Goal: Task Accomplishment & Management: Use online tool/utility

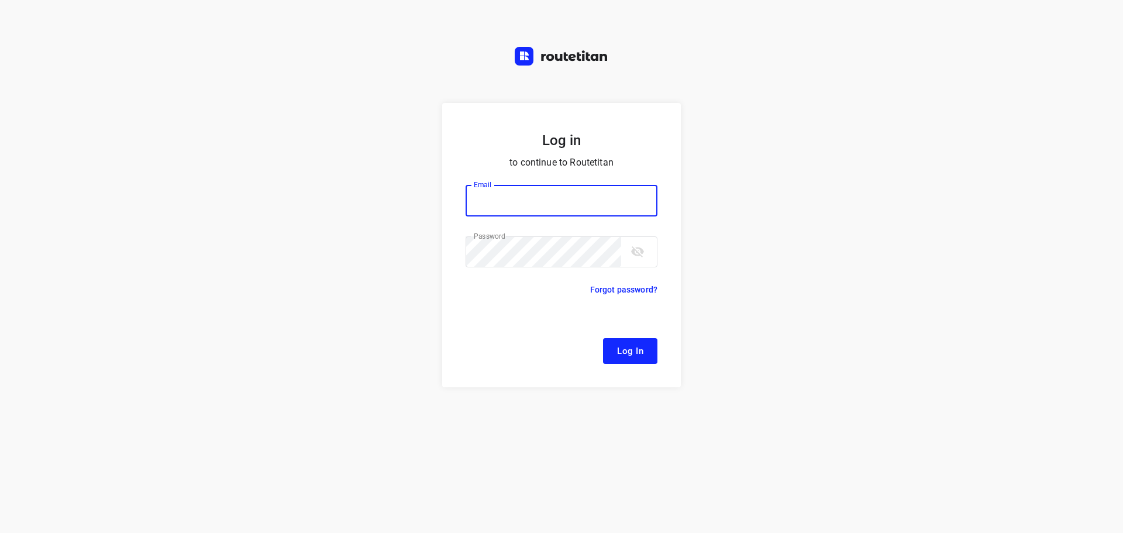
type input "[EMAIL_ADDRESS][DOMAIN_NAME]"
click at [621, 348] on span "Log In" at bounding box center [630, 350] width 26 height 15
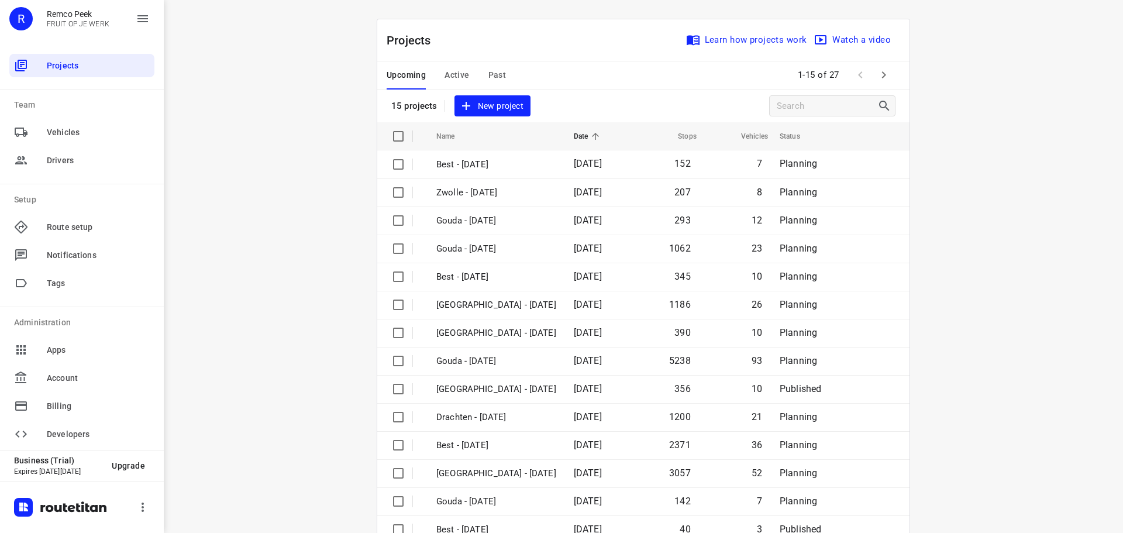
click at [884, 77] on icon "button" at bounding box center [884, 75] width 14 height 14
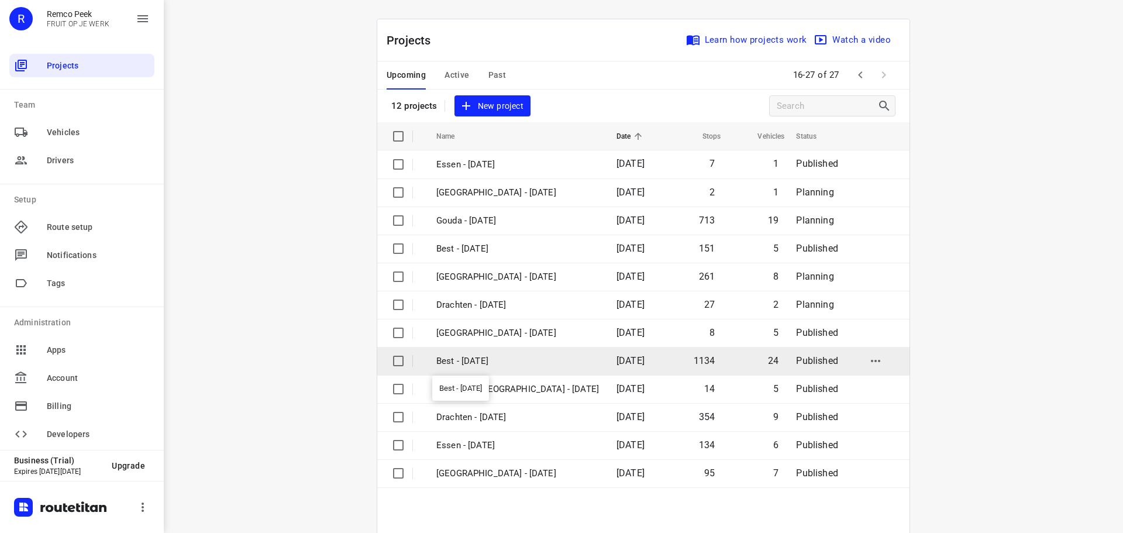
click at [509, 365] on p "Best - Wednesday" at bounding box center [517, 360] width 163 height 13
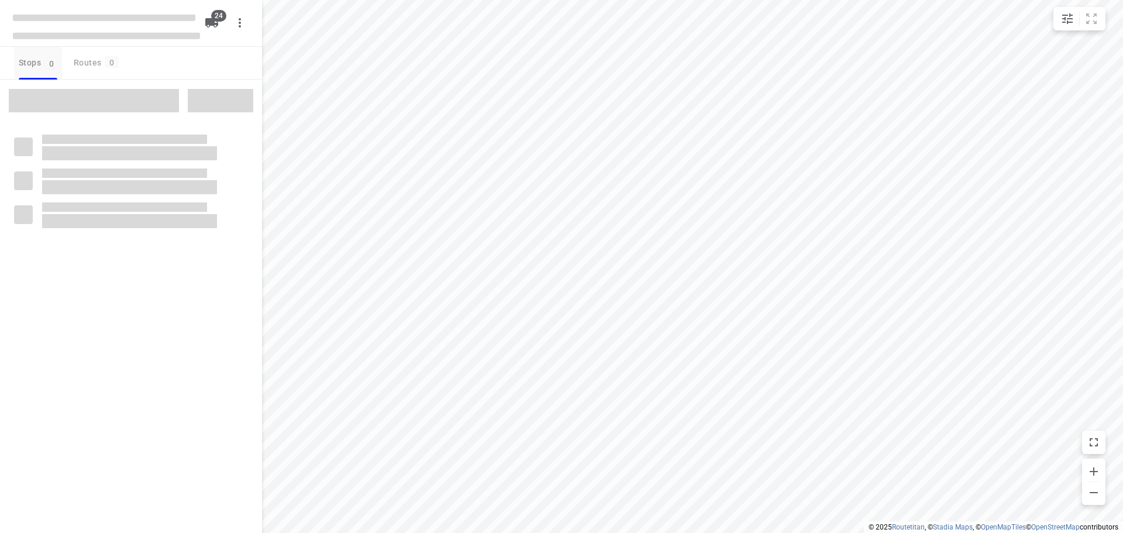
checkbox input "true"
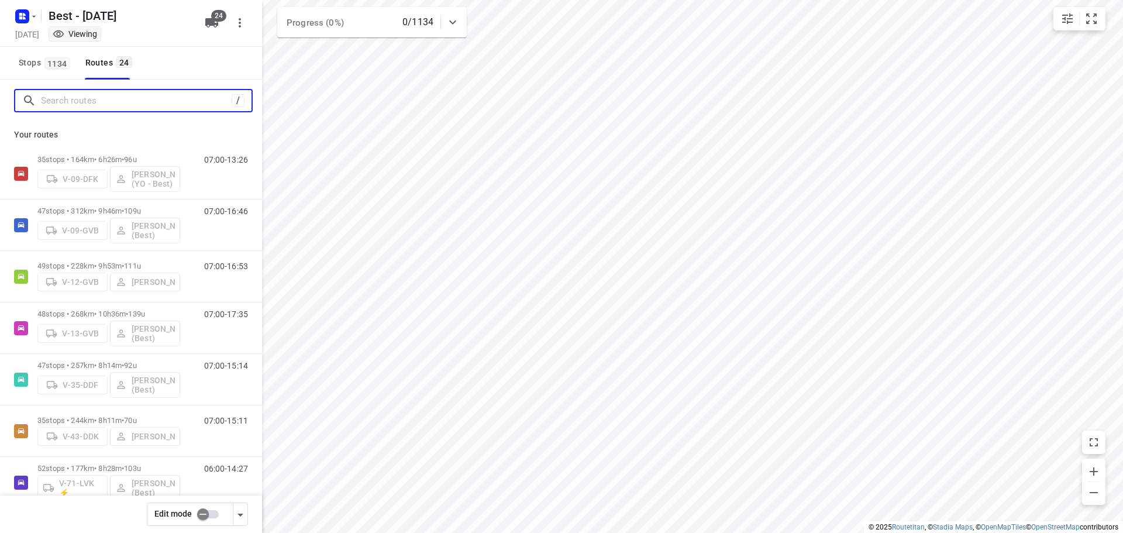
click at [99, 96] on input "Search routes" at bounding box center [136, 101] width 191 height 18
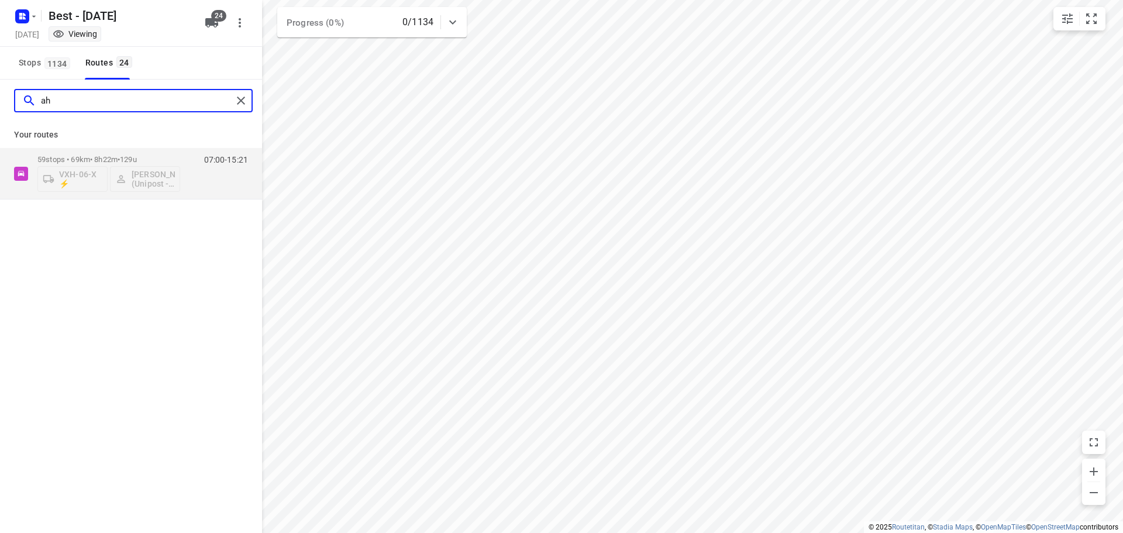
type input "a"
type input "b"
type input "ahma"
click at [102, 154] on div "59 stops • 69km • 8h22m • 129u VXH-06-X ⚡ Ahmad Abazid (Unipost - Best - ZZP)" at bounding box center [108, 173] width 143 height 49
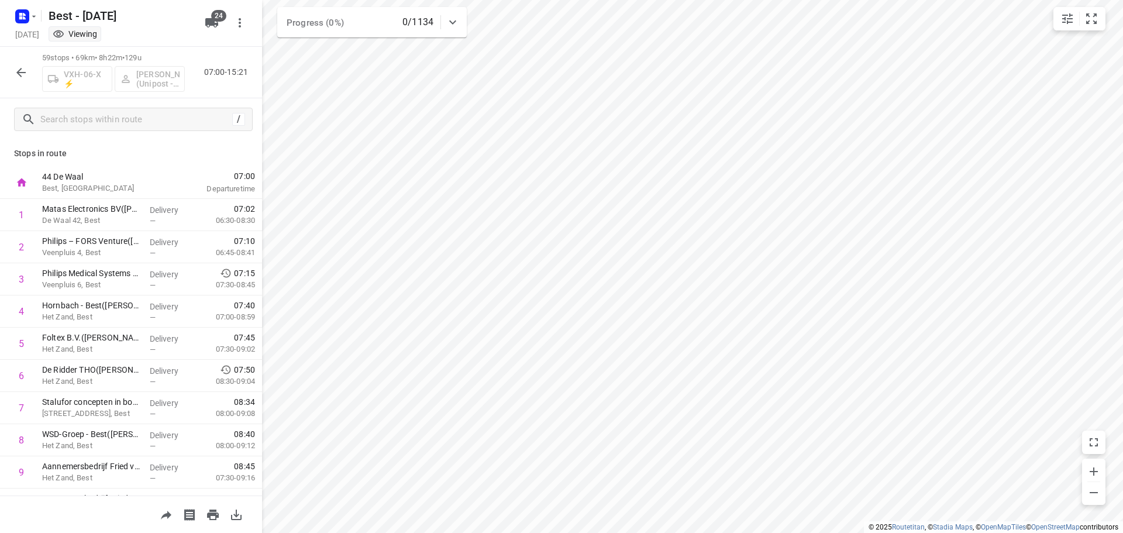
click at [26, 73] on icon "button" at bounding box center [21, 72] width 14 height 14
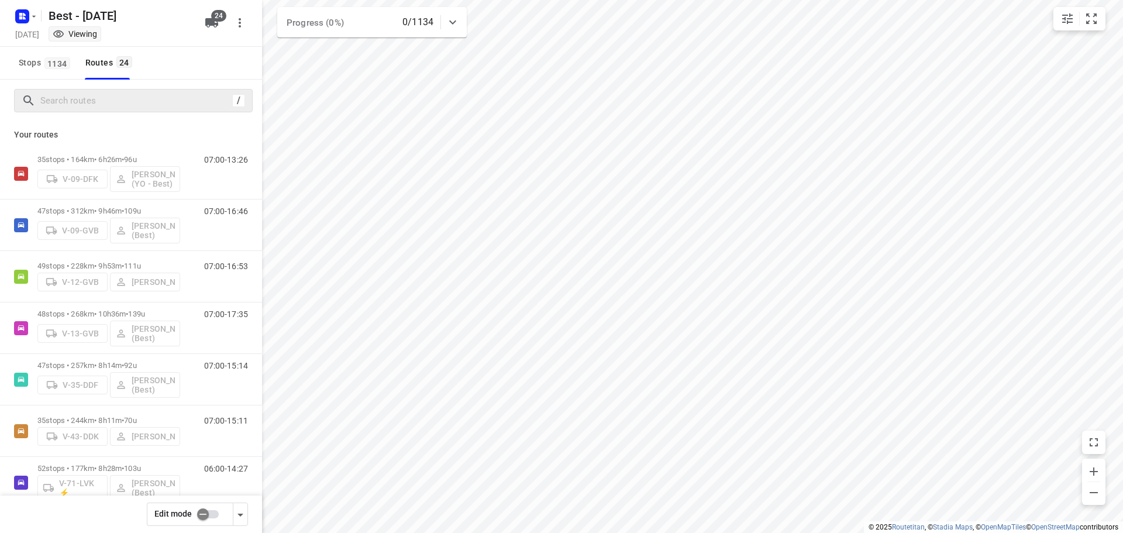
click at [76, 110] on div "/" at bounding box center [133, 100] width 239 height 23
click at [82, 107] on input "Search routes" at bounding box center [146, 101] width 211 height 18
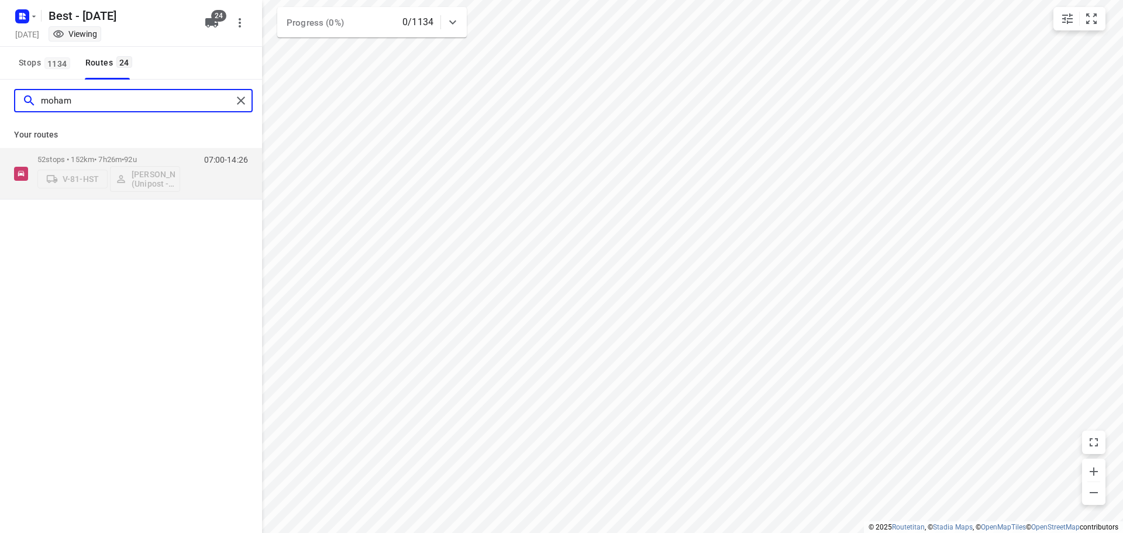
type input "moham"
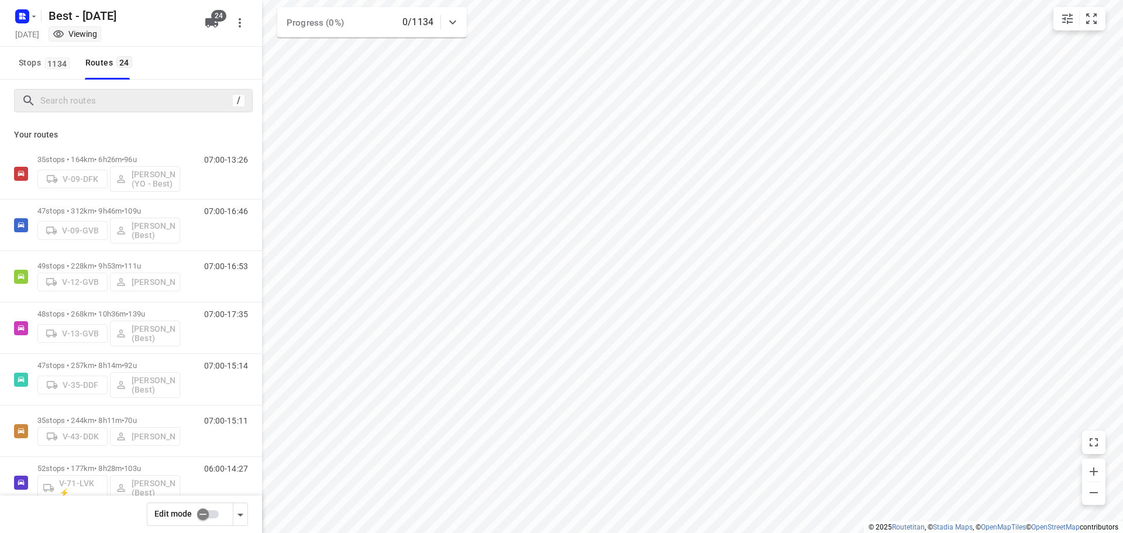
click at [206, 512] on input "checkbox" at bounding box center [203, 514] width 67 height 22
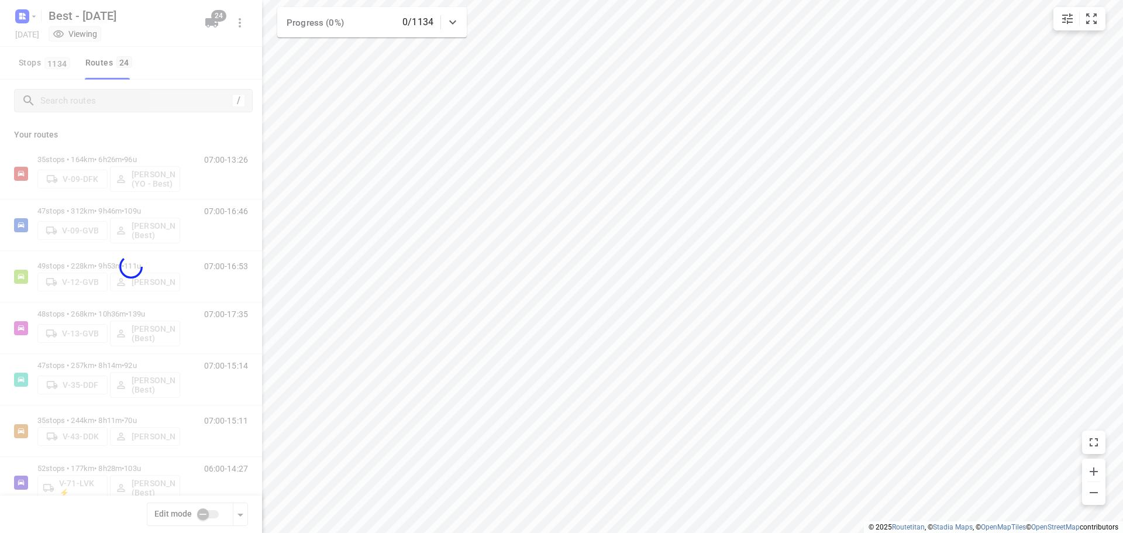
checkbox input "true"
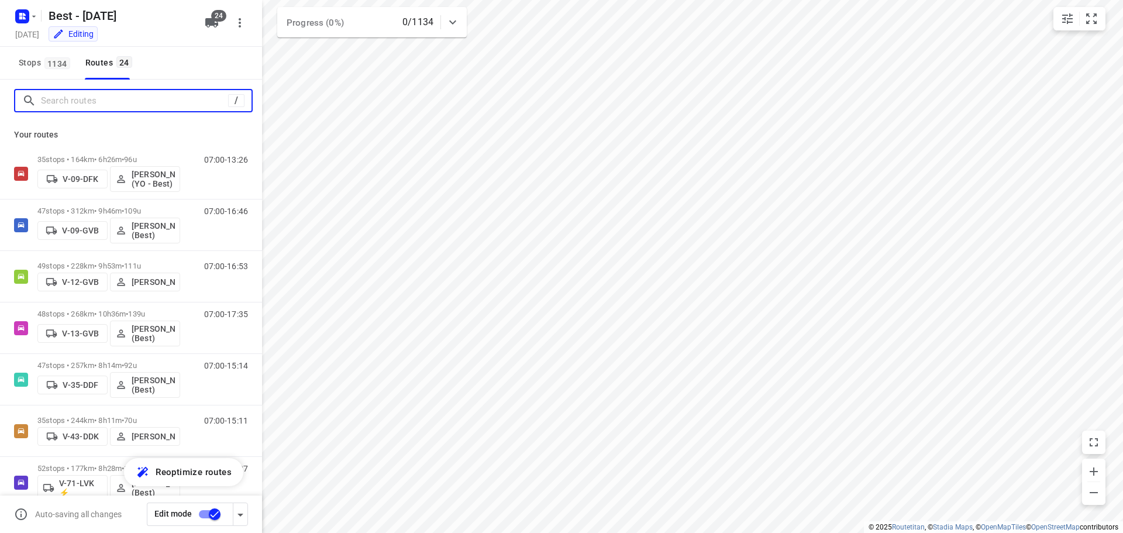
click at [63, 106] on input "Search routes" at bounding box center [134, 101] width 187 height 18
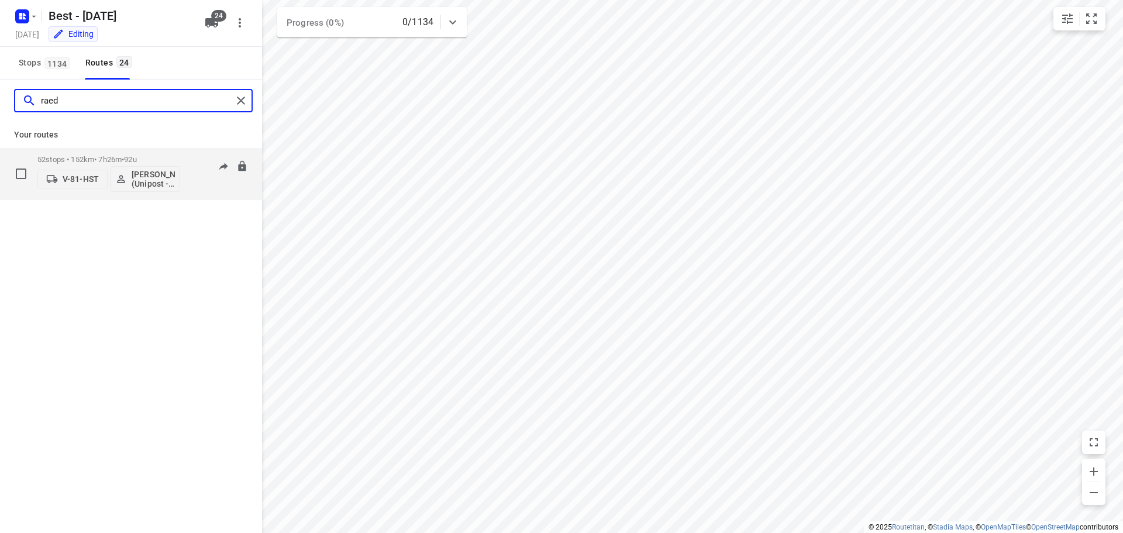
type input "raed"
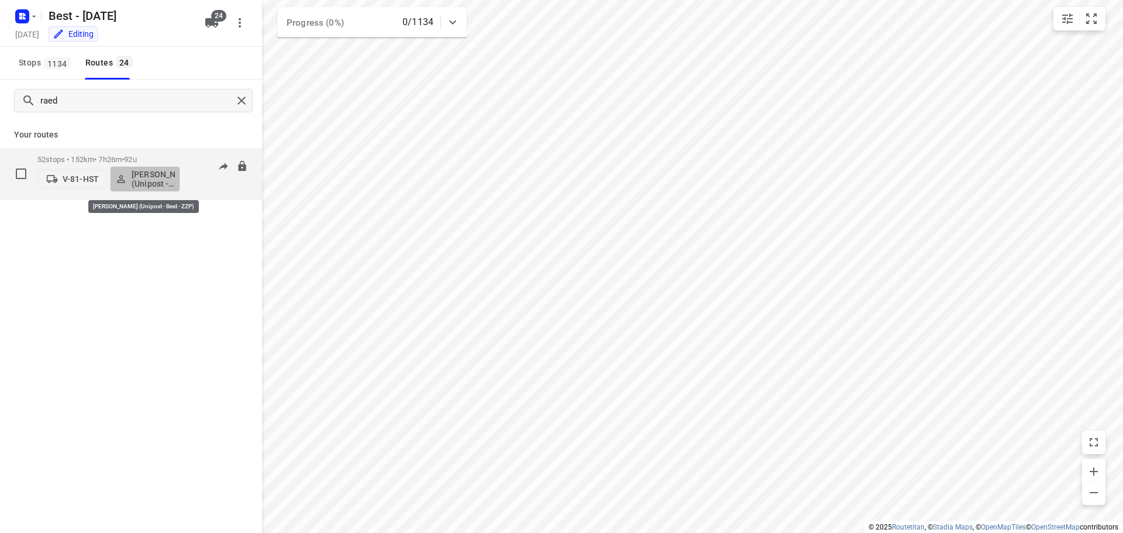
click at [164, 182] on p "[PERSON_NAME] (Unipost - Best - ZZP)" at bounding box center [153, 179] width 43 height 19
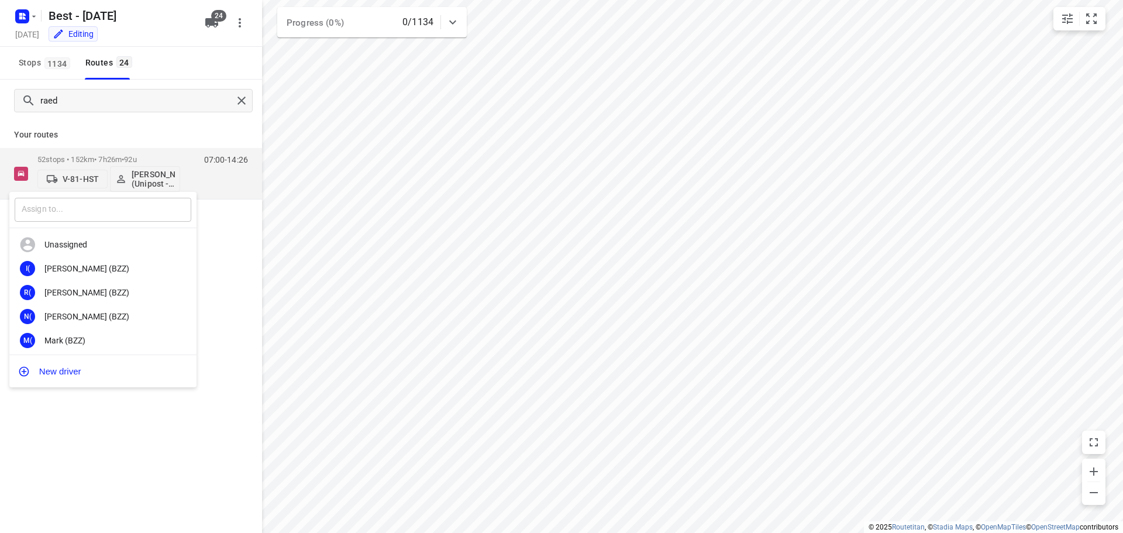
click at [116, 207] on input "text" at bounding box center [103, 210] width 177 height 24
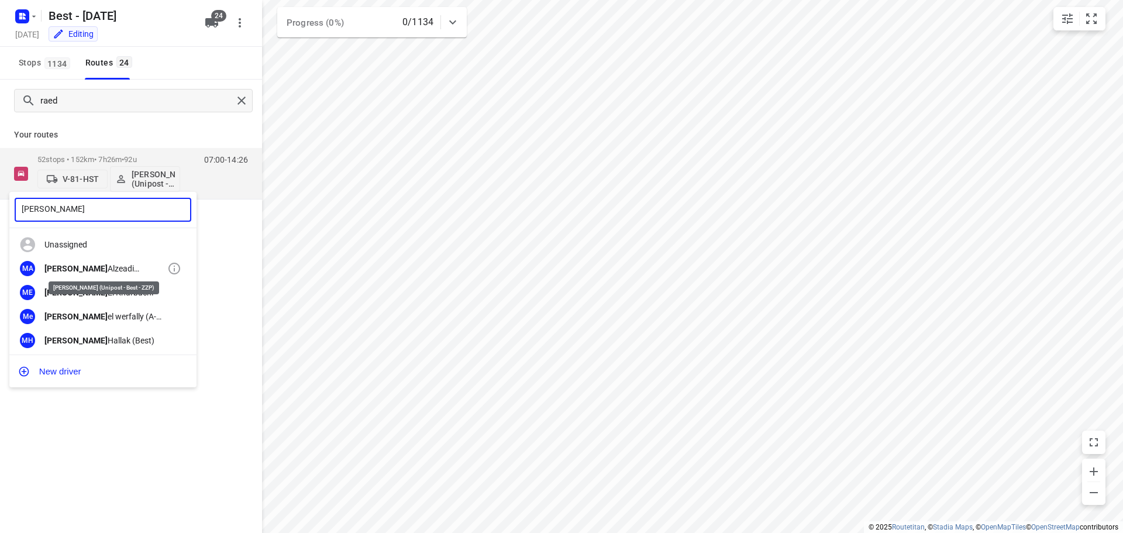
type input "mohamed"
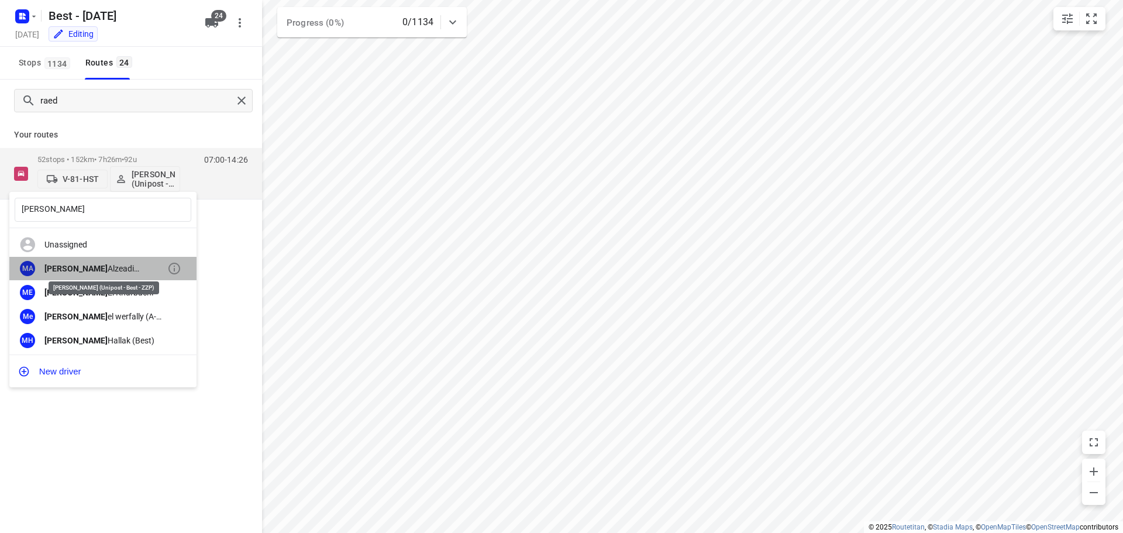
click at [112, 269] on div "Mohamed Alzeadi (Unipost - Best - ZZP)" at bounding box center [105, 268] width 123 height 9
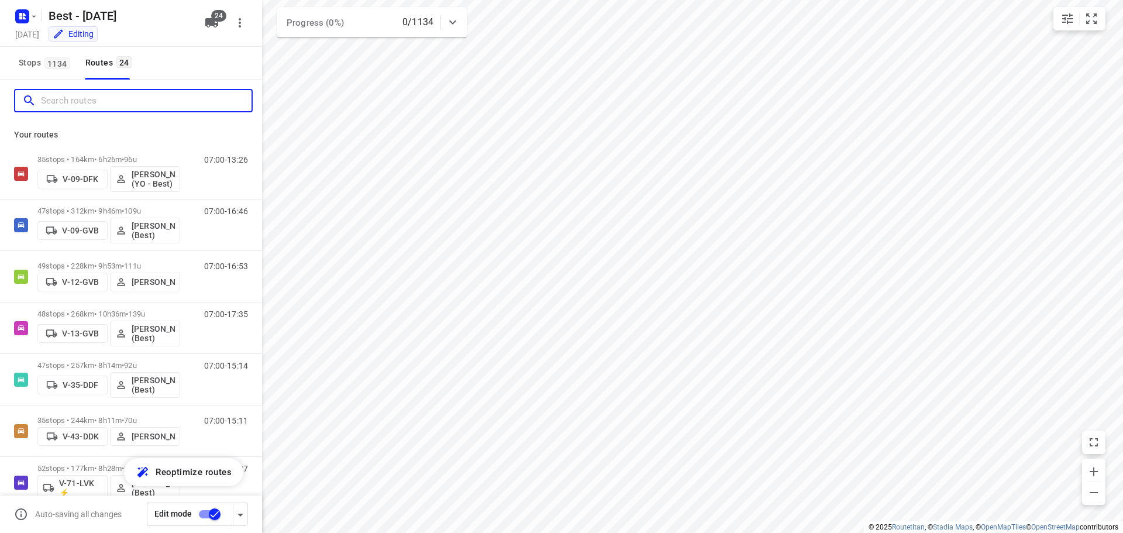
click at [212, 107] on input "Search routes" at bounding box center [146, 101] width 211 height 18
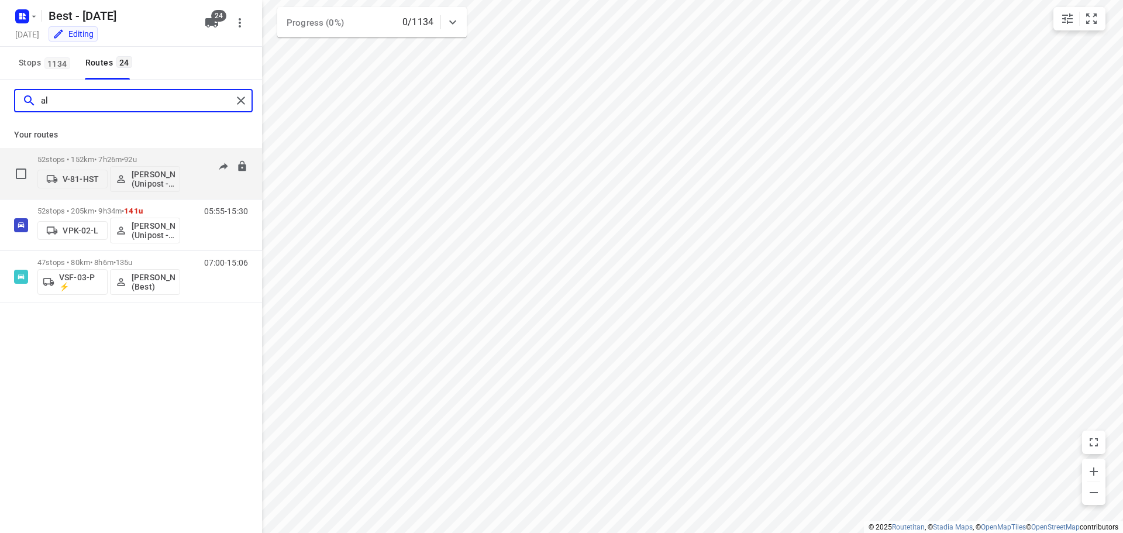
type input "al"
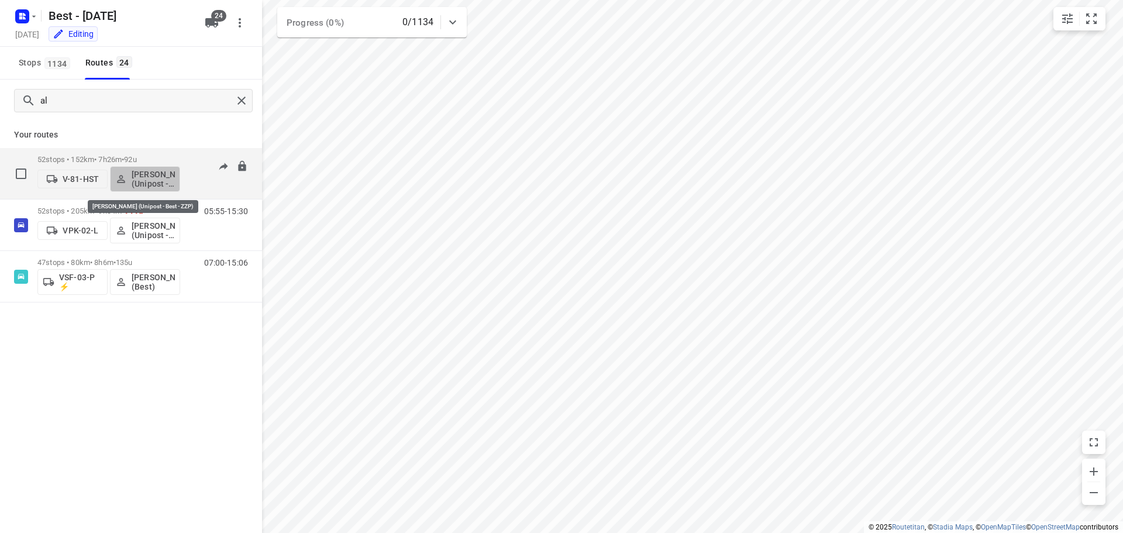
click at [178, 170] on button "[PERSON_NAME] (Unipost - Best - ZZP)" at bounding box center [145, 179] width 70 height 26
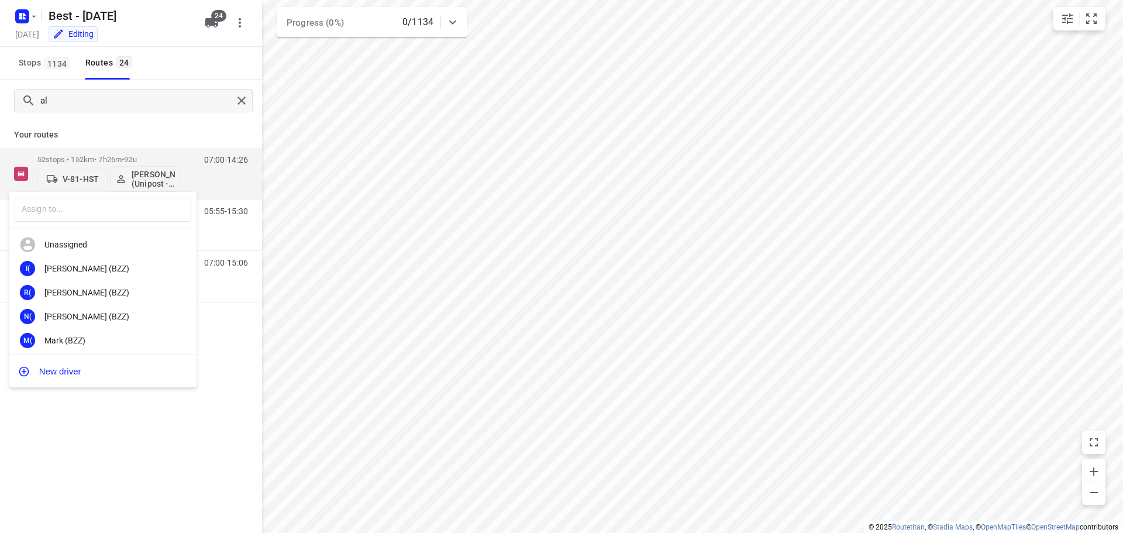
click at [182, 142] on div at bounding box center [561, 266] width 1123 height 533
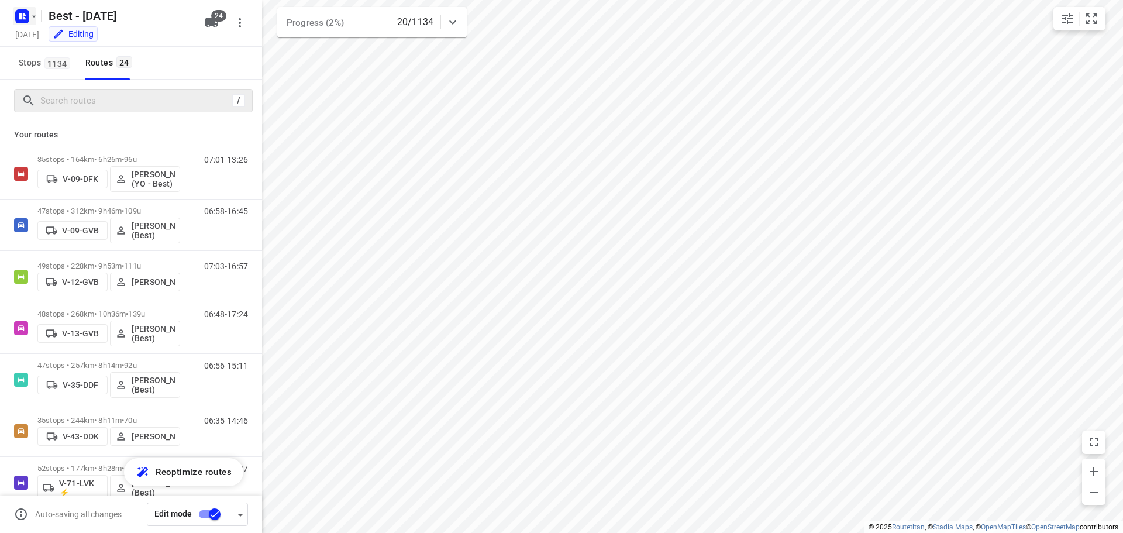
click at [34, 9] on button "button" at bounding box center [24, 16] width 23 height 19
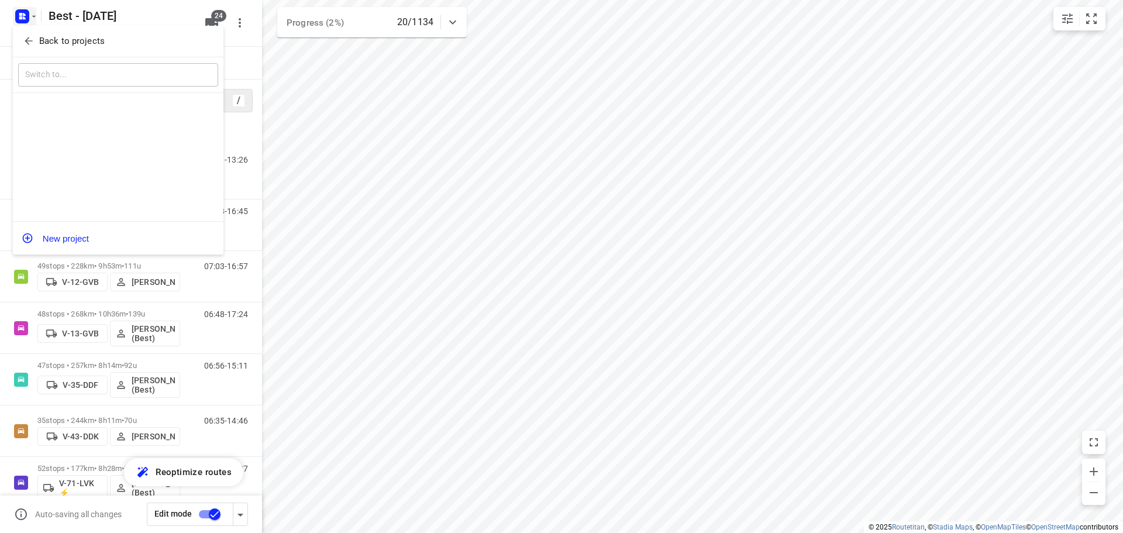
click at [33, 49] on button "Back to projects" at bounding box center [118, 41] width 200 height 19
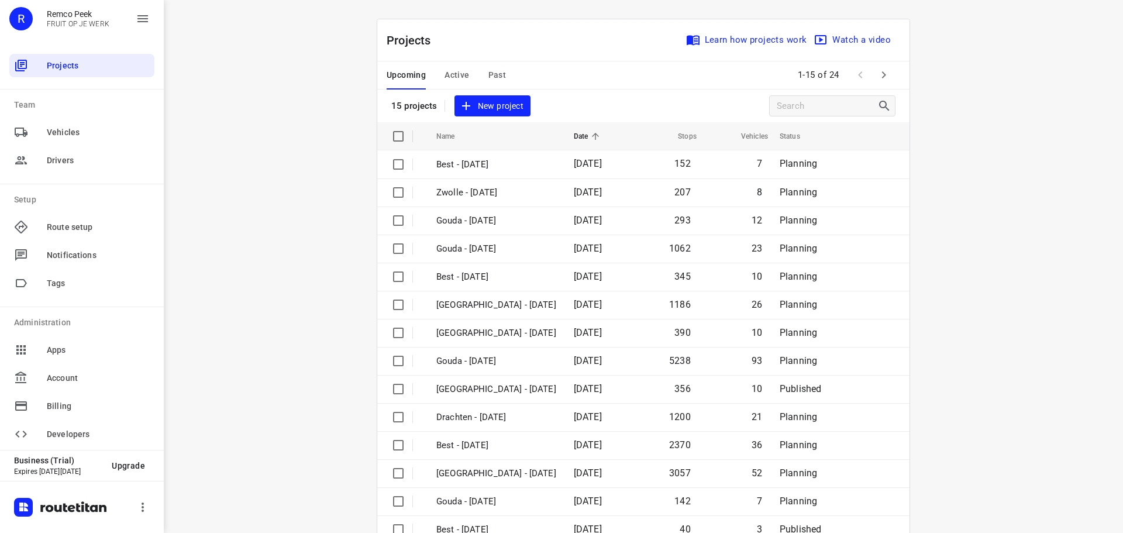
click at [428, 65] on div "Upcoming Active Past" at bounding box center [456, 75] width 138 height 28
click at [439, 78] on div "Upcoming Active Past" at bounding box center [456, 75] width 138 height 28
click at [446, 77] on span "Active" at bounding box center [456, 75] width 25 height 15
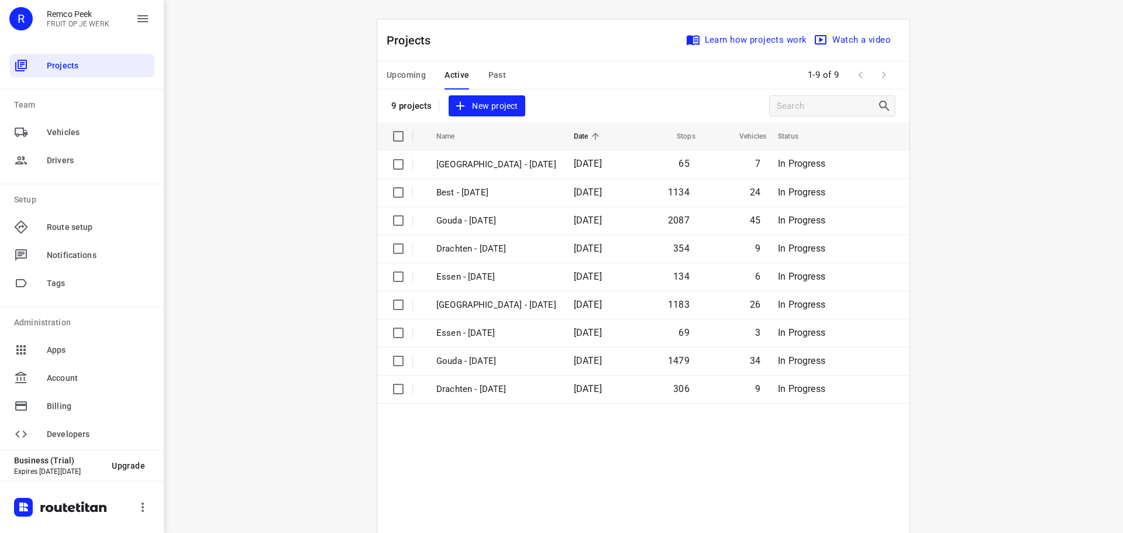
click at [499, 81] on div "Upcoming Active Past" at bounding box center [456, 75] width 138 height 28
click at [497, 81] on span "Past" at bounding box center [497, 75] width 18 height 15
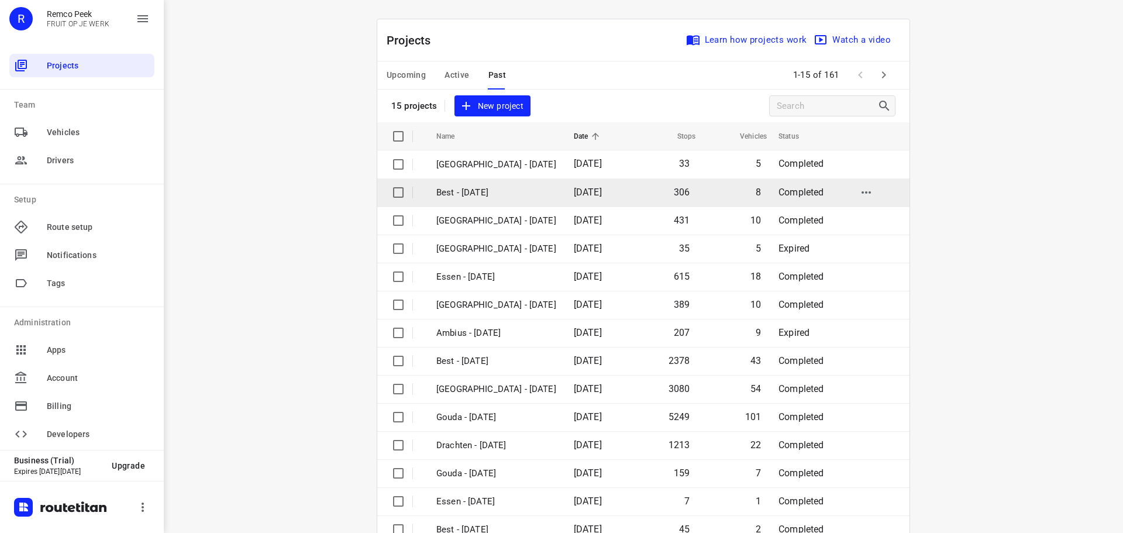
click at [506, 196] on p "Best - Tuesday" at bounding box center [496, 192] width 120 height 13
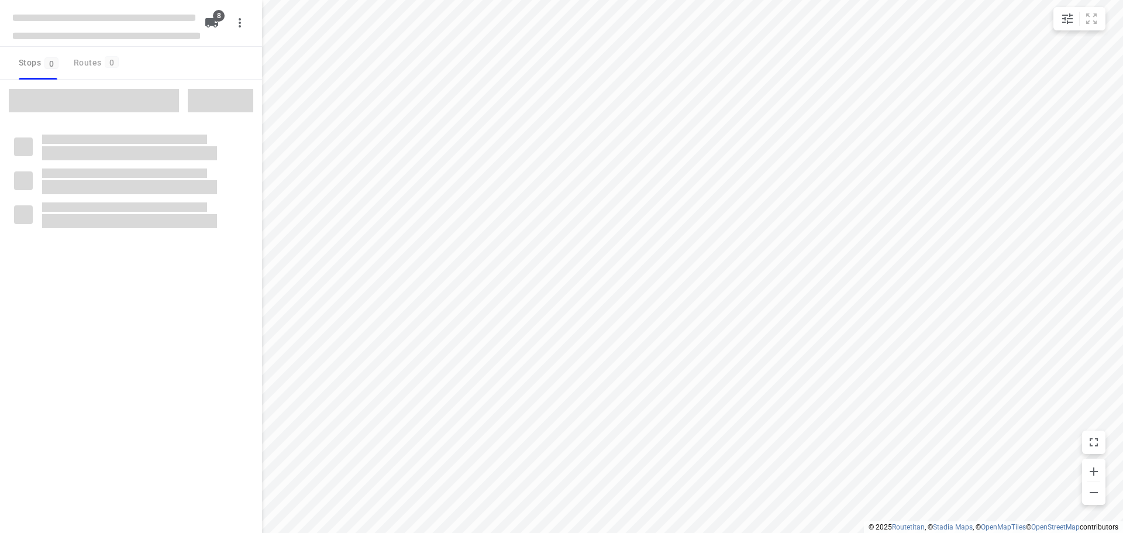
checkbox input "true"
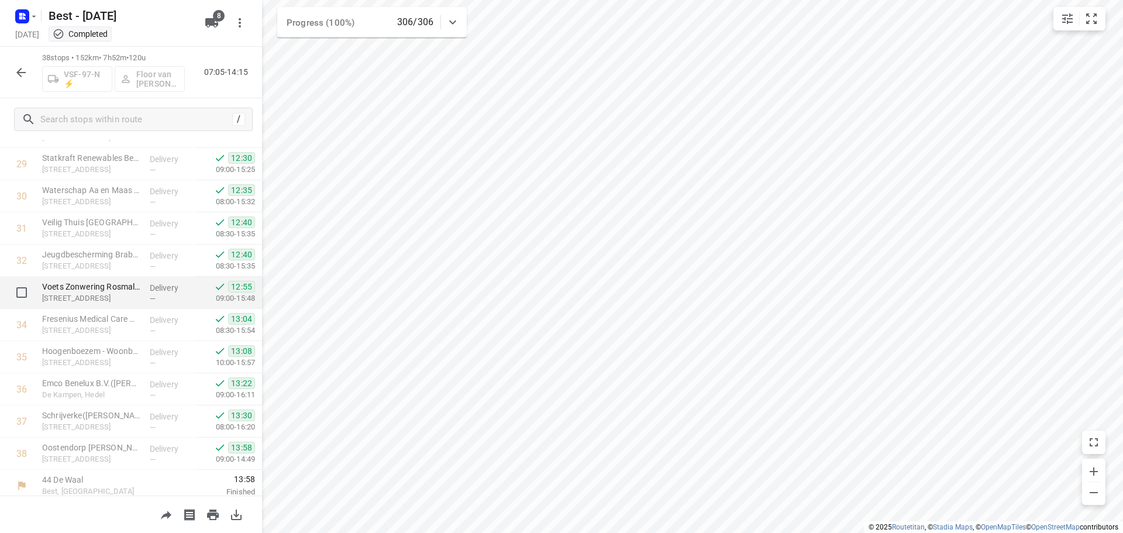
scroll to position [958, 0]
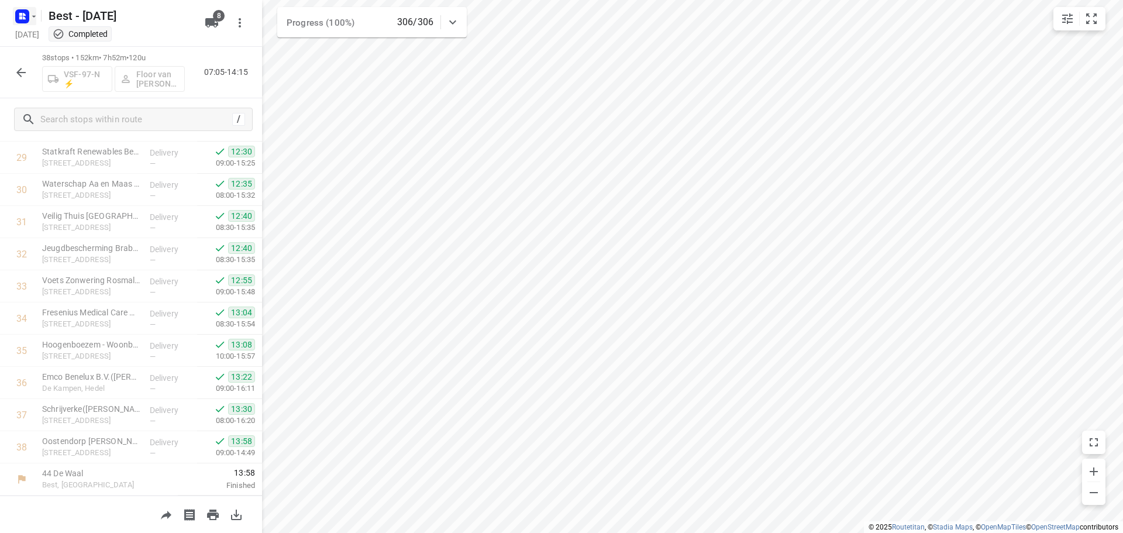
click at [17, 15] on rect "button" at bounding box center [22, 16] width 14 height 14
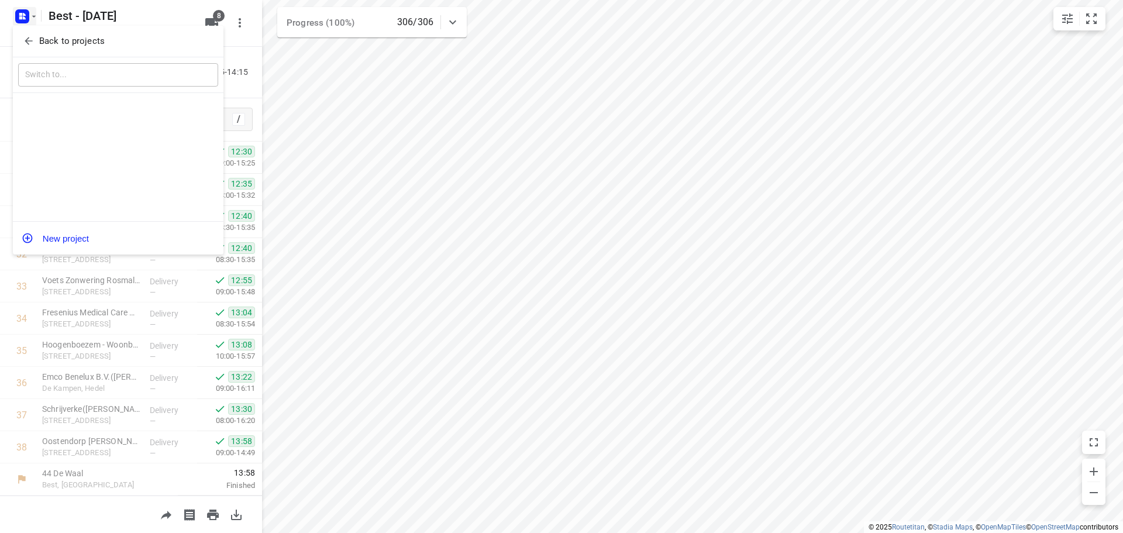
click at [43, 46] on p "Back to projects" at bounding box center [71, 41] width 65 height 13
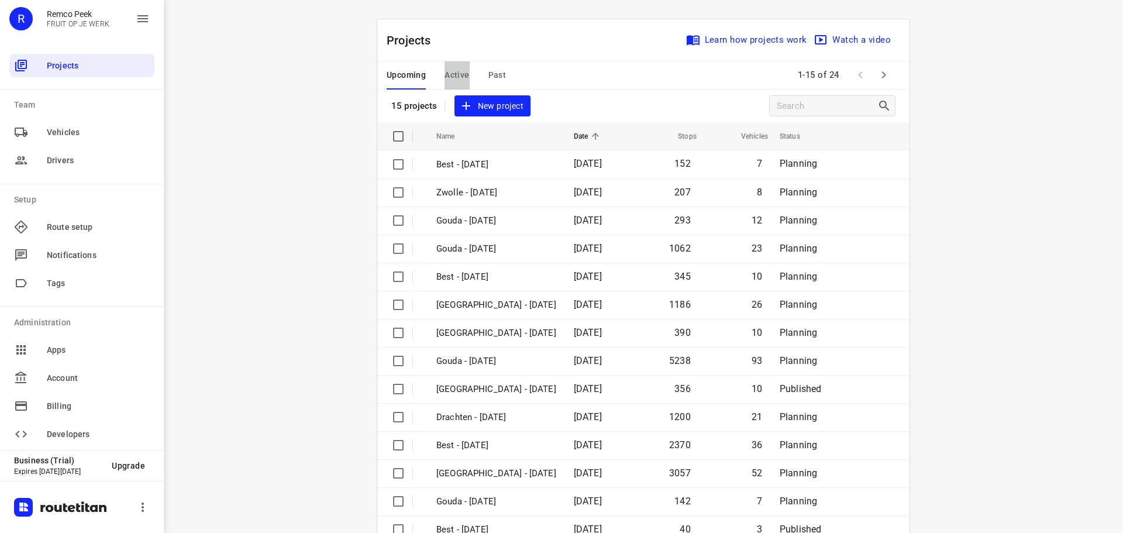
click at [445, 78] on span "Active" at bounding box center [456, 75] width 25 height 15
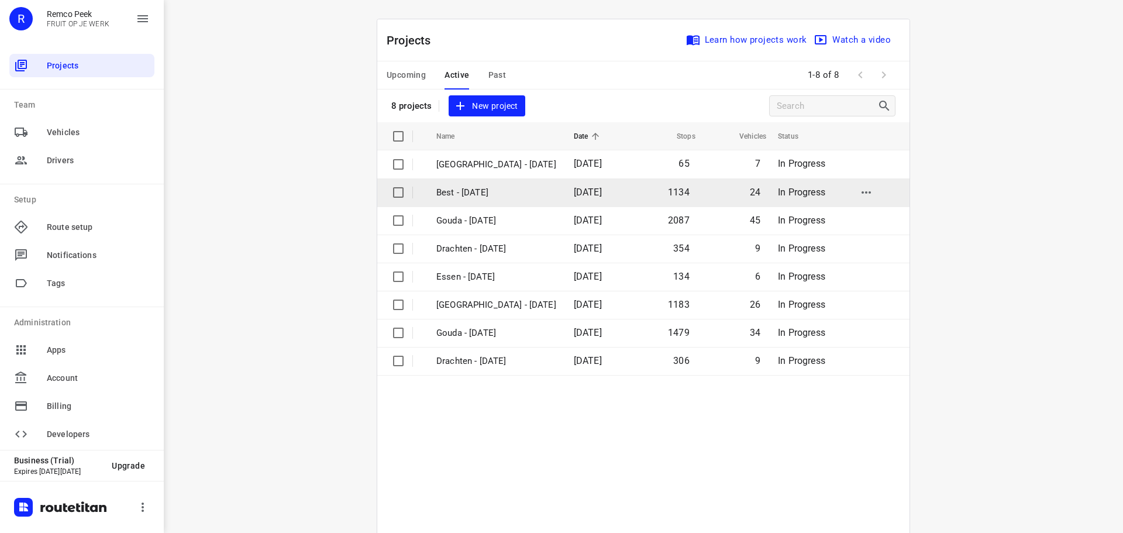
click at [515, 200] on td "Best - Wednesday" at bounding box center [495, 192] width 140 height 28
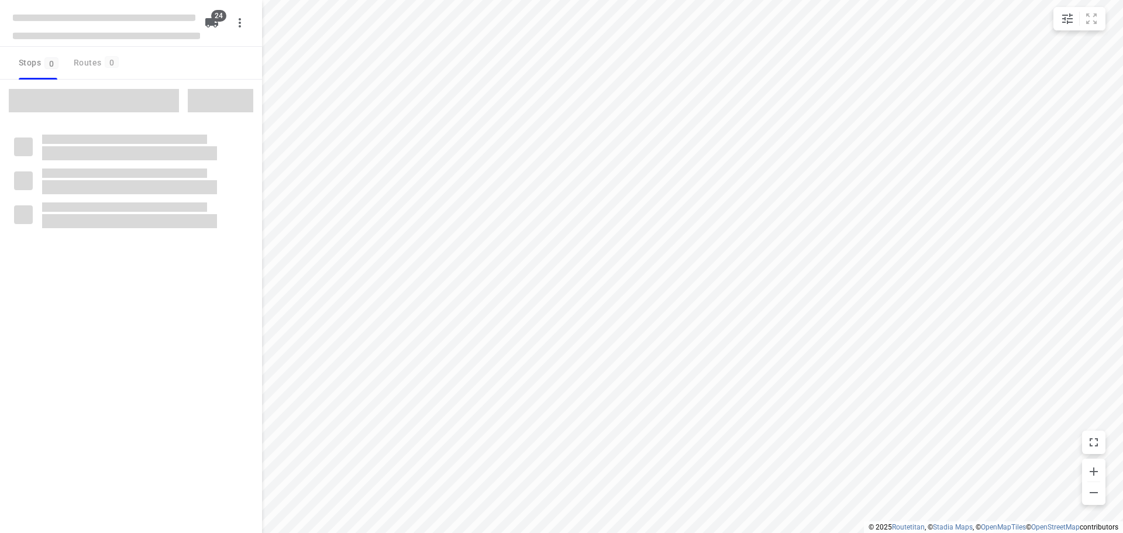
checkbox input "true"
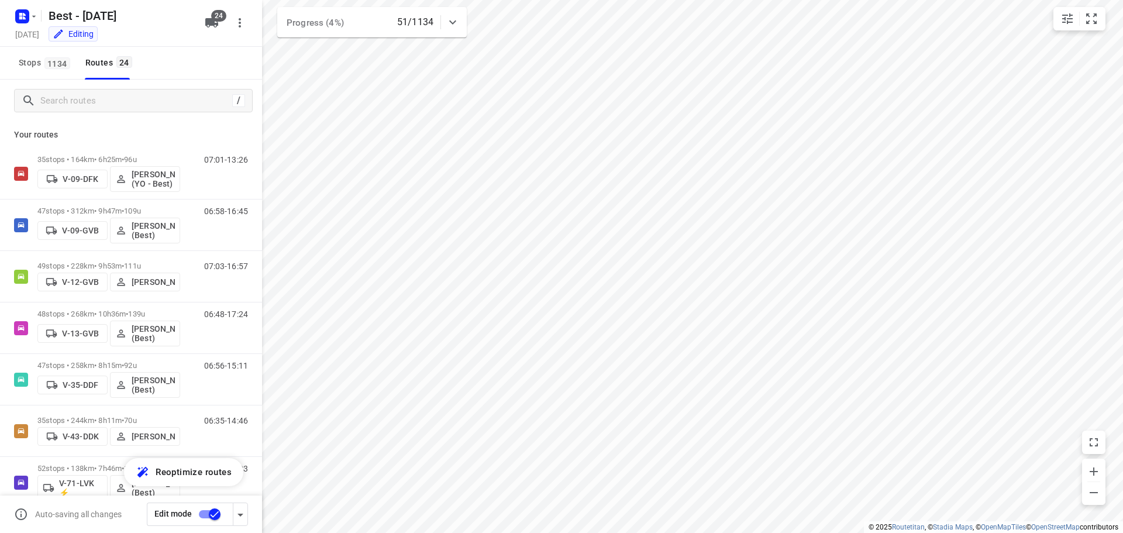
click at [100, 87] on div "/" at bounding box center [131, 101] width 262 height 42
click at [99, 95] on input "Search routes" at bounding box center [134, 101] width 187 height 18
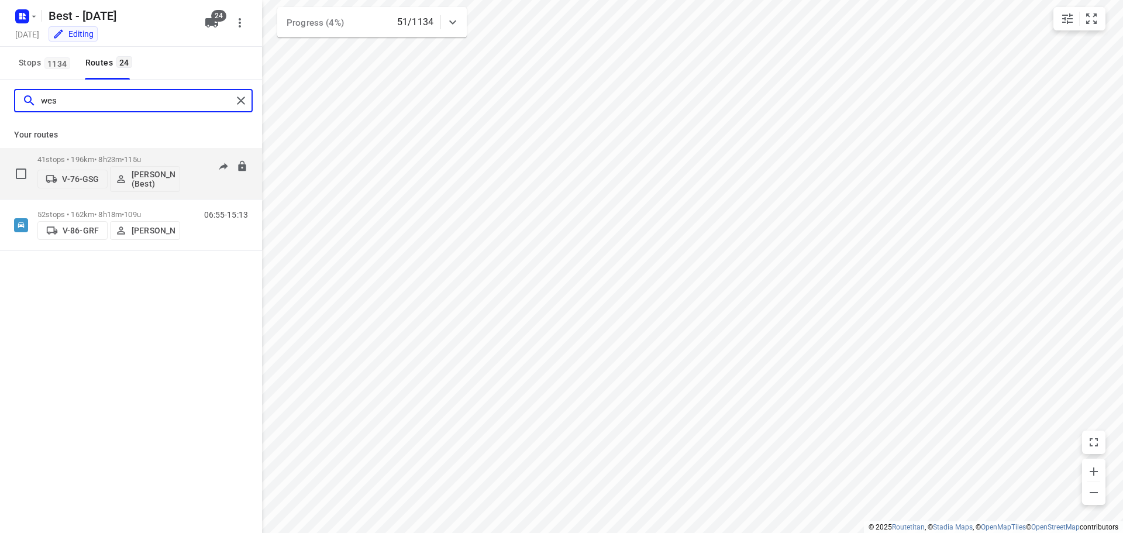
type input "wes"
click at [70, 153] on div "41 stops • 196km • 8h23m • 115u V-76-GSG Wesley Imming (Best)" at bounding box center [108, 173] width 143 height 49
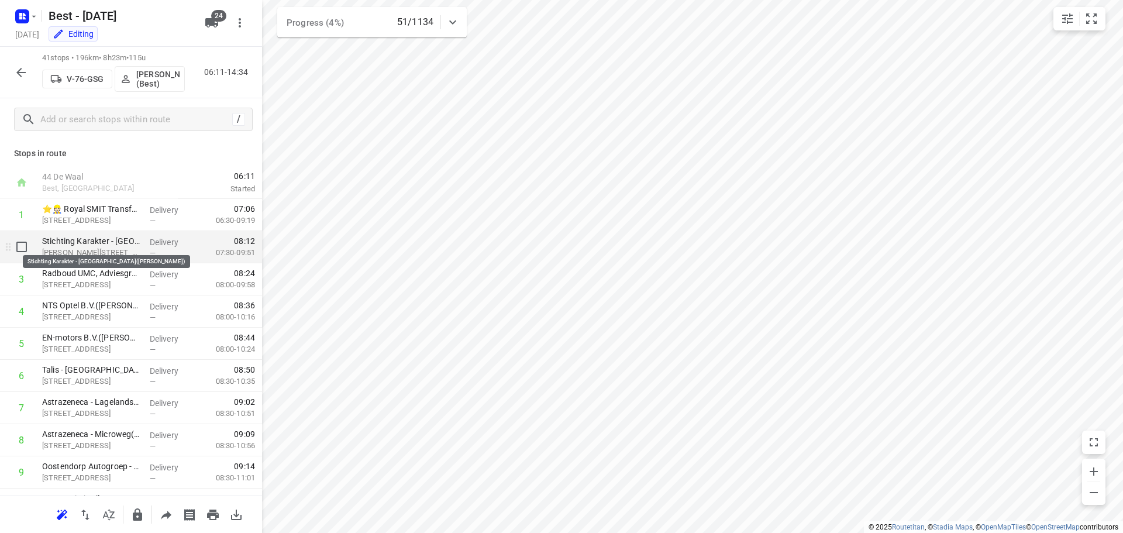
click at [98, 245] on p "Stichting Karakter - Nijmegen(Femke van Aken)" at bounding box center [91, 241] width 98 height 12
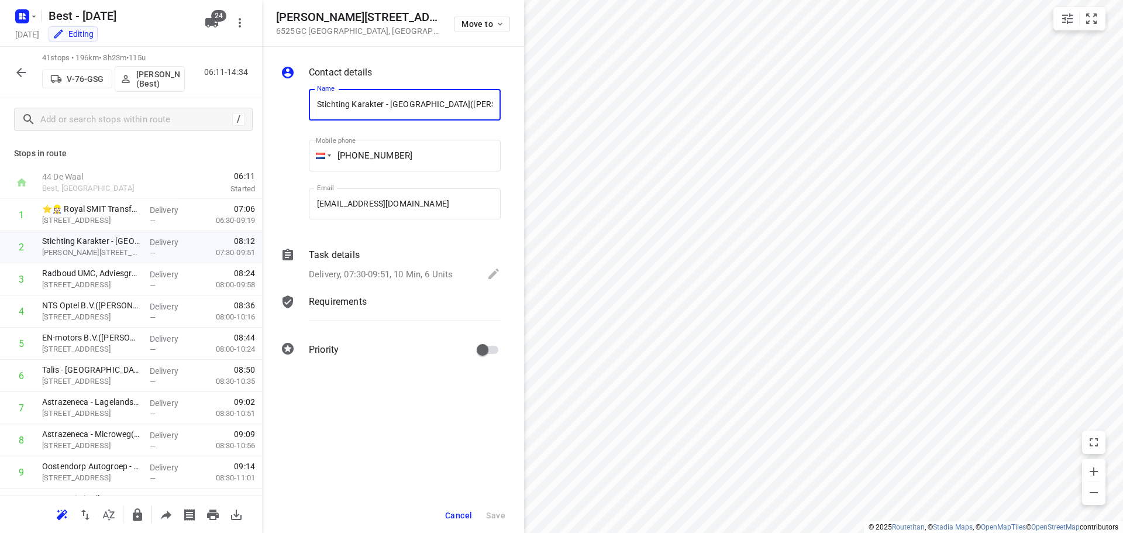
drag, startPoint x: 423, startPoint y: 102, endPoint x: 266, endPoint y: 103, distance: 157.3
click at [266, 103] on div "Contact details Name Stichting Karakter - Nijmegen(Femke van Aken) Name Mobile …" at bounding box center [393, 213] width 262 height 333
click at [33, 79] on div "41 stops • 196km • 8h23m • 115u V-76-GSG Wesley Imming (Best) 06:11-14:34" at bounding box center [131, 72] width 262 height 51
click at [16, 75] on icon "button" at bounding box center [21, 72] width 14 height 14
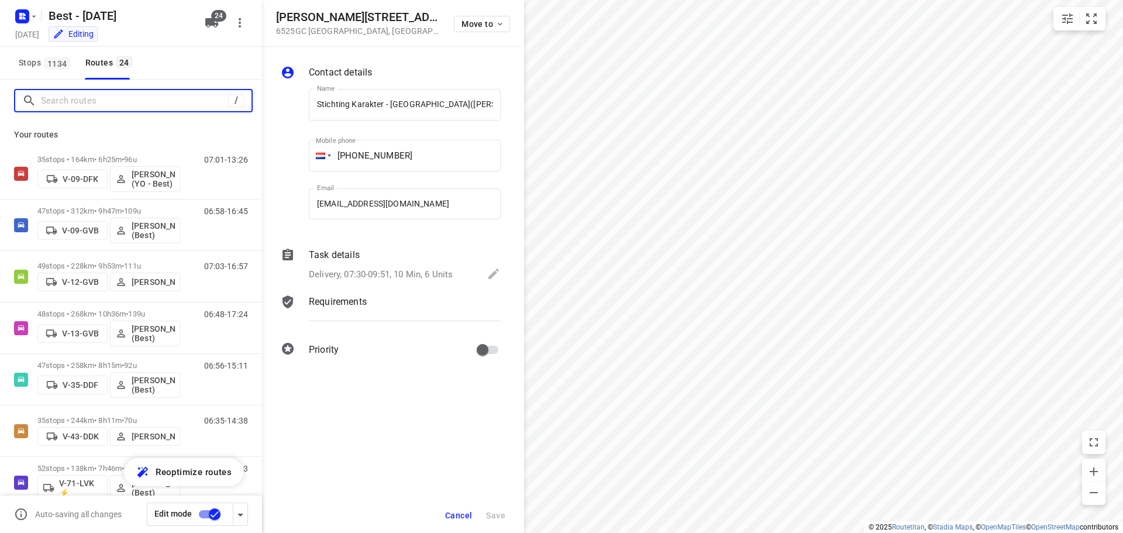
click at [83, 94] on input "Search routes" at bounding box center [134, 101] width 187 height 18
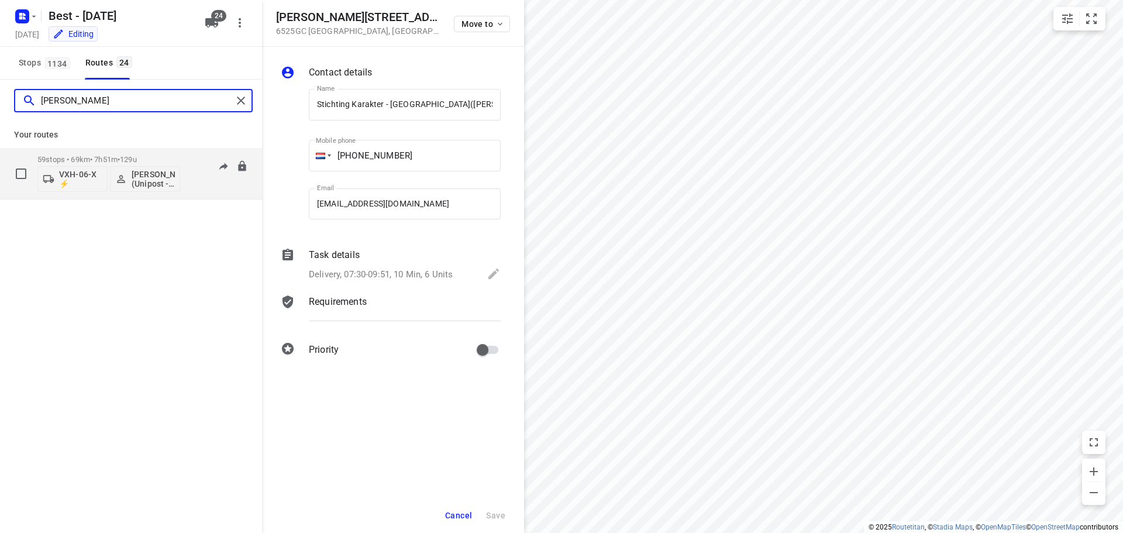
type input "ahmad"
click at [151, 163] on p "59 stops • 69km • 7h51m • 129u" at bounding box center [108, 159] width 143 height 9
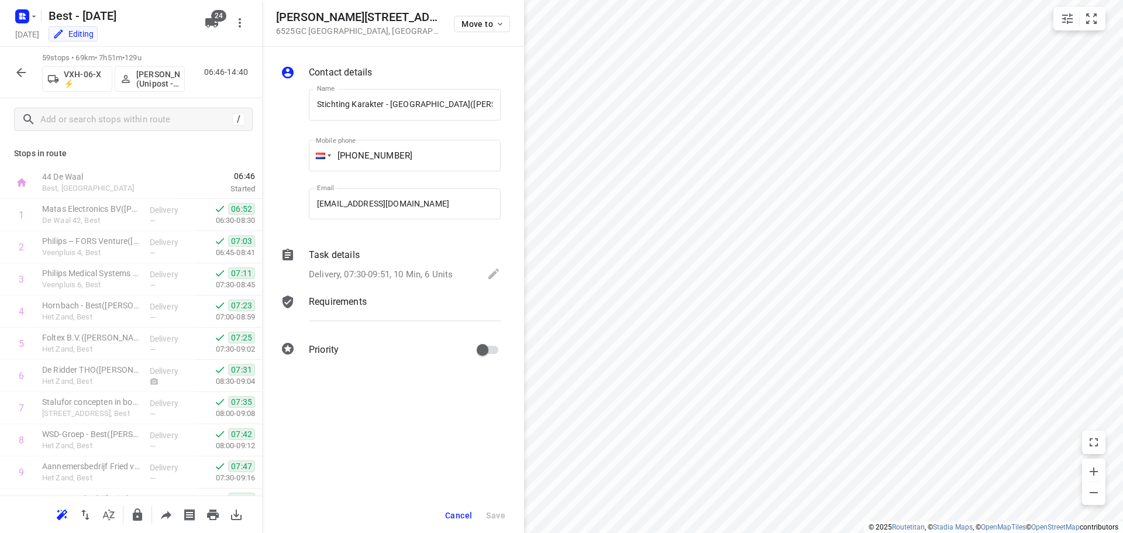
click at [10, 77] on button "button" at bounding box center [20, 72] width 23 height 23
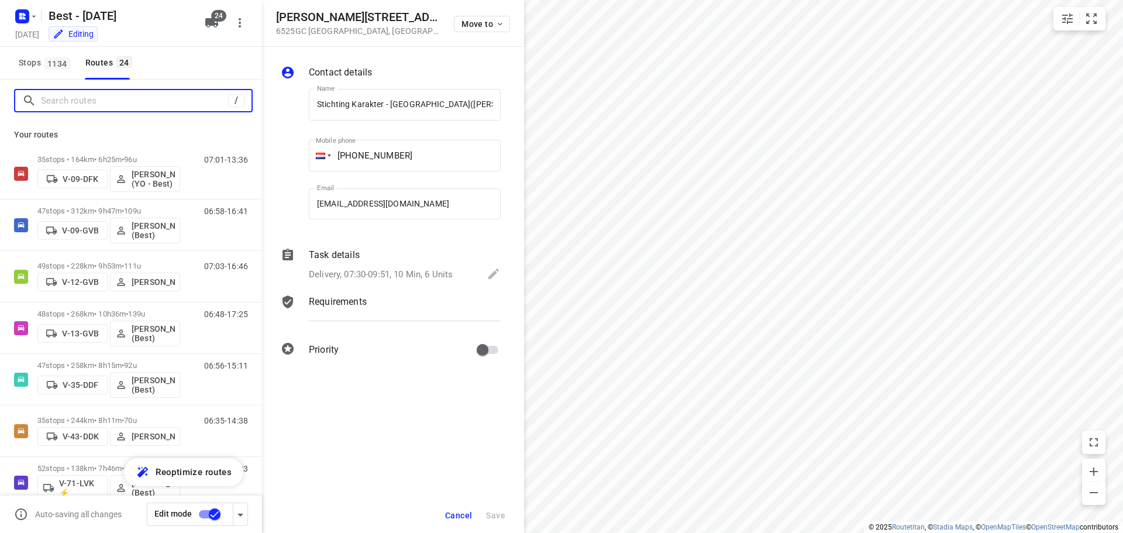
click at [44, 94] on input "Search routes" at bounding box center [134, 101] width 187 height 18
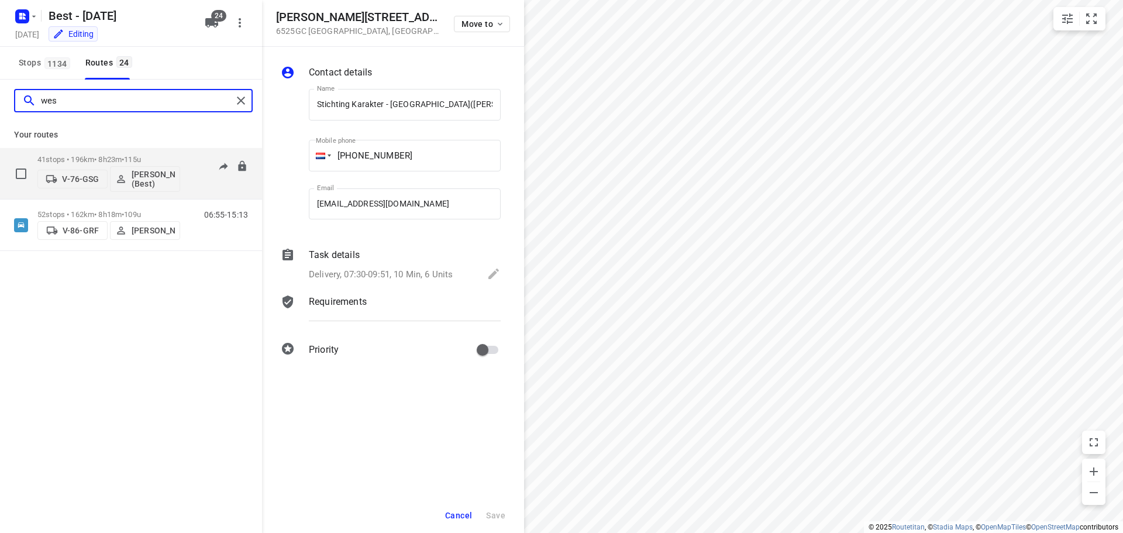
type input "wes"
click at [88, 157] on p "41 stops • 196km • 8h23m • 115u" at bounding box center [108, 159] width 143 height 9
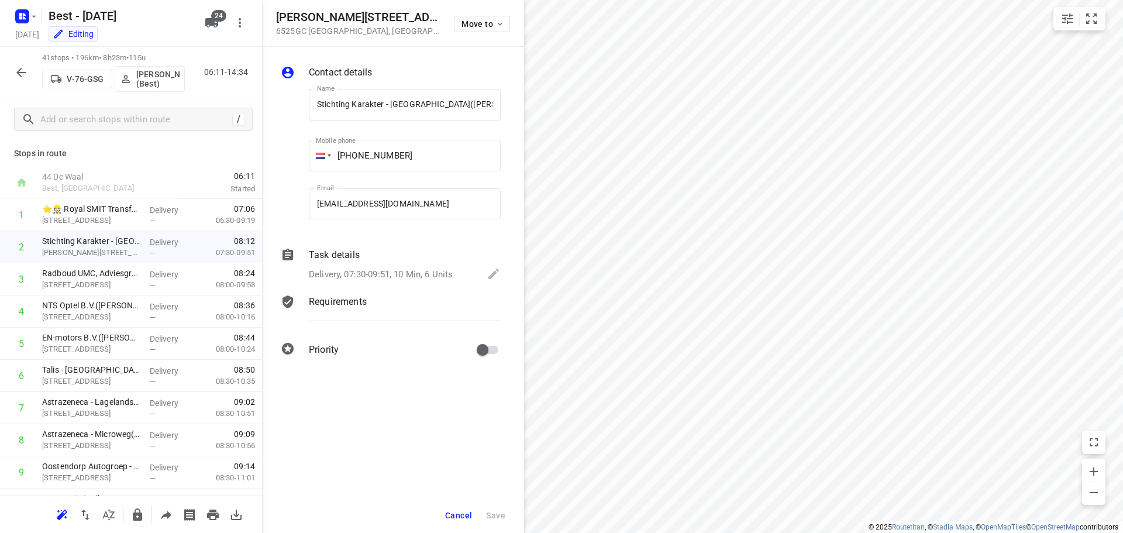
click at [26, 67] on icon "button" at bounding box center [21, 72] width 14 height 14
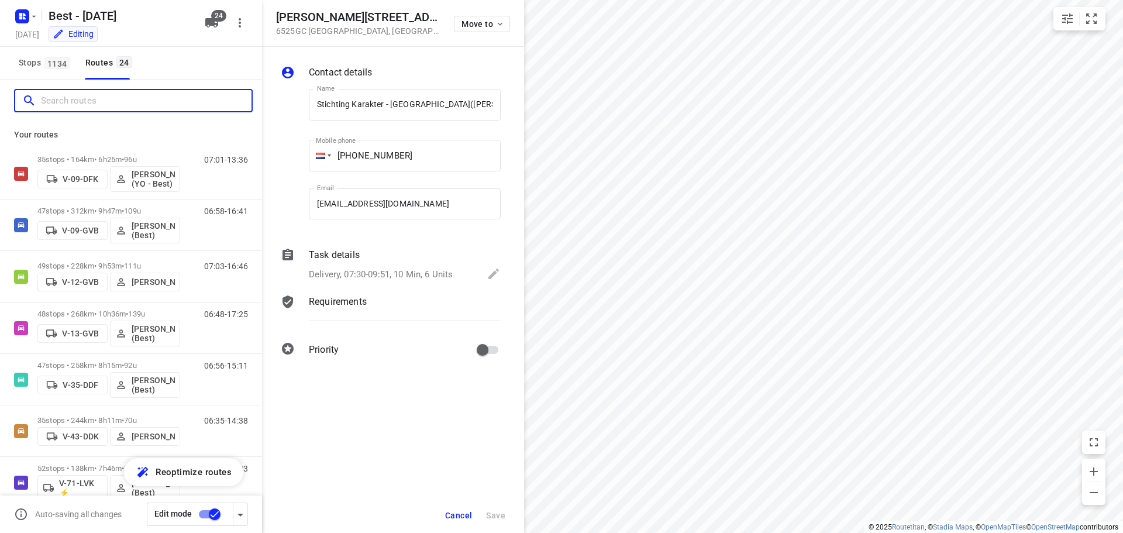
click at [65, 96] on input "Search routes" at bounding box center [146, 101] width 211 height 18
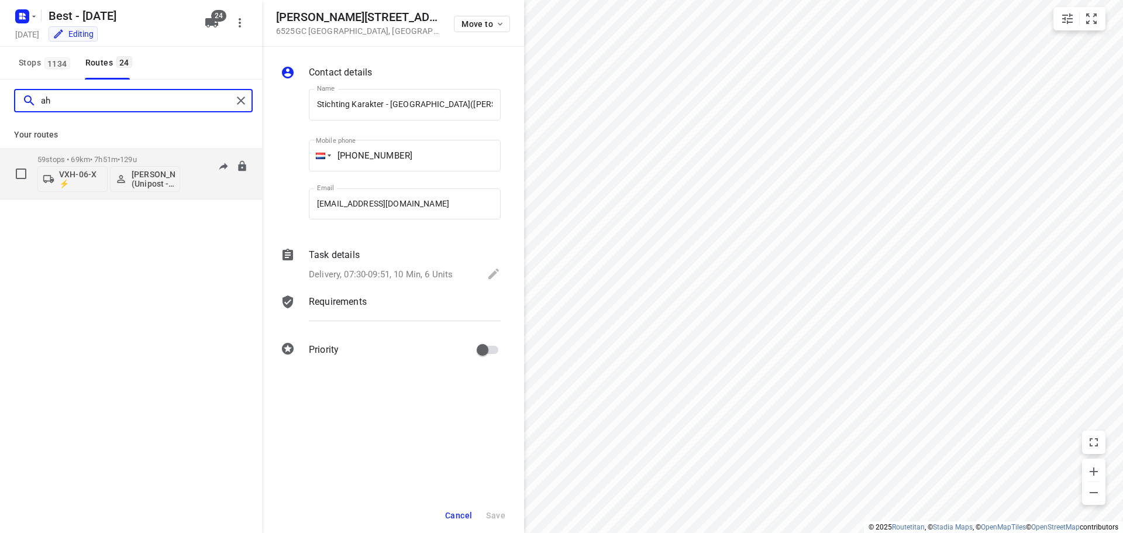
type input "ah"
click at [64, 161] on p "59 stops • 69km • 7h51m • 129u" at bounding box center [108, 159] width 143 height 9
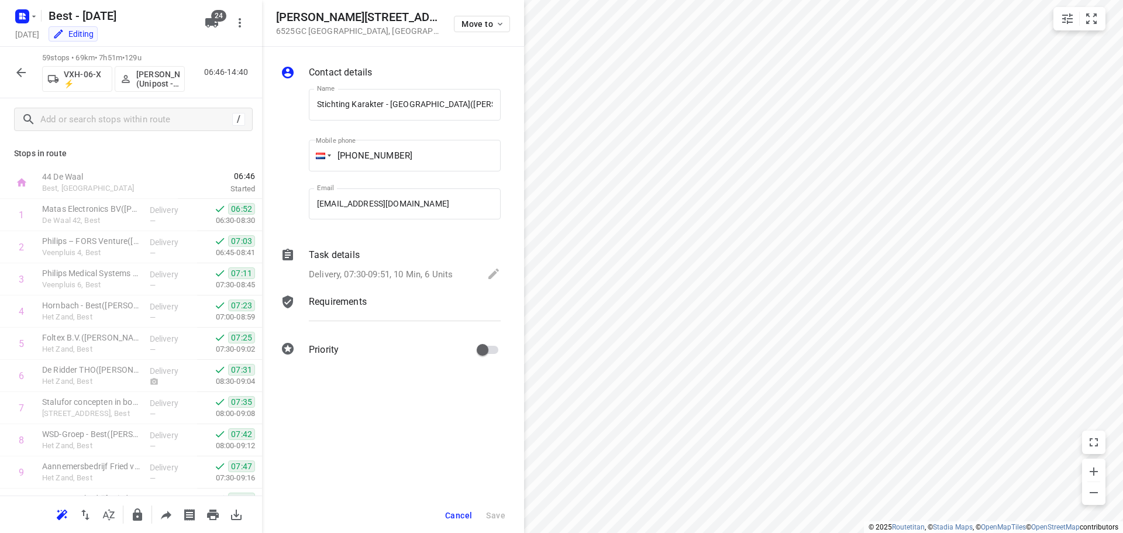
drag, startPoint x: 9, startPoint y: 80, endPoint x: 56, endPoint y: 74, distance: 47.7
click at [12, 79] on div "59 stops • 69km • 7h51m • 129u VXH-06-X ⚡ Ahmad Abazid (Unipost - Best - ZZP) 0…" at bounding box center [131, 72] width 262 height 51
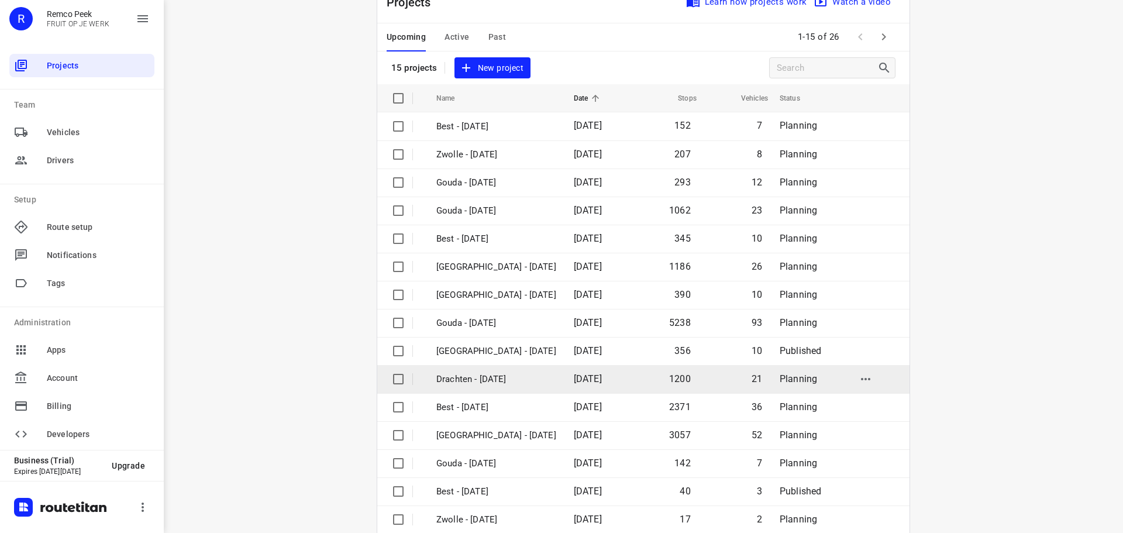
scroll to position [58, 0]
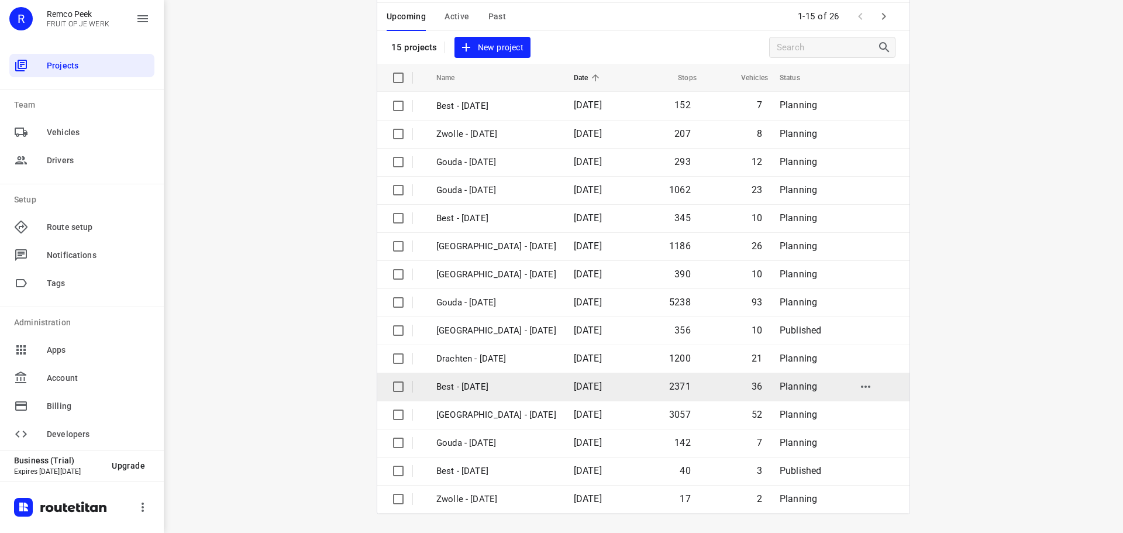
click at [456, 385] on p "Best - [DATE]" at bounding box center [496, 386] width 120 height 13
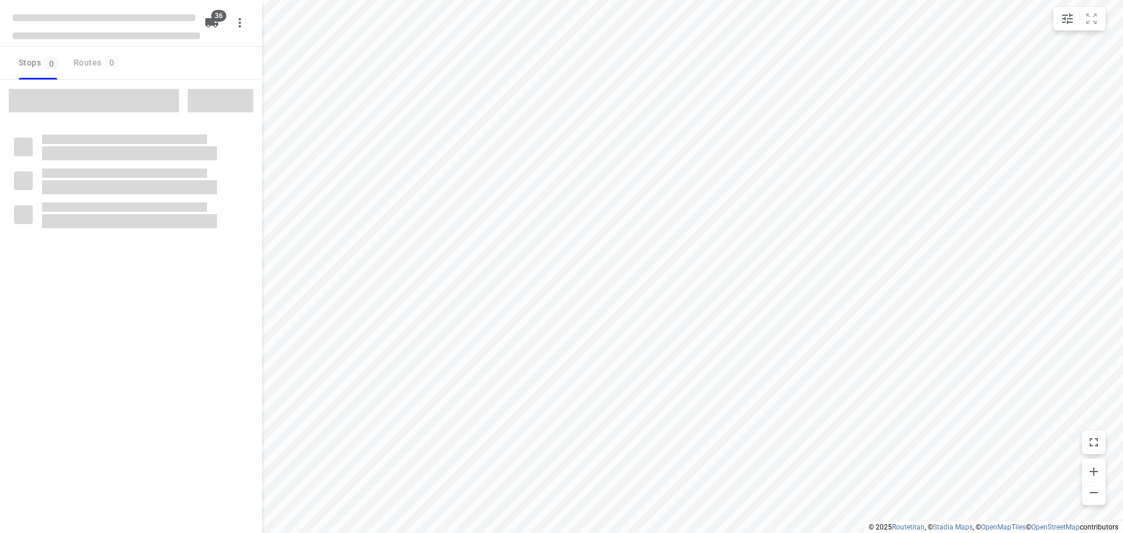
checkbox input "true"
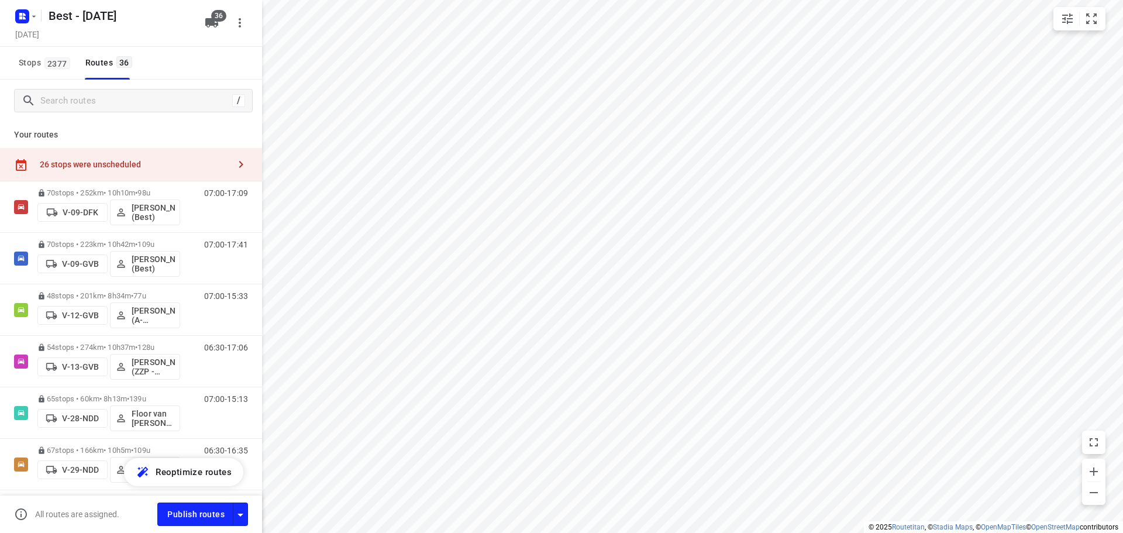
click at [116, 171] on div "26 stops were unscheduled" at bounding box center [131, 164] width 262 height 33
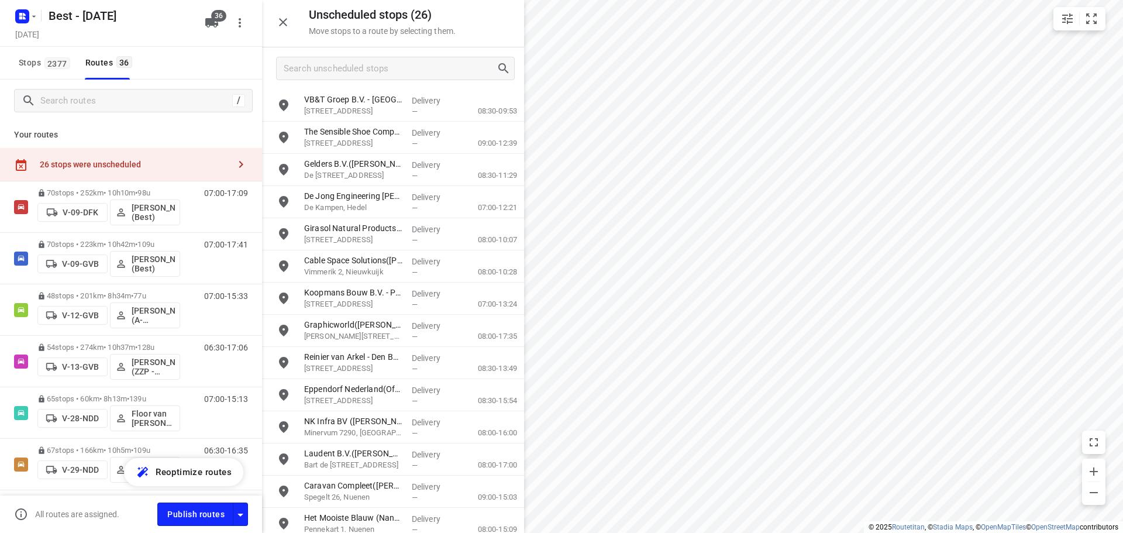
click at [281, 19] on icon "button" at bounding box center [283, 22] width 14 height 14
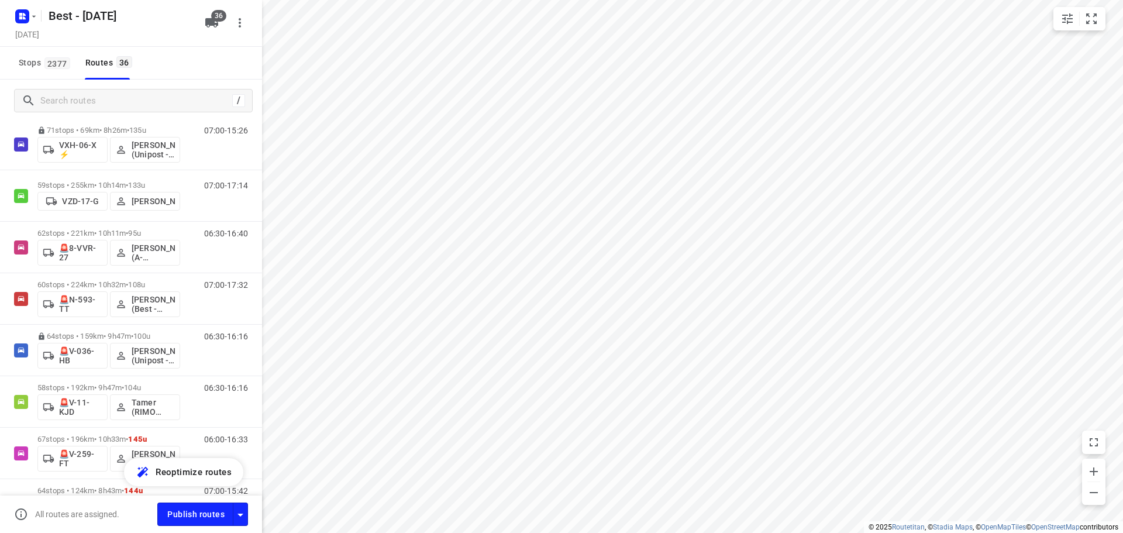
scroll to position [1345, 0]
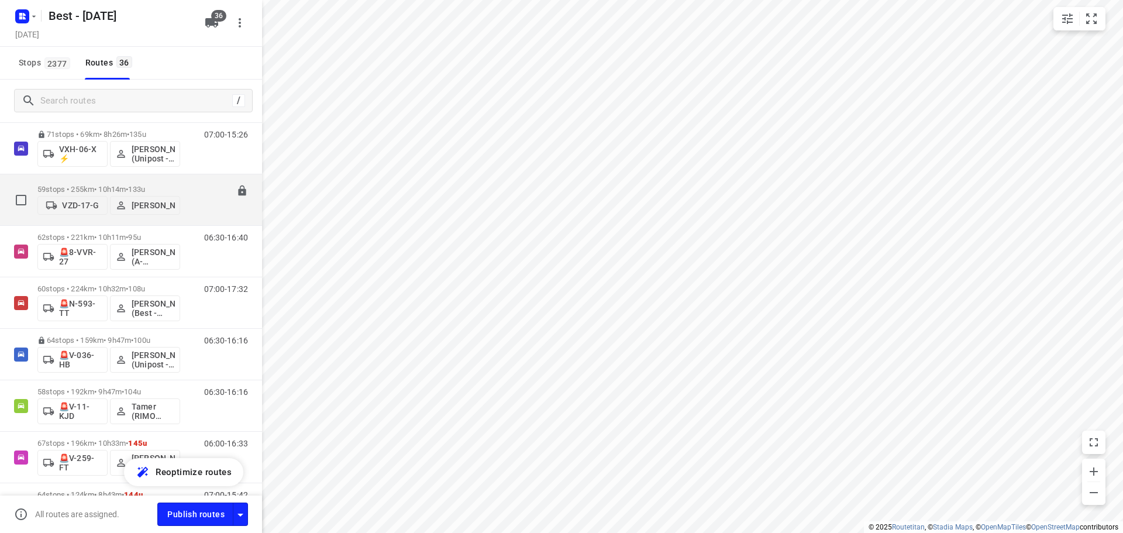
click at [102, 188] on p "59 stops • 255km • 10h14m • 133u" at bounding box center [108, 189] width 143 height 9
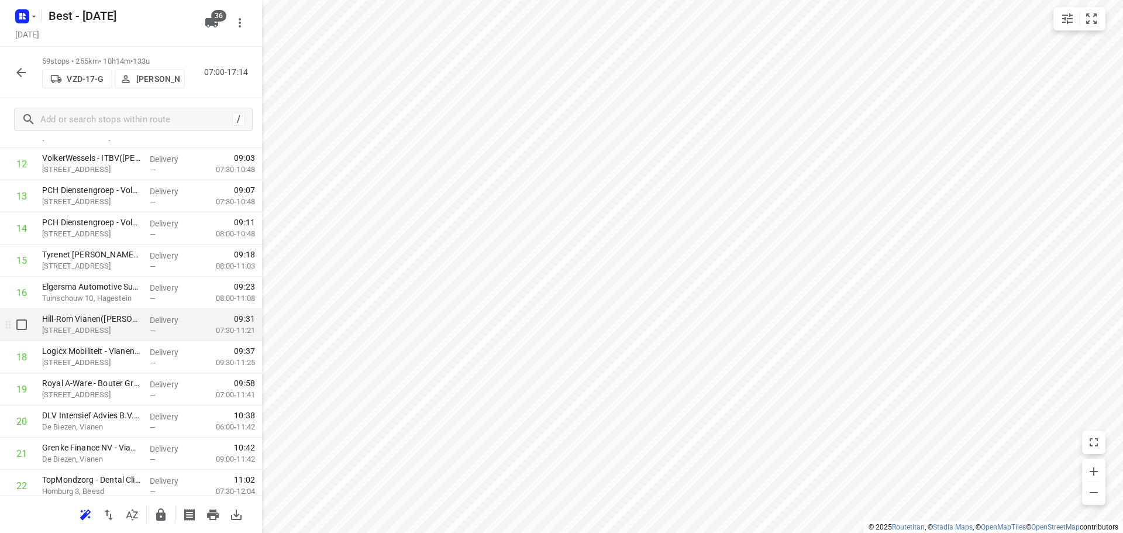
scroll to position [526, 0]
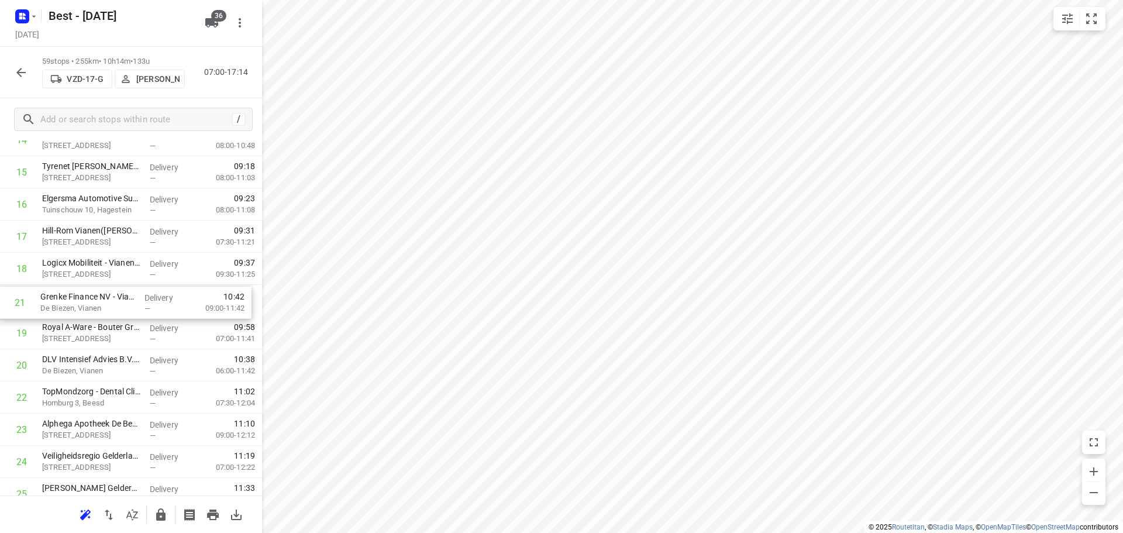
drag, startPoint x: 85, startPoint y: 361, endPoint x: 82, endPoint y: 295, distance: 66.7
drag, startPoint x: 135, startPoint y: 356, endPoint x: 147, endPoint y: 332, distance: 27.5
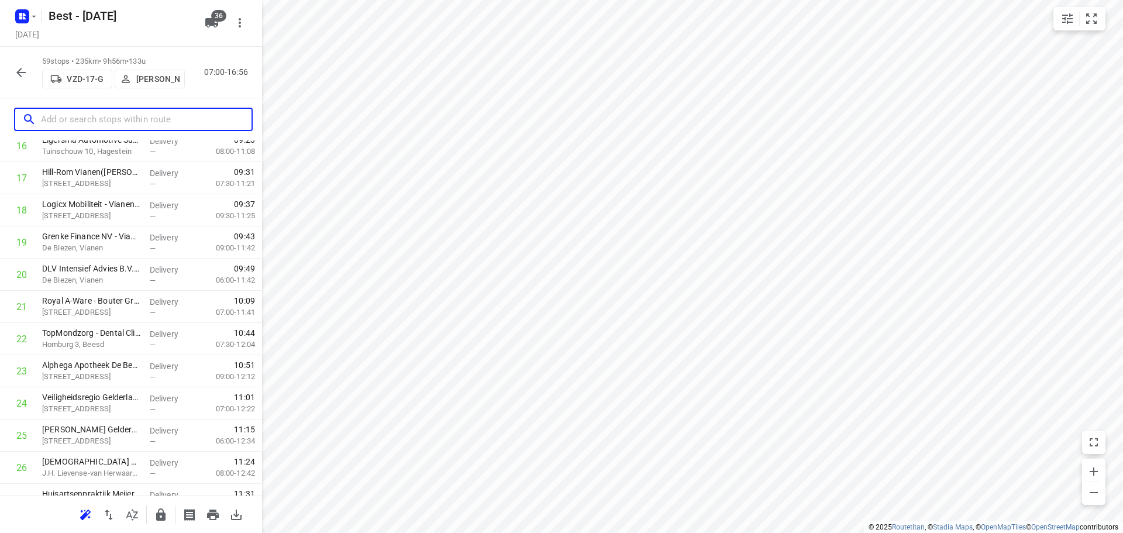
click at [140, 115] on input "text" at bounding box center [146, 120] width 211 height 18
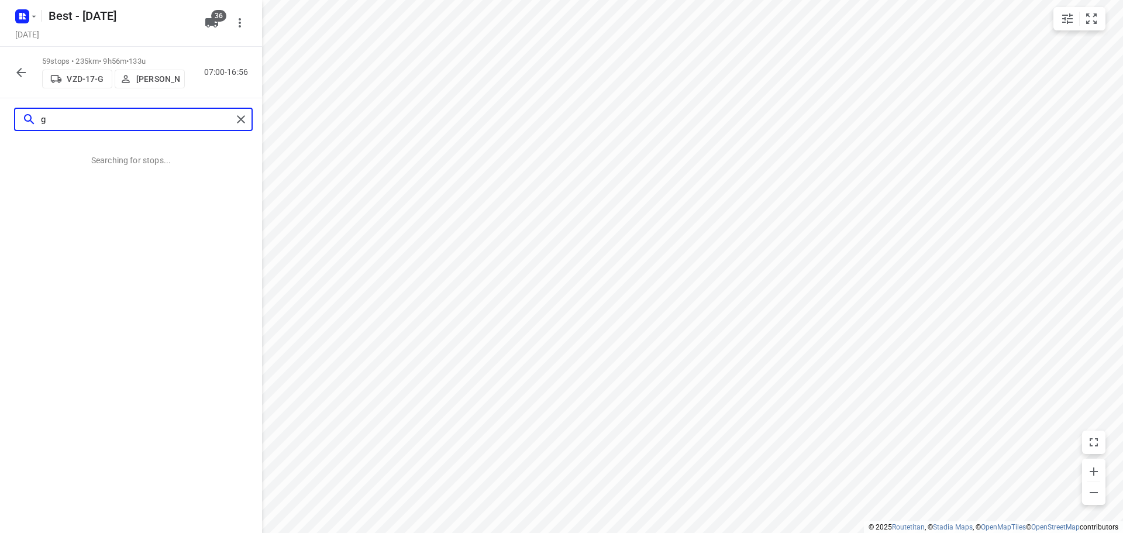
scroll to position [0, 0]
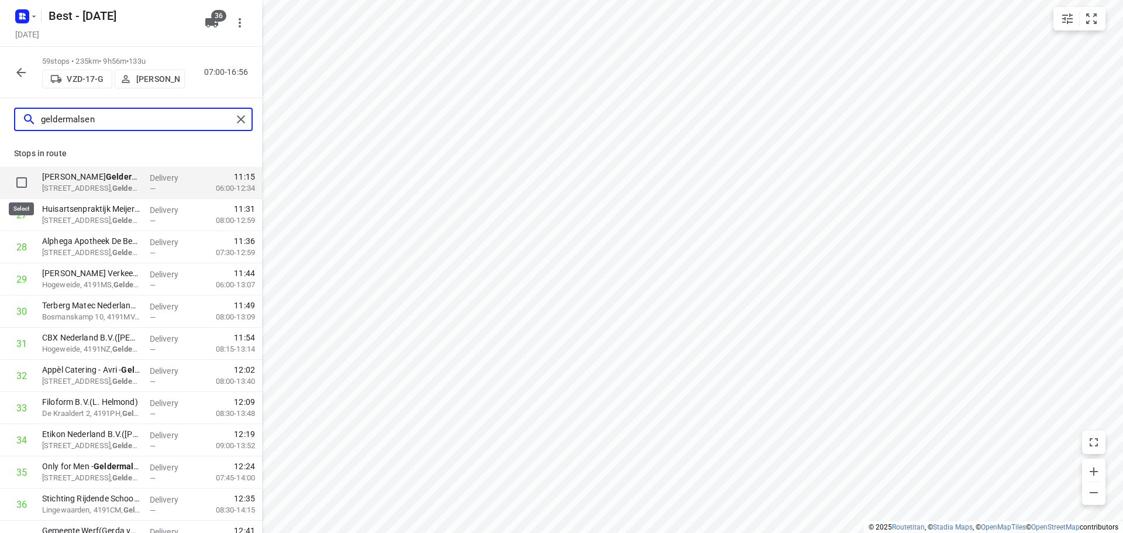
type input "geldermalsen"
click at [22, 177] on input "checkbox" at bounding box center [21, 182] width 23 height 23
checkbox input "true"
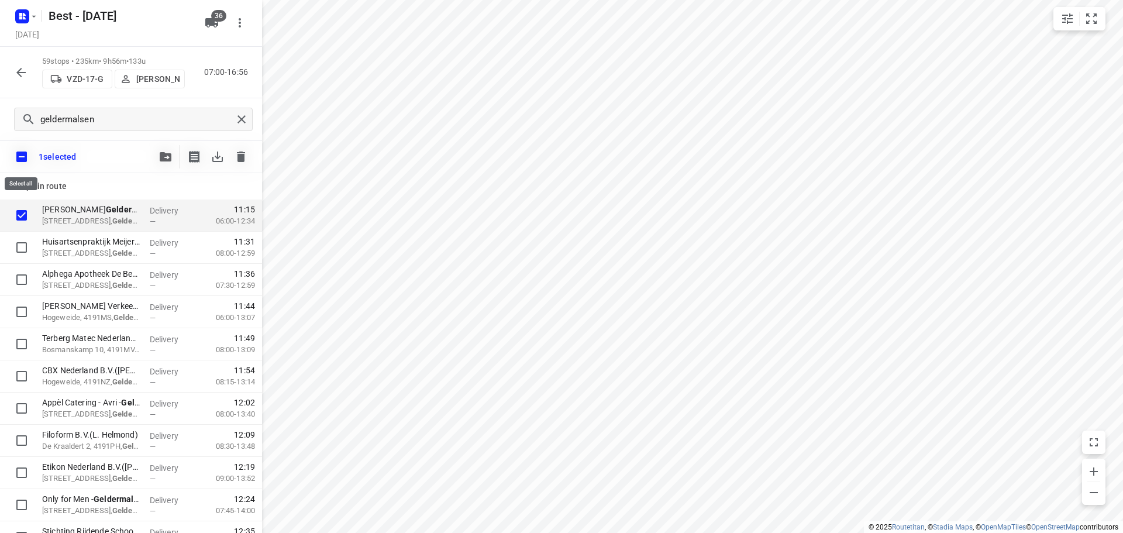
click at [26, 160] on input "checkbox" at bounding box center [21, 156] width 25 height 25
checkbox input "false"
checkbox input "true"
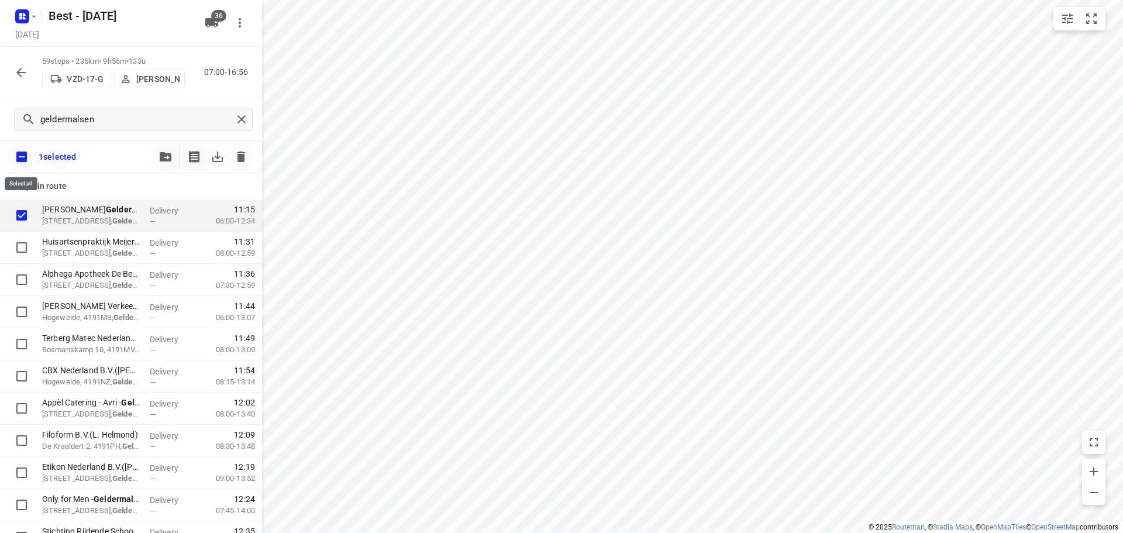
checkbox input "true"
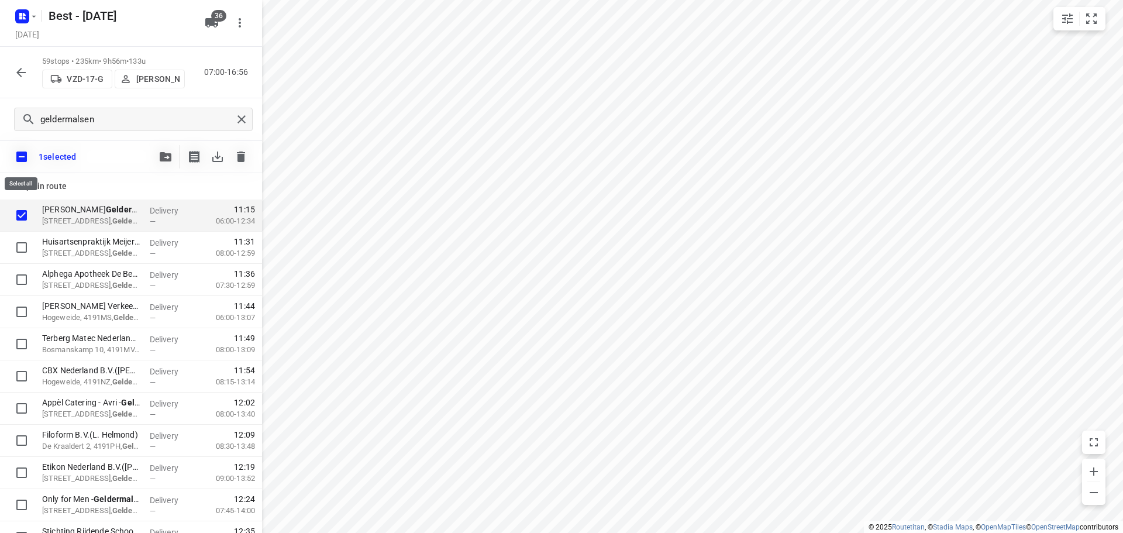
checkbox input "true"
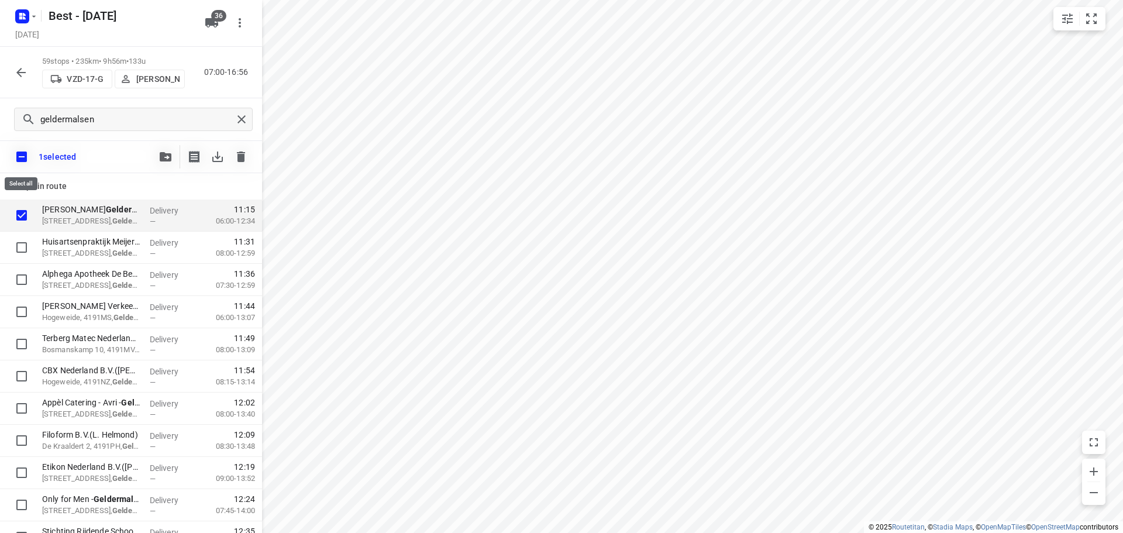
checkbox input "true"
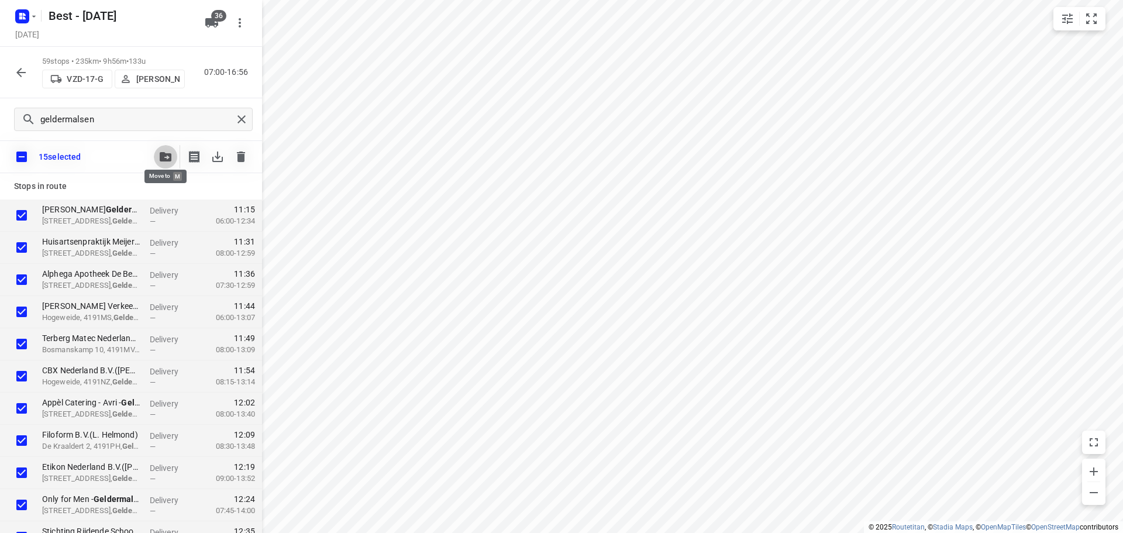
click at [174, 156] on button "button" at bounding box center [165, 156] width 23 height 23
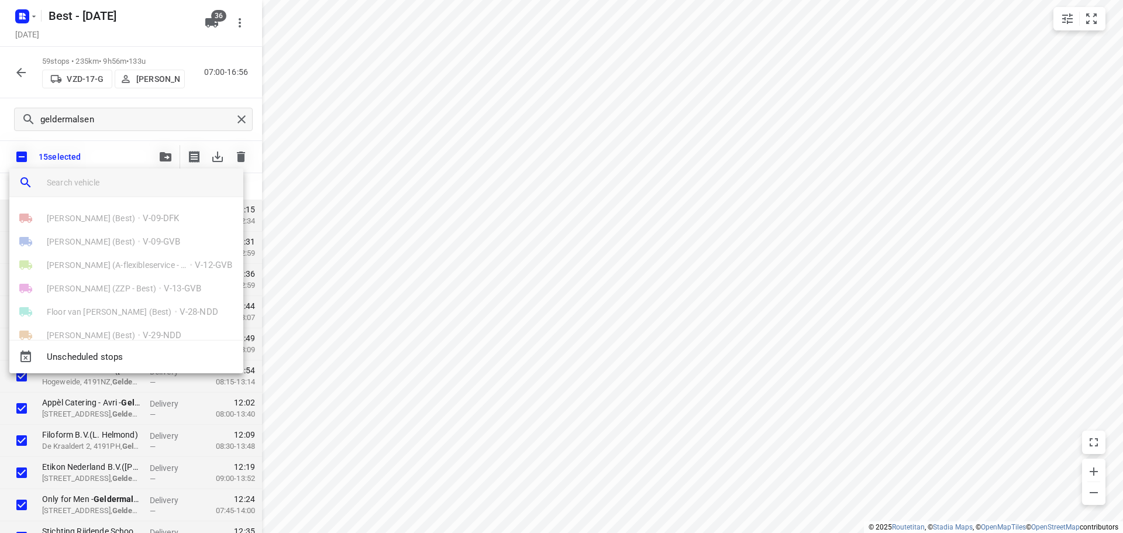
click at [137, 187] on input "search vehicle" at bounding box center [140, 183] width 187 height 18
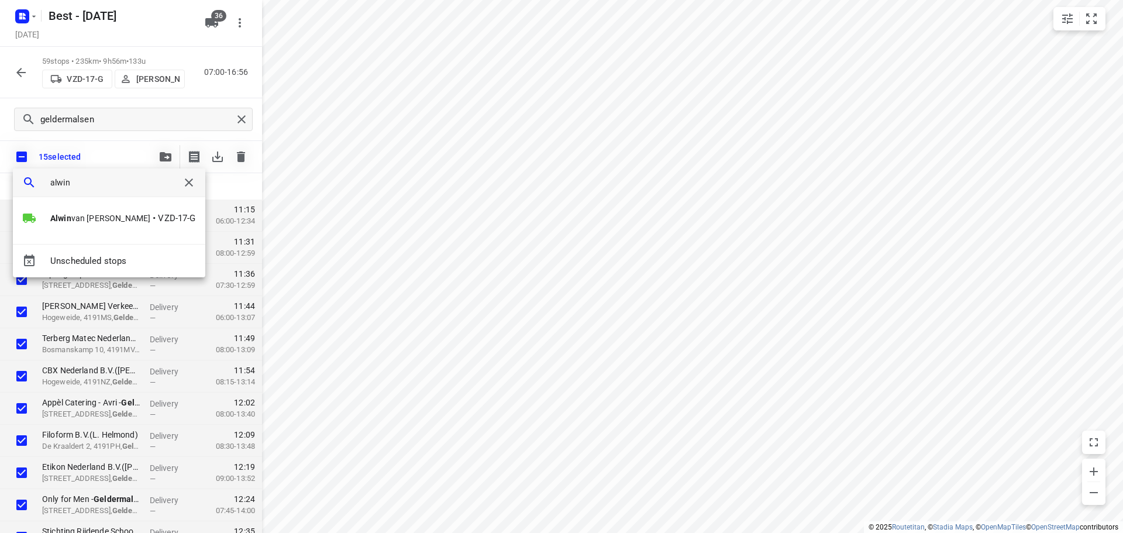
type input "alwin"
click at [80, 206] on div "[PERSON_NAME] • VZD-17-G" at bounding box center [109, 220] width 192 height 47
click at [81, 210] on li "[PERSON_NAME] • VZD-17-G" at bounding box center [109, 217] width 192 height 23
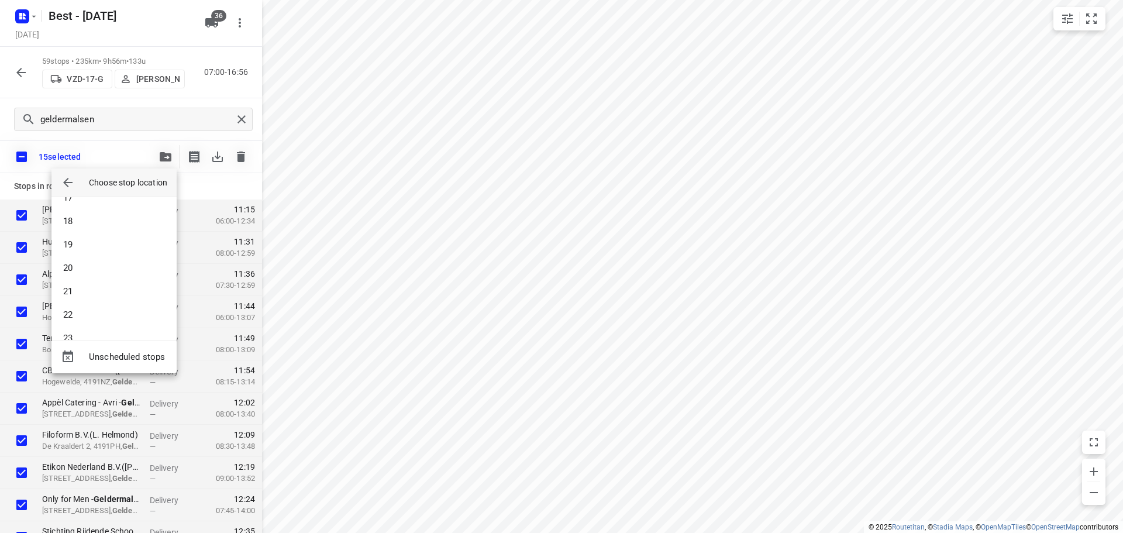
scroll to position [409, 0]
click at [93, 273] on li "21" at bounding box center [113, 271] width 125 height 23
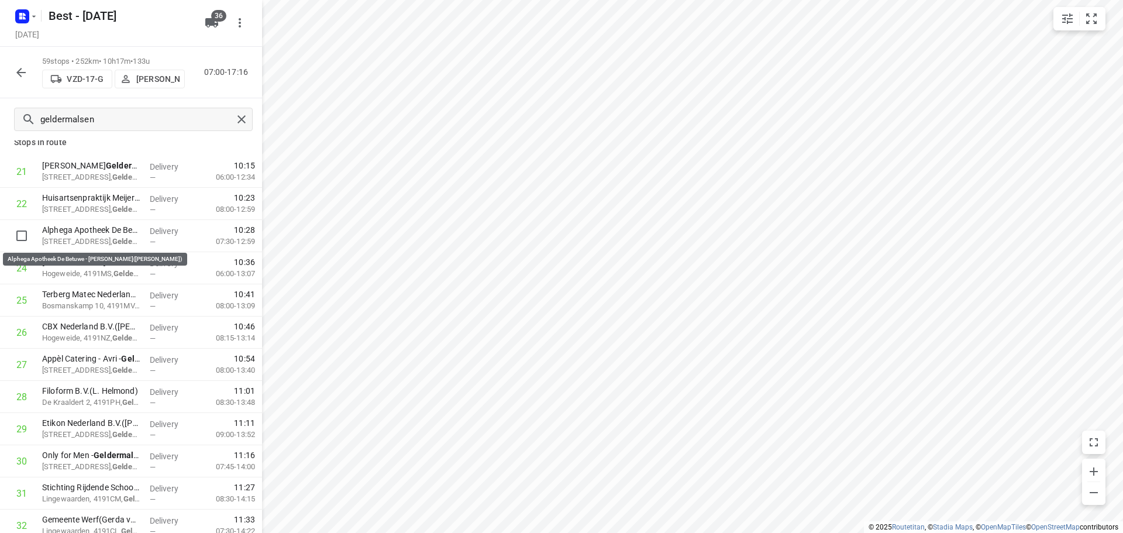
scroll to position [0, 0]
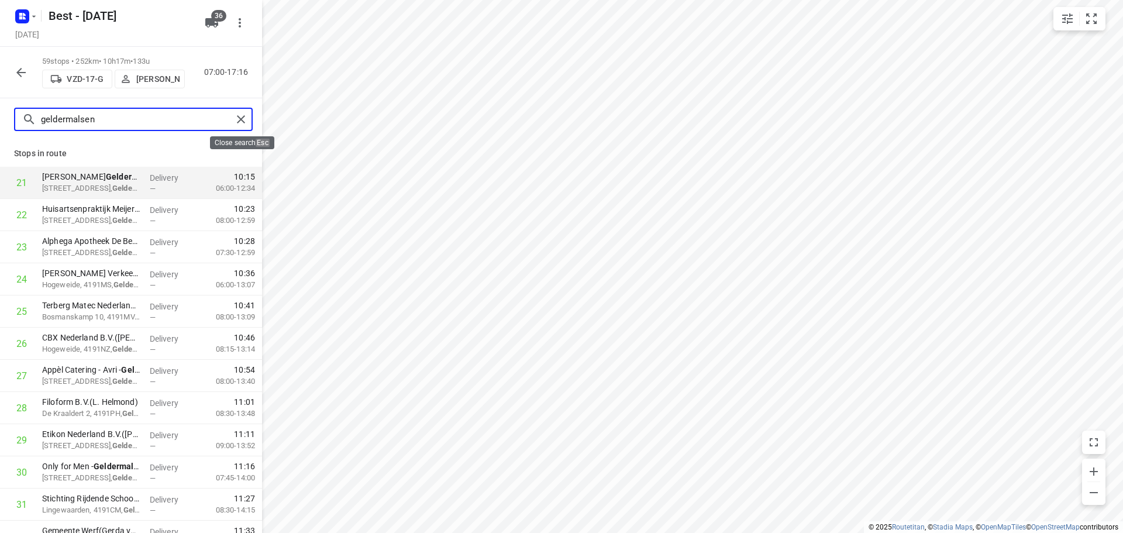
click at [230, 122] on input "geldermalsen" at bounding box center [136, 120] width 191 height 18
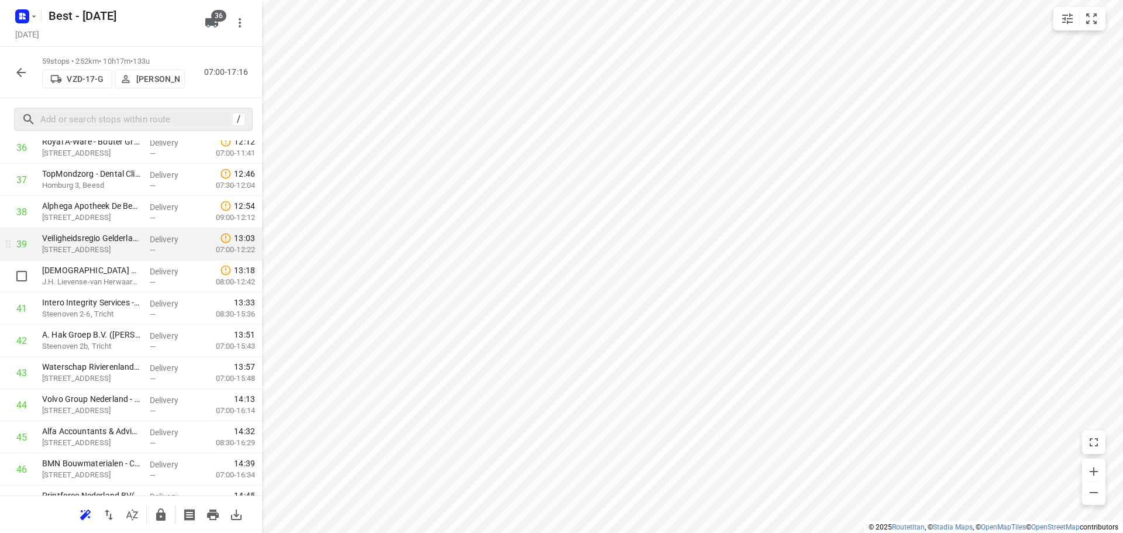
scroll to position [1228, 0]
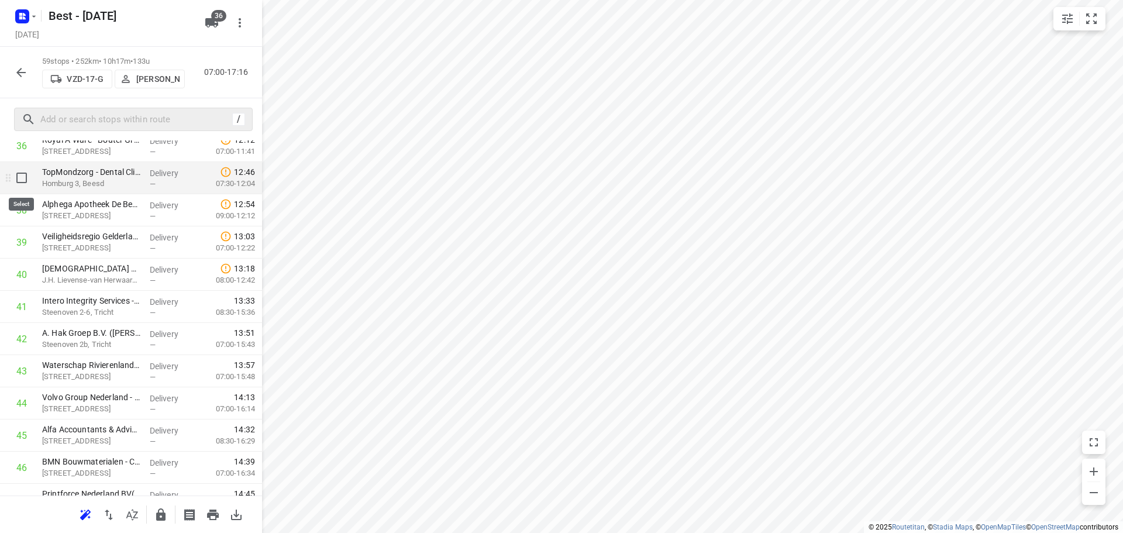
click at [25, 180] on input "checkbox" at bounding box center [21, 177] width 23 height 23
checkbox input "true"
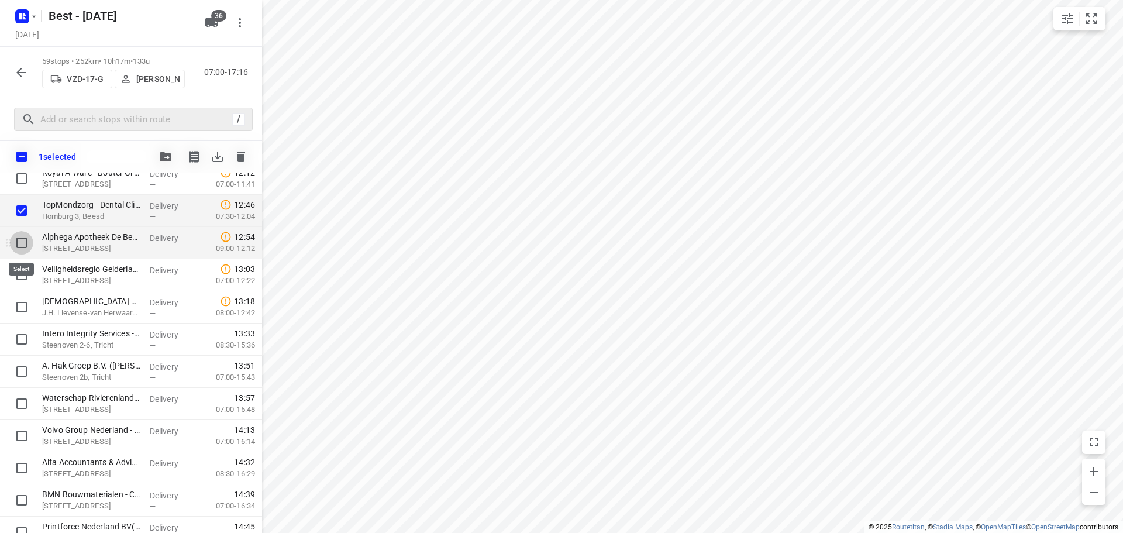
click at [19, 244] on input "checkbox" at bounding box center [21, 242] width 23 height 23
checkbox input "true"
click at [13, 265] on input "checkbox" at bounding box center [21, 274] width 23 height 23
checkbox input "true"
click at [153, 156] on div "3 selected" at bounding box center [131, 156] width 262 height 33
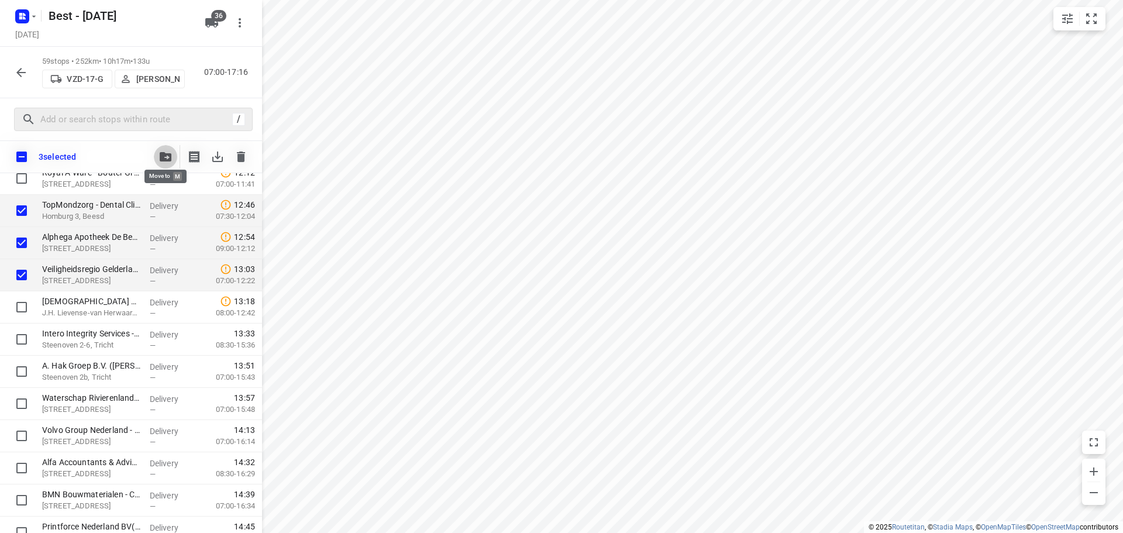
click at [161, 155] on icon "button" at bounding box center [166, 156] width 12 height 9
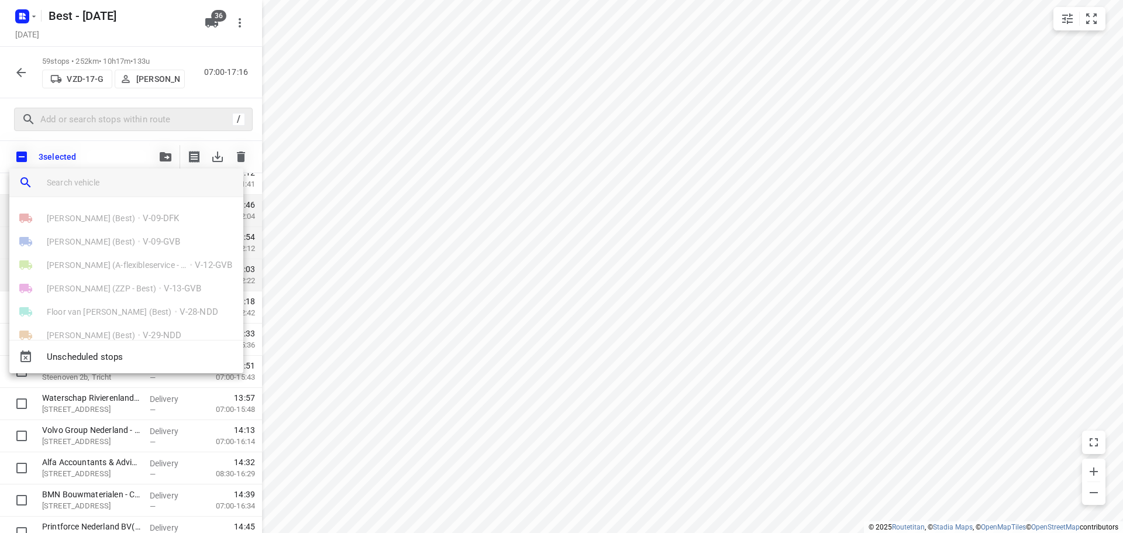
click at [126, 178] on input "search vehicle" at bounding box center [140, 183] width 187 height 18
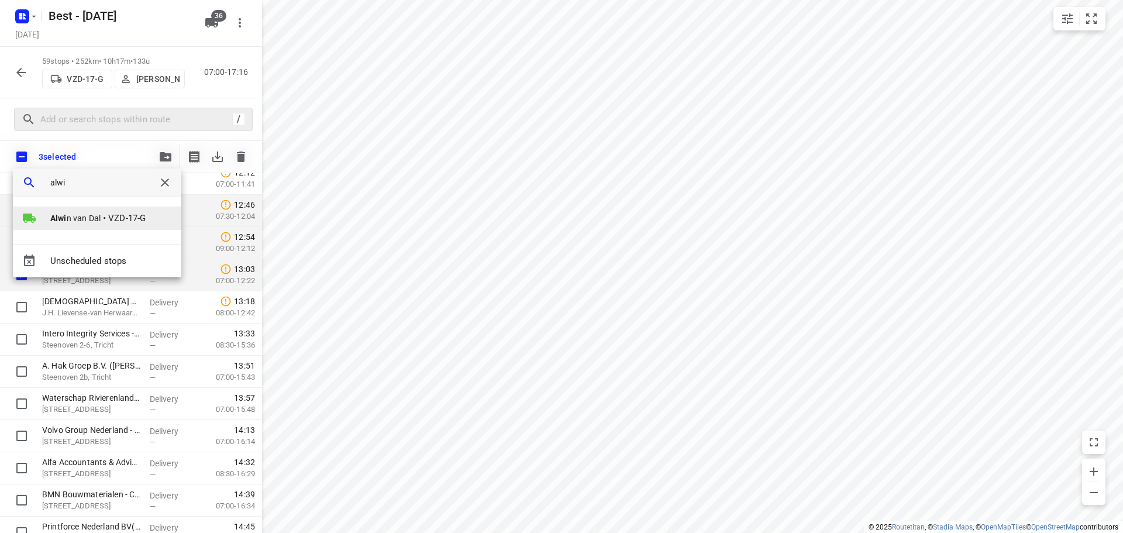
type input "alwi"
click at [48, 219] on div at bounding box center [36, 218] width 28 height 14
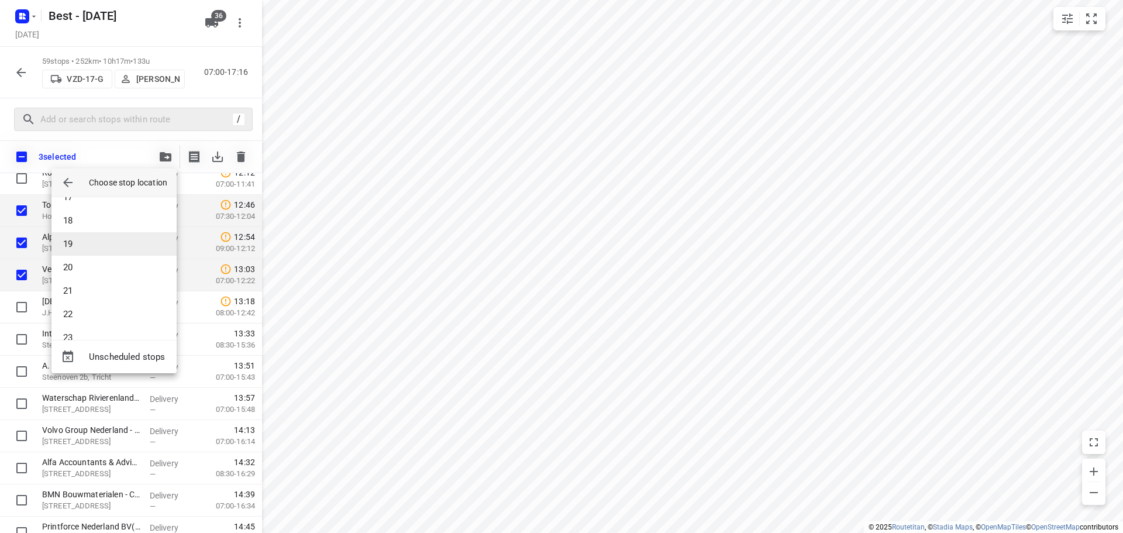
scroll to position [409, 0]
click at [95, 290] on li "22" at bounding box center [113, 295] width 125 height 23
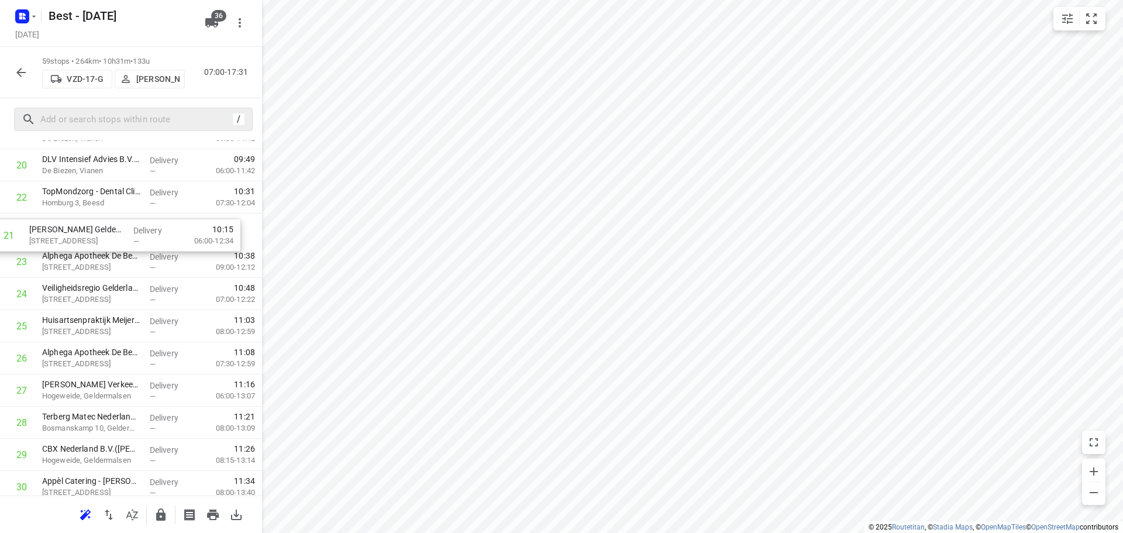
scroll to position [692, 0]
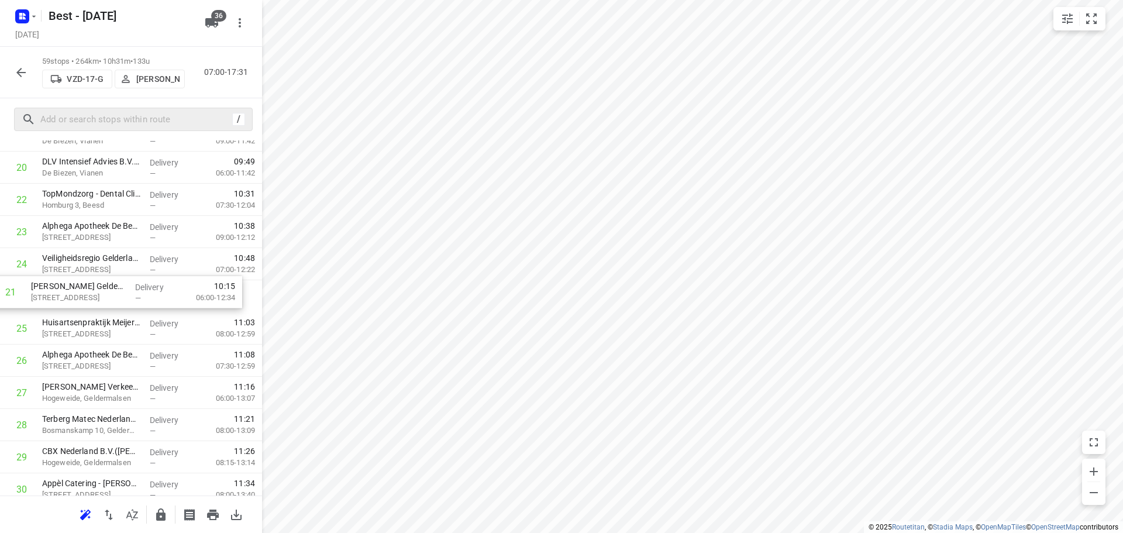
drag, startPoint x: 136, startPoint y: 183, endPoint x: 122, endPoint y: 290, distance: 107.9
click at [122, 290] on div "1 Faay Vianen B.V.(Dagmar Middelkoop) De Biezen, Vianen Delivery — 07:58 07:30-…" at bounding box center [131, 489] width 262 height 1898
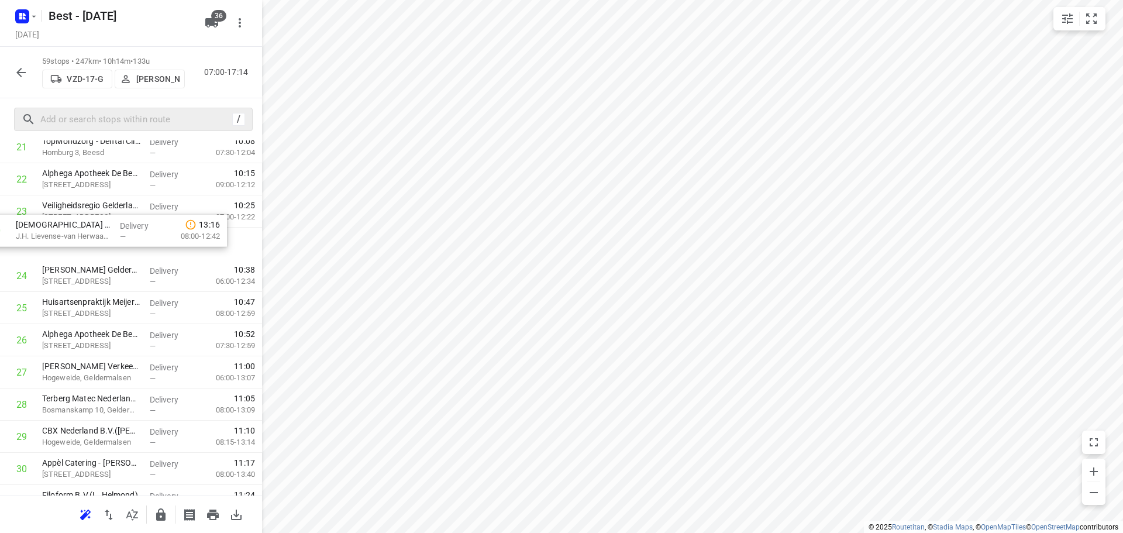
scroll to position [744, 0]
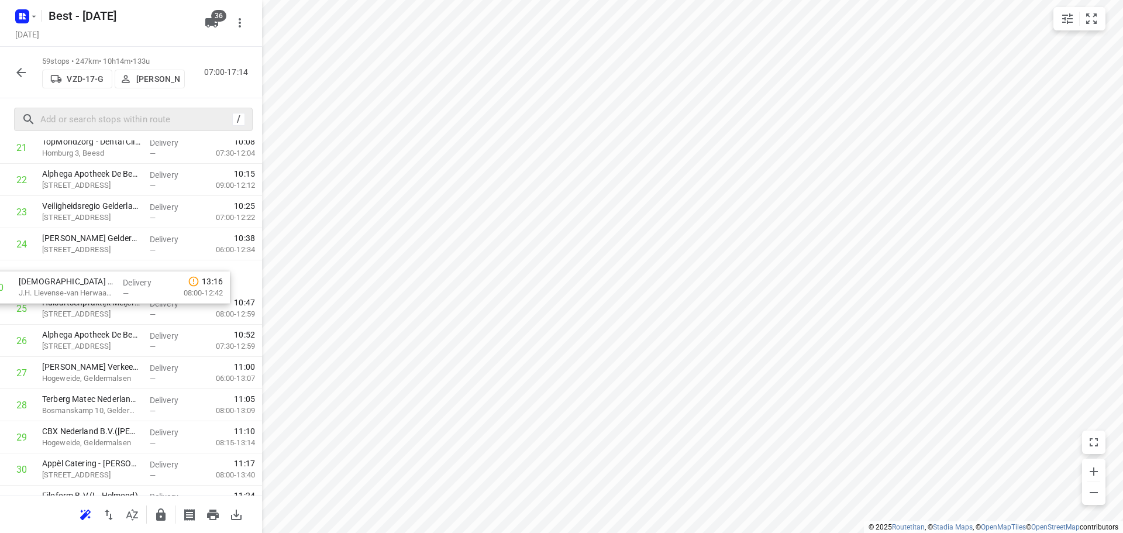
drag, startPoint x: 115, startPoint y: 452, endPoint x: 92, endPoint y: 286, distance: 167.7
click at [92, 286] on div "1 Faay Vianen B.V.(Dagmar Middelkoop) De Biezen, Vianen Delivery — 07:58 07:30-…" at bounding box center [131, 437] width 262 height 1898
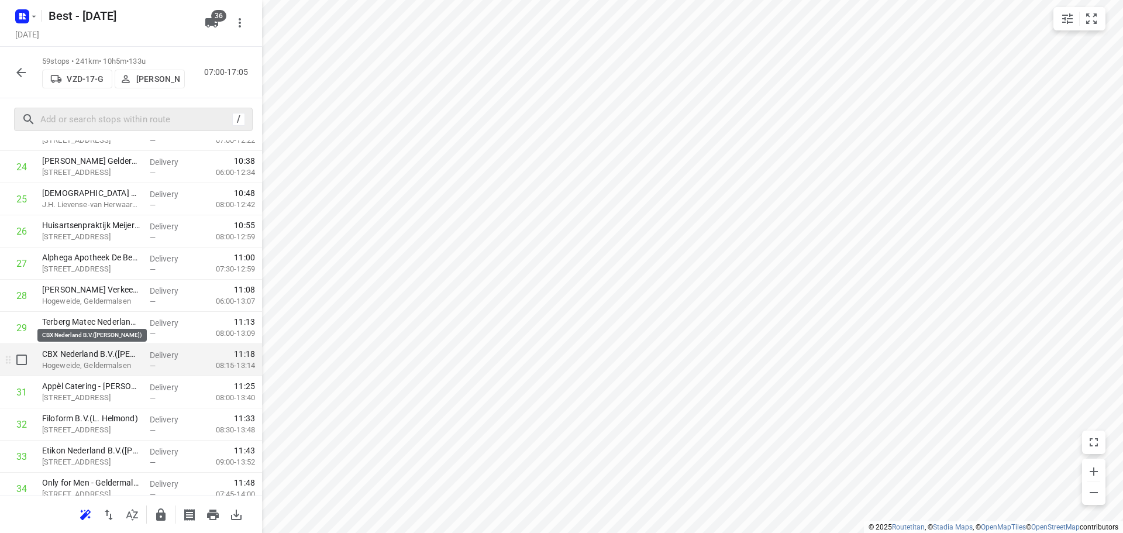
scroll to position [861, 0]
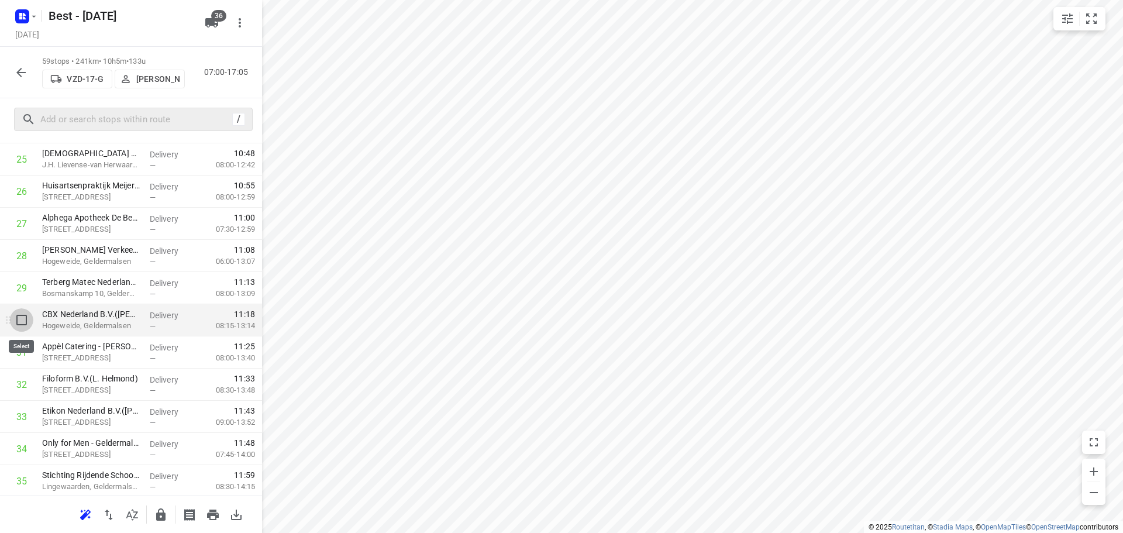
click at [19, 330] on input "checkbox" at bounding box center [21, 319] width 23 height 23
checkbox input "true"
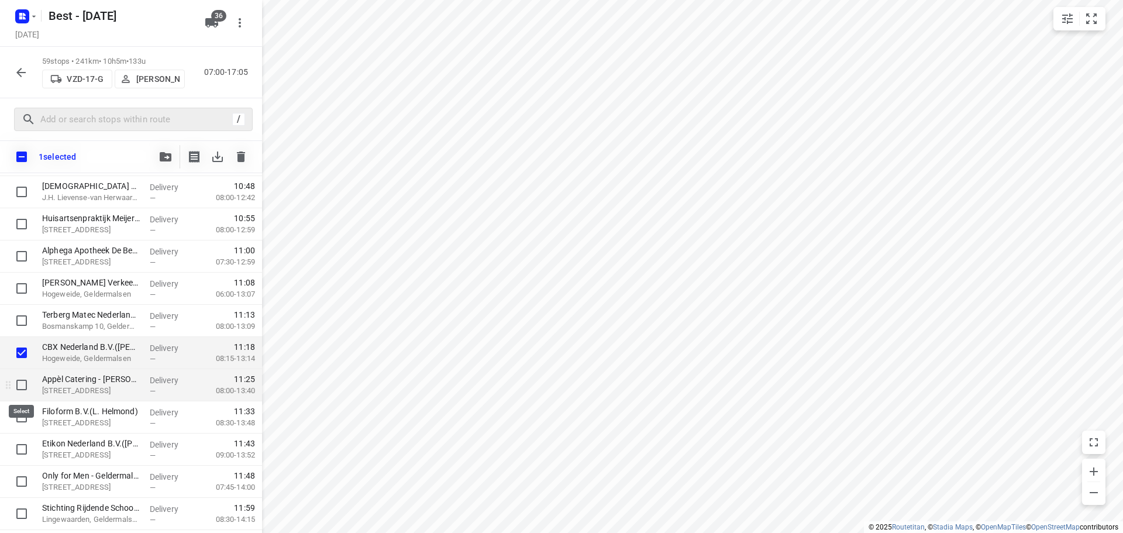
click at [25, 390] on input "checkbox" at bounding box center [21, 384] width 23 height 23
checkbox input "true"
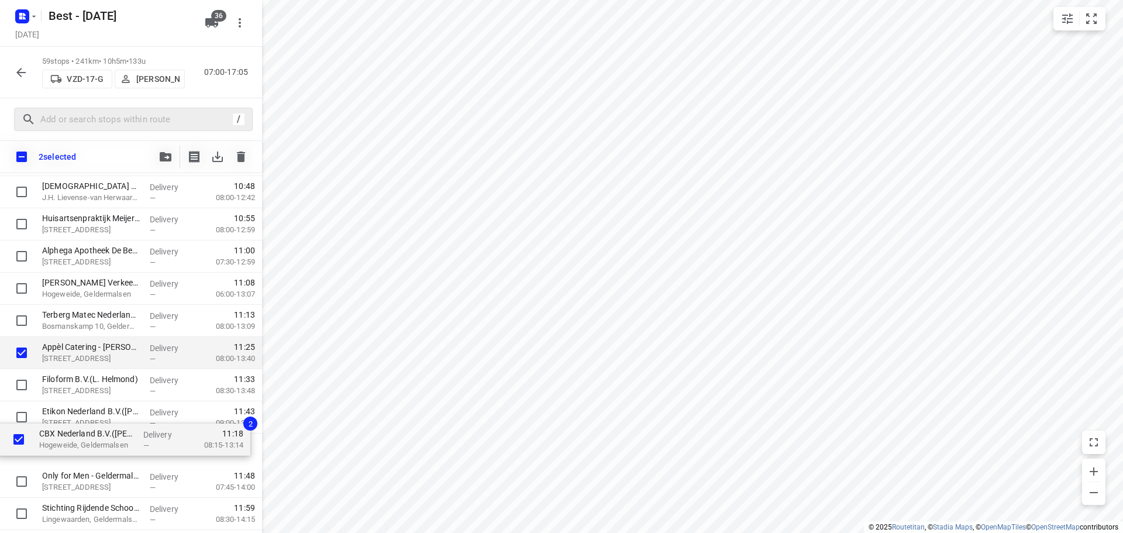
drag, startPoint x: 93, startPoint y: 356, endPoint x: 90, endPoint y: 446, distance: 90.7
click at [90, 446] on div "Faay Vianen B.V.(Dagmar Middelkoop) De Biezen, Vianen Delivery — 07:58 07:30-09…" at bounding box center [131, 353] width 262 height 1898
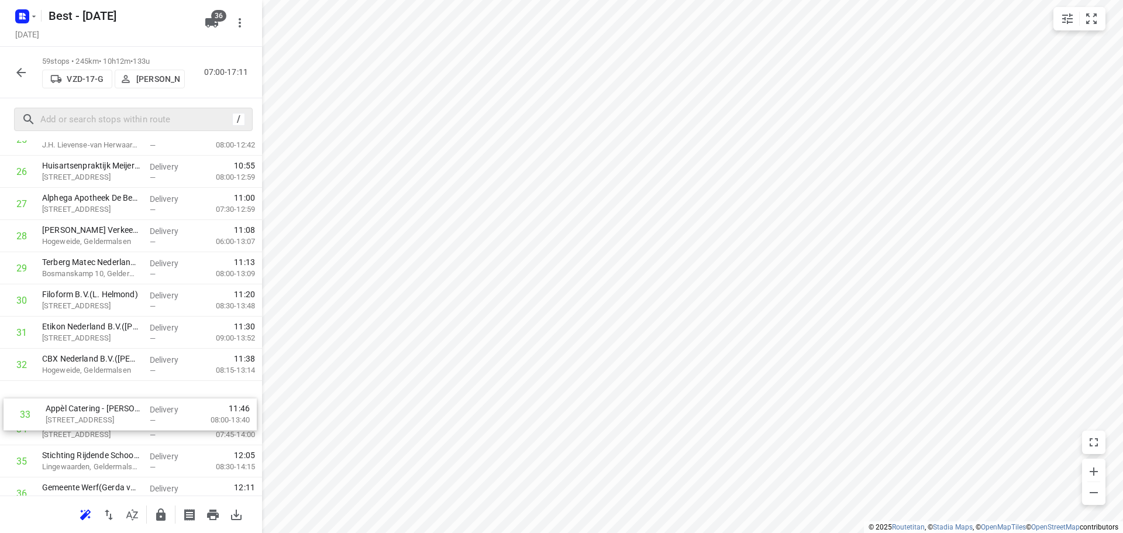
drag, startPoint x: 78, startPoint y: 432, endPoint x: 82, endPoint y: 406, distance: 26.0
click at [82, 407] on div "1 Faay Vianen B.V.(Dagmar Middelkoop) De Biezen, Vianen Delivery — 07:58 07:30-…" at bounding box center [131, 300] width 262 height 1898
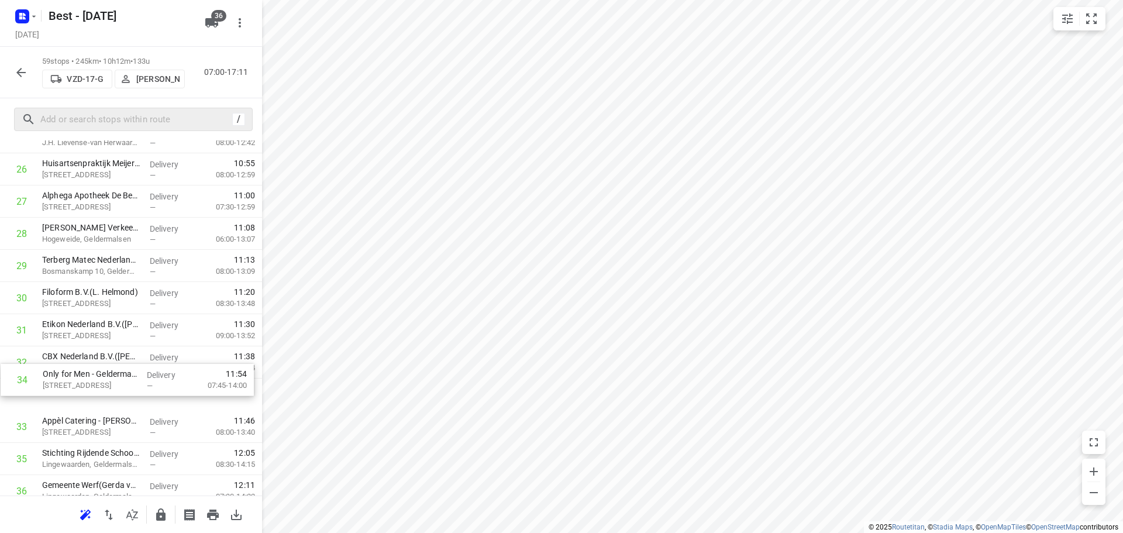
drag, startPoint x: 63, startPoint y: 429, endPoint x: 63, endPoint y: 357, distance: 72.5
click at [63, 357] on div "1 Faay Vianen B.V.(Dagmar Middelkoop) De Biezen, Vianen Delivery — 07:58 07:30-…" at bounding box center [131, 298] width 262 height 1898
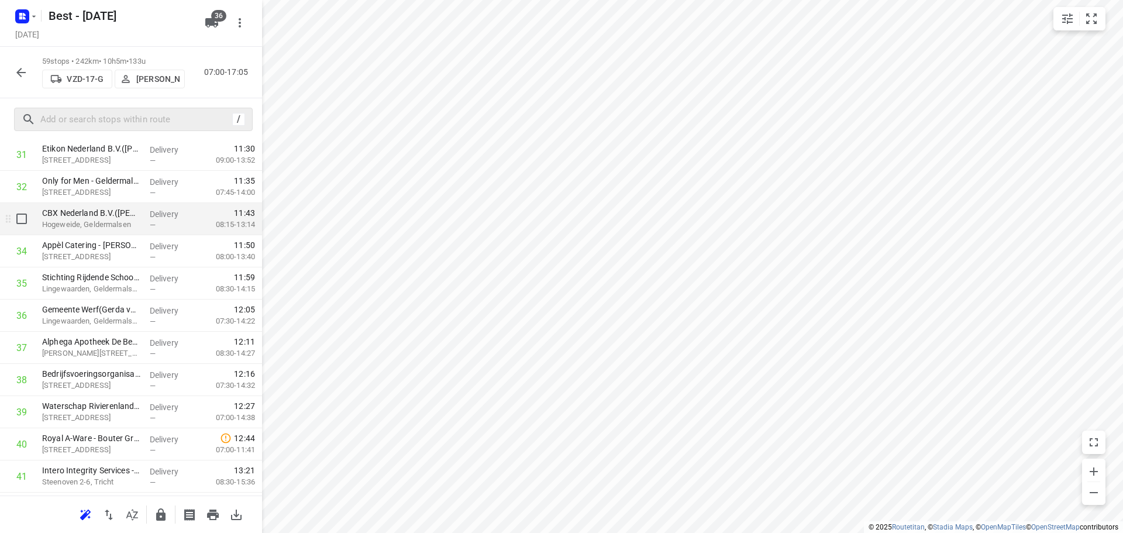
scroll to position [1292, 0]
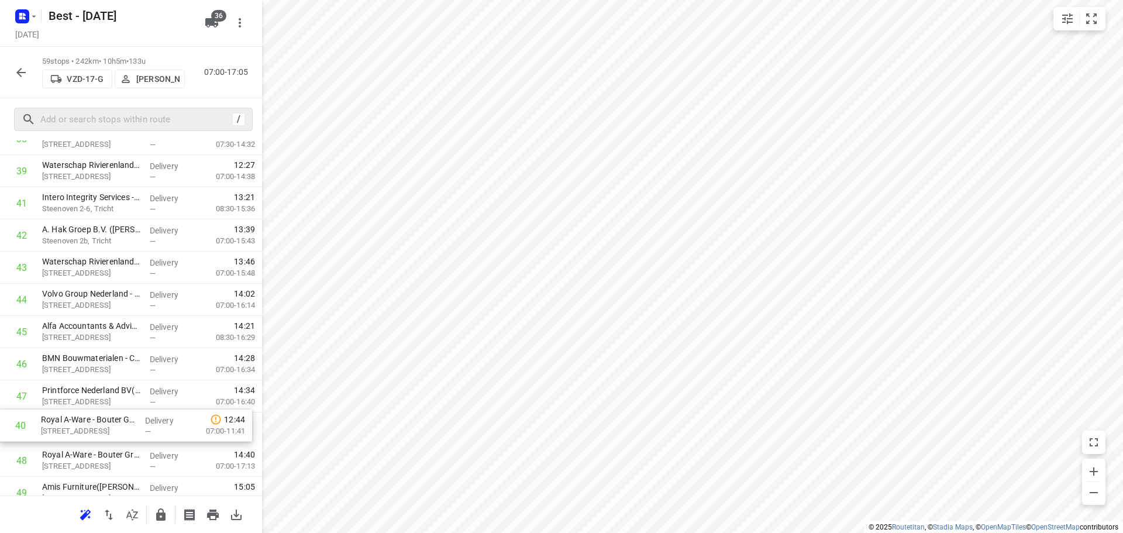
drag, startPoint x: 123, startPoint y: 214, endPoint x: 125, endPoint y: 433, distance: 219.3
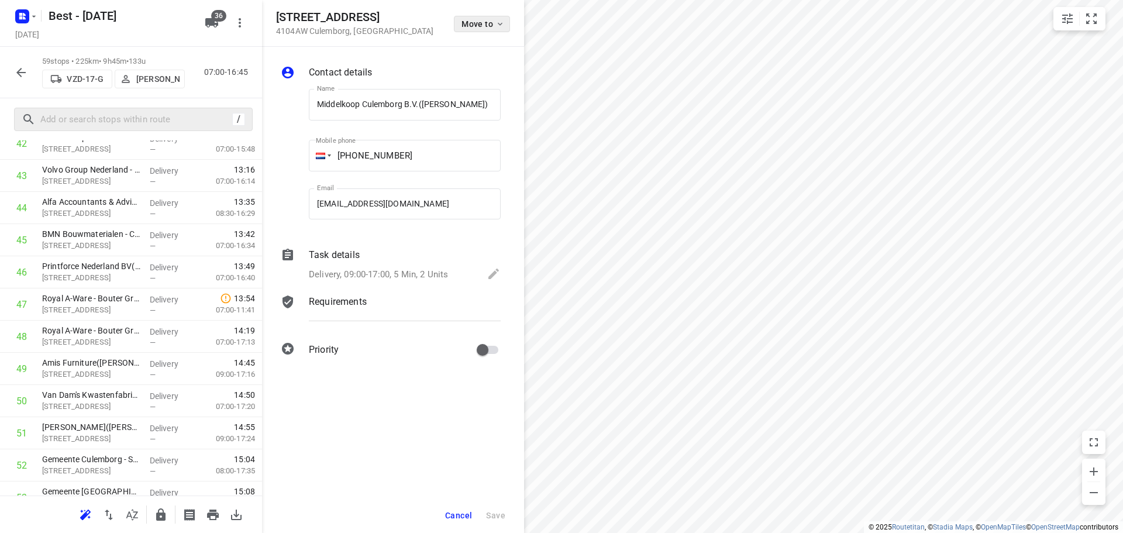
scroll to position [0, 11]
click at [482, 10] on div "Beesdseweg 2 4104AW Culemborg , Netherlands Move to" at bounding box center [393, 23] width 262 height 47
click at [478, 15] on div "Move to" at bounding box center [482, 23] width 56 height 25
click at [475, 24] on span "Move to" at bounding box center [482, 23] width 43 height 9
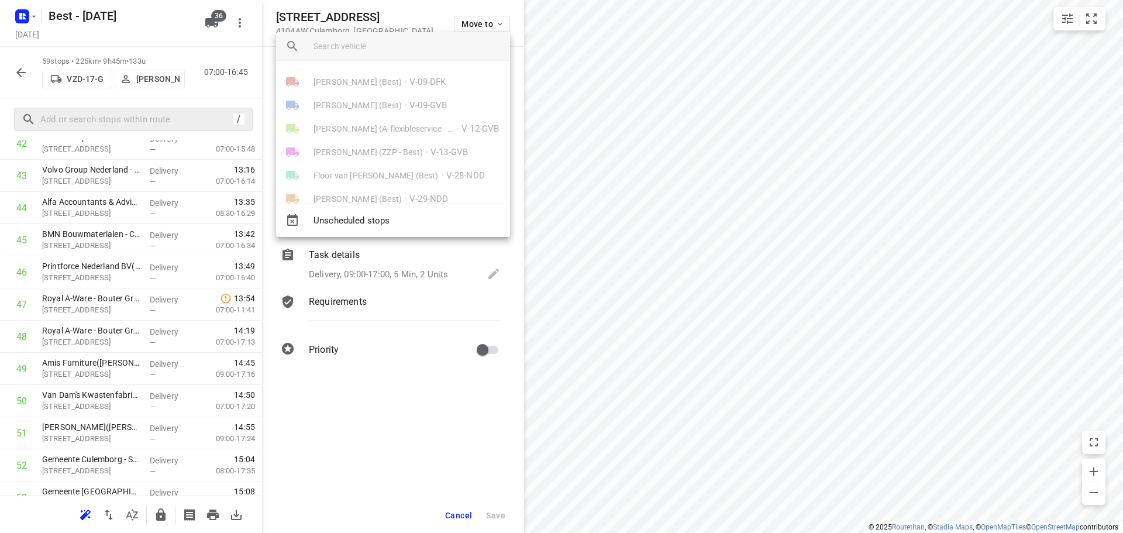
click at [404, 52] on input "search vehicle" at bounding box center [406, 46] width 187 height 18
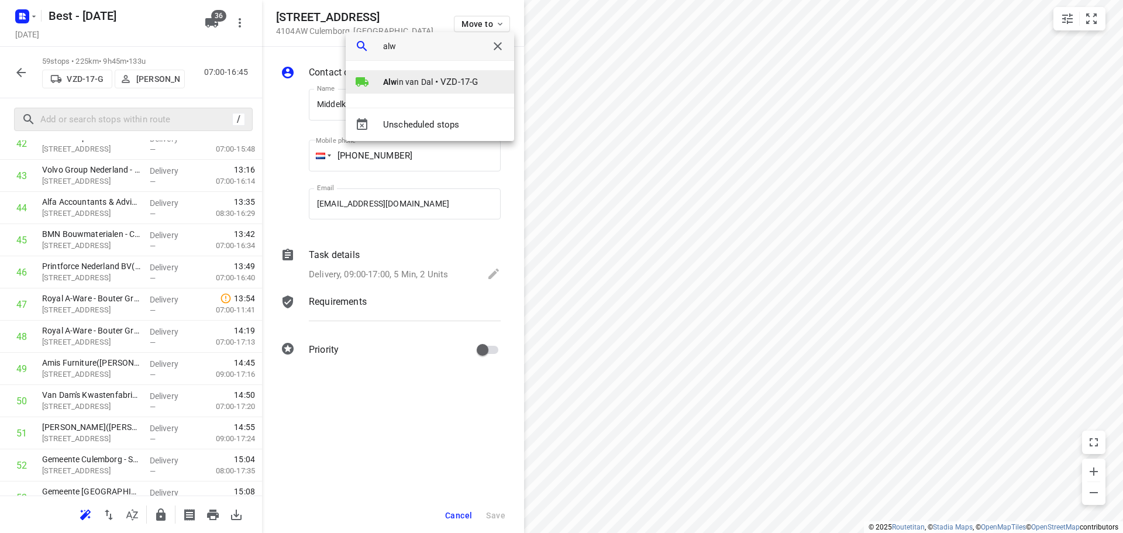
type input "alw"
click at [387, 84] on b "Alw" at bounding box center [389, 81] width 13 height 9
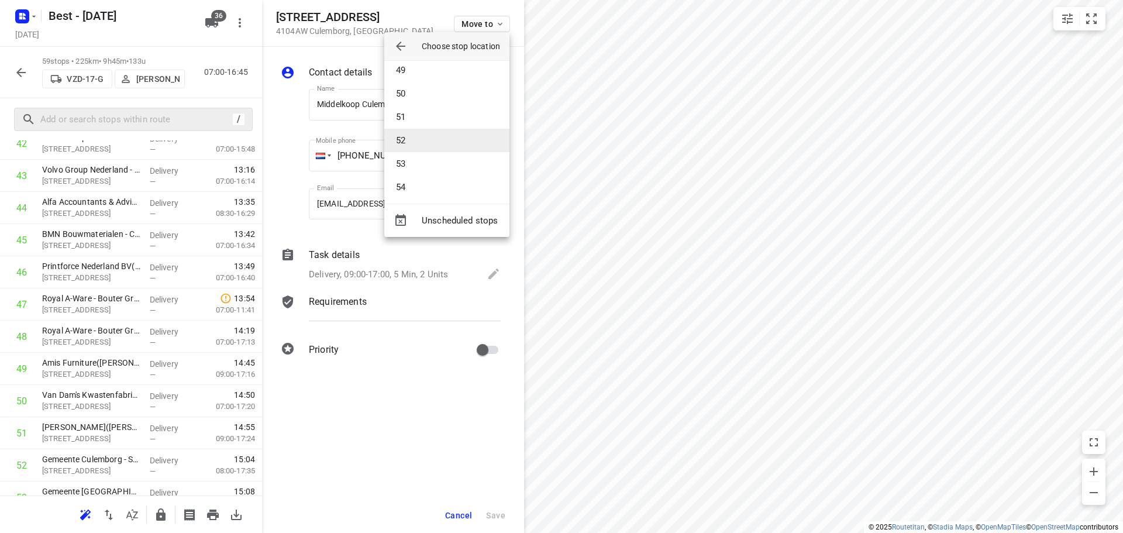
scroll to position [1111, 0]
click at [409, 106] on li "50" at bounding box center [446, 112] width 125 height 23
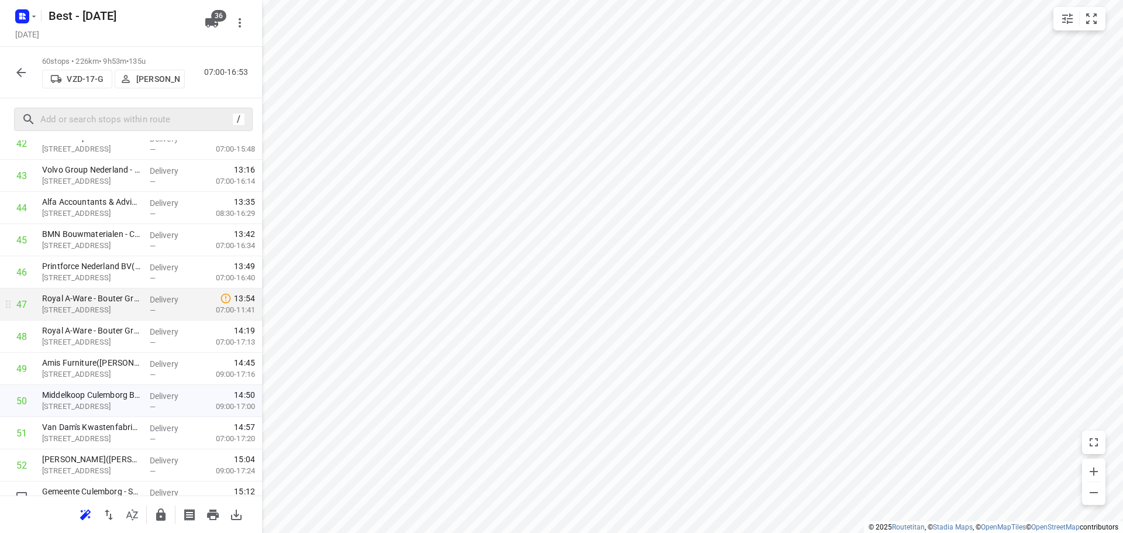
scroll to position [1699, 0]
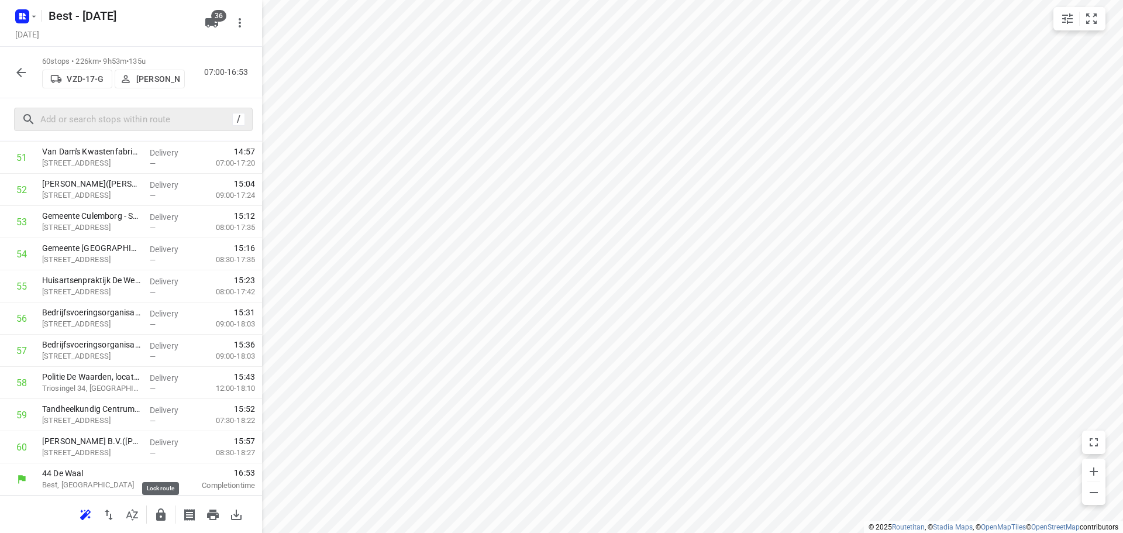
click at [156, 512] on icon "button" at bounding box center [161, 515] width 14 height 14
click at [22, 68] on icon "button" at bounding box center [21, 72] width 14 height 14
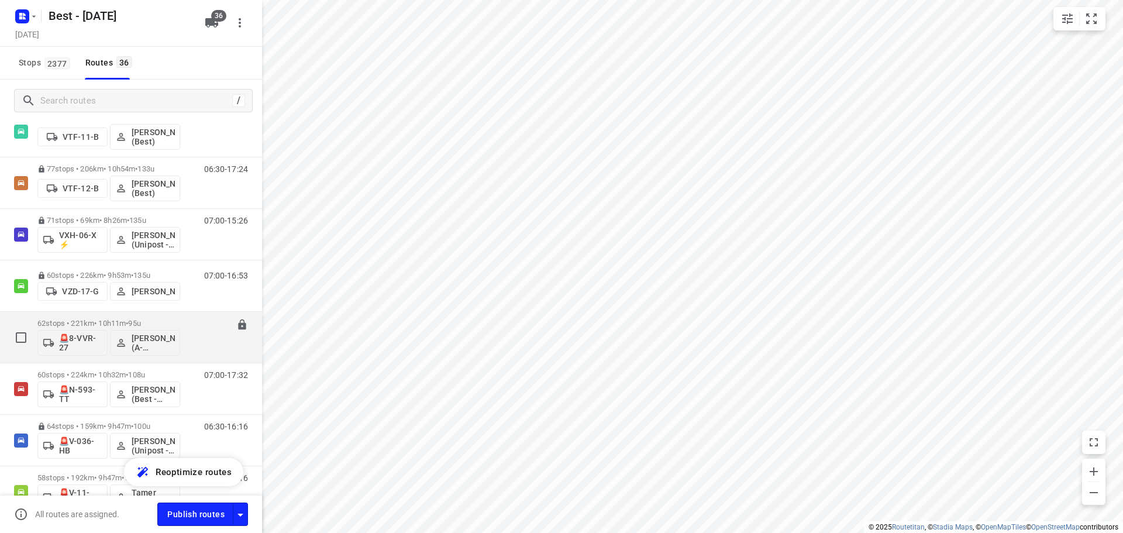
scroll to position [1287, 0]
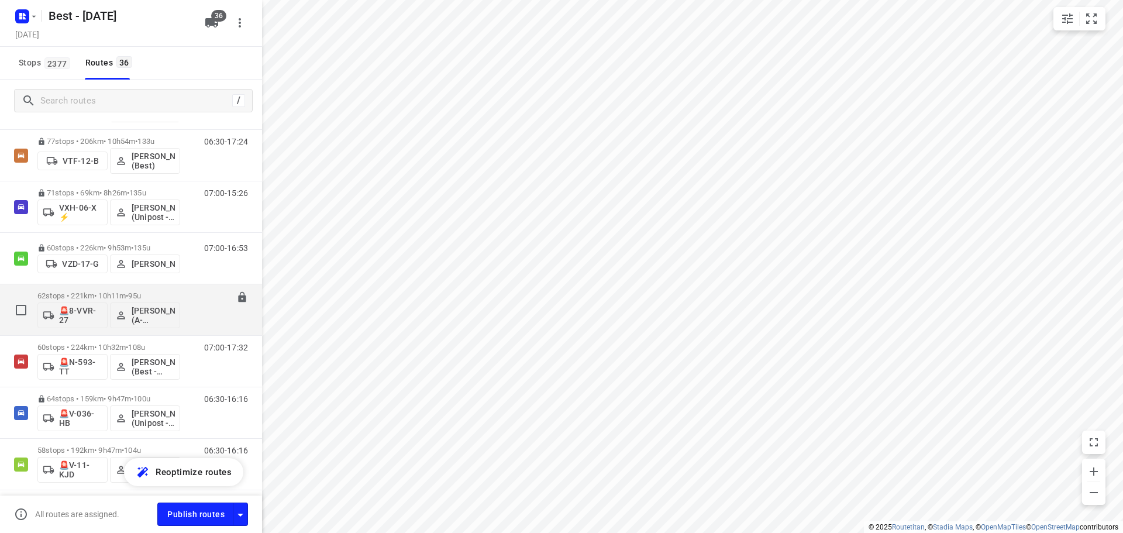
click at [82, 298] on p "62 stops • 221km • 10h11m • 95u" at bounding box center [108, 295] width 143 height 9
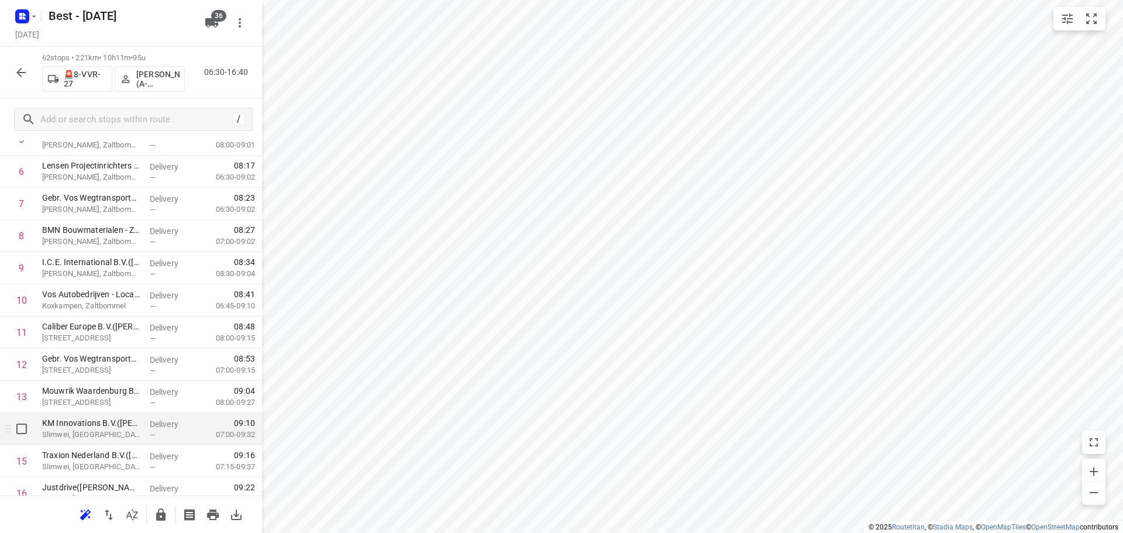
scroll to position [409, 0]
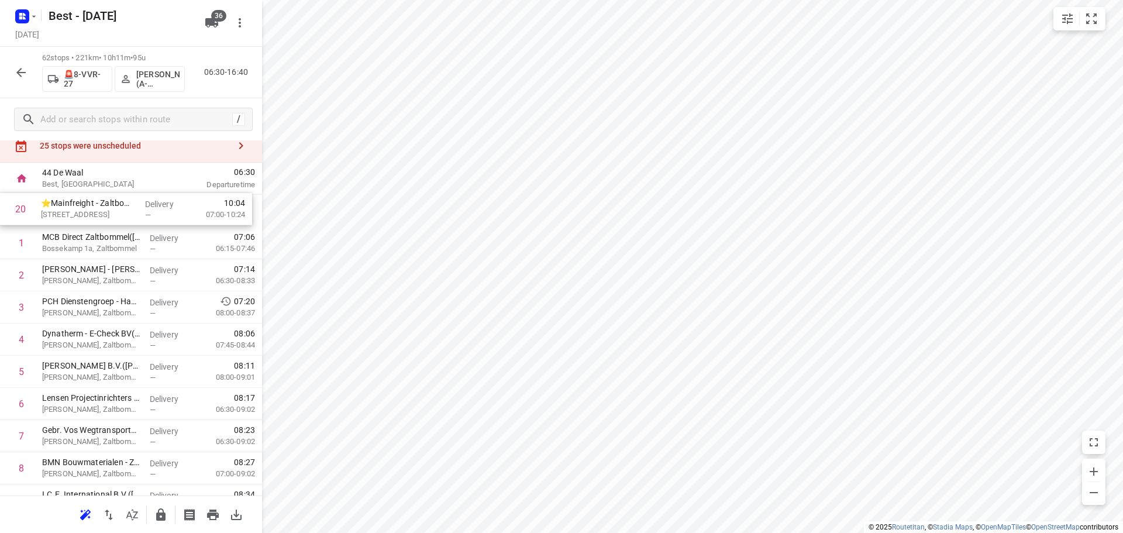
drag, startPoint x: 94, startPoint y: 356, endPoint x: 89, endPoint y: 205, distance: 151.0
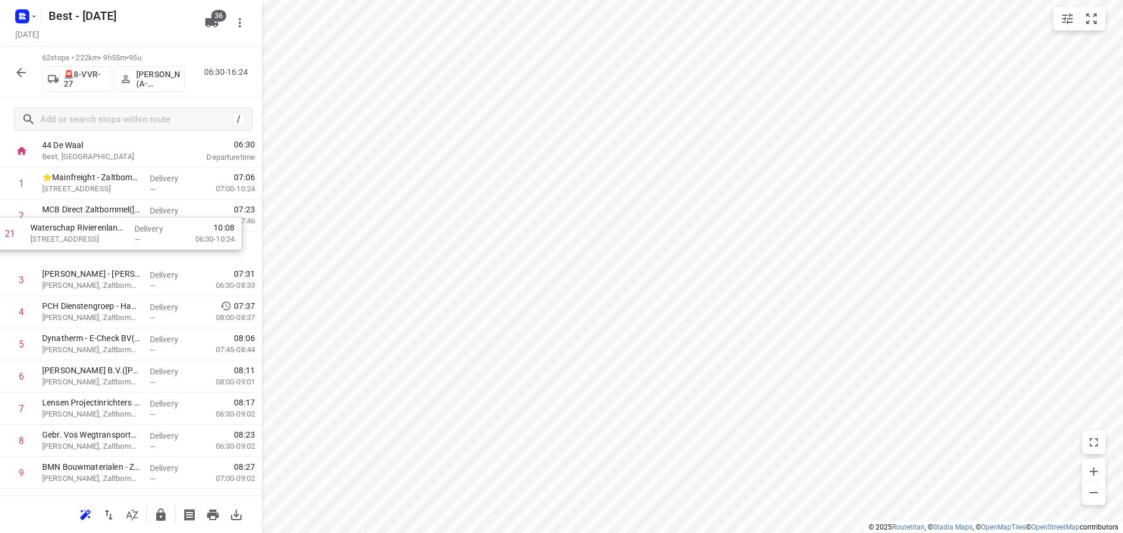
scroll to position [65, 0]
drag, startPoint x: 147, startPoint y: 333, endPoint x: 139, endPoint y: 233, distance: 100.9
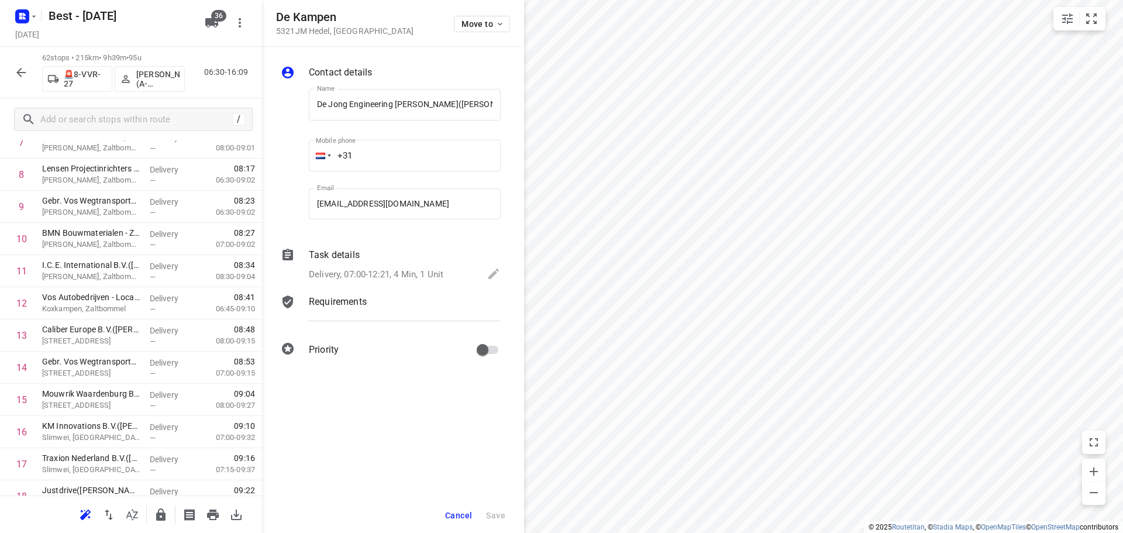
scroll to position [0, 13]
click at [492, 23] on span "Move to" at bounding box center [482, 23] width 43 height 9
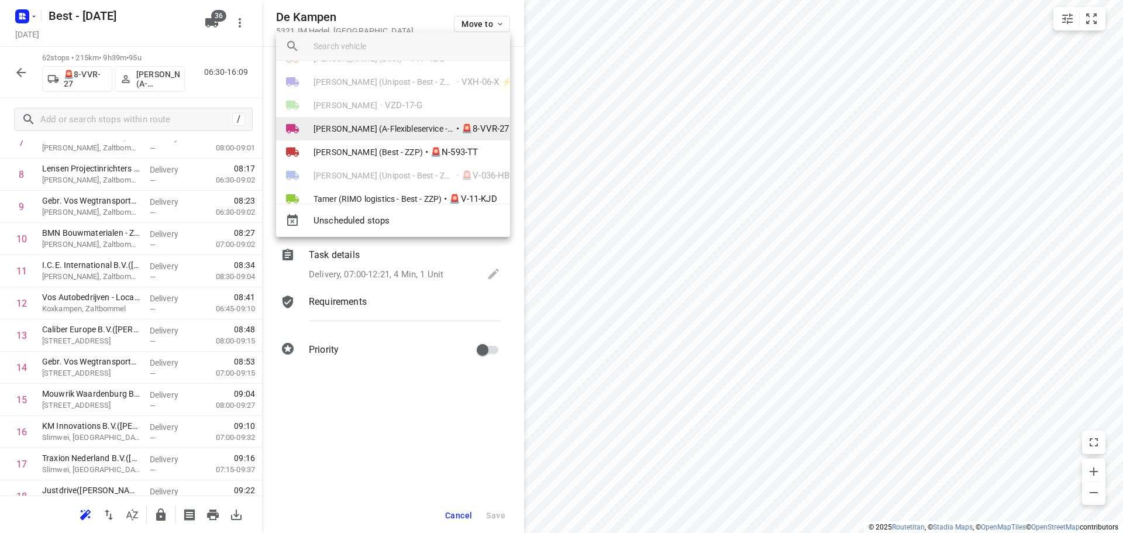
click at [388, 125] on span "[PERSON_NAME] (A-Flexibleservice - Best - ZZP)" at bounding box center [383, 129] width 140 height 12
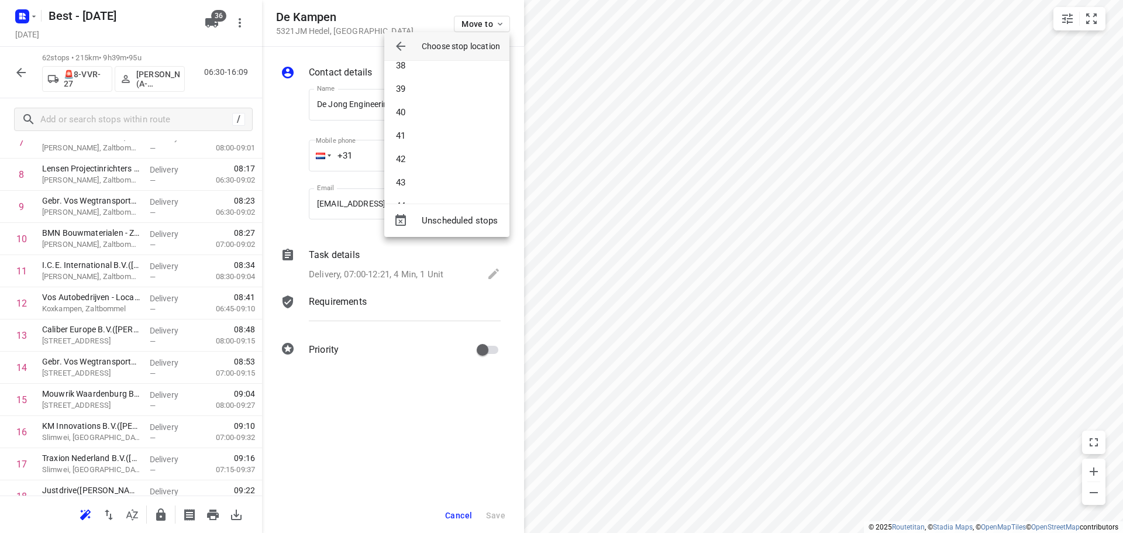
scroll to position [994, 0]
click at [422, 71] on li "43" at bounding box center [446, 65] width 125 height 23
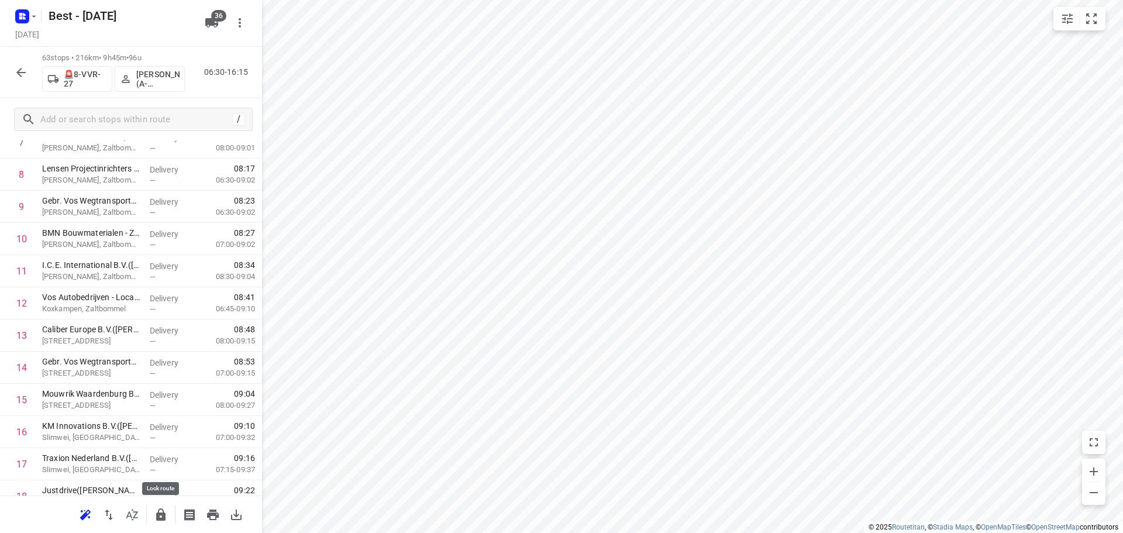
click at [161, 514] on icon "button" at bounding box center [160, 514] width 9 height 12
click at [12, 70] on button "button" at bounding box center [20, 72] width 23 height 23
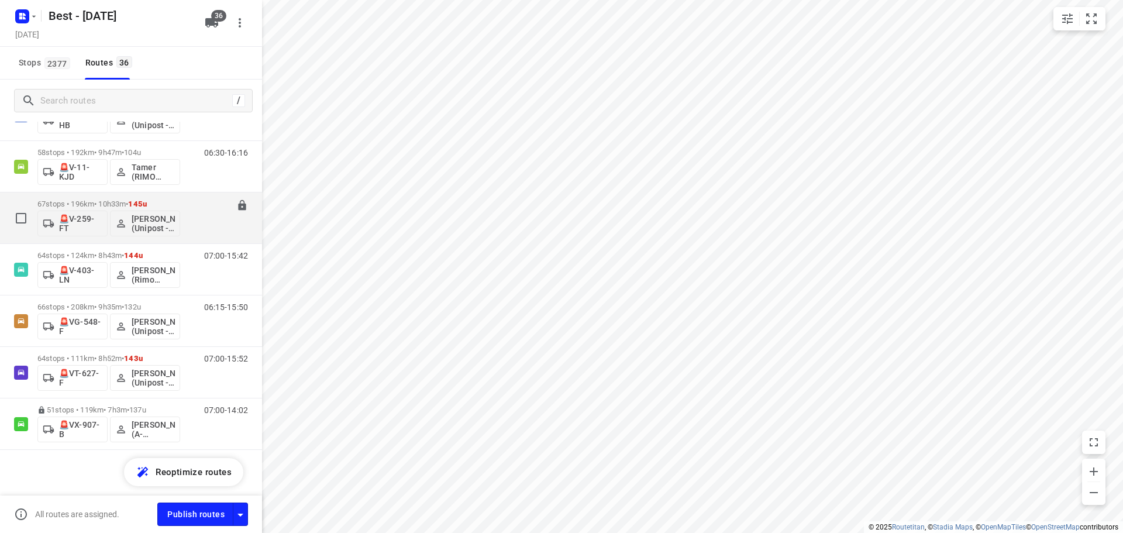
scroll to position [1585, 0]
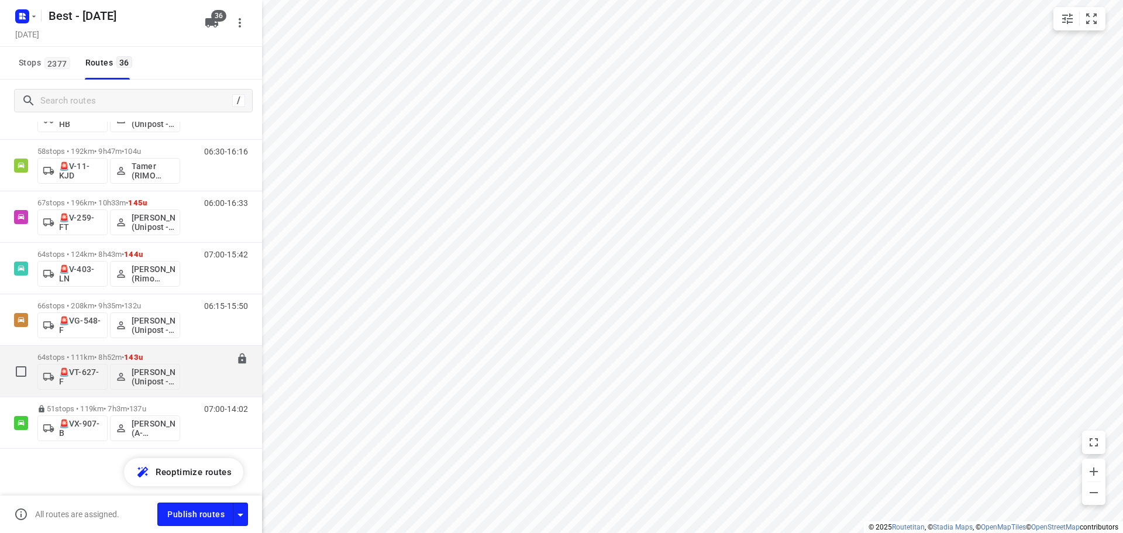
click at [104, 351] on div "64 stops • 111km • 8h52m • 143u 🚨VT-627-F Rachel Kluijtmans (Unipost - Best- ZZ…" at bounding box center [108, 371] width 143 height 49
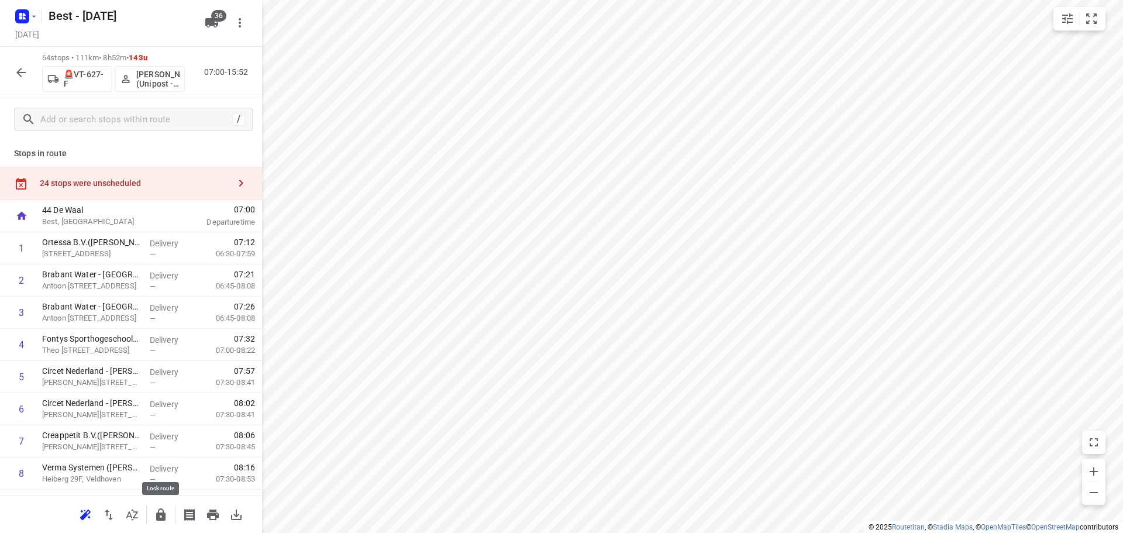
click at [162, 510] on icon "button" at bounding box center [161, 515] width 14 height 14
click at [28, 75] on button "button" at bounding box center [20, 72] width 23 height 23
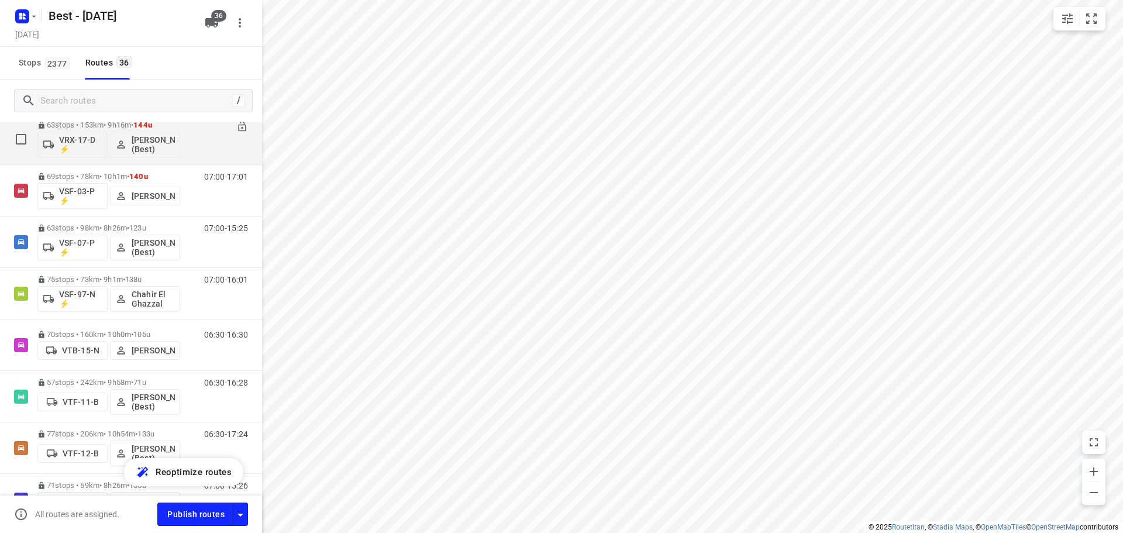
scroll to position [702, 0]
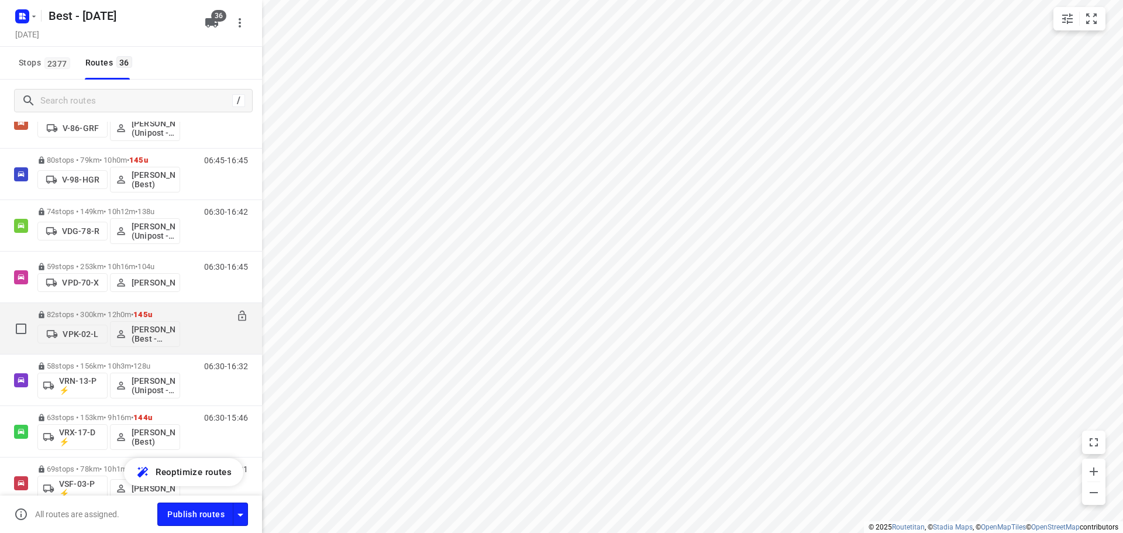
click at [114, 306] on div "82 stops • 300km • 12h0m • 145u VPK-02-L Wassim El Kadmiri (Best - ZZP)" at bounding box center [108, 328] width 143 height 49
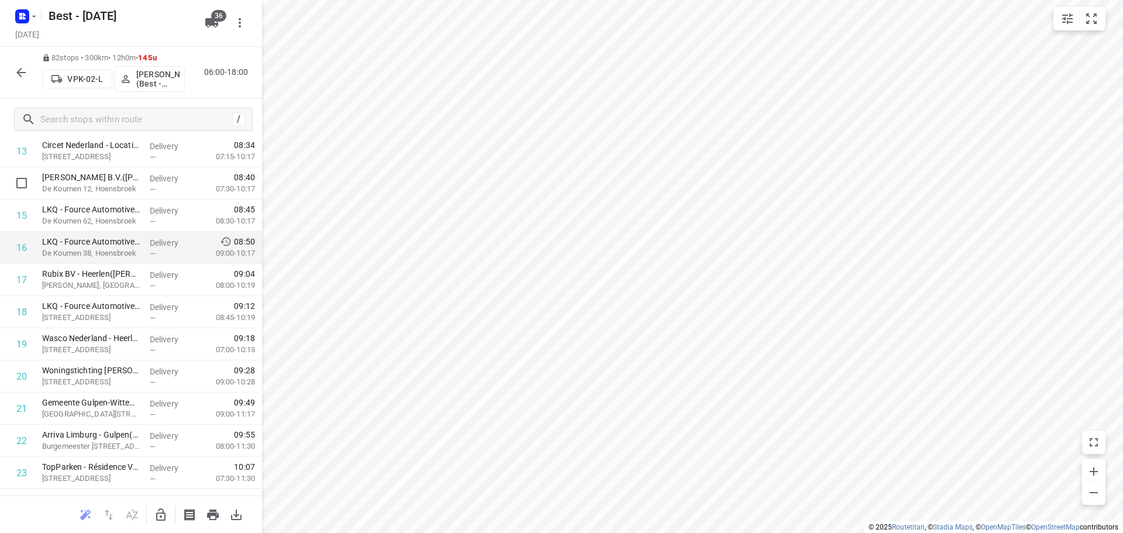
scroll to position [468, 0]
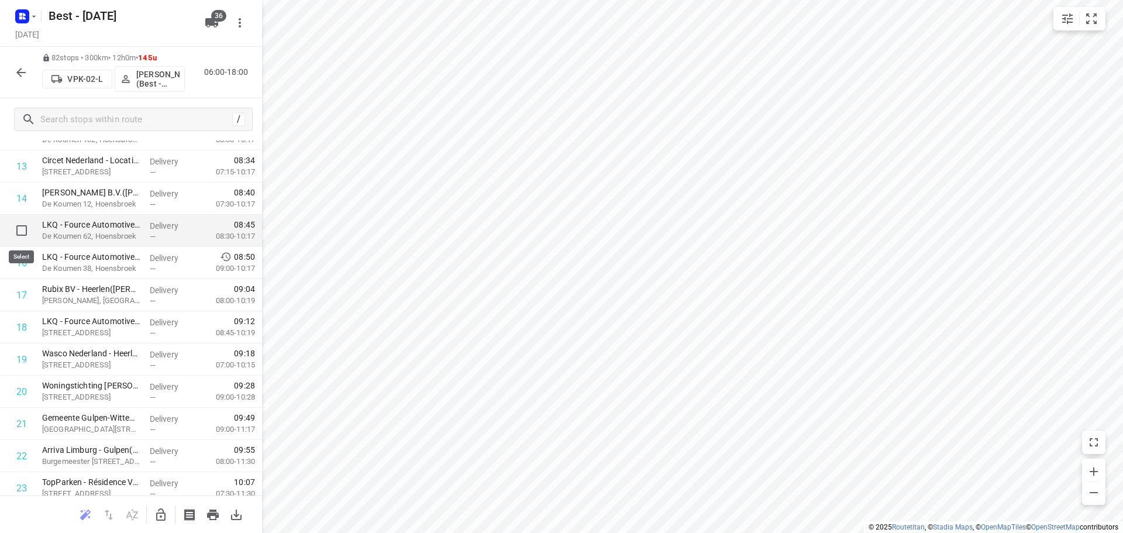
click at [11, 228] on input "checkbox" at bounding box center [21, 230] width 23 height 23
checkbox input "true"
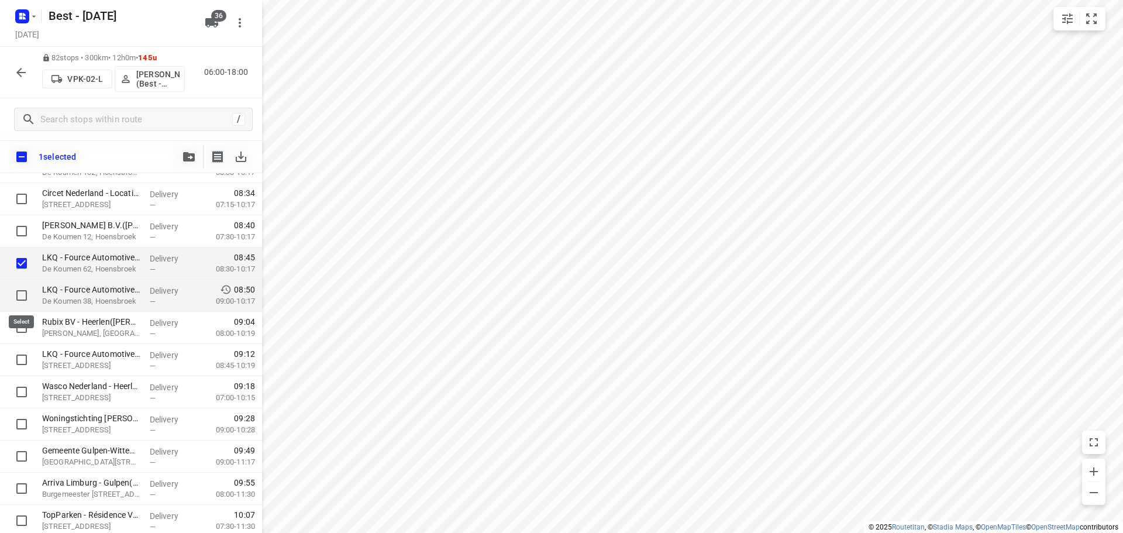
click at [11, 296] on input "checkbox" at bounding box center [21, 295] width 23 height 23
checkbox input "true"
click at [22, 325] on input "checkbox" at bounding box center [21, 327] width 23 height 23
checkbox input "true"
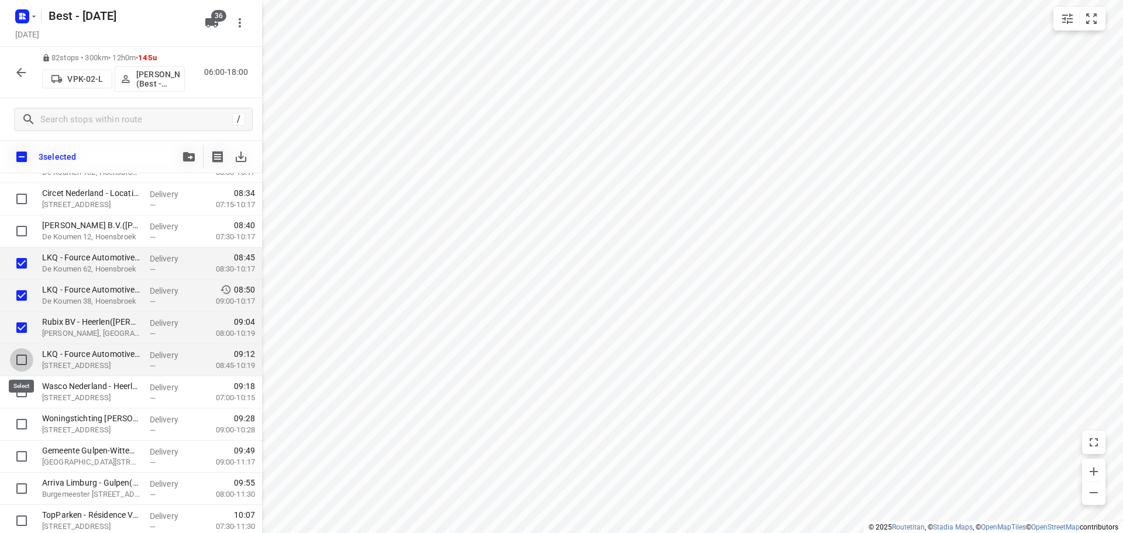
click at [18, 359] on input "checkbox" at bounding box center [21, 359] width 23 height 23
checkbox input "true"
drag, startPoint x: 19, startPoint y: 389, endPoint x: 59, endPoint y: 351, distance: 54.6
click at [22, 388] on input "checkbox" at bounding box center [21, 391] width 23 height 23
checkbox input "true"
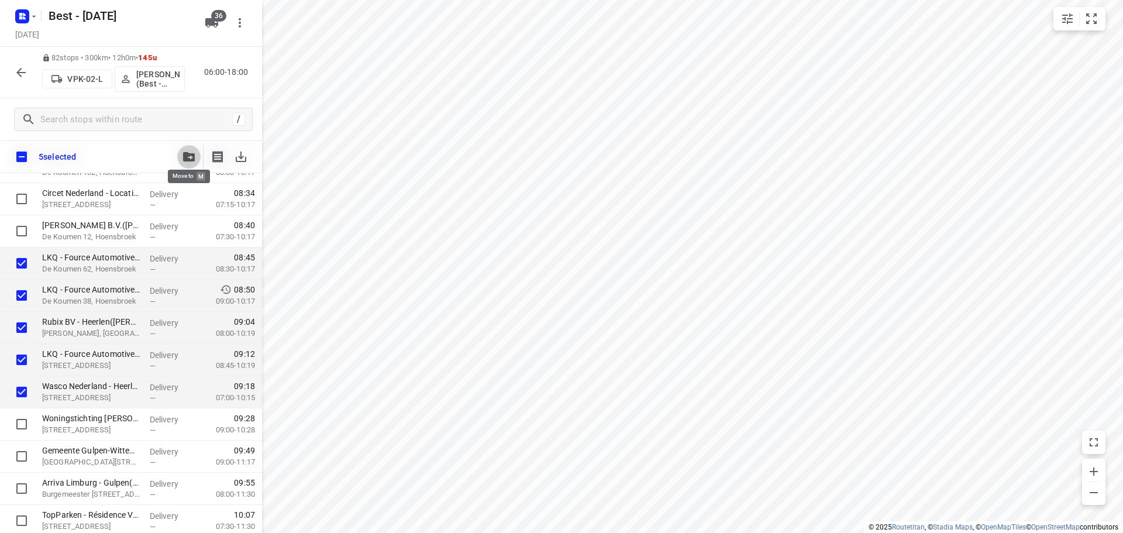
click at [196, 159] on button "button" at bounding box center [188, 156] width 23 height 23
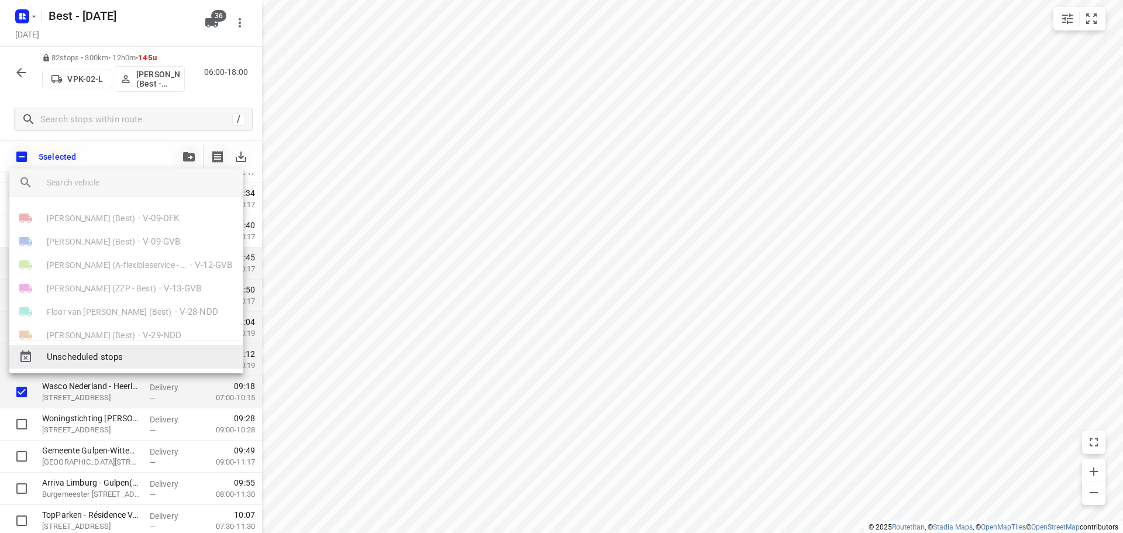
click at [120, 354] on span "Unscheduled stops" at bounding box center [140, 356] width 187 height 13
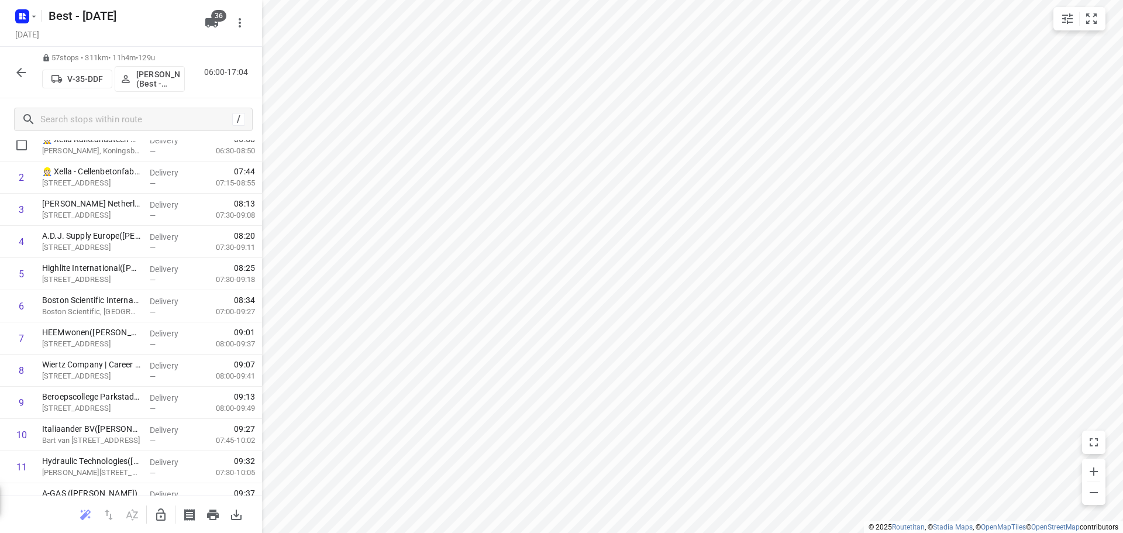
scroll to position [0, 0]
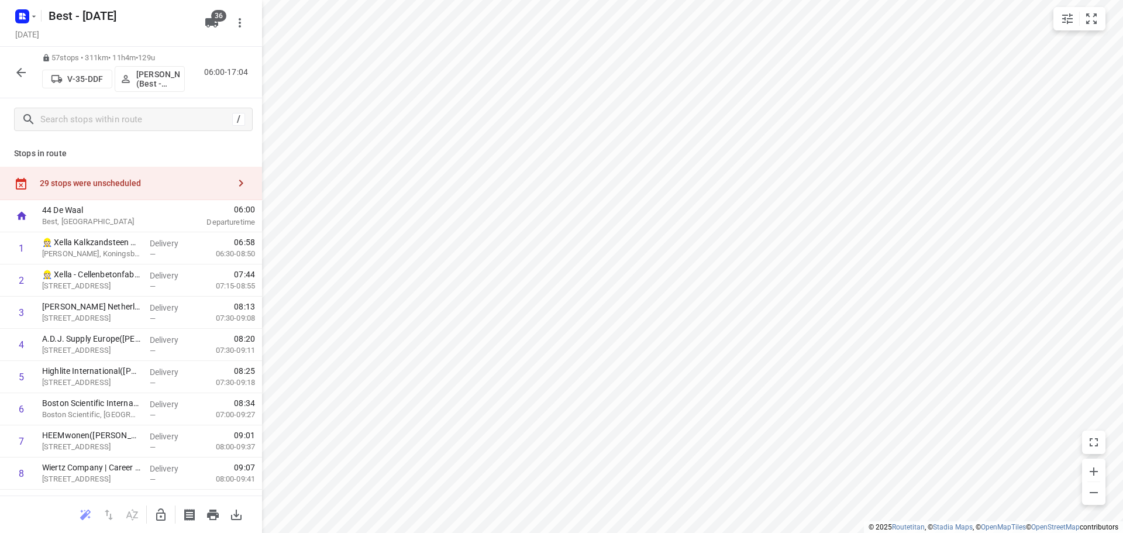
click at [184, 187] on div "29 stops were unscheduled" at bounding box center [134, 182] width 189 height 9
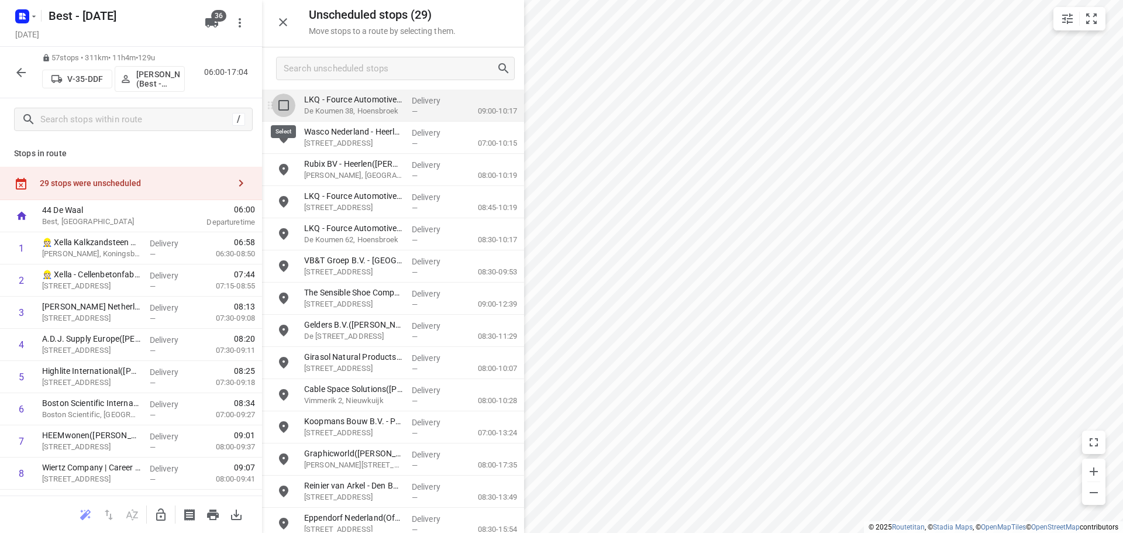
click at [289, 112] on input "grid" at bounding box center [283, 105] width 23 height 23
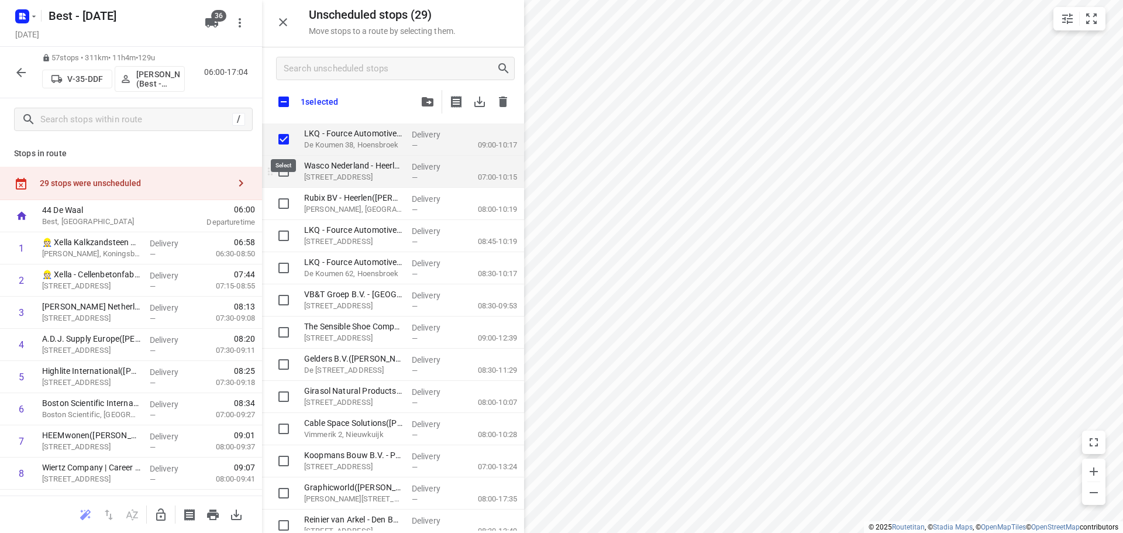
checkbox input "true"
click at [282, 163] on input "grid" at bounding box center [283, 171] width 23 height 23
checkbox input "true"
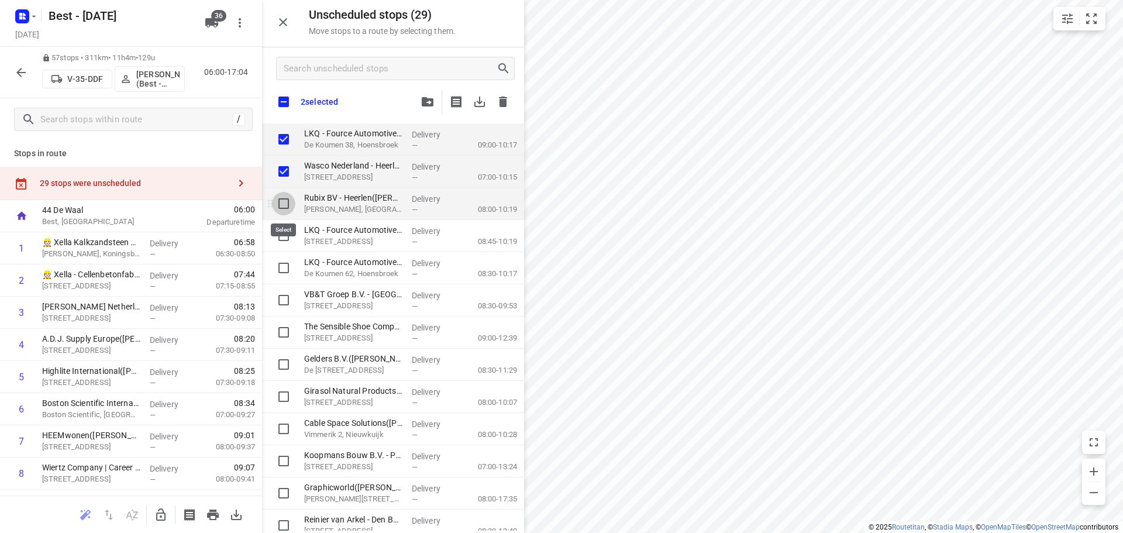
click at [285, 201] on input "grid" at bounding box center [283, 203] width 23 height 23
checkbox input "true"
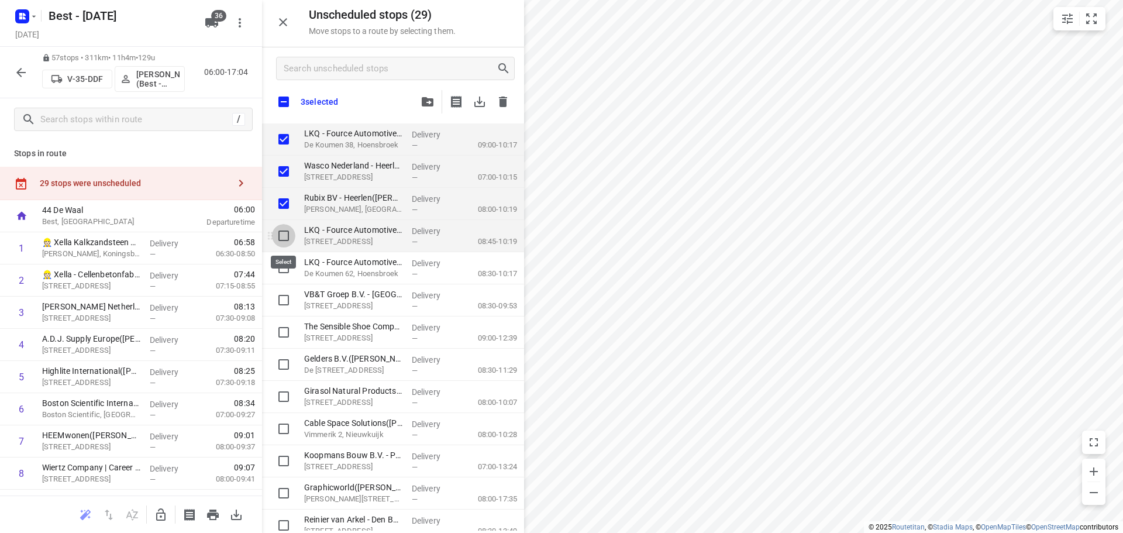
click at [285, 232] on input "grid" at bounding box center [283, 235] width 23 height 23
checkbox input "true"
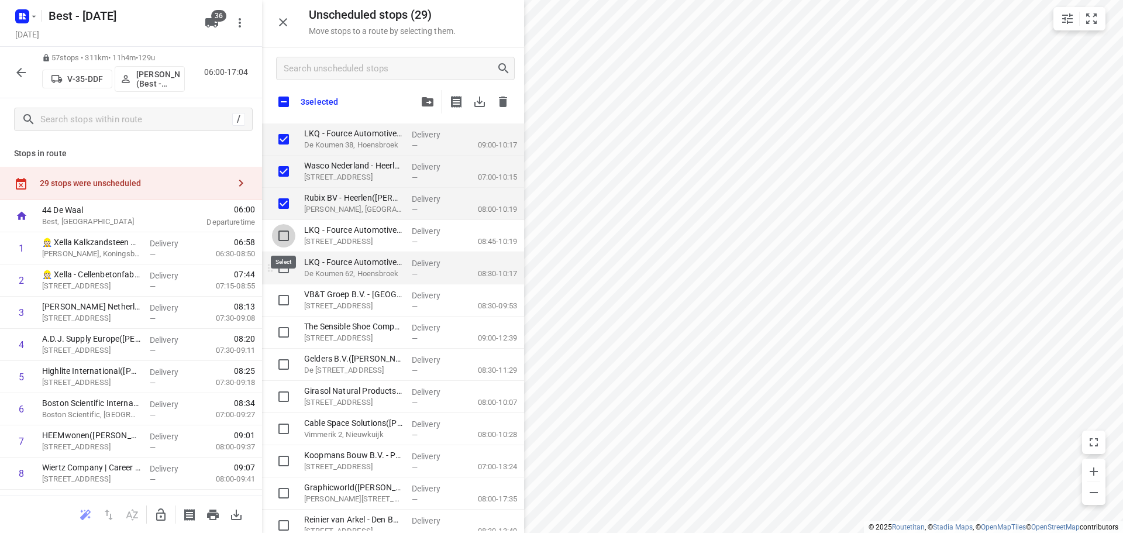
checkbox input "true"
click at [289, 276] on input "grid" at bounding box center [283, 267] width 23 height 23
checkbox input "true"
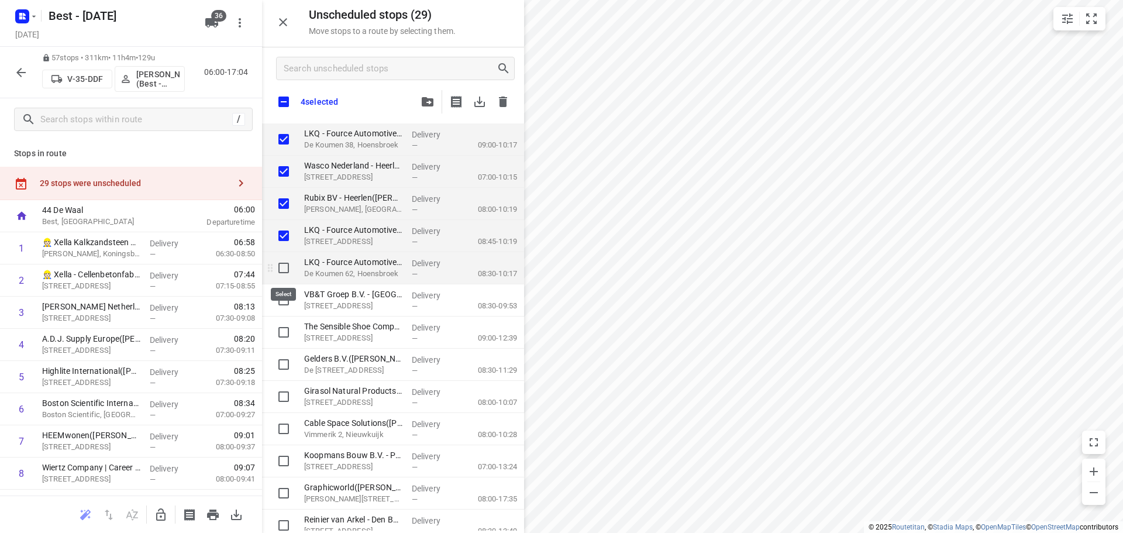
checkbox input "true"
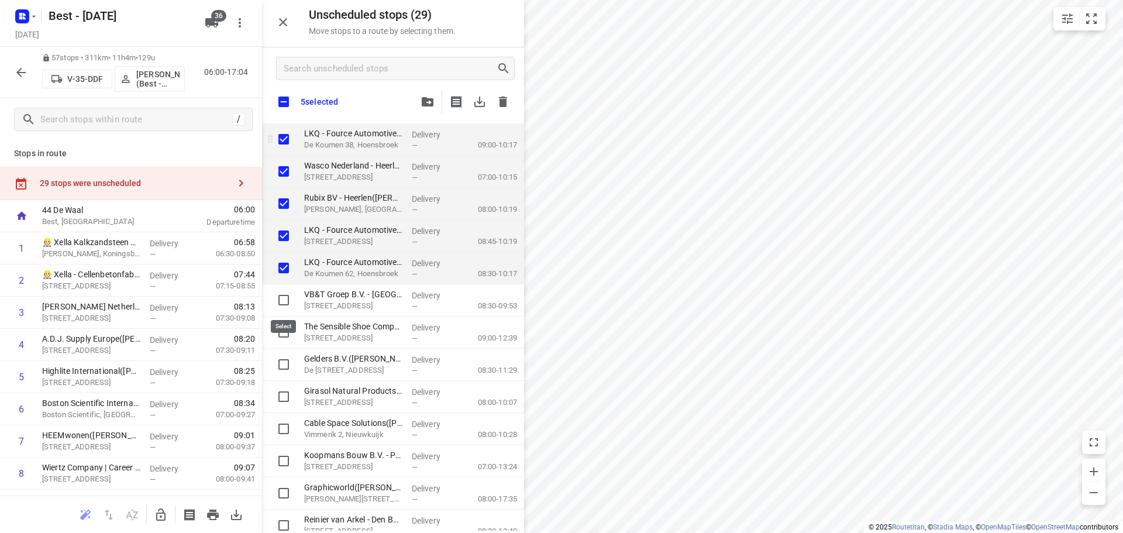
checkbox input "true"
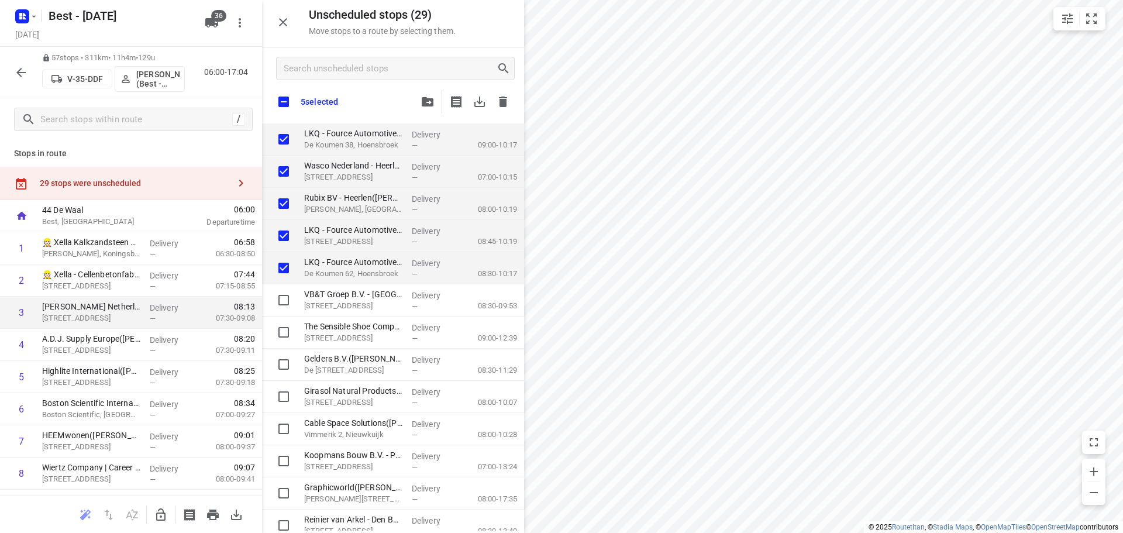
checkbox input "true"
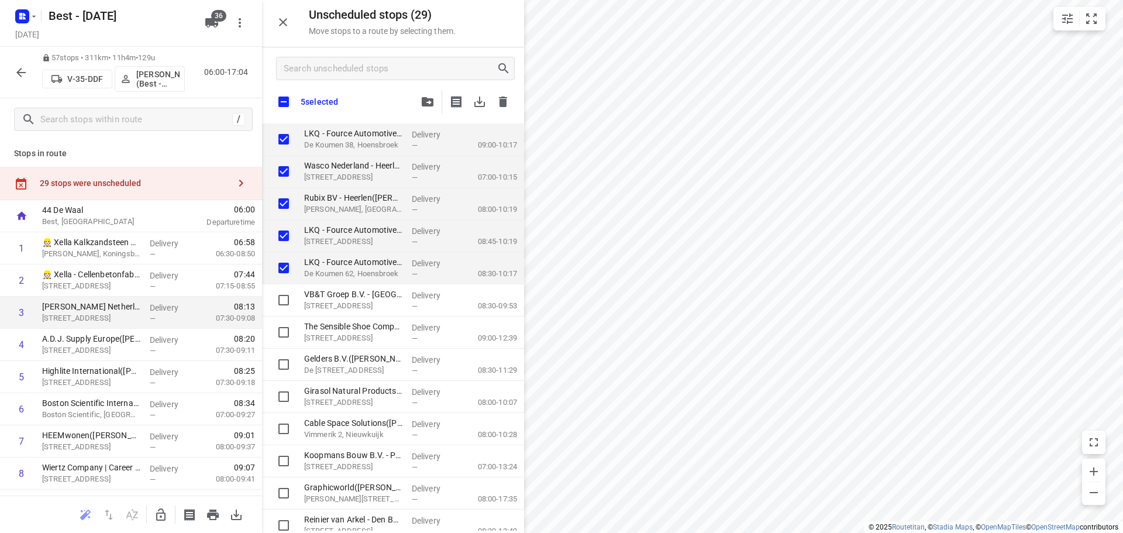
checkbox input "true"
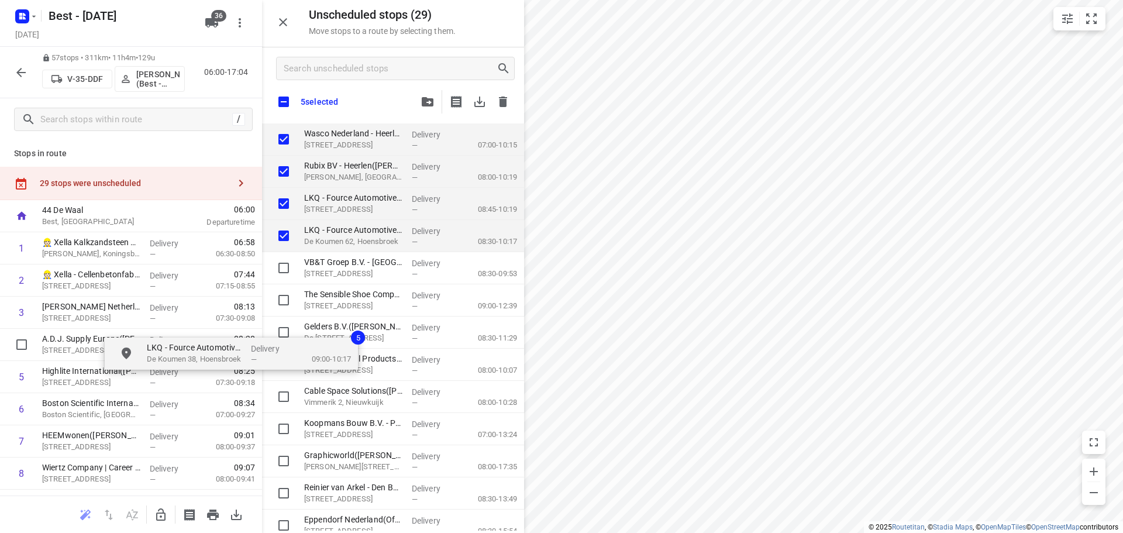
checkbox input "true"
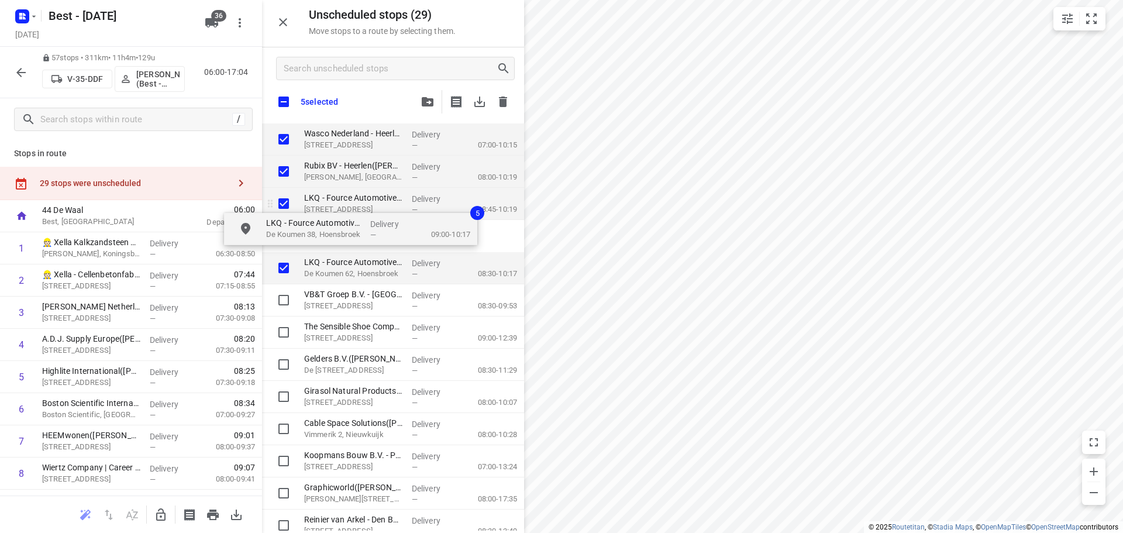
drag, startPoint x: 370, startPoint y: 143, endPoint x: 305, endPoint y: 225, distance: 104.6
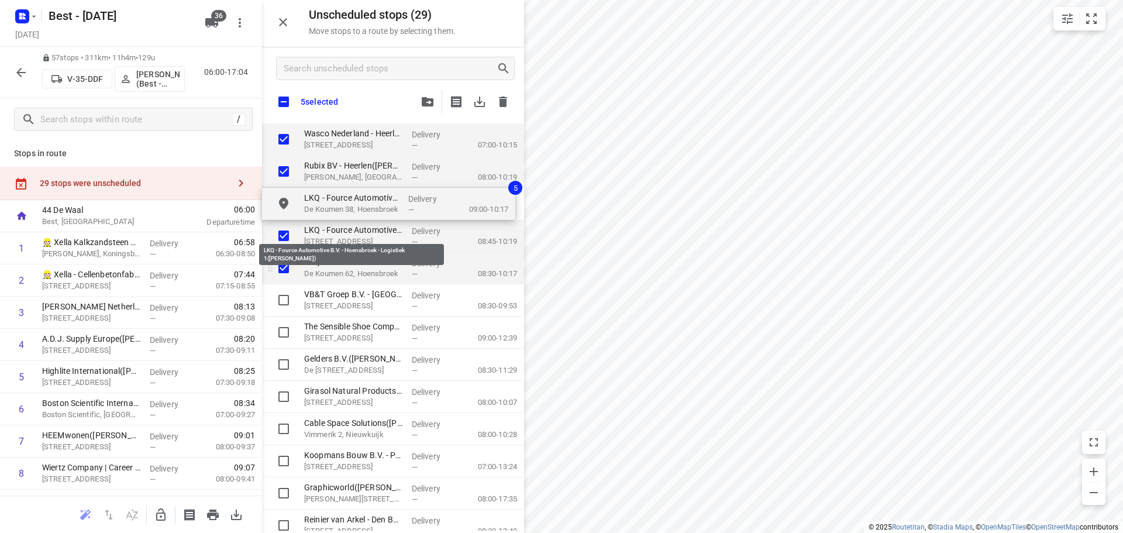
checkbox input "true"
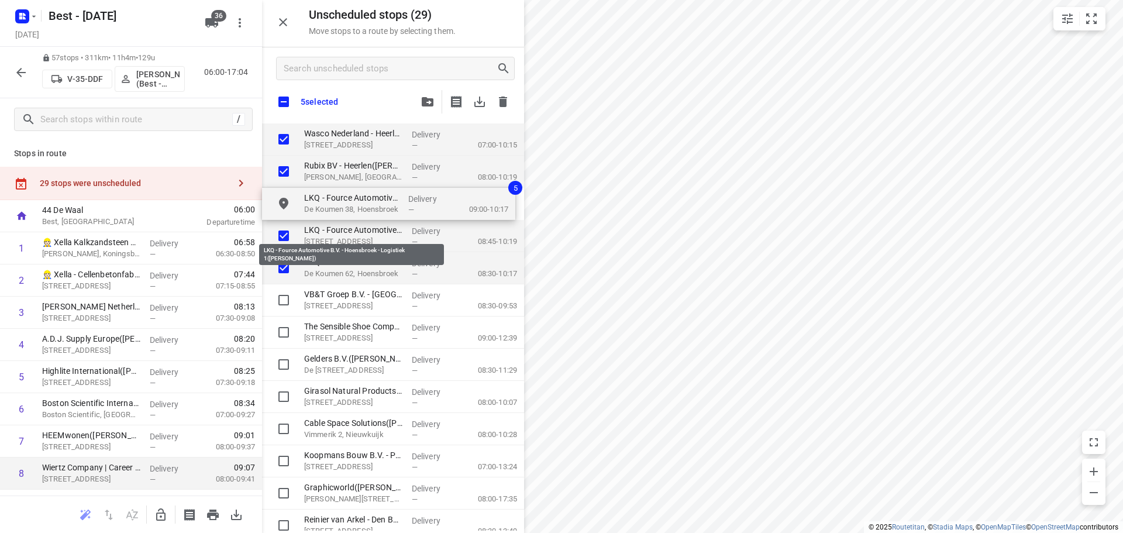
checkbox input "true"
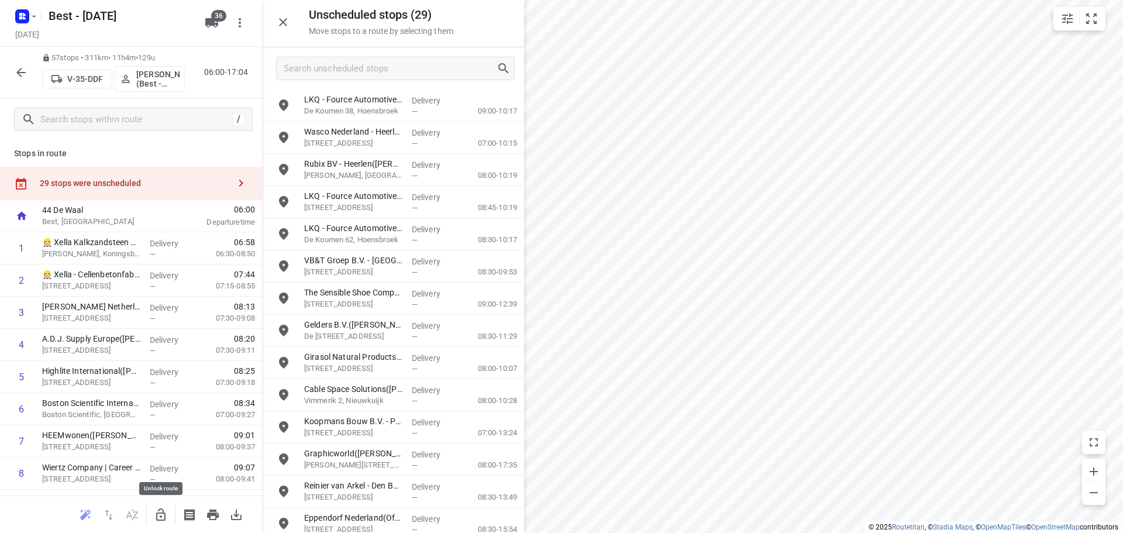
click at [155, 518] on div at bounding box center [160, 514] width 23 height 23
click at [276, 230] on input "grid" at bounding box center [283, 233] width 23 height 23
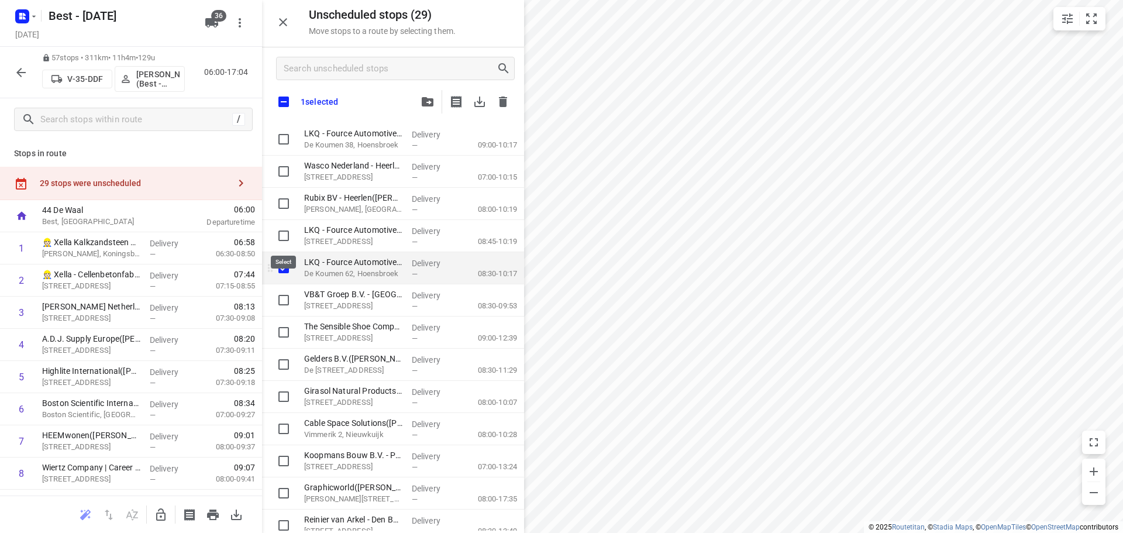
checkbox input "true"
click at [282, 229] on input "grid" at bounding box center [283, 235] width 23 height 23
checkbox input "true"
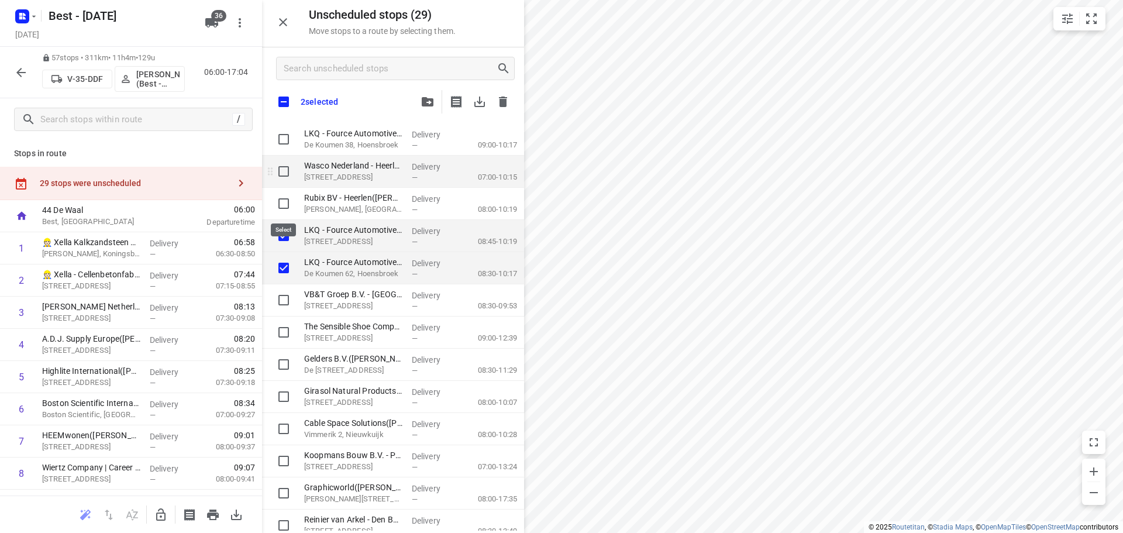
drag, startPoint x: 284, startPoint y: 205, endPoint x: 285, endPoint y: 175, distance: 29.8
click at [284, 201] on input "grid" at bounding box center [283, 203] width 23 height 23
checkbox input "true"
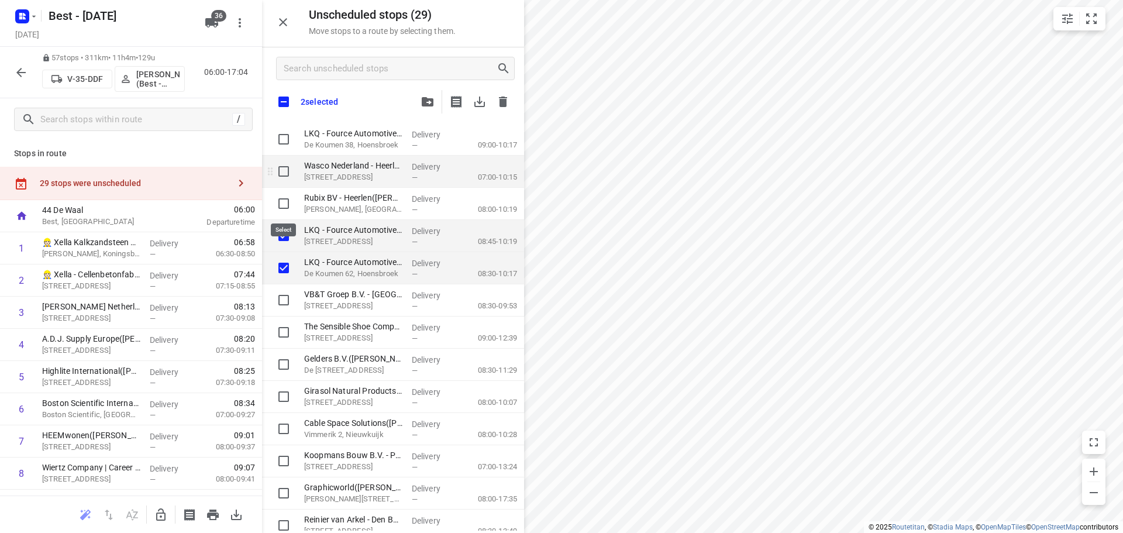
checkbox input "true"
drag, startPoint x: 285, startPoint y: 169, endPoint x: 285, endPoint y: 158, distance: 10.5
click at [285, 167] on input "grid" at bounding box center [283, 171] width 23 height 23
checkbox input "true"
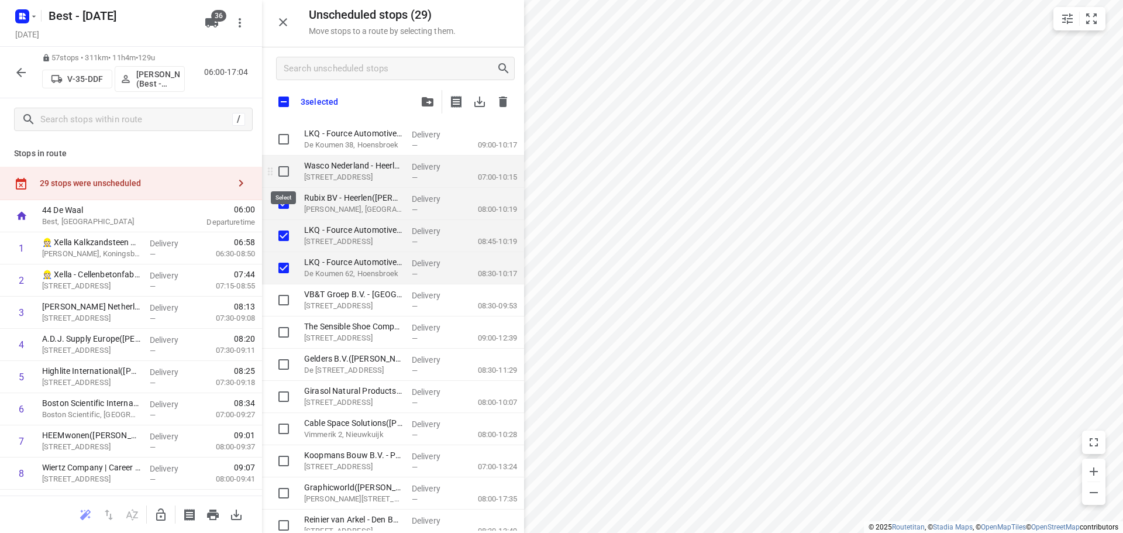
checkbox input "true"
click at [285, 147] on input "grid" at bounding box center [283, 138] width 23 height 23
checkbox input "true"
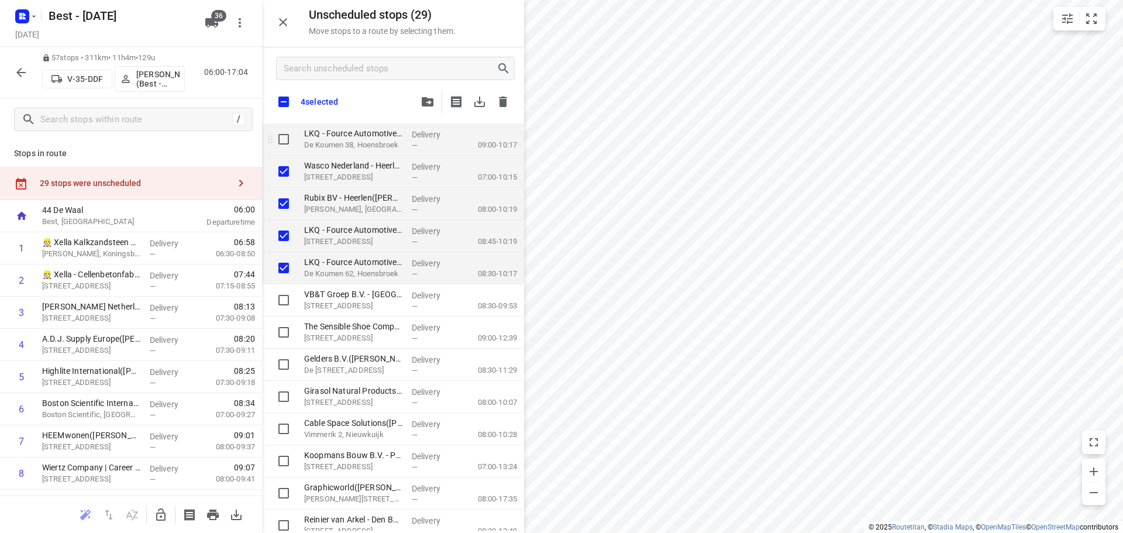
checkbox input "true"
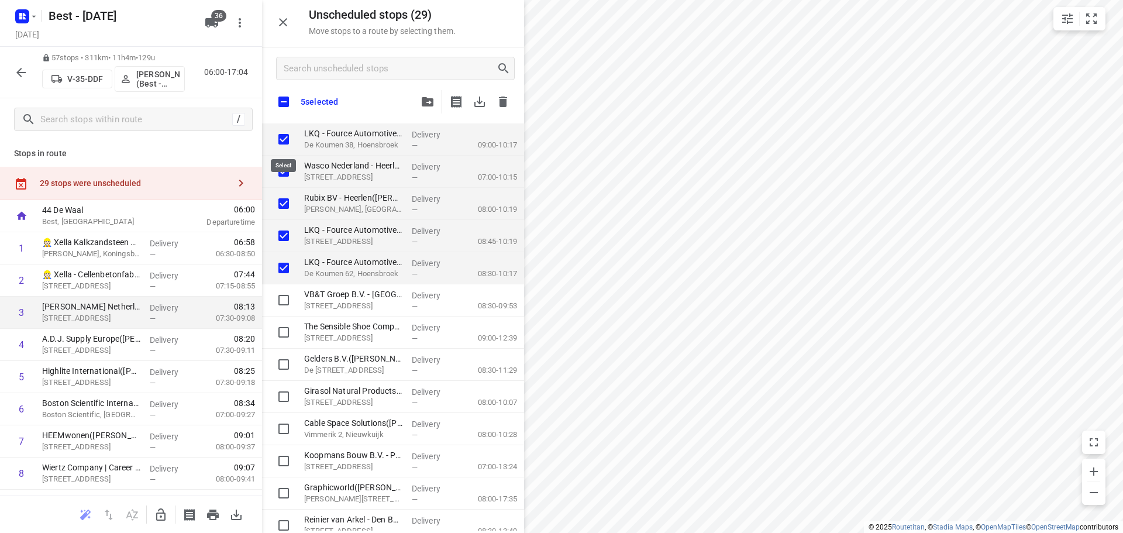
checkbox input "true"
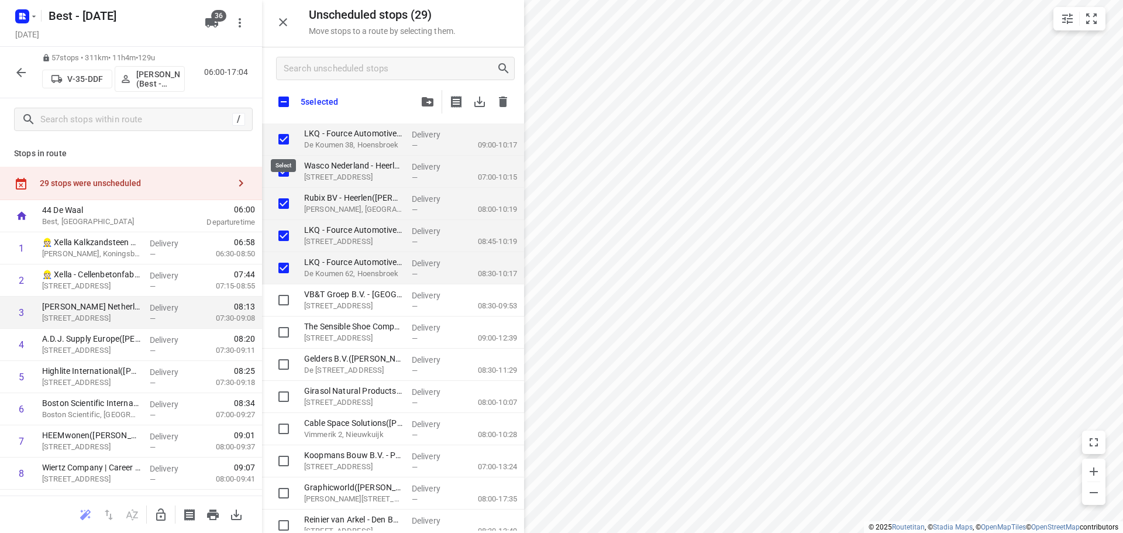
checkbox input "true"
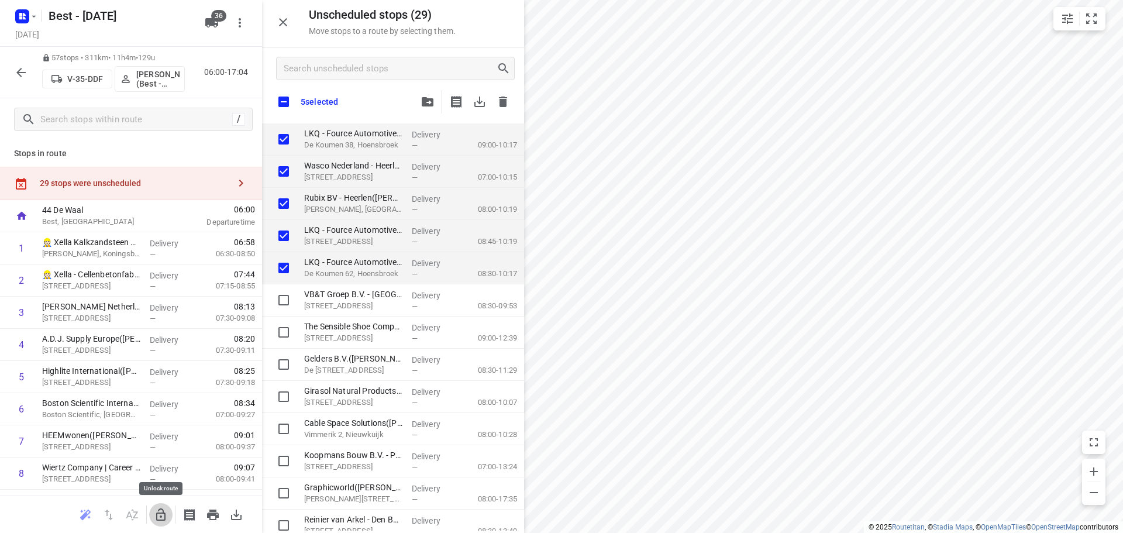
click at [165, 515] on icon "button" at bounding box center [160, 514] width 9 height 12
checkbox input "true"
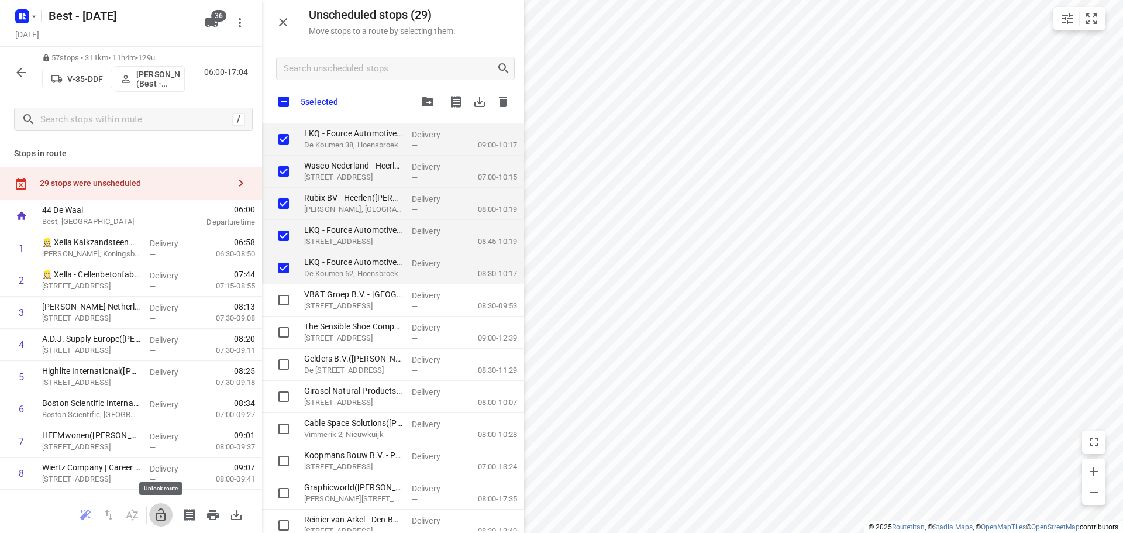
checkbox input "true"
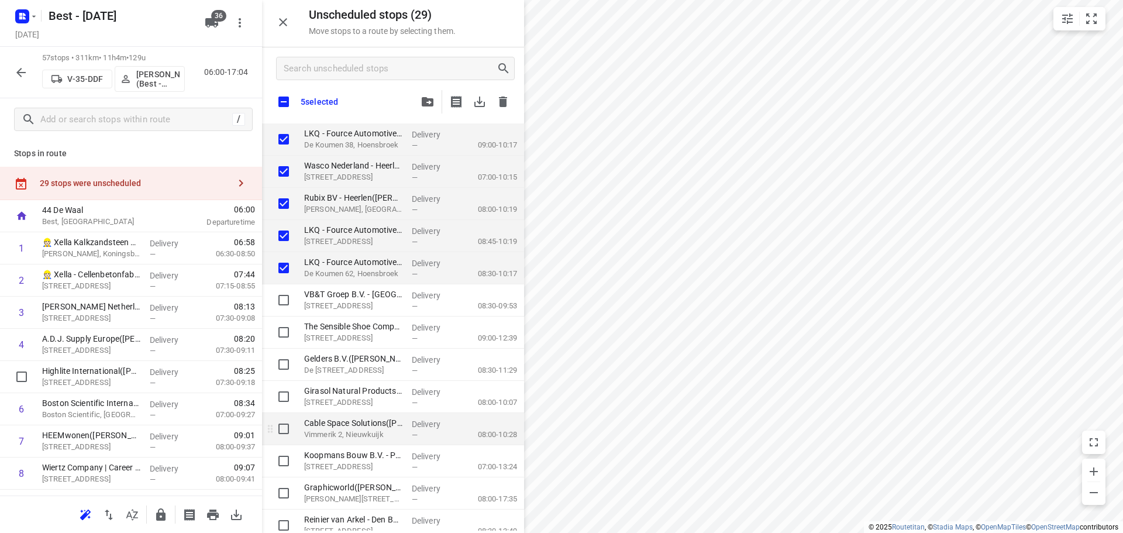
checkbox input "true"
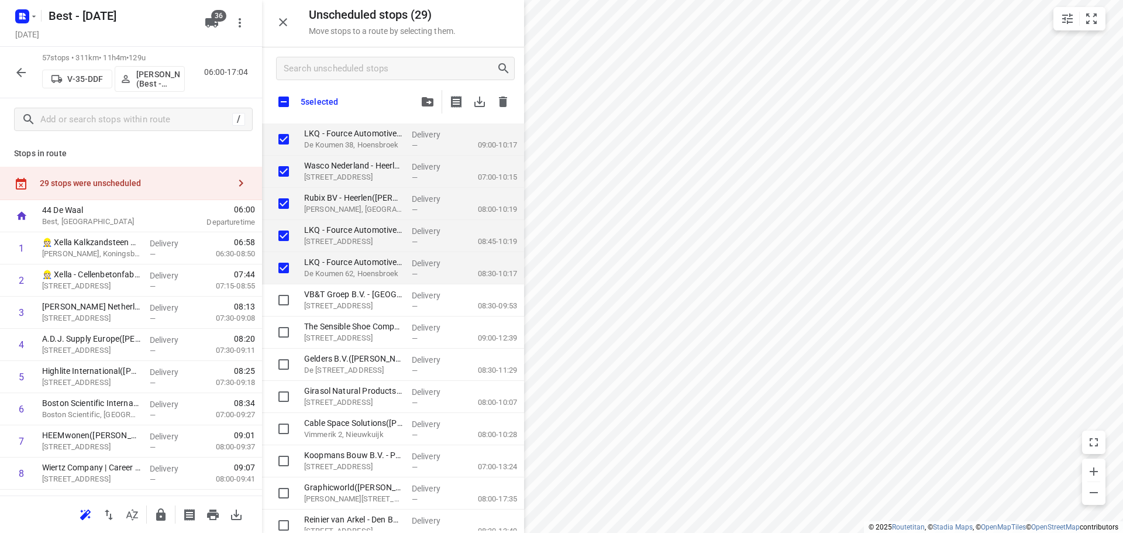
checkbox input "true"
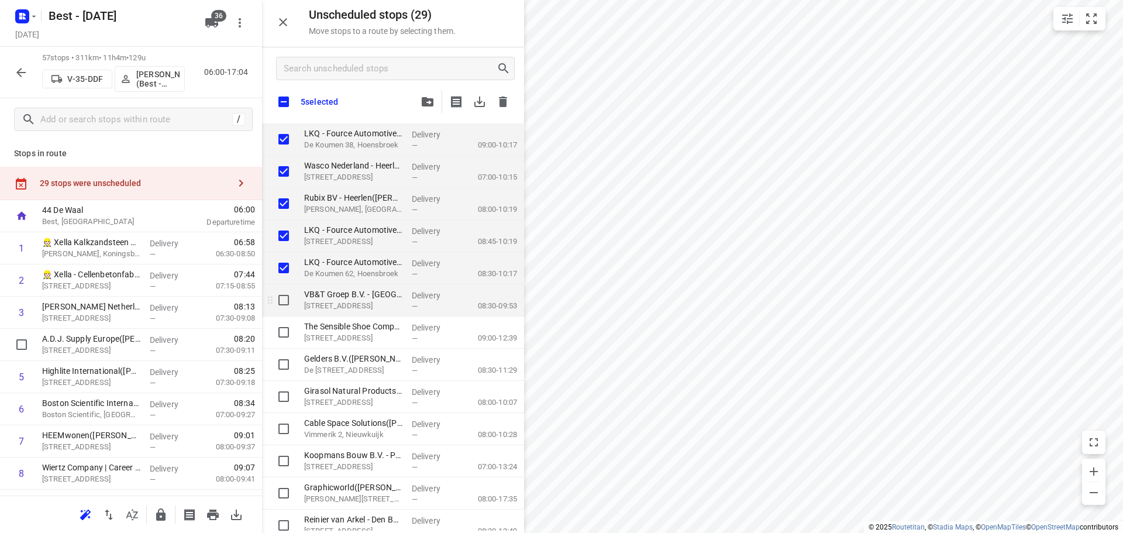
checkbox input "true"
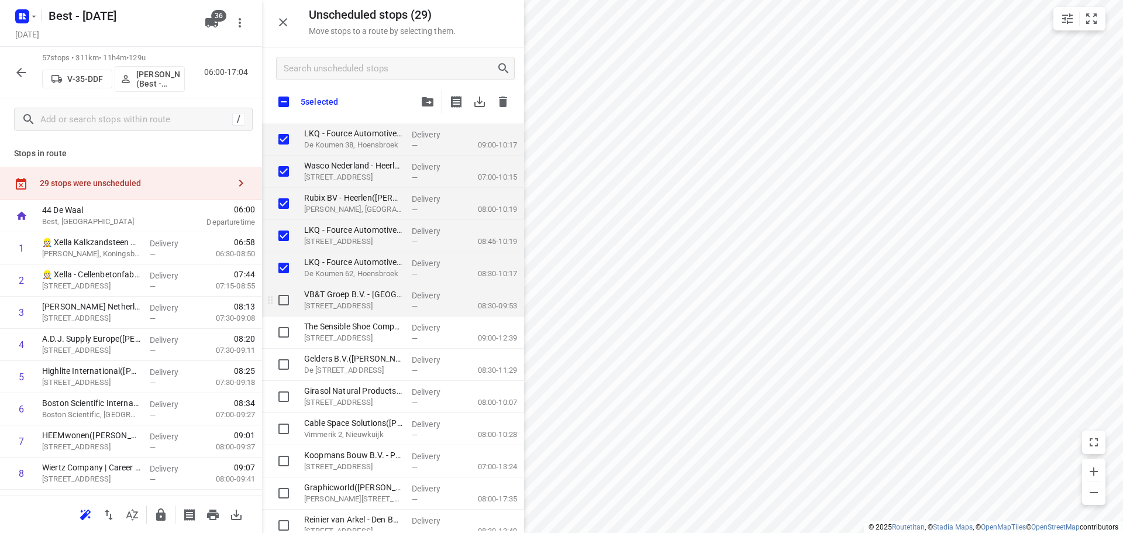
checkbox input "true"
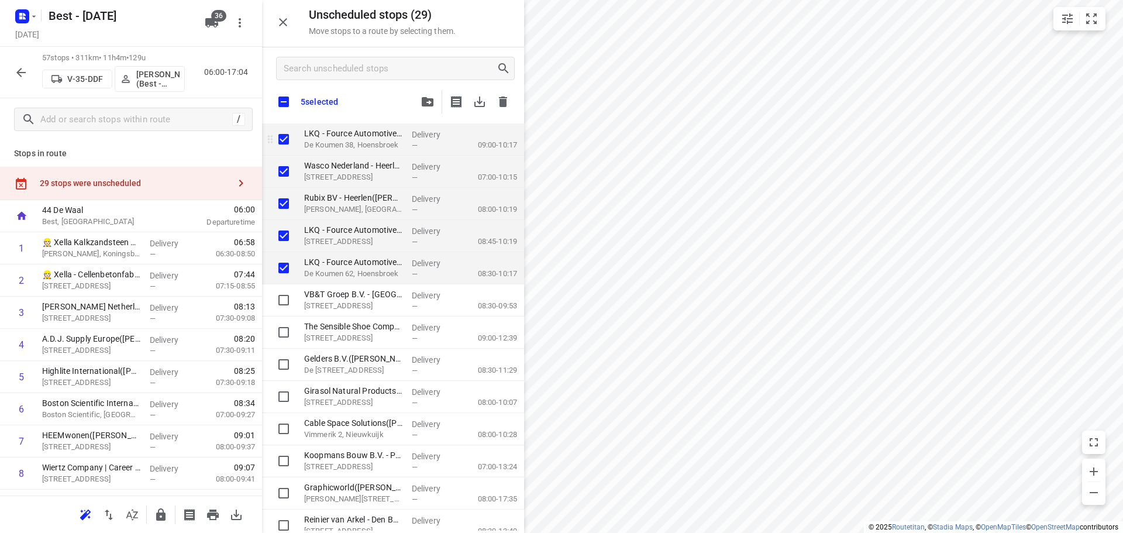
checkbox input "true"
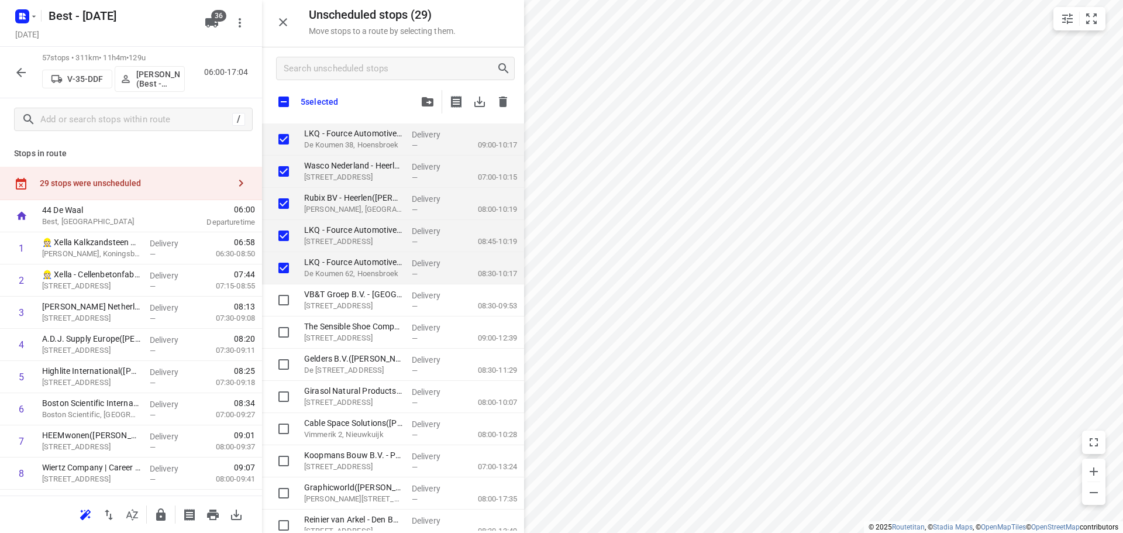
checkbox input "true"
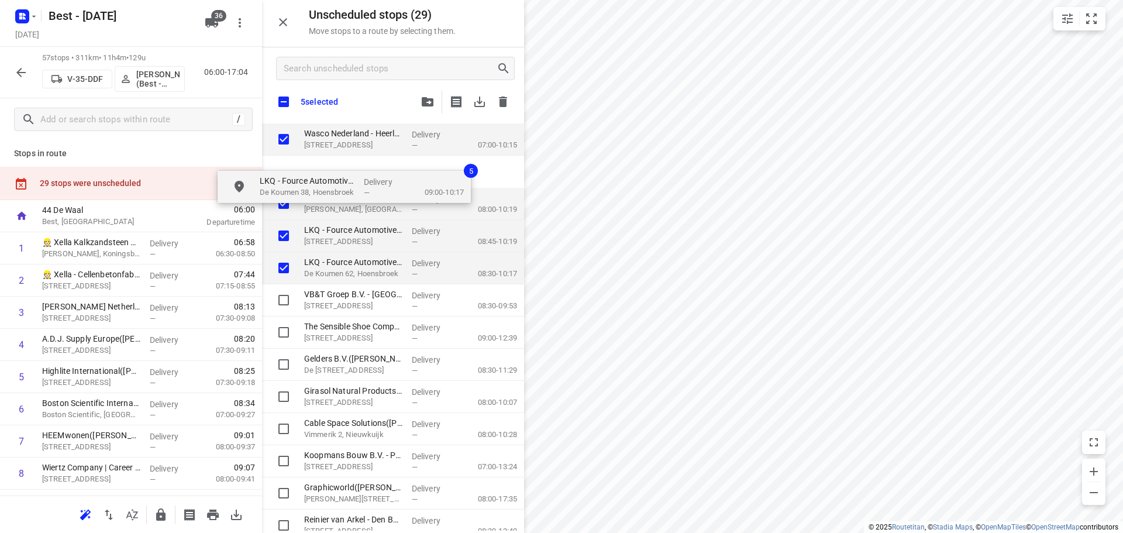
checkbox input "true"
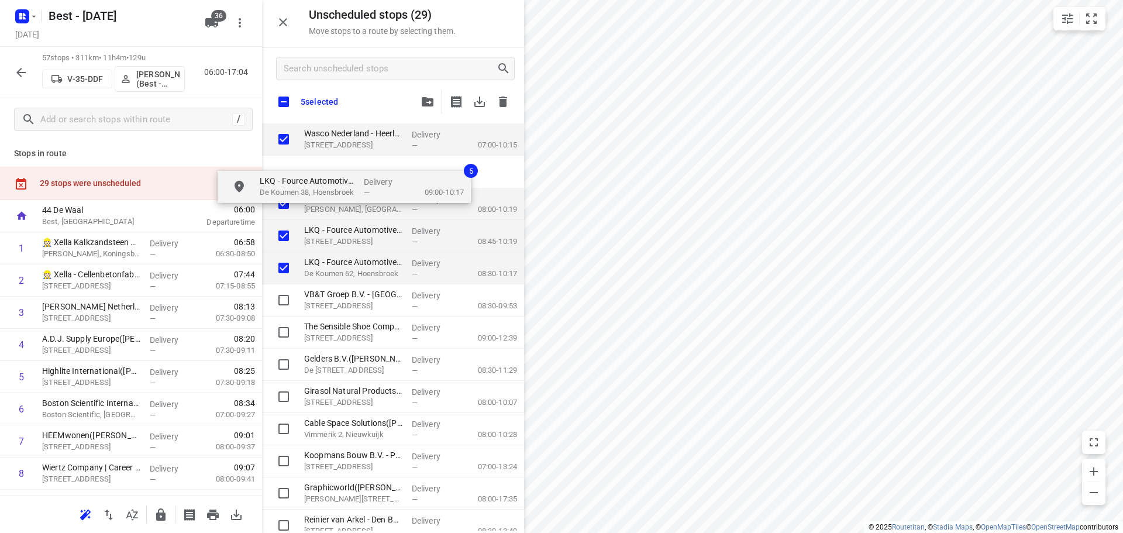
checkbox input "true"
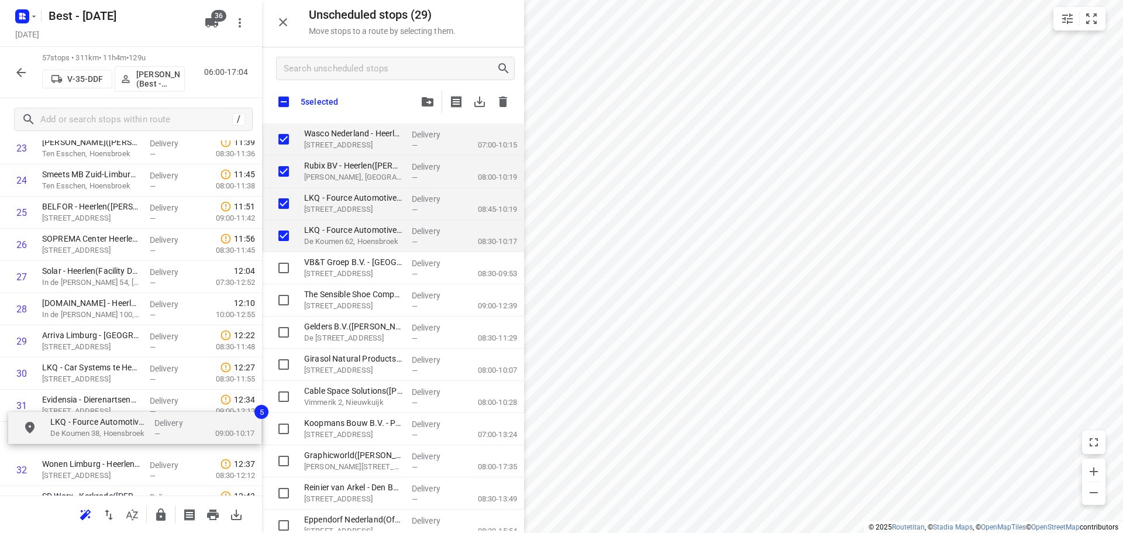
scroll to position [810, 0]
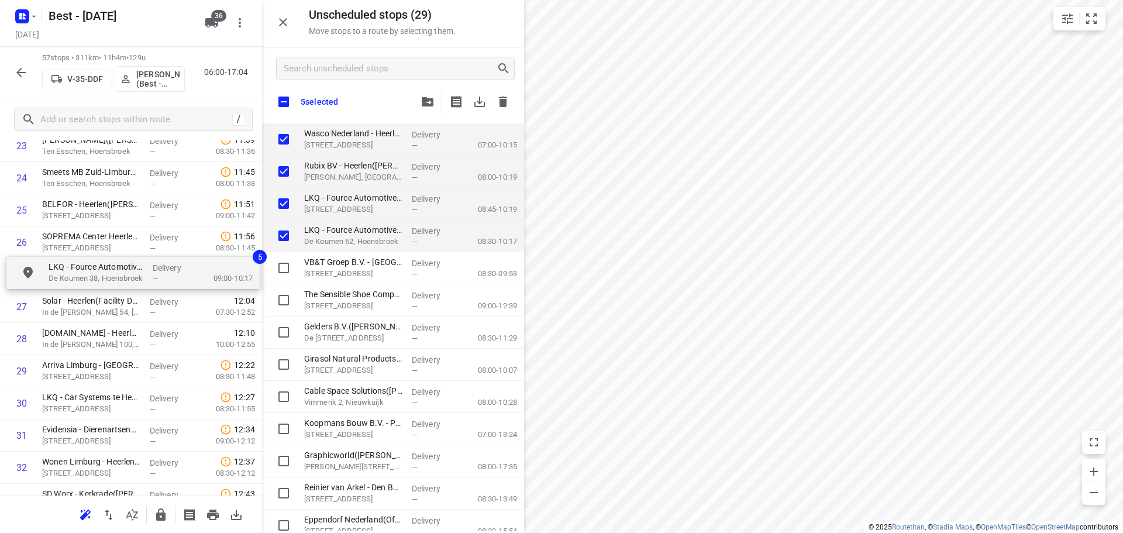
drag, startPoint x: 343, startPoint y: 133, endPoint x: 83, endPoint y: 275, distance: 296.0
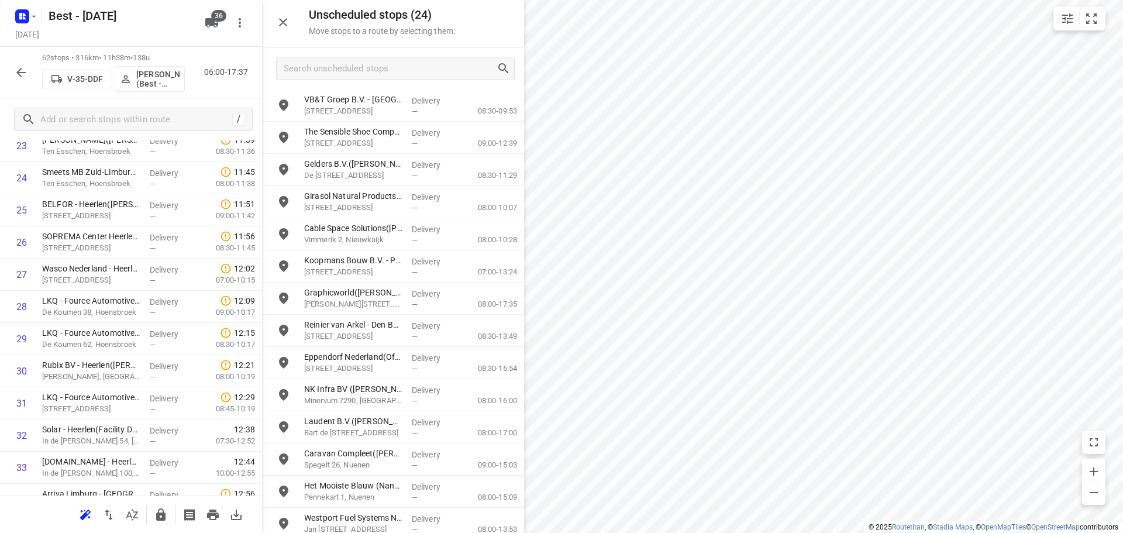
click at [284, 27] on icon "button" at bounding box center [283, 22] width 14 height 14
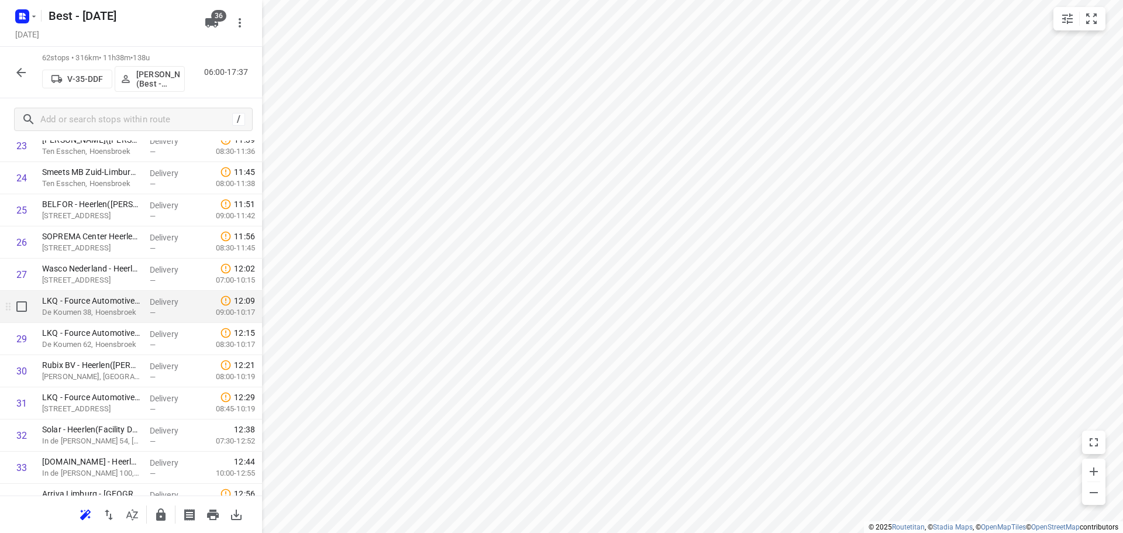
scroll to position [868, 0]
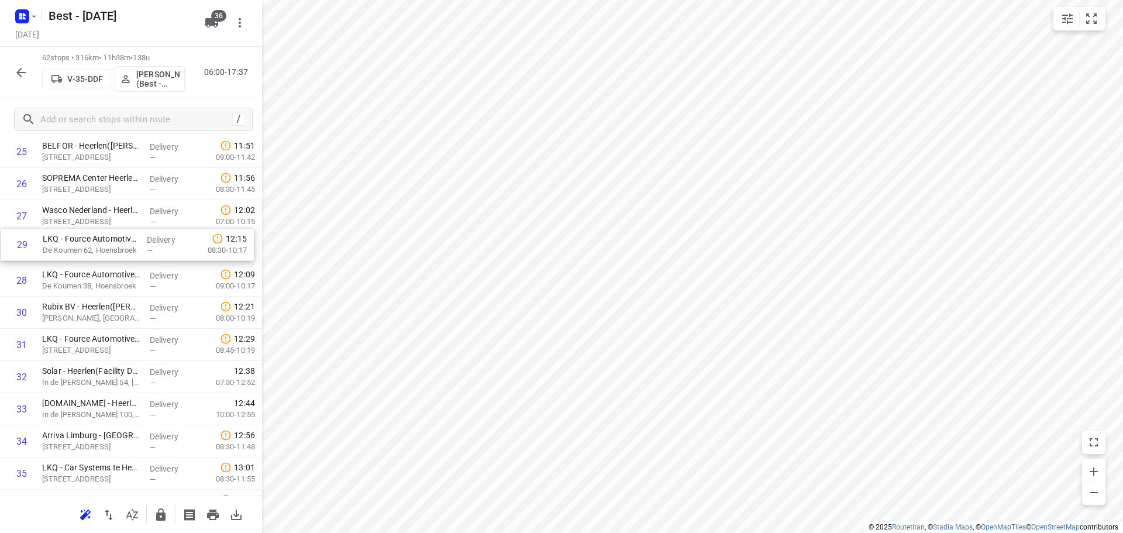
drag, startPoint x: 139, startPoint y: 270, endPoint x: 139, endPoint y: 231, distance: 39.2
click at [139, 231] on div "1 👷🏻 Xella Kalkzandsteen B.V. - Koningsbosch(Rob Sevriens) De Hazelaar, Konings…" at bounding box center [131, 361] width 262 height 1994
drag, startPoint x: 37, startPoint y: 298, endPoint x: 37, endPoint y: 290, distance: 8.2
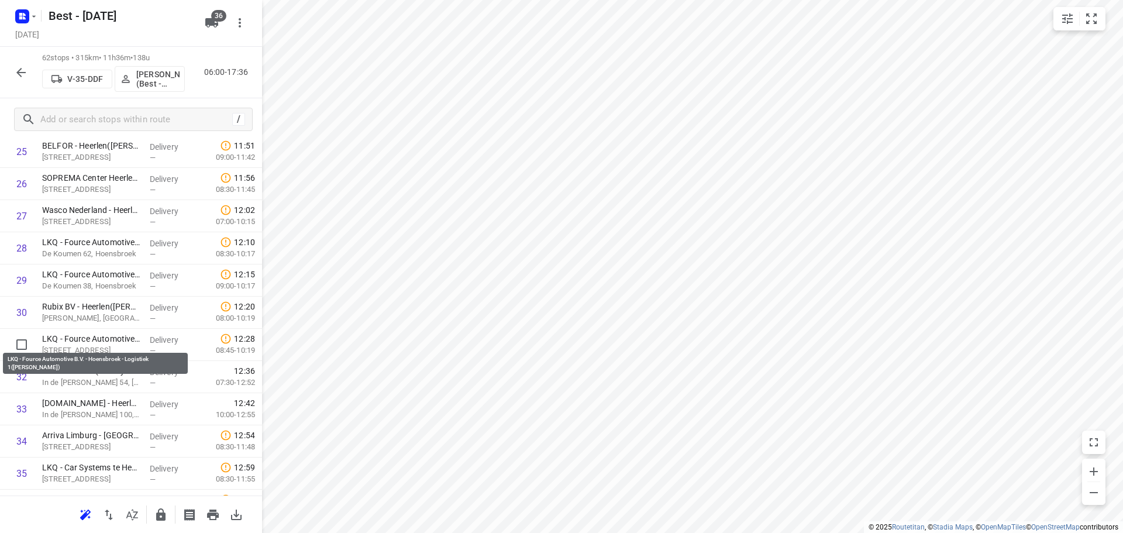
drag, startPoint x: 44, startPoint y: 343, endPoint x: 46, endPoint y: 312, distance: 31.6
click at [46, 312] on div "1 👷🏻 Xella Kalkzandsteen B.V. - Koningsbosch(Rob Sevriens) De Hazelaar, Konings…" at bounding box center [131, 361] width 262 height 1994
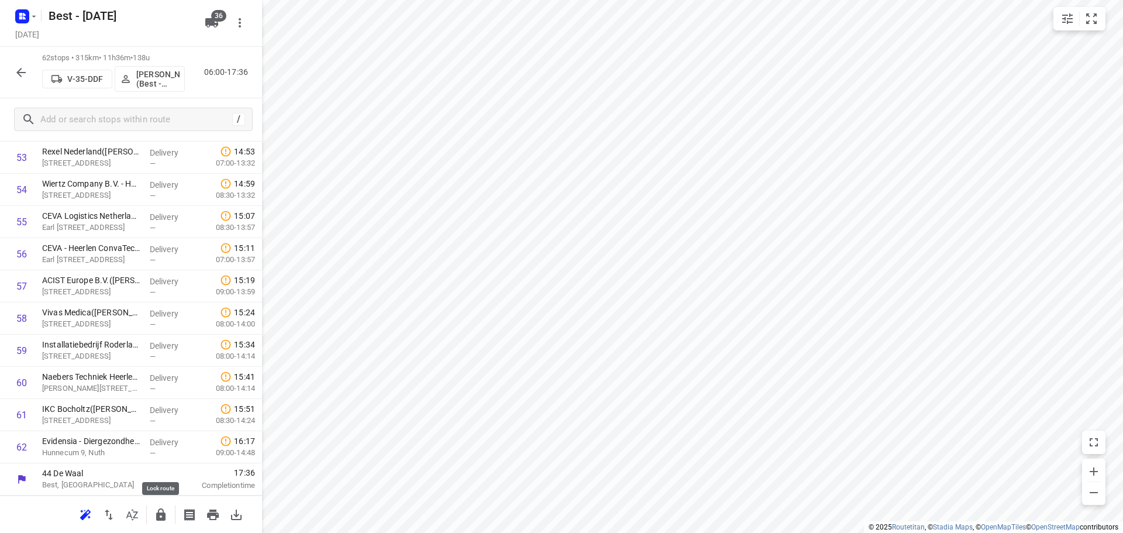
click at [154, 513] on icon "button" at bounding box center [161, 515] width 14 height 14
click at [10, 71] on button "button" at bounding box center [20, 72] width 23 height 23
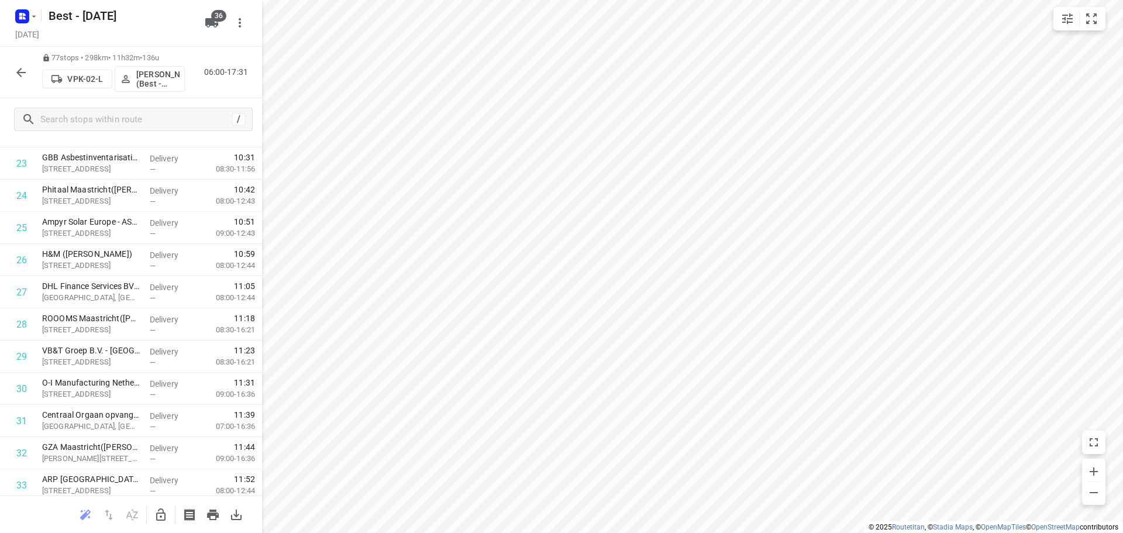
scroll to position [2246, 0]
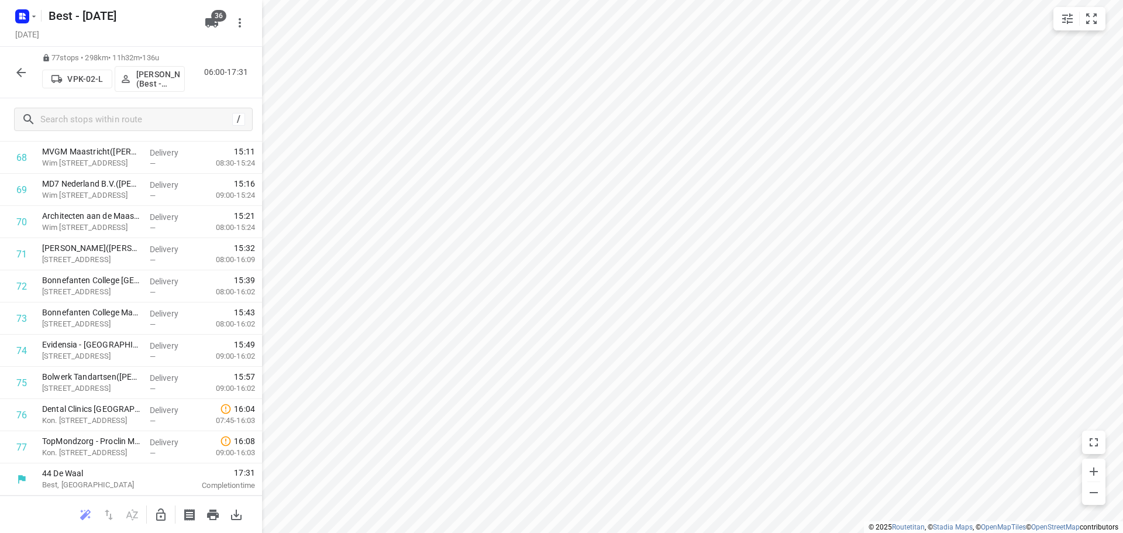
click at [27, 68] on icon "button" at bounding box center [21, 72] width 14 height 14
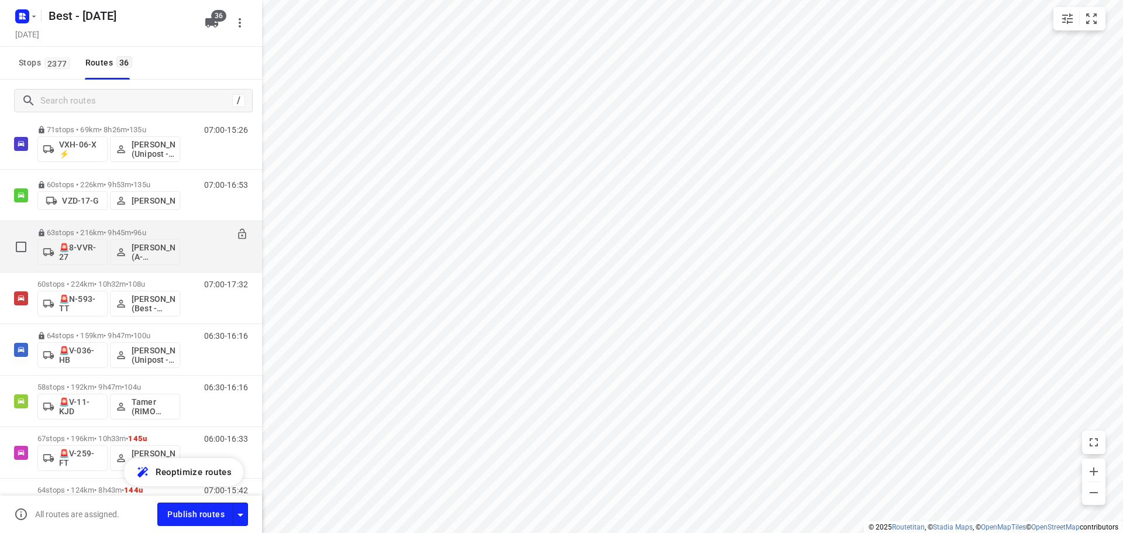
scroll to position [1410, 0]
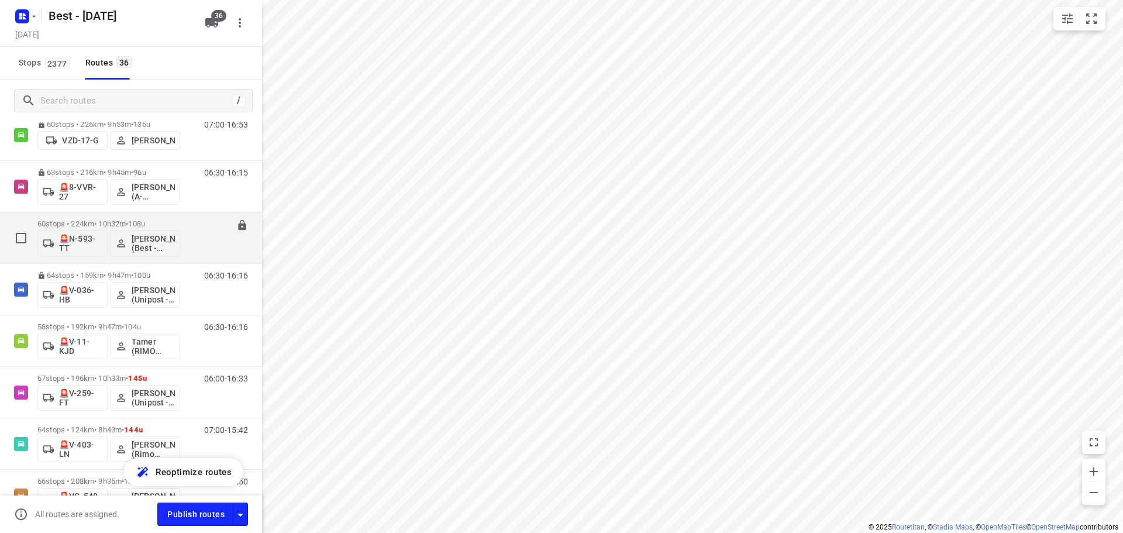
click at [115, 223] on p "60 stops • 224km • 10h32m • 108u" at bounding box center [108, 223] width 143 height 9
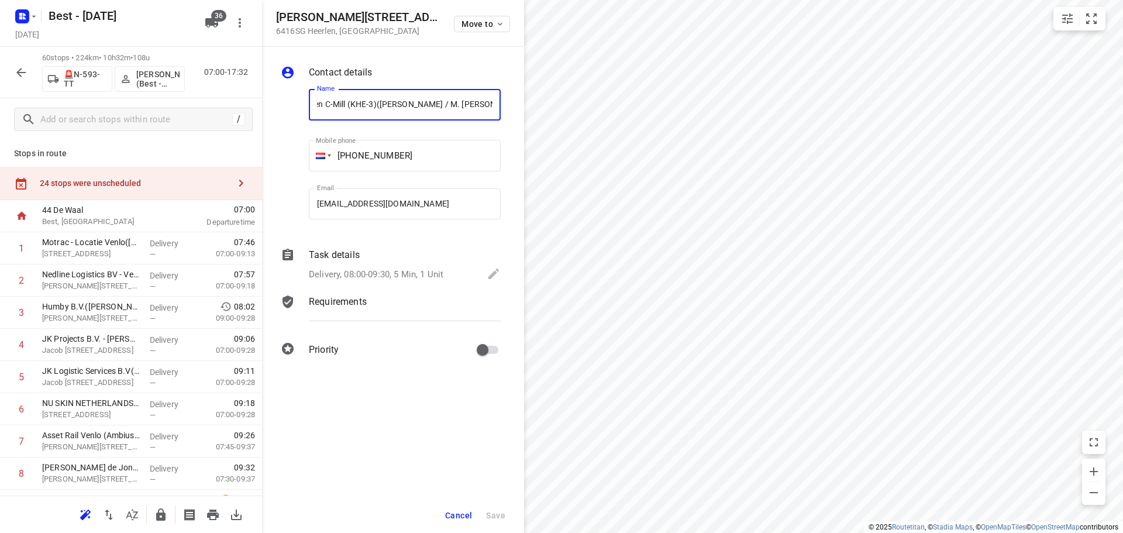
scroll to position [0, 0]
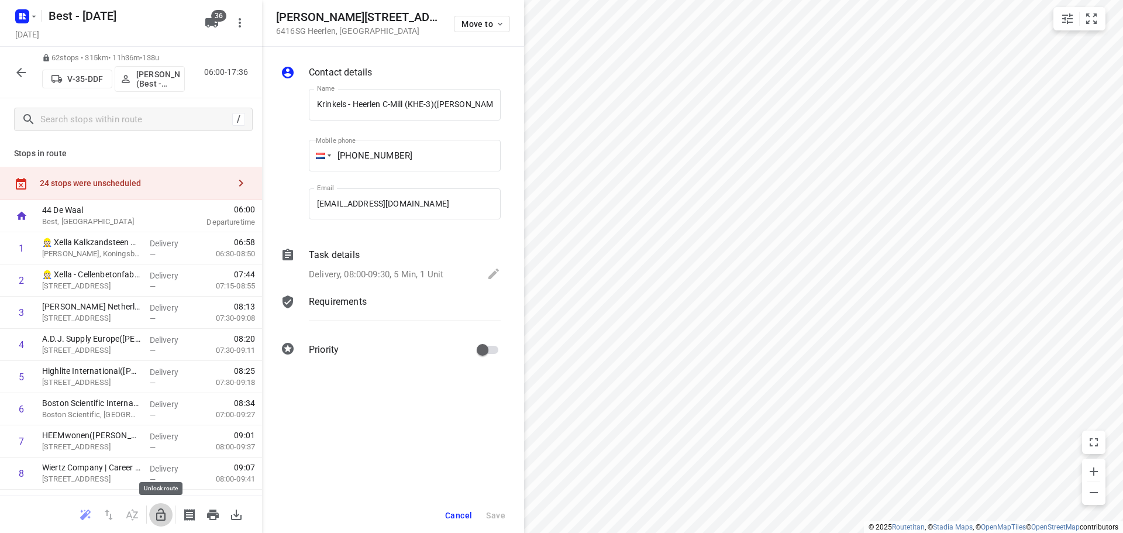
click at [166, 512] on icon "button" at bounding box center [161, 515] width 14 height 14
click at [465, 23] on span "Move to" at bounding box center [482, 23] width 43 height 9
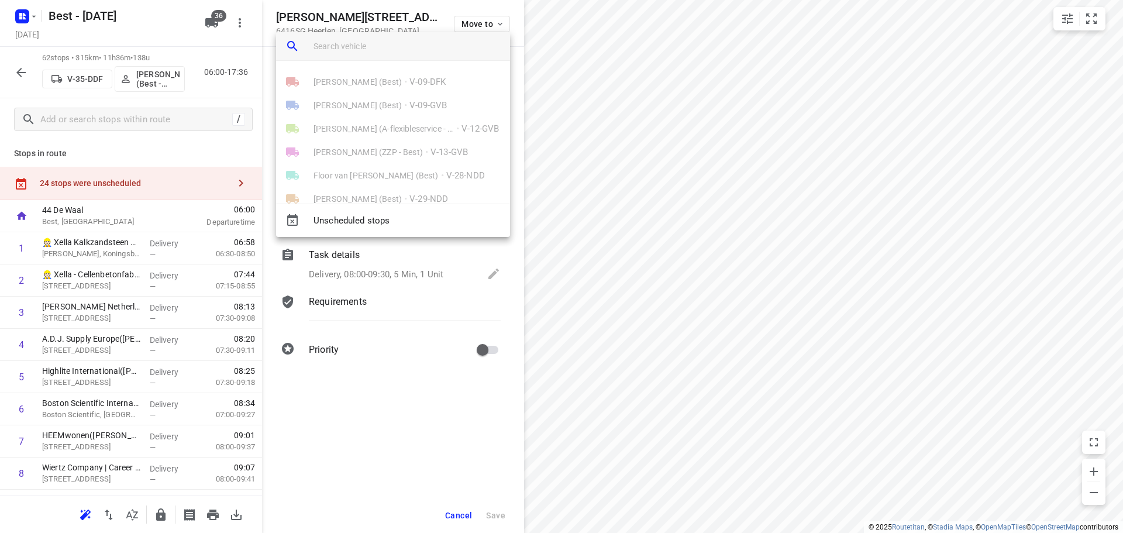
click at [431, 45] on input "search vehicle" at bounding box center [406, 46] width 187 height 18
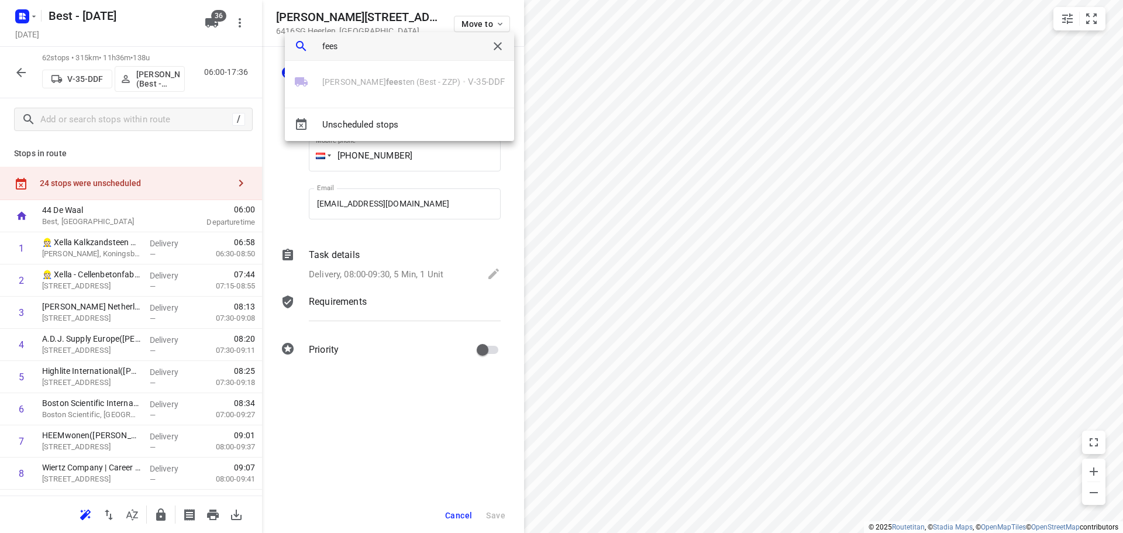
type input "fees"
click at [609, 165] on div at bounding box center [561, 266] width 1123 height 533
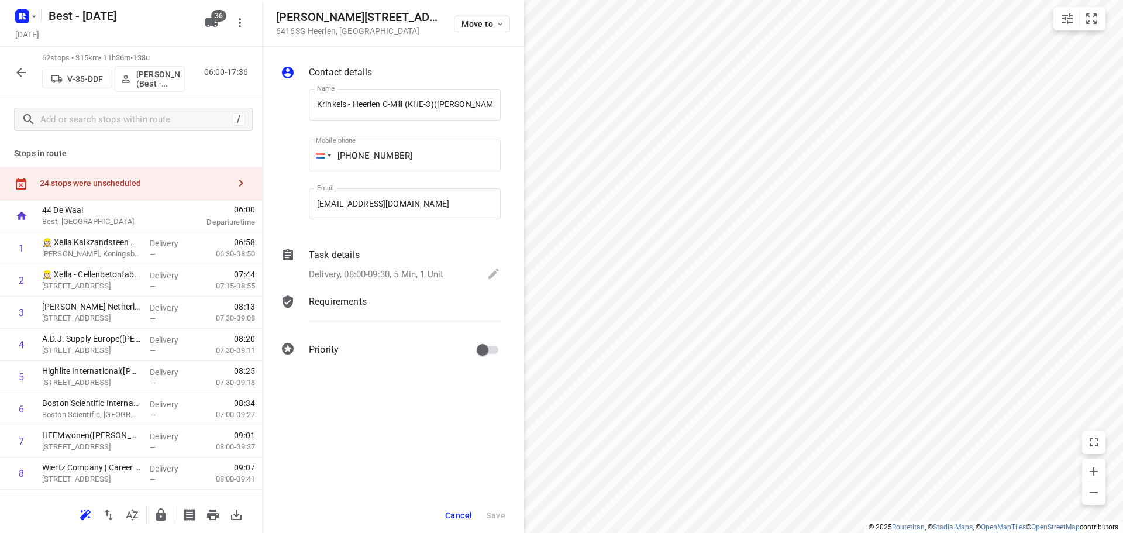
click at [232, 173] on button "button" at bounding box center [240, 182] width 23 height 23
click at [482, 20] on span "Move to" at bounding box center [482, 23] width 43 height 9
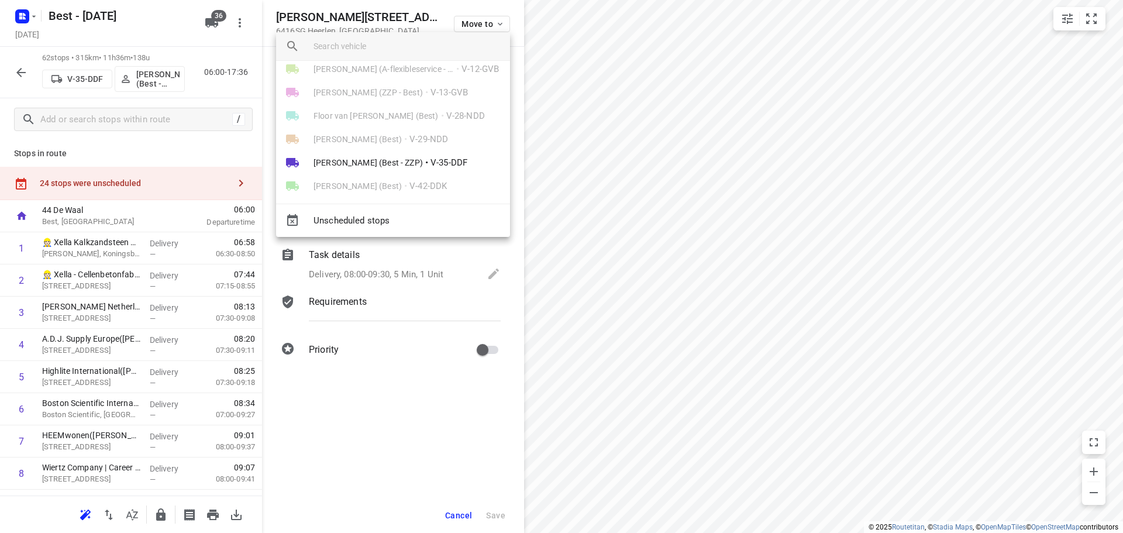
scroll to position [58, 0]
click at [385, 160] on span "Maurice Vanderfeesten (Best - ZZP)" at bounding box center [367, 164] width 109 height 12
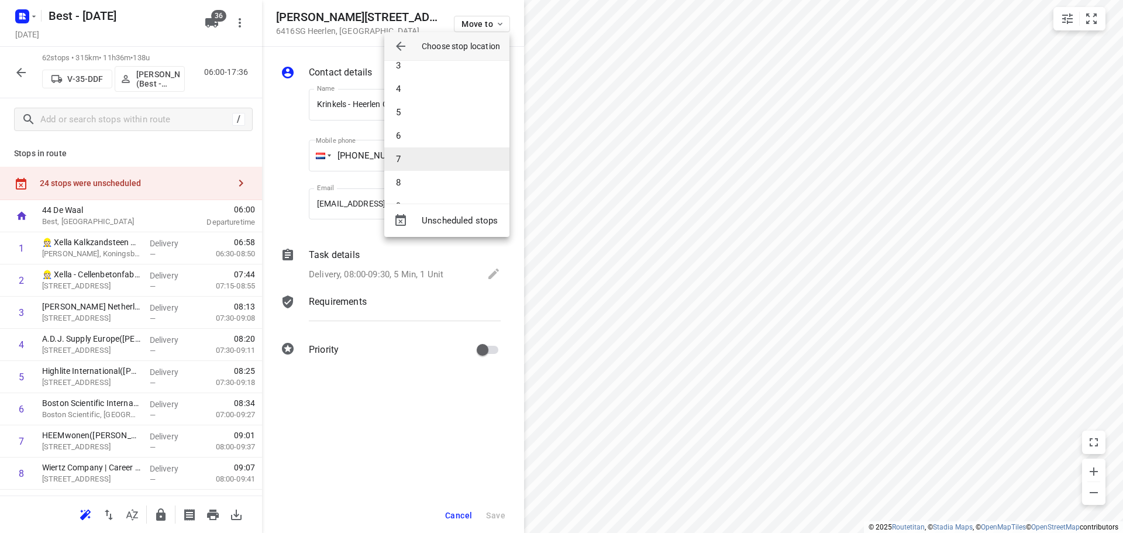
scroll to position [234, 0]
click at [411, 163] on li "15" at bounding box center [446, 170] width 125 height 23
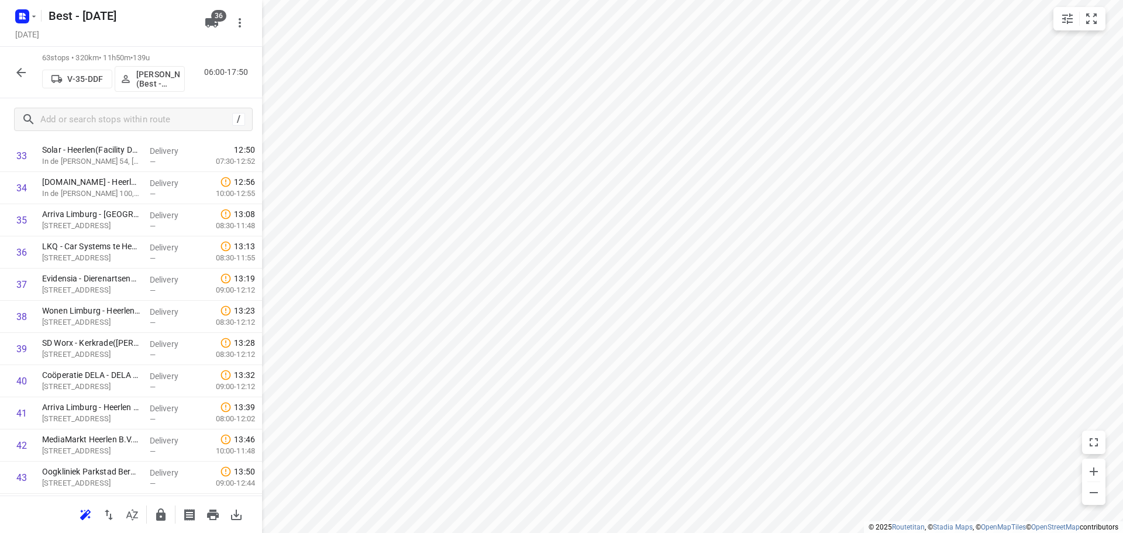
scroll to position [1795, 0]
click at [164, 512] on icon "button" at bounding box center [160, 514] width 9 height 12
click at [15, 72] on icon "button" at bounding box center [21, 72] width 14 height 14
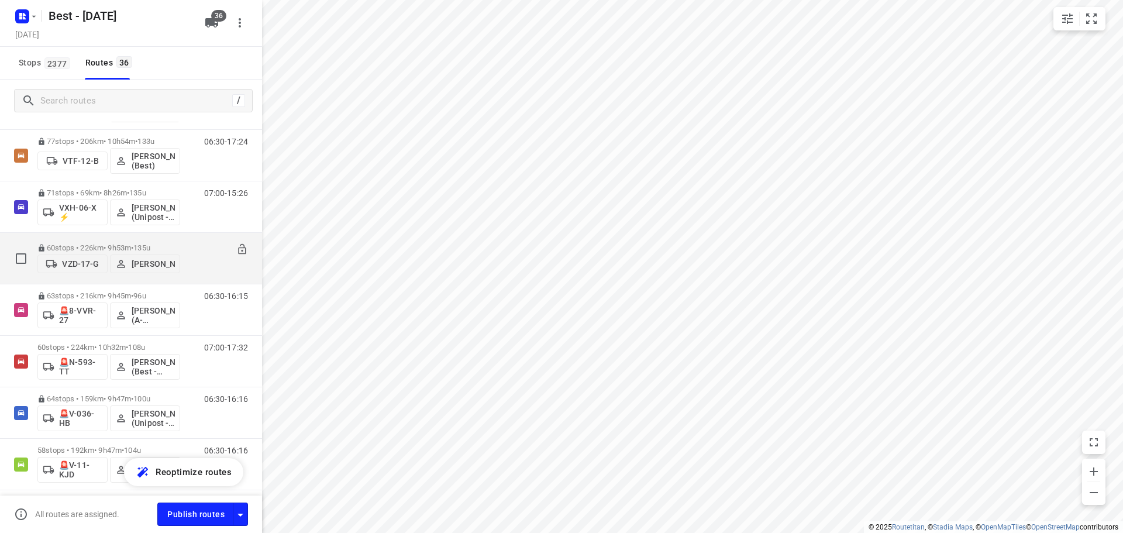
scroll to position [1462, 0]
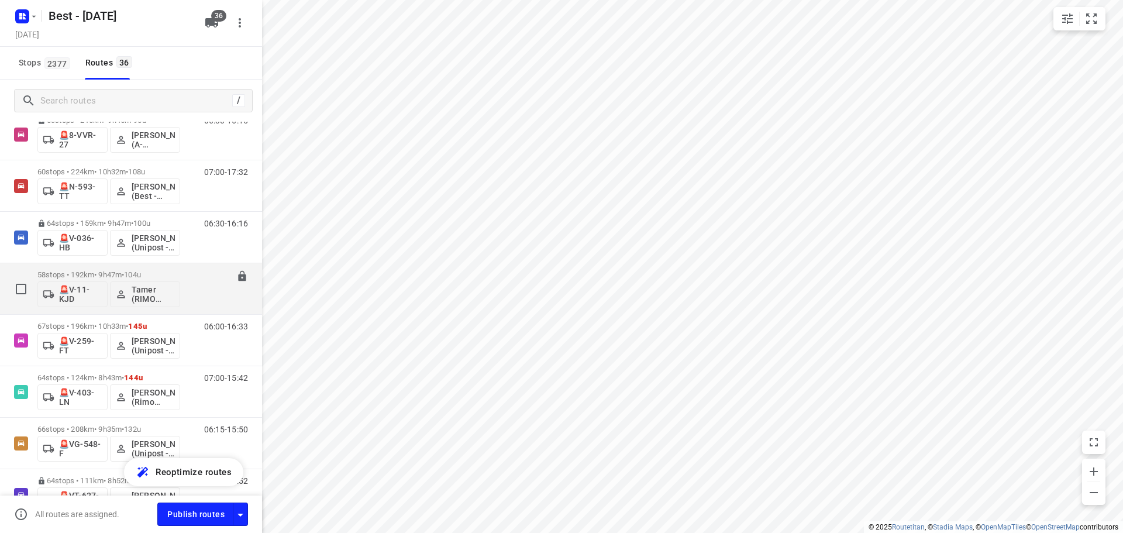
click at [106, 273] on p "58 stops • 192km • 9h47m • 104u" at bounding box center [108, 274] width 143 height 9
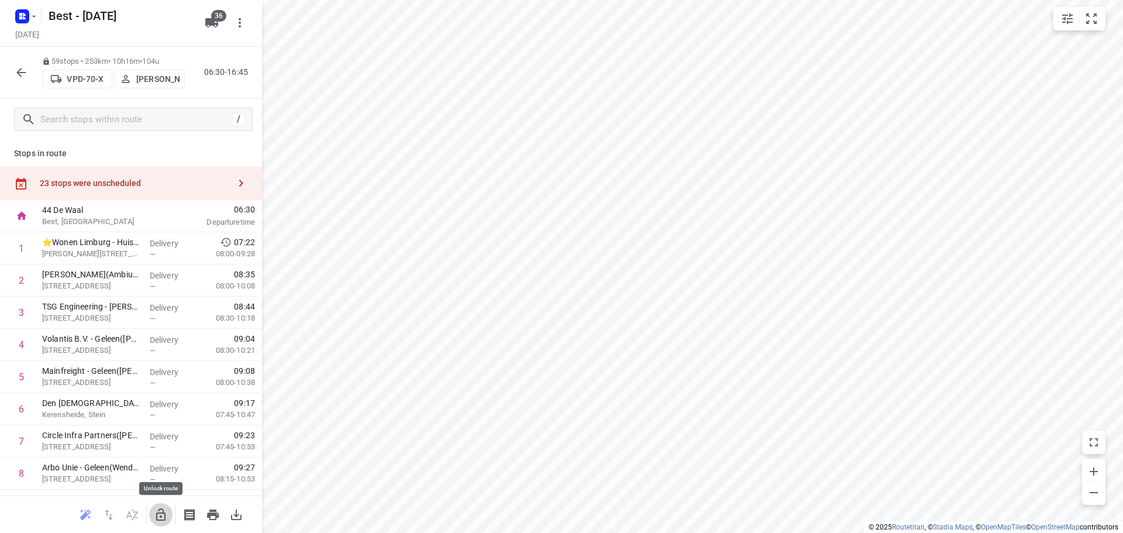
click at [165, 512] on icon "button" at bounding box center [160, 514] width 9 height 12
click at [193, 193] on div "23 stops were unscheduled" at bounding box center [131, 183] width 262 height 33
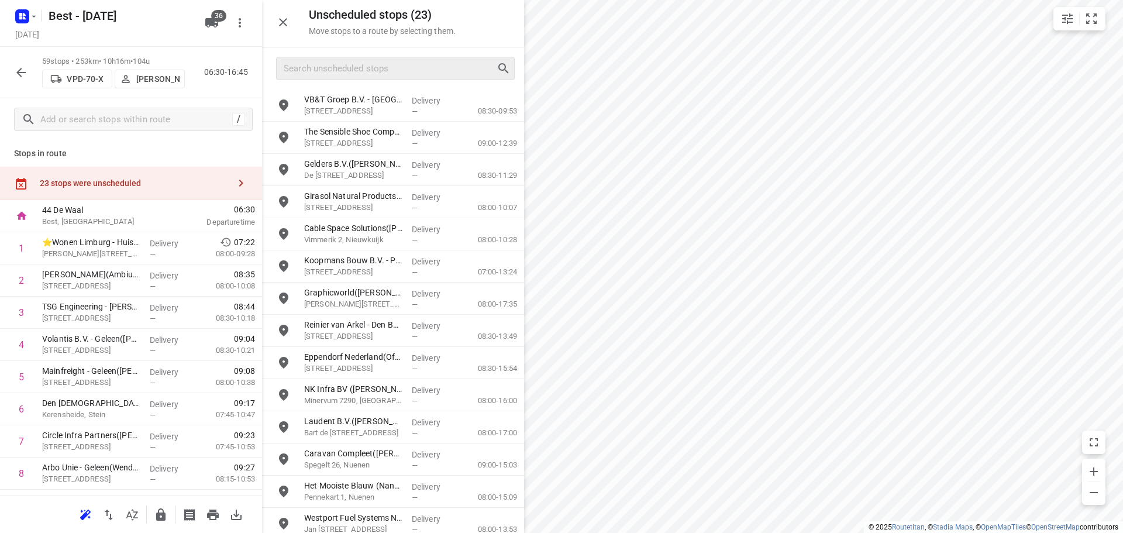
click at [356, 79] on div at bounding box center [395, 68] width 239 height 23
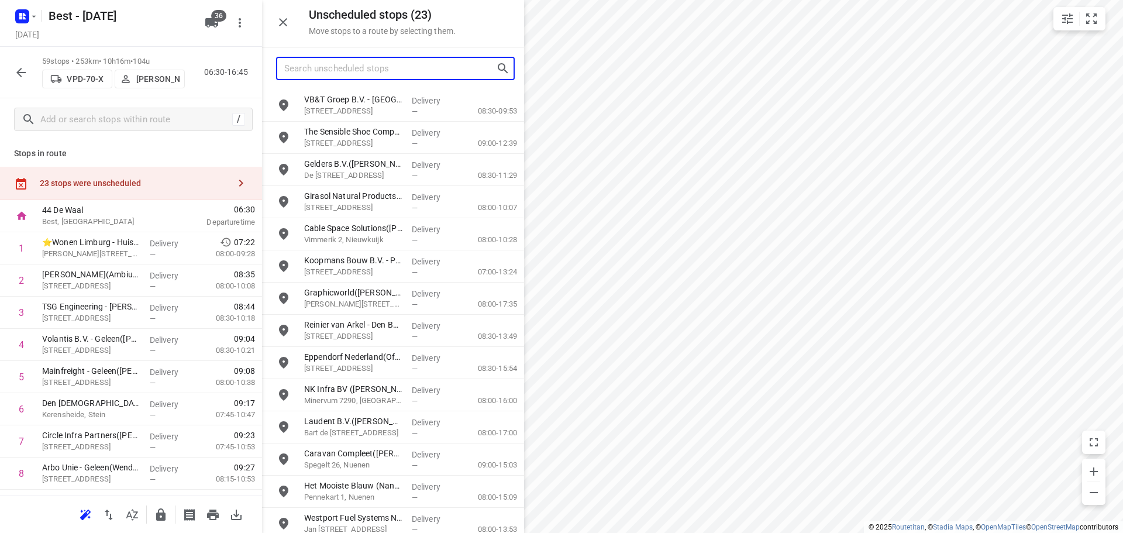
click at [361, 74] on input "Search unscheduled stops" at bounding box center [390, 69] width 212 height 18
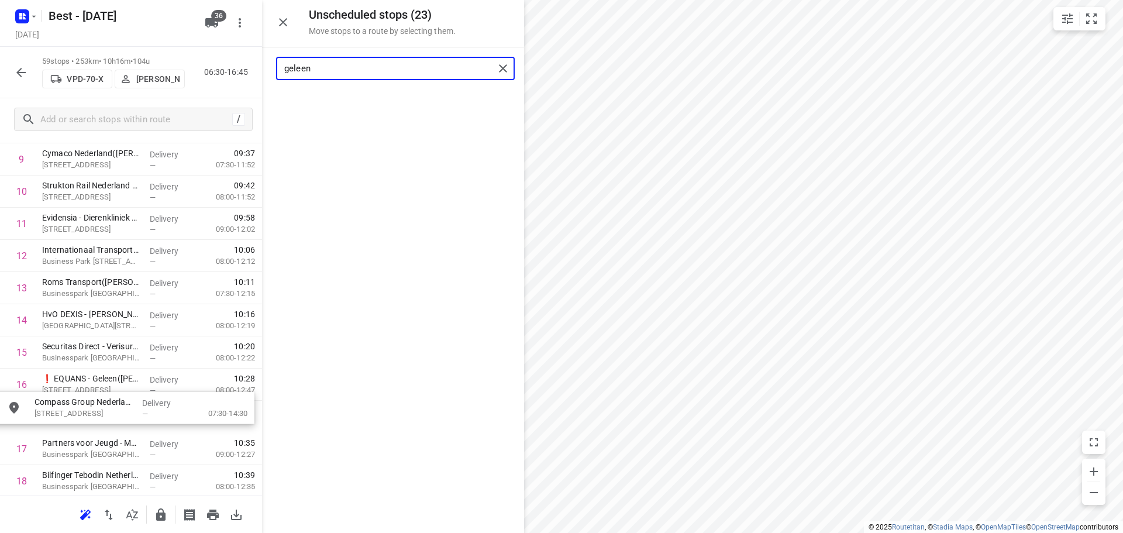
scroll to position [353, 0]
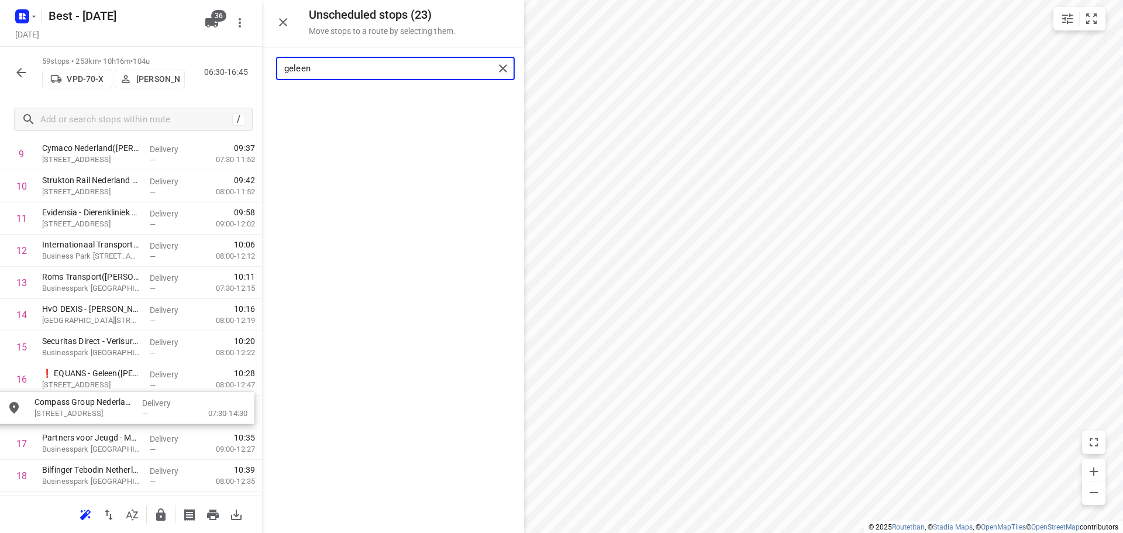
drag, startPoint x: 359, startPoint y: 114, endPoint x: 91, endPoint y: 408, distance: 397.8
type input "geleen"
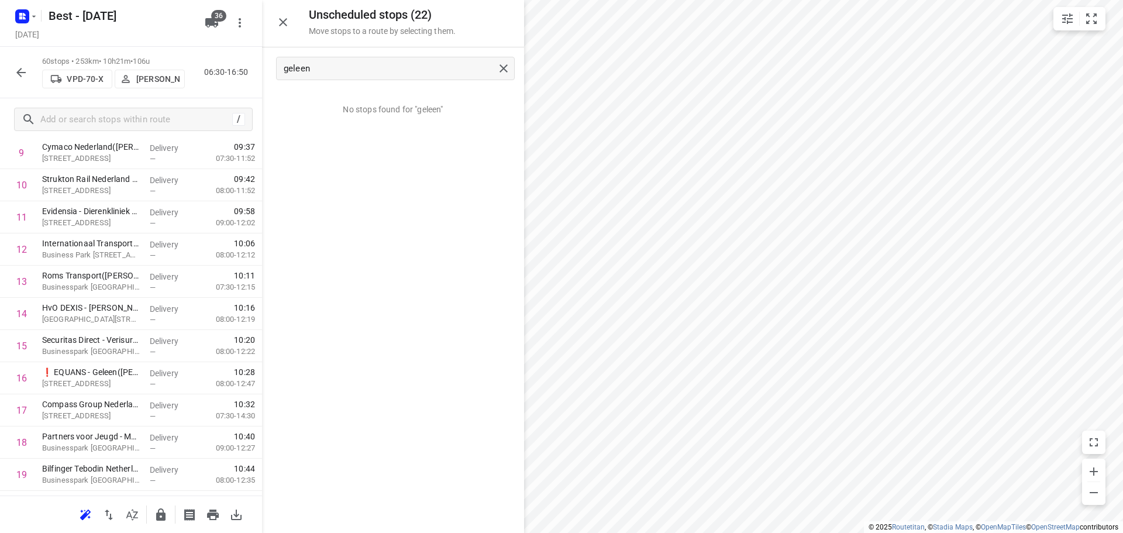
click at [282, 23] on icon "button" at bounding box center [283, 22] width 8 height 8
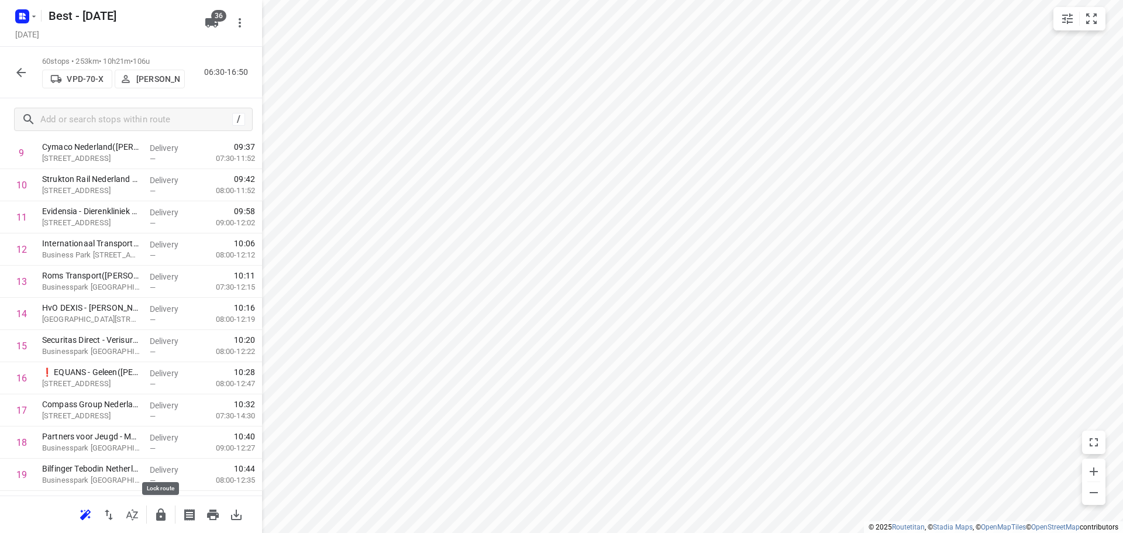
click at [156, 514] on icon "button" at bounding box center [160, 514] width 9 height 12
click at [12, 70] on button "button" at bounding box center [20, 72] width 23 height 23
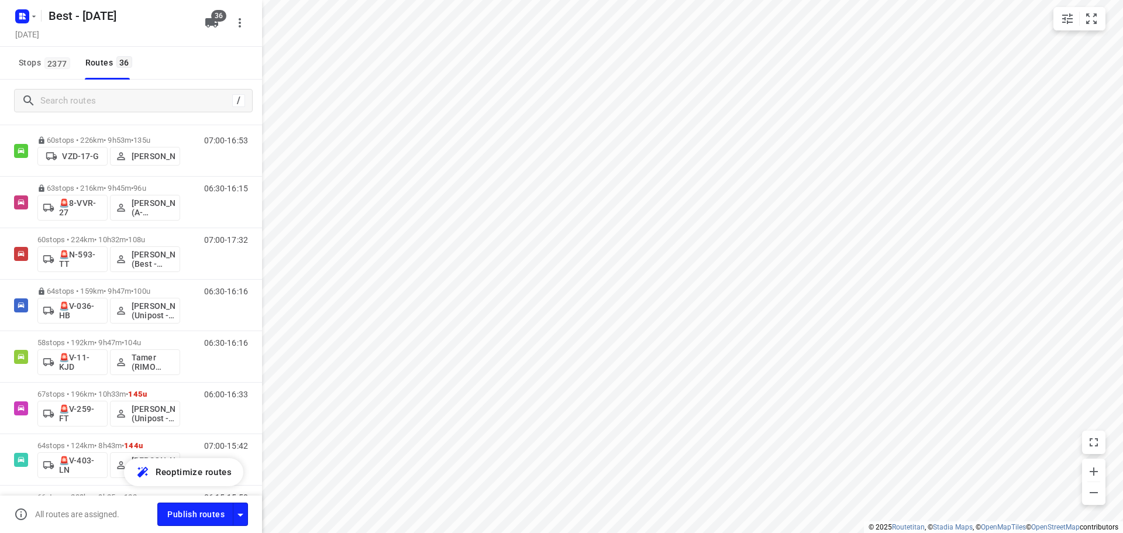
scroll to position [1520, 0]
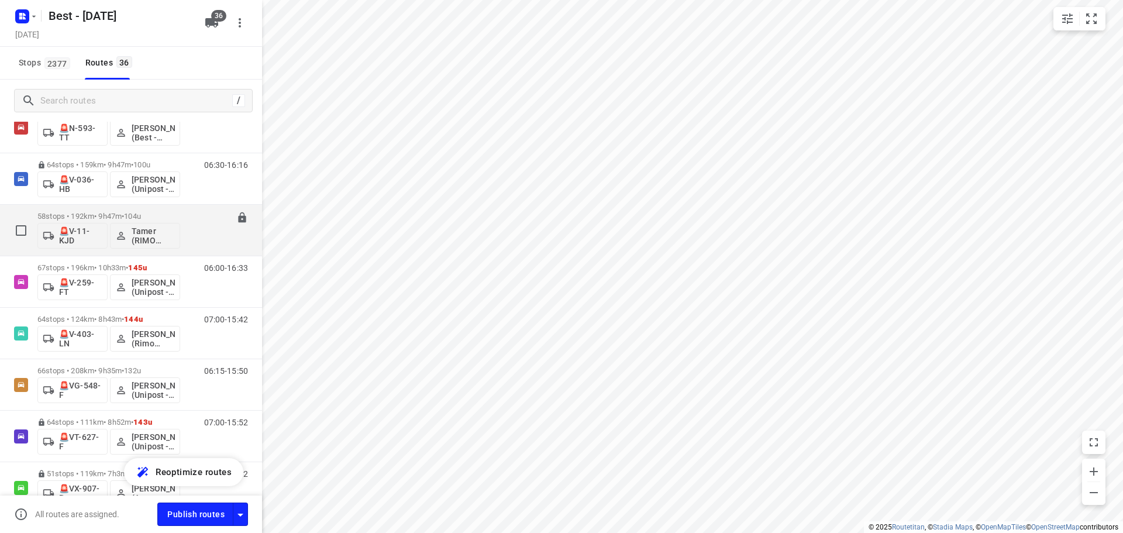
click at [75, 217] on p "58 stops • 192km • 9h47m • 104u" at bounding box center [108, 216] width 143 height 9
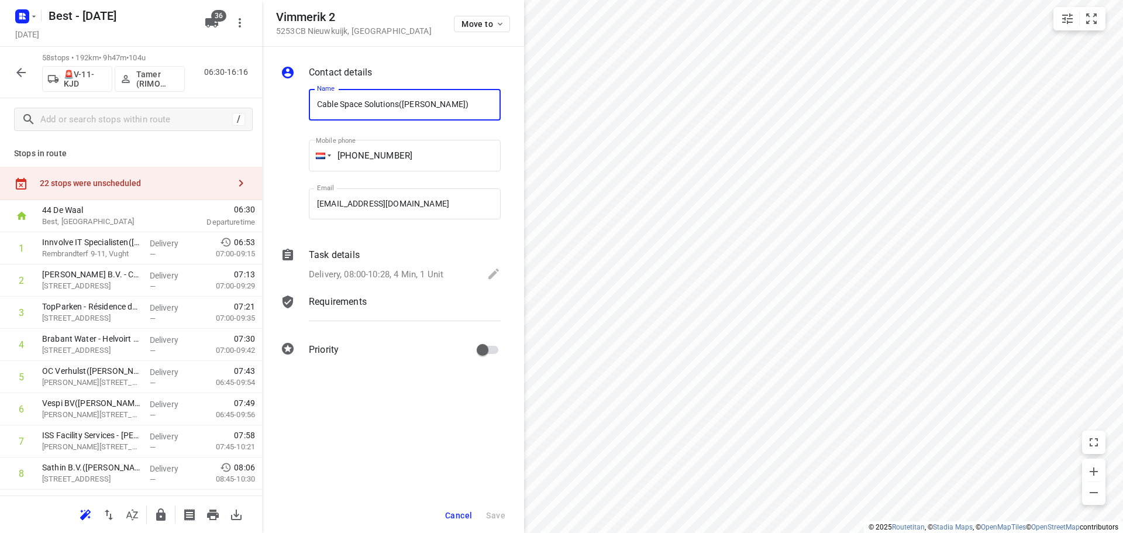
click at [449, 26] on div "Vimmerik 2 5253CB Nieuwkuijk , Netherlands Move to" at bounding box center [393, 23] width 234 height 25
click at [467, 21] on span "Move to" at bounding box center [482, 23] width 43 height 9
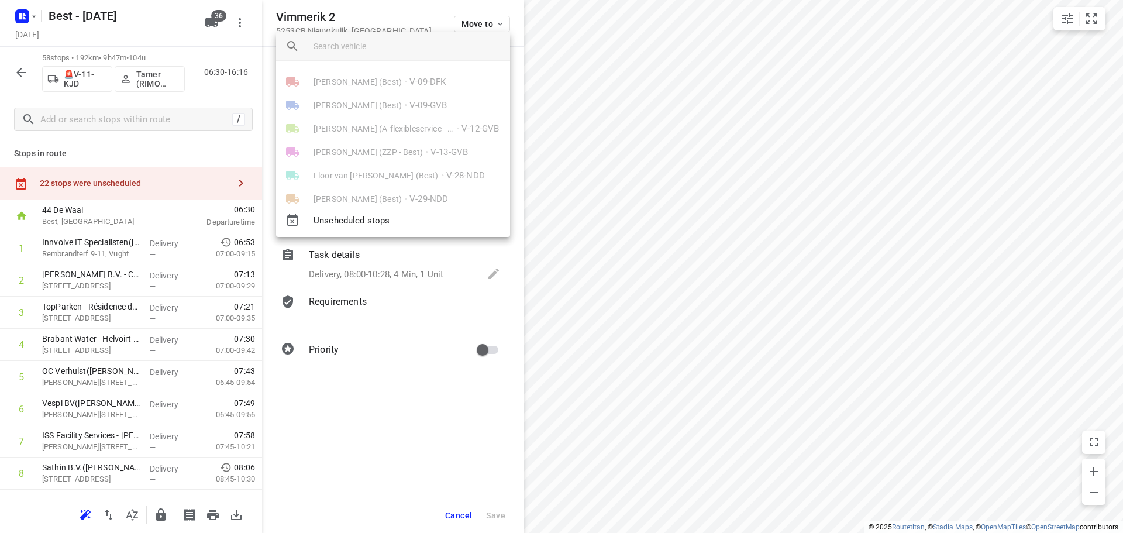
click at [421, 62] on div "Tony van Doren (Best) • V-09-DFK Mustafa Omar (Best) • V-09-GVB Souliman Aoussa…" at bounding box center [393, 132] width 234 height 143
click at [422, 47] on input "search vehicle" at bounding box center [406, 46] width 187 height 18
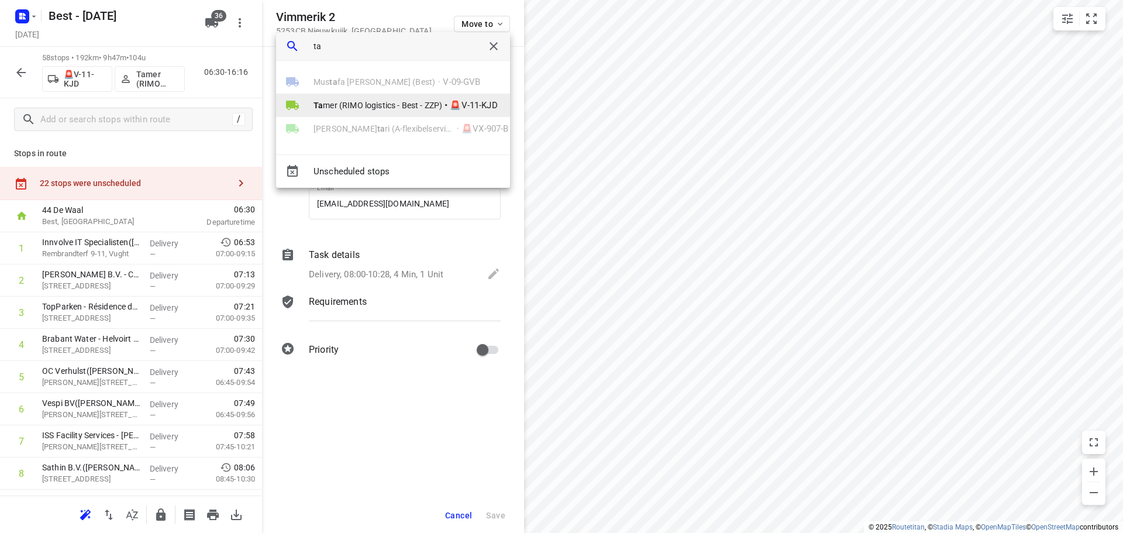
type input "ta"
click at [319, 113] on li "Ta mer (RIMO logistics - Best - ZZP) • 🚨V-11-KJD" at bounding box center [393, 105] width 234 height 23
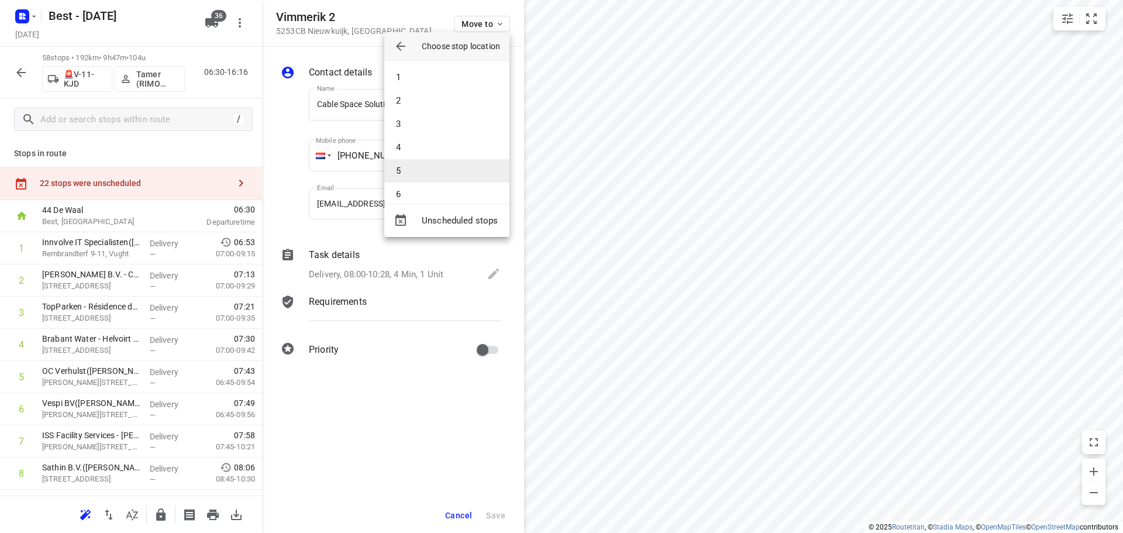
scroll to position [117, 0]
click at [415, 133] on li "8" at bounding box center [446, 123] width 125 height 23
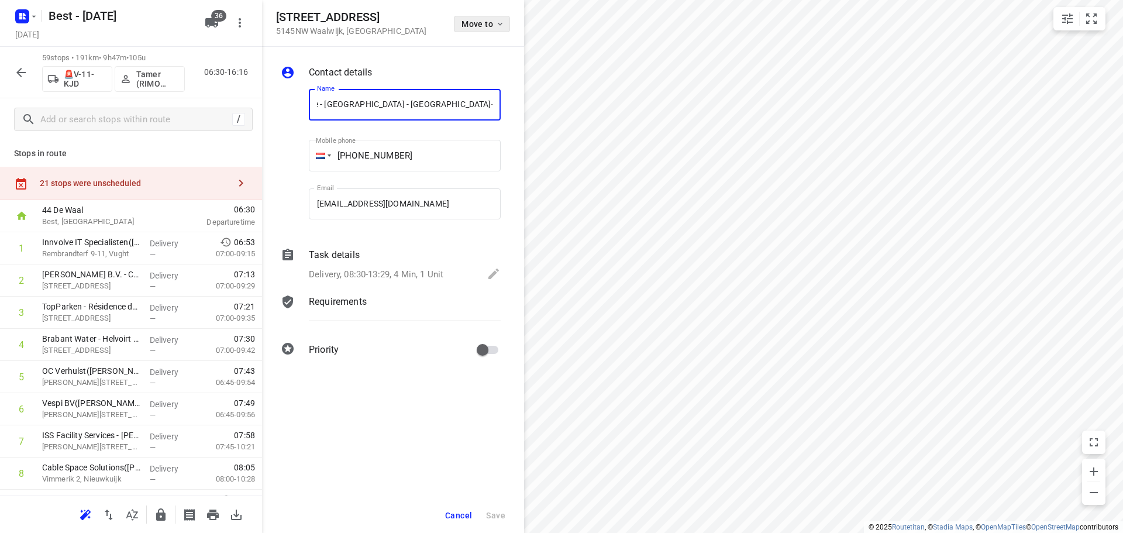
scroll to position [0, 0]
click at [474, 26] on span "Move to" at bounding box center [482, 23] width 43 height 9
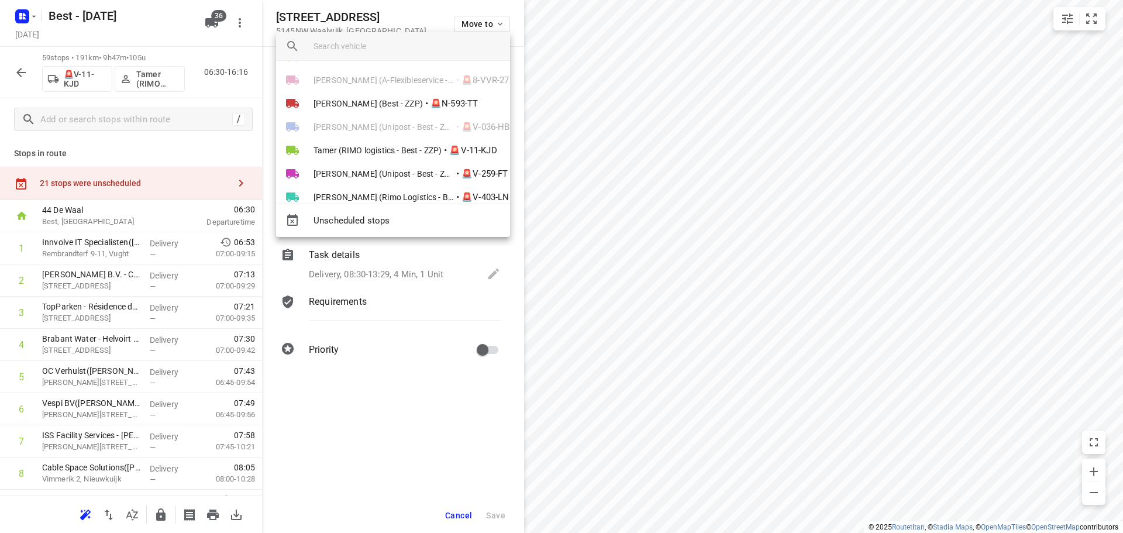
scroll to position [702, 0]
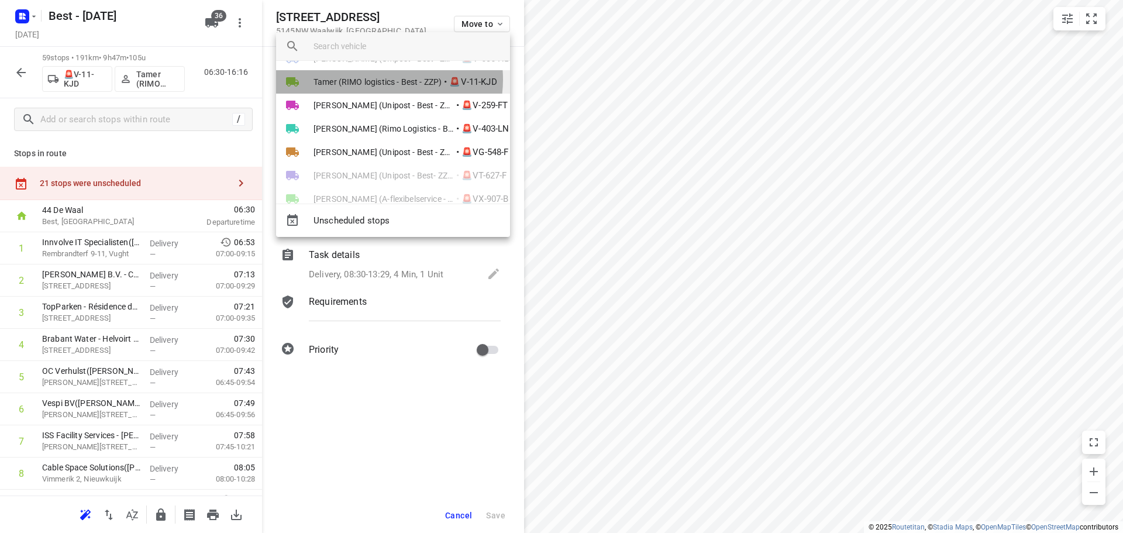
click at [385, 80] on span "Tamer (RIMO logistics - Best - ZZP)" at bounding box center [377, 82] width 128 height 12
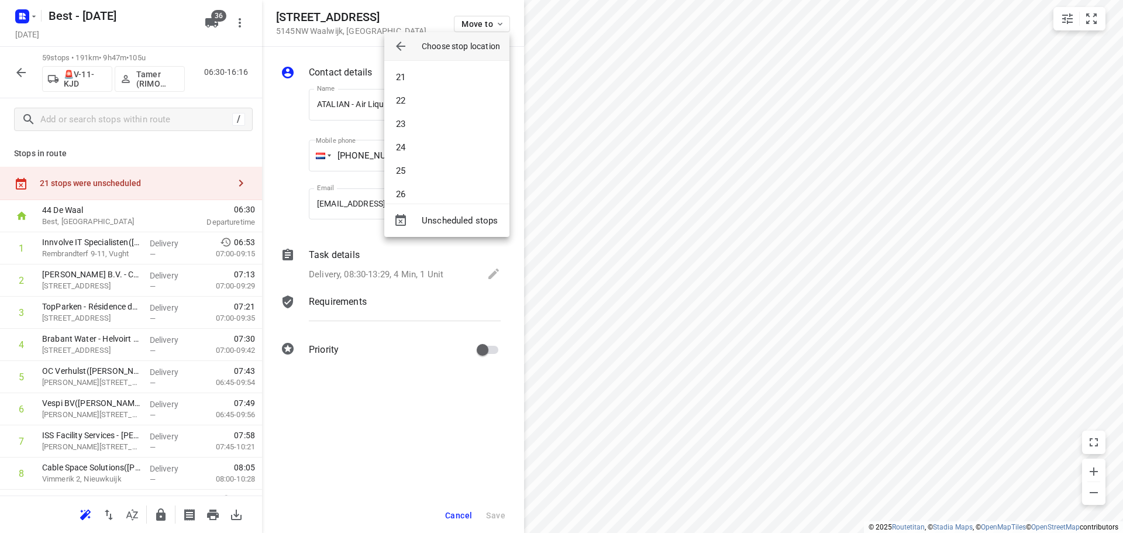
scroll to position [351, 0]
click at [413, 160] on li "20" at bounding box center [446, 170] width 125 height 23
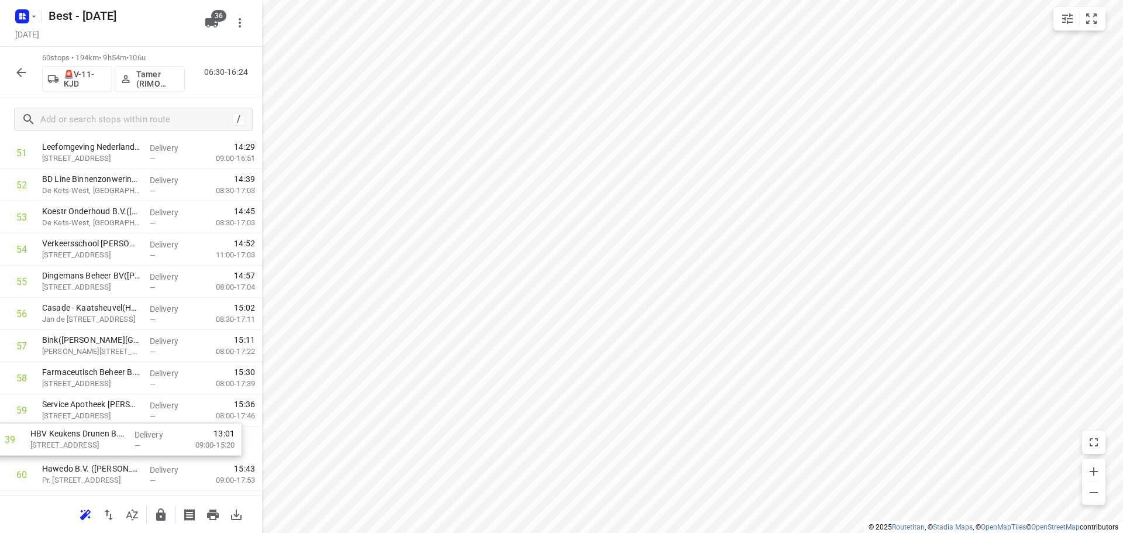
scroll to position [1699, 0]
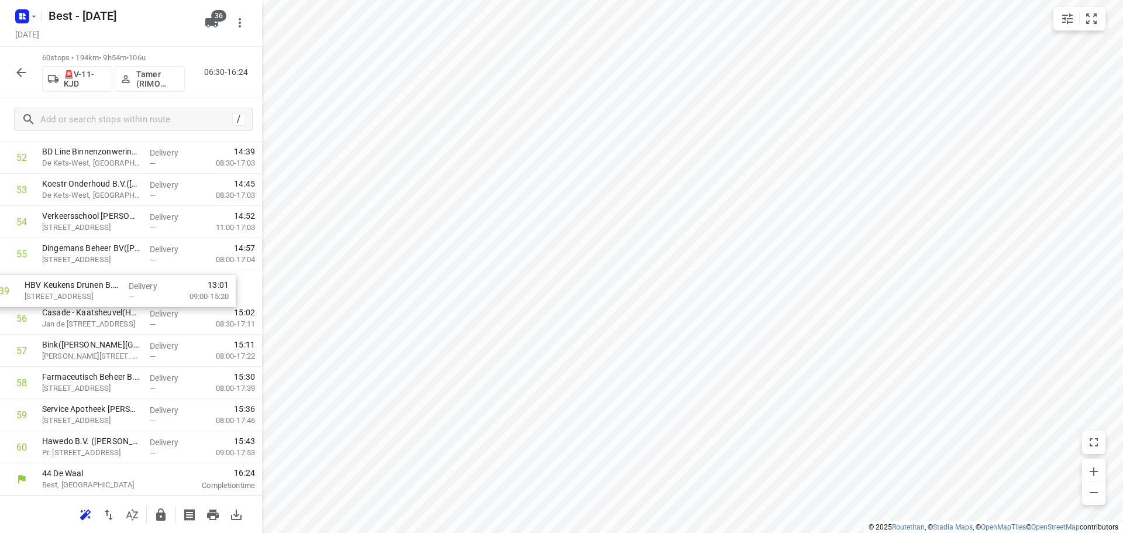
drag, startPoint x: 151, startPoint y: 364, endPoint x: 133, endPoint y: 301, distance: 66.4
drag, startPoint x: 98, startPoint y: 257, endPoint x: 96, endPoint y: 327, distance: 70.2
click at [164, 520] on icon "button" at bounding box center [160, 514] width 9 height 12
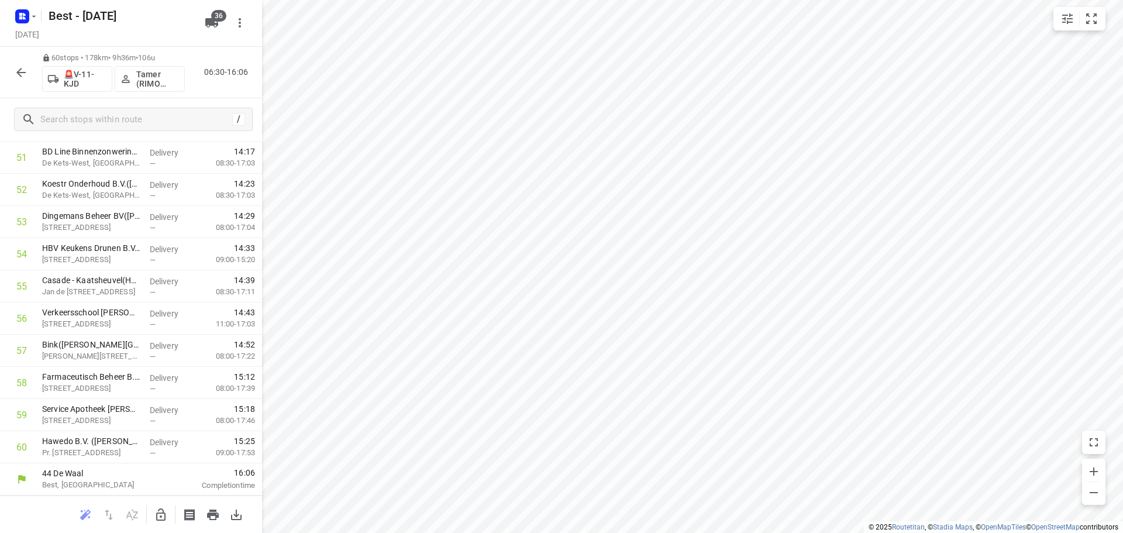
click at [14, 70] on icon "button" at bounding box center [21, 72] width 14 height 14
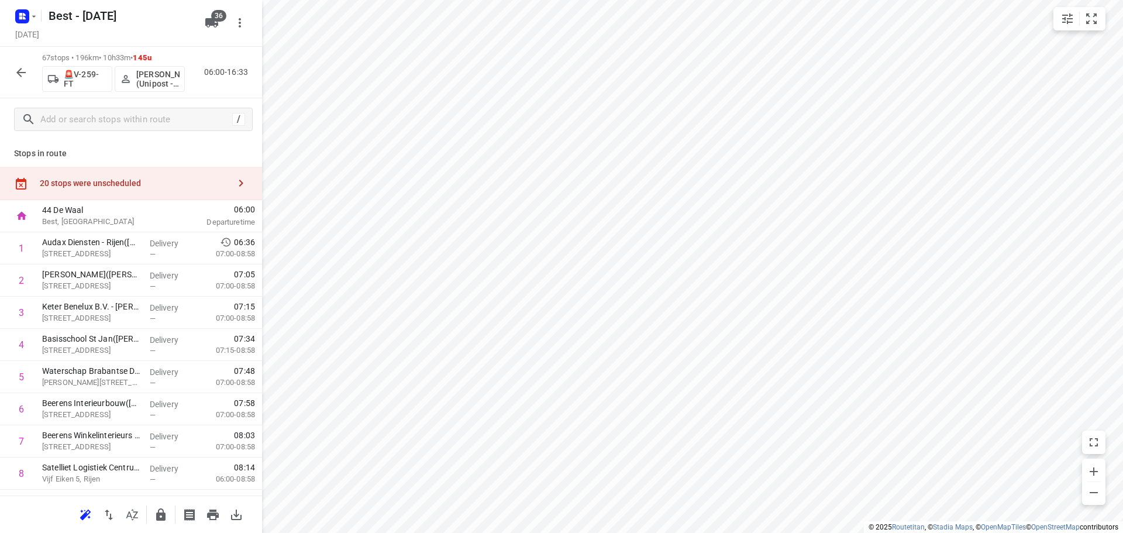
click at [8, 80] on div "67 stops • 196km • 10h33m • 145u 🚨V-259-FT Ahmad Abazid (Unipost - Best - ZZP) …" at bounding box center [131, 72] width 262 height 51
click at [27, 81] on button "button" at bounding box center [20, 72] width 23 height 23
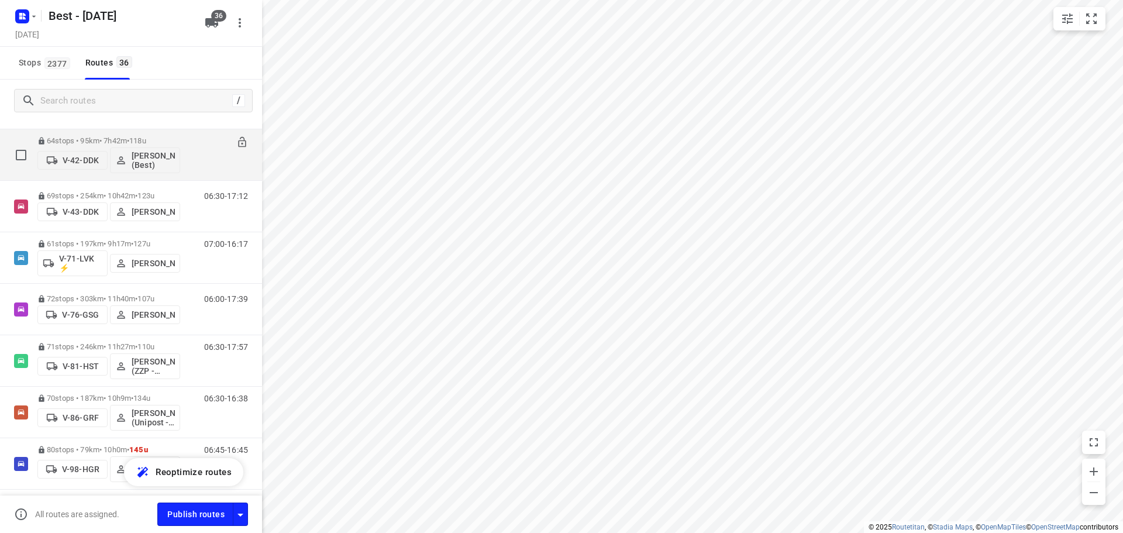
scroll to position [409, 0]
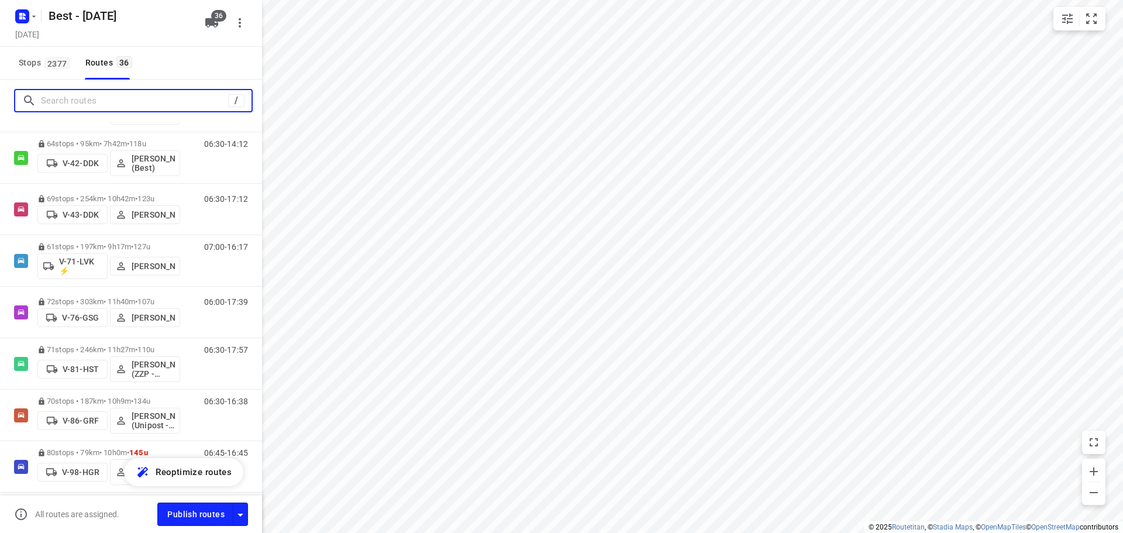
click at [115, 105] on input "Search routes" at bounding box center [134, 101] width 187 height 18
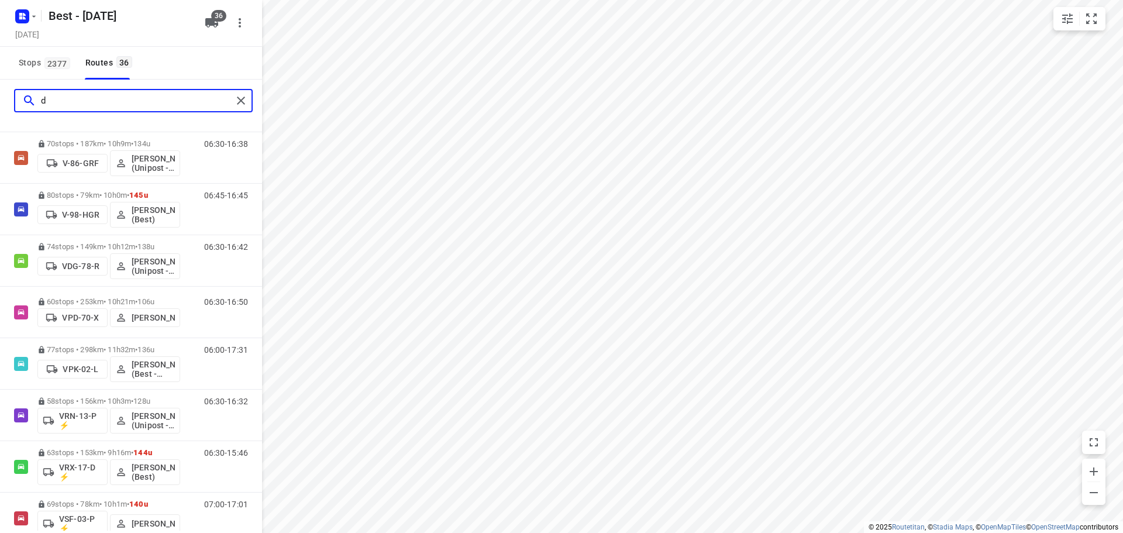
scroll to position [0, 0]
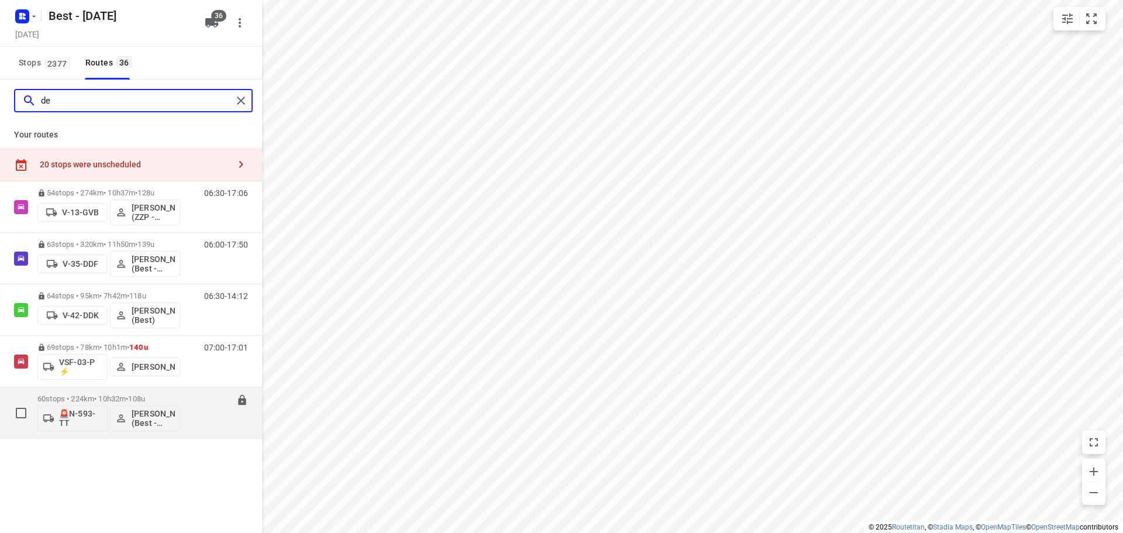
type input "de"
click at [77, 398] on p "60 stops • 224km • 10h32m • 108u" at bounding box center [108, 398] width 143 height 9
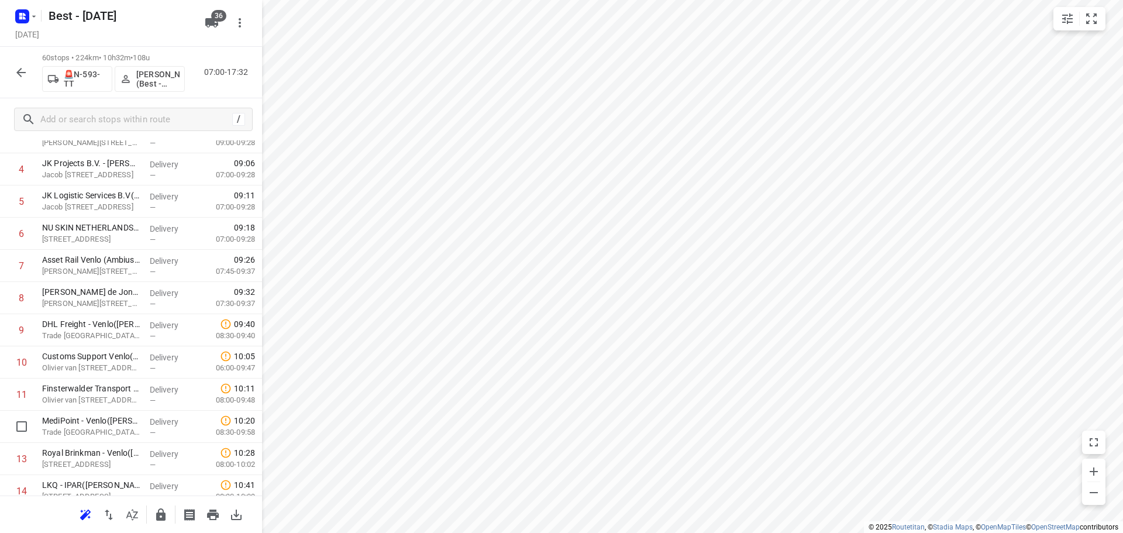
scroll to position [179, 0]
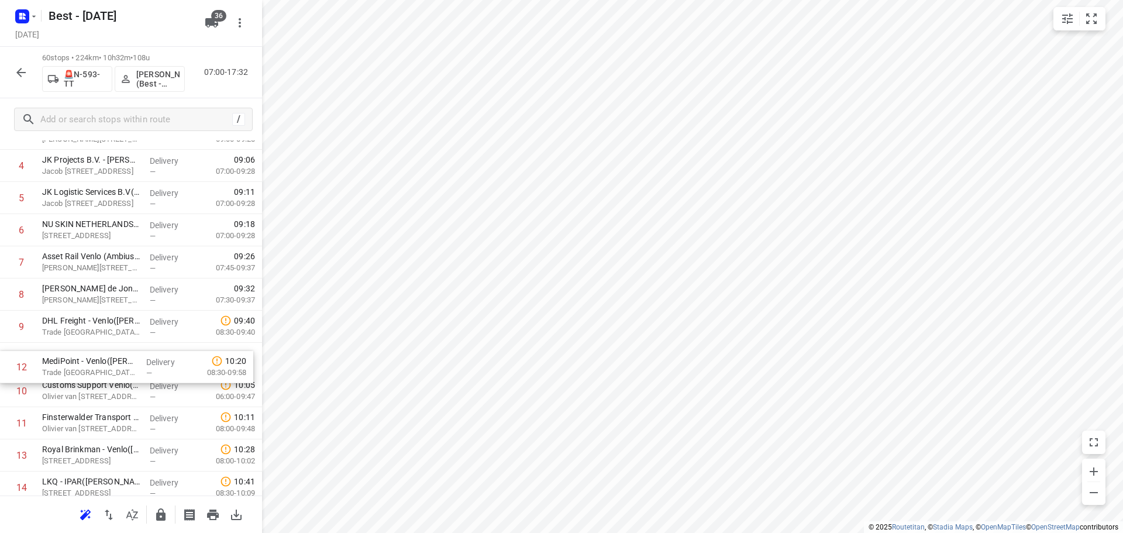
drag, startPoint x: 77, startPoint y: 426, endPoint x: 77, endPoint y: 355, distance: 71.3
drag, startPoint x: 73, startPoint y: 396, endPoint x: 70, endPoint y: 327, distance: 69.7
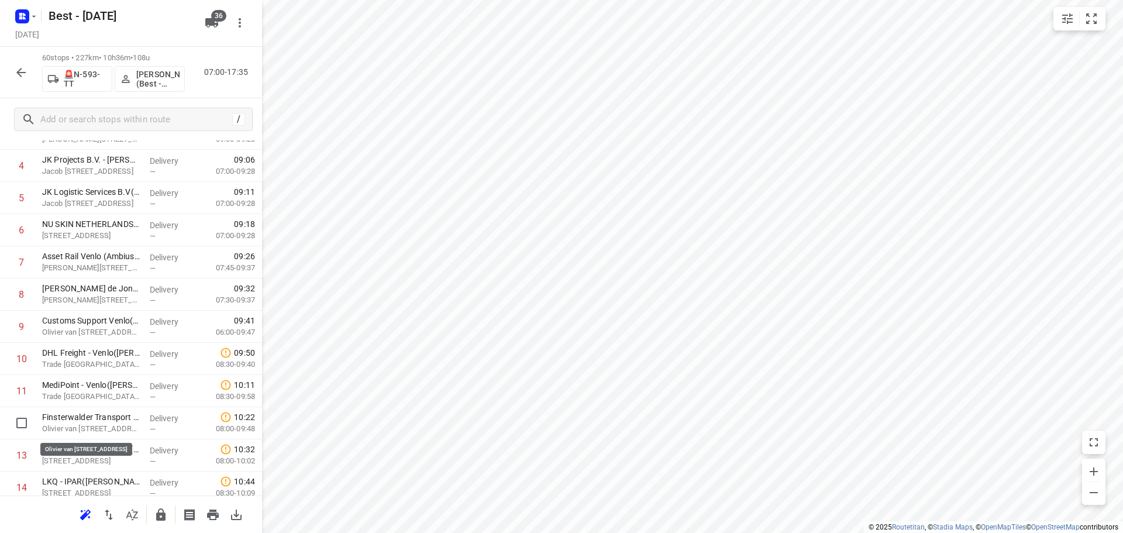
scroll to position [181, 0]
drag, startPoint x: 69, startPoint y: 427, endPoint x: 66, endPoint y: 349, distance: 78.4
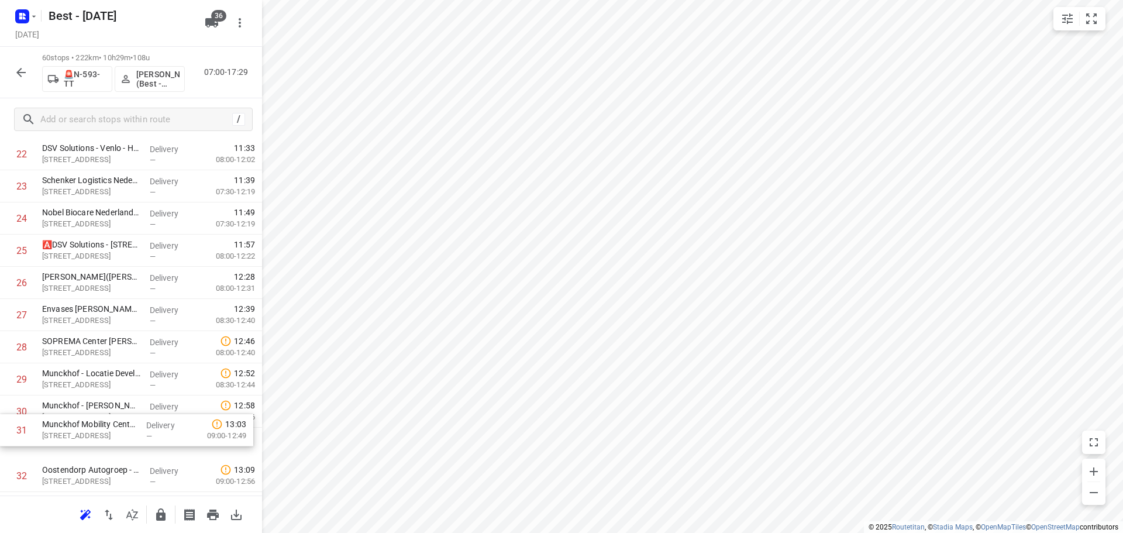
scroll to position [771, 0]
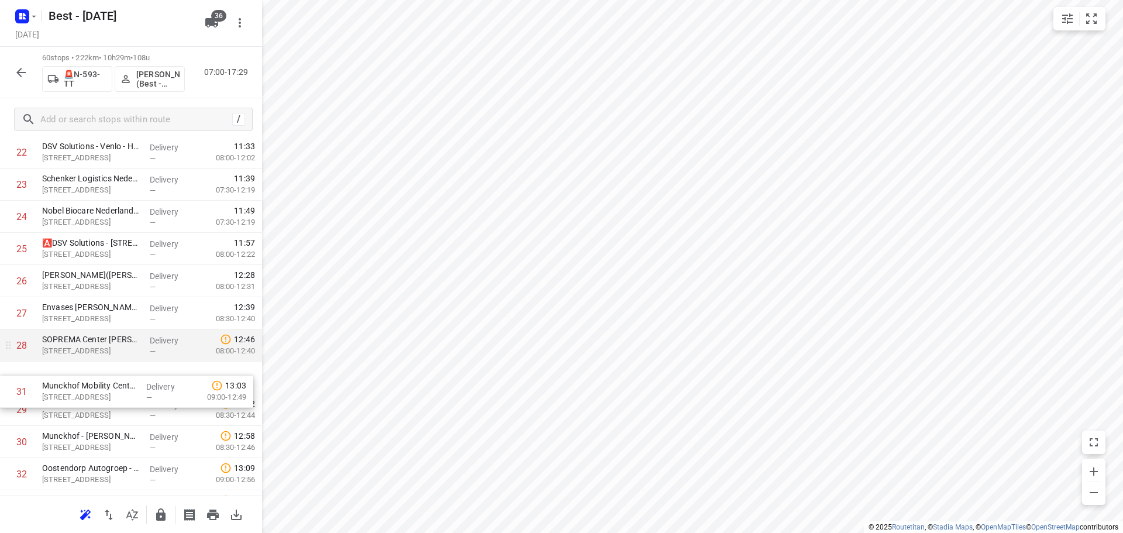
drag, startPoint x: 67, startPoint y: 422, endPoint x: 71, endPoint y: 358, distance: 63.9
click at [71, 359] on div "1 Motrac - Locatie Venlo(Emiel van Gent) Tasmanweg 6, Venlo Delivery — 07:46 07…" at bounding box center [131, 426] width 262 height 1930
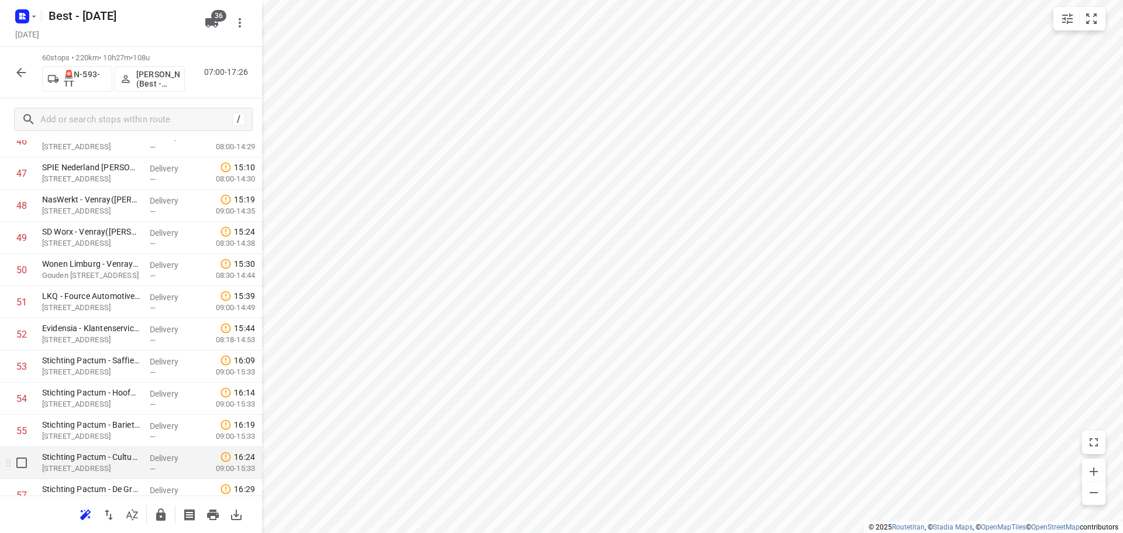
scroll to position [1699, 0]
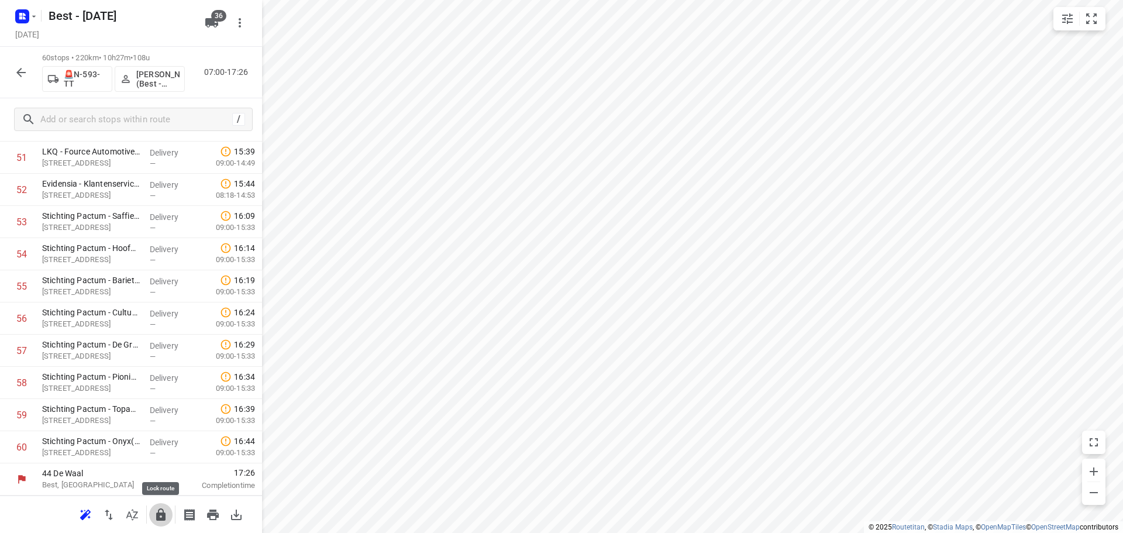
click at [151, 513] on button "button" at bounding box center [160, 514] width 23 height 23
click at [23, 85] on div "60 stops • 220km • 10h27m • 108u 🚨N-593-TT Rutger de Bruin (Best - ZZP) 07:00-1…" at bounding box center [131, 72] width 262 height 51
click at [19, 75] on icon "button" at bounding box center [21, 72] width 14 height 14
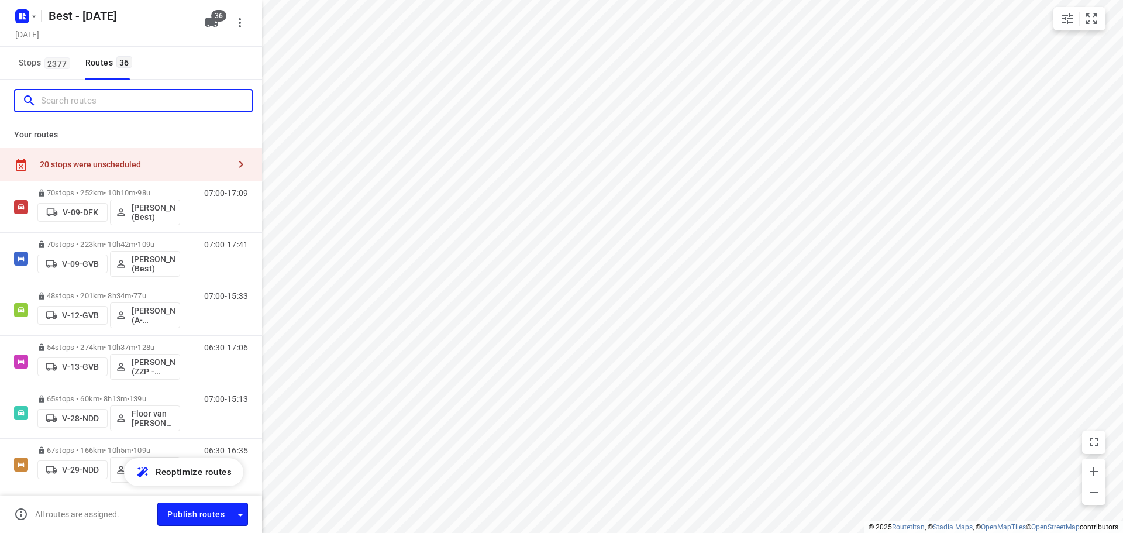
click at [85, 92] on input "Search routes" at bounding box center [146, 101] width 211 height 18
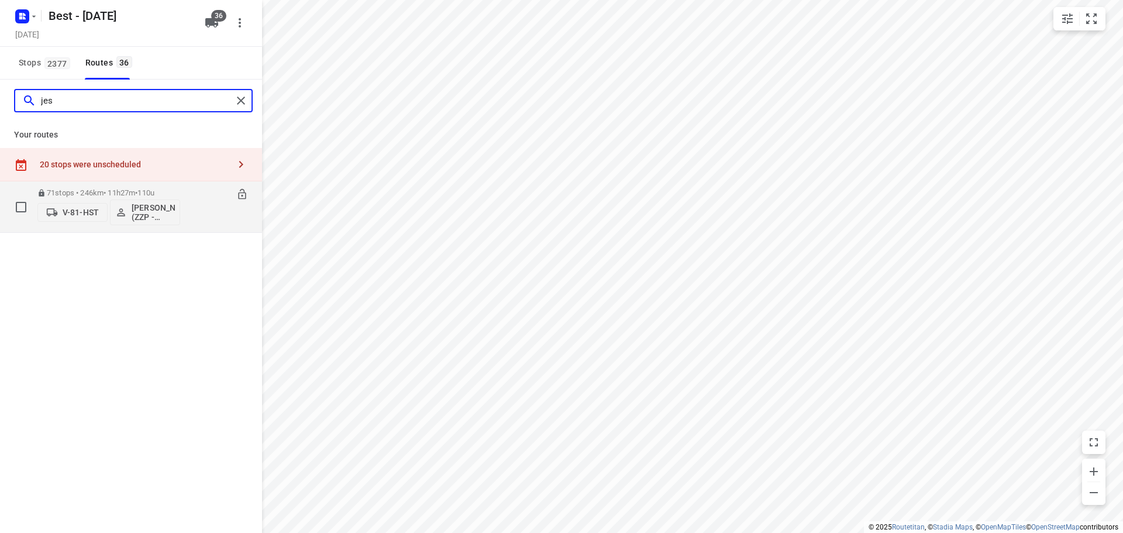
type input "jes"
click at [104, 184] on div "71 stops • 246km • 11h27m • 110u V-81-HST Jesse Hokkelman (ZZP - Best)" at bounding box center [108, 206] width 143 height 49
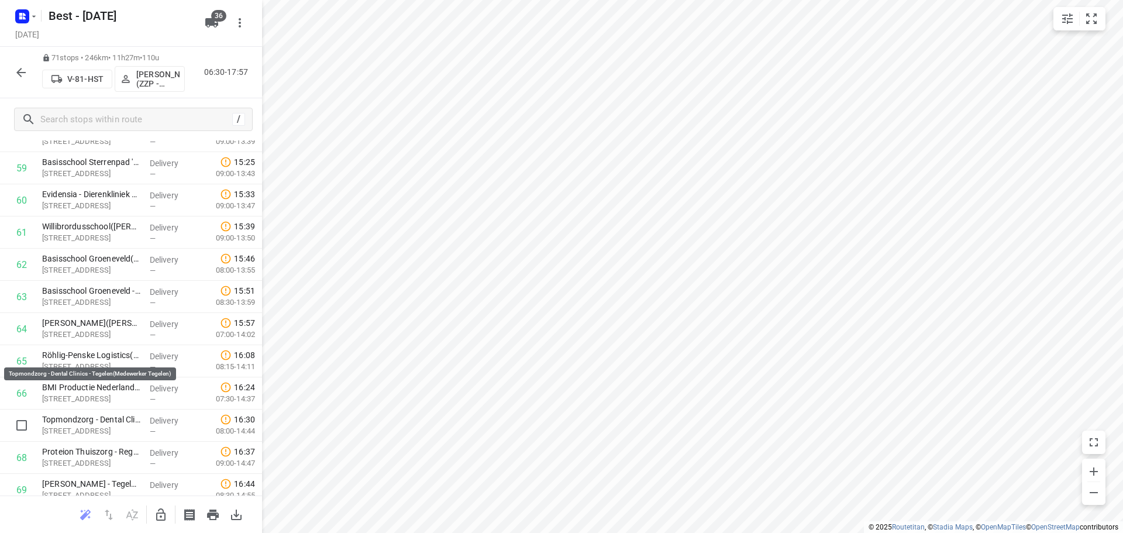
scroll to position [2012, 0]
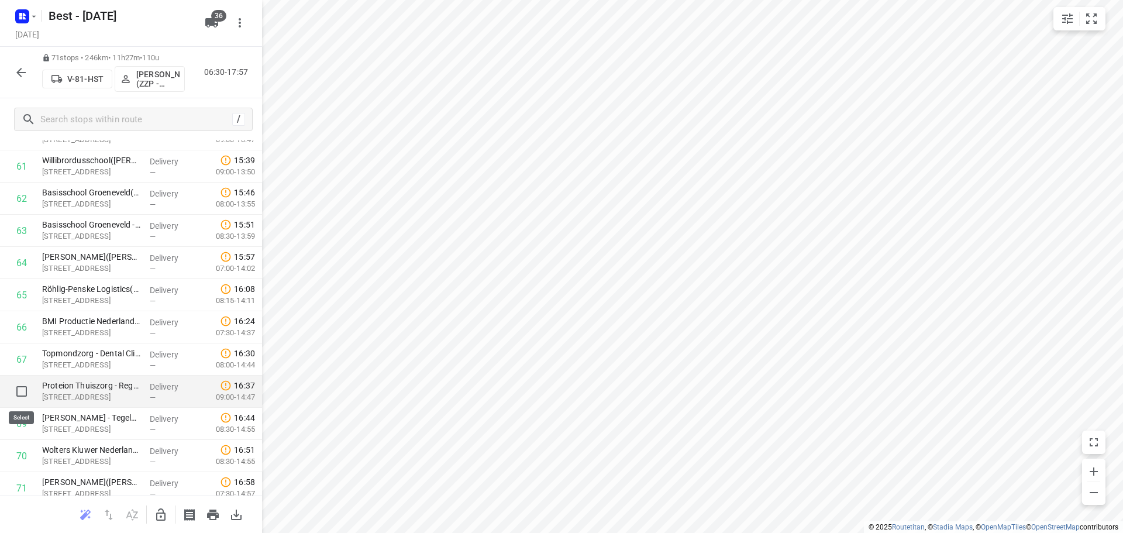
click at [15, 386] on input "checkbox" at bounding box center [21, 391] width 23 height 23
checkbox input "true"
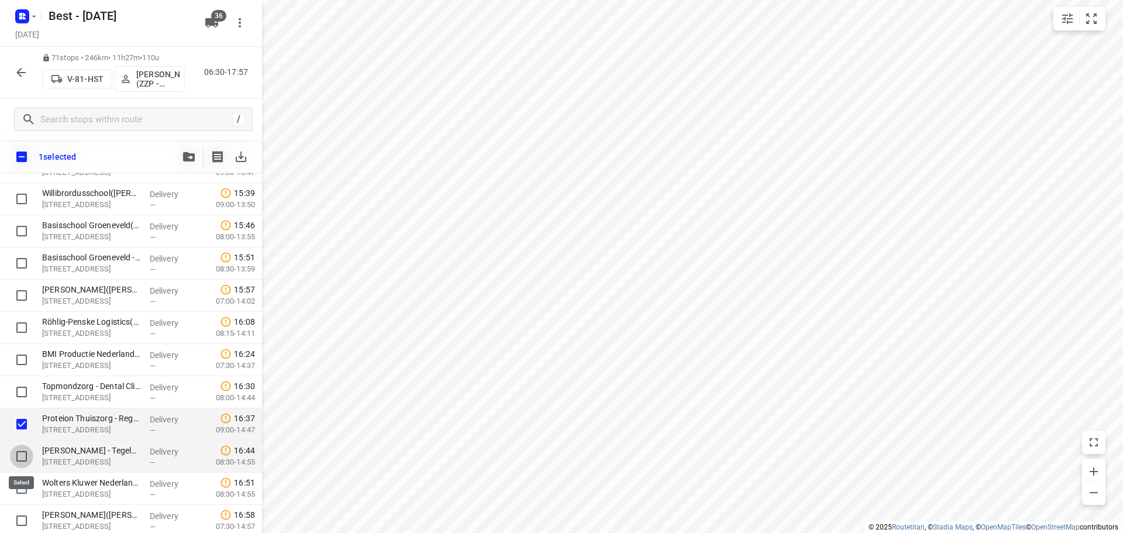
click at [22, 454] on input "checkbox" at bounding box center [21, 455] width 23 height 23
checkbox input "true"
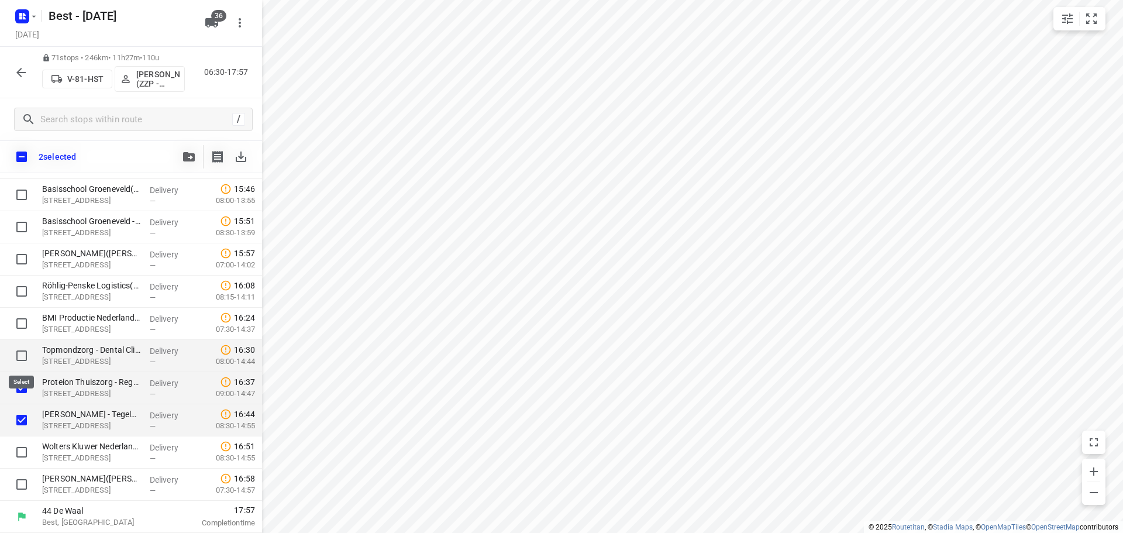
click at [14, 350] on input "checkbox" at bounding box center [21, 355] width 23 height 23
checkbox input "true"
click at [17, 316] on input "checkbox" at bounding box center [21, 323] width 23 height 23
checkbox input "true"
click at [191, 146] on button "button" at bounding box center [188, 156] width 23 height 23
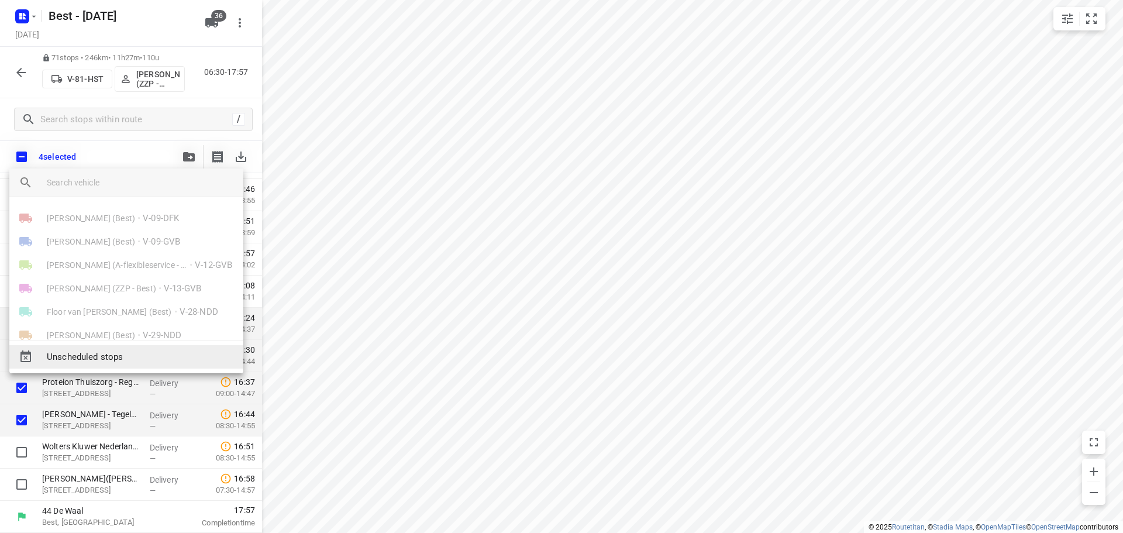
click at [129, 353] on span "Unscheduled stops" at bounding box center [140, 356] width 187 height 13
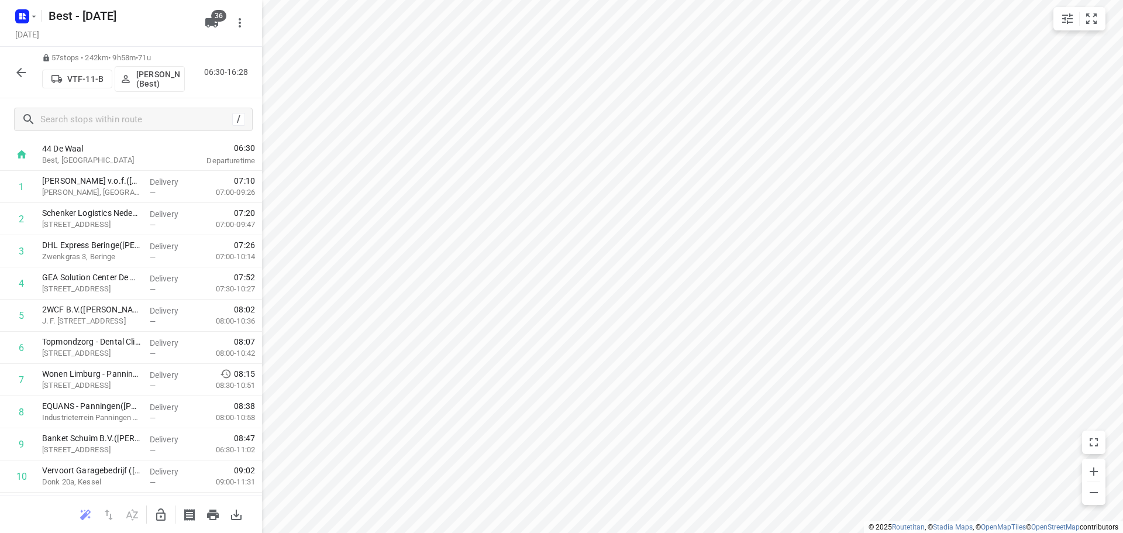
scroll to position [0, 0]
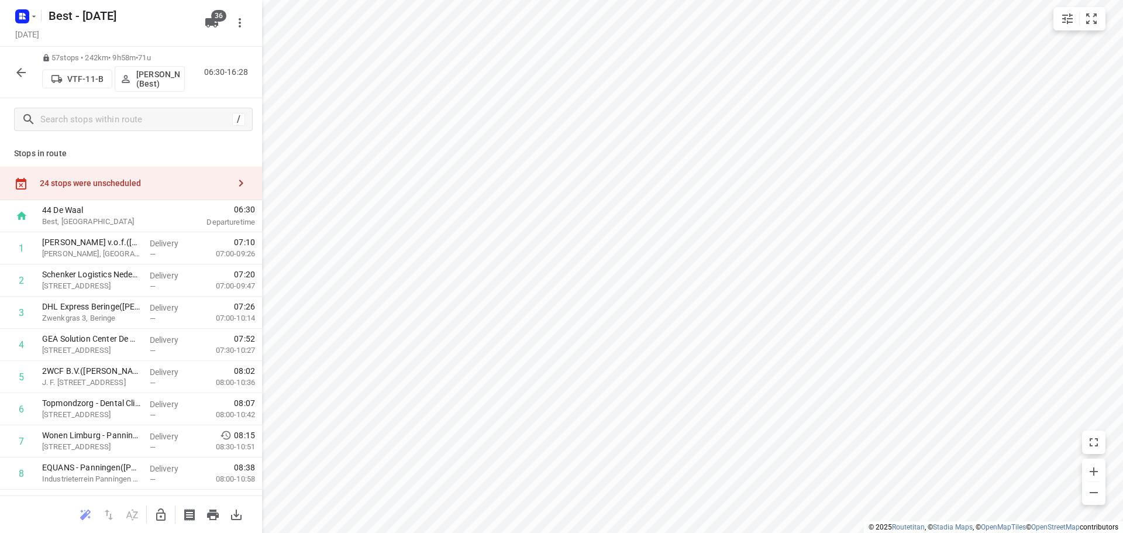
click at [173, 189] on div "24 stops were unscheduled" at bounding box center [131, 183] width 262 height 33
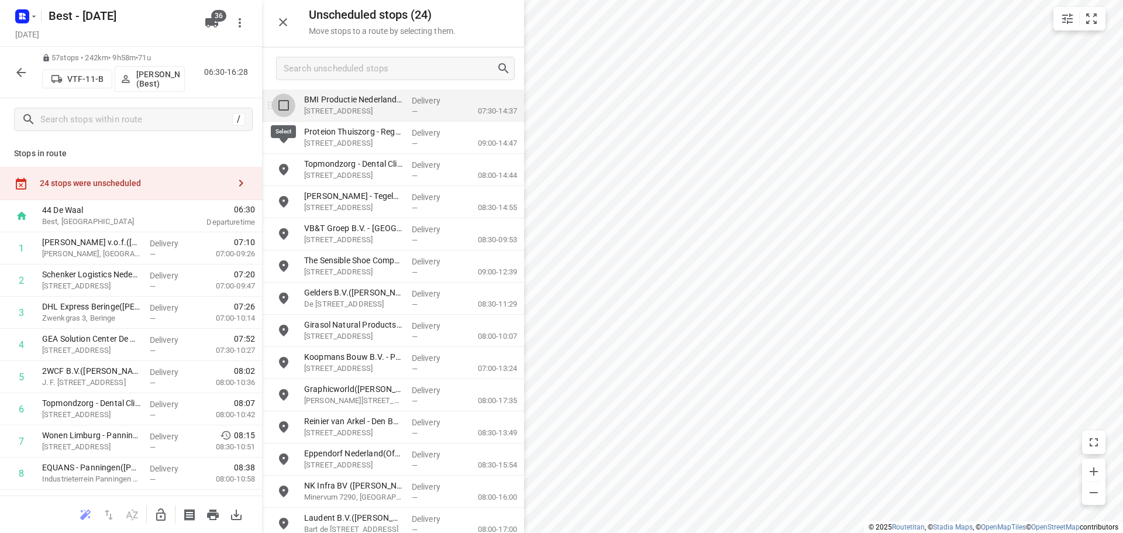
click at [282, 110] on input "grid" at bounding box center [283, 105] width 23 height 23
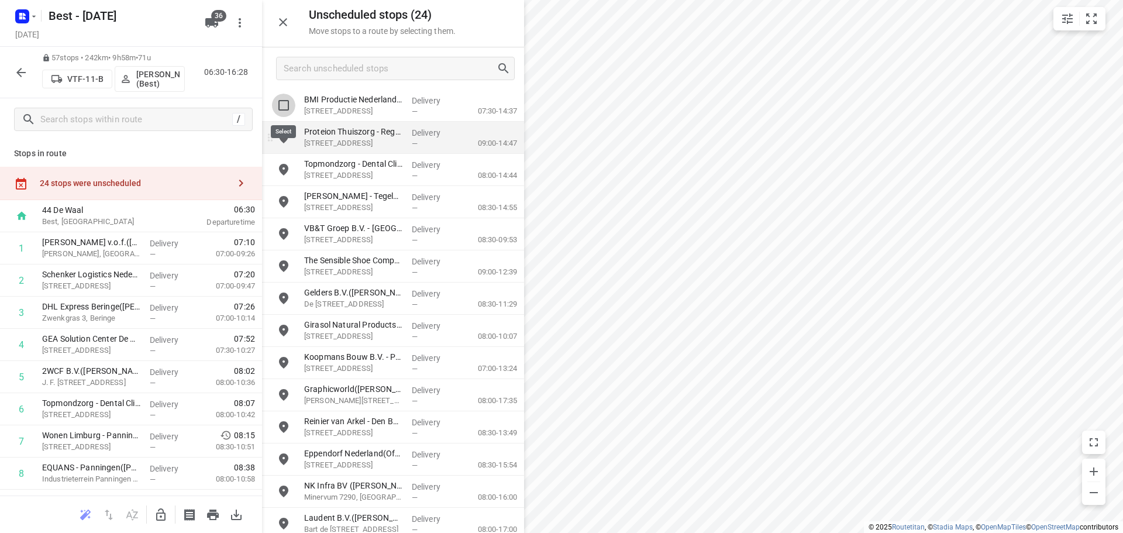
checkbox input "true"
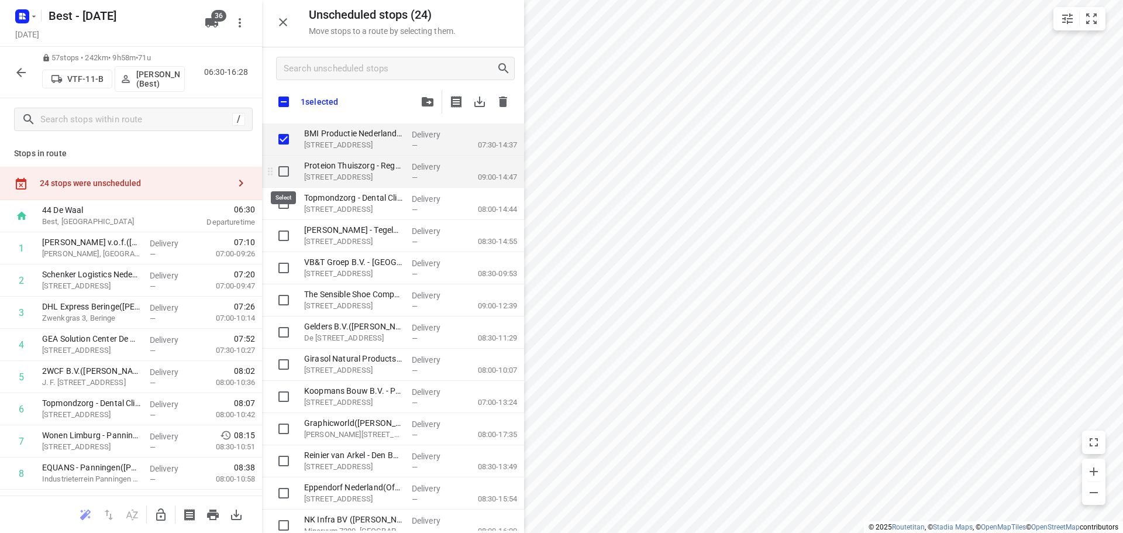
click at [285, 173] on input "grid" at bounding box center [283, 171] width 23 height 23
checkbox input "true"
click at [284, 192] on input "grid" at bounding box center [283, 203] width 23 height 23
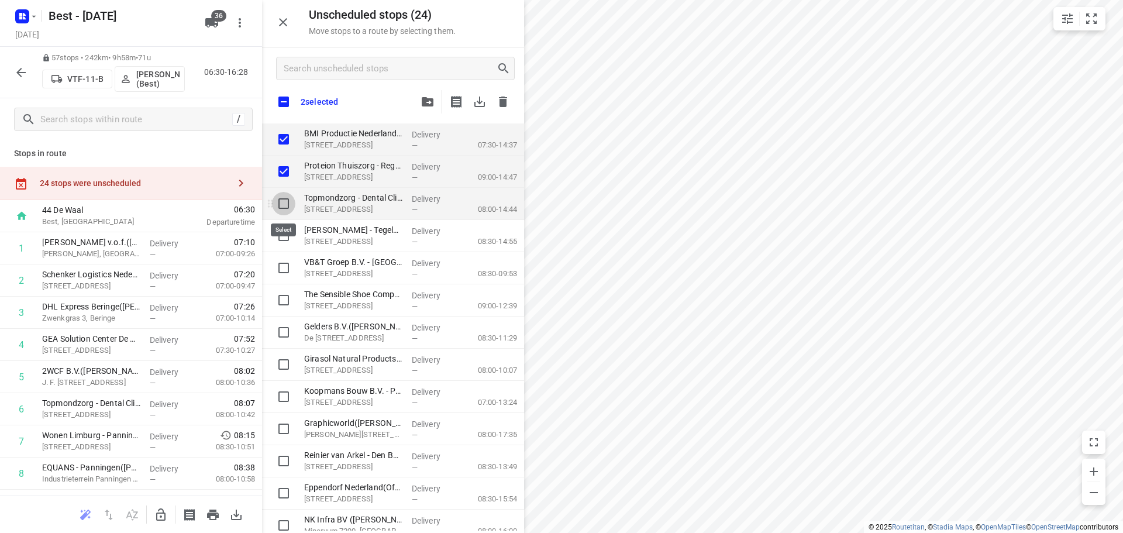
checkbox input "true"
click at [282, 239] on input "grid" at bounding box center [283, 235] width 23 height 23
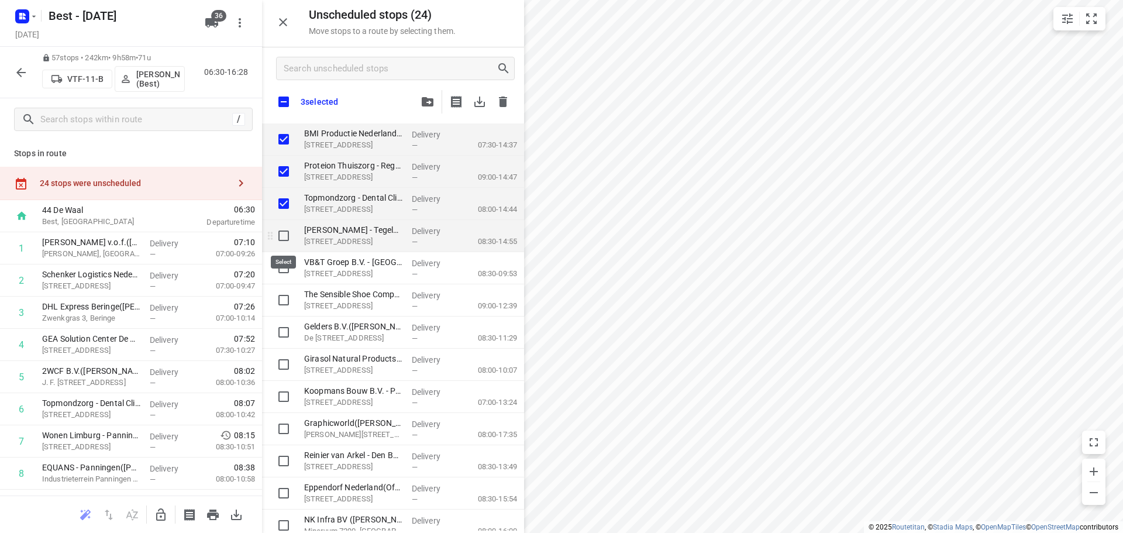
checkbox input "true"
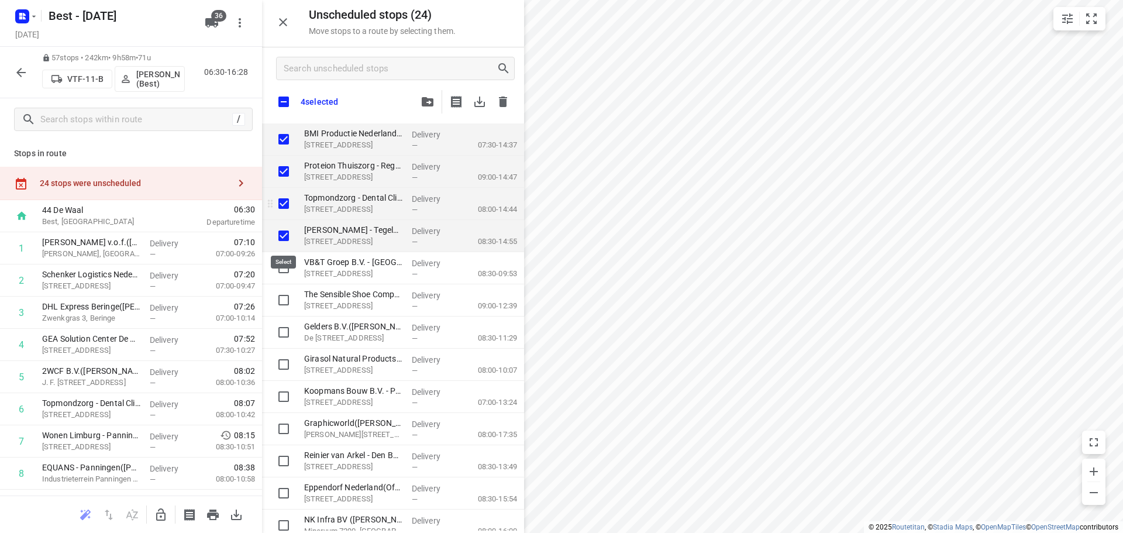
checkbox input "true"
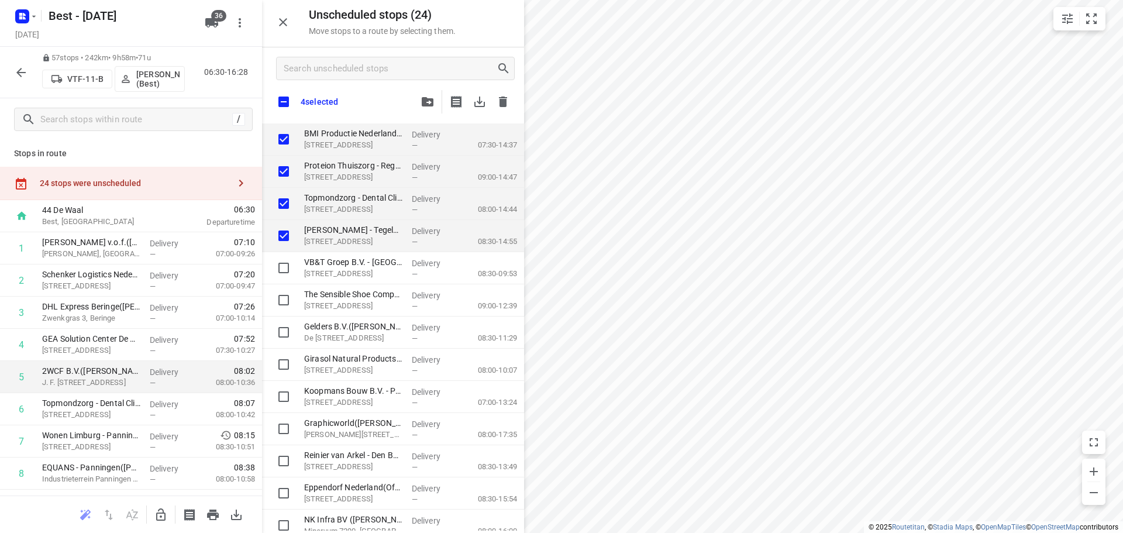
checkbox input "true"
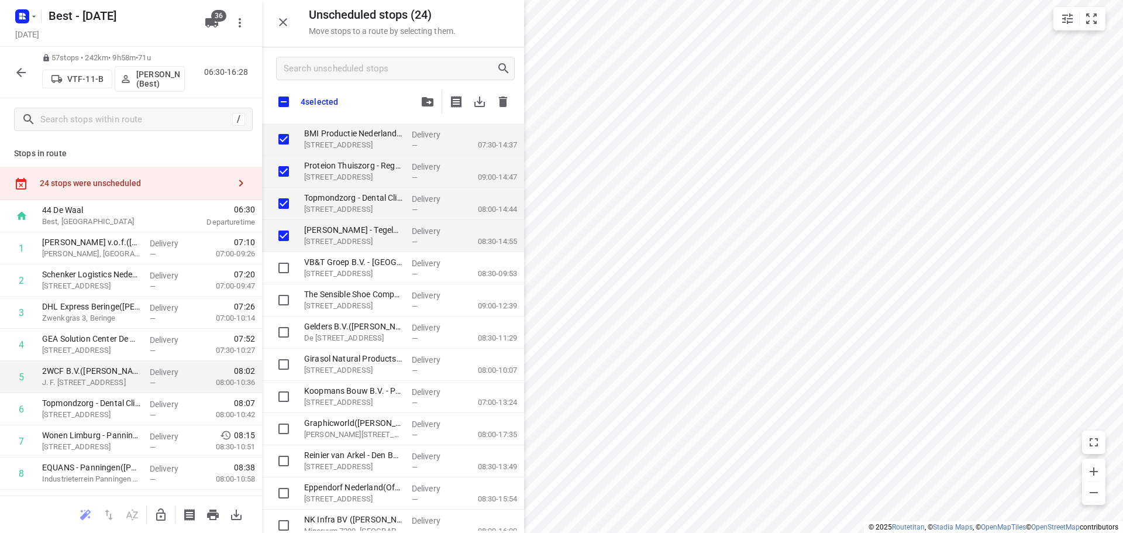
checkbox input "true"
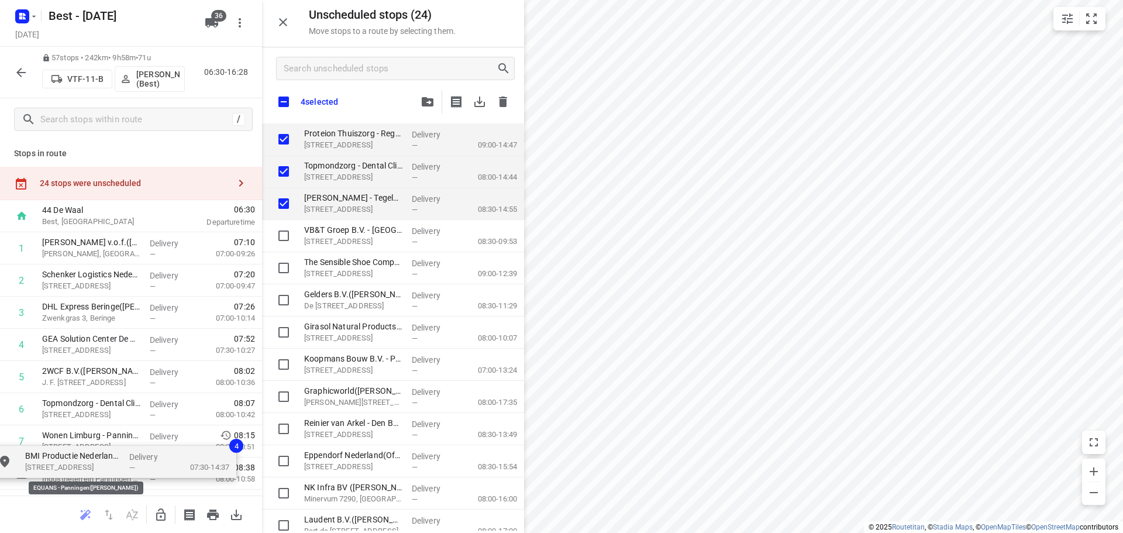
checkbox input "true"
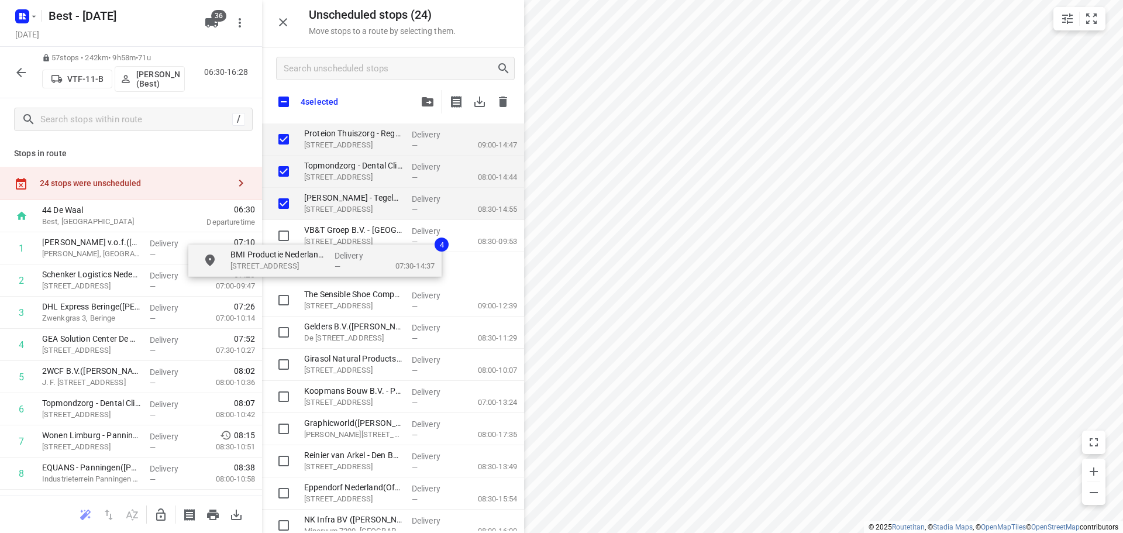
drag, startPoint x: 349, startPoint y: 143, endPoint x: 325, endPoint y: 208, distance: 69.5
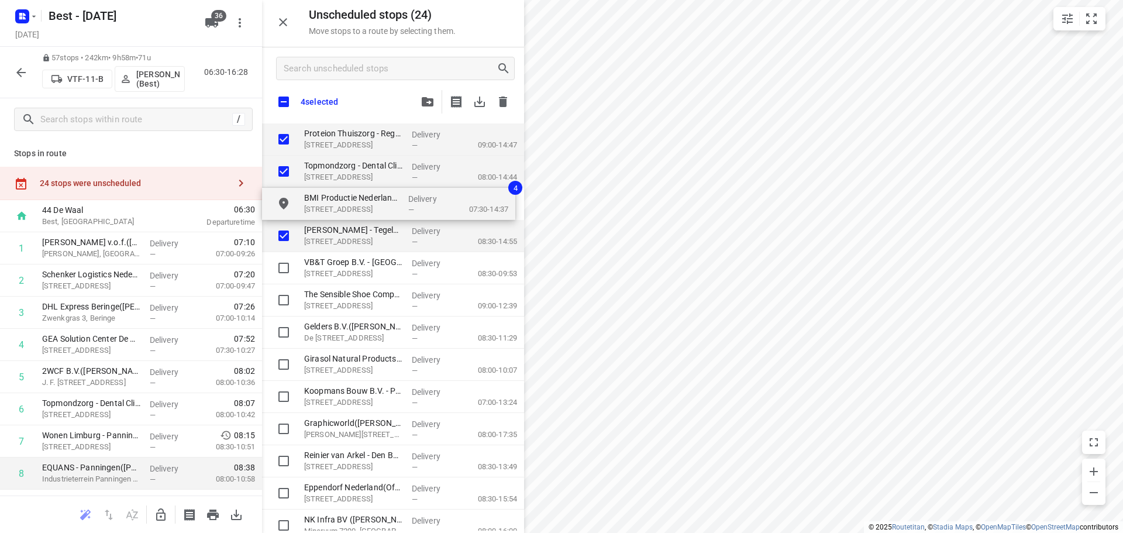
checkbox input "true"
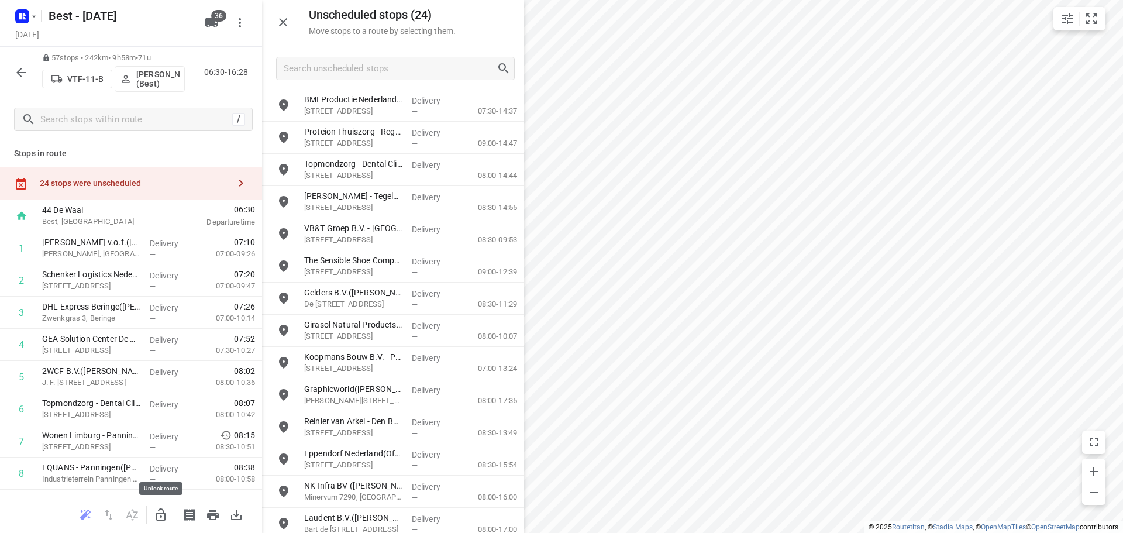
click at [154, 511] on button "button" at bounding box center [160, 514] width 23 height 23
click at [289, 202] on input "grid" at bounding box center [283, 201] width 23 height 23
checkbox input "true"
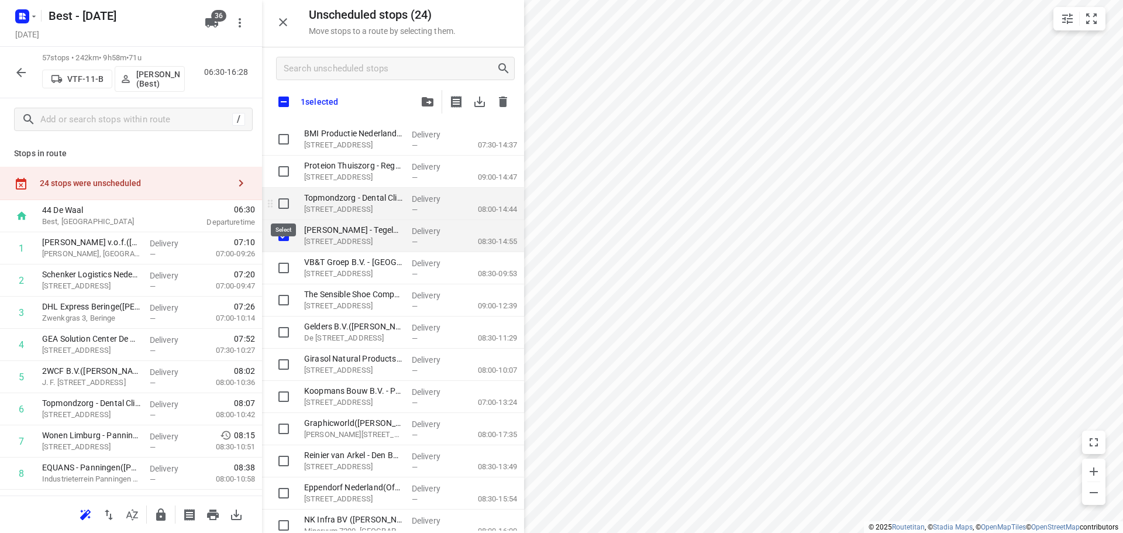
click at [288, 196] on input "grid" at bounding box center [283, 203] width 23 height 23
checkbox input "true"
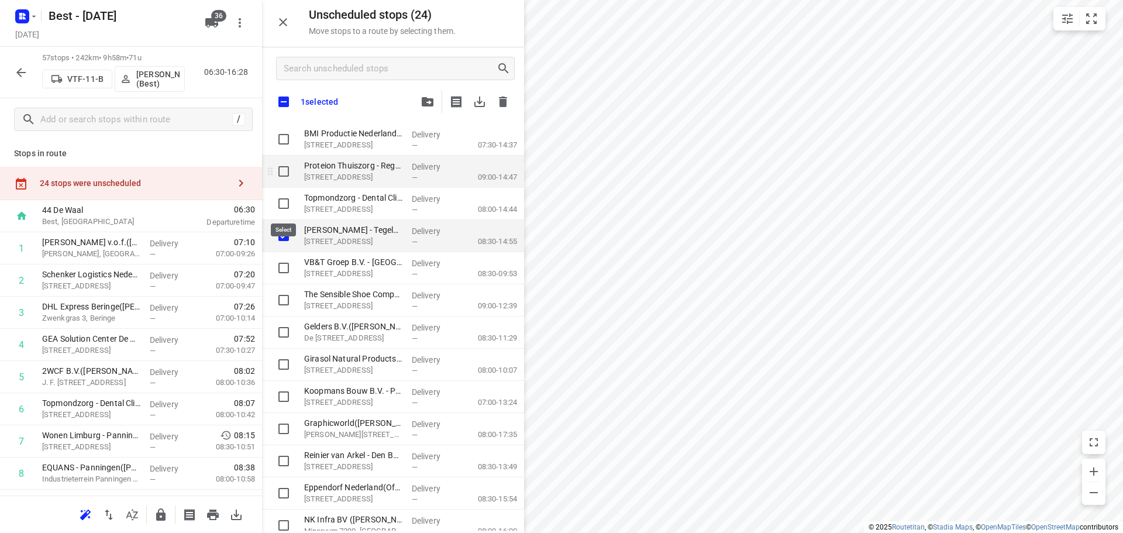
checkbox input "true"
click at [291, 173] on input "grid" at bounding box center [283, 171] width 23 height 23
checkbox input "true"
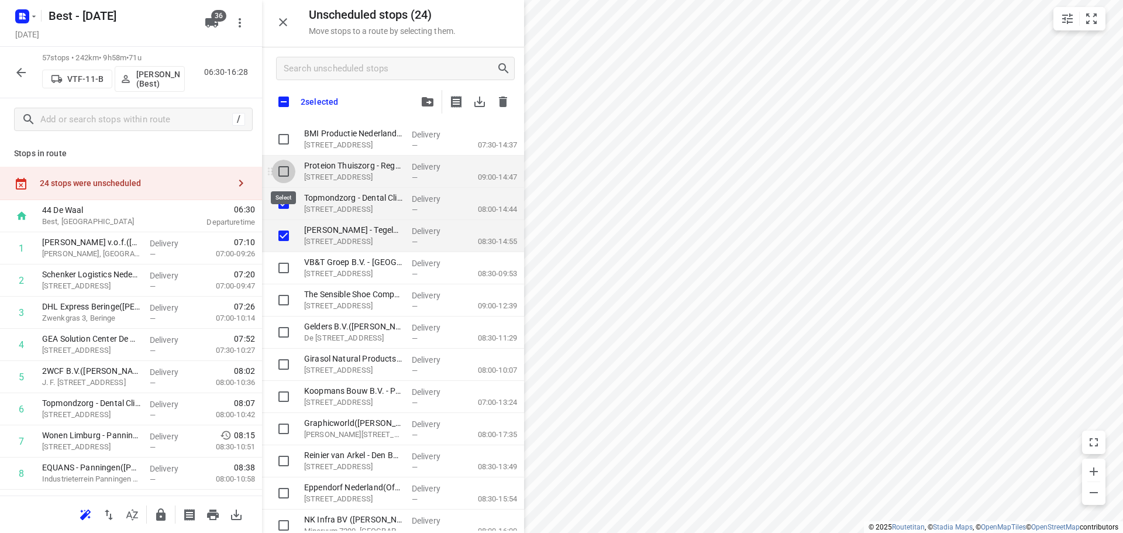
checkbox input "true"
click at [291, 144] on input "grid" at bounding box center [283, 138] width 23 height 23
checkbox input "true"
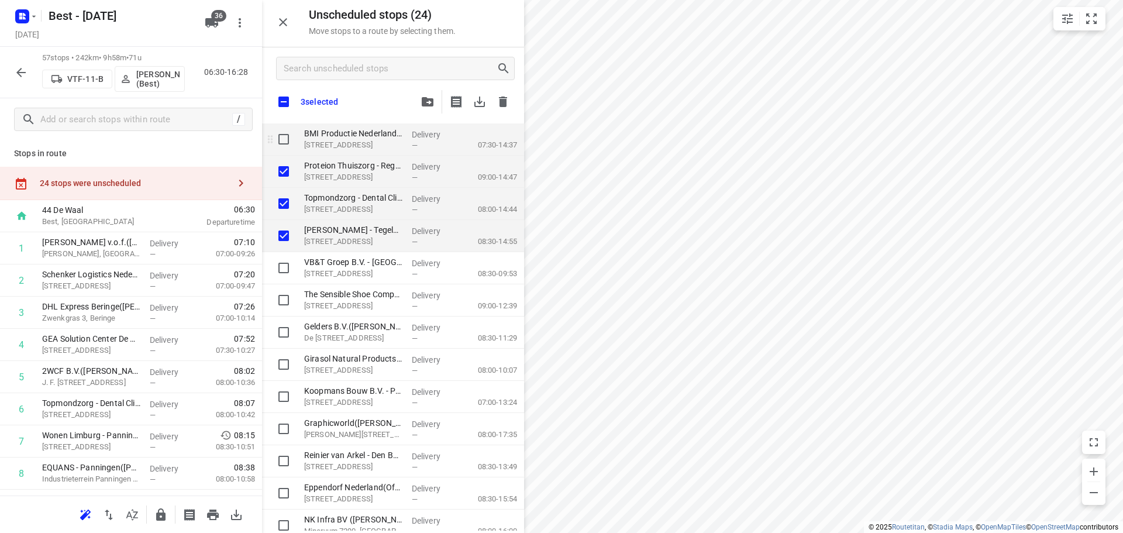
checkbox input "true"
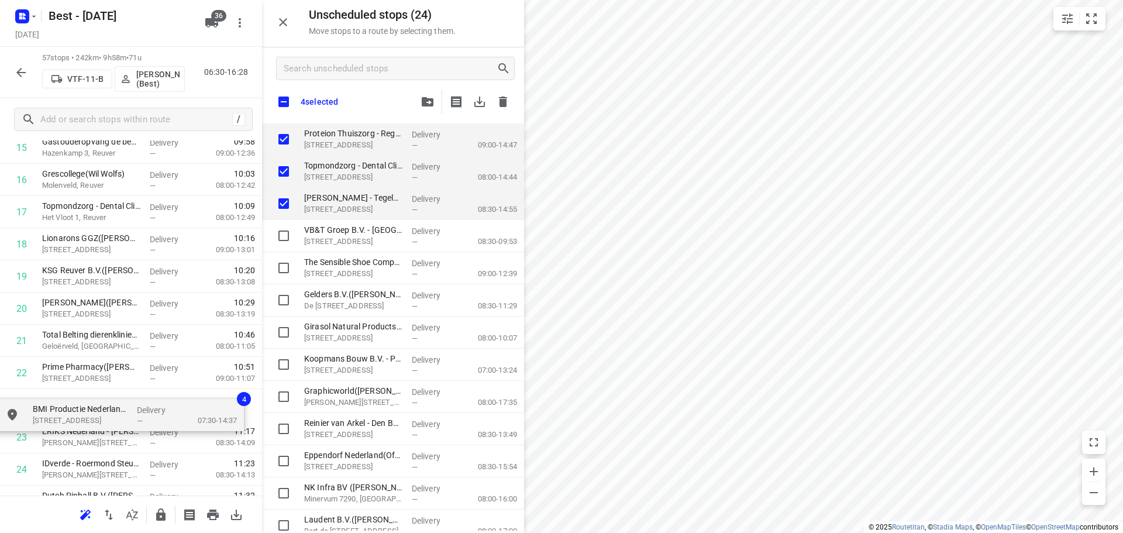
scroll to position [553, 0]
drag, startPoint x: 309, startPoint y: 142, endPoint x: 23, endPoint y: 410, distance: 392.2
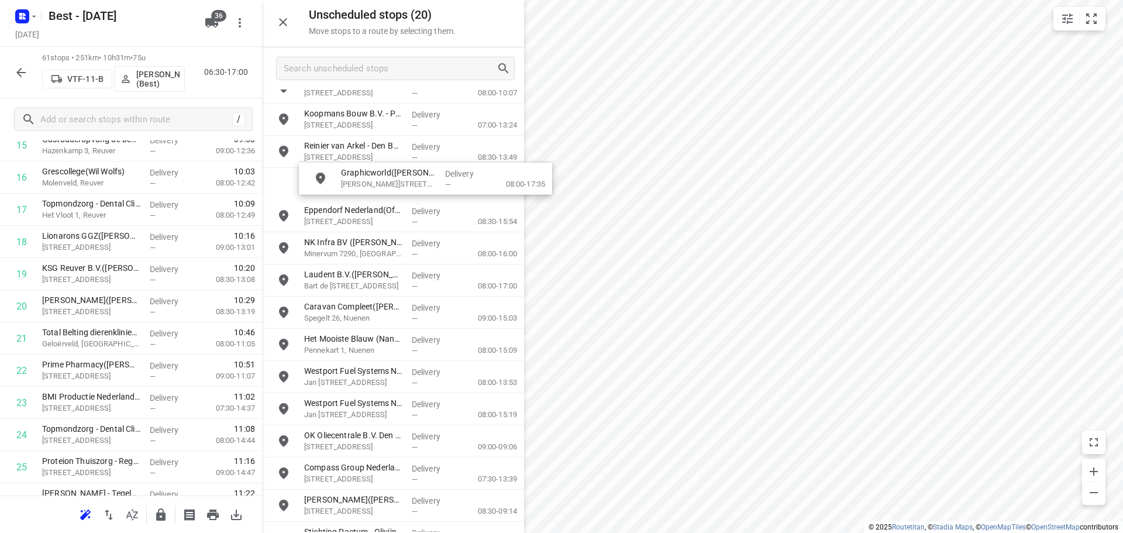
scroll to position [96, 0]
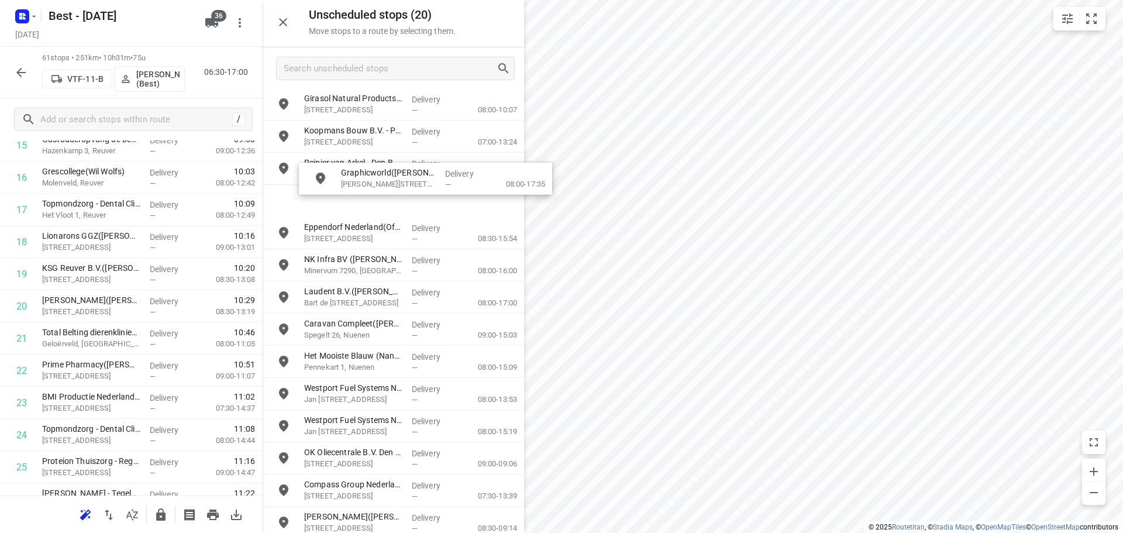
drag, startPoint x: 262, startPoint y: 259, endPoint x: 295, endPoint y: 170, distance: 94.7
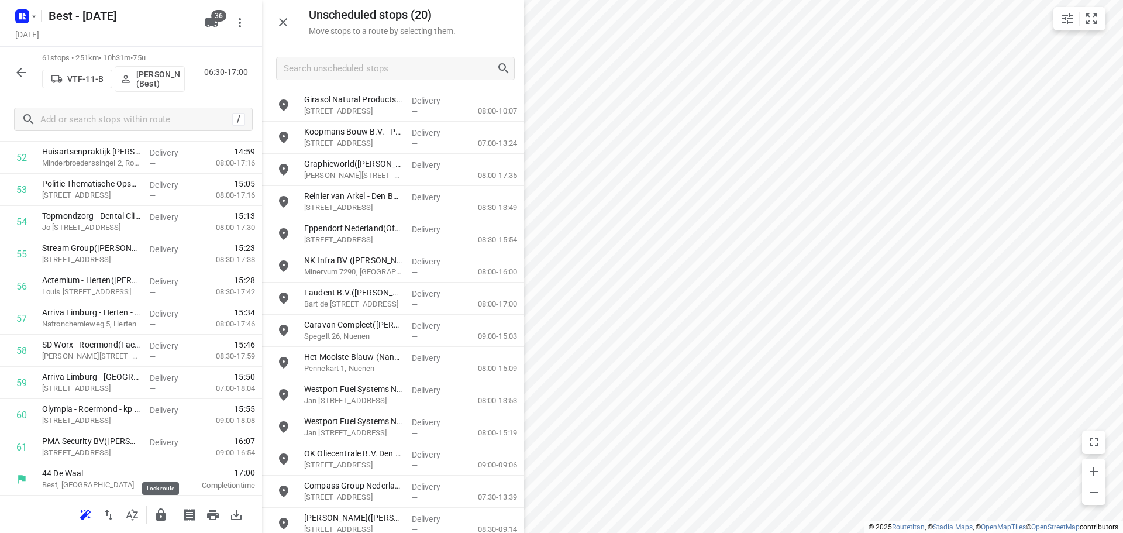
click at [157, 512] on icon "button" at bounding box center [160, 514] width 9 height 12
click at [93, 120] on input "text" at bounding box center [134, 120] width 187 height 18
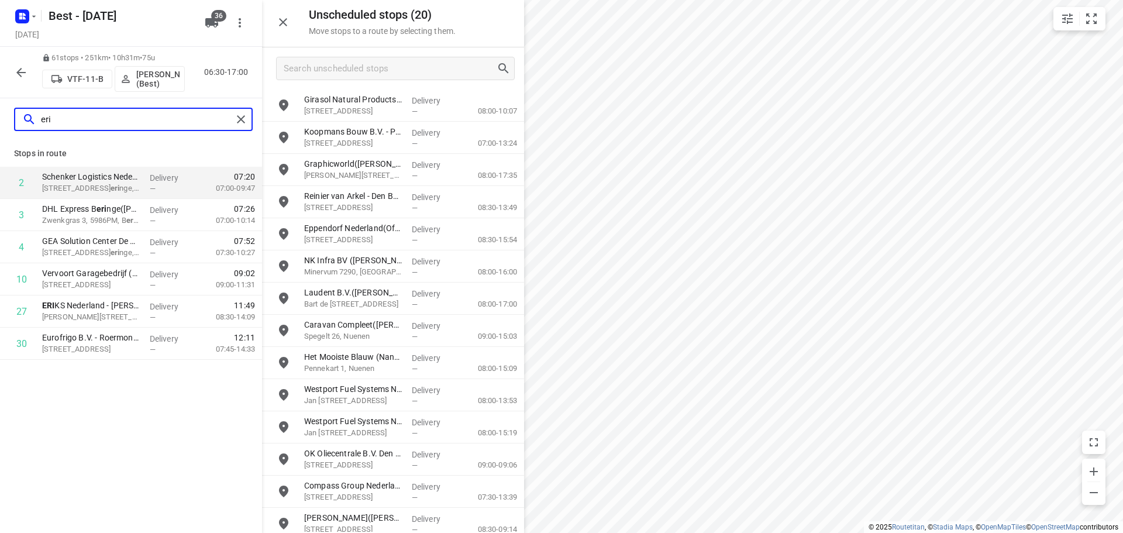
scroll to position [0, 0]
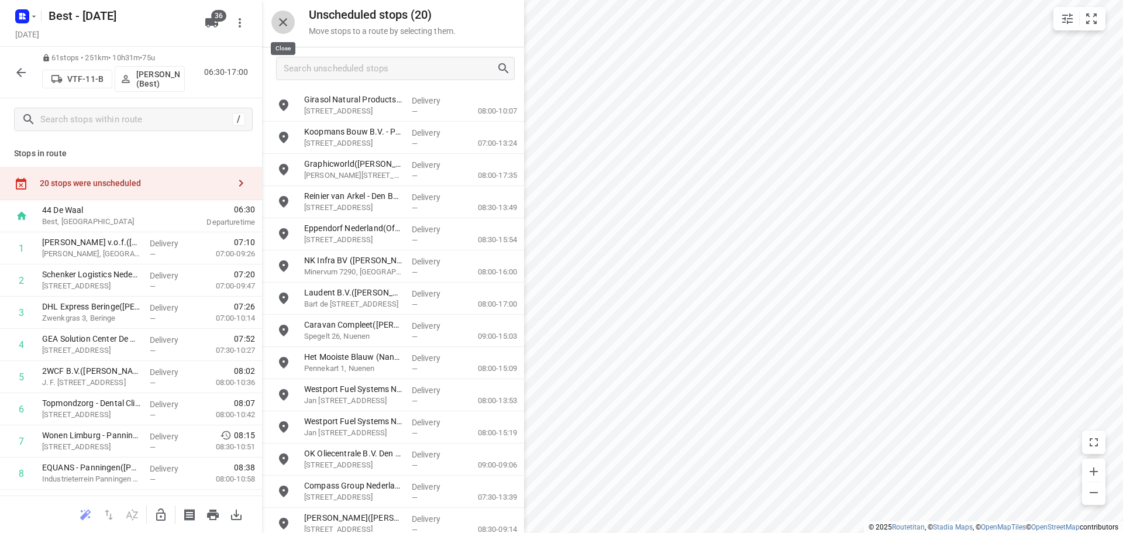
click at [282, 18] on icon "button" at bounding box center [283, 22] width 14 height 14
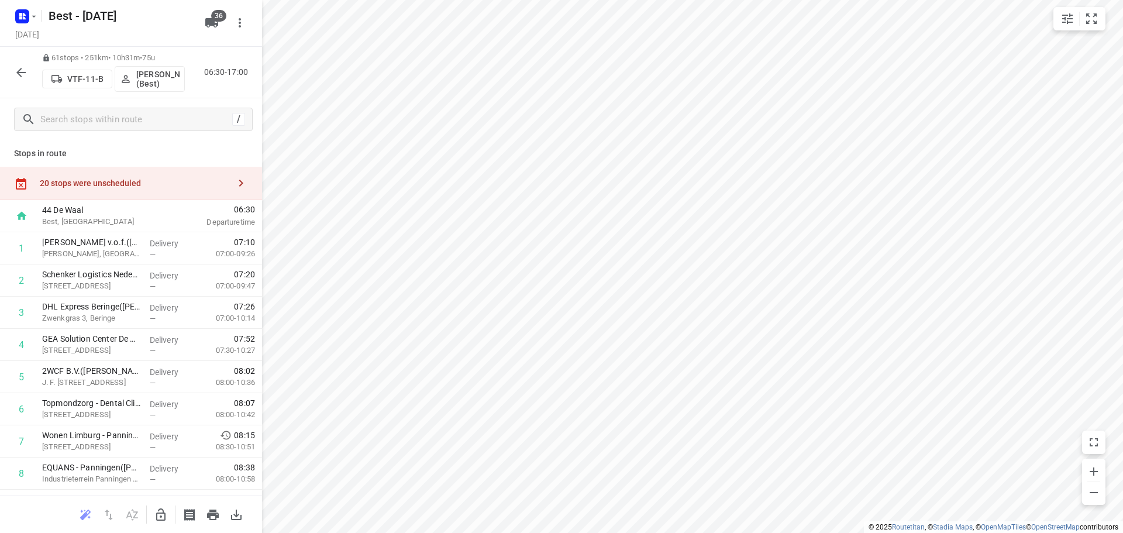
click at [8, 75] on div "61 stops • 251km • 10h31m • 75u VTF-11-B Niels Swinkels (Best) 06:30-17:00" at bounding box center [131, 72] width 262 height 51
click at [13, 74] on button "button" at bounding box center [20, 72] width 23 height 23
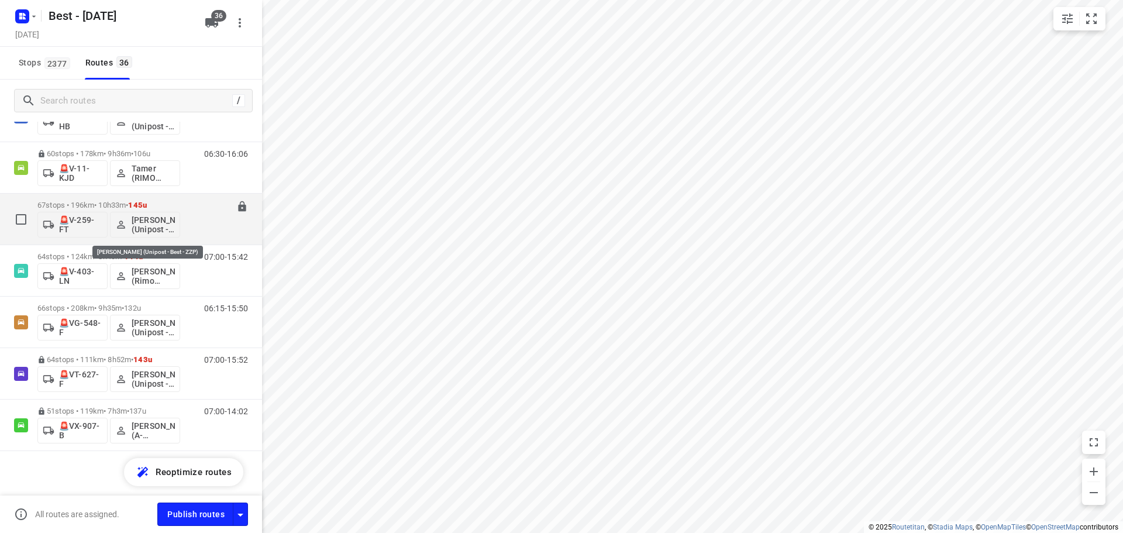
scroll to position [1585, 0]
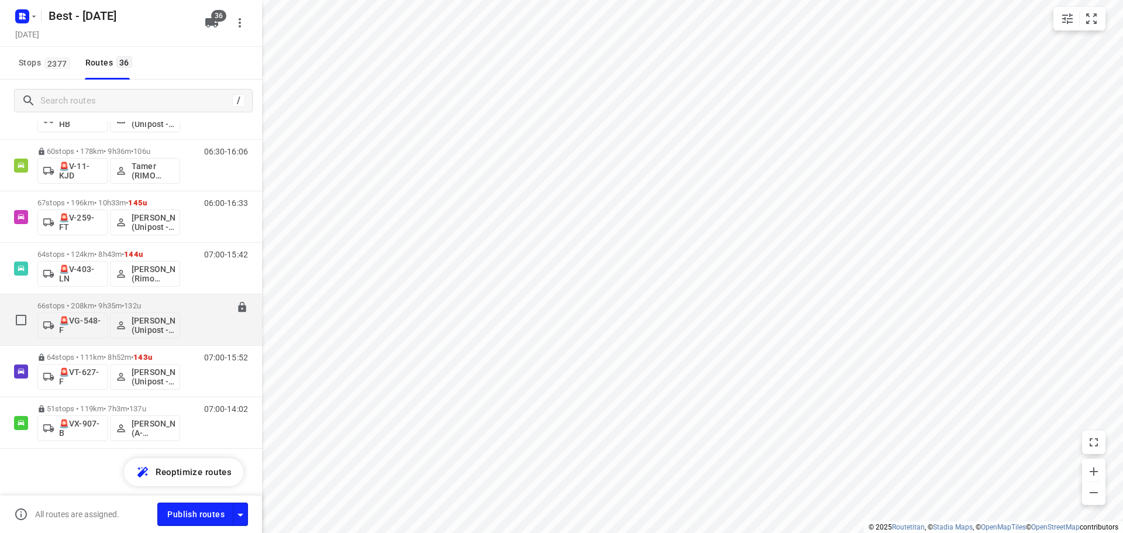
click at [105, 305] on p "66 stops • 208km • 9h35m • 132u" at bounding box center [108, 305] width 143 height 9
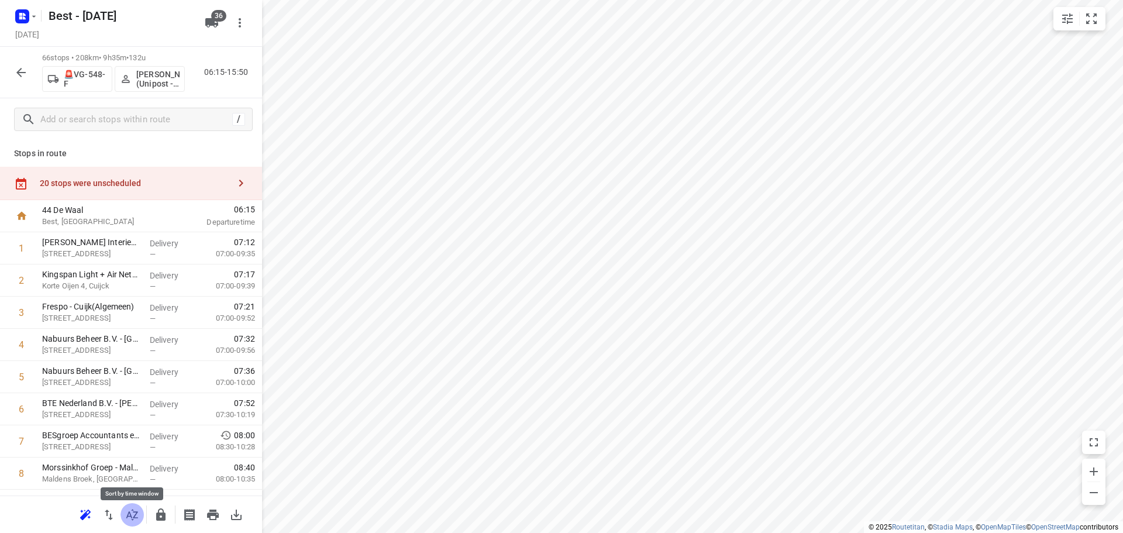
click at [140, 521] on button "button" at bounding box center [131, 514] width 23 height 23
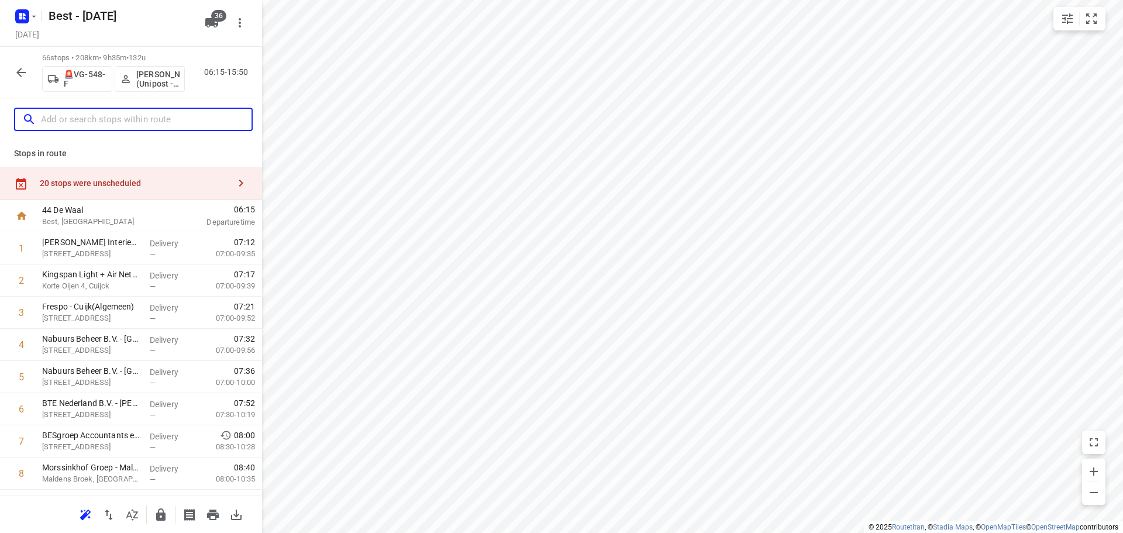
click at [178, 118] on input "text" at bounding box center [146, 120] width 211 height 18
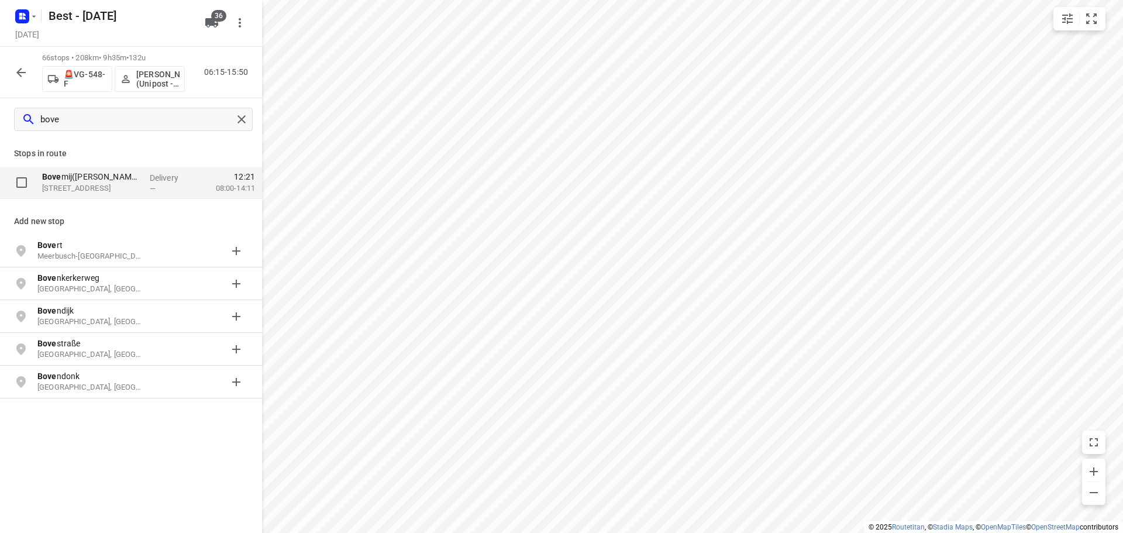
click at [20, 182] on input "checkbox" at bounding box center [21, 182] width 23 height 23
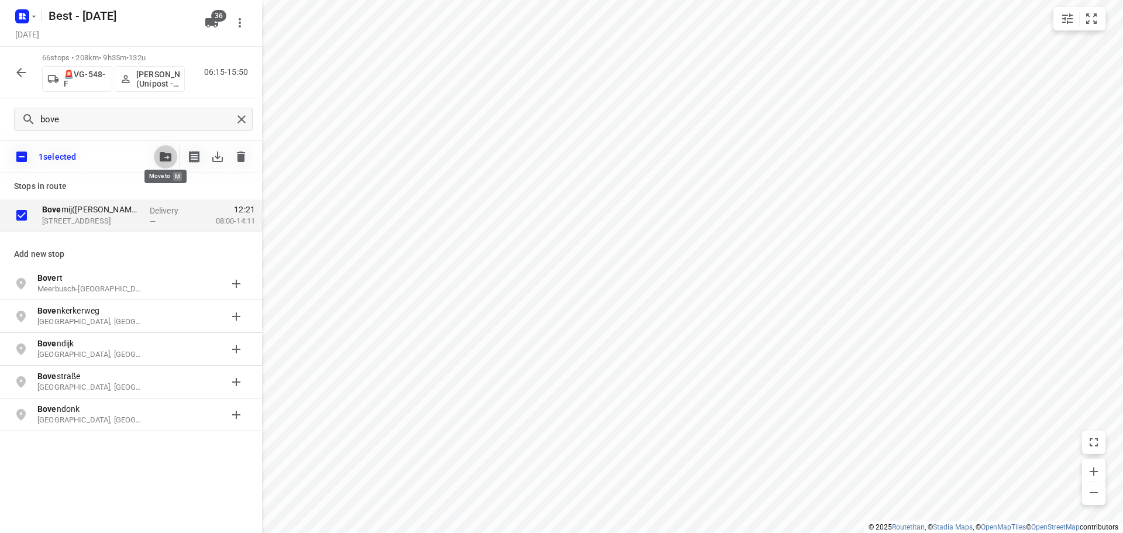
click at [164, 153] on icon "button" at bounding box center [166, 156] width 12 height 9
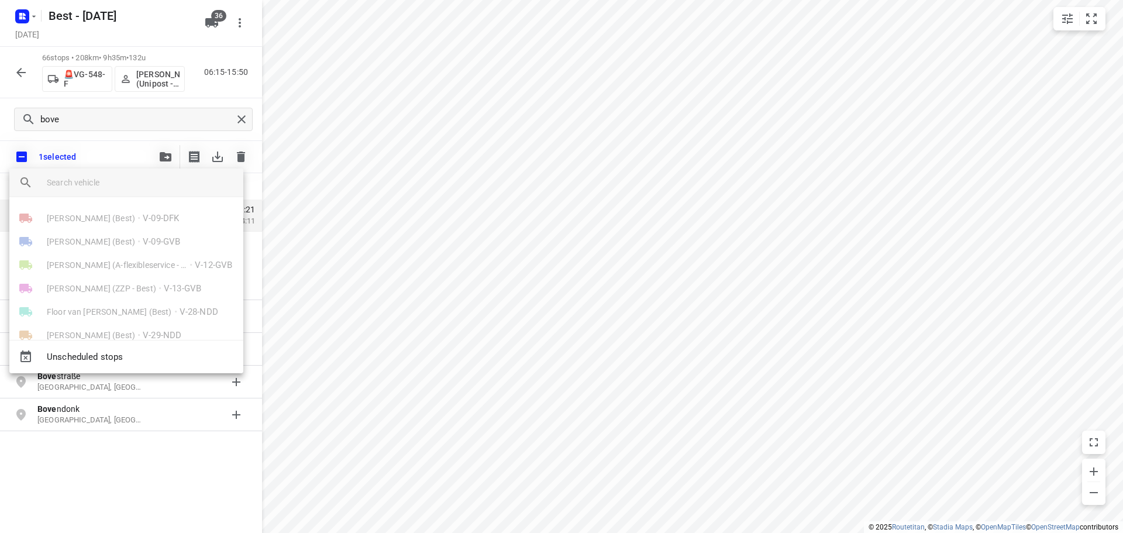
drag, startPoint x: 130, startPoint y: 176, endPoint x: 137, endPoint y: 165, distance: 13.5
click at [130, 176] on input "search vehicle" at bounding box center [140, 183] width 187 height 18
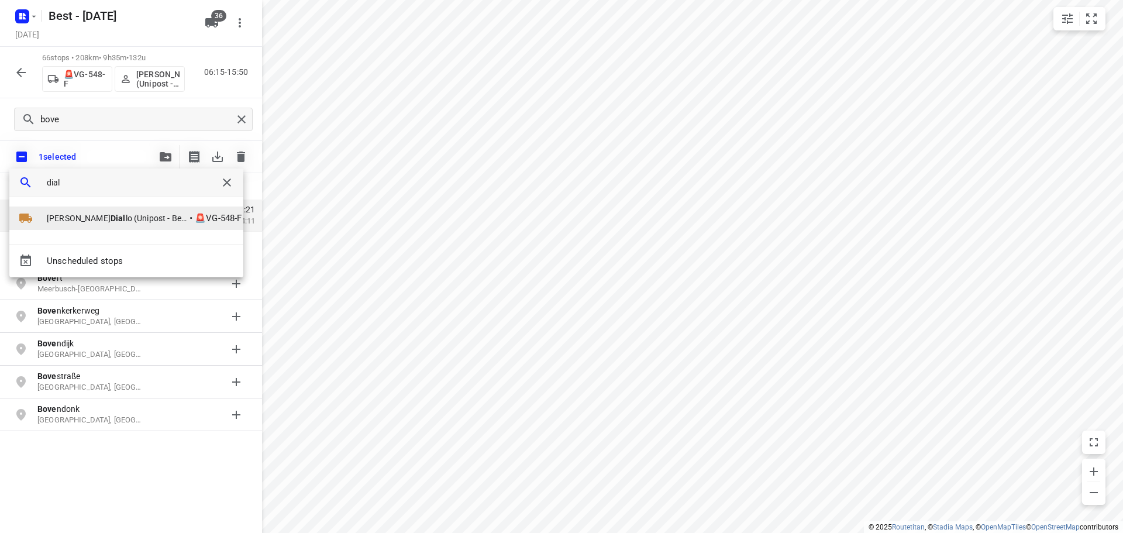
click at [142, 221] on span "Michael Dial lo (Unipost - Best - ZZP)" at bounding box center [117, 218] width 140 height 12
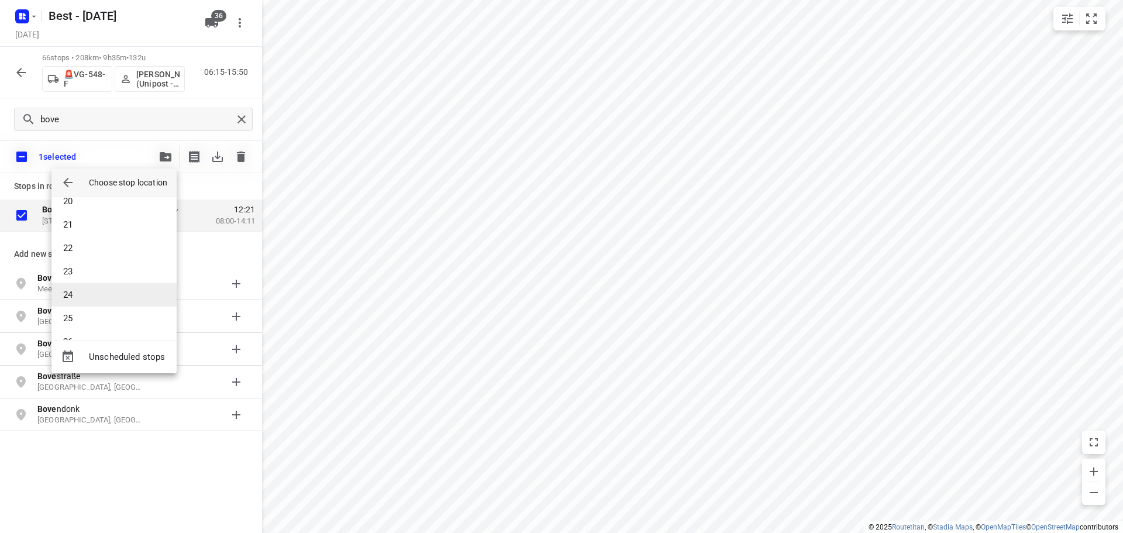
scroll to position [468, 0]
click at [85, 220] on li "21" at bounding box center [113, 213] width 125 height 23
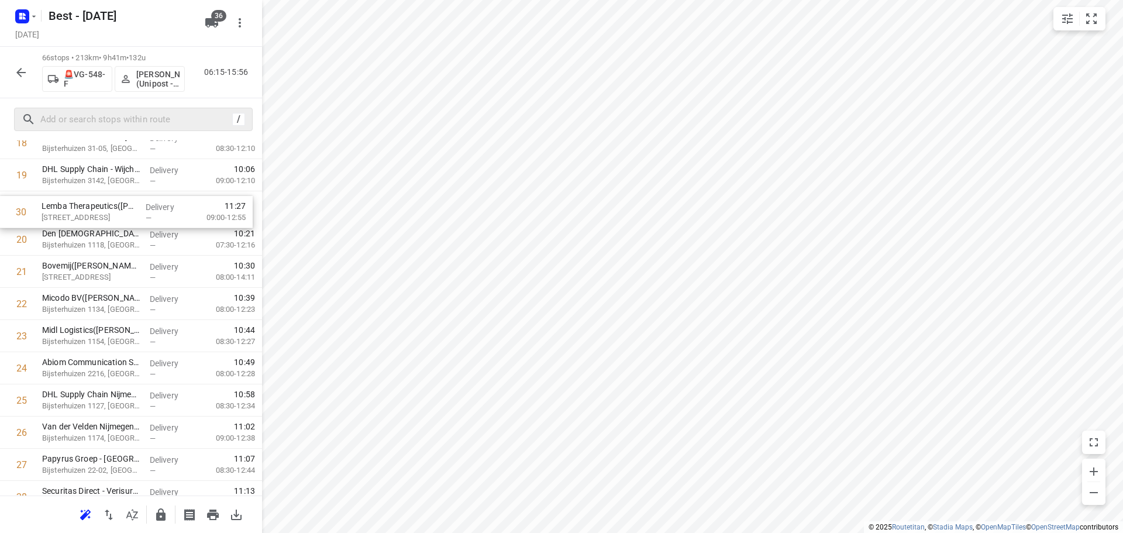
scroll to position [643, 0]
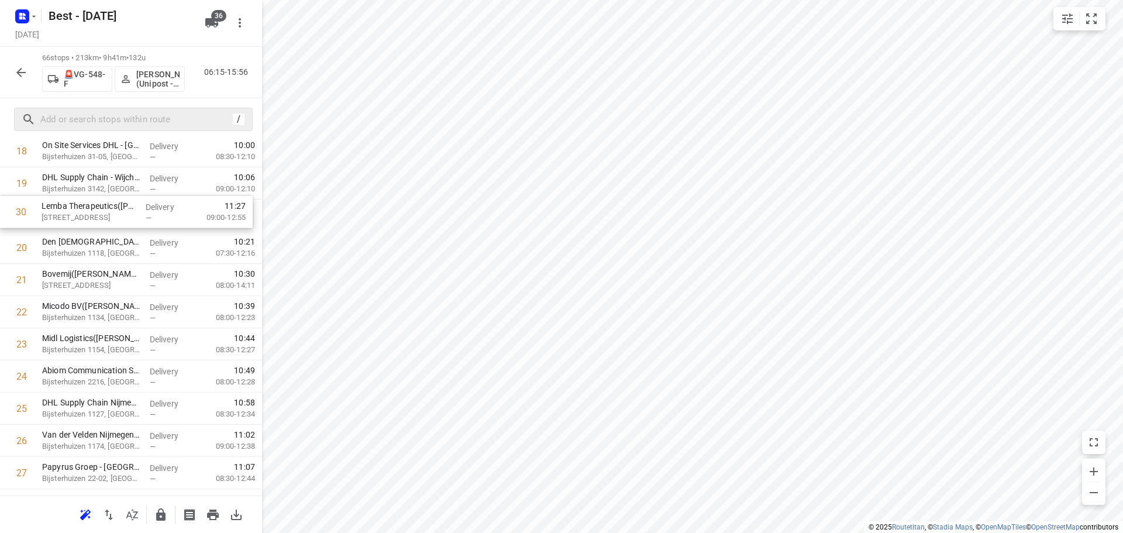
drag, startPoint x: 118, startPoint y: 481, endPoint x: 117, endPoint y: 211, distance: 270.8
drag, startPoint x: 138, startPoint y: 282, endPoint x: 138, endPoint y: 241, distance: 40.9
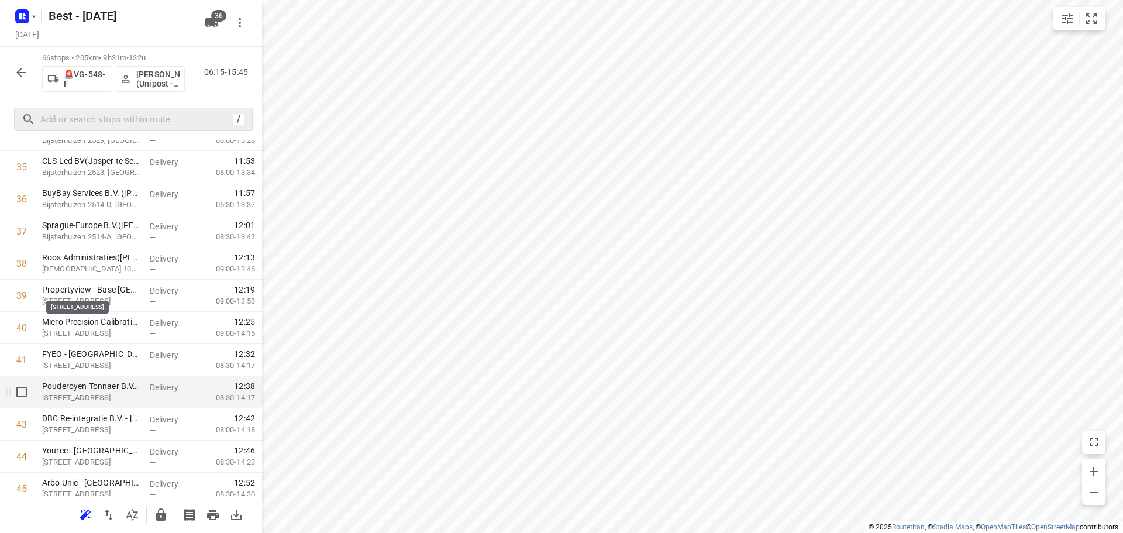
scroll to position [1286, 0]
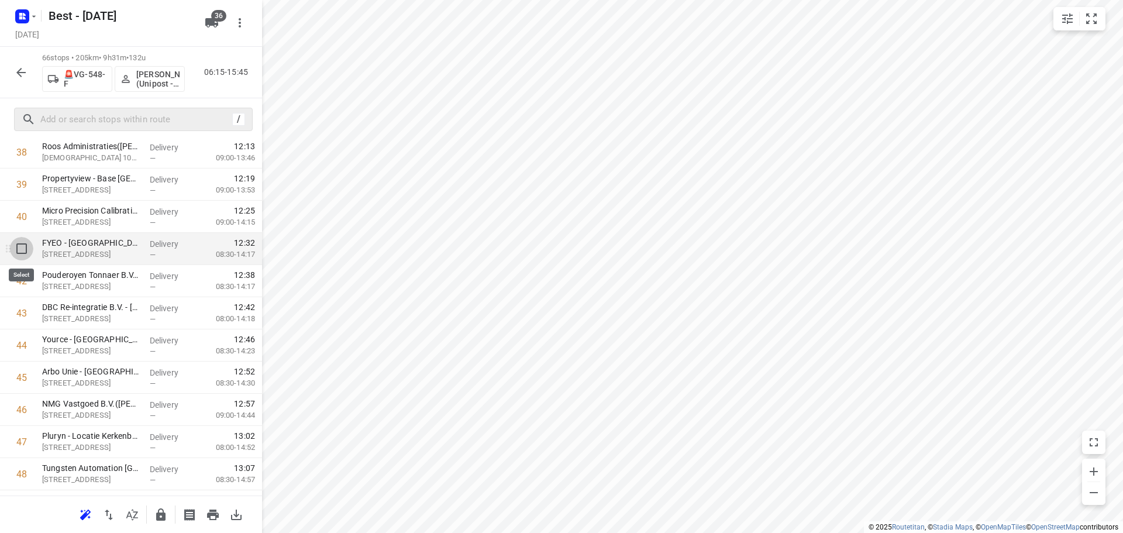
click at [17, 250] on input "checkbox" at bounding box center [21, 248] width 23 height 23
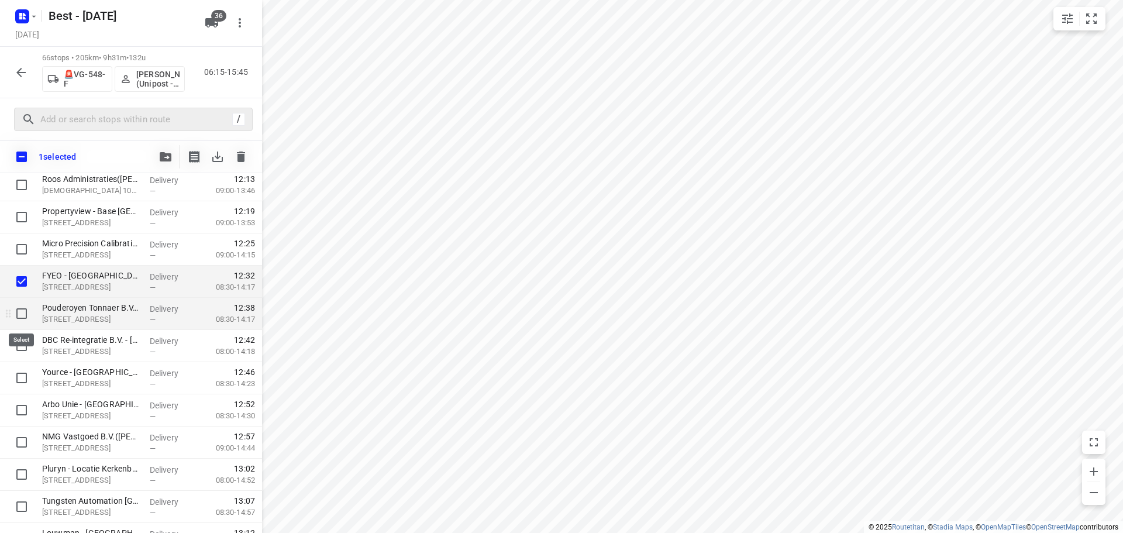
click at [12, 313] on input "checkbox" at bounding box center [21, 313] width 23 height 23
click at [22, 356] on input "checkbox" at bounding box center [21, 345] width 23 height 23
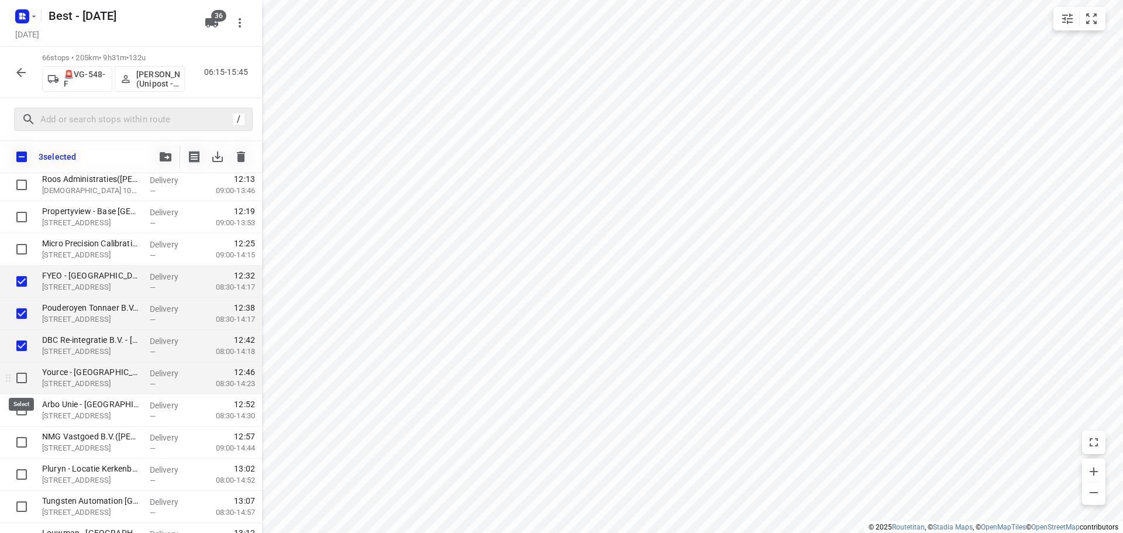
click at [24, 383] on input "checkbox" at bounding box center [21, 377] width 23 height 23
click at [26, 415] on input "checkbox" at bounding box center [21, 409] width 23 height 23
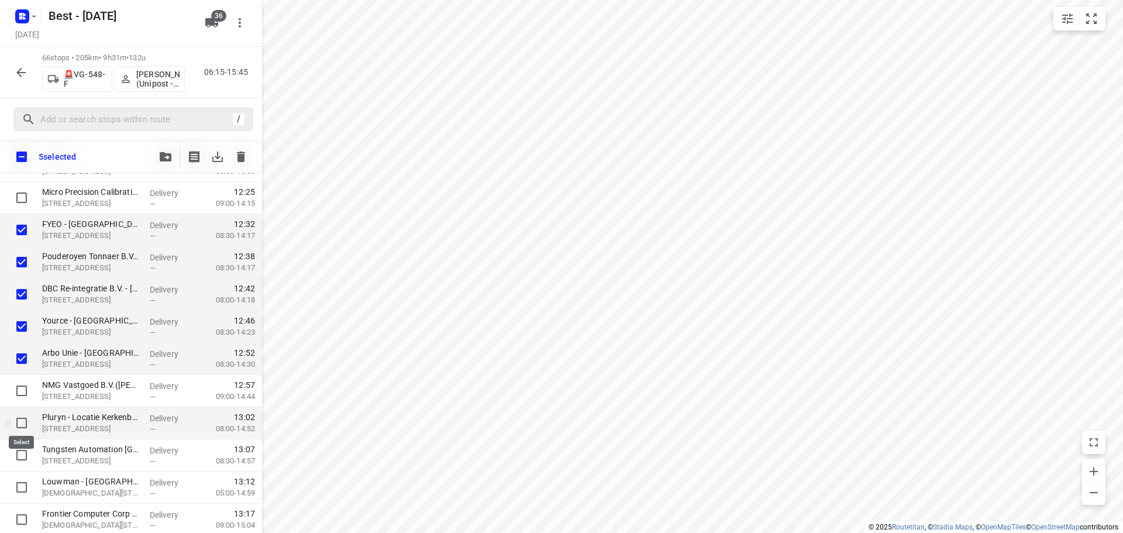
scroll to position [1344, 0]
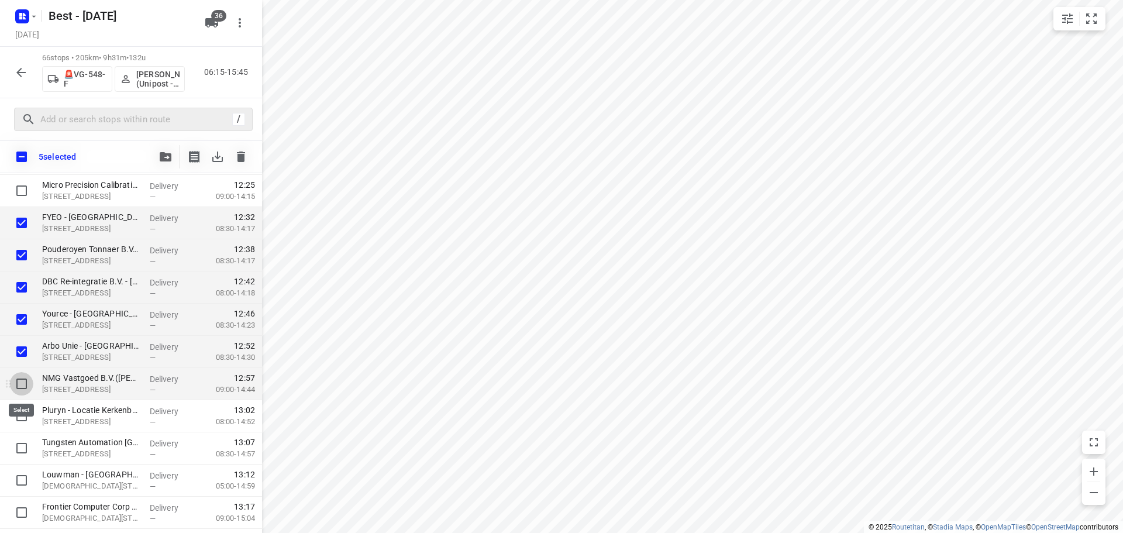
click at [20, 393] on input "checkbox" at bounding box center [21, 383] width 23 height 23
click at [18, 418] on input "checkbox" at bounding box center [21, 415] width 23 height 23
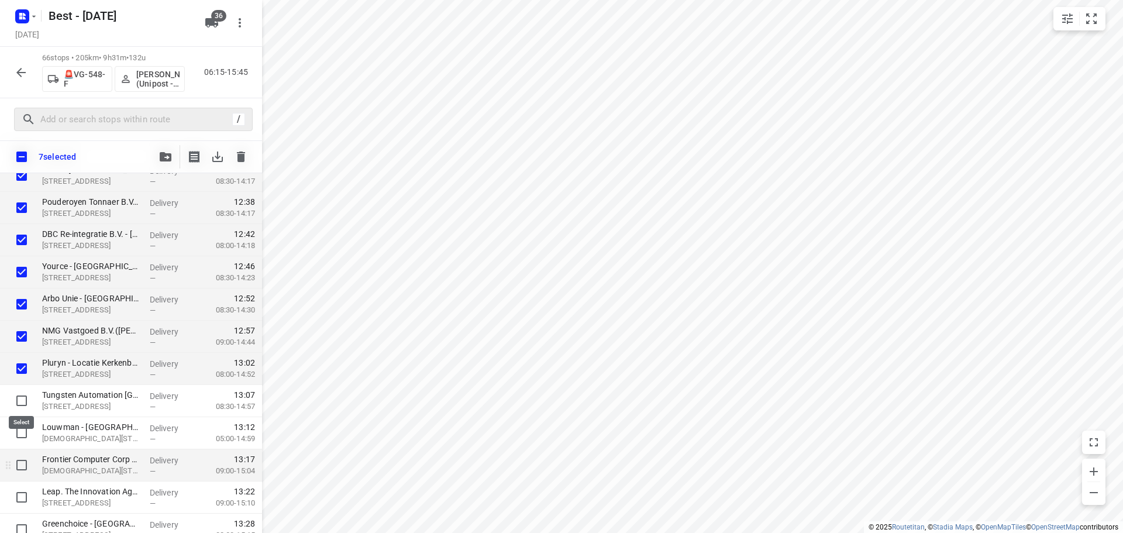
scroll to position [1461, 0]
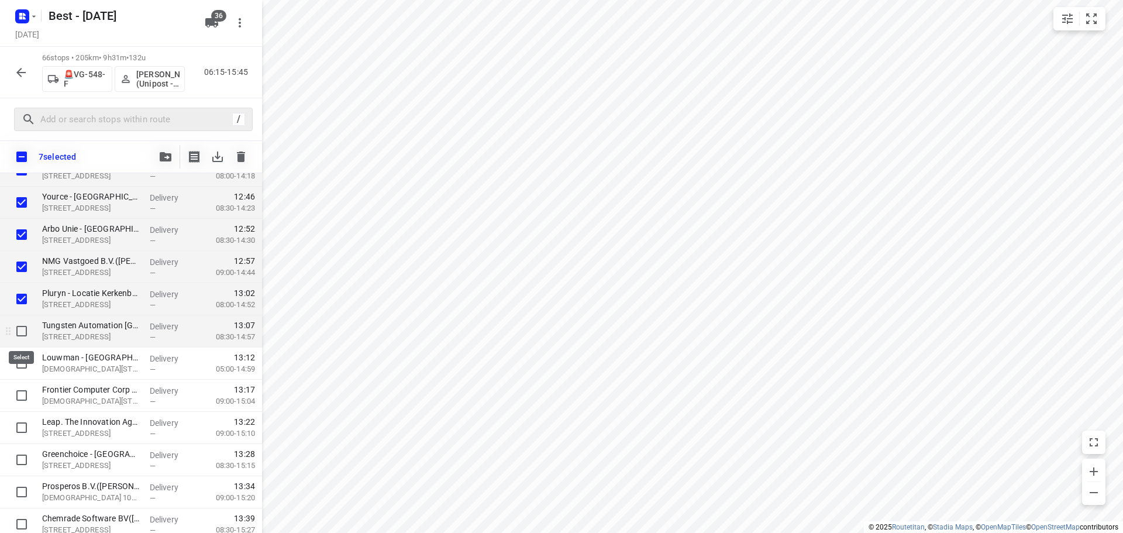
click at [25, 330] on input "checkbox" at bounding box center [21, 330] width 23 height 23
click at [22, 358] on input "checkbox" at bounding box center [21, 362] width 23 height 23
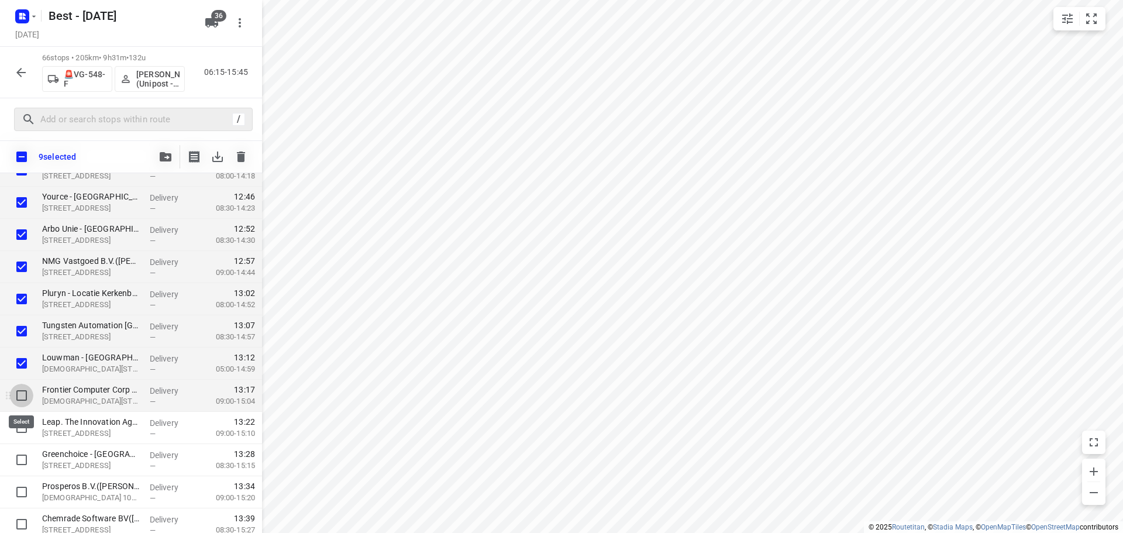
click at [23, 392] on input "checkbox" at bounding box center [21, 395] width 23 height 23
click at [18, 426] on input "checkbox" at bounding box center [21, 427] width 23 height 23
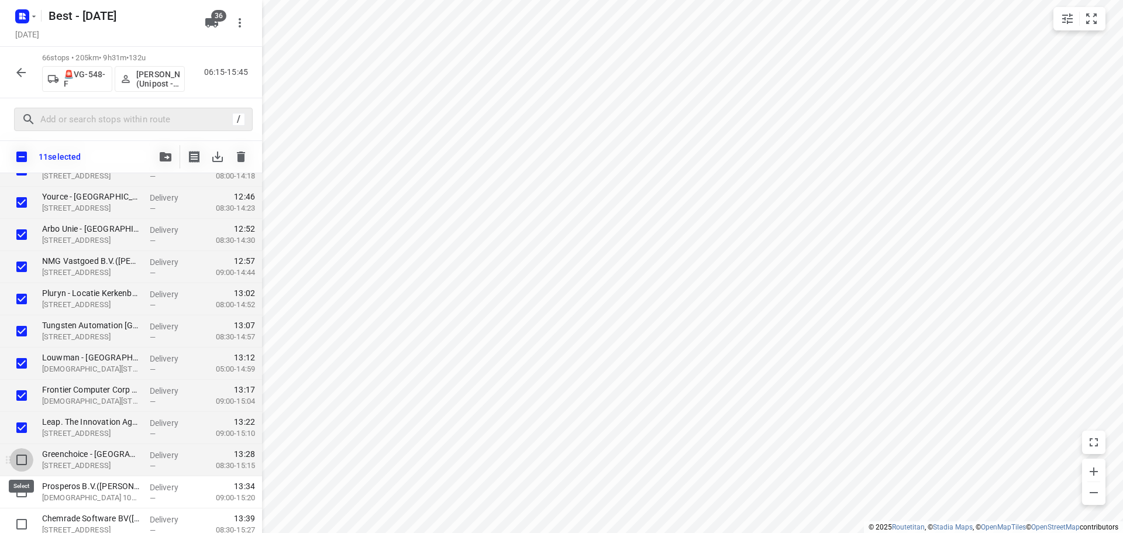
click at [18, 454] on input "checkbox" at bounding box center [21, 459] width 23 height 23
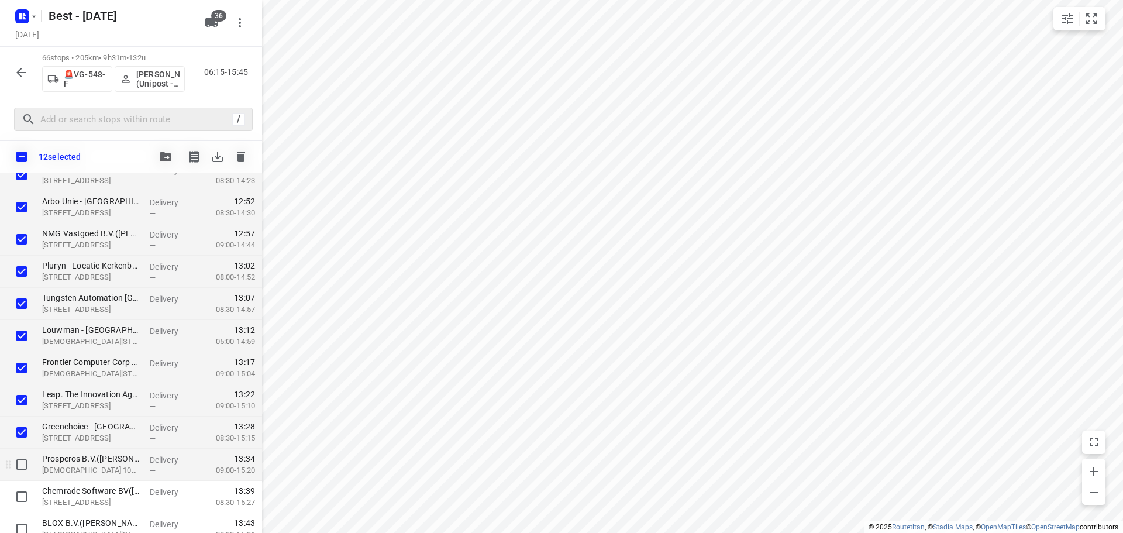
scroll to position [1520, 0]
click at [23, 446] on div at bounding box center [18, 434] width 37 height 32
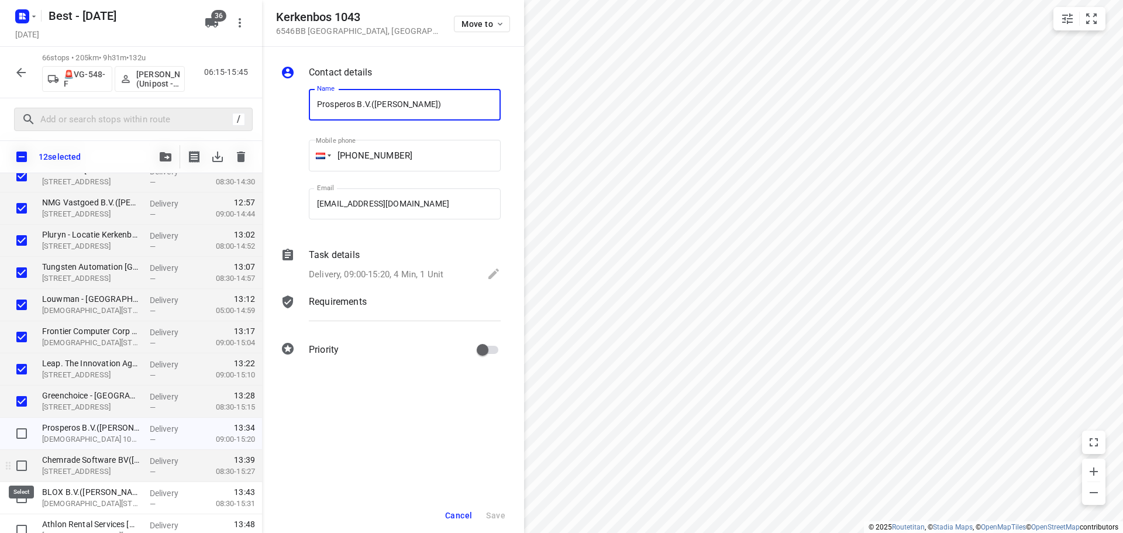
click at [25, 464] on input "checkbox" at bounding box center [21, 465] width 23 height 23
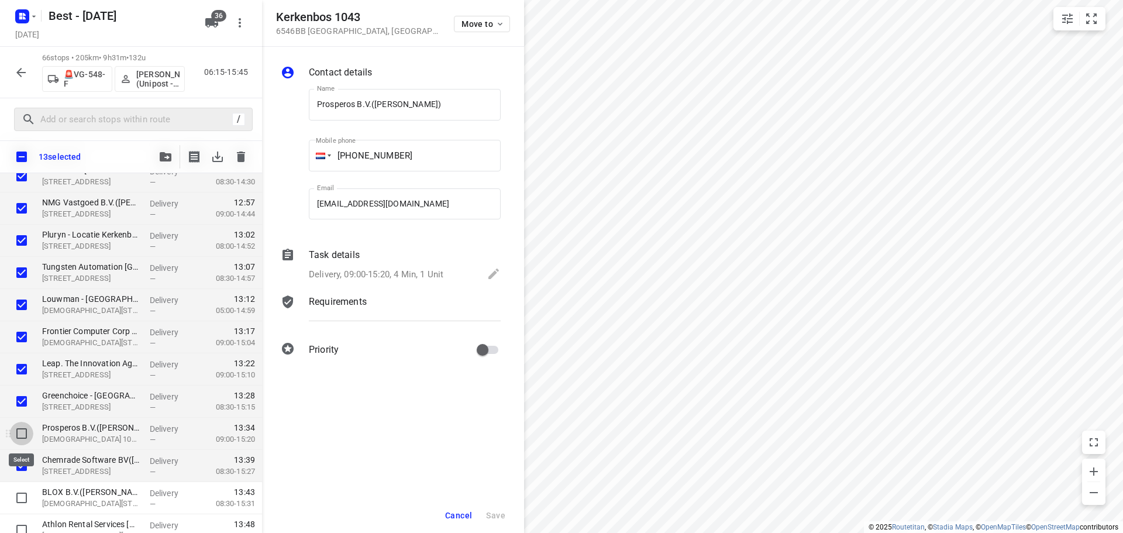
click at [27, 433] on input "checkbox" at bounding box center [21, 433] width 23 height 23
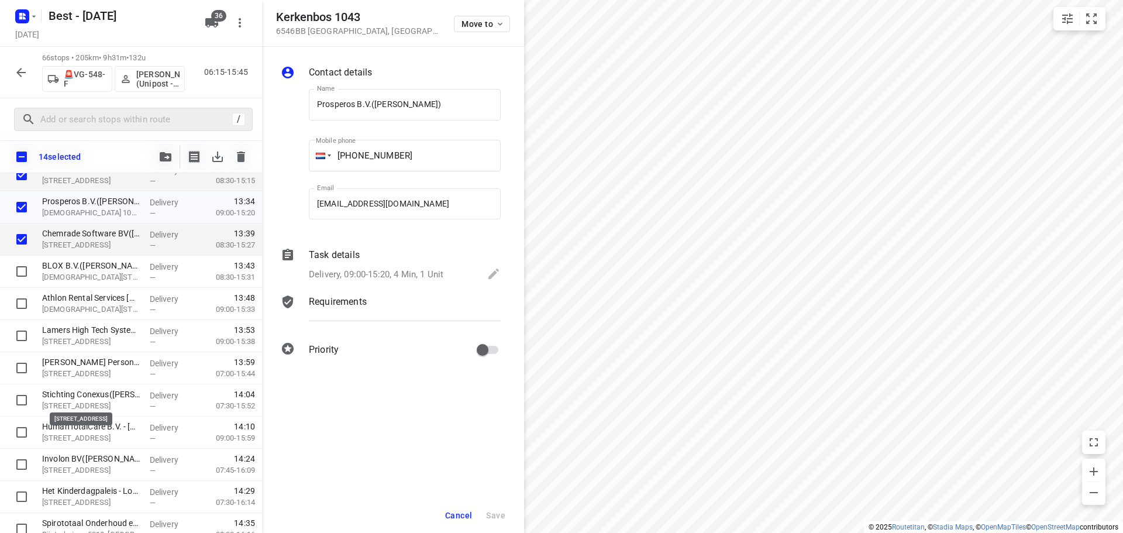
scroll to position [1754, 0]
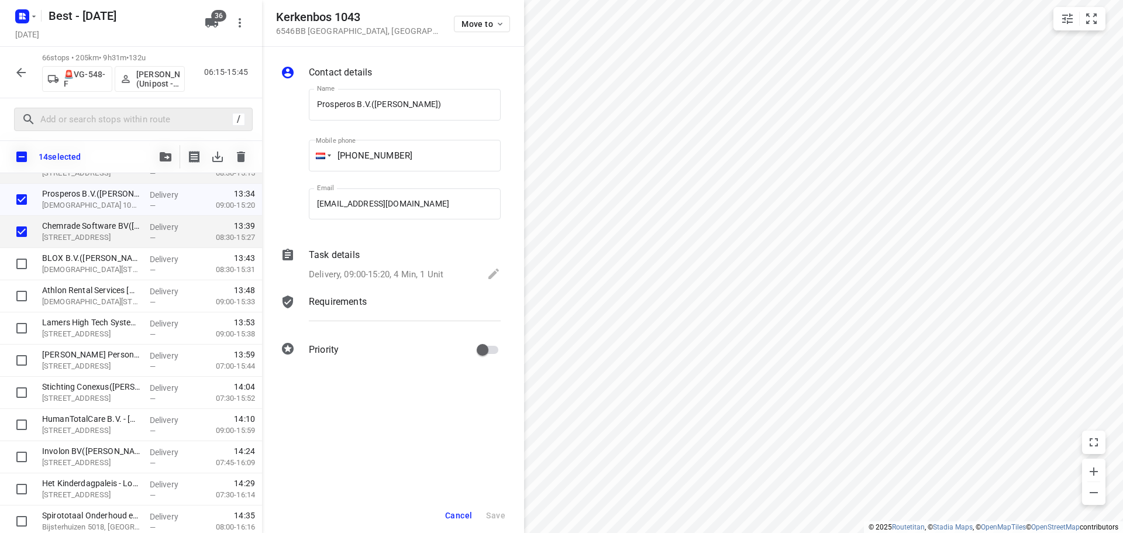
click at [458, 519] on span "Cancel" at bounding box center [458, 515] width 27 height 9
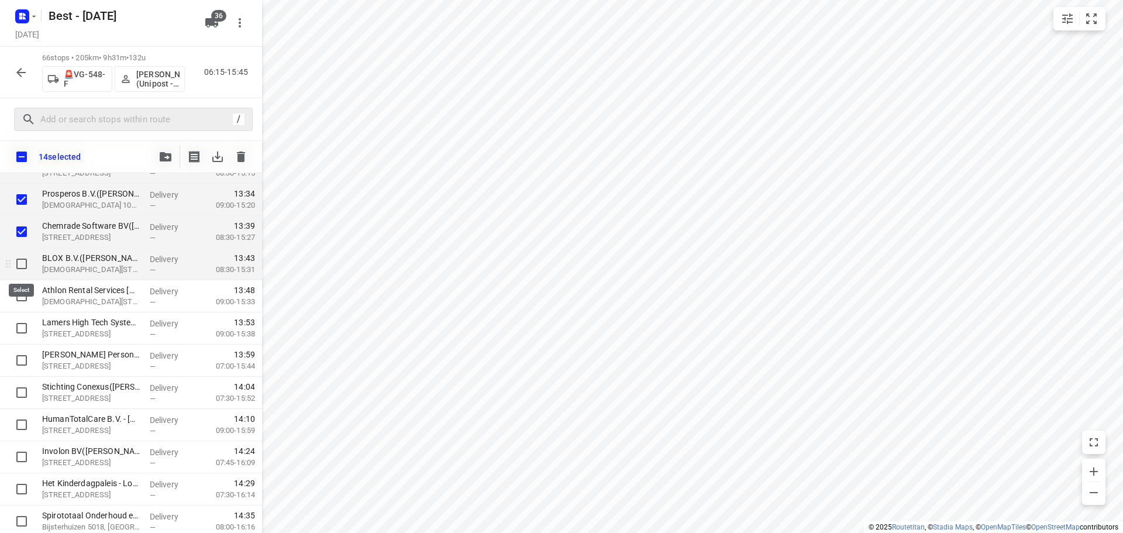
click at [29, 266] on input "checkbox" at bounding box center [21, 263] width 23 height 23
click at [26, 297] on input "checkbox" at bounding box center [21, 295] width 23 height 23
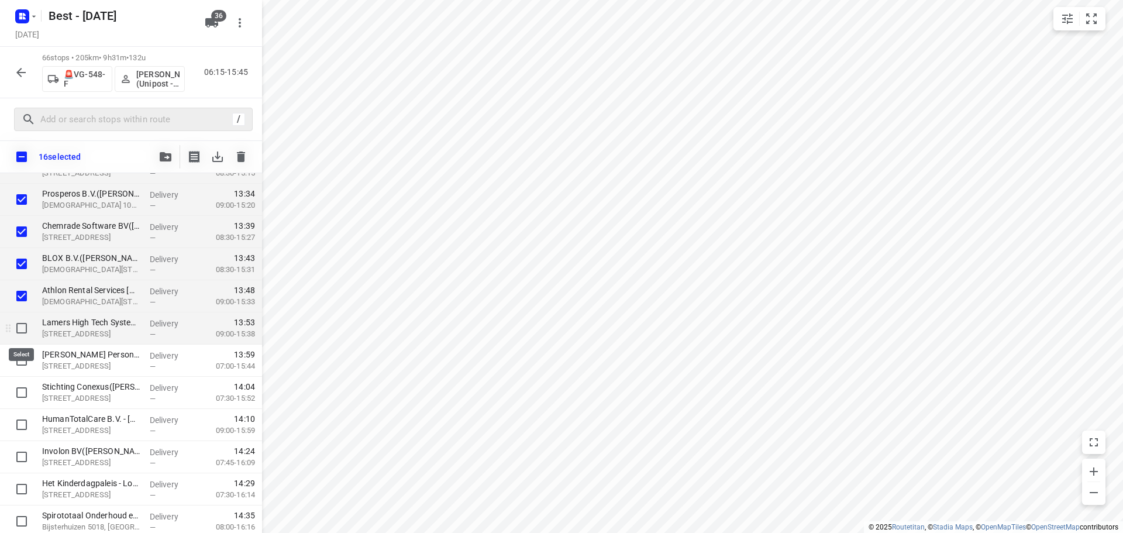
click at [26, 327] on input "checkbox" at bounding box center [21, 327] width 23 height 23
click at [24, 356] on input "checkbox" at bounding box center [21, 360] width 23 height 23
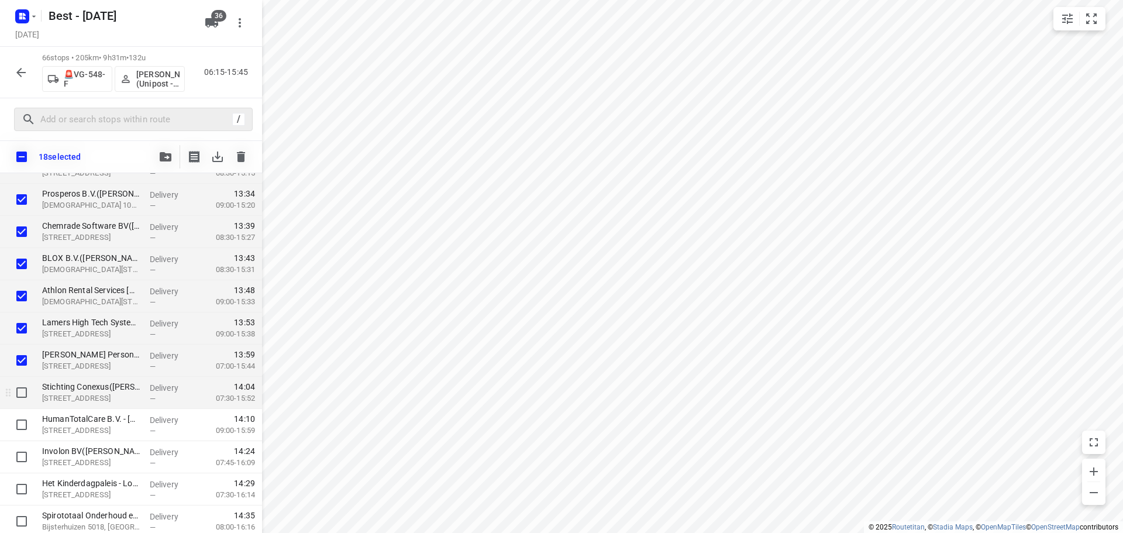
click at [22, 380] on div at bounding box center [18, 393] width 37 height 32
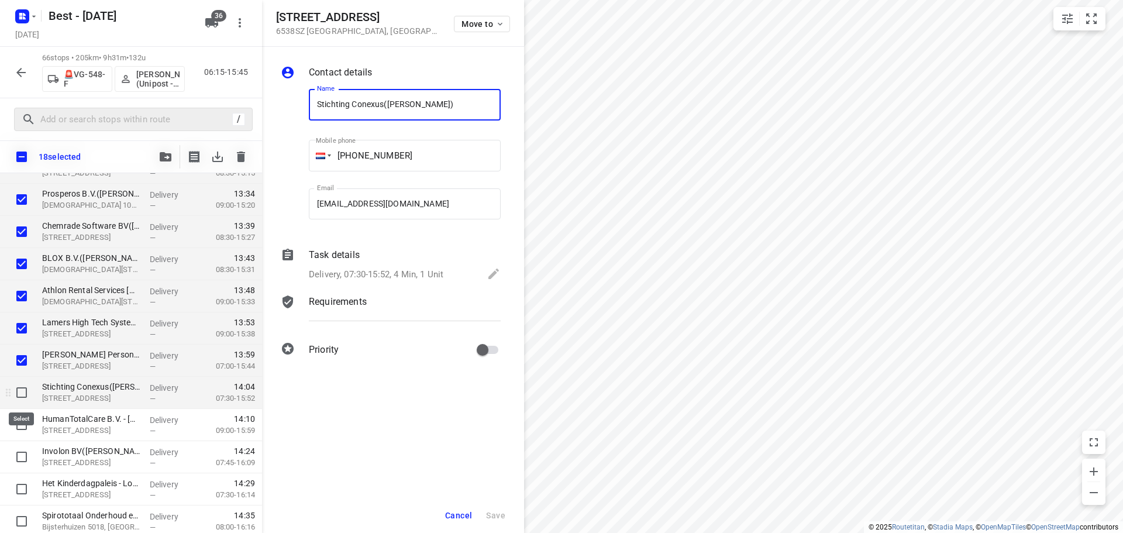
click at [25, 384] on input "checkbox" at bounding box center [21, 392] width 23 height 23
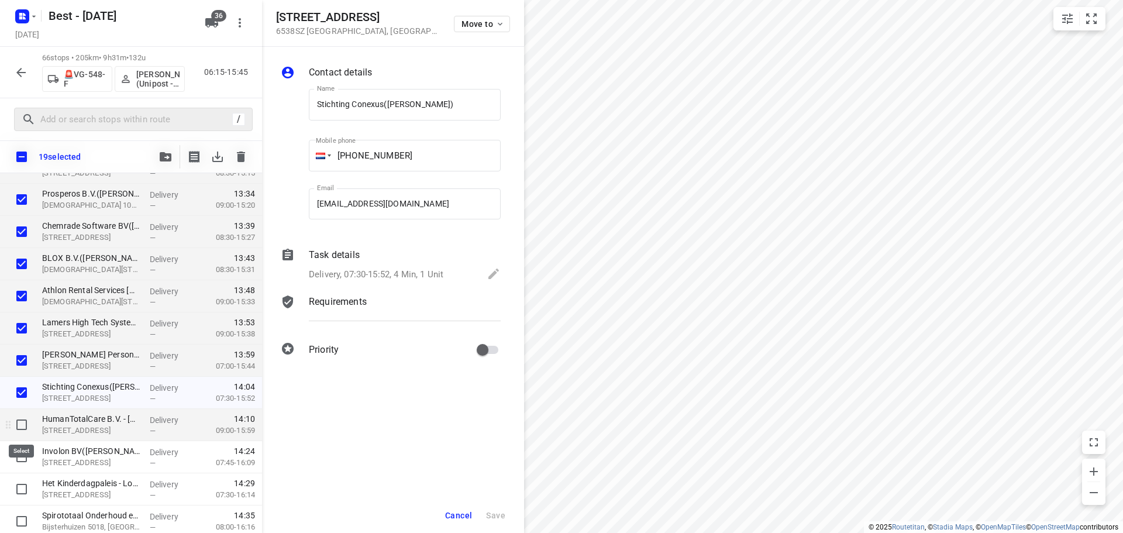
click at [19, 425] on input "checkbox" at bounding box center [21, 424] width 23 height 23
click at [453, 516] on span "Cancel" at bounding box center [458, 515] width 27 height 9
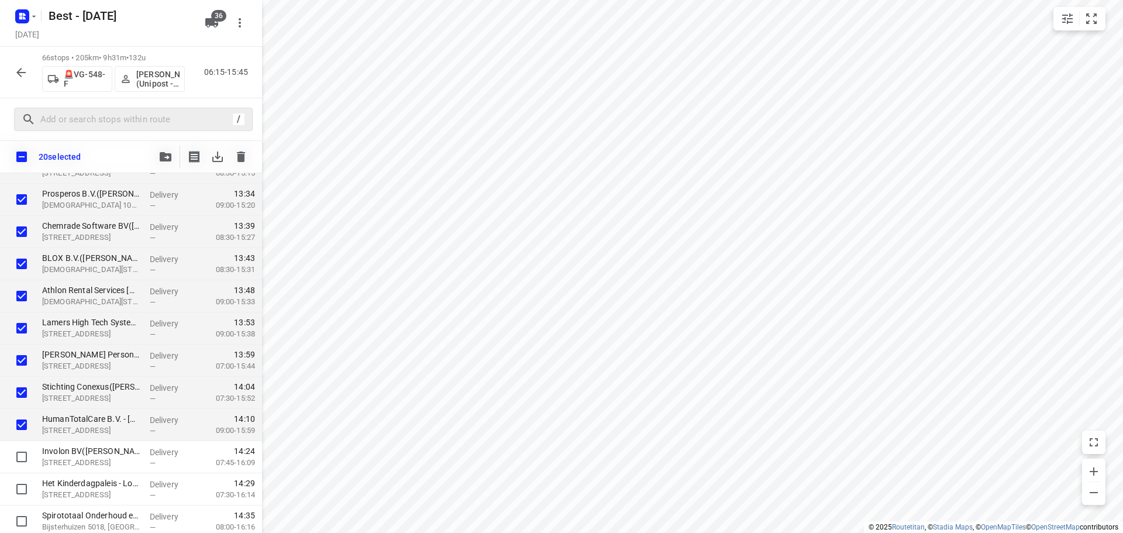
click at [165, 164] on button "button" at bounding box center [165, 156] width 23 height 23
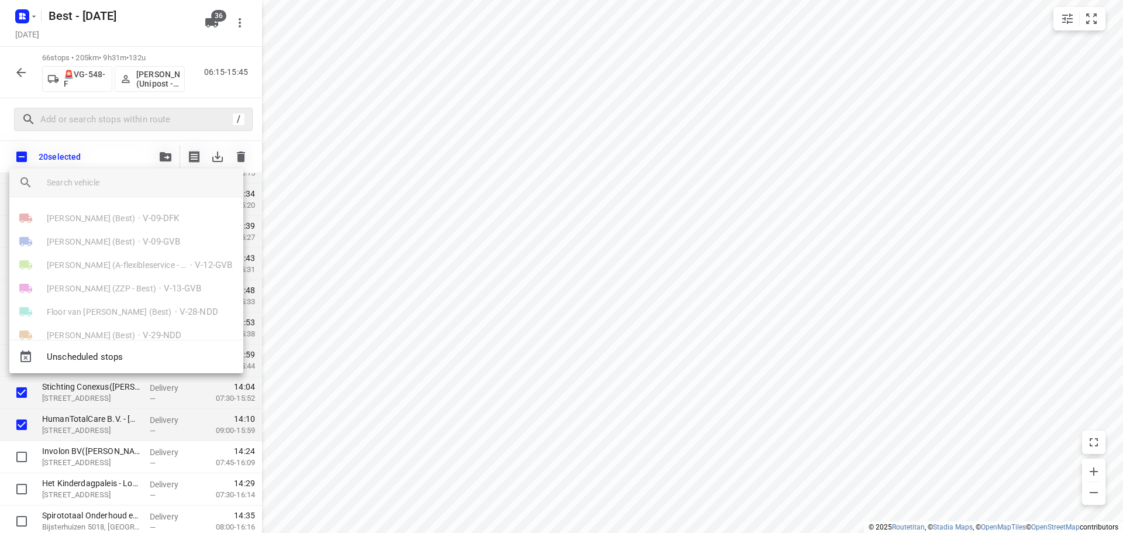
drag, startPoint x: 106, startPoint y: 174, endPoint x: 104, endPoint y: 181, distance: 7.4
click at [106, 175] on input "search vehicle" at bounding box center [140, 183] width 187 height 18
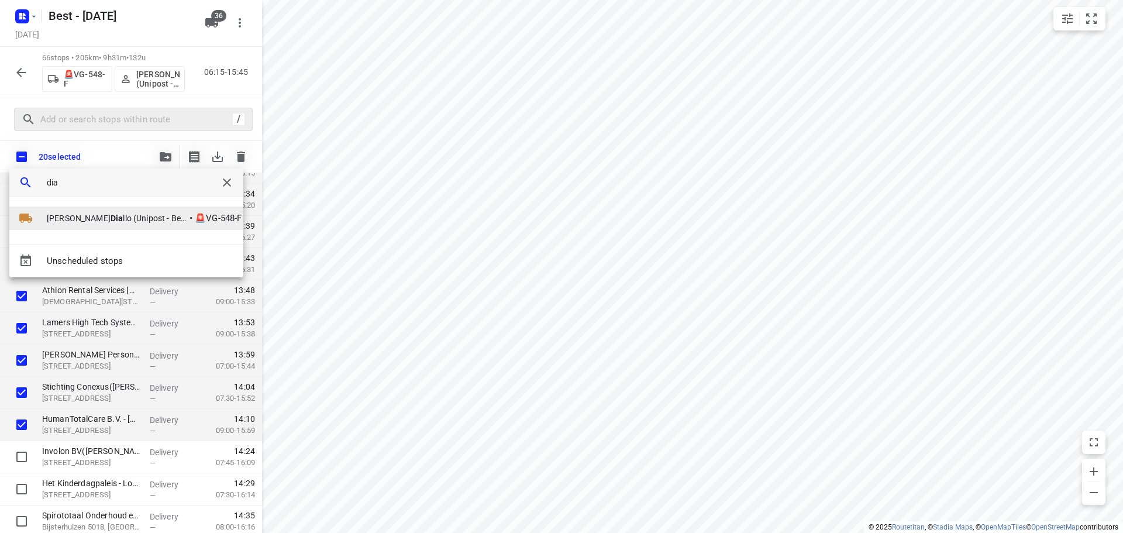
click at [77, 219] on span "Michael Dia llo (Unipost - Best - ZZP)" at bounding box center [117, 218] width 140 height 12
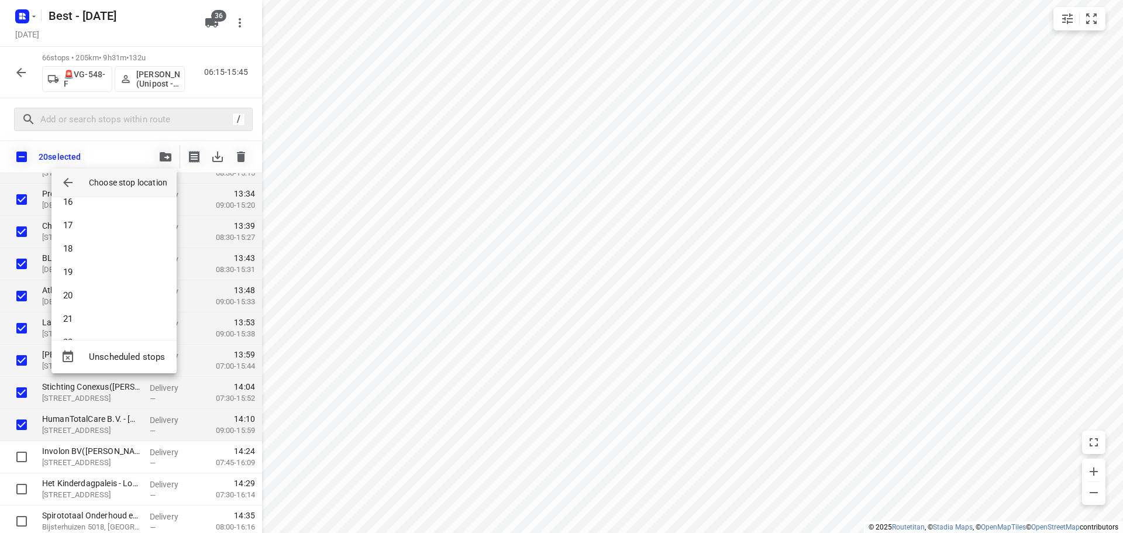
scroll to position [468, 0]
click at [80, 218] on li "21" at bounding box center [113, 213] width 125 height 23
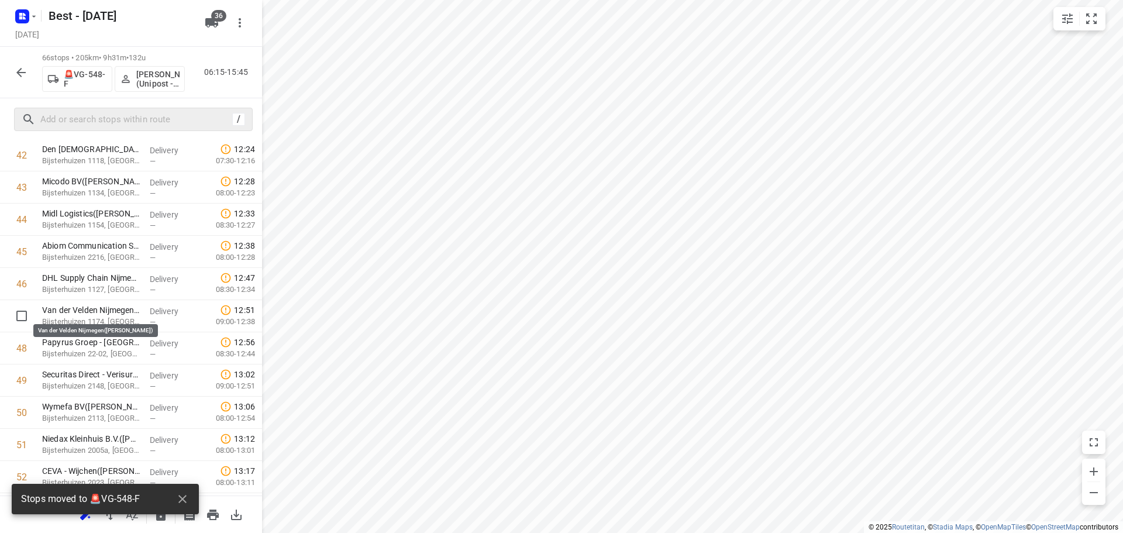
scroll to position [1227, 0]
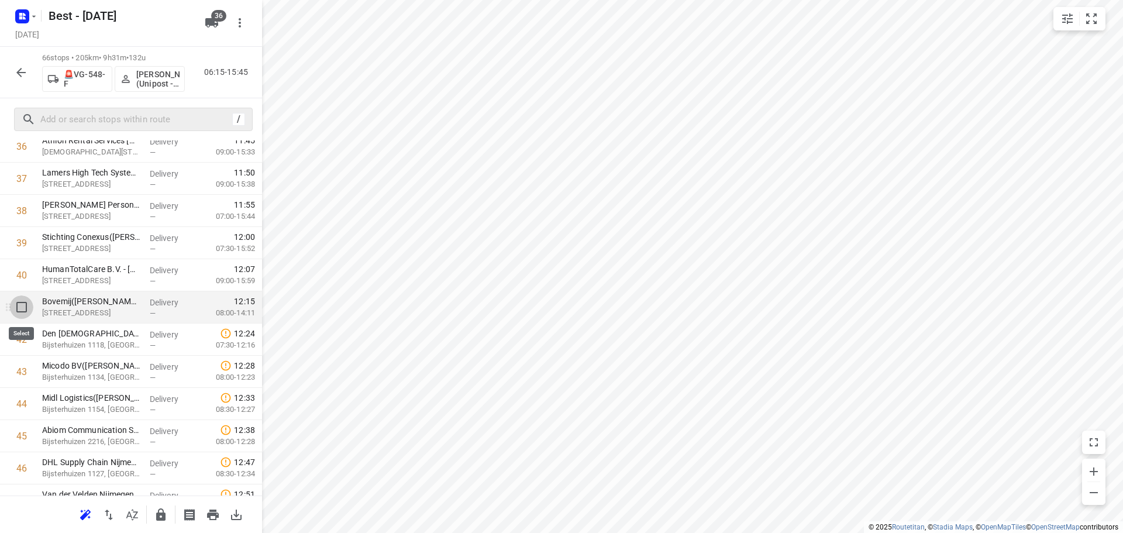
click at [13, 316] on input "checkbox" at bounding box center [21, 306] width 23 height 23
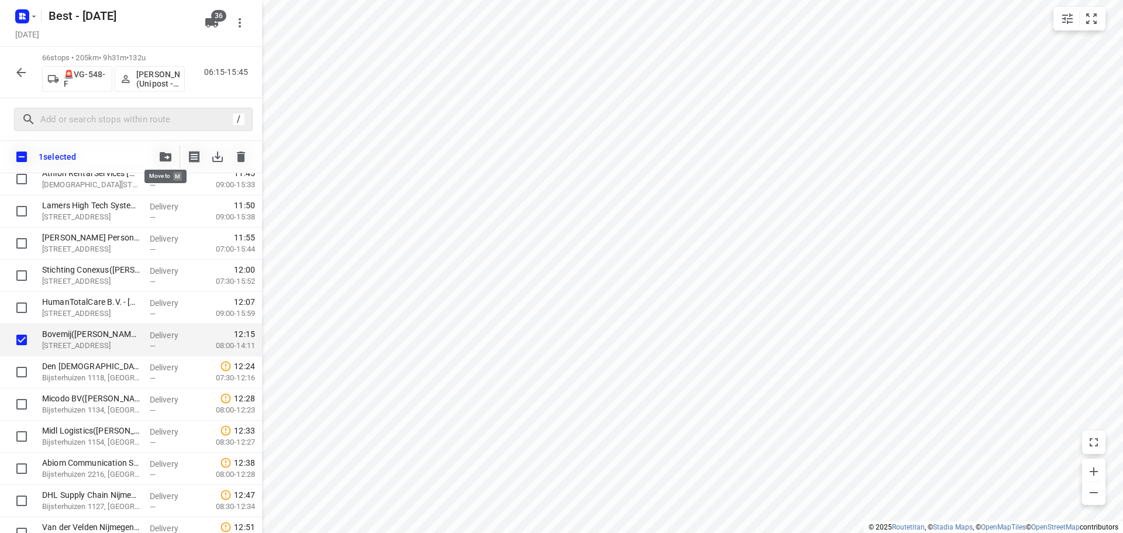
click at [163, 160] on icon "button" at bounding box center [166, 156] width 12 height 9
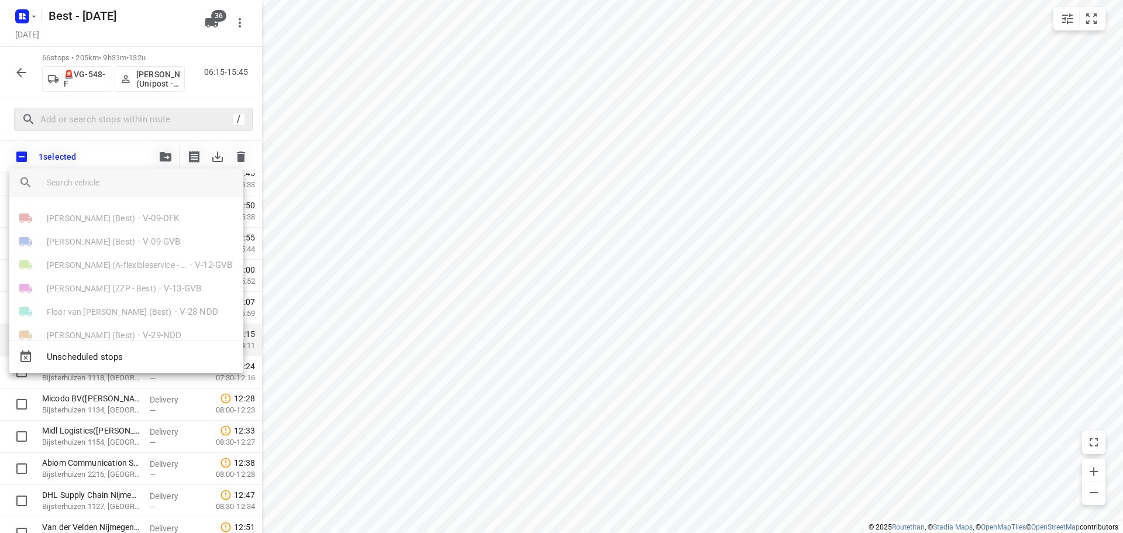
click at [125, 186] on input "search vehicle" at bounding box center [140, 183] width 187 height 18
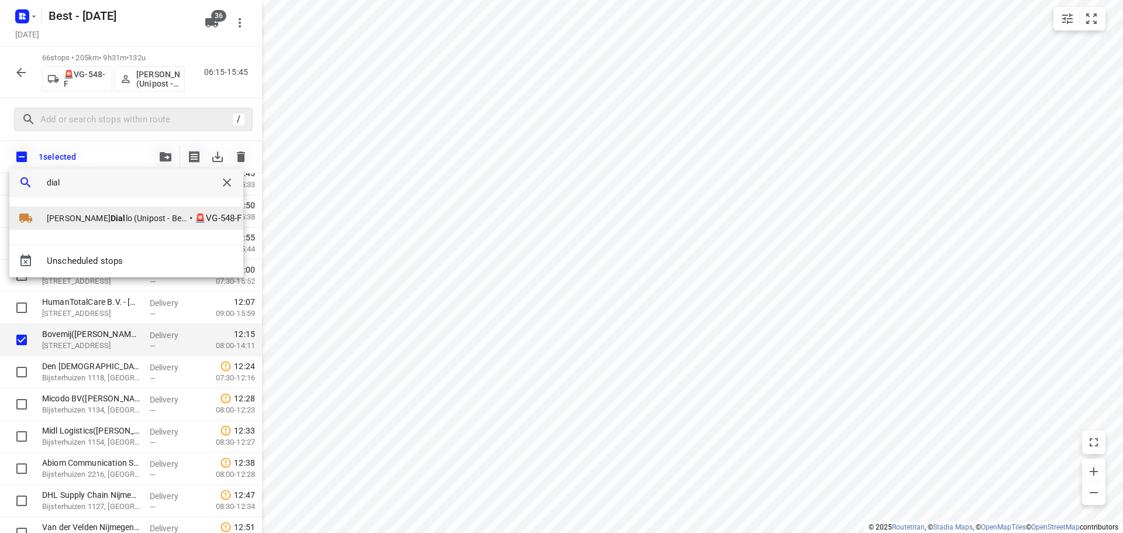
click at [121, 212] on li "Michael Dial lo (Unipost - Best - ZZP) • 🚨VG-548-F" at bounding box center [126, 217] width 234 height 23
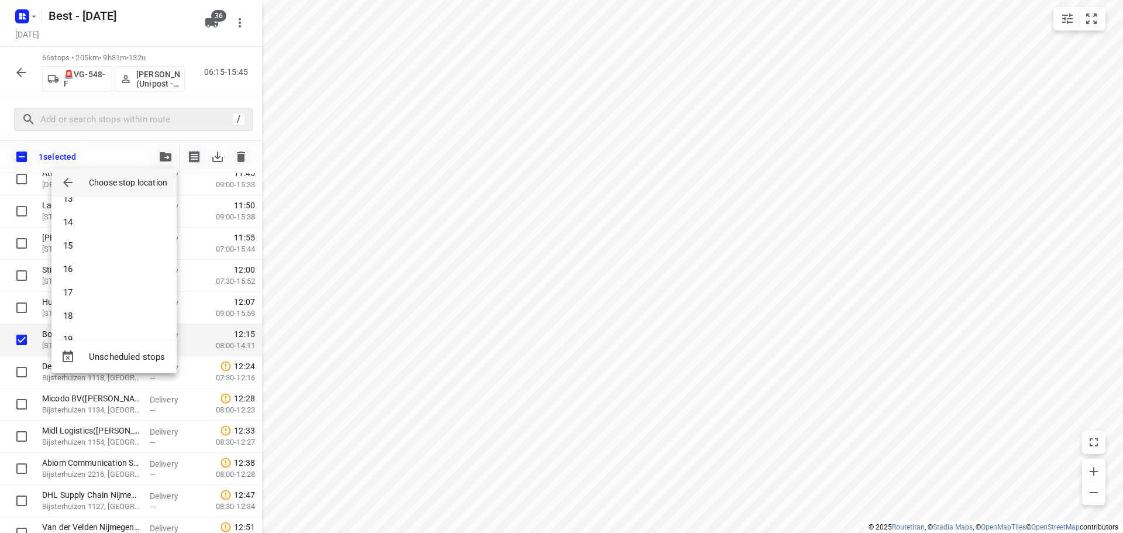
scroll to position [409, 0]
click at [108, 277] on li "21" at bounding box center [113, 271] width 125 height 23
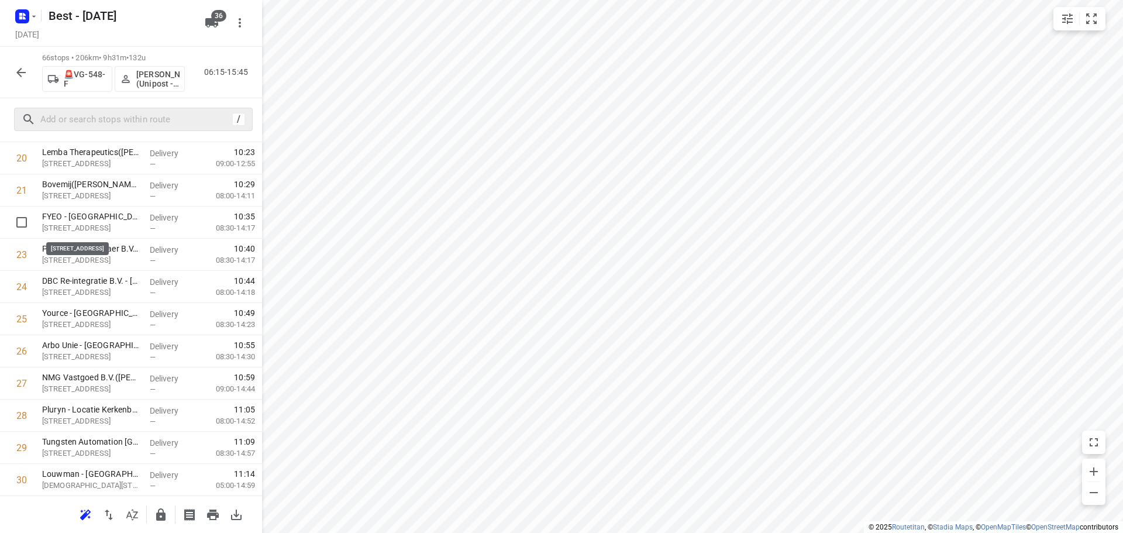
scroll to position [701, 0]
drag, startPoint x: 120, startPoint y: 223, endPoint x: 115, endPoint y: 292, distance: 69.7
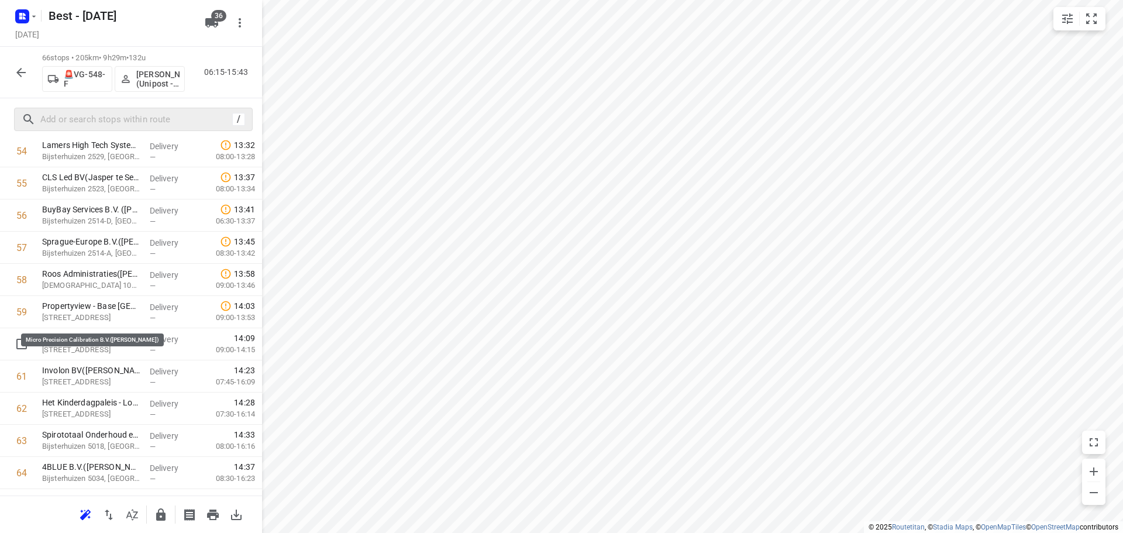
scroll to position [1892, 0]
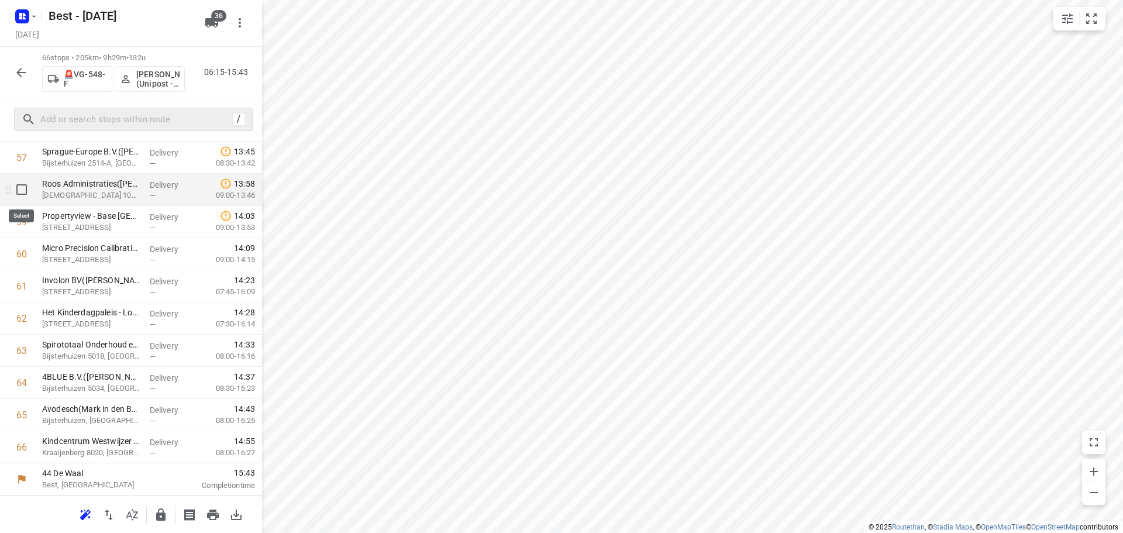
click at [17, 198] on input "checkbox" at bounding box center [21, 189] width 23 height 23
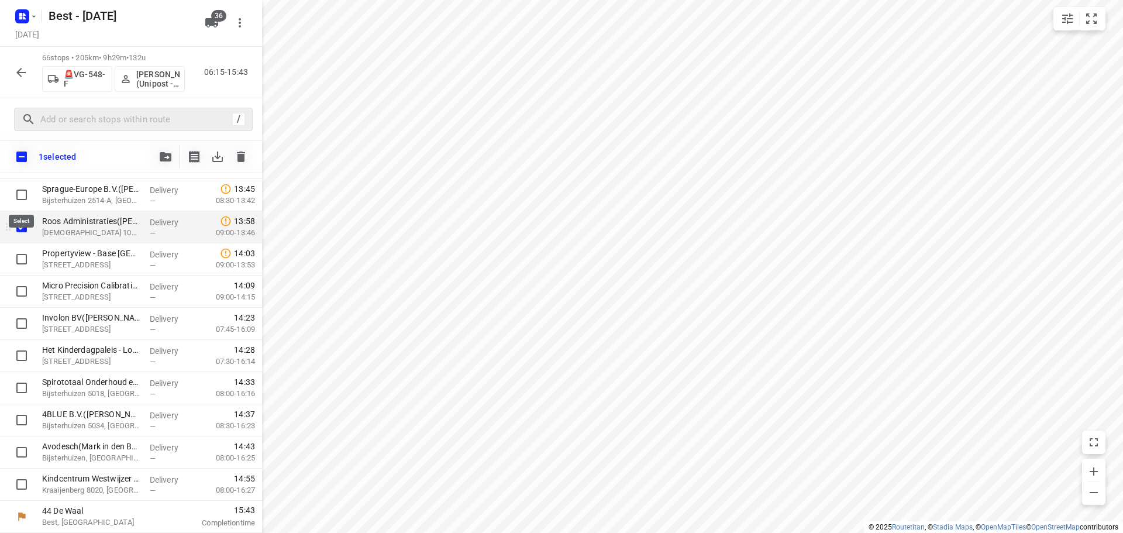
scroll to position [1887, 0]
drag, startPoint x: 20, startPoint y: 253, endPoint x: 208, endPoint y: 170, distance: 205.8
click at [22, 253] on input "checkbox" at bounding box center [21, 258] width 23 height 23
click at [171, 155] on span "button" at bounding box center [165, 156] width 14 height 9
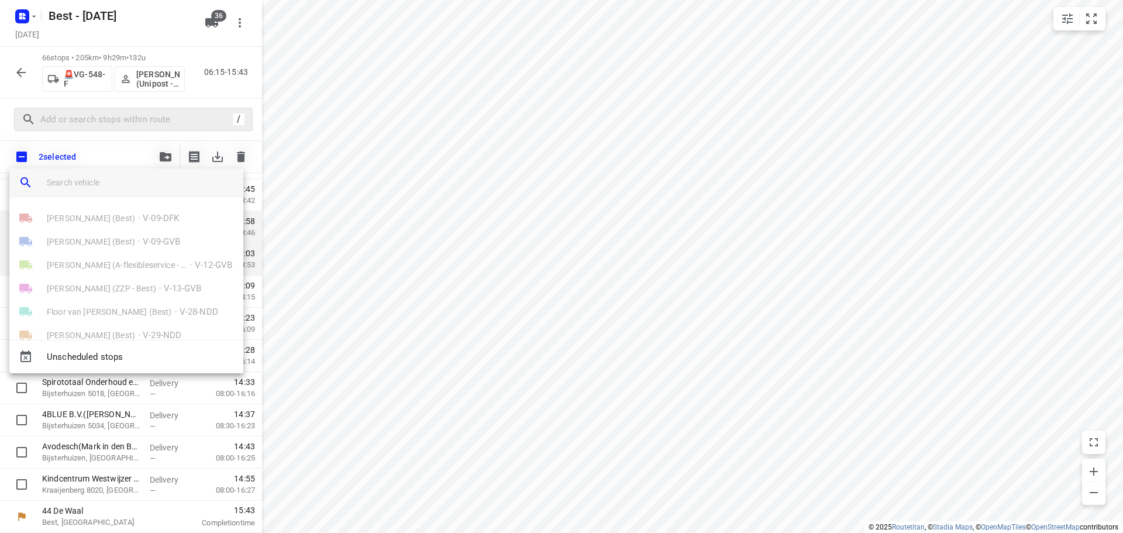
click at [119, 177] on input "search vehicle" at bounding box center [140, 183] width 187 height 18
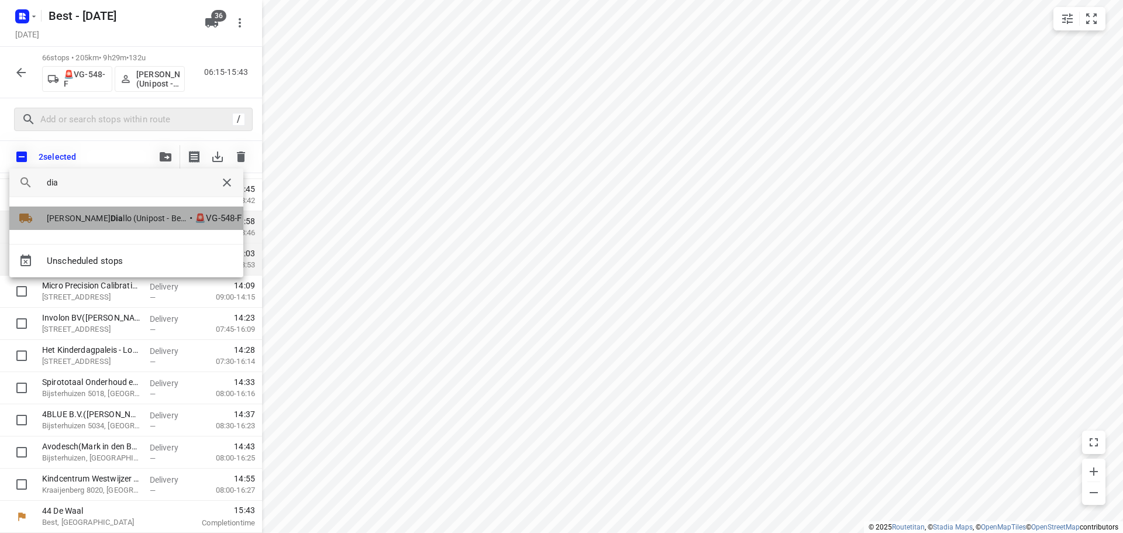
click at [72, 206] on li "Michael Dia llo (Unipost - Best - ZZP) • 🚨VG-548-F" at bounding box center [126, 217] width 234 height 23
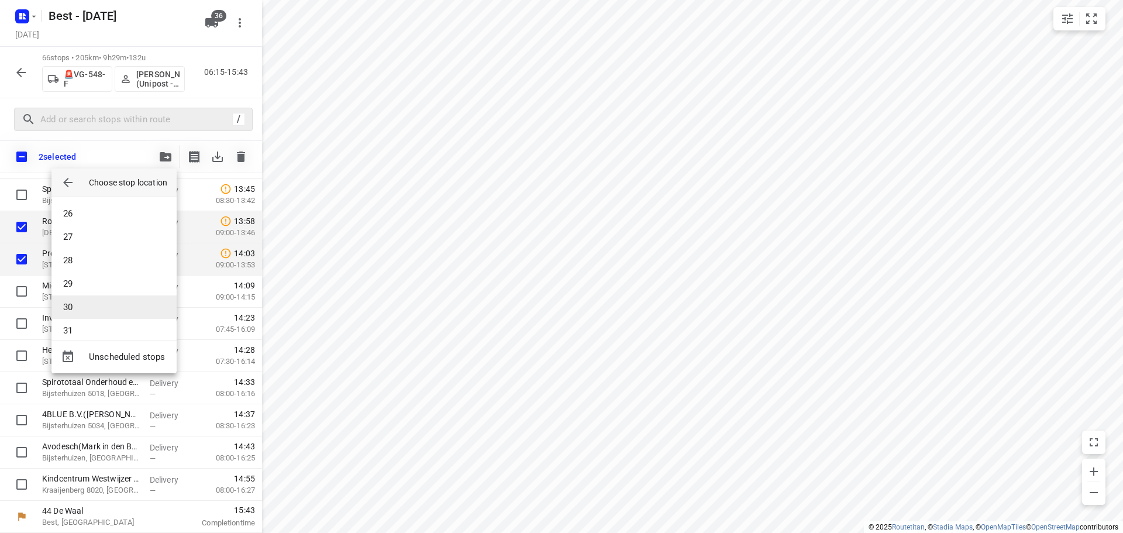
scroll to position [643, 0]
click at [87, 312] on li "33" at bounding box center [113, 318] width 125 height 23
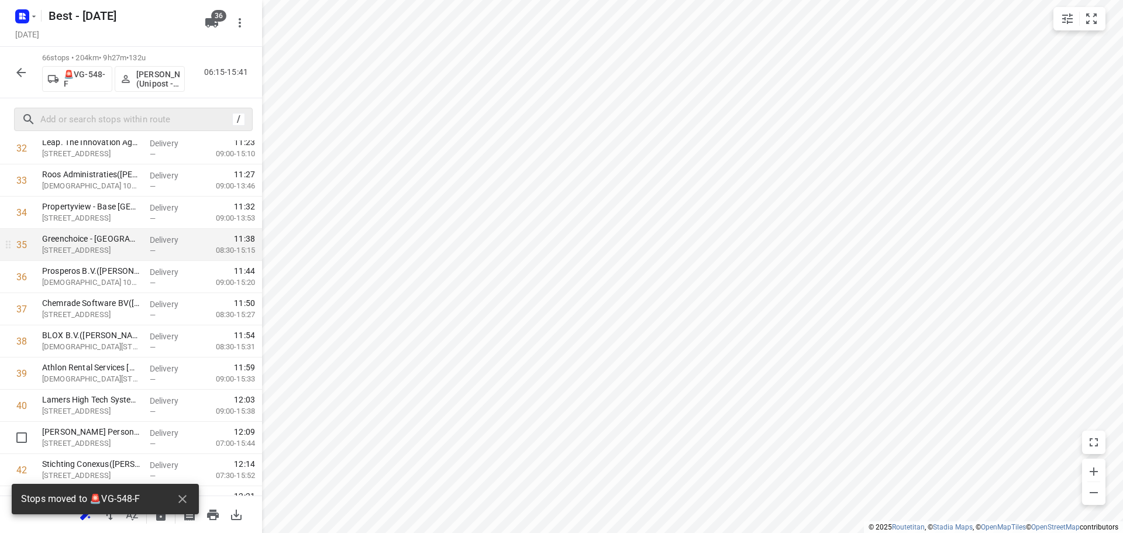
scroll to position [1068, 0]
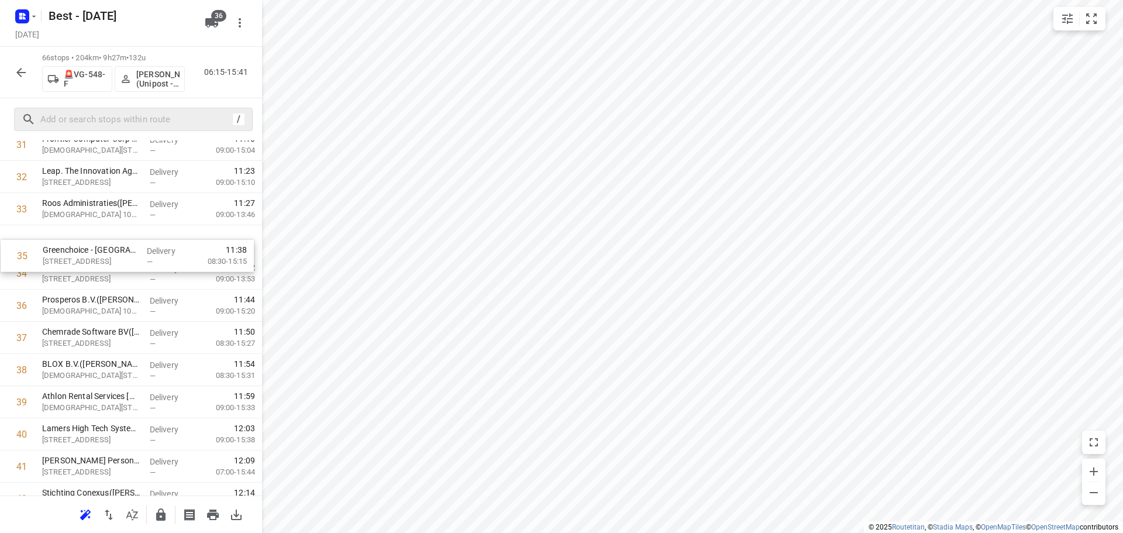
drag, startPoint x: 106, startPoint y: 266, endPoint x: 107, endPoint y: 242, distance: 24.6
click at [107, 243] on div "1 Huwij Interieurbouw en Timmerwerken(Marko Wijdeven) Lange Oijen 8, Katwijk De…" at bounding box center [131, 225] width 262 height 2123
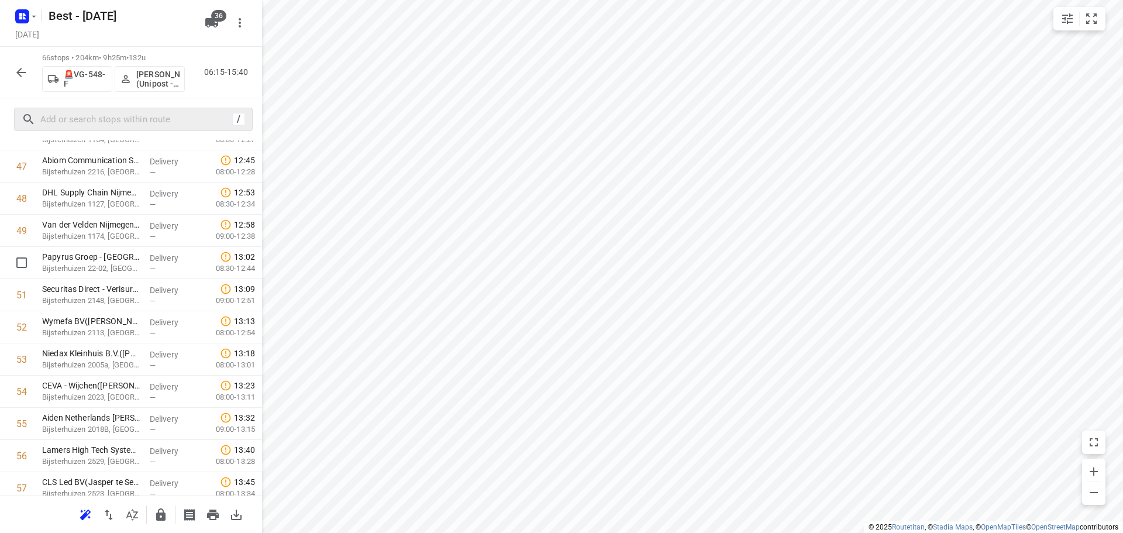
scroll to position [1829, 0]
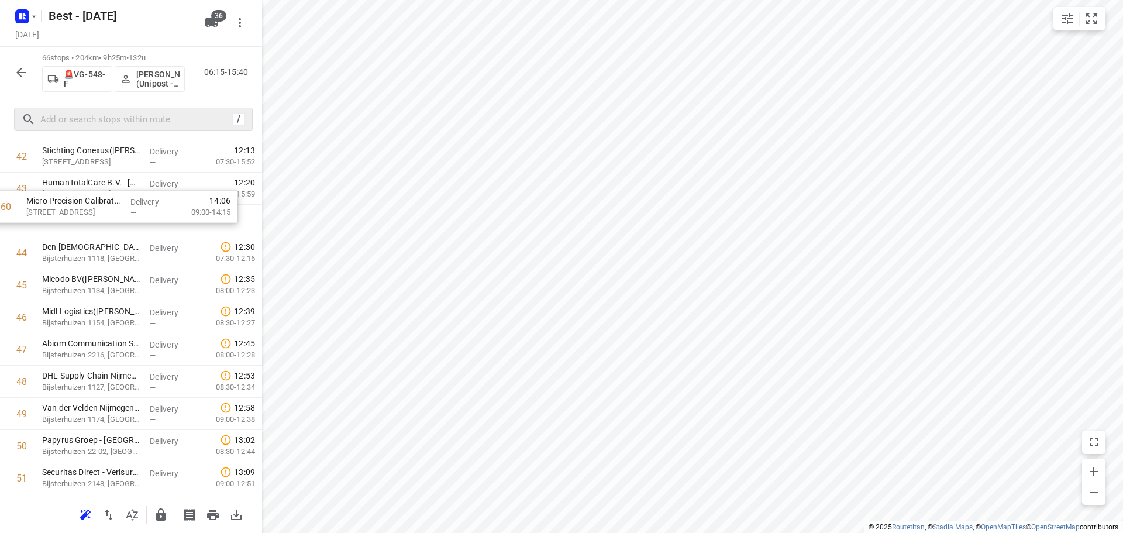
drag, startPoint x: 91, startPoint y: 322, endPoint x: 77, endPoint y: 203, distance: 119.5
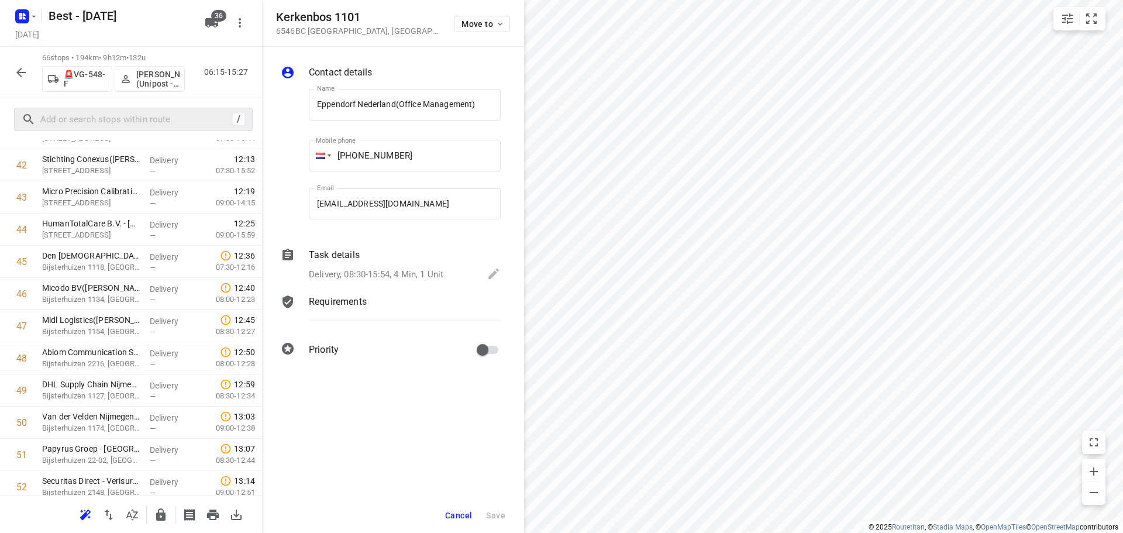
click at [461, 12] on div "Move to" at bounding box center [482, 23] width 56 height 25
click at [463, 19] on span "Move to" at bounding box center [482, 23] width 43 height 9
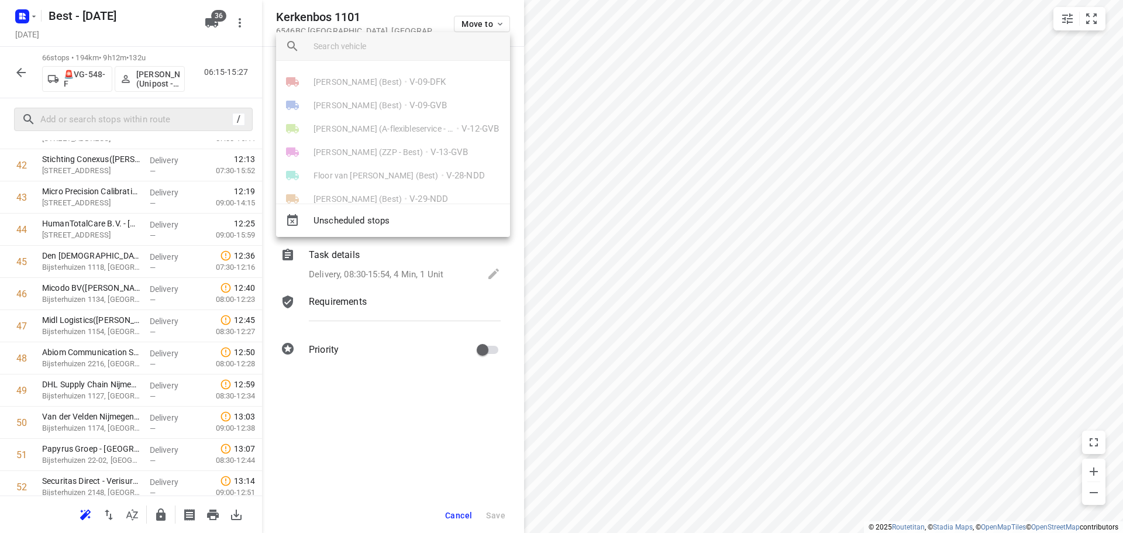
click at [417, 47] on input "search vehicle" at bounding box center [406, 46] width 187 height 18
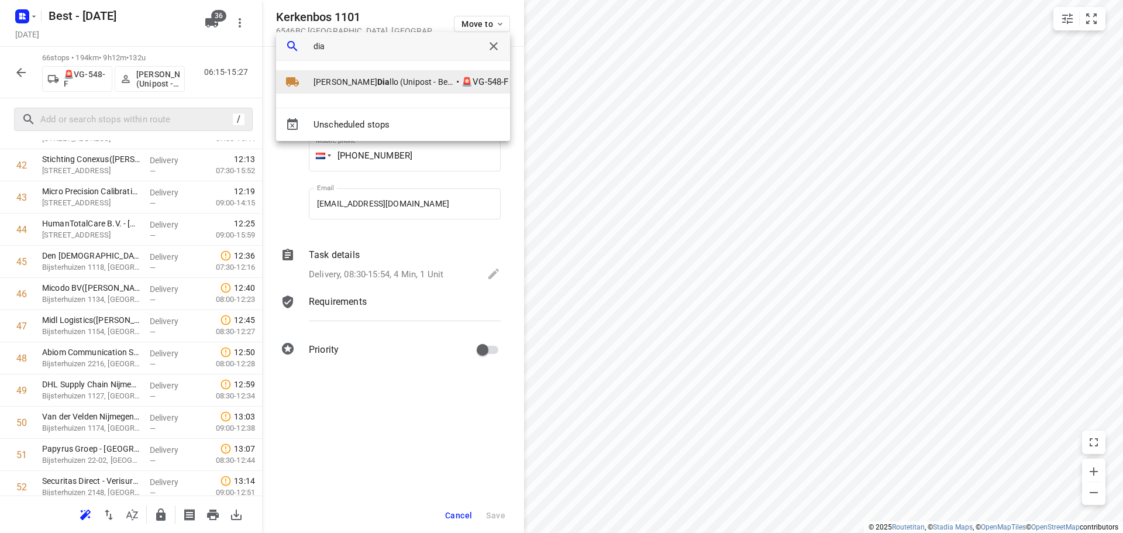
click at [343, 73] on li "Michael Dia llo (Unipost - Best - ZZP) • 🚨VG-548-F" at bounding box center [393, 81] width 234 height 23
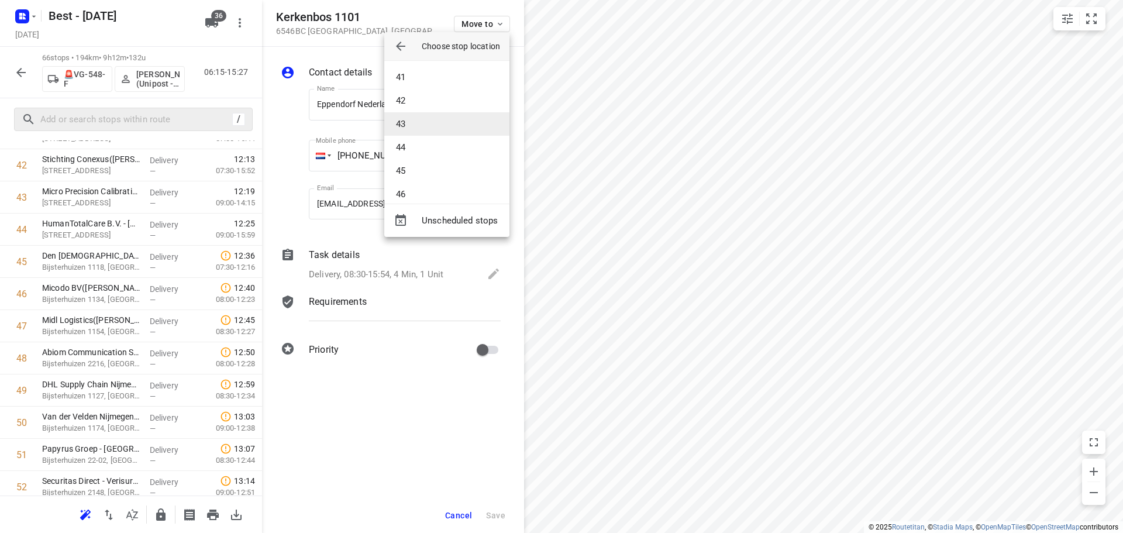
scroll to position [935, 0]
click at [410, 170] on li "45" at bounding box center [446, 171] width 125 height 23
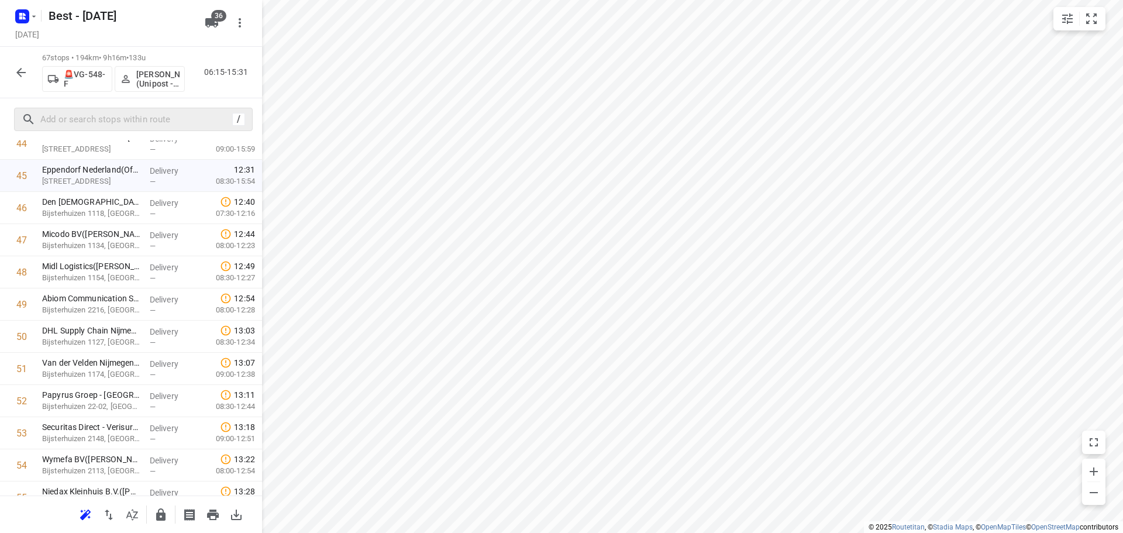
scroll to position [1456, 0]
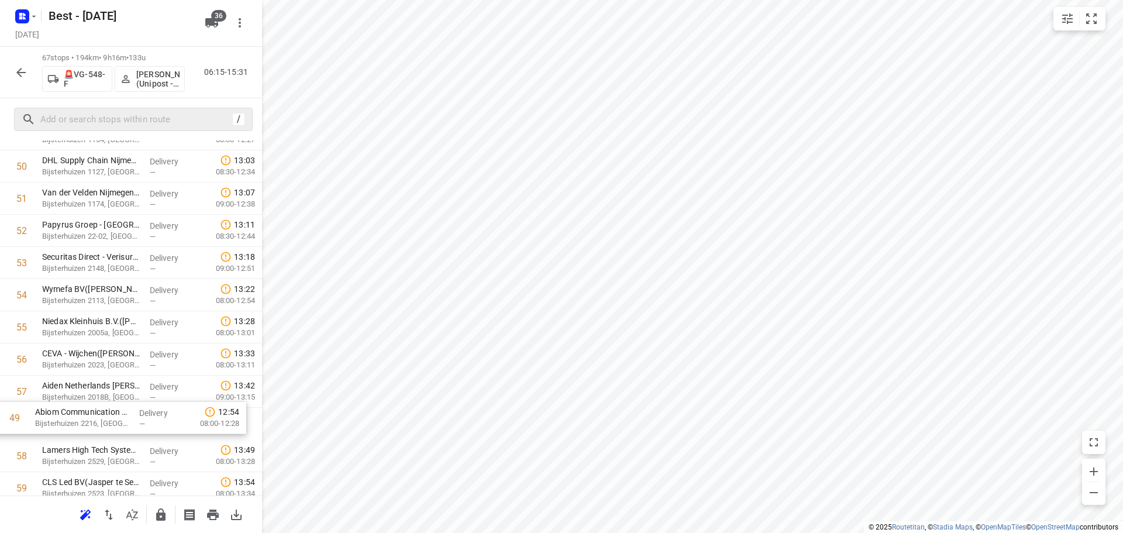
drag, startPoint x: 87, startPoint y: 331, endPoint x: 79, endPoint y: 414, distance: 83.4
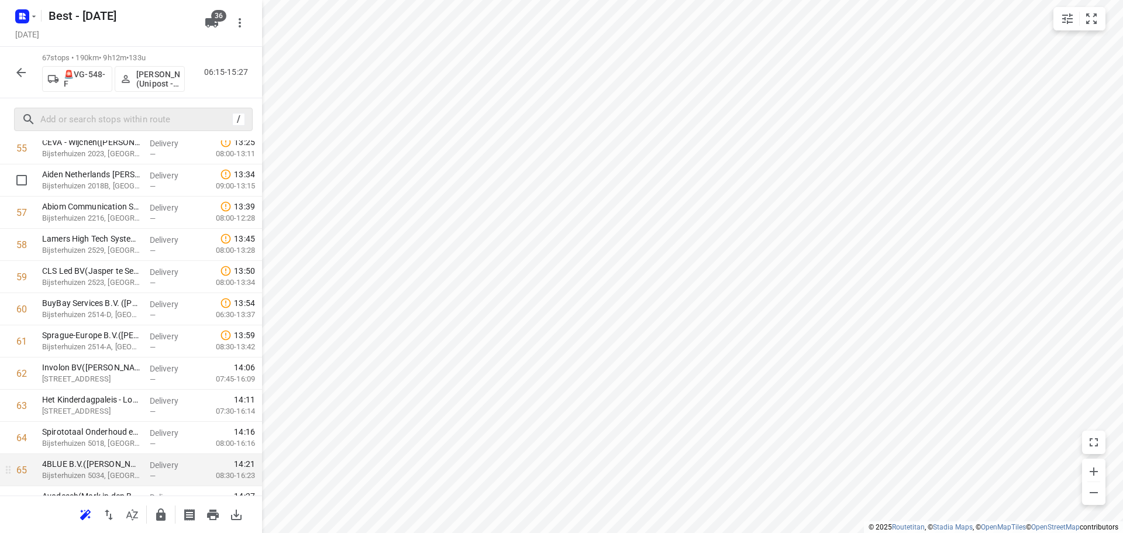
scroll to position [1924, 0]
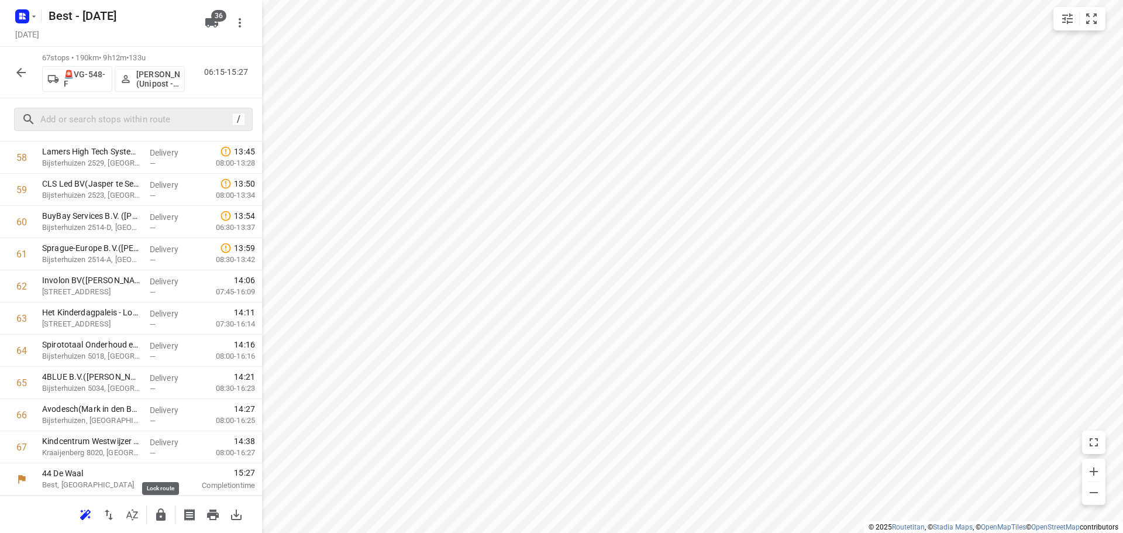
click at [164, 510] on icon "button" at bounding box center [161, 515] width 14 height 14
click at [18, 82] on button "button" at bounding box center [20, 72] width 23 height 23
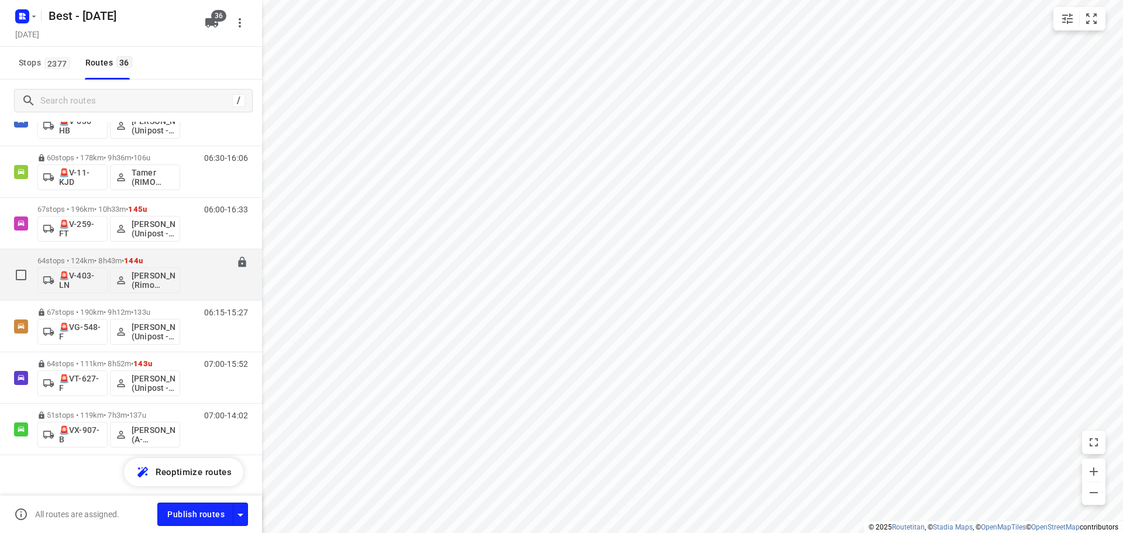
scroll to position [1520, 0]
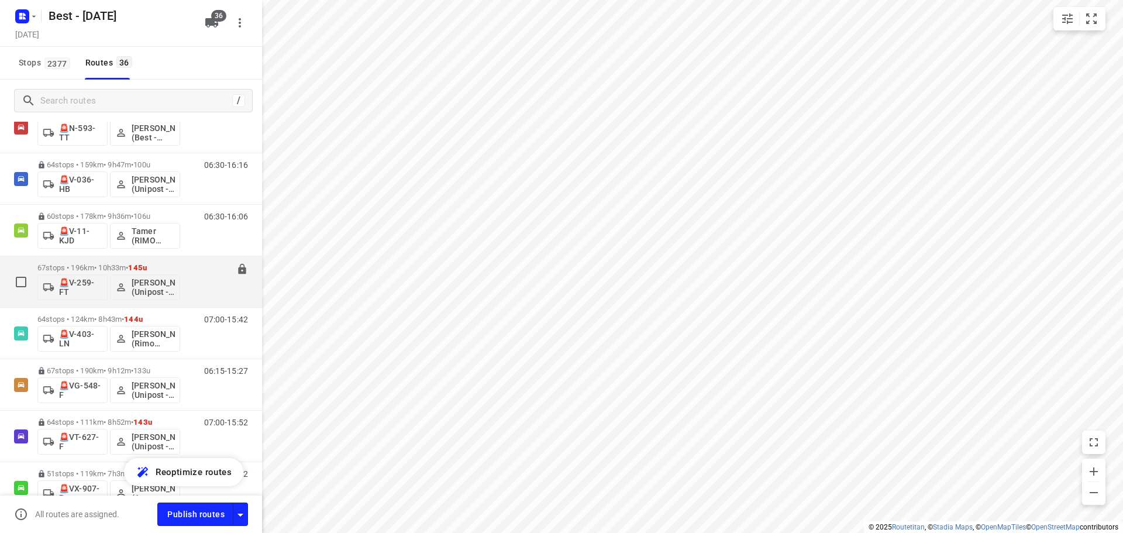
click at [80, 258] on div "67 stops • 196km • 10h33m • 145u 🚨V-259-FT Ahmad Abazid (Unipost - Best - ZZP)" at bounding box center [108, 281] width 143 height 49
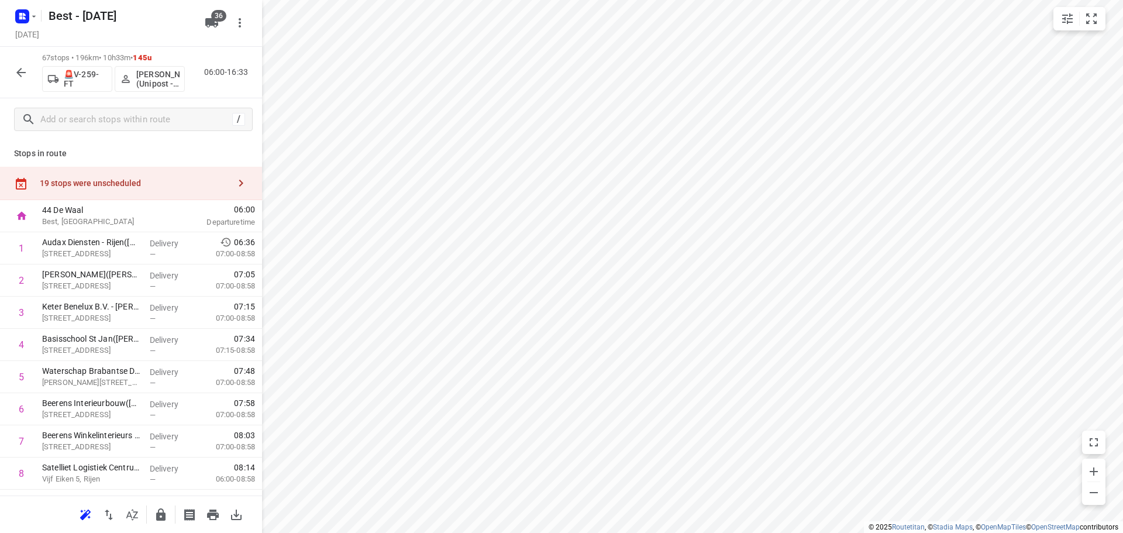
click at [129, 188] on div "19 stops were unscheduled" at bounding box center [131, 183] width 262 height 33
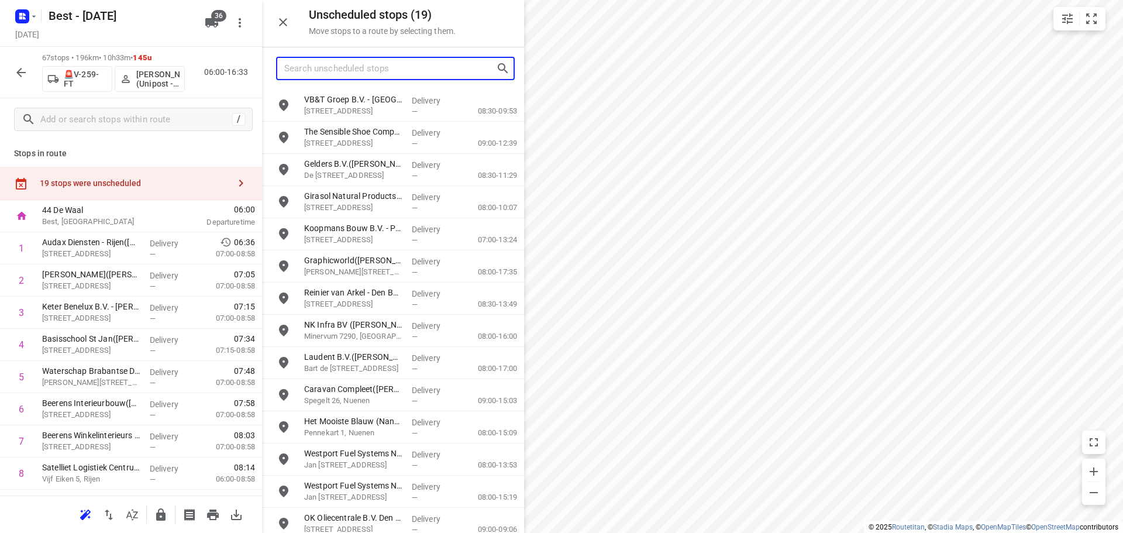
click at [355, 72] on input "Search unscheduled stops" at bounding box center [390, 69] width 212 height 18
click at [378, 72] on input "Search unscheduled stops" at bounding box center [390, 69] width 212 height 18
click at [283, 19] on icon "button" at bounding box center [283, 22] width 14 height 14
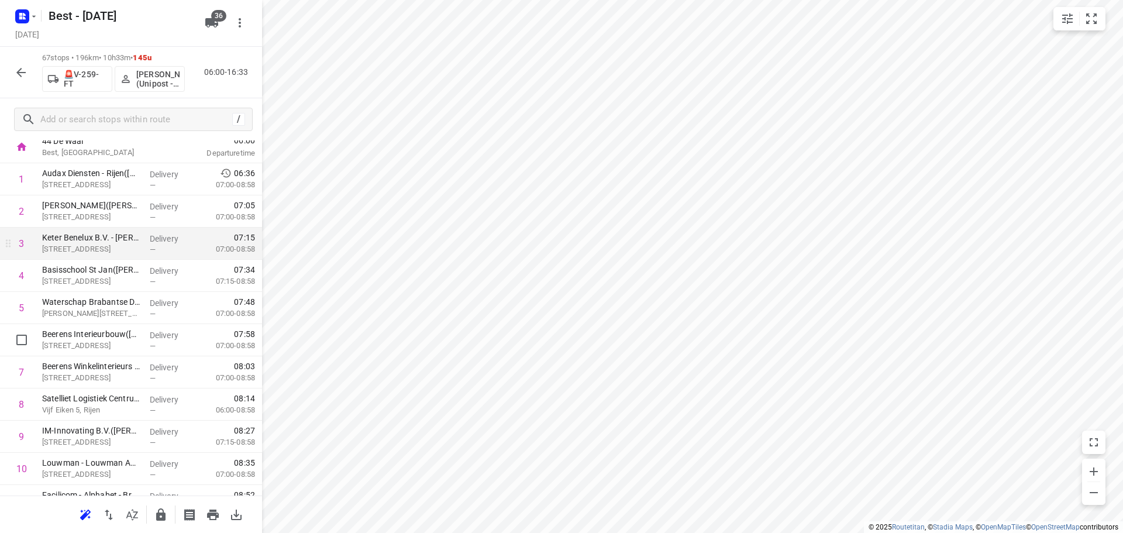
scroll to position [117, 0]
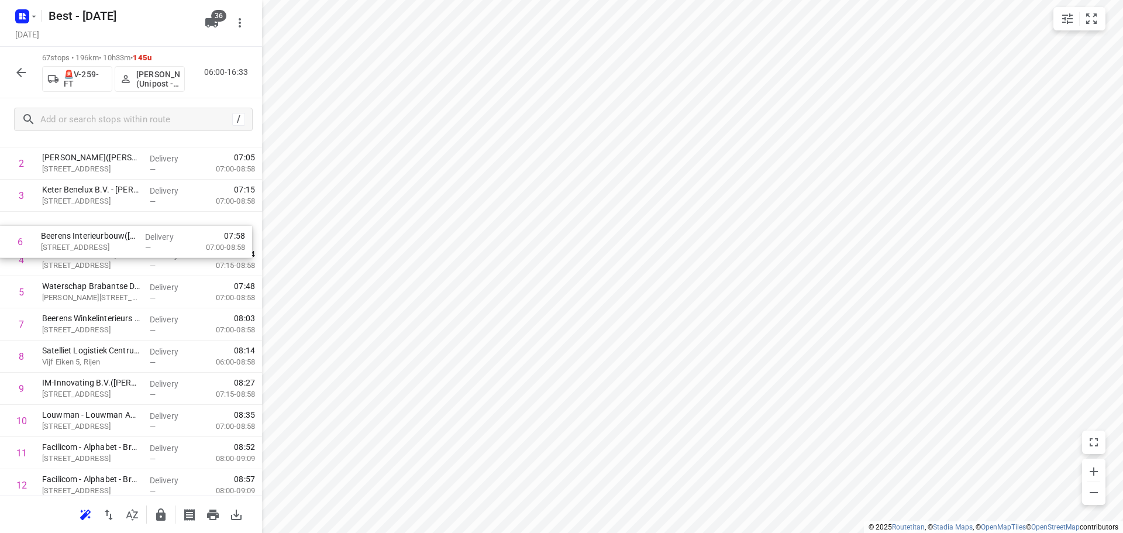
drag, startPoint x: 122, startPoint y: 298, endPoint x: 123, endPoint y: 238, distance: 60.2
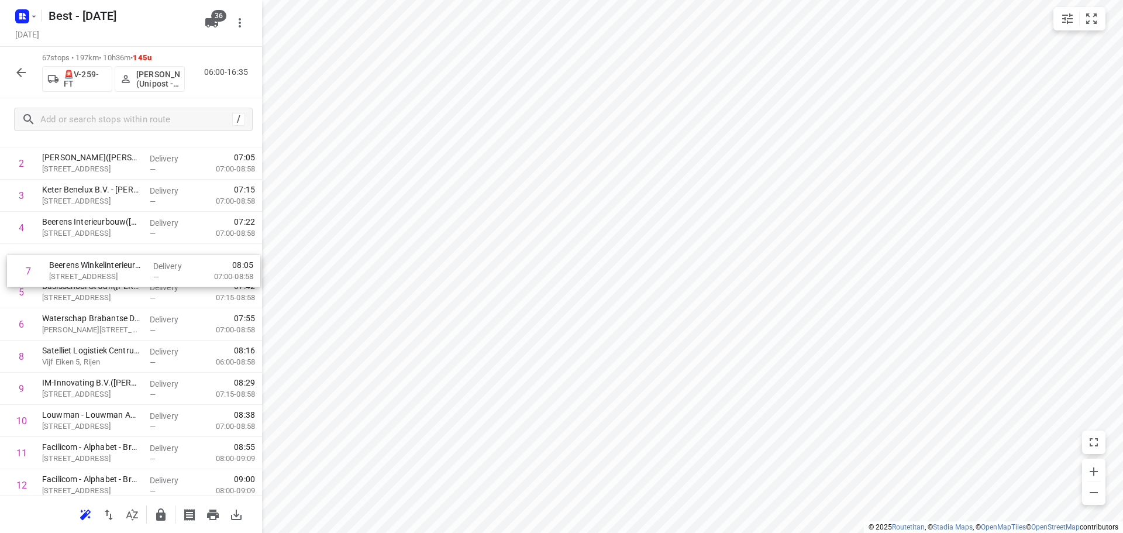
drag, startPoint x: 102, startPoint y: 316, endPoint x: 111, endPoint y: 244, distance: 72.5
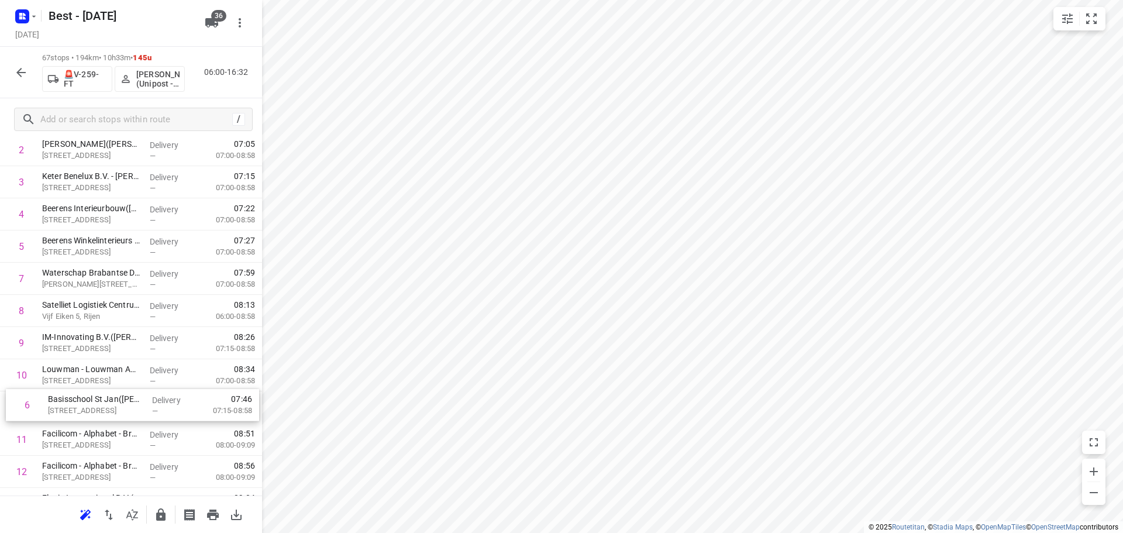
scroll to position [134, 0]
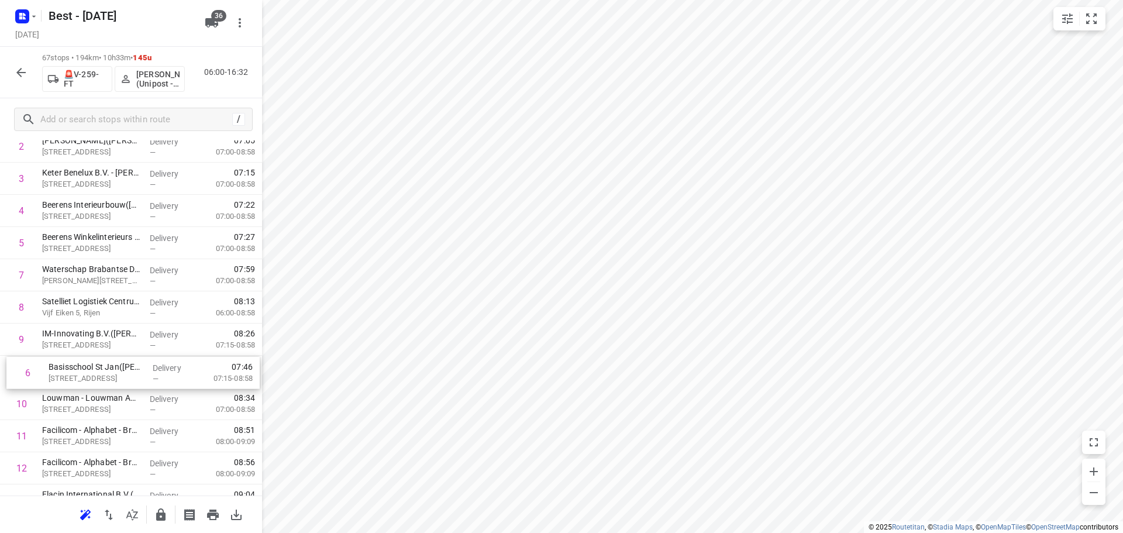
drag, startPoint x: 108, startPoint y: 412, endPoint x: 116, endPoint y: 380, distance: 33.8
drag, startPoint x: 176, startPoint y: 399, endPoint x: 173, endPoint y: 328, distance: 70.8
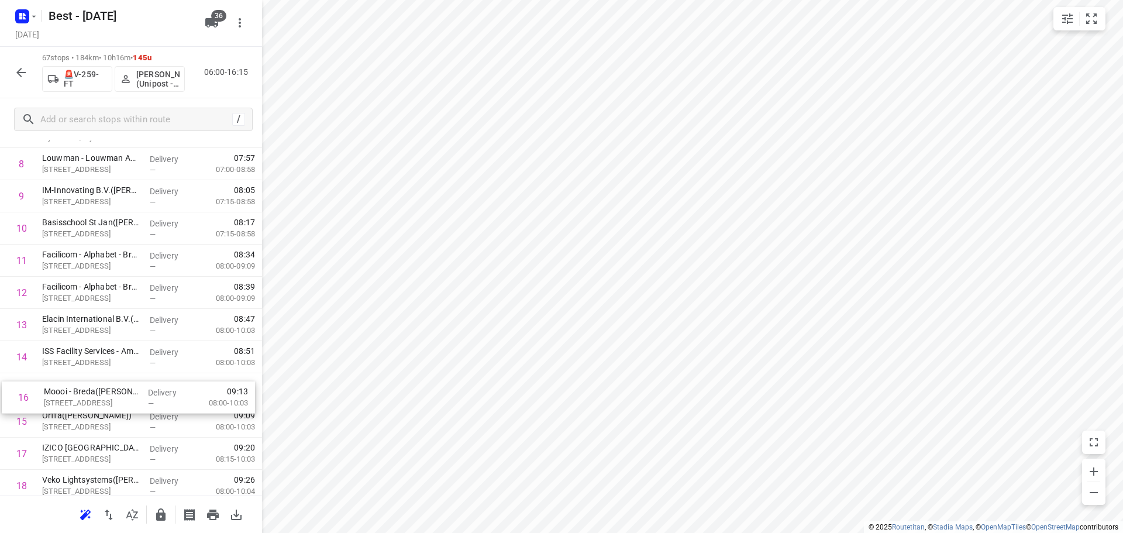
scroll to position [311, 0]
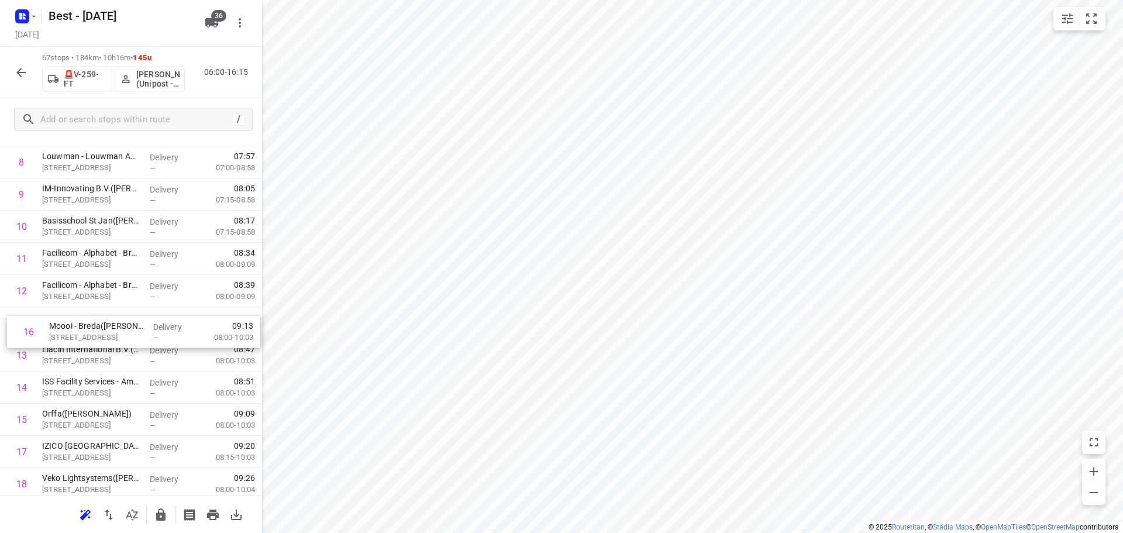
drag, startPoint x: 87, startPoint y: 416, endPoint x: 94, endPoint y: 322, distance: 93.8
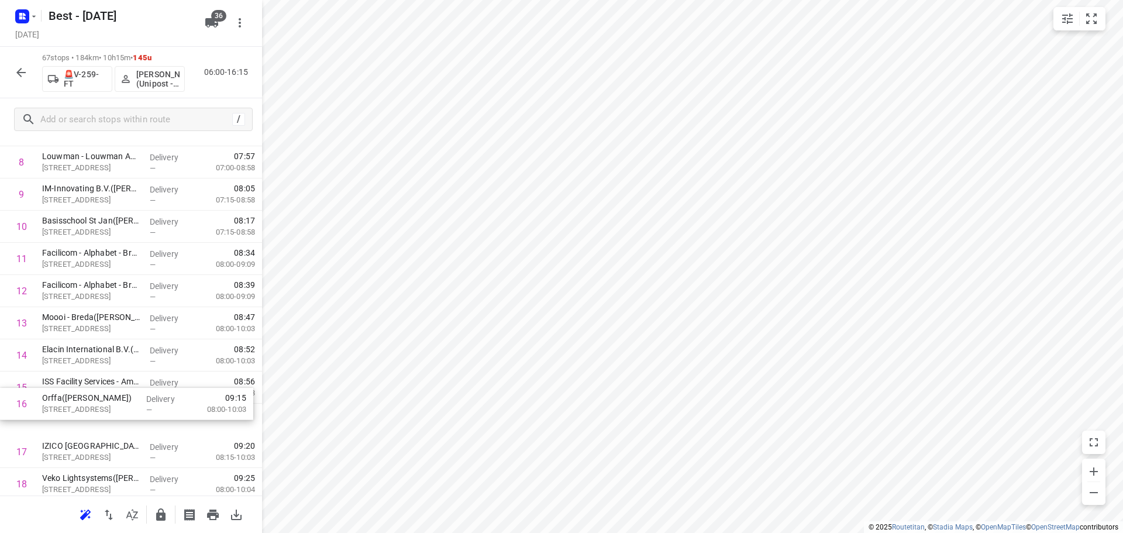
drag, startPoint x: 125, startPoint y: 410, endPoint x: 126, endPoint y: 382, distance: 28.1
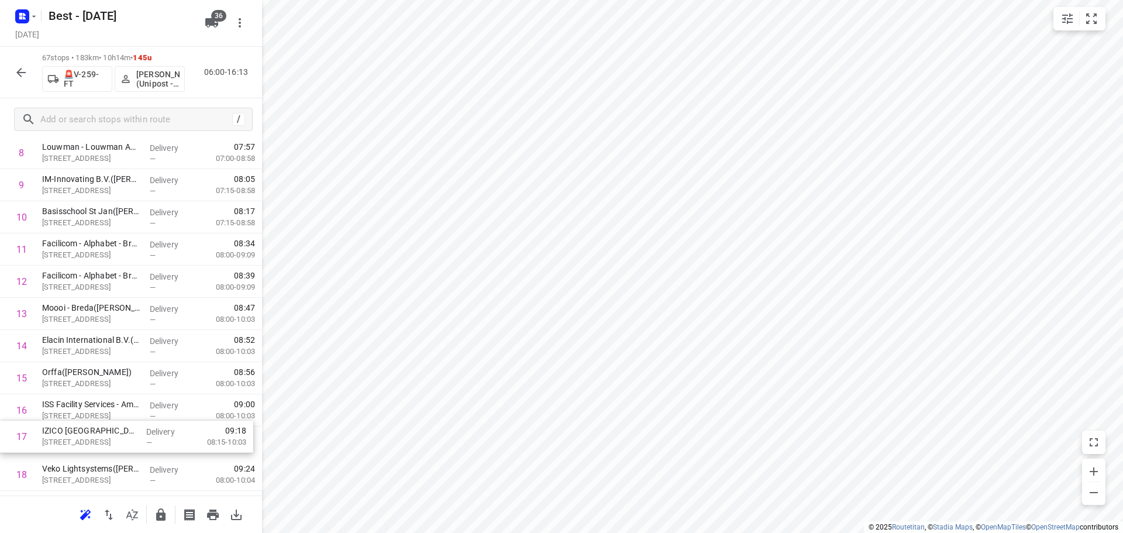
drag, startPoint x: 116, startPoint y: 453, endPoint x: 116, endPoint y: 412, distance: 40.4
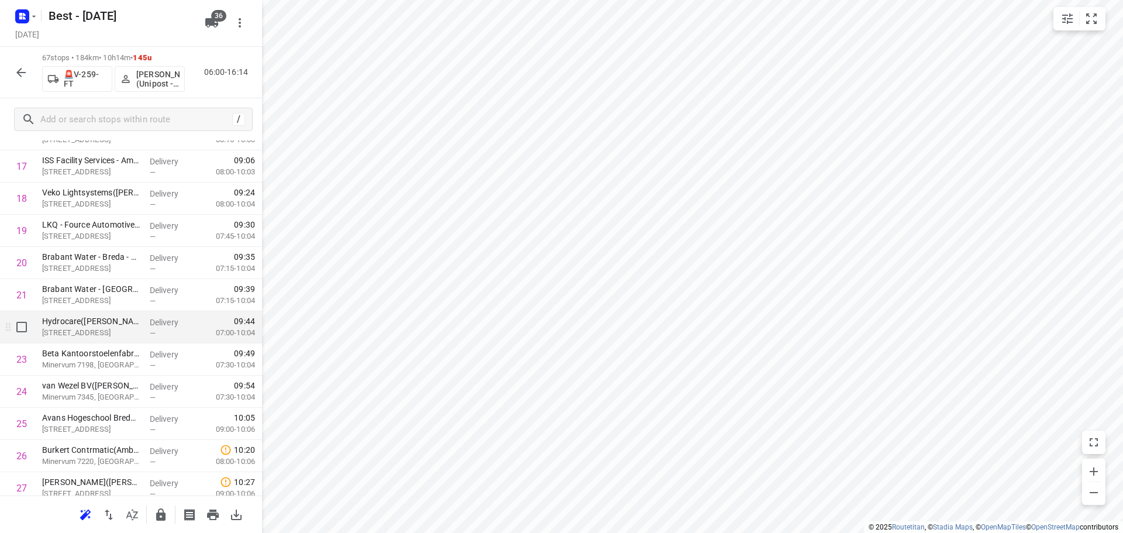
scroll to position [613, 0]
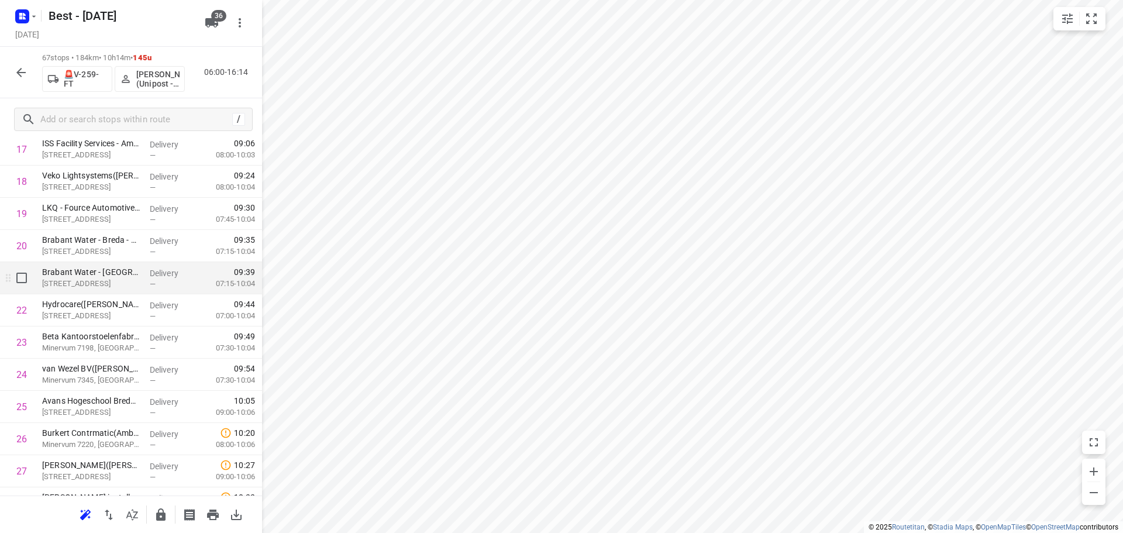
click at [19, 282] on input "checkbox" at bounding box center [21, 277] width 23 height 23
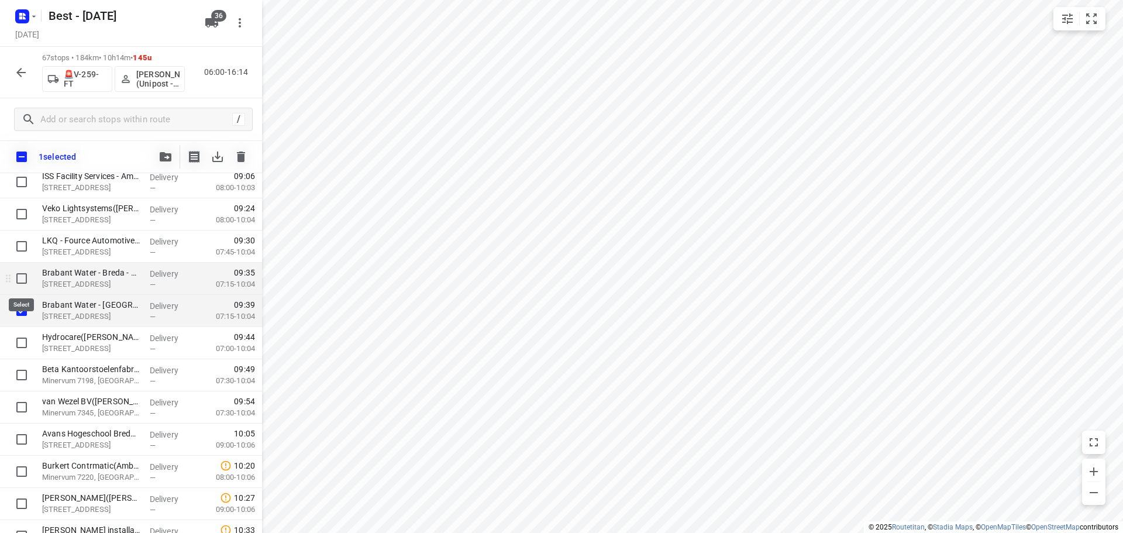
click at [26, 287] on input "checkbox" at bounding box center [21, 278] width 23 height 23
click at [23, 349] on input "checkbox" at bounding box center [21, 342] width 23 height 23
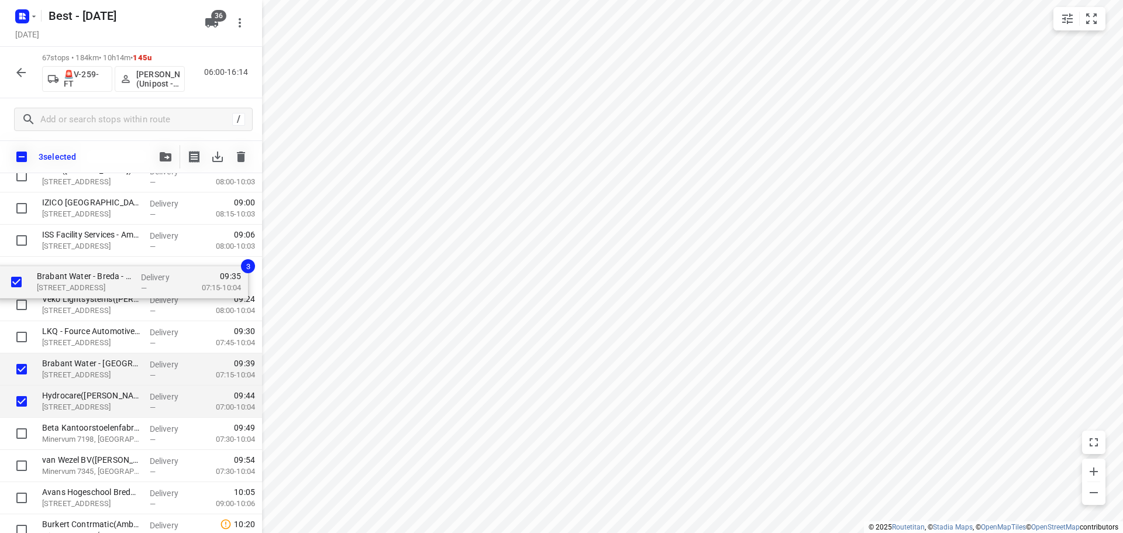
drag, startPoint x: 85, startPoint y: 336, endPoint x: 80, endPoint y: 276, distance: 60.4
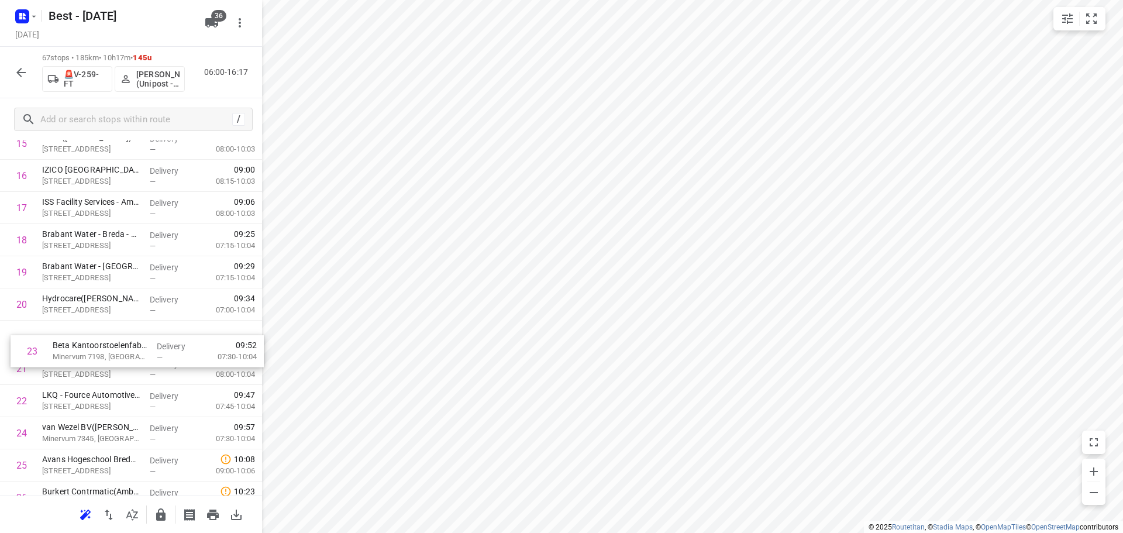
drag, startPoint x: 101, startPoint y: 408, endPoint x: 112, endPoint y: 341, distance: 68.2
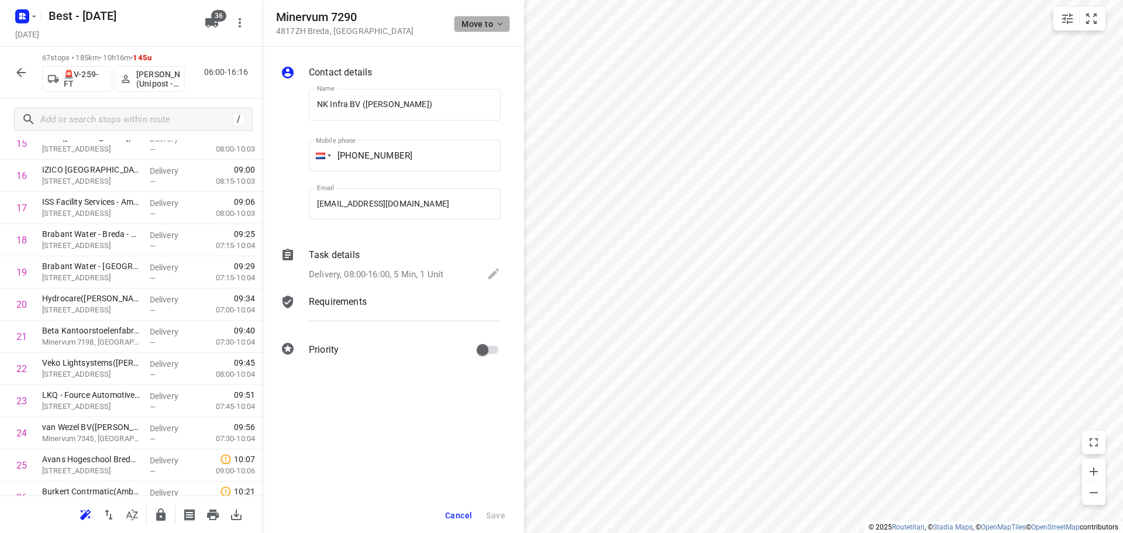
click at [478, 19] on span "Move to" at bounding box center [482, 23] width 43 height 9
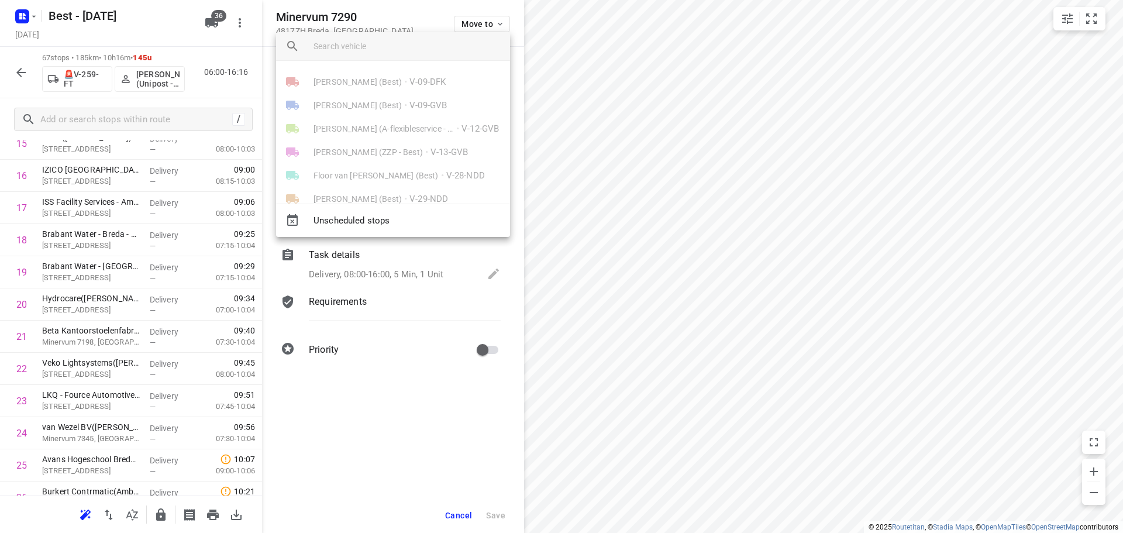
click at [451, 45] on input "search vehicle" at bounding box center [406, 46] width 187 height 18
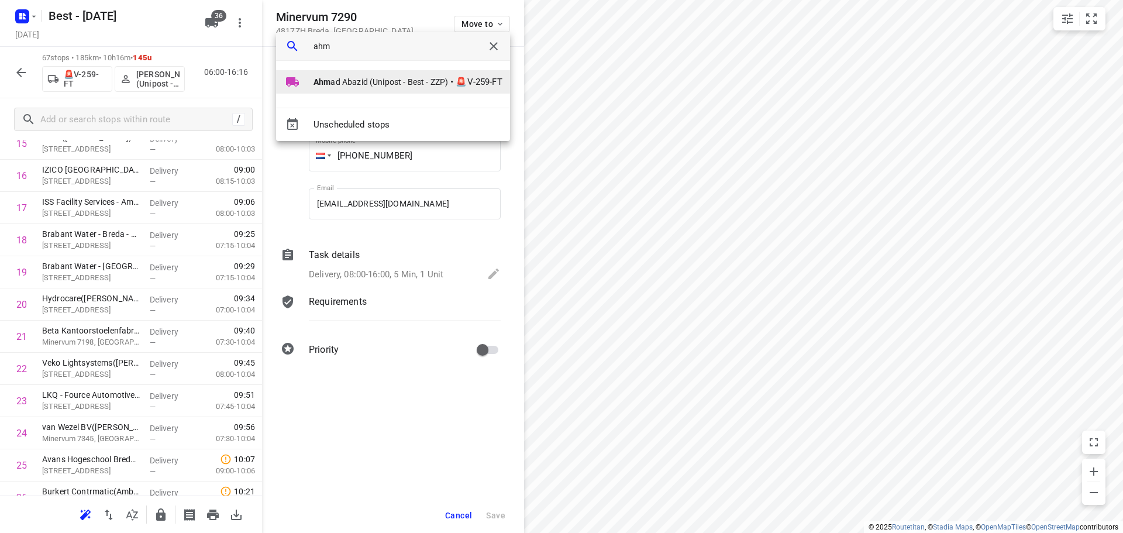
click at [344, 73] on li "Ahm ad Abazid (Unipost - Best - ZZP) • 🚨V-259-FT" at bounding box center [393, 81] width 234 height 23
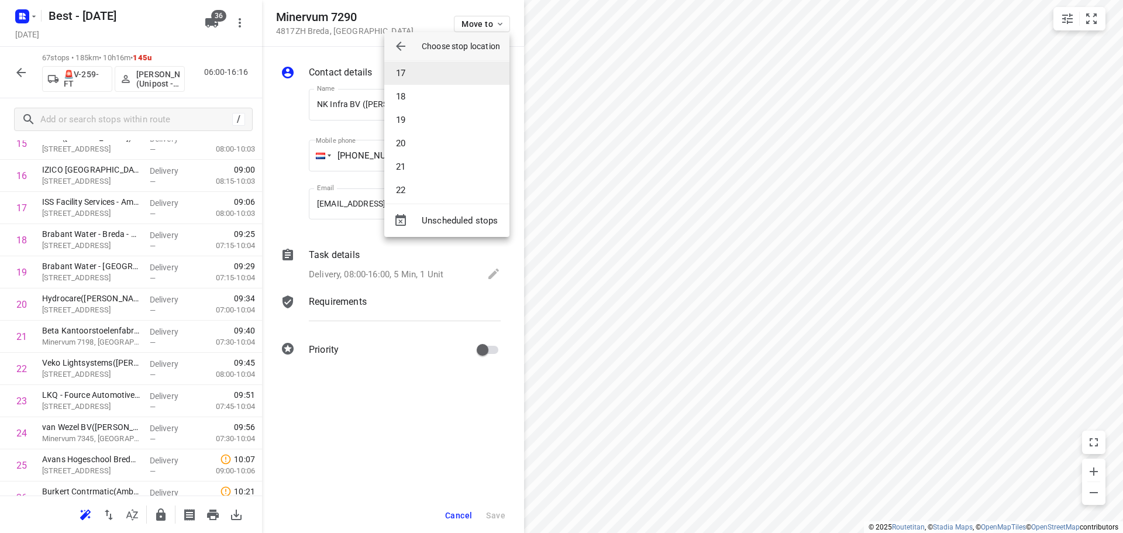
scroll to position [468, 0]
click at [444, 97] on li "22" at bounding box center [446, 100] width 125 height 23
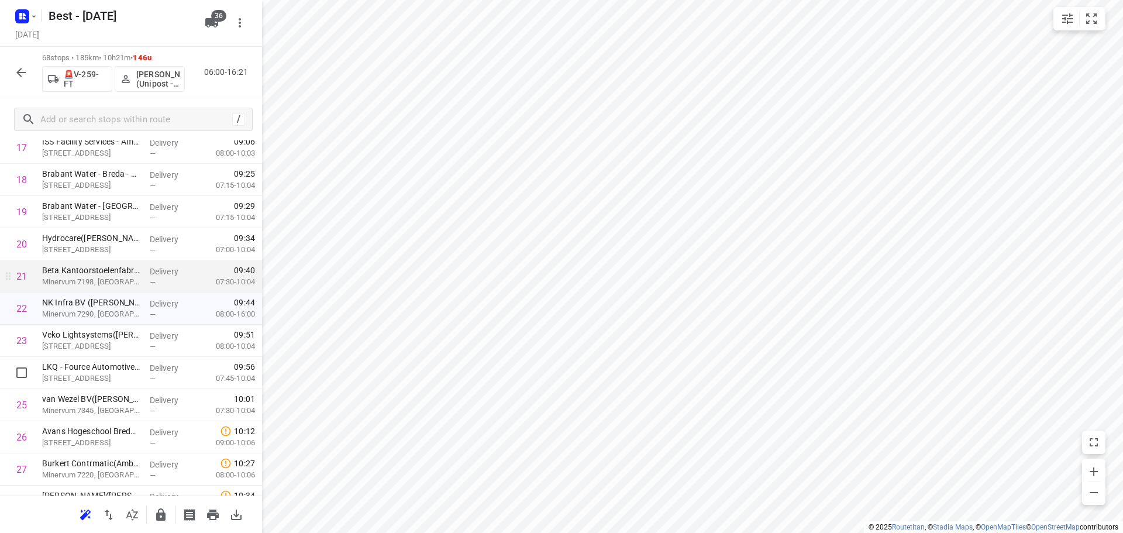
scroll to position [672, 0]
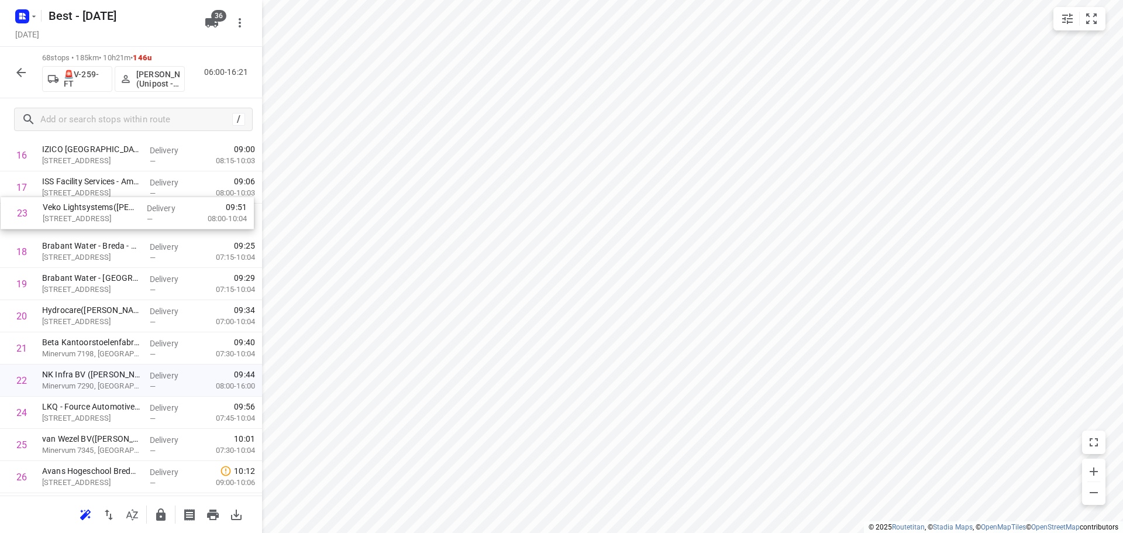
drag, startPoint x: 161, startPoint y: 287, endPoint x: 162, endPoint y: 213, distance: 73.7
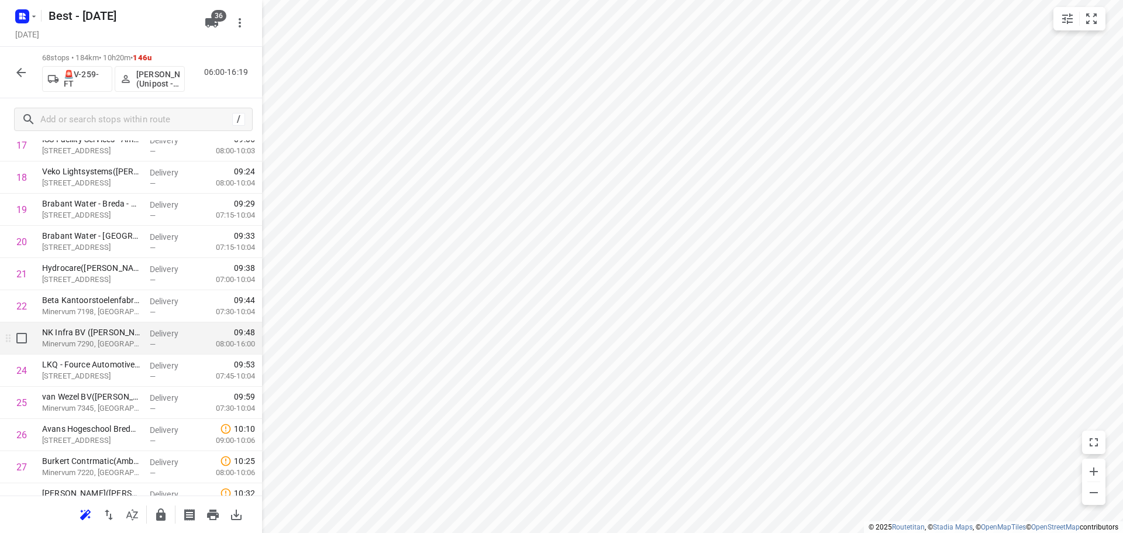
scroll to position [630, 0]
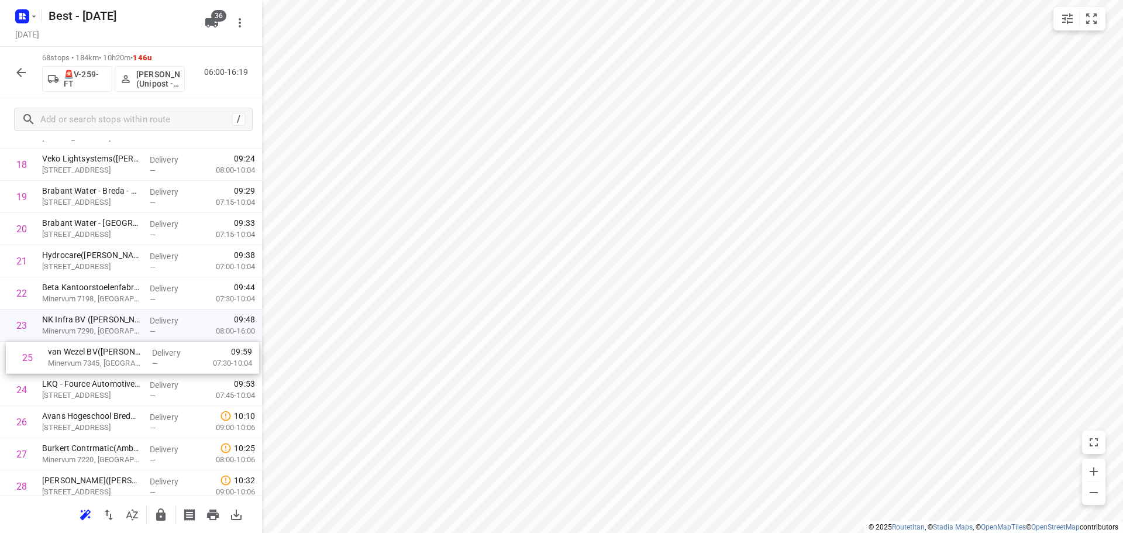
drag, startPoint x: 113, startPoint y: 384, endPoint x: 120, endPoint y: 348, distance: 36.9
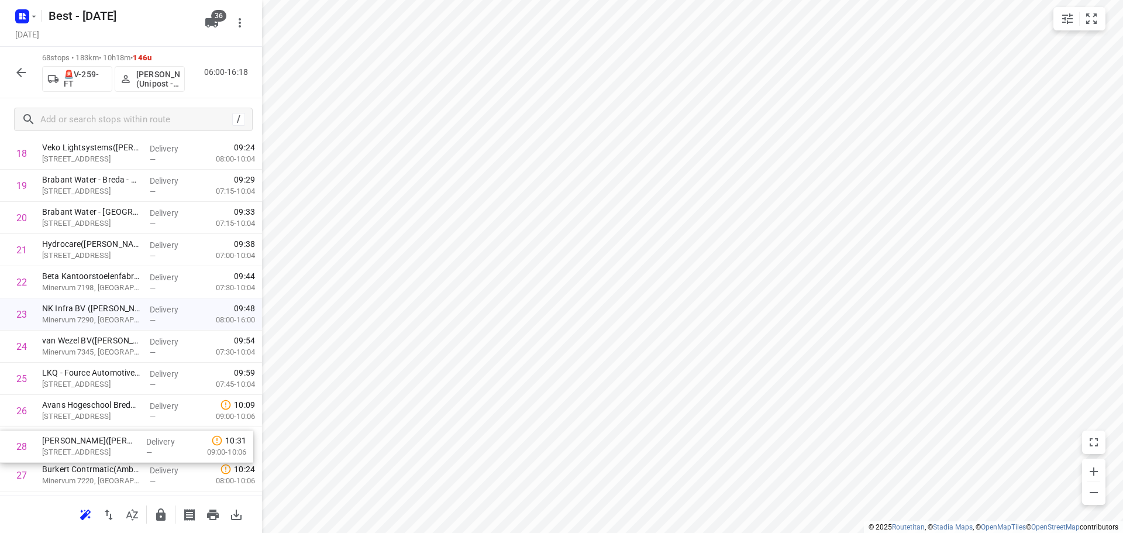
drag, startPoint x: 90, startPoint y: 480, endPoint x: 95, endPoint y: 398, distance: 82.6
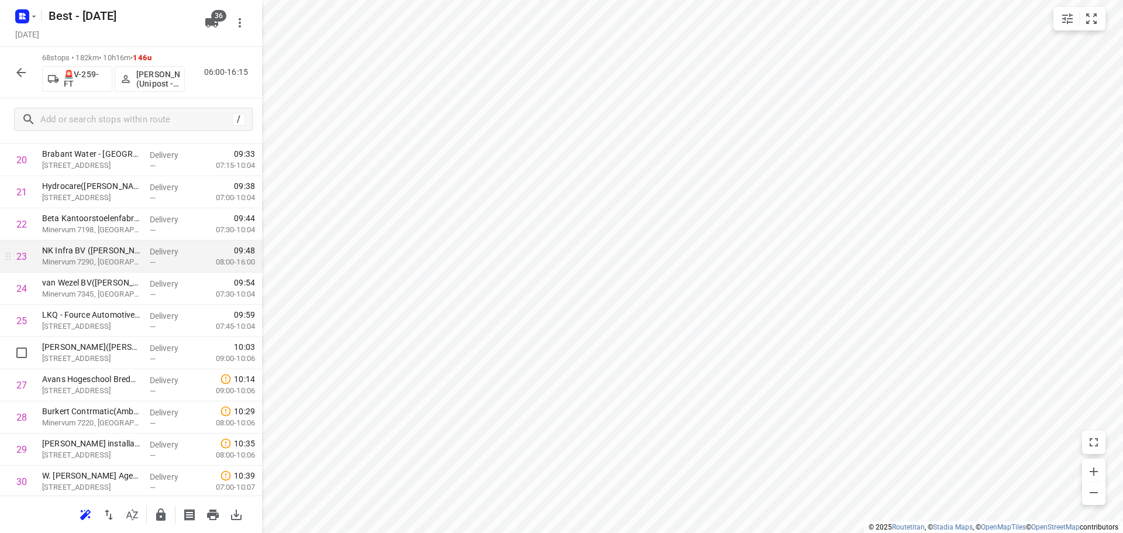
scroll to position [760, 0]
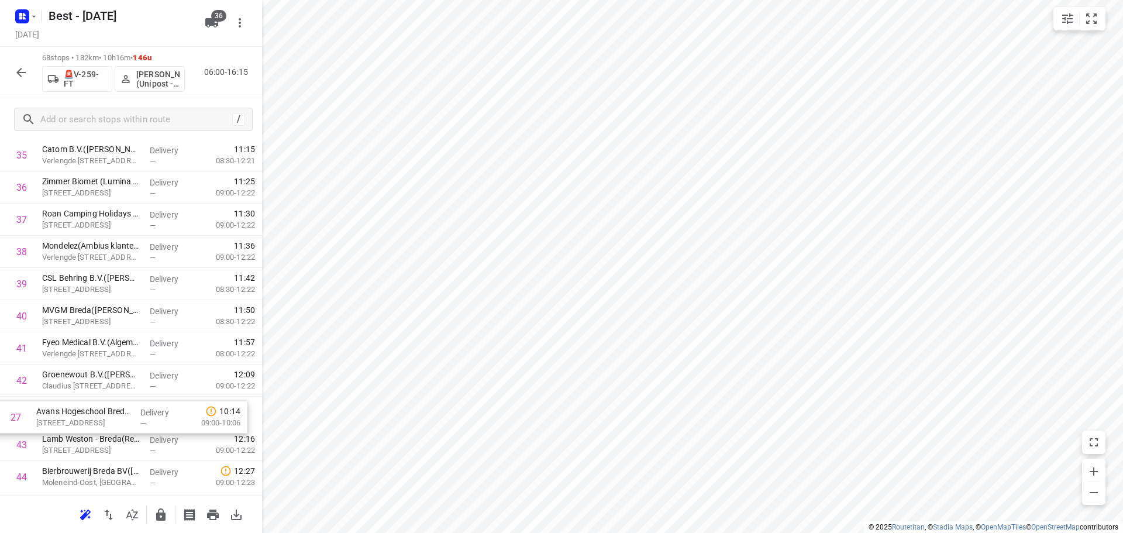
drag, startPoint x: 115, startPoint y: 329, endPoint x: 109, endPoint y: 423, distance: 93.8
click at [109, 424] on div "1 Audax Diensten - Rijen(Patricia Ligthart) Ericssonstraat 2, Rijen Delivery — …" at bounding box center [131, 171] width 262 height 2187
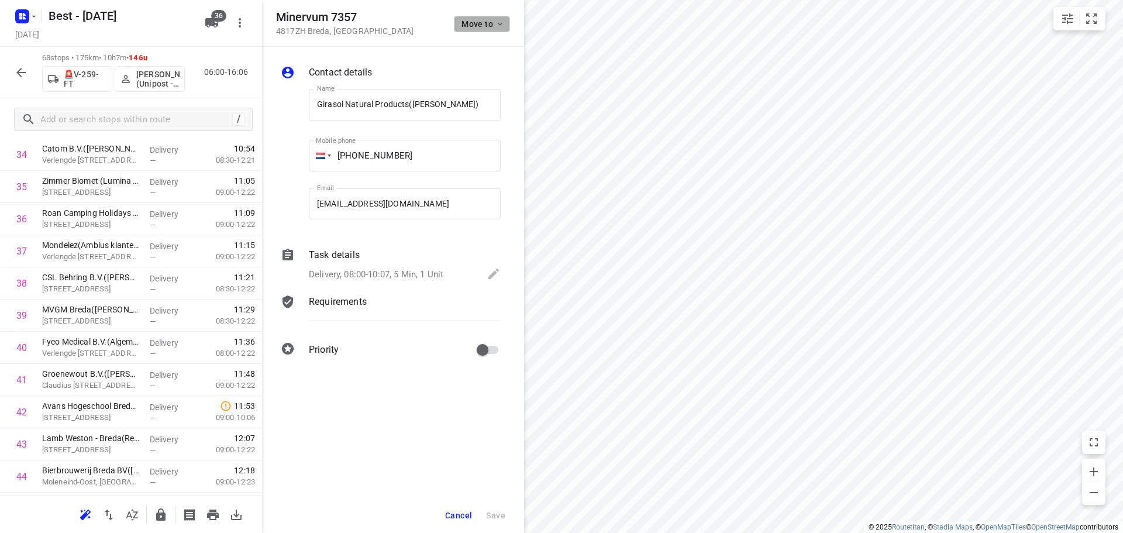
click at [480, 30] on button "Move to" at bounding box center [482, 24] width 56 height 16
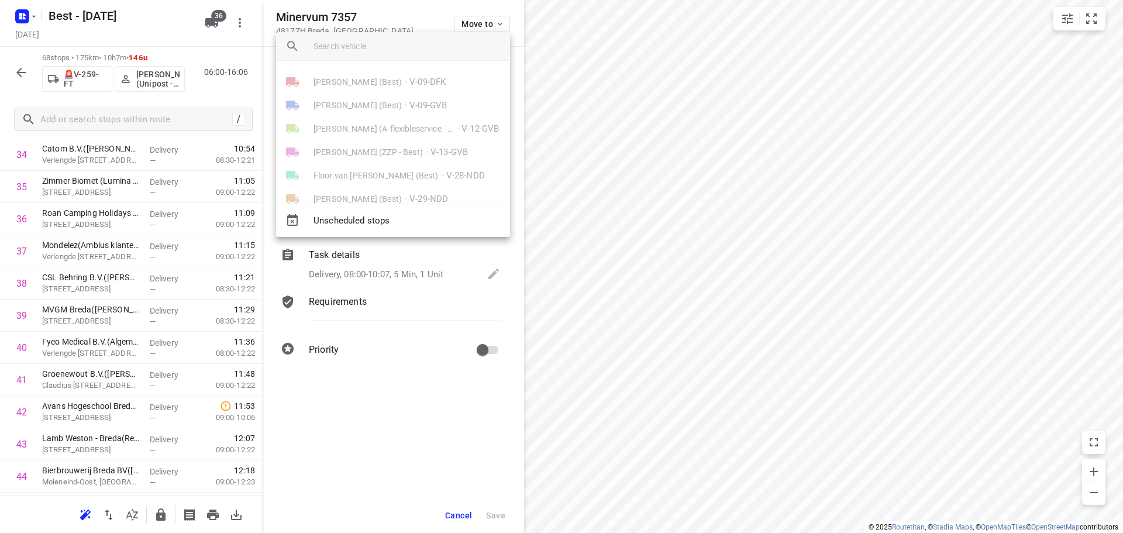
click at [433, 48] on input "search vehicle" at bounding box center [406, 46] width 187 height 18
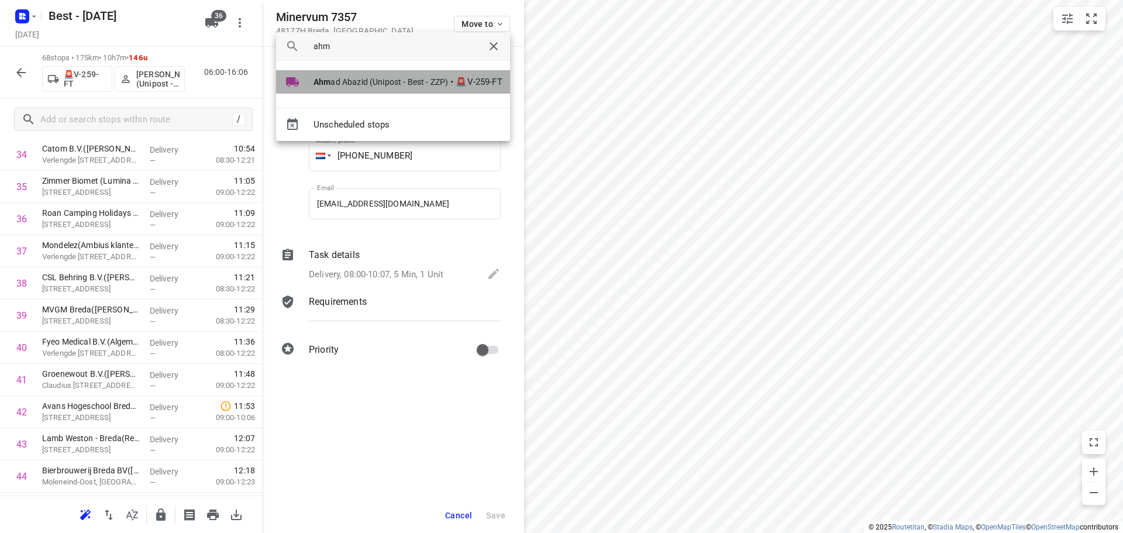
click at [344, 77] on span "Ahm ad Abazid (Unipost - Best - ZZP)" at bounding box center [380, 82] width 135 height 12
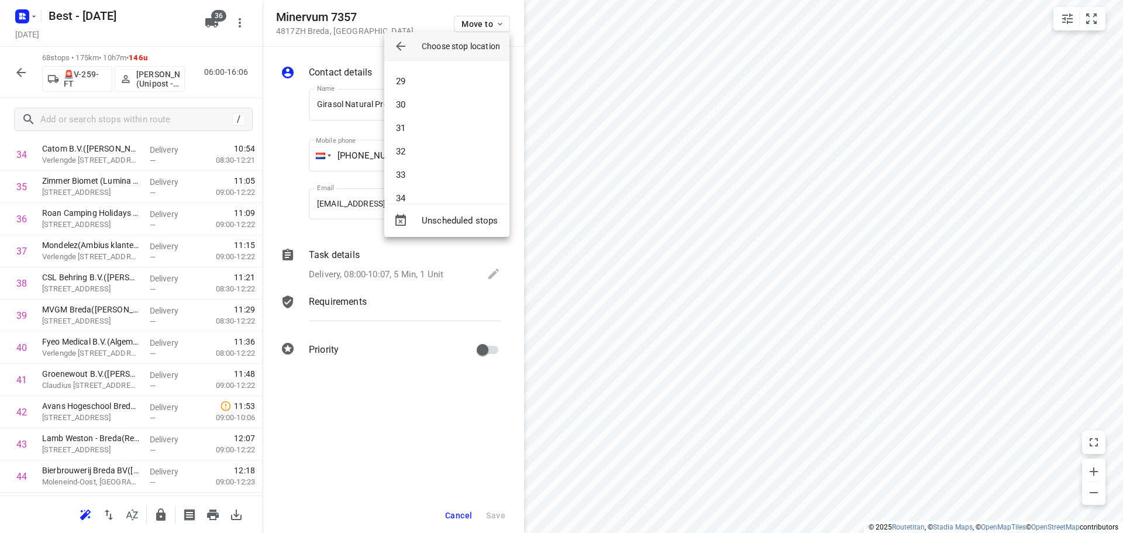
scroll to position [643, 0]
click at [415, 143] on li "31" at bounding box center [446, 135] width 125 height 23
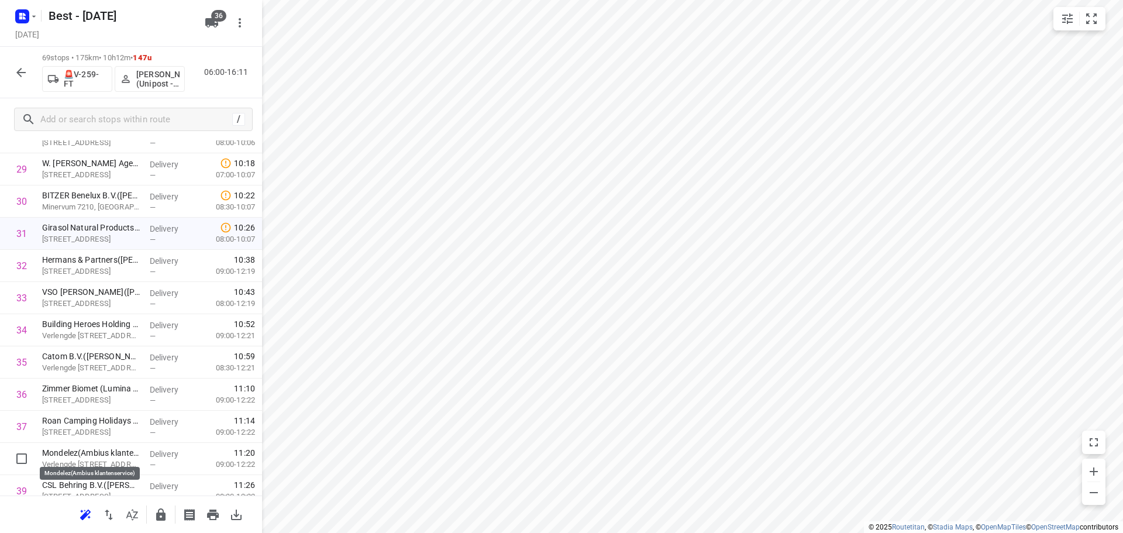
scroll to position [982, 0]
drag, startPoint x: 106, startPoint y: 456, endPoint x: 115, endPoint y: 357, distance: 99.2
click at [115, 357] on div "1 Audax Diensten - Rijen(Patricia Ligthart) Ericssonstraat 2, Rijen Delivery — …" at bounding box center [131, 359] width 262 height 2219
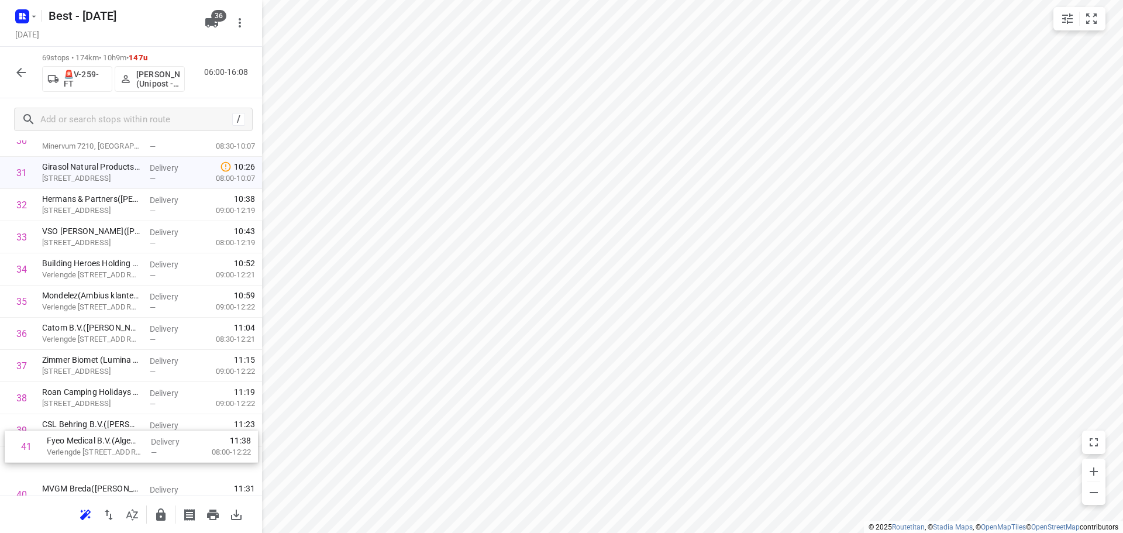
scroll to position [1046, 0]
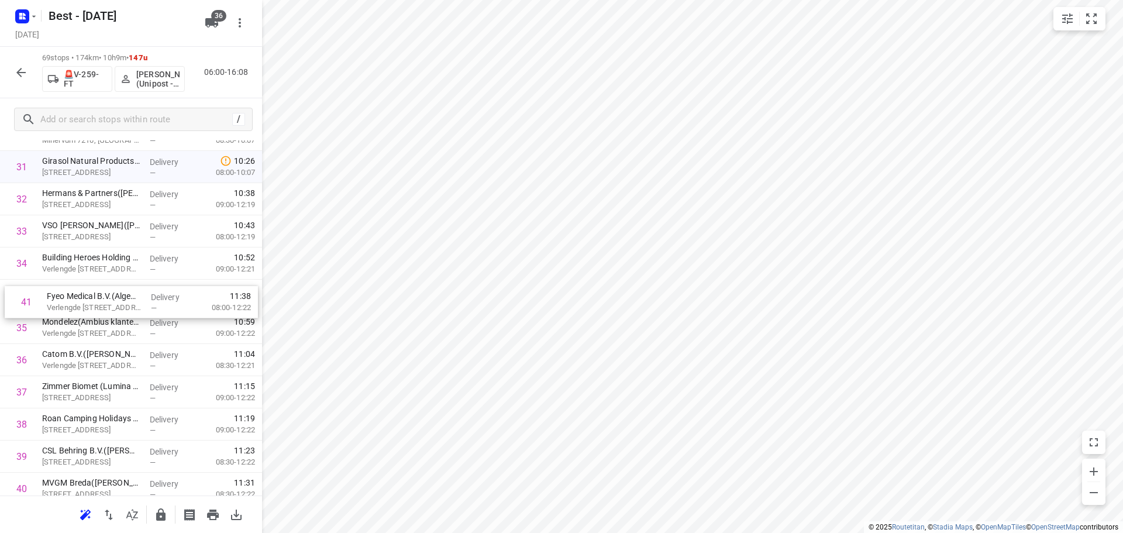
drag, startPoint x: 100, startPoint y: 485, endPoint x: 105, endPoint y: 289, distance: 196.5
click at [105, 289] on div "1 Audax Diensten - Rijen(Patricia Ligthart) Ericssonstraat 2, Rijen Delivery — …" at bounding box center [131, 295] width 262 height 2219
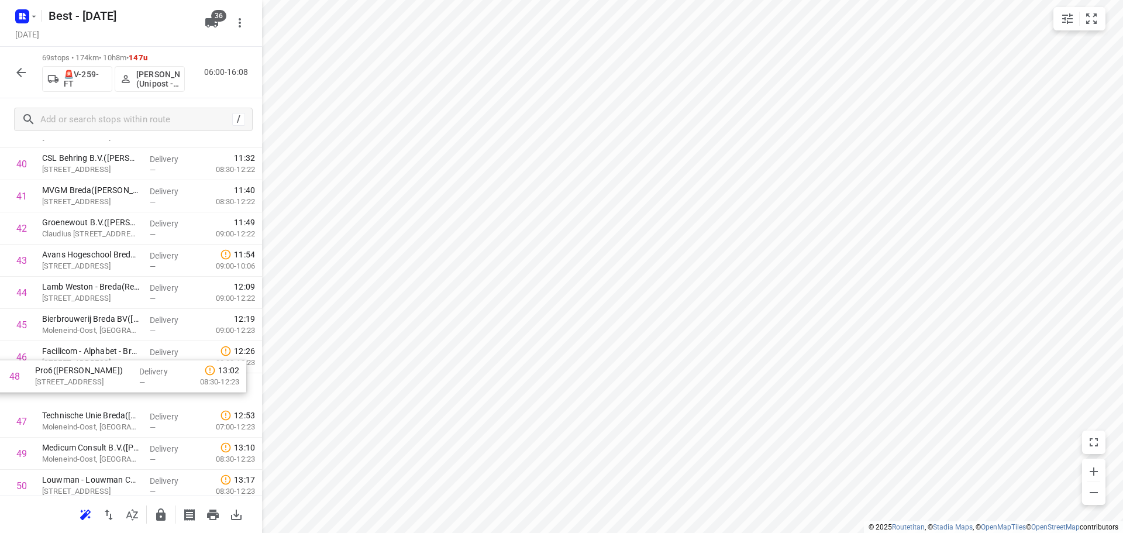
scroll to position [1339, 0]
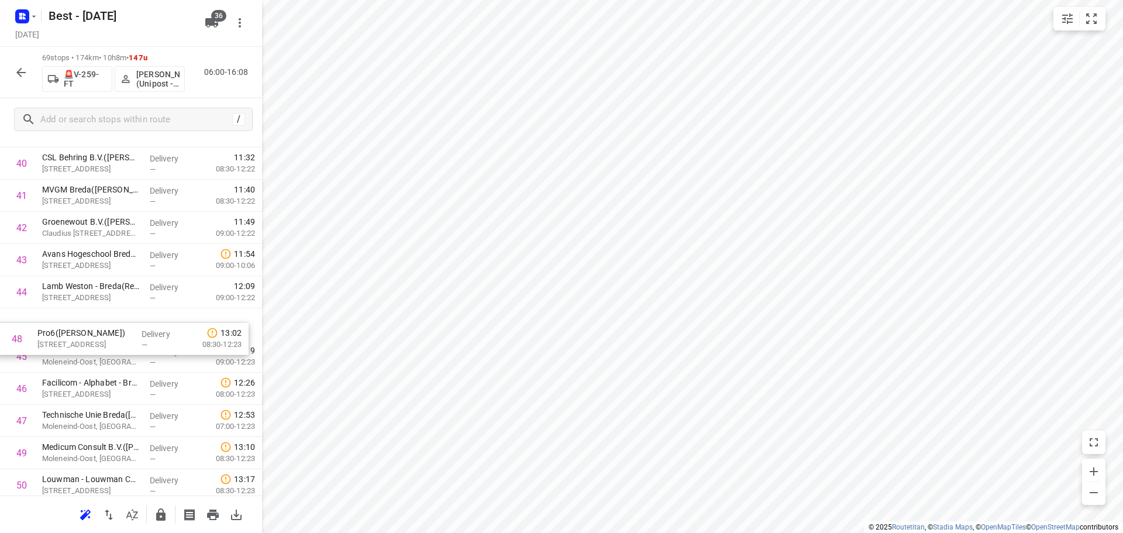
drag, startPoint x: 82, startPoint y: 412, endPoint x: 77, endPoint y: 315, distance: 97.2
click at [77, 315] on div "1 Audax Diensten - Rijen(Patricia Ligthart) Ericssonstraat 2, Rijen Delivery — …" at bounding box center [131, 2] width 262 height 2219
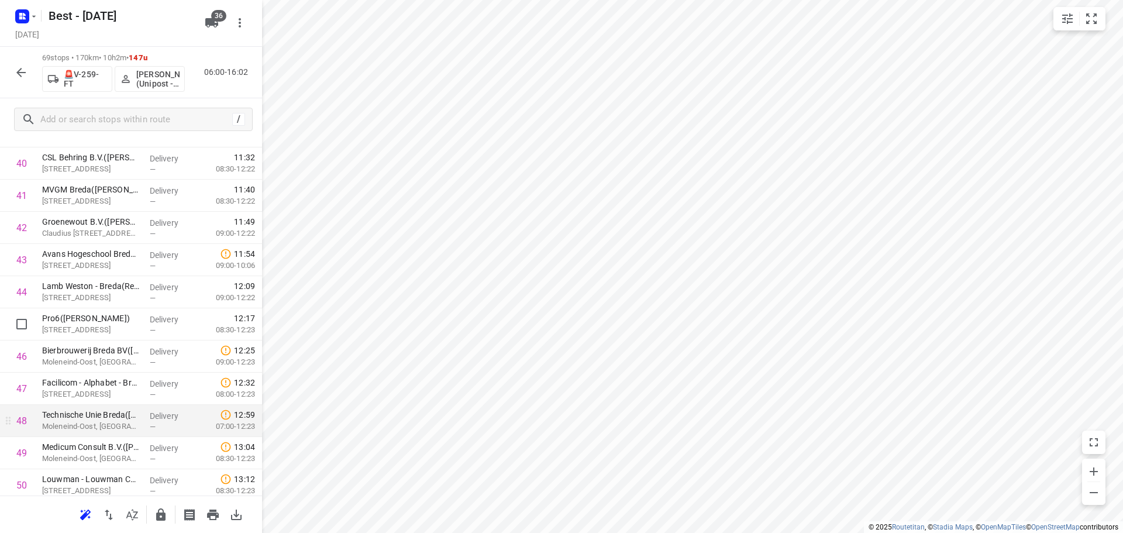
scroll to position [1456, 0]
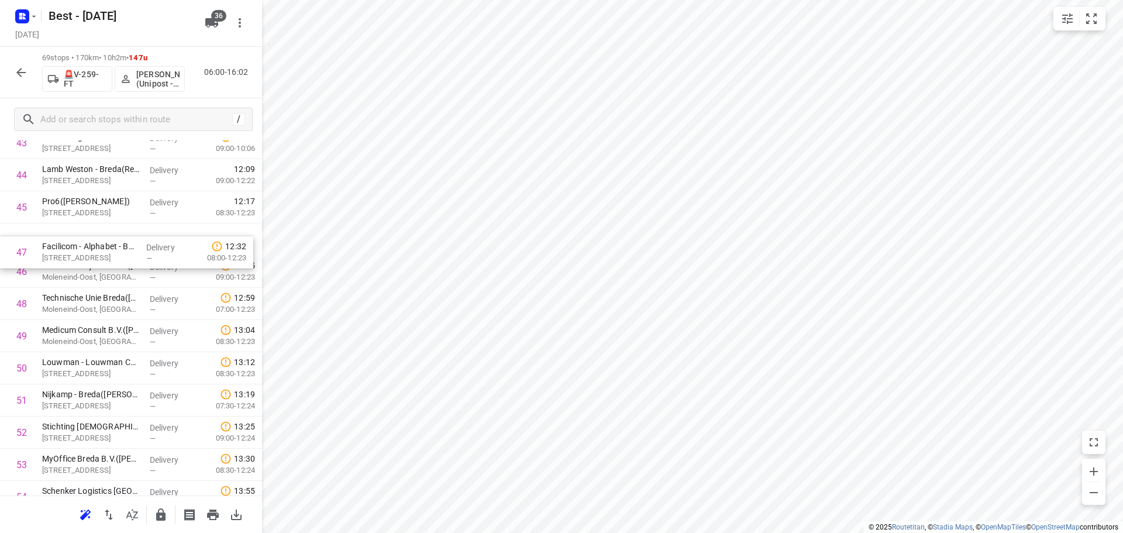
drag, startPoint x: 122, startPoint y: 277, endPoint x: 122, endPoint y: 244, distance: 33.3
drag, startPoint x: 42, startPoint y: 403, endPoint x: 43, endPoint y: 355, distance: 48.0
drag, startPoint x: 123, startPoint y: 399, endPoint x: 130, endPoint y: 234, distance: 165.6
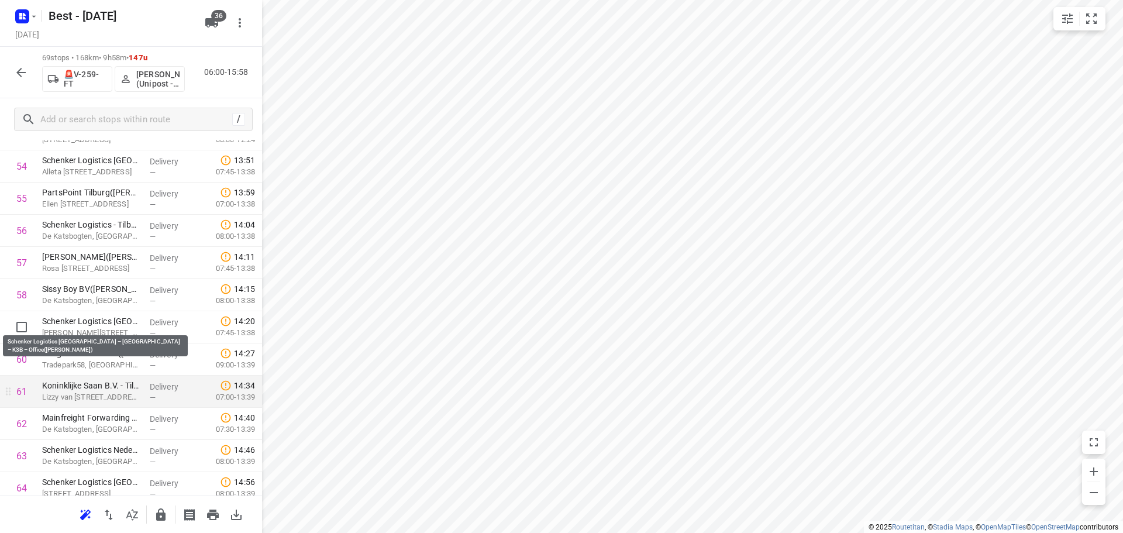
scroll to position [1866, 0]
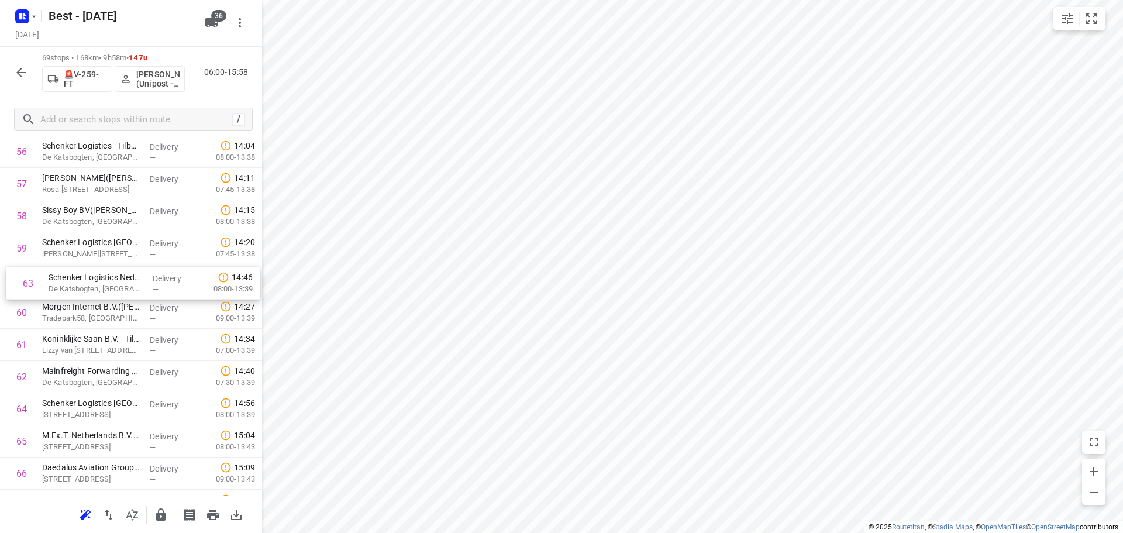
drag, startPoint x: 132, startPoint y: 369, endPoint x: 137, endPoint y: 267, distance: 101.9
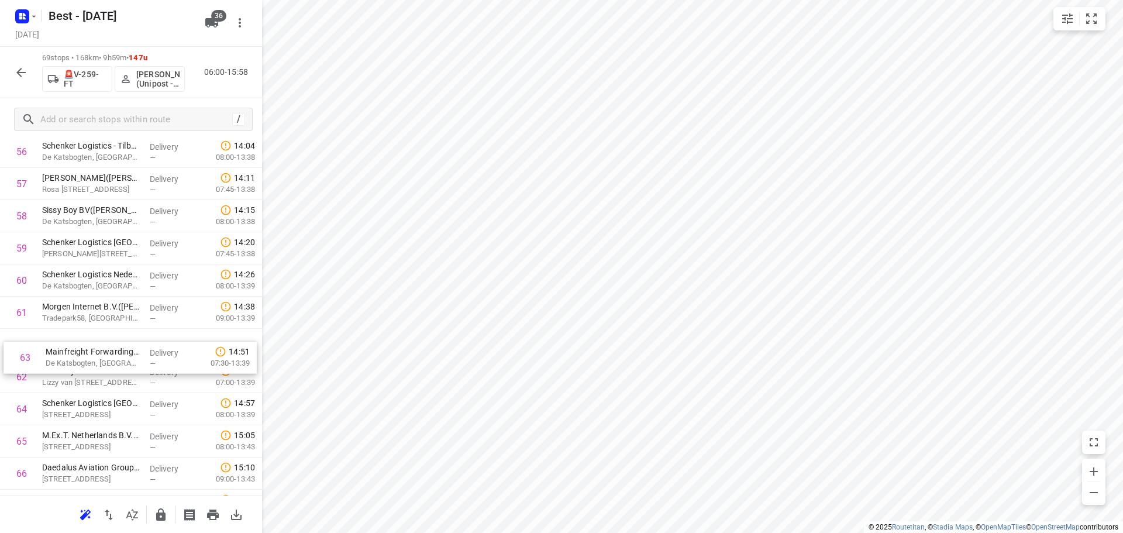
drag, startPoint x: 69, startPoint y: 371, endPoint x: 82, endPoint y: 304, distance: 68.0
drag, startPoint x: 56, startPoint y: 414, endPoint x: 59, endPoint y: 342, distance: 72.0
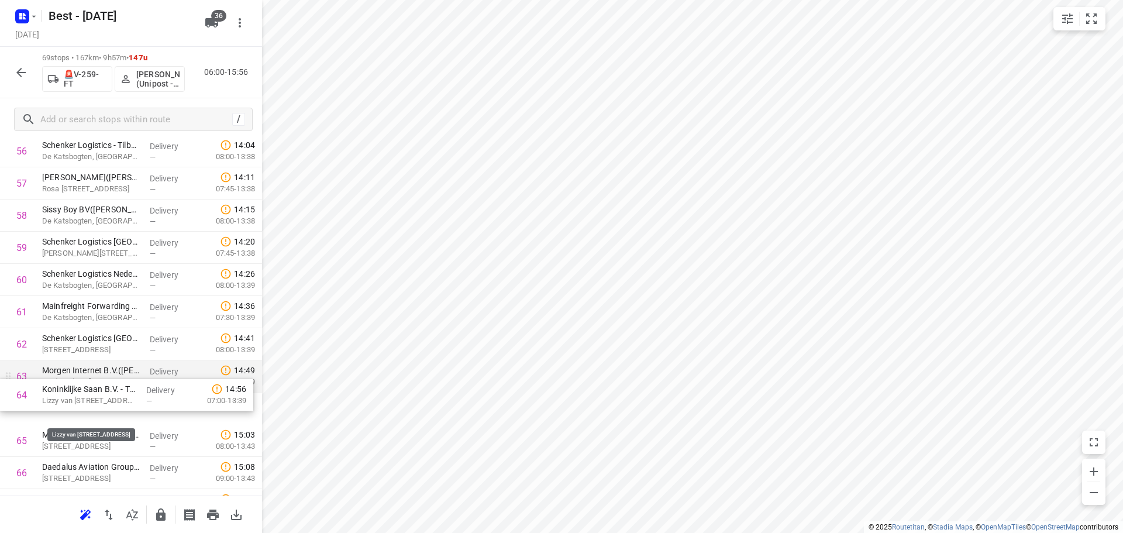
drag, startPoint x: 96, startPoint y: 411, endPoint x: 95, endPoint y: 375, distance: 35.1
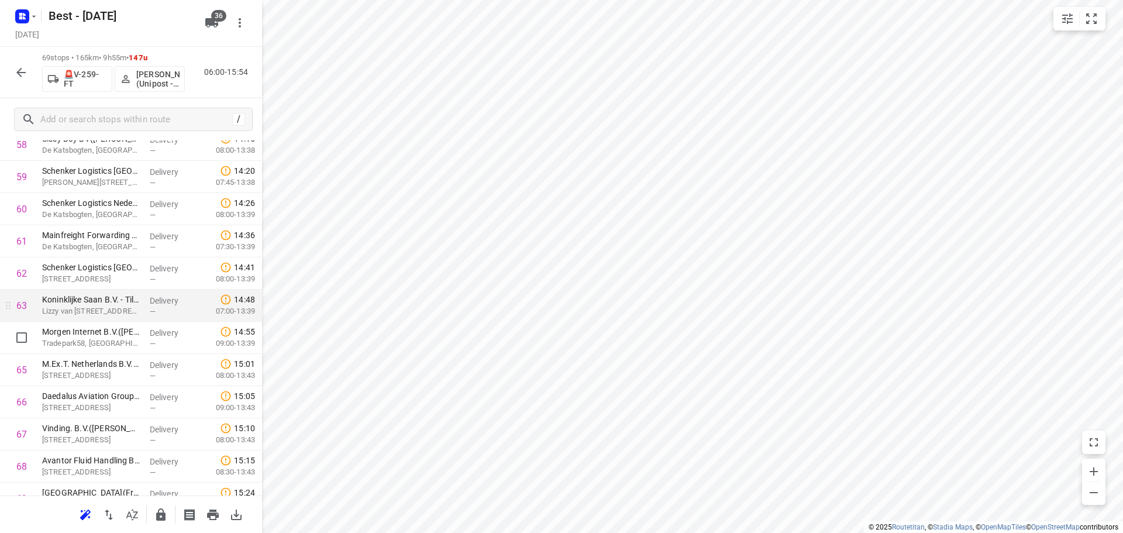
scroll to position [1983, 0]
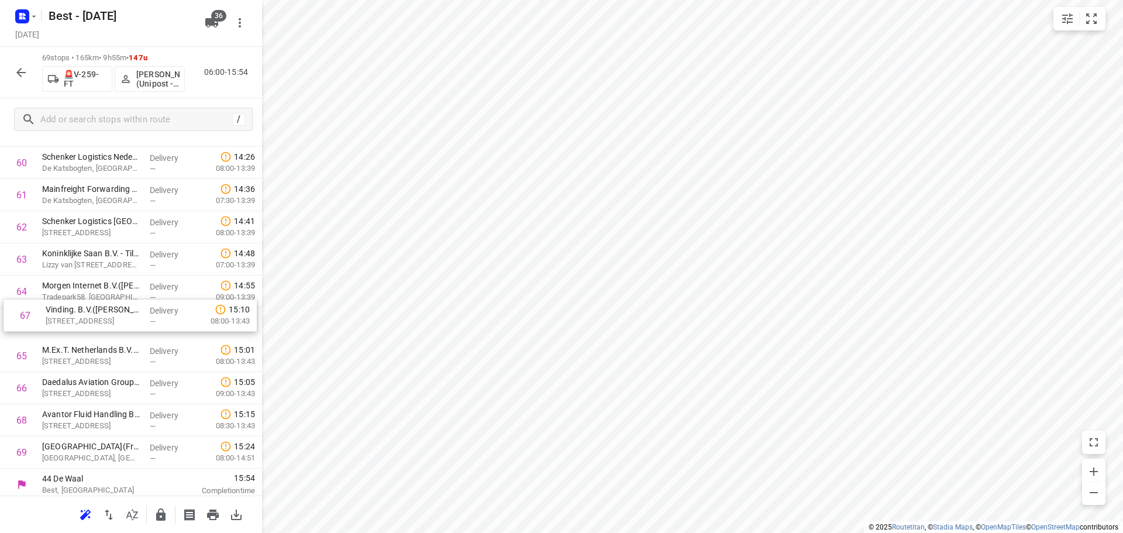
drag, startPoint x: 89, startPoint y: 396, endPoint x: 93, endPoint y: 320, distance: 76.7
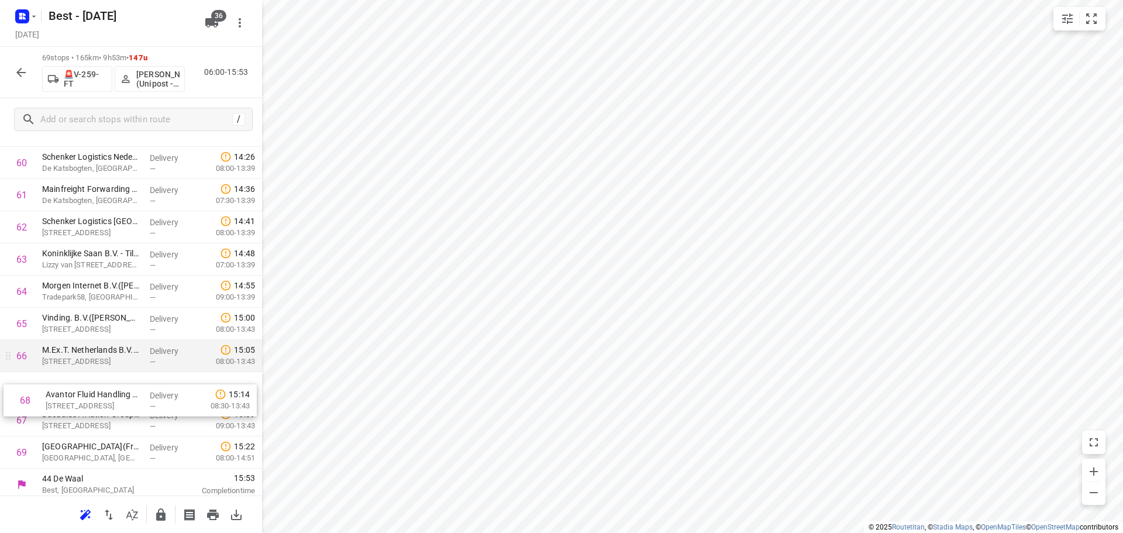
scroll to position [1984, 0]
drag, startPoint x: 109, startPoint y: 413, endPoint x: 119, endPoint y: 370, distance: 44.4
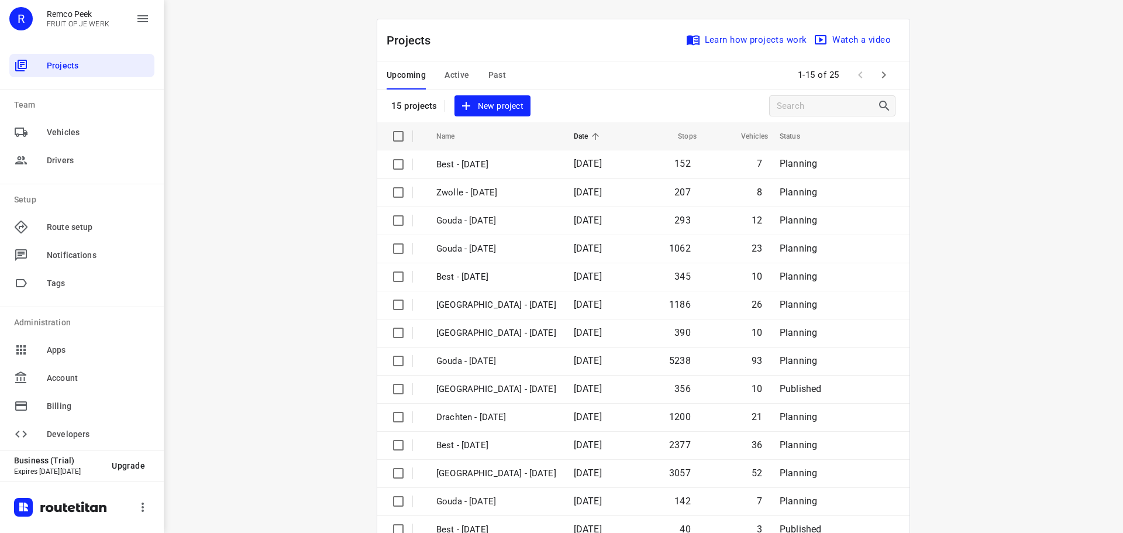
click at [520, 70] on div "Upcoming Active Past 1-15 of 25" at bounding box center [643, 75] width 532 height 28
click at [499, 70] on span "Past" at bounding box center [497, 75] width 18 height 15
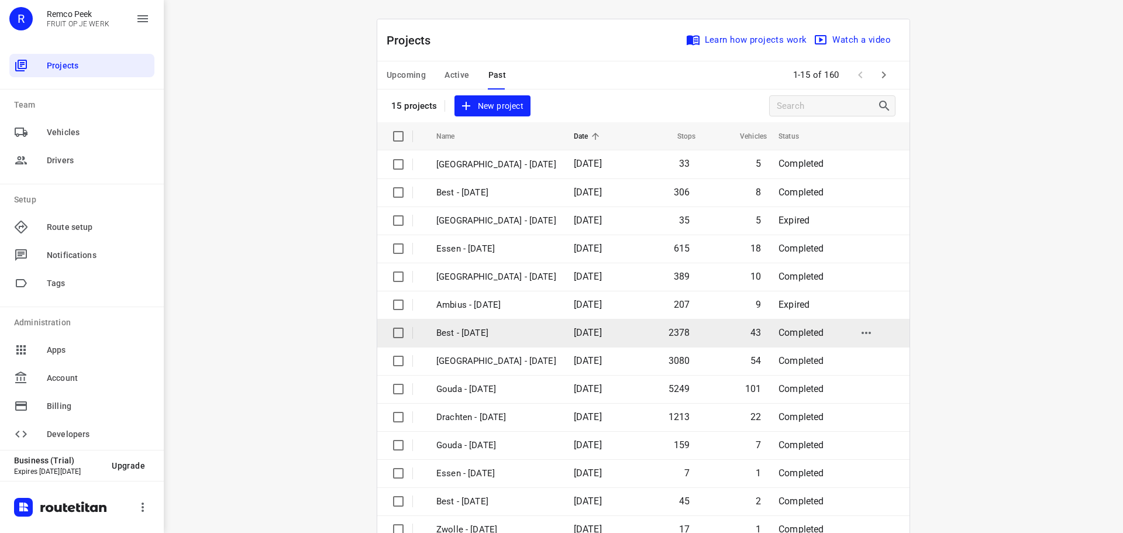
click at [492, 340] on td "Best - [DATE]" at bounding box center [495, 333] width 140 height 28
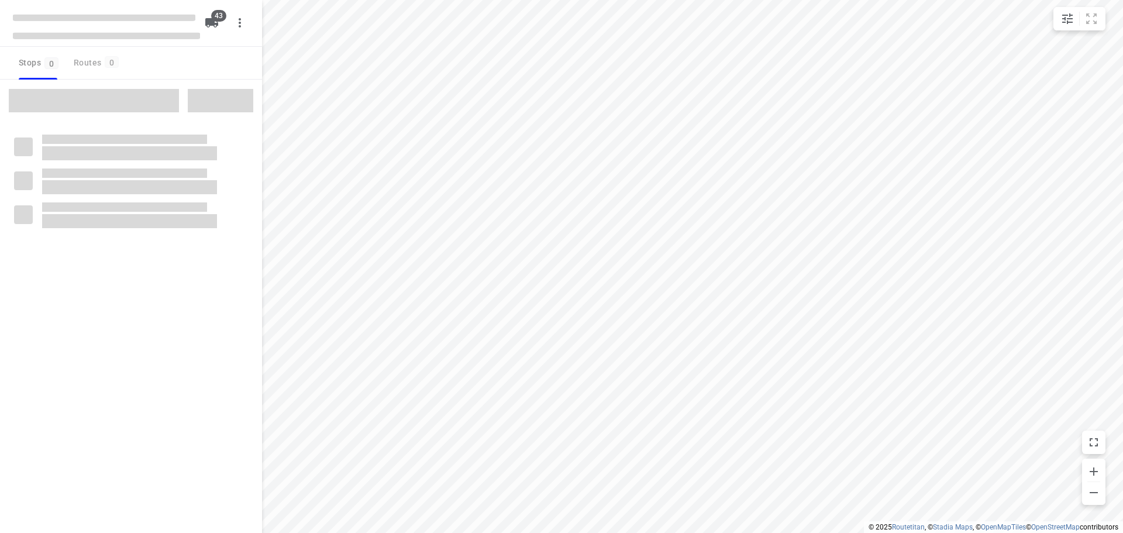
checkbox input "true"
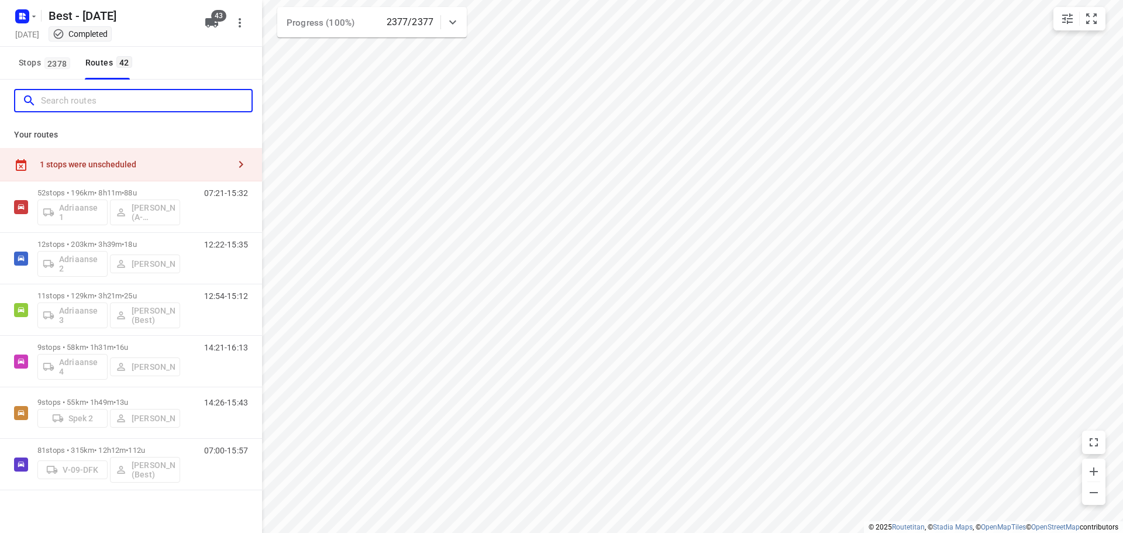
click at [111, 99] on input "Search routes" at bounding box center [146, 101] width 211 height 18
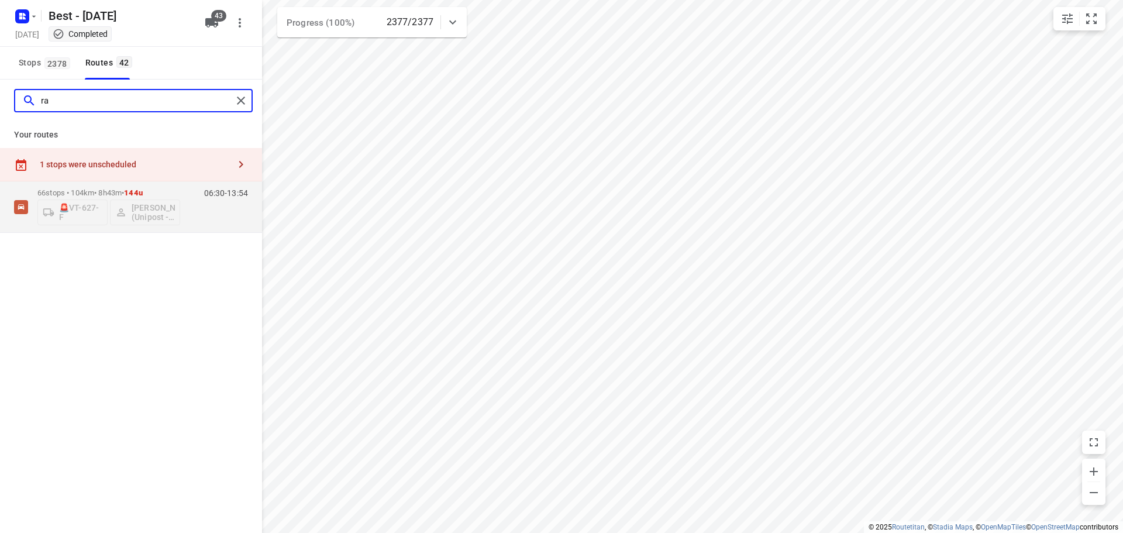
type input "r"
type input "ahma"
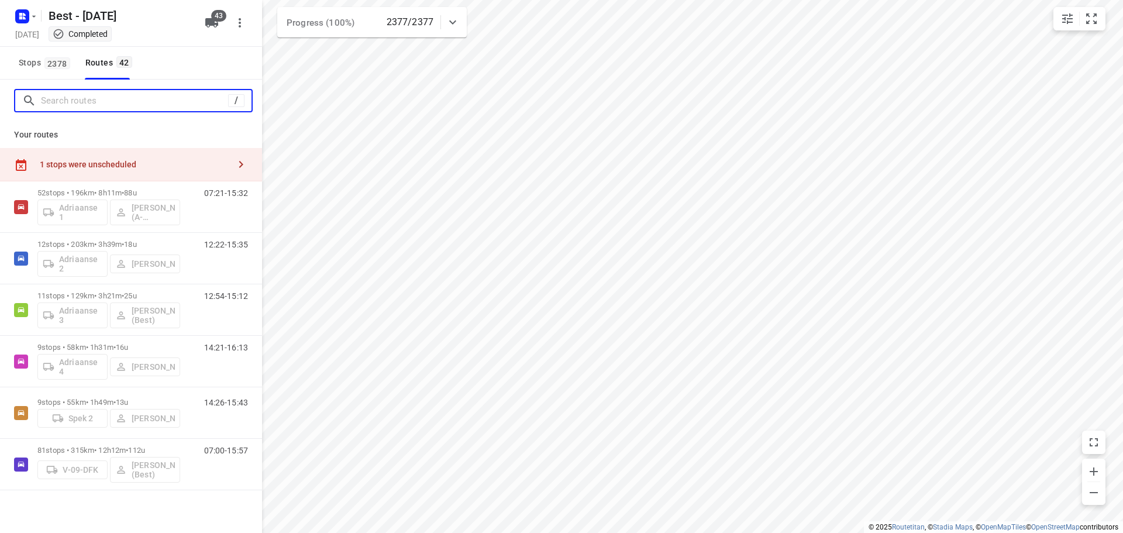
click at [176, 104] on input "Search routes" at bounding box center [134, 101] width 187 height 18
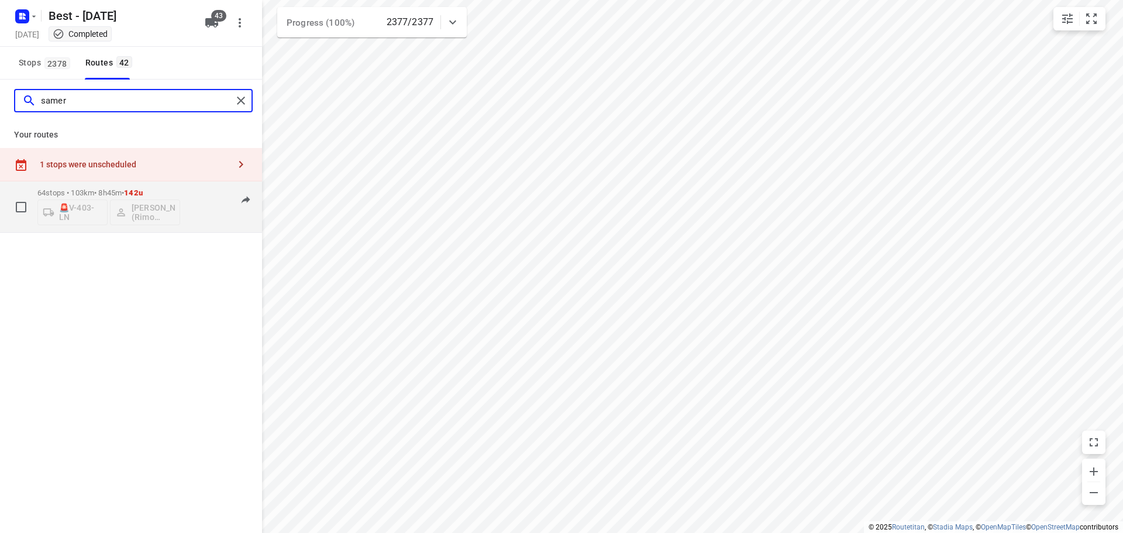
type input "samer"
click at [122, 189] on p "64 stops • 103km • 8h45m • 142u" at bounding box center [108, 192] width 143 height 9
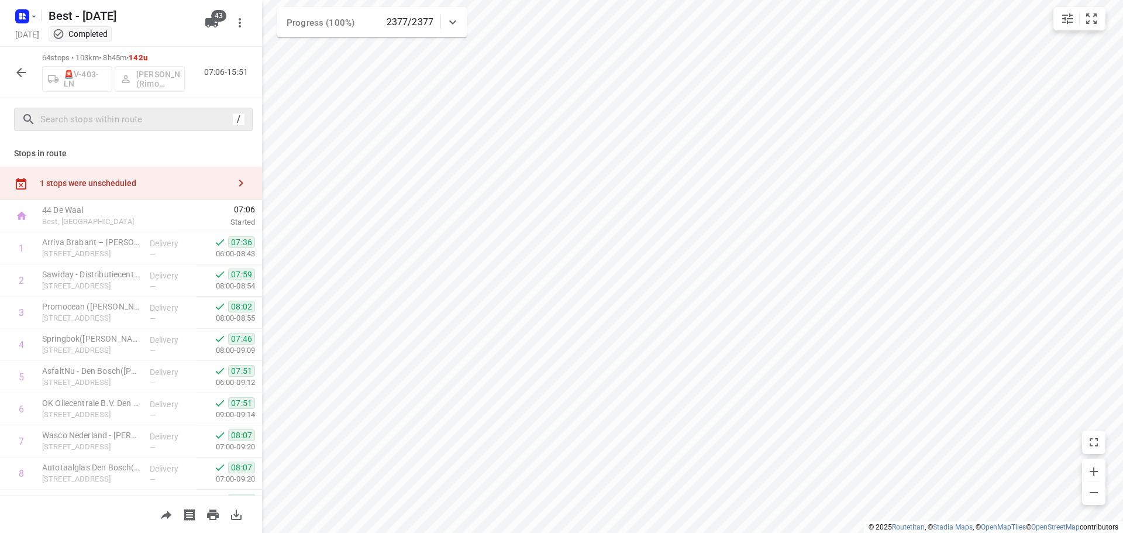
click at [125, 108] on div "/" at bounding box center [133, 119] width 239 height 23
click at [140, 123] on input "text" at bounding box center [136, 120] width 191 height 18
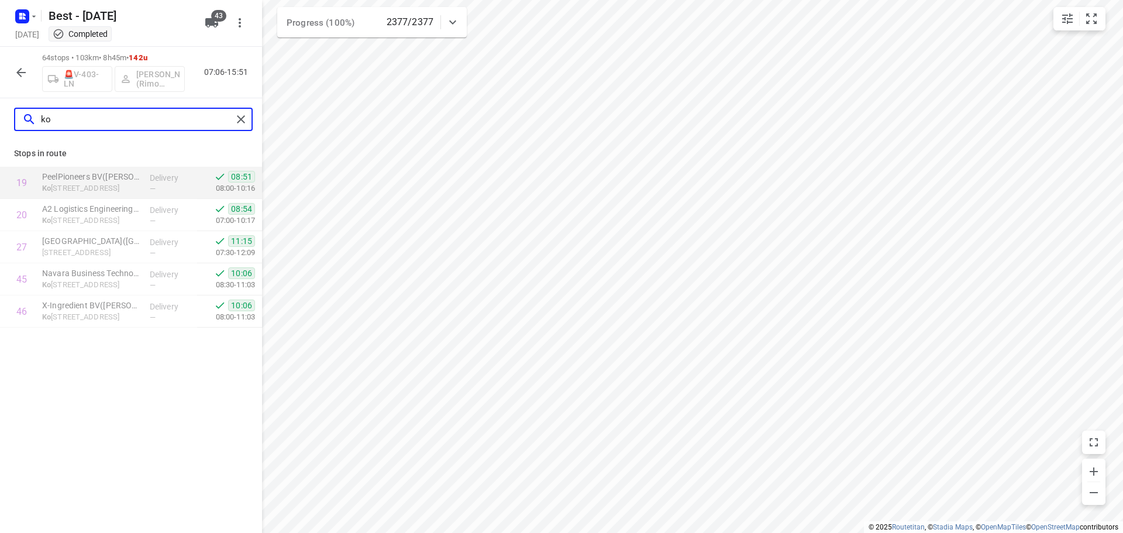
type input "k"
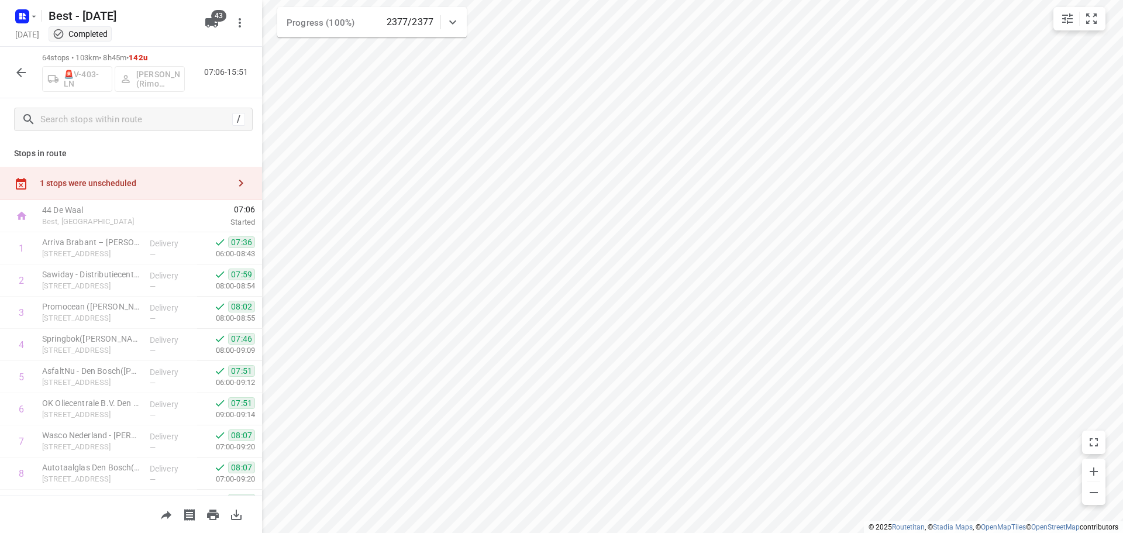
click at [11, 75] on button "button" at bounding box center [20, 72] width 23 height 23
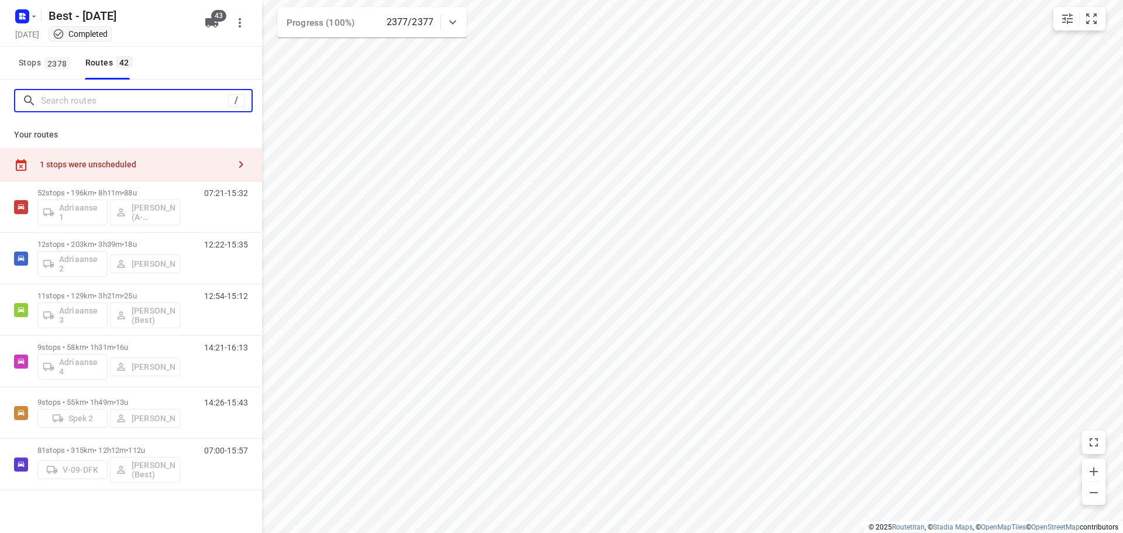
click at [54, 96] on input "Search routes" at bounding box center [134, 101] width 187 height 18
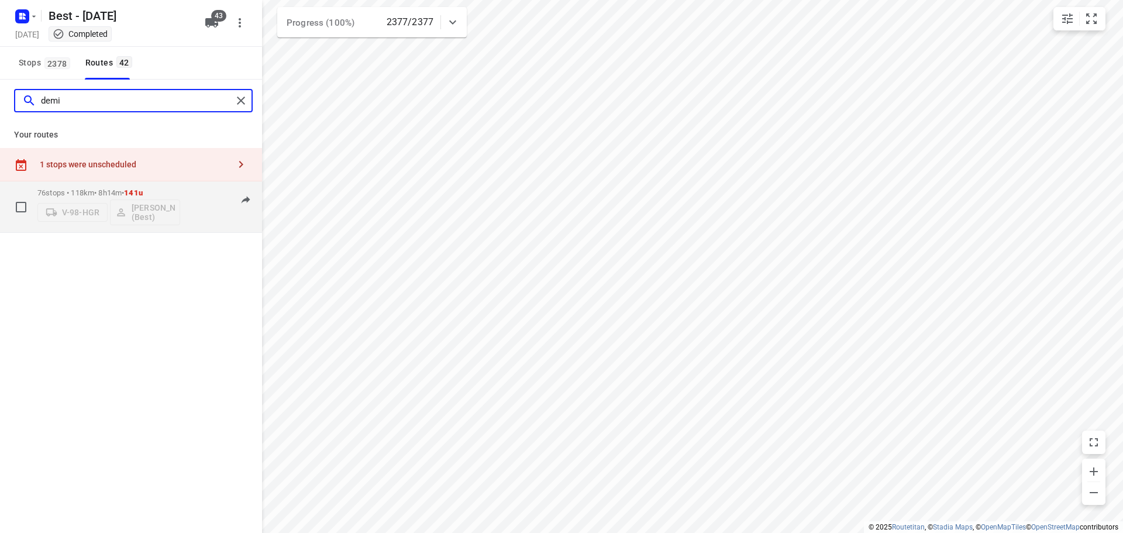
type input "demi"
click at [73, 192] on p "76 stops • 118km • 8h14m • 141u" at bounding box center [108, 192] width 143 height 9
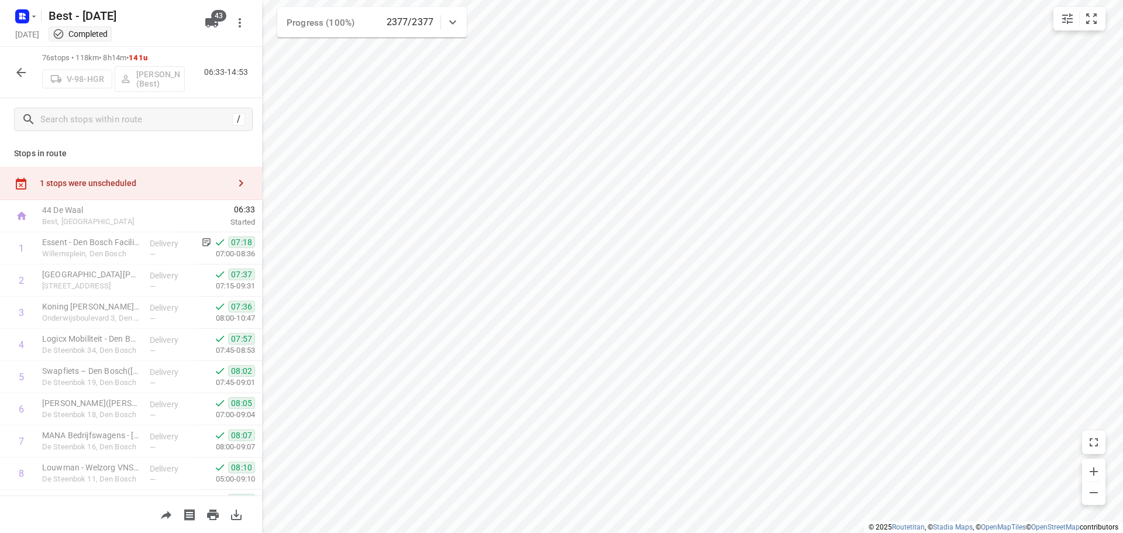
click at [122, 106] on div "/" at bounding box center [131, 119] width 262 height 42
click at [125, 118] on input "text" at bounding box center [146, 120] width 211 height 18
click at [25, 78] on icon "button" at bounding box center [21, 72] width 14 height 14
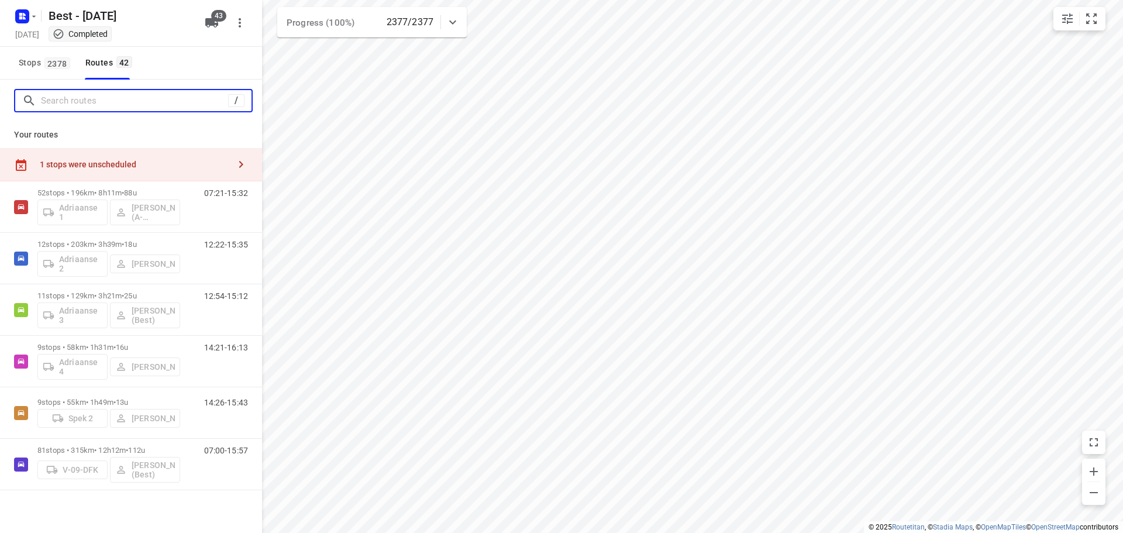
click at [101, 99] on input "Search routes" at bounding box center [134, 101] width 187 height 18
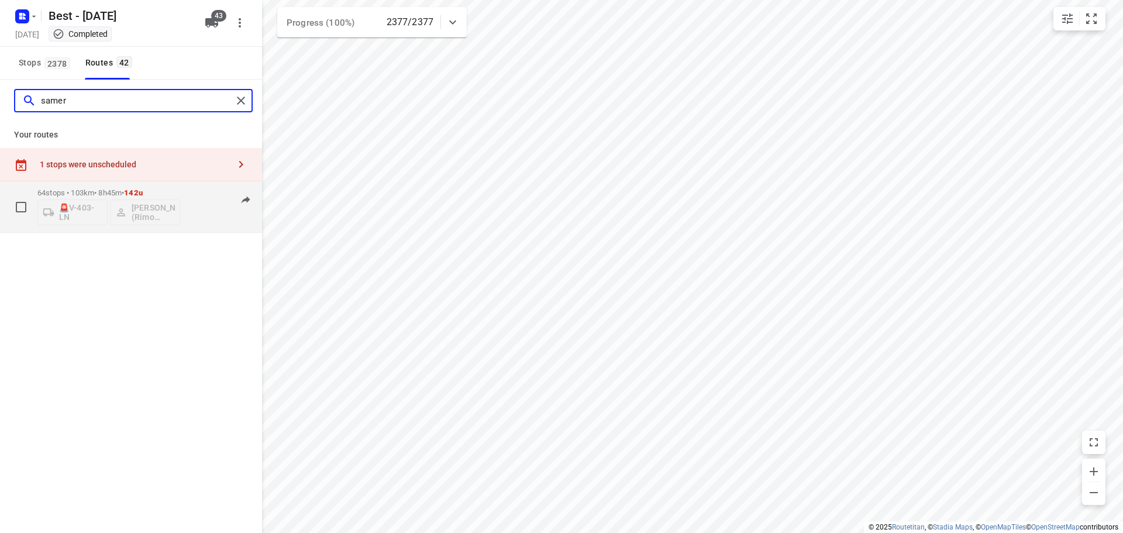
type input "samer"
click at [100, 188] on div "64 stops • 103km • 8h45m • 142u 🚨V-403-LN Samer Daba (Rimo Logistics - Best - Z…" at bounding box center [108, 206] width 143 height 49
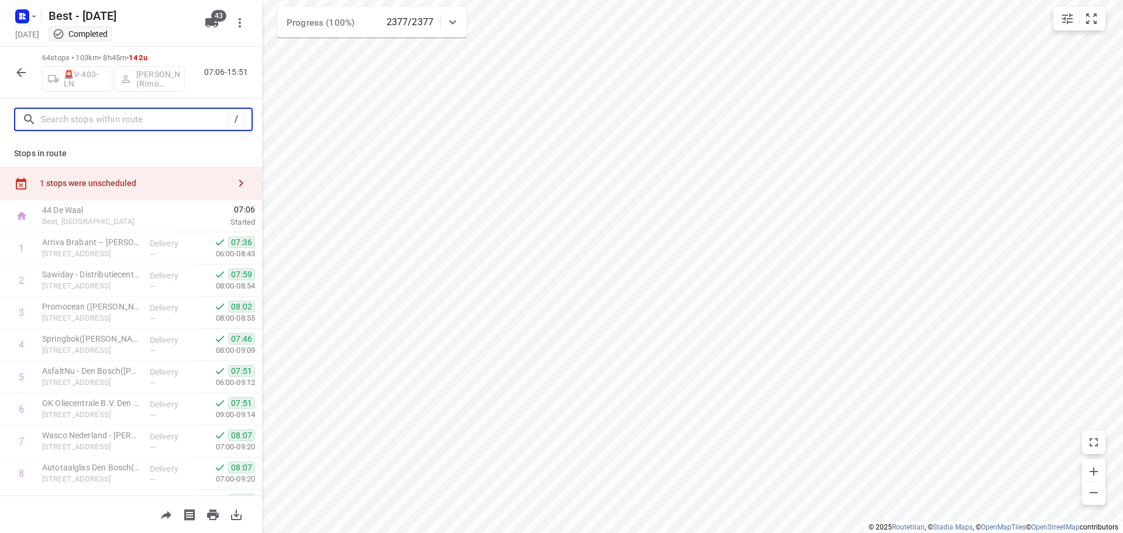
click at [127, 119] on input "text" at bounding box center [134, 120] width 187 height 18
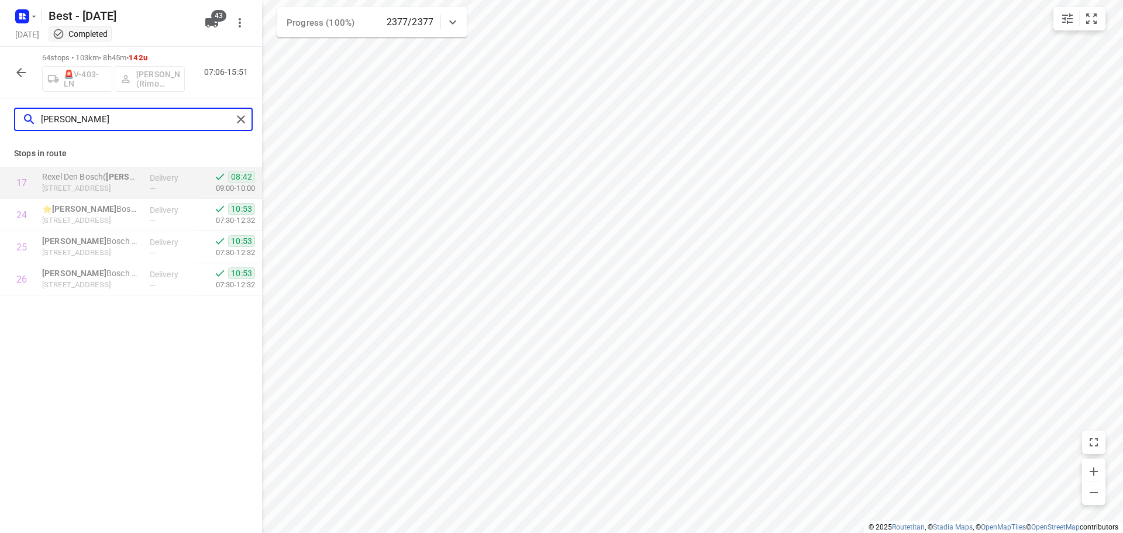
type input "jeroen"
click at [240, 128] on div "jeroen" at bounding box center [133, 119] width 239 height 23
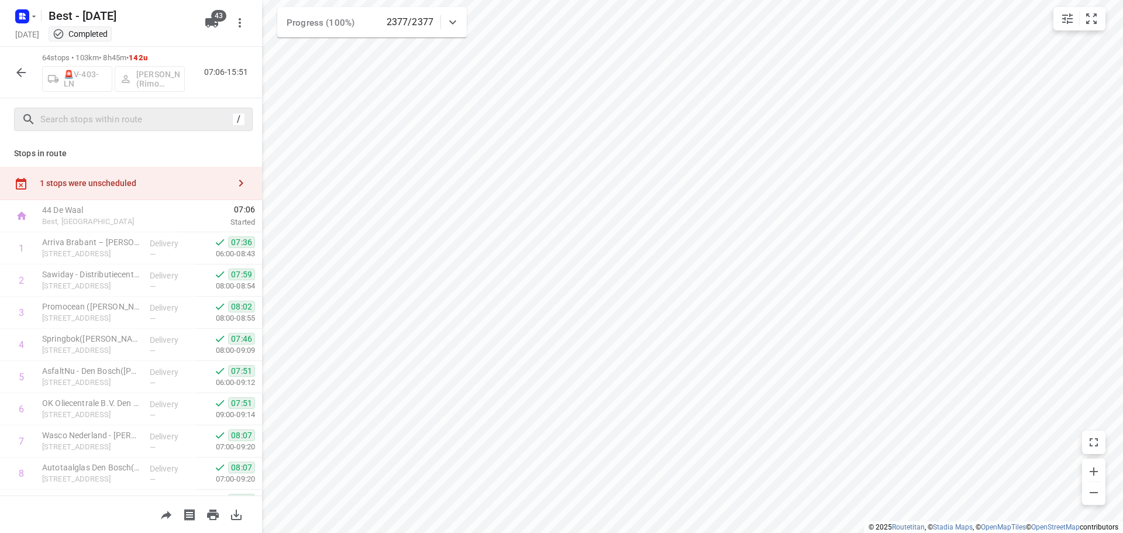
click at [36, 73] on div "64 stops • 103km • 8h45m • 142u 🚨V-403-LN Samer Daba (Rimo Logistics - Best - Z…" at bounding box center [131, 72] width 262 height 51
click at [25, 74] on icon "button" at bounding box center [21, 72] width 14 height 14
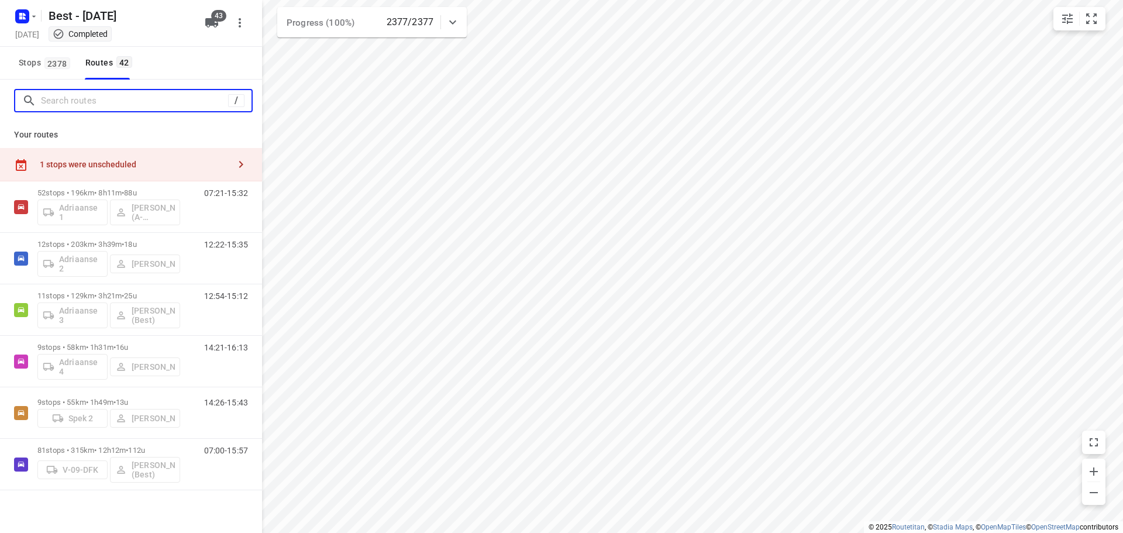
click at [88, 100] on input "Search routes" at bounding box center [134, 101] width 187 height 18
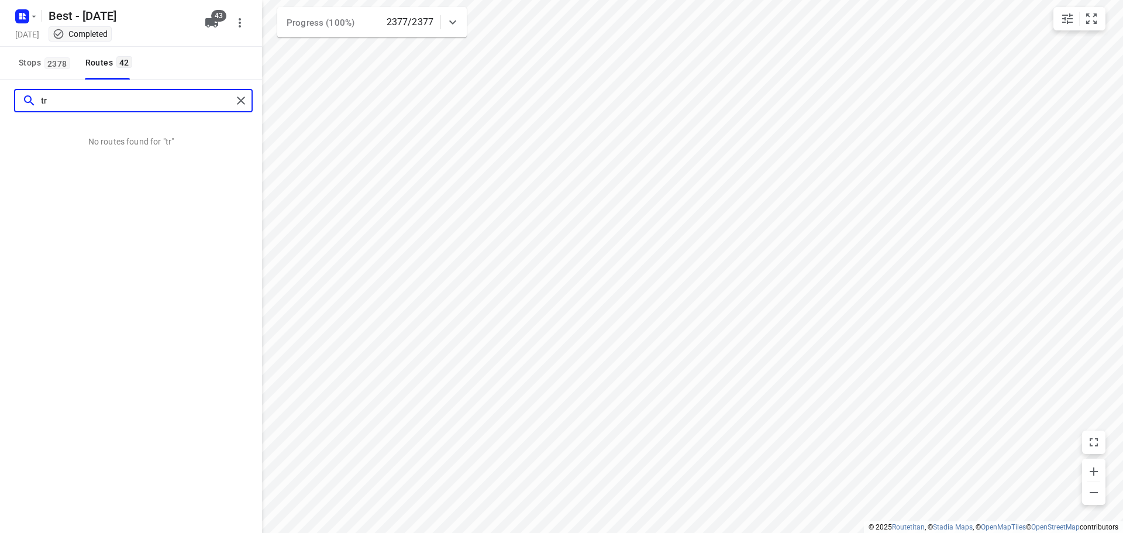
type input "t"
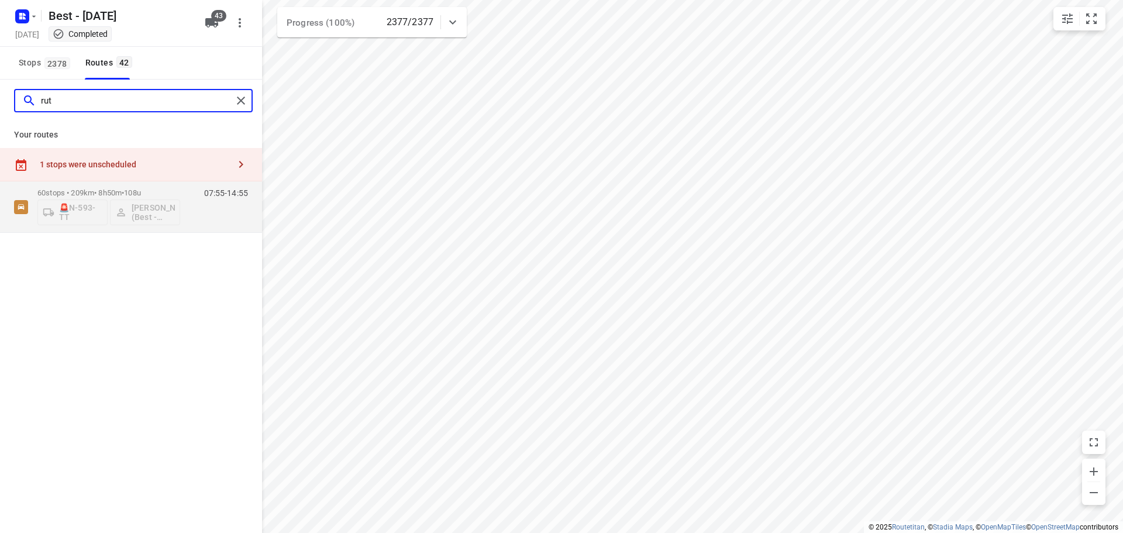
type input "rut"
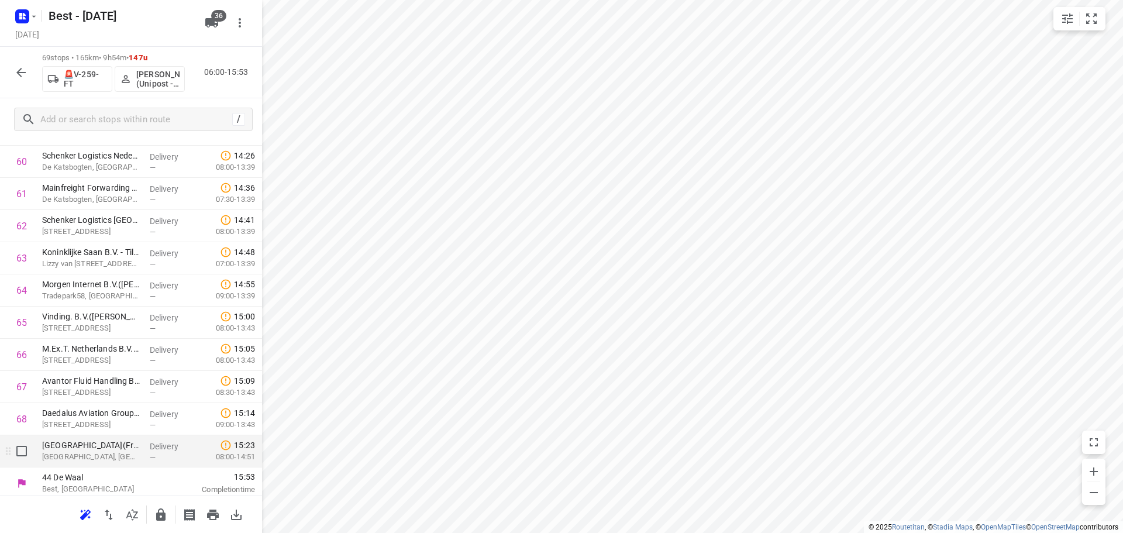
scroll to position [1988, 0]
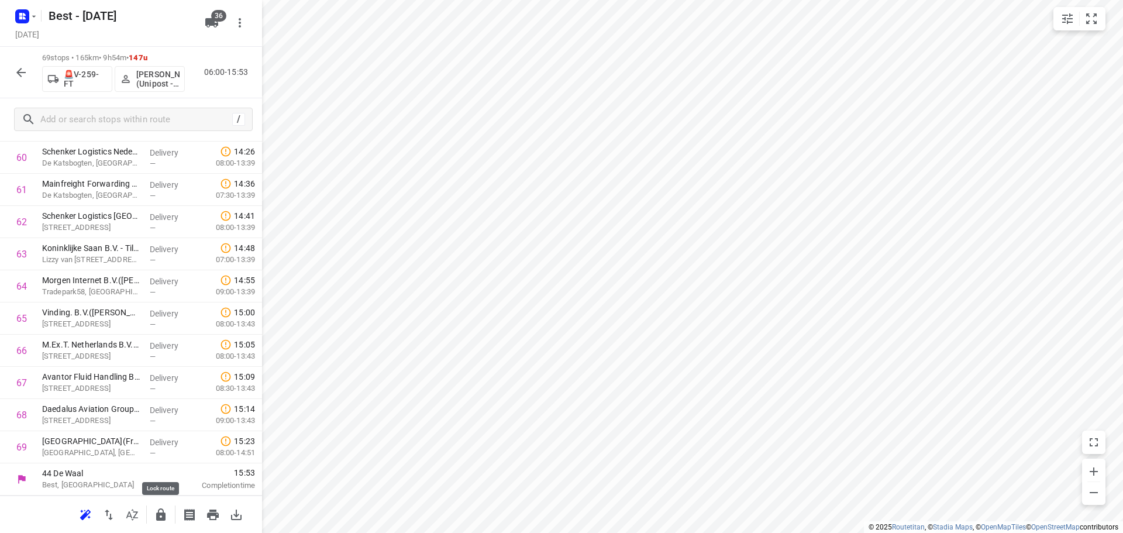
click at [153, 519] on button "button" at bounding box center [160, 514] width 23 height 23
click at [22, 77] on icon "button" at bounding box center [21, 72] width 14 height 14
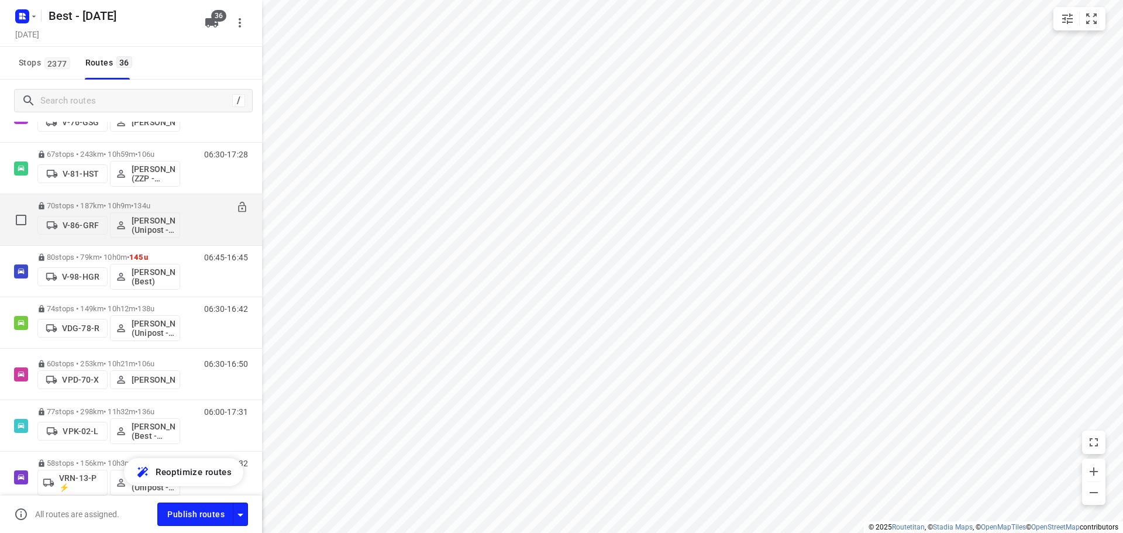
scroll to position [877, 0]
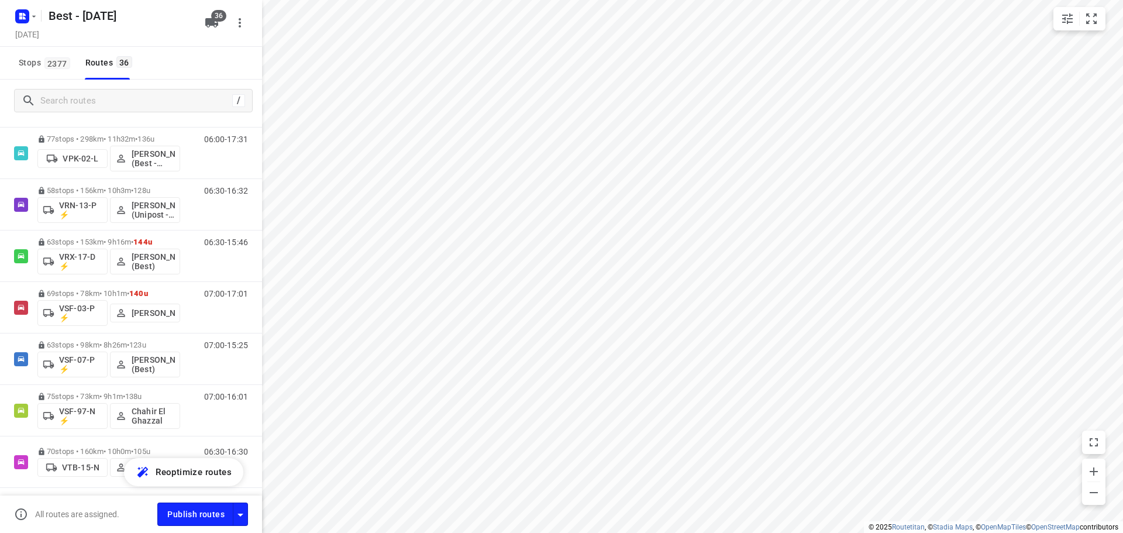
drag, startPoint x: 246, startPoint y: 50, endPoint x: 237, endPoint y: 71, distance: 22.5
click at [242, 62] on div "Stops 2377 Routes 36" at bounding box center [131, 63] width 262 height 33
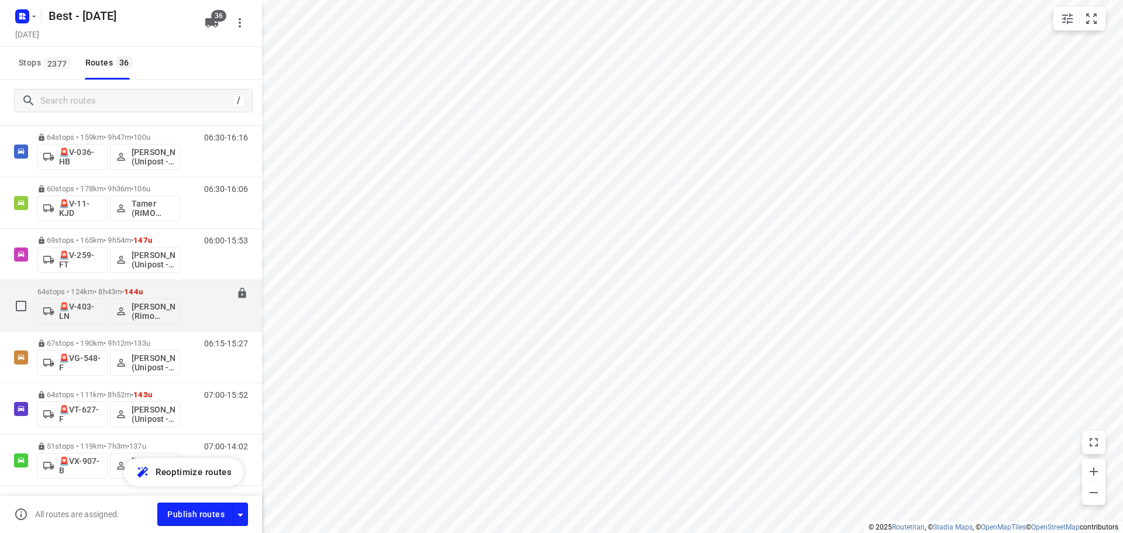
scroll to position [1527, 0]
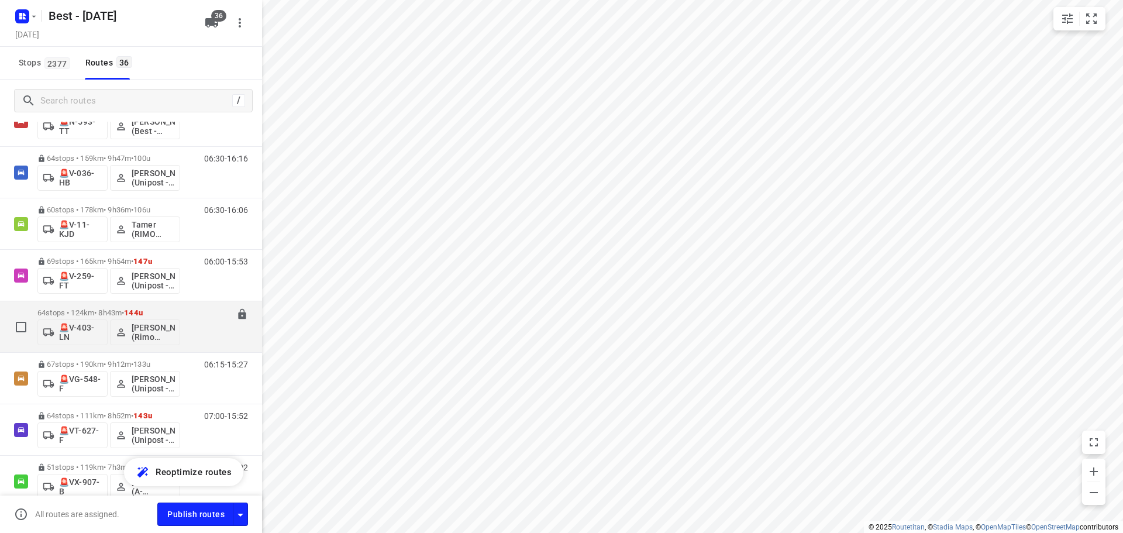
click at [96, 316] on p "64 stops • 124km • 8h43m • 144u" at bounding box center [108, 312] width 143 height 9
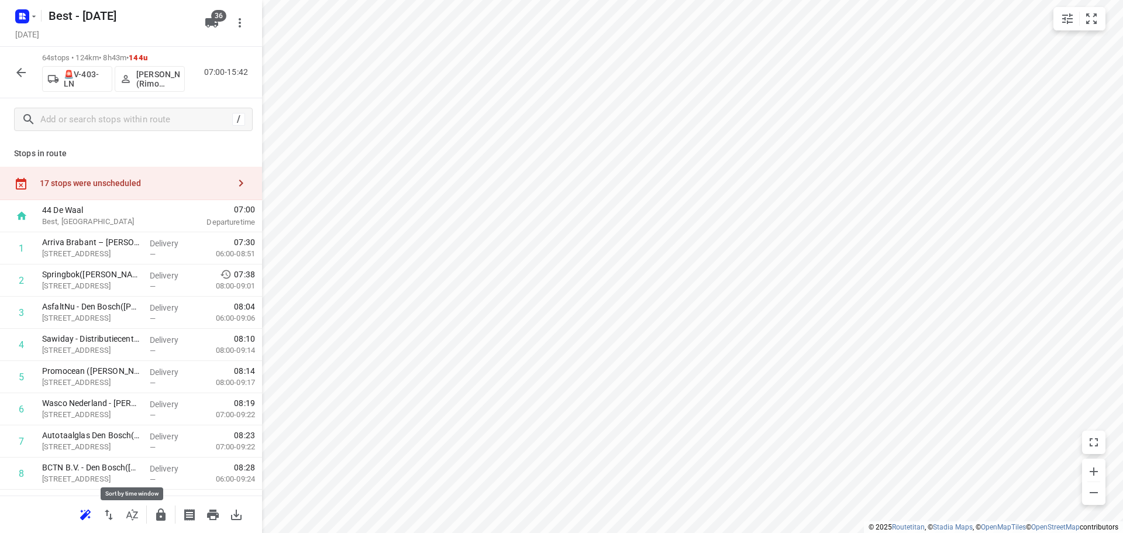
click at [135, 521] on button "button" at bounding box center [131, 514] width 23 height 23
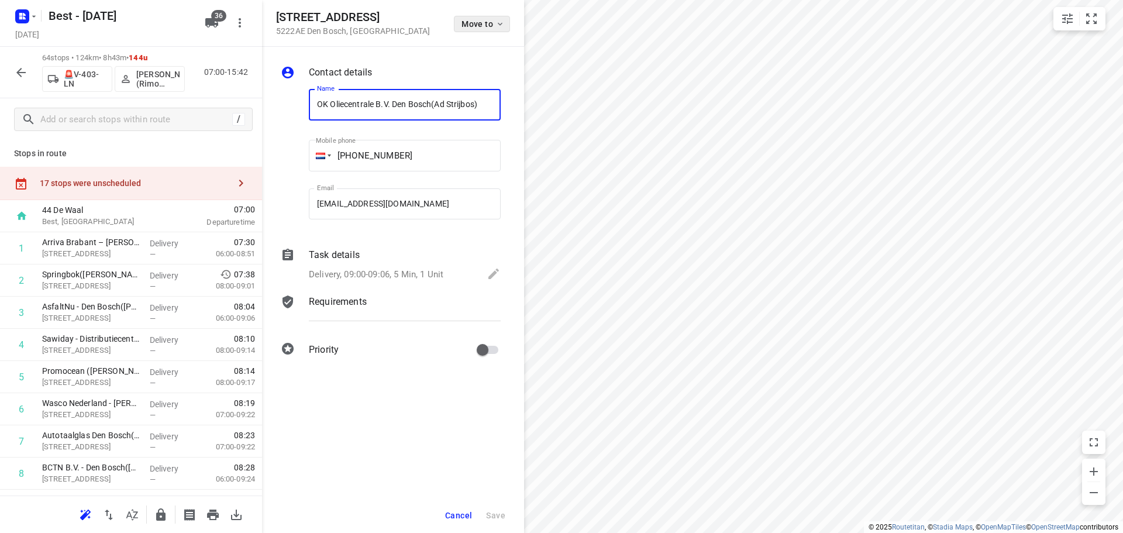
click at [485, 22] on span "Move to" at bounding box center [482, 23] width 43 height 9
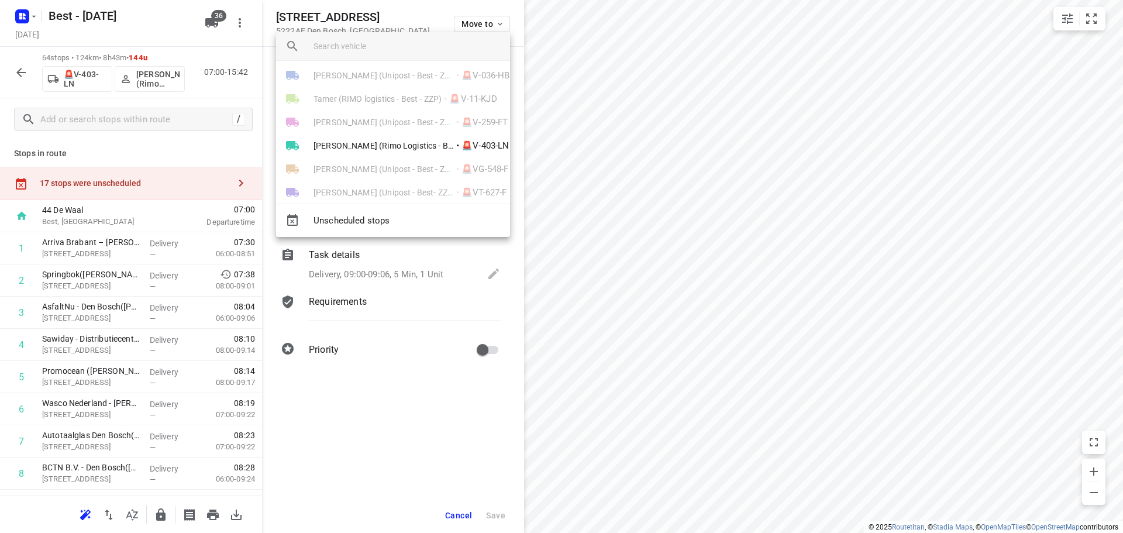
scroll to position [723, 0]
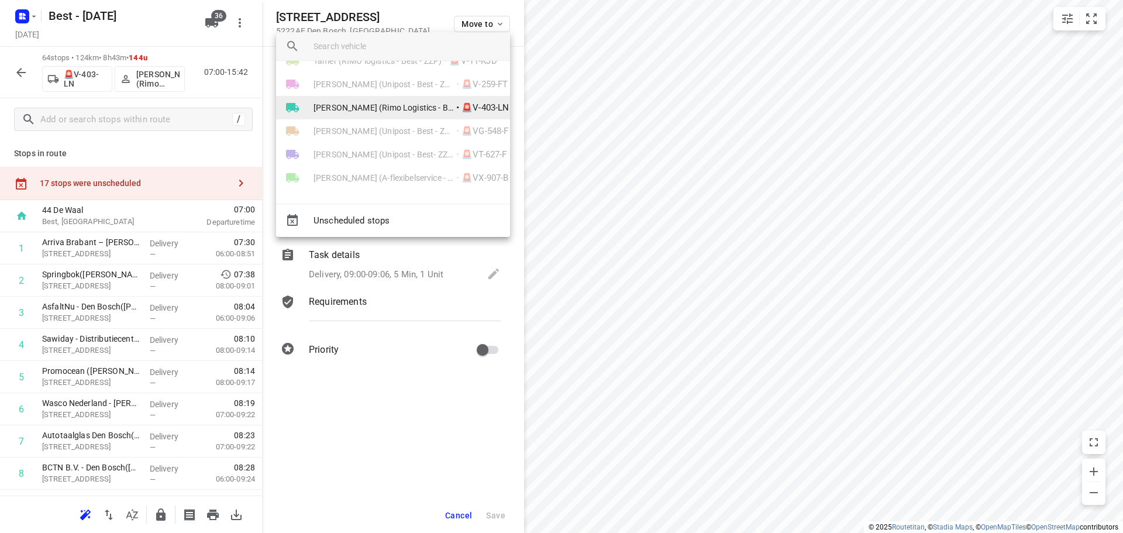
click at [423, 108] on span "[PERSON_NAME] (Rimo Logistics - Best - ZZP)" at bounding box center [383, 108] width 140 height 12
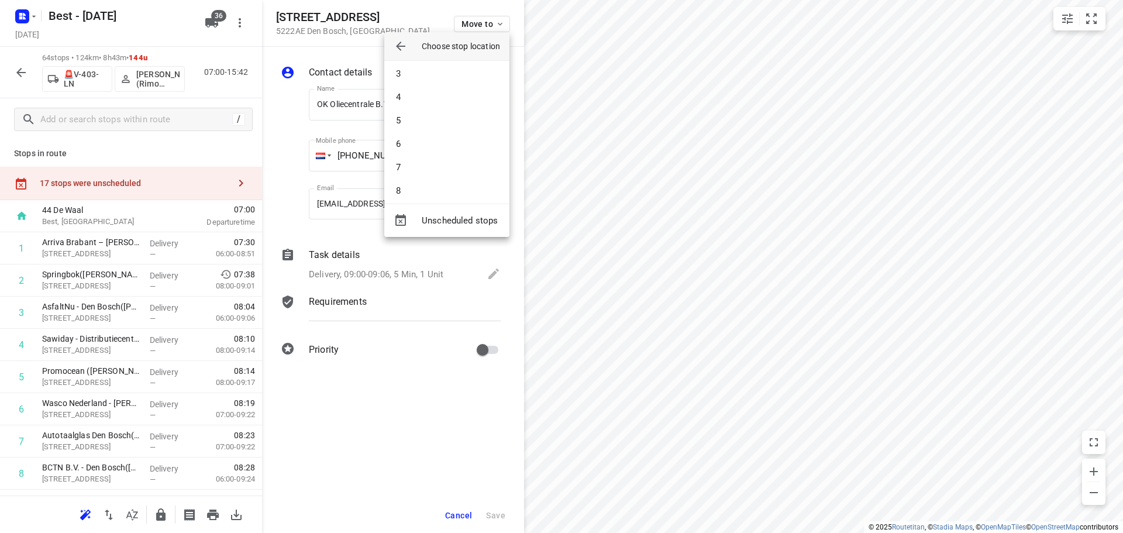
scroll to position [21, 0]
click at [419, 129] on li "4" at bounding box center [446, 126] width 125 height 23
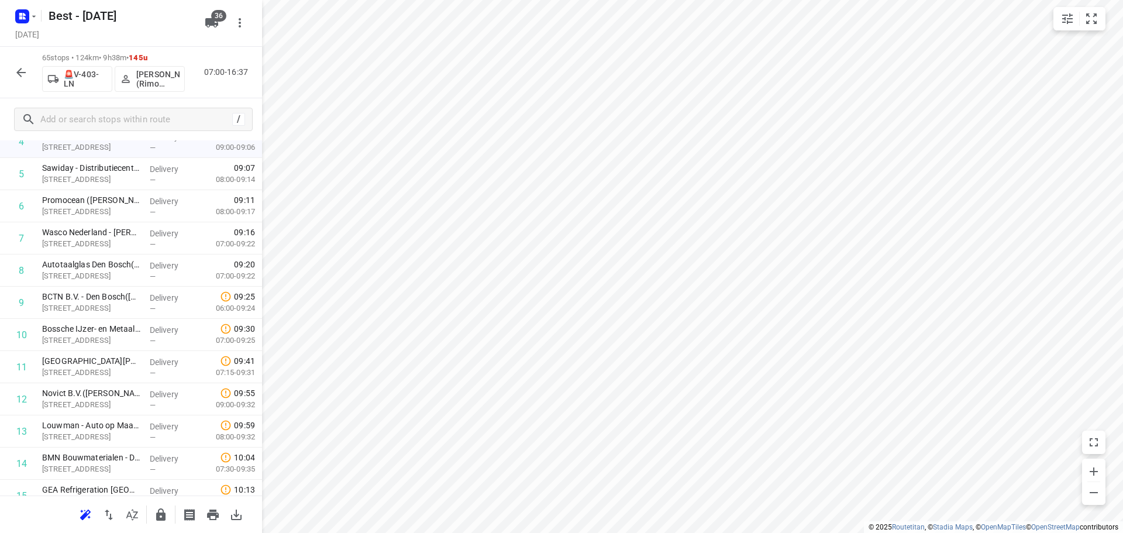
scroll to position [234, 0]
click at [19, 68] on icon "button" at bounding box center [21, 72] width 14 height 14
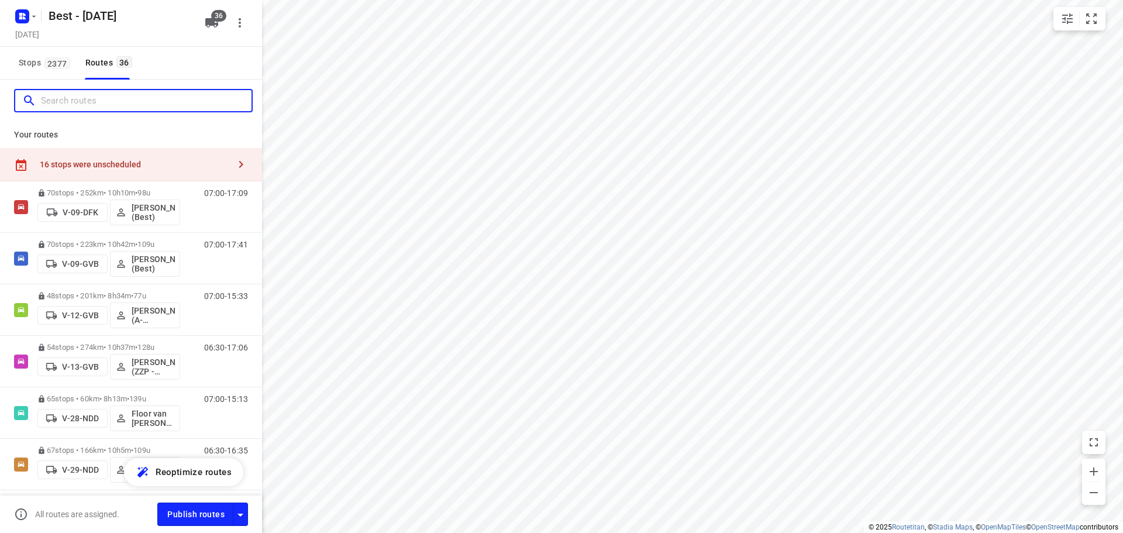
click at [80, 98] on input "Search routes" at bounding box center [146, 101] width 211 height 18
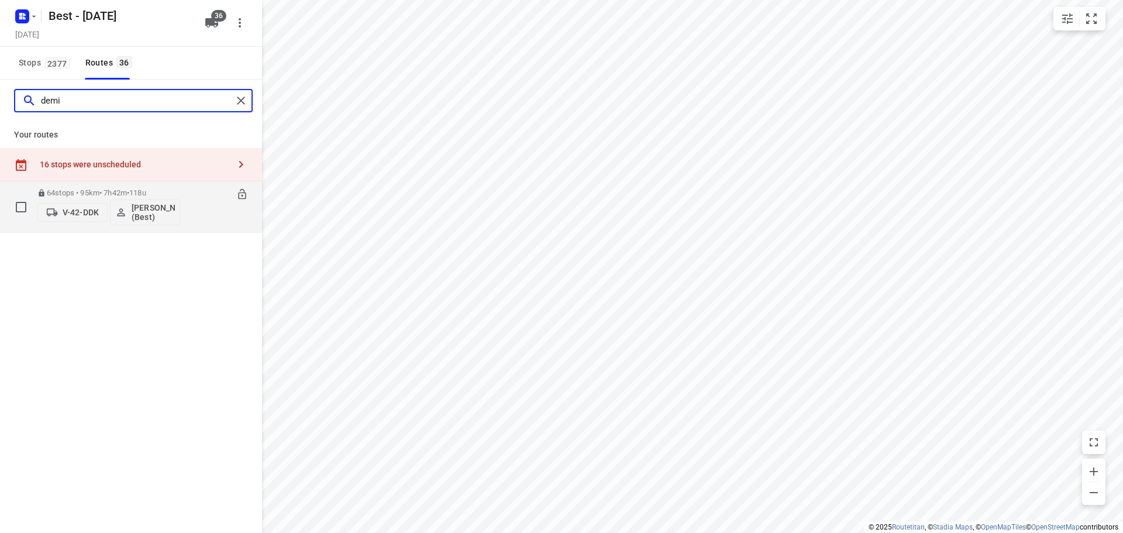
type input "demi"
click at [100, 194] on p "64 stops • 95km • 7h42m • 118u" at bounding box center [108, 192] width 143 height 9
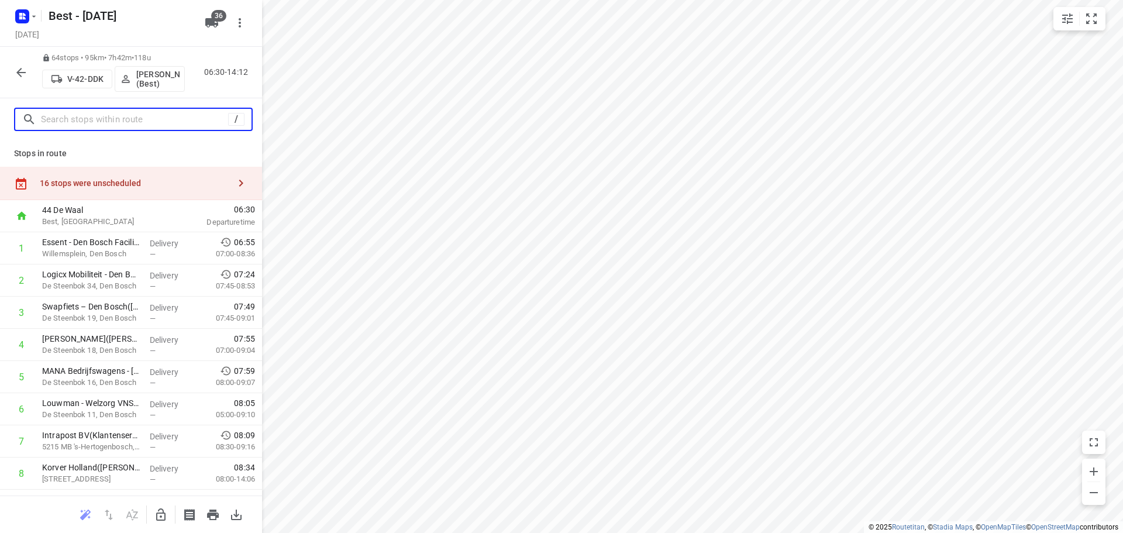
click at [108, 119] on input "text" at bounding box center [134, 120] width 187 height 18
click at [17, 82] on button "button" at bounding box center [20, 72] width 23 height 23
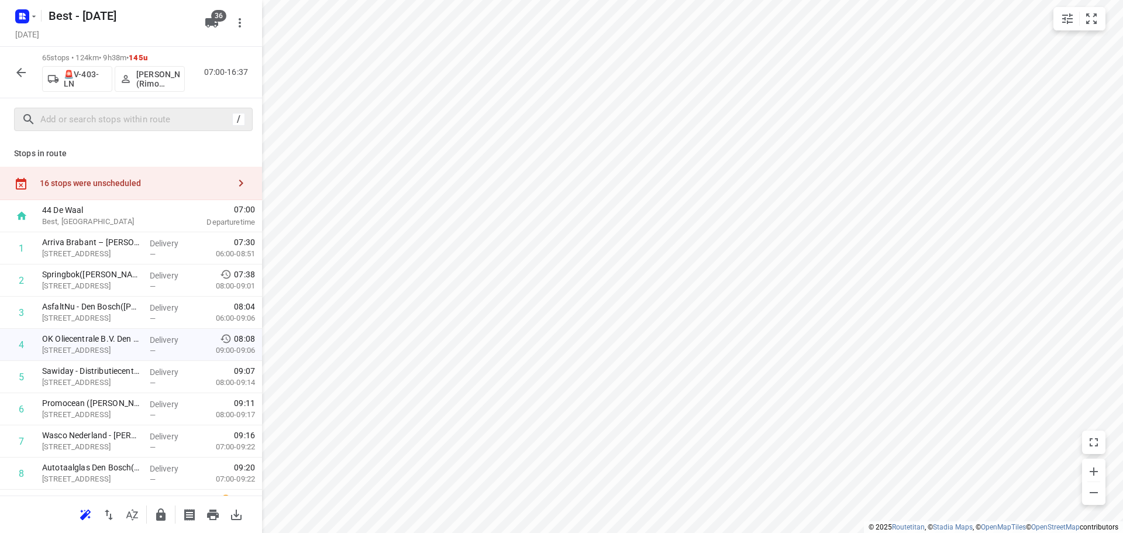
click at [138, 129] on div "/" at bounding box center [133, 119] width 239 height 23
click at [138, 120] on input "text" at bounding box center [134, 120] width 187 height 18
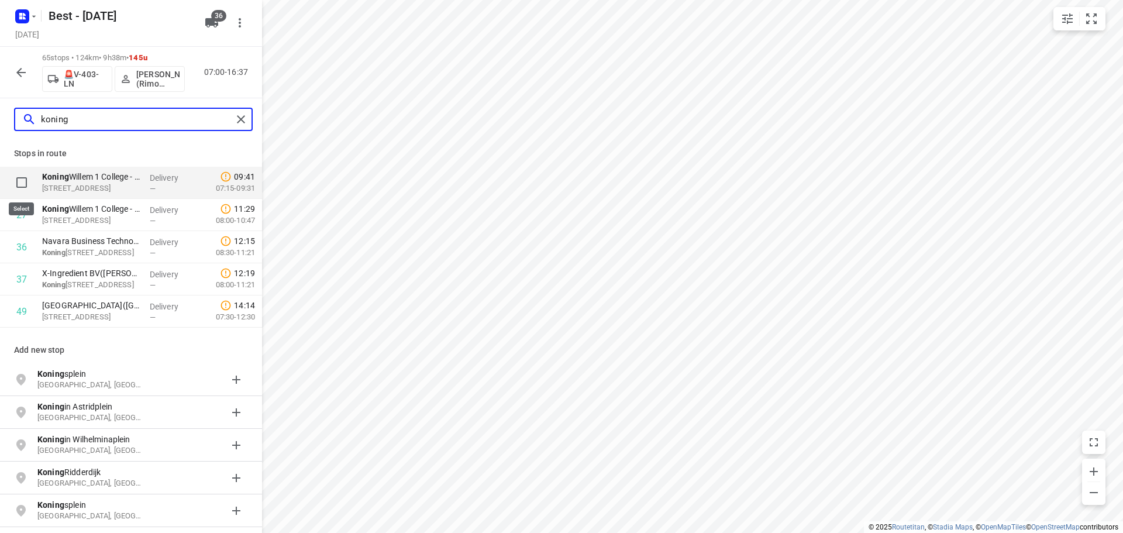
type input "koning"
click at [12, 180] on input "checkbox" at bounding box center [21, 182] width 23 height 23
checkbox input "true"
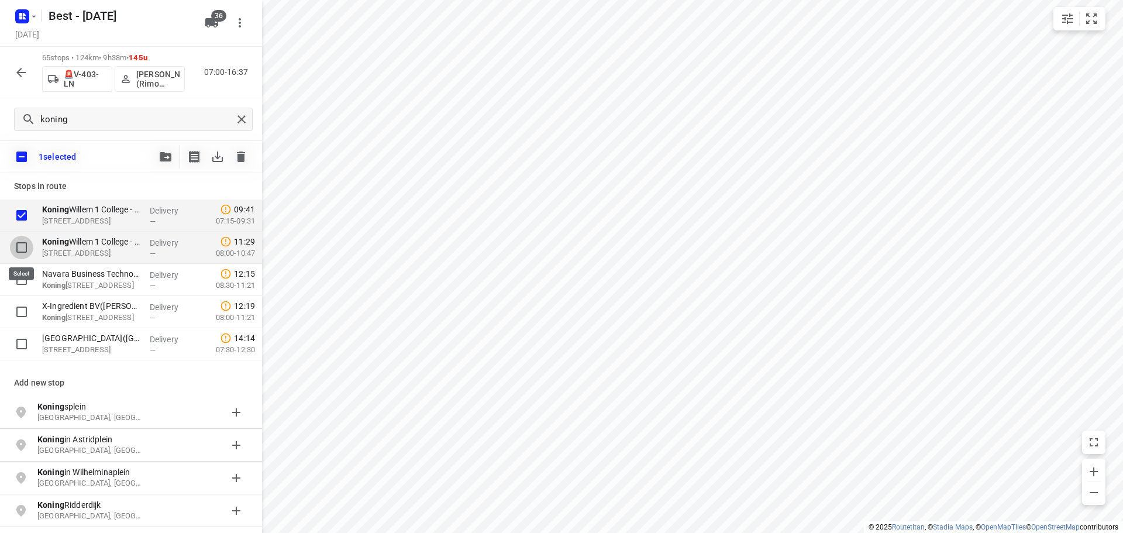
click at [21, 241] on input "checkbox" at bounding box center [21, 247] width 23 height 23
checkbox input "true"
click at [156, 151] on button "button" at bounding box center [165, 156] width 23 height 23
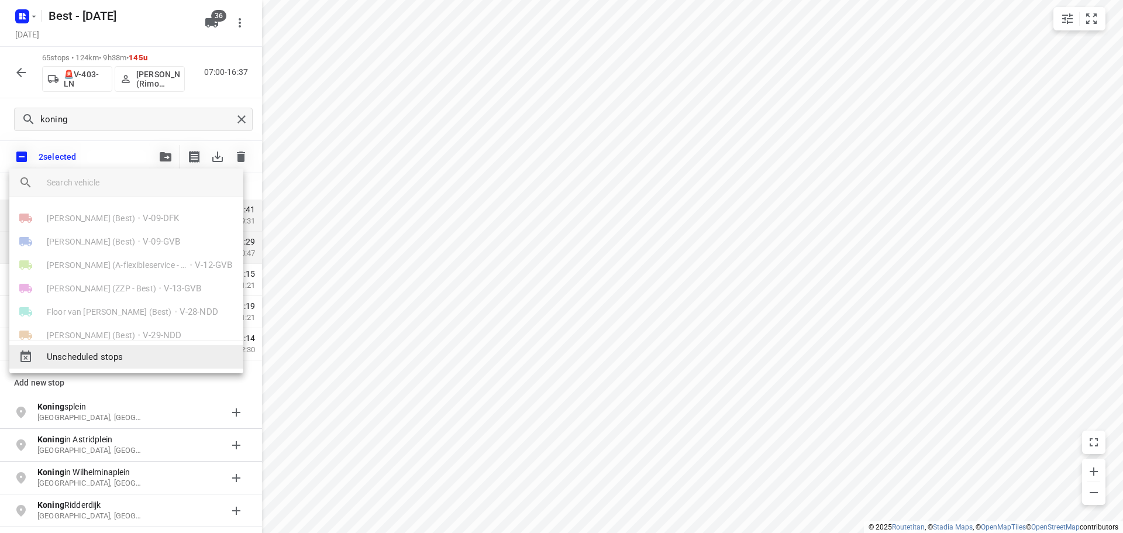
click at [106, 358] on span "Unscheduled stops" at bounding box center [140, 356] width 187 height 13
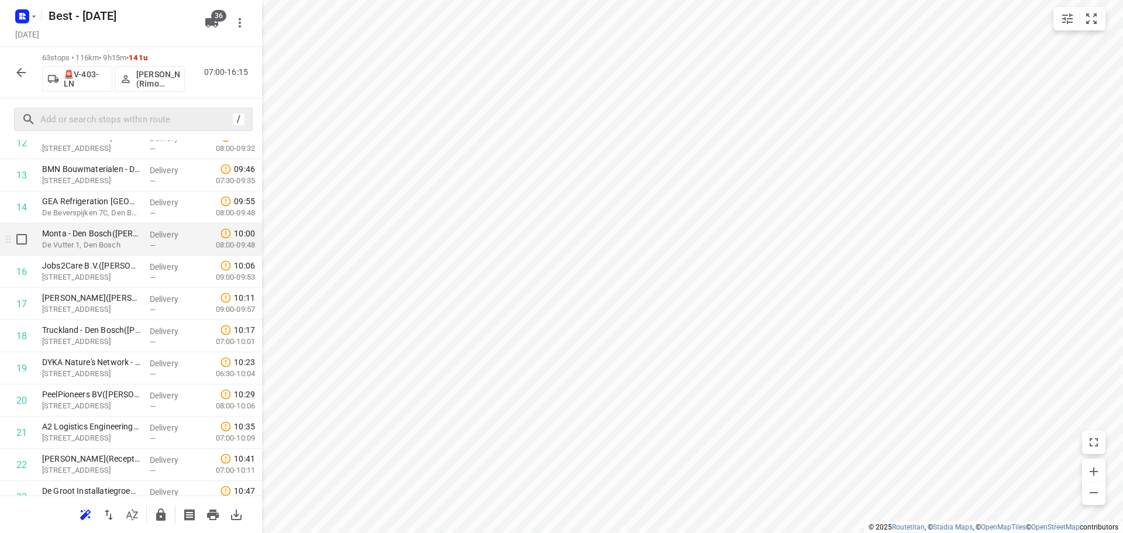
scroll to position [526, 0]
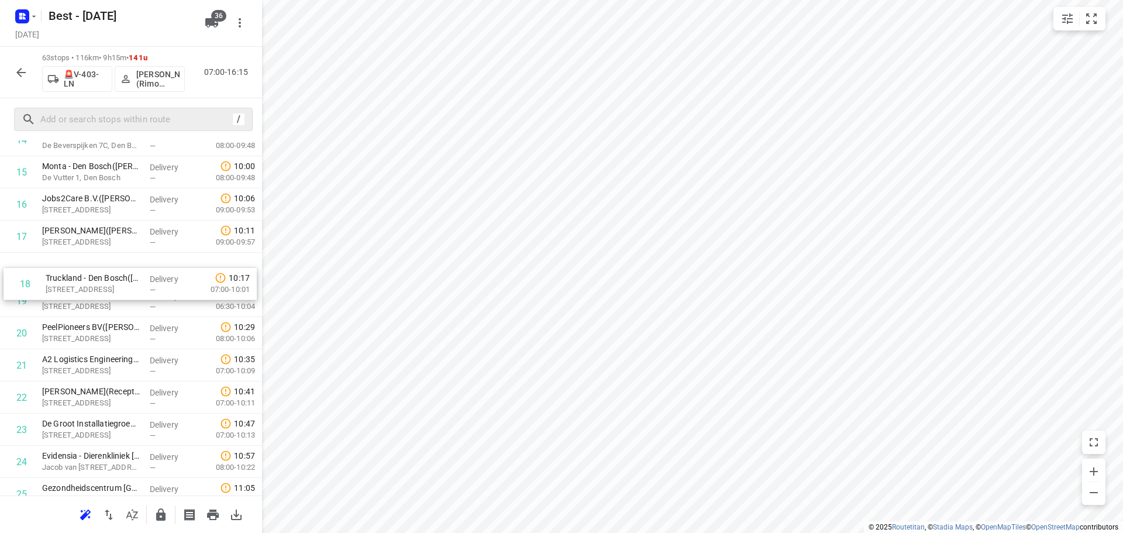
drag, startPoint x: 109, startPoint y: 287, endPoint x: 113, endPoint y: 304, distance: 17.3
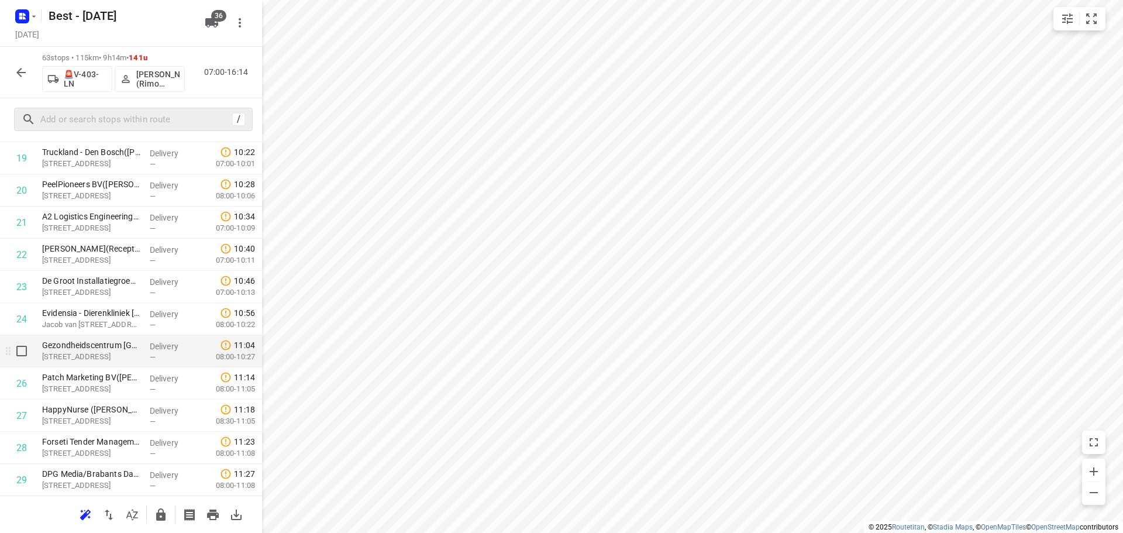
scroll to position [702, 0]
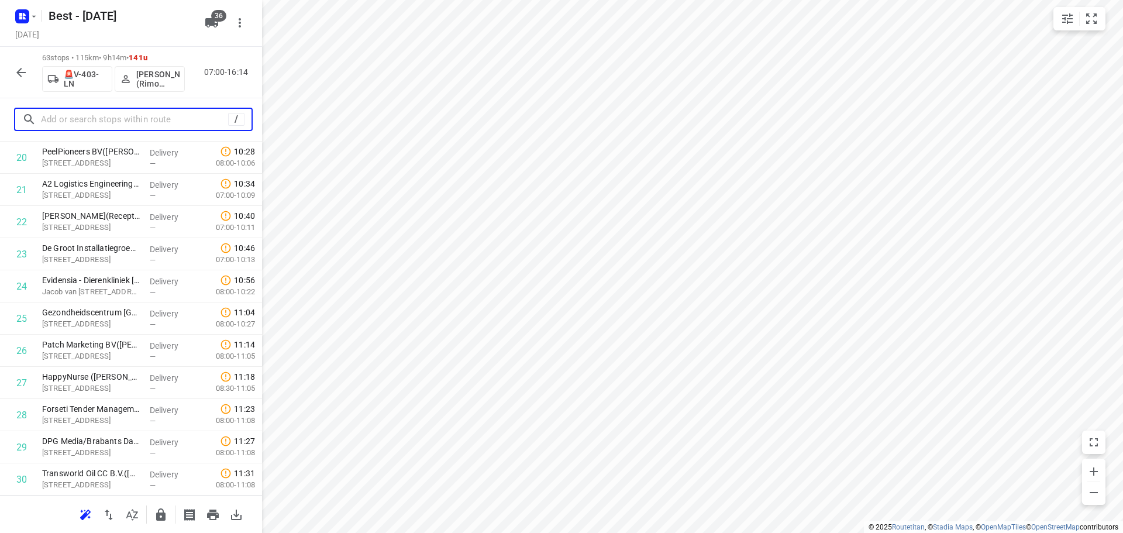
click at [130, 127] on input "text" at bounding box center [134, 120] width 187 height 18
click at [184, 127] on input "text" at bounding box center [146, 120] width 211 height 18
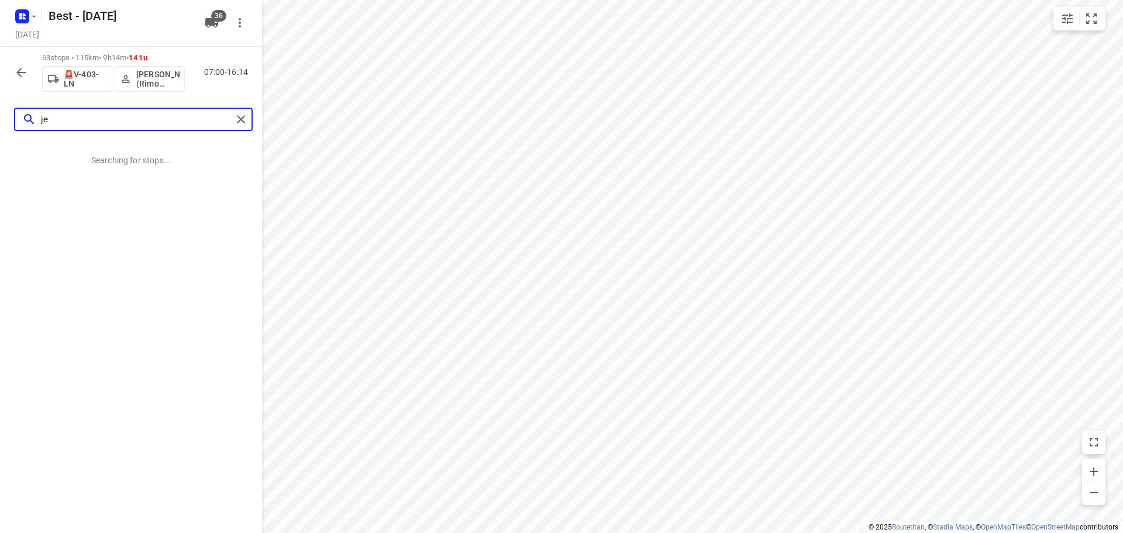
scroll to position [0, 0]
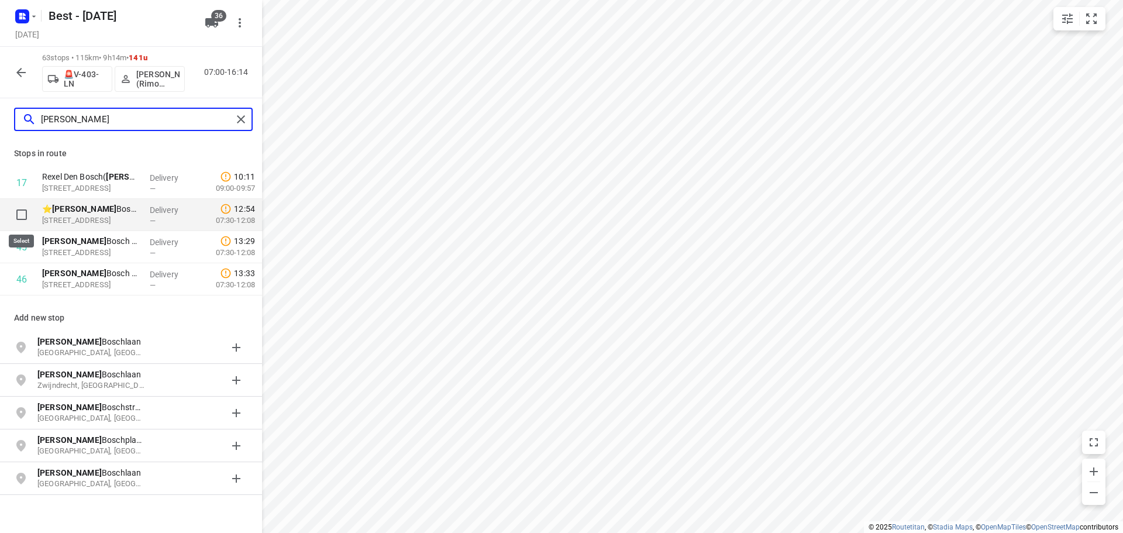
type input "jeroen"
click at [28, 207] on input "checkbox" at bounding box center [21, 214] width 23 height 23
checkbox input "true"
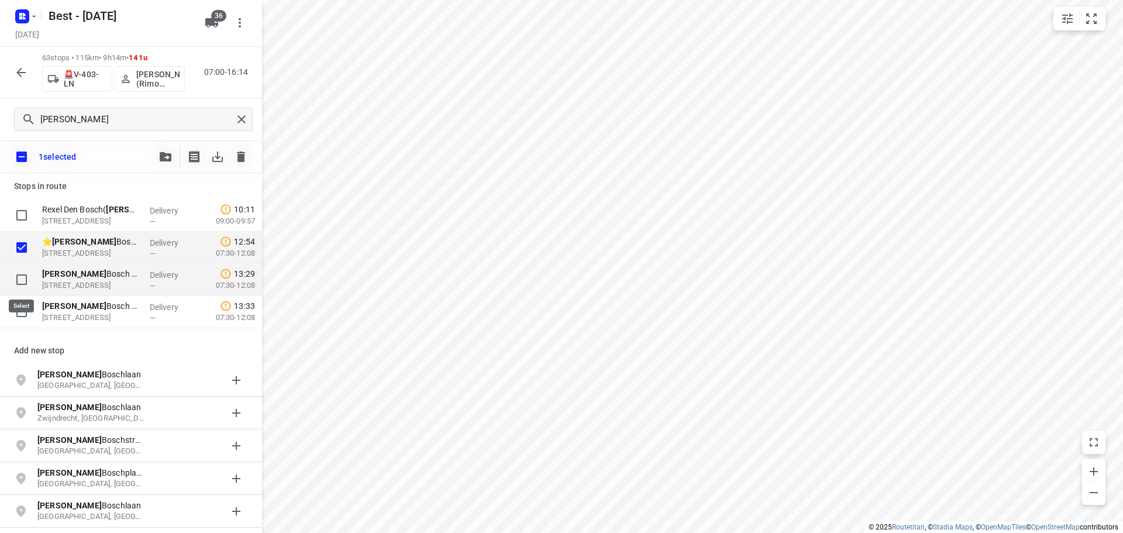
click at [26, 282] on input "checkbox" at bounding box center [21, 279] width 23 height 23
checkbox input "true"
click at [20, 308] on input "checkbox" at bounding box center [21, 311] width 23 height 23
checkbox input "true"
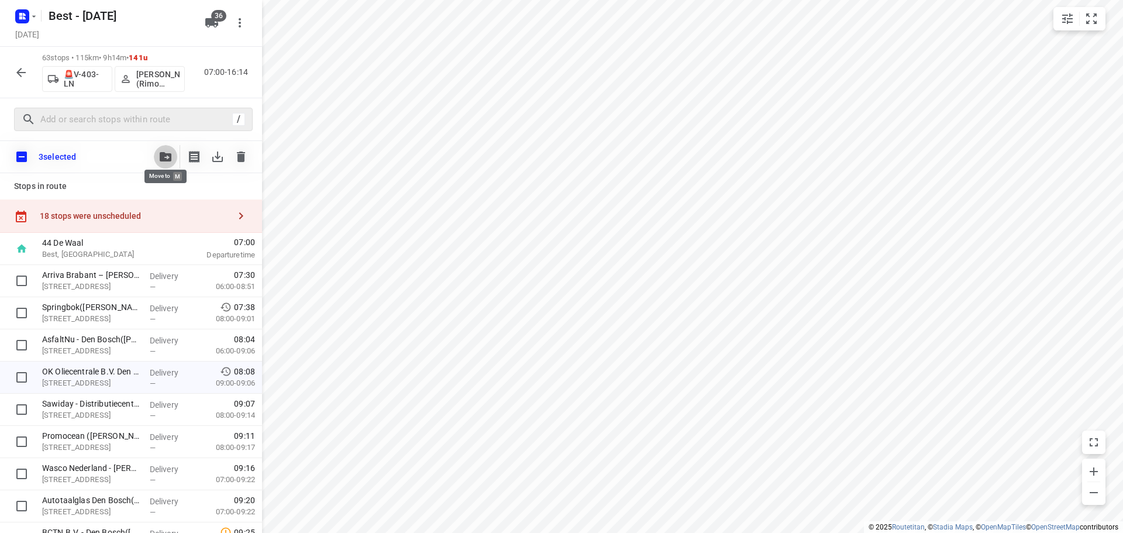
click at [161, 160] on icon "button" at bounding box center [166, 156] width 12 height 9
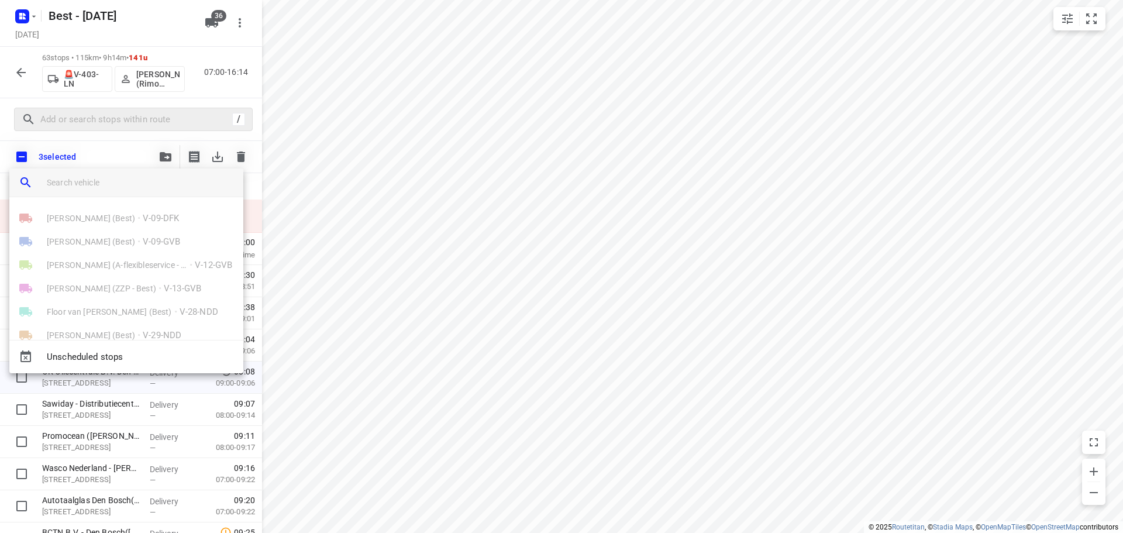
click at [123, 182] on input "search vehicle" at bounding box center [140, 183] width 187 height 18
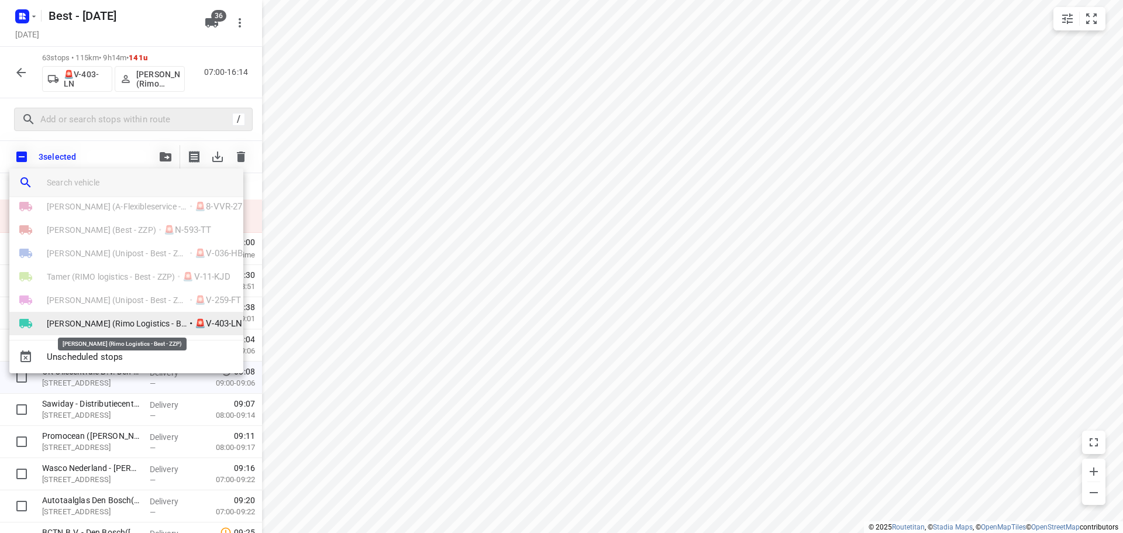
click at [71, 322] on span "[PERSON_NAME] (Rimo Logistics - Best - ZZP)" at bounding box center [117, 324] width 140 height 12
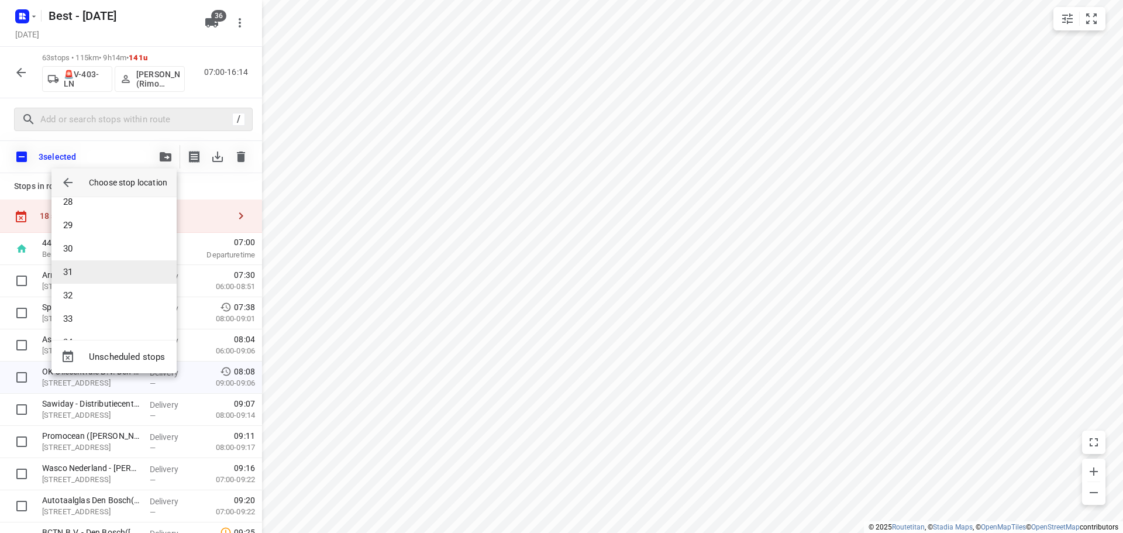
scroll to position [526, 0]
click at [84, 275] on li "26" at bounding box center [113, 271] width 125 height 23
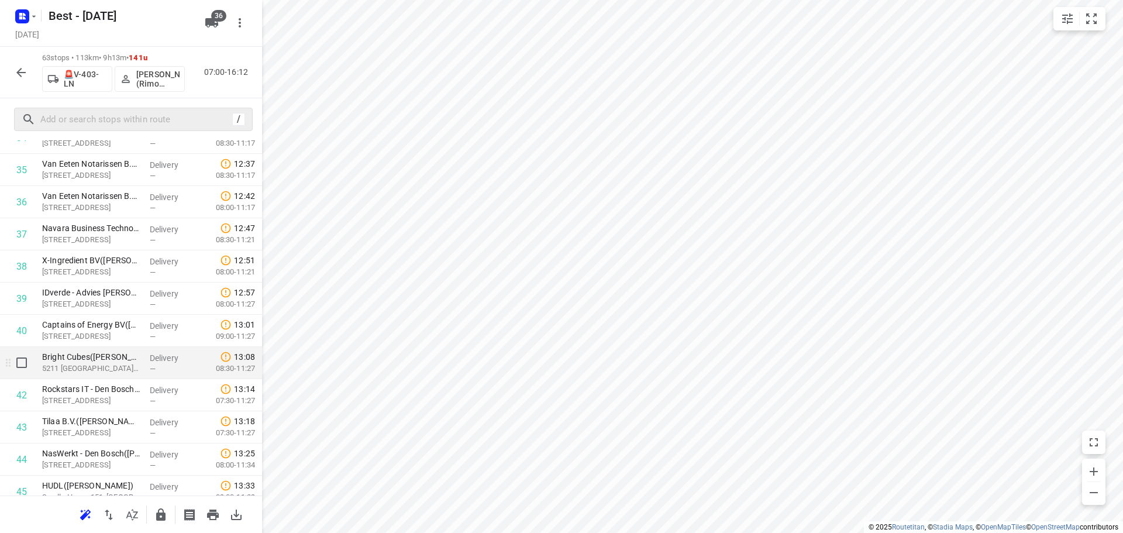
scroll to position [1228, 0]
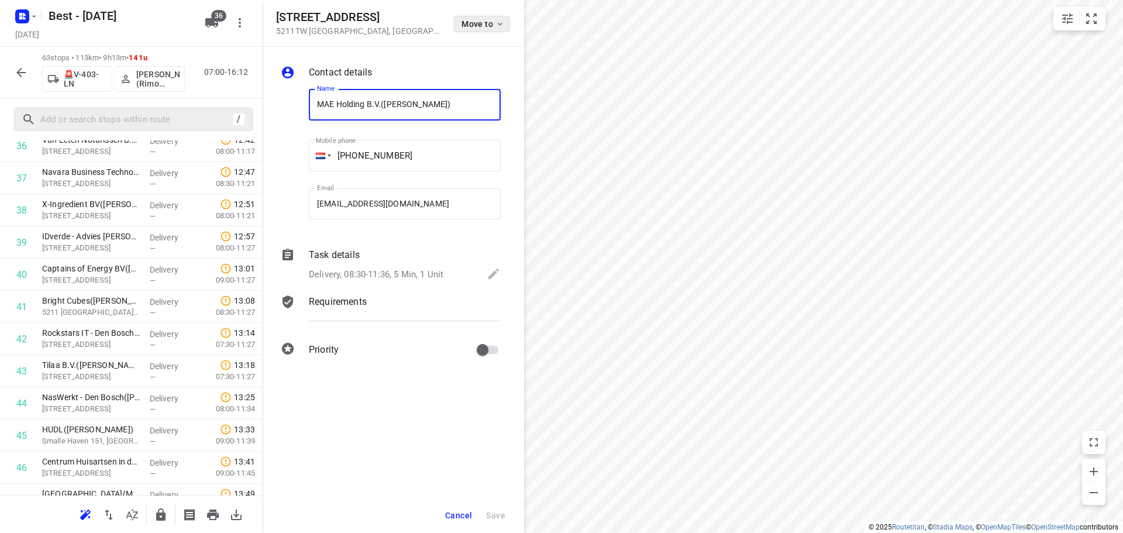
click at [485, 22] on span "Move to" at bounding box center [482, 23] width 43 height 9
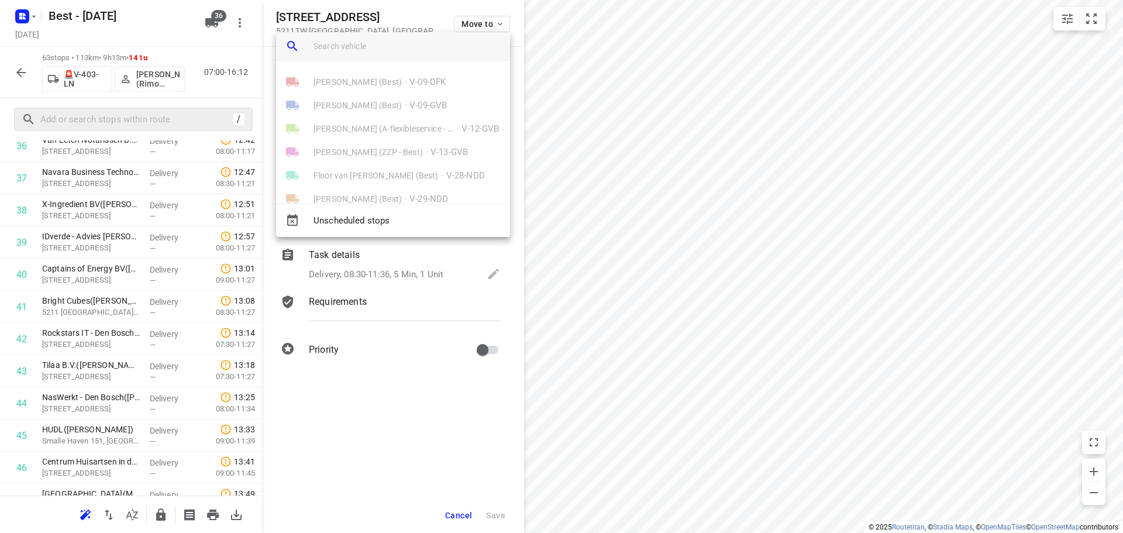
click at [388, 50] on input "search vehicle" at bounding box center [406, 46] width 187 height 18
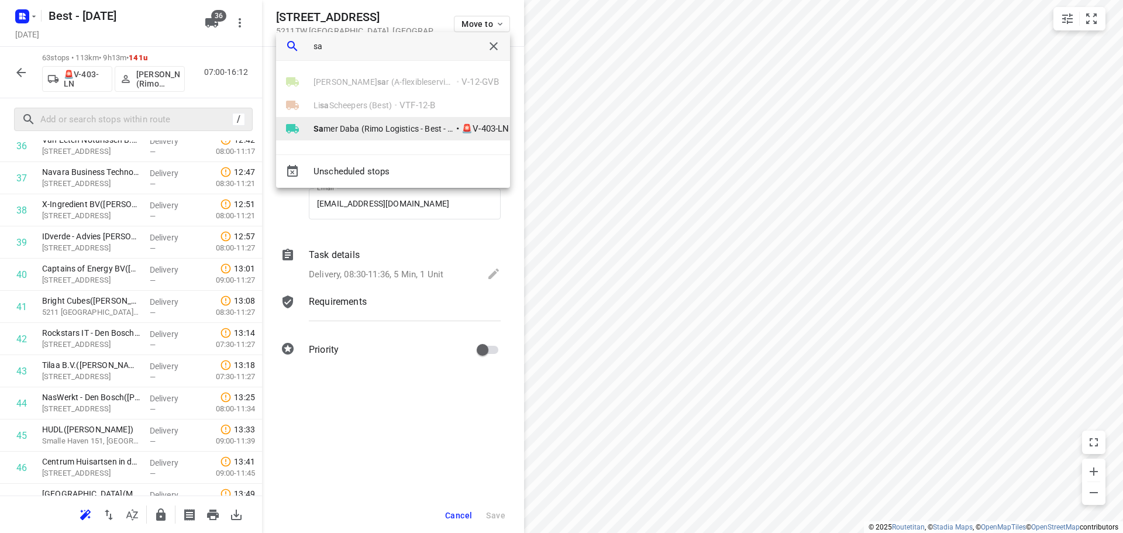
type input "sa"
click at [318, 126] on b "Sa" at bounding box center [318, 128] width 10 height 9
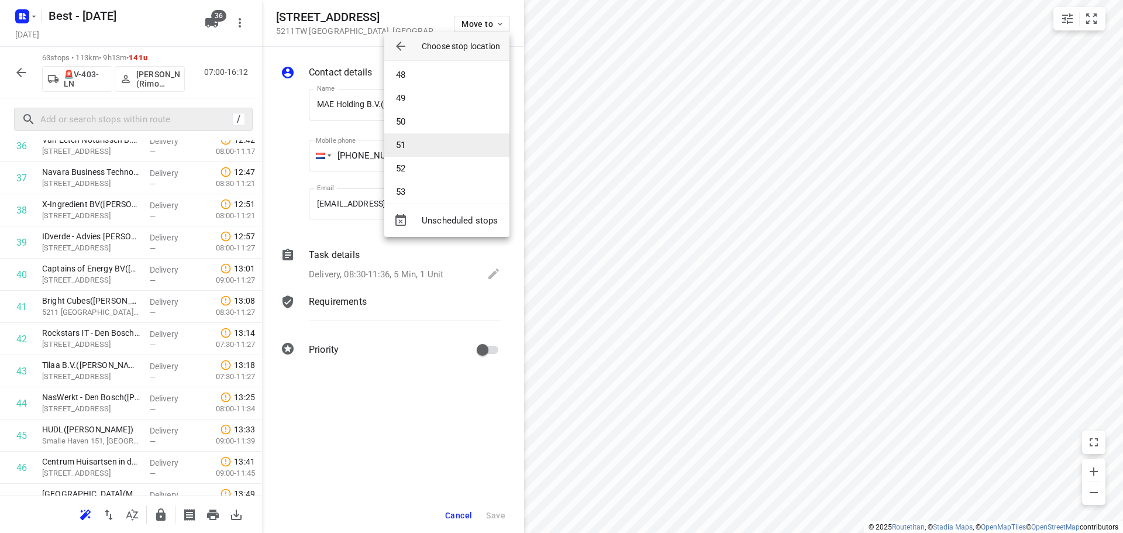
scroll to position [1043, 0]
click at [424, 70] on li "45" at bounding box center [446, 62] width 125 height 23
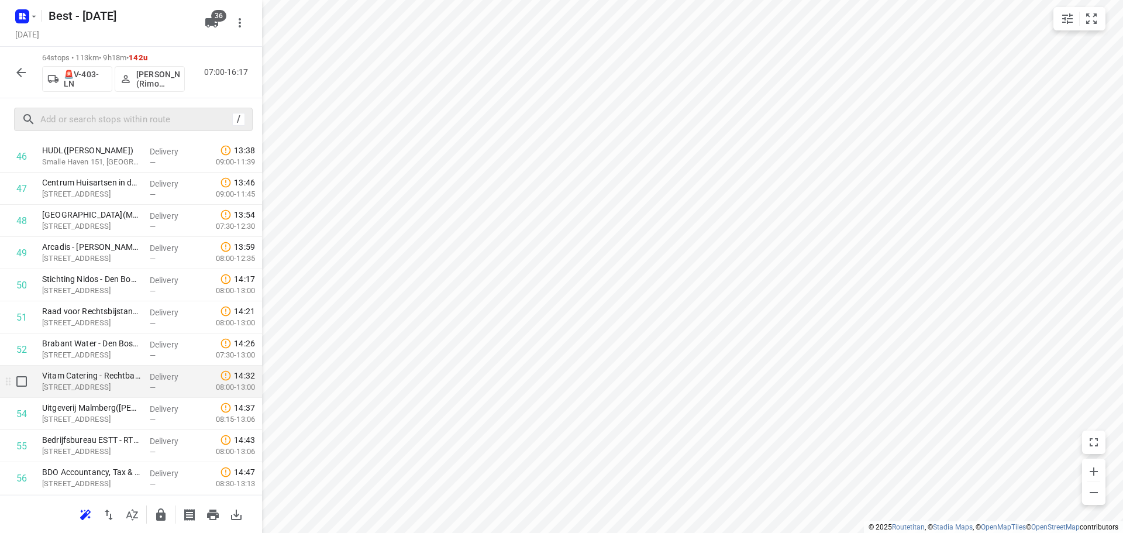
scroll to position [1520, 0]
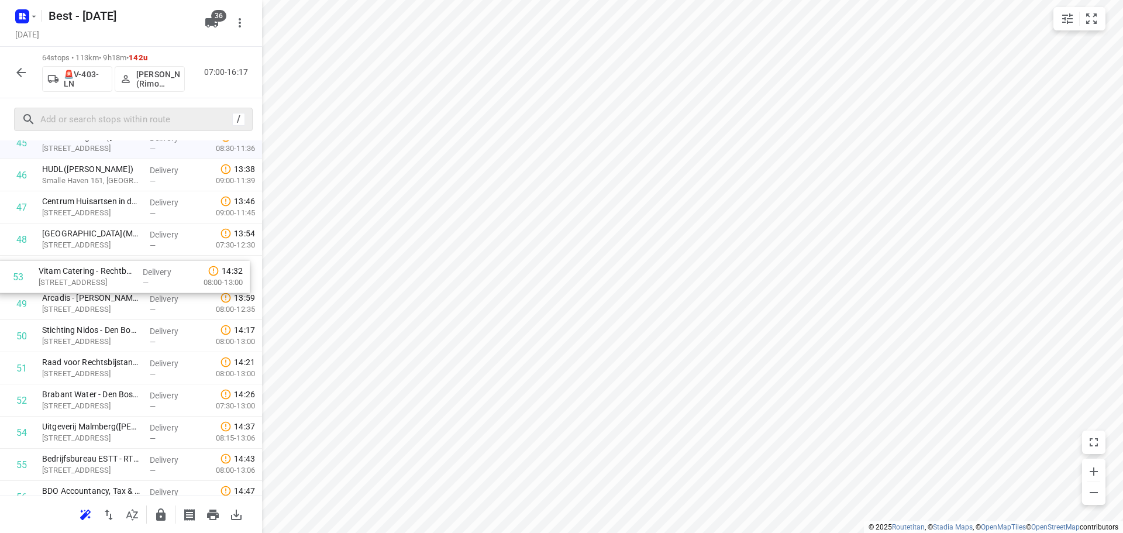
drag, startPoint x: 96, startPoint y: 390, endPoint x: 93, endPoint y: 260, distance: 129.9
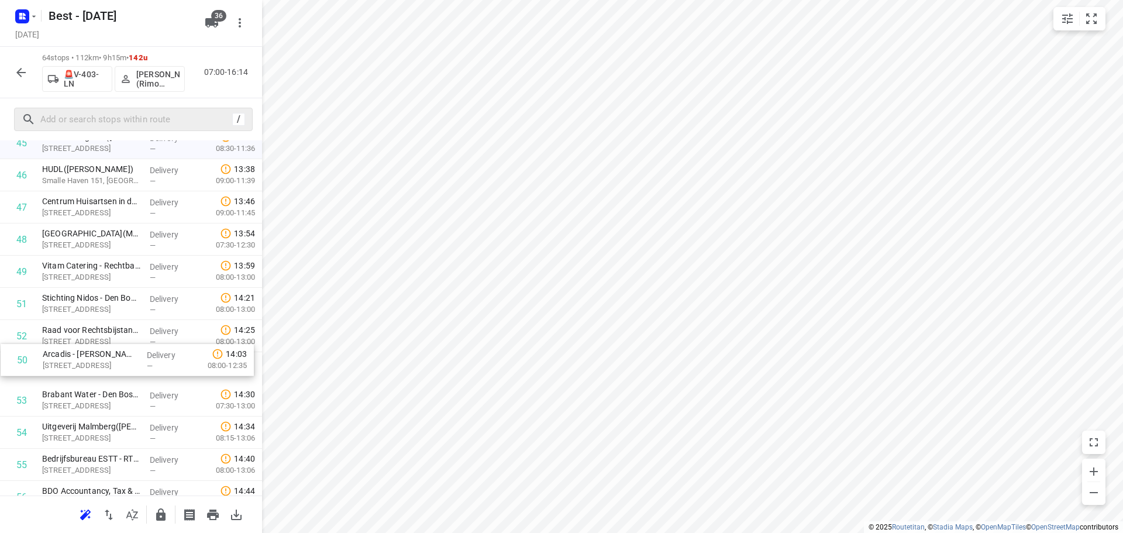
drag, startPoint x: 140, startPoint y: 312, endPoint x: 140, endPoint y: 375, distance: 63.2
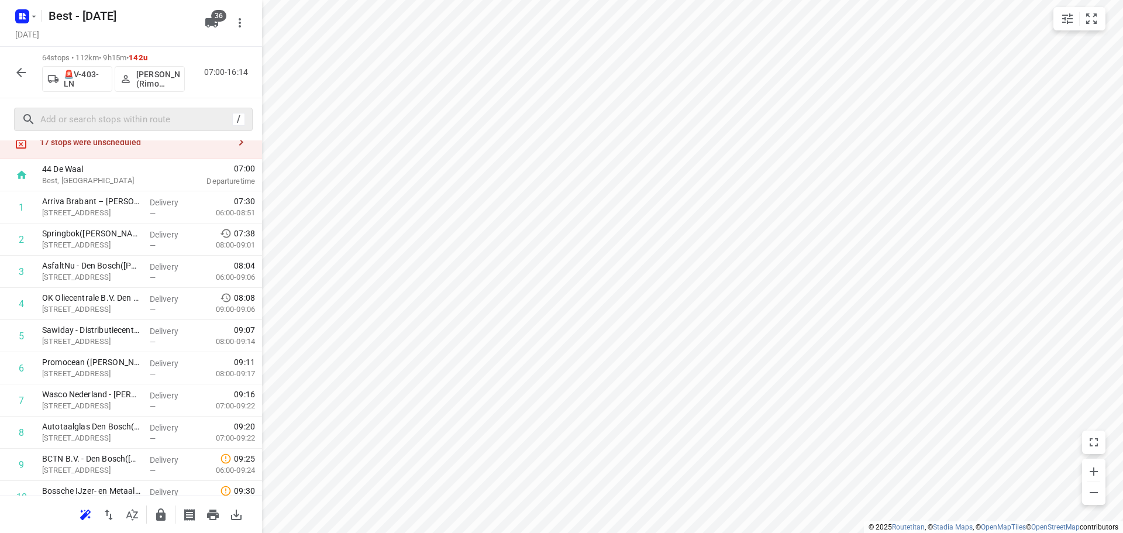
scroll to position [0, 0]
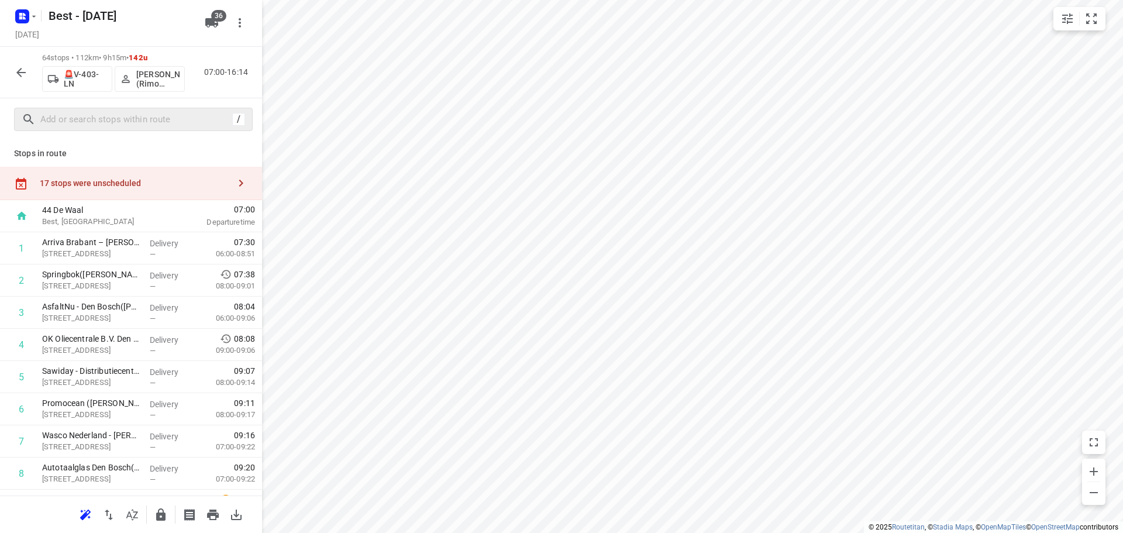
click at [187, 173] on div "17 stops were unscheduled" at bounding box center [131, 183] width 262 height 33
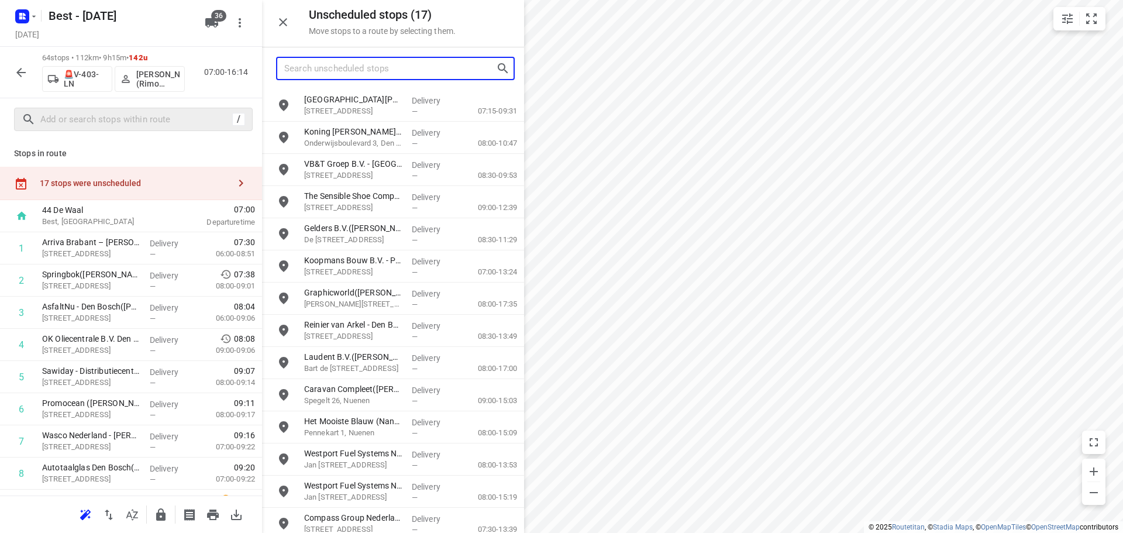
click at [375, 74] on input "Search unscheduled stops" at bounding box center [390, 69] width 212 height 18
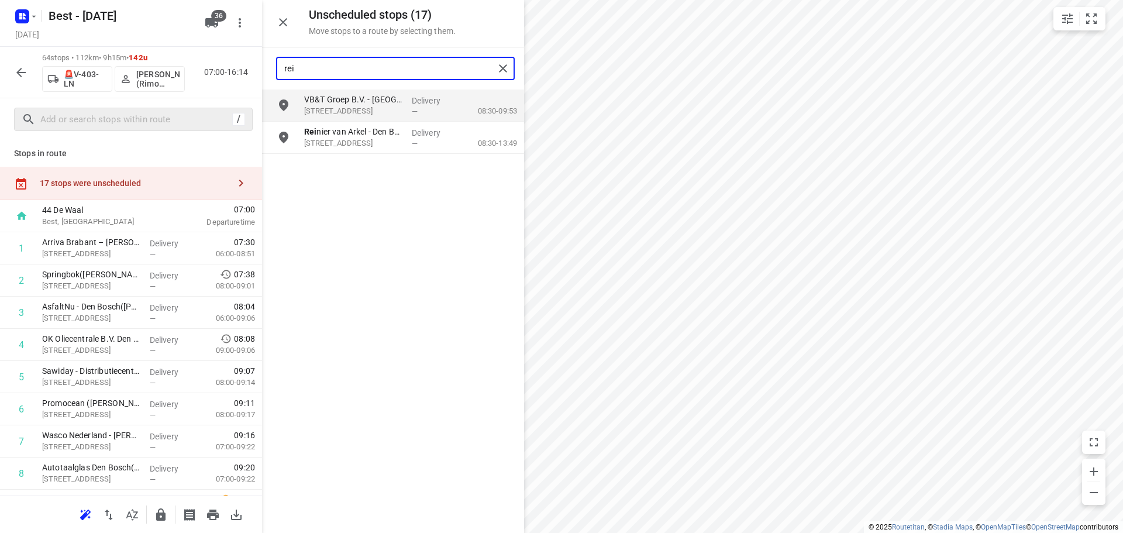
type input "rein"
click at [296, 106] on div "grid" at bounding box center [280, 105] width 37 height 32
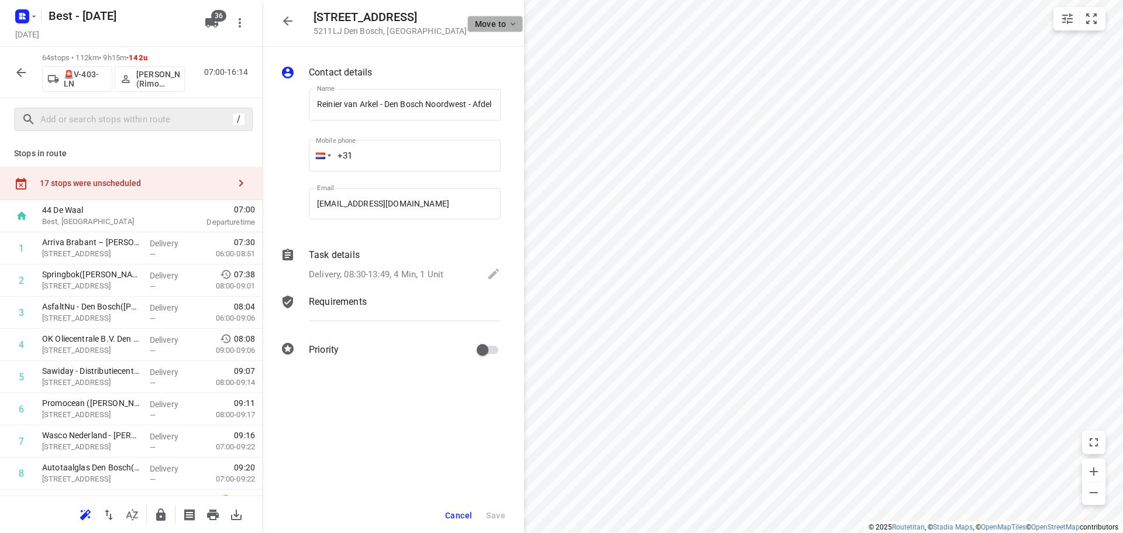
click at [502, 19] on button "Move to" at bounding box center [495, 24] width 56 height 16
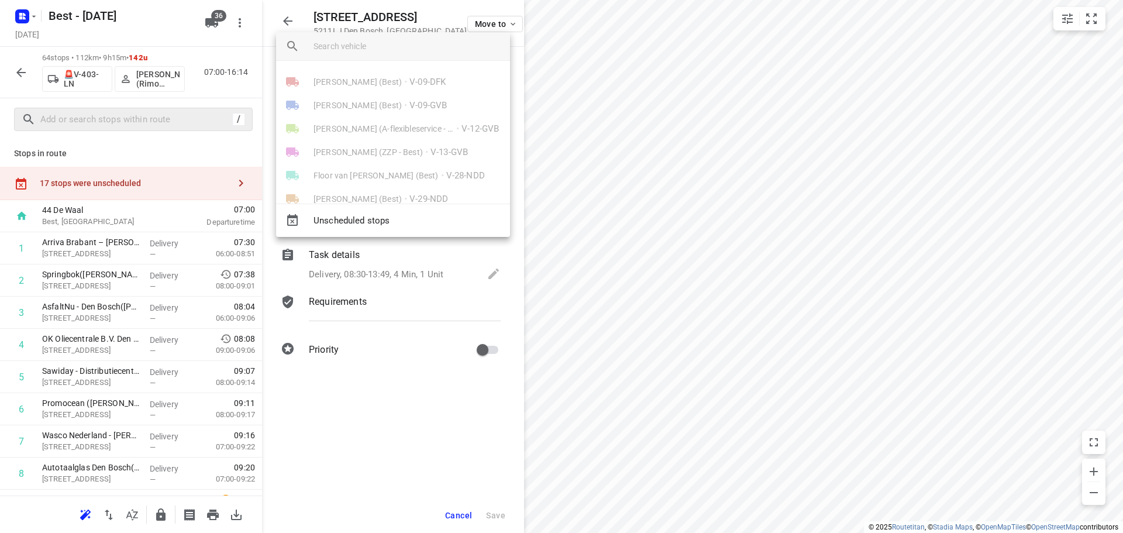
click at [421, 49] on input "search vehicle" at bounding box center [406, 46] width 187 height 18
type input "sa"
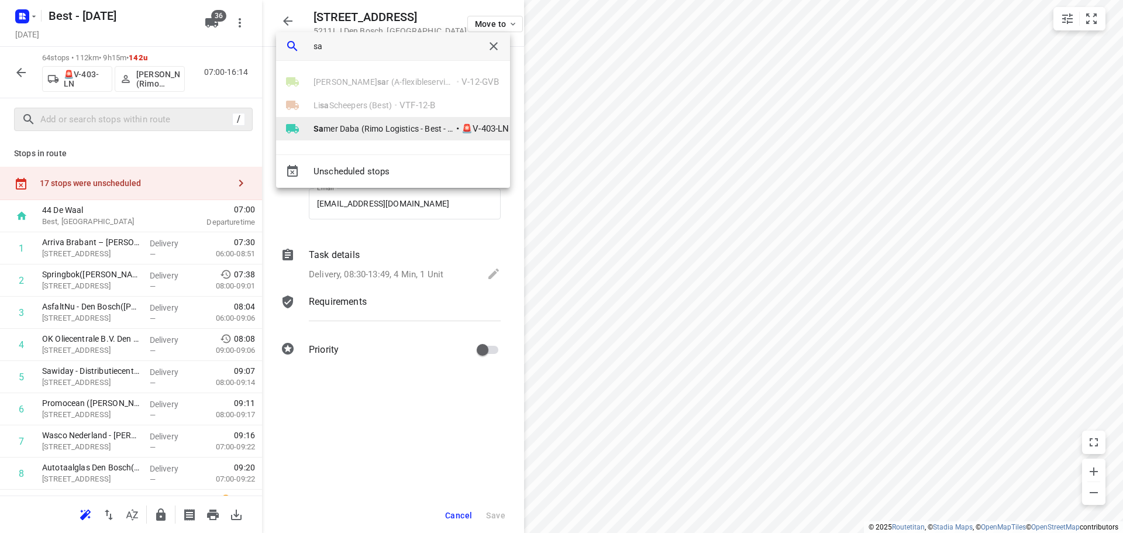
click at [329, 123] on span "Sa mer Daba (Rimo Logistics - Best - ZZP)" at bounding box center [383, 129] width 140 height 12
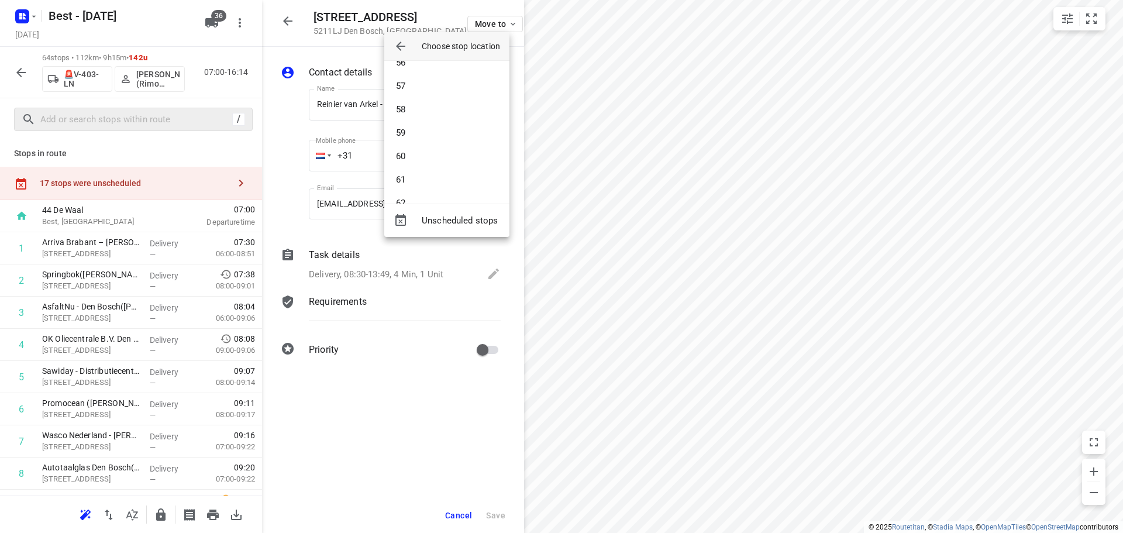
scroll to position [1318, 0]
click at [413, 161] on li "61" at bounding box center [446, 162] width 125 height 23
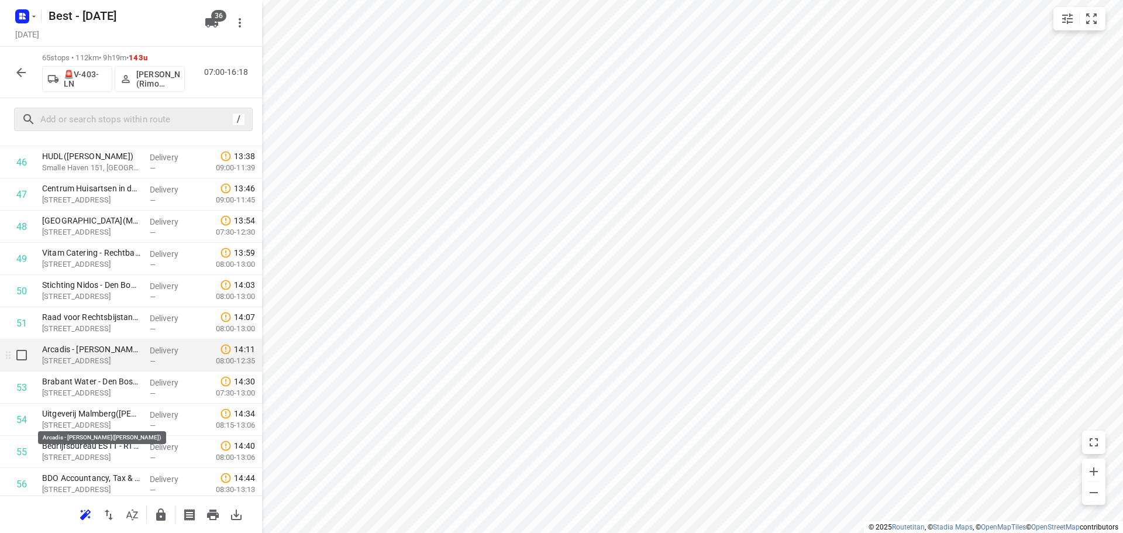
scroll to position [1813, 0]
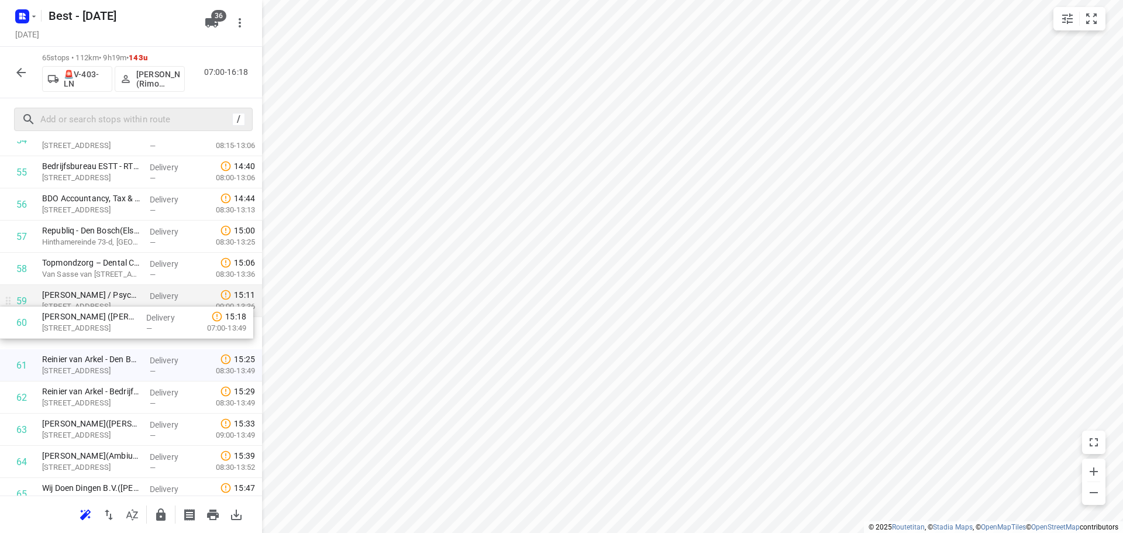
drag, startPoint x: 118, startPoint y: 343, endPoint x: 119, endPoint y: 316, distance: 26.9
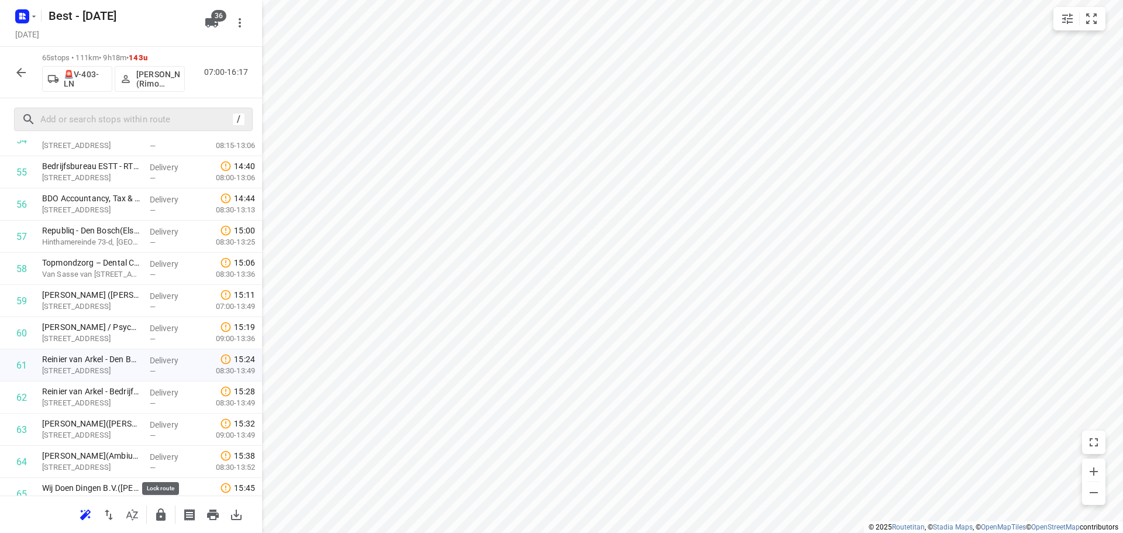
click at [165, 506] on button "button" at bounding box center [160, 514] width 23 height 23
click at [16, 80] on button "button" at bounding box center [20, 72] width 23 height 23
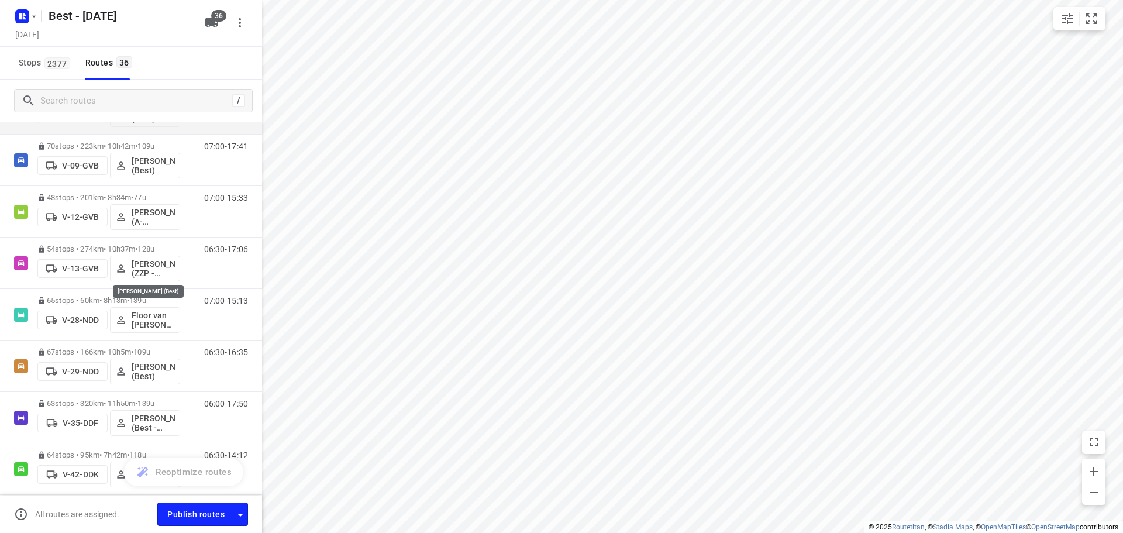
scroll to position [0, 0]
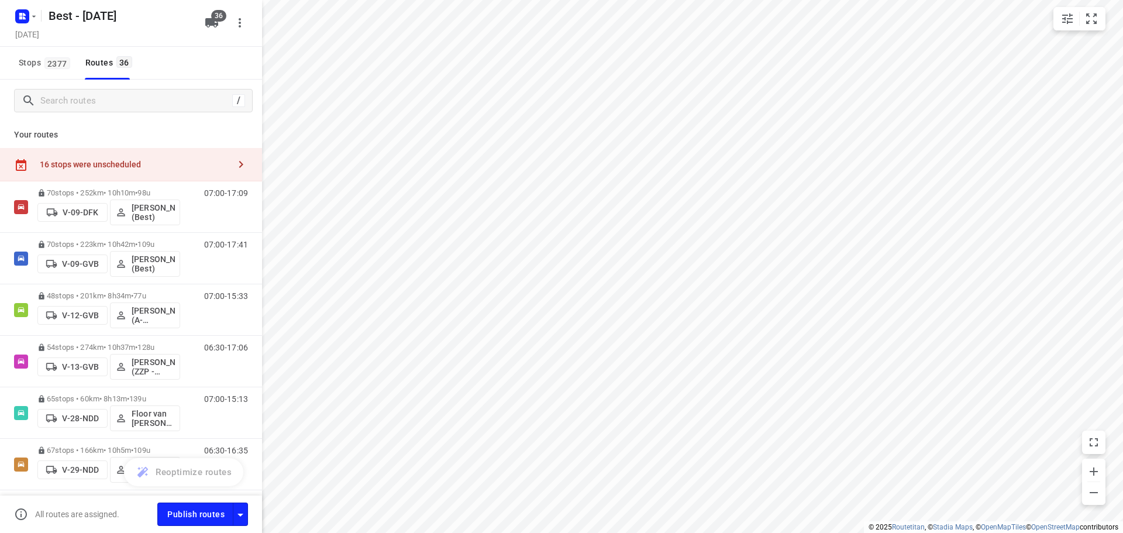
click at [155, 163] on div "16 stops were unscheduled" at bounding box center [134, 164] width 189 height 9
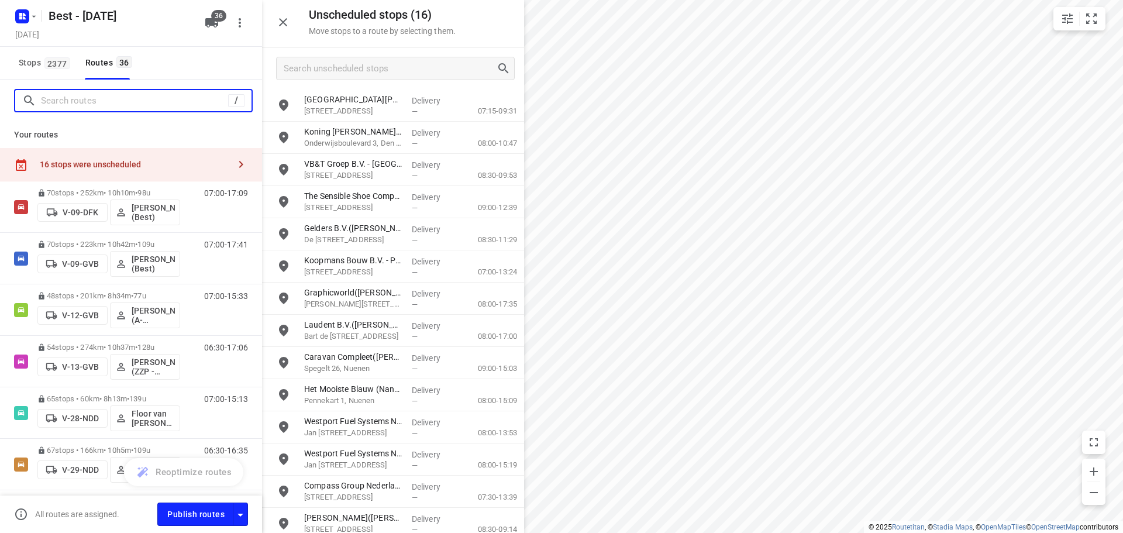
click at [136, 105] on input "Search routes" at bounding box center [134, 101] width 187 height 18
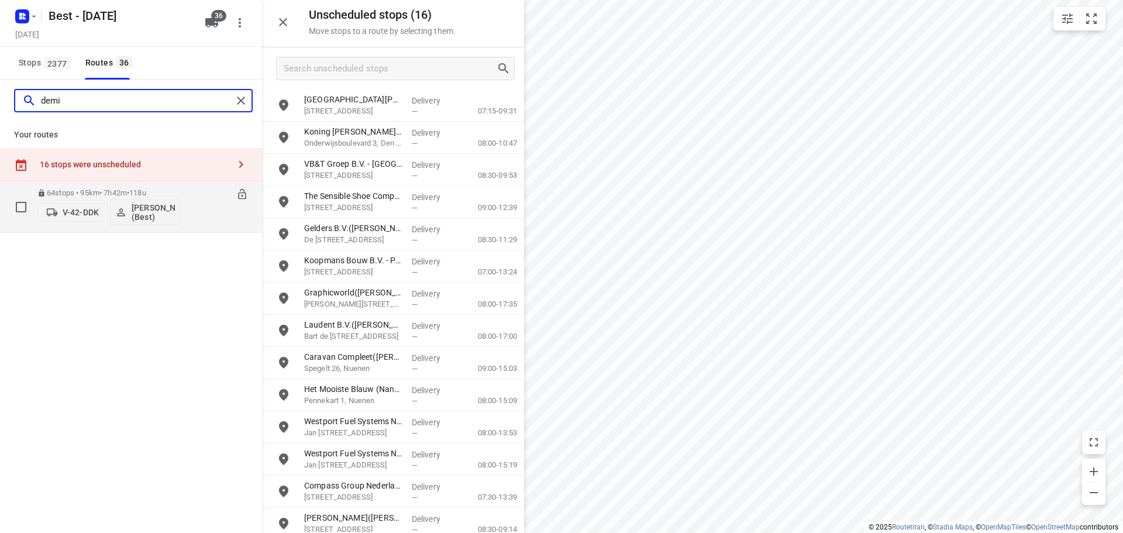
type input "demi"
click at [242, 196] on icon at bounding box center [242, 194] width 8 height 11
click at [120, 195] on span "•" at bounding box center [119, 192] width 2 height 9
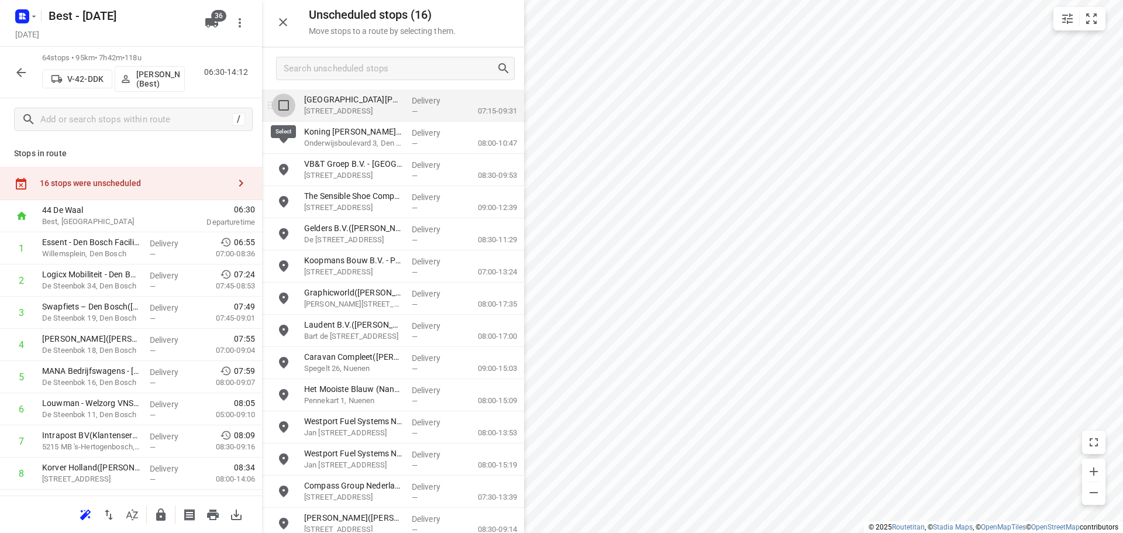
click at [286, 105] on input "grid" at bounding box center [283, 105] width 23 height 23
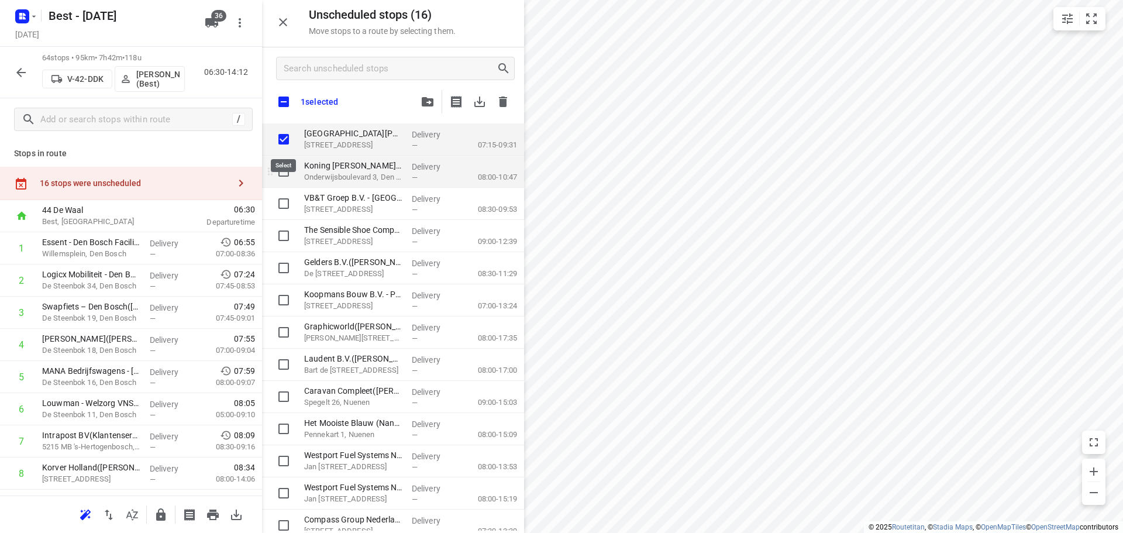
checkbox input "true"
click at [284, 166] on input "grid" at bounding box center [283, 171] width 23 height 23
checkbox input "true"
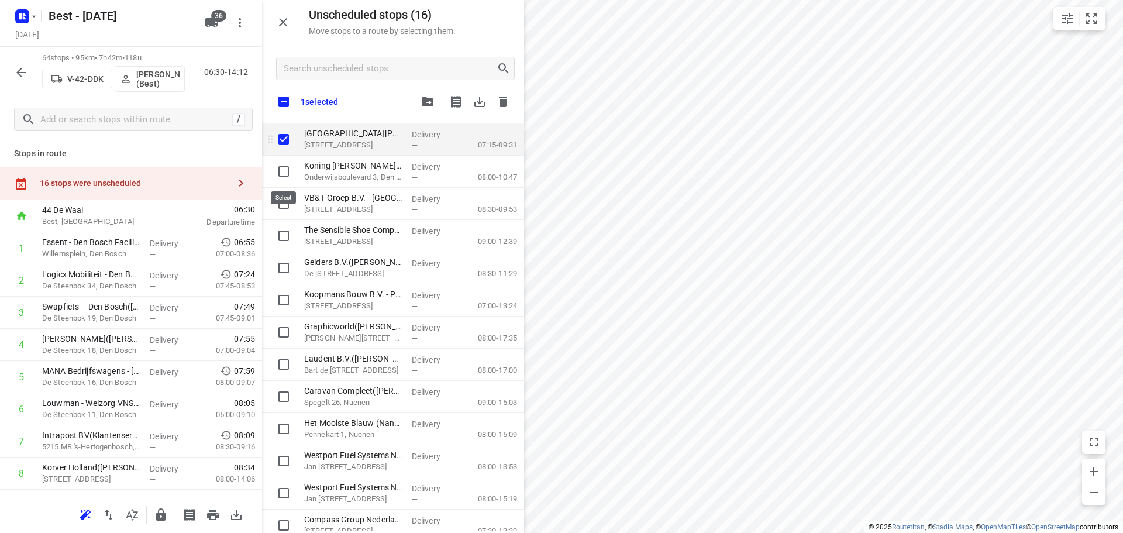
checkbox input "true"
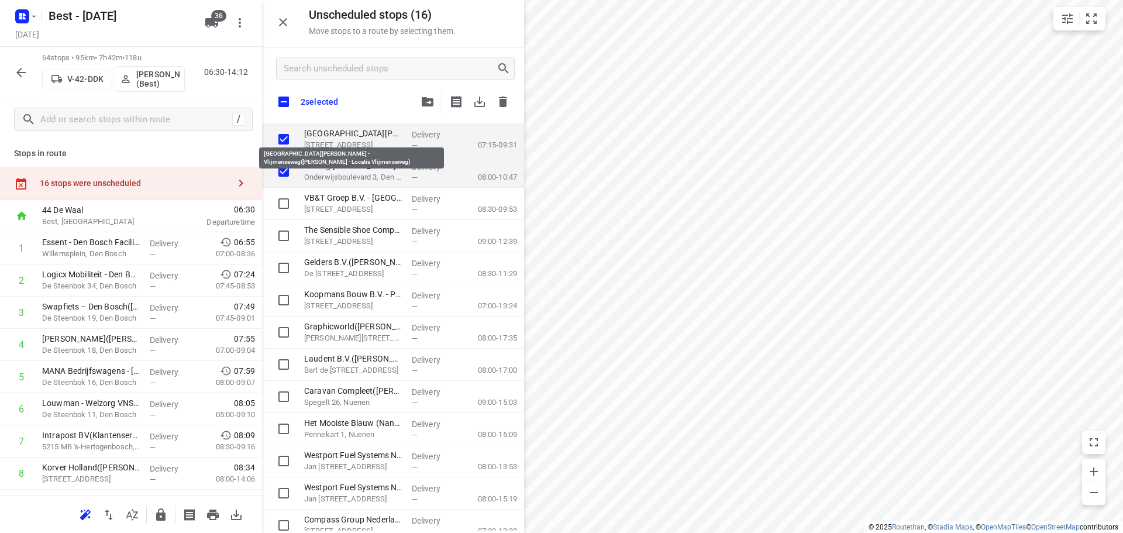
checkbox input "true"
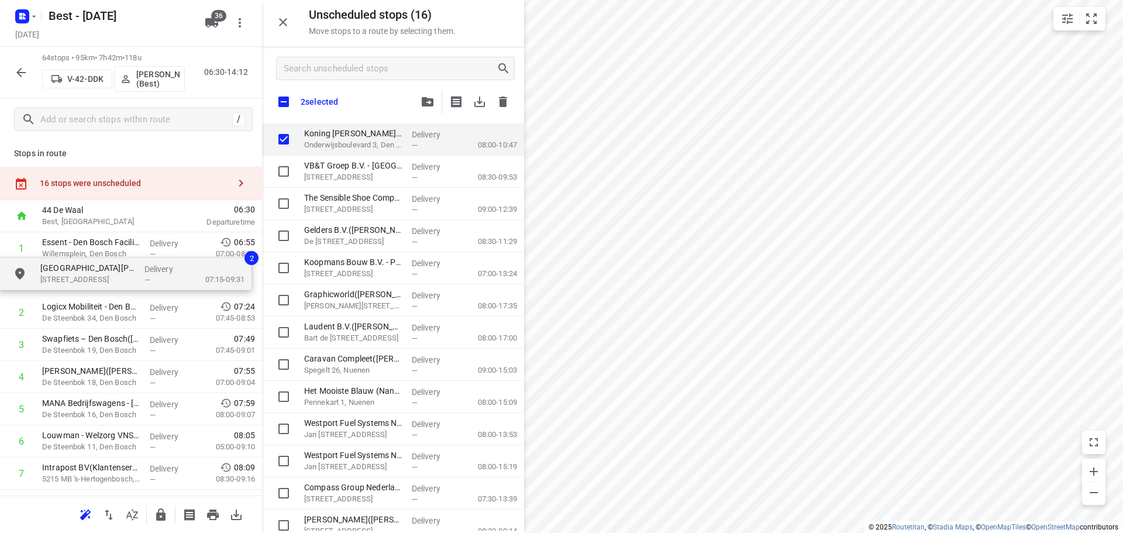
drag, startPoint x: 332, startPoint y: 138, endPoint x: 57, endPoint y: 283, distance: 311.3
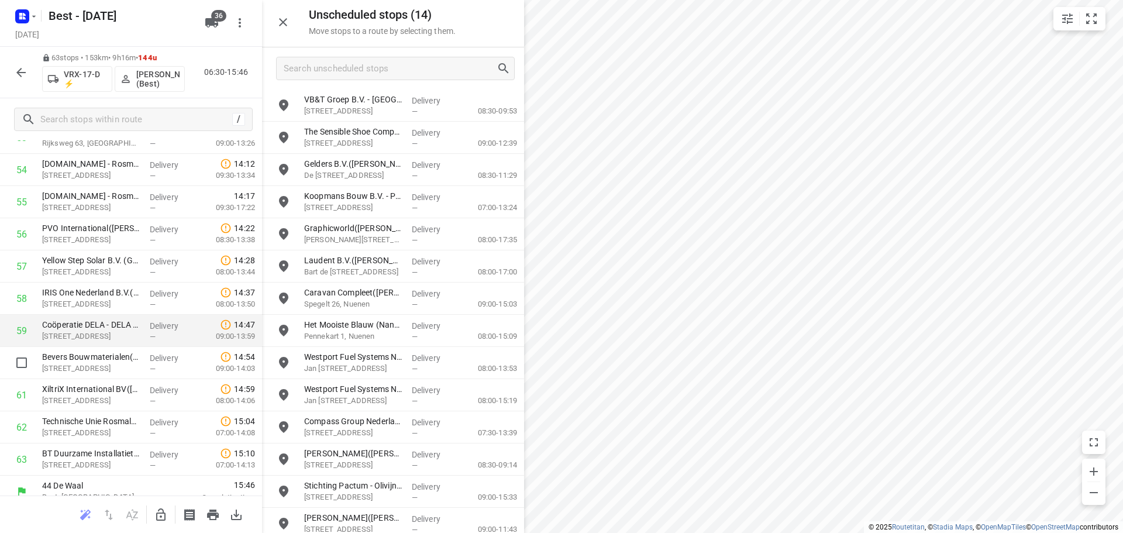
scroll to position [1795, 0]
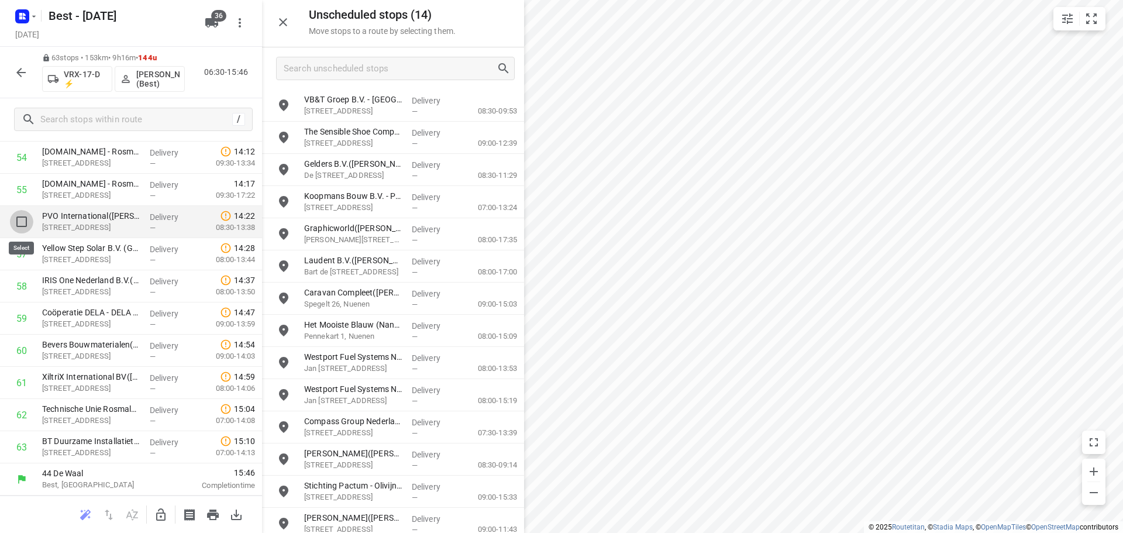
click at [26, 222] on input "checkbox" at bounding box center [21, 221] width 23 height 23
checkbox input "true"
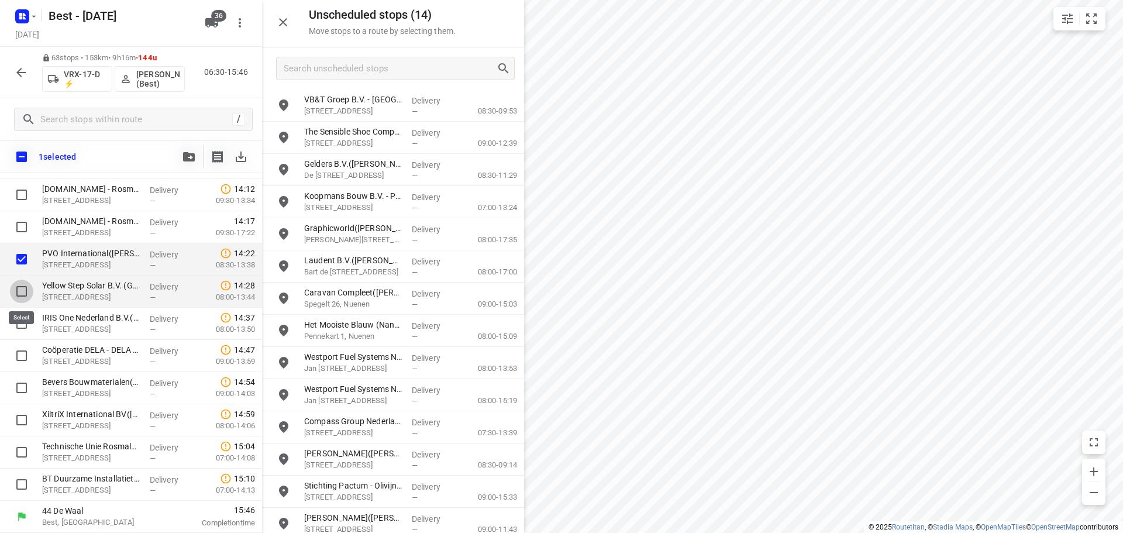
click at [25, 292] on input "checkbox" at bounding box center [21, 291] width 23 height 23
checkbox input "true"
click at [18, 329] on input "checkbox" at bounding box center [21, 323] width 23 height 23
checkbox input "true"
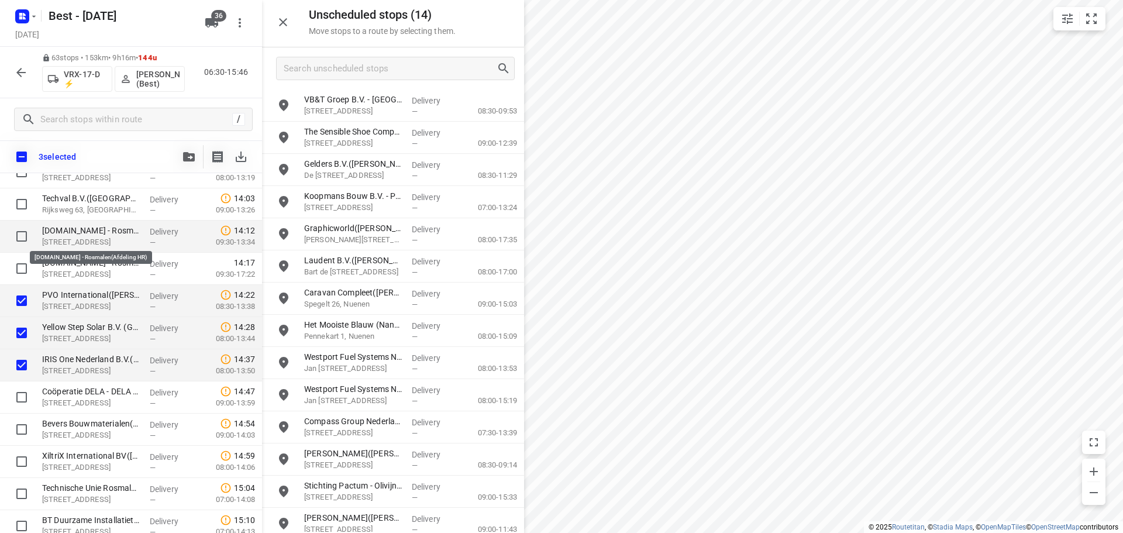
scroll to position [1732, 0]
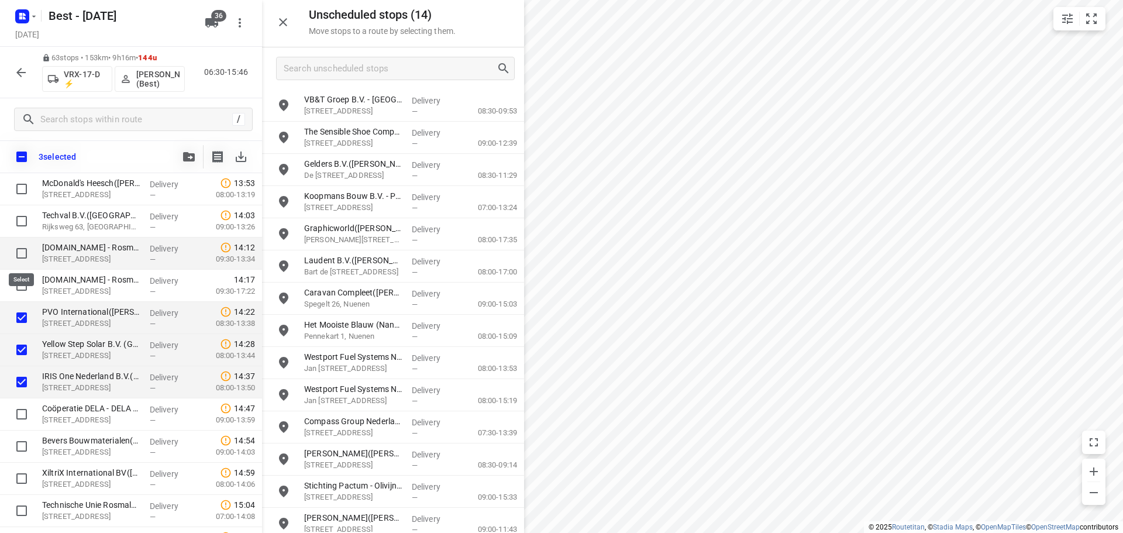
click at [21, 254] on input "checkbox" at bounding box center [21, 253] width 23 height 23
checkbox input "true"
click at [22, 287] on input "checkbox" at bounding box center [21, 285] width 23 height 23
checkbox input "true"
click at [180, 152] on button "button" at bounding box center [188, 156] width 23 height 23
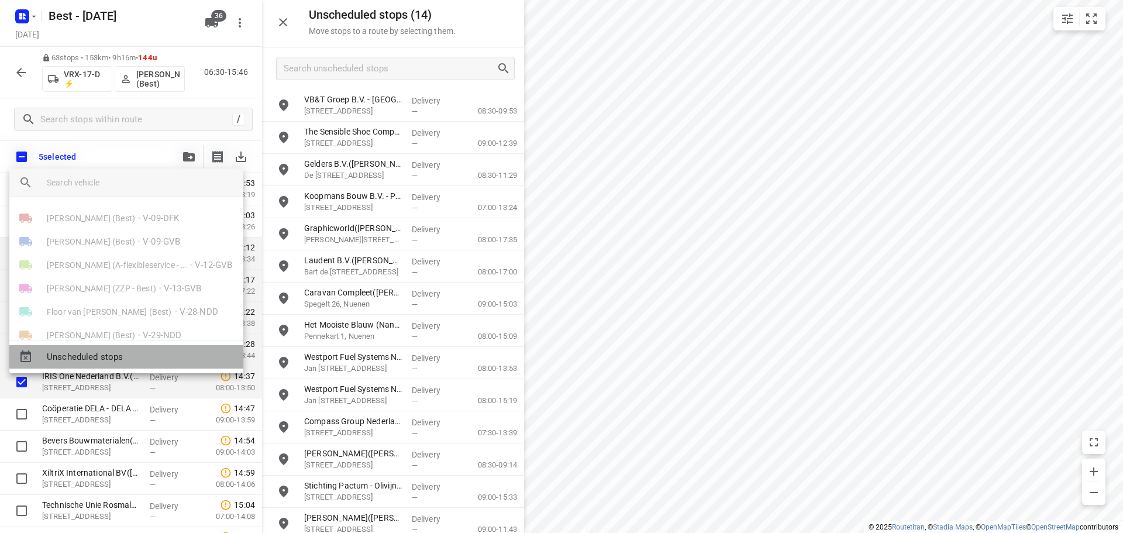
click at [91, 357] on span "Unscheduled stops" at bounding box center [140, 356] width 187 height 13
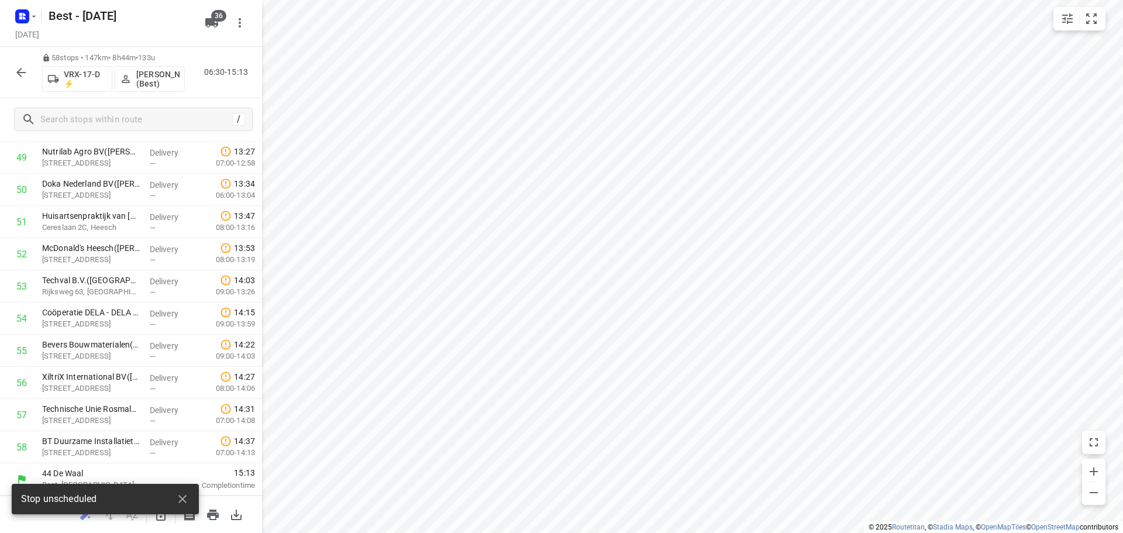
scroll to position [1635, 0]
click at [9, 77] on div at bounding box center [20, 72] width 23 height 23
click at [24, 75] on icon "button" at bounding box center [21, 72] width 14 height 14
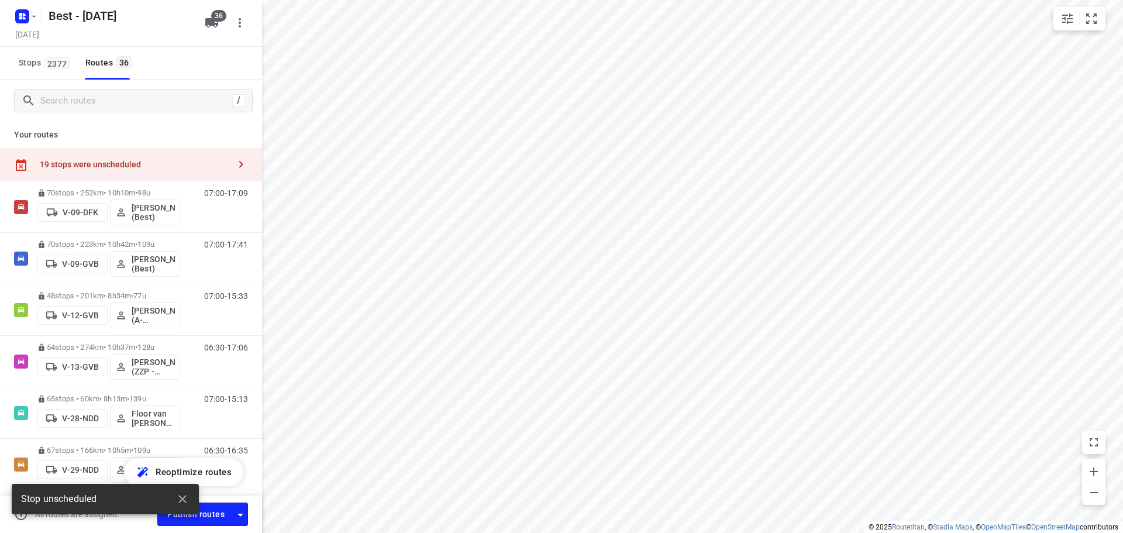
click at [82, 112] on div "/" at bounding box center [131, 101] width 262 height 42
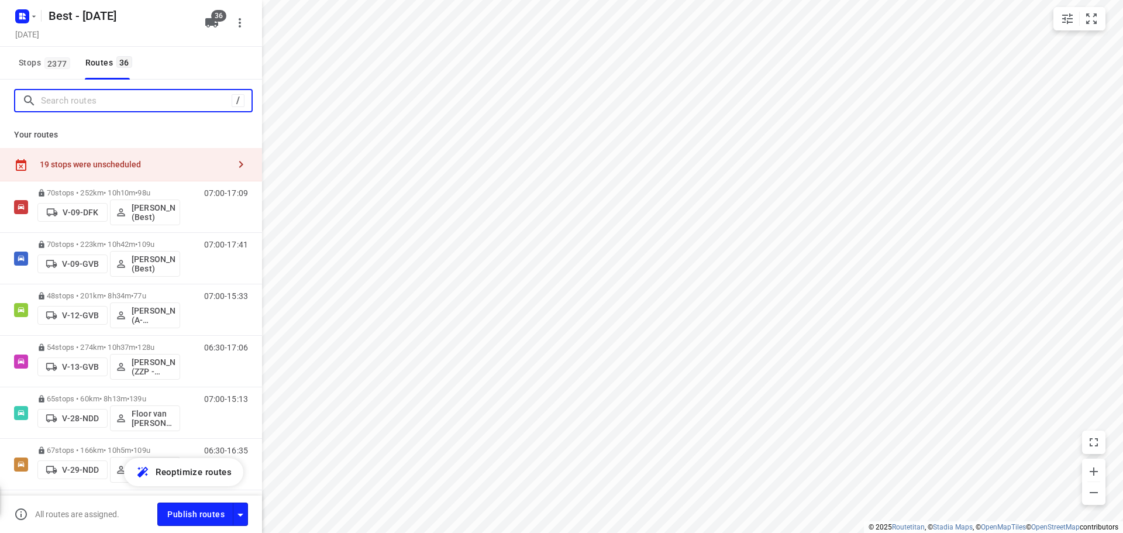
drag, startPoint x: 91, startPoint y: 101, endPoint x: 114, endPoint y: 75, distance: 33.9
click at [91, 100] on input "Search routes" at bounding box center [136, 101] width 191 height 18
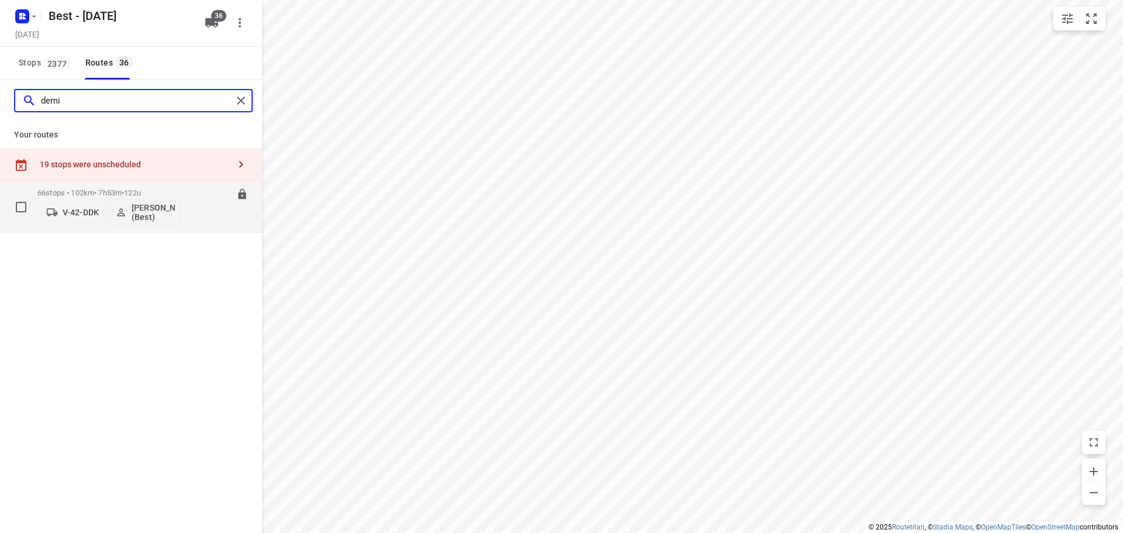
type input "demi"
click at [135, 201] on button "Demi Walraven (Best)" at bounding box center [145, 212] width 70 height 26
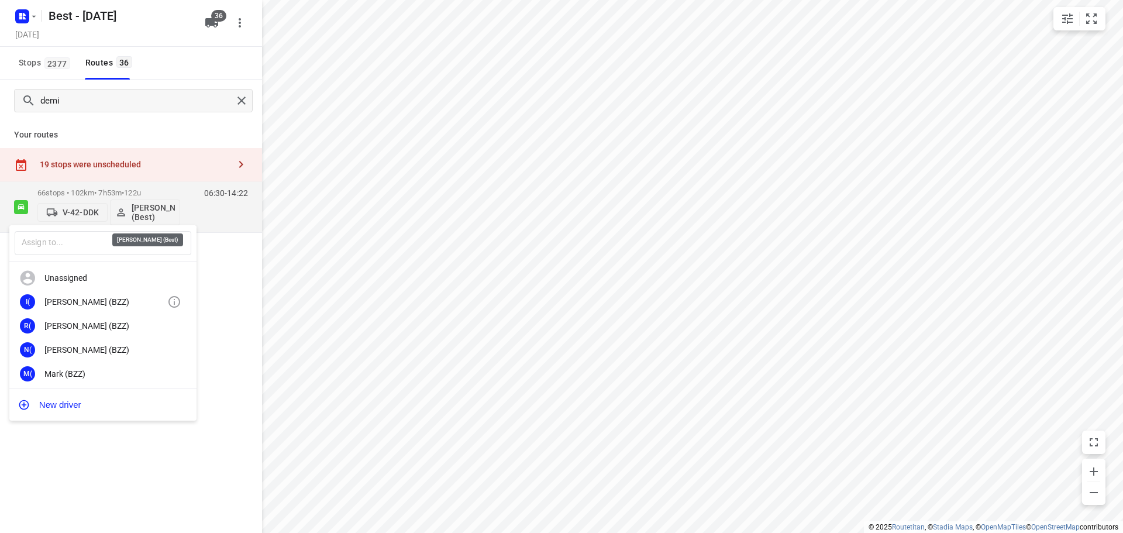
click at [91, 189] on div at bounding box center [561, 266] width 1123 height 533
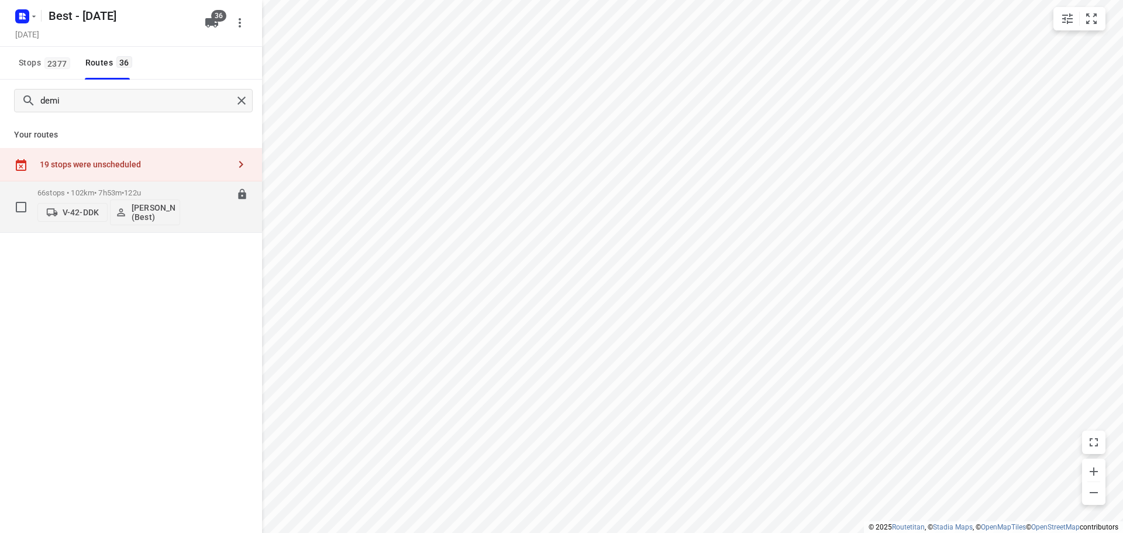
click at [107, 191] on p "66 stops • 102km • 7h53m • 122u" at bounding box center [108, 192] width 143 height 9
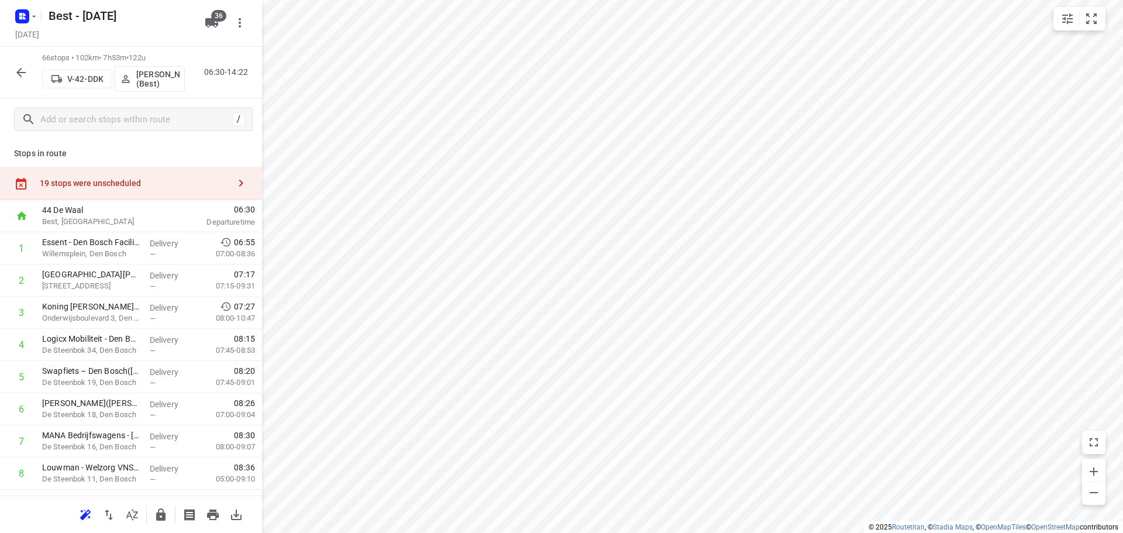
click at [154, 183] on div "19 stops were unscheduled" at bounding box center [134, 182] width 189 height 9
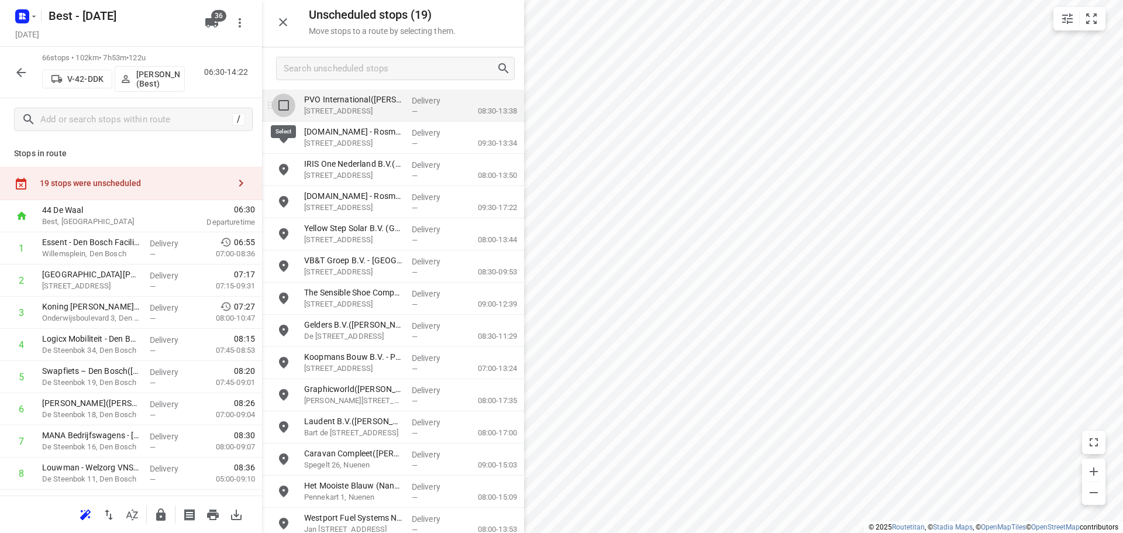
click at [293, 106] on input "grid" at bounding box center [283, 105] width 23 height 23
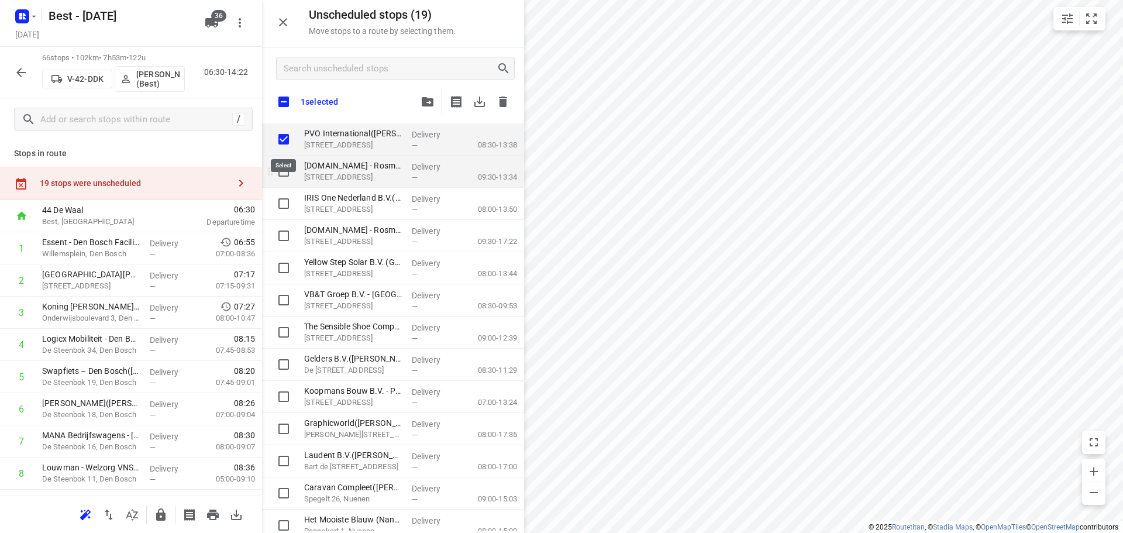
checkbox input "true"
click at [283, 168] on input "grid" at bounding box center [283, 171] width 23 height 23
checkbox input "true"
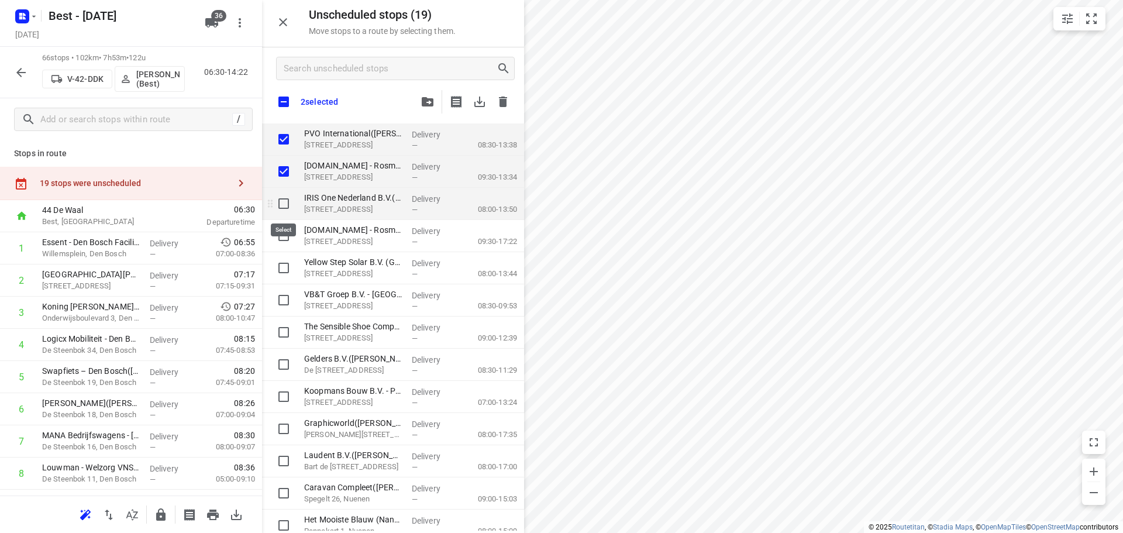
click at [288, 202] on input "grid" at bounding box center [283, 203] width 23 height 23
checkbox input "true"
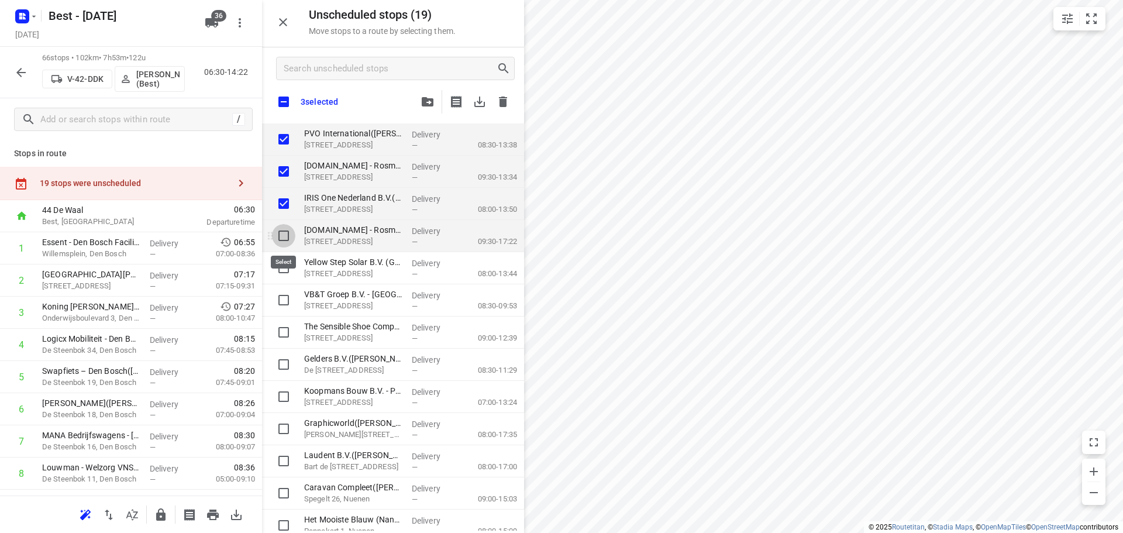
click at [282, 231] on input "grid" at bounding box center [283, 235] width 23 height 23
checkbox input "true"
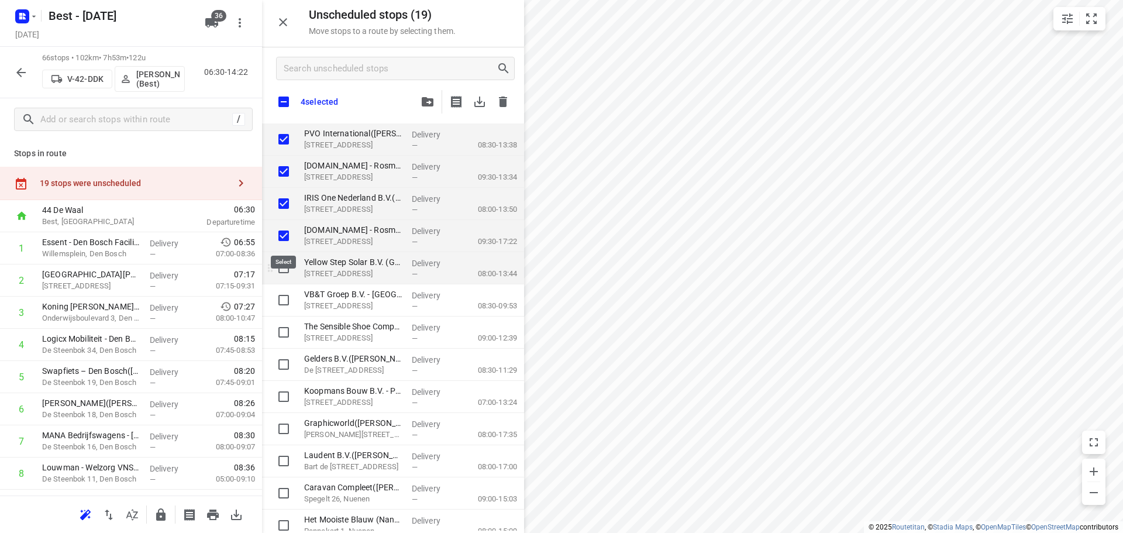
checkbox input "true"
click at [284, 260] on input "grid" at bounding box center [283, 267] width 23 height 23
checkbox input "true"
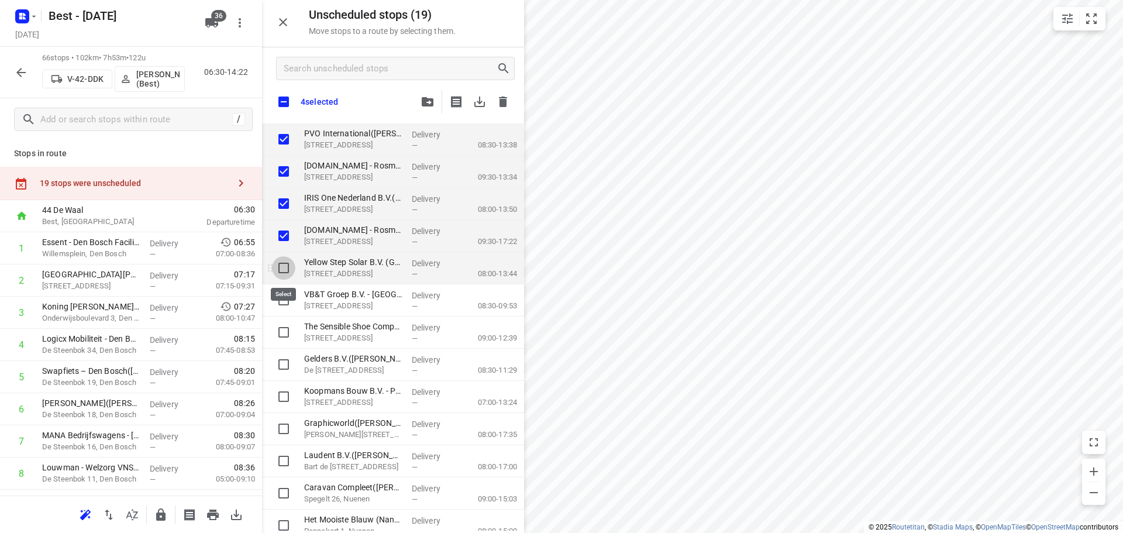
checkbox input "true"
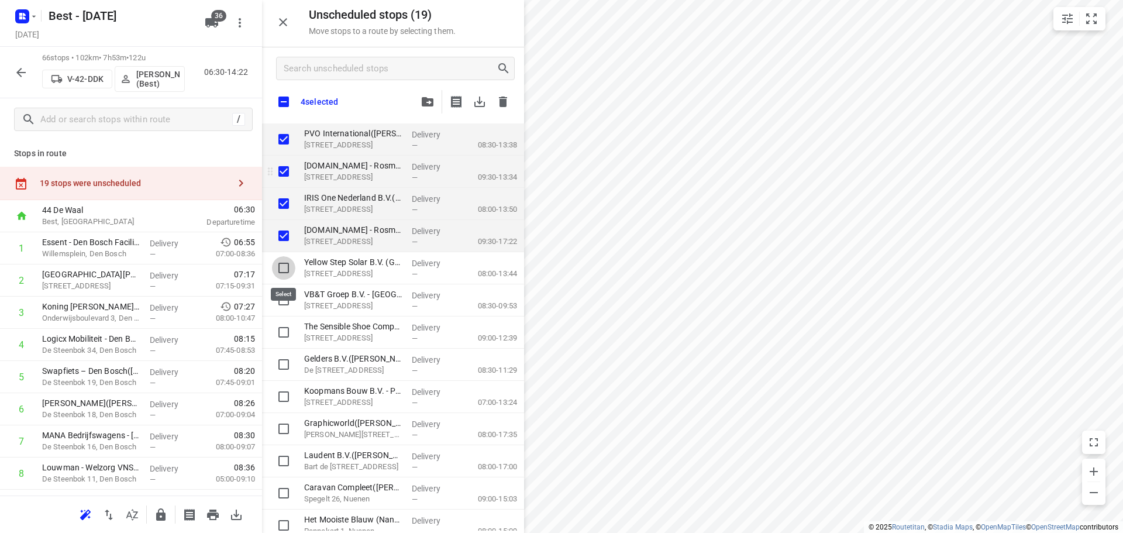
checkbox input "true"
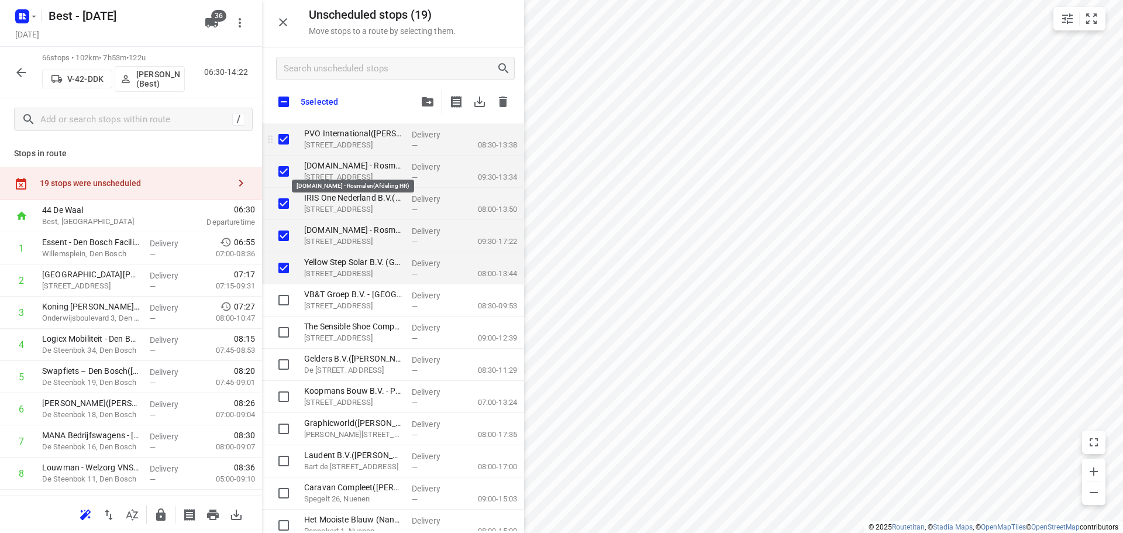
checkbox input "true"
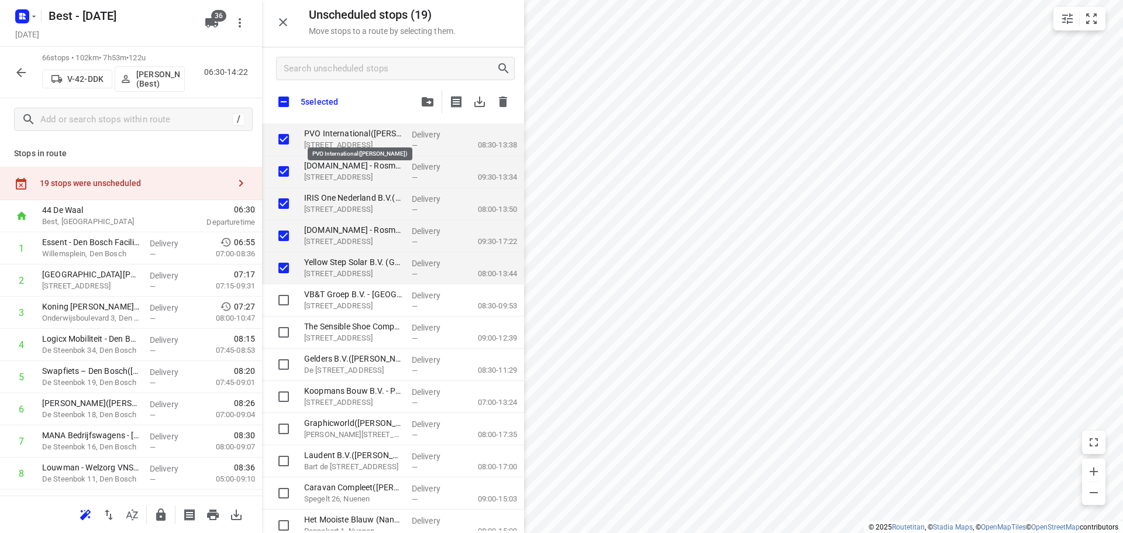
checkbox input "true"
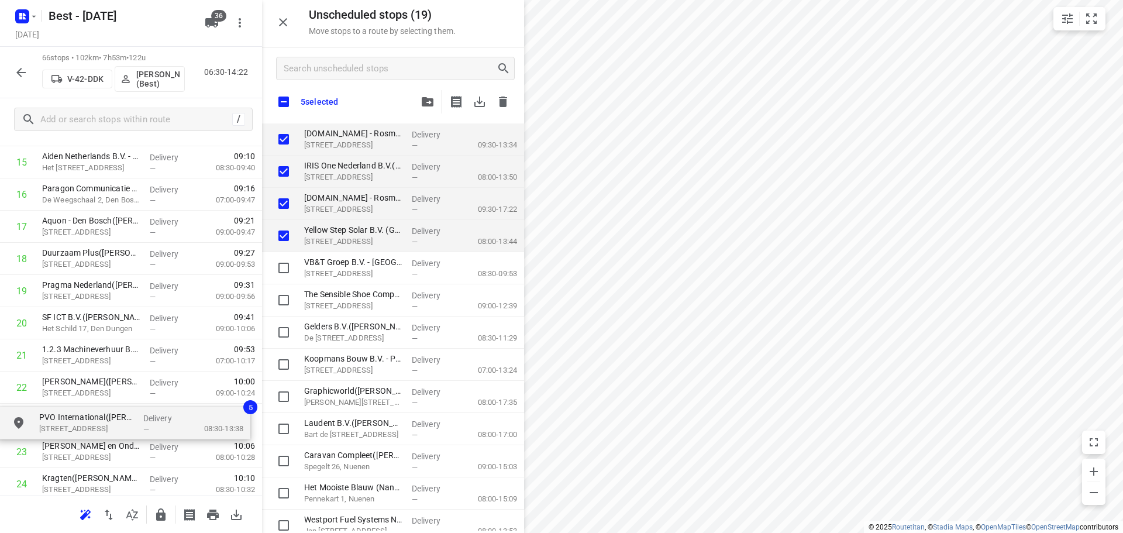
scroll to position [537, 0]
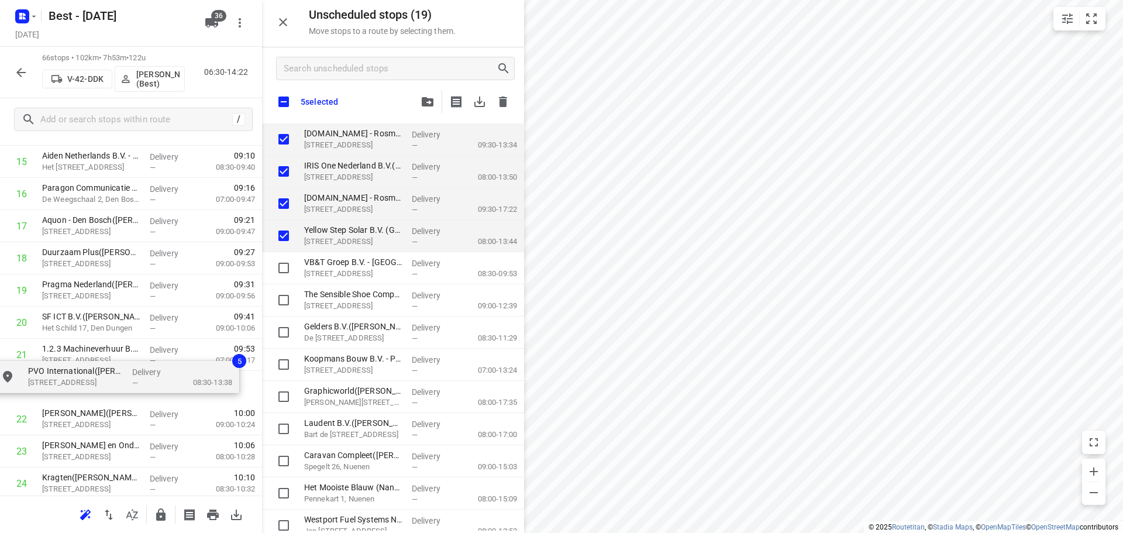
drag, startPoint x: 345, startPoint y: 139, endPoint x: 64, endPoint y: 385, distance: 373.8
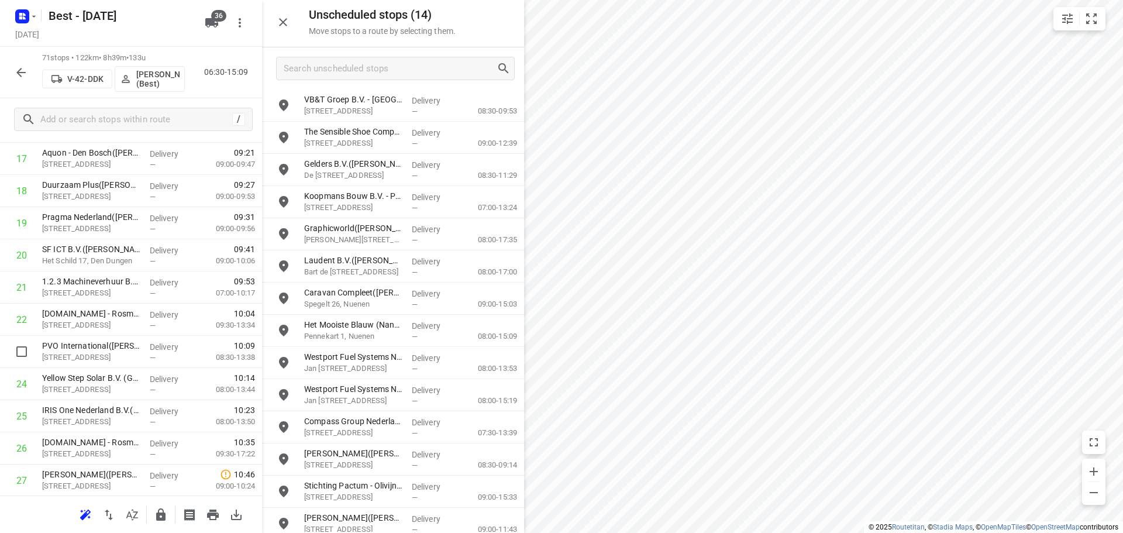
scroll to position [712, 0]
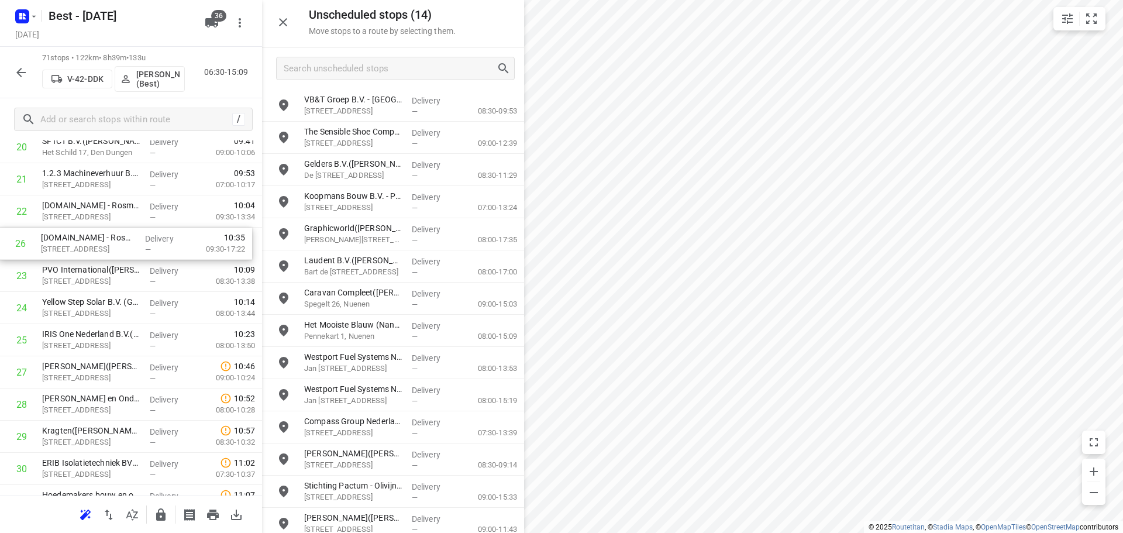
drag, startPoint x: 132, startPoint y: 333, endPoint x: 130, endPoint y: 233, distance: 100.6
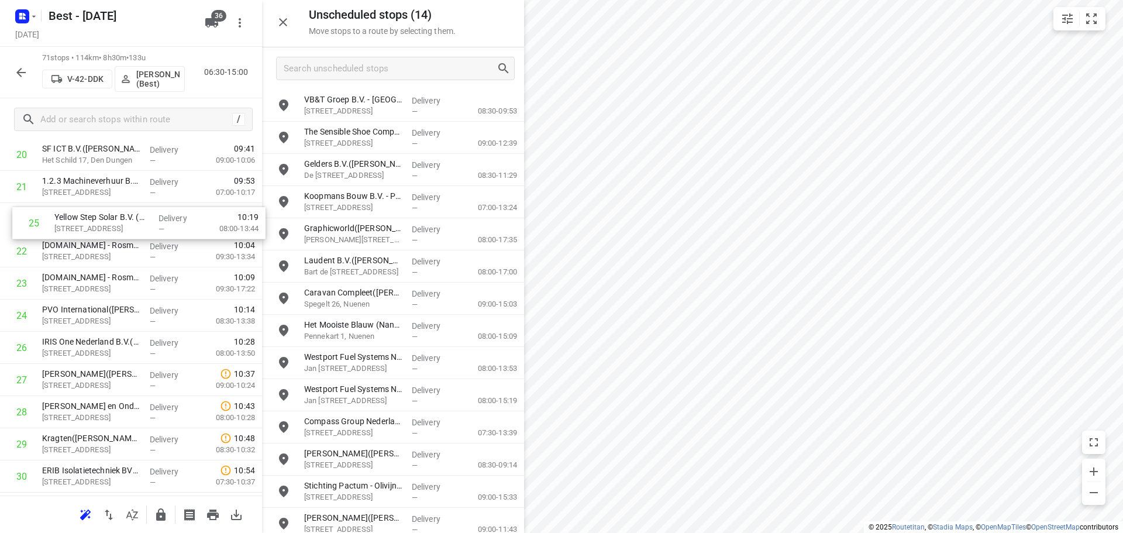
drag, startPoint x: 98, startPoint y: 305, endPoint x: 112, endPoint y: 212, distance: 93.5
drag, startPoint x: 90, startPoint y: 350, endPoint x: 98, endPoint y: 233, distance: 117.2
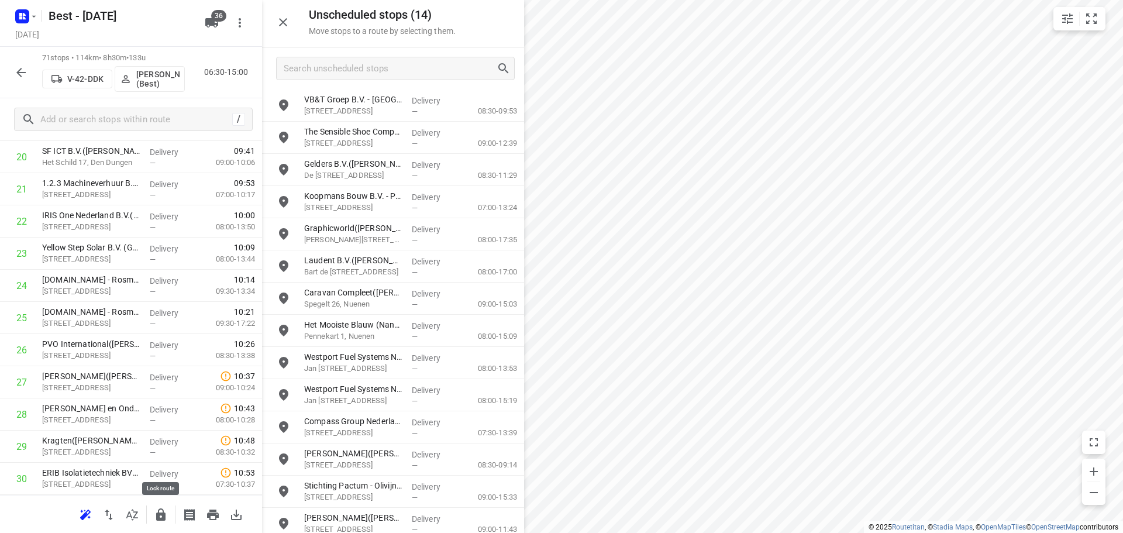
click at [167, 512] on icon "button" at bounding box center [161, 515] width 14 height 14
click at [284, 20] on icon "button" at bounding box center [283, 22] width 14 height 14
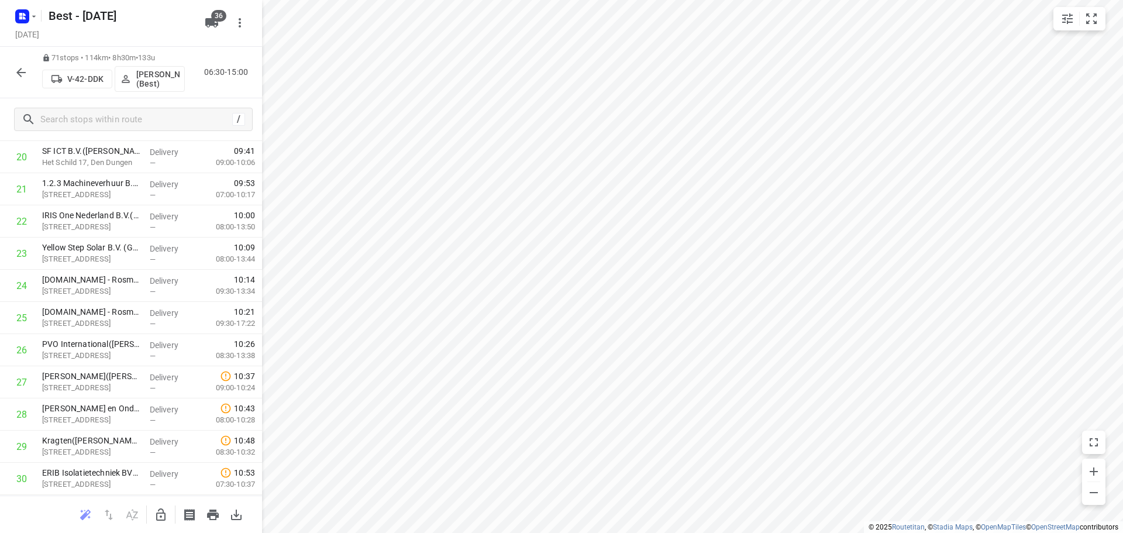
scroll to position [0, 0]
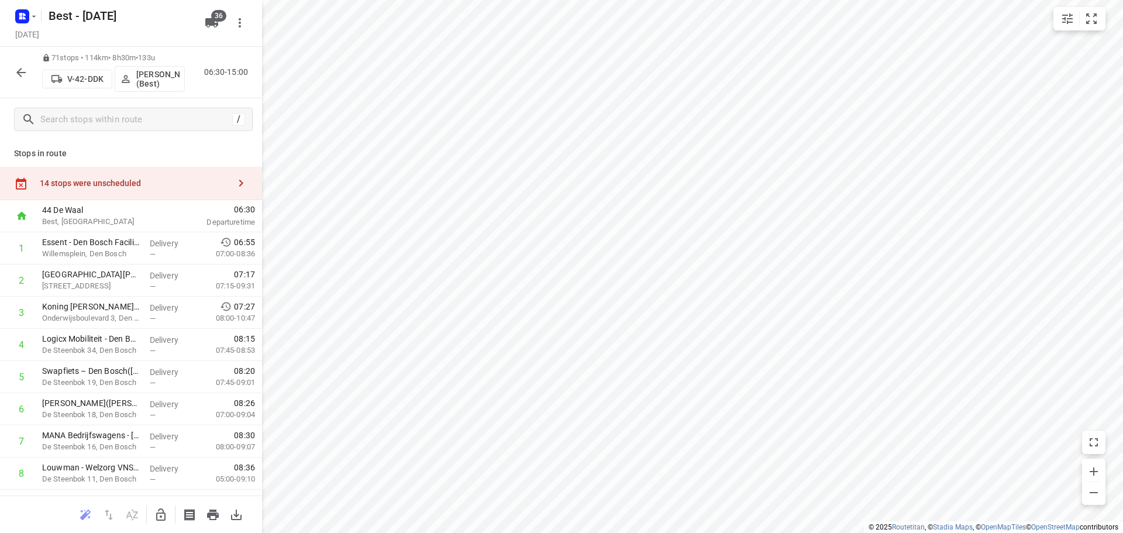
click at [158, 519] on icon "button" at bounding box center [161, 515] width 14 height 14
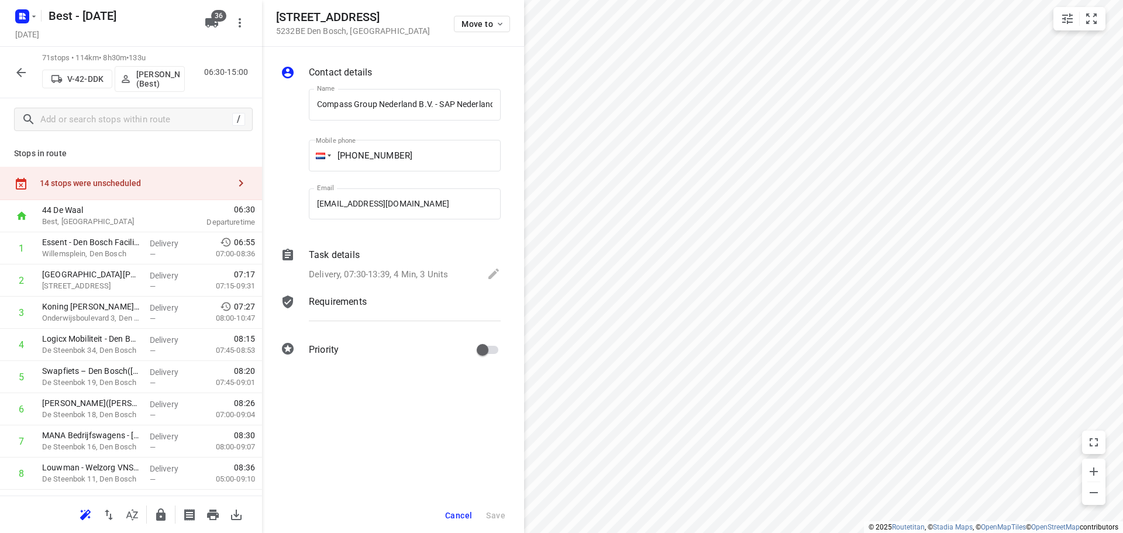
scroll to position [0, 74]
click at [467, 38] on div "Amerikastraat 10 5232BE Den Bosch , Netherlands Move to" at bounding box center [393, 23] width 262 height 47
click at [471, 31] on button "Move to" at bounding box center [482, 24] width 56 height 16
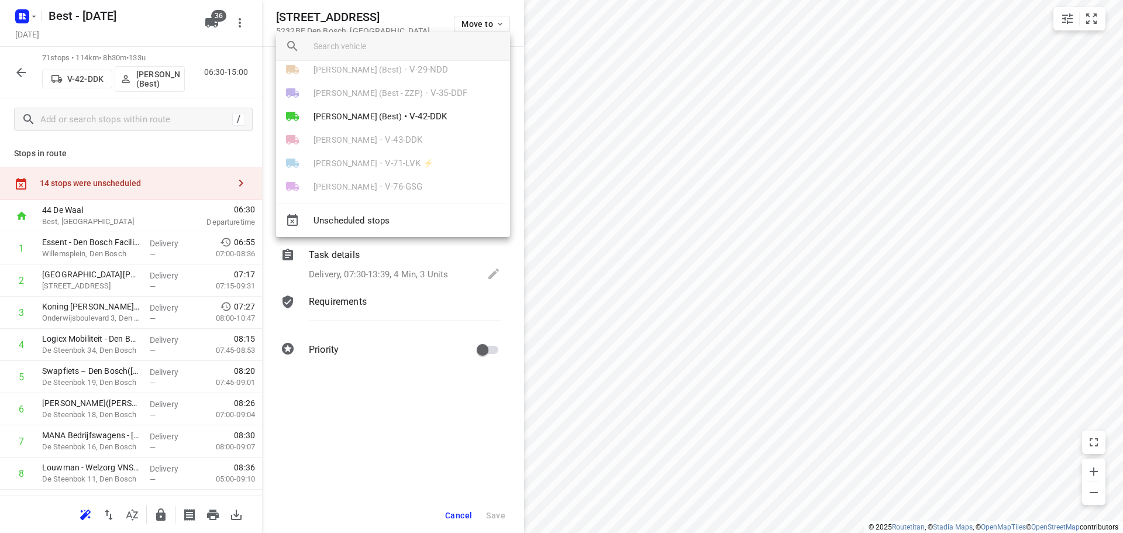
scroll to position [117, 0]
click at [403, 115] on div "Maurice Vanderfeesten (Best - ZZP) • V-35-DDF" at bounding box center [393, 105] width 234 height 23
click at [409, 122] on span "V-42-DDK" at bounding box center [427, 128] width 37 height 13
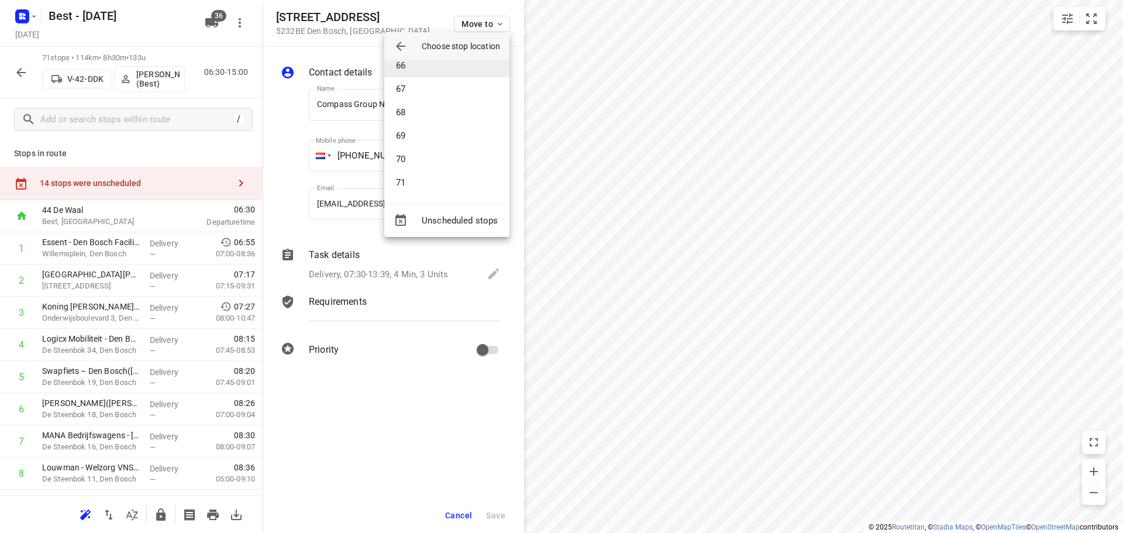
scroll to position [1474, 0]
click at [420, 101] on li "65" at bounding box center [446, 100] width 125 height 23
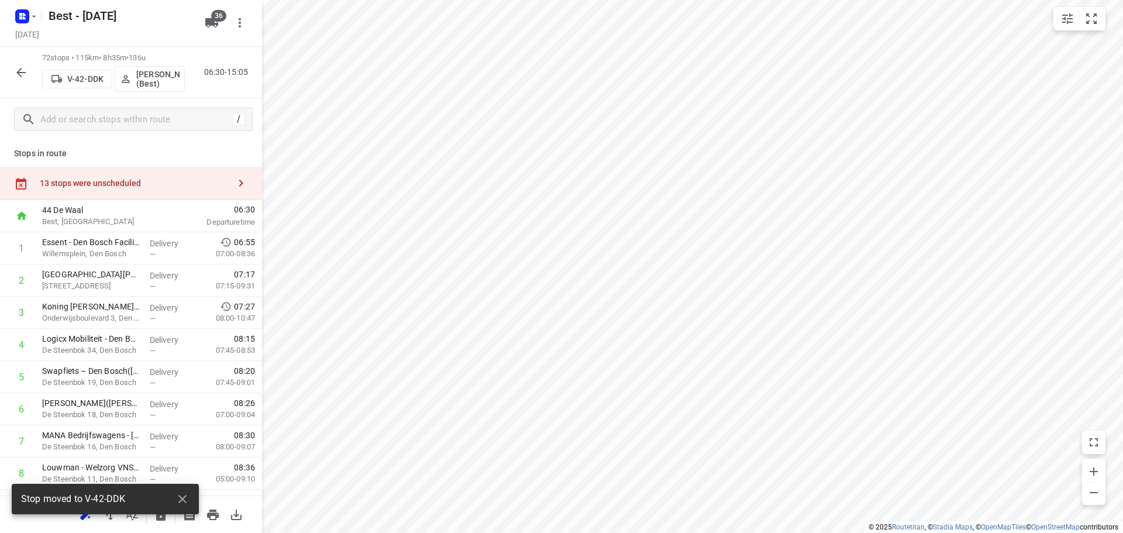
click at [174, 488] on div at bounding box center [177, 498] width 33 height 23
click at [180, 490] on button "button" at bounding box center [182, 498] width 23 height 23
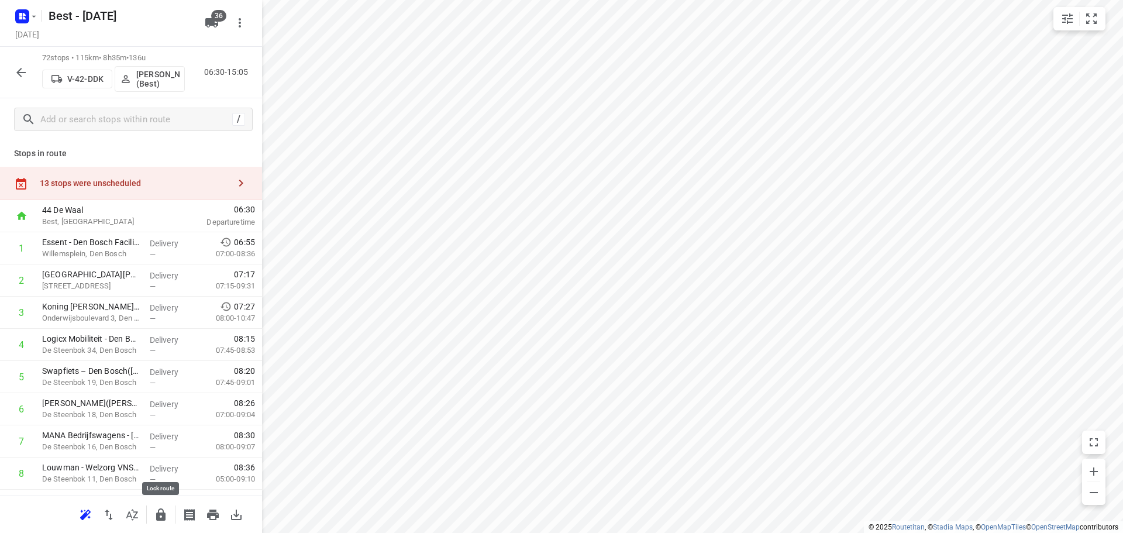
click at [154, 508] on icon "button" at bounding box center [161, 515] width 14 height 14
click at [19, 71] on icon "button" at bounding box center [20, 72] width 9 height 9
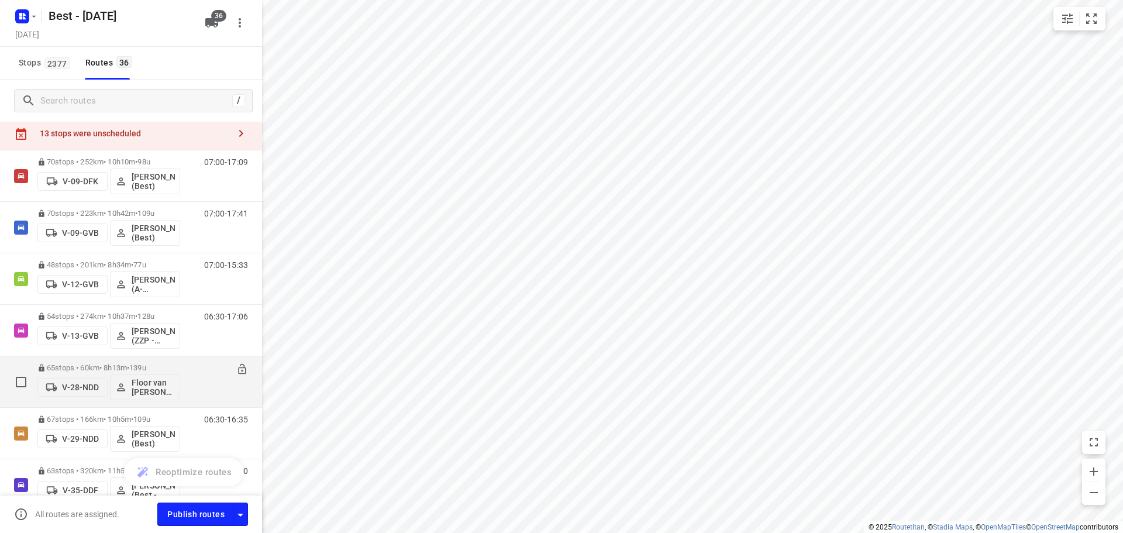
scroll to position [0, 0]
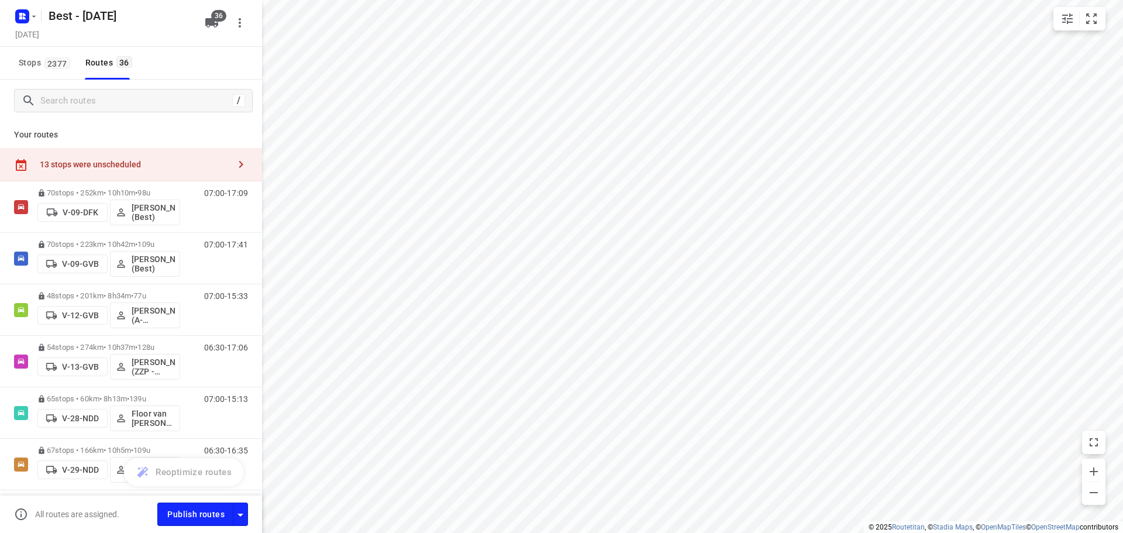
click at [139, 156] on div "13 stops were unscheduled" at bounding box center [131, 164] width 262 height 33
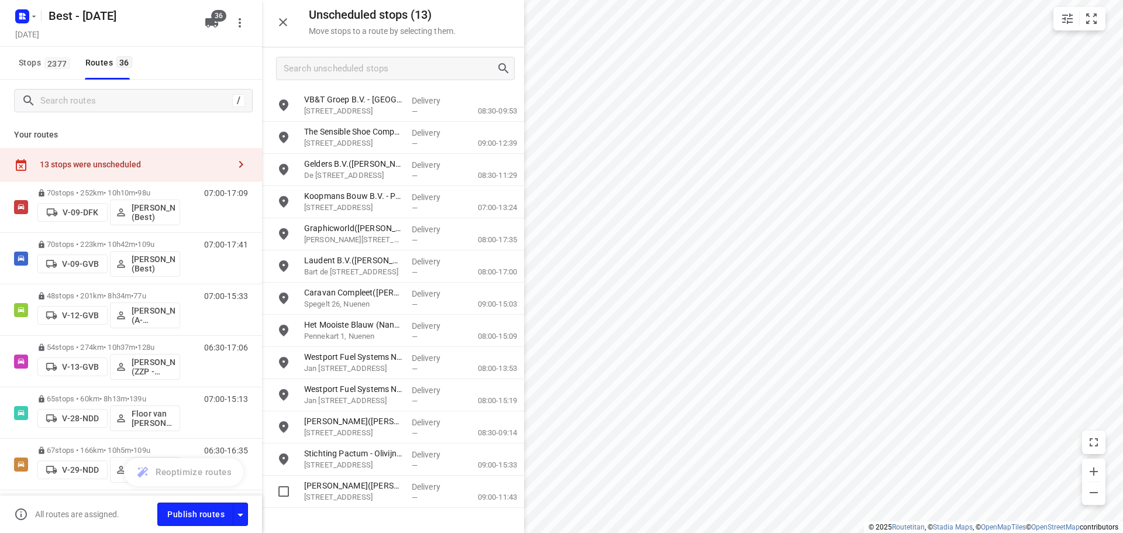
click at [344, 501] on p "Luciastraat 93, Breda" at bounding box center [353, 497] width 98 height 12
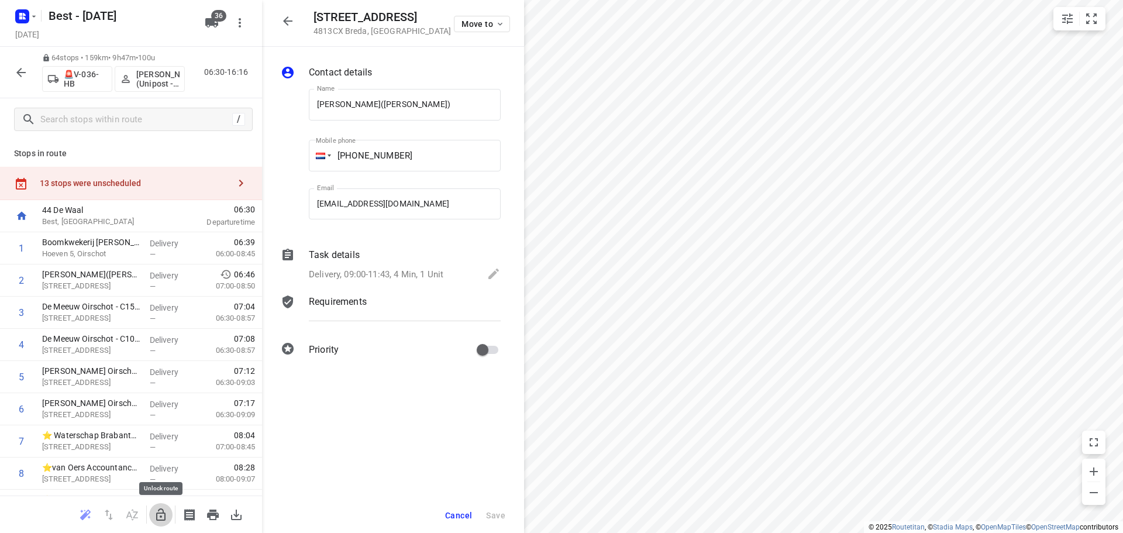
click at [161, 520] on icon "button" at bounding box center [160, 514] width 9 height 12
click at [466, 26] on span "Move to" at bounding box center [482, 23] width 43 height 9
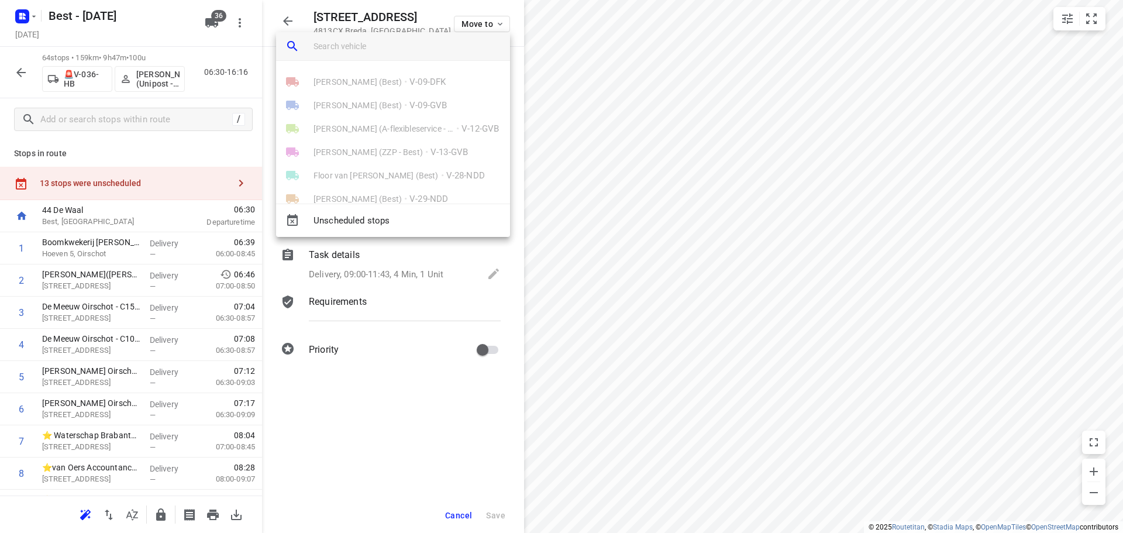
click at [433, 44] on input "search vehicle" at bounding box center [406, 46] width 187 height 18
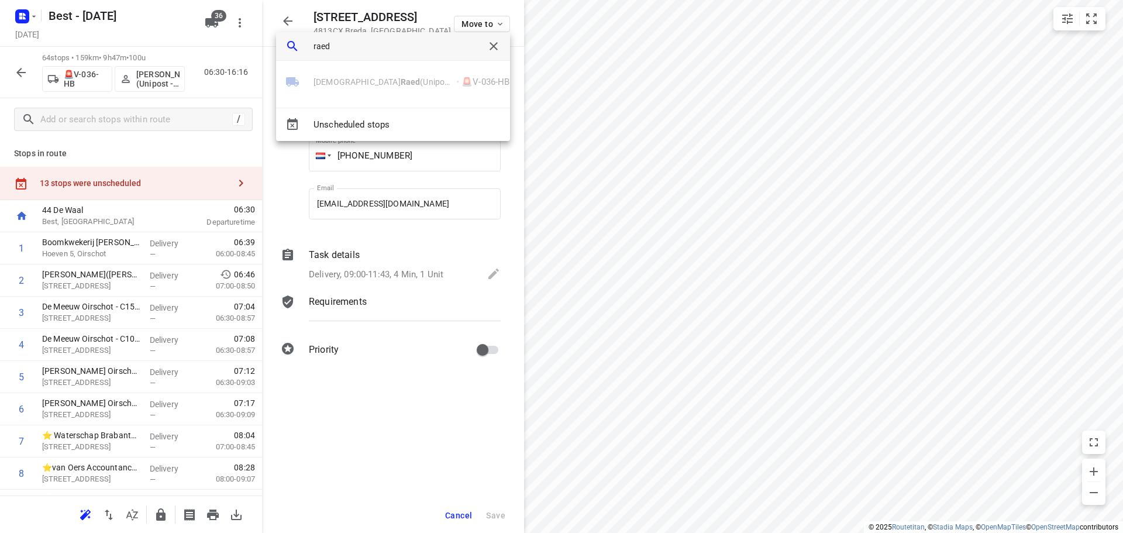
type input "raed"
click at [273, 25] on div at bounding box center [561, 266] width 1123 height 533
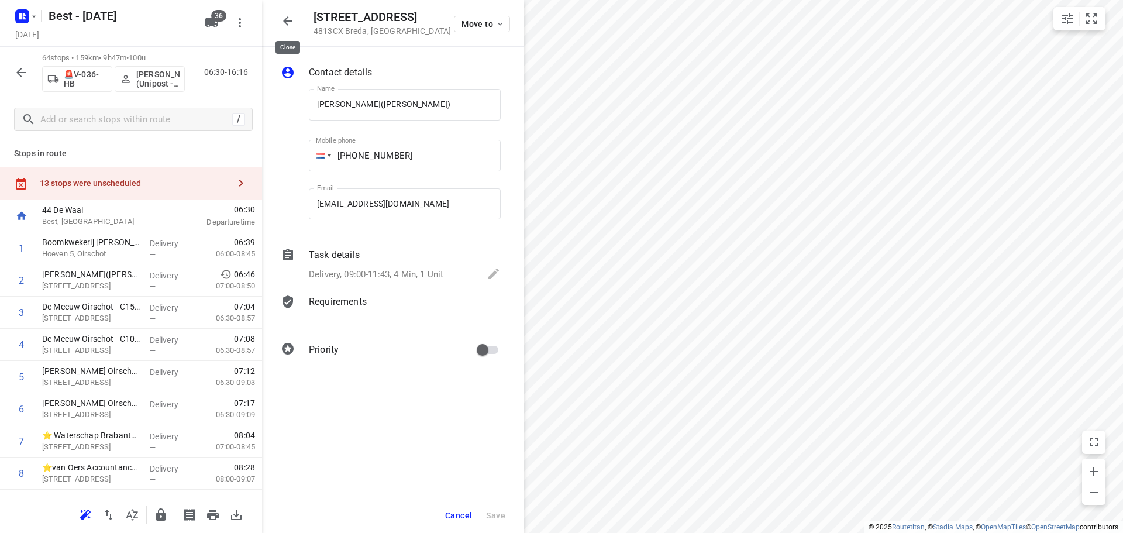
click at [291, 18] on icon "button" at bounding box center [288, 21] width 14 height 14
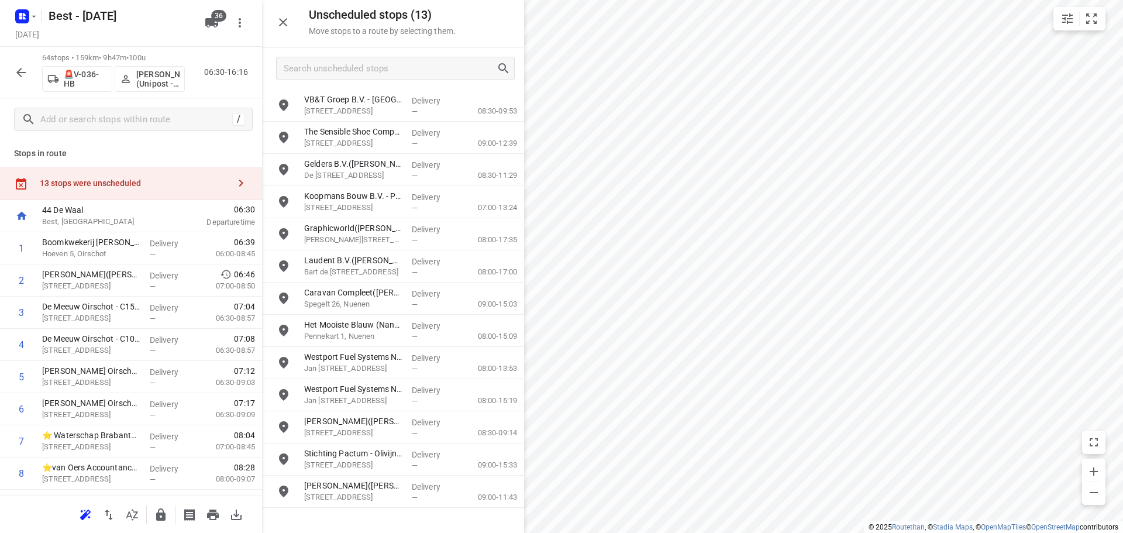
click at [130, 175] on div "13 stops were unscheduled" at bounding box center [131, 183] width 262 height 33
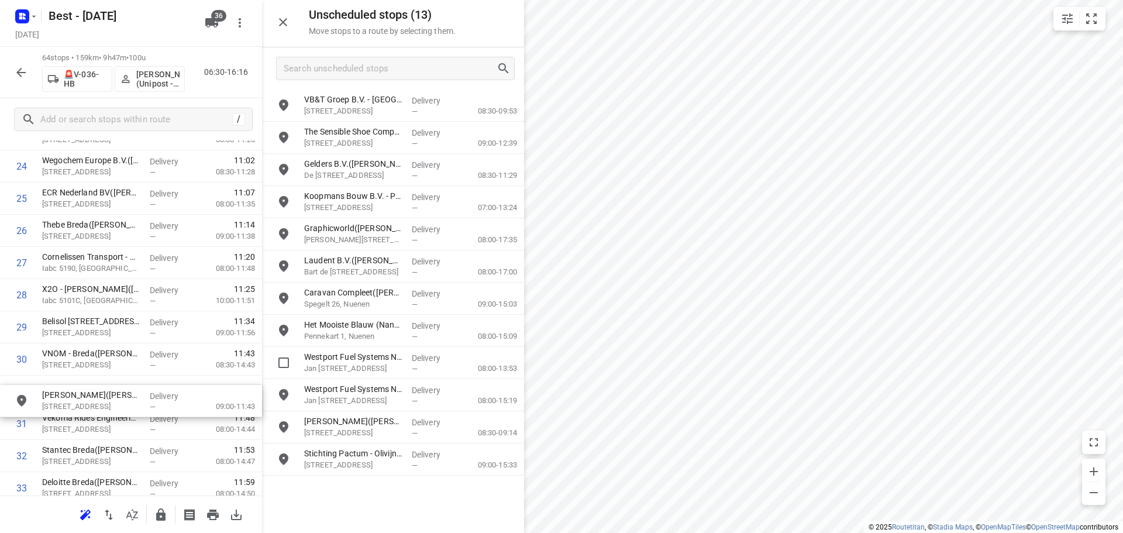
scroll to position [822, 0]
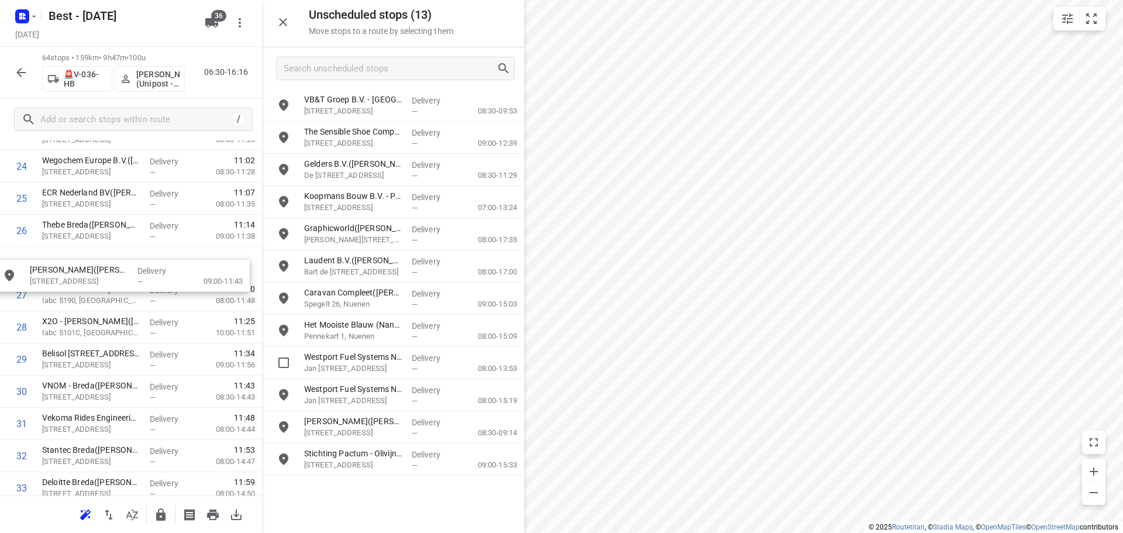
drag, startPoint x: 351, startPoint y: 492, endPoint x: 70, endPoint y: 271, distance: 358.1
click at [157, 513] on icon "button" at bounding box center [160, 514] width 9 height 12
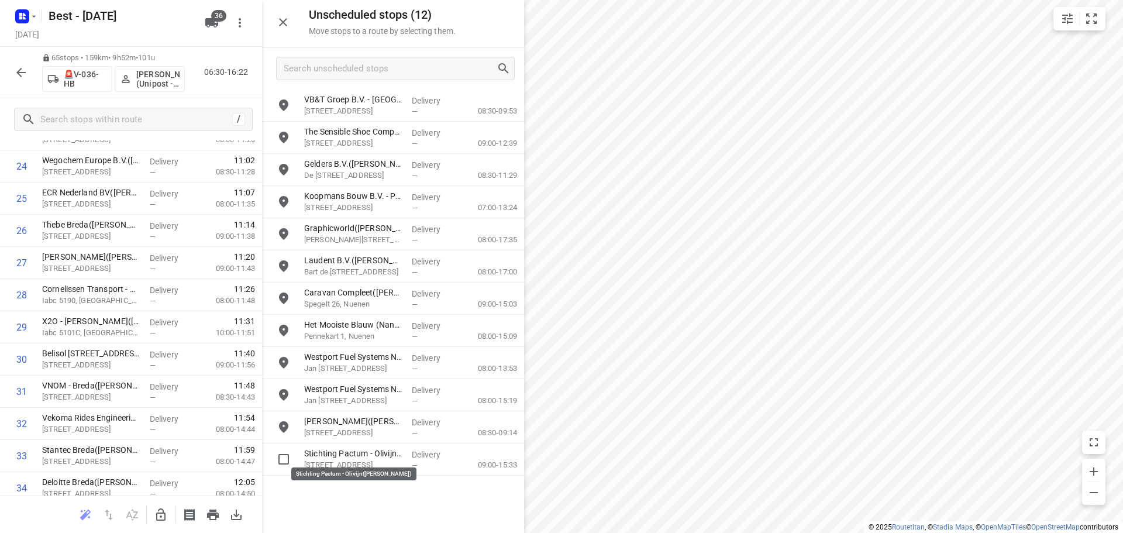
click at [371, 451] on p "Stichting Pactum - Olivijn(Peggy Steendam)" at bounding box center [353, 453] width 98 height 12
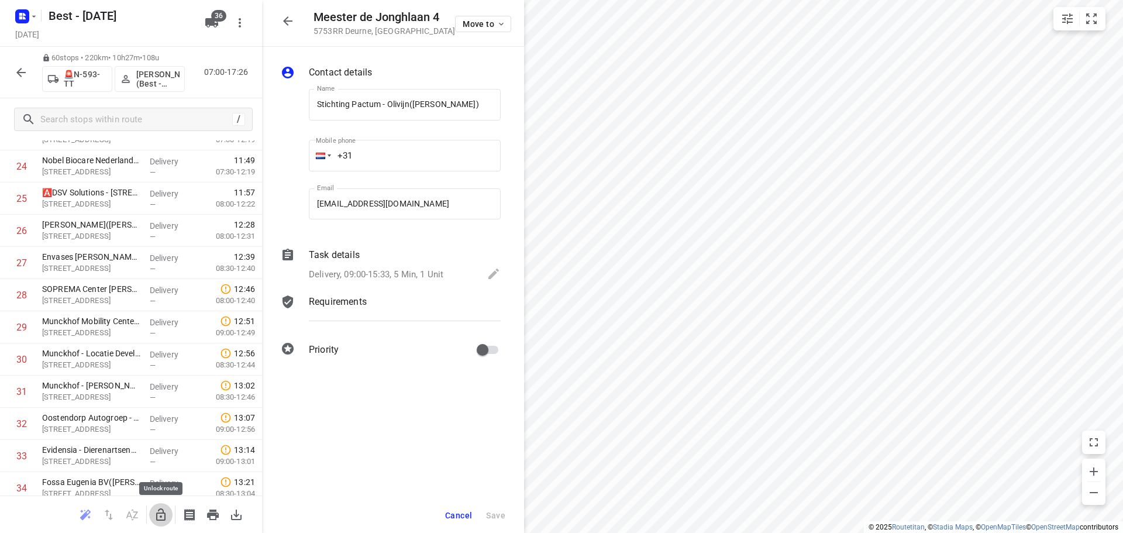
click at [165, 515] on icon "button" at bounding box center [160, 514] width 9 height 12
click at [290, 24] on icon "button" at bounding box center [288, 21] width 14 height 14
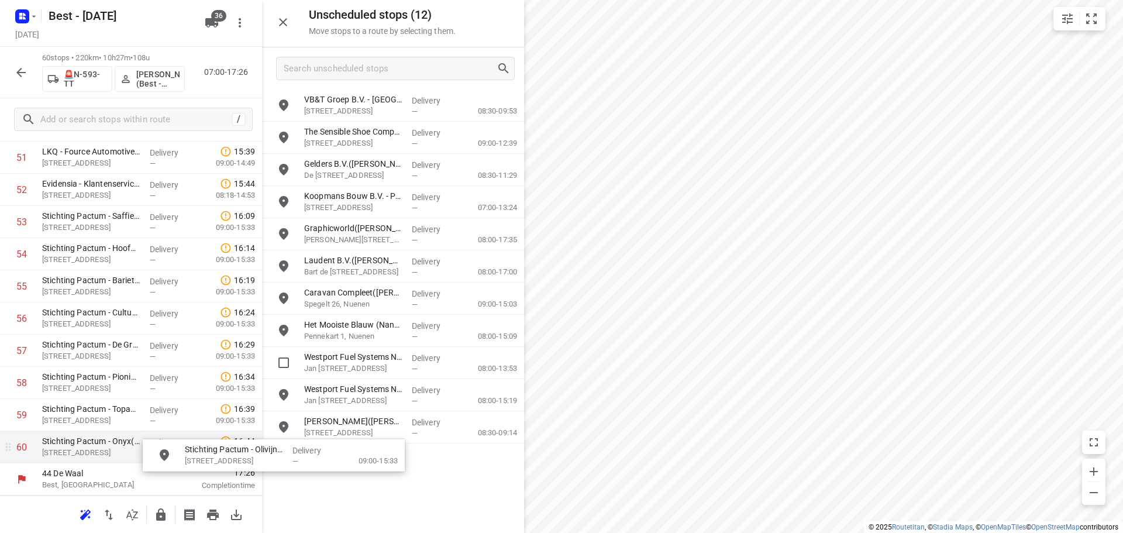
drag, startPoint x: 361, startPoint y: 462, endPoint x: 114, endPoint y: 440, distance: 247.8
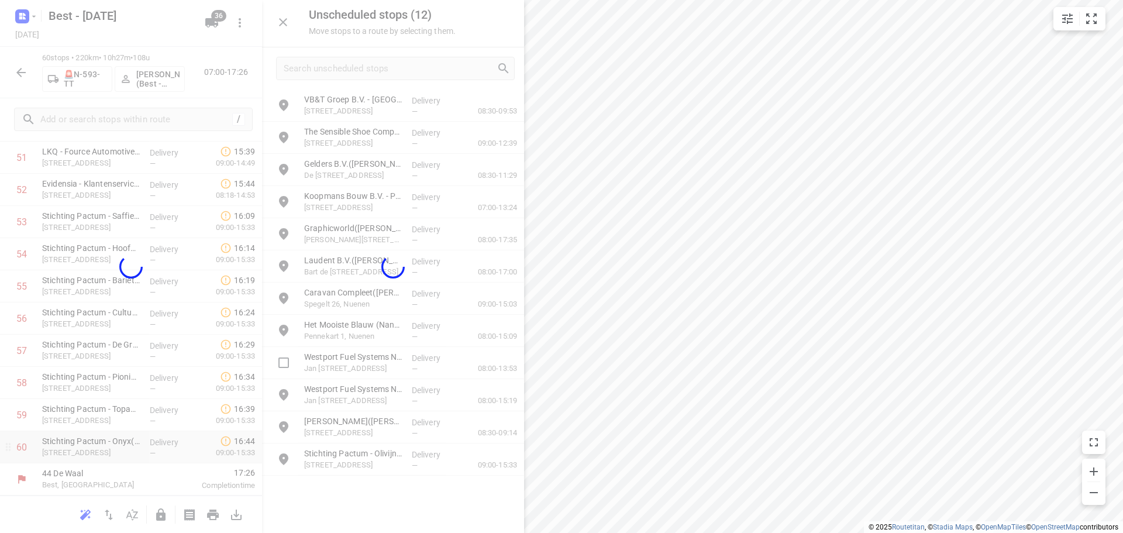
scroll to position [1699, 0]
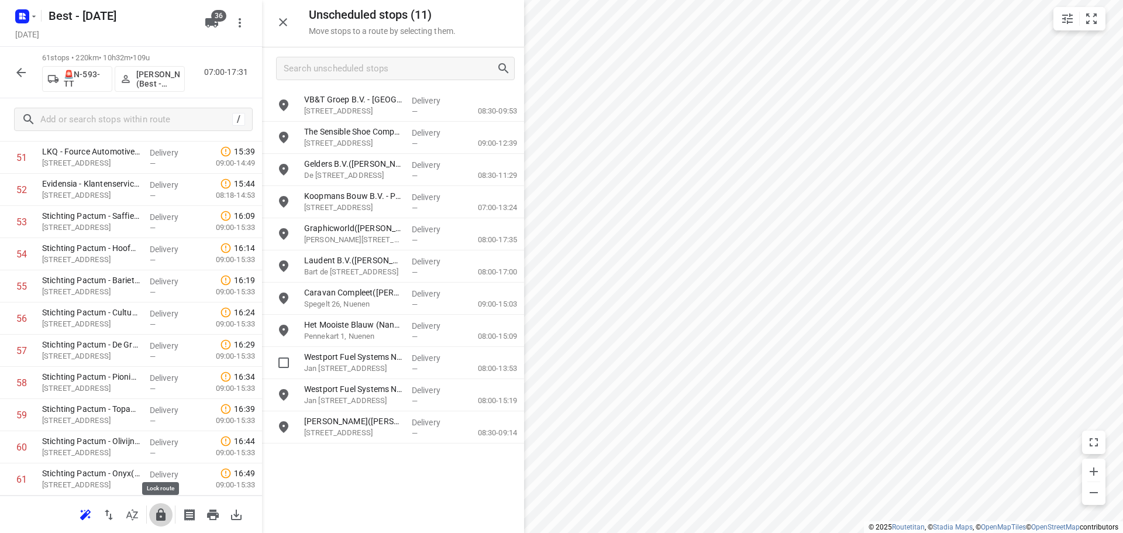
click at [159, 508] on icon "button" at bounding box center [161, 515] width 14 height 14
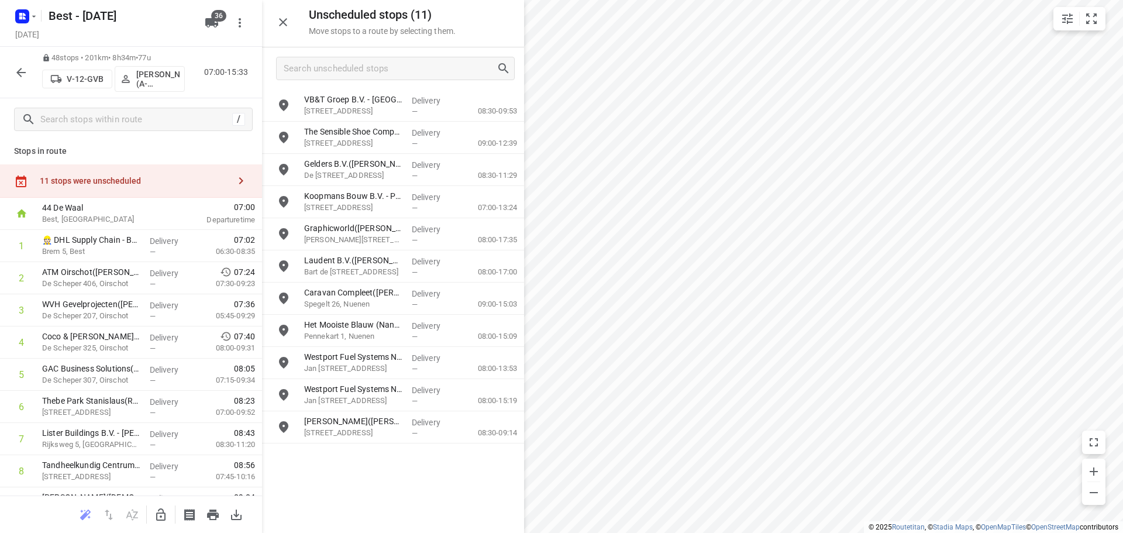
scroll to position [0, 0]
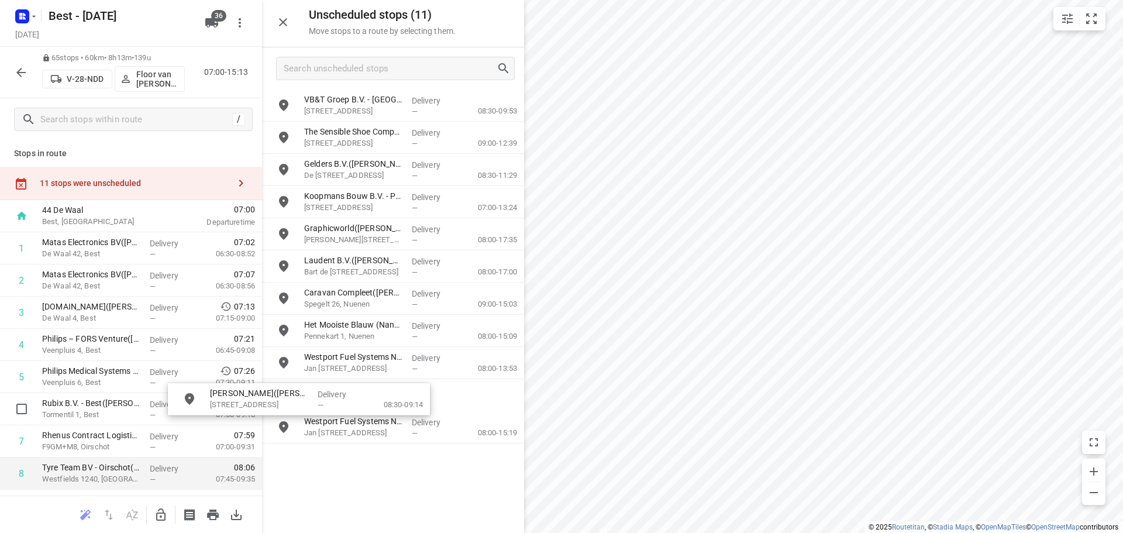
drag, startPoint x: 342, startPoint y: 429, endPoint x: 234, endPoint y: 457, distance: 111.9
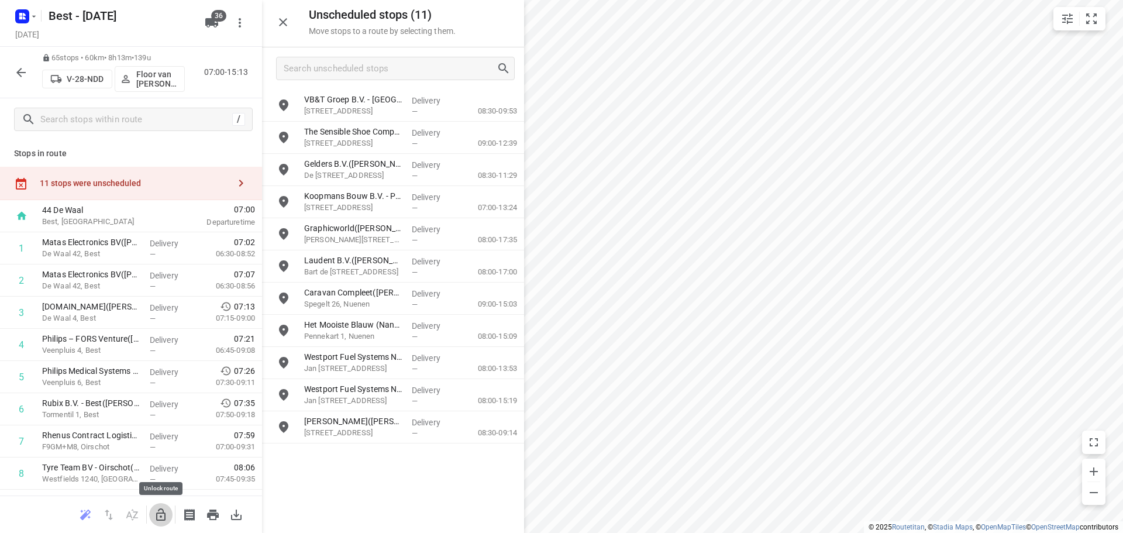
click at [163, 515] on icon "button" at bounding box center [161, 515] width 14 height 14
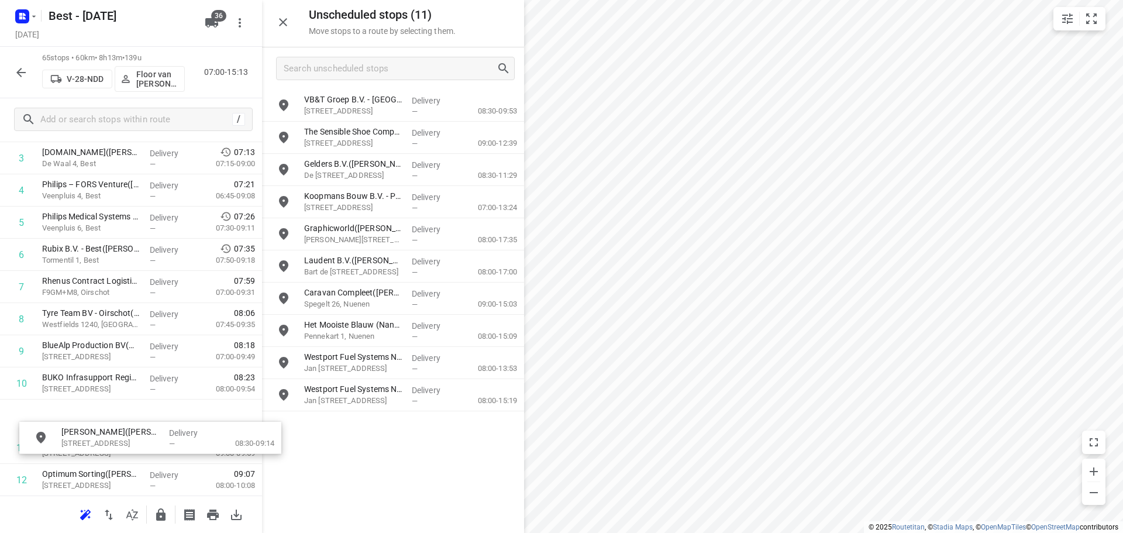
scroll to position [156, 0]
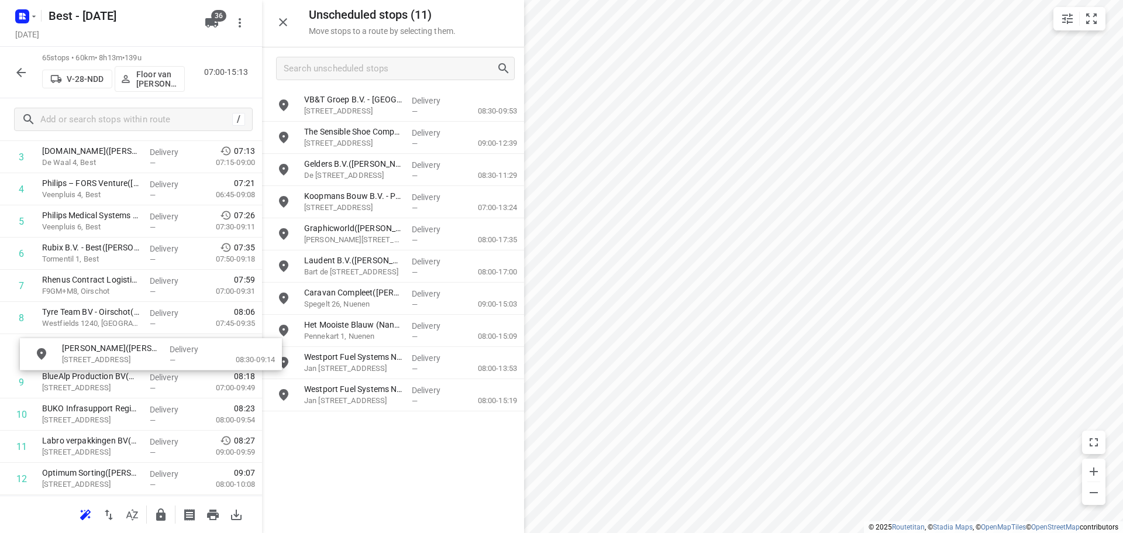
drag, startPoint x: 343, startPoint y: 438, endPoint x: 94, endPoint y: 363, distance: 260.1
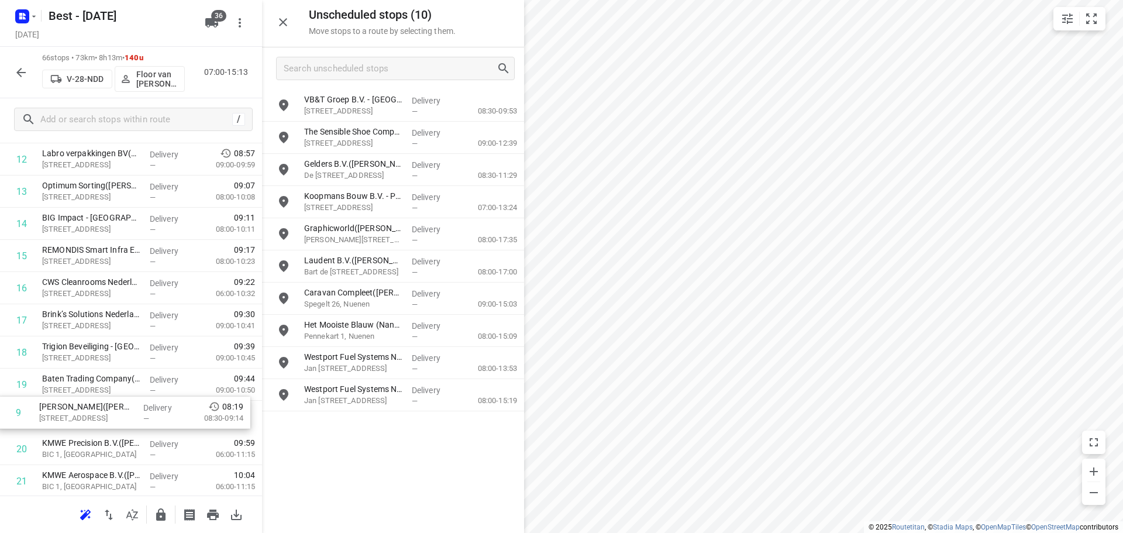
drag, startPoint x: 140, startPoint y: 253, endPoint x: 136, endPoint y: 407, distance: 153.8
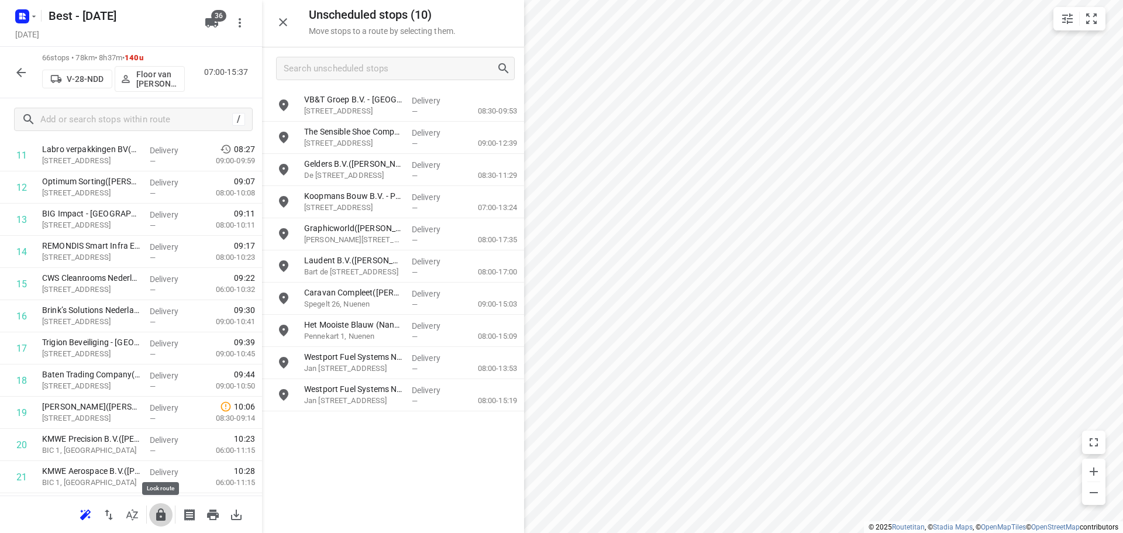
click at [163, 520] on icon "button" at bounding box center [161, 515] width 14 height 14
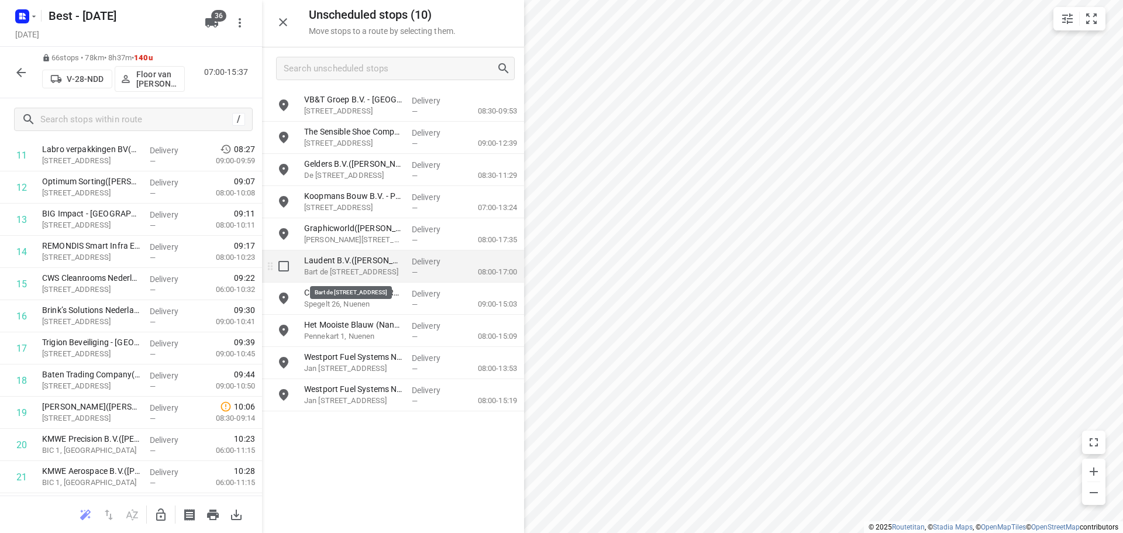
click at [364, 275] on p "Bart de Ligtstraat 15, Nuenen" at bounding box center [353, 272] width 98 height 12
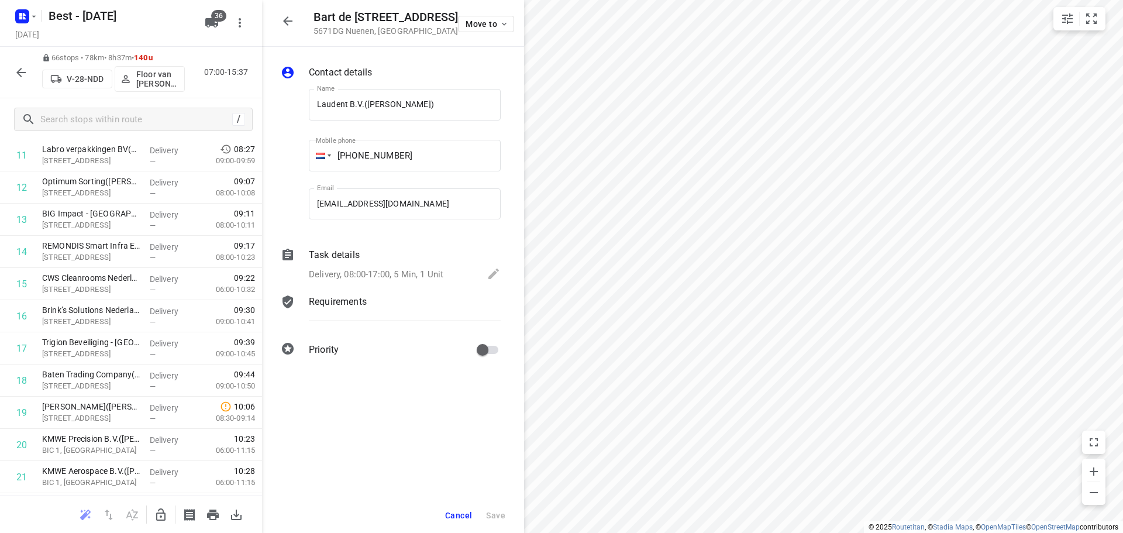
click at [309, 26] on div "Bart de Ligtstraat 15 5671DG Nuenen , Netherlands Move to" at bounding box center [393, 23] width 262 height 47
click at [291, 22] on icon "button" at bounding box center [287, 20] width 9 height 9
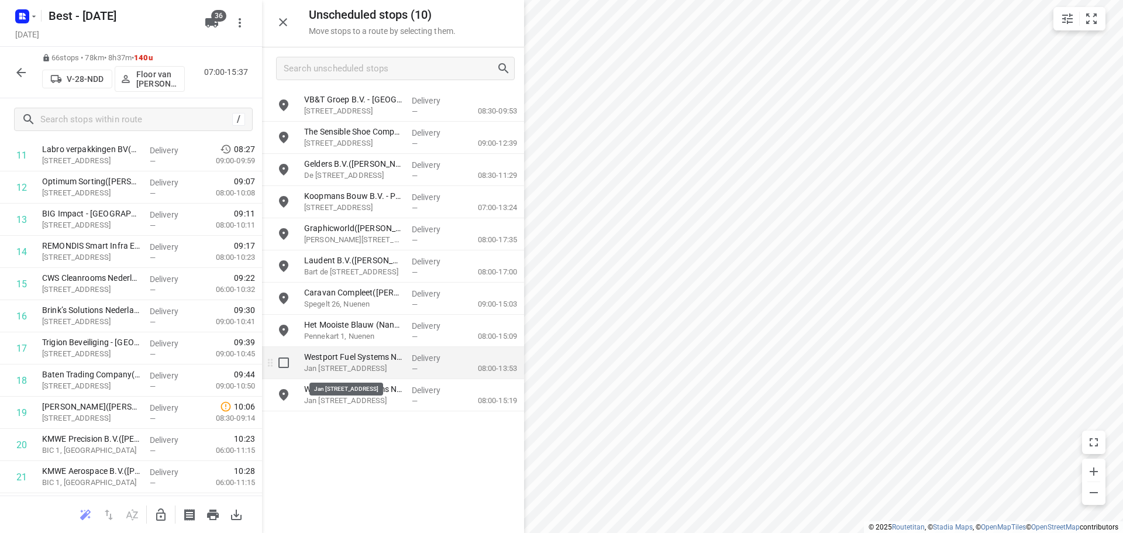
click at [342, 373] on p "Jan Hilgersweg 22, Eindhoven" at bounding box center [353, 369] width 98 height 12
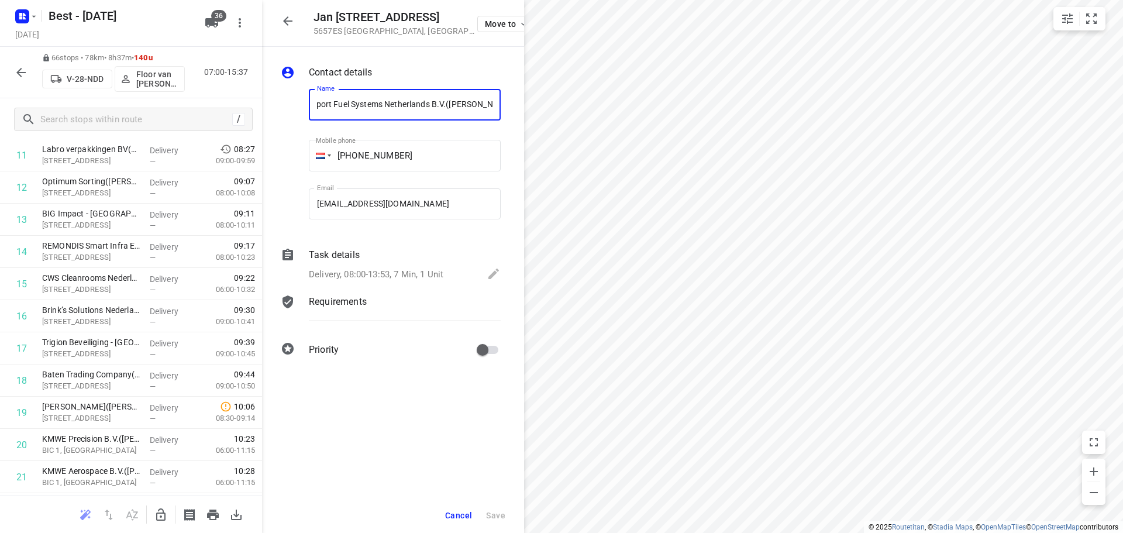
scroll to position [0, 0]
drag, startPoint x: 447, startPoint y: 106, endPoint x: 277, endPoint y: 91, distance: 170.9
click at [277, 91] on div "Contact details Name Westport Fuel Systems Netherlands B.V.(Marc Poell) Name Mo…" at bounding box center [393, 213] width 262 height 333
click at [292, 15] on icon "button" at bounding box center [288, 21] width 14 height 14
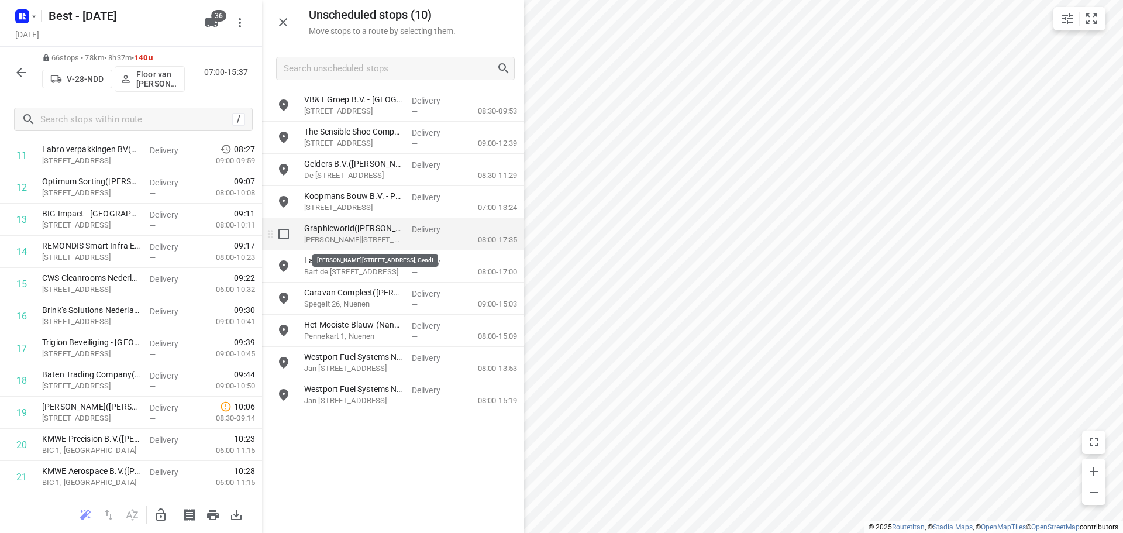
click at [392, 245] on p "Henri Dunantstraat 5, Gendt" at bounding box center [353, 240] width 98 height 12
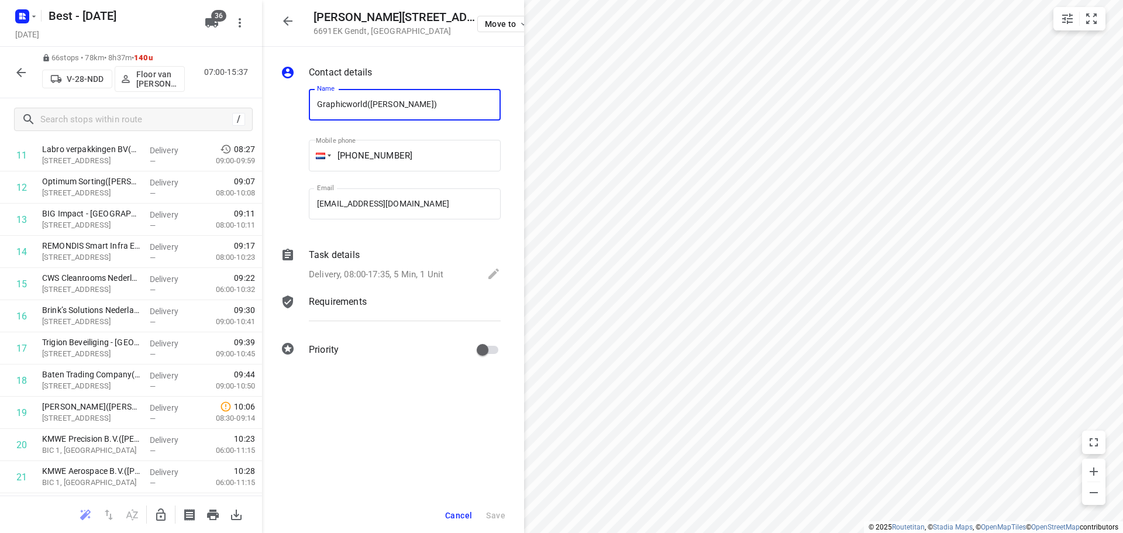
drag, startPoint x: 367, startPoint y: 104, endPoint x: 295, endPoint y: 97, distance: 72.2
click at [295, 97] on div "Name Graphicworld(Edith Witjes) Name Mobile phone +04 81421653 ​ Email delivery…" at bounding box center [390, 157] width 225 height 154
click at [292, 25] on icon "button" at bounding box center [288, 21] width 14 height 14
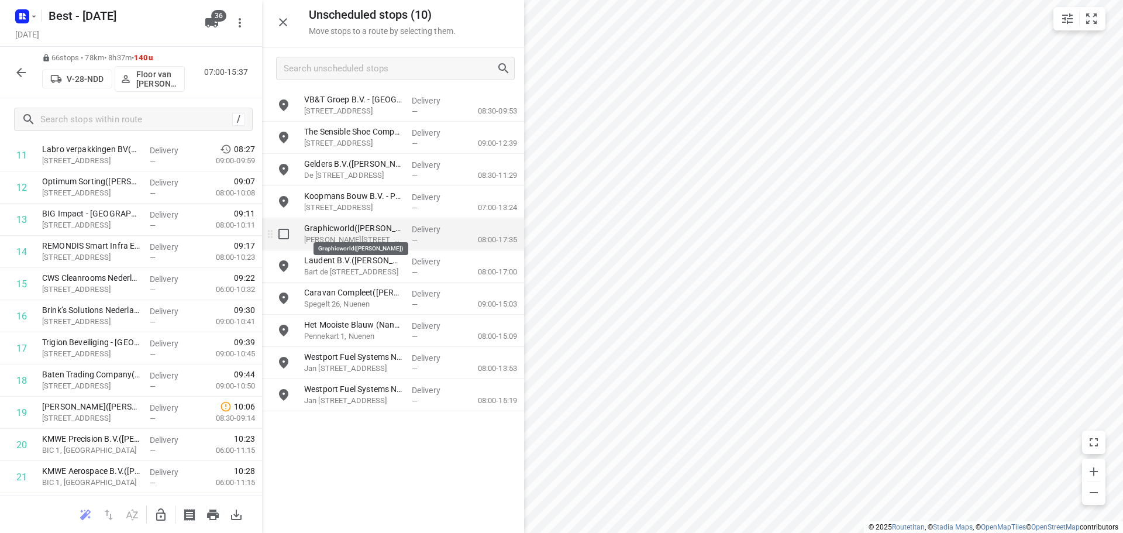
click at [373, 230] on p "Graphicworld(Edith Witjes)" at bounding box center [353, 228] width 98 height 12
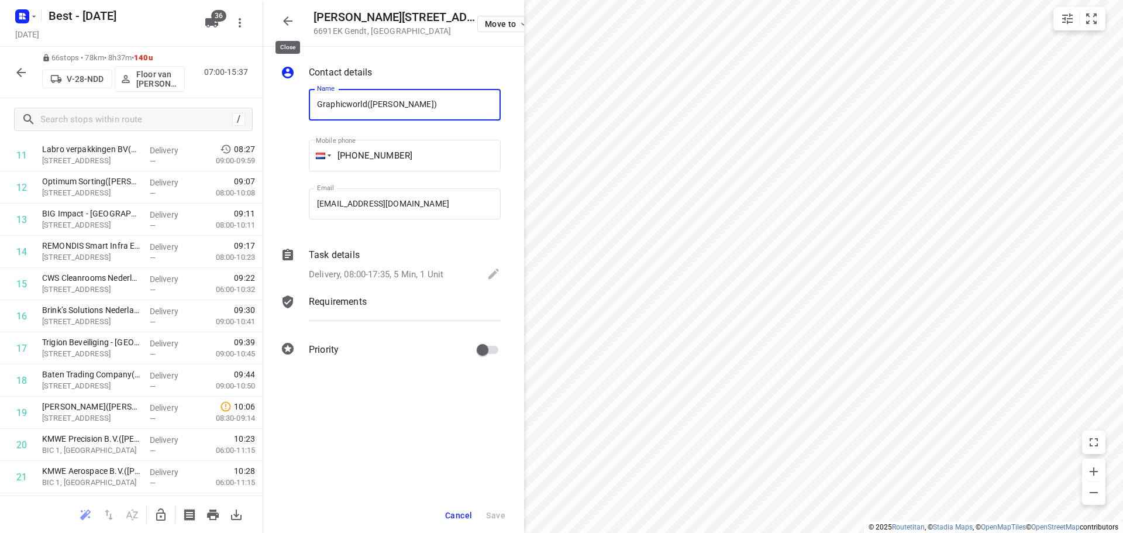
click at [289, 23] on icon "button" at bounding box center [288, 21] width 14 height 14
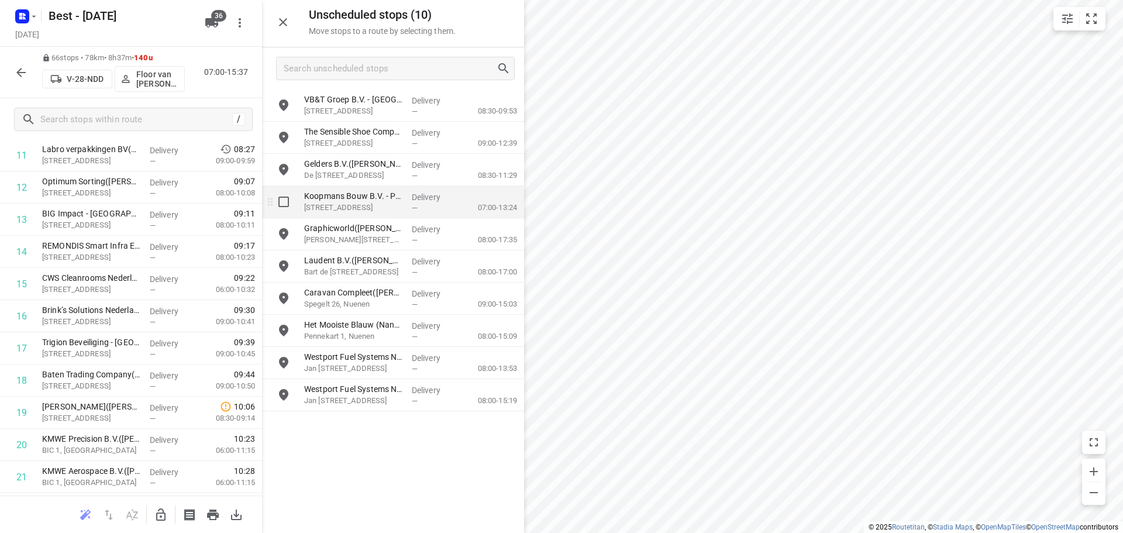
click at [352, 205] on p "Fresiastraat 1, Nijmegen" at bounding box center [353, 208] width 98 height 12
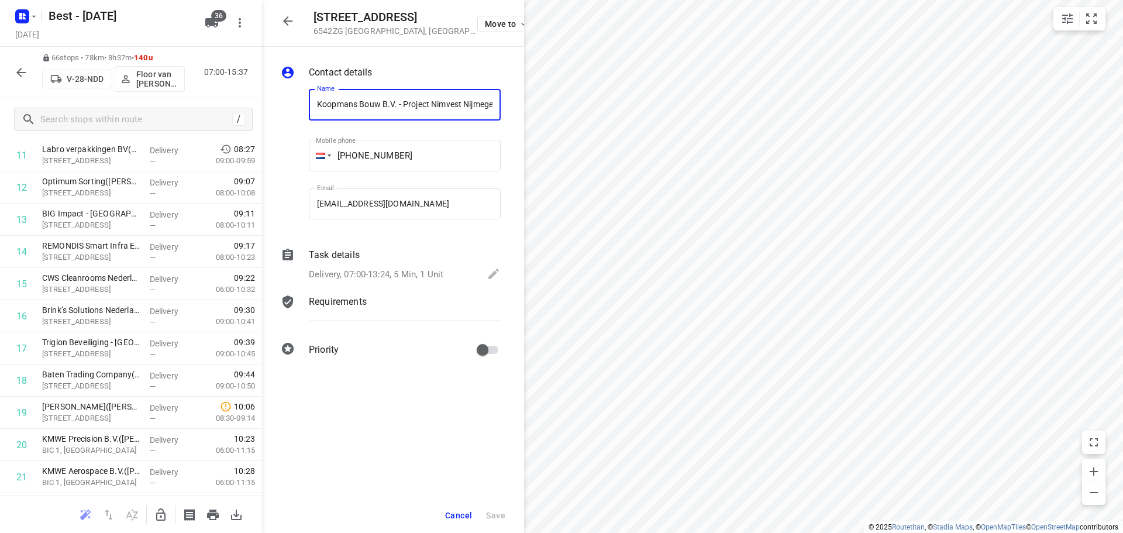
drag, startPoint x: 436, startPoint y: 104, endPoint x: 277, endPoint y: 87, distance: 159.9
click at [277, 87] on div "Contact details Name Koopmans Bouw B.V. - Project Nimvest Nijmegen(Ilse Bloemen…" at bounding box center [393, 213] width 262 height 333
click at [295, 19] on button "button" at bounding box center [287, 20] width 23 height 23
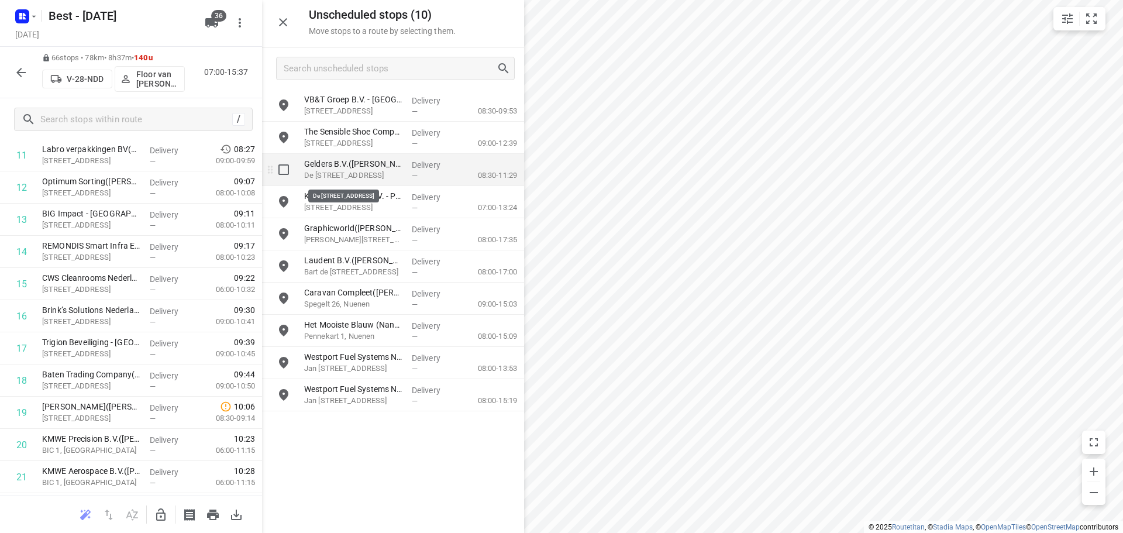
click at [389, 171] on p "De Vlotkampweg 77, Nijmegen" at bounding box center [353, 176] width 98 height 12
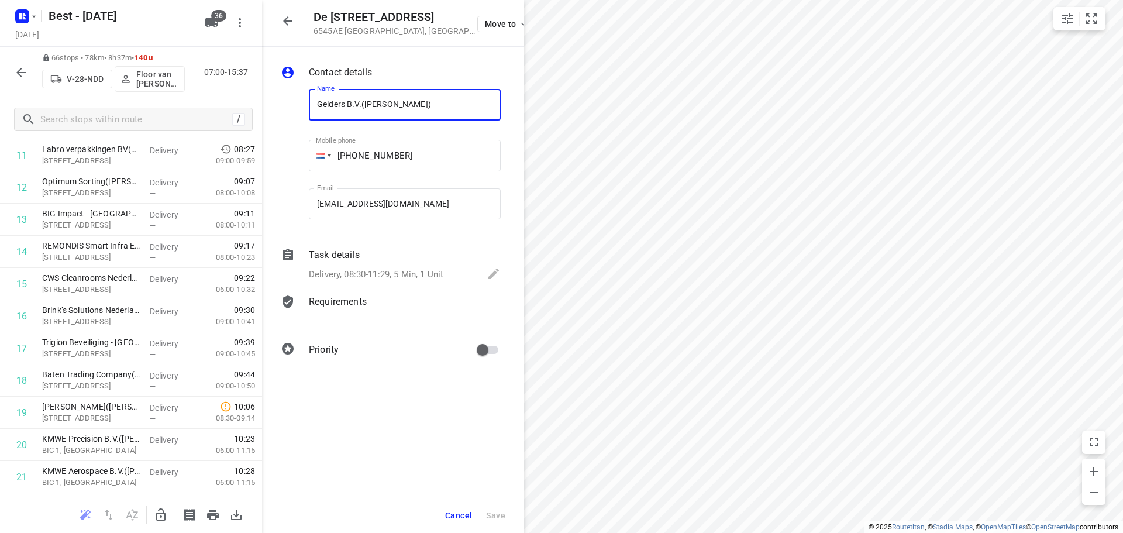
drag, startPoint x: 360, startPoint y: 103, endPoint x: 280, endPoint y: 97, distance: 80.3
click at [280, 97] on div "Name Gelders B.V.(Daisy Comhair) Name Mobile phone +02 46754361 ​ Email deliver…" at bounding box center [390, 157] width 225 height 154
click at [351, 110] on input "Gelders B.V.(Daisy Comhair)" at bounding box center [405, 105] width 192 height 32
drag, startPoint x: 361, startPoint y: 103, endPoint x: 276, endPoint y: 95, distance: 85.1
click at [276, 95] on div "Contact details Name Gelders B.V.(Daisy Comhair) Name Mobile phone +02 46754361…" at bounding box center [393, 213] width 262 height 333
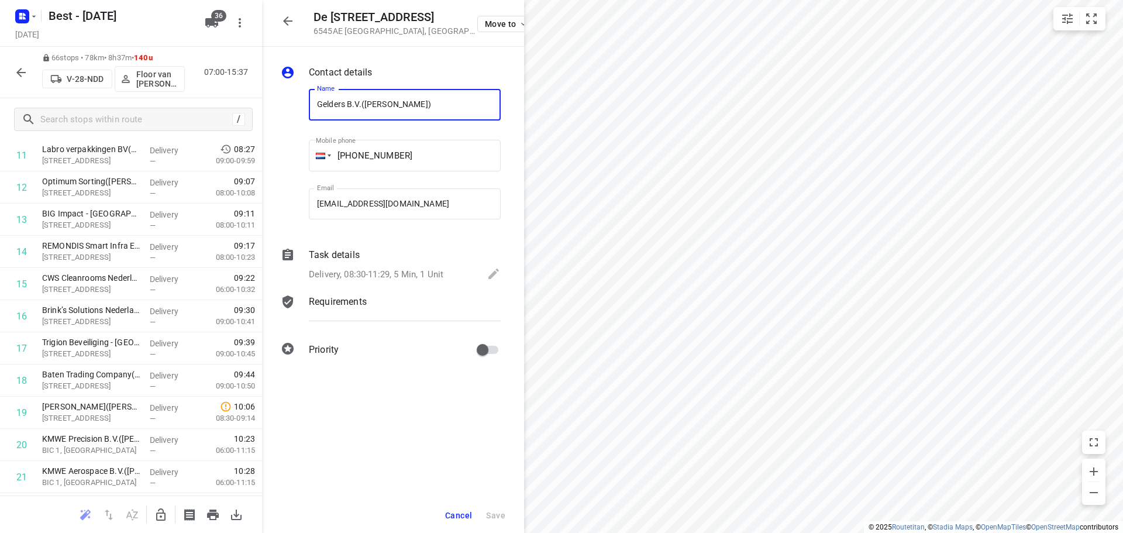
click at [282, 18] on icon "button" at bounding box center [288, 21] width 14 height 14
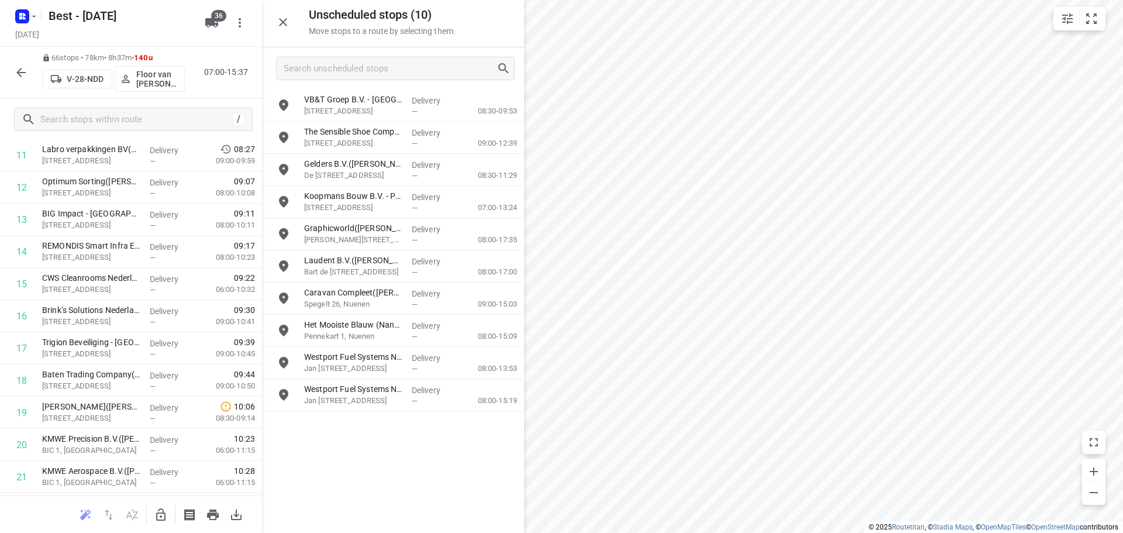
click at [12, 72] on button "button" at bounding box center [20, 72] width 23 height 23
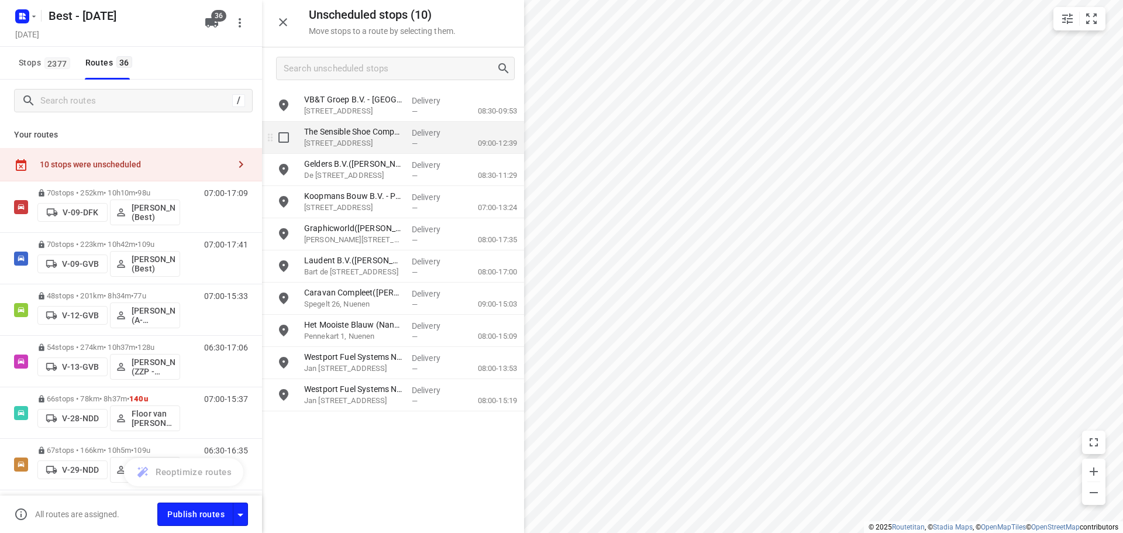
click at [358, 148] on p "Oude Kleefsebaan 119, Berg En Dal" at bounding box center [353, 143] width 98 height 12
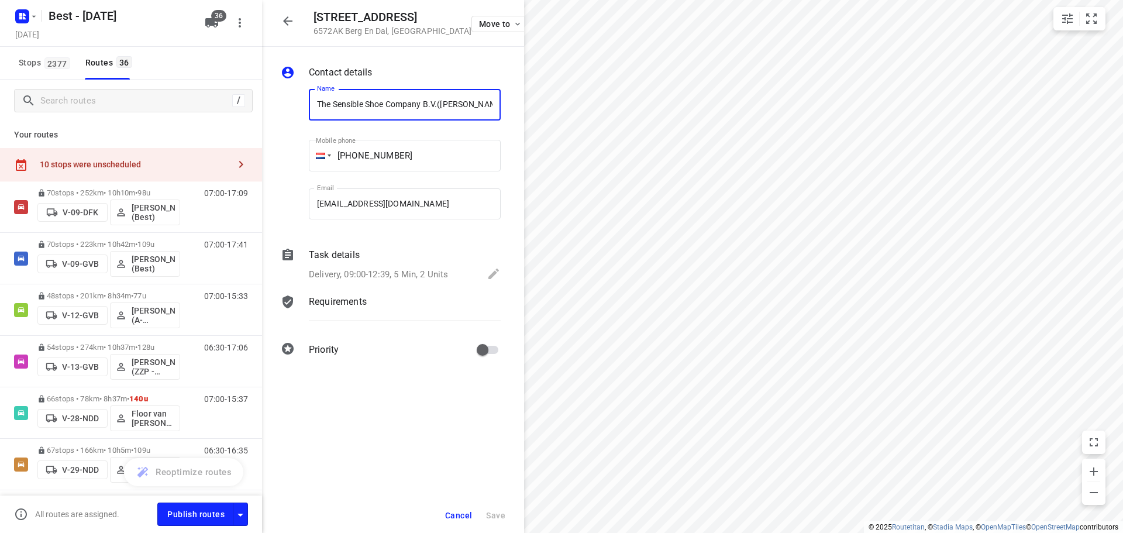
drag, startPoint x: 426, startPoint y: 101, endPoint x: 273, endPoint y: 101, distance: 153.8
click at [273, 101] on div "Contact details Name The Sensible Shoe Company B.V.(Jolande Rutgers) Name Mobil…" at bounding box center [393, 213] width 262 height 333
click at [287, 26] on icon "button" at bounding box center [288, 21] width 14 height 14
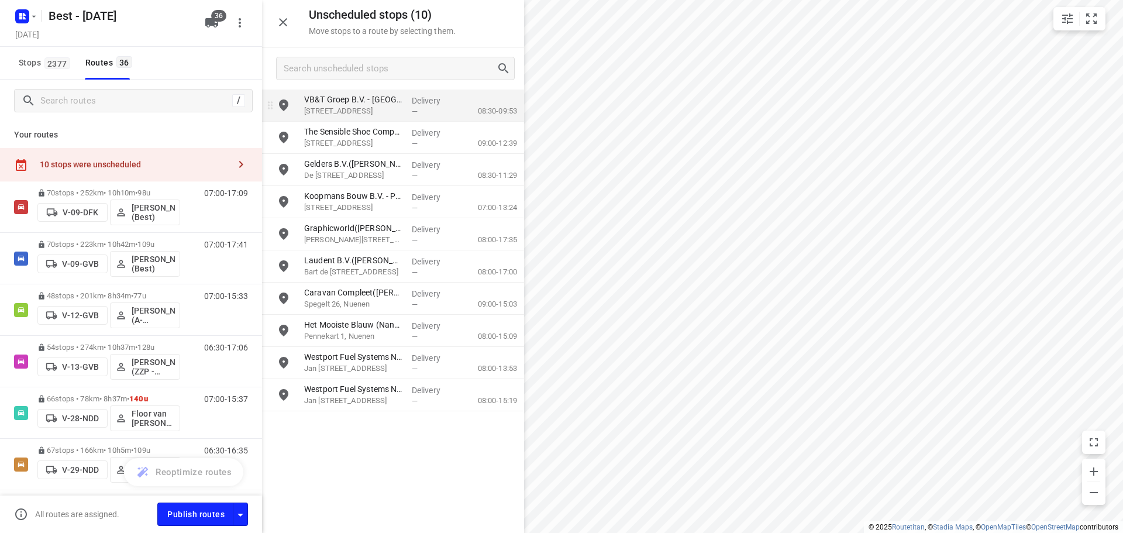
click at [343, 100] on p "VB&T Groep B.V. - Arnhem(Marlies Hoppenreijs - Meijer)" at bounding box center [353, 100] width 98 height 12
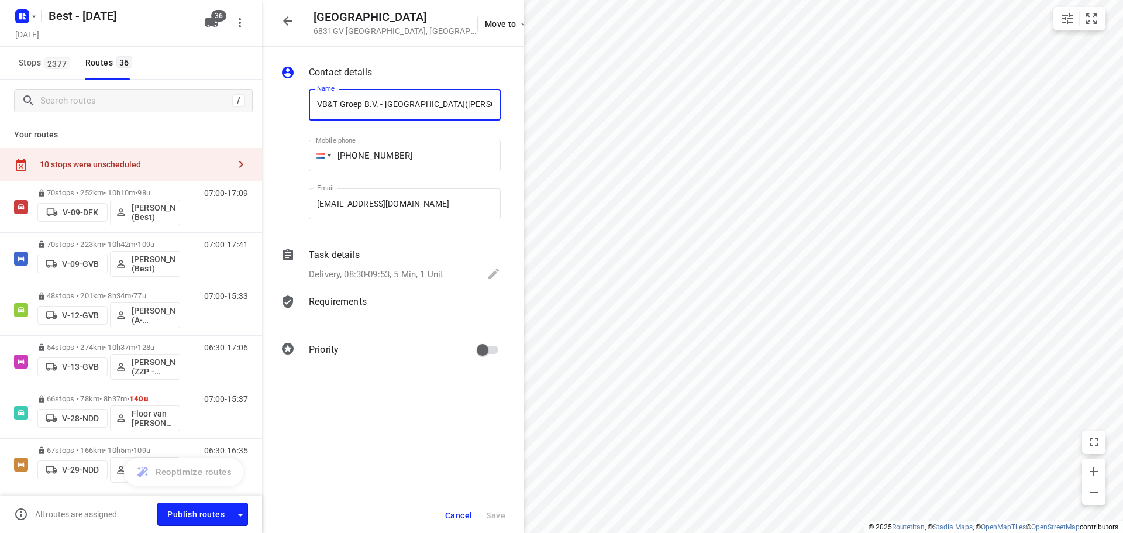
drag, startPoint x: 382, startPoint y: 104, endPoint x: 260, endPoint y: 88, distance: 123.2
click at [260, 88] on div "Kroonpark 2 6831GV Arnhem , Netherlands Move to Contact details Name VB&T Groep…" at bounding box center [131, 266] width 262 height 533
click at [281, 28] on button "button" at bounding box center [287, 20] width 23 height 23
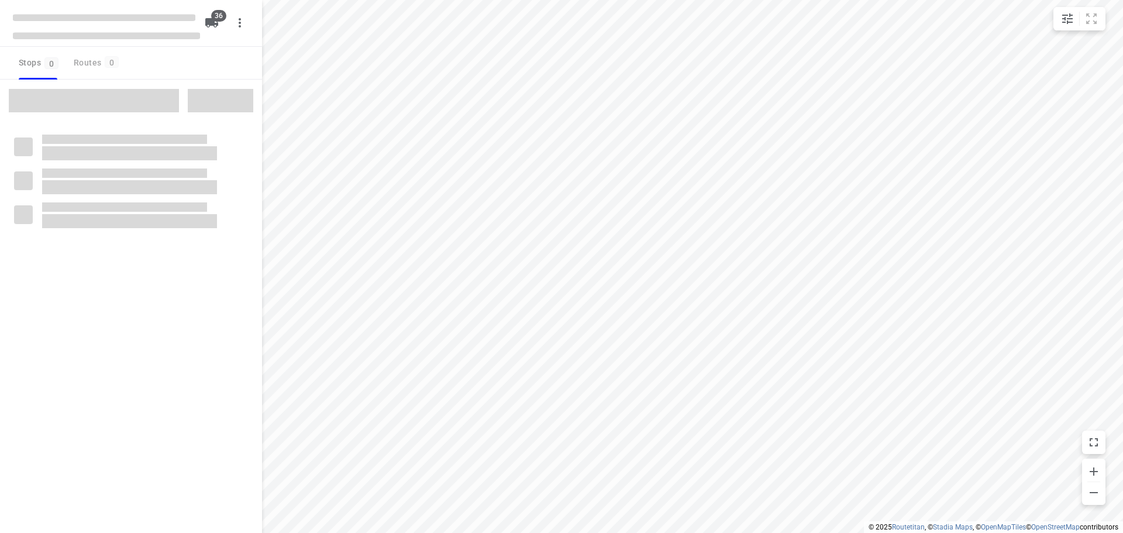
checkbox input "true"
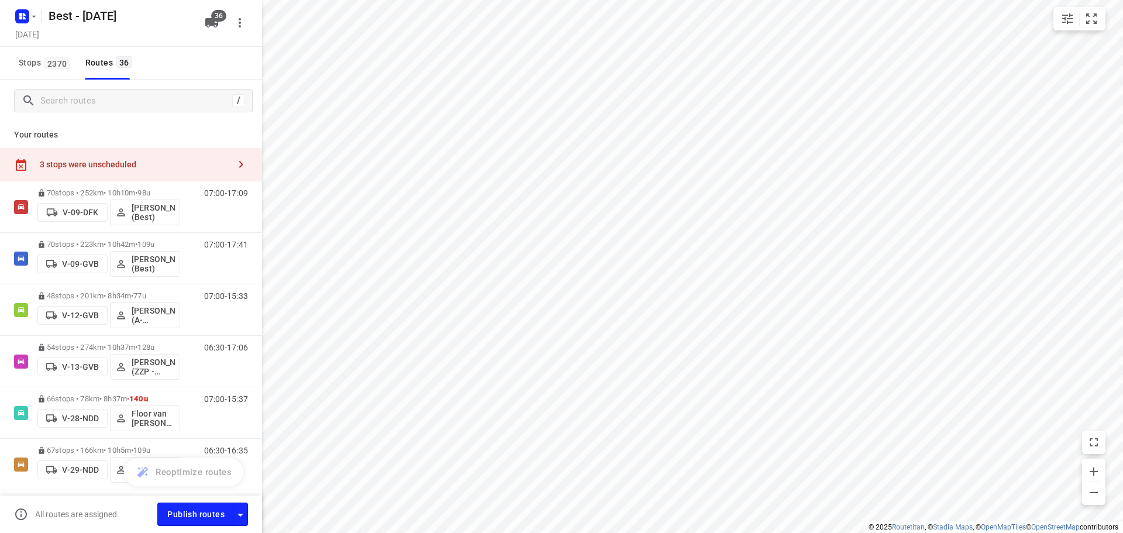
click at [157, 156] on div "/ Your routes 3 stops were unscheduled 70 stops • 252km • 10h10m • 98u V-09-DFK…" at bounding box center [131, 288] width 262 height 416
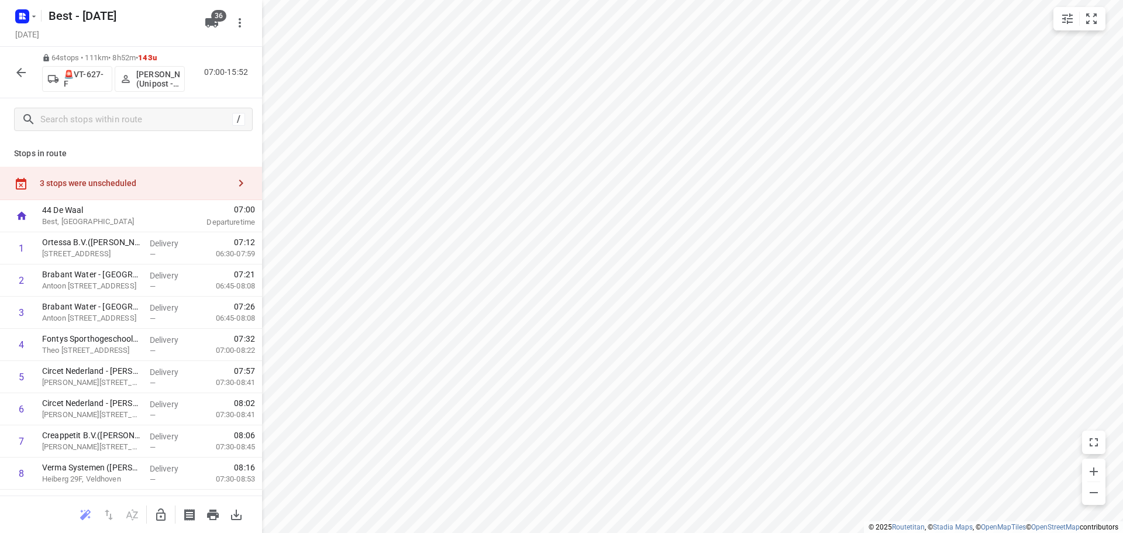
click at [113, 184] on div "3 stops were unscheduled" at bounding box center [134, 182] width 189 height 9
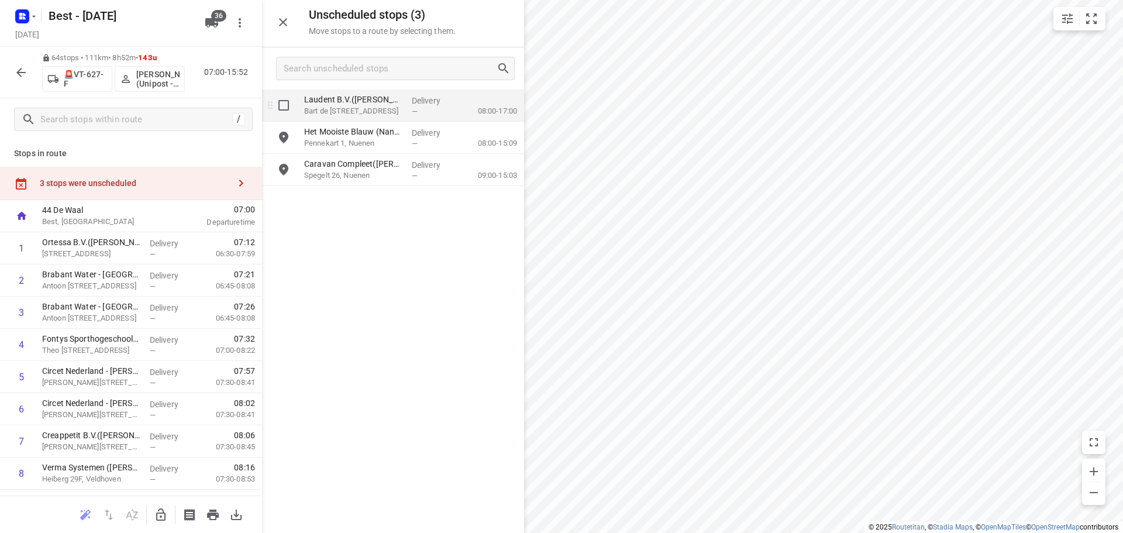
click at [289, 110] on input "grid" at bounding box center [283, 105] width 23 height 23
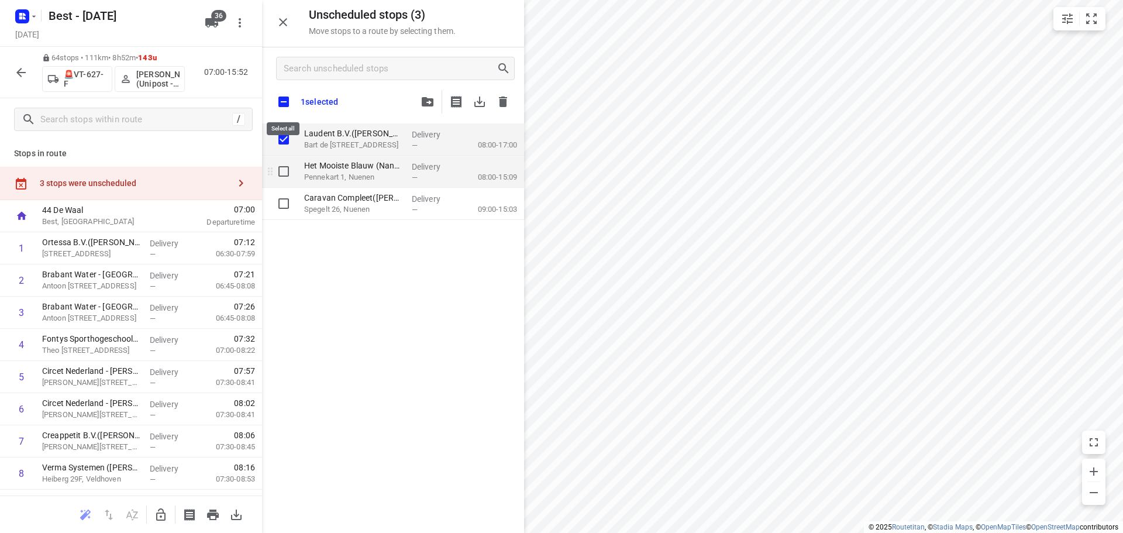
checkbox input "true"
click at [282, 163] on input "grid" at bounding box center [283, 171] width 23 height 23
checkbox input "true"
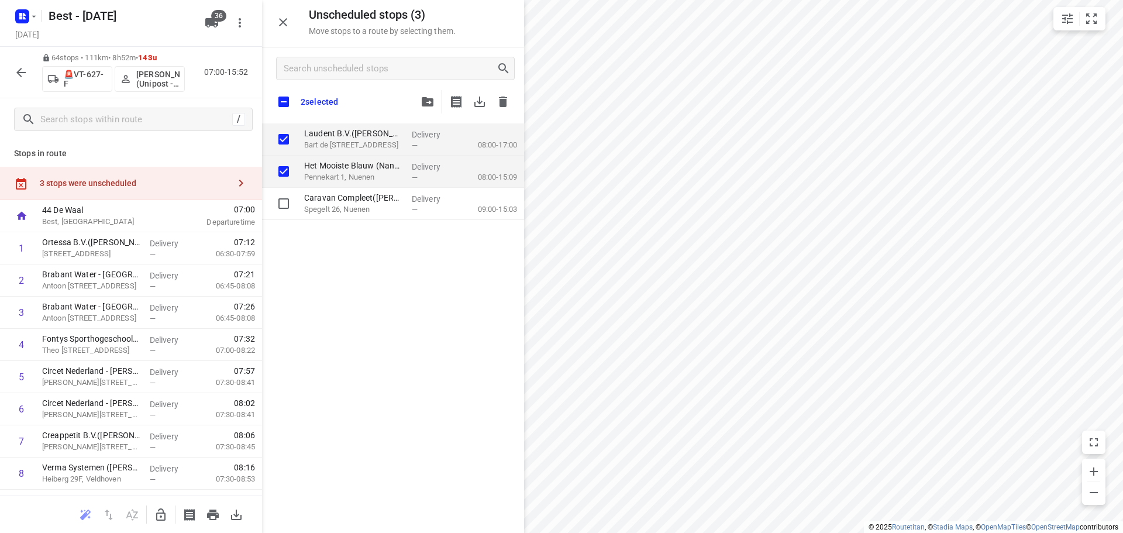
click at [281, 190] on div "grid" at bounding box center [280, 204] width 37 height 32
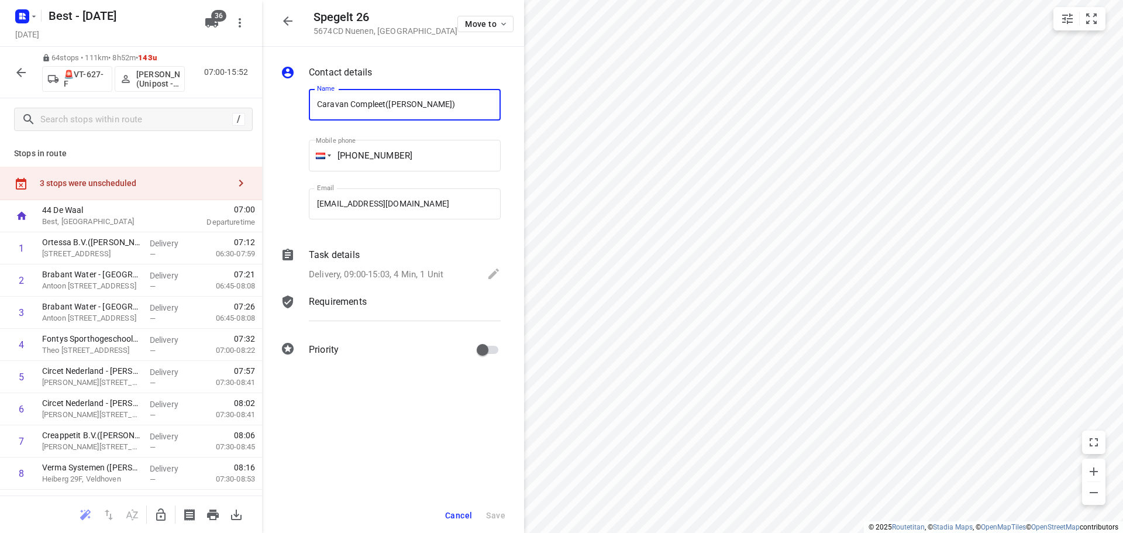
click at [229, 178] on button "button" at bounding box center [240, 182] width 23 height 23
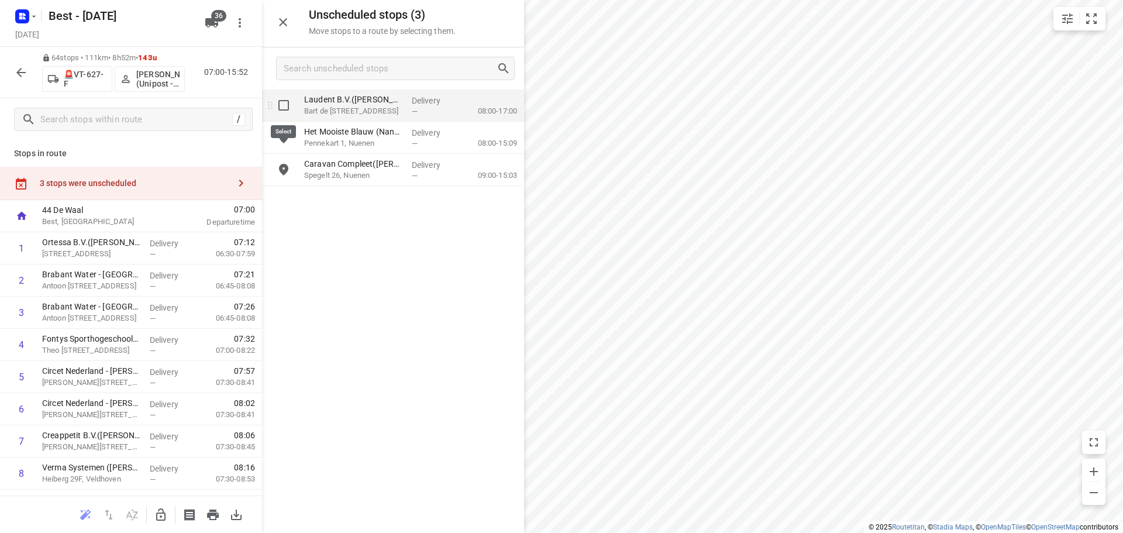
click at [287, 116] on input "grid" at bounding box center [283, 105] width 23 height 23
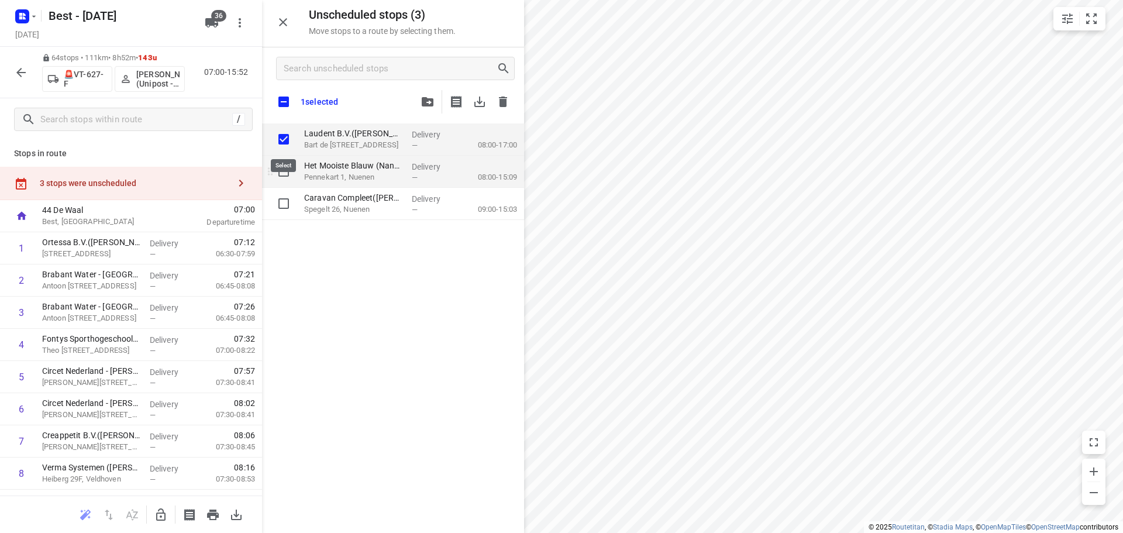
checkbox input "true"
drag, startPoint x: 284, startPoint y: 159, endPoint x: 283, endPoint y: 175, distance: 16.4
click at [284, 161] on div "grid" at bounding box center [280, 172] width 37 height 32
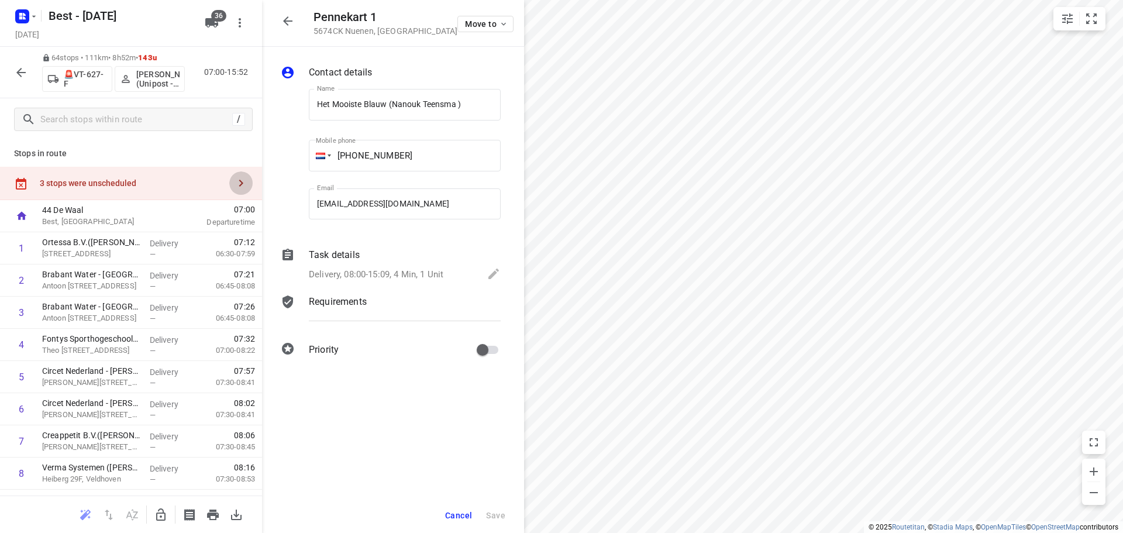
click at [235, 182] on icon "button" at bounding box center [241, 183] width 14 height 14
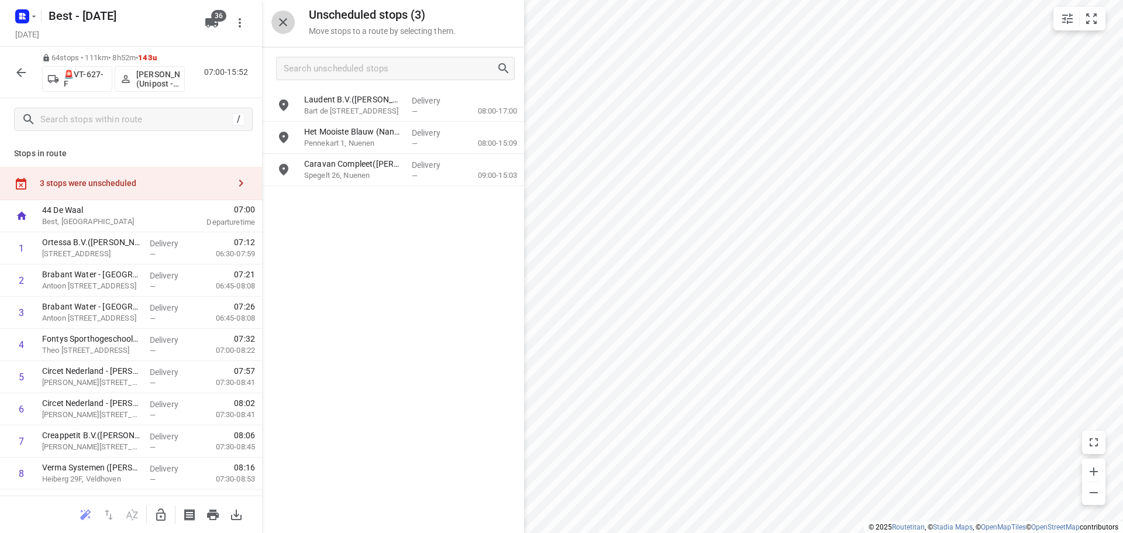
click at [281, 24] on icon "button" at bounding box center [283, 22] width 8 height 8
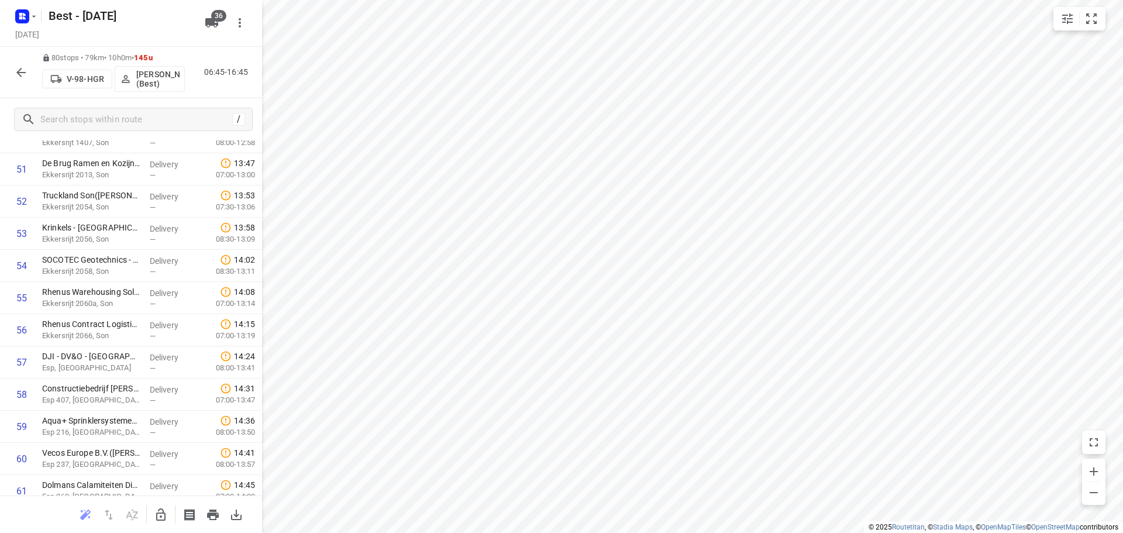
scroll to position [1696, 0]
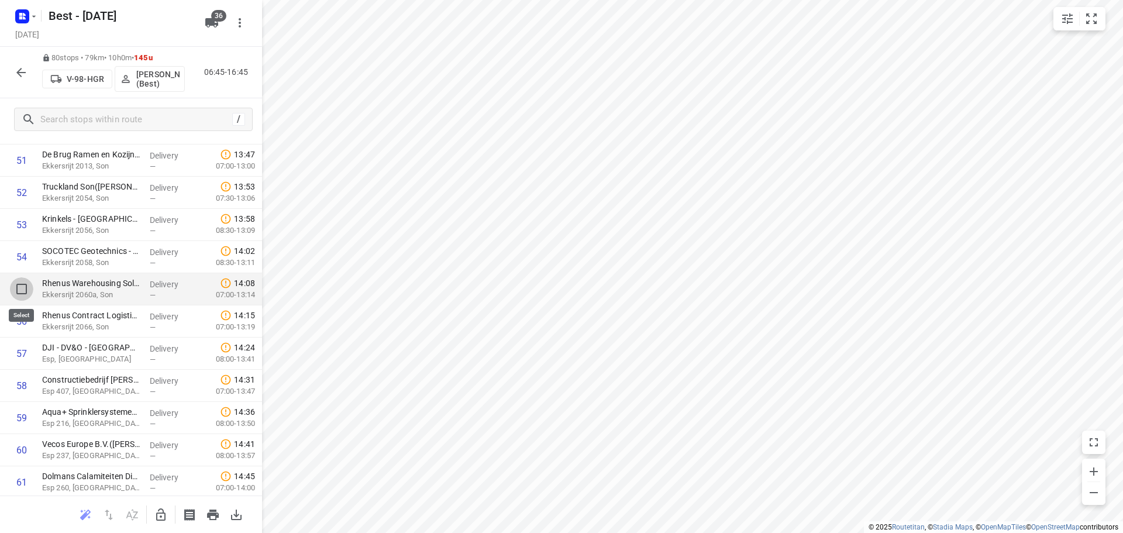
click at [26, 288] on input "checkbox" at bounding box center [21, 288] width 23 height 23
checkbox input "true"
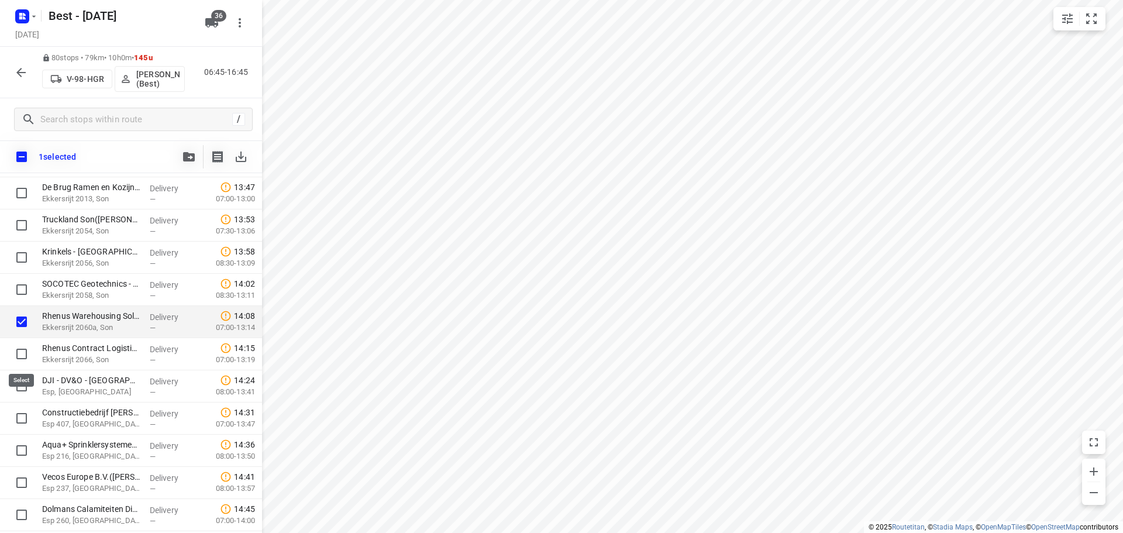
click at [22, 353] on input "checkbox" at bounding box center [21, 353] width 23 height 23
checkbox input "true"
click at [184, 154] on icon "button" at bounding box center [189, 156] width 12 height 9
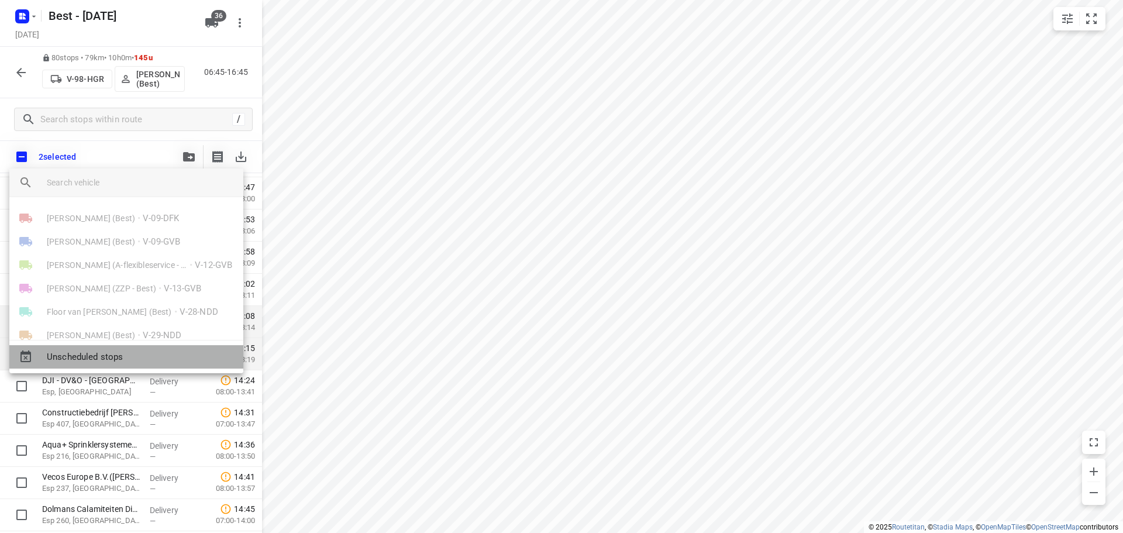
click at [86, 364] on div "Unscheduled stops" at bounding box center [126, 356] width 234 height 23
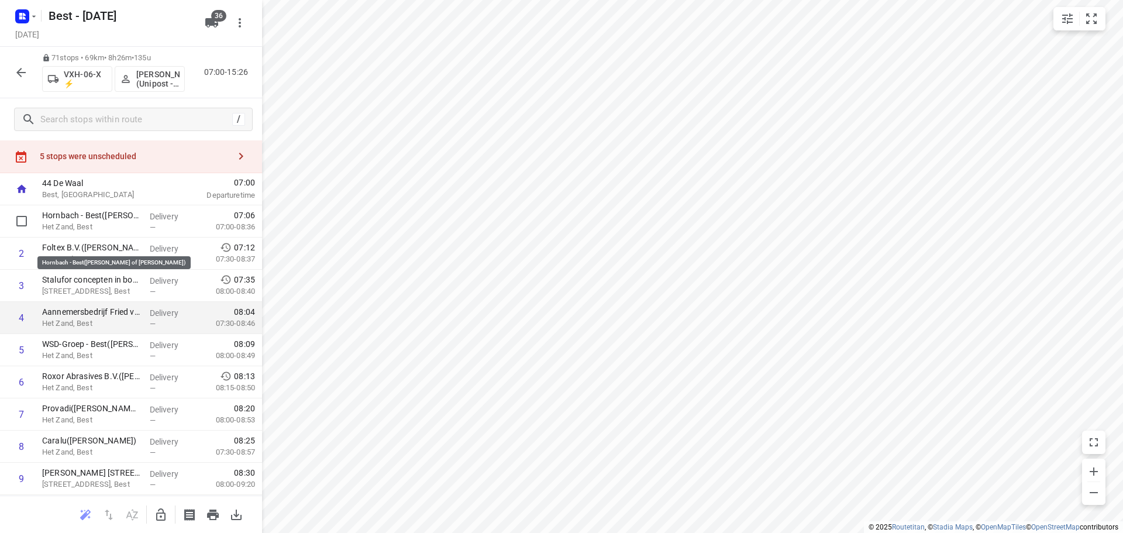
scroll to position [0, 0]
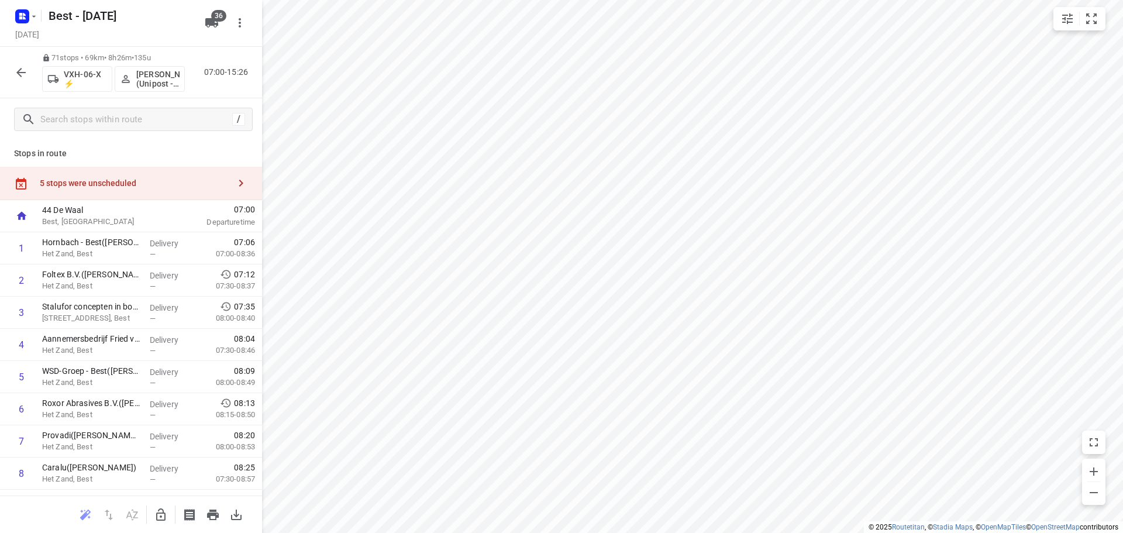
click at [184, 175] on div "5 stops were unscheduled" at bounding box center [131, 183] width 262 height 33
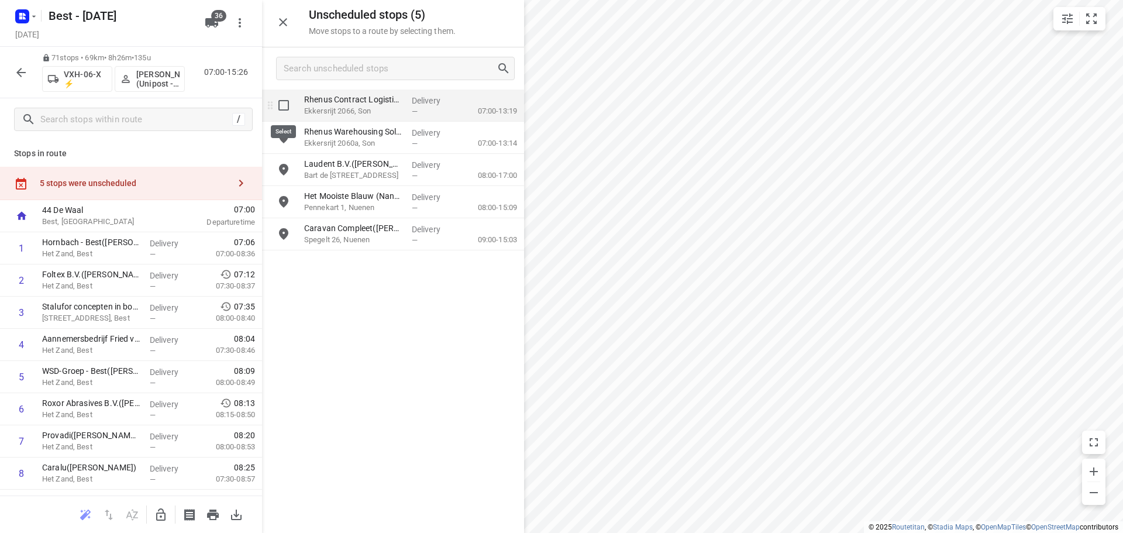
click at [283, 114] on input "grid" at bounding box center [283, 105] width 23 height 23
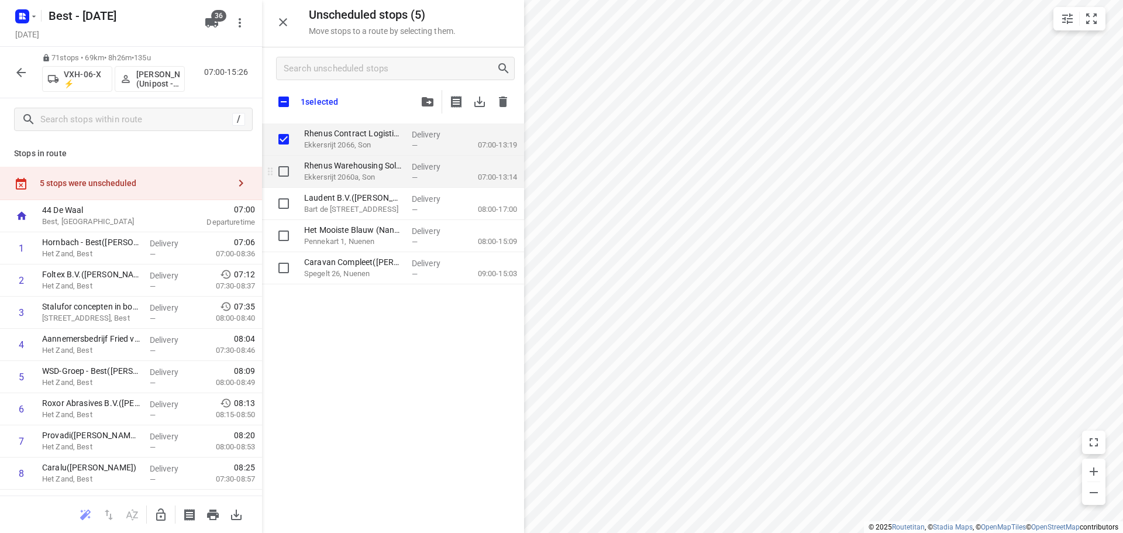
checkbox input "true"
click at [284, 173] on input "grid" at bounding box center [283, 171] width 23 height 23
checkbox input "true"
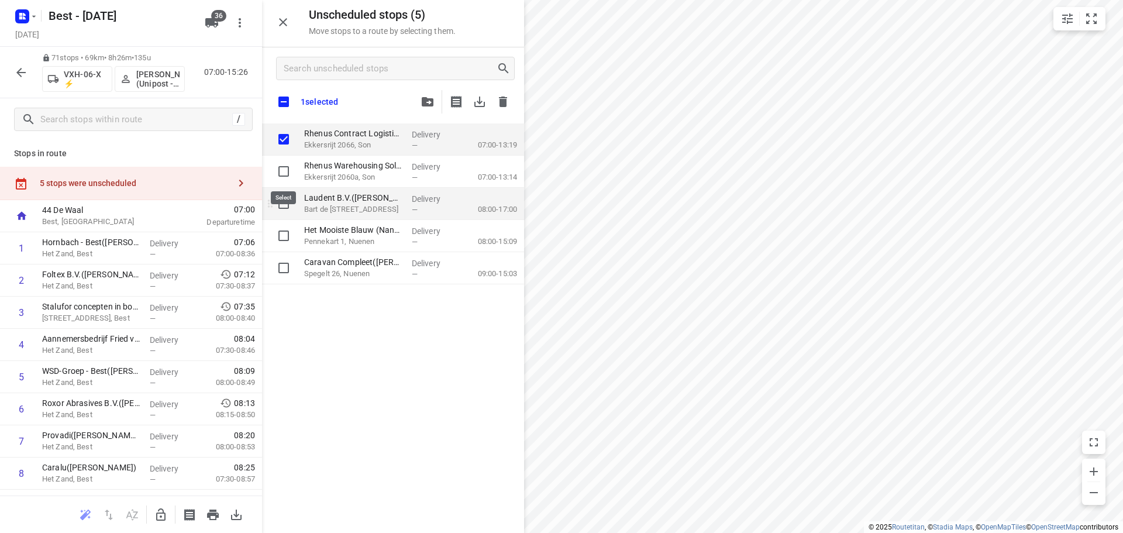
checkbox input "true"
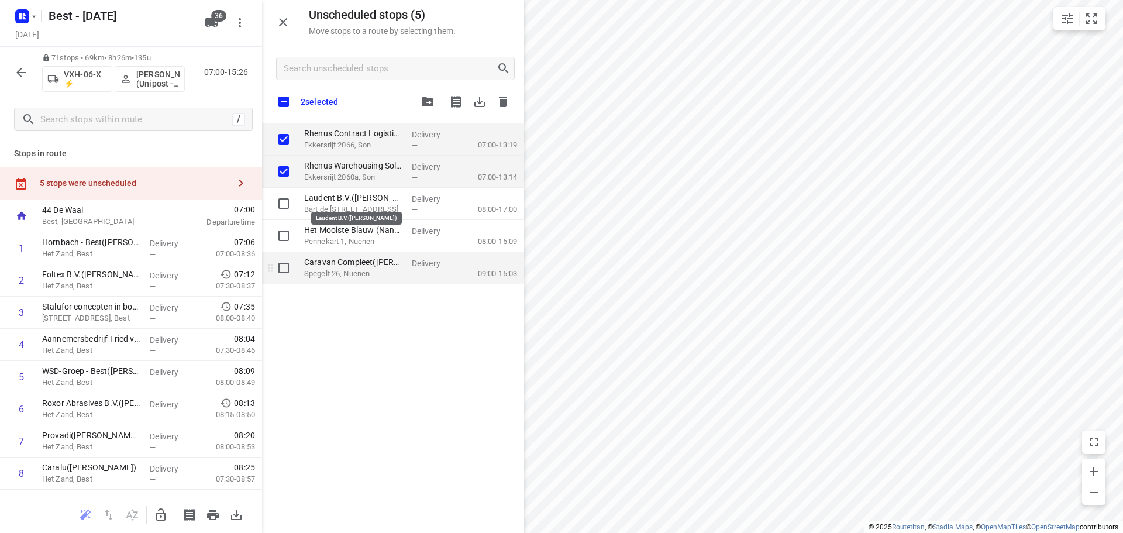
checkbox input "true"
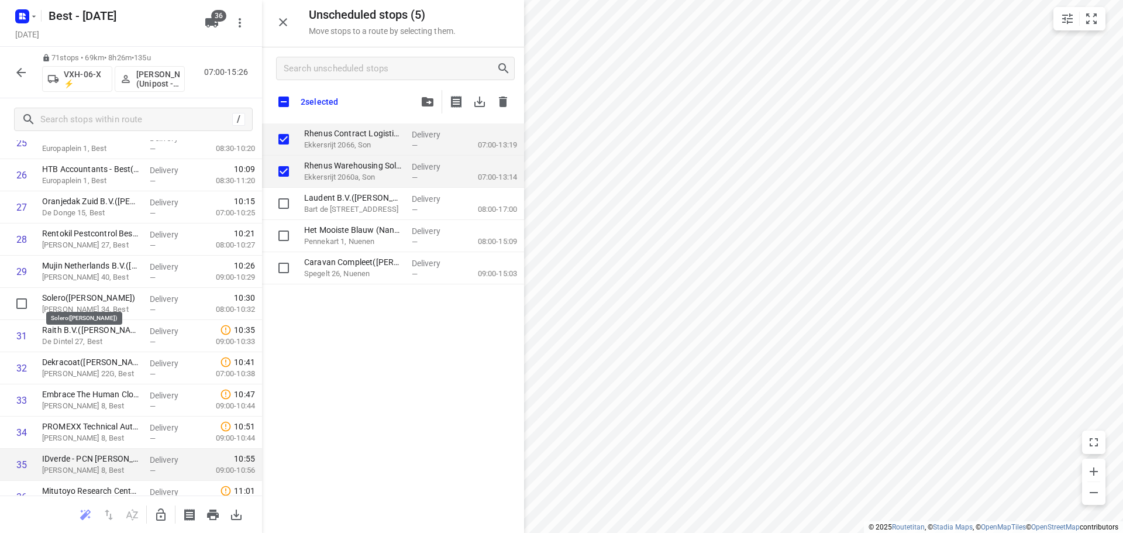
scroll to position [1053, 0]
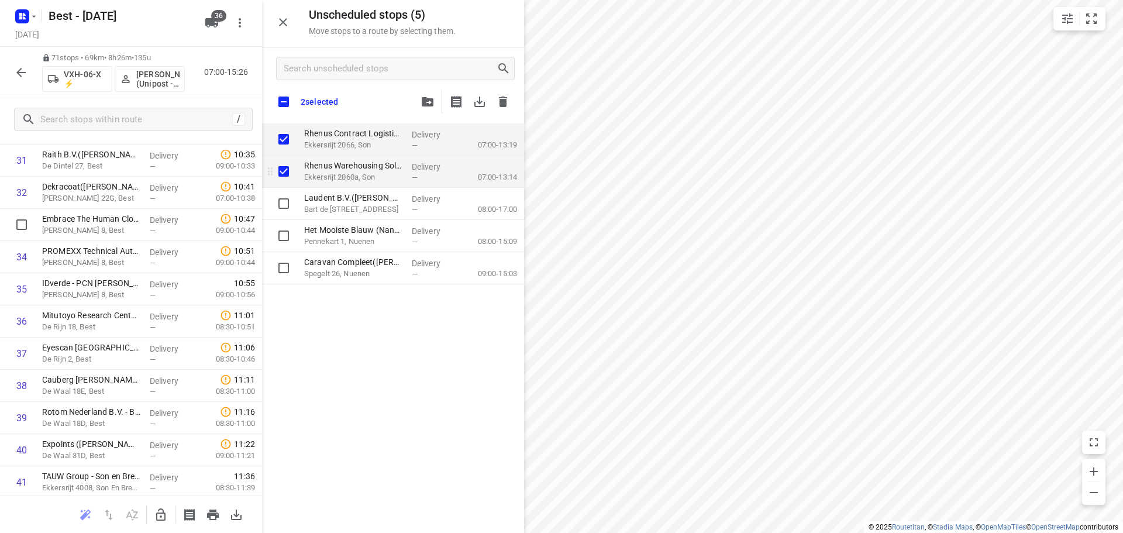
checkbox input "true"
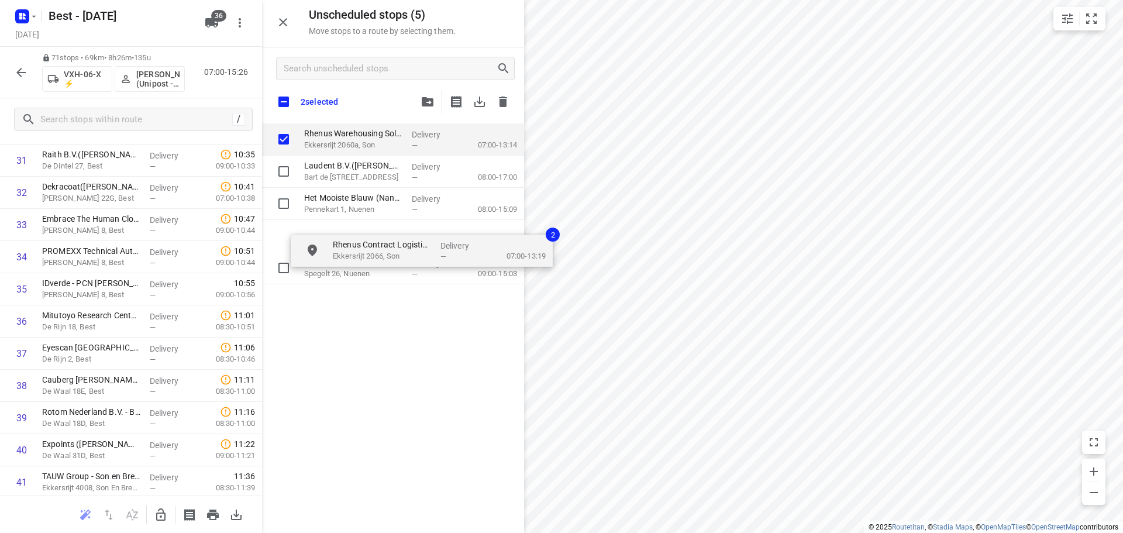
drag, startPoint x: 318, startPoint y: 136, endPoint x: 360, endPoint y: 195, distance: 72.2
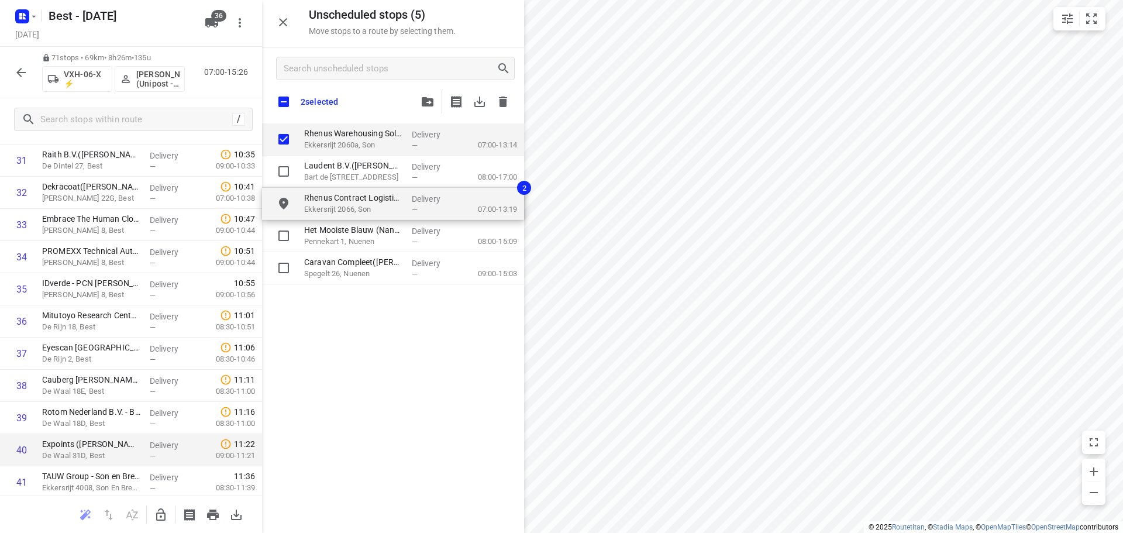
checkbox input "true"
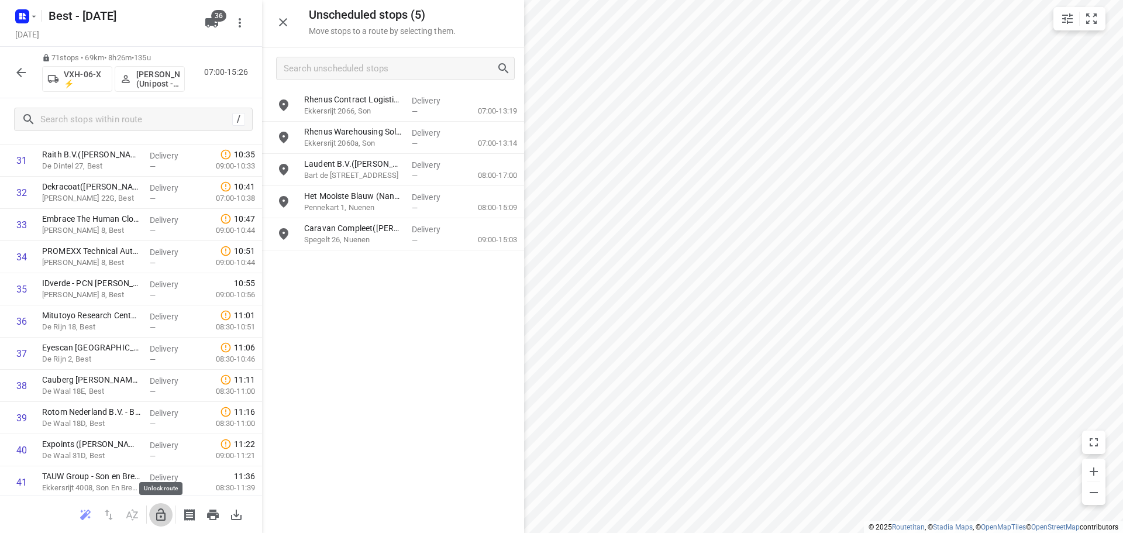
click at [165, 523] on button "button" at bounding box center [160, 514] width 23 height 23
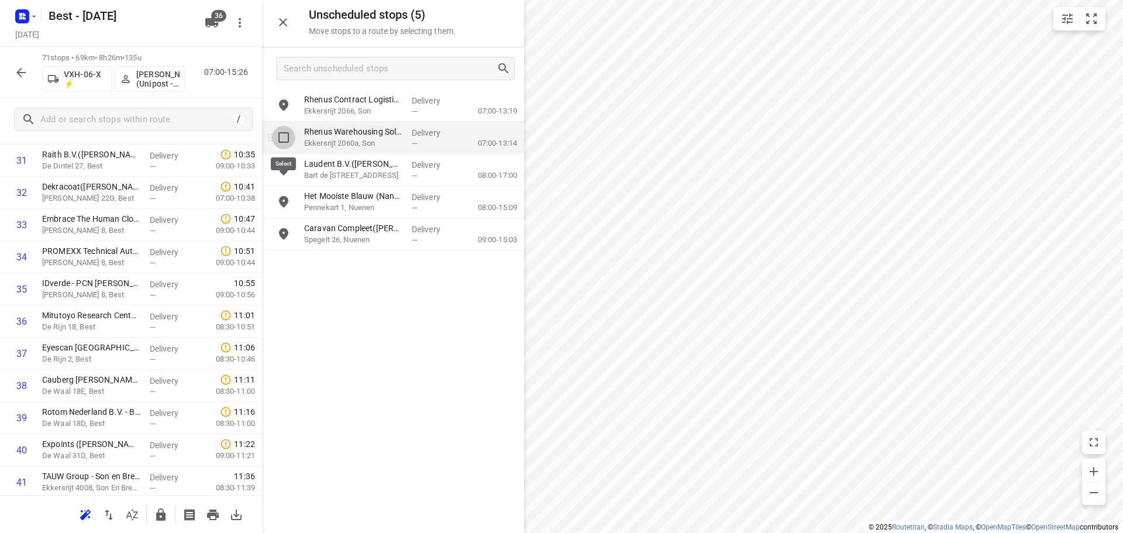
click at [283, 143] on input "grid" at bounding box center [283, 137] width 23 height 23
checkbox input "true"
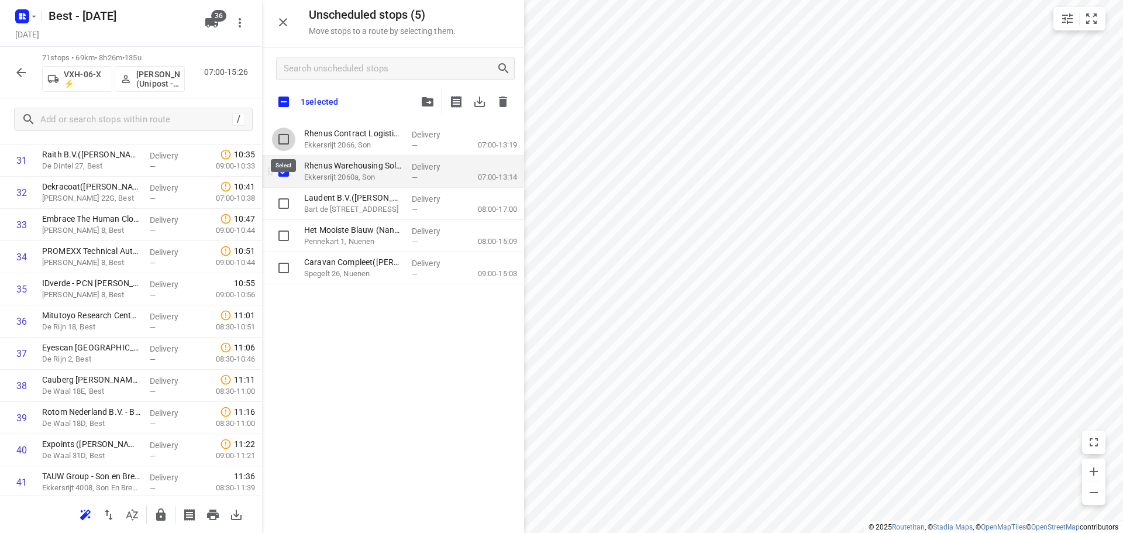
click at [286, 129] on input "grid" at bounding box center [283, 138] width 23 height 23
checkbox input "true"
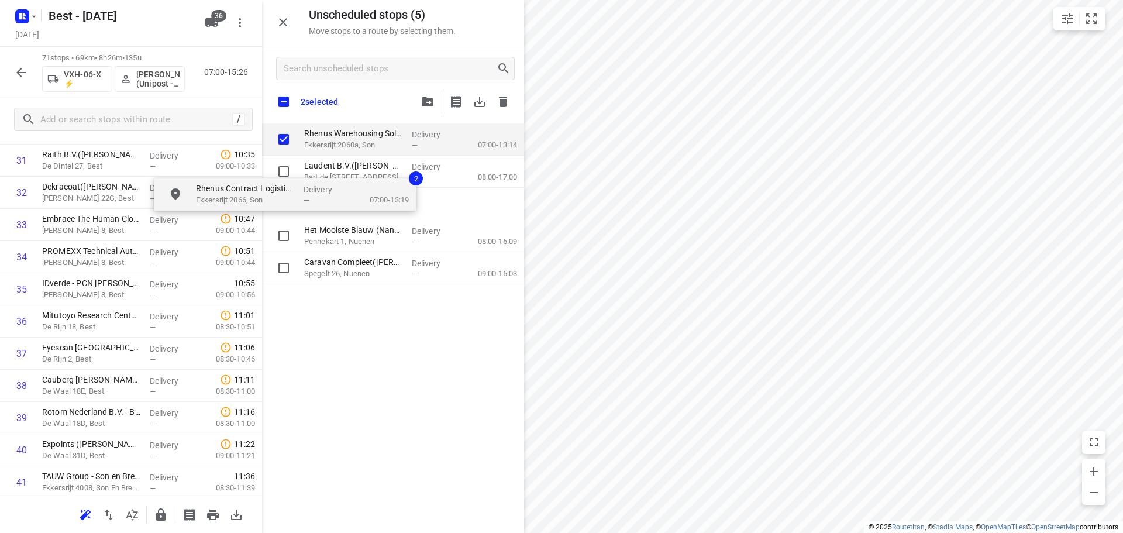
checkbox input "true"
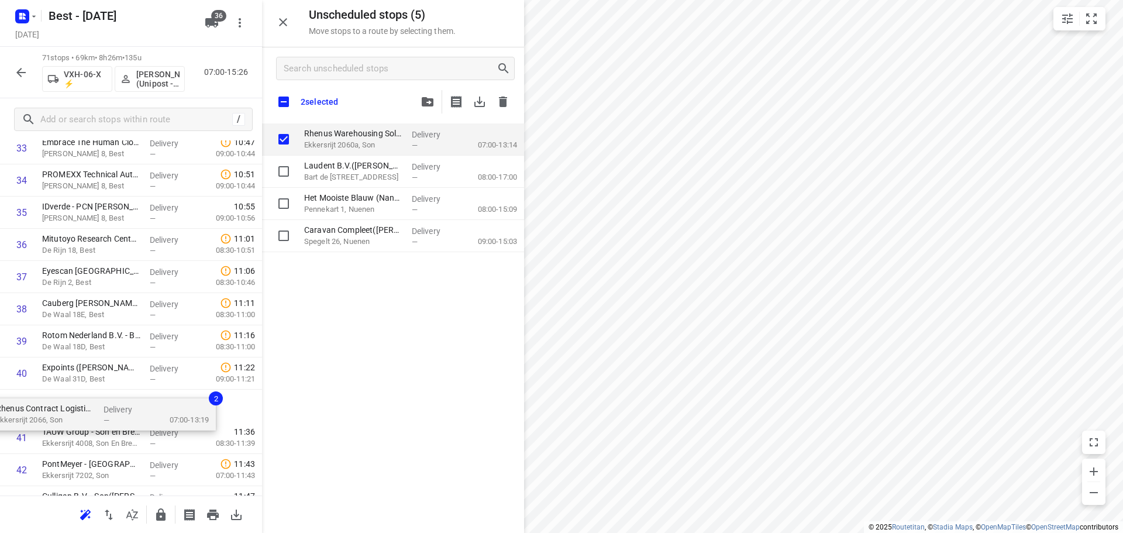
scroll to position [1132, 0]
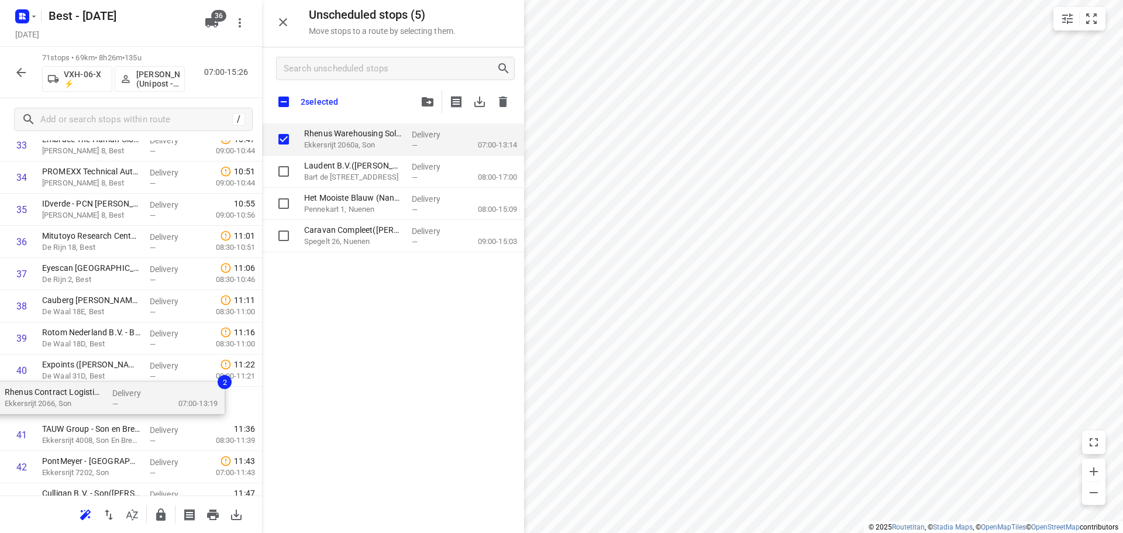
drag, startPoint x: 211, startPoint y: 203, endPoint x: 19, endPoint y: 407, distance: 280.1
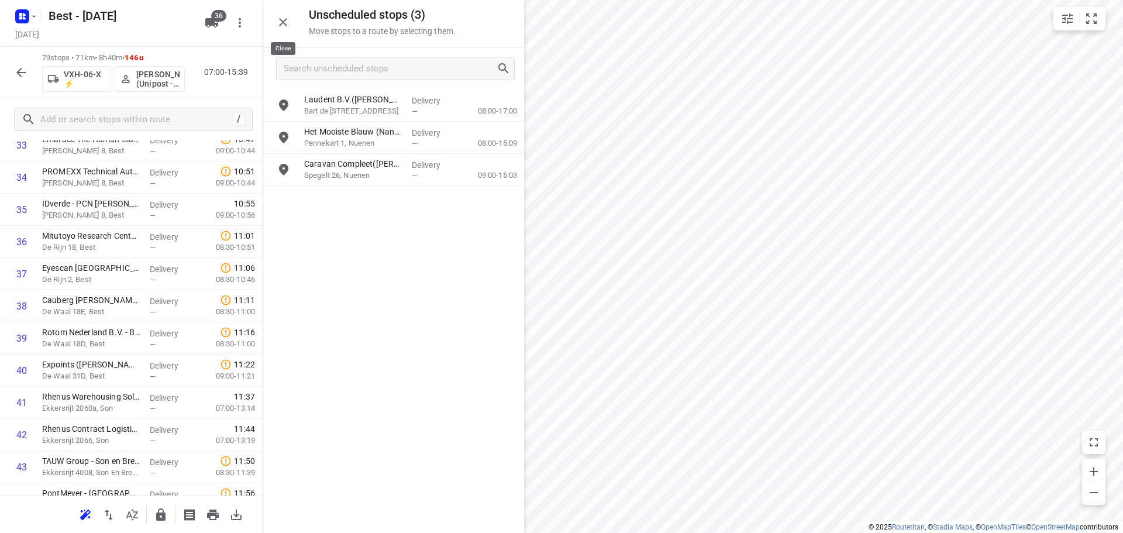
click at [284, 23] on icon "button" at bounding box center [283, 22] width 8 height 8
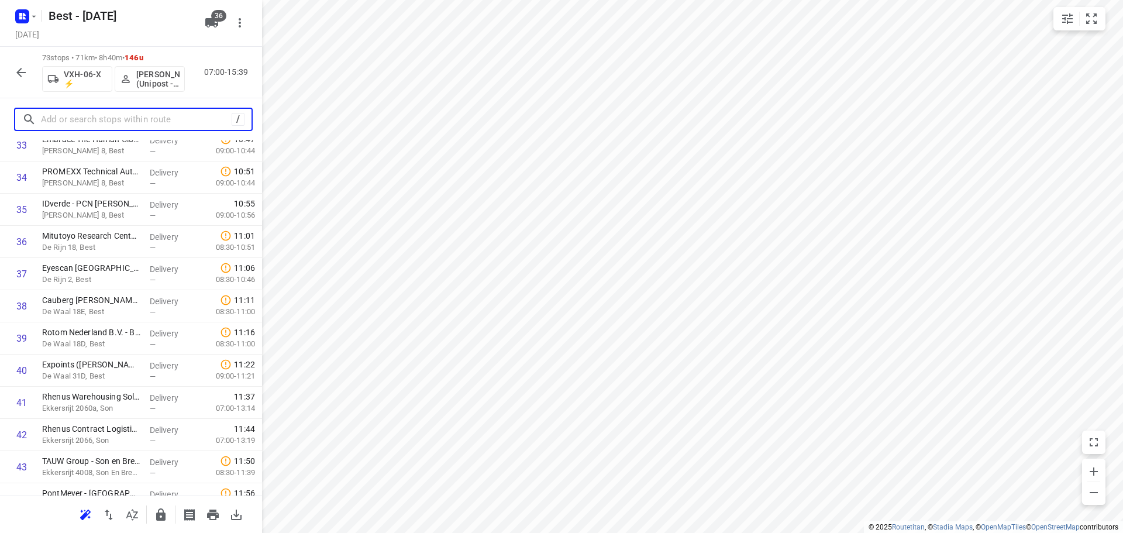
click at [52, 123] on input "text" at bounding box center [136, 120] width 191 height 18
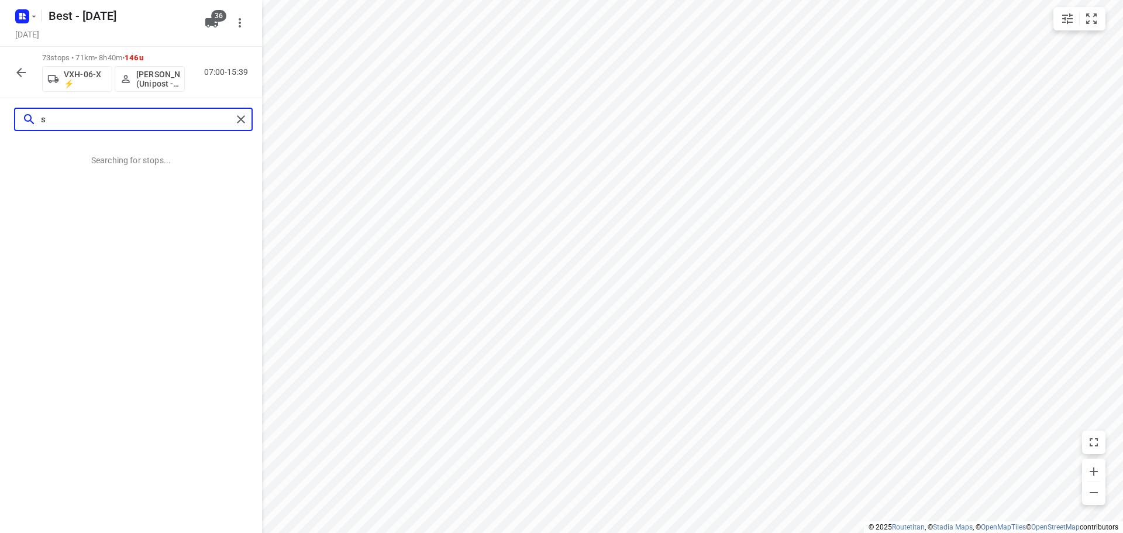
scroll to position [0, 0]
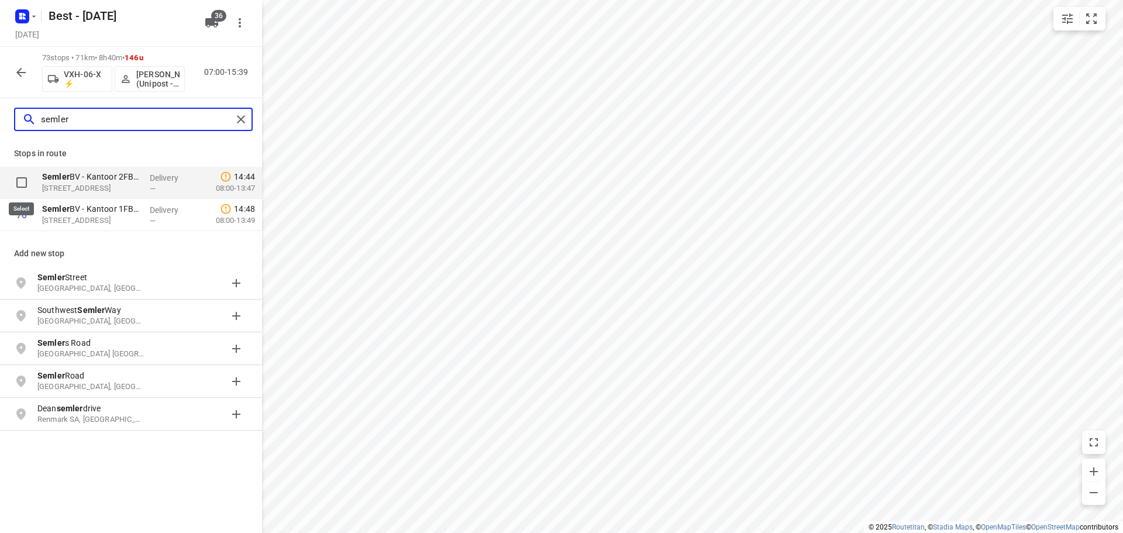
type input "semler"
drag, startPoint x: 19, startPoint y: 182, endPoint x: 15, endPoint y: 198, distance: 16.2
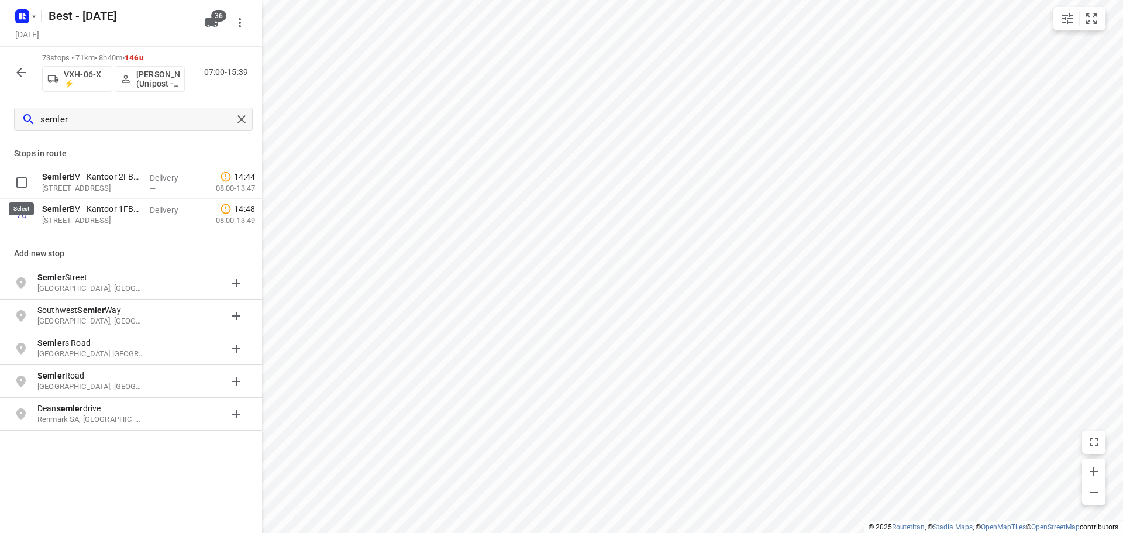
click at [18, 185] on input "checkbox" at bounding box center [21, 182] width 23 height 23
checkbox input "true"
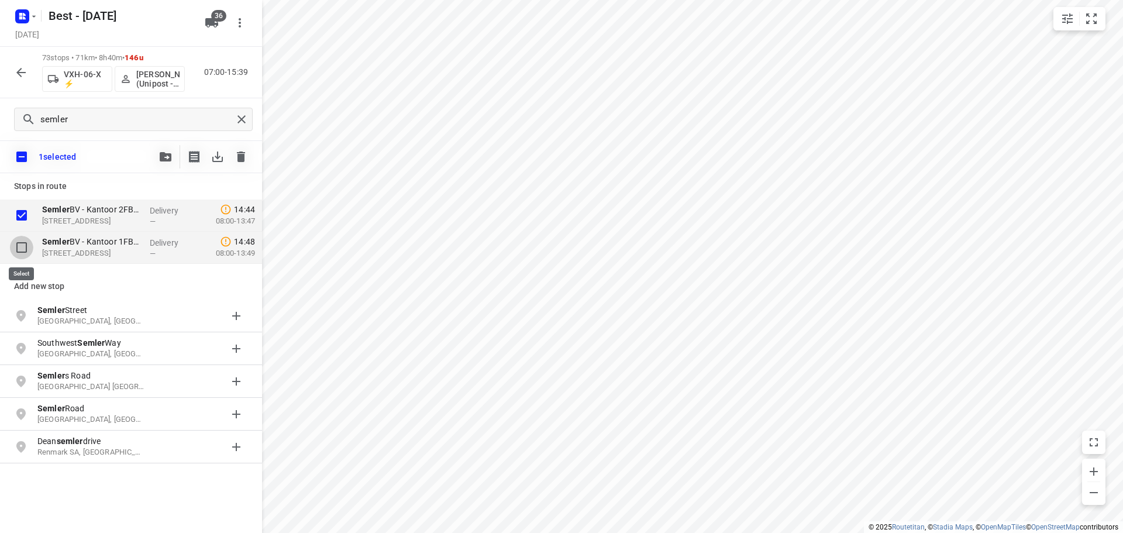
drag, startPoint x: 25, startPoint y: 250, endPoint x: 109, endPoint y: 175, distance: 112.2
click at [27, 250] on input "checkbox" at bounding box center [21, 247] width 23 height 23
checkbox input "true"
click at [160, 159] on icon "button" at bounding box center [166, 156] width 12 height 9
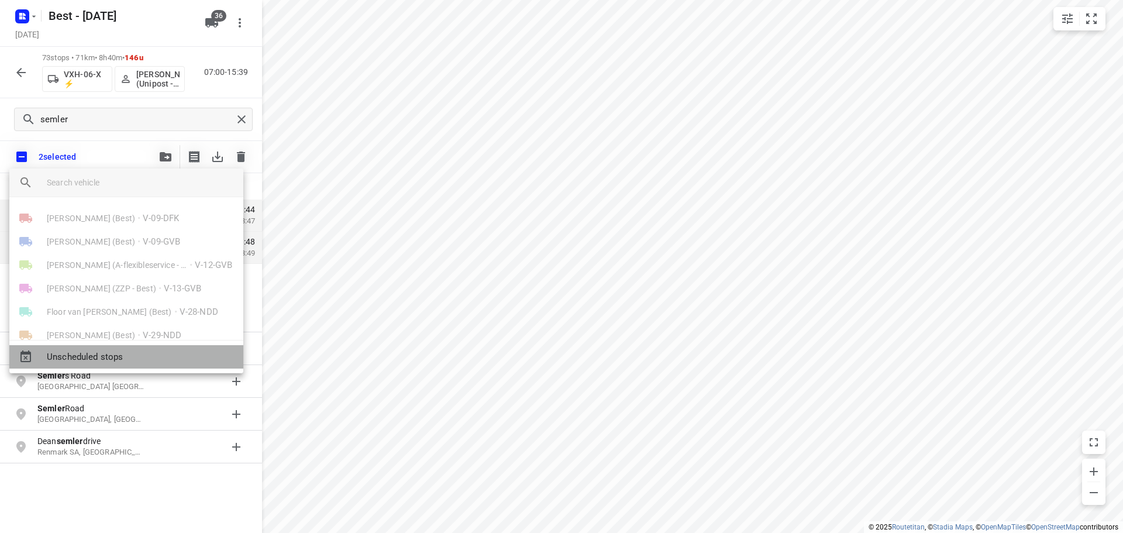
click at [109, 353] on span "Unscheduled stops" at bounding box center [140, 356] width 187 height 13
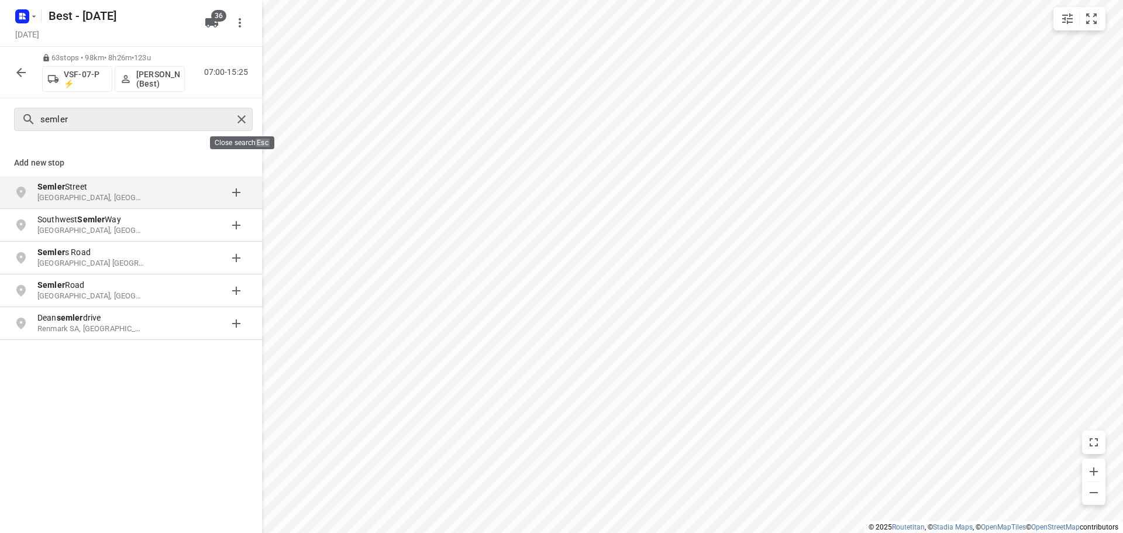
drag, startPoint x: 250, startPoint y: 124, endPoint x: 208, endPoint y: 122, distance: 41.6
click at [250, 123] on div at bounding box center [243, 120] width 21 height 18
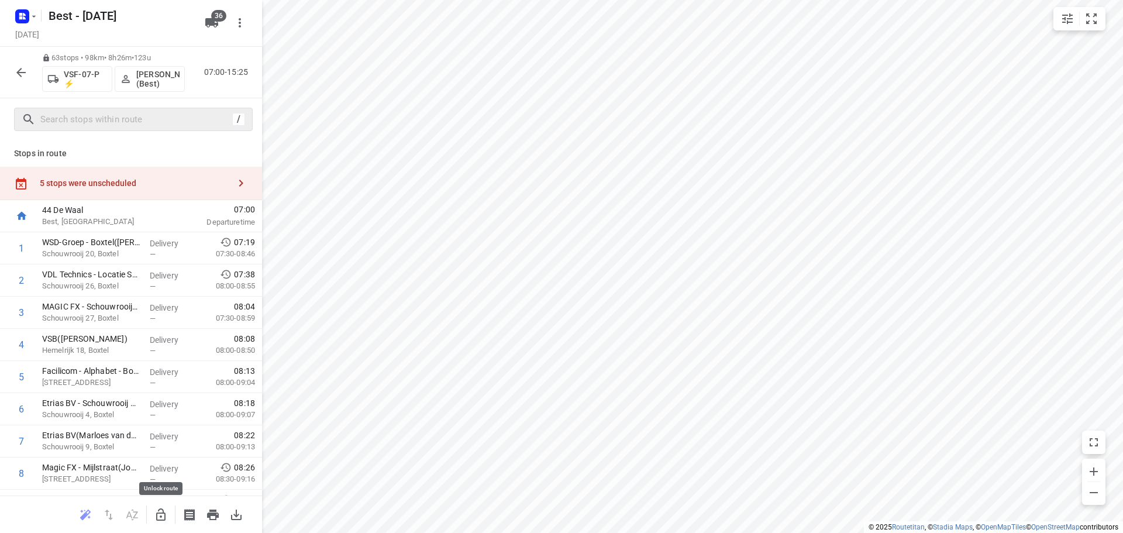
click at [152, 513] on button "button" at bounding box center [160, 514] width 23 height 23
click at [177, 171] on div "5 stops were unscheduled" at bounding box center [131, 183] width 262 height 33
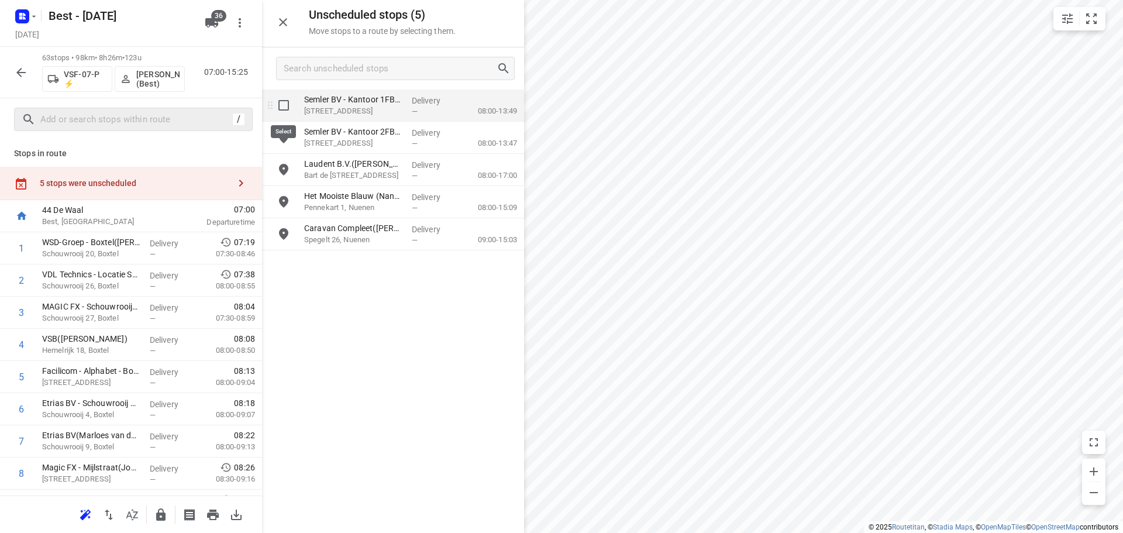
drag, startPoint x: 279, startPoint y: 107, endPoint x: 284, endPoint y: 147, distance: 40.0
click at [279, 111] on input "grid" at bounding box center [283, 105] width 23 height 23
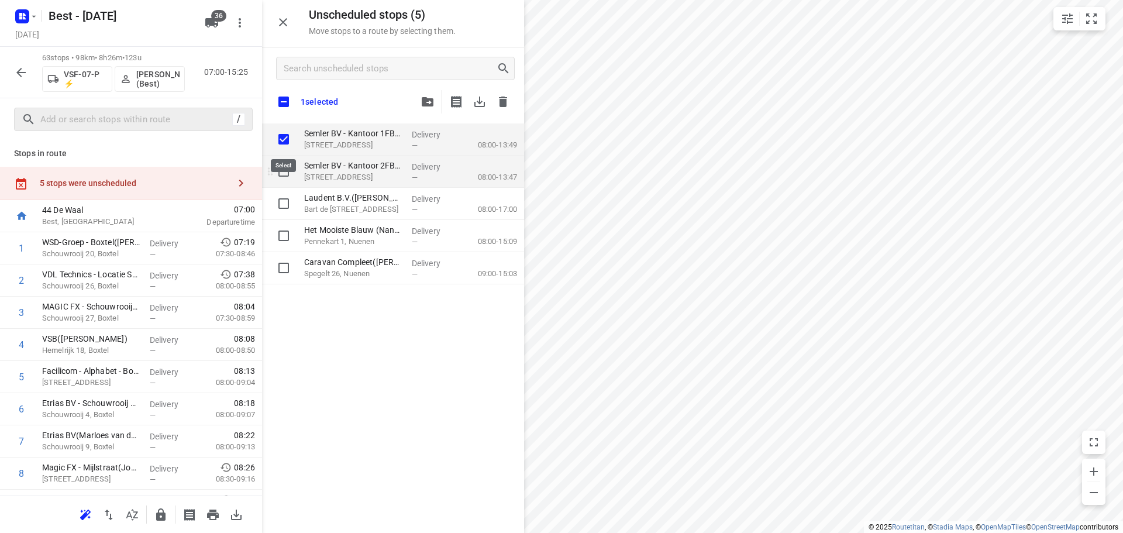
checkbox input "true"
click at [284, 174] on input "grid" at bounding box center [283, 171] width 23 height 23
checkbox input "true"
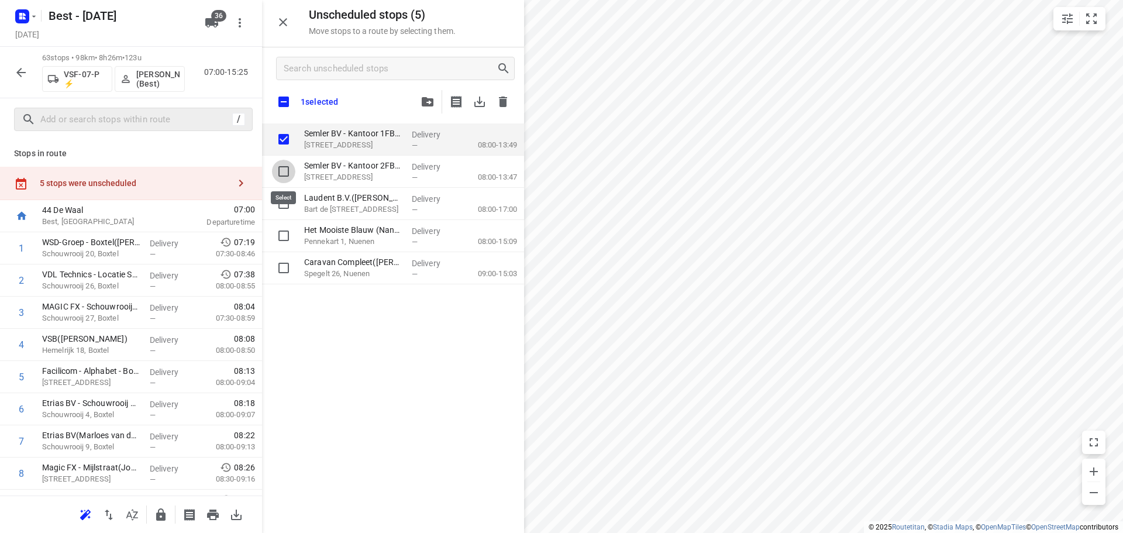
checkbox input "true"
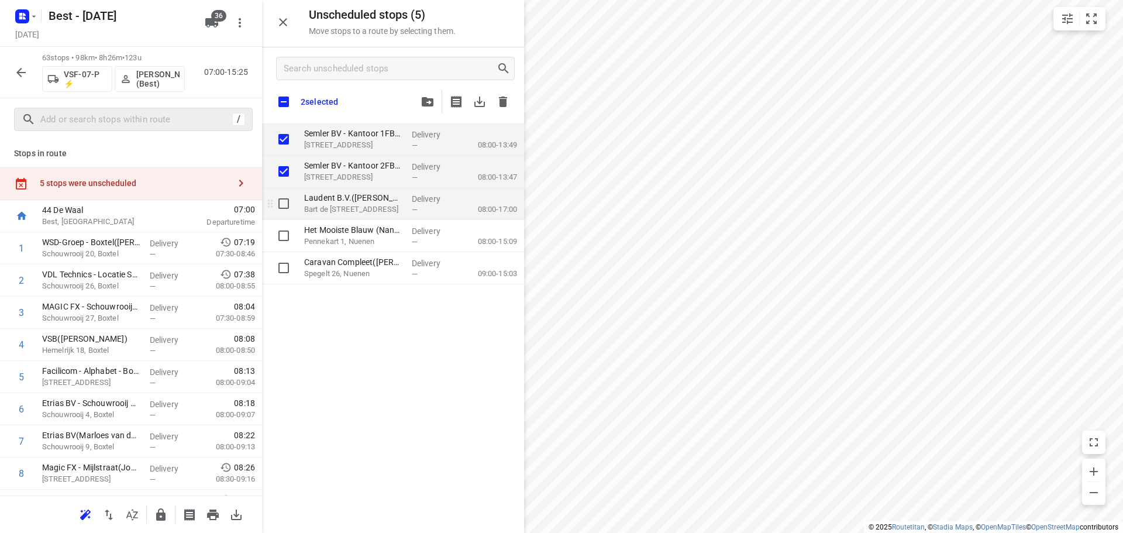
checkbox input "true"
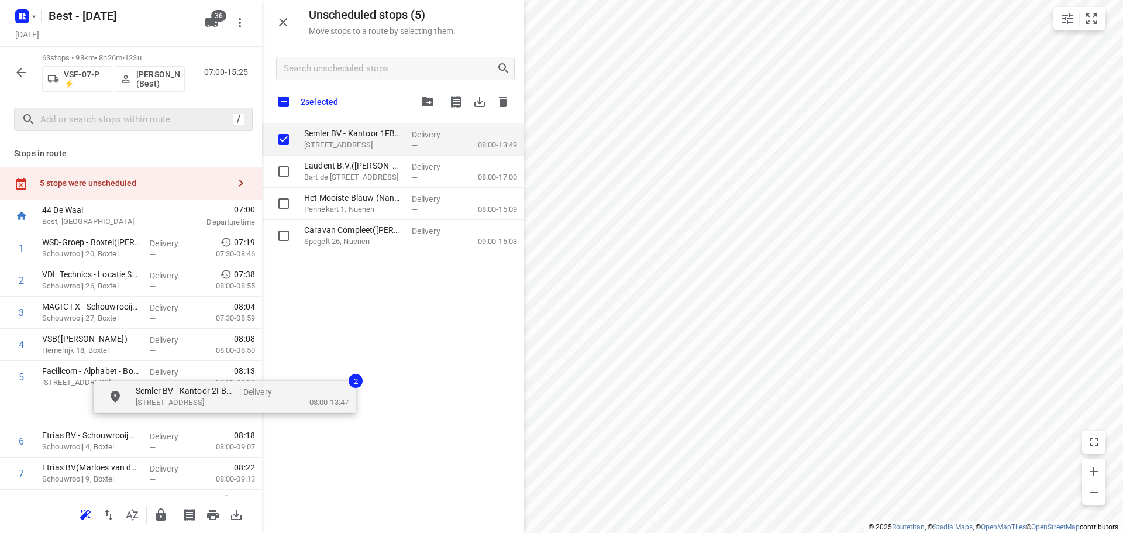
checkbox input "true"
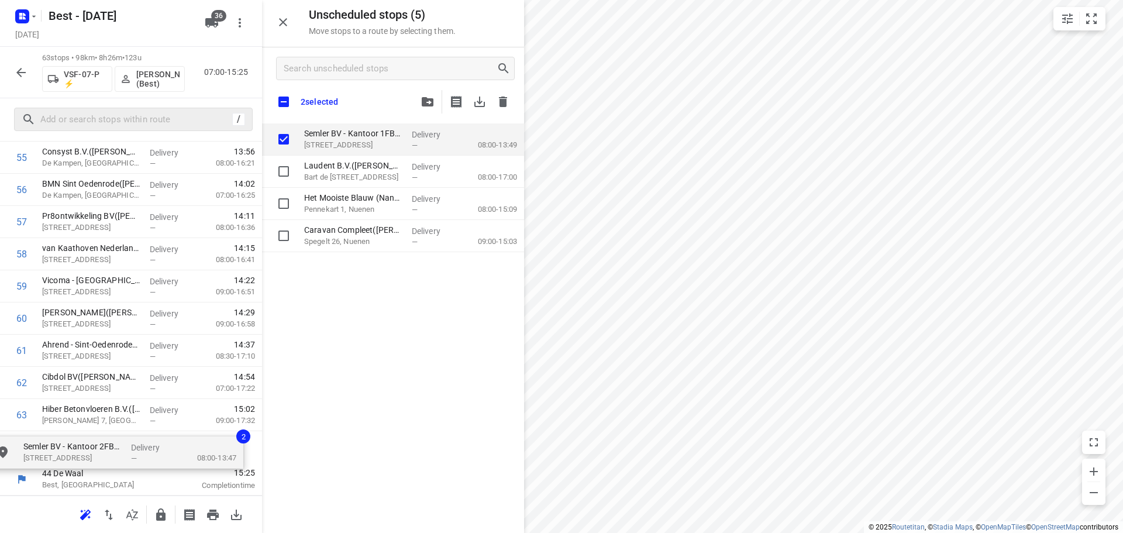
drag, startPoint x: 315, startPoint y: 185, endPoint x: 40, endPoint y: 453, distance: 384.2
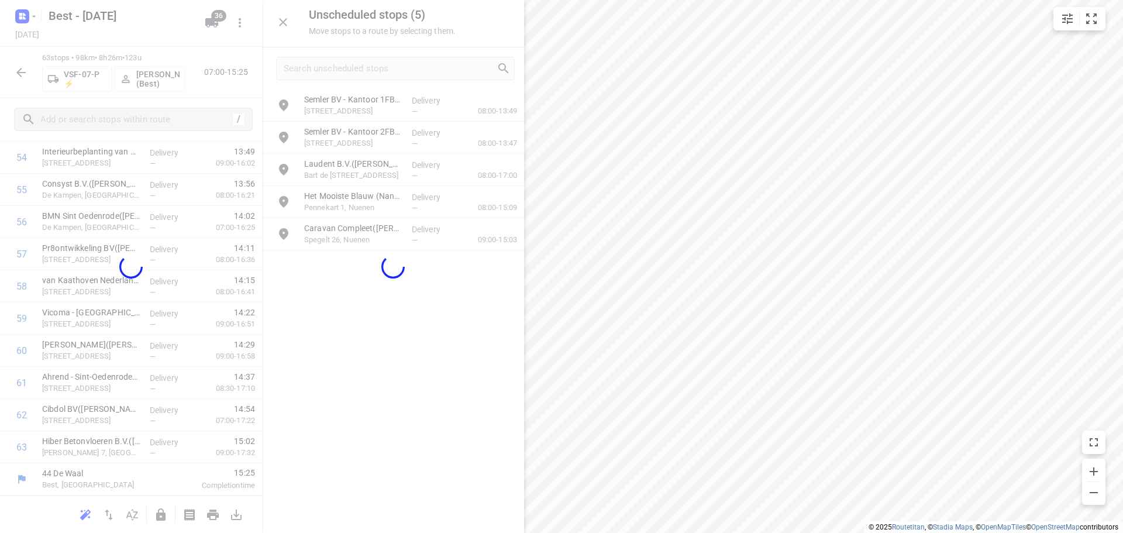
scroll to position [1795, 0]
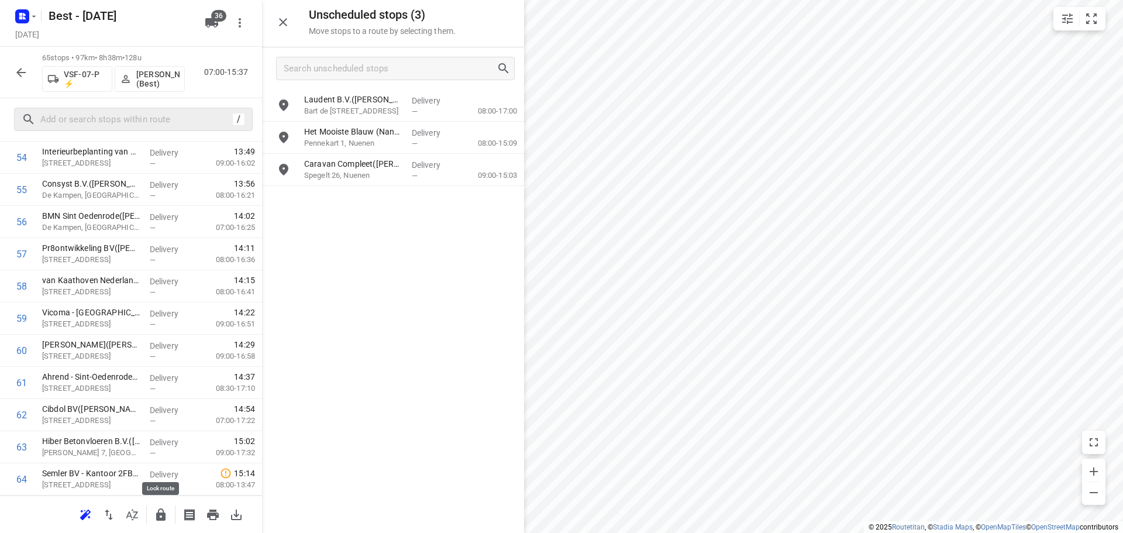
click at [161, 519] on icon "button" at bounding box center [160, 514] width 9 height 12
click at [28, 74] on button "button" at bounding box center [20, 72] width 23 height 23
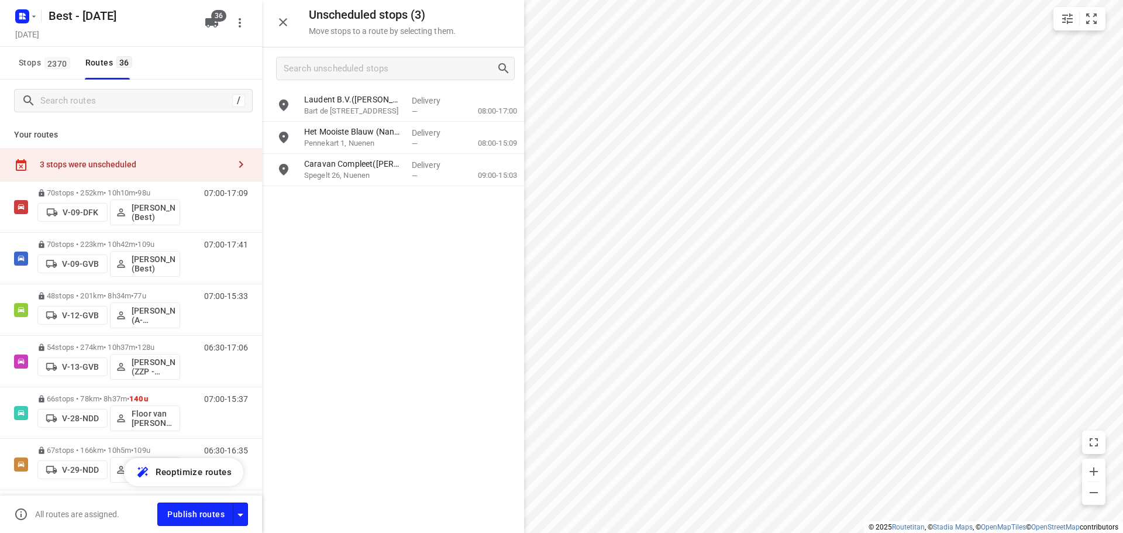
click at [287, 21] on icon "button" at bounding box center [283, 22] width 14 height 14
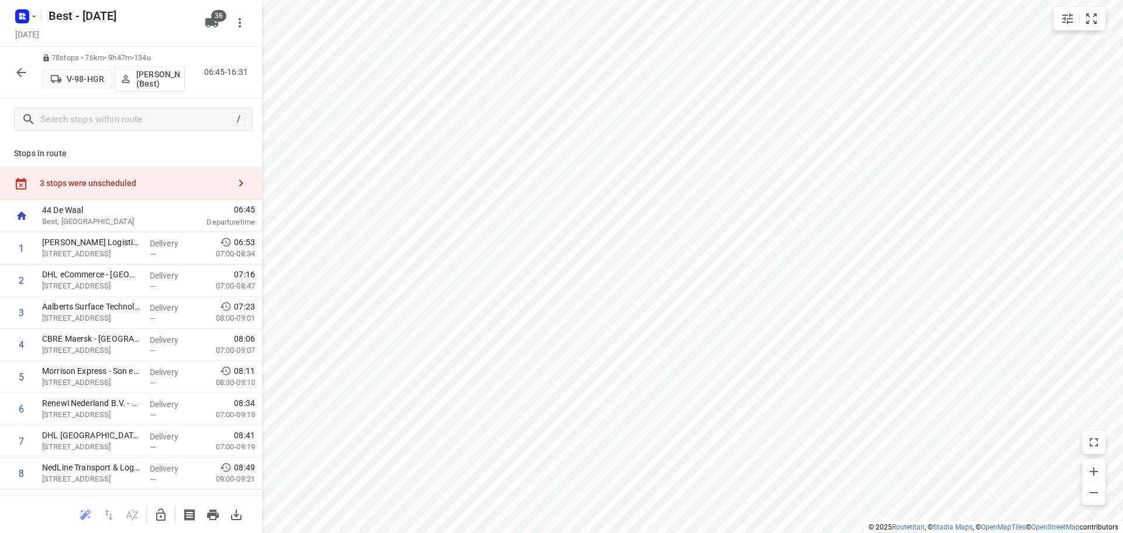
click at [234, 188] on icon "button" at bounding box center [241, 183] width 14 height 14
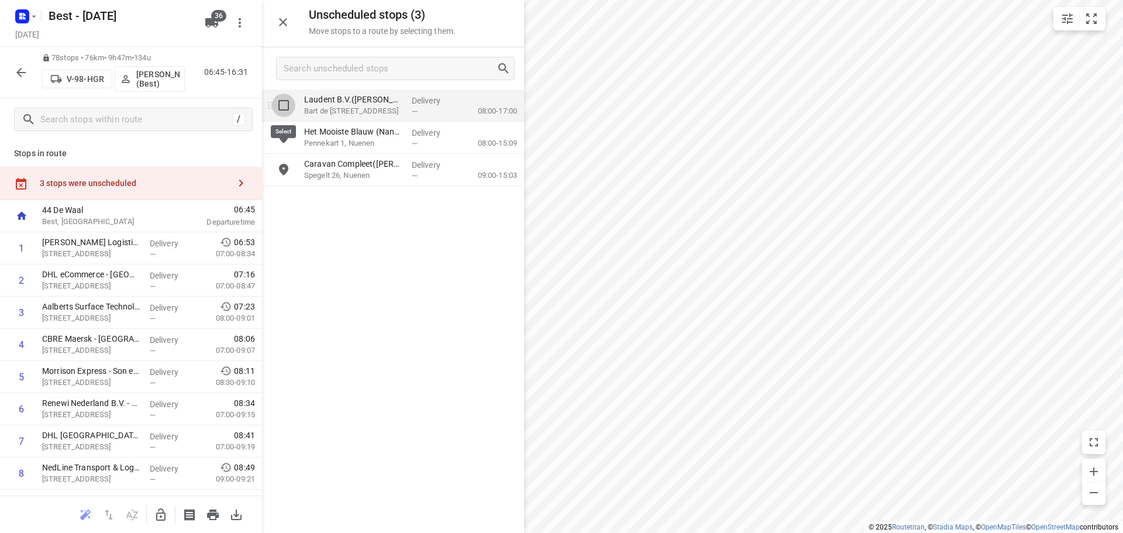
click at [289, 106] on input "grid" at bounding box center [283, 105] width 23 height 23
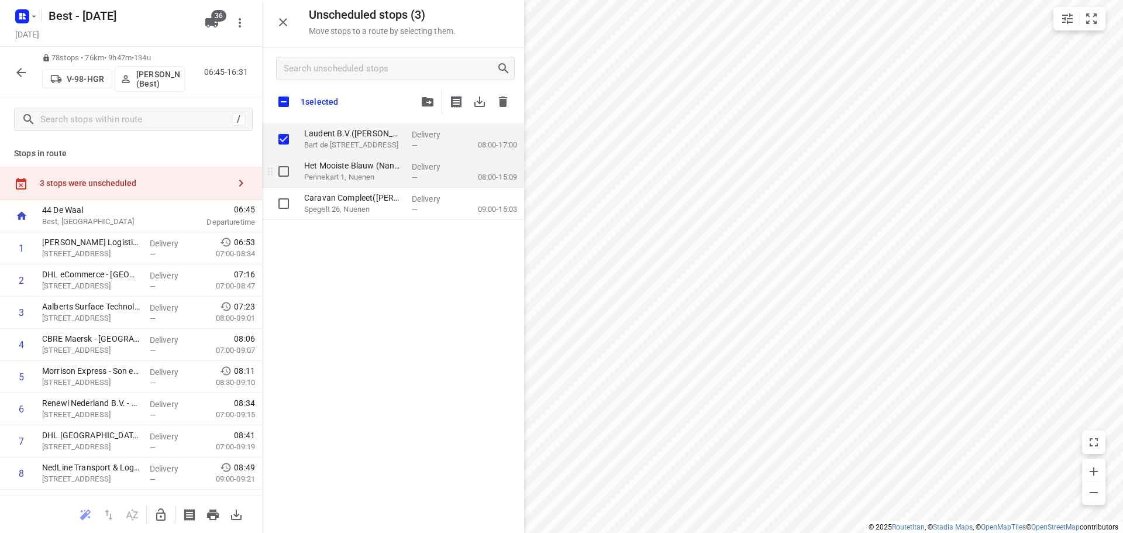
checkbox input "true"
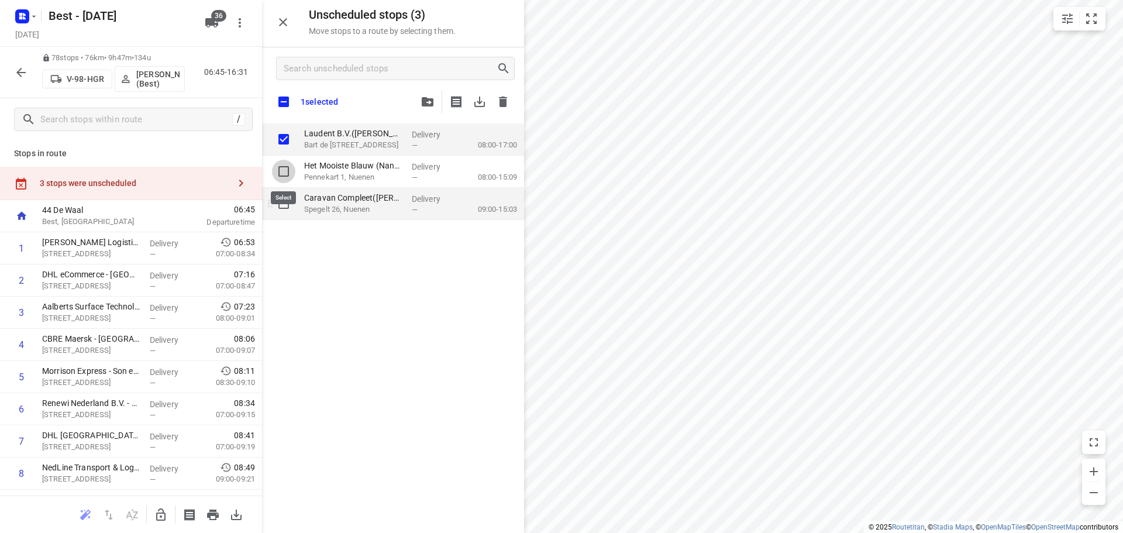
drag, startPoint x: 289, startPoint y: 167, endPoint x: 286, endPoint y: 192, distance: 25.9
click at [287, 171] on input "grid" at bounding box center [283, 171] width 23 height 23
checkbox input "true"
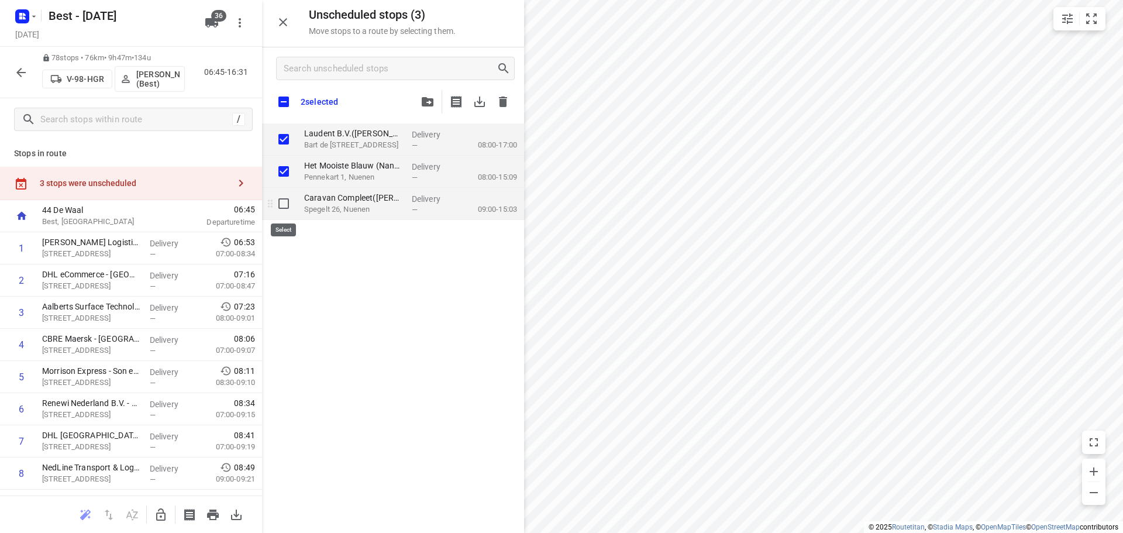
click at [285, 196] on input "grid" at bounding box center [283, 203] width 23 height 23
checkbox input "true"
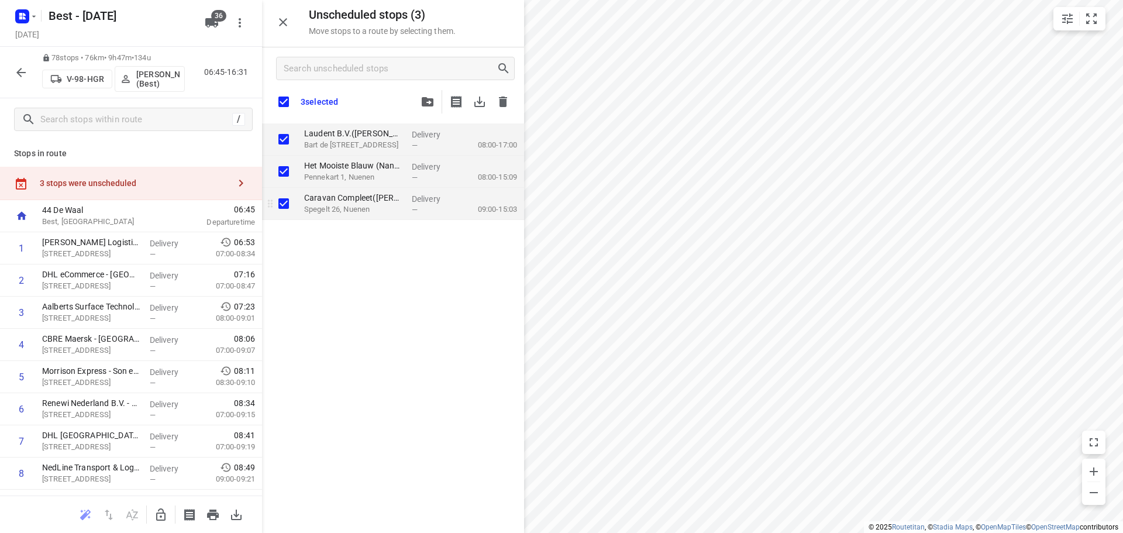
checkbox input "true"
click at [164, 508] on icon "button" at bounding box center [161, 515] width 14 height 14
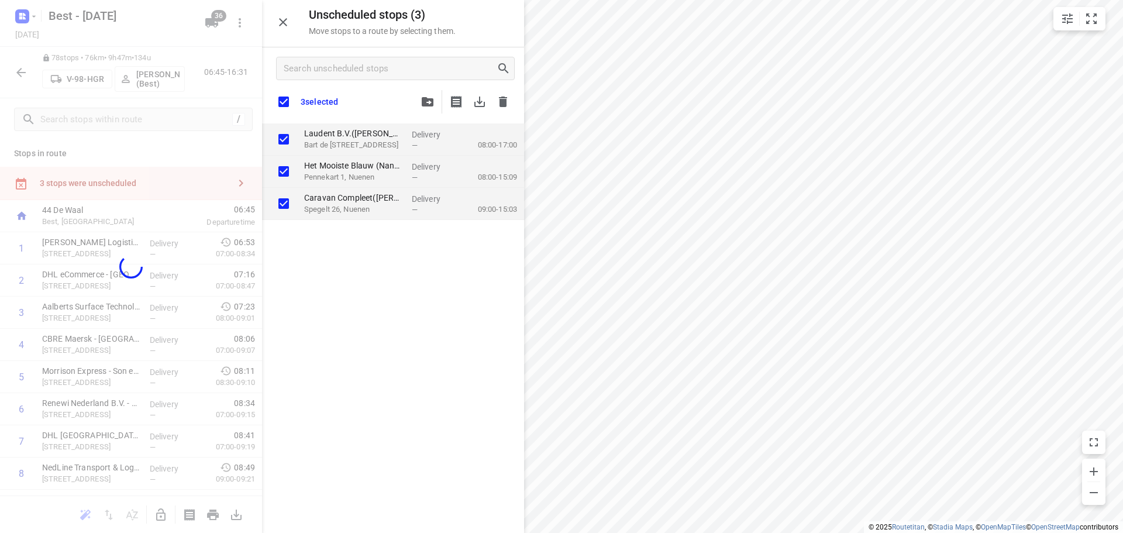
checkbox input "true"
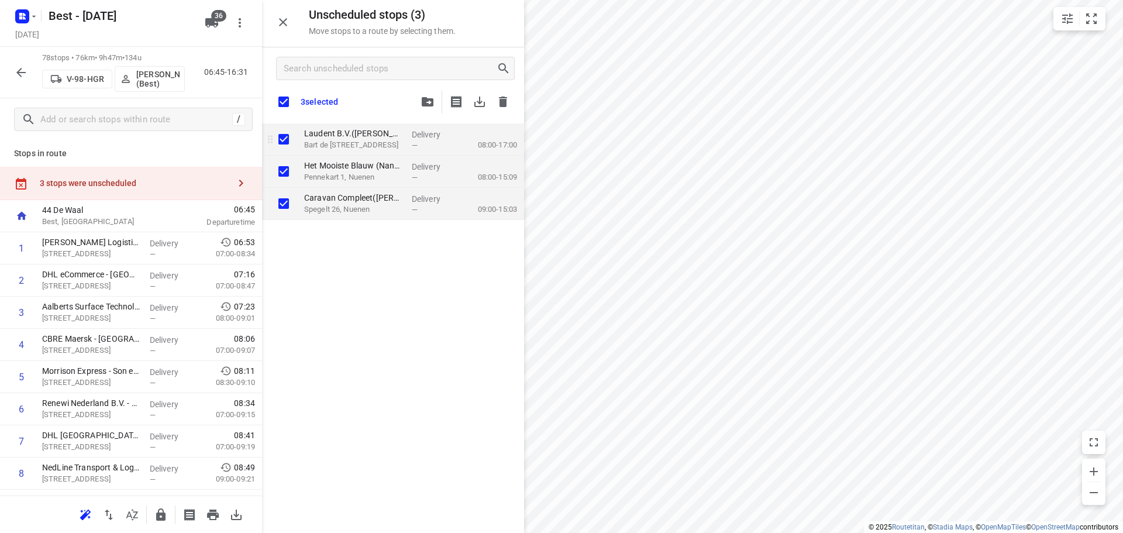
checkbox input "true"
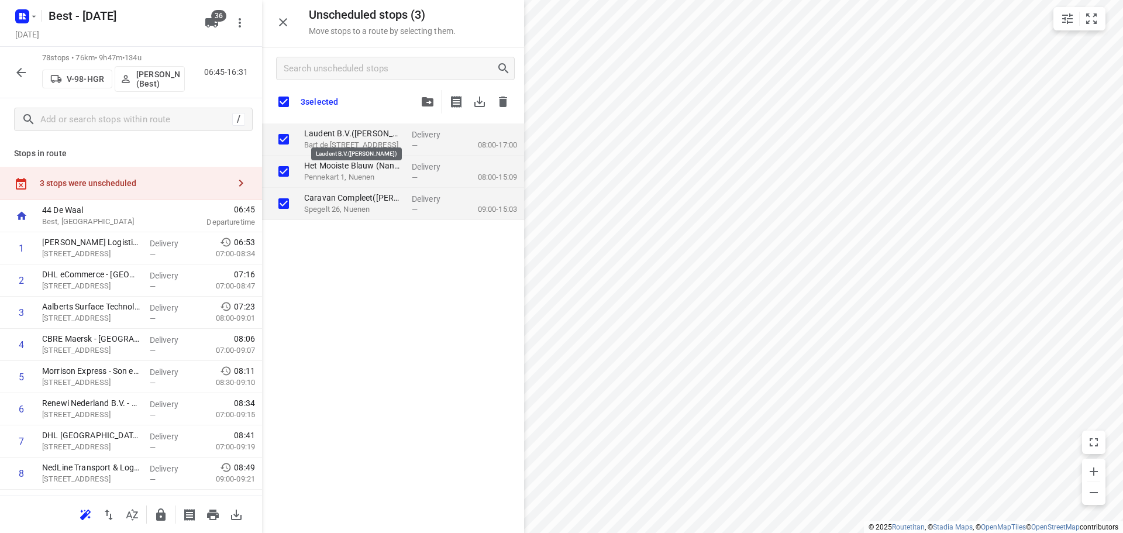
checkbox input "true"
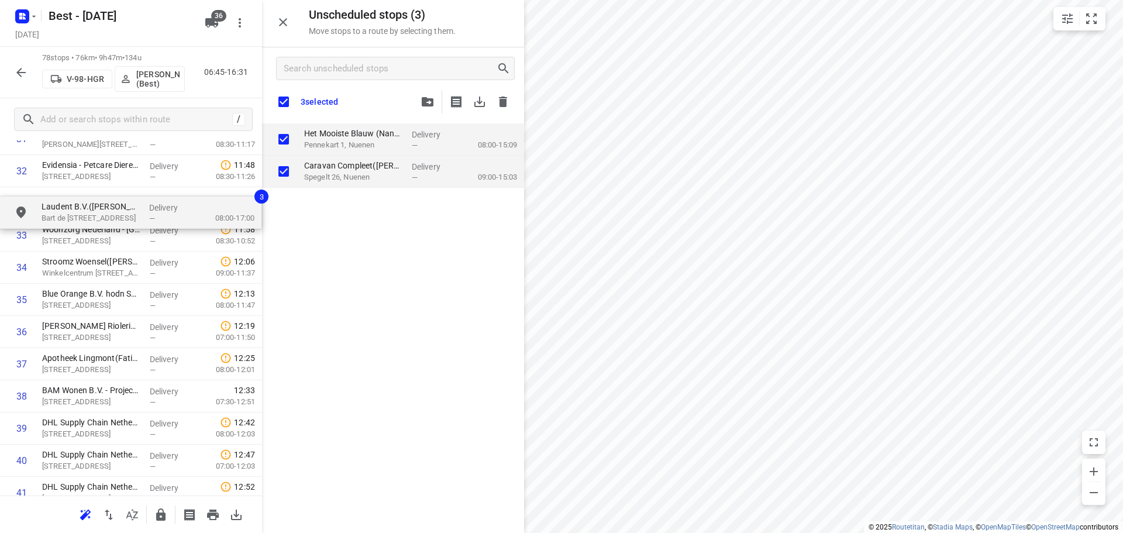
drag, startPoint x: 354, startPoint y: 130, endPoint x: 91, endPoint y: 206, distance: 274.1
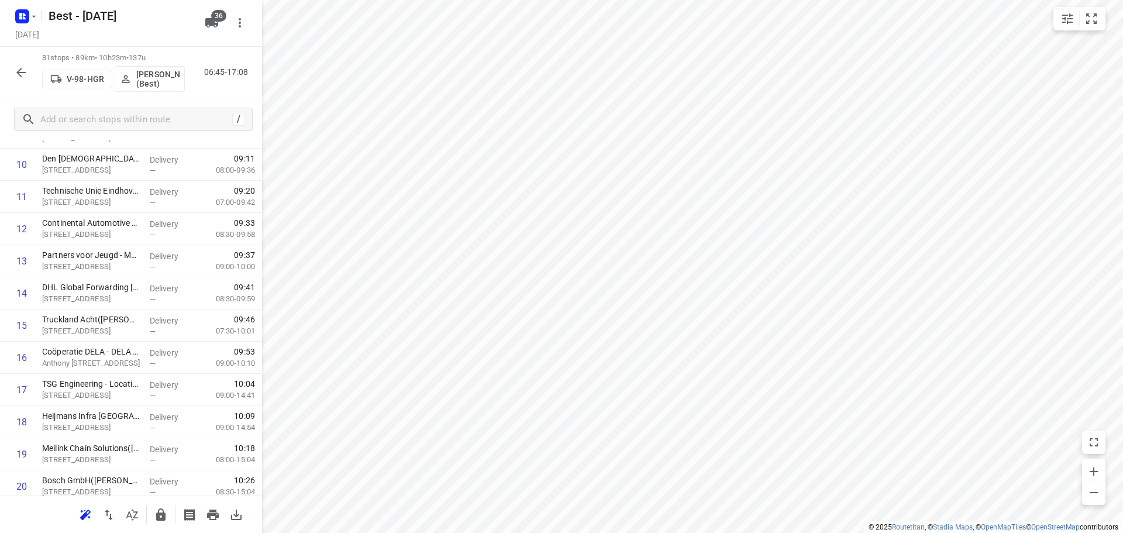
scroll to position [0, 0]
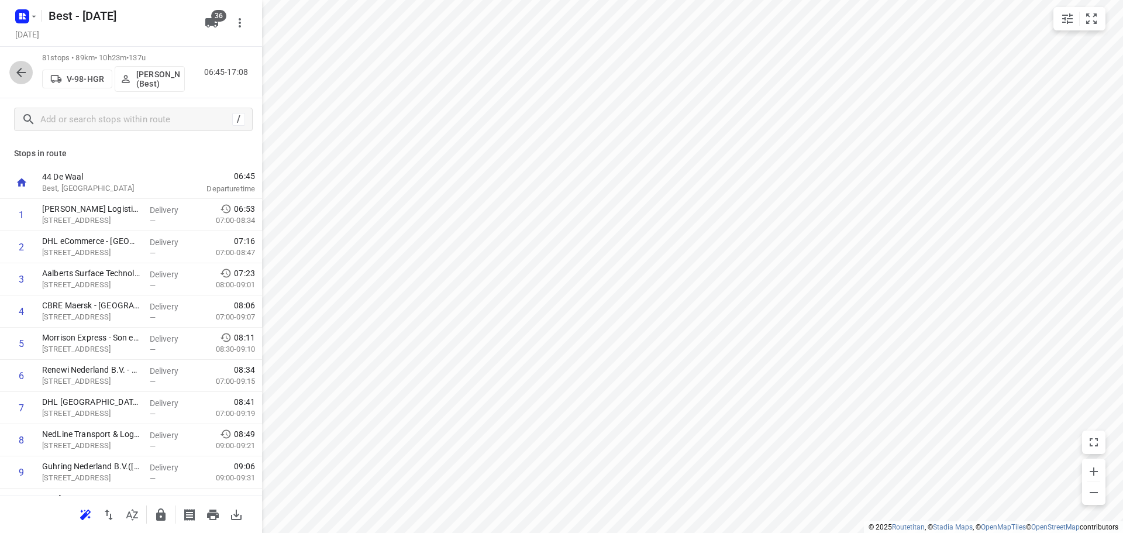
click at [19, 71] on icon "button" at bounding box center [21, 72] width 14 height 14
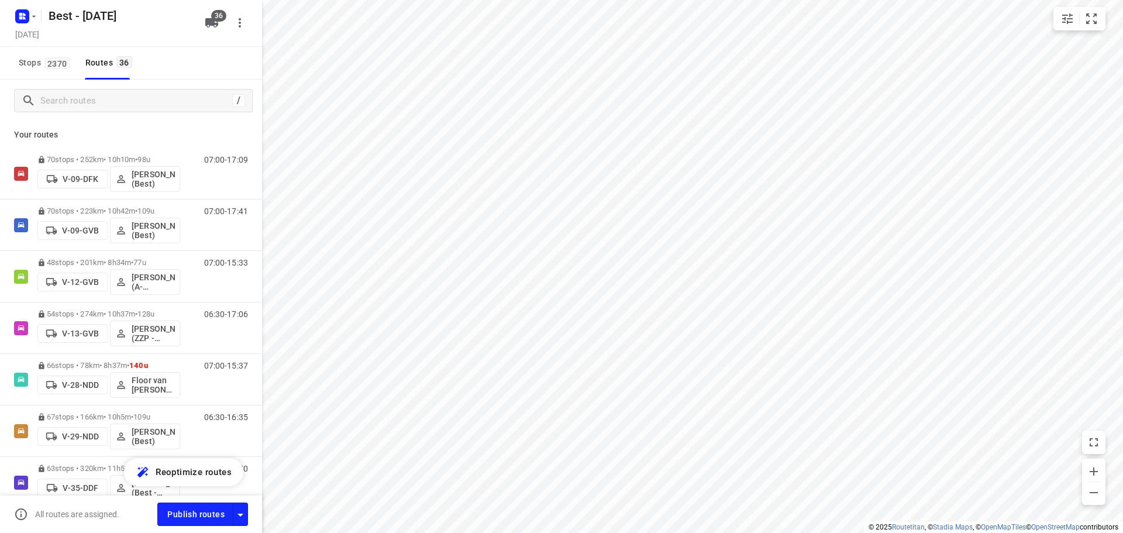
scroll to position [175, 0]
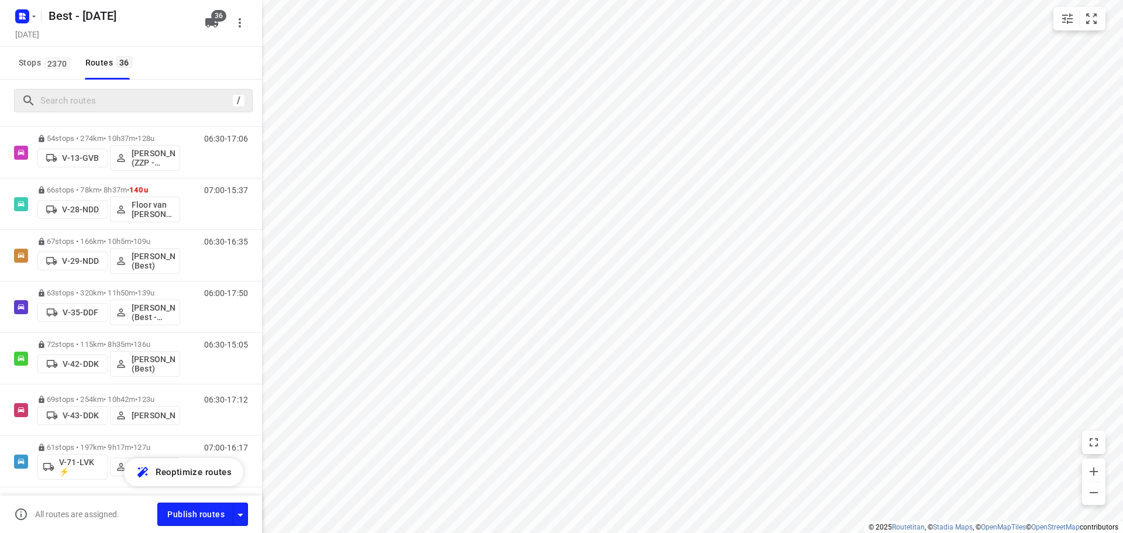
click at [132, 91] on div "/" at bounding box center [133, 100] width 239 height 23
click at [134, 104] on input "Search routes" at bounding box center [134, 101] width 187 height 18
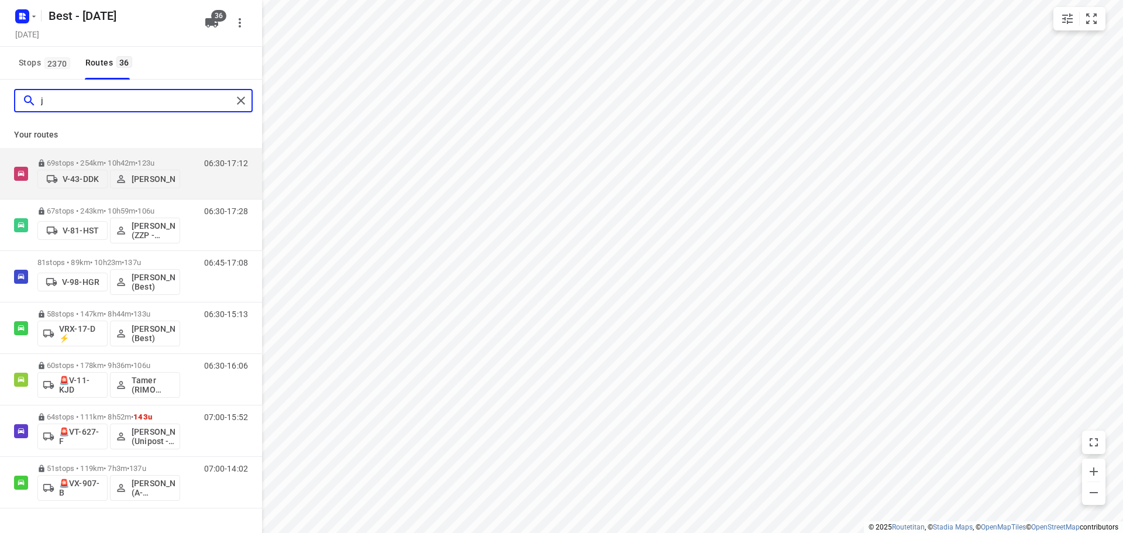
scroll to position [0, 0]
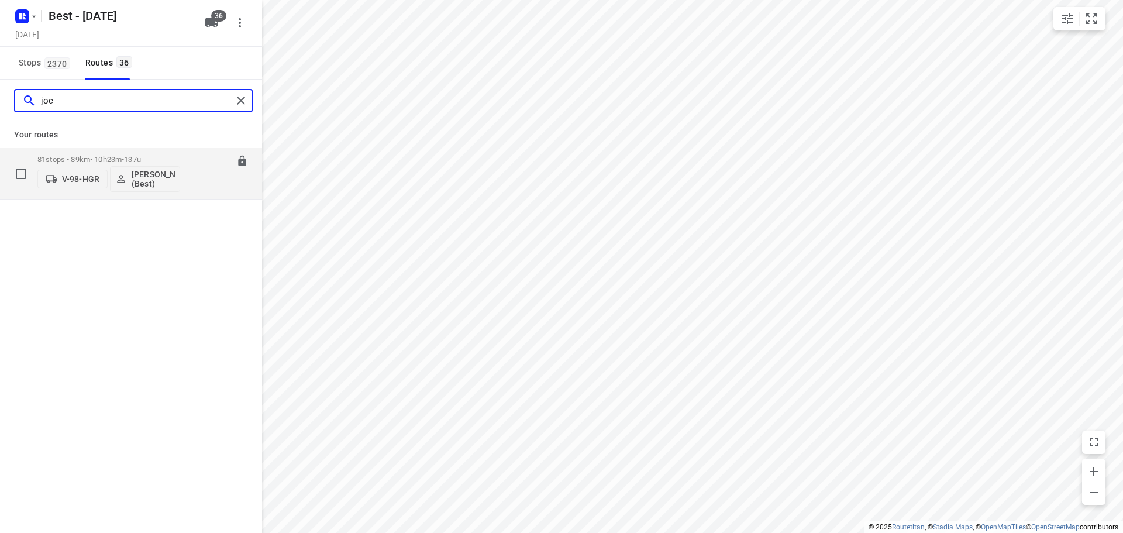
type input "joc"
click at [244, 156] on icon at bounding box center [242, 161] width 12 height 12
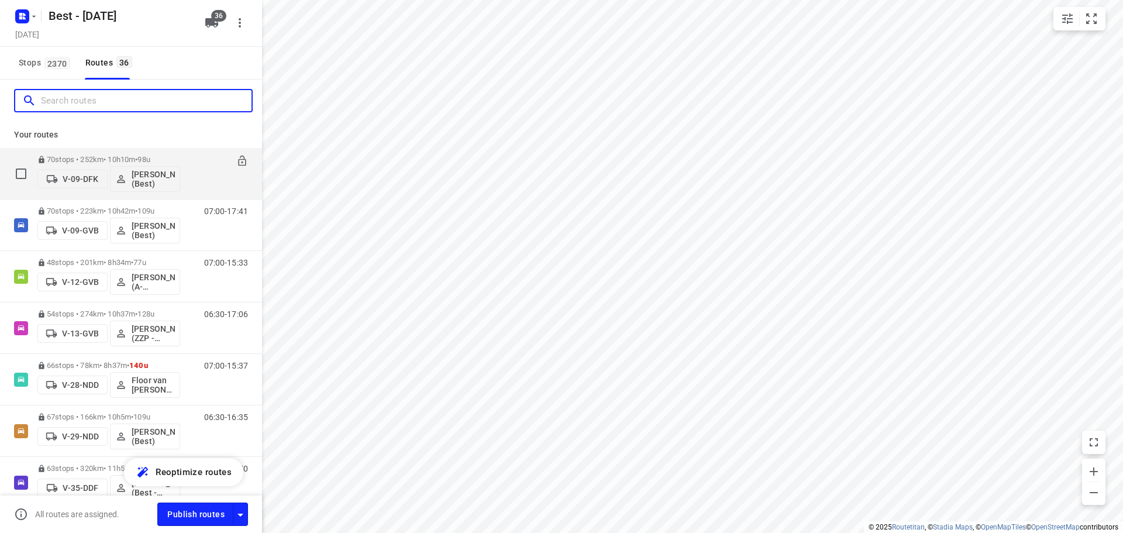
click at [186, 105] on input "Search routes" at bounding box center [146, 101] width 211 height 18
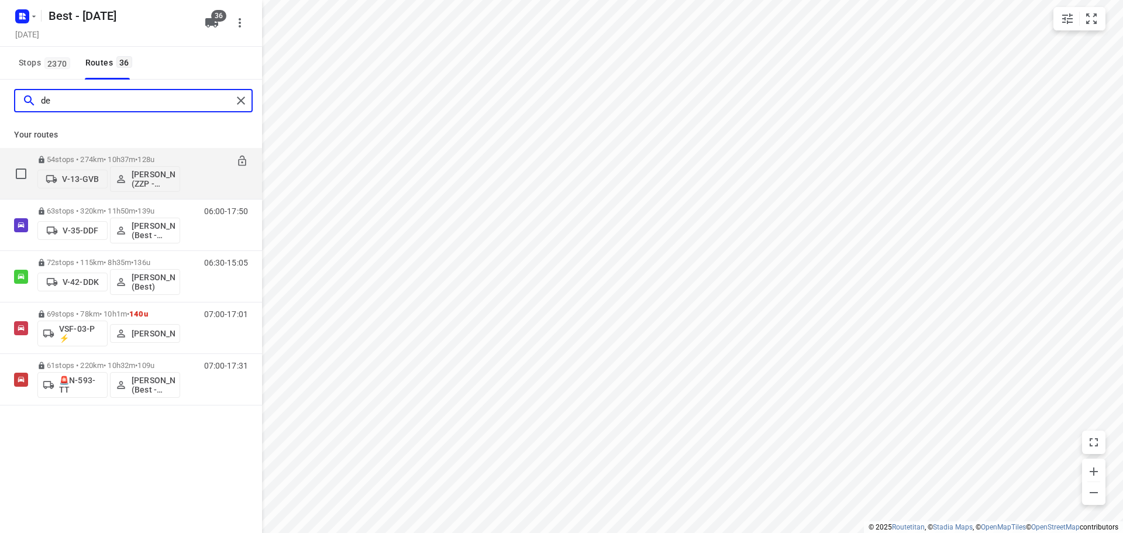
type input "de"
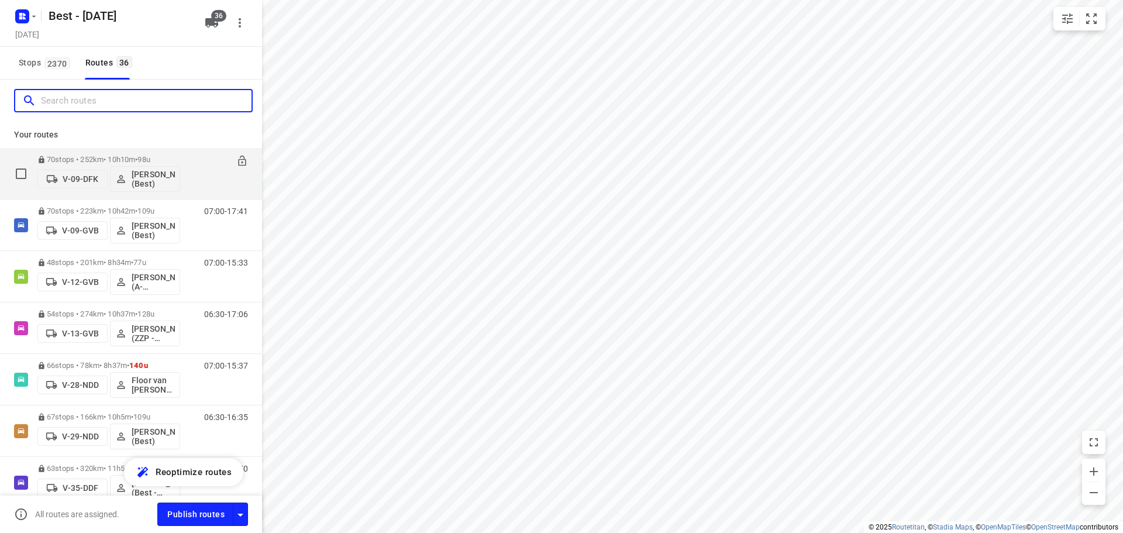
click at [176, 108] on input "Search routes" at bounding box center [146, 101] width 211 height 18
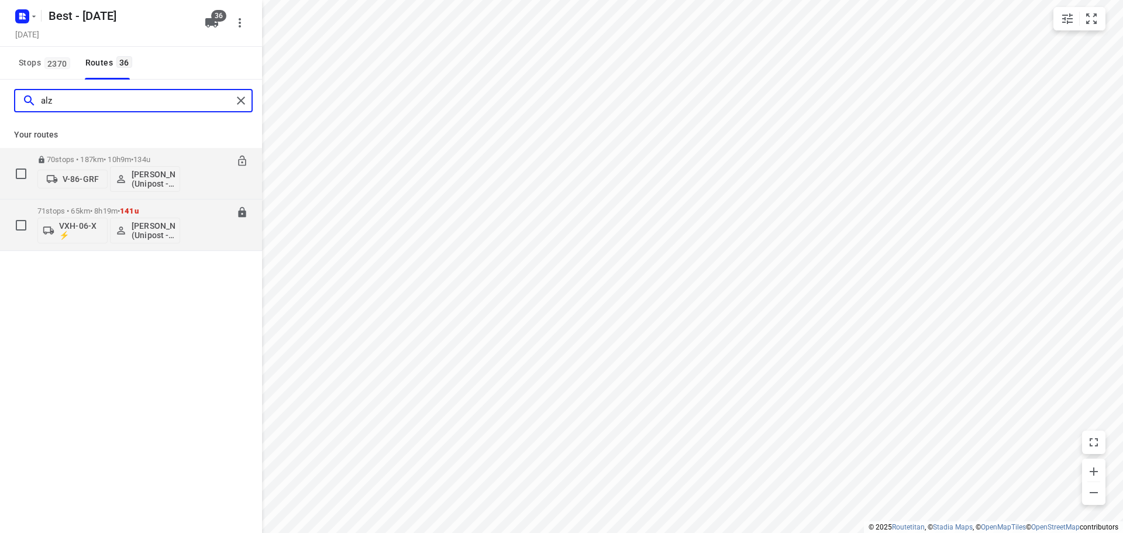
type input "alz"
click at [240, 212] on icon at bounding box center [242, 212] width 12 height 12
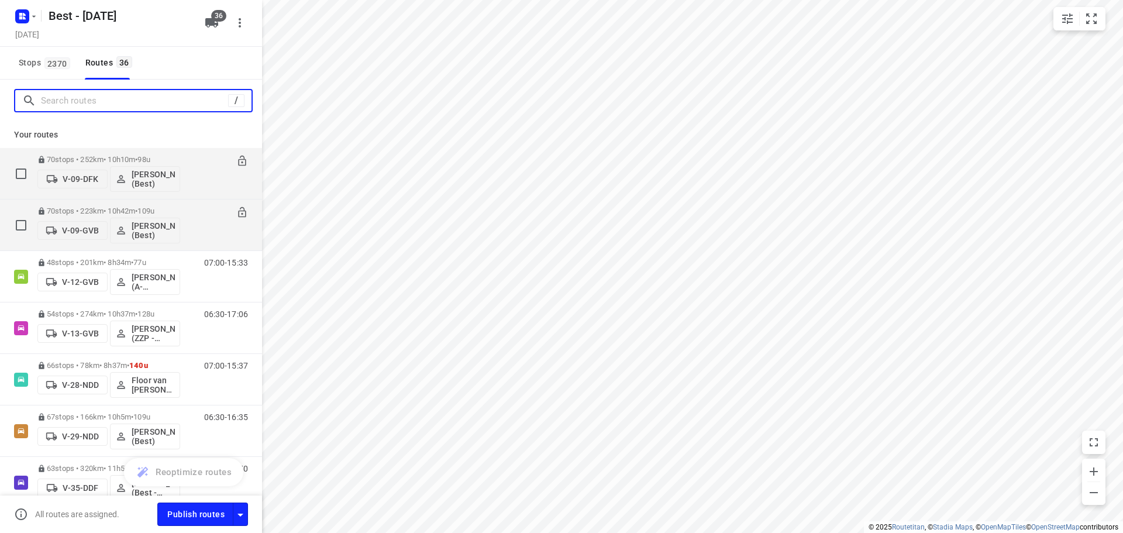
click at [198, 98] on input "Search routes" at bounding box center [134, 101] width 187 height 18
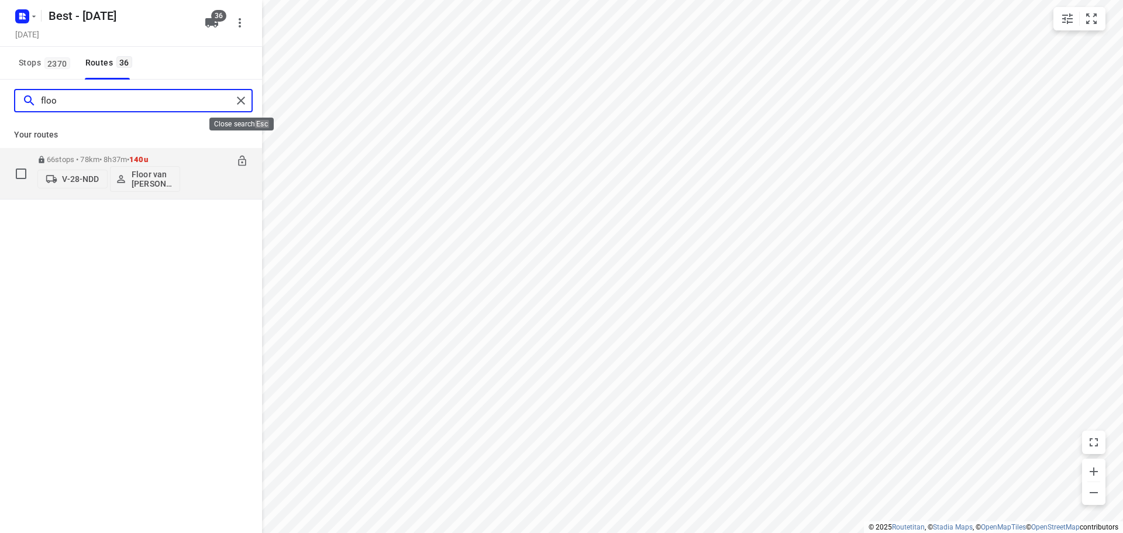
type input "floo"
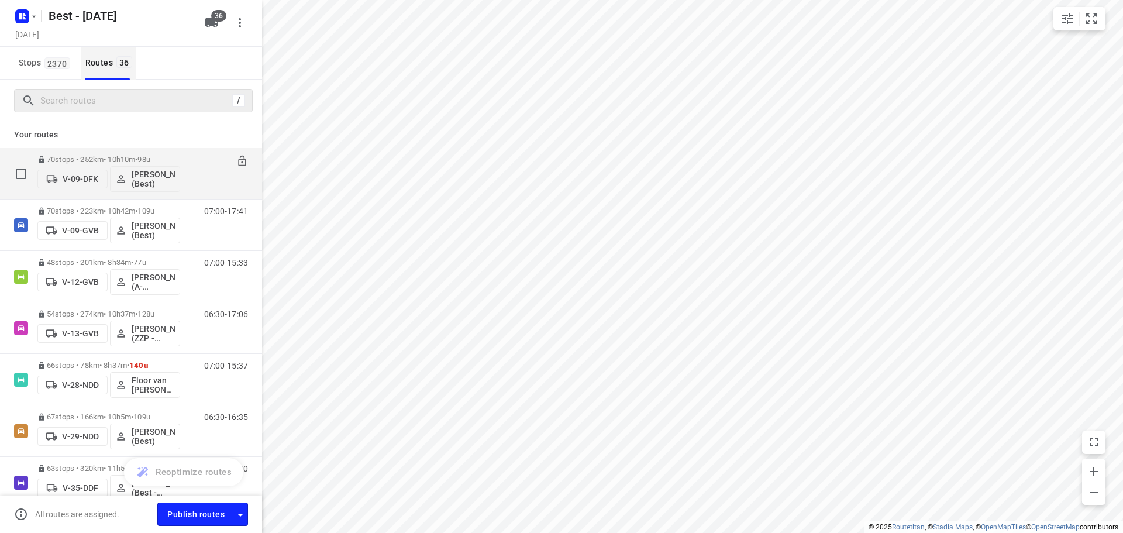
click at [123, 75] on button "Routes 36" at bounding box center [108, 63] width 55 height 33
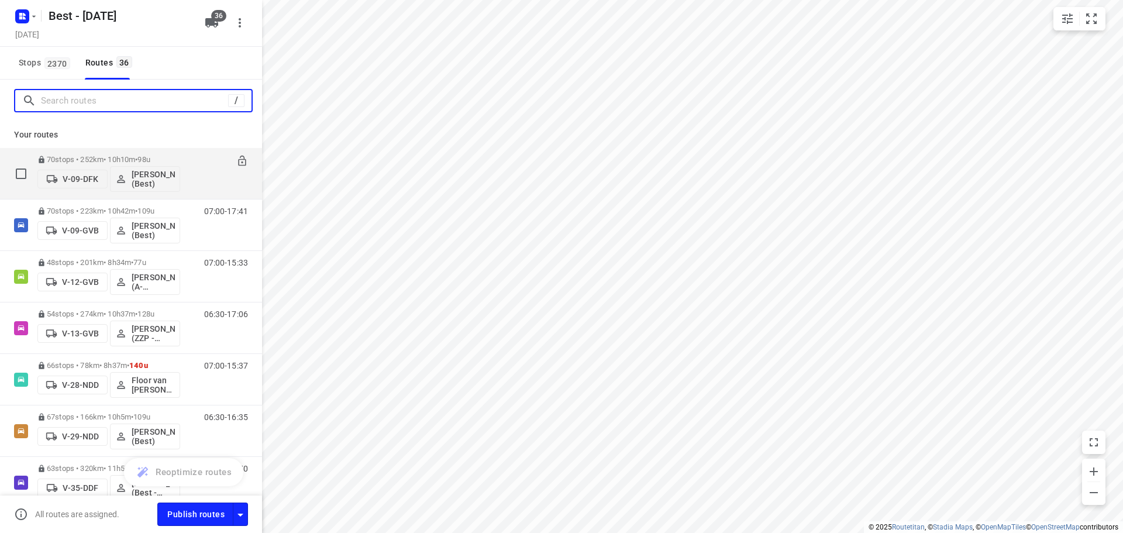
click at [115, 103] on input "Search routes" at bounding box center [134, 101] width 187 height 18
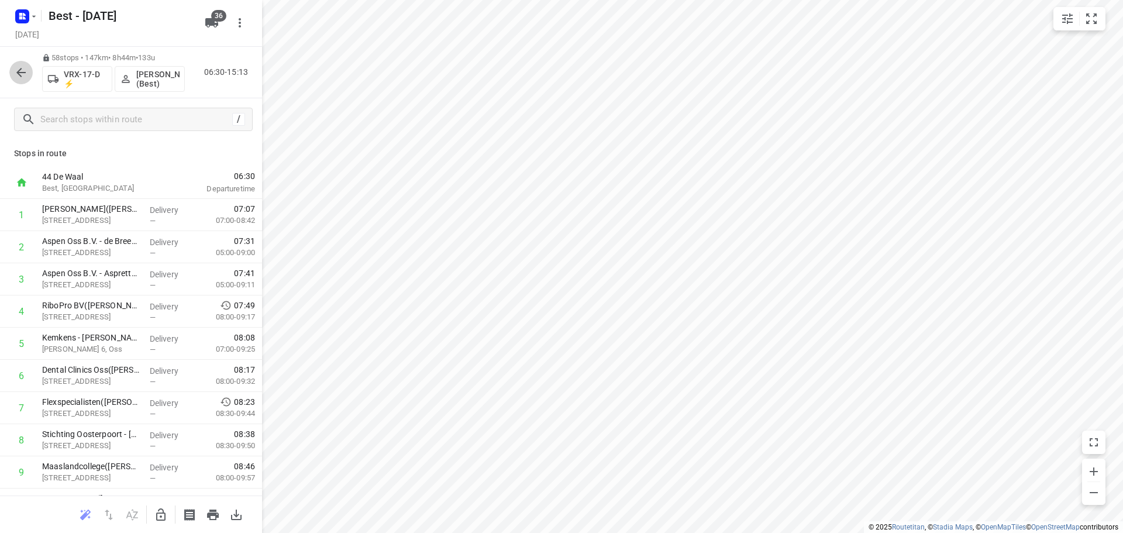
click at [13, 69] on button "button" at bounding box center [20, 72] width 23 height 23
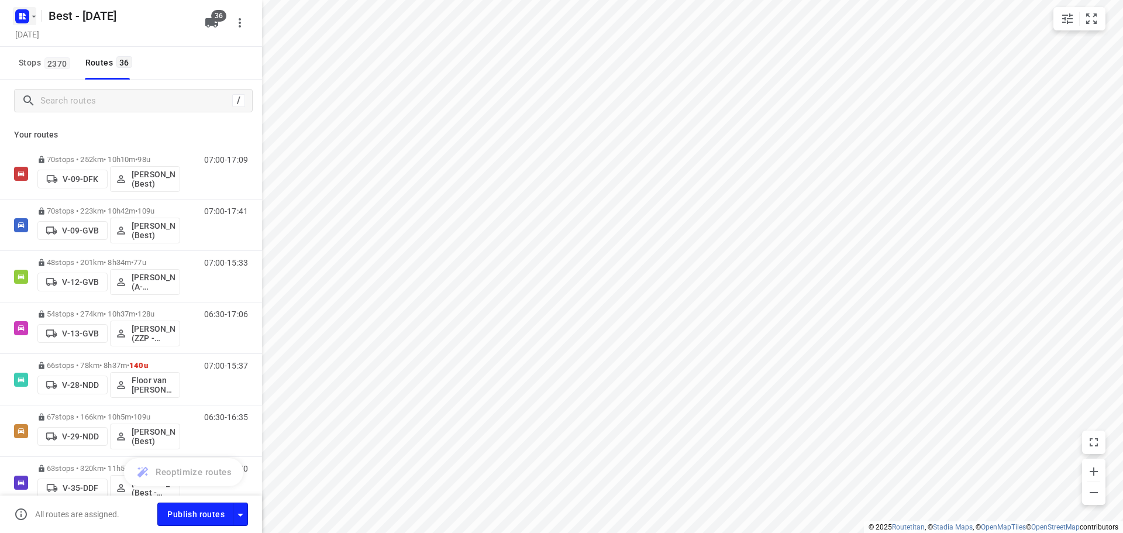
click at [26, 19] on rect "button" at bounding box center [22, 16] width 14 height 14
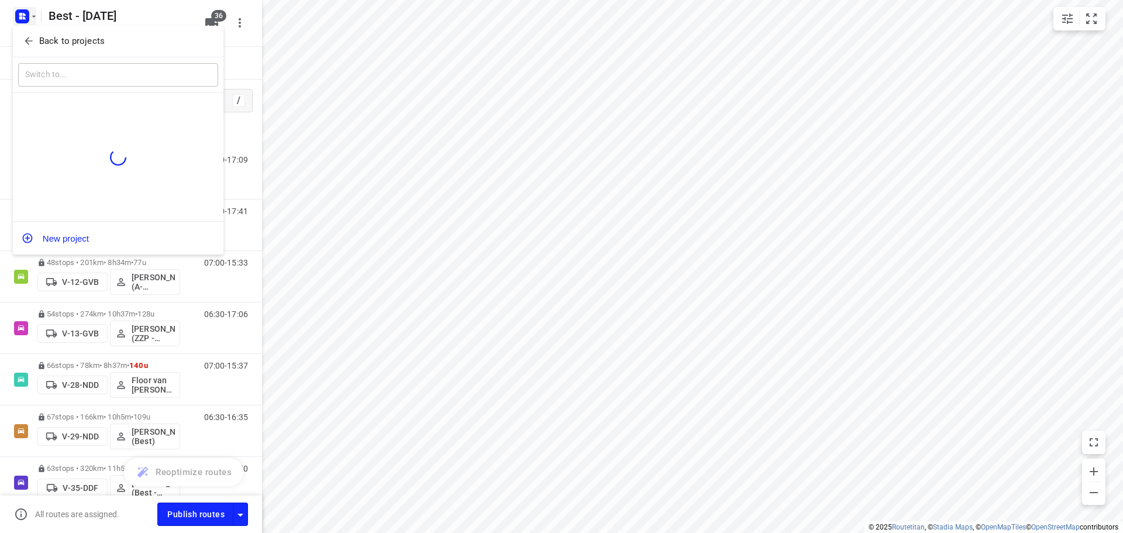
click at [49, 55] on div "Back to projects" at bounding box center [118, 42] width 211 height 32
click at [53, 48] on button "Back to projects" at bounding box center [118, 41] width 200 height 19
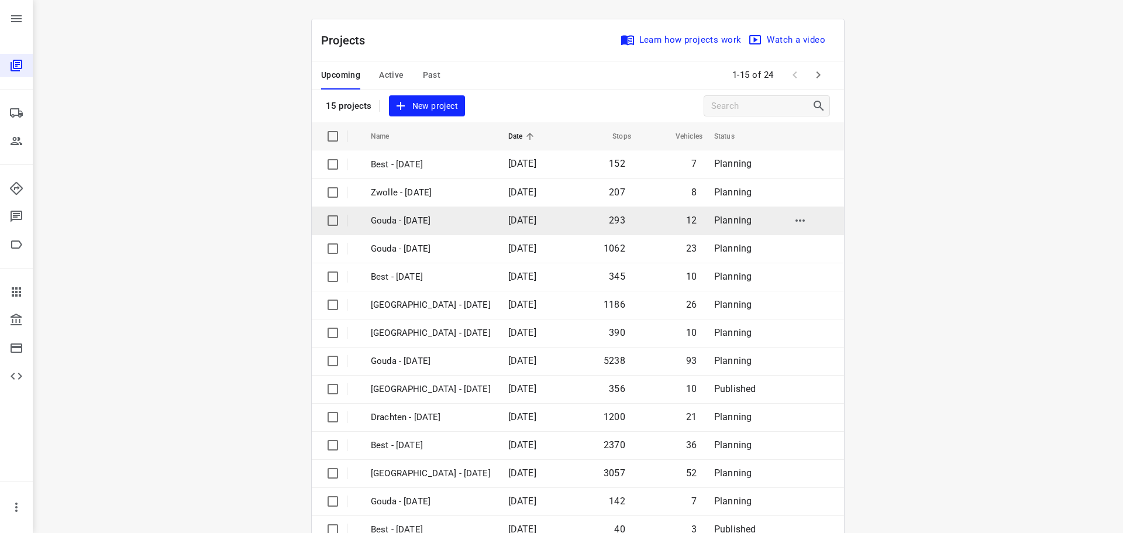
scroll to position [58, 0]
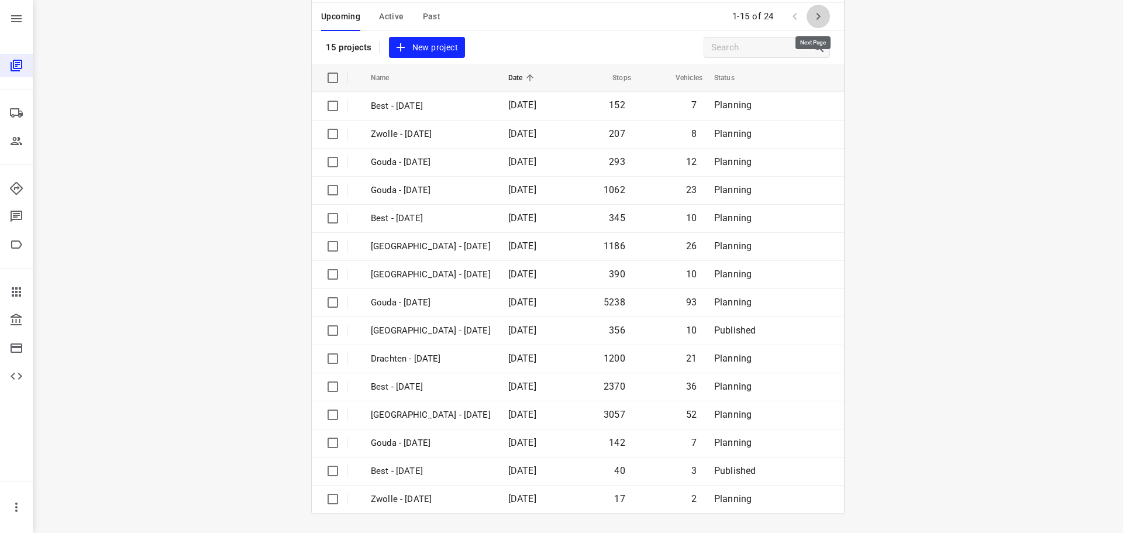
click at [811, 21] on icon "button" at bounding box center [818, 16] width 14 height 14
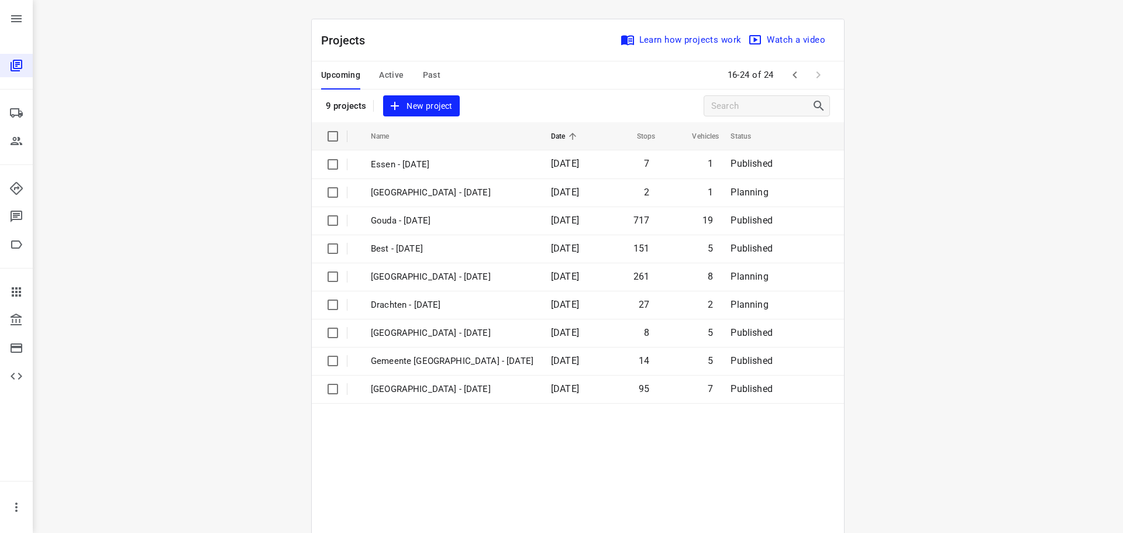
click at [792, 69] on icon "button" at bounding box center [795, 75] width 14 height 14
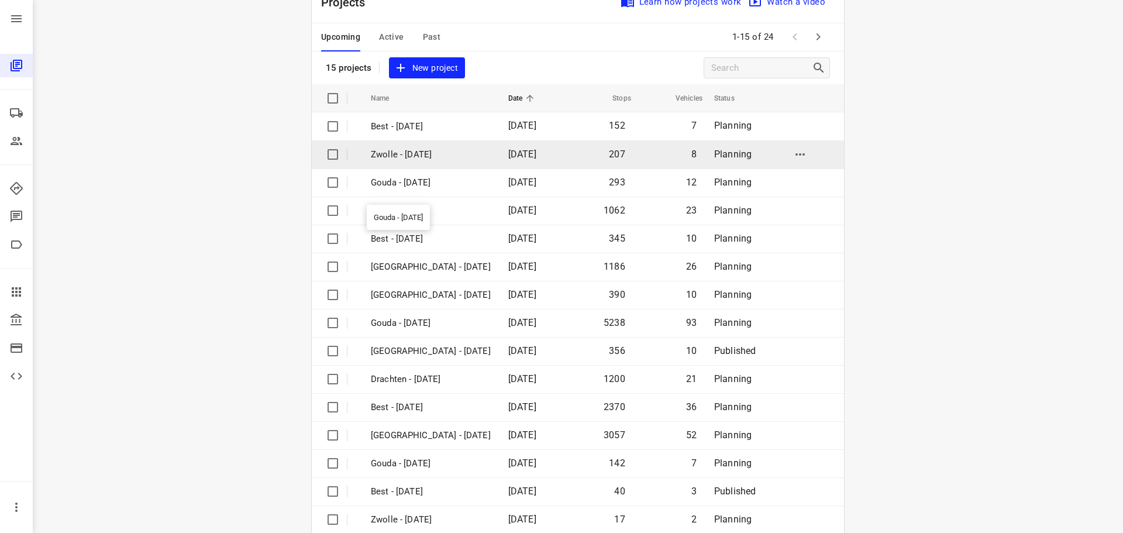
scroll to position [58, 0]
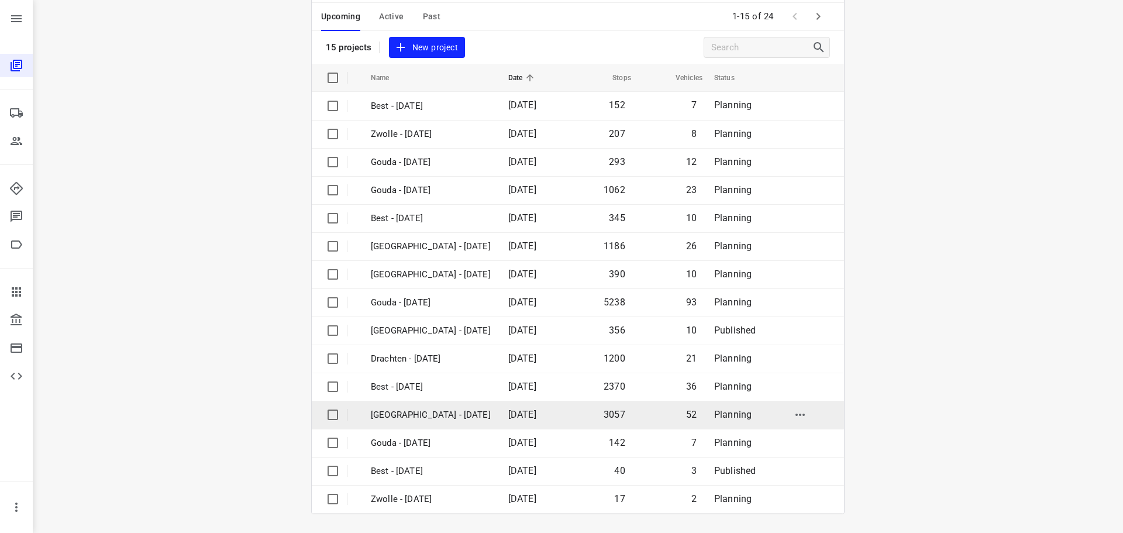
click at [416, 418] on p "[GEOGRAPHIC_DATA] - [DATE]" at bounding box center [431, 414] width 120 height 13
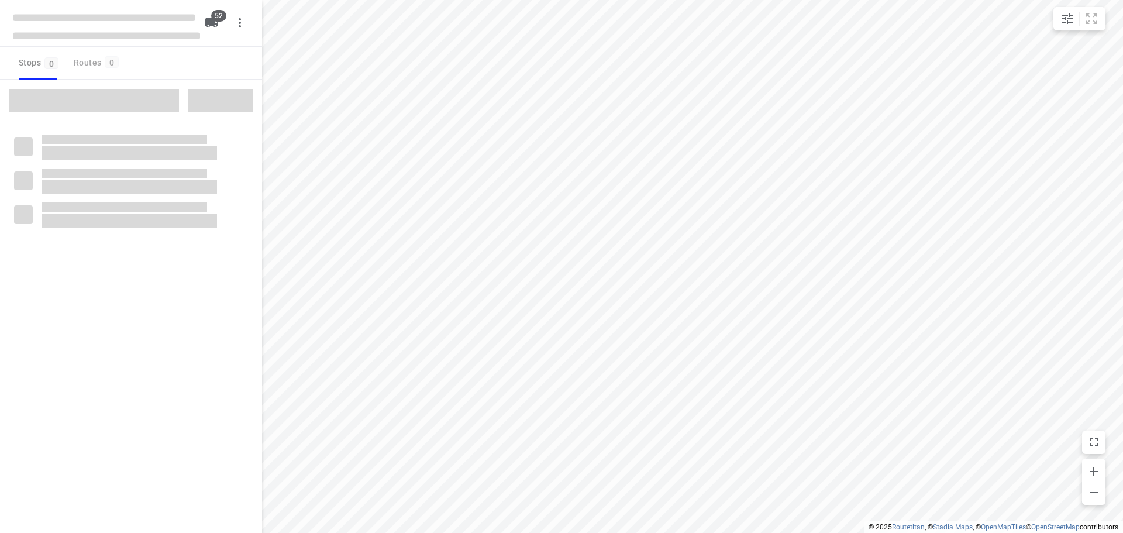
checkbox input "true"
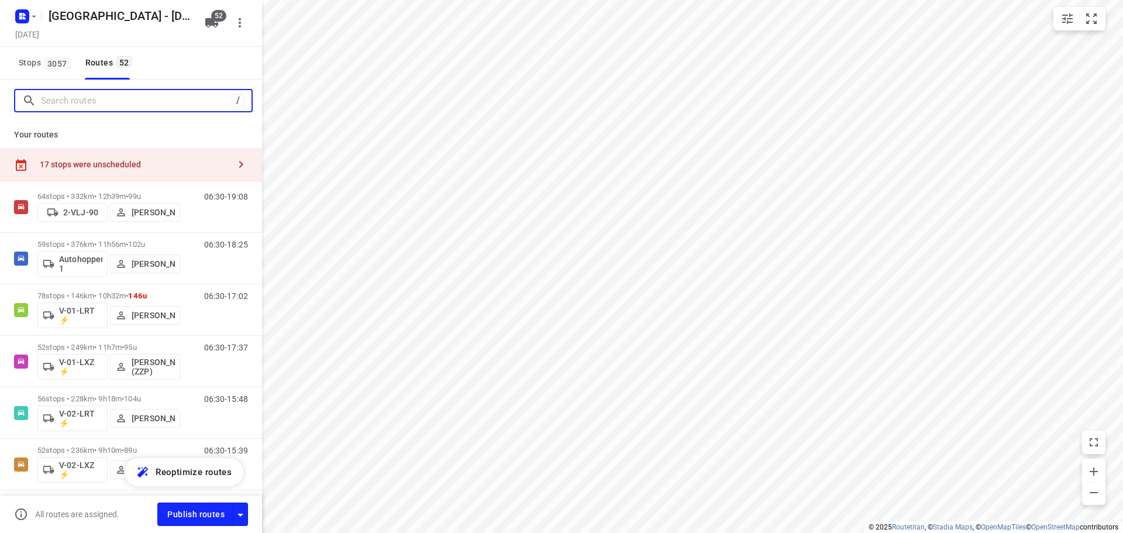
click at [173, 108] on input "Search routes" at bounding box center [136, 101] width 191 height 18
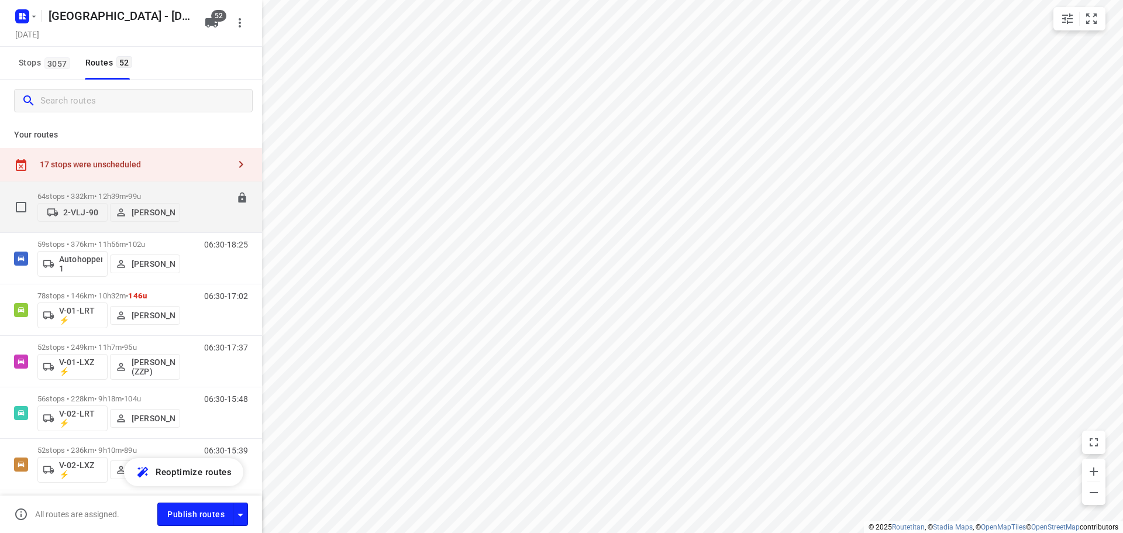
click at [124, 187] on div "64 stops • 332km • 12h39m • 99u 2-VLJ-90 Fikri Mizaz" at bounding box center [108, 207] width 143 height 42
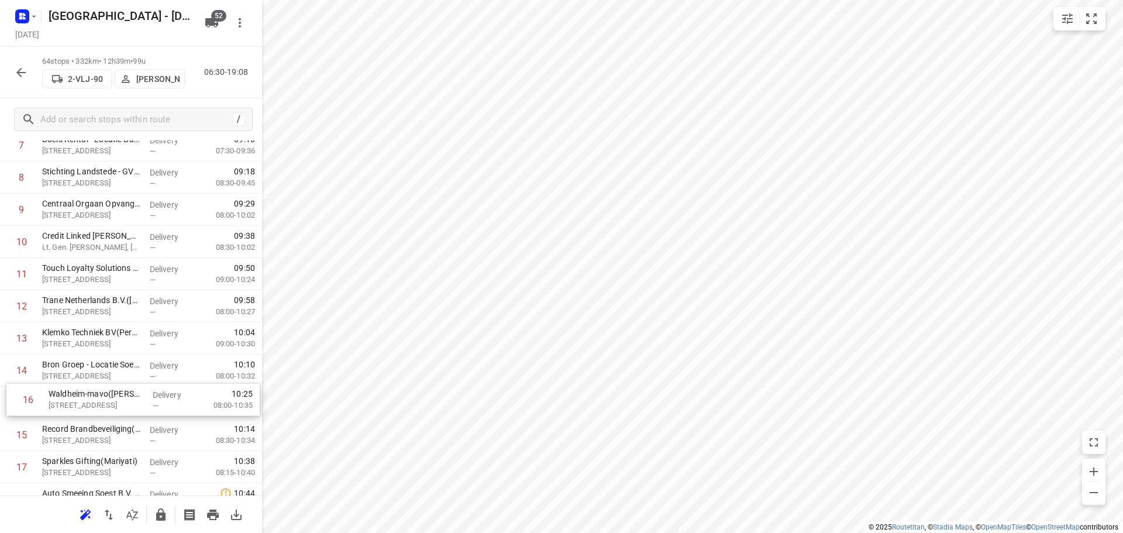
scroll to position [296, 0]
drag, startPoint x: 89, startPoint y: 444, endPoint x: 96, endPoint y: 273, distance: 171.5
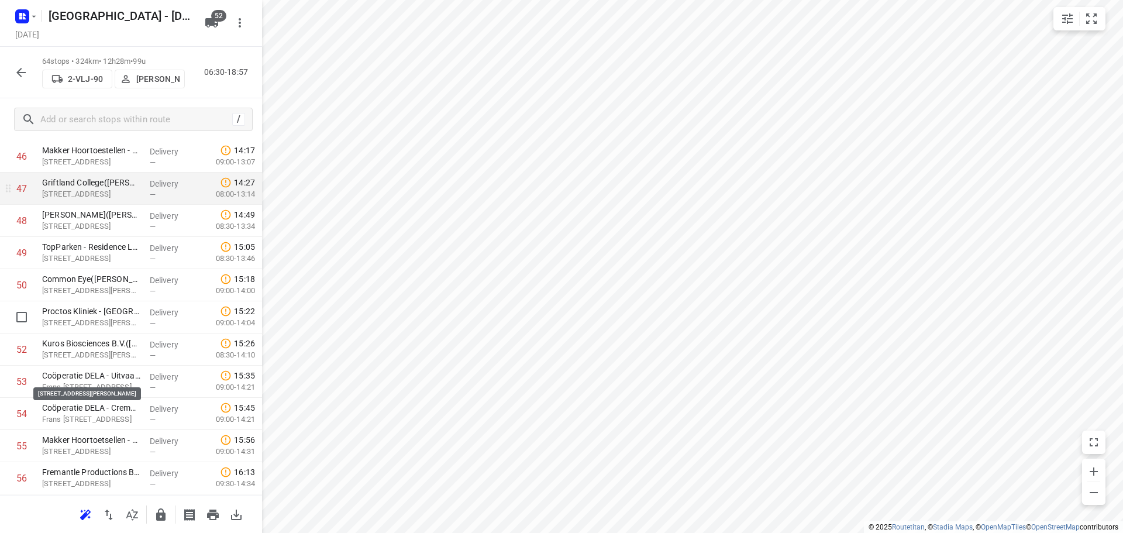
scroll to position [1484, 0]
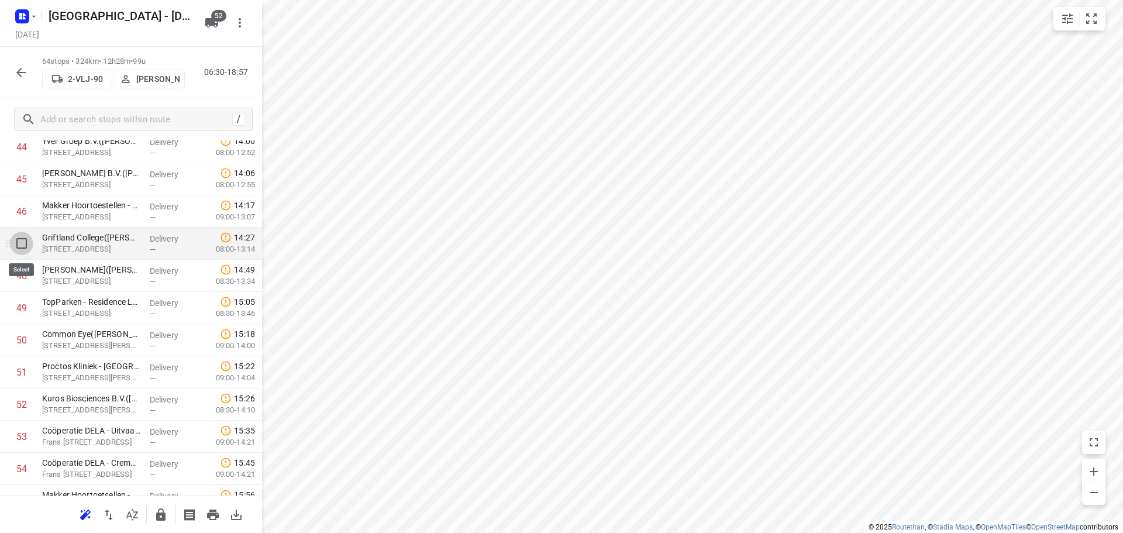
click at [23, 243] on input "checkbox" at bounding box center [21, 243] width 23 height 23
checkbox input "true"
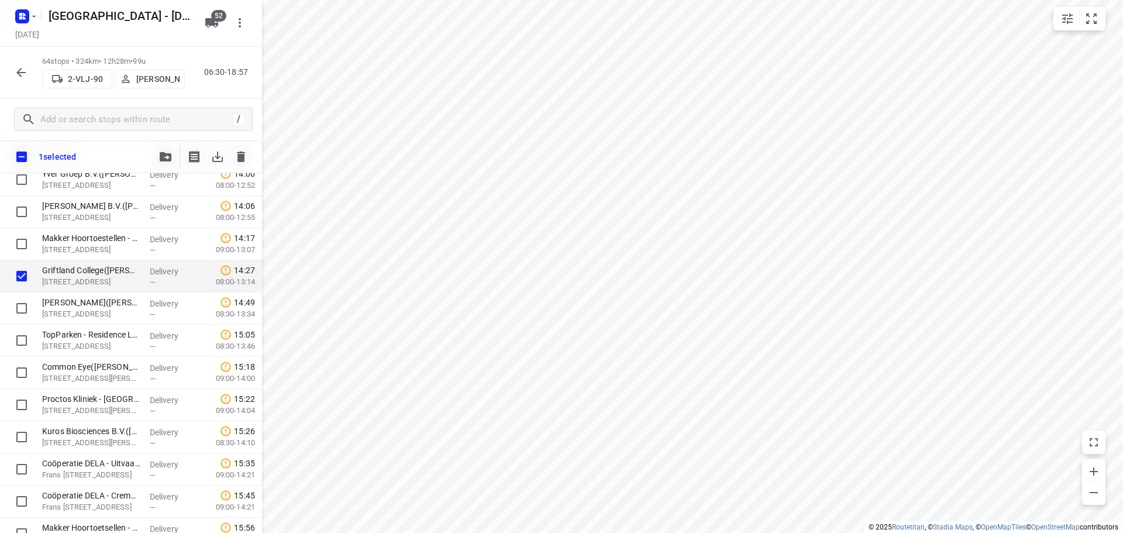
click at [154, 151] on span at bounding box center [165, 155] width 23 height 11
click at [171, 160] on icon "button" at bounding box center [166, 156] width 12 height 9
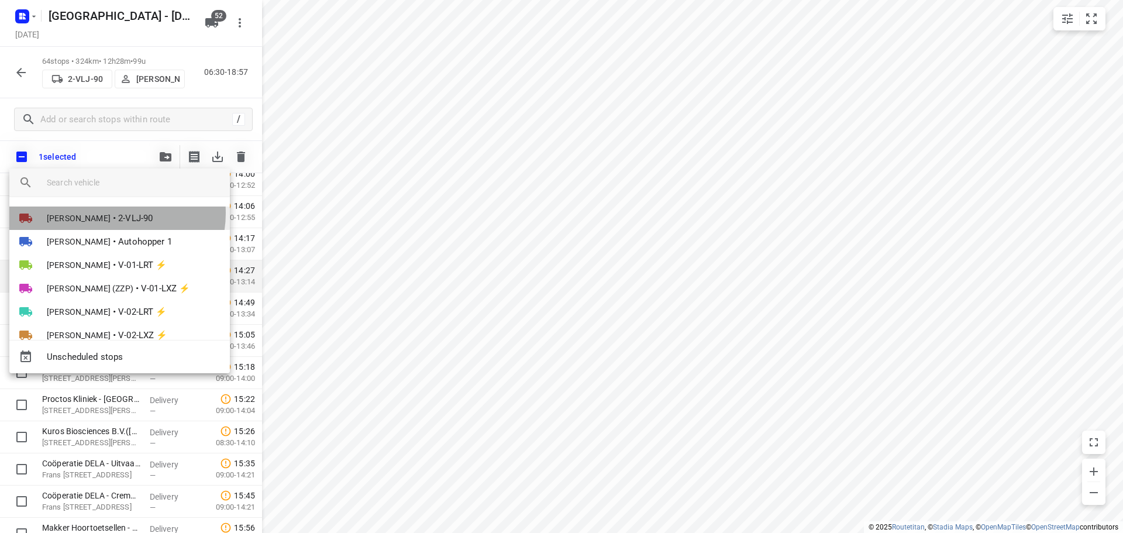
click at [118, 213] on span "2-VLJ-90" at bounding box center [135, 218] width 35 height 13
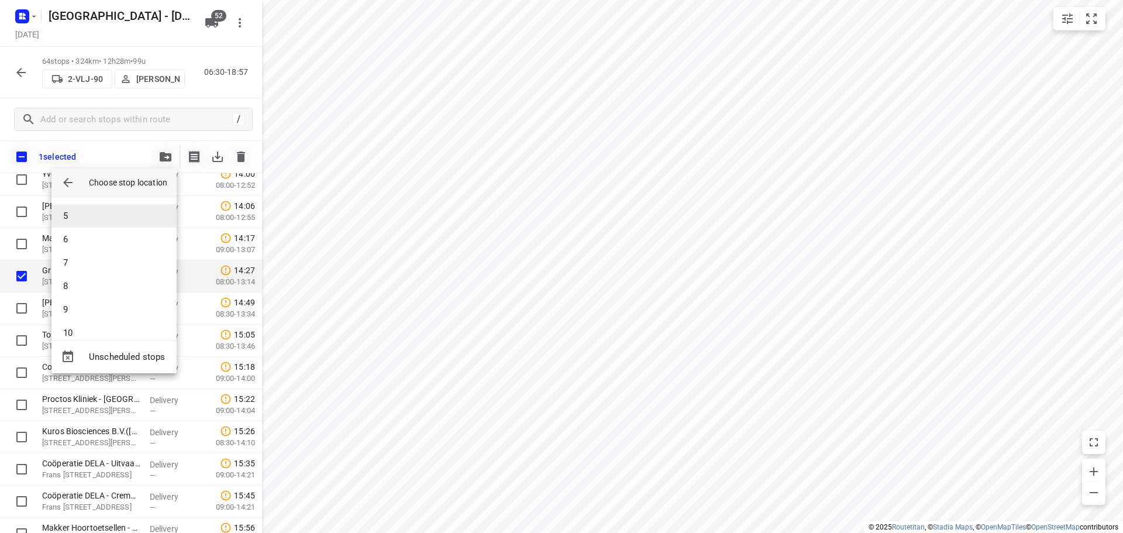
scroll to position [175, 0]
click at [74, 304] on li "12" at bounding box center [113, 295] width 125 height 23
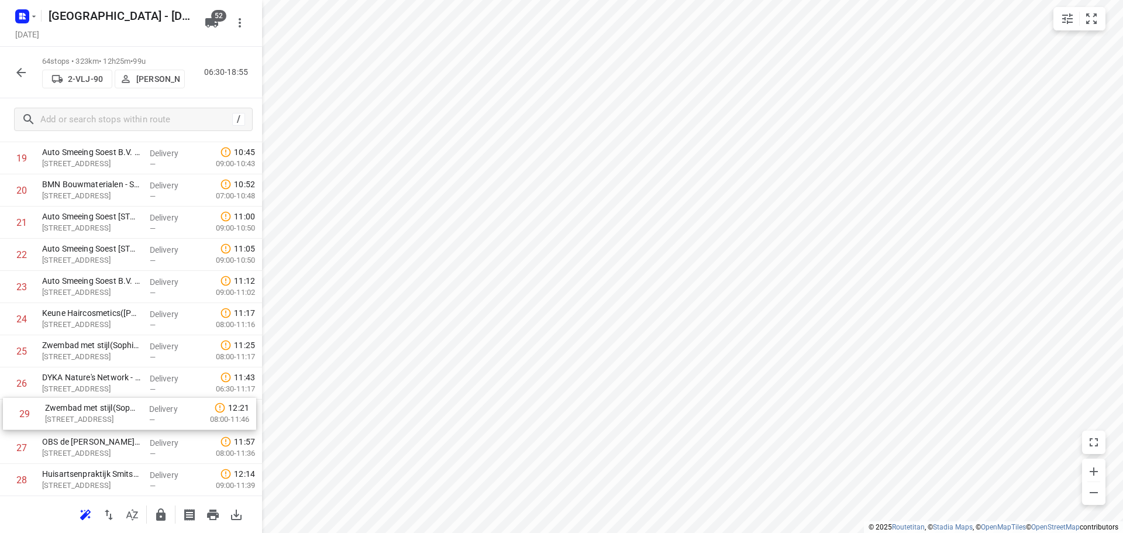
scroll to position [670, 0]
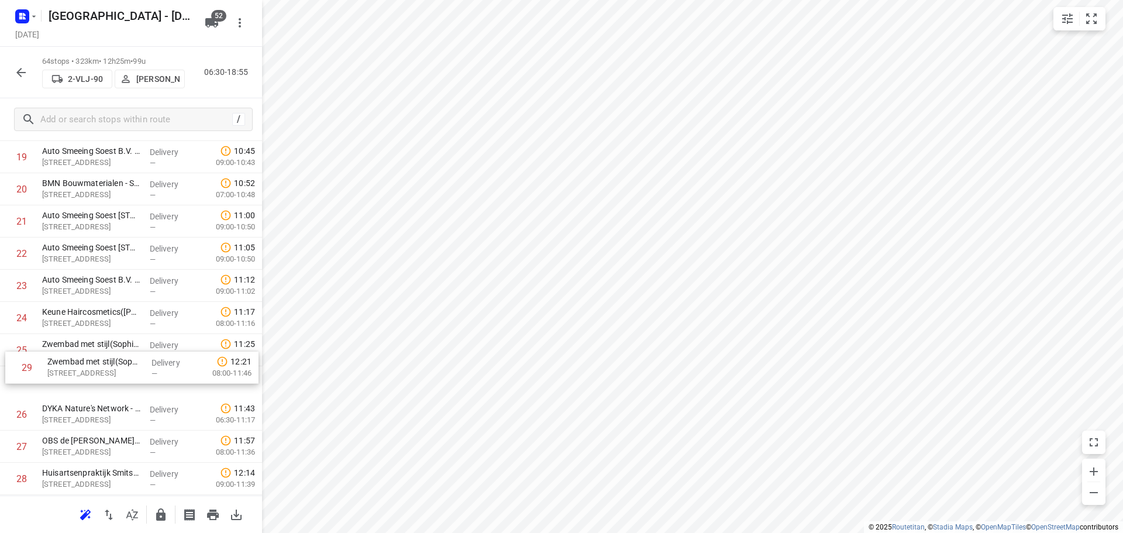
drag, startPoint x: 60, startPoint y: 475, endPoint x: 67, endPoint y: 344, distance: 131.2
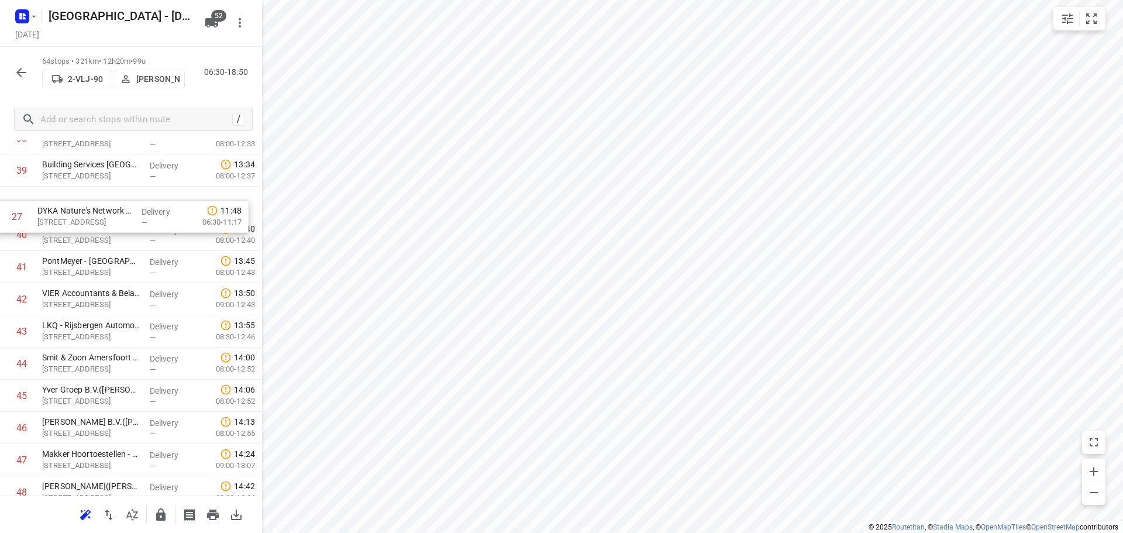
scroll to position [1267, 0]
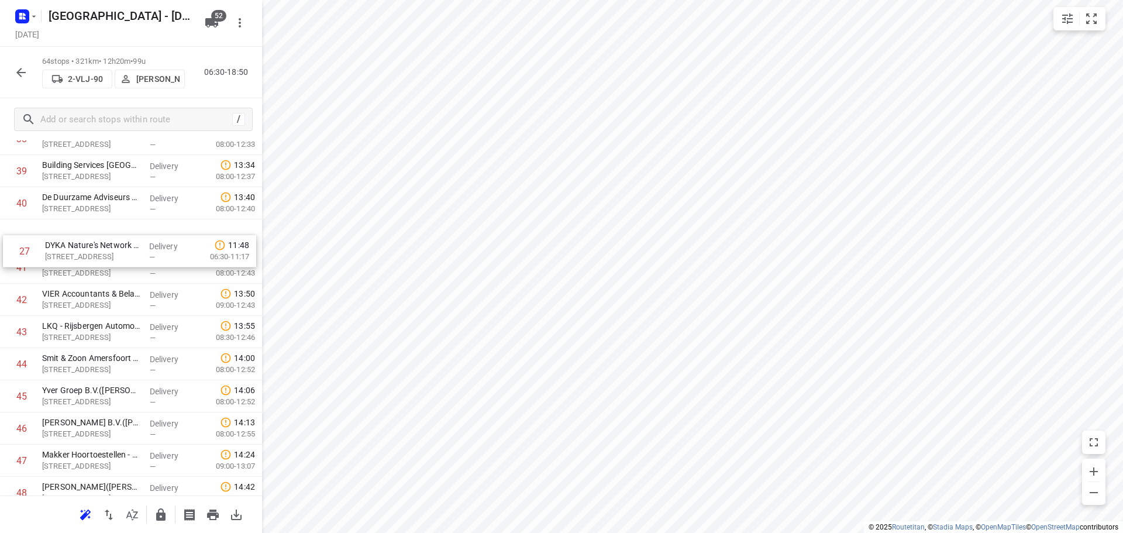
drag, startPoint x: 111, startPoint y: 352, endPoint x: 116, endPoint y: 244, distance: 107.7
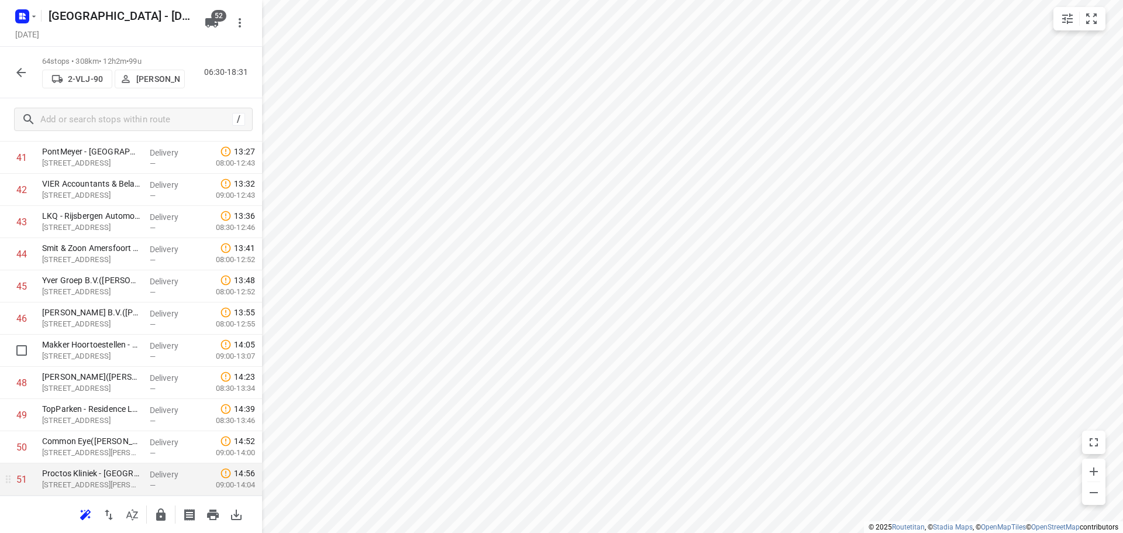
scroll to position [1443, 0]
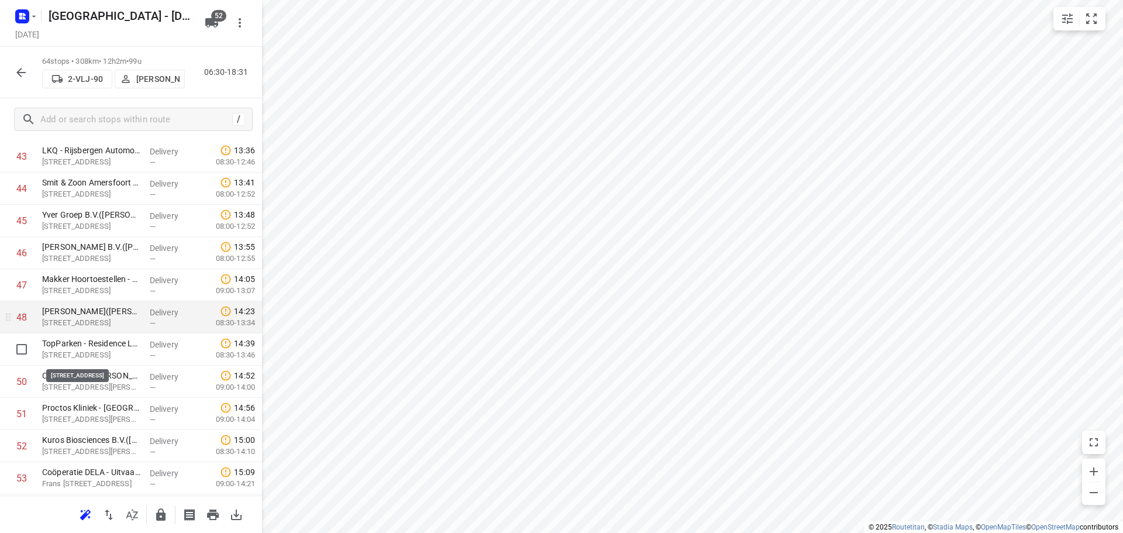
drag, startPoint x: 107, startPoint y: 352, endPoint x: 102, endPoint y: 313, distance: 38.9
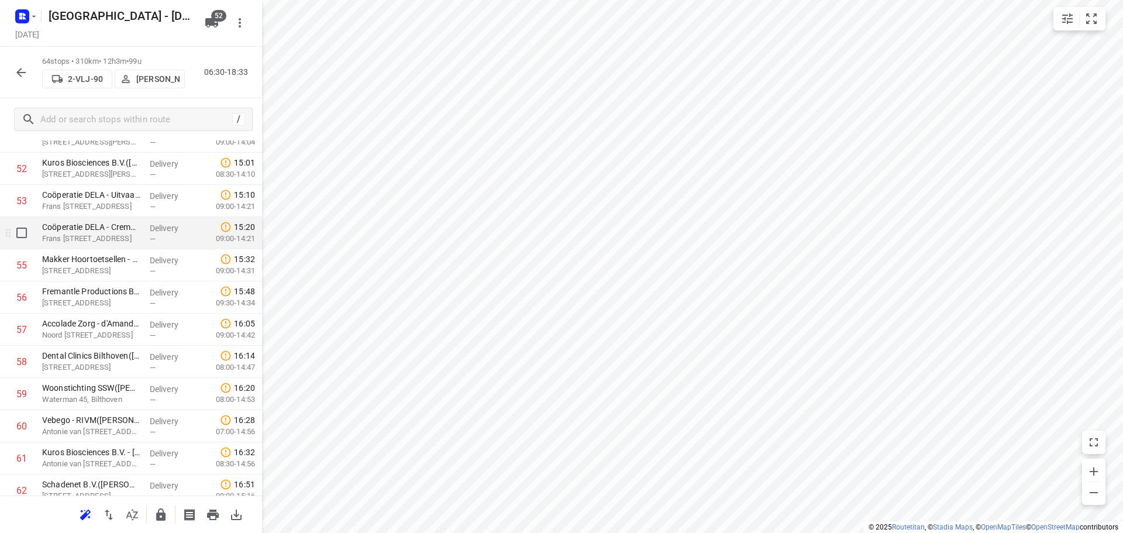
scroll to position [1735, 0]
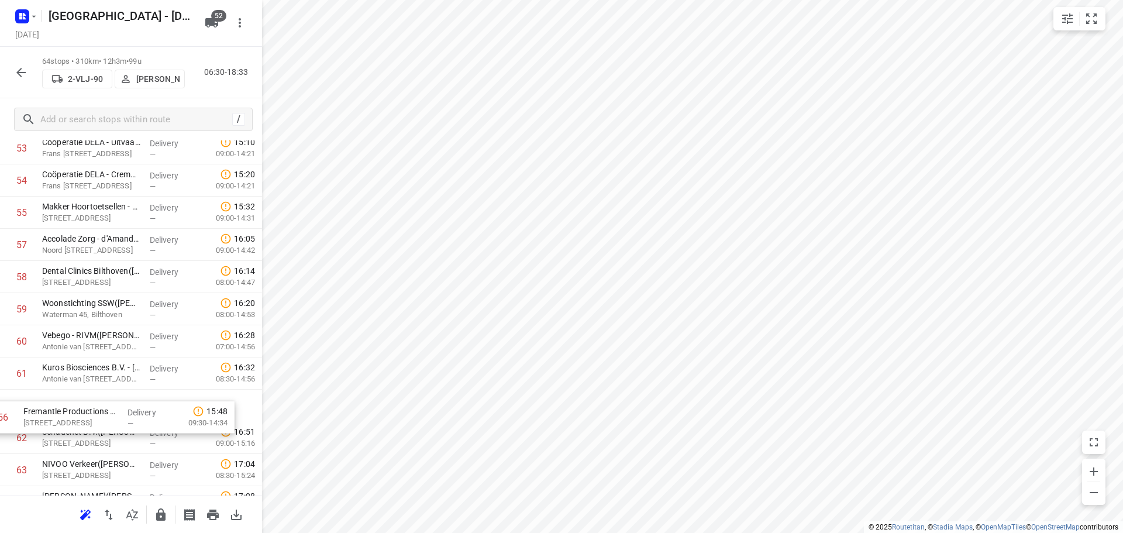
drag, startPoint x: 151, startPoint y: 274, endPoint x: 135, endPoint y: 409, distance: 136.7
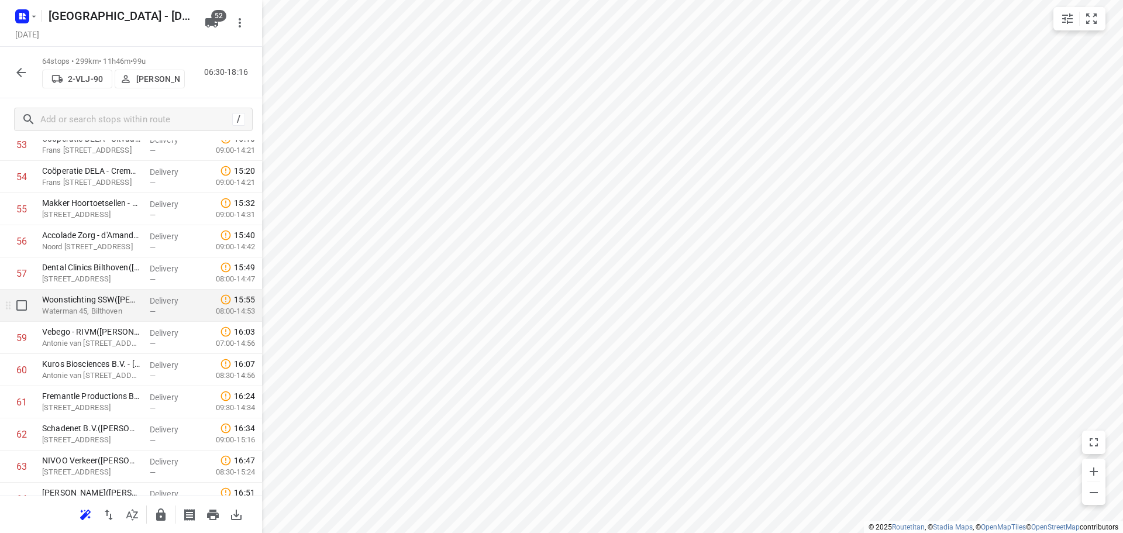
scroll to position [1828, 0]
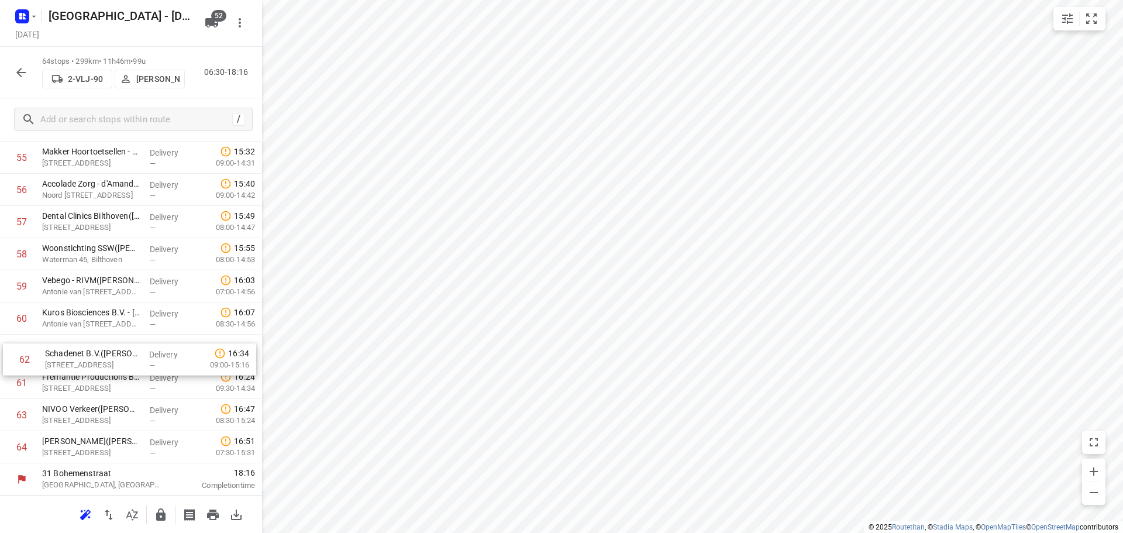
drag, startPoint x: 129, startPoint y: 385, endPoint x: 135, endPoint y: 355, distance: 30.3
click at [157, 518] on icon "button" at bounding box center [160, 514] width 9 height 12
click at [6, 71] on div "64 stops • 296km • 11h42m • 99u 2-VLJ-90 Fikri Mizaz 06:30-18:12" at bounding box center [131, 72] width 262 height 51
click at [17, 68] on icon "button" at bounding box center [21, 72] width 14 height 14
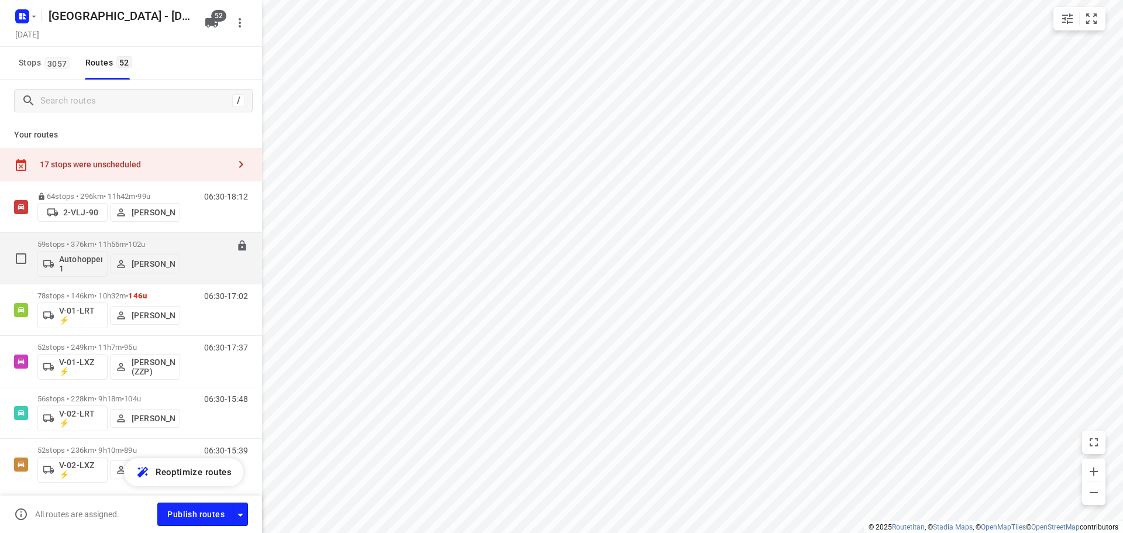
click at [95, 244] on p "59 stops • 376km • 11h56m • 102u" at bounding box center [108, 244] width 143 height 9
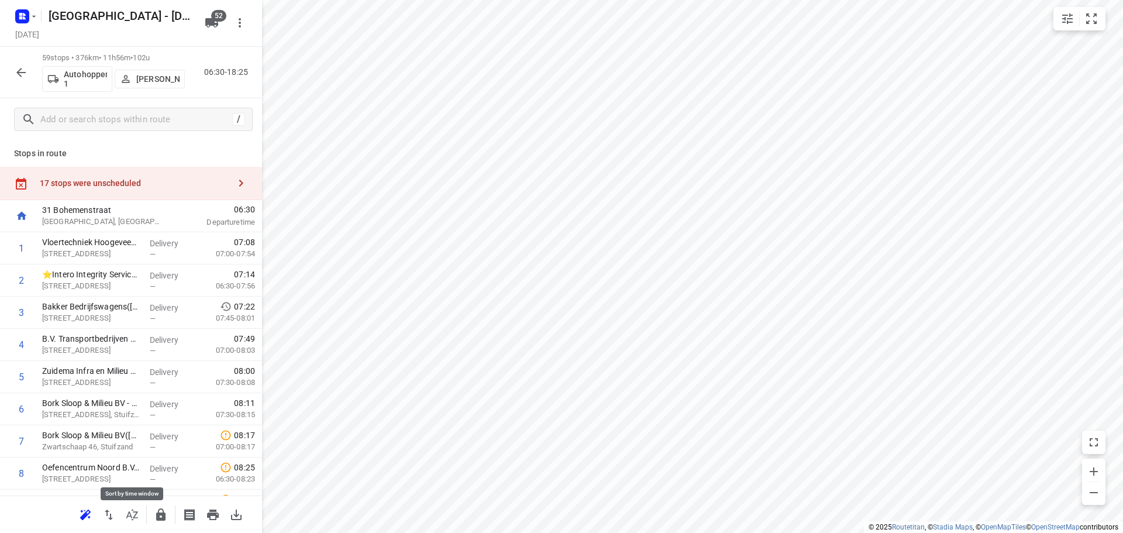
click at [133, 506] on button "button" at bounding box center [131, 514] width 23 height 23
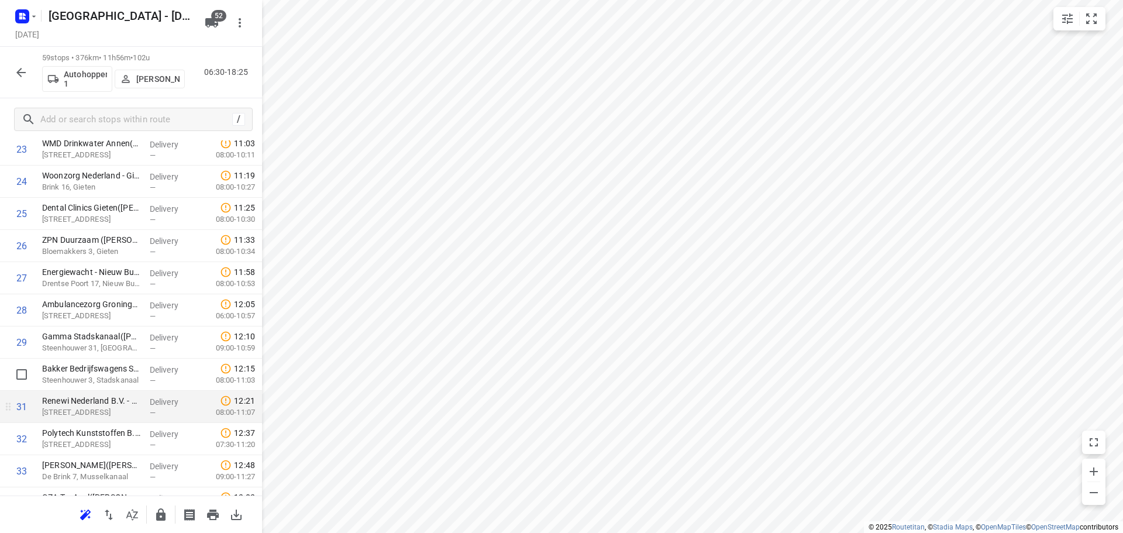
scroll to position [877, 0]
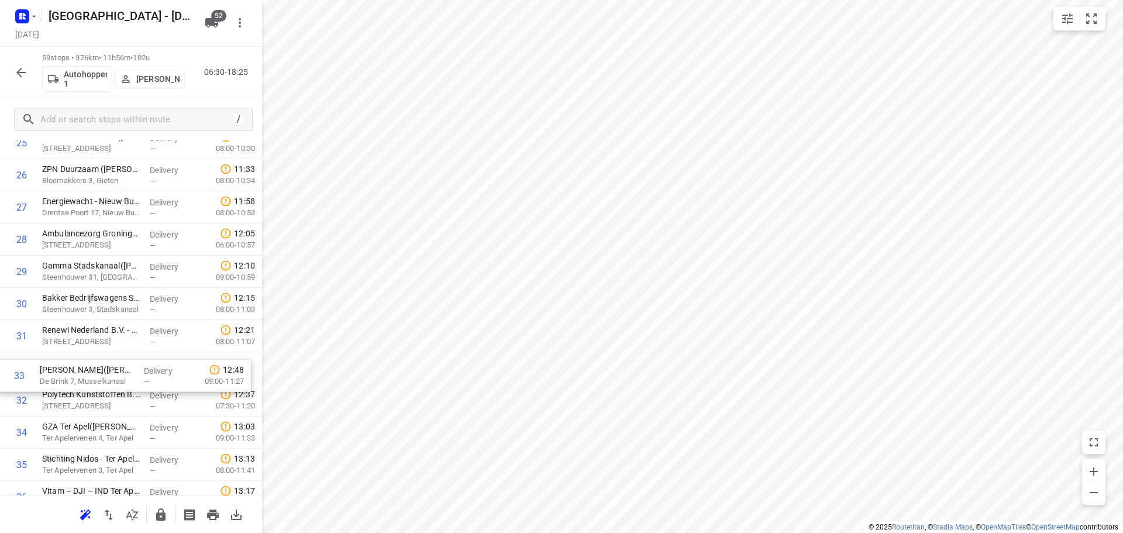
drag, startPoint x: 85, startPoint y: 392, endPoint x: 81, endPoint y: 359, distance: 33.5
click at [81, 361] on div "1 Vloertechniek Hoogeveen B.V.(Jacqueline) Lindberghstraat 27, Hoogeveen Delive…" at bounding box center [131, 304] width 262 height 1898
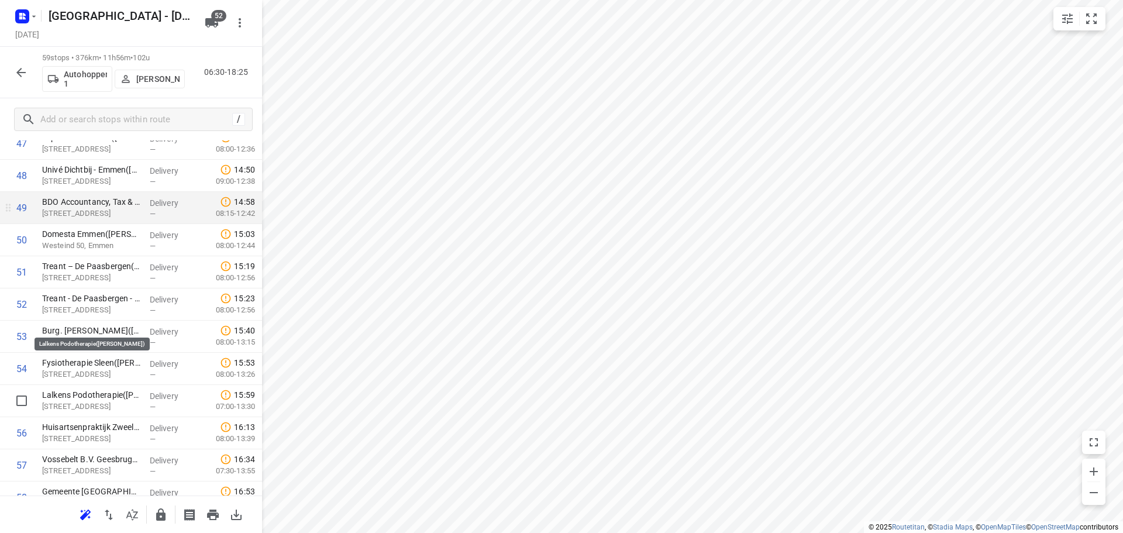
scroll to position [1667, 0]
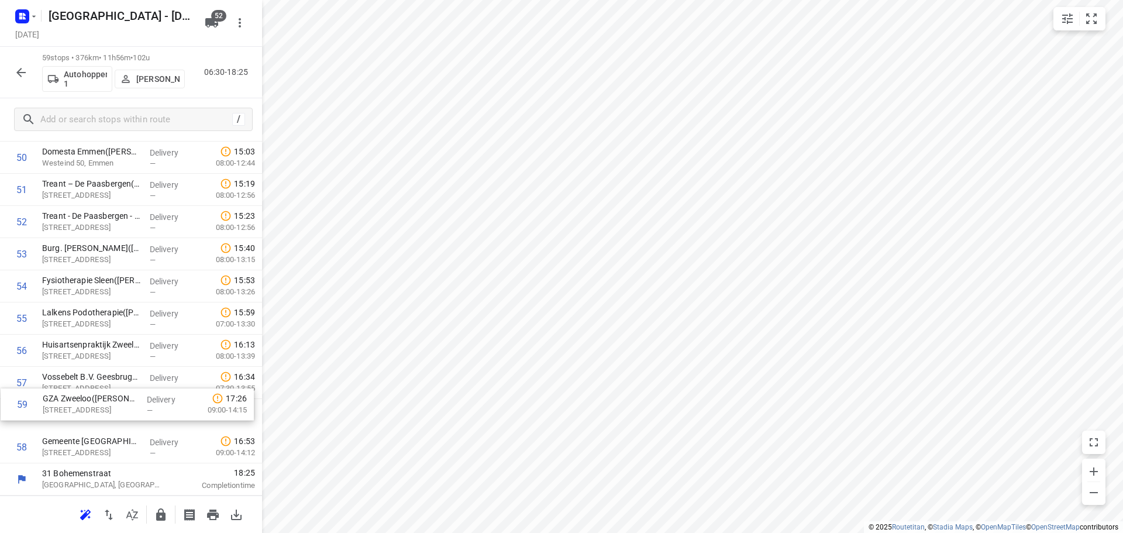
drag, startPoint x: 73, startPoint y: 446, endPoint x: 77, endPoint y: 385, distance: 60.4
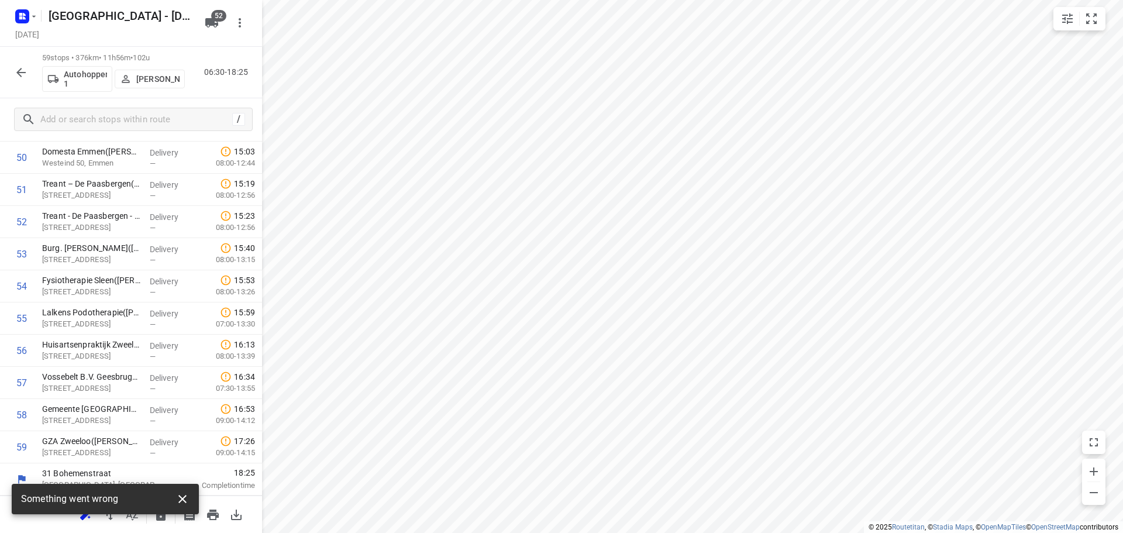
click at [185, 498] on icon "button" at bounding box center [182, 499] width 14 height 14
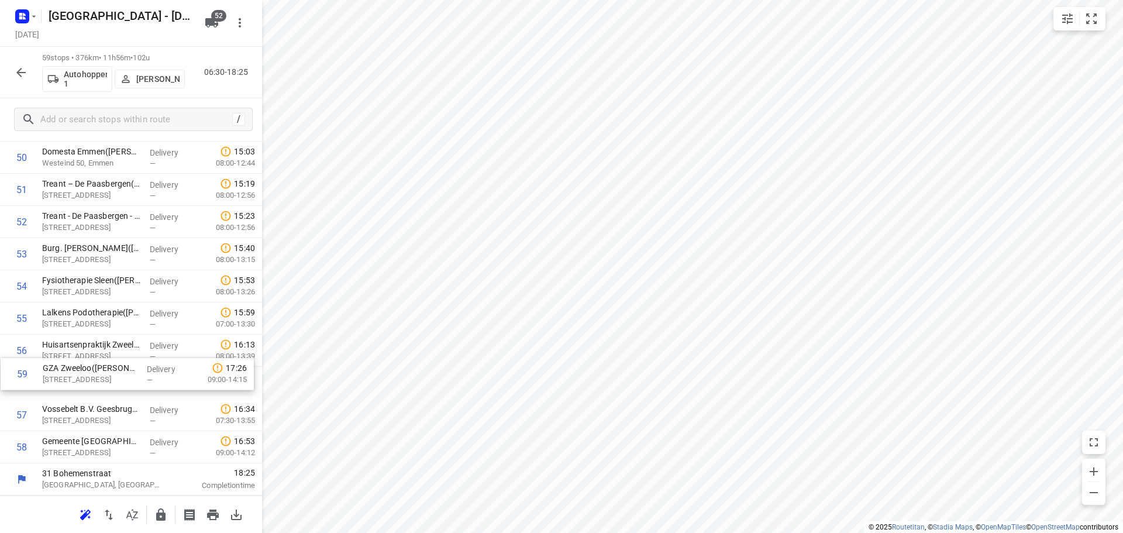
drag, startPoint x: 126, startPoint y: 426, endPoint x: 119, endPoint y: 369, distance: 57.2
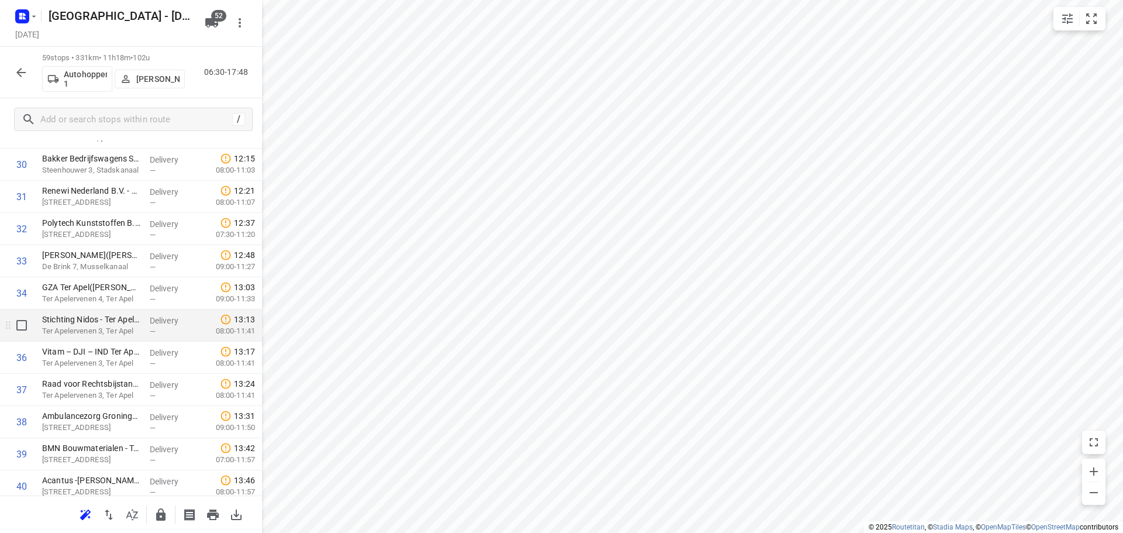
scroll to position [965, 0]
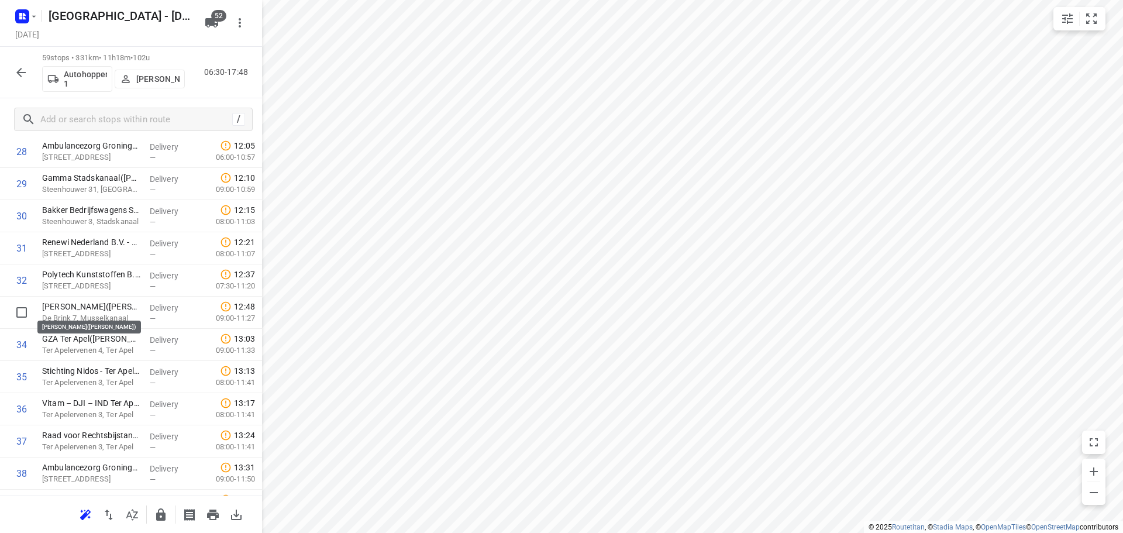
drag, startPoint x: 102, startPoint y: 305, endPoint x: 102, endPoint y: 274, distance: 30.4
click at [102, 274] on div "1 Vloertechniek Hoogeveen B.V.(Jacqueline) Lindberghstraat 27, Hoogeveen Delive…" at bounding box center [131, 216] width 262 height 1898
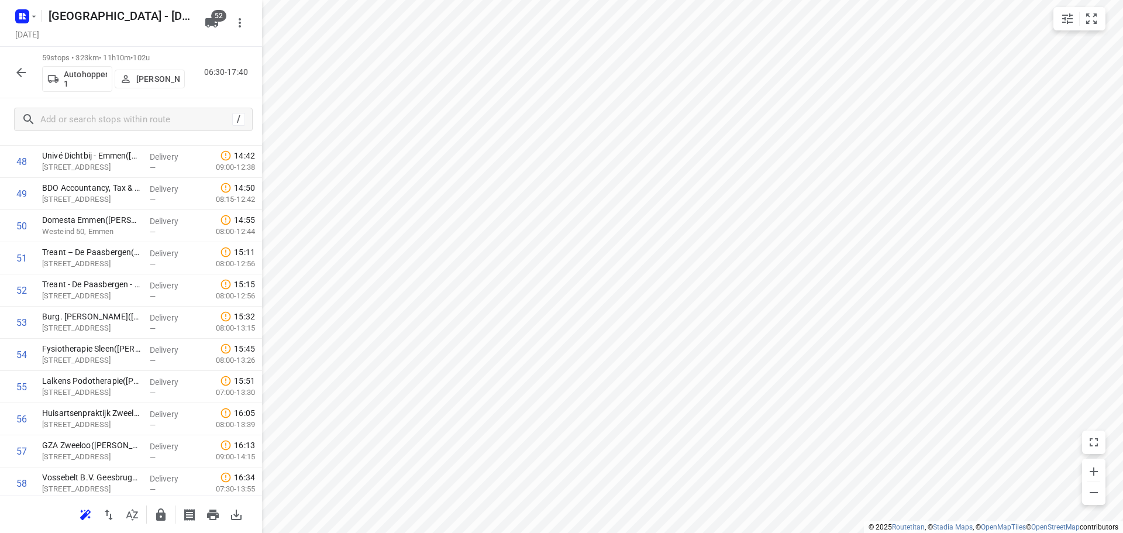
click at [261, 447] on div "i © 2025 Routetitan , © Stadia Maps , © OpenMapTiles © OpenStreetMap contributo…" at bounding box center [561, 266] width 1123 height 533
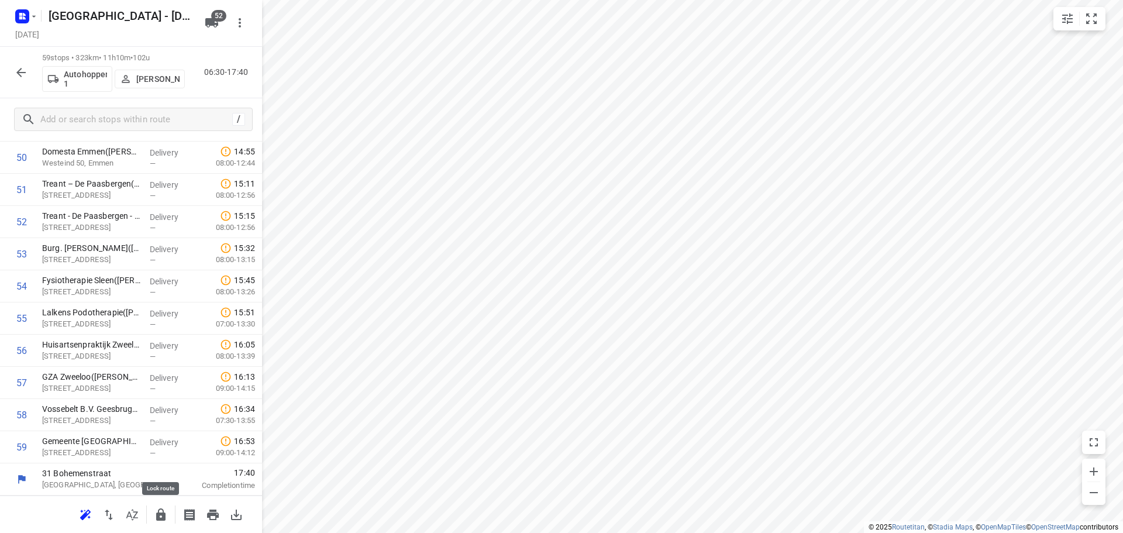
click at [161, 519] on icon "button" at bounding box center [160, 514] width 9 height 12
click at [15, 86] on div "59 stops • 323km • 11h10m • 102u Autohopper 1 Max Neppelenbroek 06:30-17:40" at bounding box center [131, 72] width 262 height 51
click at [14, 68] on icon "button" at bounding box center [21, 72] width 14 height 14
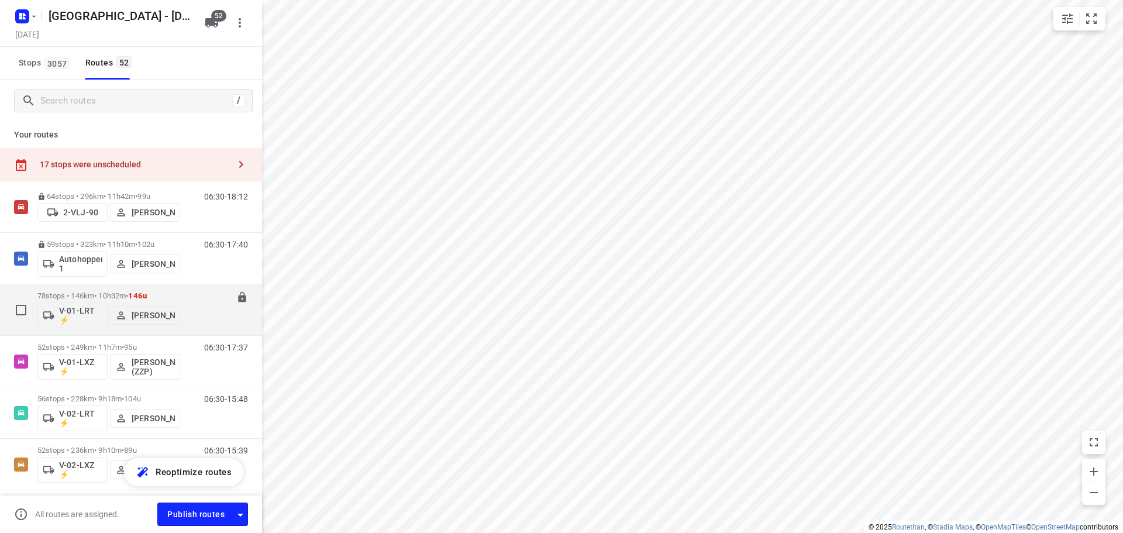
click at [69, 288] on div "78 stops • 146km • 10h32m • 146u V-01-LRT ⚡ Jorick Kok" at bounding box center [108, 309] width 143 height 49
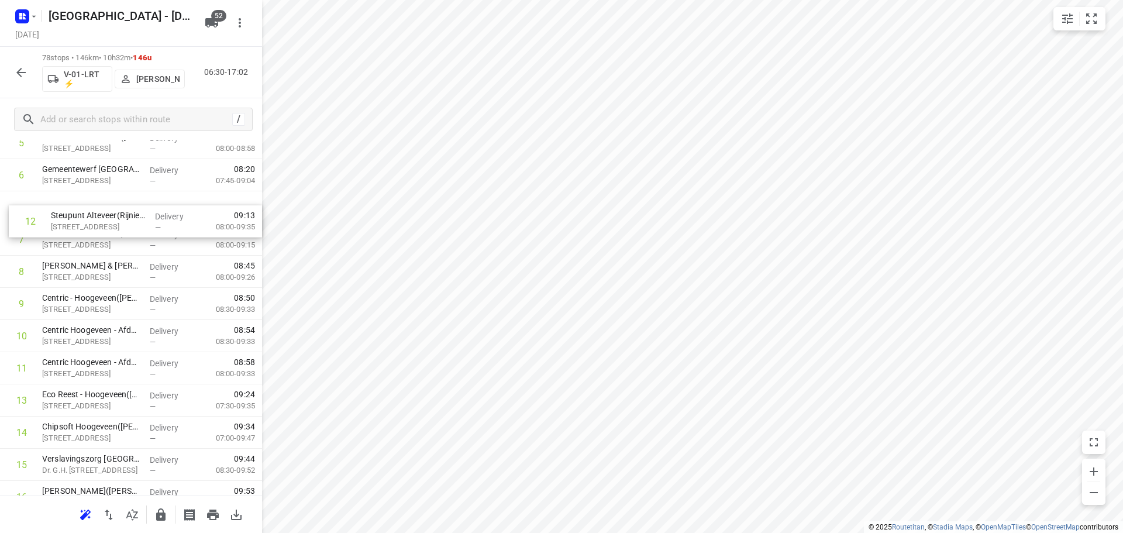
scroll to position [225, 0]
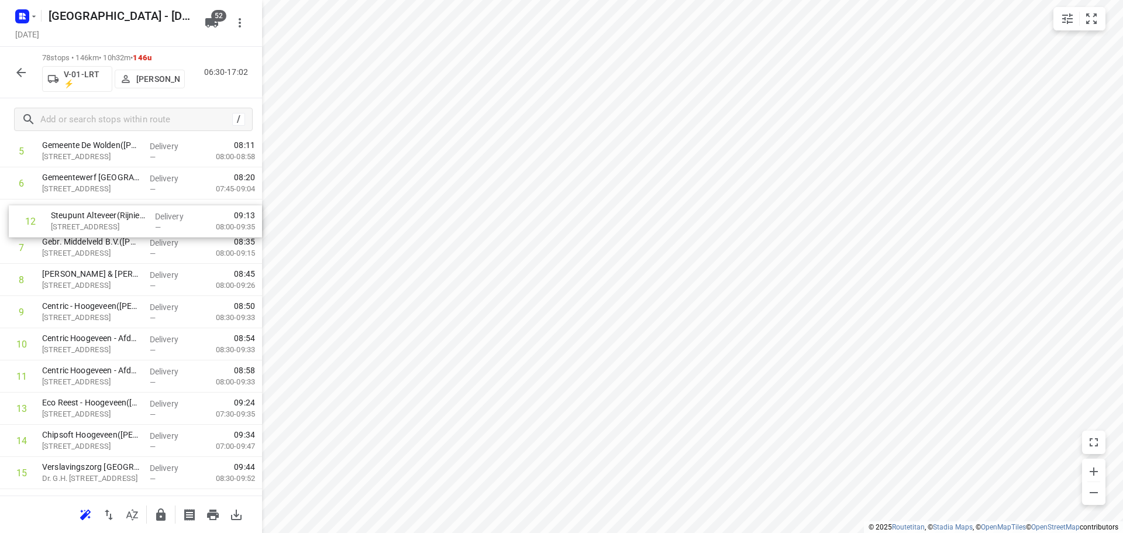
drag, startPoint x: 96, startPoint y: 367, endPoint x: 106, endPoint y: 215, distance: 153.0
drag, startPoint x: 117, startPoint y: 239, endPoint x: 120, endPoint y: 216, distance: 23.1
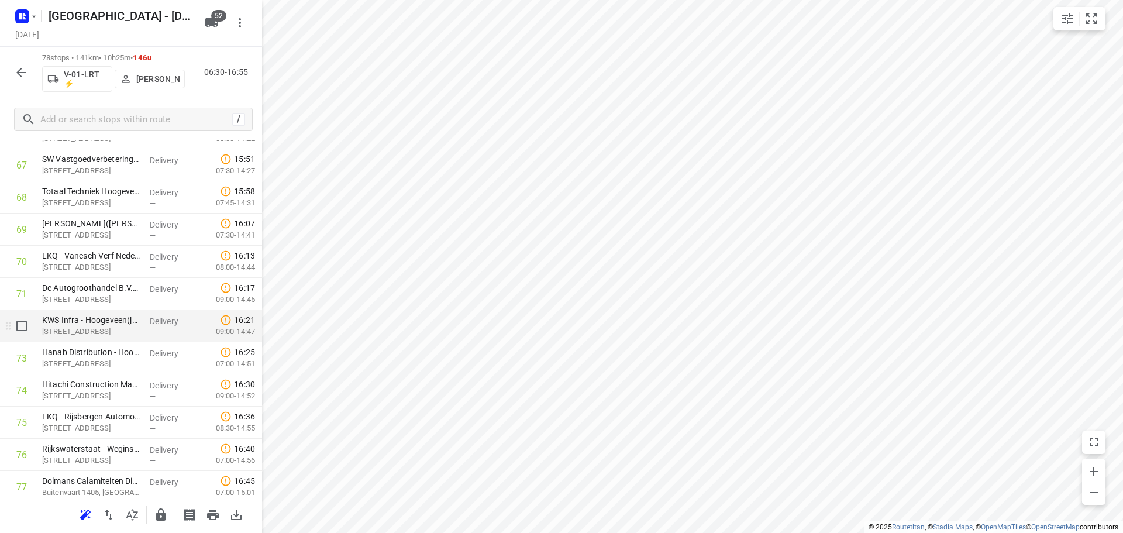
scroll to position [2278, 0]
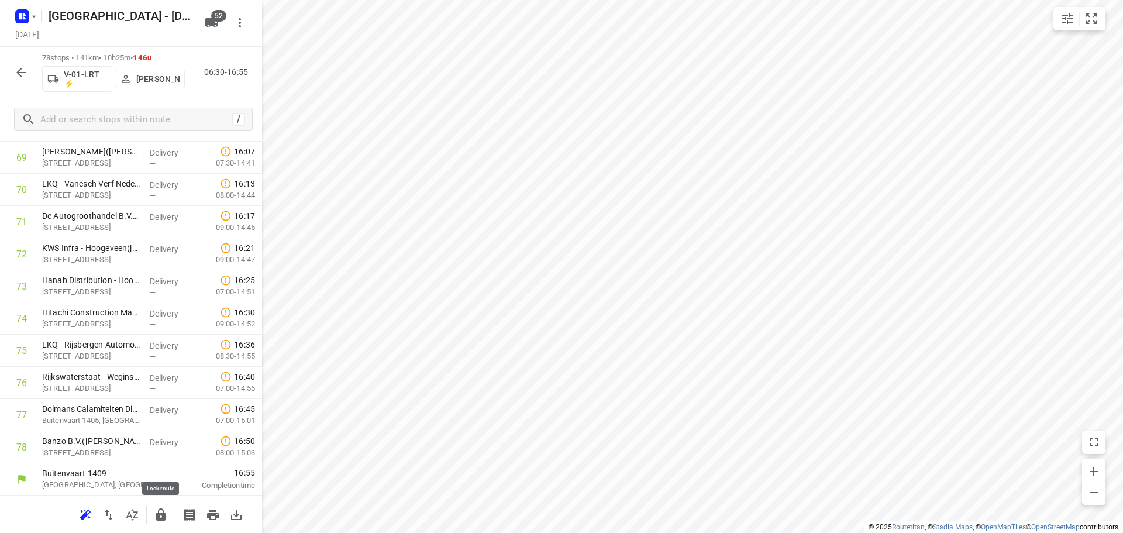
click at [158, 520] on icon "button" at bounding box center [160, 514] width 9 height 12
click at [20, 67] on icon "button" at bounding box center [21, 72] width 14 height 14
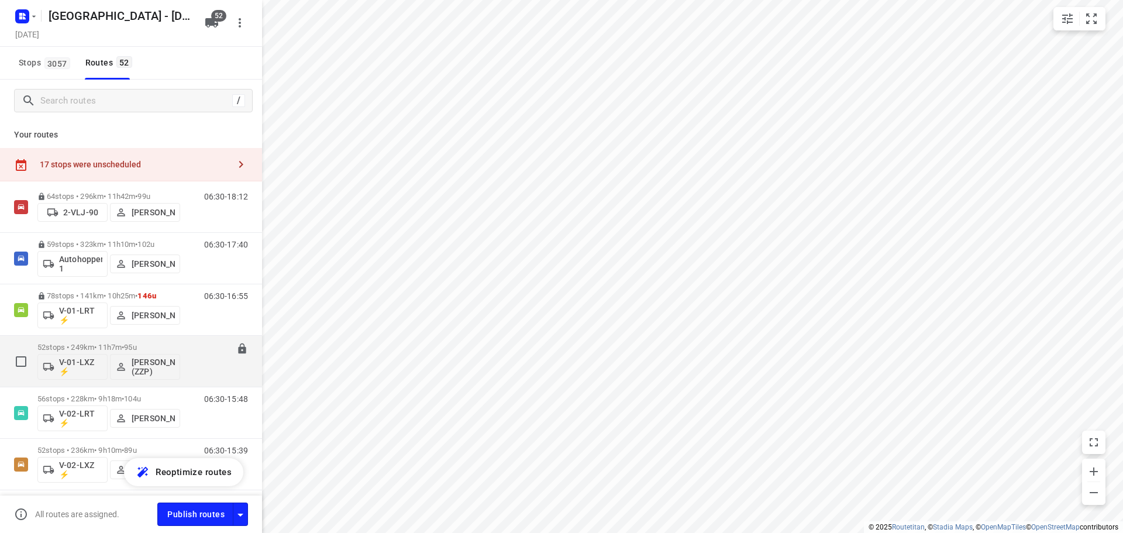
click at [91, 348] on p "52 stops • 249km • 11h7m • 95u" at bounding box center [108, 347] width 143 height 9
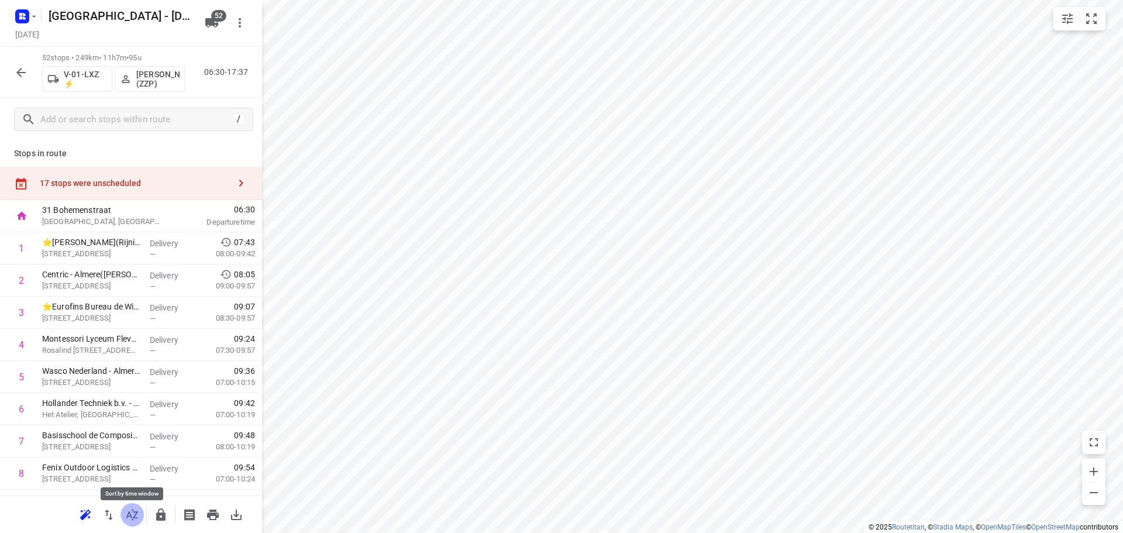
click at [129, 515] on icon "button" at bounding box center [132, 515] width 14 height 14
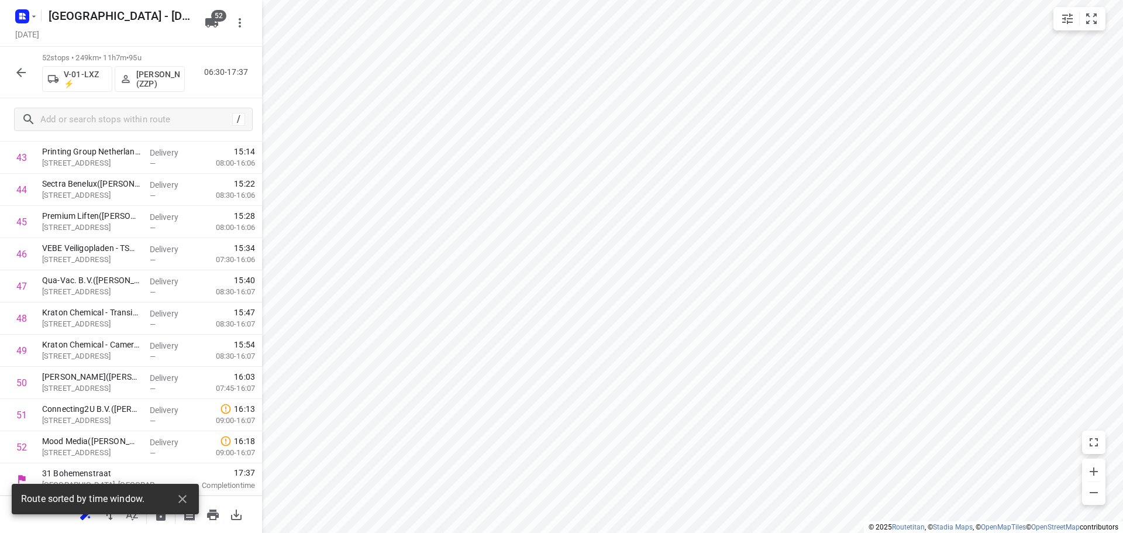
scroll to position [0, 0]
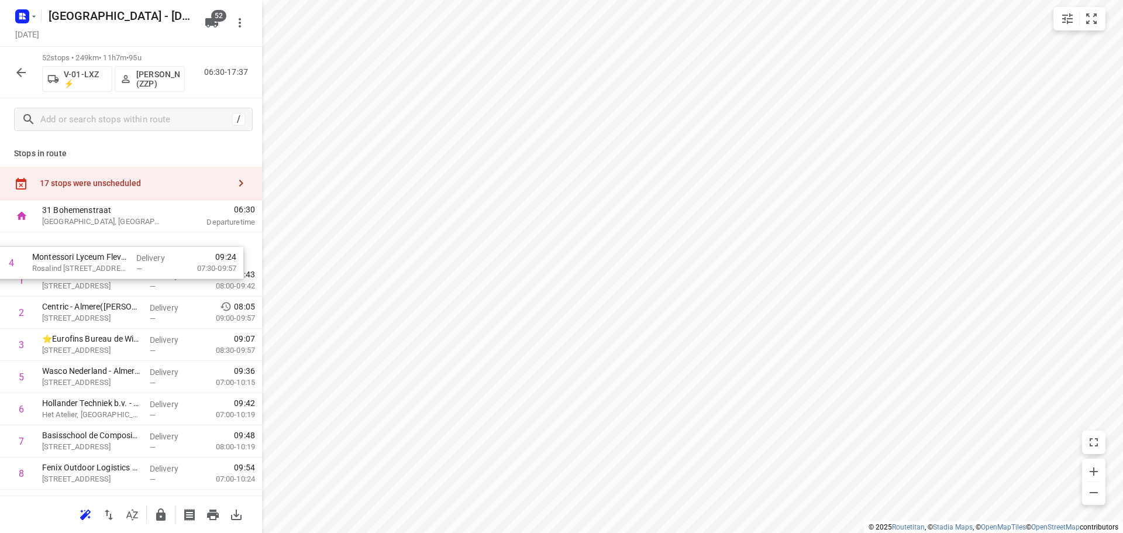
drag, startPoint x: 96, startPoint y: 290, endPoint x: 86, endPoint y: 260, distance: 32.0
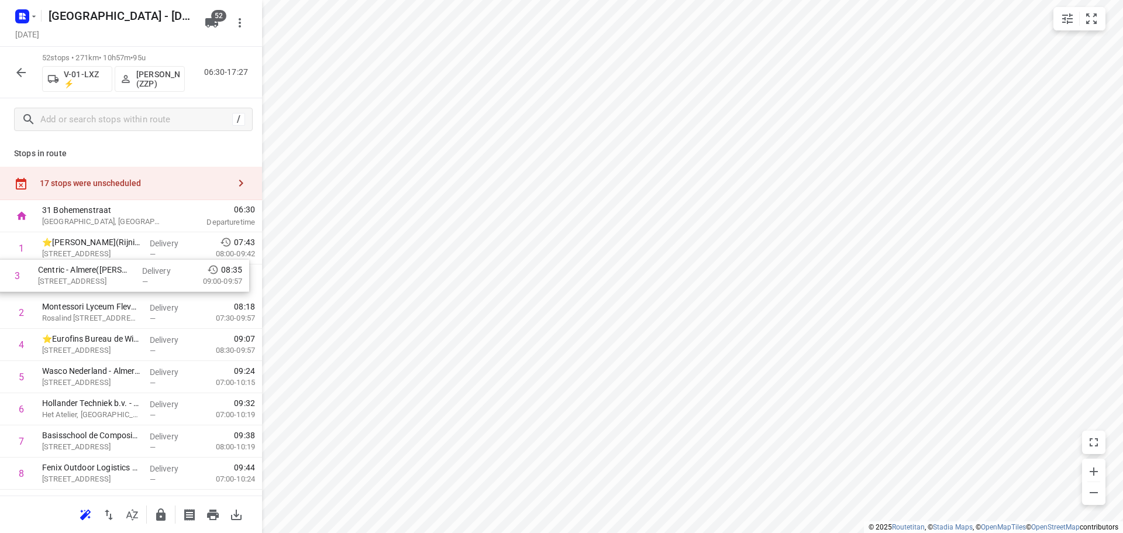
drag, startPoint x: 158, startPoint y: 304, endPoint x: 153, endPoint y: 261, distance: 42.9
drag, startPoint x: 79, startPoint y: 343, endPoint x: 78, endPoint y: 309, distance: 33.9
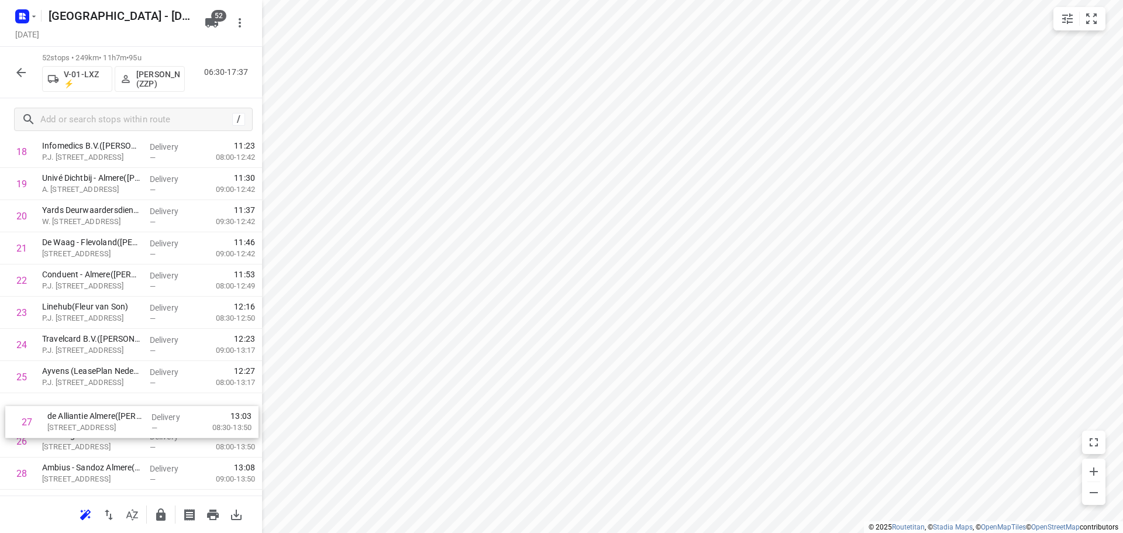
scroll to position [649, 0]
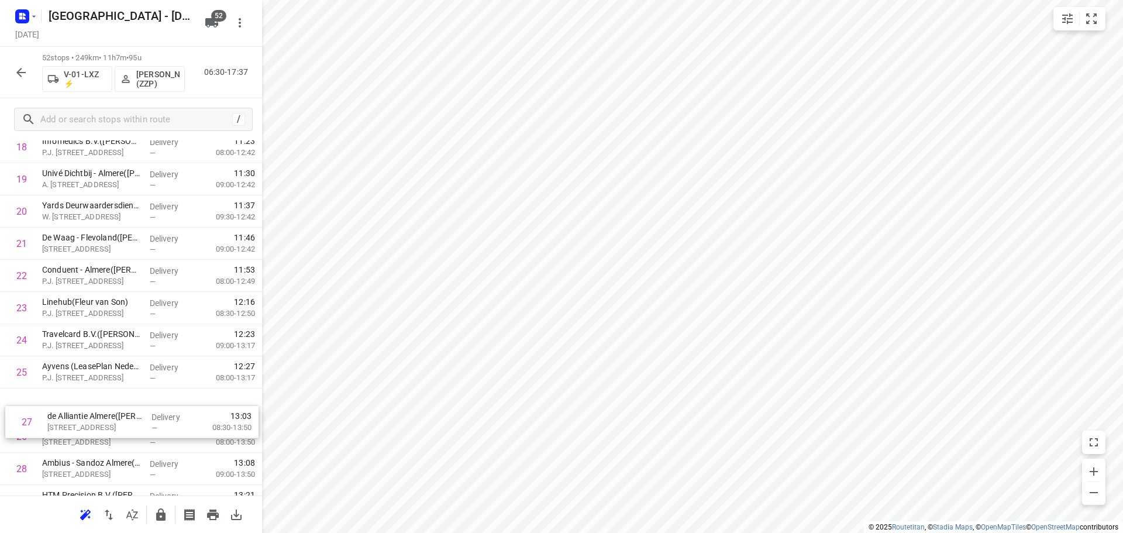
drag, startPoint x: 119, startPoint y: 412, endPoint x: 122, endPoint y: 398, distance: 14.2
click at [120, 401] on div "1 ⭐Antea Almere(Rijnie Trip) Monitorweg 29, Almere Delivery — 07:43 08:00-09:42…" at bounding box center [131, 420] width 262 height 1673
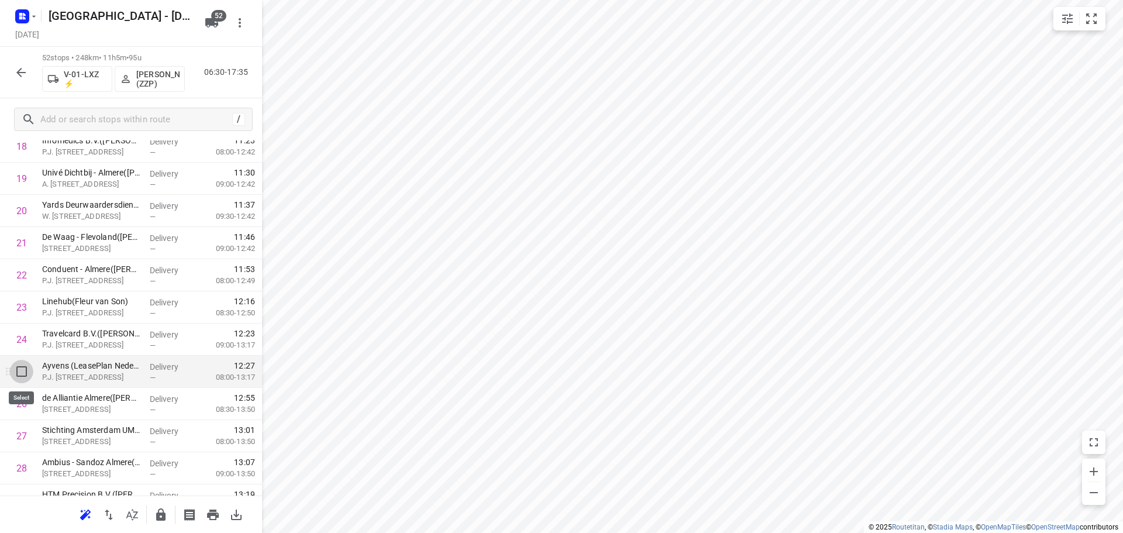
click at [20, 373] on input "checkbox" at bounding box center [21, 371] width 23 height 23
checkbox input "true"
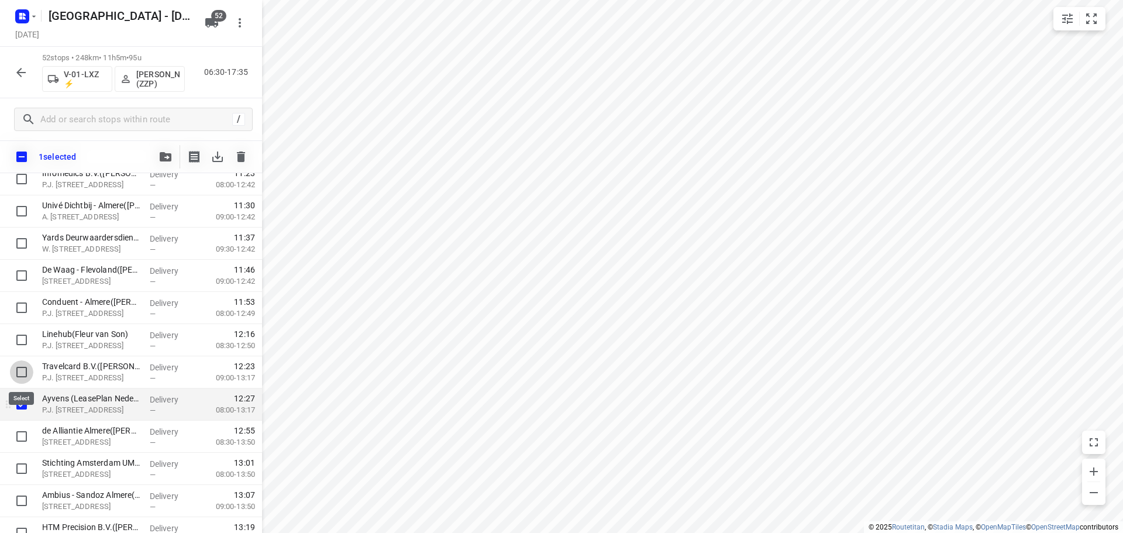
click at [21, 373] on input "checkbox" at bounding box center [21, 371] width 23 height 23
click at [12, 368] on input "checkbox" at bounding box center [21, 371] width 23 height 23
checkbox input "false"
click at [23, 408] on input "checkbox" at bounding box center [21, 403] width 23 height 23
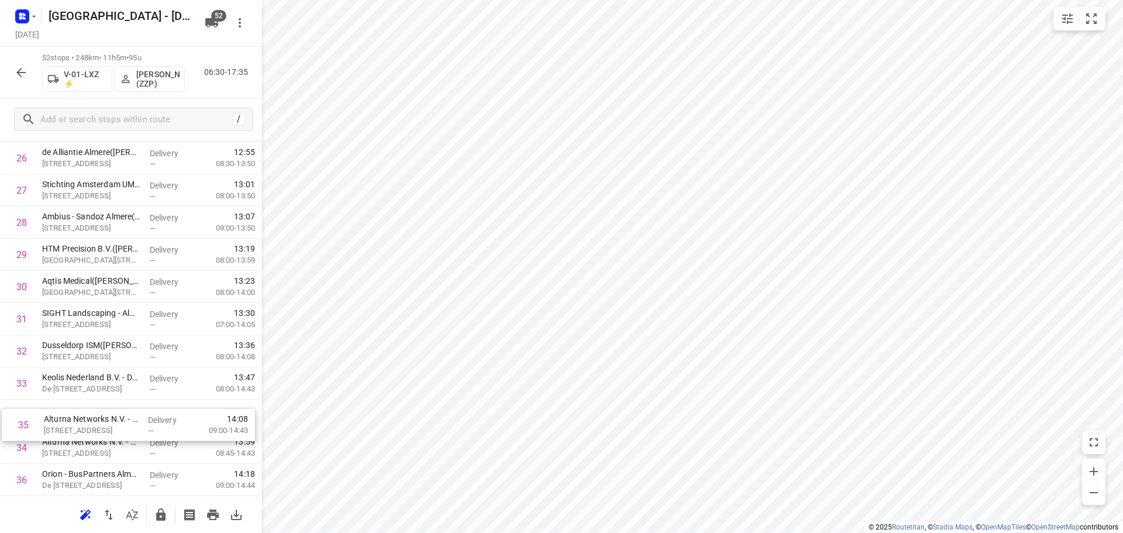
scroll to position [894, 0]
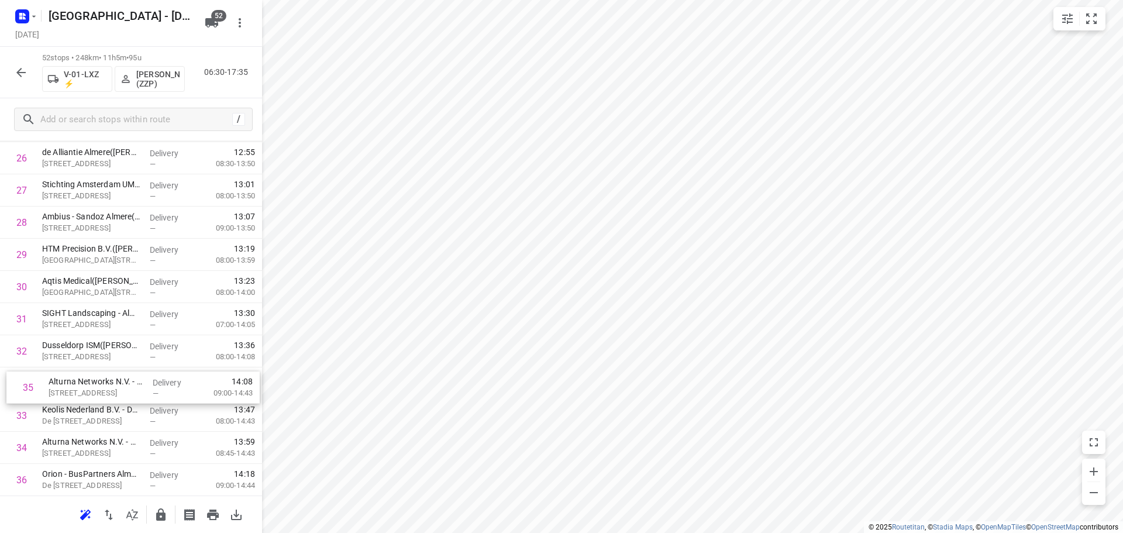
drag, startPoint x: 92, startPoint y: 453, endPoint x: 97, endPoint y: 377, distance: 76.2
click at [97, 377] on div "1 ⭐Antea Almere(Rijnie Trip) Monitorweg 29, Almere Delivery — 07:43 08:00-09:42…" at bounding box center [131, 174] width 262 height 1673
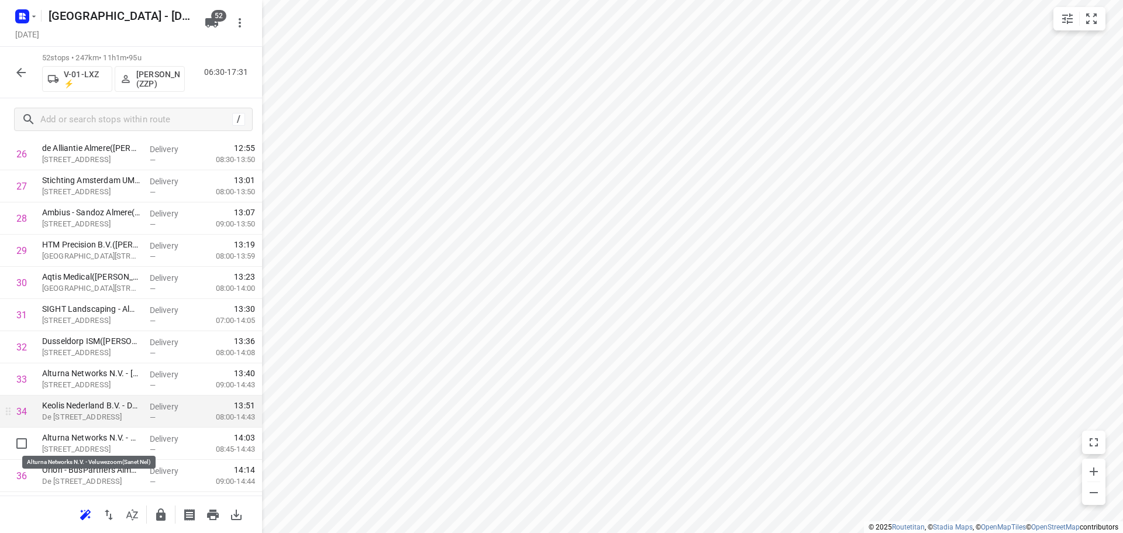
drag, startPoint x: 79, startPoint y: 443, endPoint x: 79, endPoint y: 422, distance: 21.1
click at [79, 422] on div "1 ⭐Antea Almere(Rijnie Trip) Monitorweg 29, Almere Delivery — 07:43 08:00-09:42…" at bounding box center [131, 170] width 262 height 1673
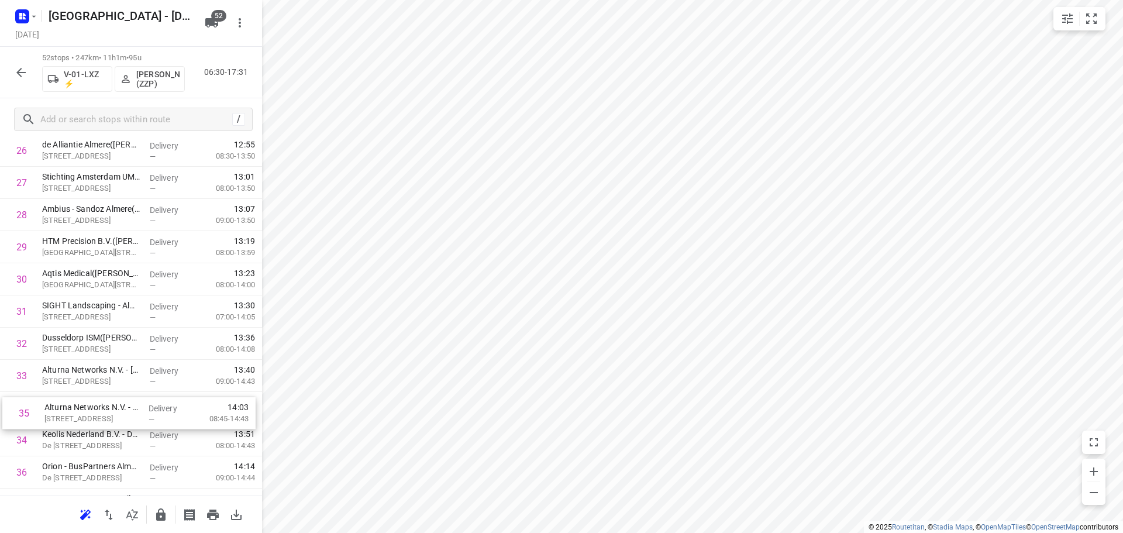
drag, startPoint x: 74, startPoint y: 434, endPoint x: 76, endPoint y: 401, distance: 33.4
click at [76, 401] on div "1 ⭐Antea Almere(Rijnie Trip) Monitorweg 29, Almere Delivery — 07:43 08:00-09:42…" at bounding box center [131, 166] width 262 height 1673
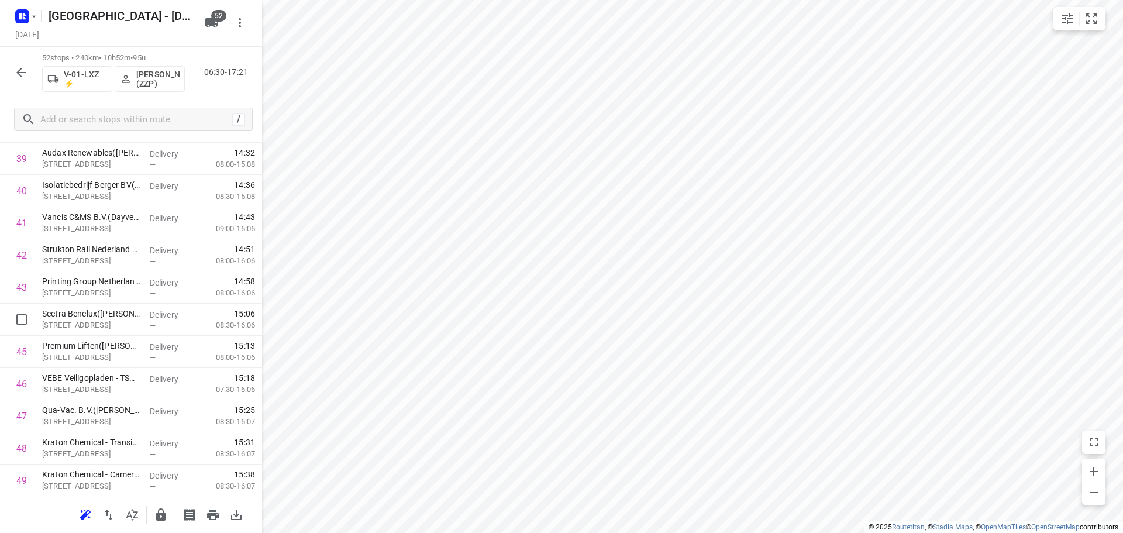
scroll to position [1312, 0]
drag, startPoint x: 130, startPoint y: 267, endPoint x: 123, endPoint y: 289, distance: 23.3
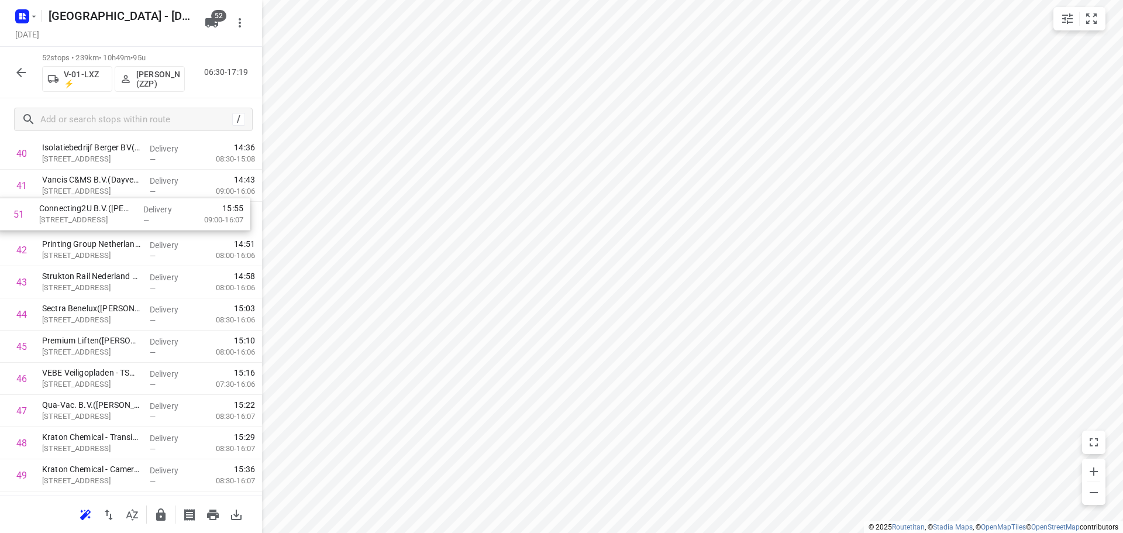
drag, startPoint x: 150, startPoint y: 419, endPoint x: 147, endPoint y: 216, distance: 203.5
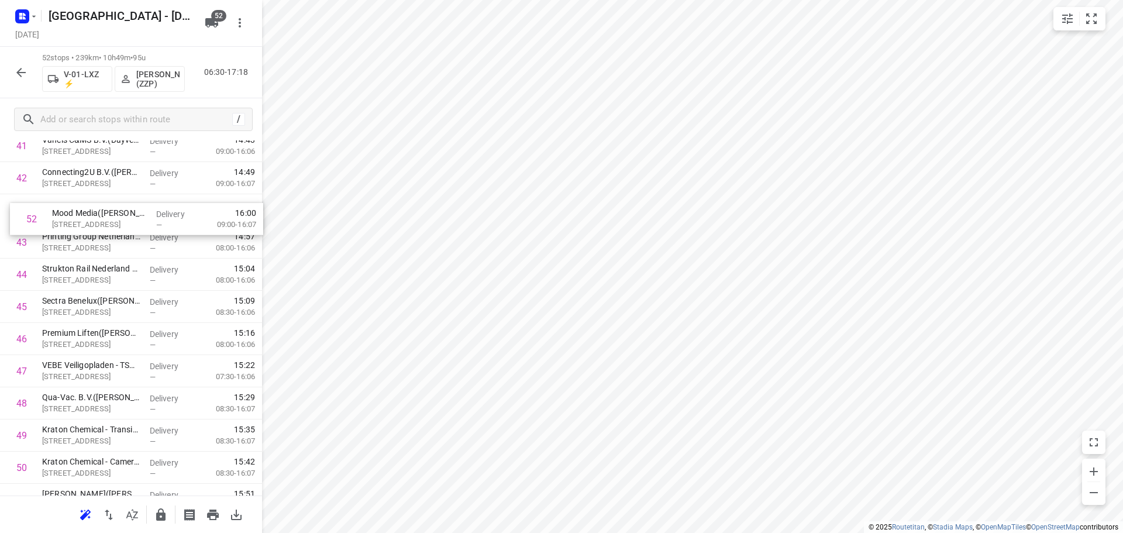
drag, startPoint x: 110, startPoint y: 471, endPoint x: 120, endPoint y: 205, distance: 265.7
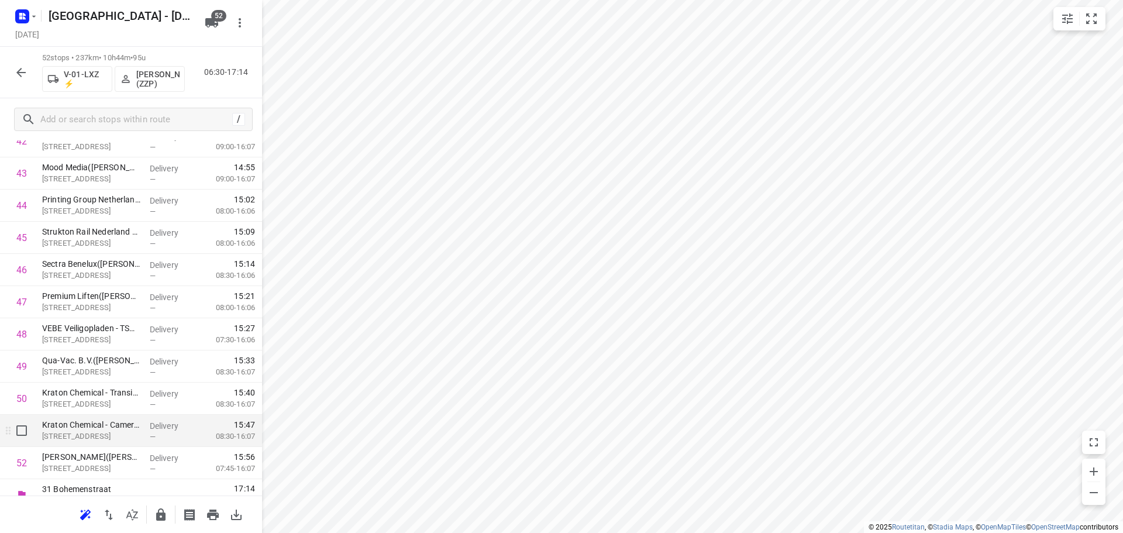
scroll to position [1442, 0]
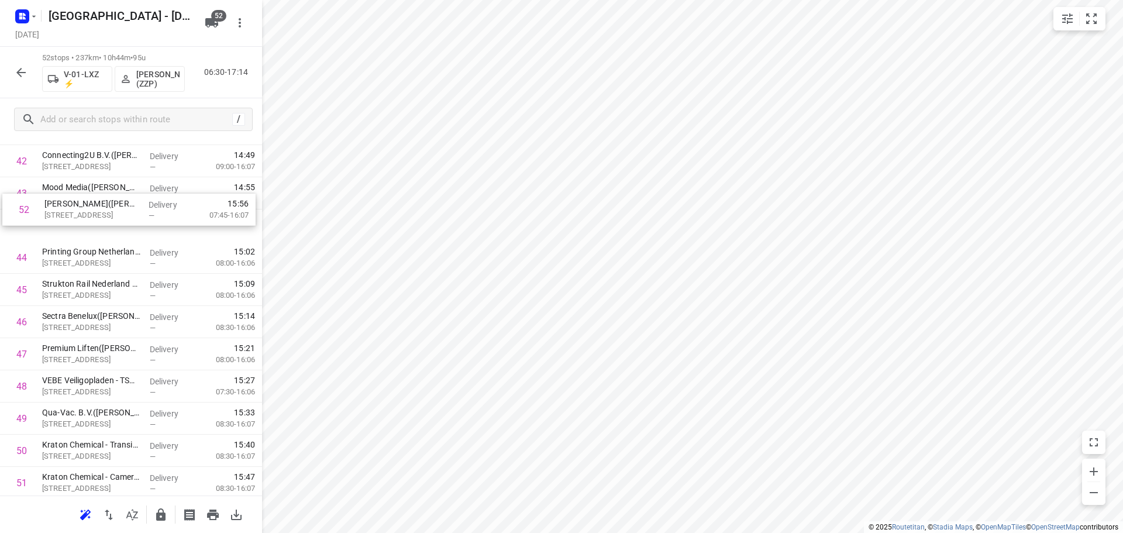
drag, startPoint x: 99, startPoint y: 446, endPoint x: 101, endPoint y: 200, distance: 245.6
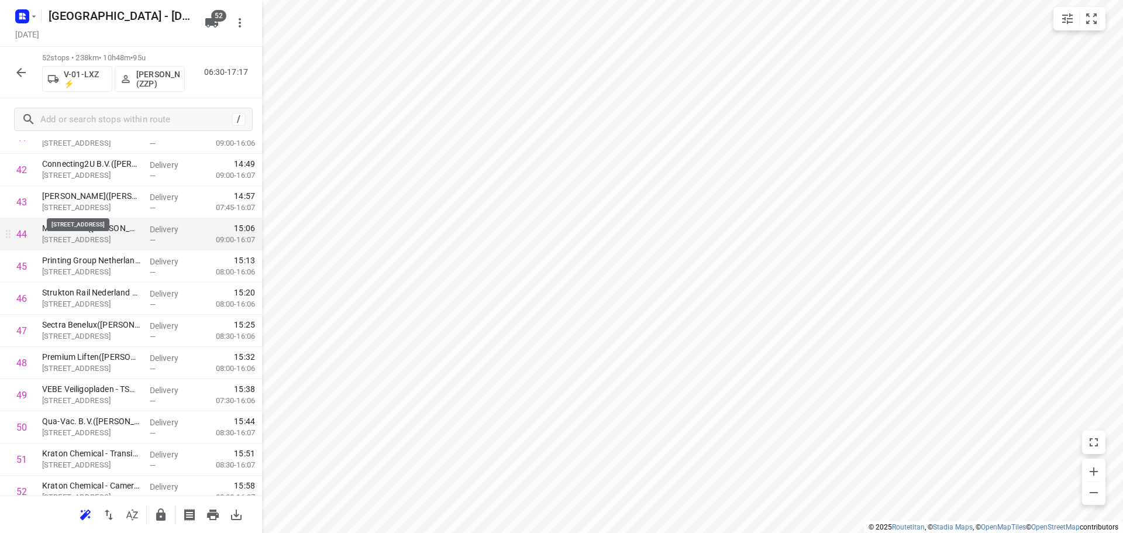
drag, startPoint x: 118, startPoint y: 202, endPoint x: 117, endPoint y: 230, distance: 28.7
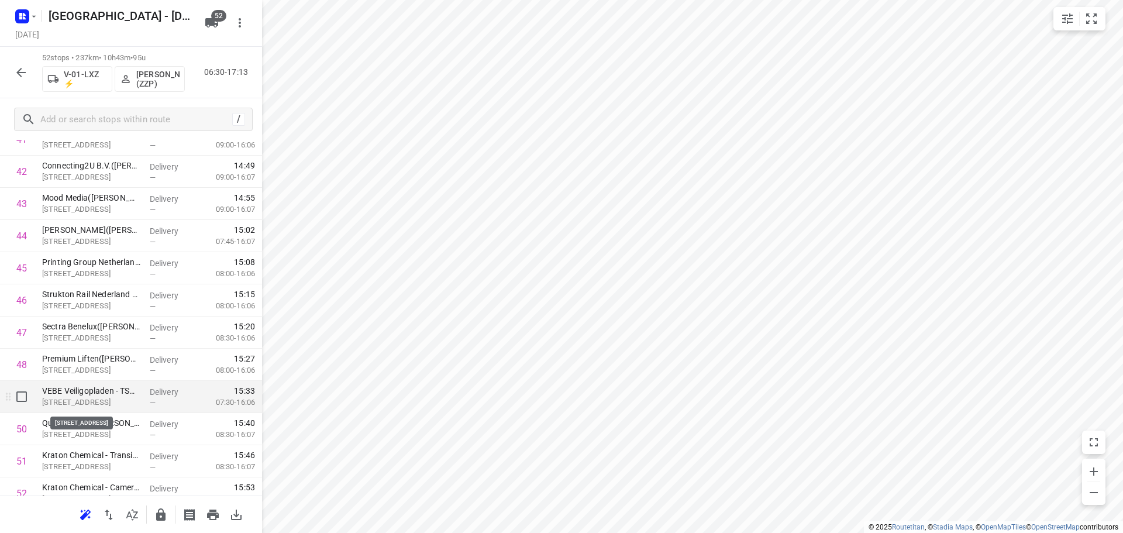
scroll to position [1442, 0]
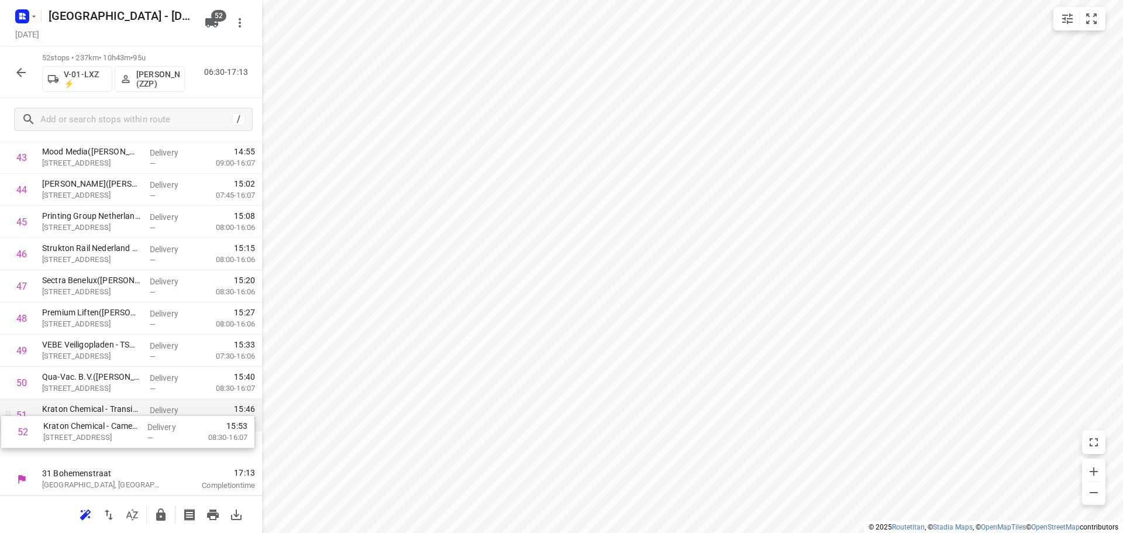
drag, startPoint x: 135, startPoint y: 439, endPoint x: 136, endPoint y: 416, distance: 22.8
click at [154, 511] on icon "button" at bounding box center [161, 515] width 14 height 14
click at [20, 71] on icon "button" at bounding box center [21, 72] width 14 height 14
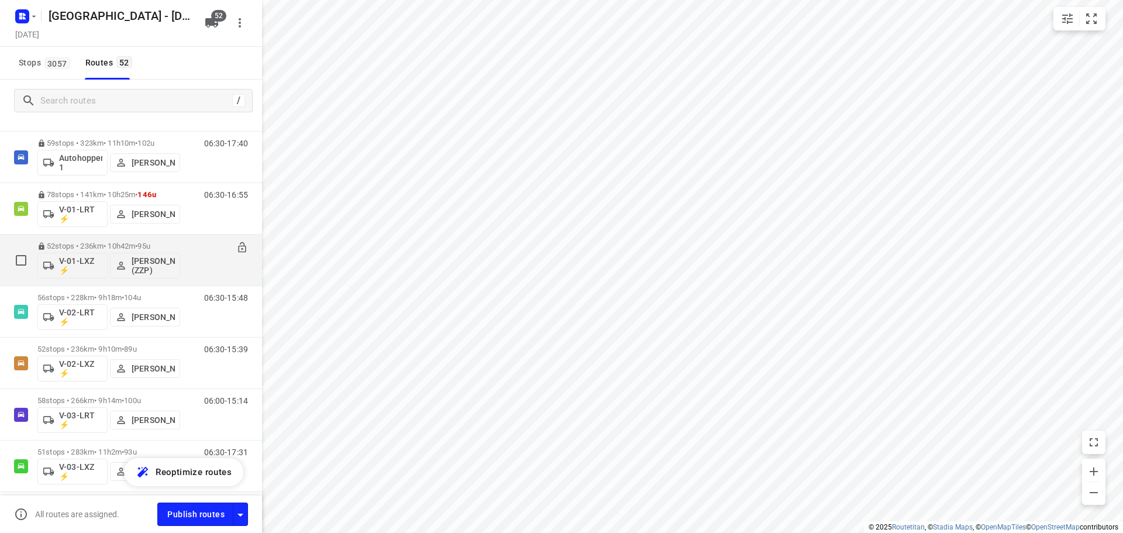
scroll to position [117, 0]
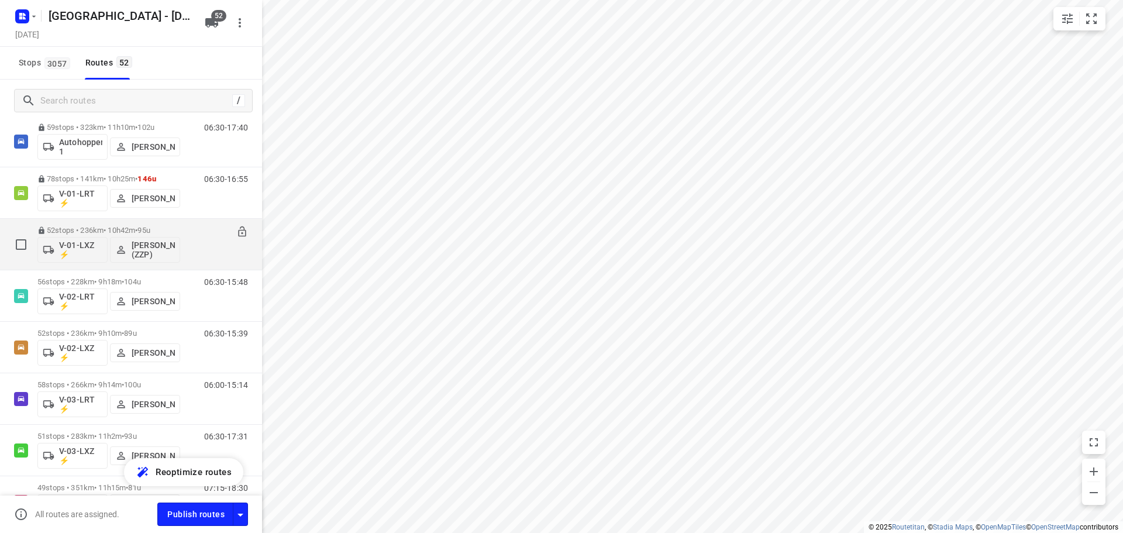
click at [65, 227] on p "52 stops • 236km • 10h42m • 95u" at bounding box center [108, 230] width 143 height 9
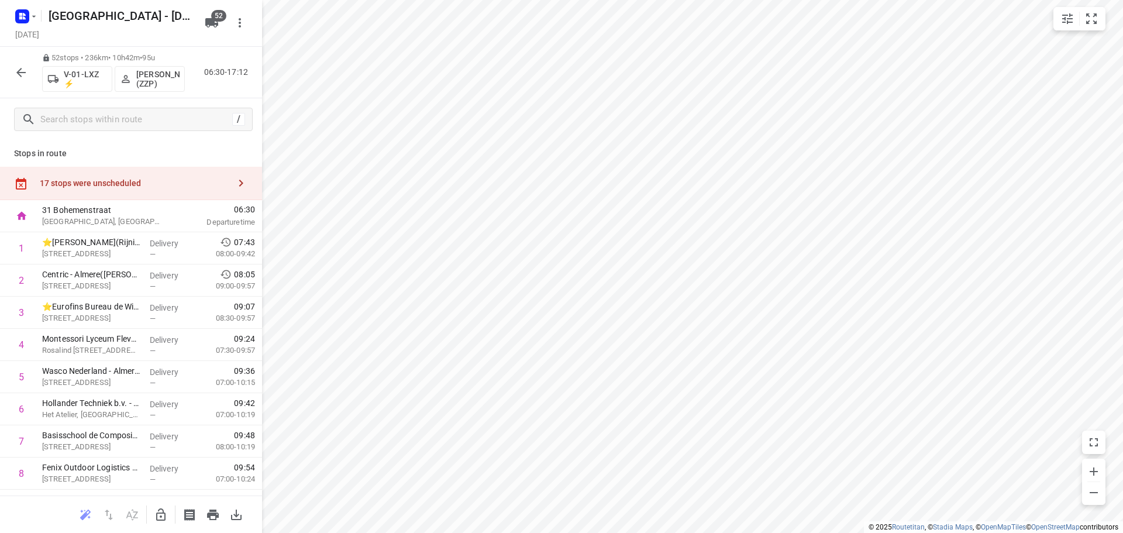
click at [26, 65] on icon "button" at bounding box center [21, 72] width 14 height 14
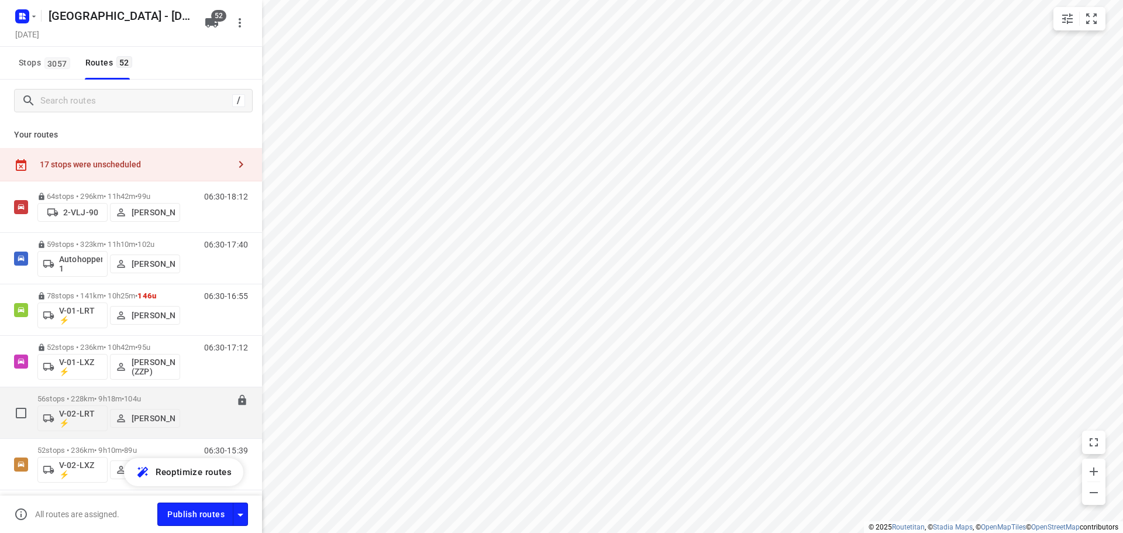
click at [91, 387] on div "56 stops • 228km • 9h18m • 104u V-02-LRT ⚡ Marius Deckers 06:30-15:48" at bounding box center [131, 412] width 262 height 51
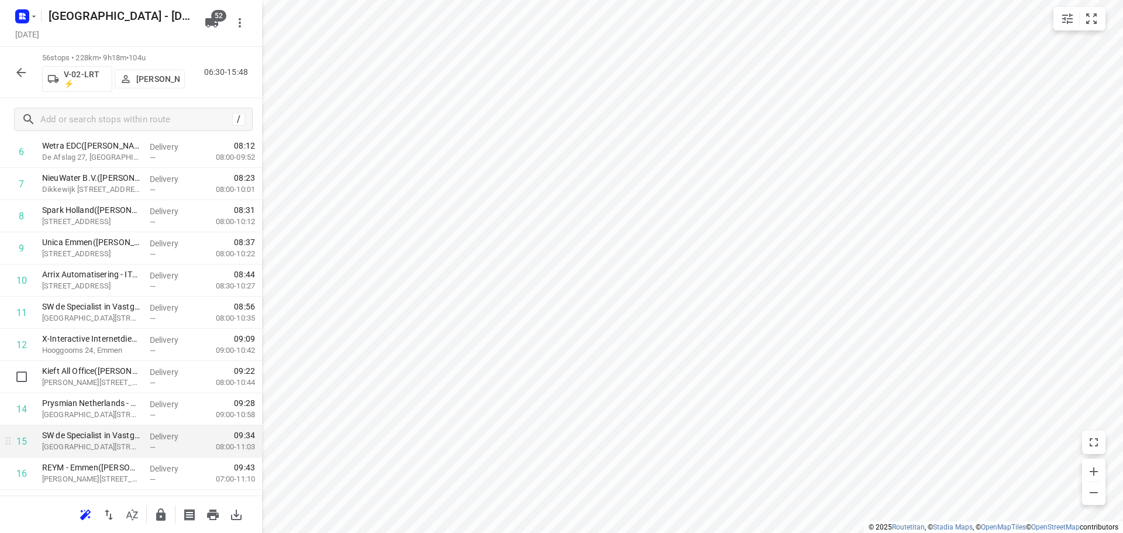
scroll to position [292, 0]
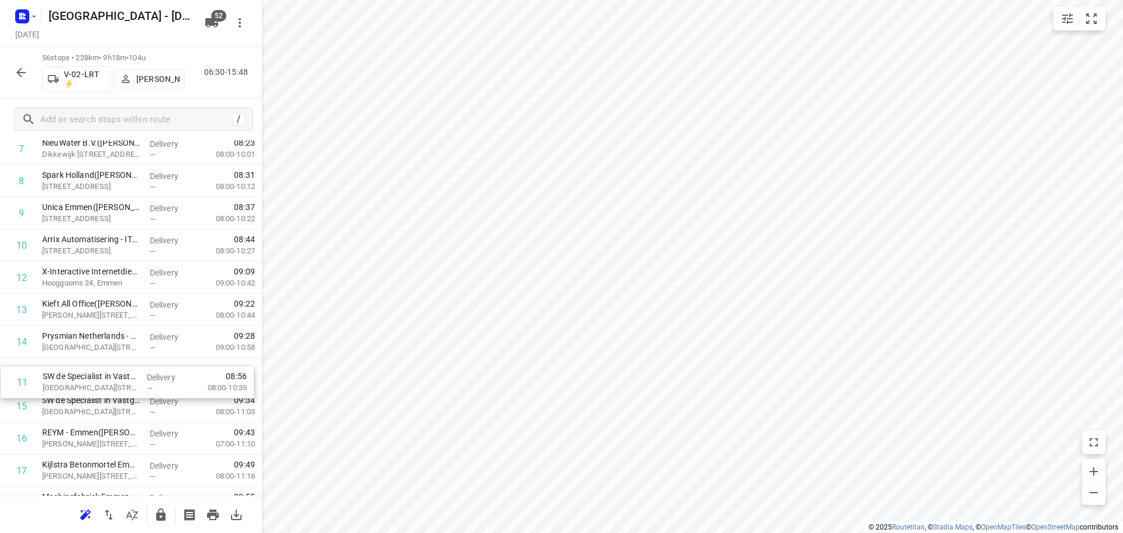
drag, startPoint x: 102, startPoint y: 273, endPoint x: 102, endPoint y: 384, distance: 111.1
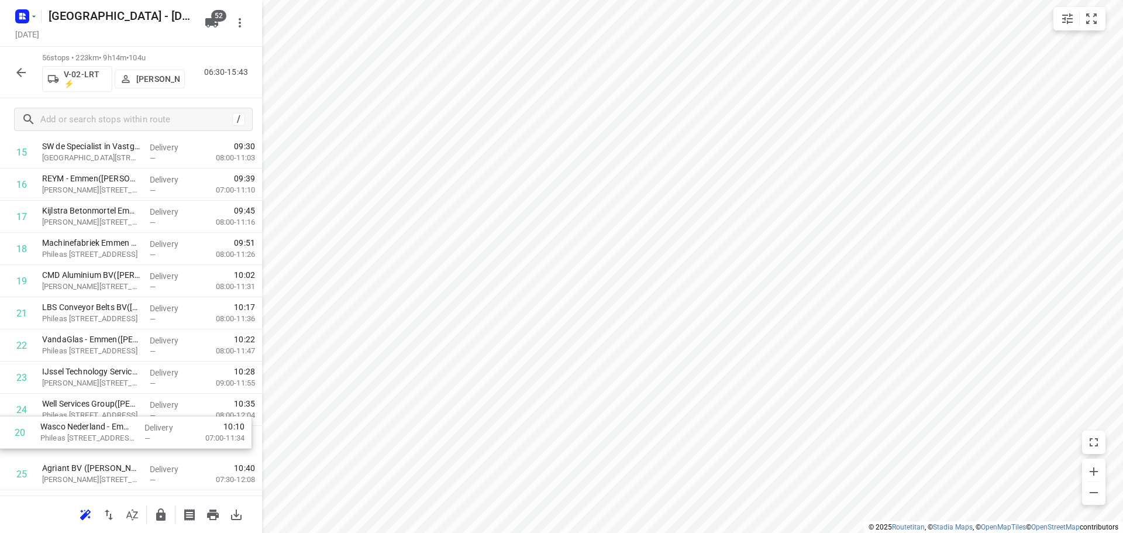
scroll to position [574, 0]
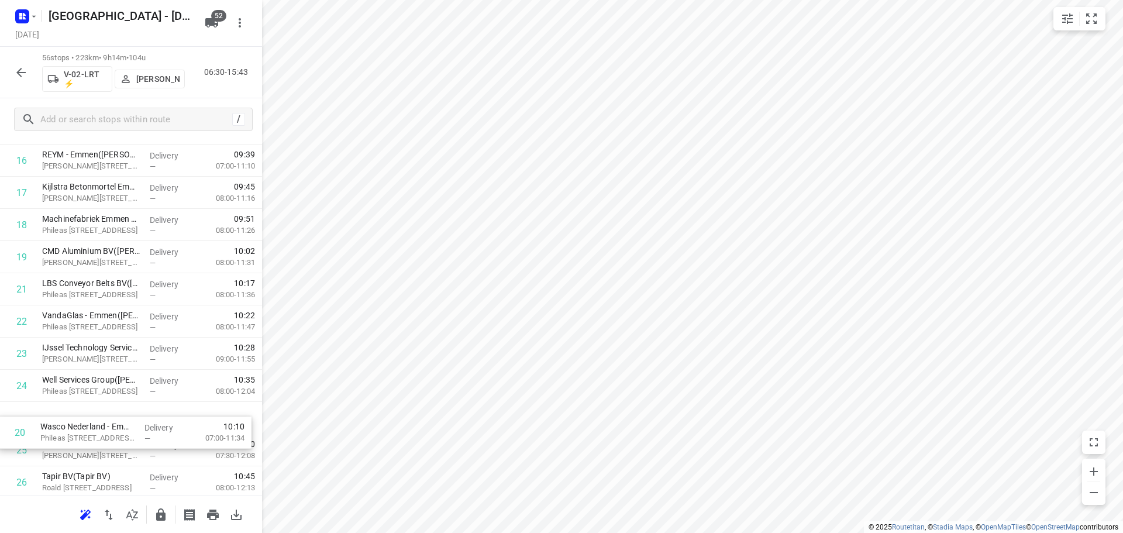
drag, startPoint x: 80, startPoint y: 321, endPoint x: 81, endPoint y: 425, distance: 103.5
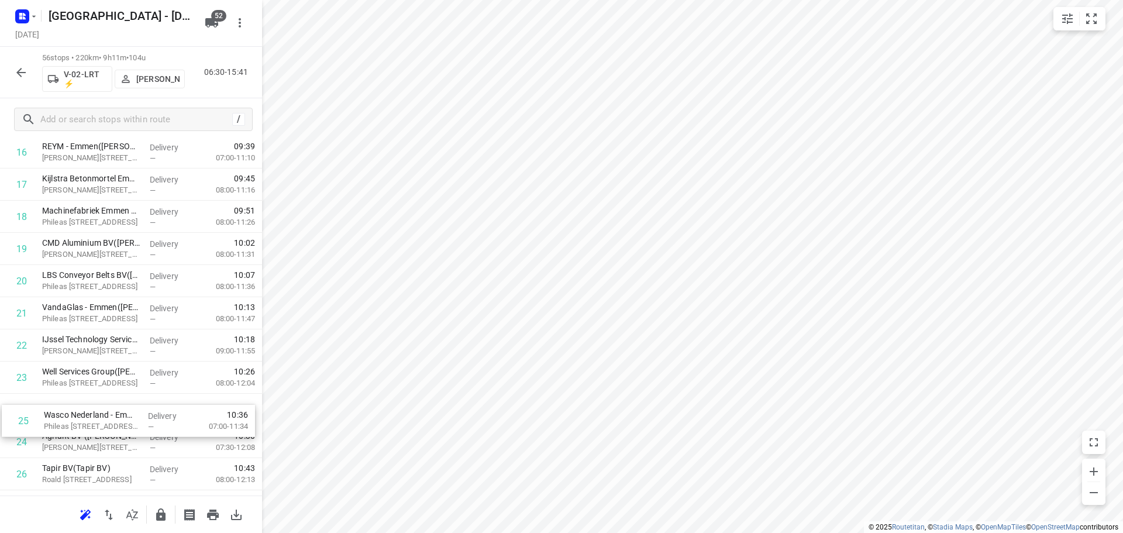
drag, startPoint x: 105, startPoint y: 455, endPoint x: 108, endPoint y: 418, distance: 37.5
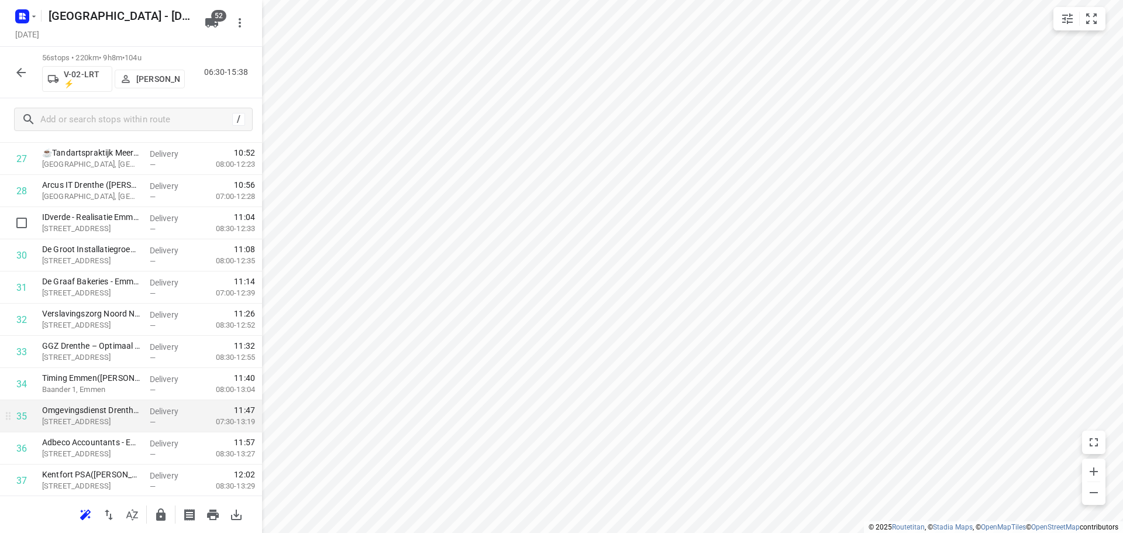
scroll to position [1050, 0]
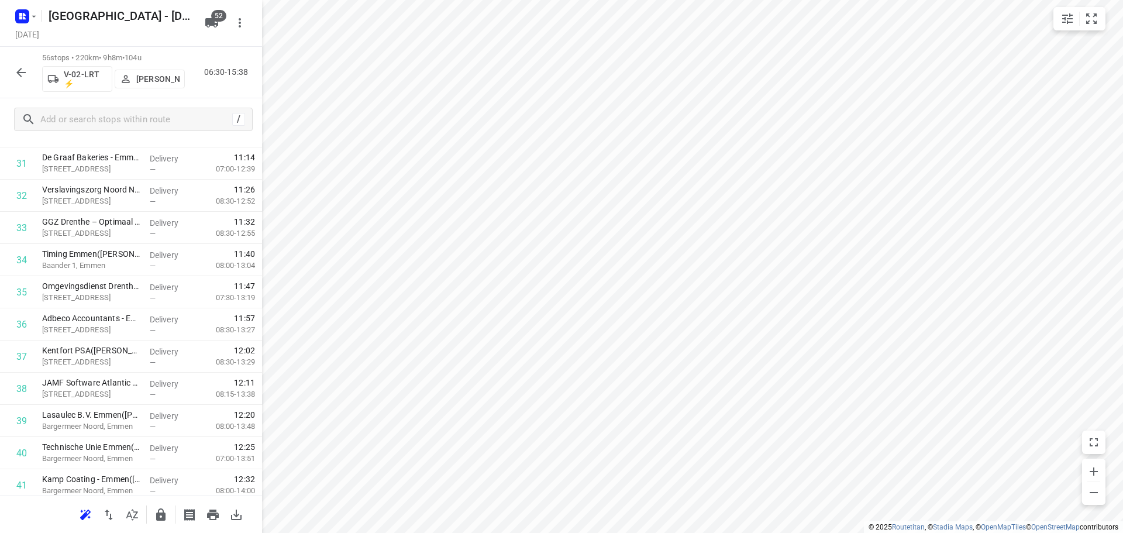
click at [165, 515] on icon "button" at bounding box center [160, 514] width 9 height 12
click at [25, 75] on icon "button" at bounding box center [21, 72] width 14 height 14
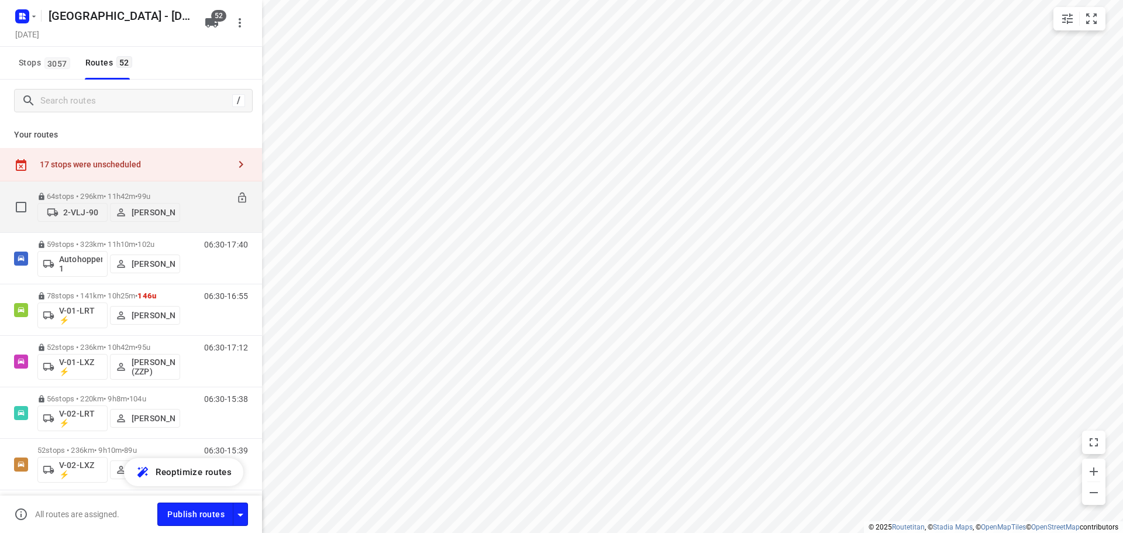
scroll to position [234, 0]
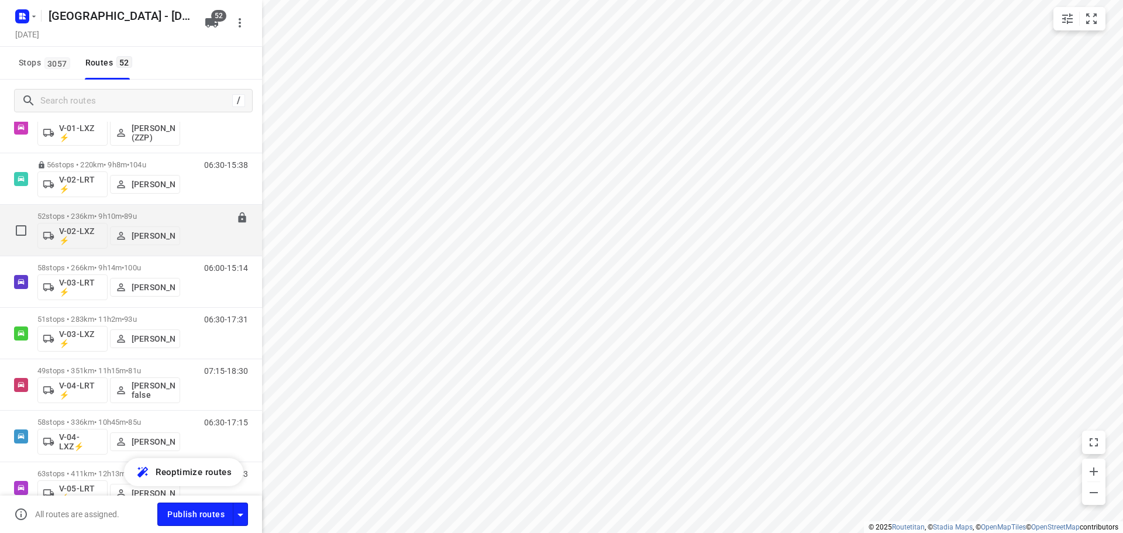
click at [83, 220] on p "52 stops • 236km • 9h10m • 89u" at bounding box center [108, 216] width 143 height 9
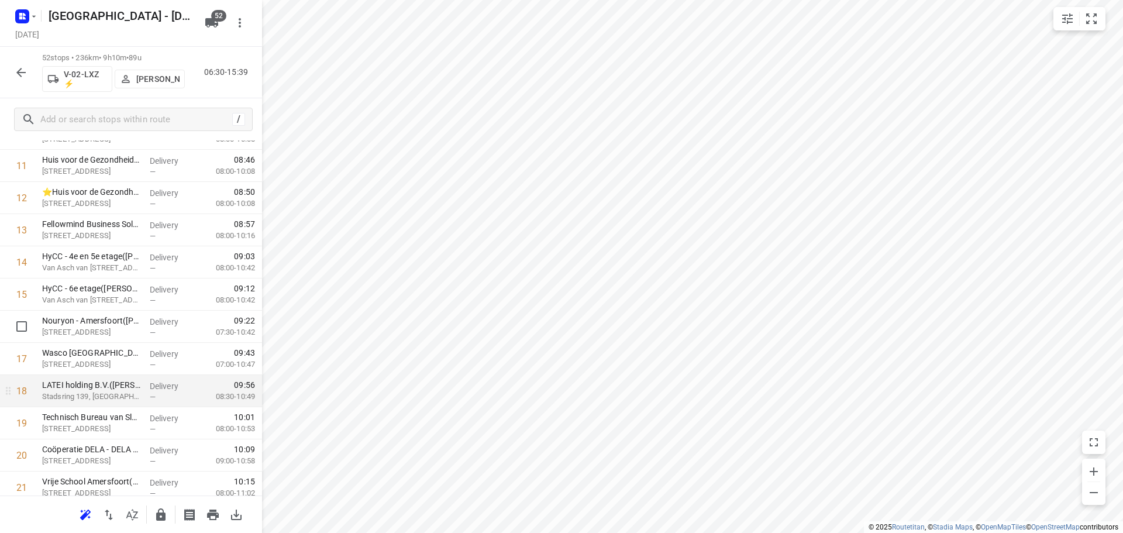
scroll to position [409, 0]
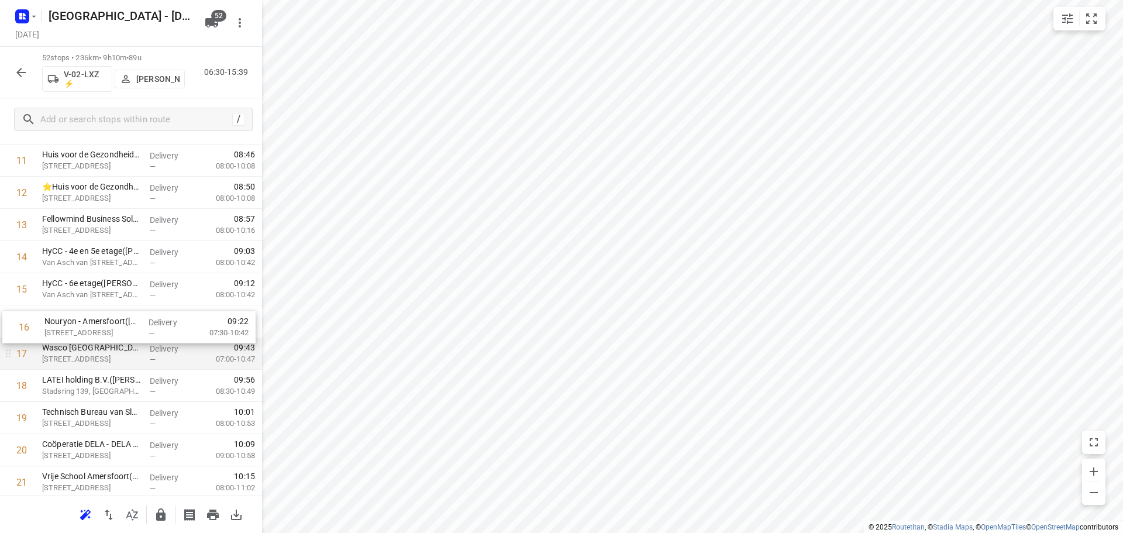
drag, startPoint x: 108, startPoint y: 337, endPoint x: 105, endPoint y: 358, distance: 21.3
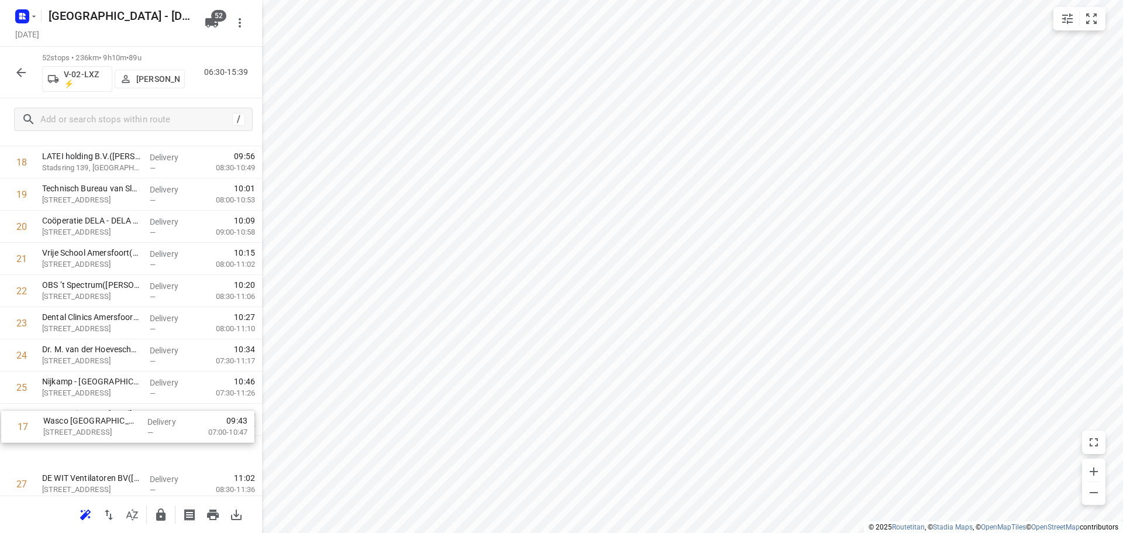
scroll to position [622, 0]
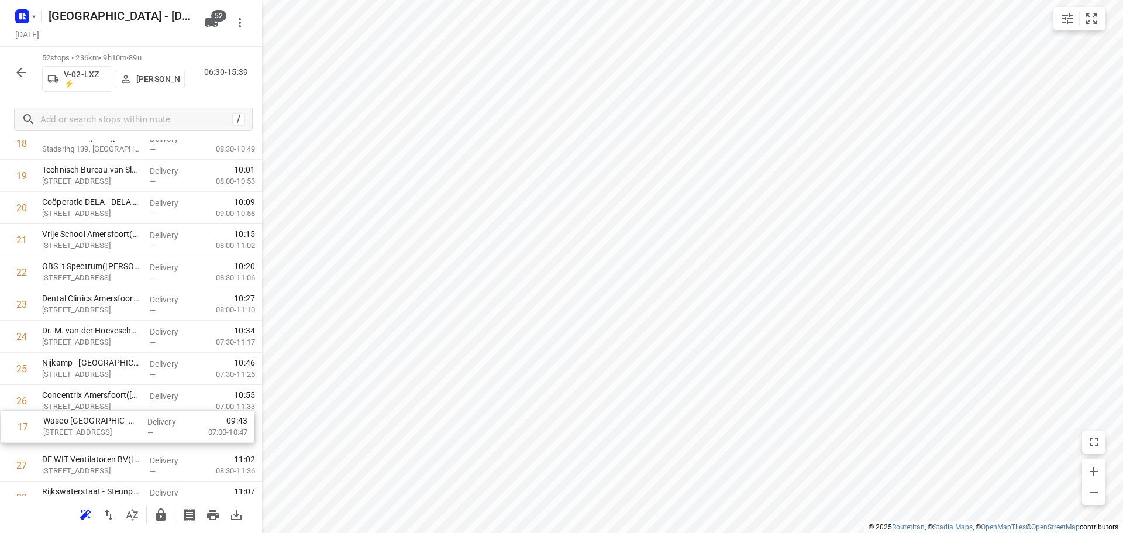
drag, startPoint x: 106, startPoint y: 394, endPoint x: 103, endPoint y: 441, distance: 46.9
click at [104, 441] on div "1 Kao Business Services B.V.(Luc van Rooijen) Berkenweg 7, Amersfoort Delivery …" at bounding box center [131, 448] width 262 height 1673
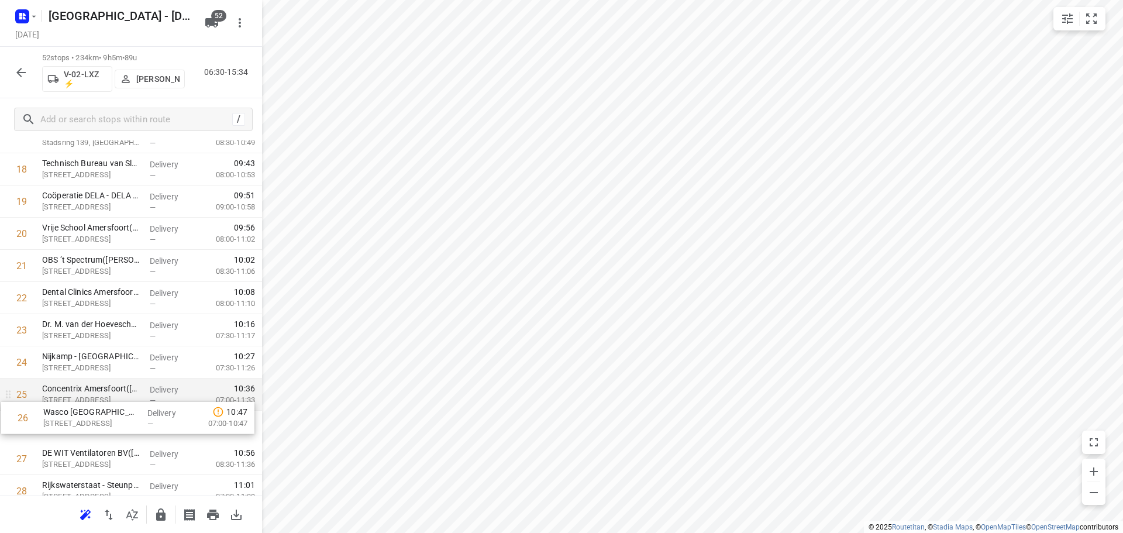
drag, startPoint x: 81, startPoint y: 419, endPoint x: 84, endPoint y: 388, distance: 30.5
click at [83, 392] on div "1 Kao Business Services B.V.(Luc van Rooijen) Berkenweg 7, Amersfoort Delivery …" at bounding box center [131, 442] width 262 height 1673
drag, startPoint x: 77, startPoint y: 427, endPoint x: 81, endPoint y: 390, distance: 37.7
click at [81, 393] on div "1 Kao Business Services B.V.(Luc van Rooijen) Berkenweg 7, Amersfoort Delivery …" at bounding box center [131, 441] width 262 height 1673
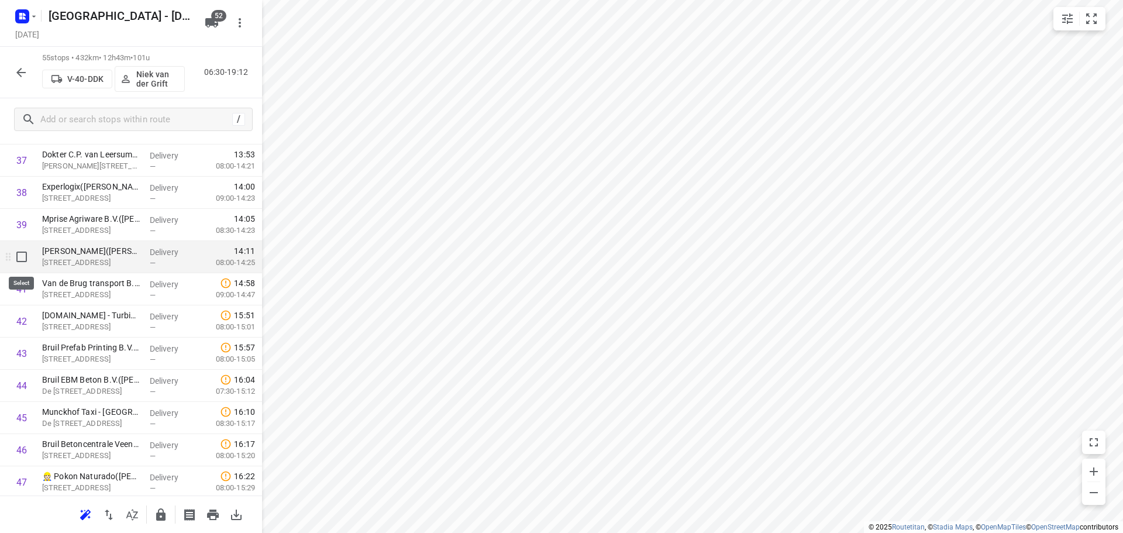
scroll to position [1187, 0]
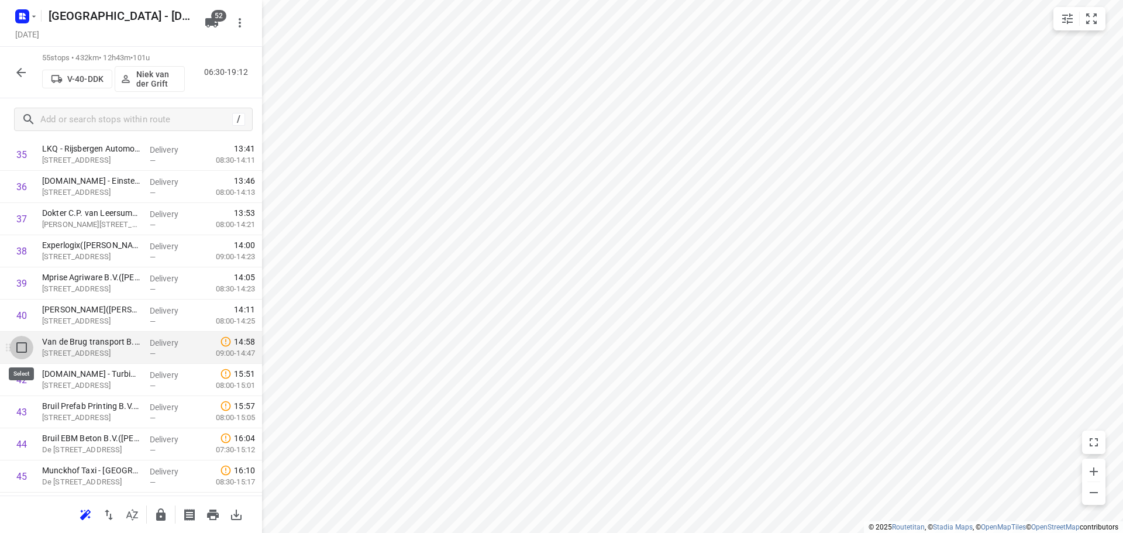
click at [20, 349] on input "checkbox" at bounding box center [21, 347] width 23 height 23
checkbox input "true"
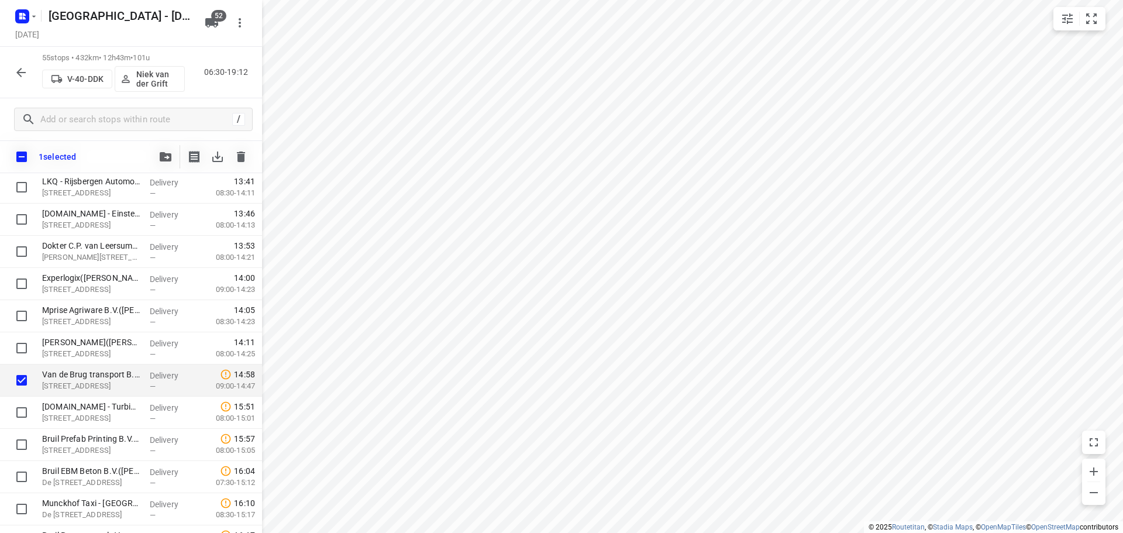
click at [161, 156] on icon "button" at bounding box center [166, 156] width 12 height 9
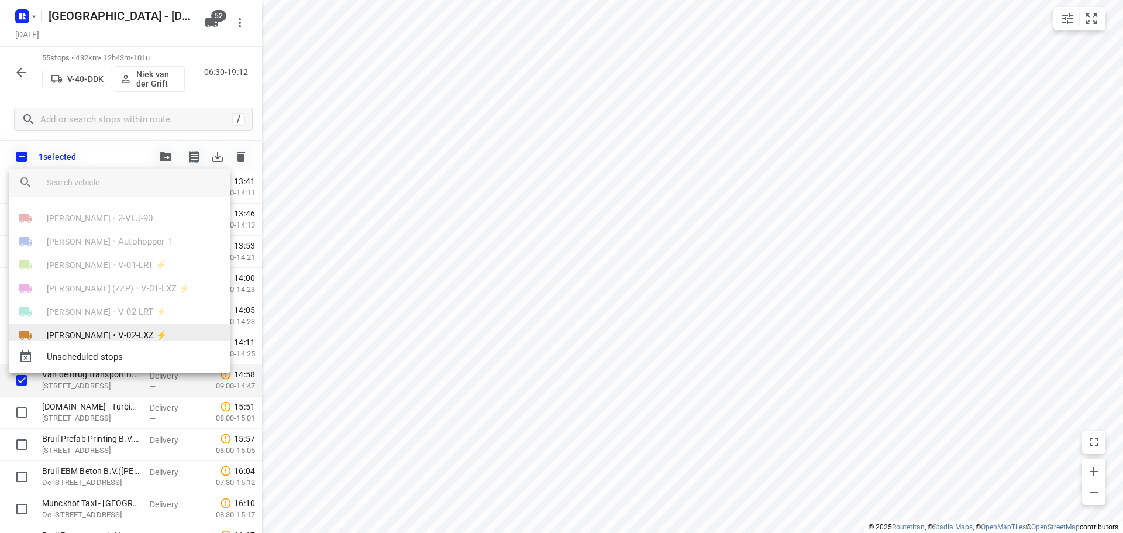
click at [123, 330] on span "V-02-LXZ ⚡" at bounding box center [142, 335] width 49 height 13
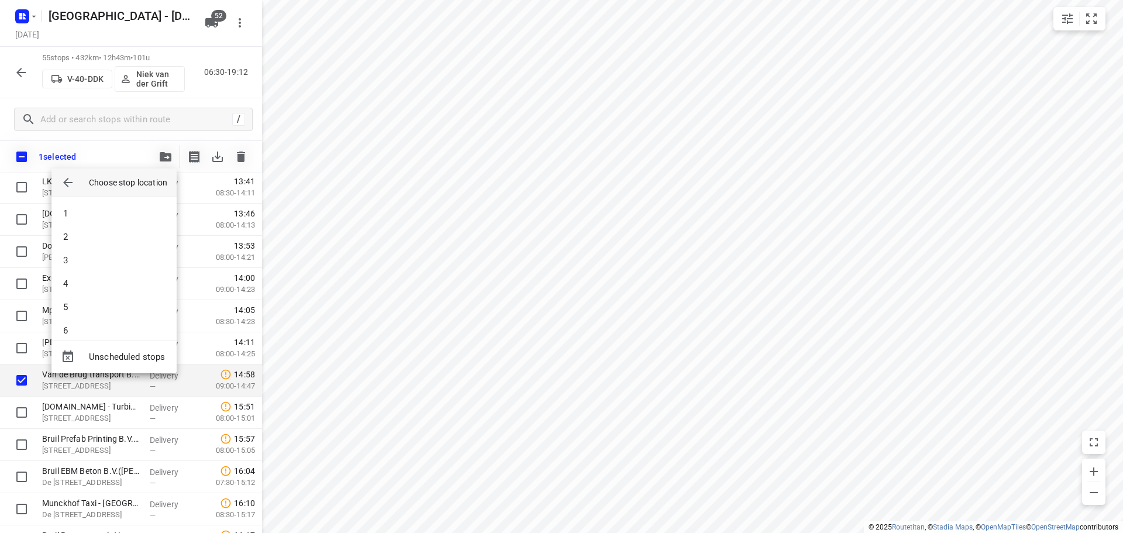
scroll to position [1088, 0]
click at [117, 322] on li "52" at bounding box center [113, 318] width 125 height 23
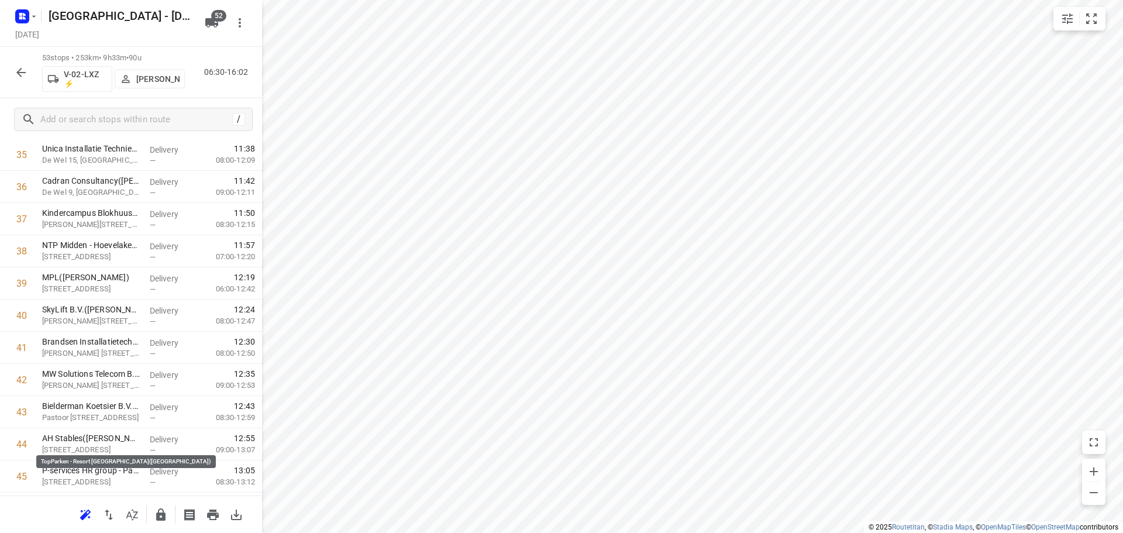
scroll to position [1474, 0]
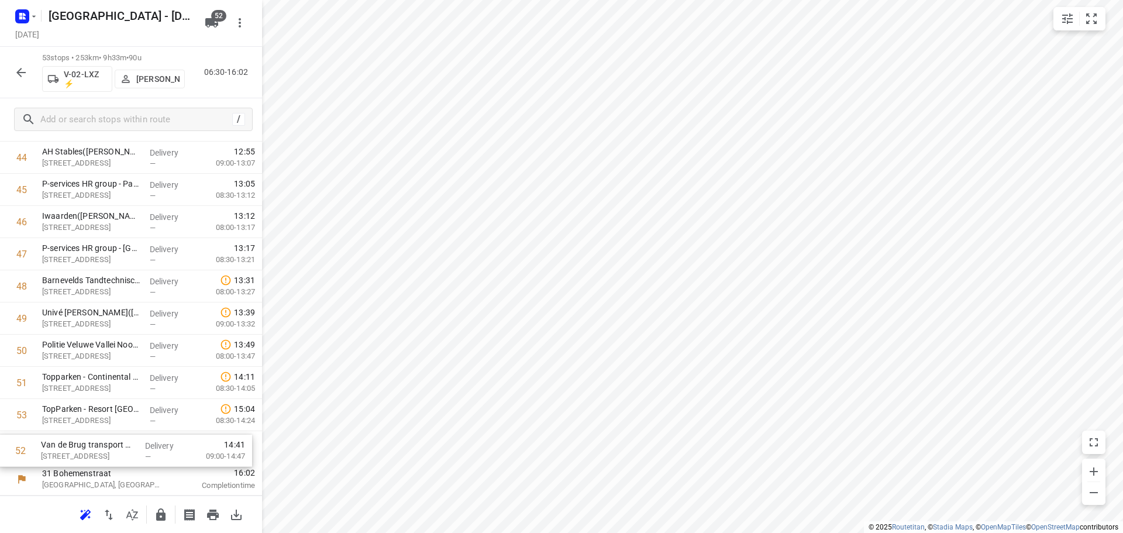
drag, startPoint x: 85, startPoint y: 418, endPoint x: 84, endPoint y: 462, distance: 44.5
click at [151, 509] on button "button" at bounding box center [160, 514] width 23 height 23
click at [19, 73] on icon "button" at bounding box center [20, 72] width 9 height 9
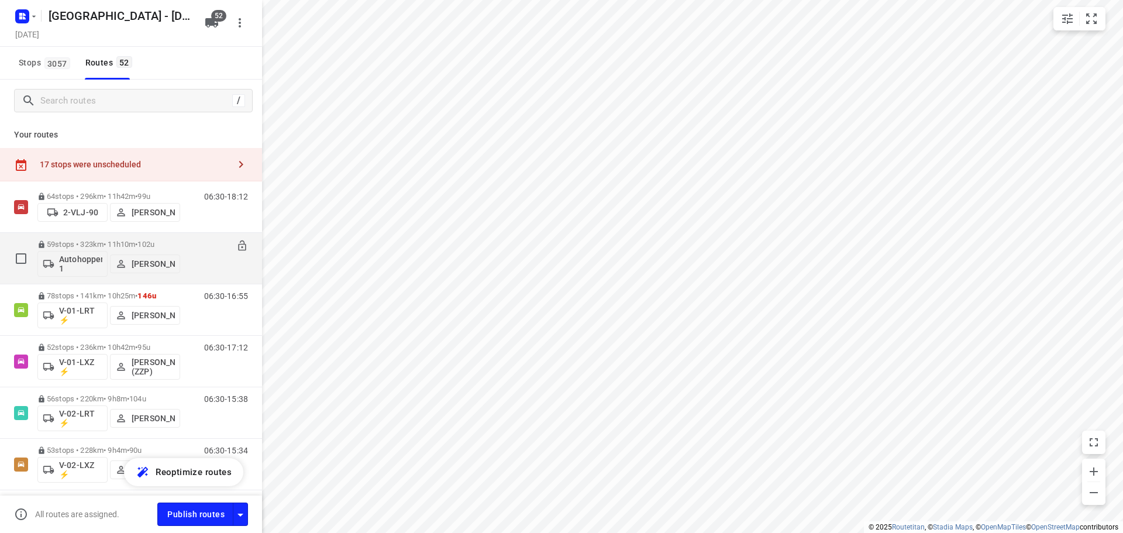
scroll to position [175, 0]
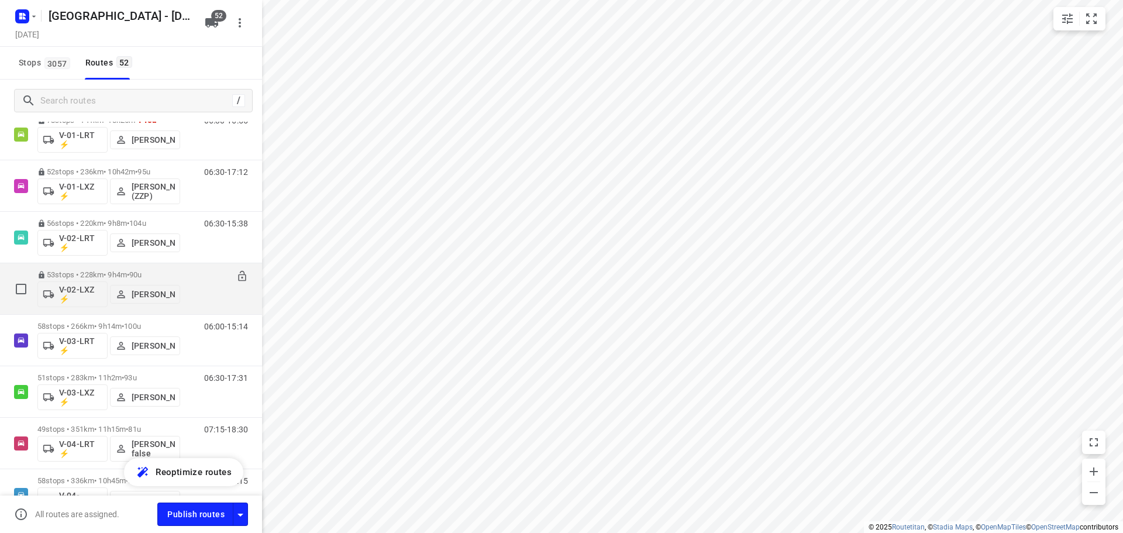
click at [109, 313] on div "53 stops • 228km • 9h4m • 90u V-02-LXZ ⚡ Yermo Broekman 06:30-15:34" at bounding box center [131, 288] width 262 height 51
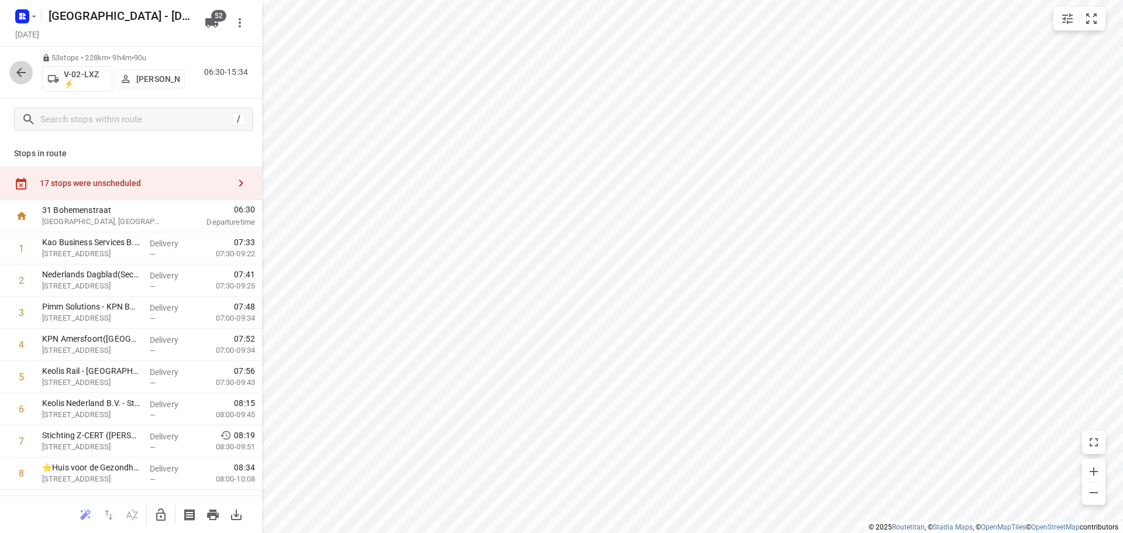
click at [19, 73] on icon "button" at bounding box center [20, 72] width 9 height 9
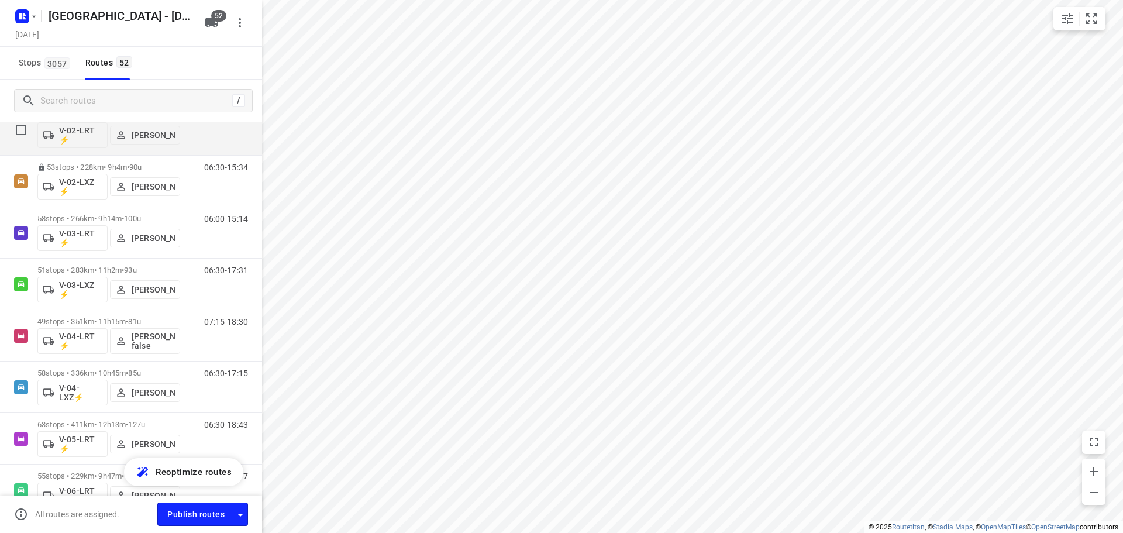
scroll to position [292, 0]
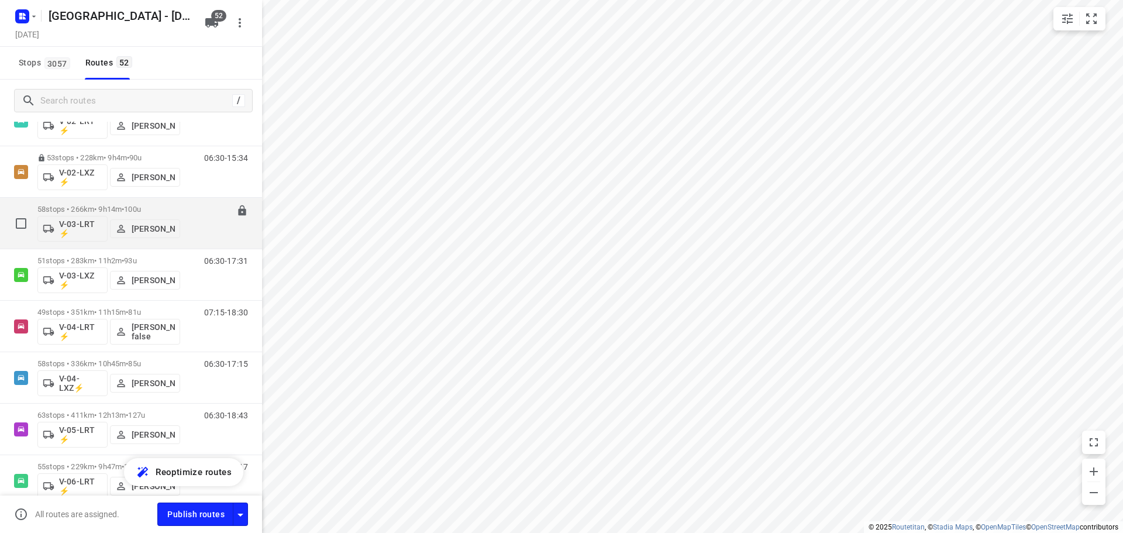
click at [107, 205] on p "58 stops • 266km • 9h14m • 100u" at bounding box center [108, 209] width 143 height 9
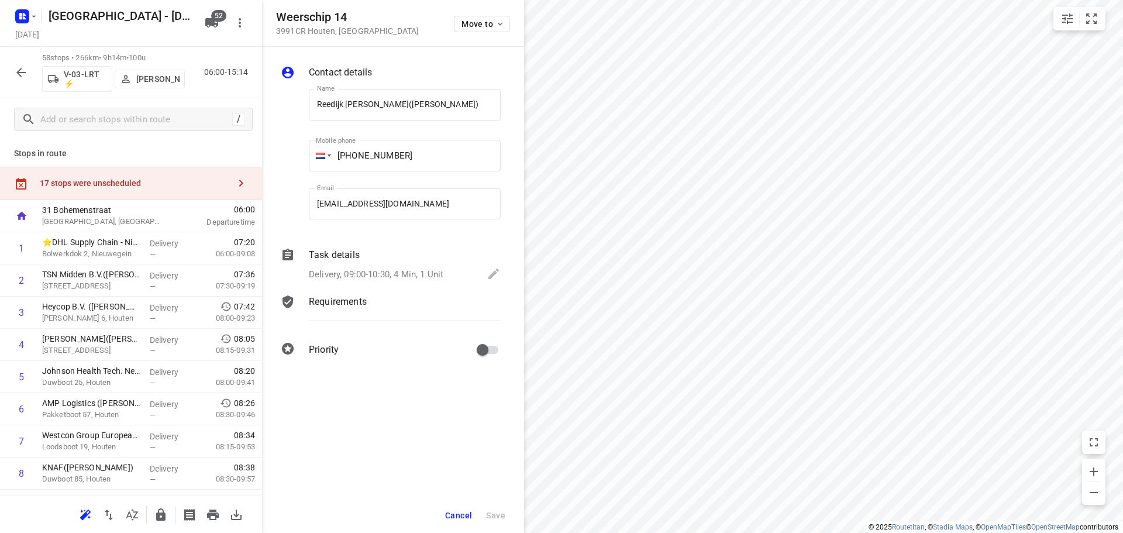
scroll to position [0, 5]
click at [472, 32] on button "Move to" at bounding box center [482, 24] width 56 height 16
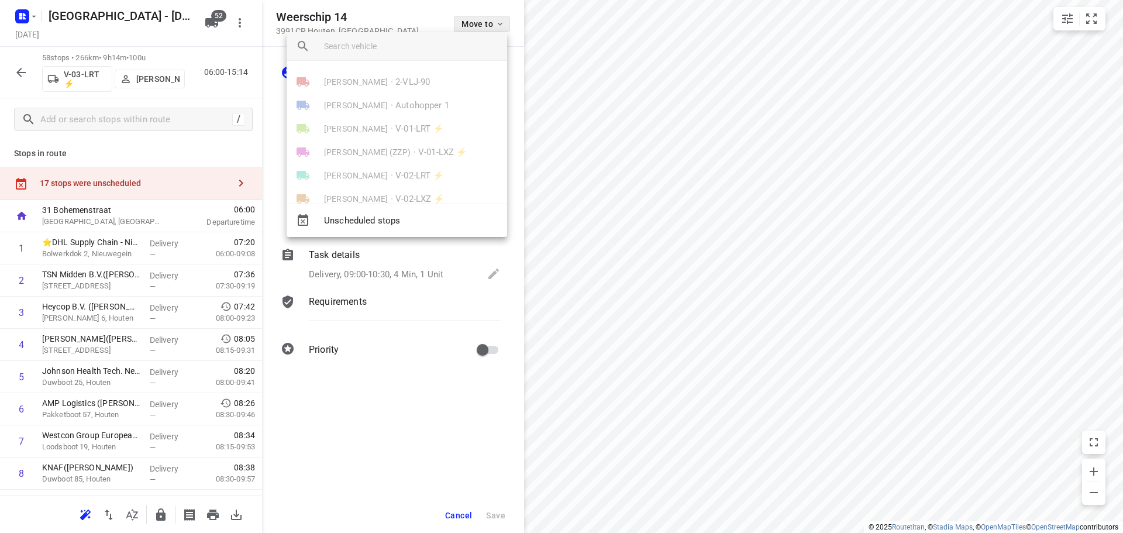
scroll to position [0, 0]
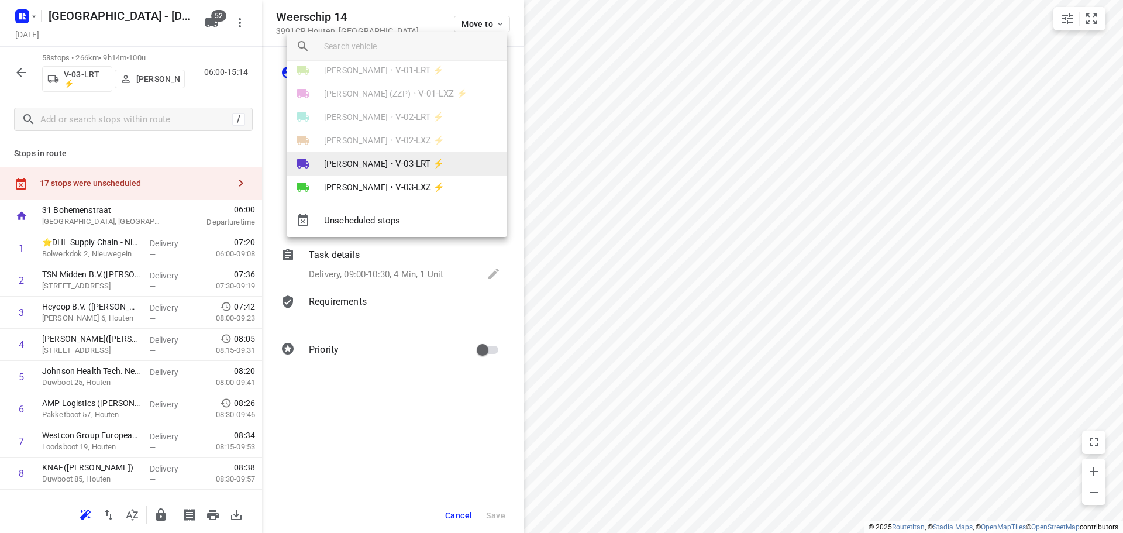
click at [361, 159] on span "[PERSON_NAME]" at bounding box center [356, 164] width 64 height 12
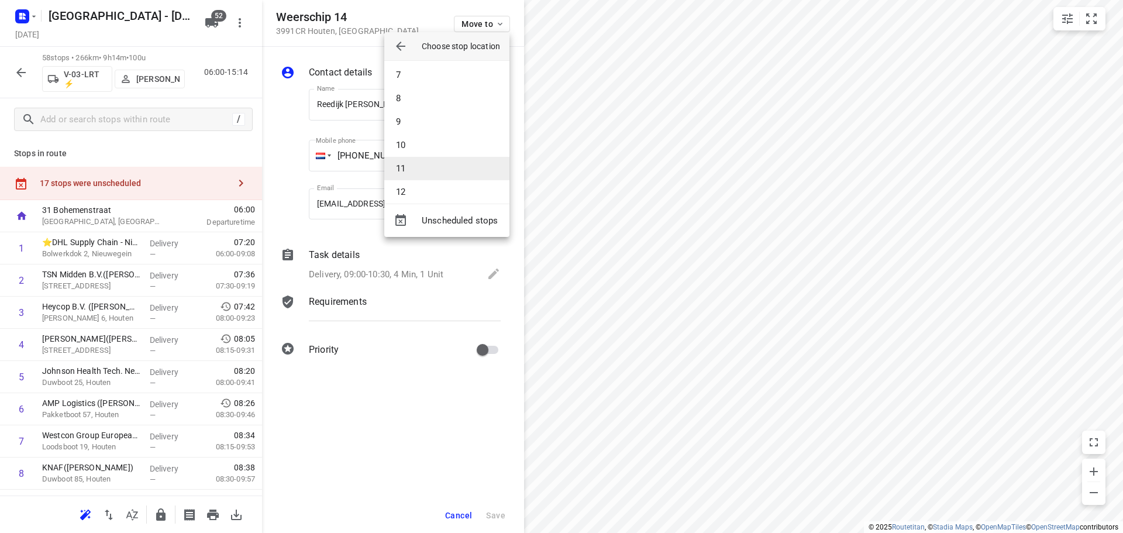
scroll to position [292, 0]
click at [418, 91] on li "14" at bounding box center [446, 88] width 125 height 23
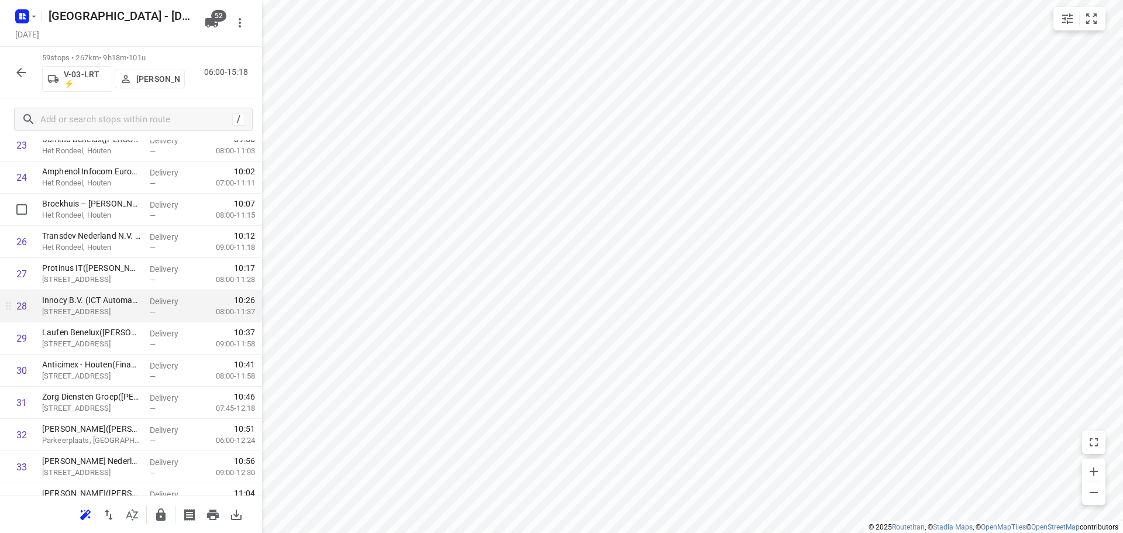
scroll to position [819, 0]
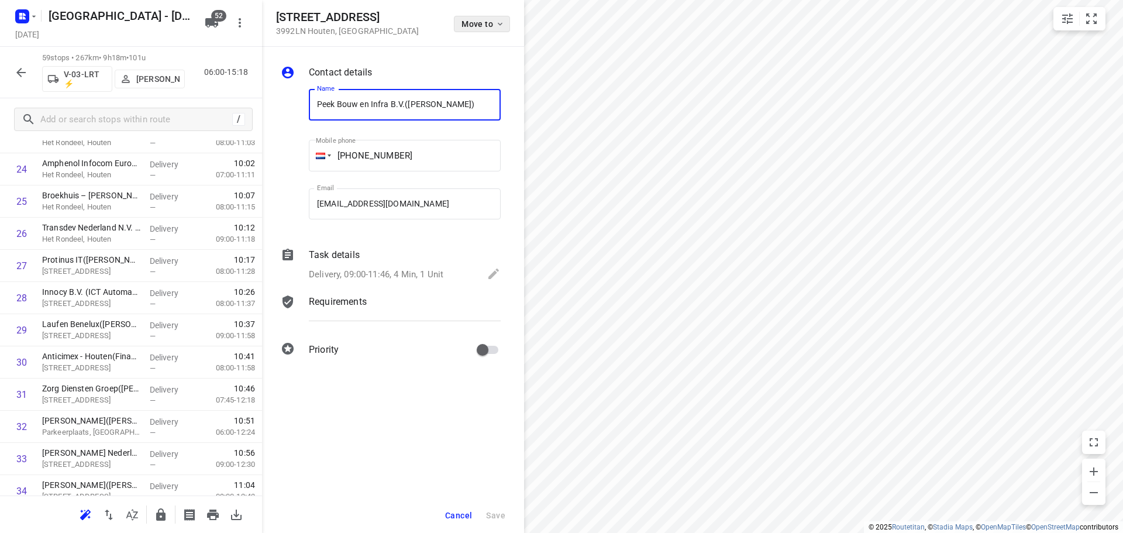
click at [477, 20] on span "Move to" at bounding box center [482, 23] width 43 height 9
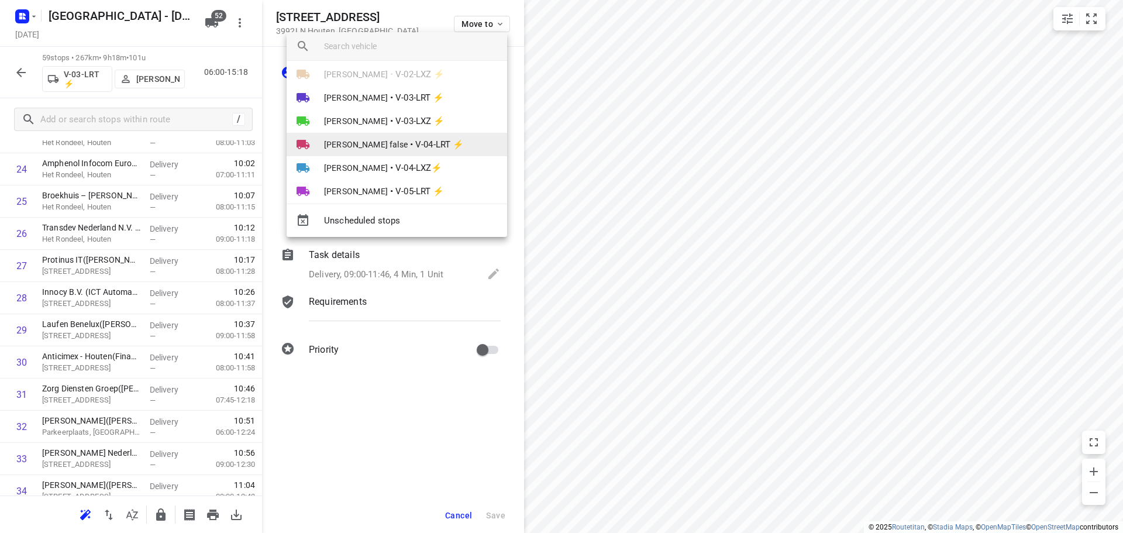
scroll to position [58, 0]
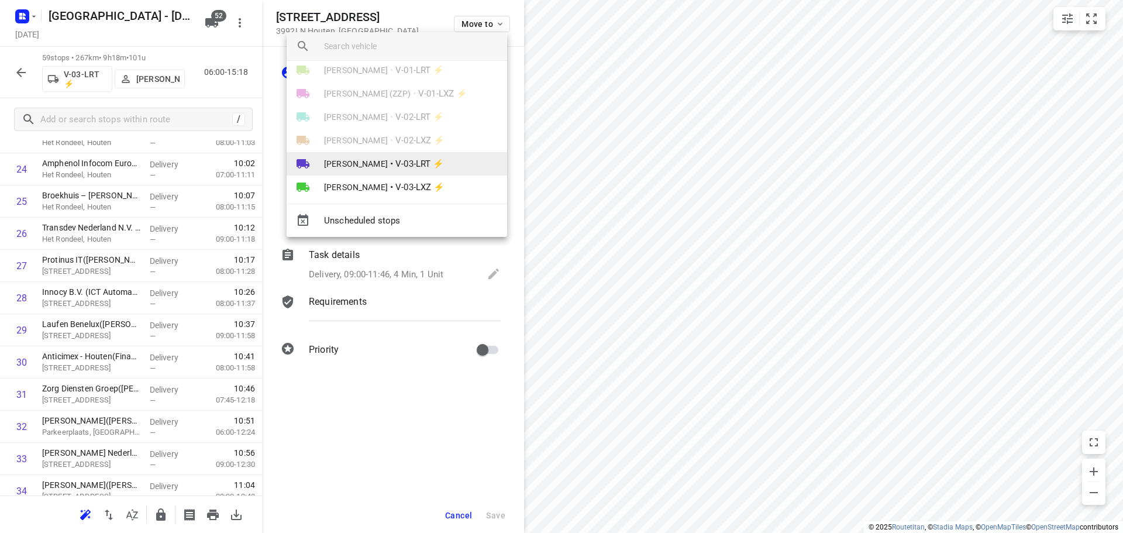
click at [371, 157] on li "Monique Sienema • V-03-LRT ⚡" at bounding box center [397, 163] width 220 height 23
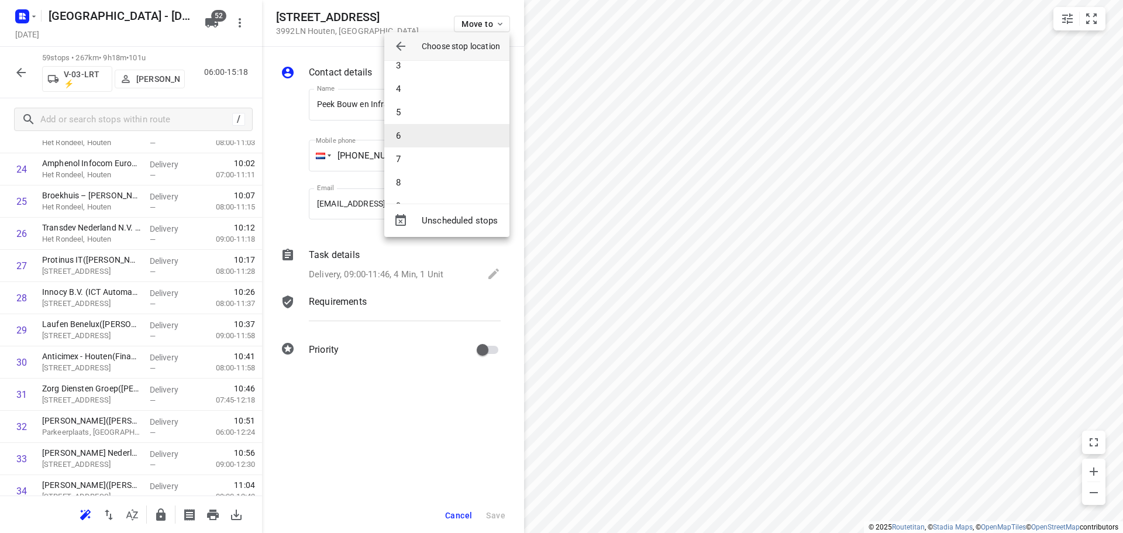
scroll to position [526, 0]
click at [419, 200] on li "29" at bounding box center [446, 205] width 125 height 23
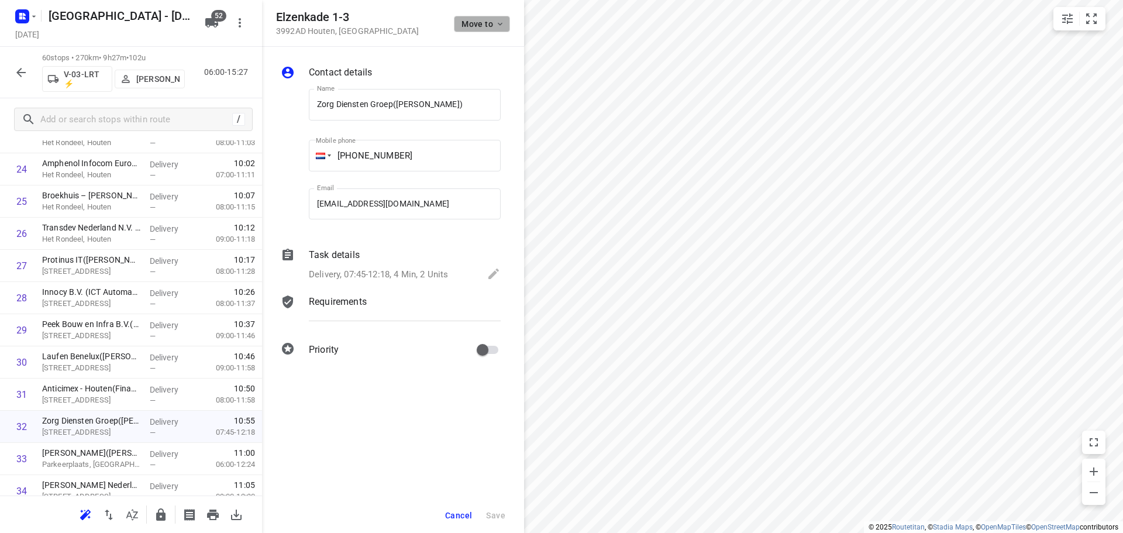
click at [471, 19] on span "Move to" at bounding box center [482, 23] width 43 height 9
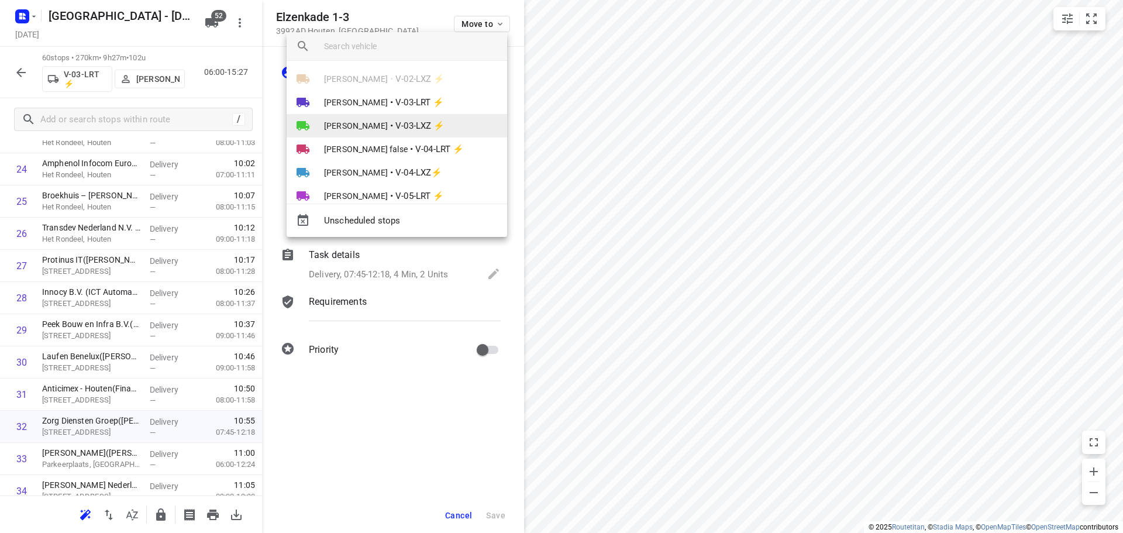
scroll to position [117, 0]
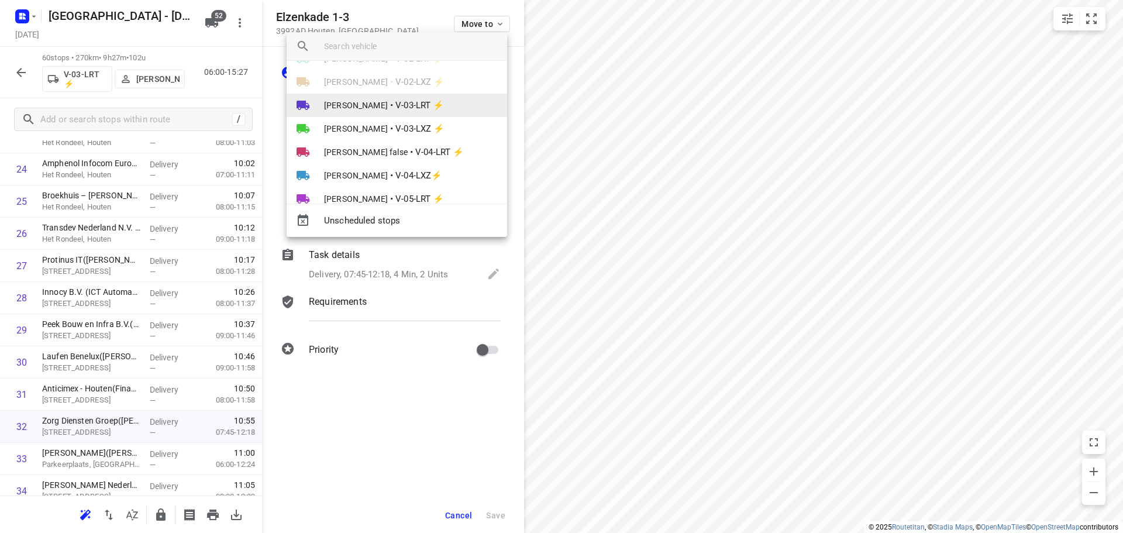
click at [385, 102] on span "[PERSON_NAME]" at bounding box center [356, 105] width 64 height 12
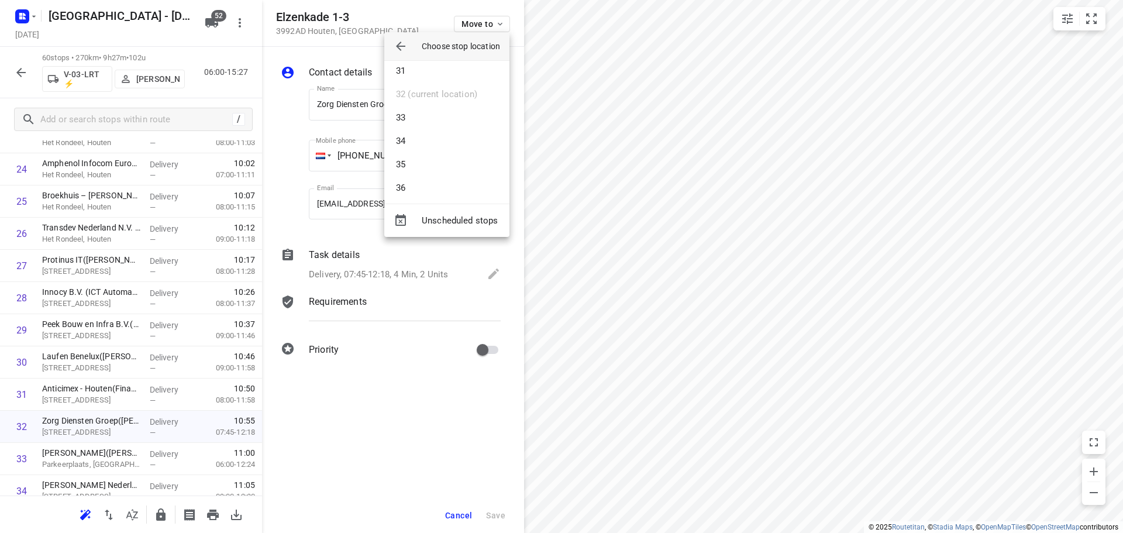
scroll to position [702, 0]
click at [420, 129] on li "33" at bounding box center [446, 123] width 125 height 23
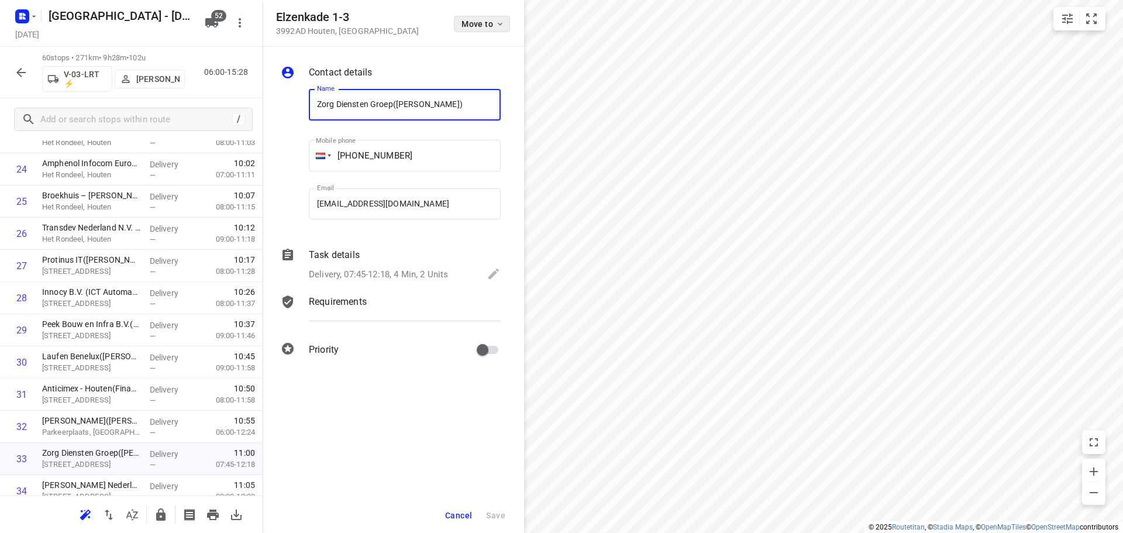
click at [482, 32] on button "Move to" at bounding box center [482, 24] width 56 height 16
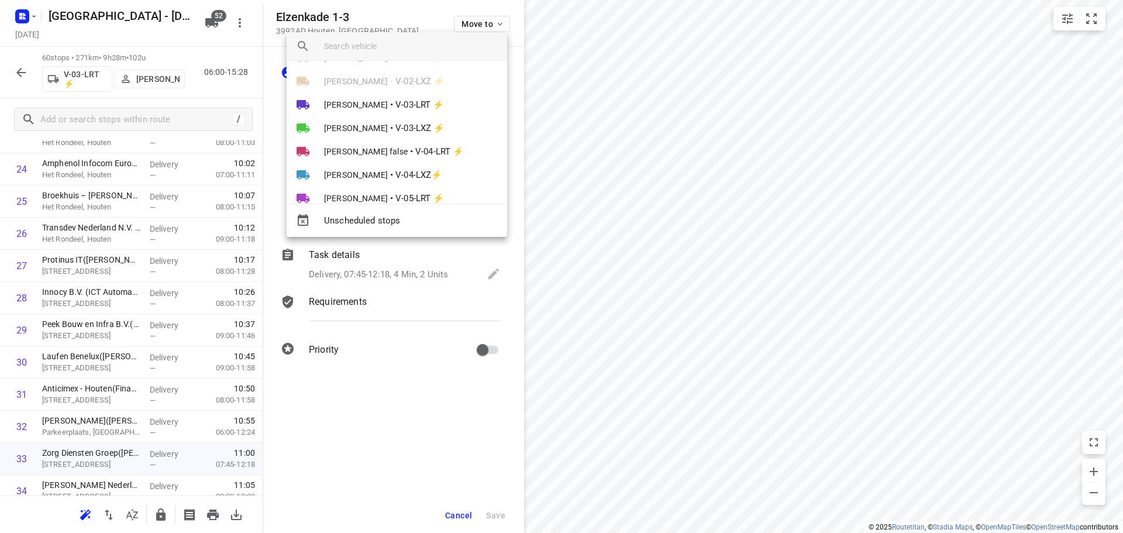
scroll to position [234, 0]
click at [276, 18] on div at bounding box center [561, 266] width 1123 height 533
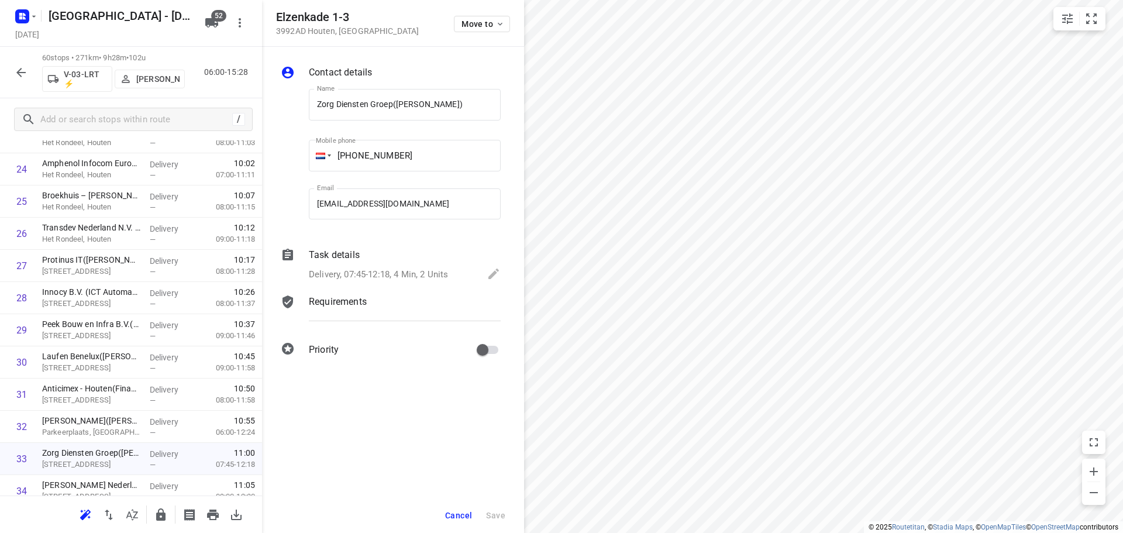
click at [452, 511] on span "Cancel" at bounding box center [458, 515] width 27 height 9
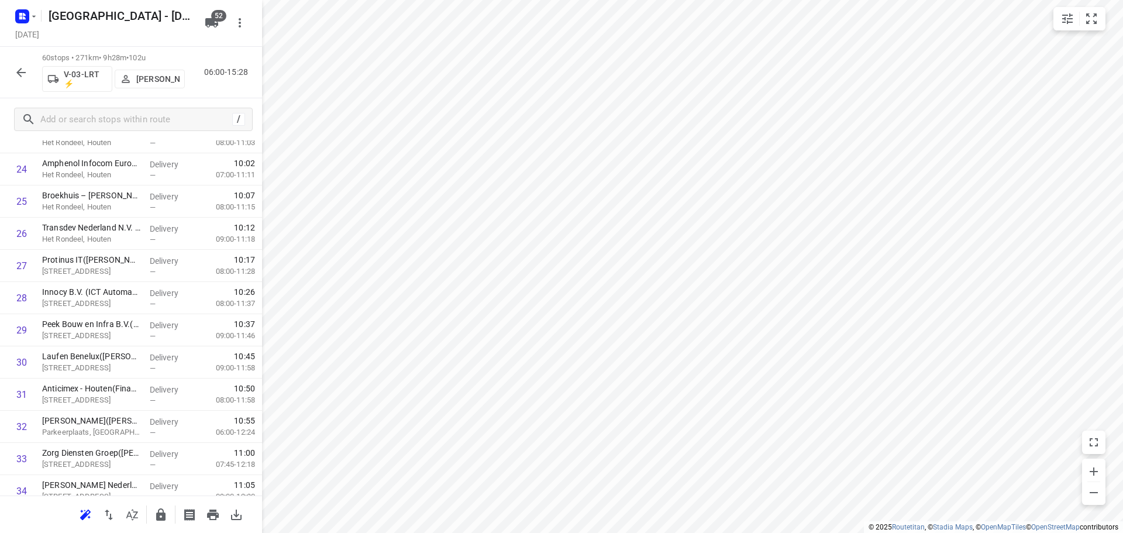
click at [261, 310] on div "i © 2025 Routetitan , © Stadia Maps , © OpenMapTiles © OpenStreetMap contributo…" at bounding box center [561, 266] width 1123 height 533
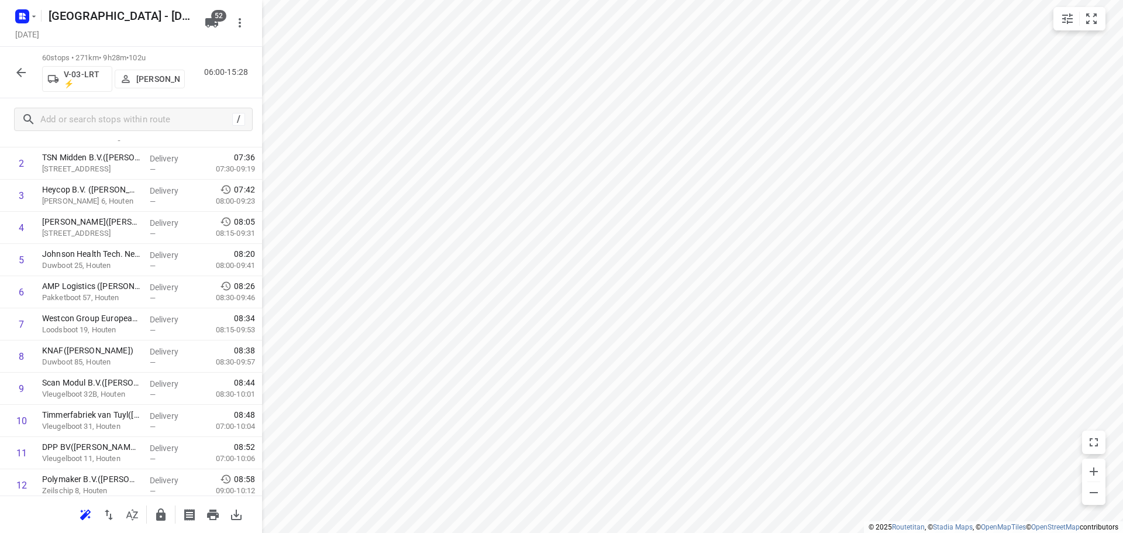
scroll to position [0, 0]
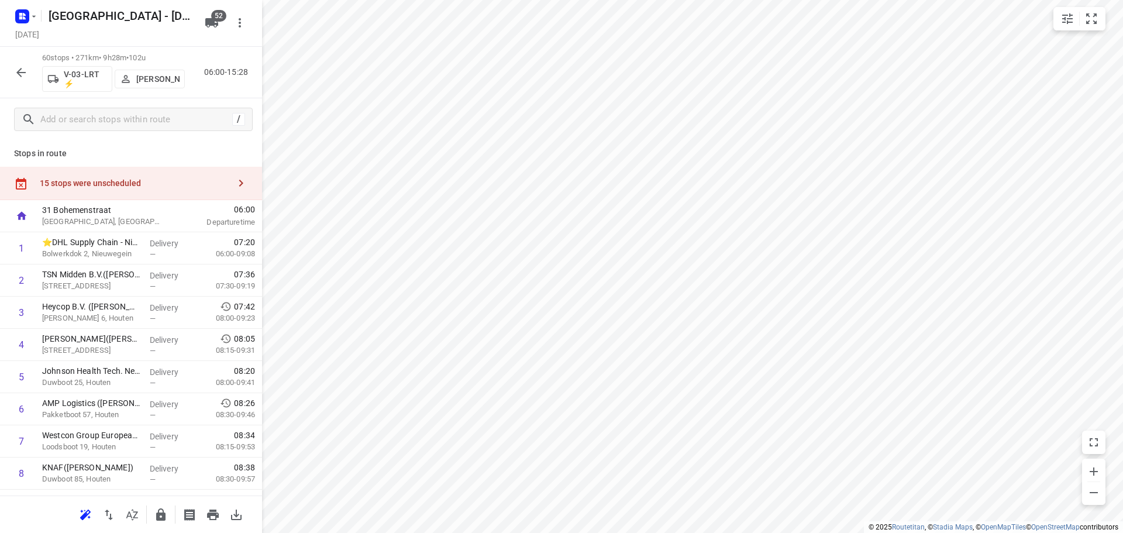
click at [185, 183] on div "15 stops were unscheduled" at bounding box center [134, 182] width 189 height 9
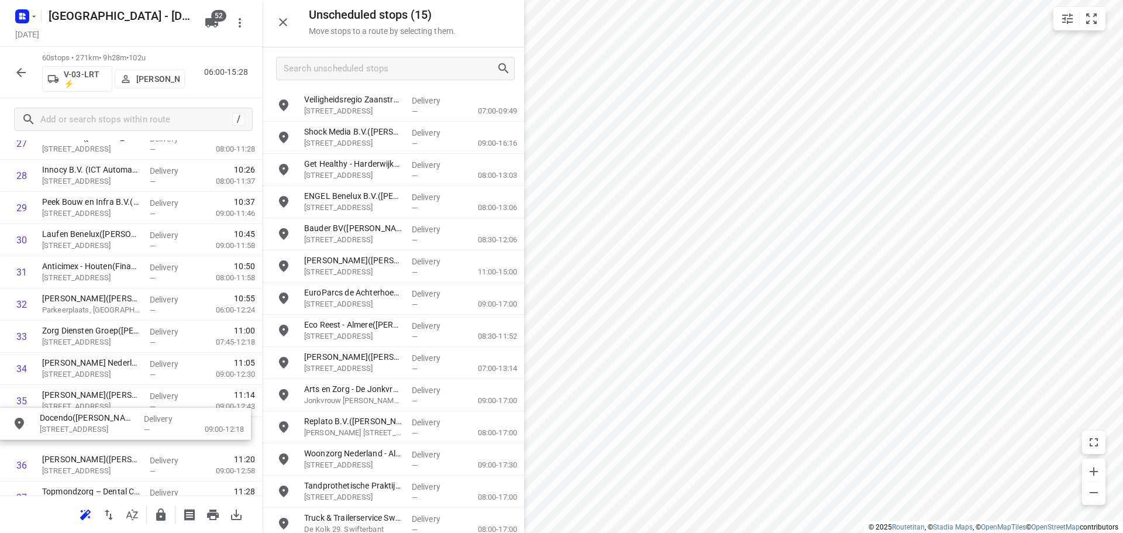
scroll to position [942, 0]
drag, startPoint x: 373, startPoint y: 353, endPoint x: 90, endPoint y: 351, distance: 283.0
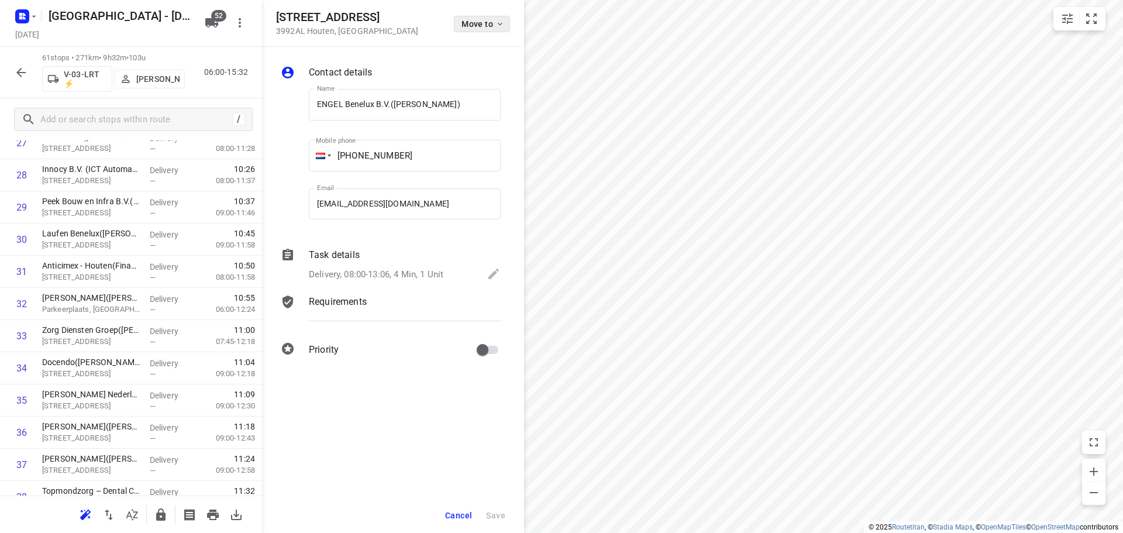
click at [482, 29] on button "Move to" at bounding box center [482, 24] width 56 height 16
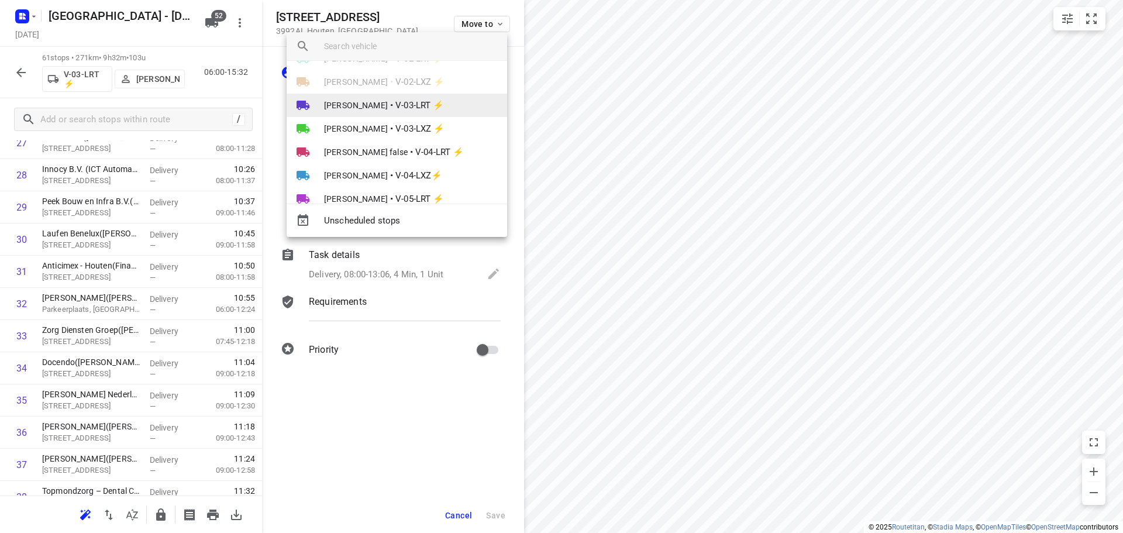
click at [392, 109] on li "Monique Sienema • V-03-LRT ⚡" at bounding box center [397, 105] width 220 height 23
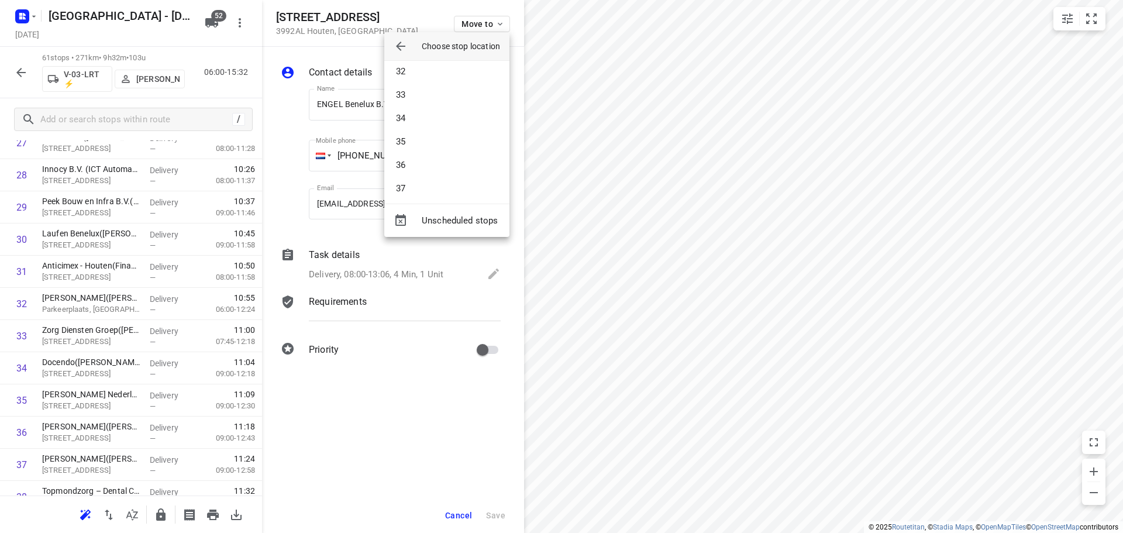
scroll to position [760, 0]
click at [418, 136] on li "36" at bounding box center [446, 135] width 125 height 23
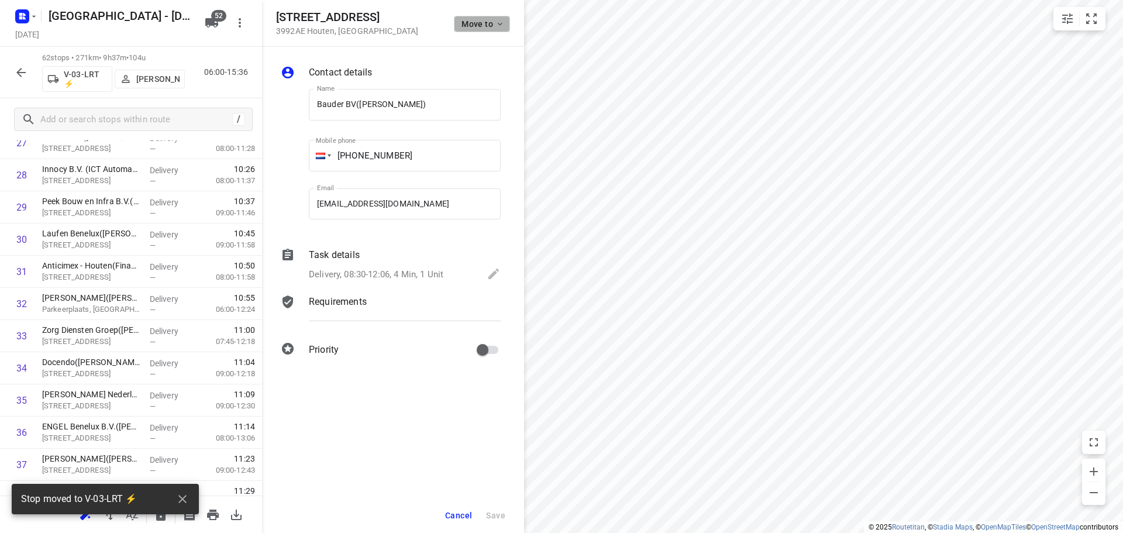
click at [490, 31] on button "Move to" at bounding box center [482, 24] width 56 height 16
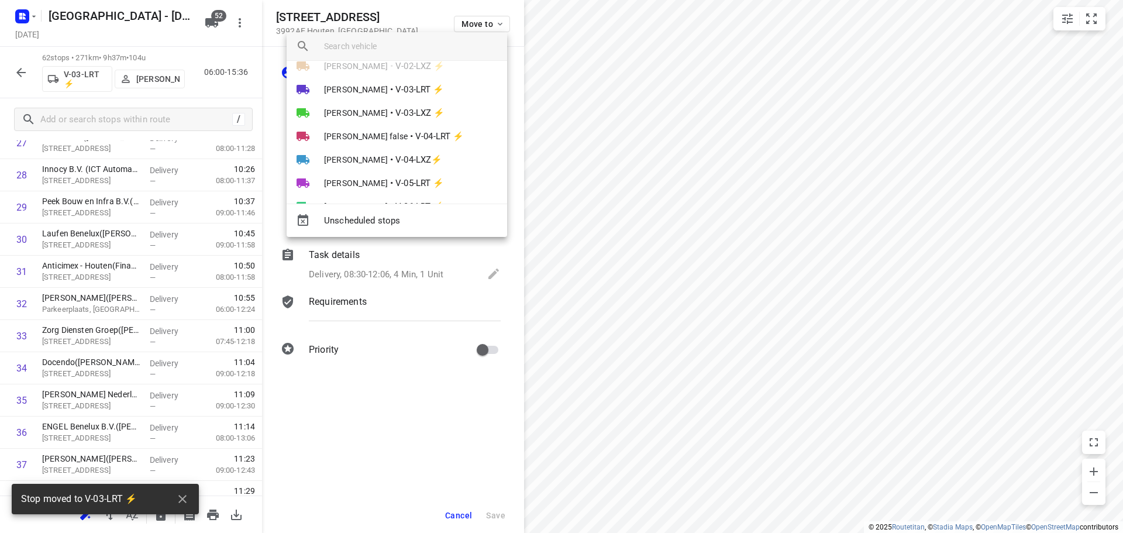
scroll to position [117, 0]
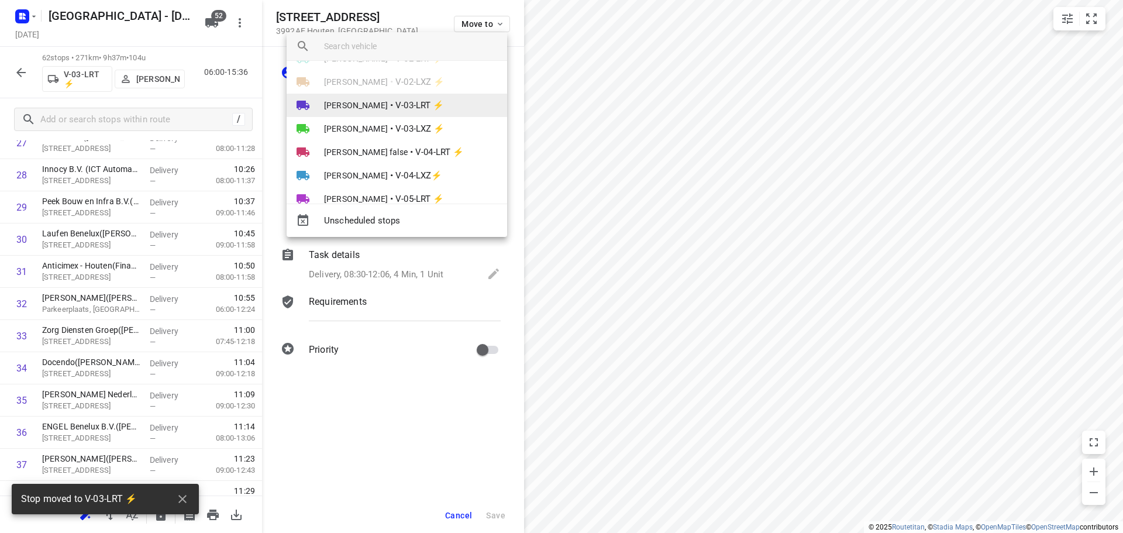
click at [397, 101] on li "Monique Sienema • V-03-LRT ⚡" at bounding box center [397, 105] width 220 height 23
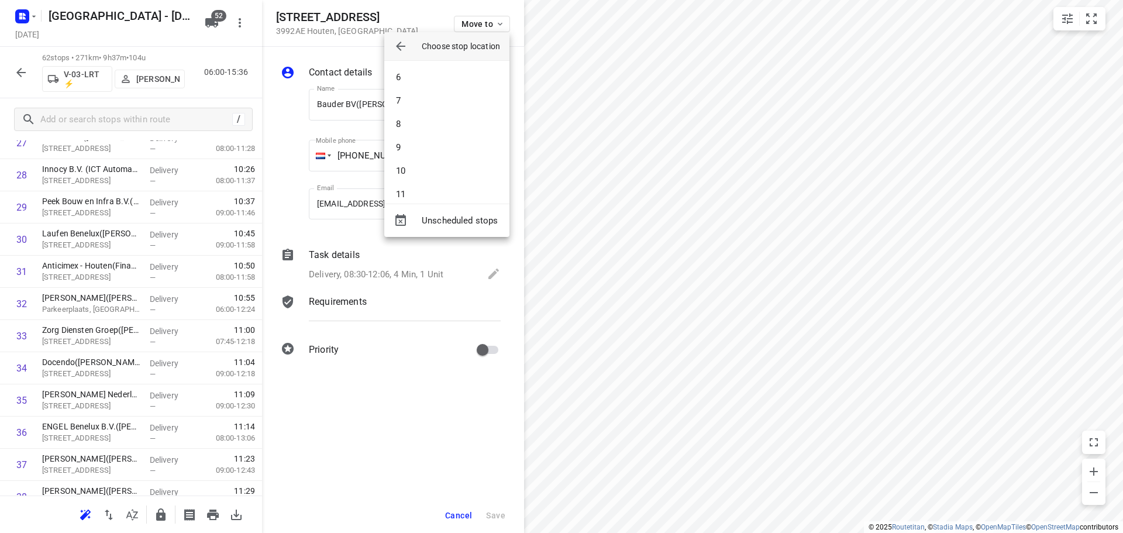
scroll to position [855, 0]
click at [415, 68] on li "37" at bounding box center [446, 64] width 125 height 23
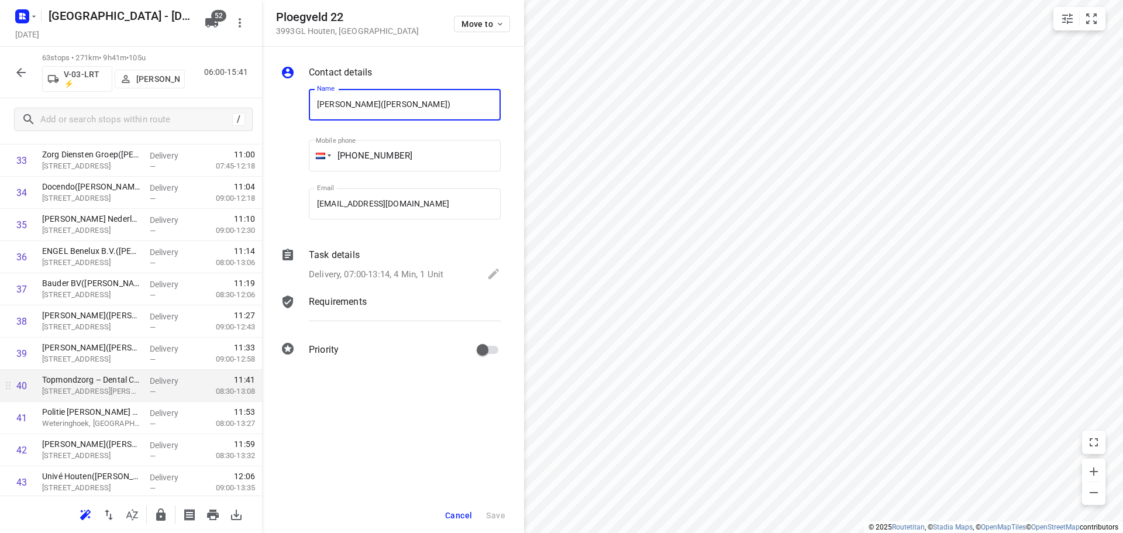
scroll to position [0, 33]
click at [473, 38] on div "Ploegveld 22 3993GL Houten , Netherlands Move to" at bounding box center [393, 23] width 262 height 47
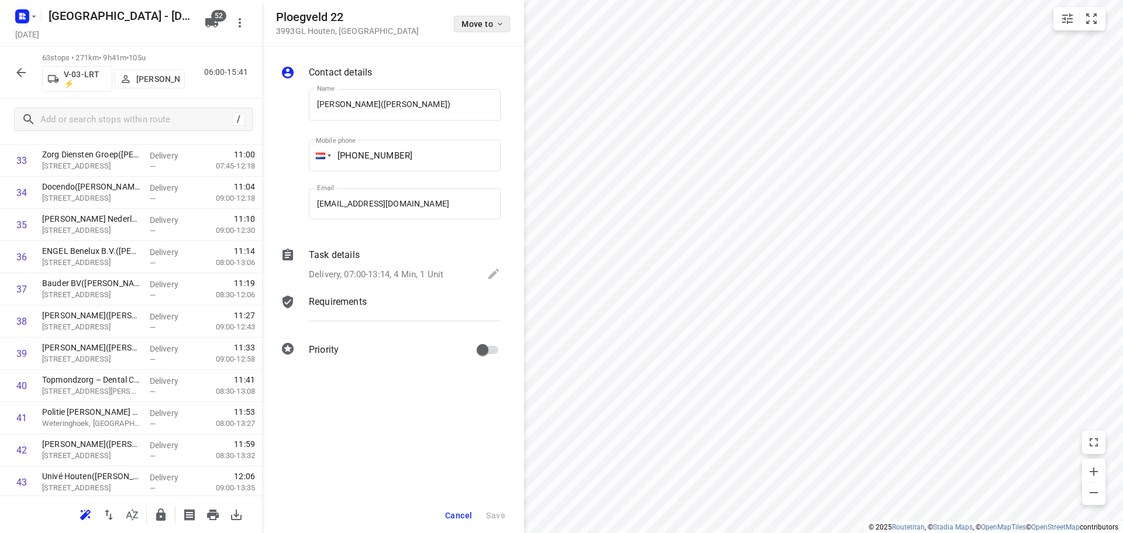
click at [471, 26] on span "Move to" at bounding box center [482, 23] width 43 height 9
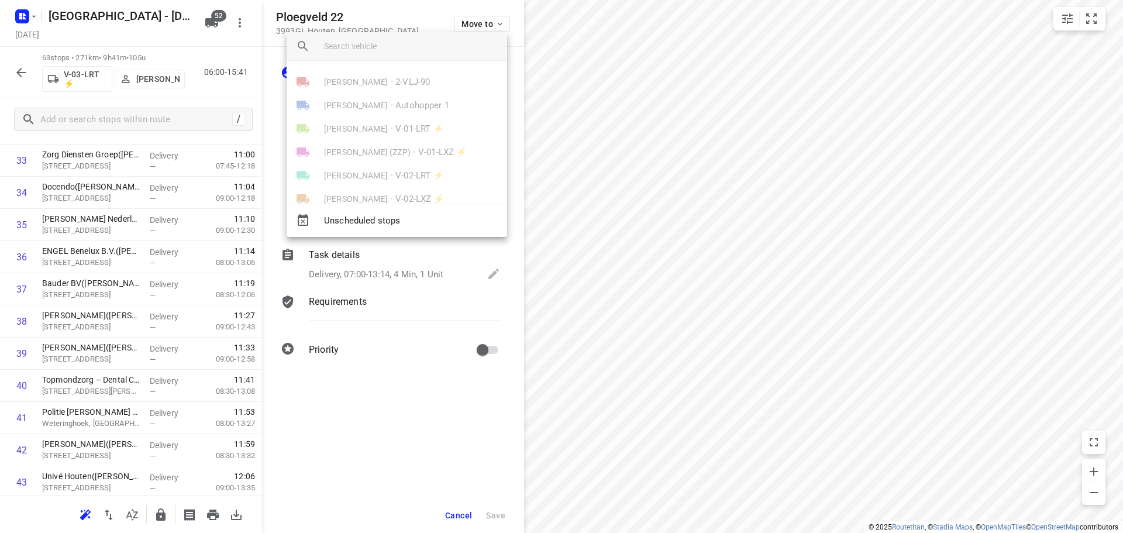
scroll to position [95, 0]
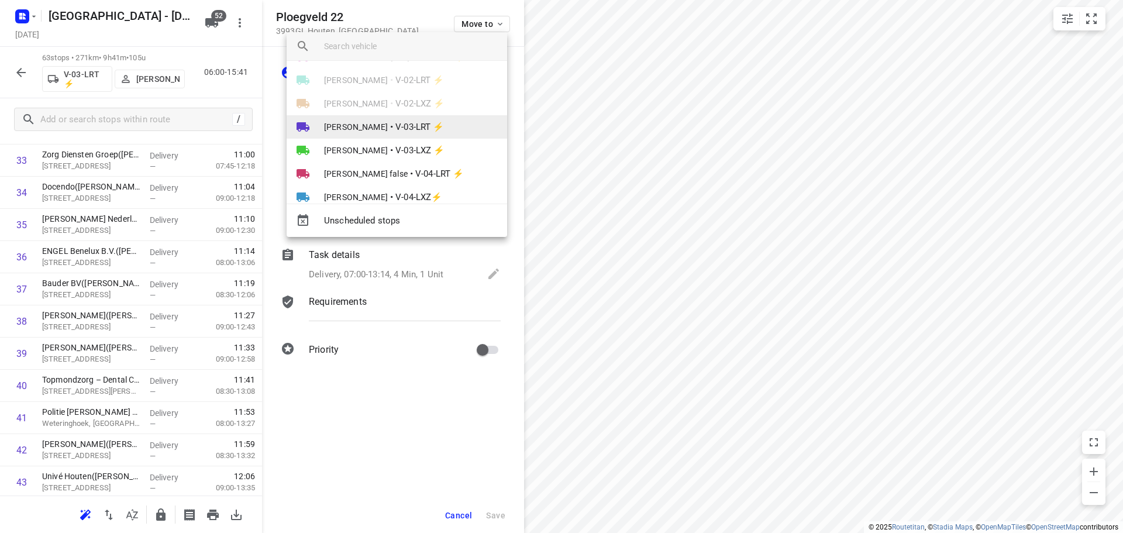
click at [433, 125] on span "V-03-LRT ⚡" at bounding box center [419, 126] width 49 height 13
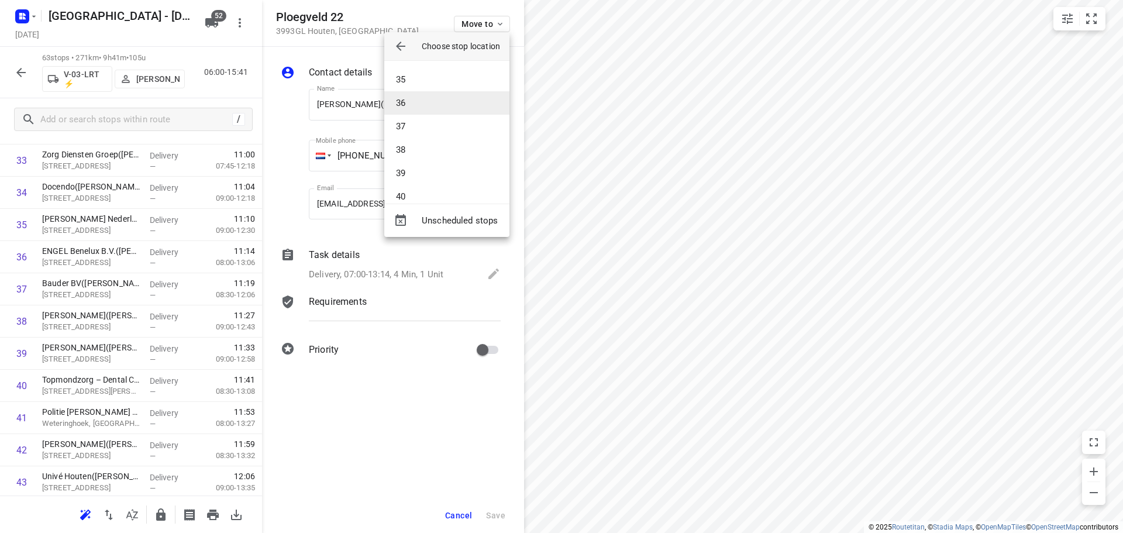
scroll to position [863, 0]
click at [419, 151] on li "41" at bounding box center [446, 149] width 125 height 23
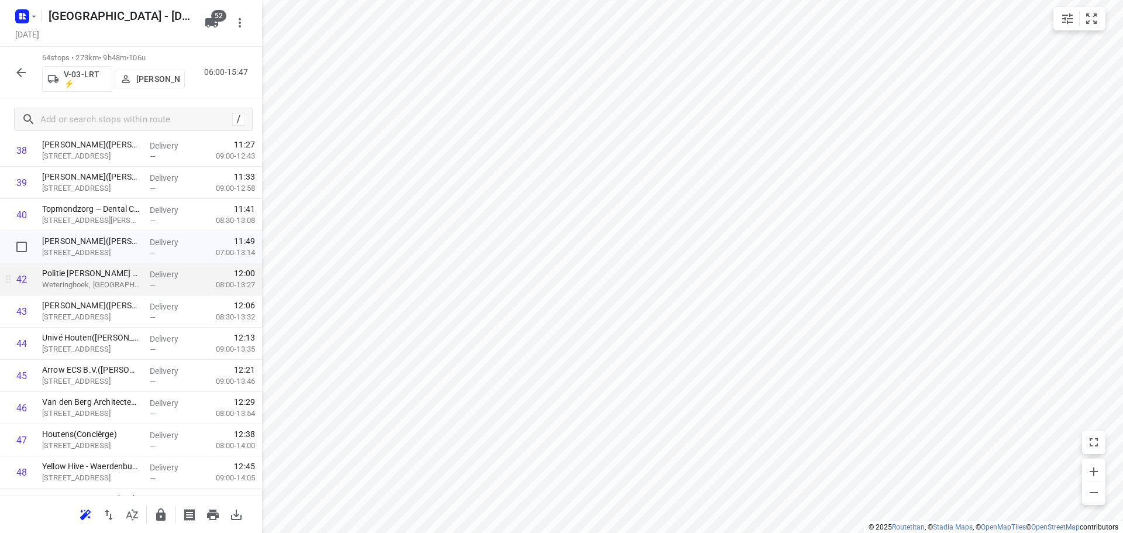
scroll to position [1292, 0]
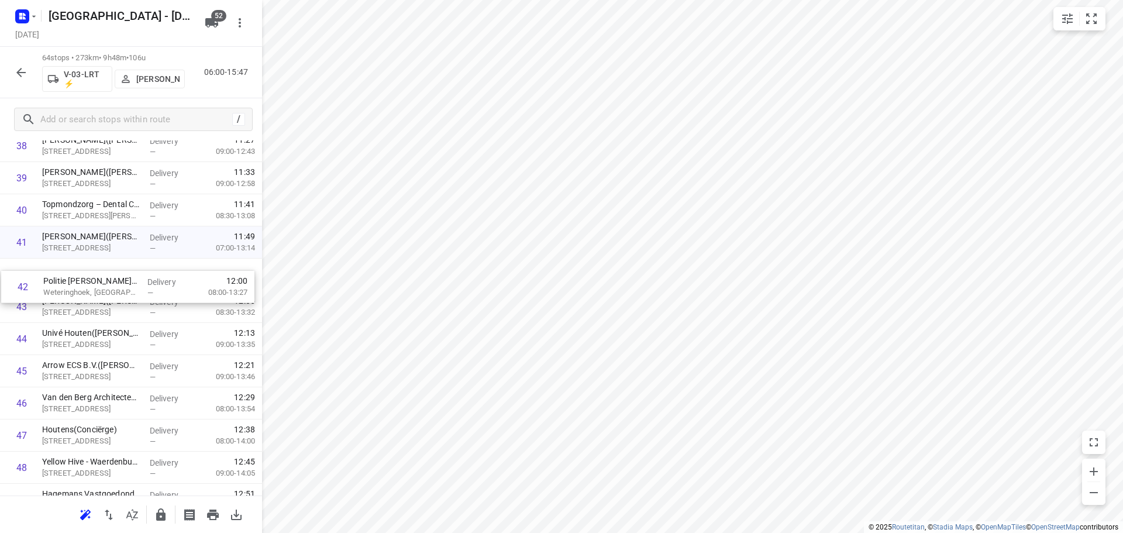
drag, startPoint x: 118, startPoint y: 282, endPoint x: 117, endPoint y: 290, distance: 8.3
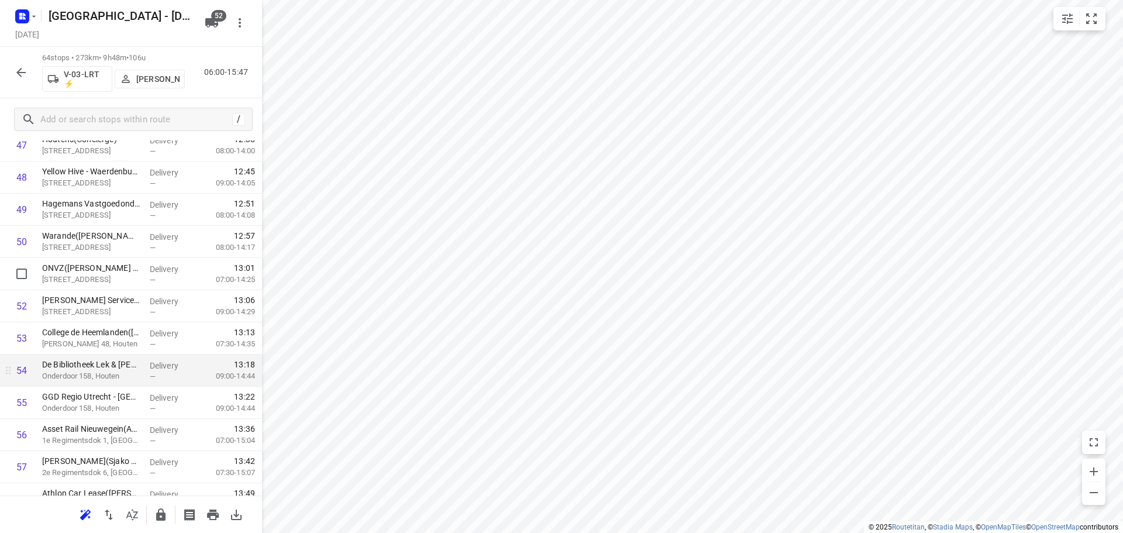
scroll to position [1585, 0]
click at [165, 522] on button "button" at bounding box center [160, 514] width 23 height 23
click at [14, 69] on icon "button" at bounding box center [21, 72] width 14 height 14
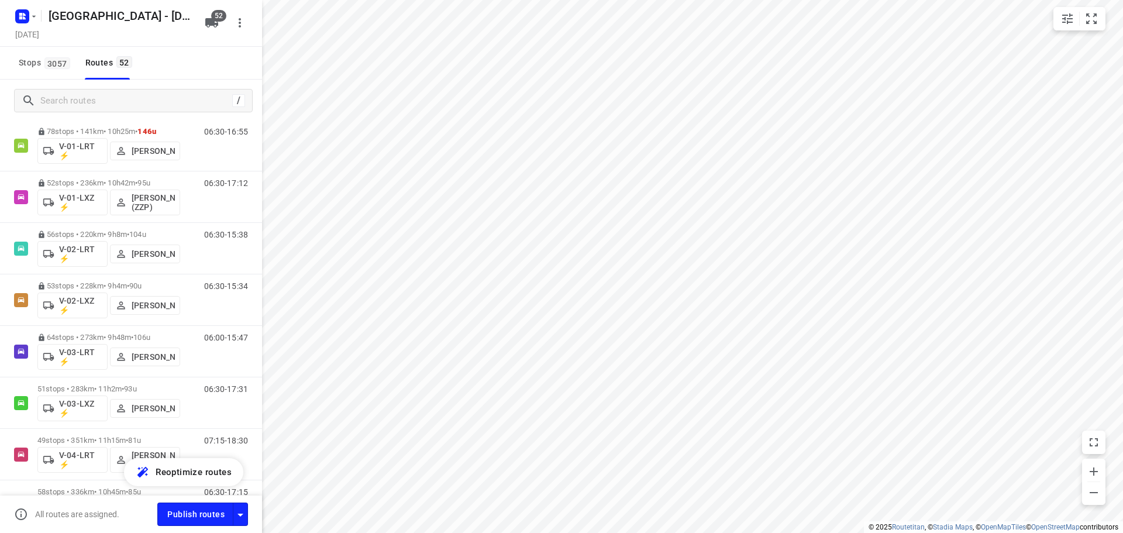
scroll to position [175, 0]
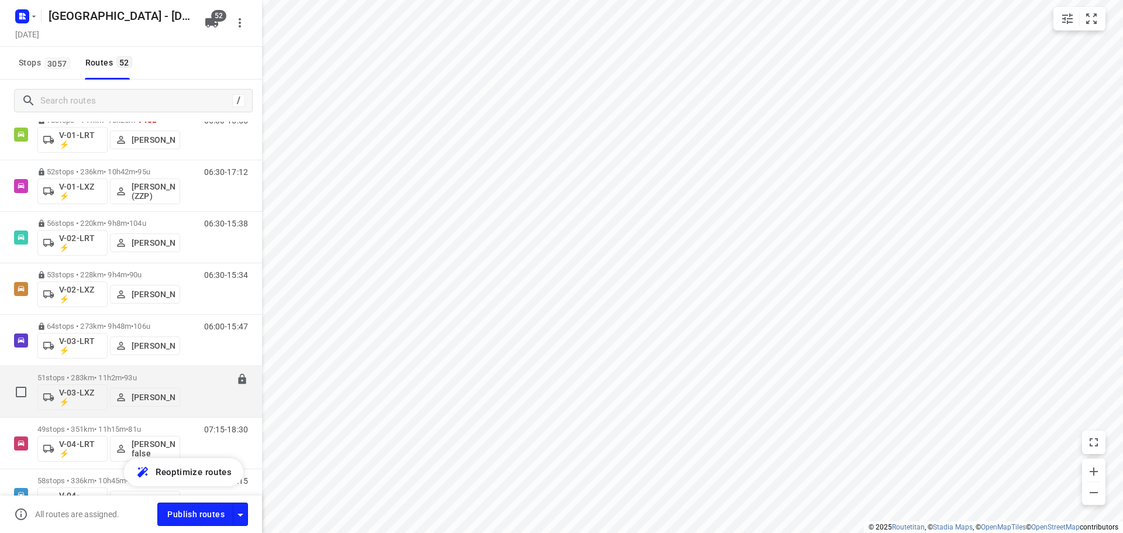
click at [84, 374] on p "51 stops • 283km • 11h2m • 93u" at bounding box center [108, 377] width 143 height 9
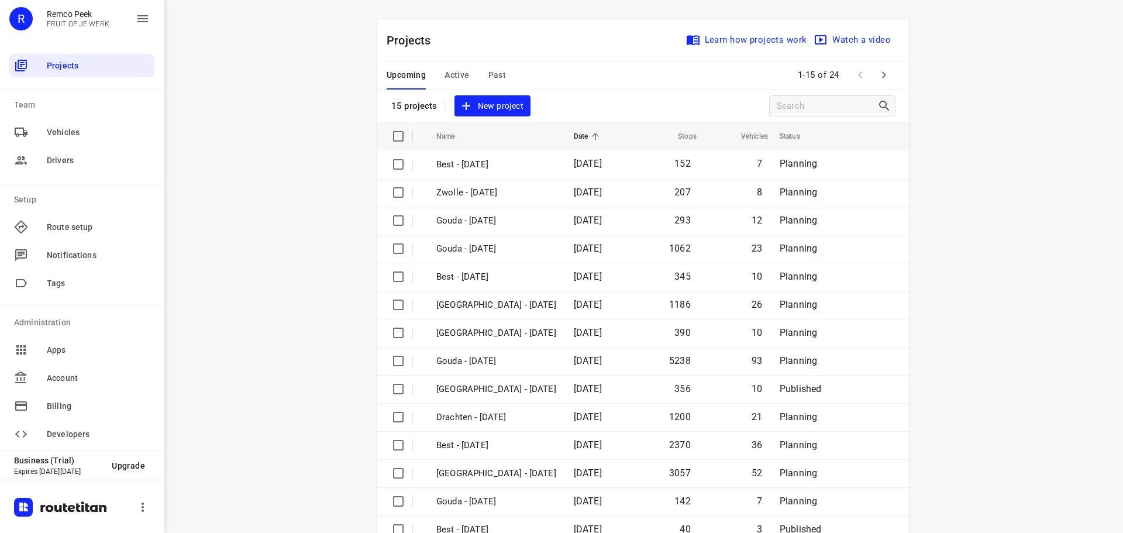
click at [491, 78] on span "Past" at bounding box center [497, 75] width 18 height 15
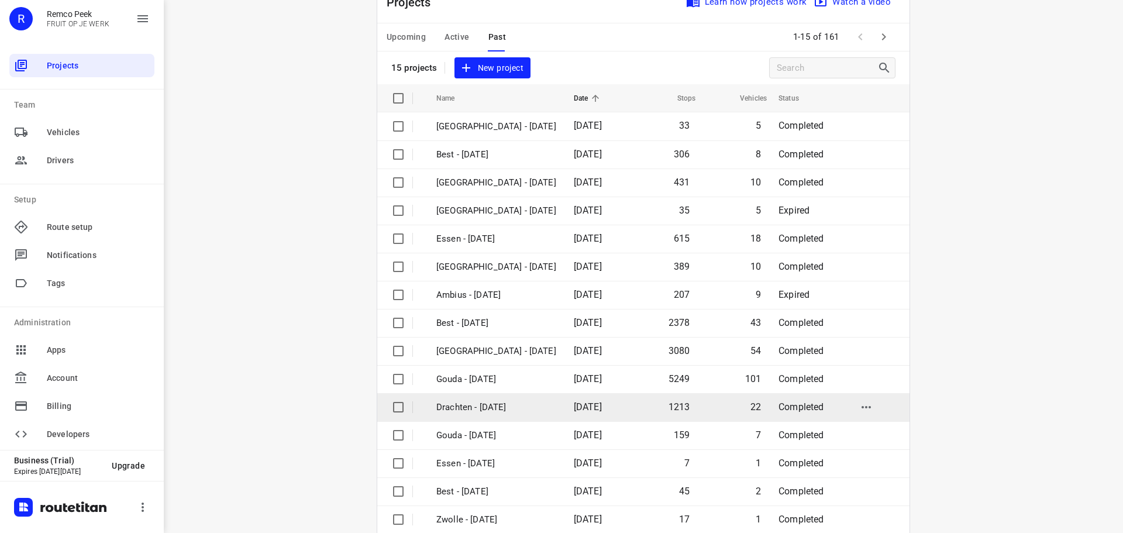
scroll to position [58, 0]
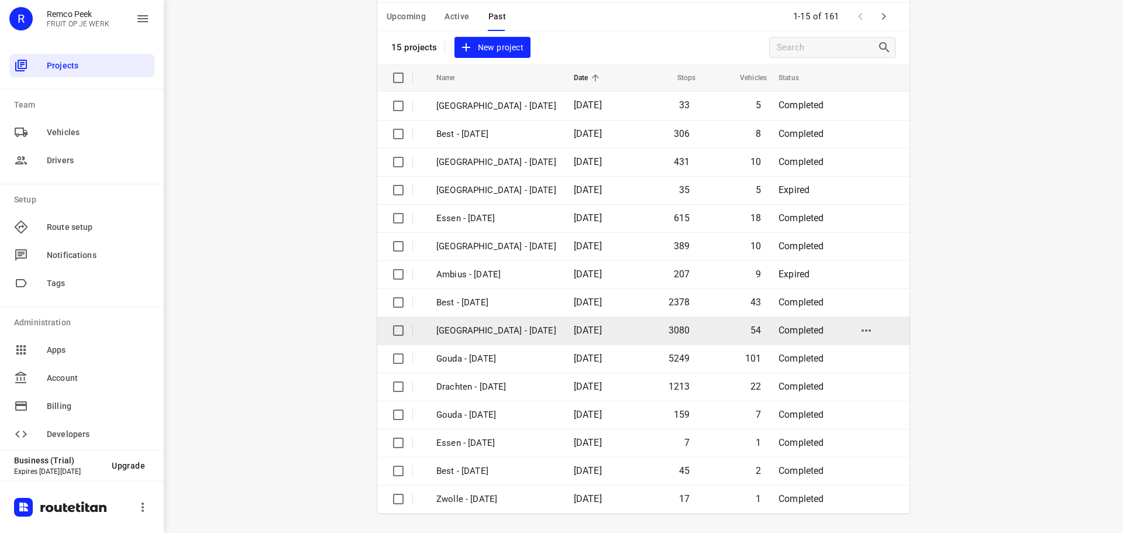
click at [501, 327] on p "[GEOGRAPHIC_DATA] - [DATE]" at bounding box center [496, 330] width 120 height 13
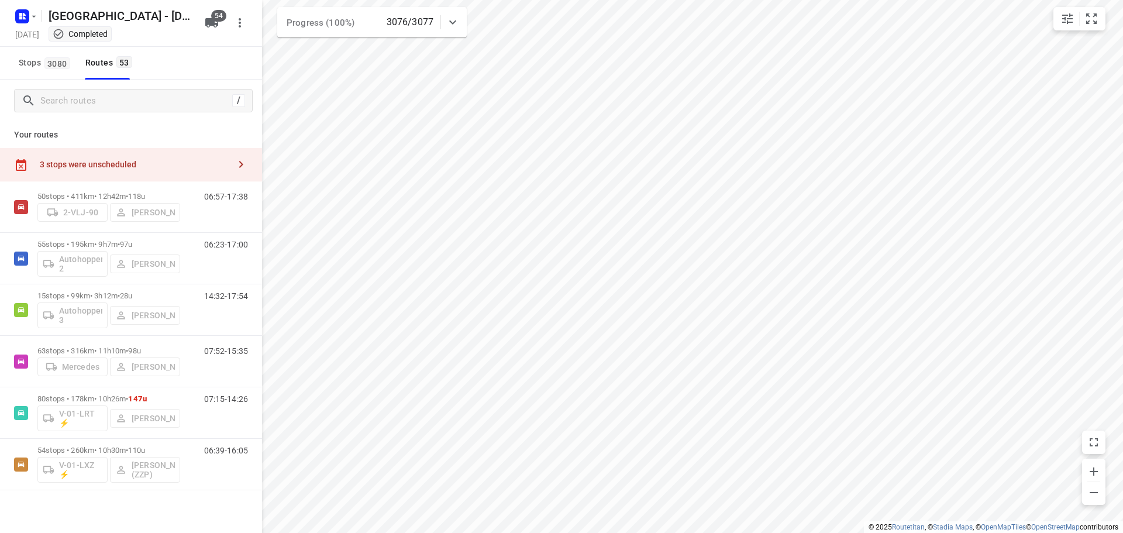
checkbox input "true"
click at [141, 113] on div "/" at bounding box center [131, 101] width 262 height 42
click at [149, 104] on input "Search routes" at bounding box center [134, 101] width 187 height 18
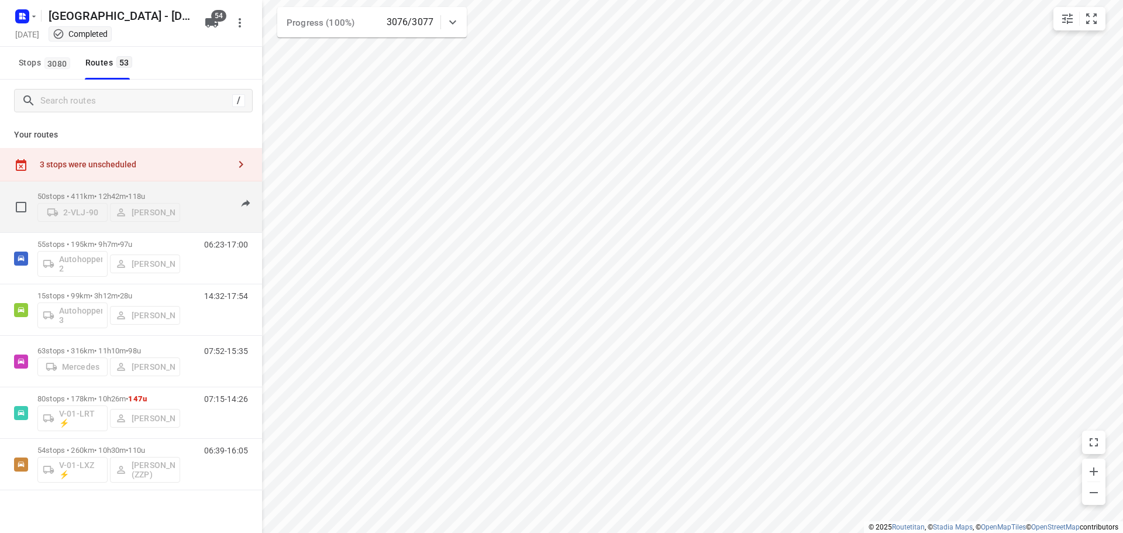
click at [69, 188] on div "50 stops • 411km • 12h42m • 118u 2-VLJ-90 [PERSON_NAME]" at bounding box center [108, 207] width 143 height 42
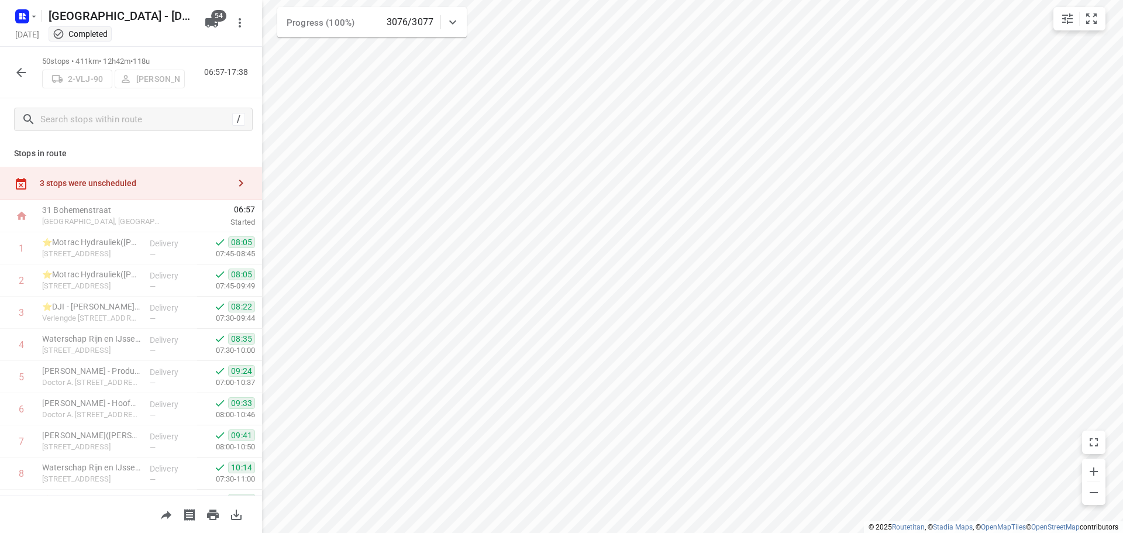
click at [4, 66] on div "50 stops • 411km • 12h42m • 118u 2-VLJ-90 [PERSON_NAME] 06:57-17:38" at bounding box center [131, 72] width 262 height 51
click at [15, 68] on icon "button" at bounding box center [21, 72] width 14 height 14
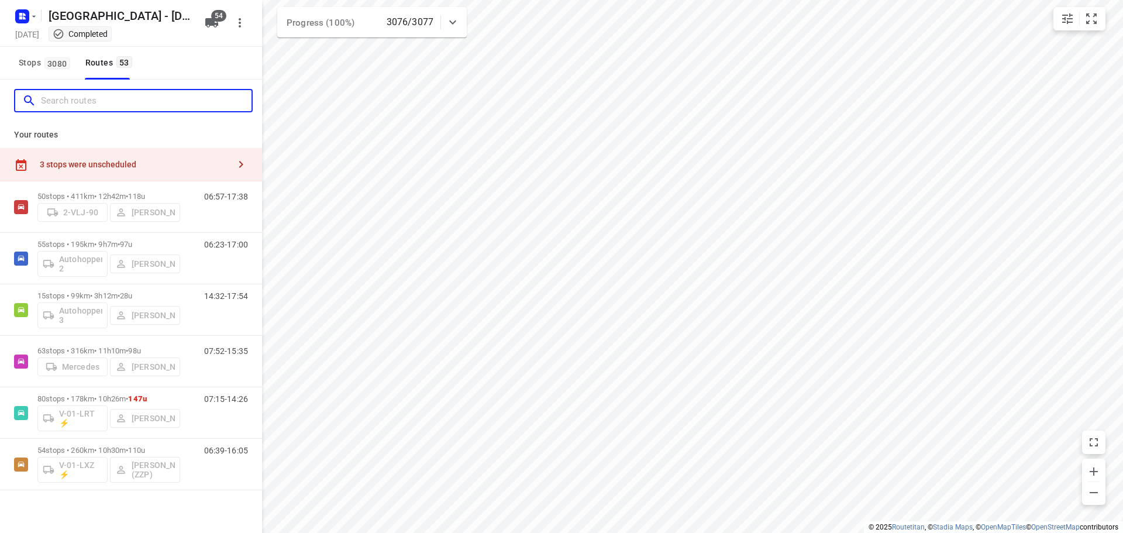
click at [64, 102] on input "Search routes" at bounding box center [146, 101] width 211 height 18
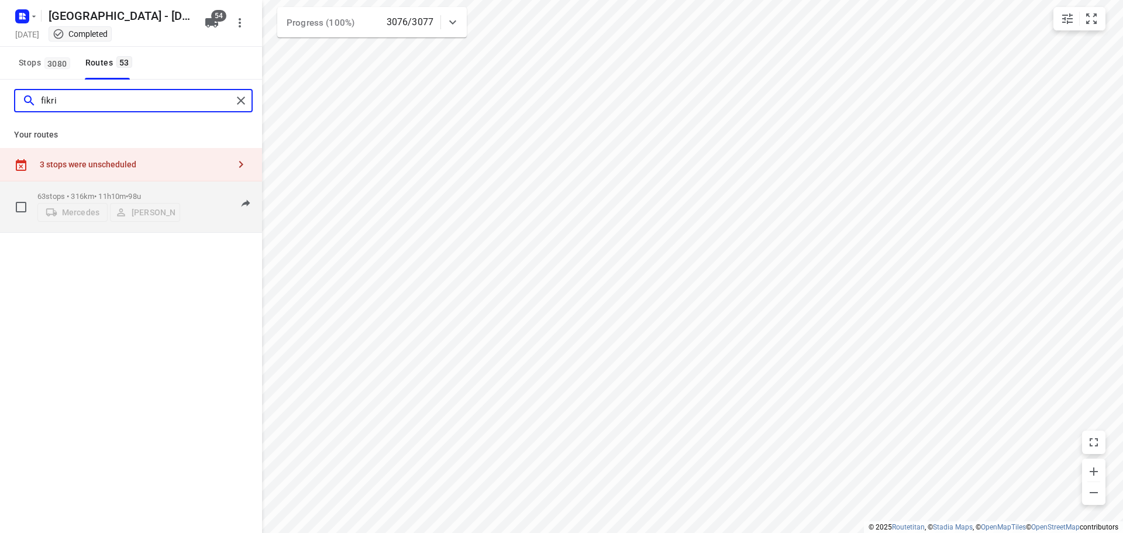
type input "fikri"
click at [92, 191] on div "63 stops • 316km • 11h10m • 98u [PERSON_NAME]" at bounding box center [108, 207] width 143 height 42
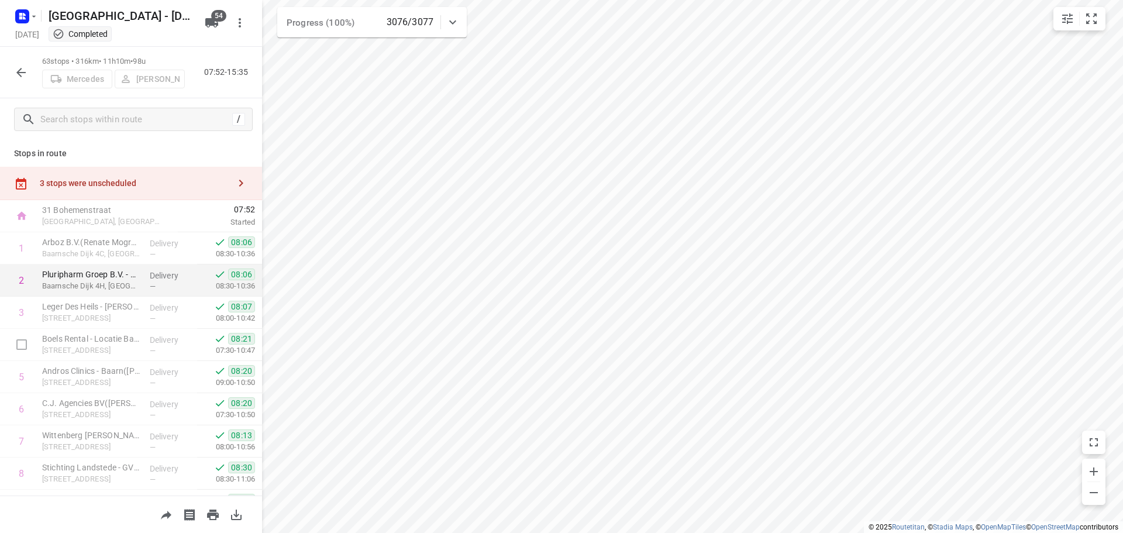
scroll to position [234, 0]
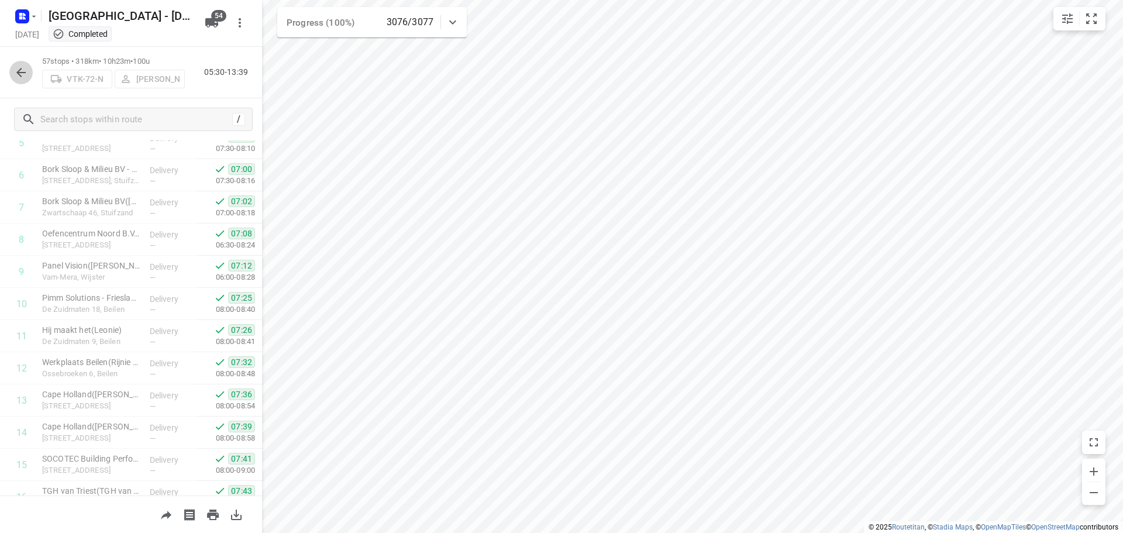
click at [12, 80] on button "button" at bounding box center [20, 72] width 23 height 23
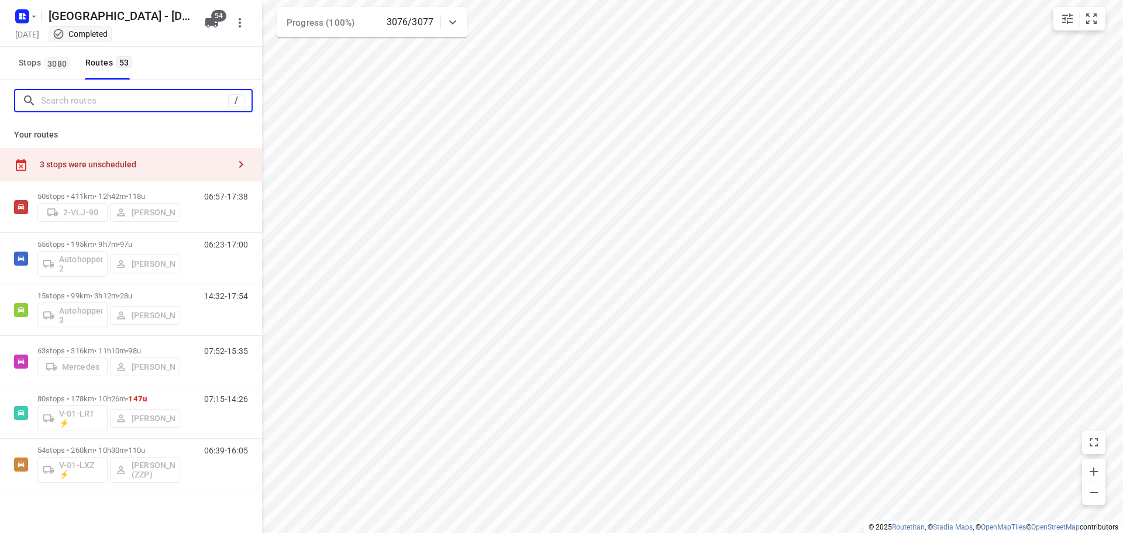
click at [57, 105] on input "Search routes" at bounding box center [134, 101] width 187 height 18
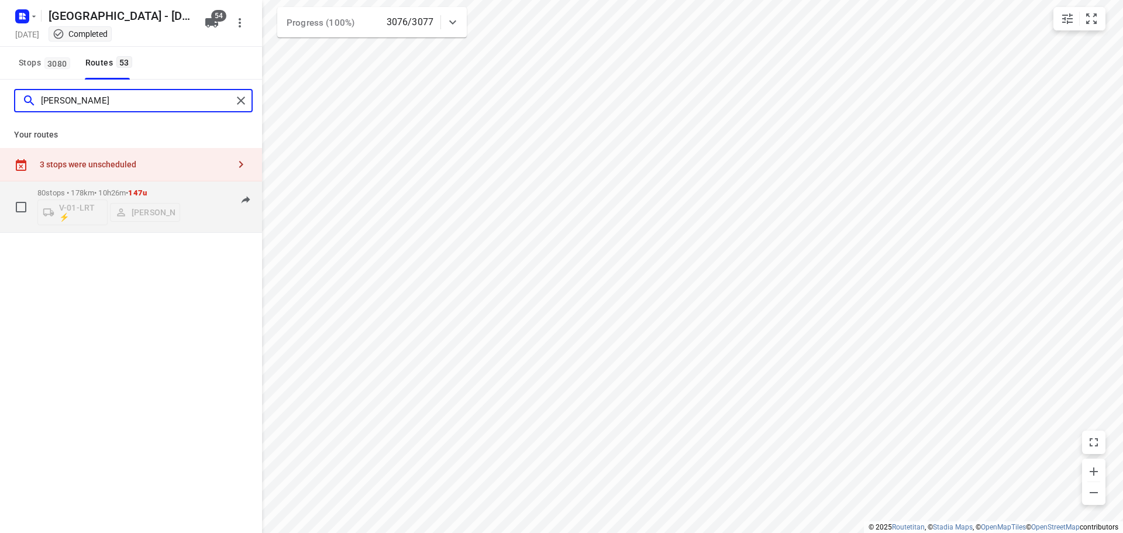
type input "[PERSON_NAME]"
click at [64, 186] on div "80 stops • 178km • 10h26m • 147u V-01-LRT ⚡ [PERSON_NAME]" at bounding box center [108, 206] width 143 height 49
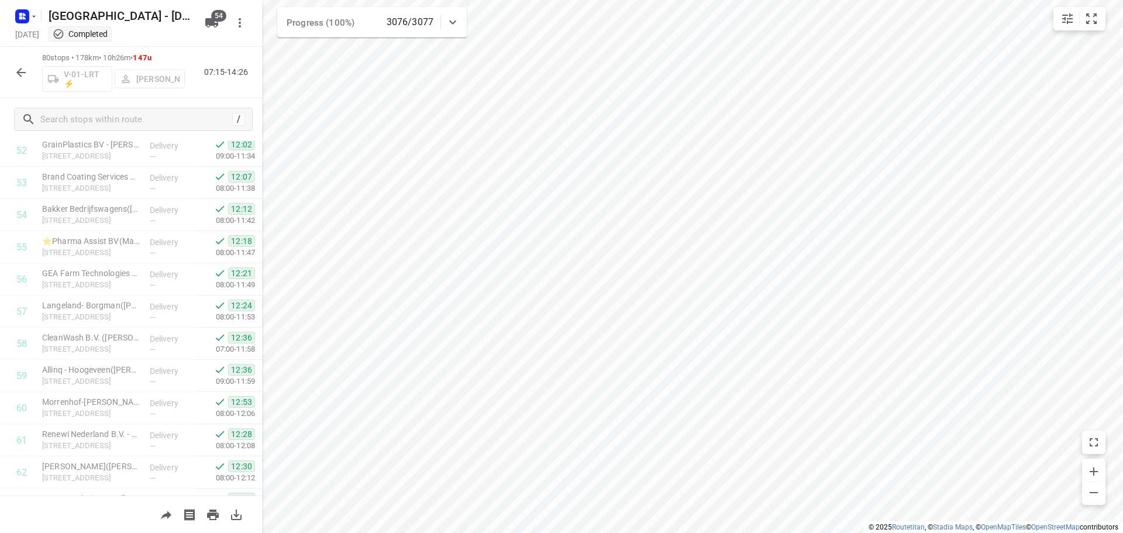
scroll to position [2342, 0]
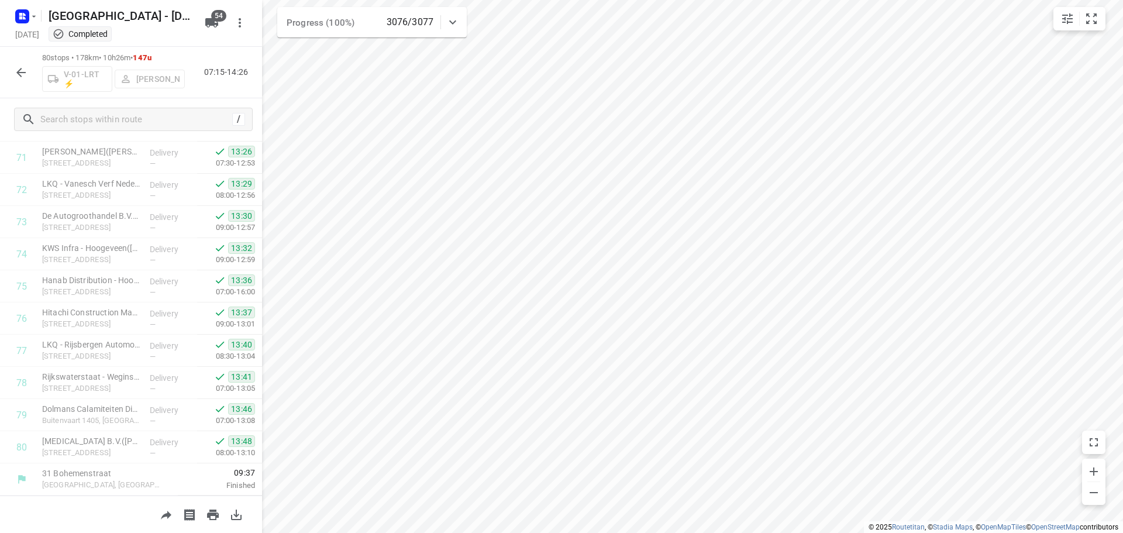
click at [18, 71] on icon "button" at bounding box center [20, 72] width 9 height 9
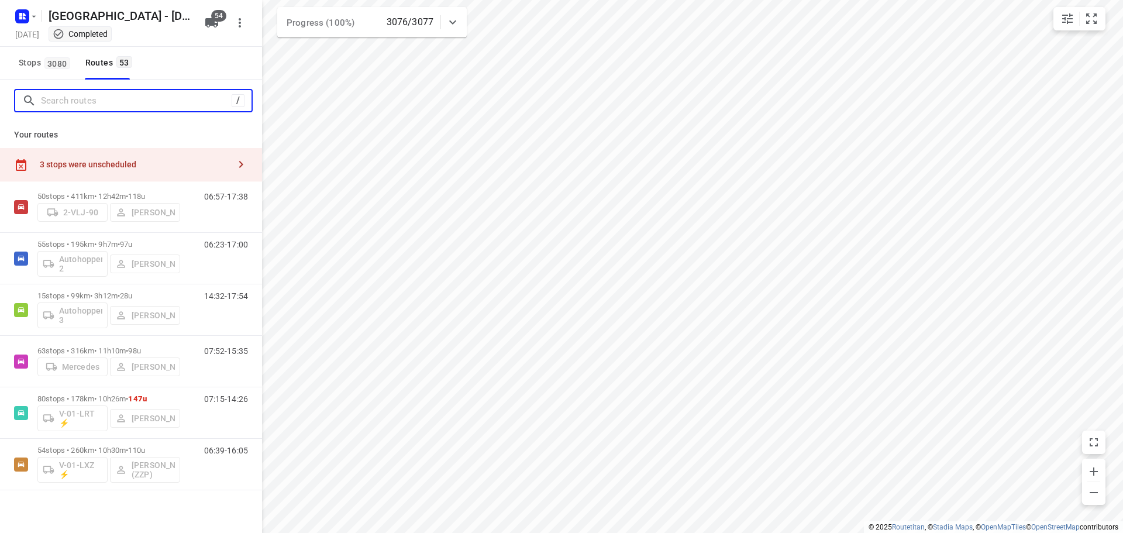
click at [57, 99] on input "Search routes" at bounding box center [136, 101] width 191 height 18
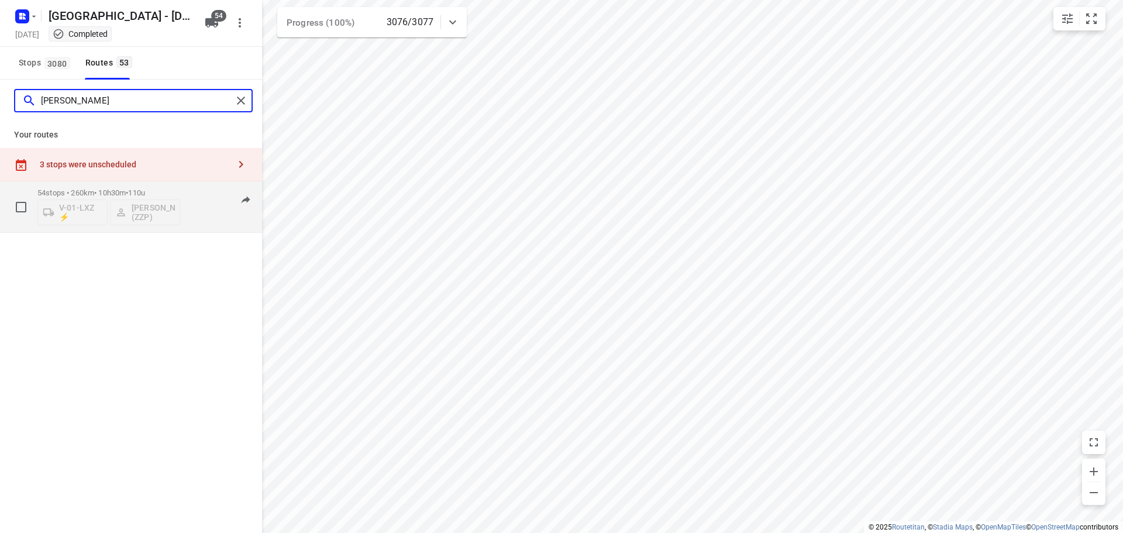
type input "[PERSON_NAME]"
click at [75, 189] on p "54 stops • 260km • 10h30m • 110u" at bounding box center [108, 192] width 143 height 9
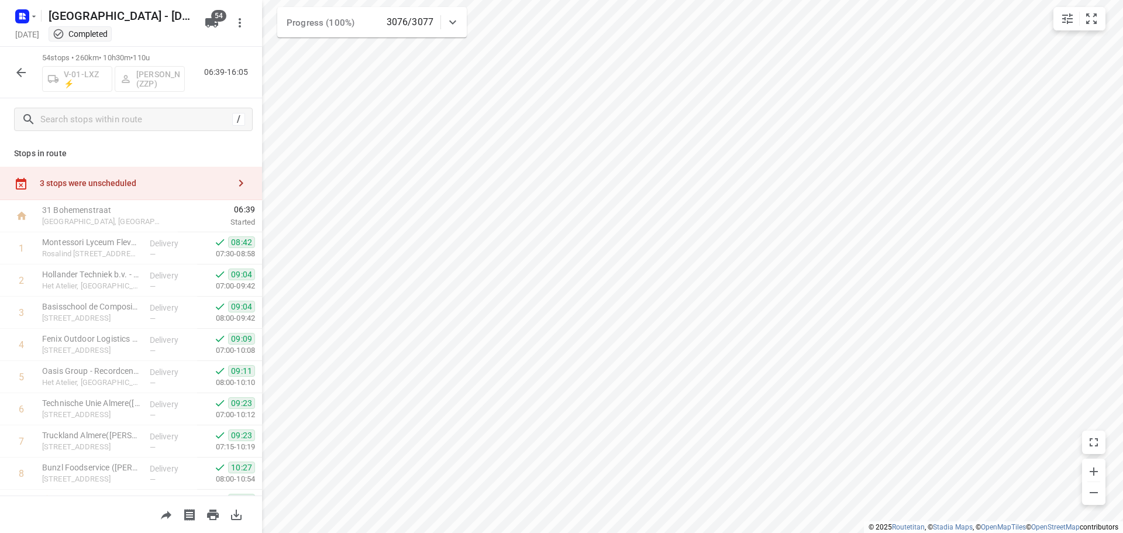
click at [105, 105] on div "/" at bounding box center [131, 119] width 262 height 42
click at [105, 109] on div "/" at bounding box center [133, 119] width 239 height 23
click at [105, 116] on input "text" at bounding box center [146, 120] width 211 height 18
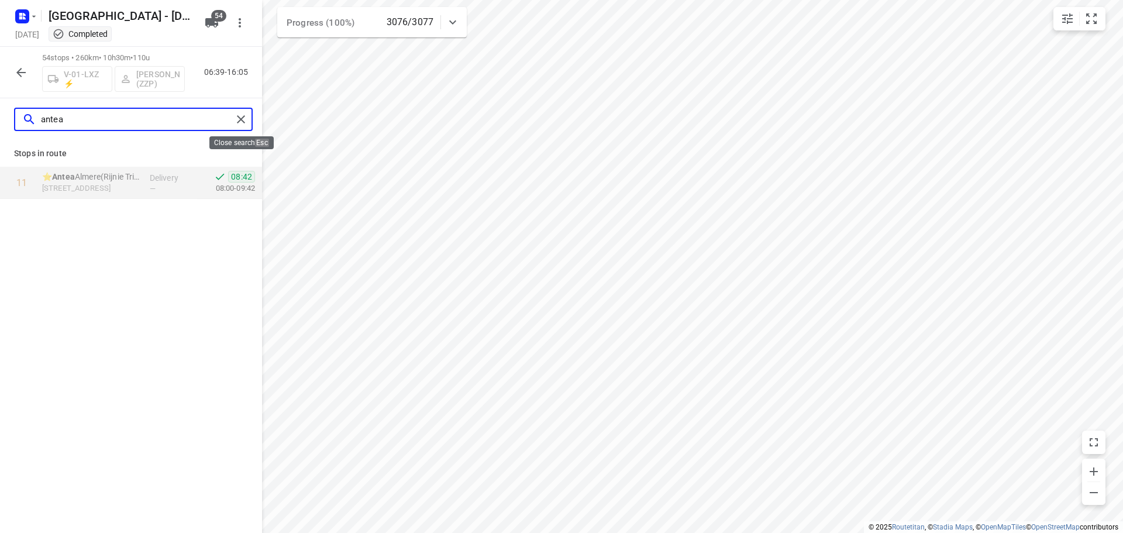
type input "antea"
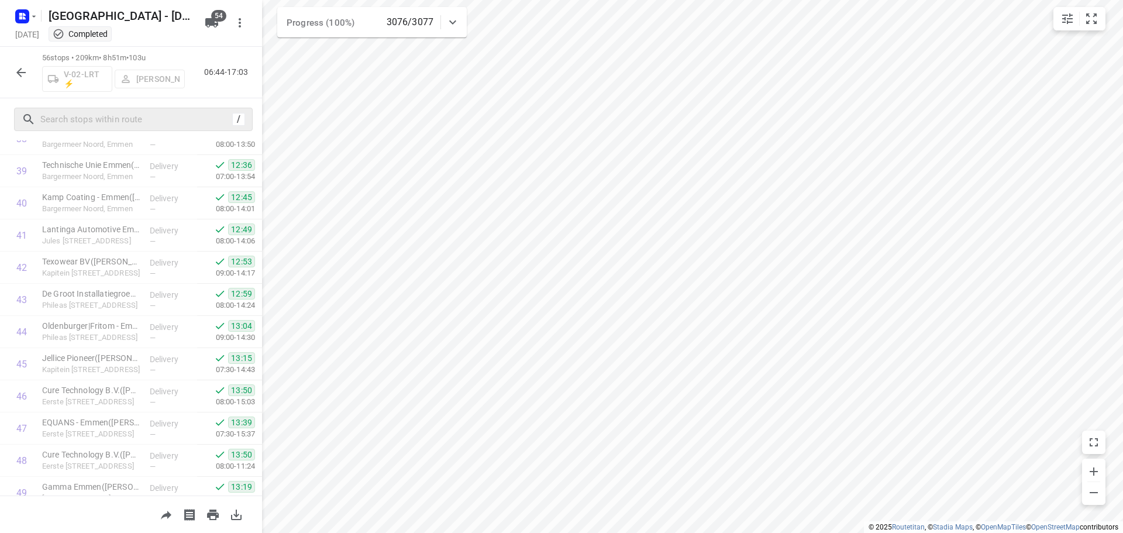
scroll to position [1404, 0]
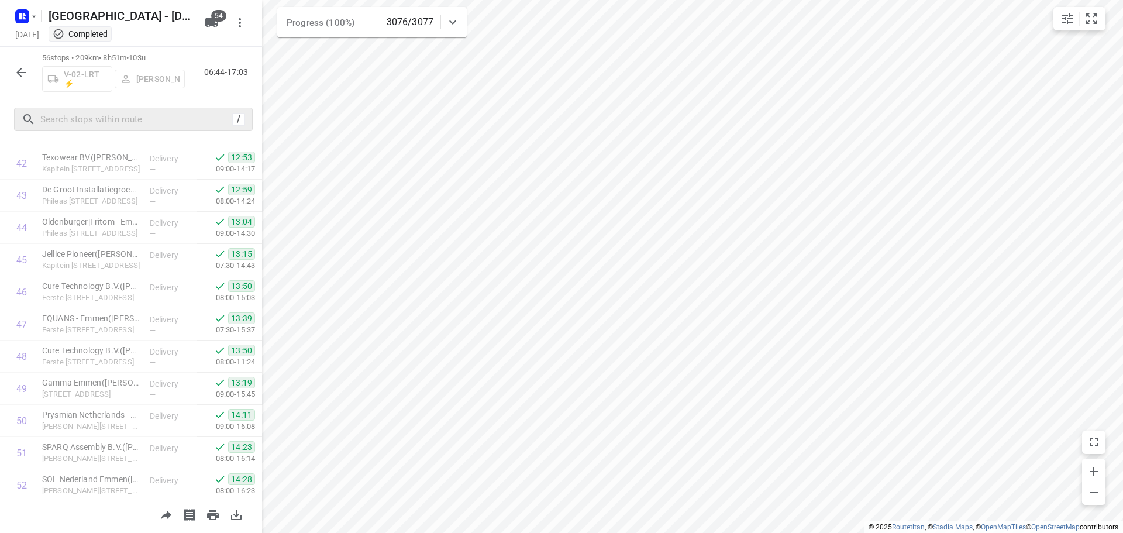
click at [15, 80] on button "button" at bounding box center [20, 72] width 23 height 23
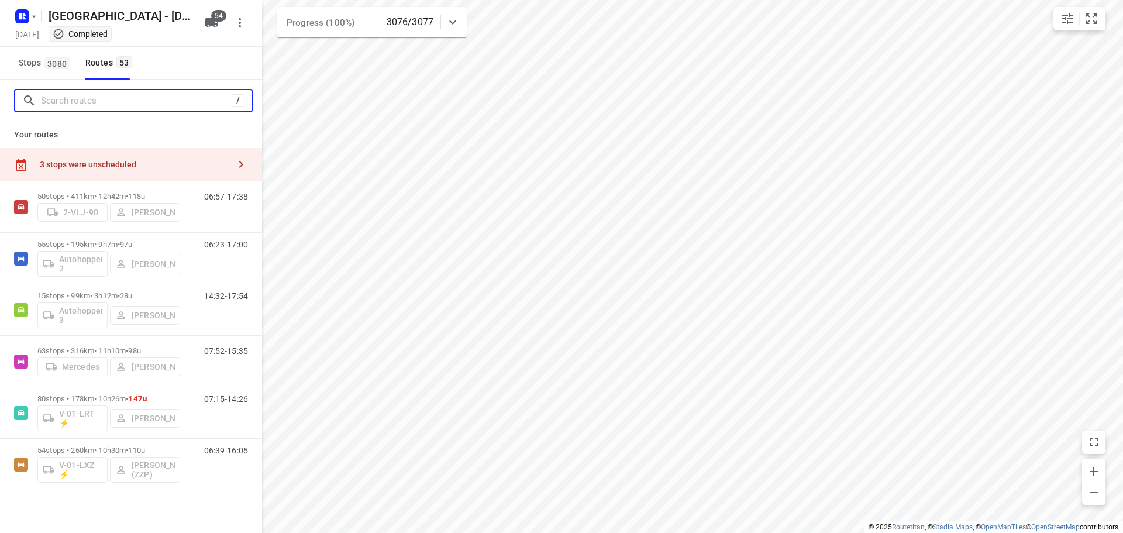
click at [45, 103] on input "Search routes" at bounding box center [136, 101] width 191 height 18
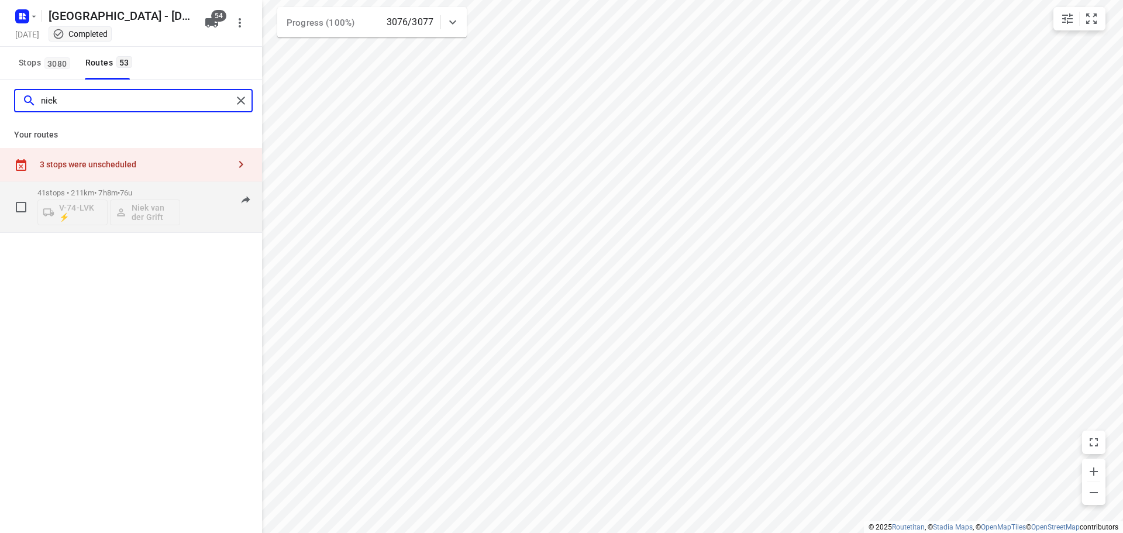
type input "niek"
click at [92, 189] on p "41 stops • 211km • 7h8m • 76u" at bounding box center [108, 192] width 143 height 9
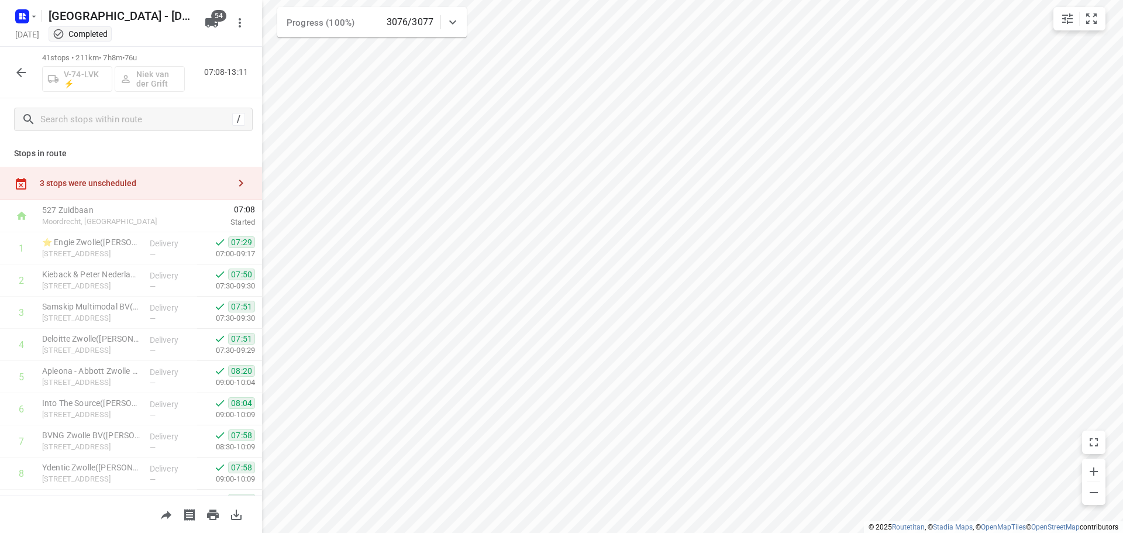
click at [17, 65] on icon "button" at bounding box center [21, 72] width 14 height 14
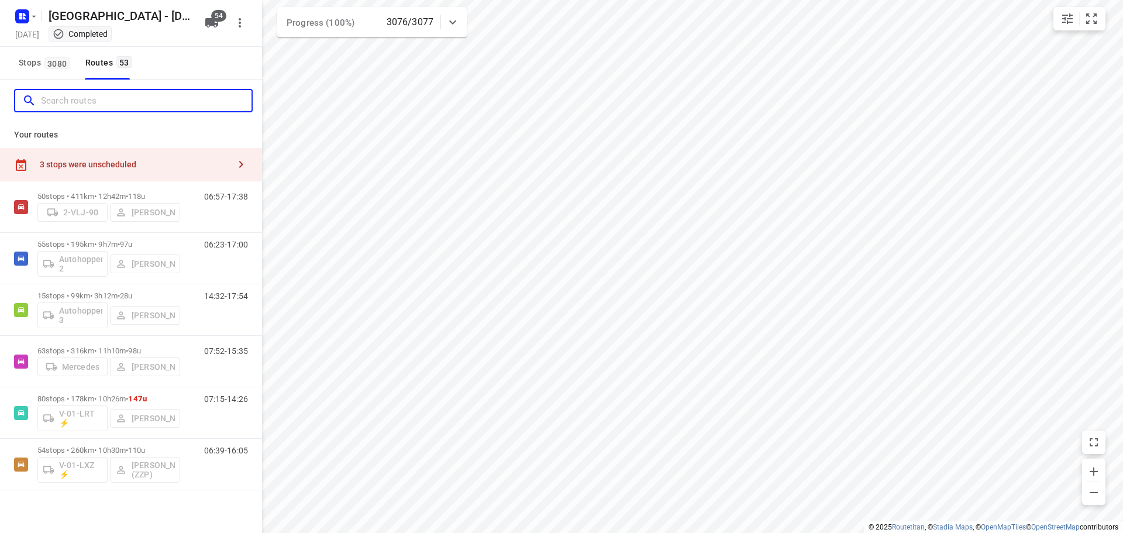
click at [62, 102] on input "Search routes" at bounding box center [146, 101] width 211 height 18
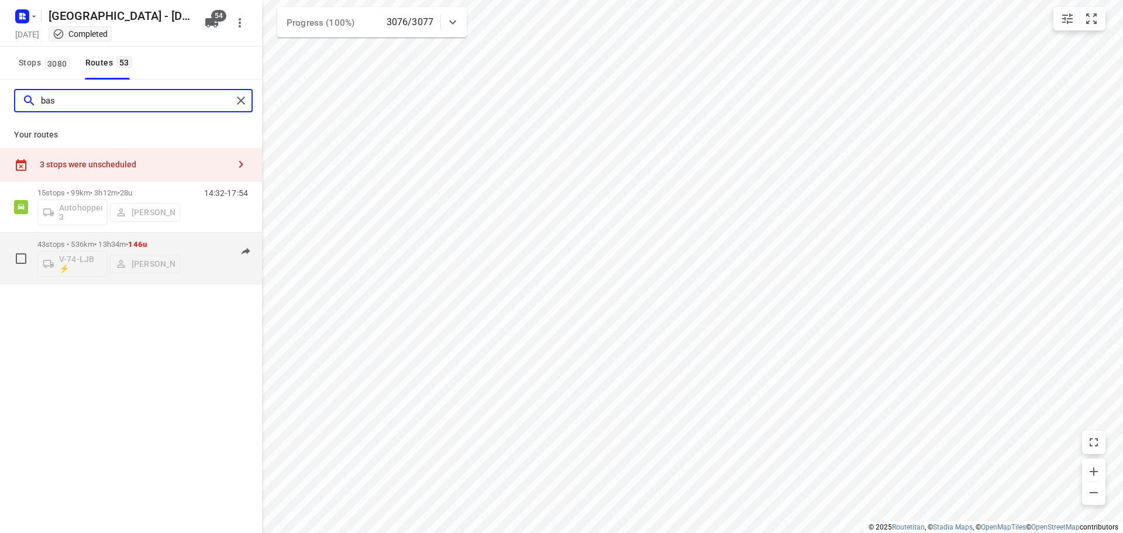
type input "bas"
click at [201, 250] on div "07:11-13:30" at bounding box center [218, 261] width 58 height 43
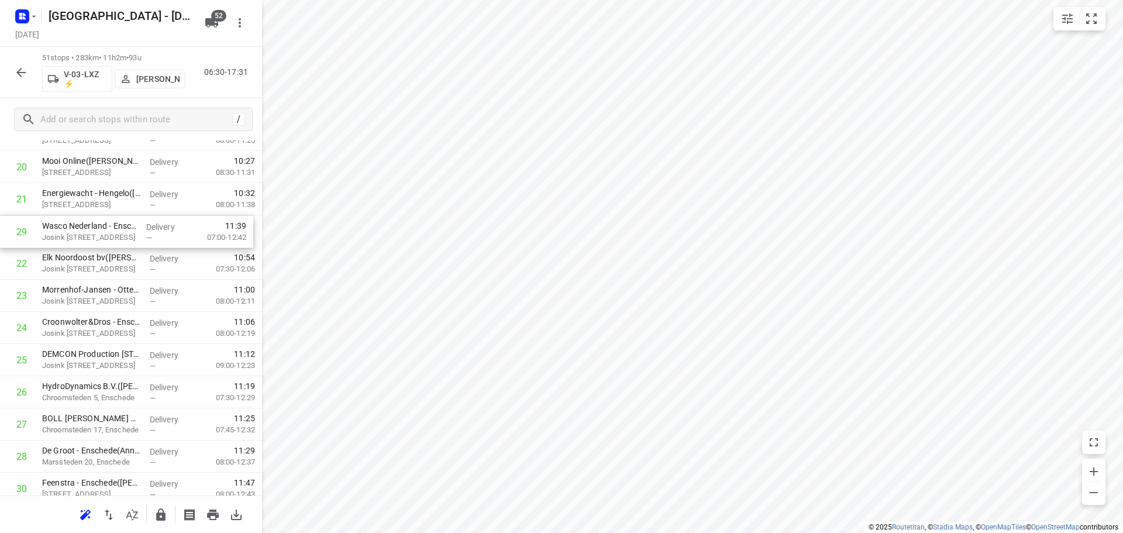
scroll to position [687, 0]
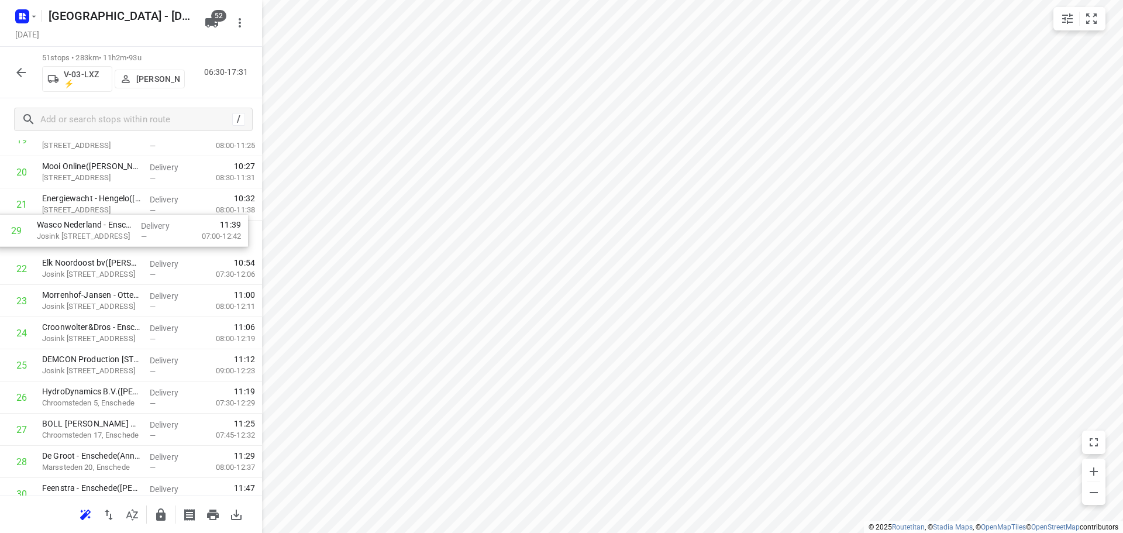
drag, startPoint x: 102, startPoint y: 341, endPoint x: 97, endPoint y: 235, distance: 106.0
click at [97, 235] on div "1 Bleckmann Columbus Almelo 12([PERSON_NAME]) [GEOGRAPHIC_DATA] 12, Almelo Deli…" at bounding box center [131, 365] width 262 height 1640
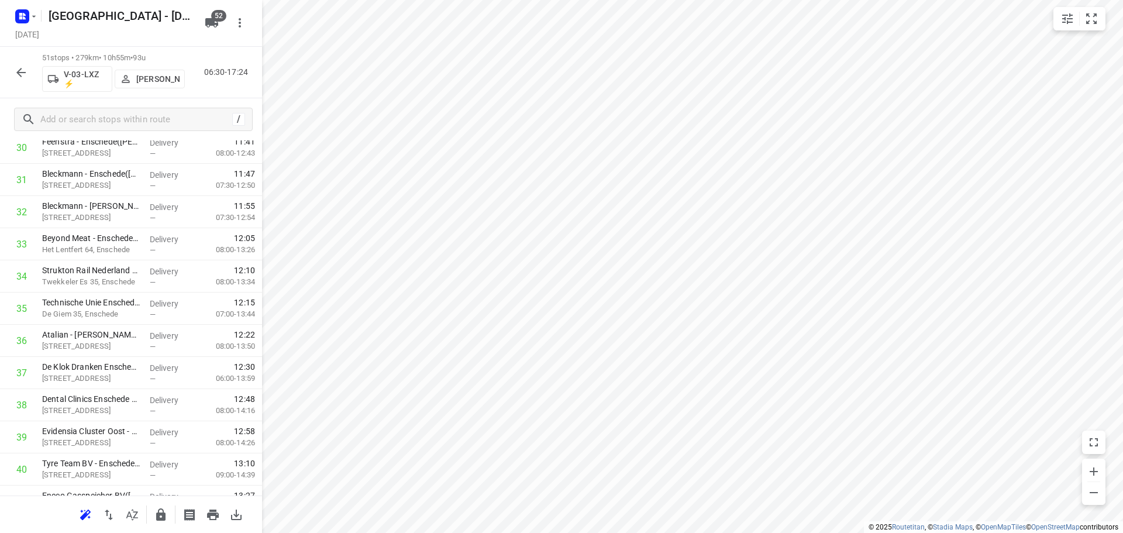
scroll to position [1409, 0]
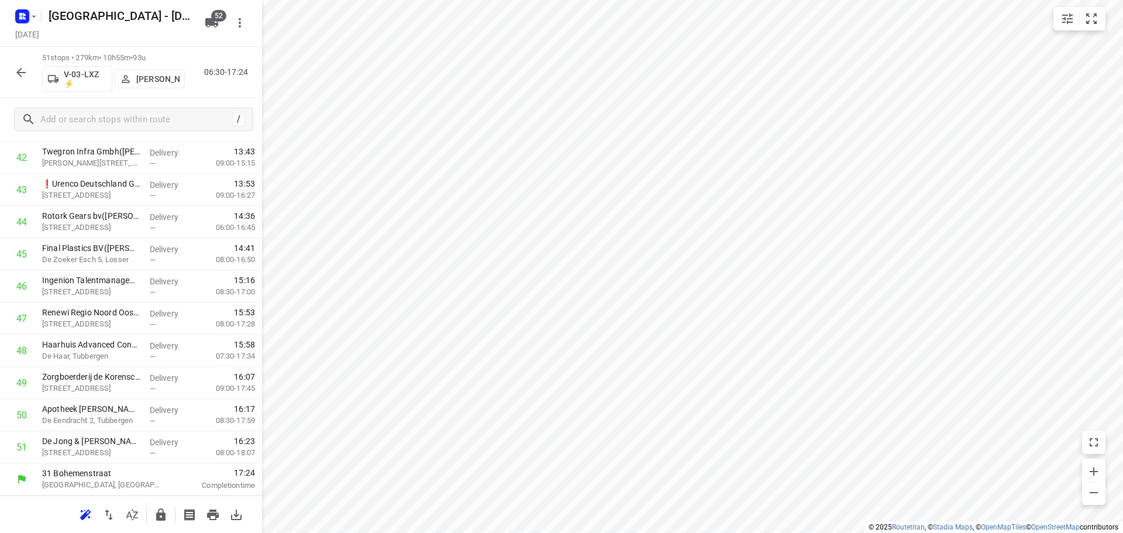
click at [158, 510] on icon "button" at bounding box center [160, 514] width 9 height 12
click at [26, 78] on icon "button" at bounding box center [21, 72] width 14 height 14
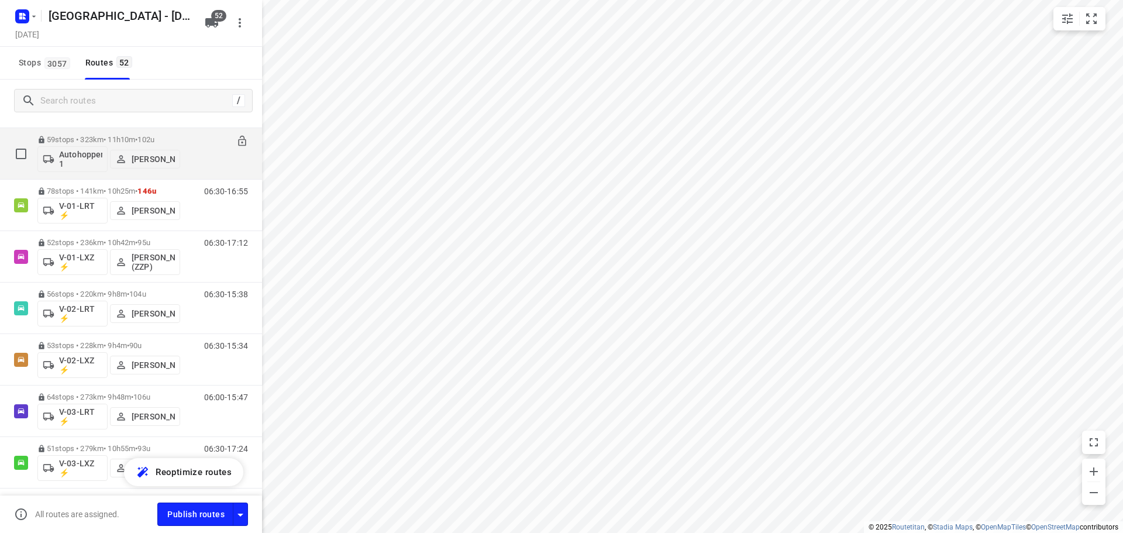
scroll to position [292, 0]
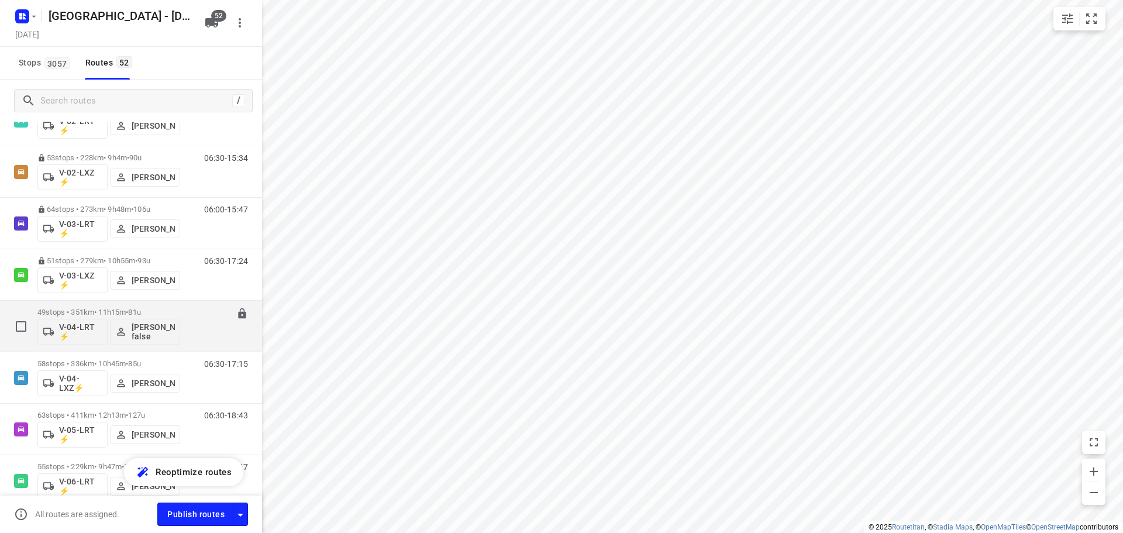
click at [109, 315] on p "49 stops • 351km • 11h15m • 81u" at bounding box center [108, 312] width 143 height 9
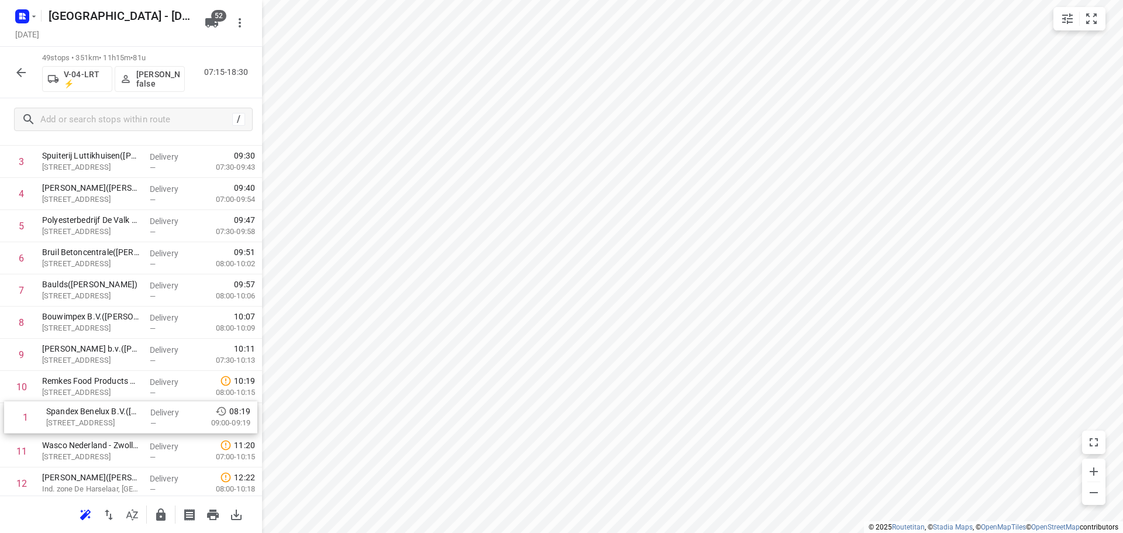
scroll to position [125, 0]
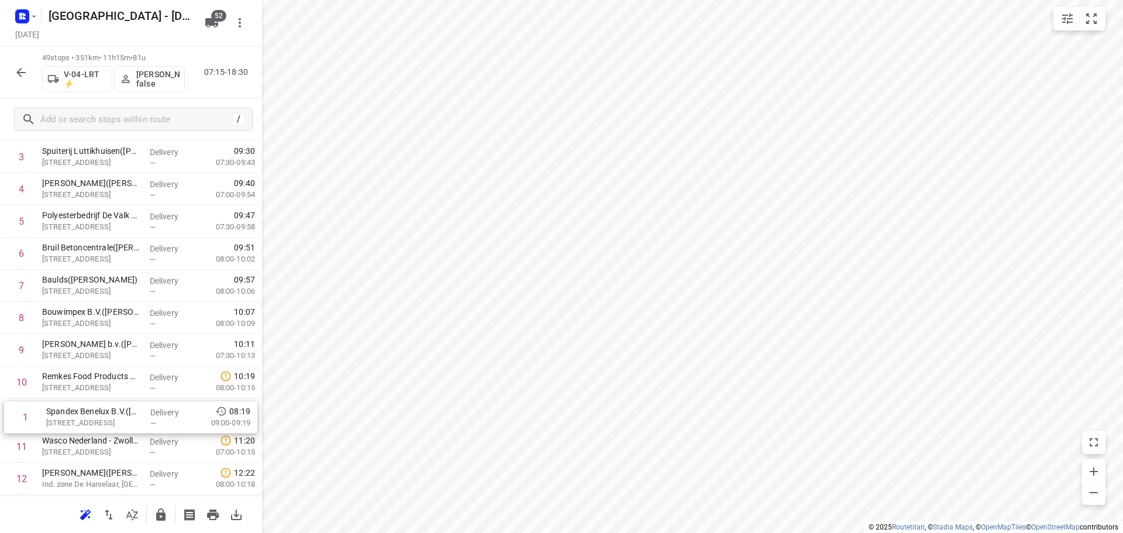
drag, startPoint x: 115, startPoint y: 264, endPoint x: 127, endPoint y: 416, distance: 152.0
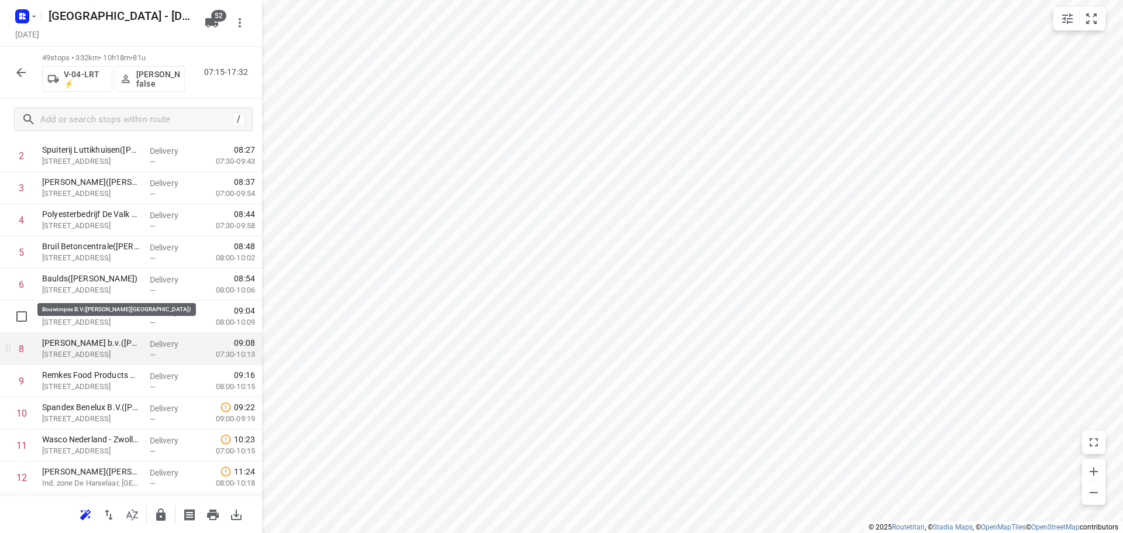
scroll to position [242, 0]
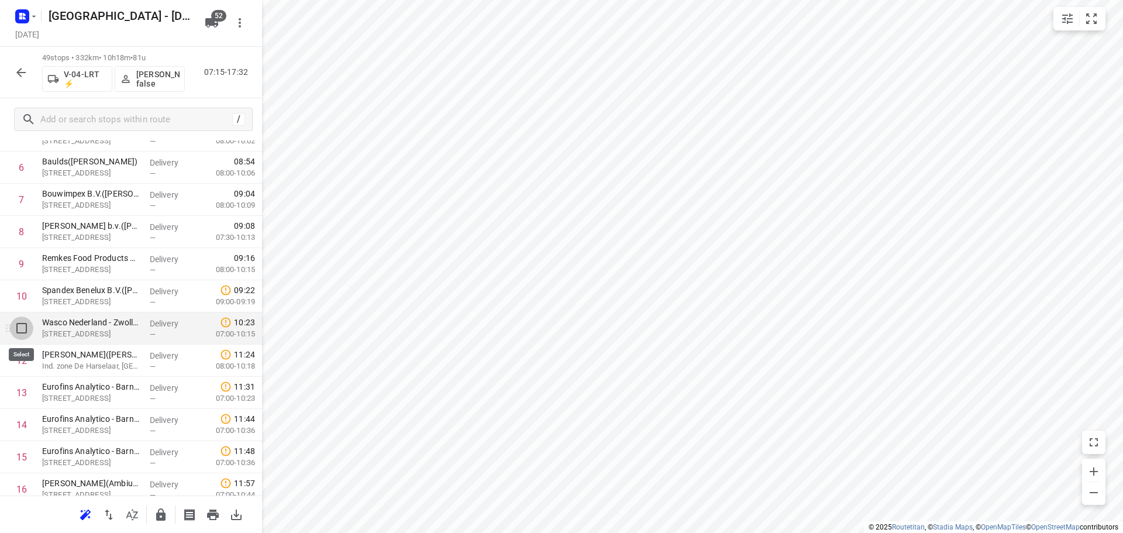
click at [16, 331] on input "checkbox" at bounding box center [21, 327] width 23 height 23
checkbox input "true"
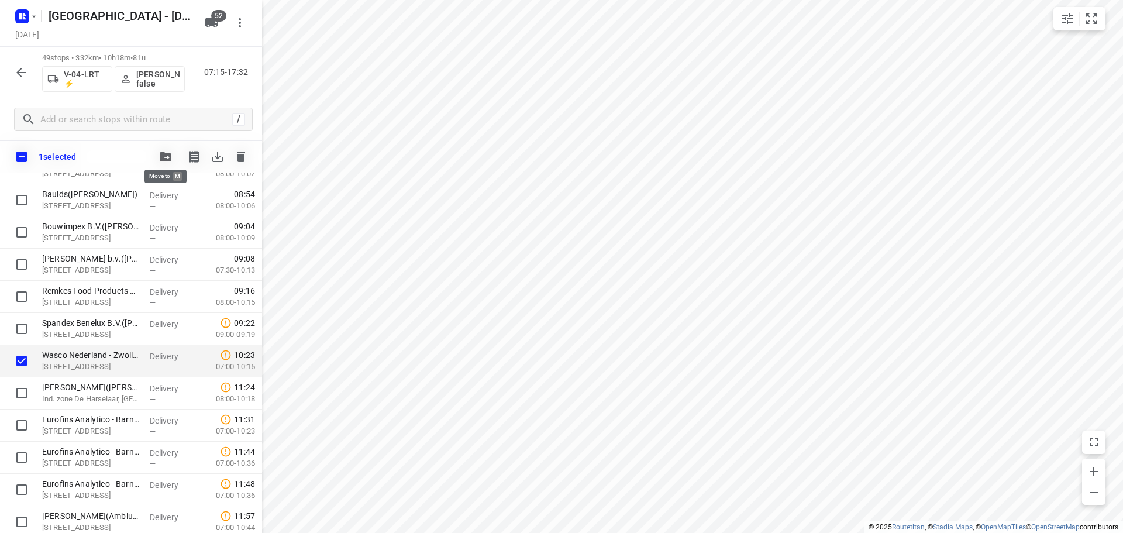
click at [157, 149] on button "button" at bounding box center [165, 156] width 23 height 23
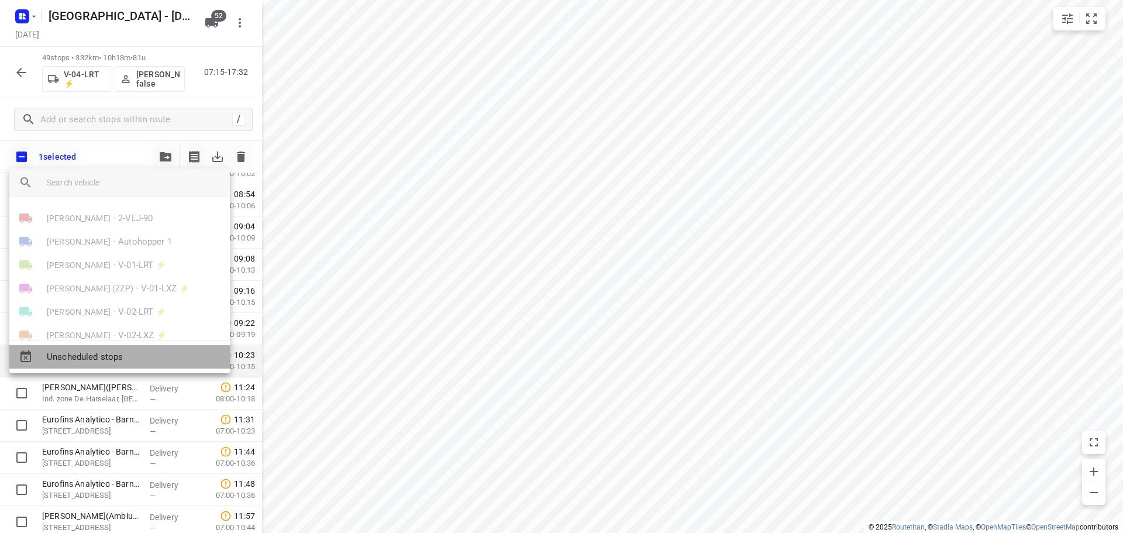
click at [110, 366] on div "Unscheduled stops" at bounding box center [119, 356] width 220 height 23
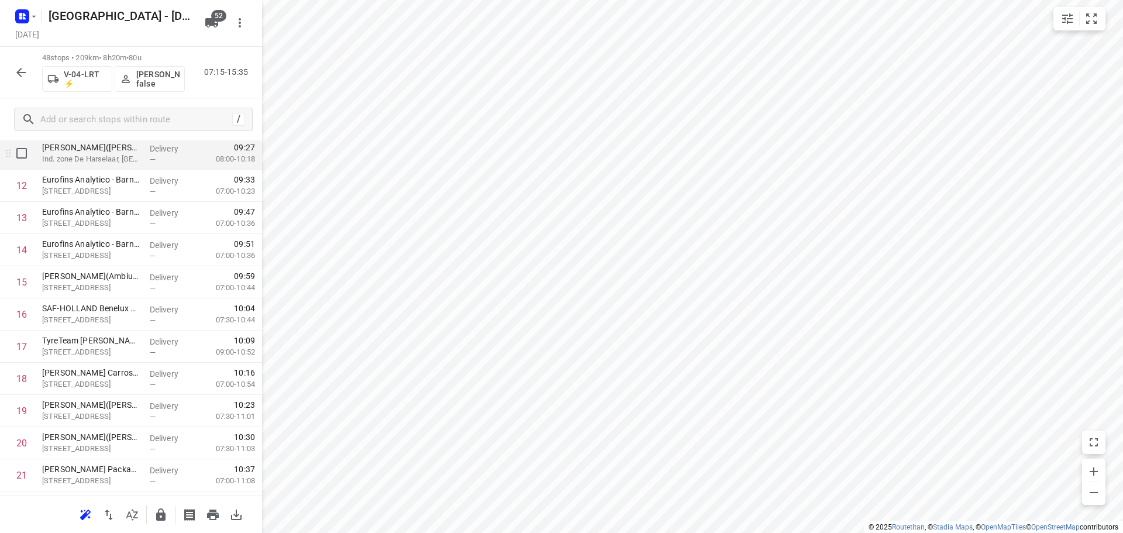
scroll to position [417, 0]
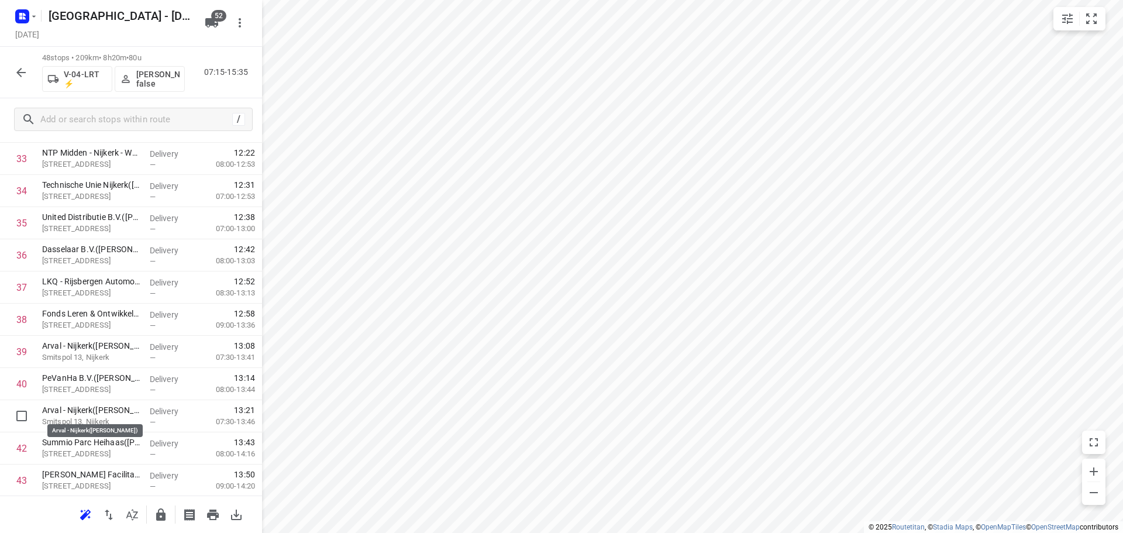
drag, startPoint x: 104, startPoint y: 408, endPoint x: 109, endPoint y: 370, distance: 38.3
click at [164, 518] on icon "button" at bounding box center [160, 514] width 9 height 12
click at [29, 73] on button "button" at bounding box center [20, 72] width 23 height 23
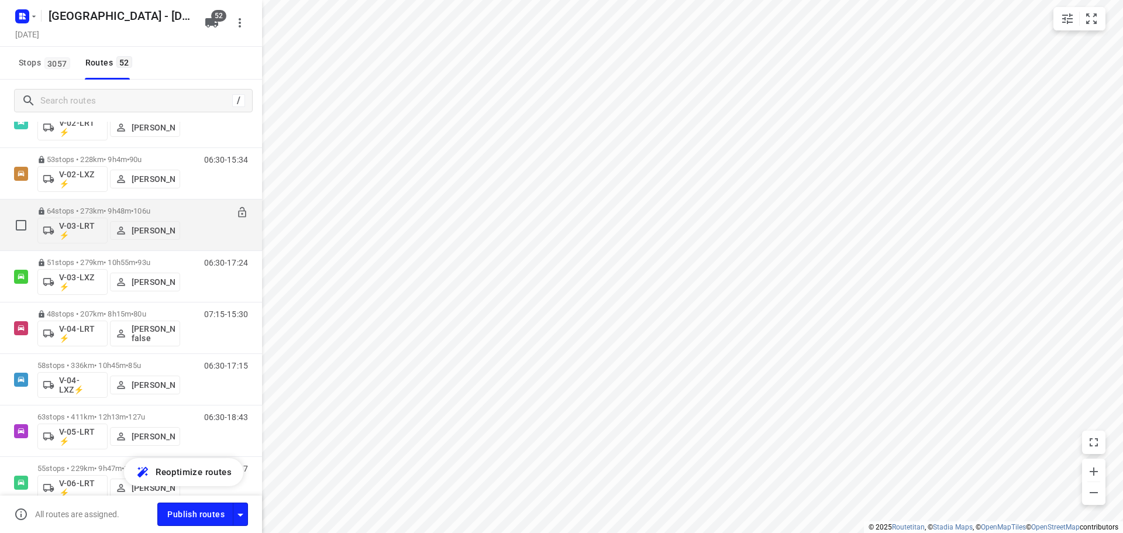
scroll to position [292, 0]
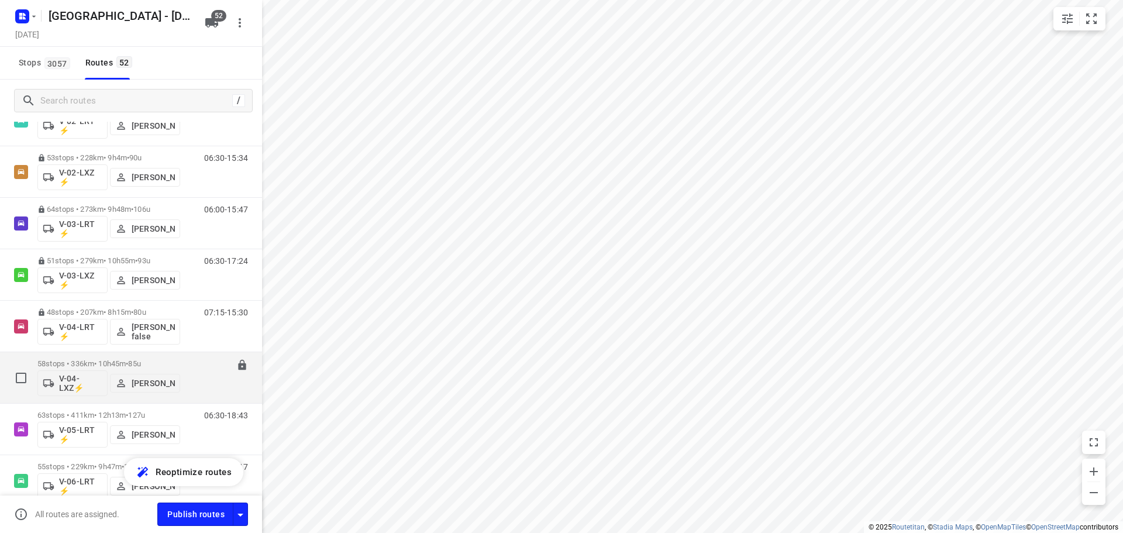
click at [103, 360] on p "58 stops • 336km • 10h45m • 85u" at bounding box center [108, 363] width 143 height 9
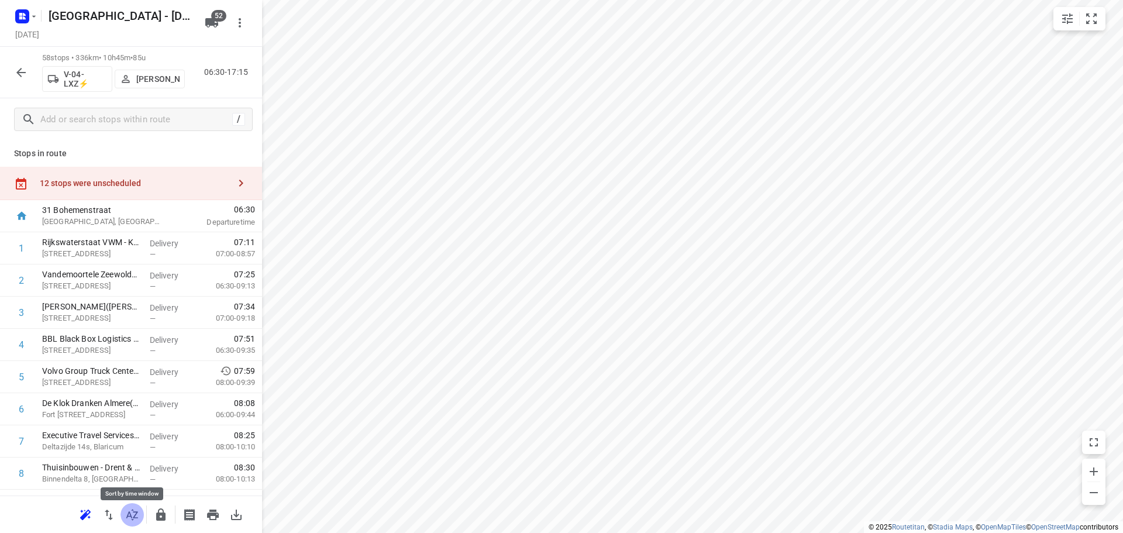
click at [137, 512] on icon "button" at bounding box center [132, 514] width 12 height 11
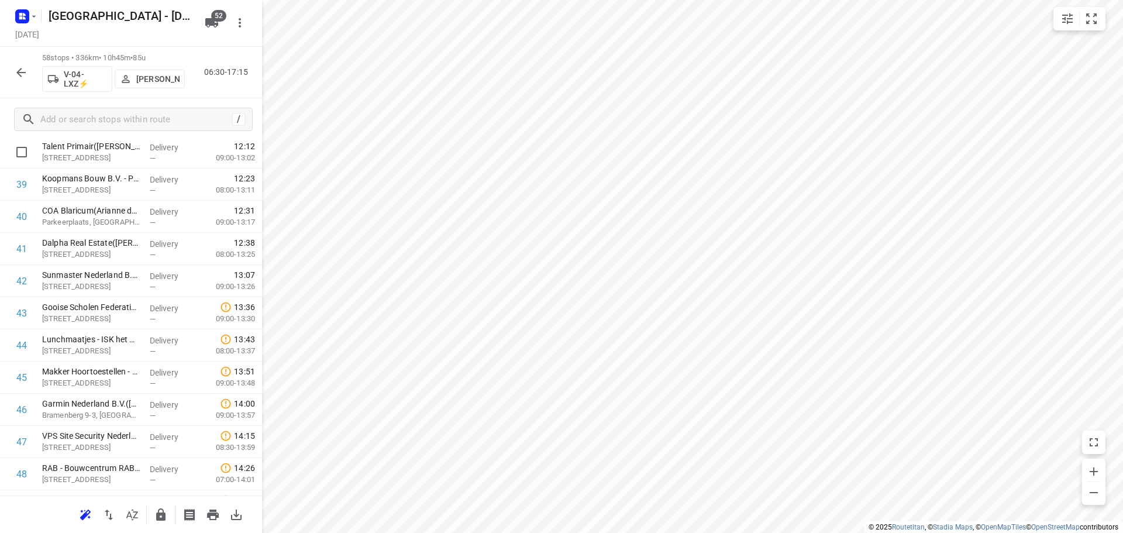
scroll to position [1287, 0]
click at [25, 279] on input "checkbox" at bounding box center [21, 279] width 23 height 23
checkbox input "true"
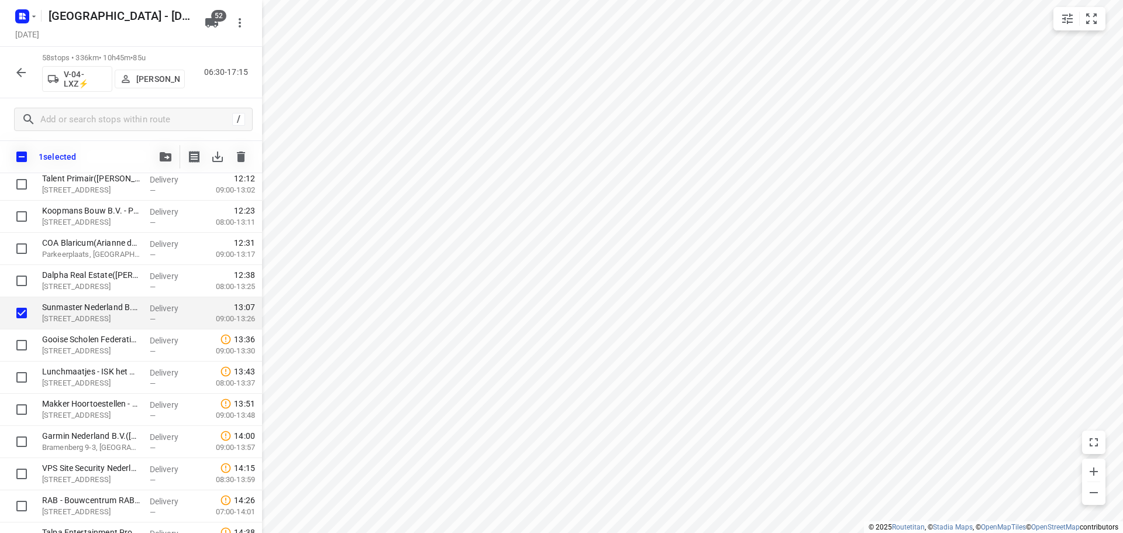
click at [158, 160] on button "button" at bounding box center [165, 156] width 23 height 23
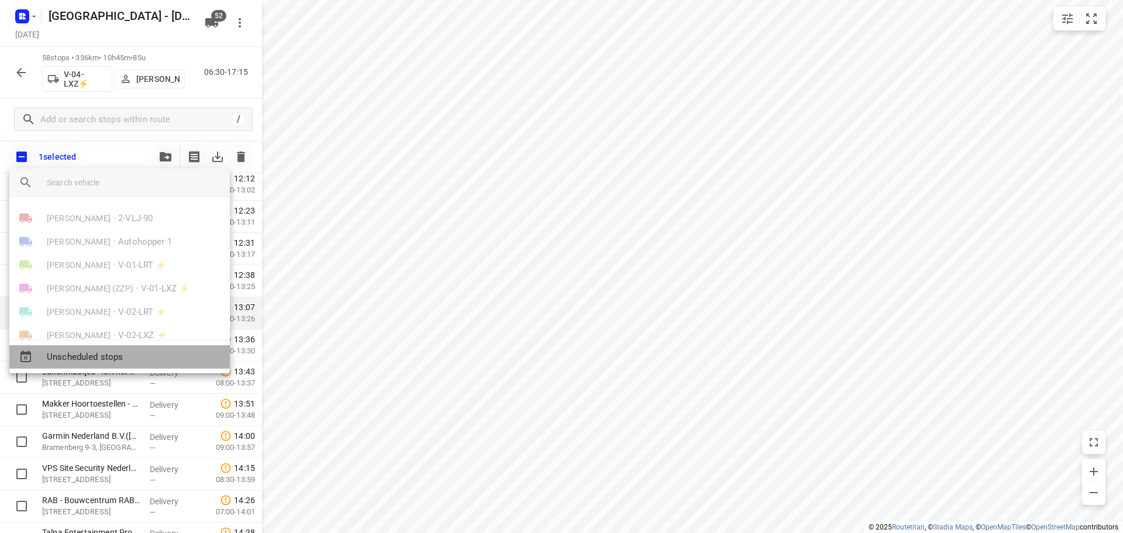
click at [102, 354] on span "Unscheduled stops" at bounding box center [134, 356] width 174 height 13
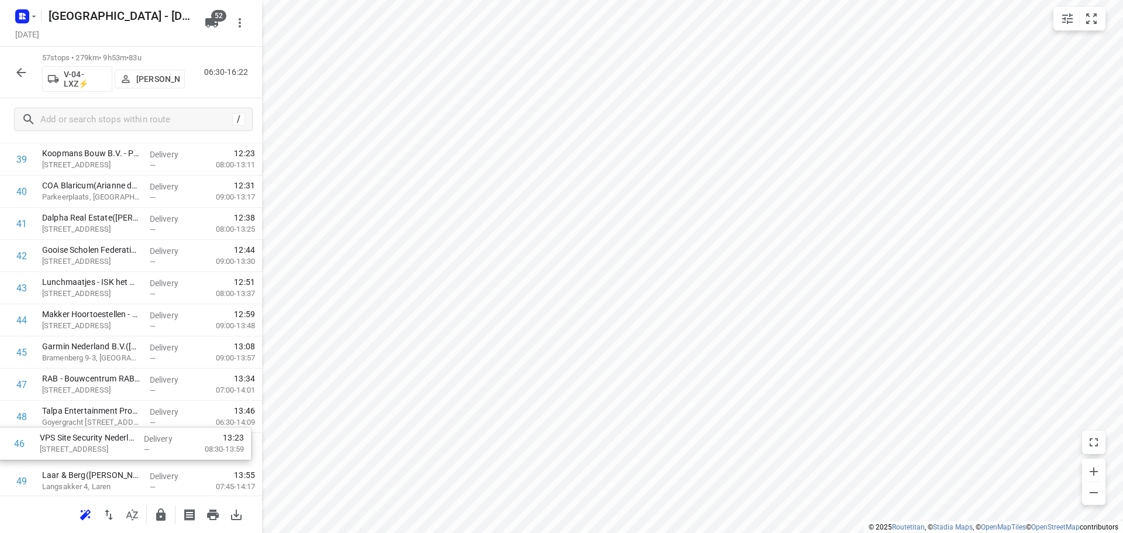
drag, startPoint x: 153, startPoint y: 406, endPoint x: 150, endPoint y: 439, distance: 32.9
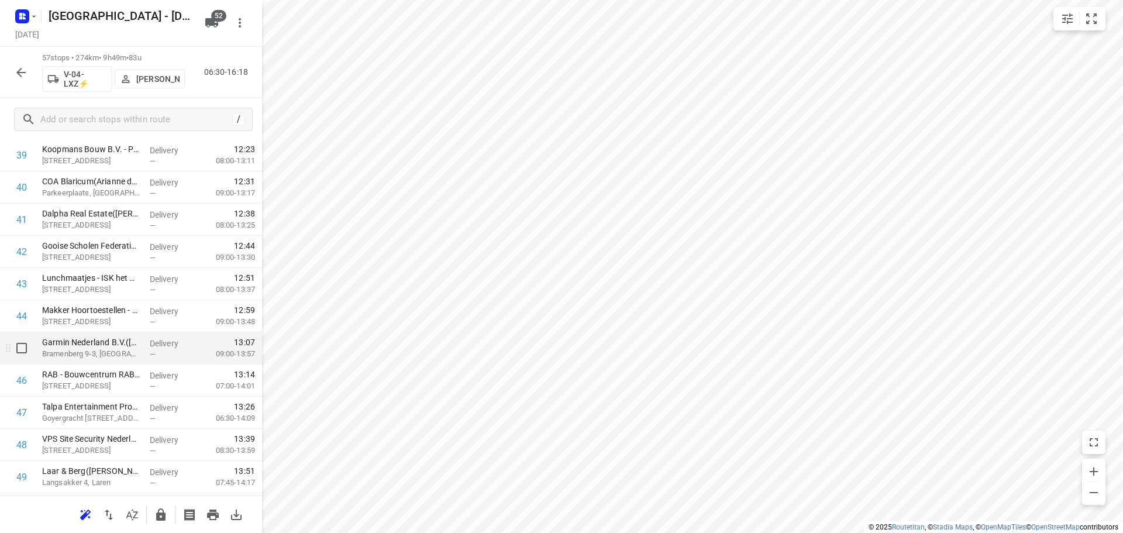
scroll to position [1311, 0]
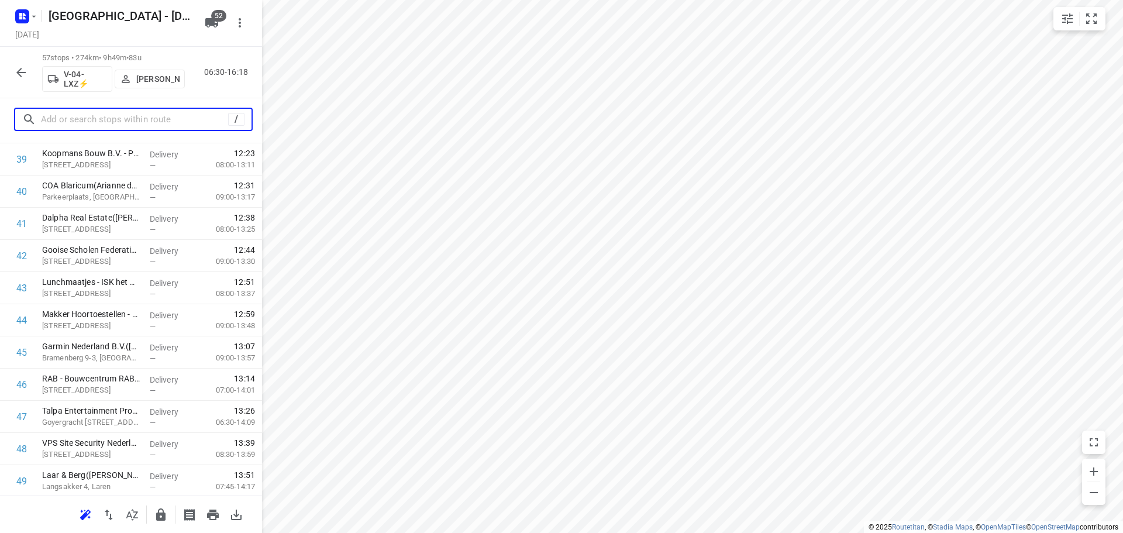
click at [149, 111] on input "text" at bounding box center [134, 120] width 187 height 18
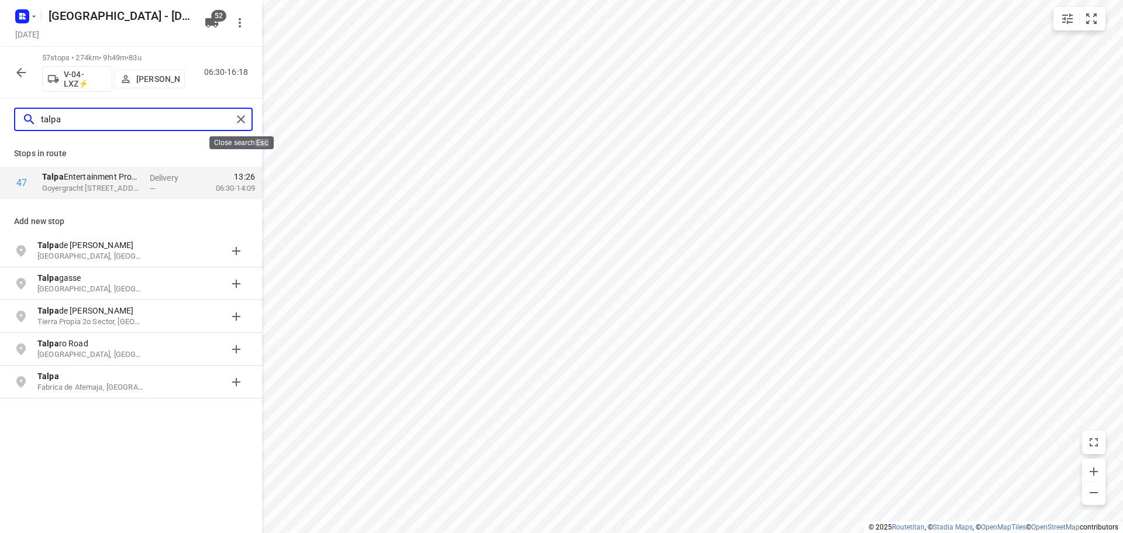
type input "talpa"
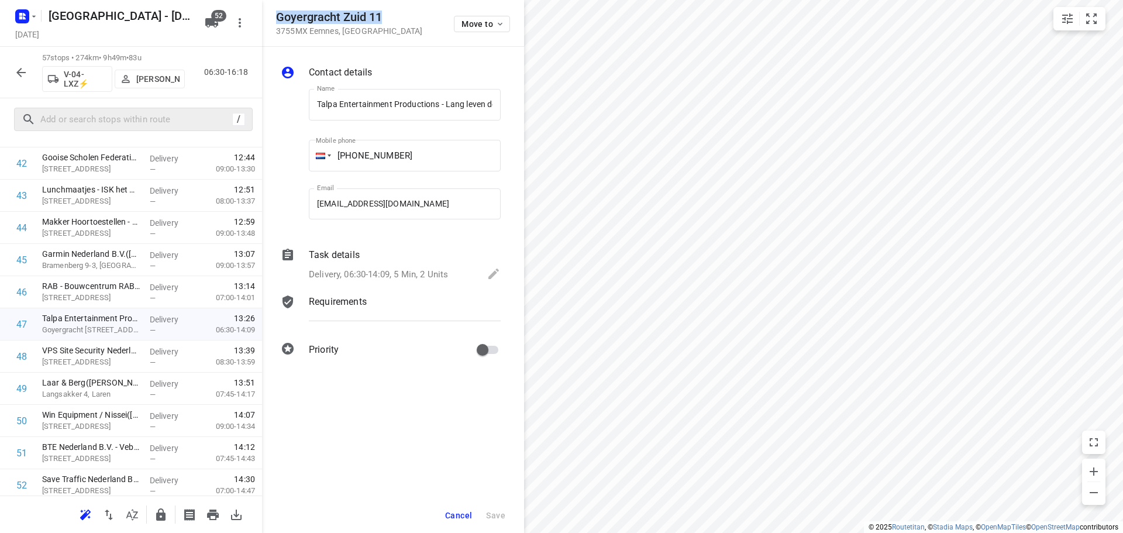
drag, startPoint x: 393, startPoint y: 17, endPoint x: 275, endPoint y: 12, distance: 118.2
click at [275, 12] on div "Goyergracht [STREET_ADDRESS] Move to" at bounding box center [393, 23] width 262 height 47
copy h5 "Goyergracht Zuid 11"
drag, startPoint x: 74, startPoint y: 364, endPoint x: 79, endPoint y: 389, distance: 25.6
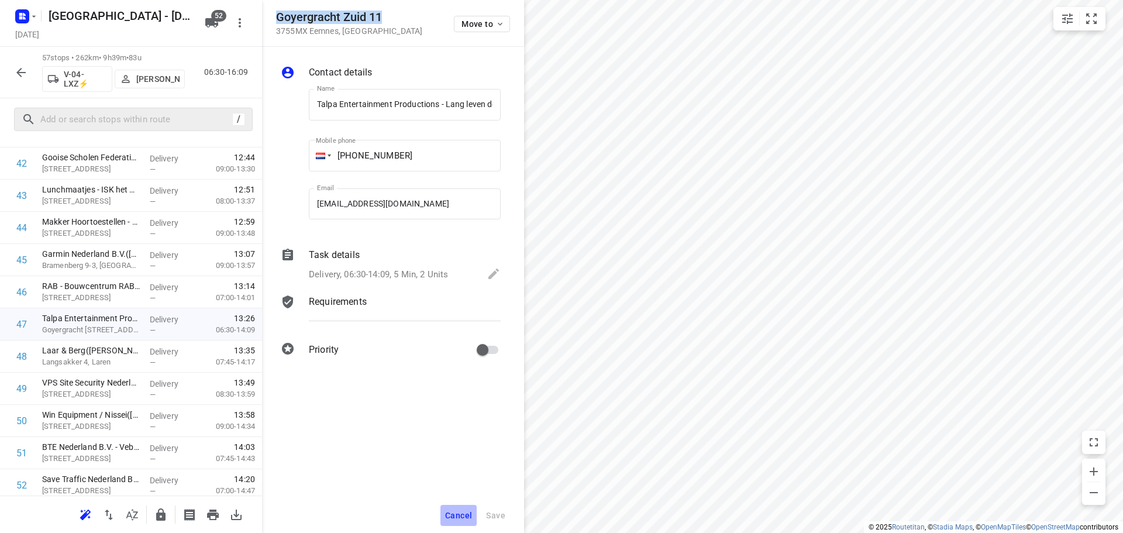
click at [451, 515] on span "Cancel" at bounding box center [458, 515] width 27 height 9
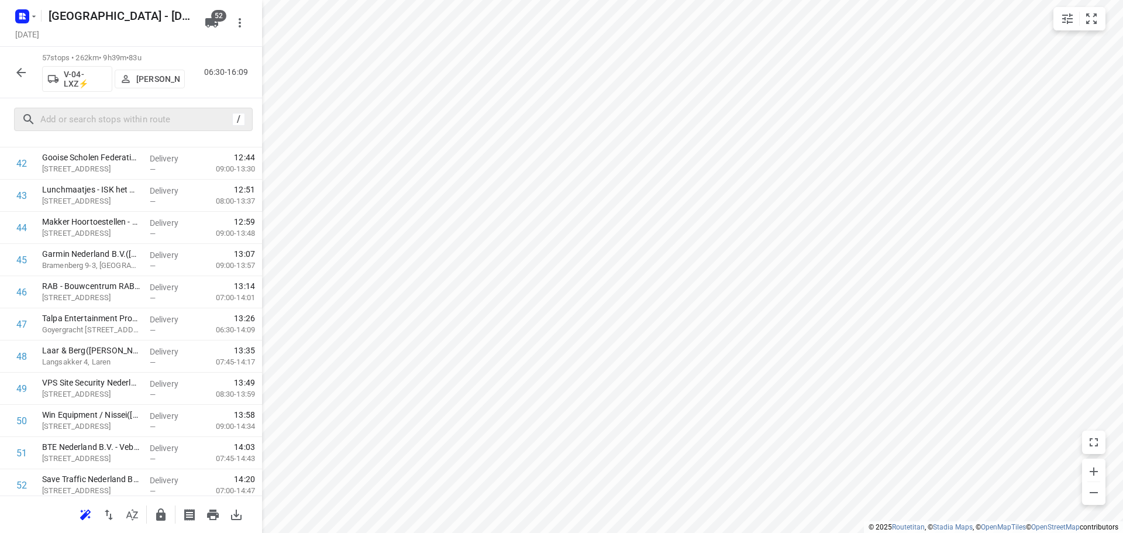
click at [154, 518] on icon "button" at bounding box center [161, 515] width 14 height 14
click at [18, 68] on icon "button" at bounding box center [21, 72] width 14 height 14
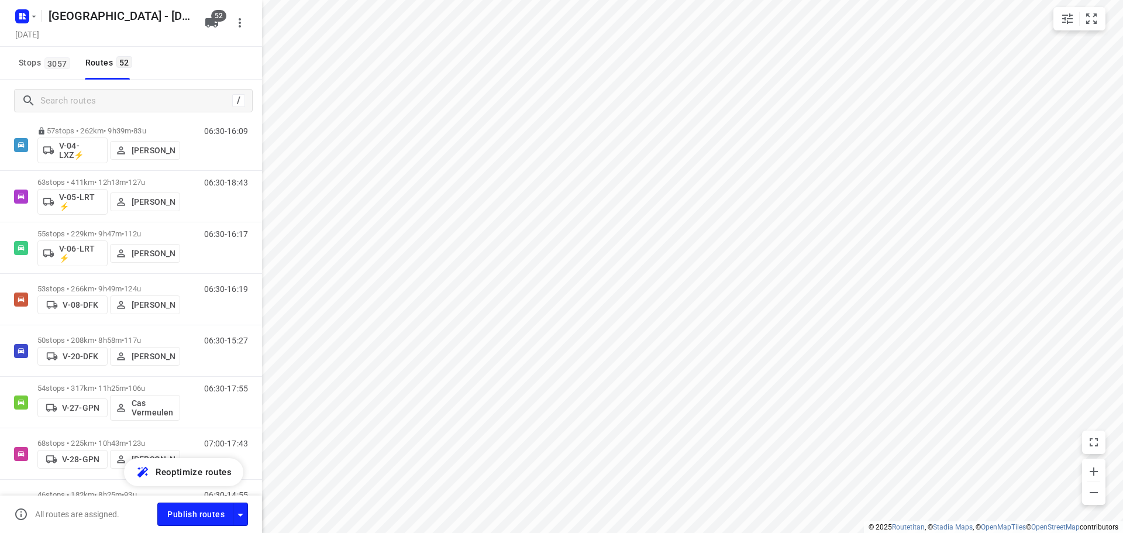
scroll to position [526, 0]
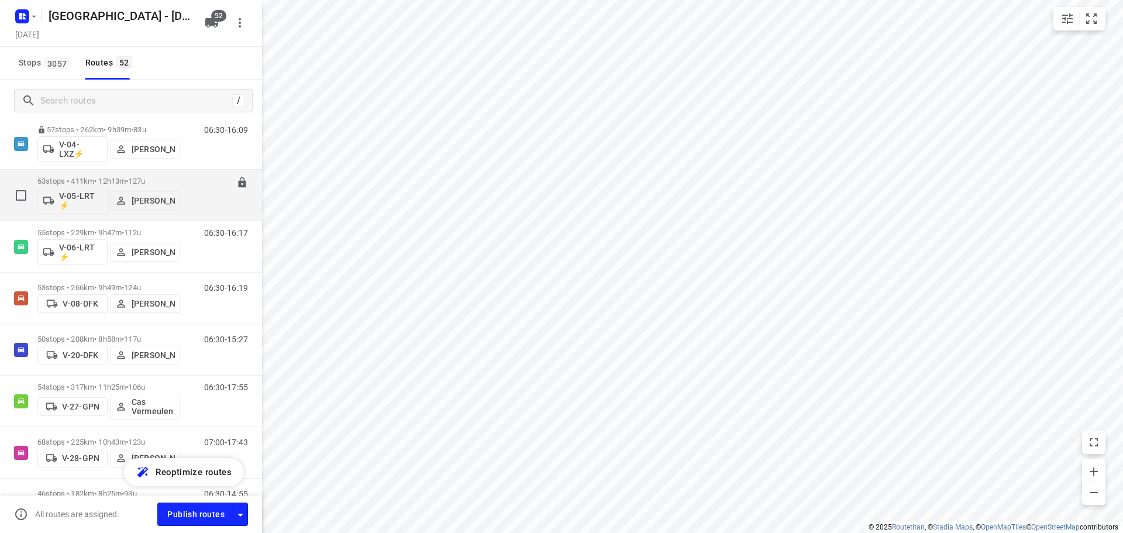
click at [87, 186] on div "V-05-LRT ⚡ [PERSON_NAME]" at bounding box center [108, 199] width 143 height 28
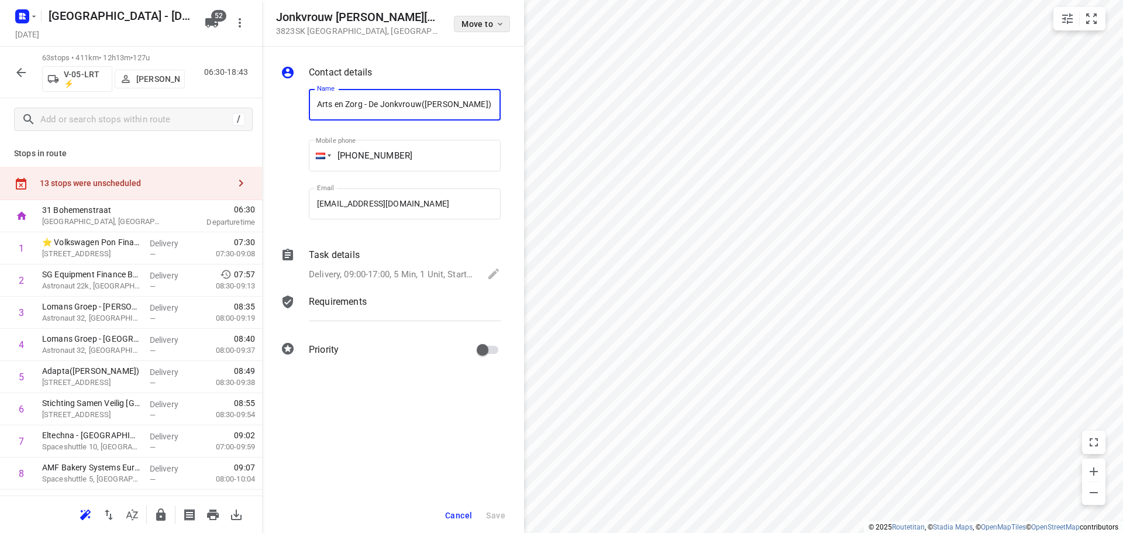
click at [489, 21] on span "Move to" at bounding box center [482, 23] width 43 height 9
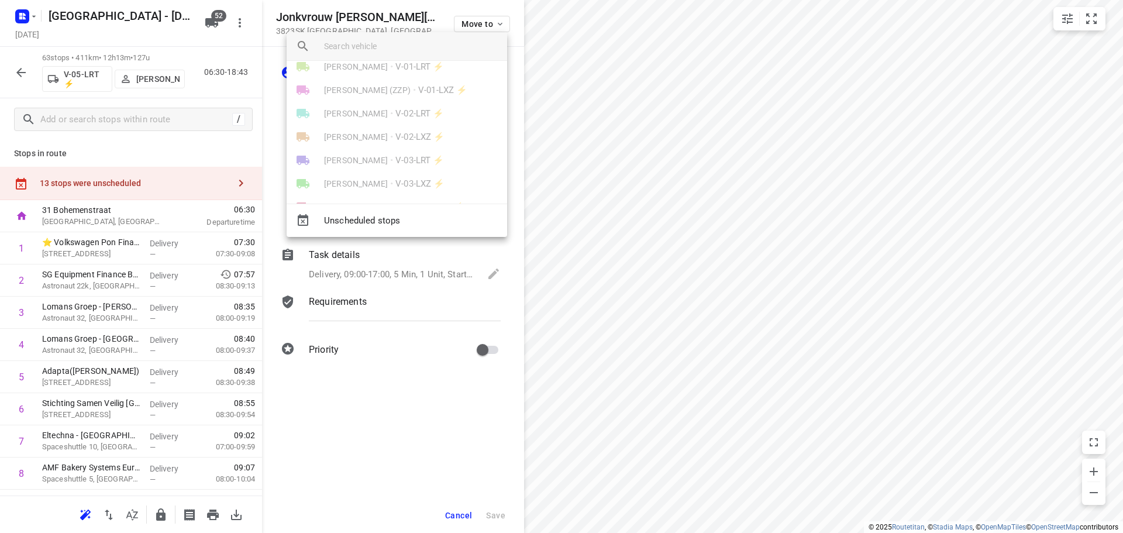
scroll to position [117, 0]
click at [387, 191] on li "[PERSON_NAME] • V-05-LRT ⚡" at bounding box center [397, 198] width 220 height 23
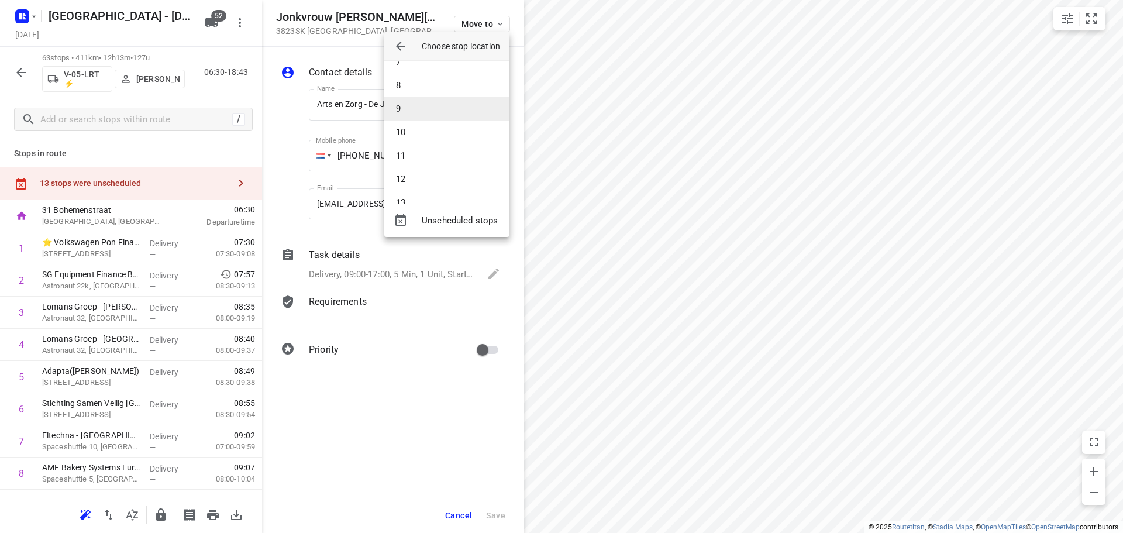
scroll to position [175, 0]
click at [416, 157] on li "12" at bounding box center [446, 158] width 125 height 23
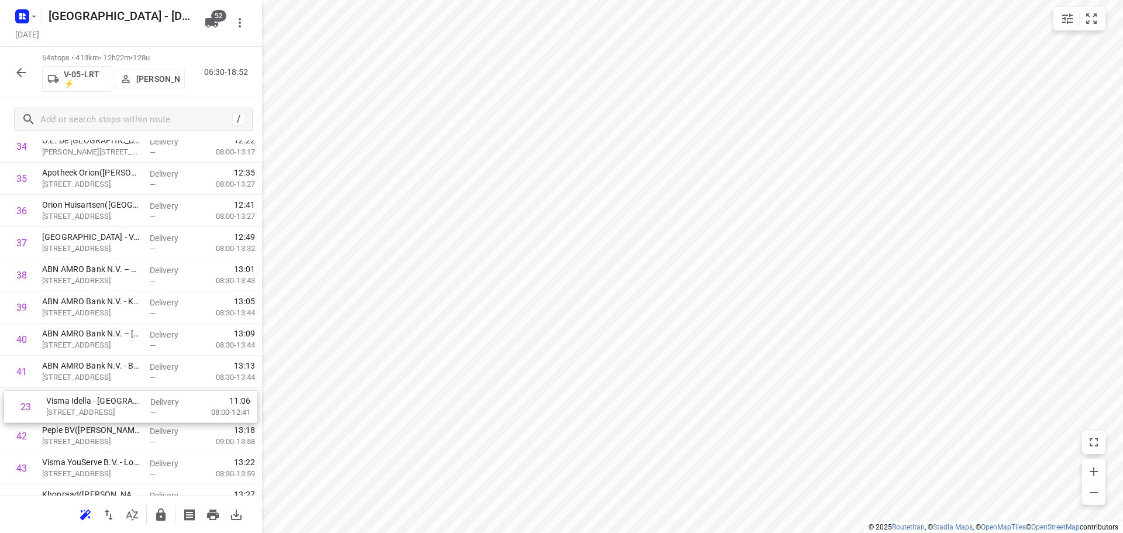
scroll to position [1135, 0]
drag, startPoint x: 87, startPoint y: 303, endPoint x: 90, endPoint y: 399, distance: 96.6
click at [90, 399] on div "1 ⭐ Volkswagen Pon Financial Services / DFM([PERSON_NAME]) Saturnus 1, [GEOGRAP…" at bounding box center [131, 127] width 262 height 2058
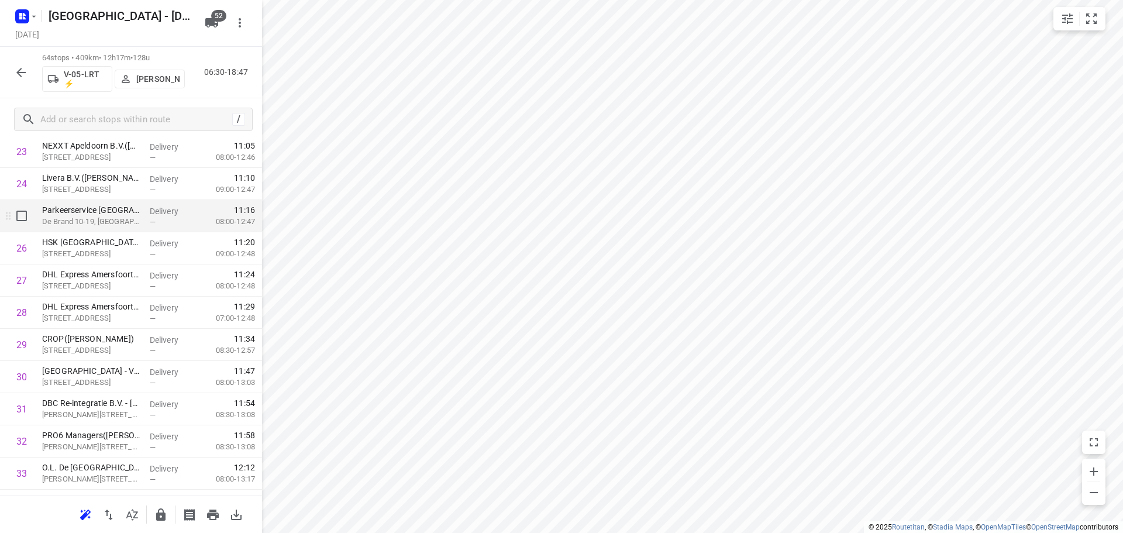
scroll to position [784, 0]
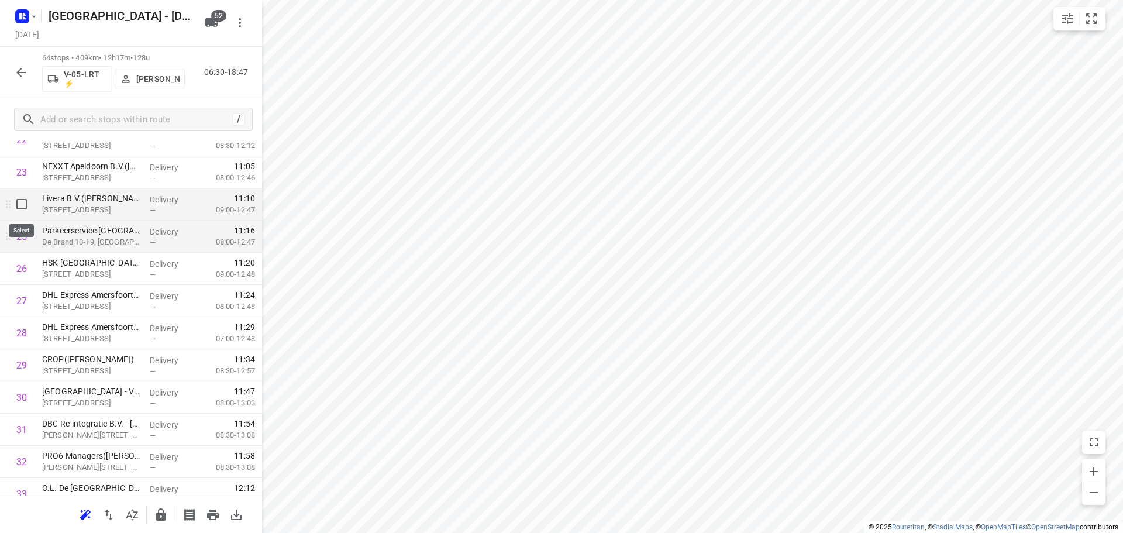
click at [27, 211] on input "checkbox" at bounding box center [21, 203] width 23 height 23
checkbox input "true"
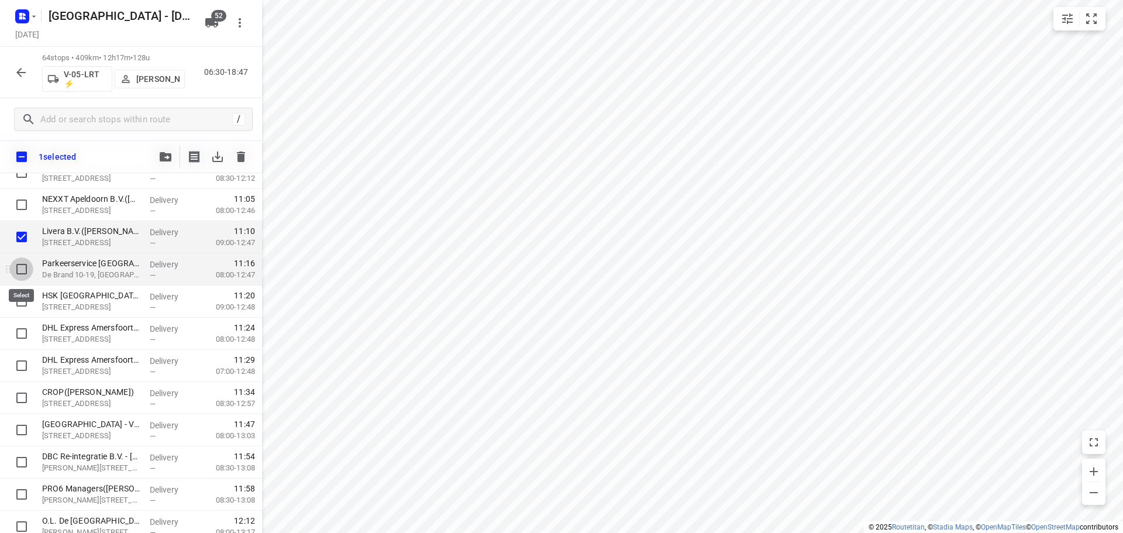
click at [18, 264] on input "checkbox" at bounding box center [21, 268] width 23 height 23
checkbox input "true"
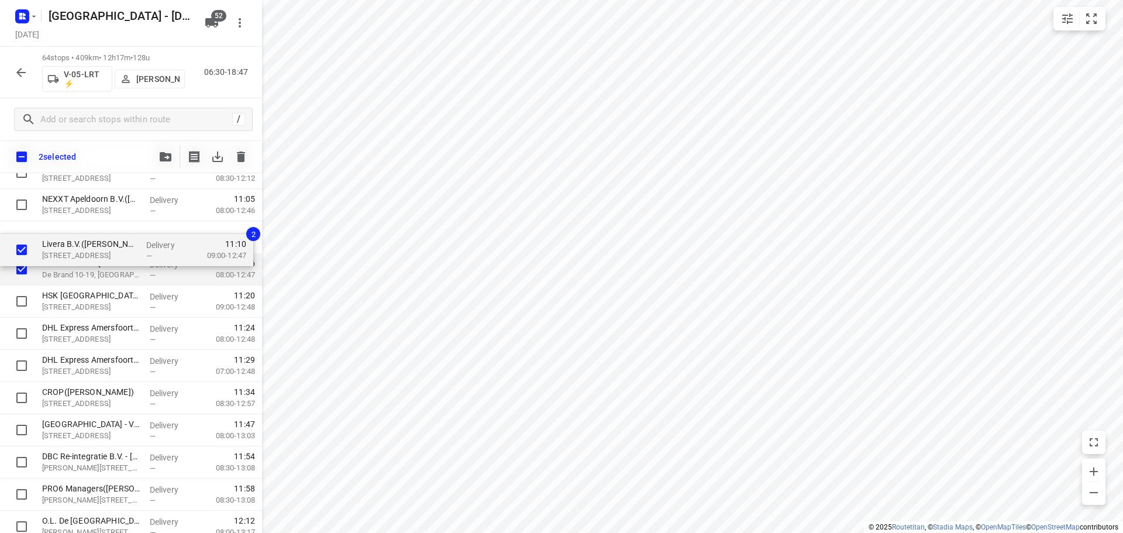
scroll to position [780, 0]
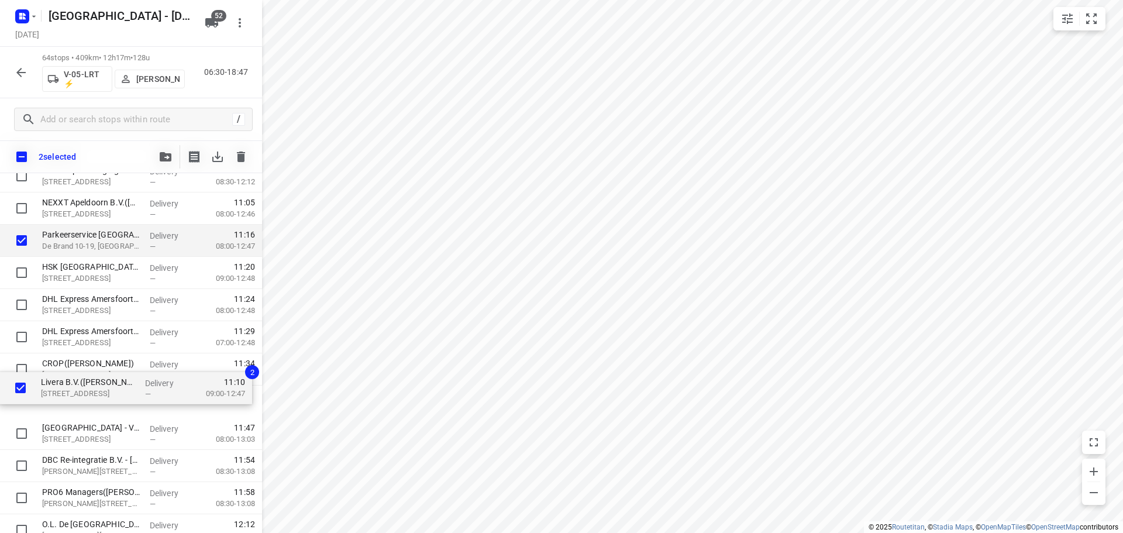
drag, startPoint x: 68, startPoint y: 240, endPoint x: 74, endPoint y: 380, distance: 140.5
click at [74, 381] on div "⭐ Volkswagen Pon Financial Services / DFM(Dave Heemsbergen) Saturnus 1, Amersfo…" at bounding box center [131, 514] width 262 height 2058
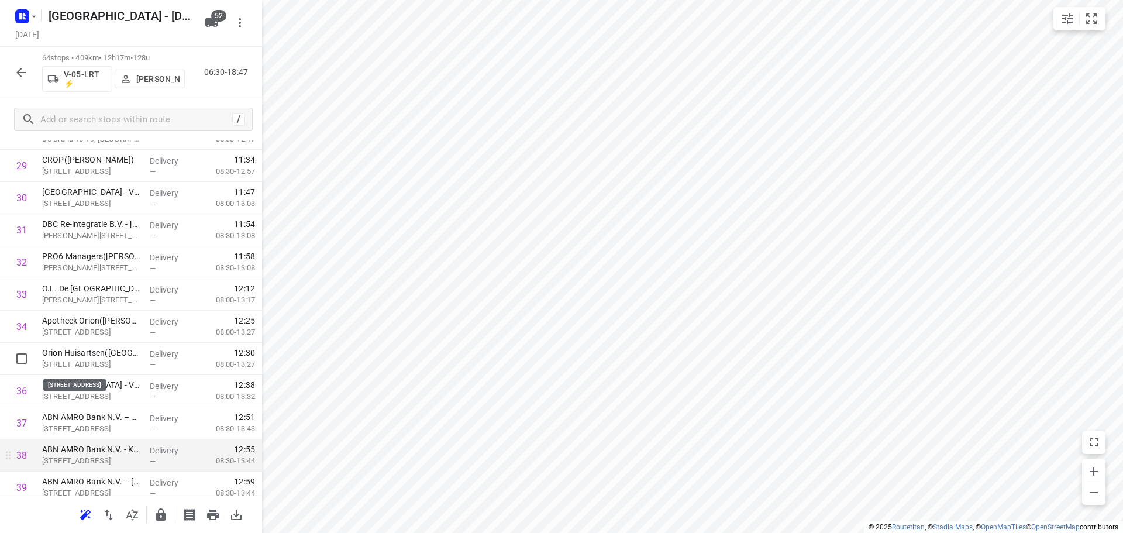
scroll to position [1073, 0]
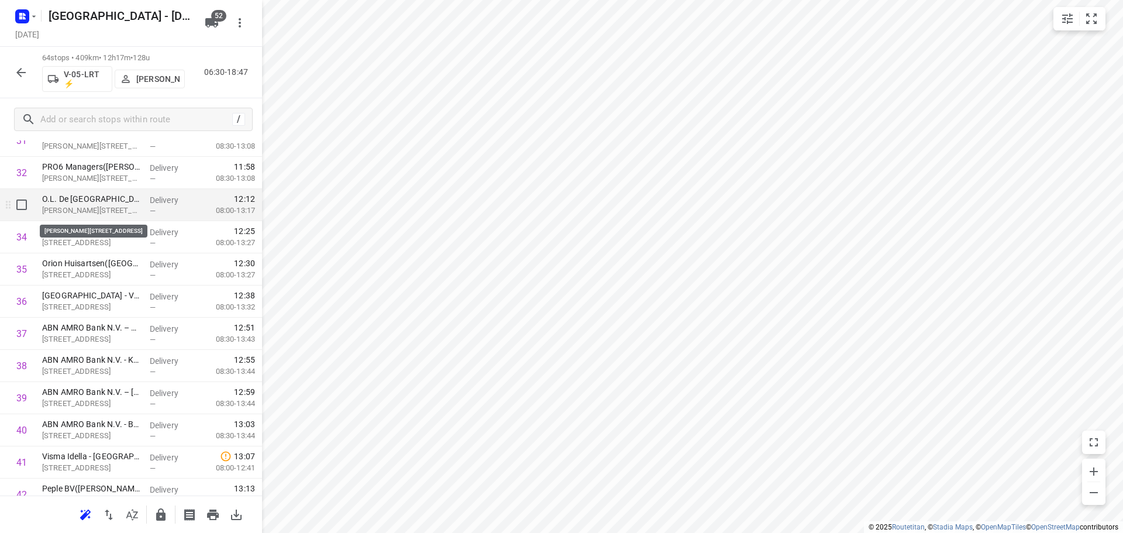
click at [115, 213] on p "Hugo de Grootlaan 25, Amersfoort" at bounding box center [91, 211] width 98 height 12
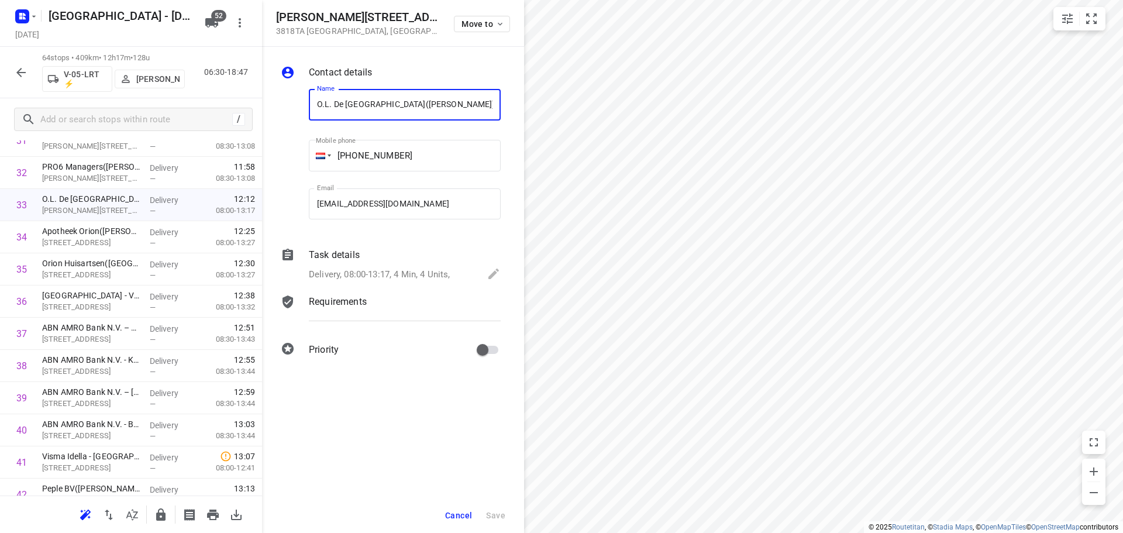
click at [441, 276] on p "Delivery, 08:00-13:17, 4 Min, 4 Units," at bounding box center [379, 274] width 141 height 13
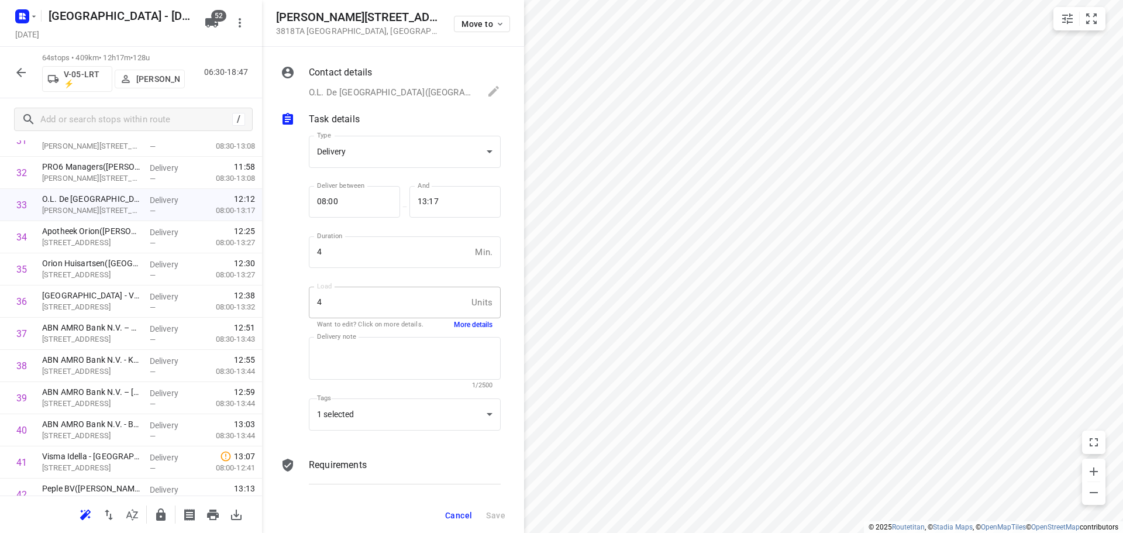
click at [467, 325] on button "More details" at bounding box center [473, 325] width 39 height 10
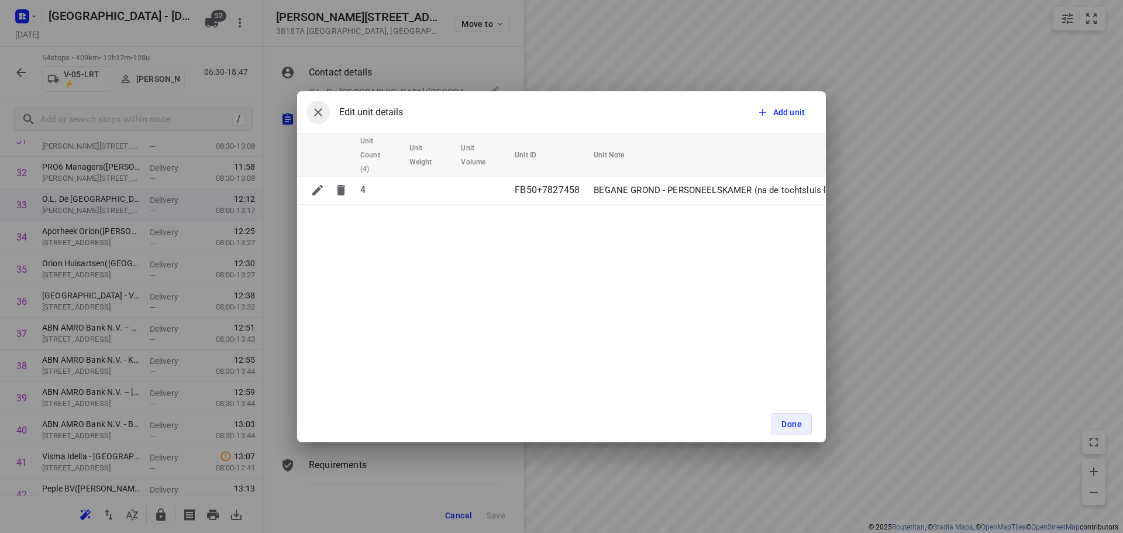
click at [310, 119] on button "button" at bounding box center [317, 112] width 23 height 23
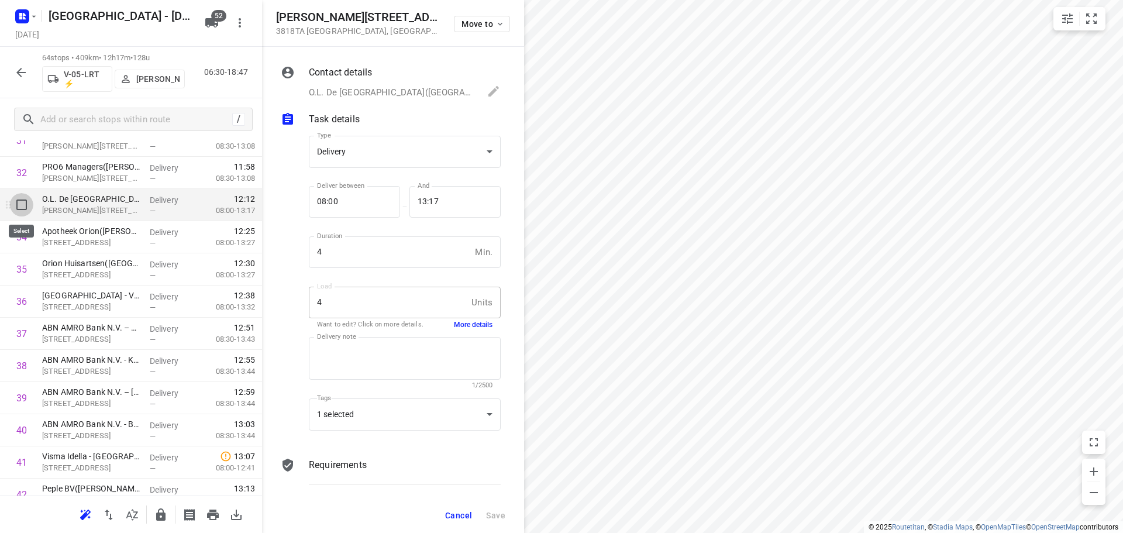
click at [17, 208] on input "checkbox" at bounding box center [21, 204] width 23 height 23
checkbox input "true"
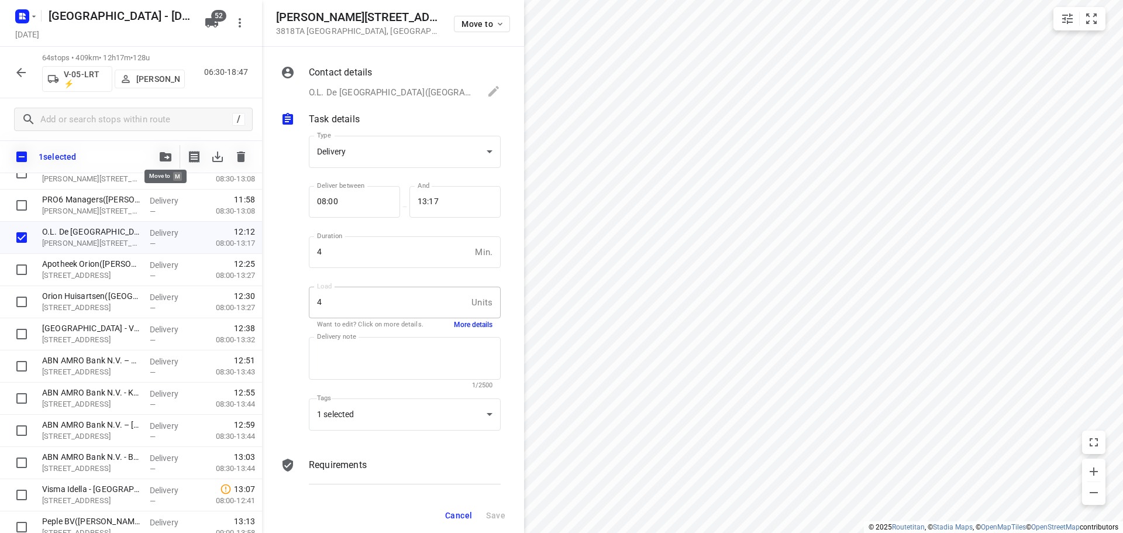
click at [168, 156] on icon "button" at bounding box center [166, 156] width 12 height 9
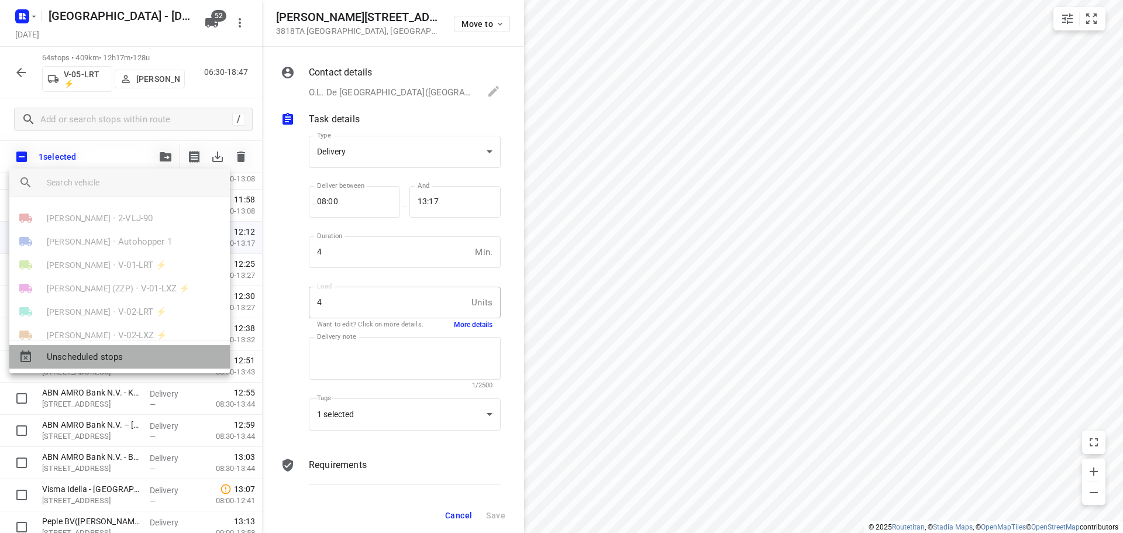
click at [106, 350] on span "Unscheduled stops" at bounding box center [134, 356] width 174 height 13
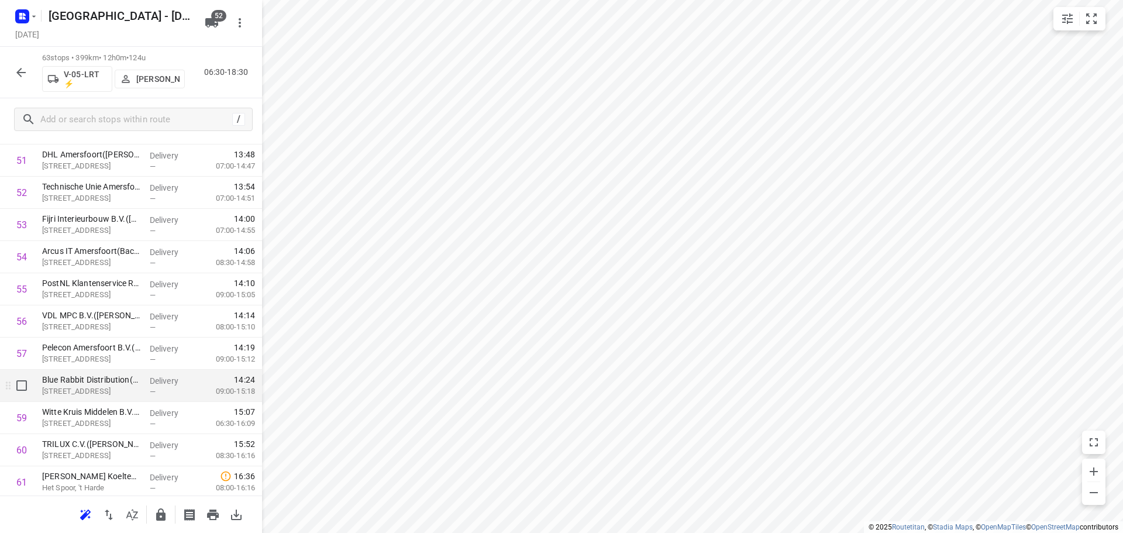
scroll to position [1795, 0]
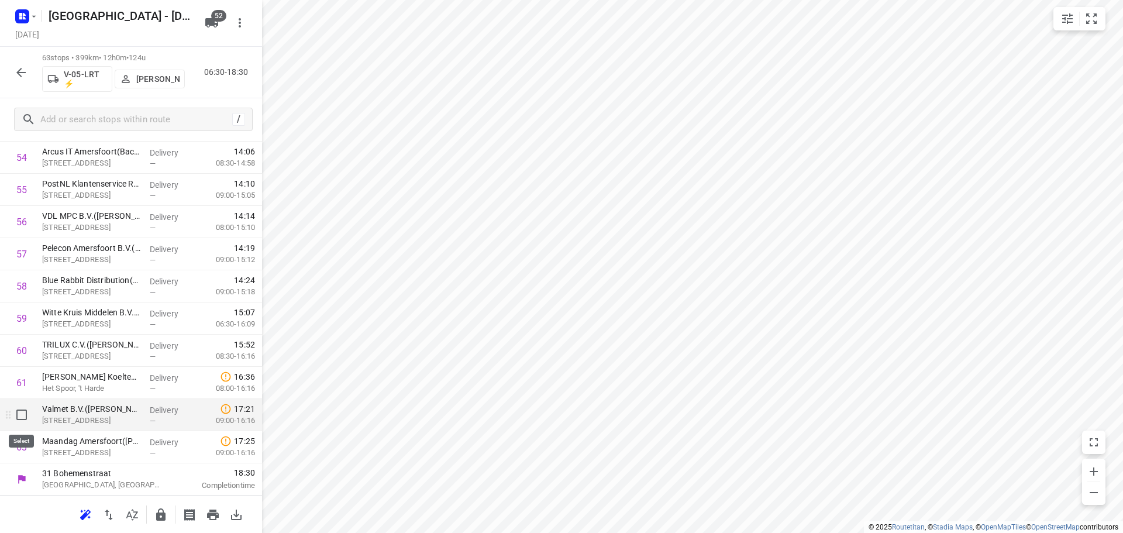
click at [24, 419] on input "checkbox" at bounding box center [21, 414] width 23 height 23
checkbox input "true"
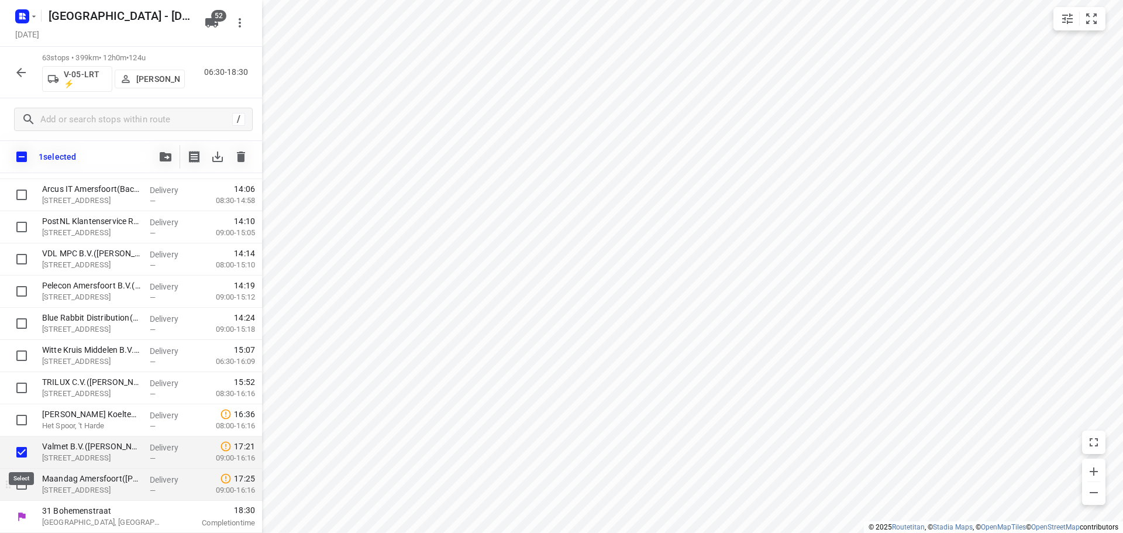
scroll to position [1791, 0]
click at [20, 485] on input "checkbox" at bounding box center [21, 484] width 23 height 23
checkbox input "true"
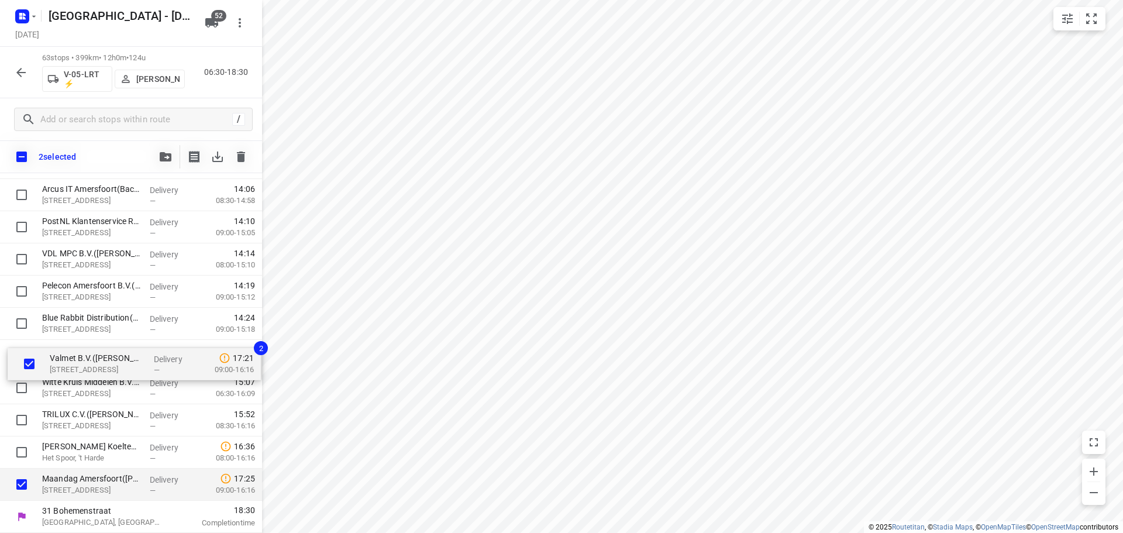
drag, startPoint x: 72, startPoint y: 460, endPoint x: 80, endPoint y: 362, distance: 98.0
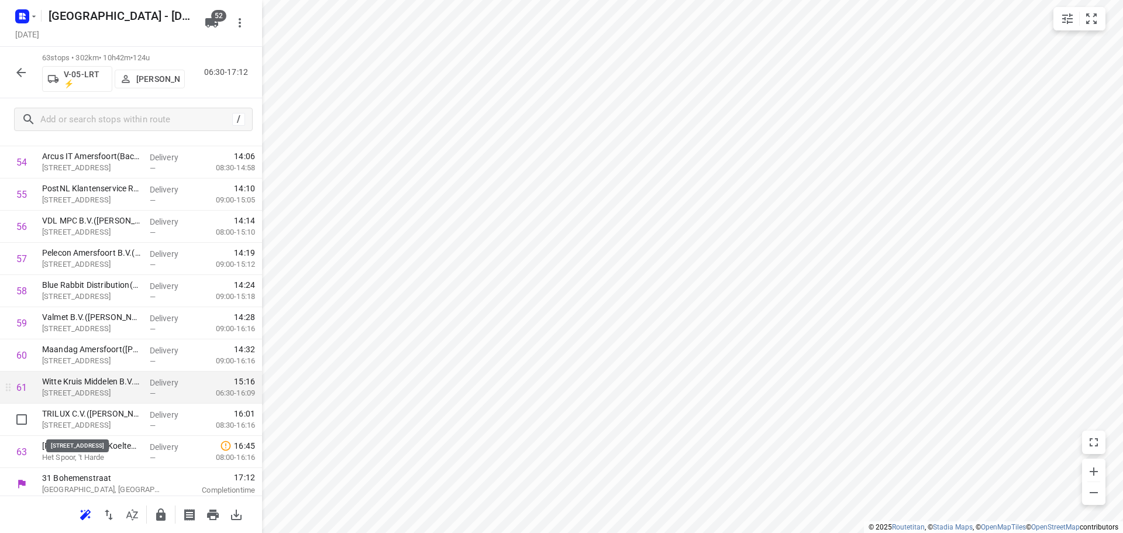
drag, startPoint x: 132, startPoint y: 420, endPoint x: 137, endPoint y: 388, distance: 32.6
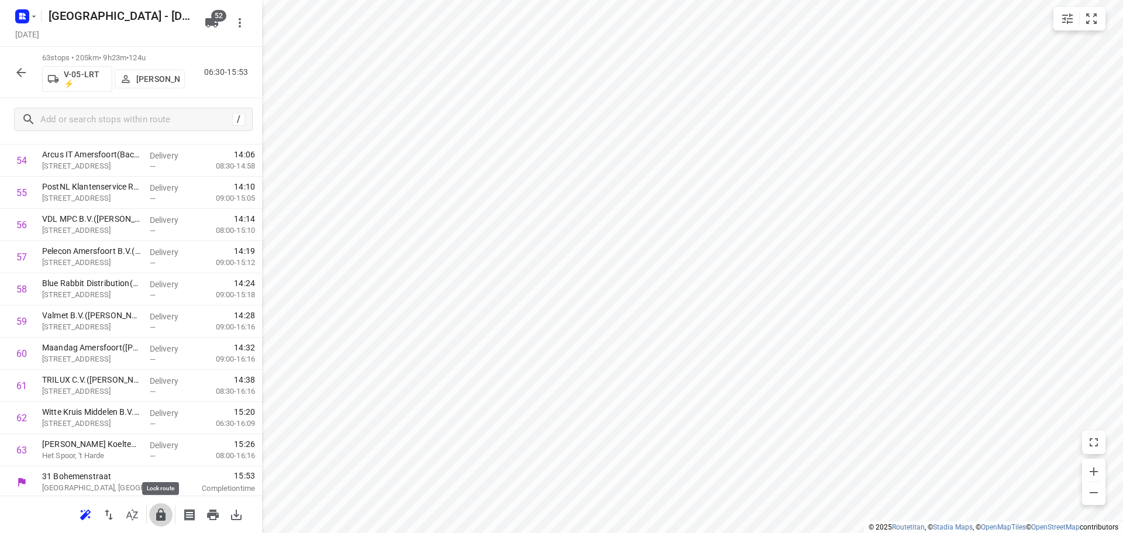
click at [153, 518] on button "button" at bounding box center [160, 514] width 23 height 23
click at [28, 68] on button "button" at bounding box center [20, 72] width 23 height 23
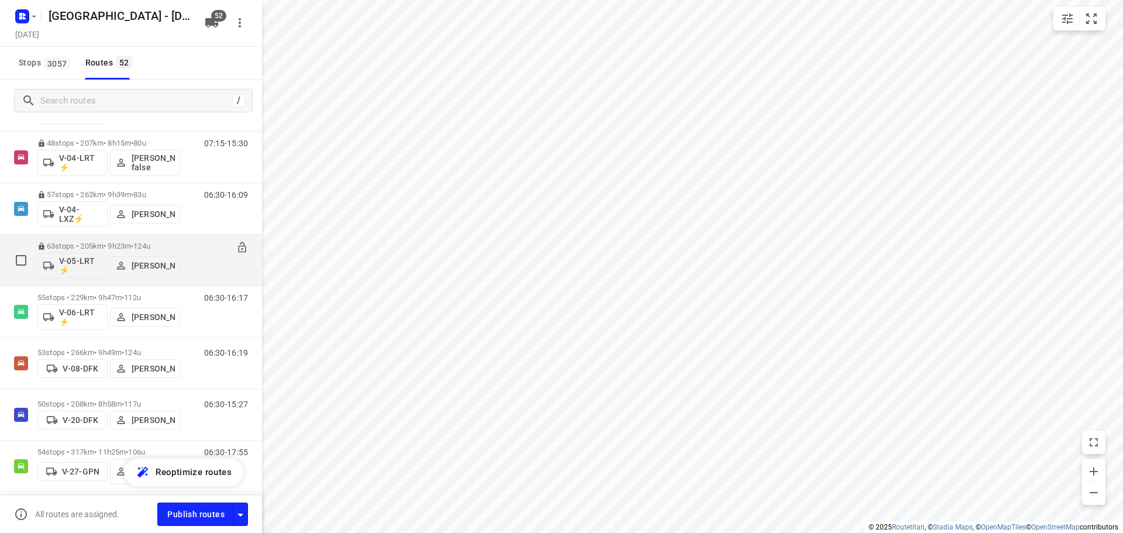
scroll to position [526, 0]
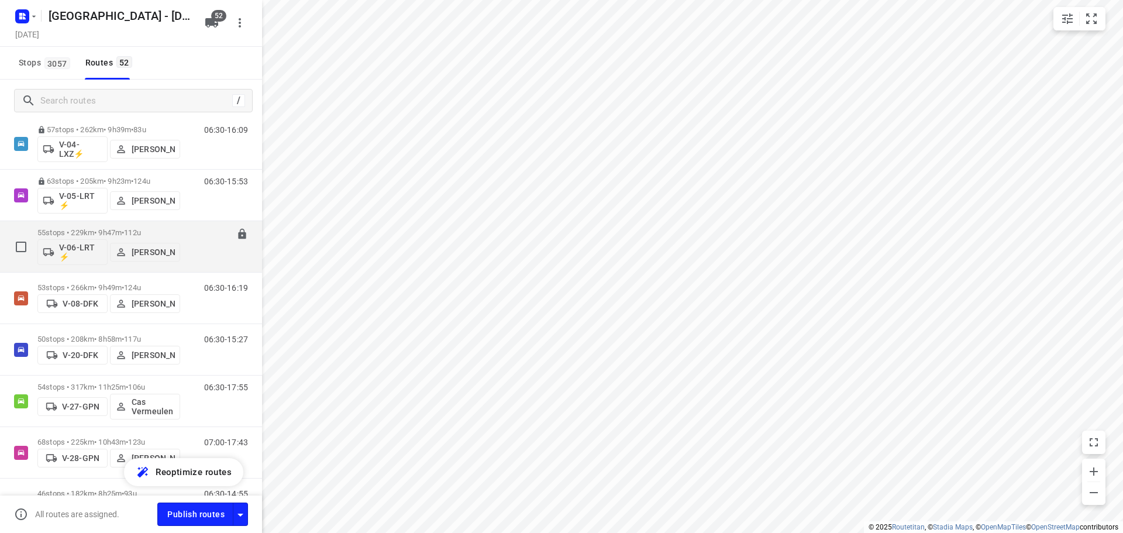
click at [95, 238] on div "V-06-LRT ⚡ Rene Van Weeghel" at bounding box center [108, 251] width 143 height 28
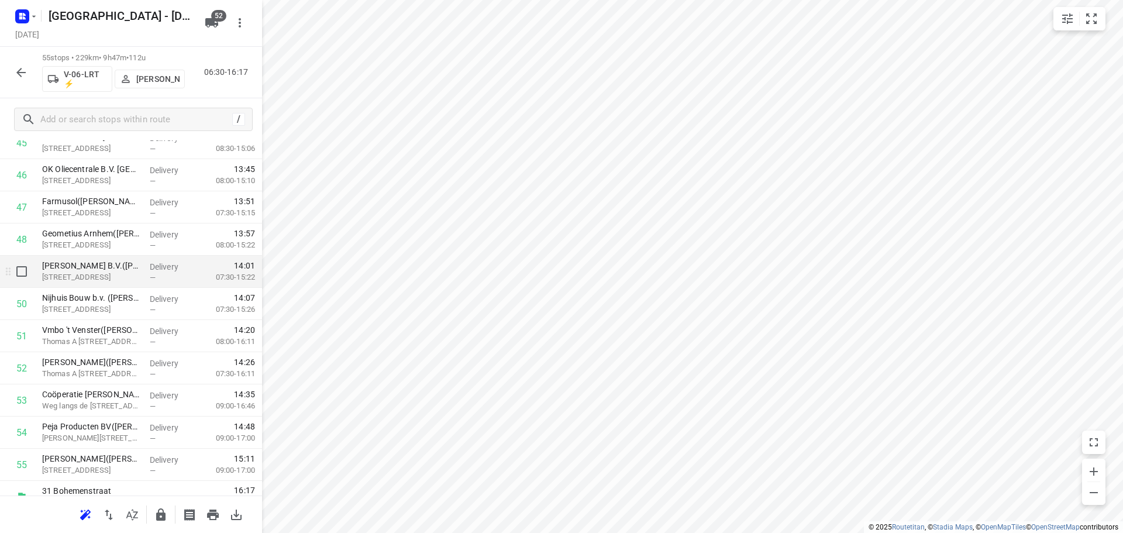
scroll to position [1538, 0]
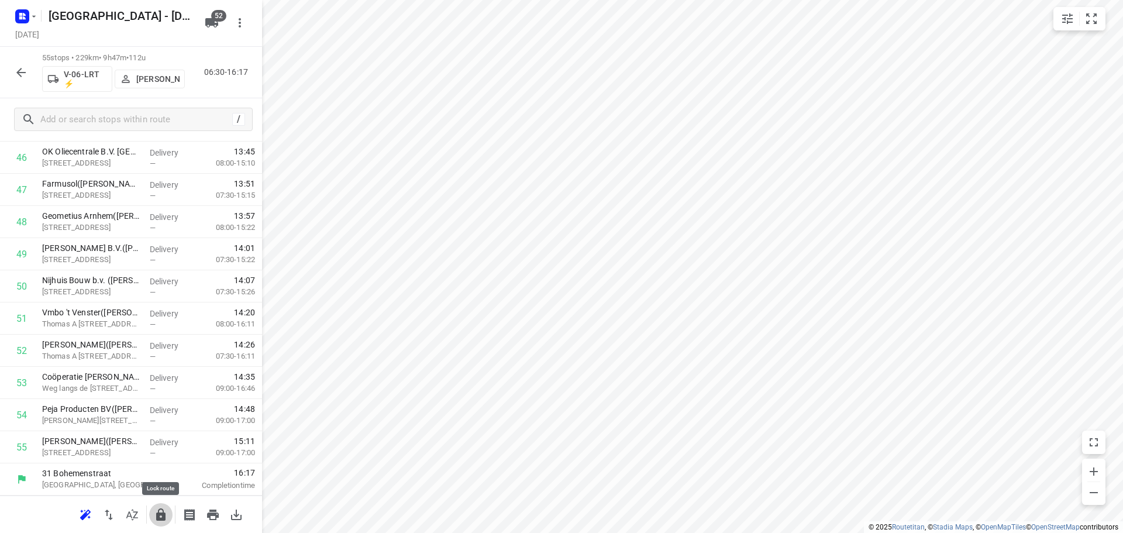
click at [160, 503] on button "button" at bounding box center [160, 514] width 23 height 23
click at [17, 64] on button "button" at bounding box center [20, 72] width 23 height 23
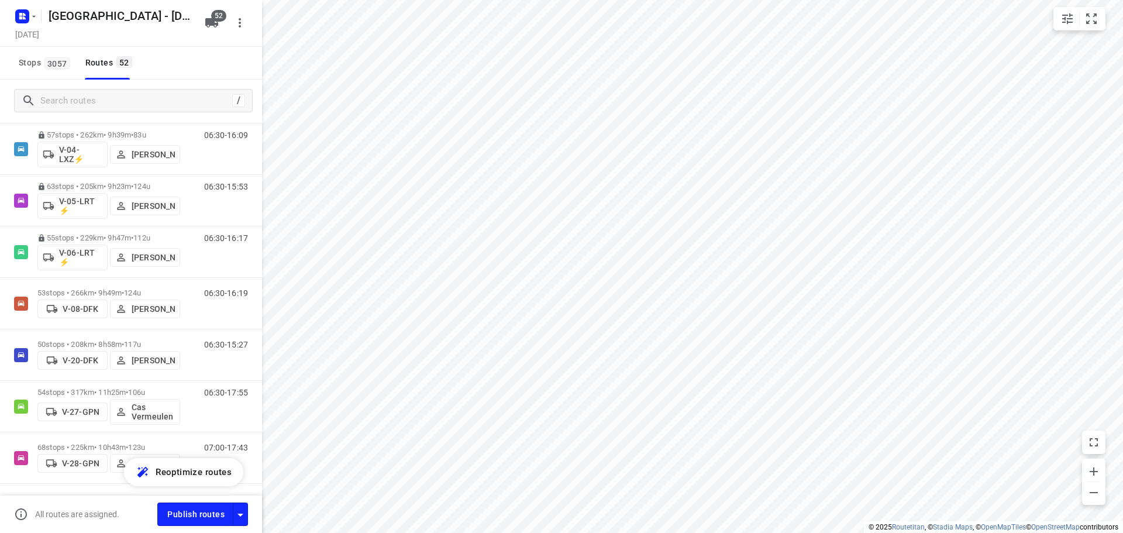
scroll to position [526, 0]
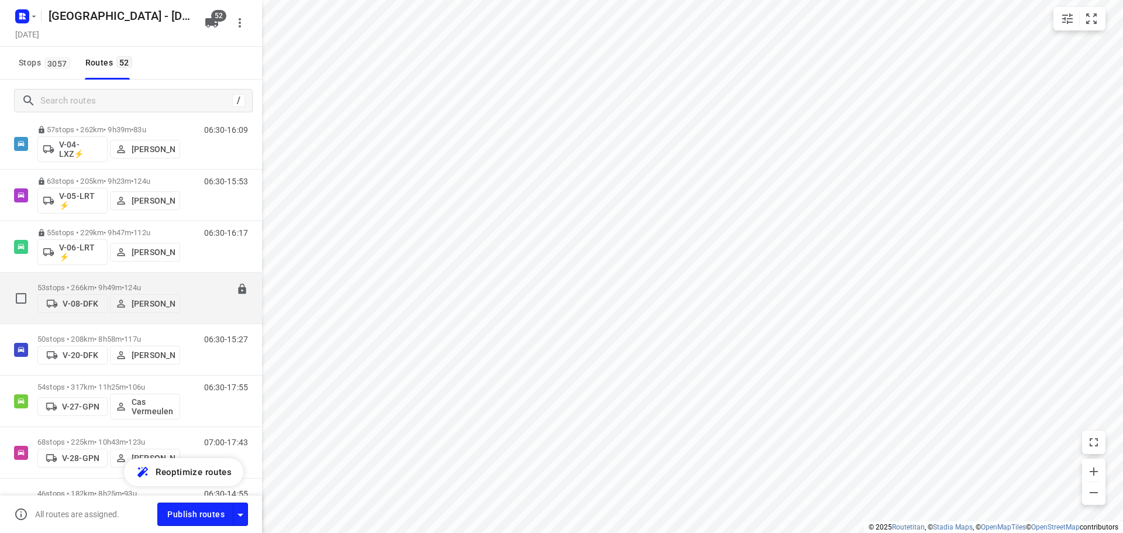
click at [73, 283] on p "53 stops • 266km • 9h49m • 124u" at bounding box center [108, 287] width 143 height 9
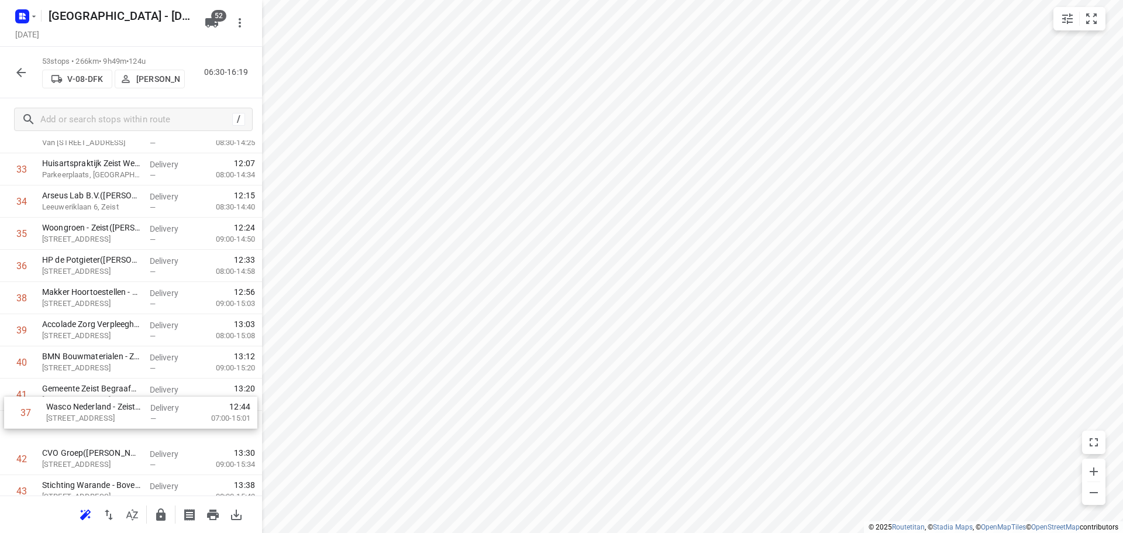
scroll to position [1110, 0]
drag, startPoint x: 142, startPoint y: 354, endPoint x: 148, endPoint y: 391, distance: 36.8
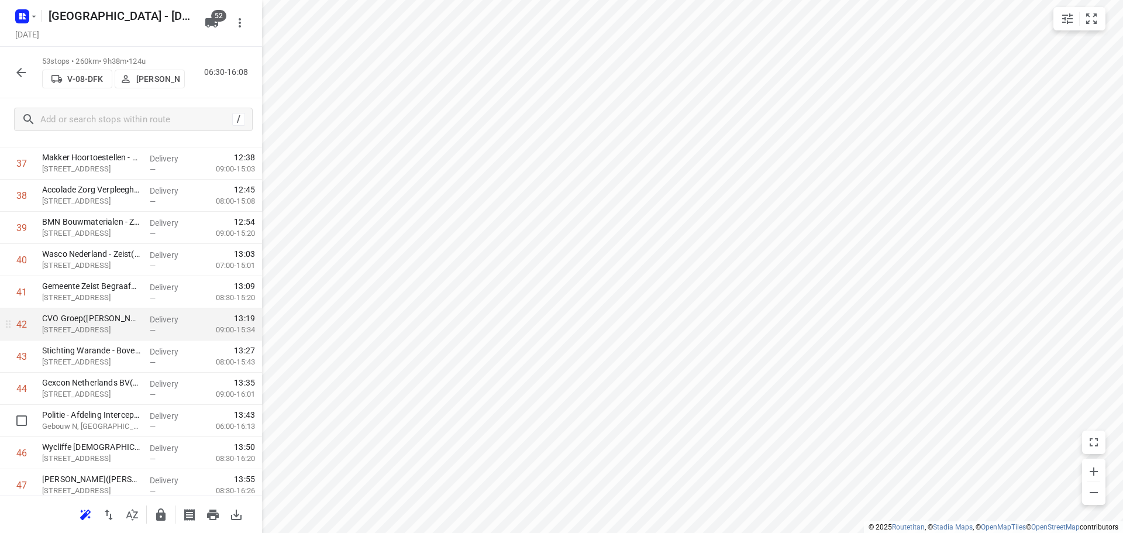
scroll to position [1402, 0]
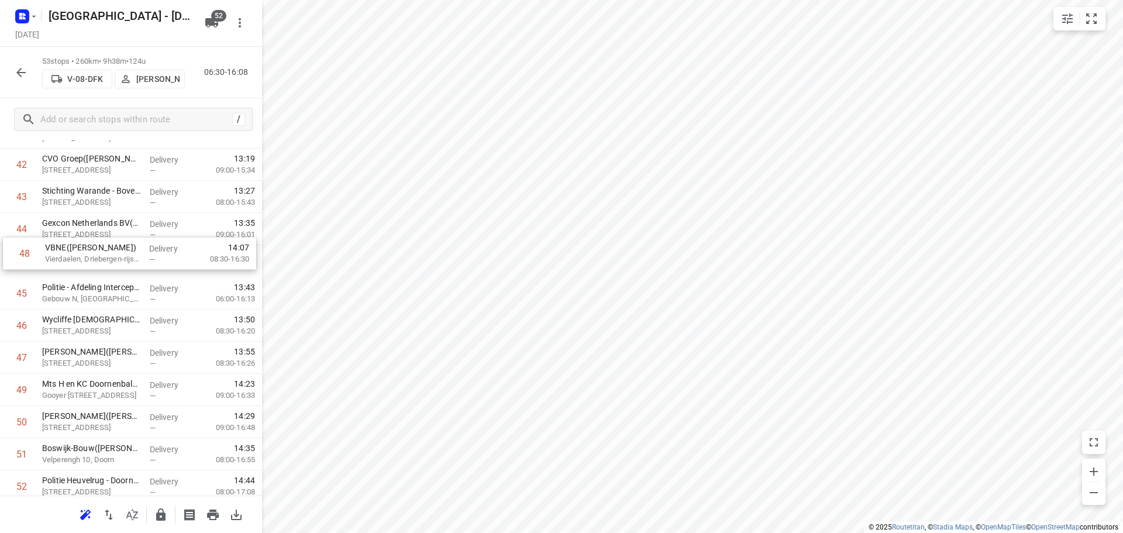
drag, startPoint x: 109, startPoint y: 347, endPoint x: 111, endPoint y: 238, distance: 108.8
click at [168, 515] on button "button" at bounding box center [160, 514] width 23 height 23
click at [25, 71] on icon "button" at bounding box center [21, 72] width 14 height 14
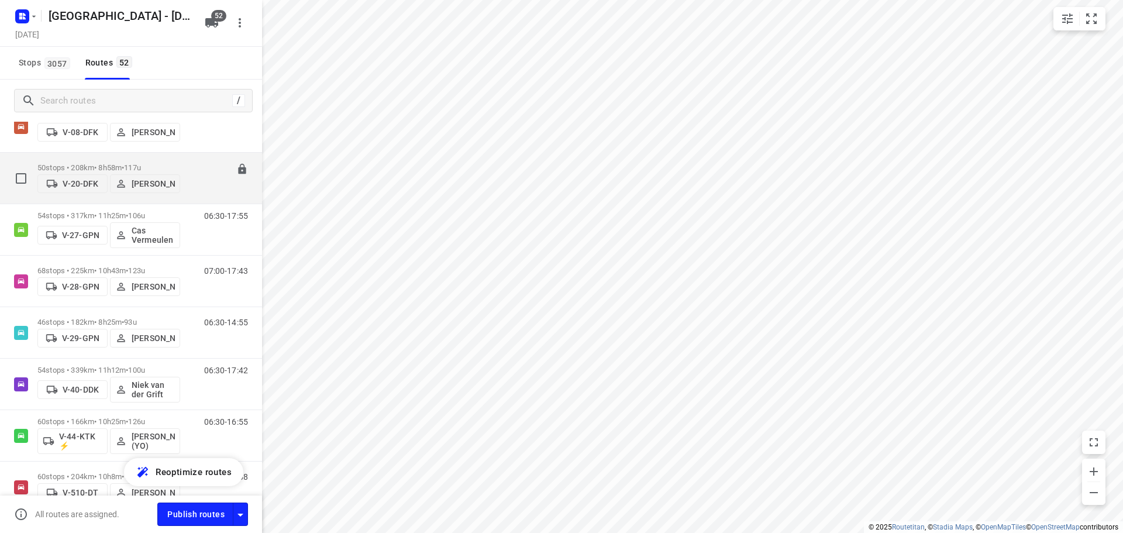
scroll to position [702, 0]
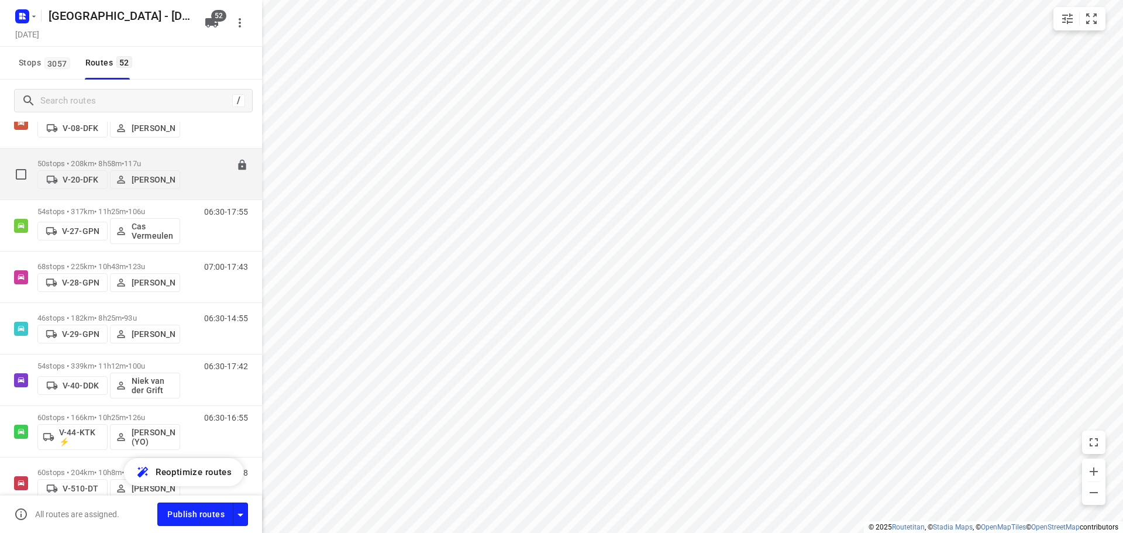
click at [73, 159] on p "50 stops • 208km • 8h58m • 117u" at bounding box center [108, 163] width 143 height 9
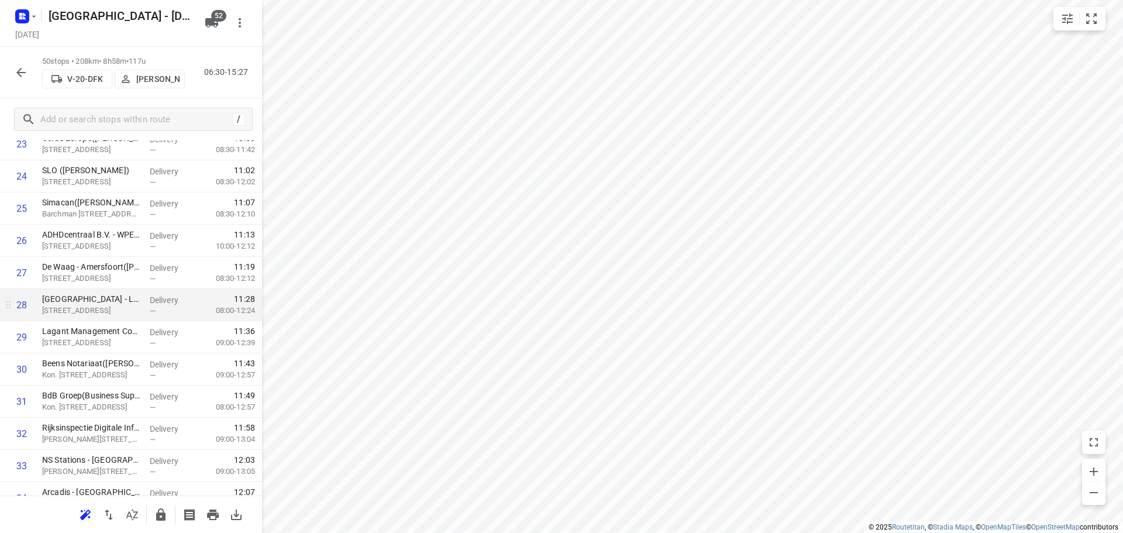
scroll to position [819, 0]
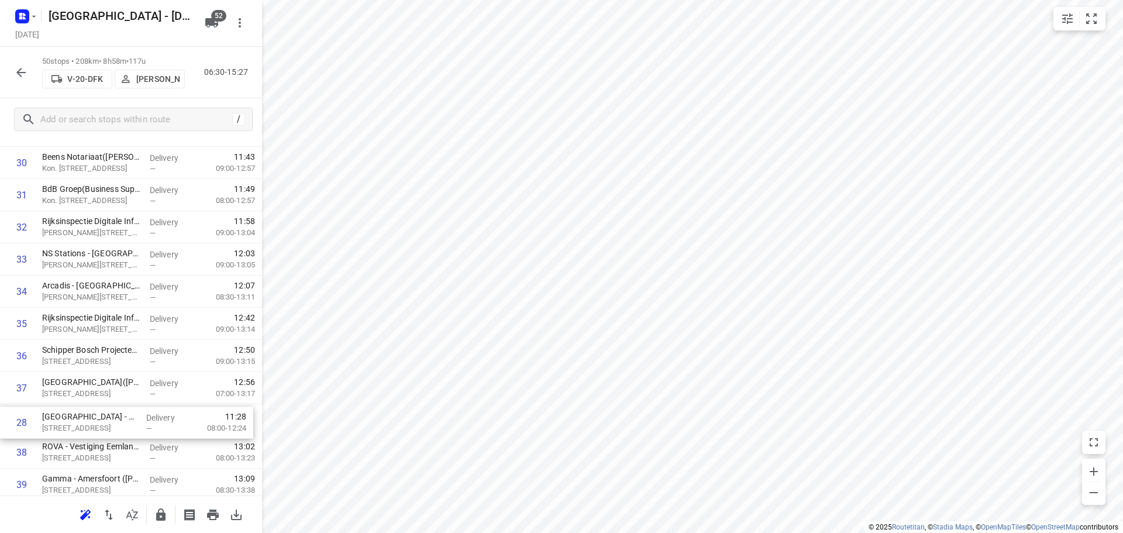
drag, startPoint x: 109, startPoint y: 289, endPoint x: 109, endPoint y: 413, distance: 124.0
click at [109, 414] on div "1 ⭐Vitam - PON Leusden(Restaurant Medewerker/ Nella) Paardenmaat, Leusden Deliv…" at bounding box center [131, 50] width 262 height 1608
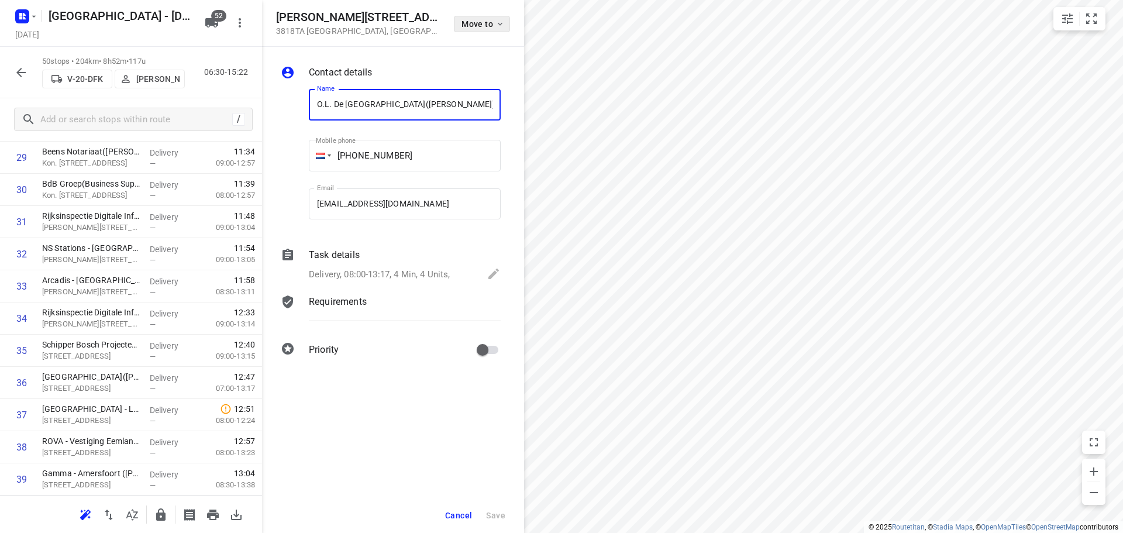
click at [474, 25] on span "Move to" at bounding box center [482, 23] width 43 height 9
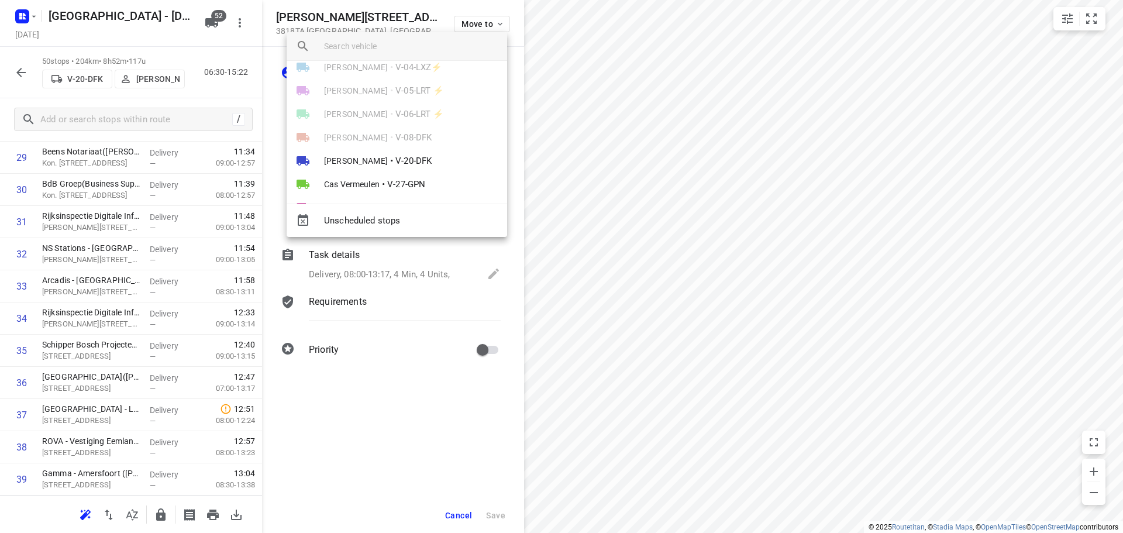
scroll to position [234, 0]
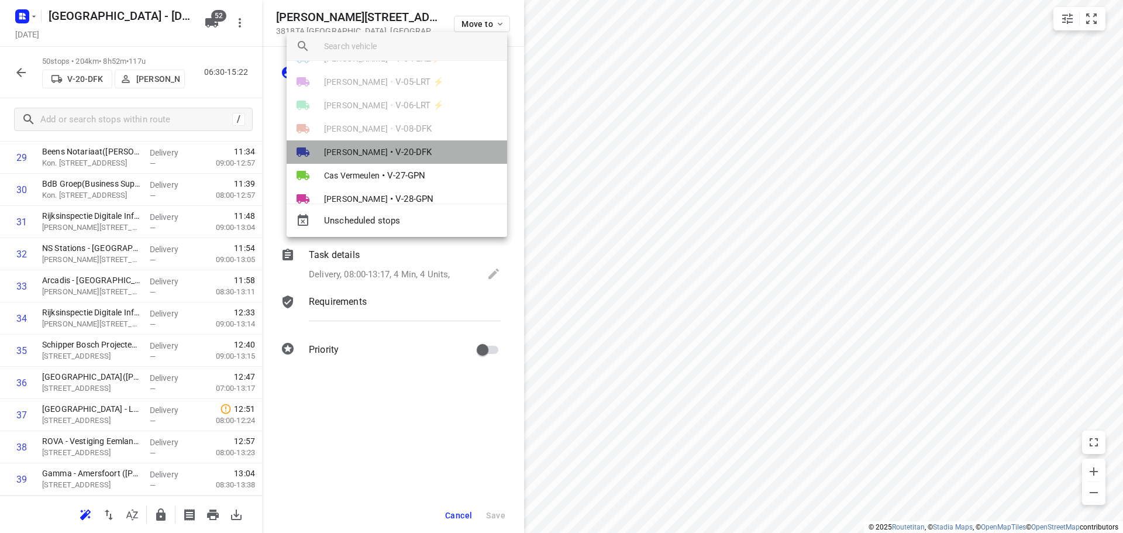
click at [402, 154] on span "V-20-DFK" at bounding box center [413, 152] width 36 height 13
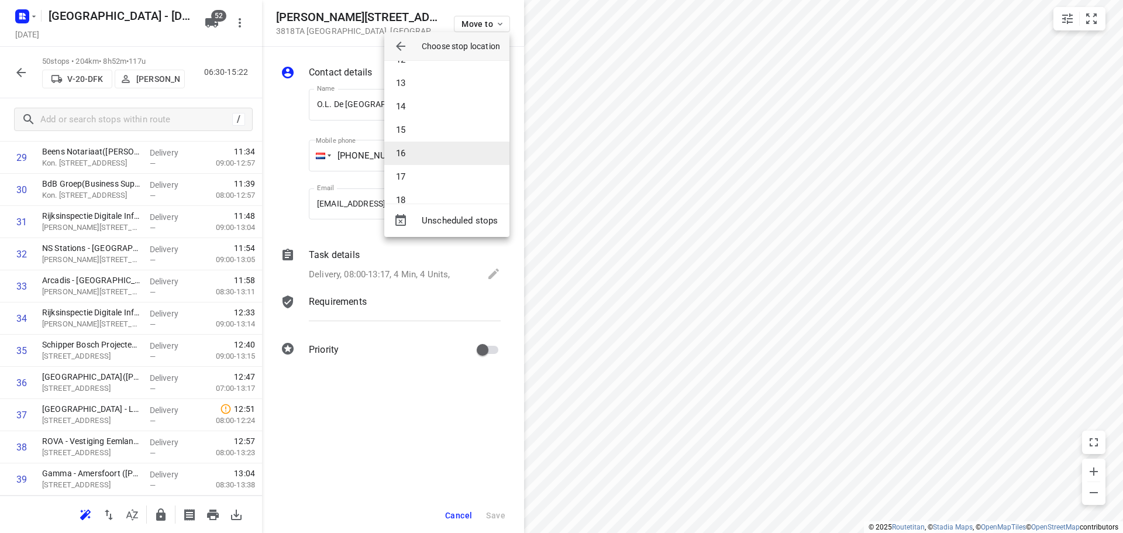
scroll to position [292, 0]
click at [415, 143] on li "16" at bounding box center [446, 135] width 125 height 23
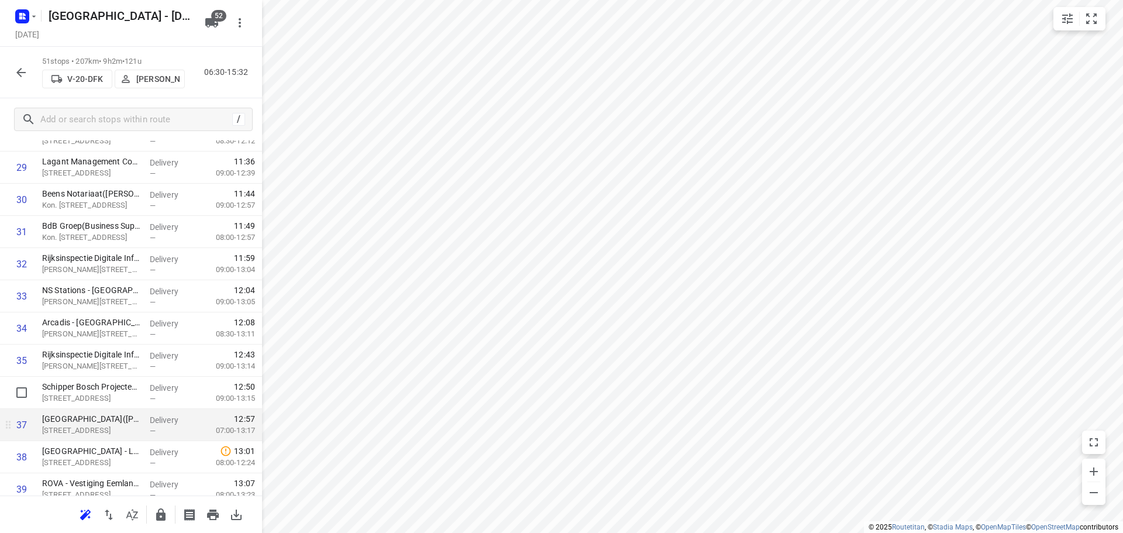
scroll to position [1050, 0]
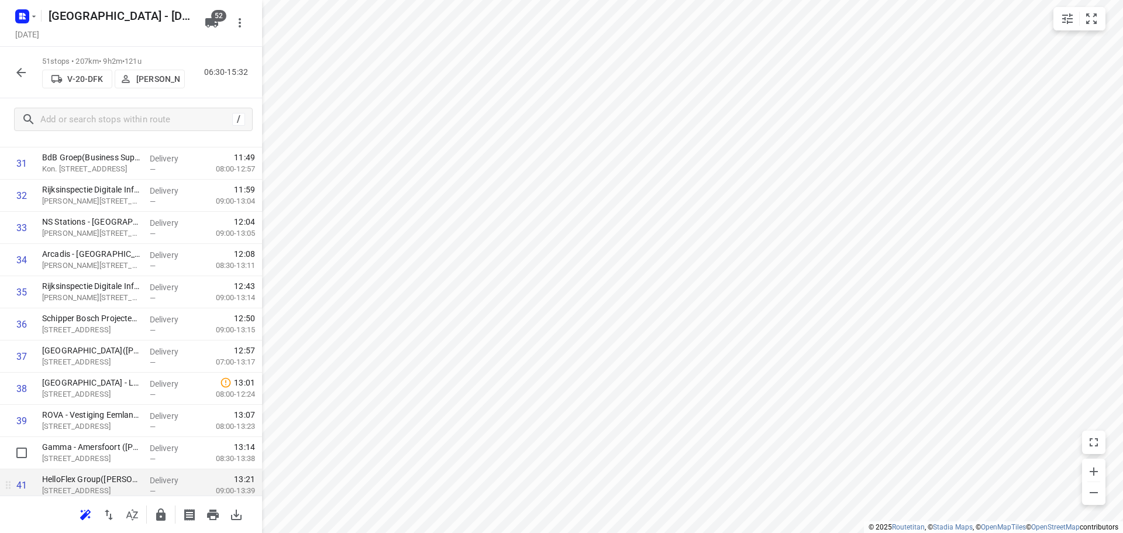
click at [247, 476] on div "i © 2025 Routetitan , © Stadia Maps , © OpenMapTiles © OpenStreetMap contributo…" at bounding box center [561, 266] width 1123 height 533
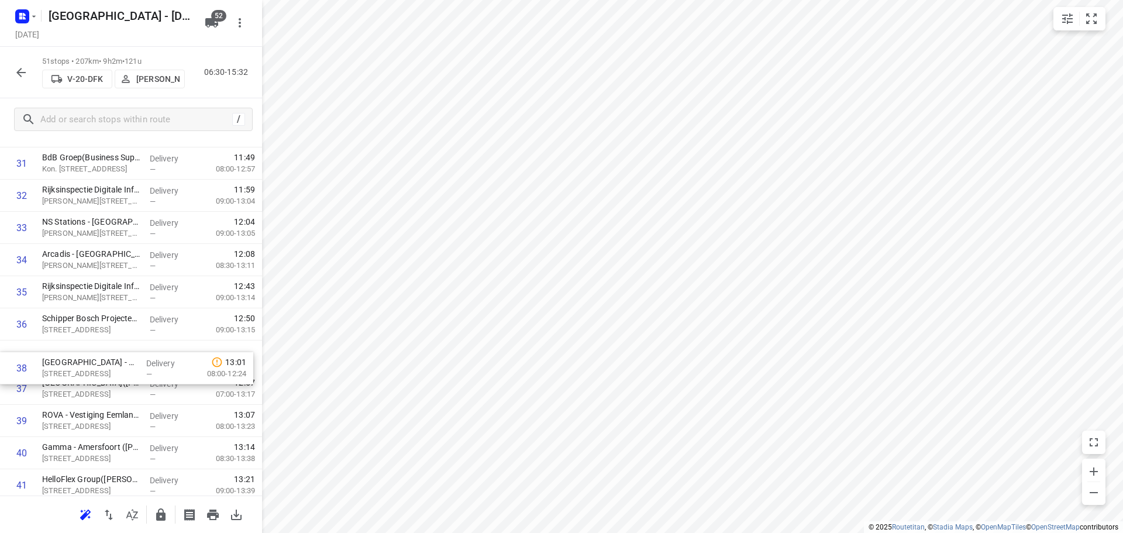
drag, startPoint x: 175, startPoint y: 395, endPoint x: 175, endPoint y: 360, distance: 35.1
click at [175, 360] on div "1 ⭐Vitam - PON Leusden(Restaurant Medewerker/ Nella) Paardenmaat, Leusden Deliv…" at bounding box center [131, 2] width 262 height 1640
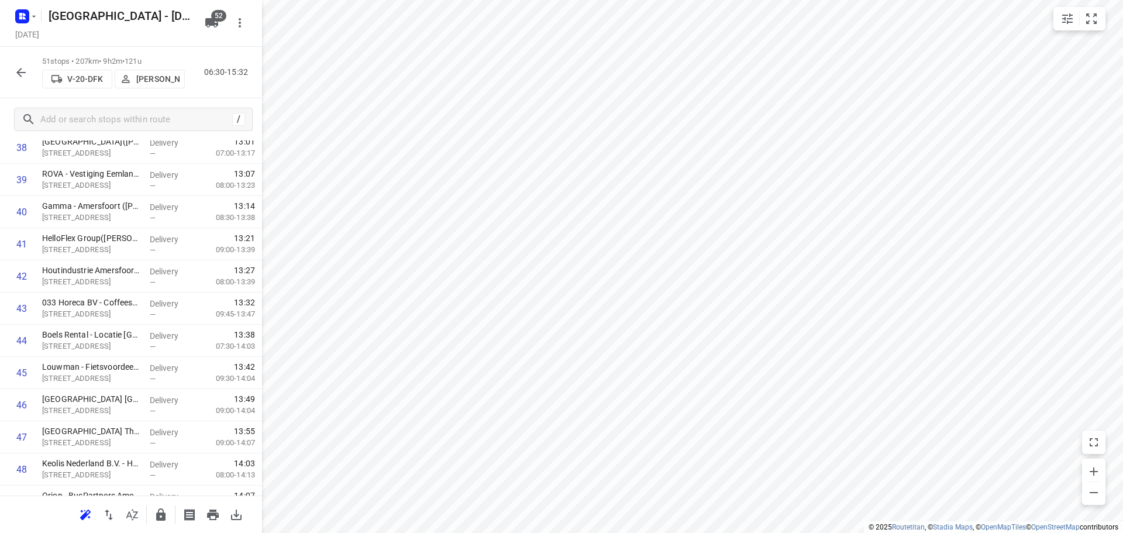
scroll to position [1409, 0]
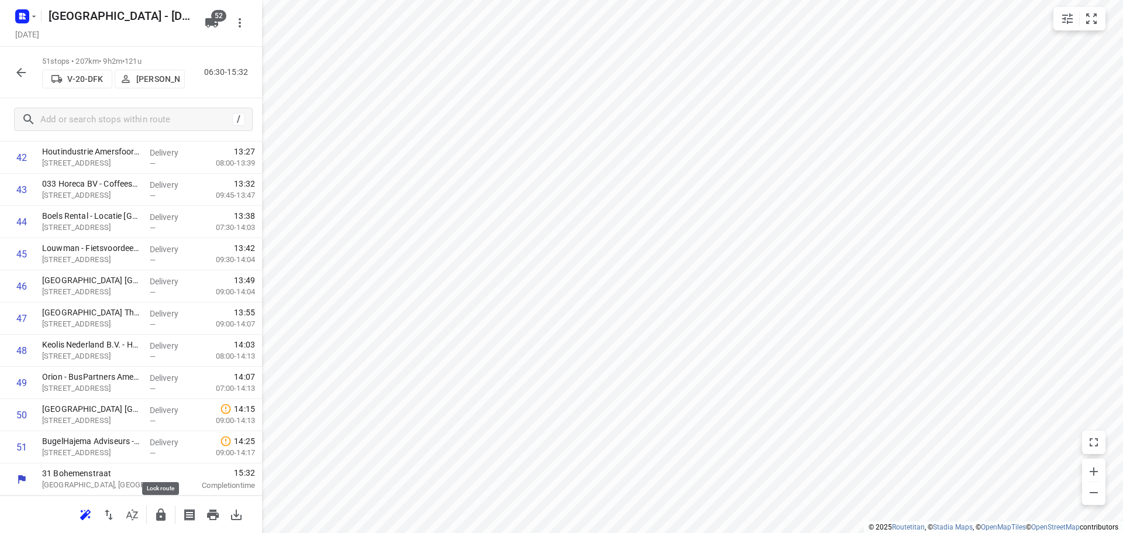
click at [158, 513] on icon "button" at bounding box center [160, 514] width 9 height 12
click at [26, 73] on icon "button" at bounding box center [20, 72] width 9 height 9
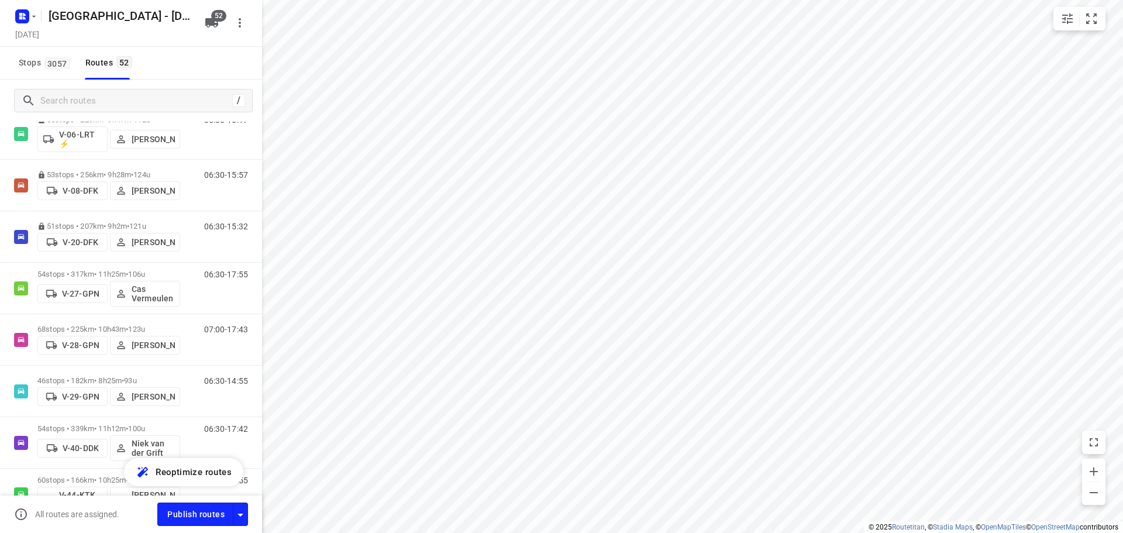
scroll to position [643, 0]
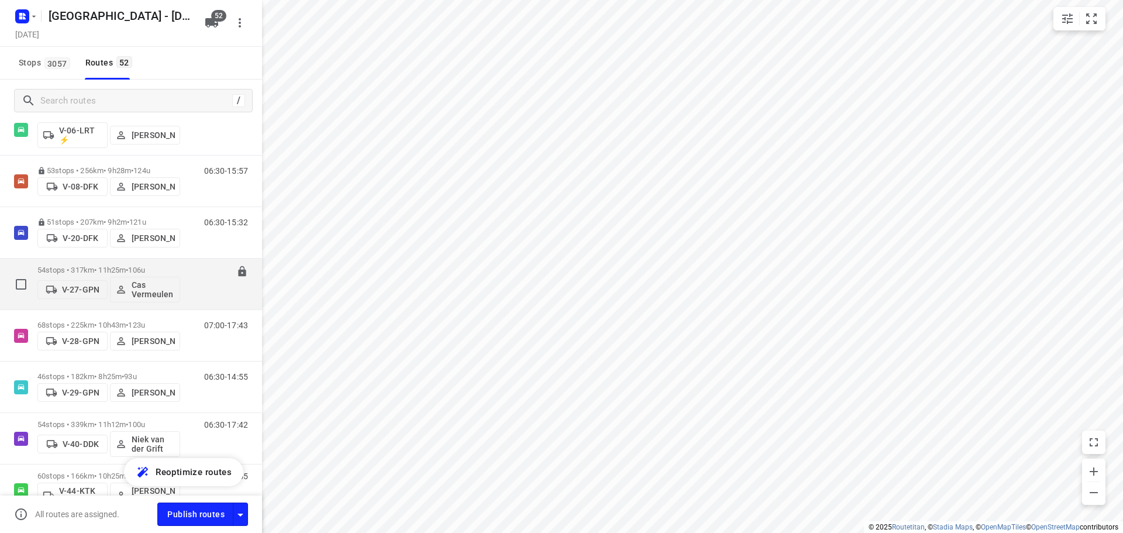
click at [93, 266] on p "54 stops • 317km • 11h25m • 106u" at bounding box center [108, 269] width 143 height 9
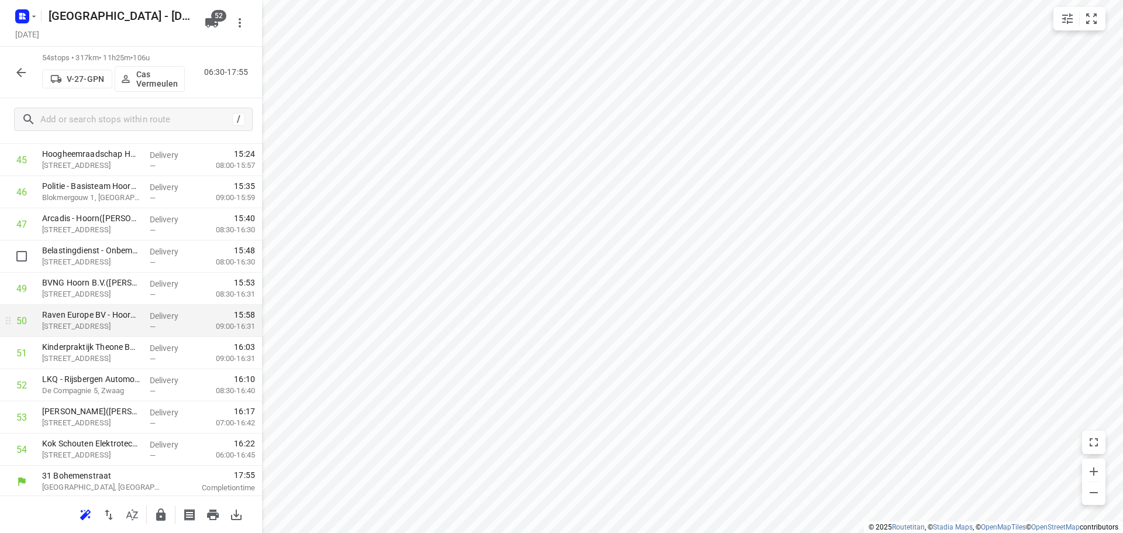
scroll to position [1506, 0]
drag, startPoint x: 113, startPoint y: 356, endPoint x: 113, endPoint y: 326, distance: 29.2
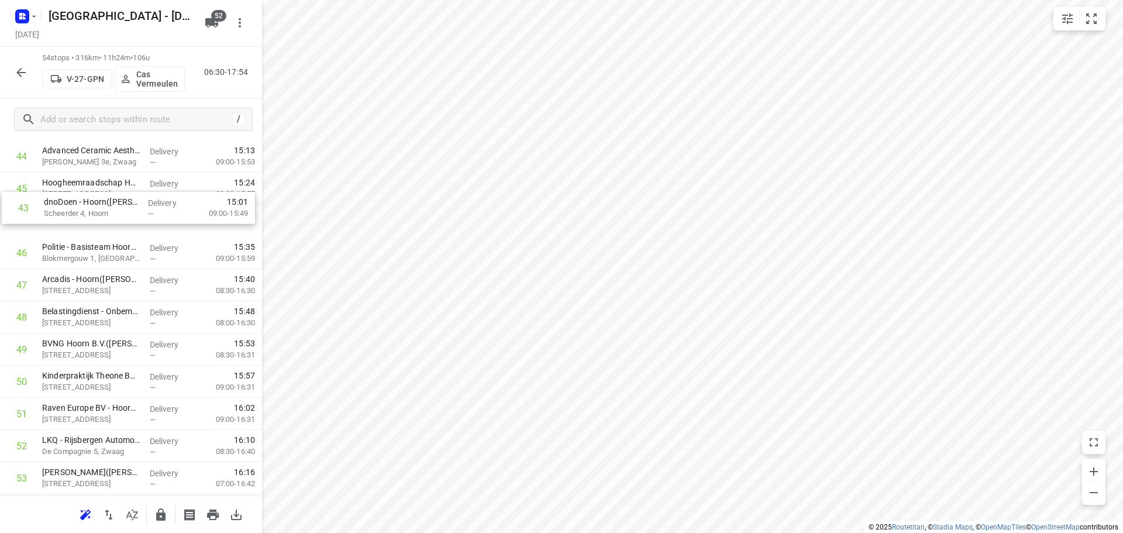
scroll to position [1440, 0]
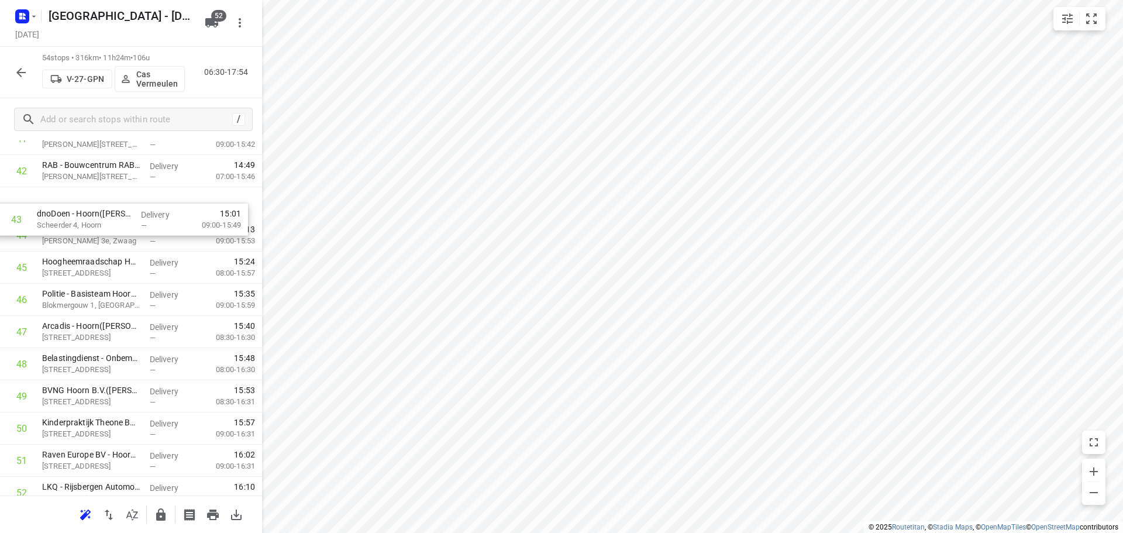
drag, startPoint x: 143, startPoint y: 146, endPoint x: 137, endPoint y: 221, distance: 75.0
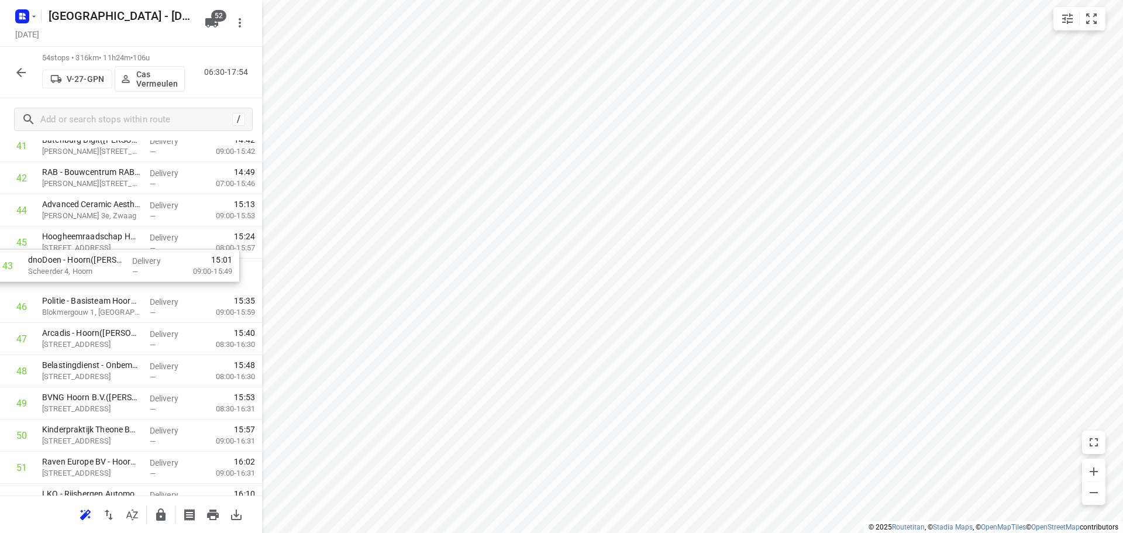
drag, startPoint x: 98, startPoint y: 233, endPoint x: 90, endPoint y: 275, distance: 43.5
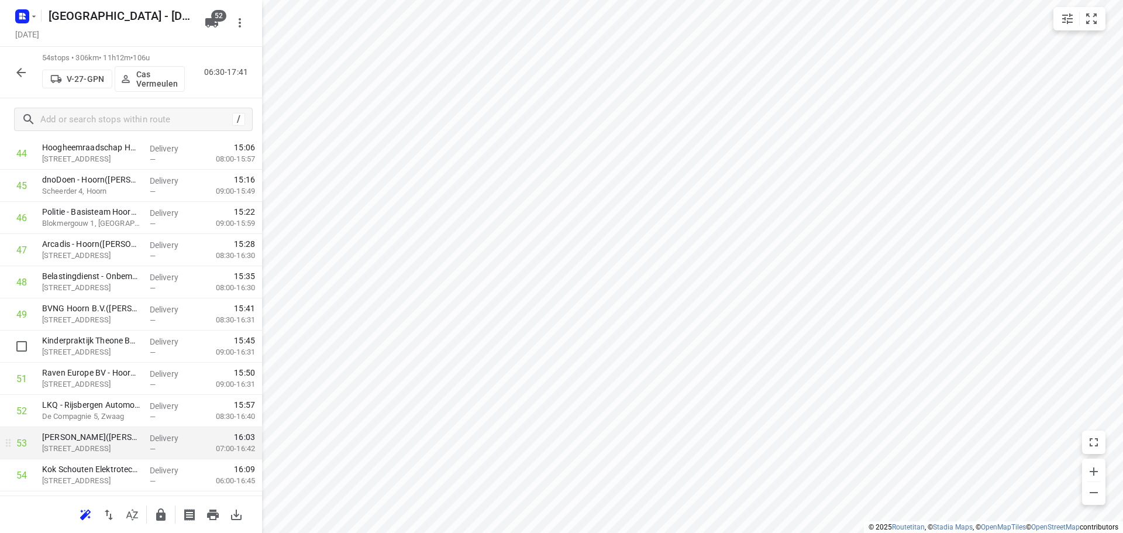
scroll to position [1506, 0]
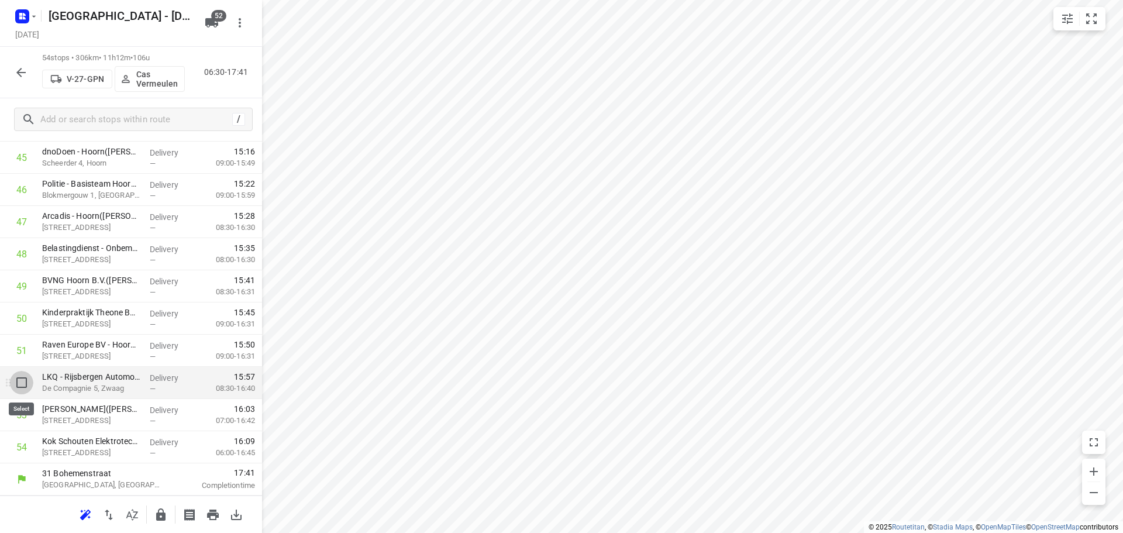
click at [28, 384] on input "checkbox" at bounding box center [21, 382] width 23 height 23
checkbox input "true"
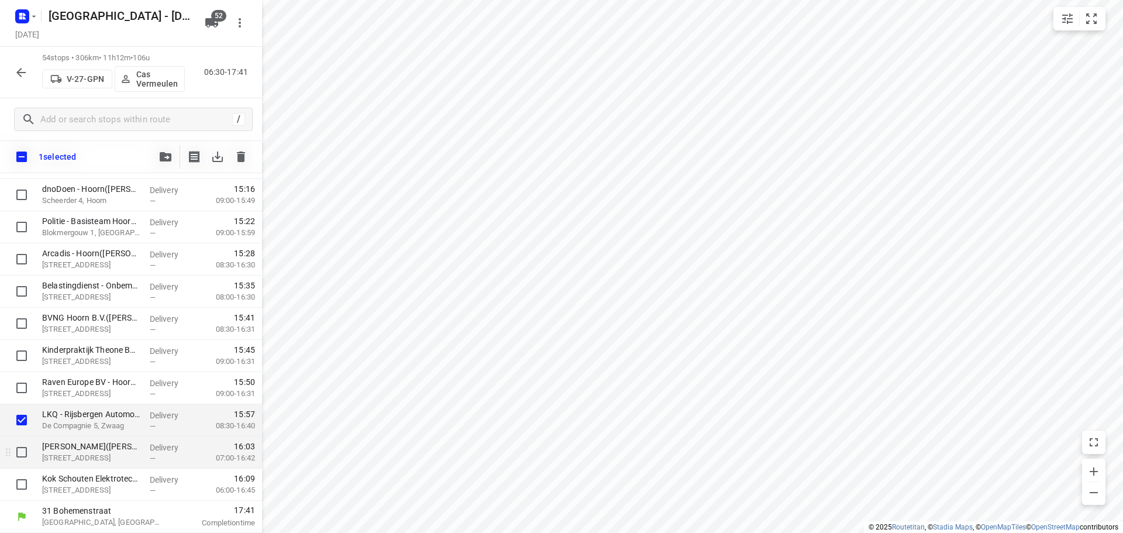
scroll to position [1501, 0]
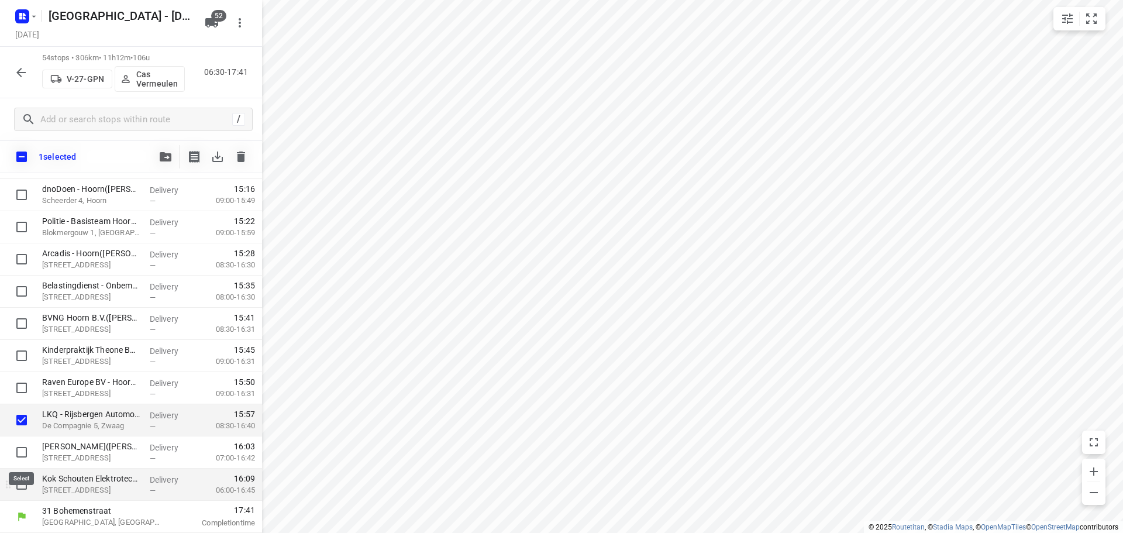
drag, startPoint x: 25, startPoint y: 456, endPoint x: 23, endPoint y: 471, distance: 15.4
click at [25, 458] on input "checkbox" at bounding box center [21, 451] width 23 height 23
checkbox input "true"
click at [23, 483] on input "checkbox" at bounding box center [21, 484] width 23 height 23
checkbox input "true"
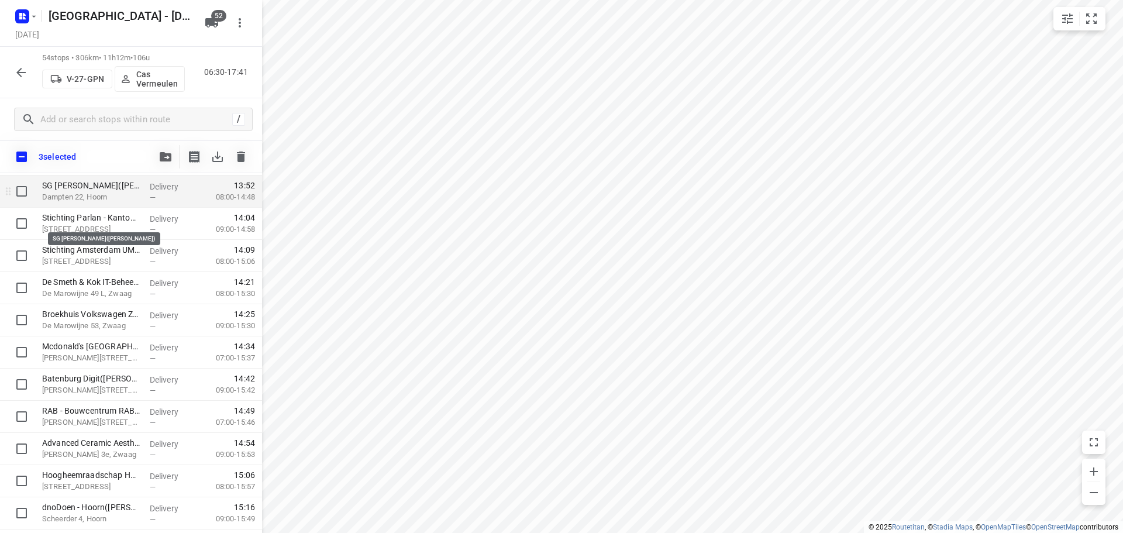
scroll to position [1150, 0]
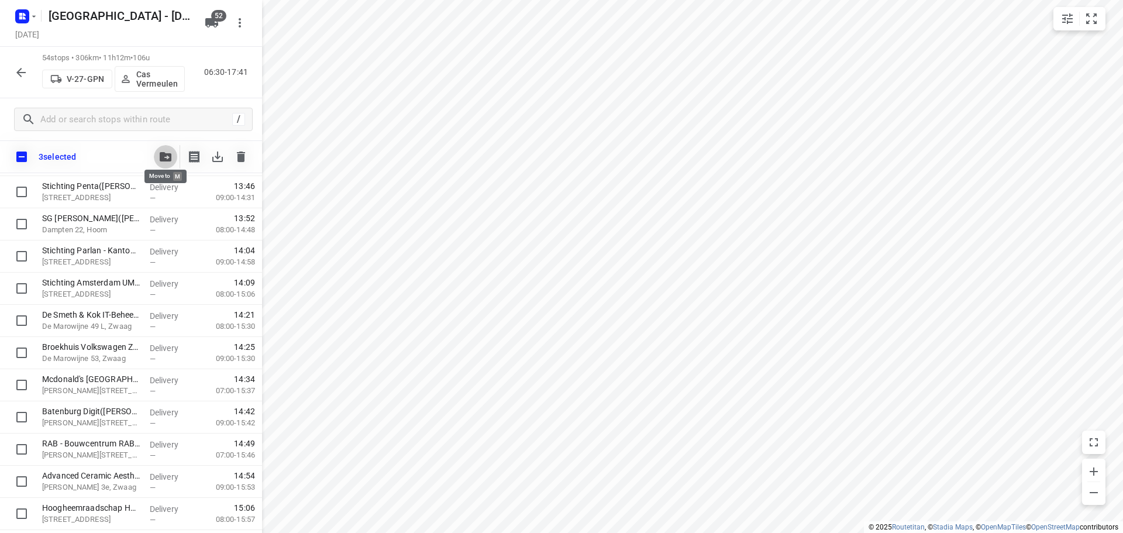
click at [163, 154] on icon "button" at bounding box center [166, 156] width 12 height 9
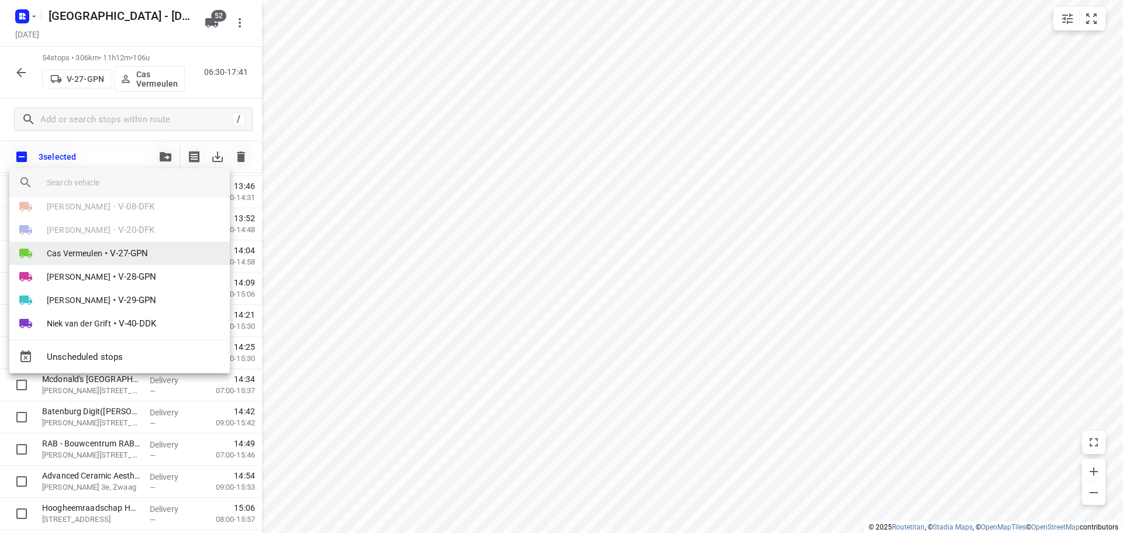
click at [84, 252] on span "Cas Vermeulen" at bounding box center [75, 253] width 56 height 12
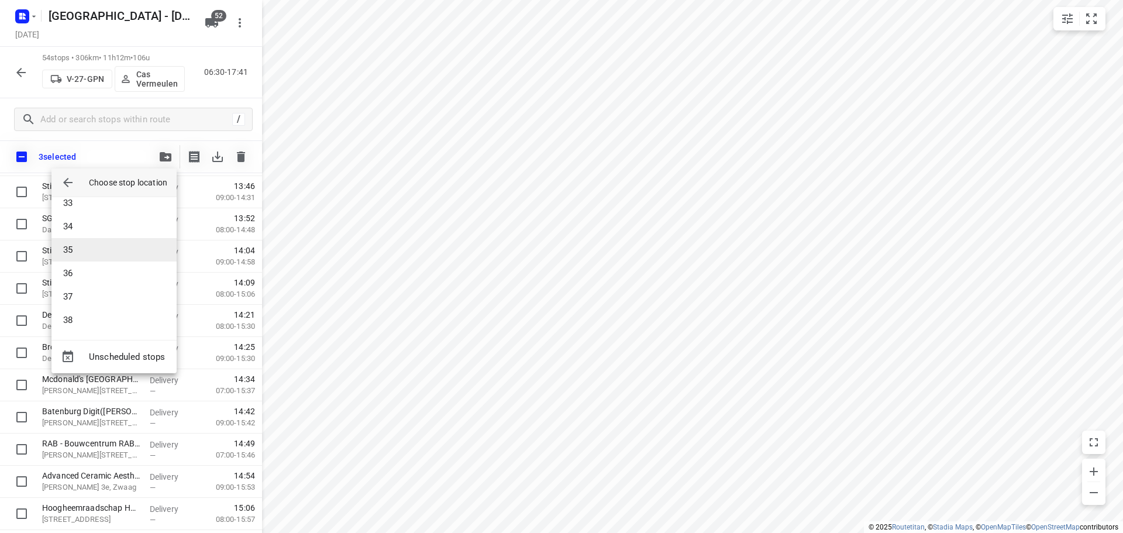
scroll to position [760, 0]
click at [83, 315] on li "38" at bounding box center [113, 318] width 125 height 23
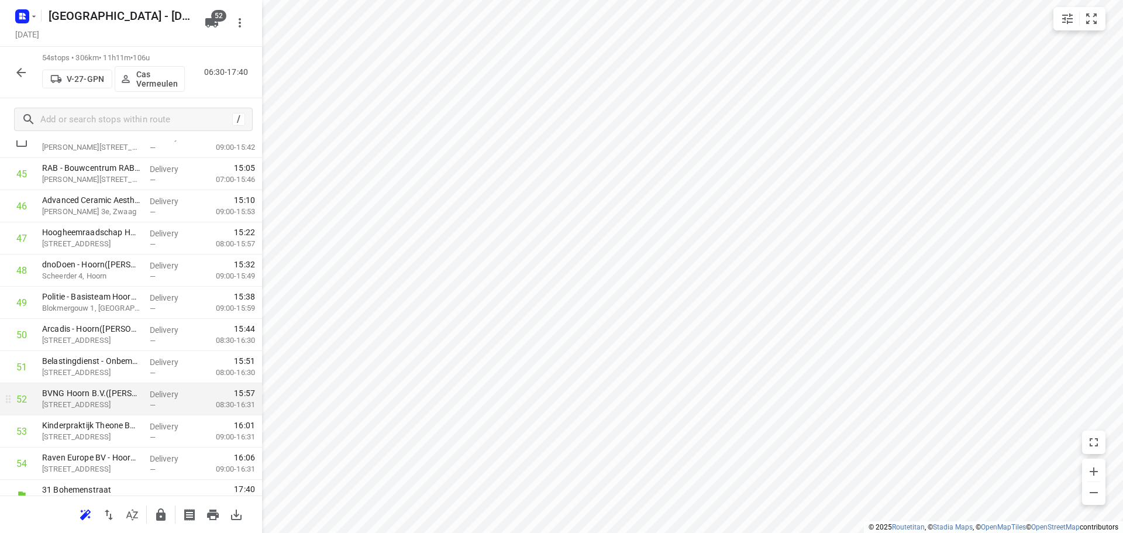
scroll to position [1506, 0]
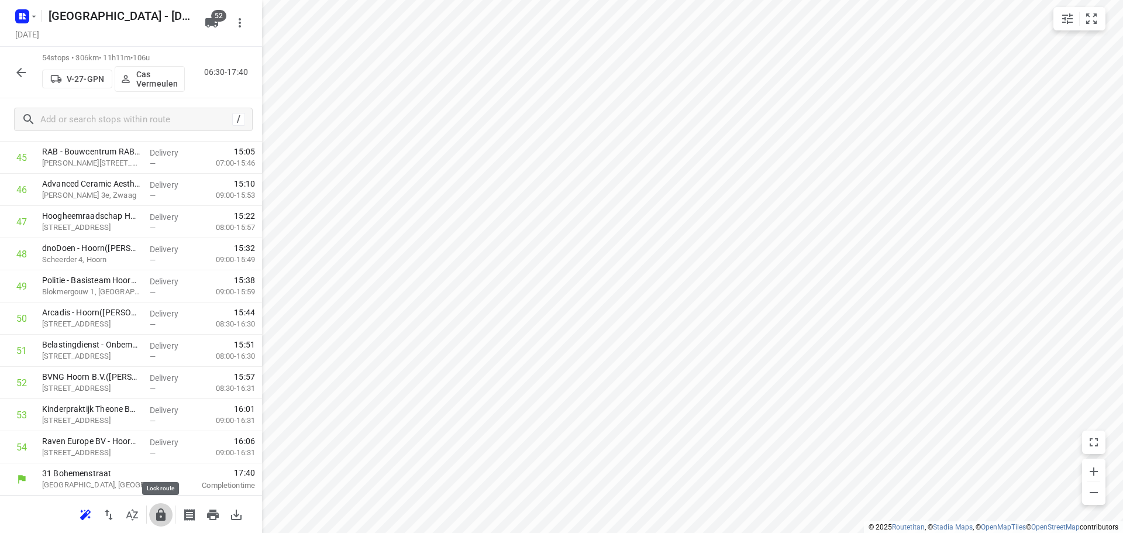
click at [159, 514] on icon "button" at bounding box center [160, 514] width 9 height 12
click at [23, 71] on icon "button" at bounding box center [21, 72] width 14 height 14
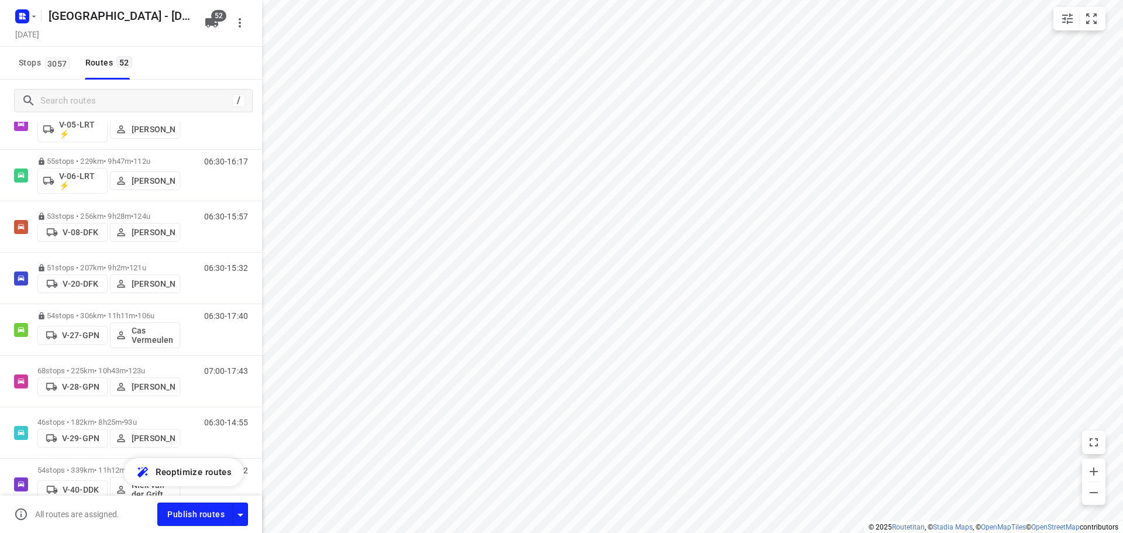
scroll to position [760, 0]
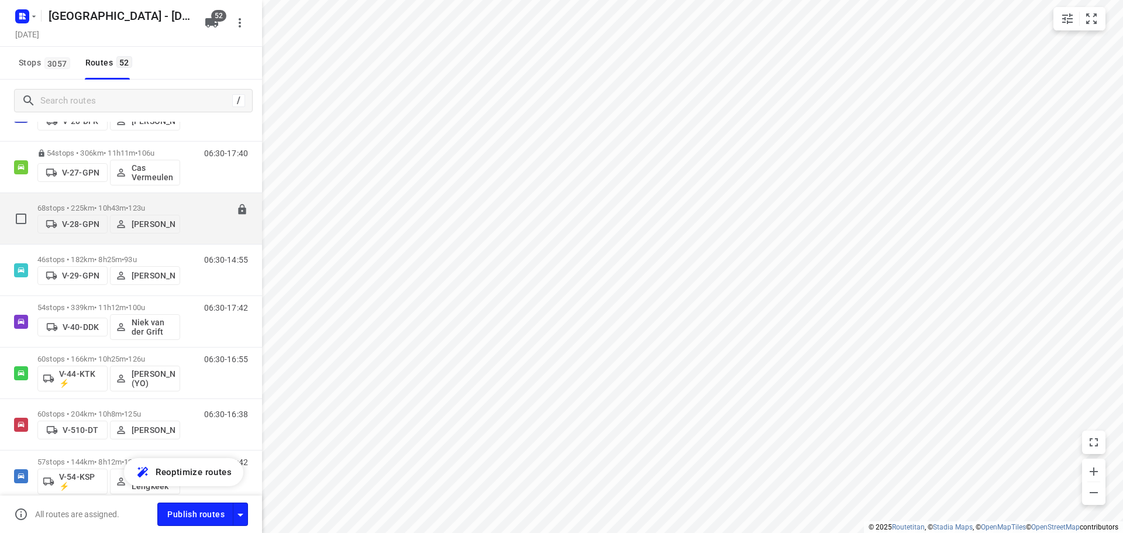
click at [70, 198] on div "68 stops • 225km • 10h43m • 123u V-28-GPN Arnaud van der Sluis" at bounding box center [108, 219] width 143 height 42
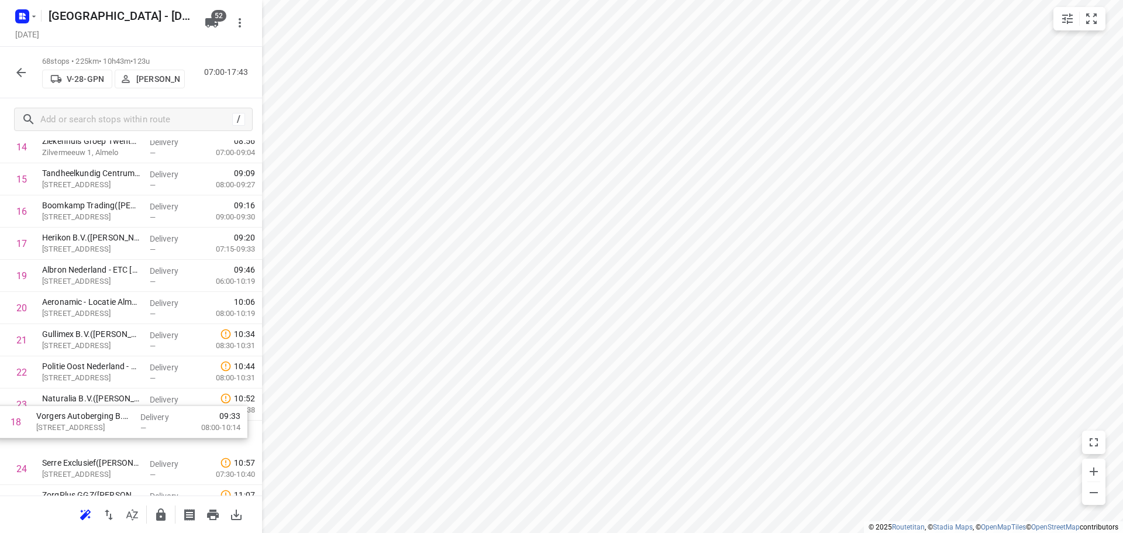
scroll to position [530, 0]
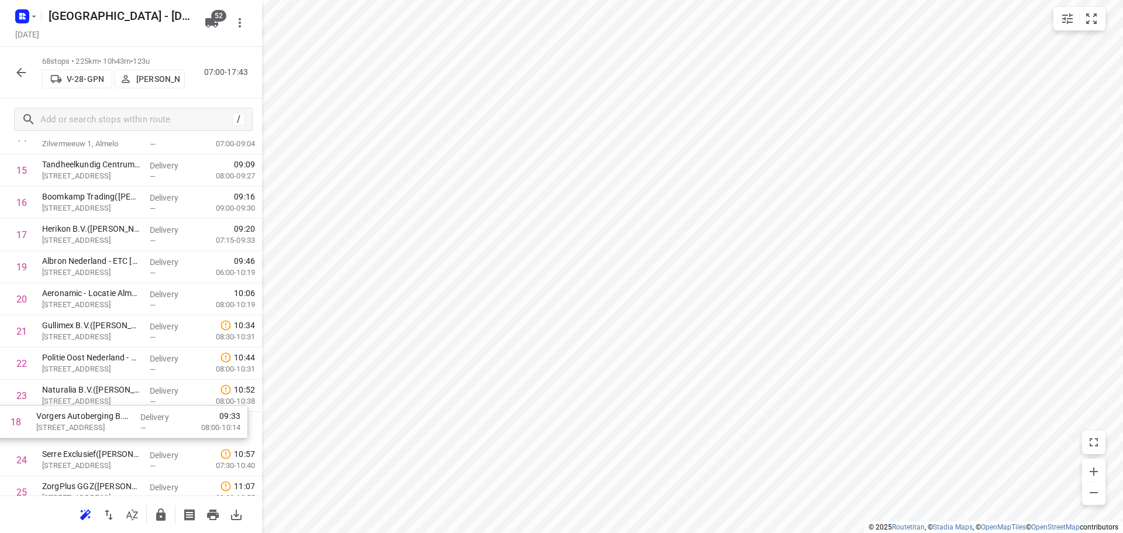
drag, startPoint x: 85, startPoint y: 306, endPoint x: 85, endPoint y: 414, distance: 108.2
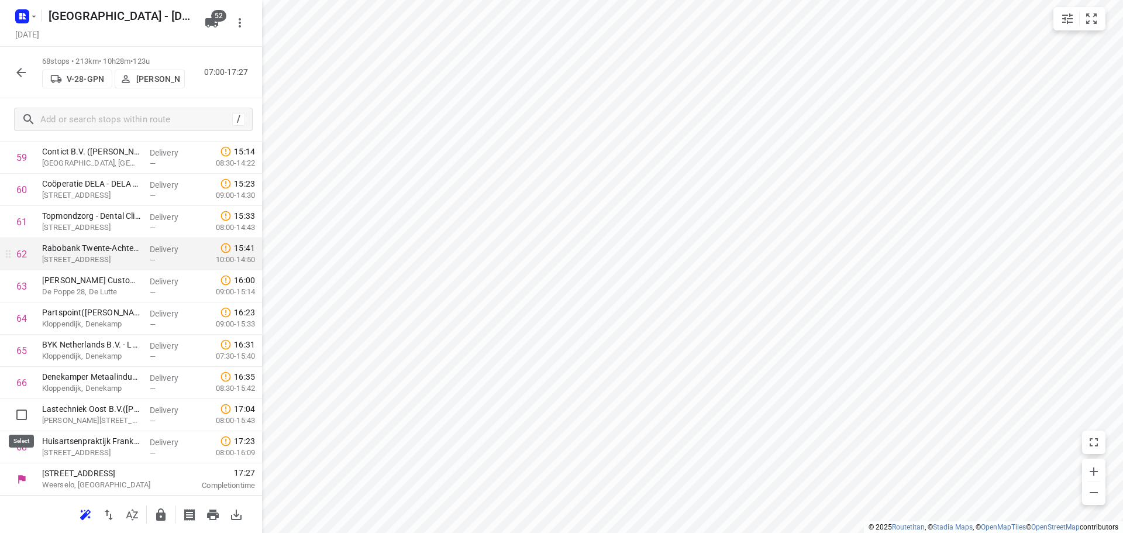
drag, startPoint x: 34, startPoint y: 426, endPoint x: 73, endPoint y: 292, distance: 140.1
click at [27, 415] on input "checkbox" at bounding box center [21, 414] width 23 height 23
checkbox input "true"
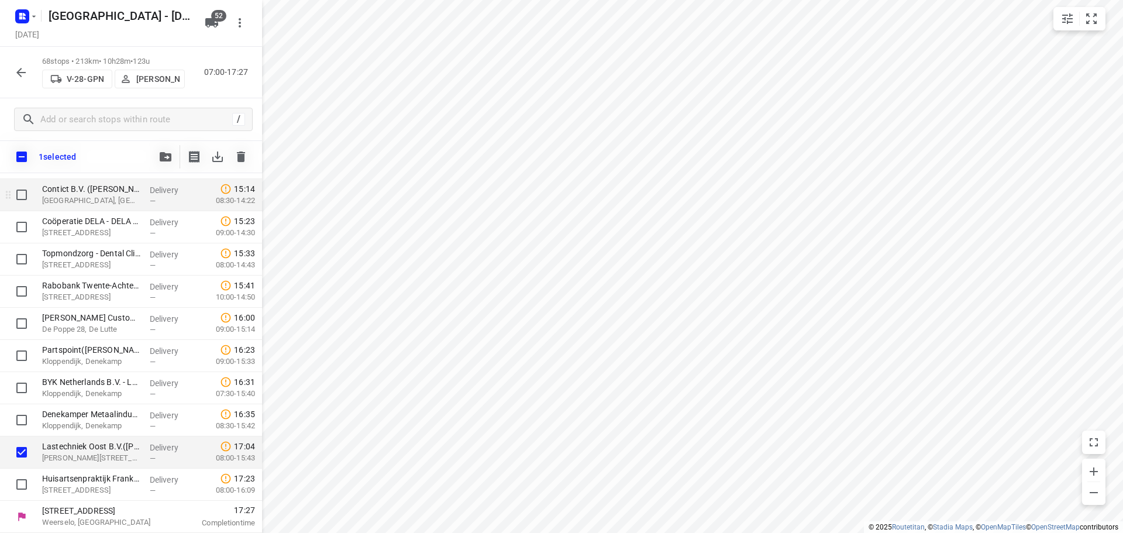
scroll to position [1951, 0]
click at [158, 150] on button "button" at bounding box center [165, 156] width 23 height 23
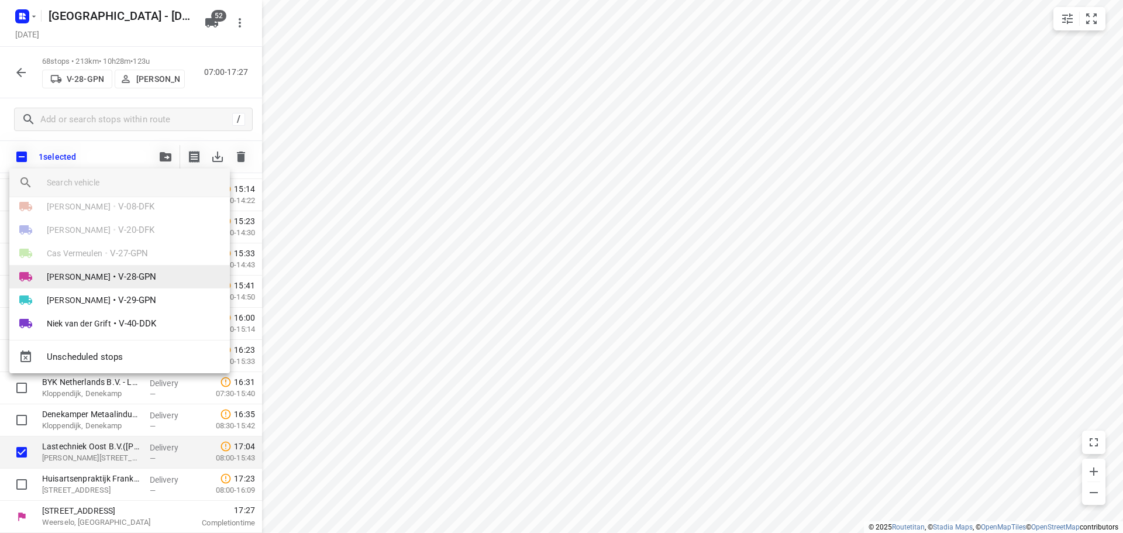
click at [81, 278] on span "[PERSON_NAME]" at bounding box center [79, 277] width 64 height 12
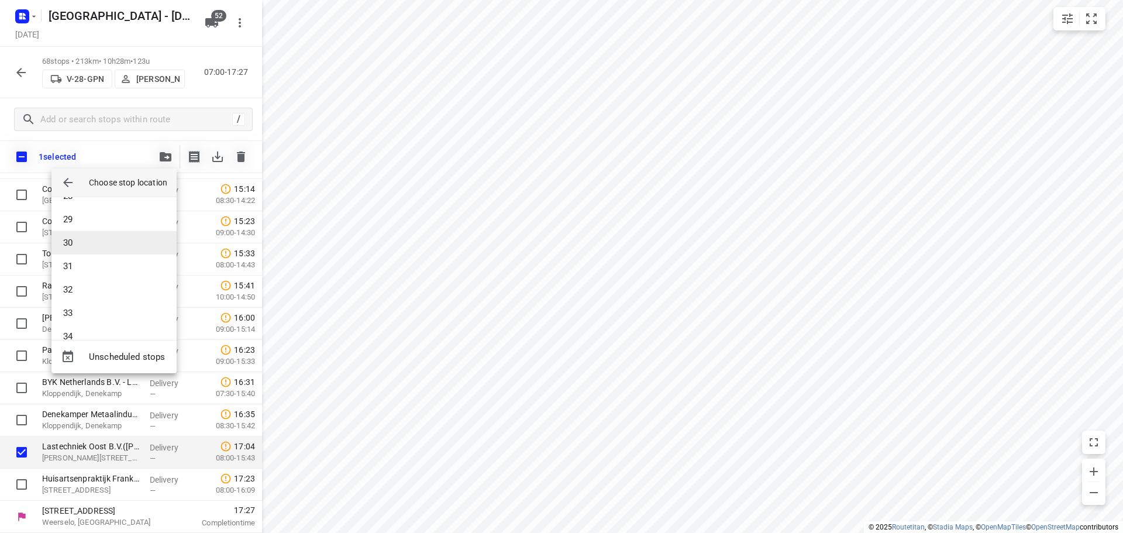
scroll to position [643, 0]
click at [78, 227] on li "29" at bounding box center [113, 224] width 125 height 23
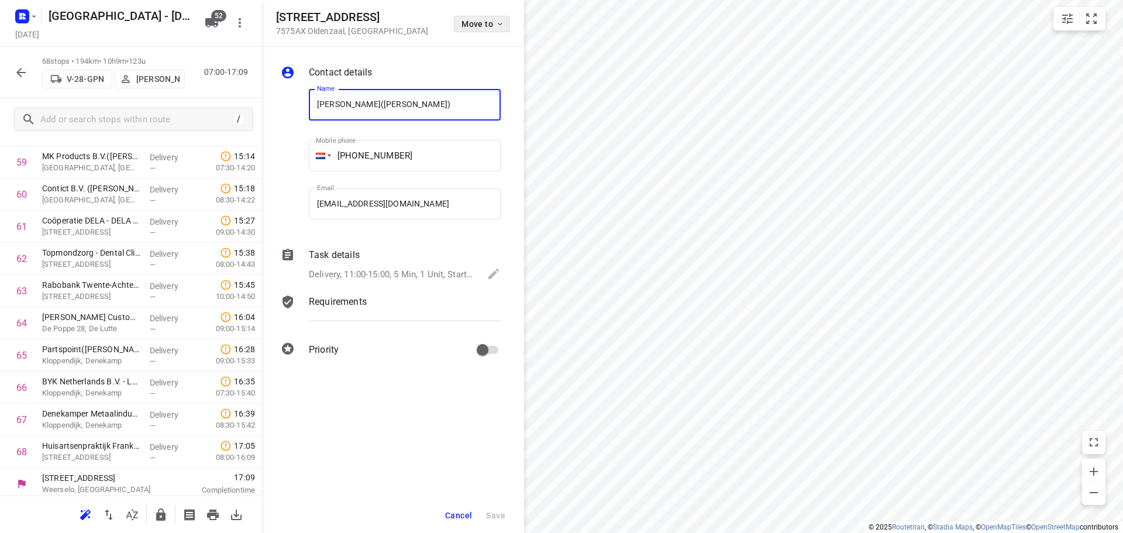
click at [498, 27] on icon "button" at bounding box center [499, 23] width 9 height 9
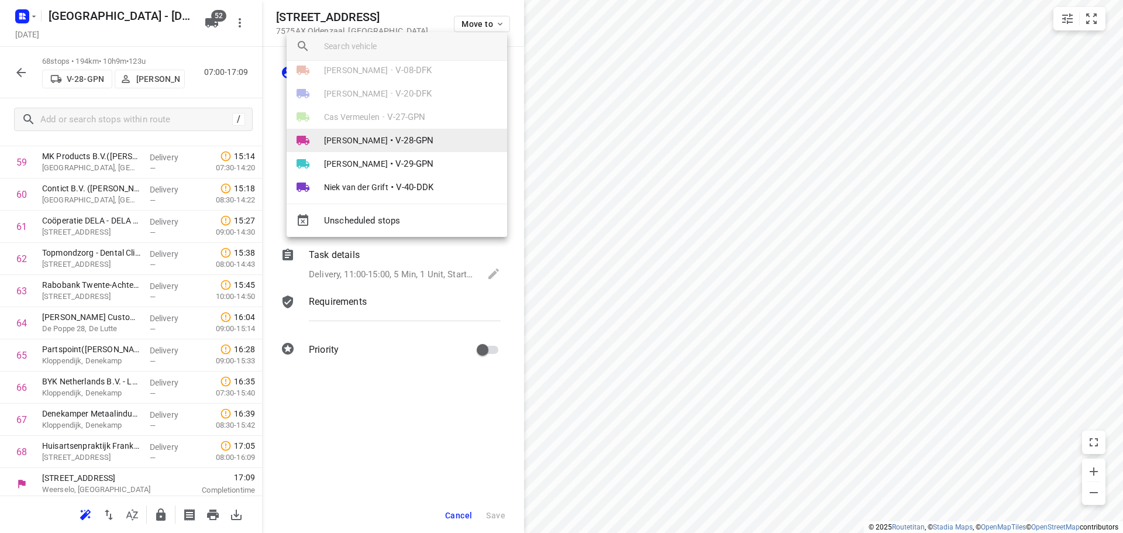
click at [387, 142] on span "[PERSON_NAME]" at bounding box center [356, 141] width 64 height 12
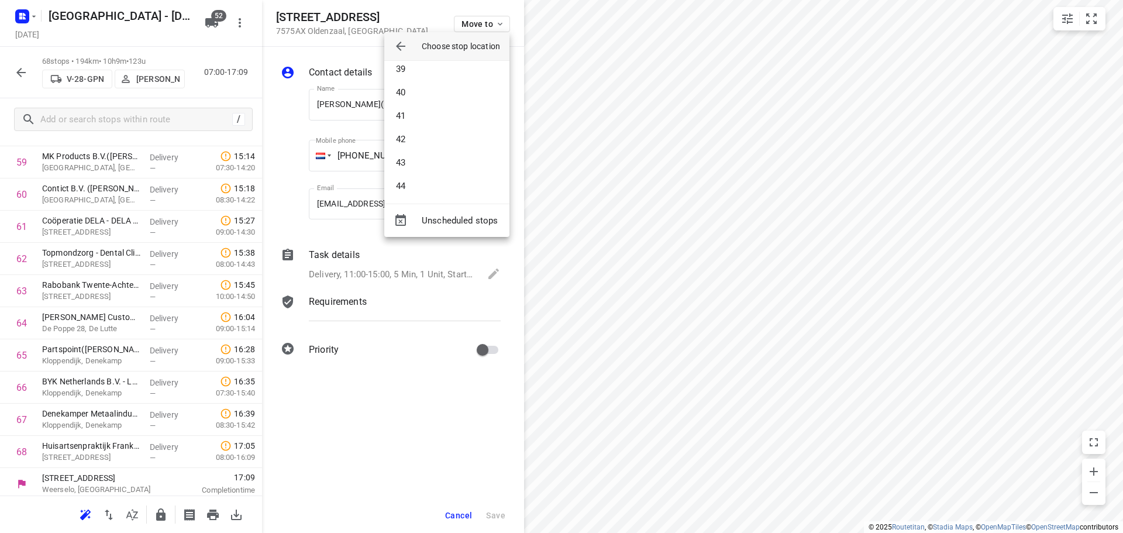
scroll to position [1053, 0]
click at [413, 82] on li "46" at bounding box center [446, 76] width 125 height 23
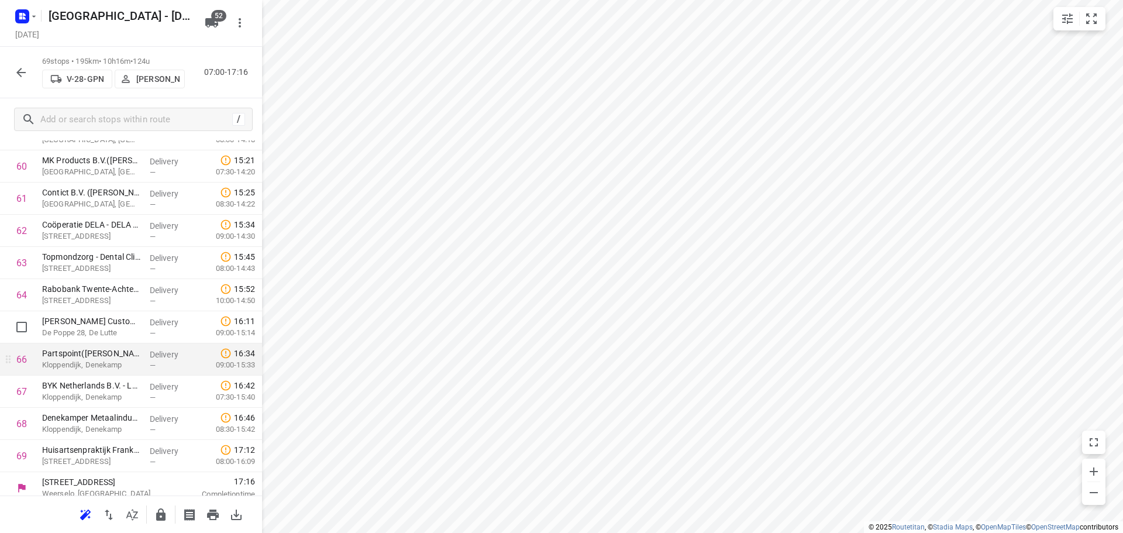
scroll to position [1988, 0]
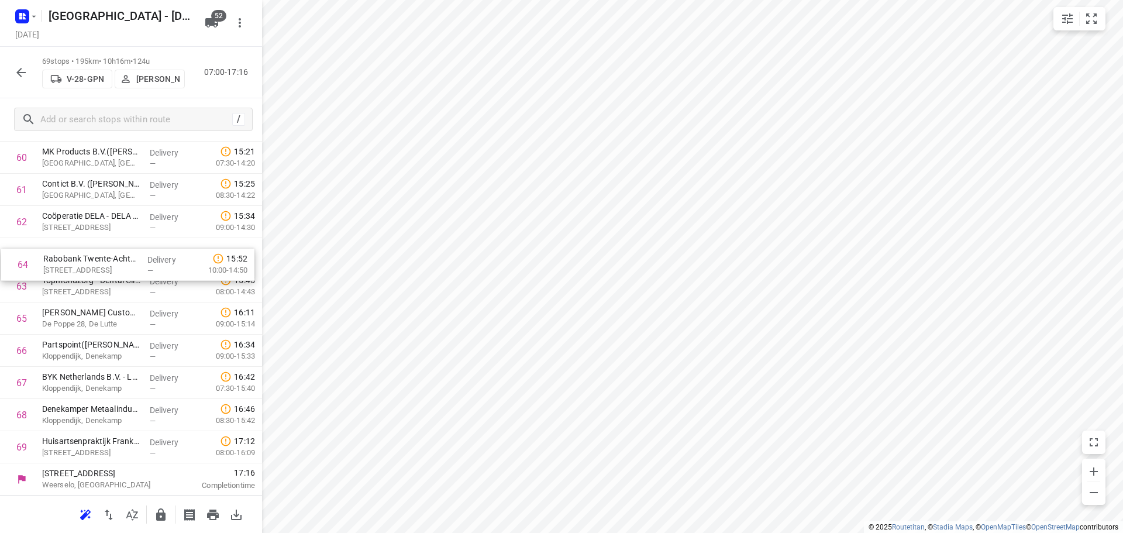
drag, startPoint x: 96, startPoint y: 290, endPoint x: 98, endPoint y: 261, distance: 29.3
click at [154, 513] on icon "button" at bounding box center [161, 515] width 14 height 14
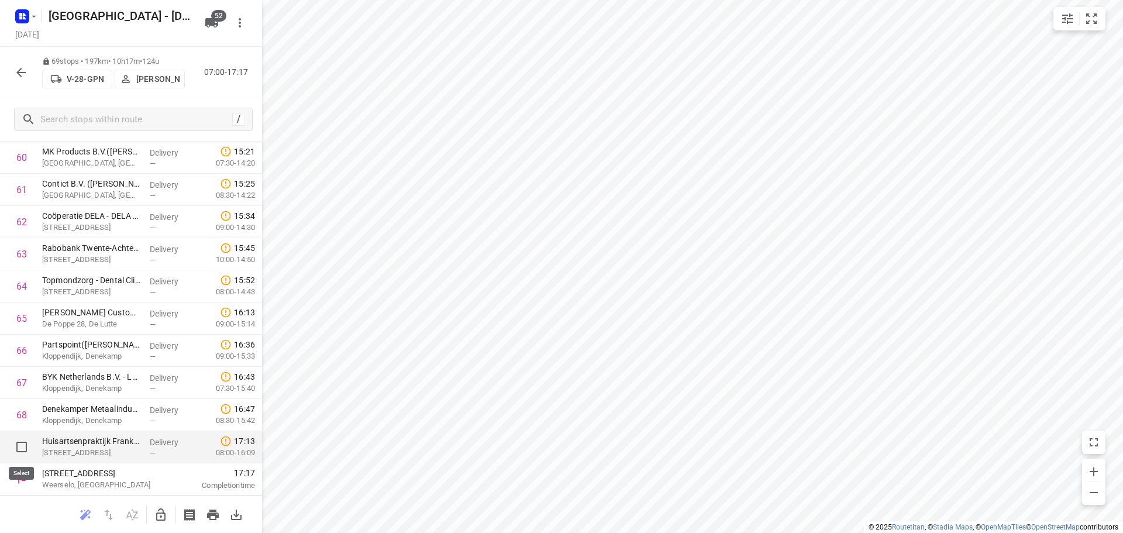
click at [23, 442] on input "checkbox" at bounding box center [21, 446] width 23 height 23
checkbox input "true"
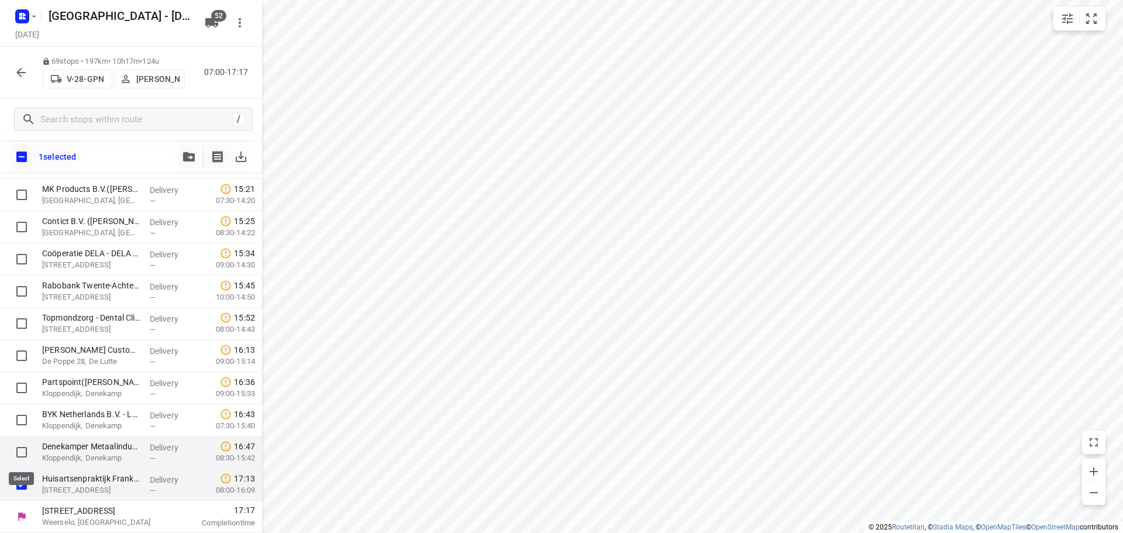
scroll to position [1984, 0]
click at [23, 443] on input "checkbox" at bounding box center [21, 451] width 23 height 23
checkbox input "true"
click at [184, 155] on icon "button" at bounding box center [189, 156] width 12 height 9
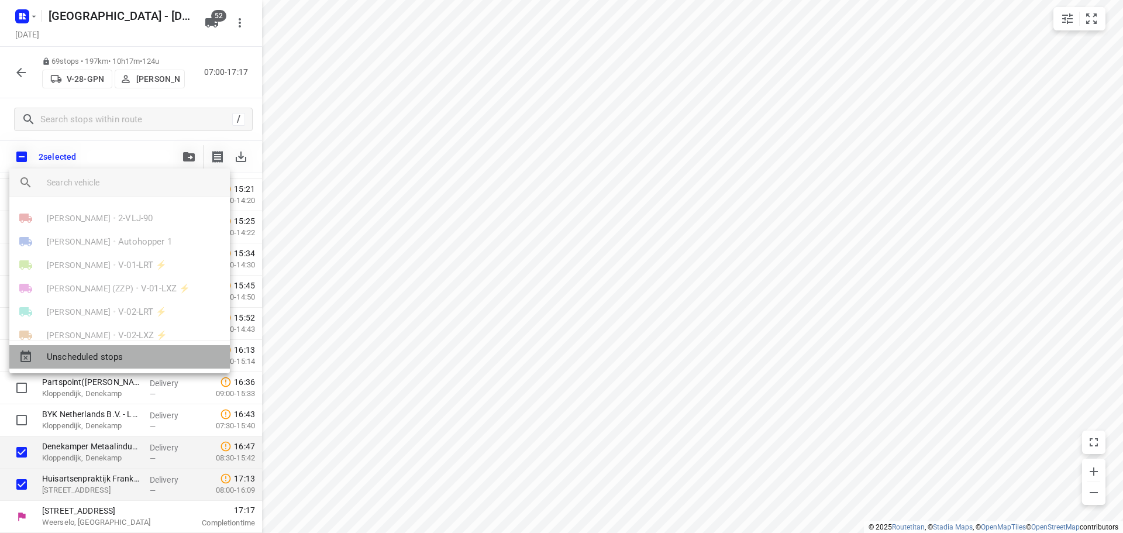
click at [99, 353] on span "Unscheduled stops" at bounding box center [134, 356] width 174 height 13
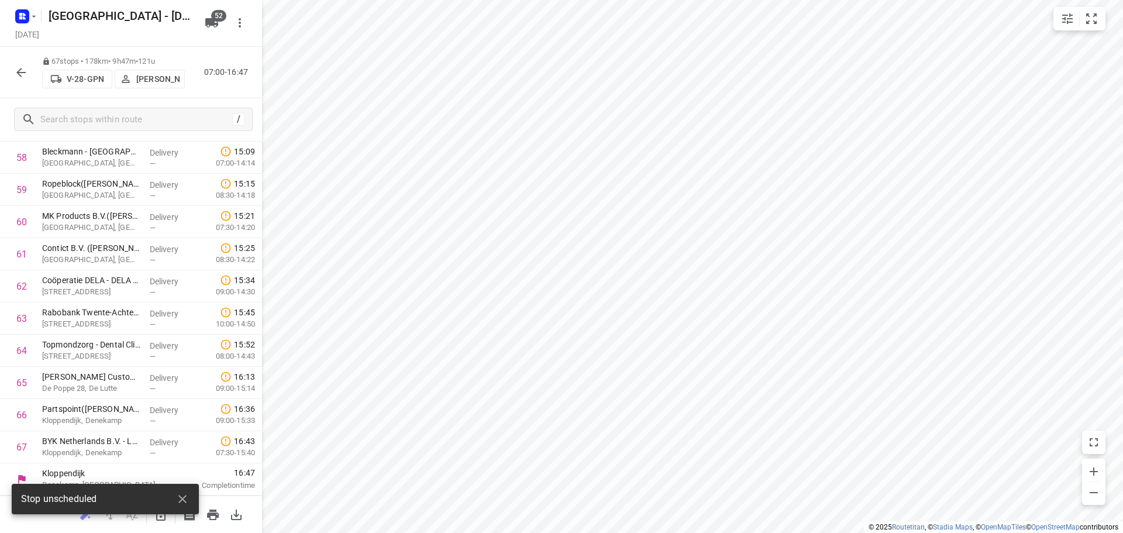
scroll to position [1924, 0]
click at [183, 491] on button "button" at bounding box center [182, 498] width 23 height 23
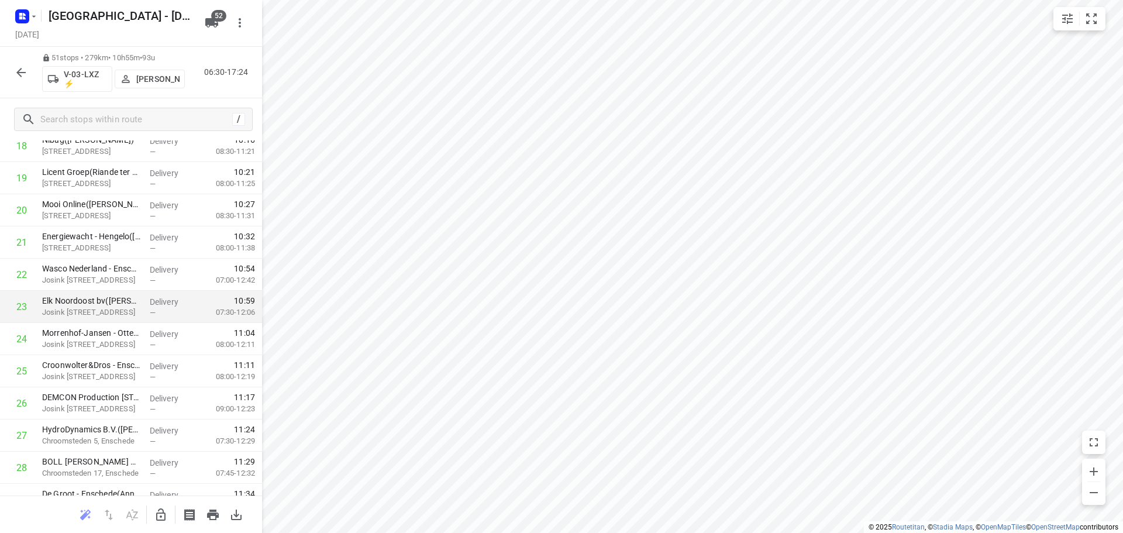
scroll to position [298, 0]
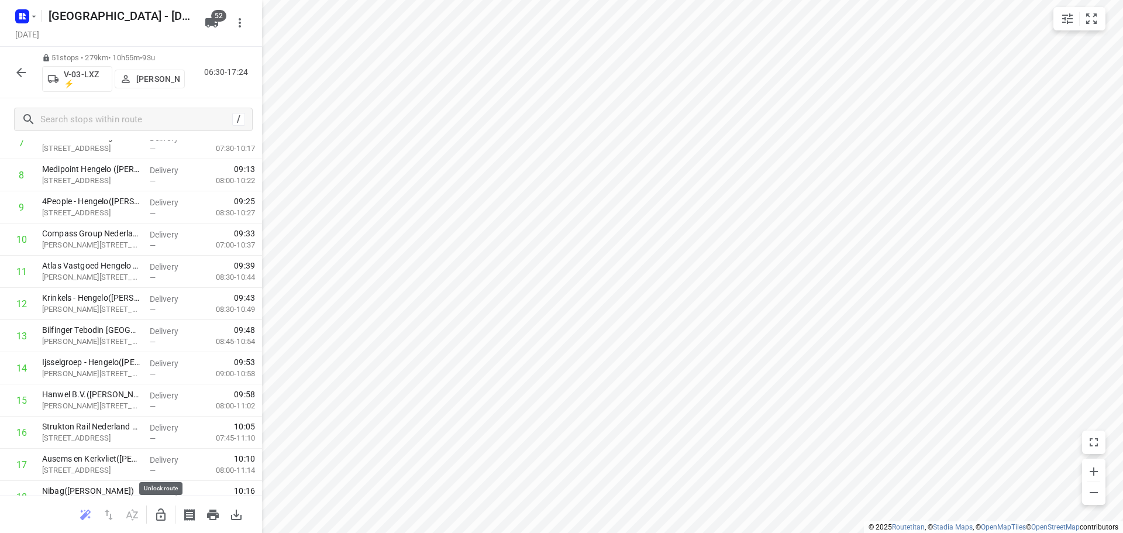
click at [165, 518] on icon "button" at bounding box center [160, 514] width 9 height 12
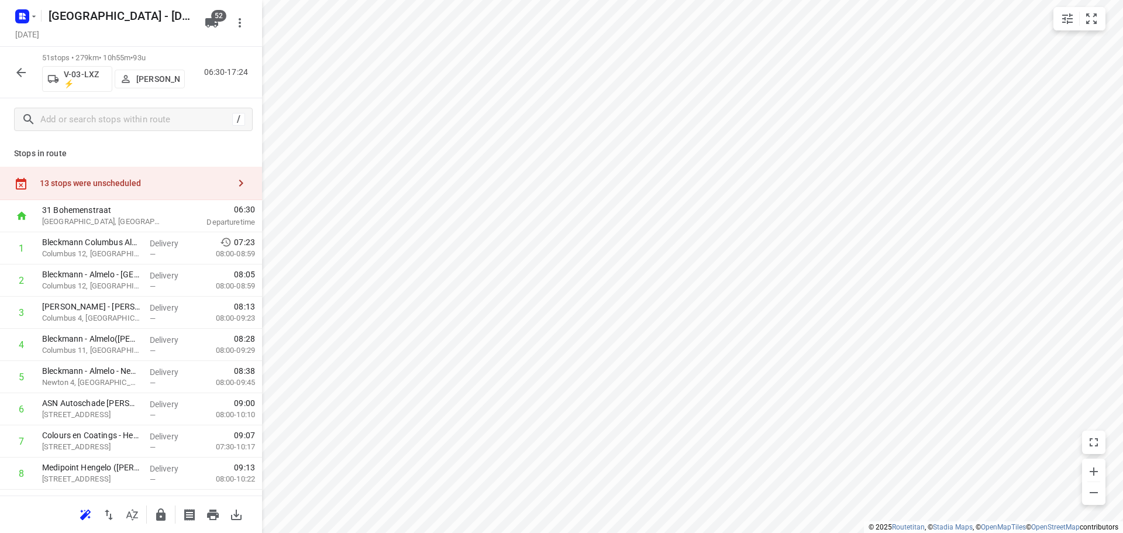
click at [199, 168] on div "13 stops were unscheduled" at bounding box center [131, 183] width 262 height 33
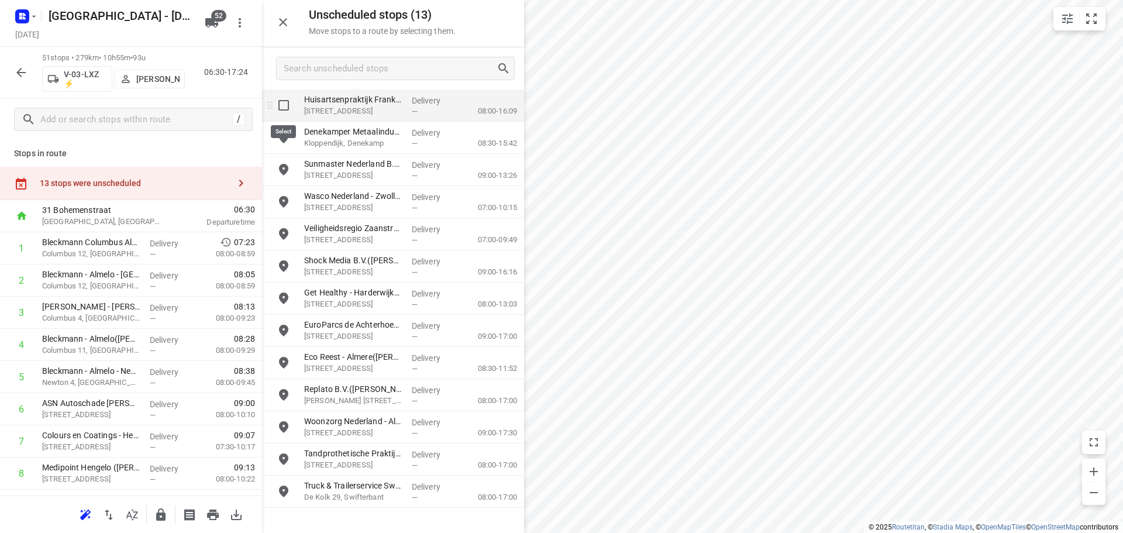
click at [284, 106] on input "grid" at bounding box center [283, 105] width 23 height 23
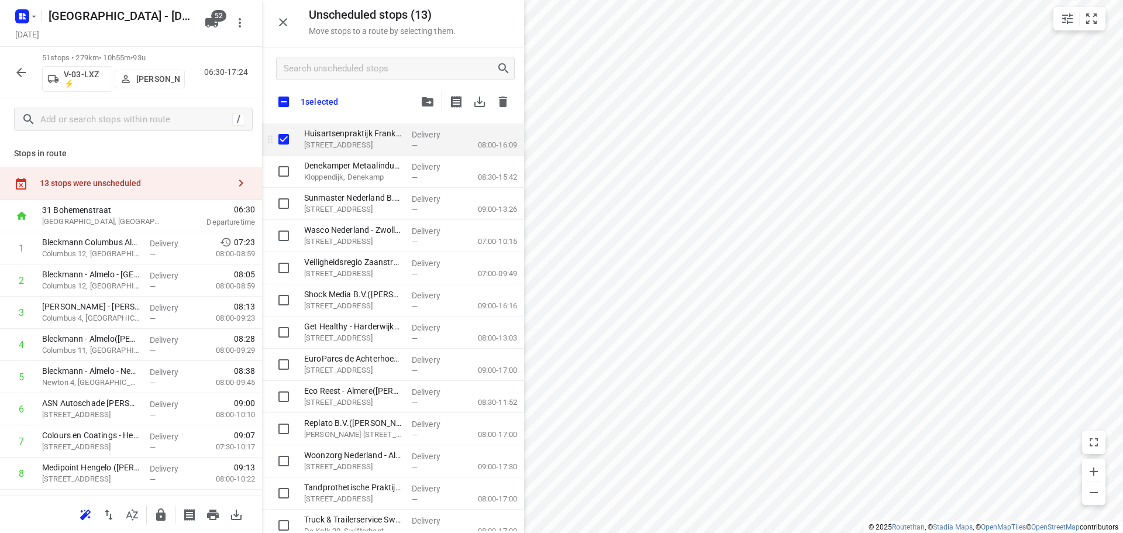
checkbox input "true"
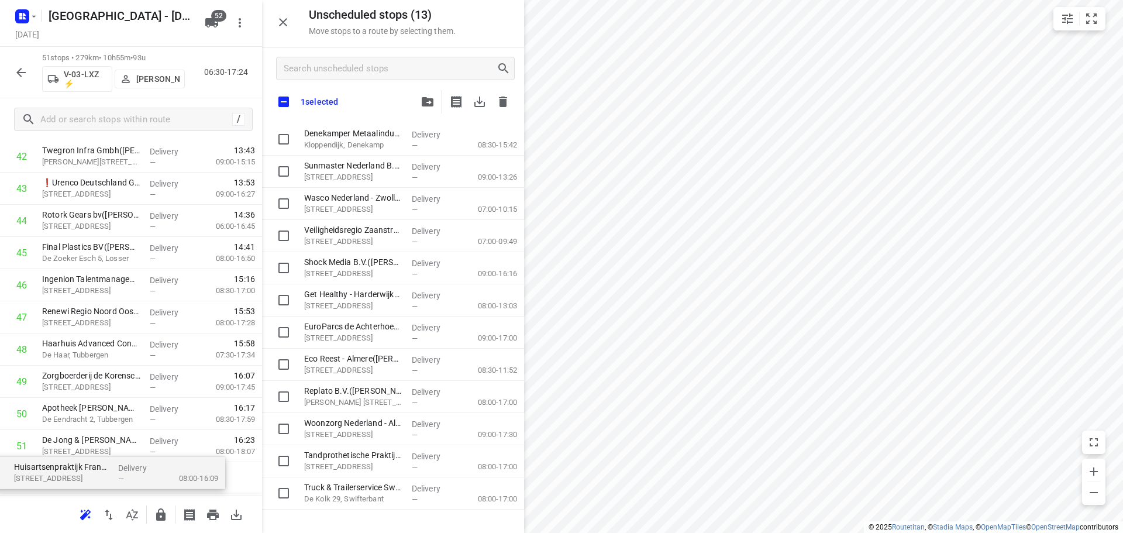
scroll to position [1442, 0]
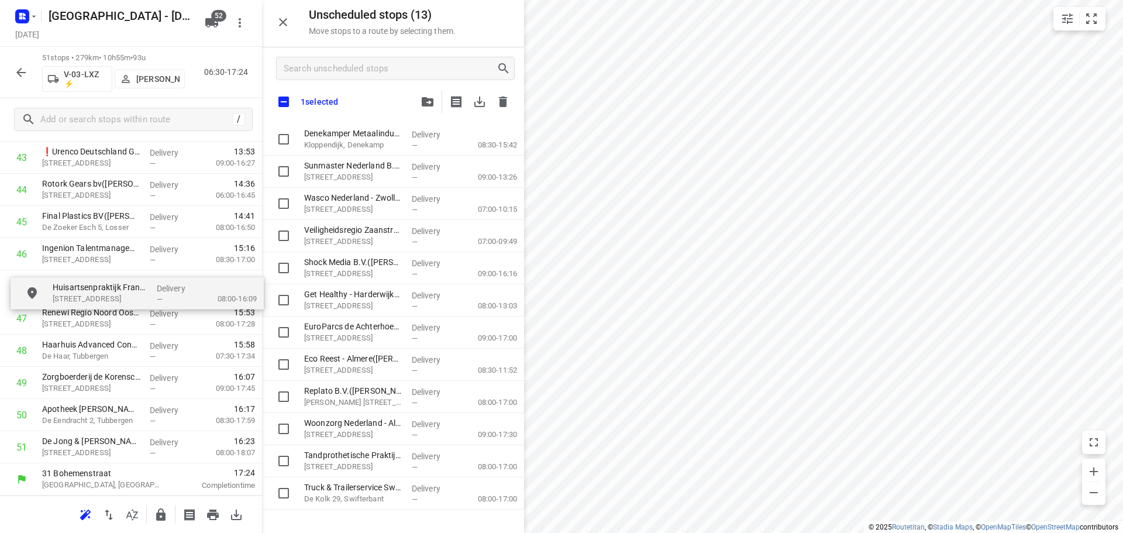
drag, startPoint x: 234, startPoint y: 238, endPoint x: 129, endPoint y: 304, distance: 124.3
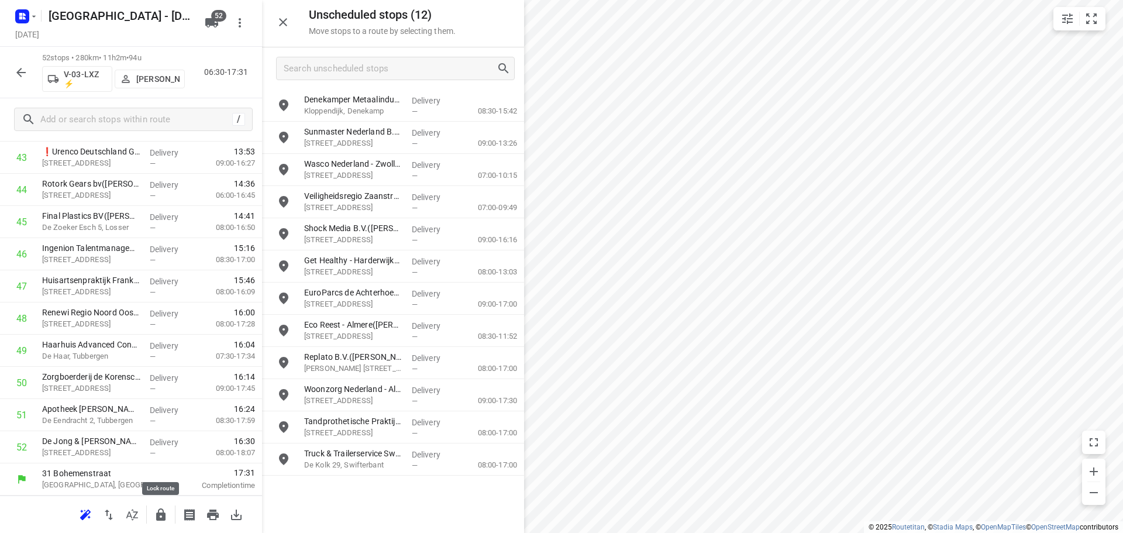
click at [154, 513] on icon "button" at bounding box center [161, 515] width 14 height 14
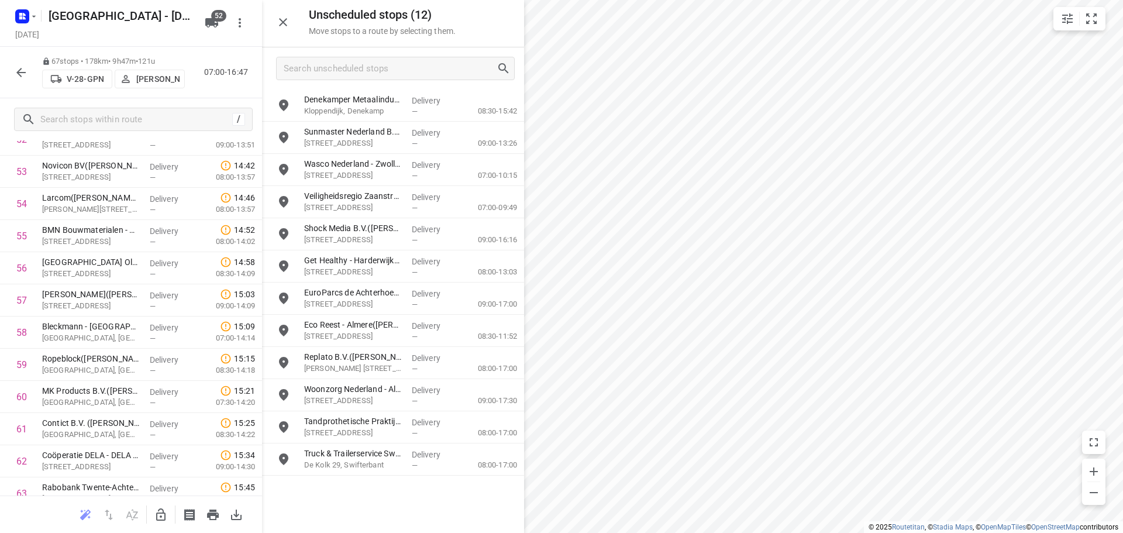
scroll to position [1924, 0]
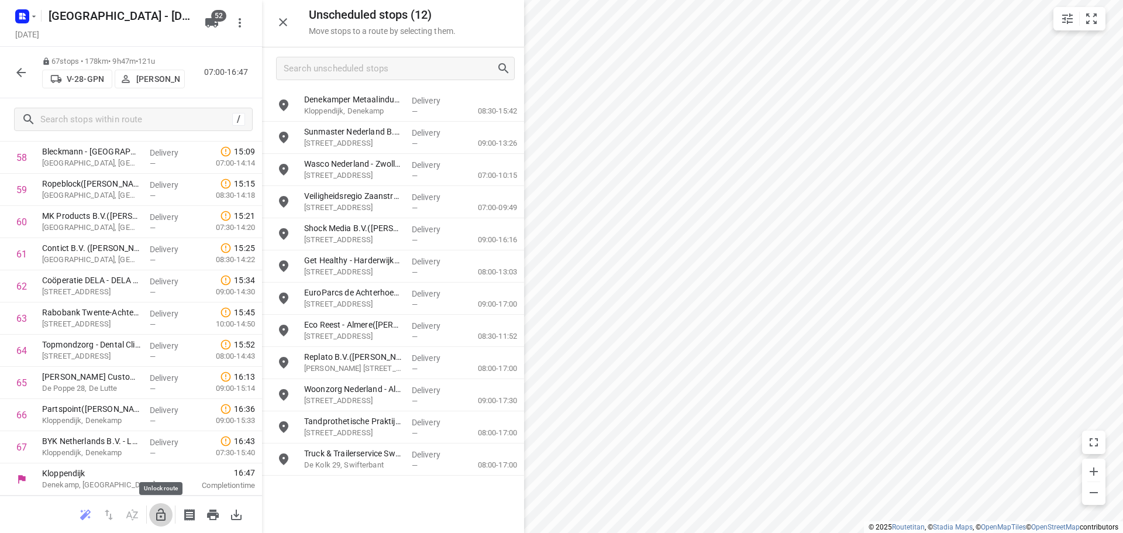
drag, startPoint x: 164, startPoint y: 509, endPoint x: 341, endPoint y: 337, distance: 246.9
click at [166, 506] on button "button" at bounding box center [160, 514] width 23 height 23
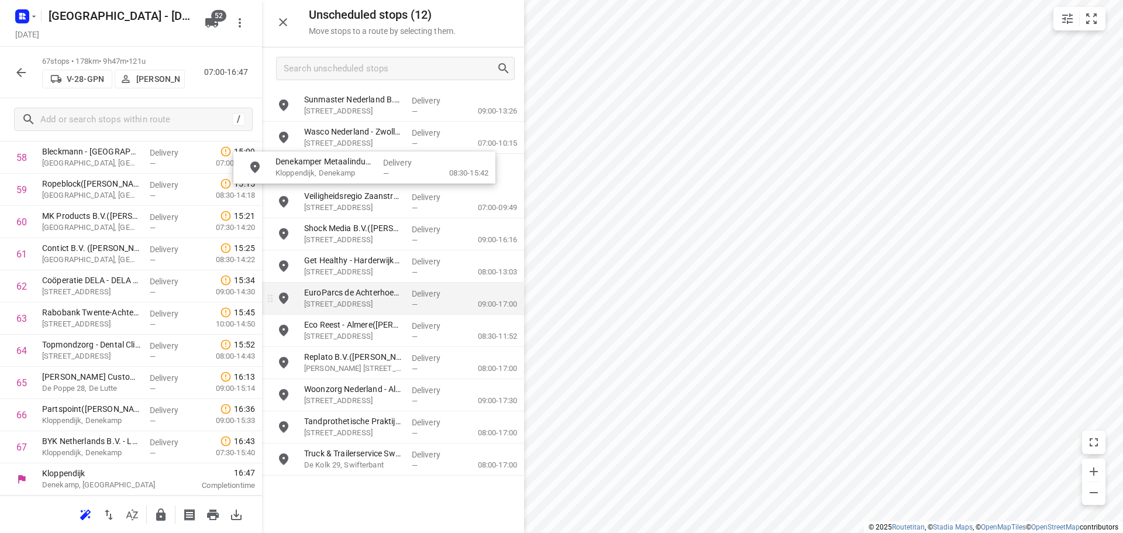
drag, startPoint x: 341, startPoint y: 337, endPoint x: 336, endPoint y: 313, distance: 23.9
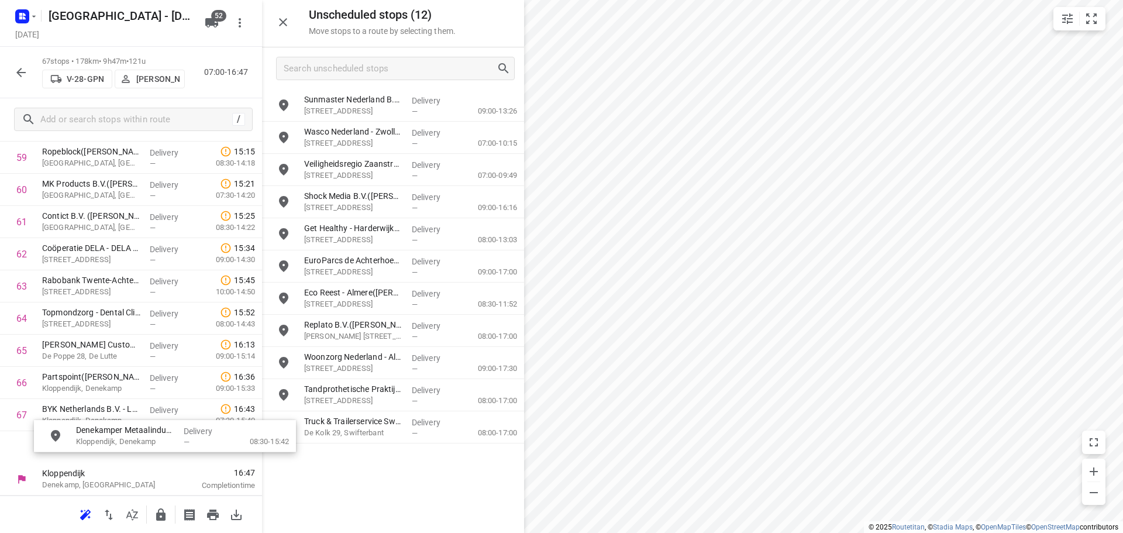
scroll to position [1960, 1]
drag, startPoint x: 387, startPoint y: 96, endPoint x: 135, endPoint y: 418, distance: 408.3
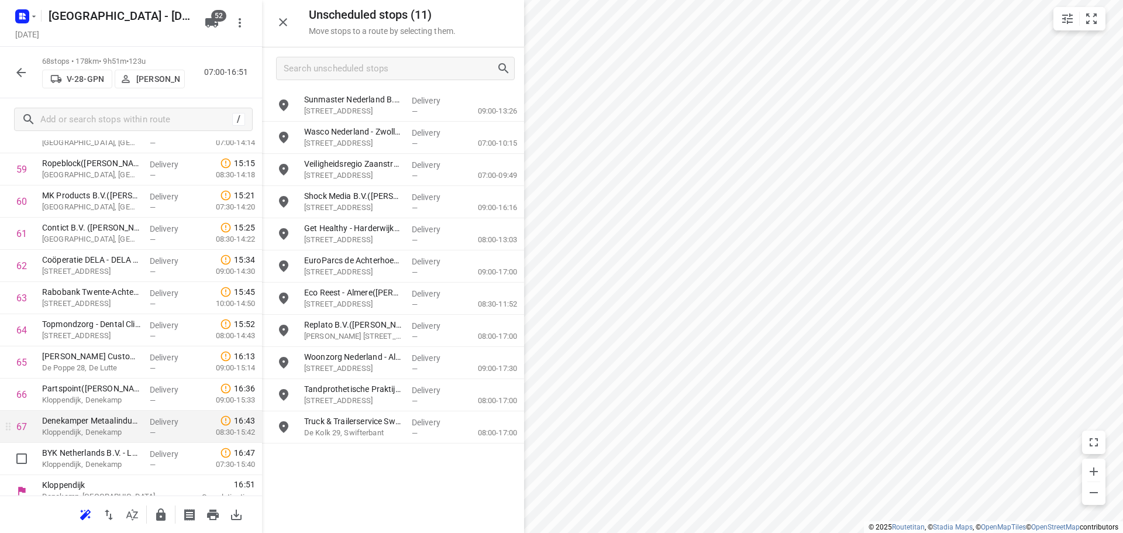
scroll to position [1956, 0]
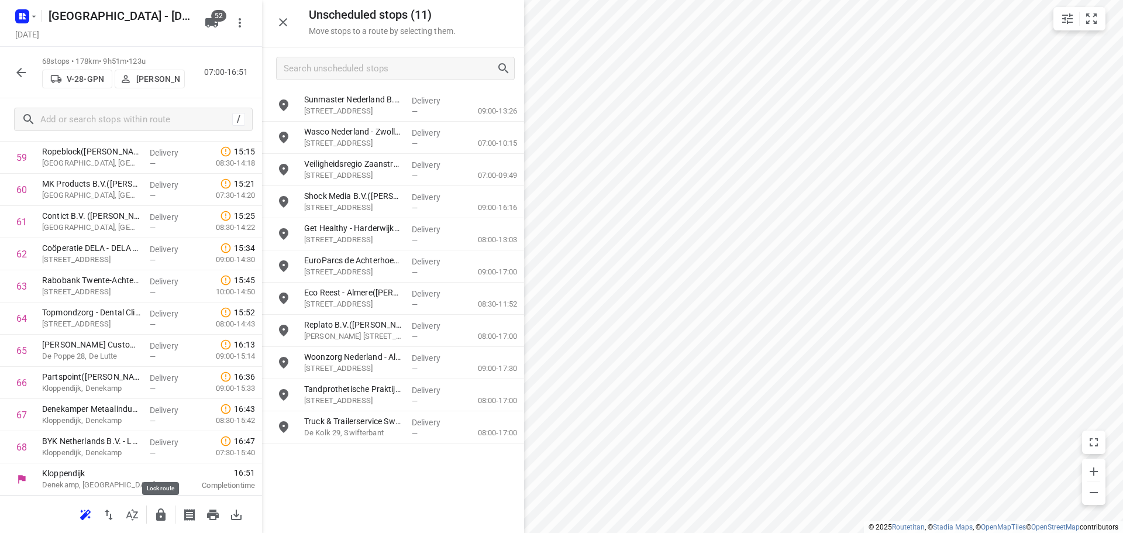
click at [154, 516] on icon "button" at bounding box center [161, 515] width 14 height 14
click at [20, 72] on icon "button" at bounding box center [20, 72] width 9 height 9
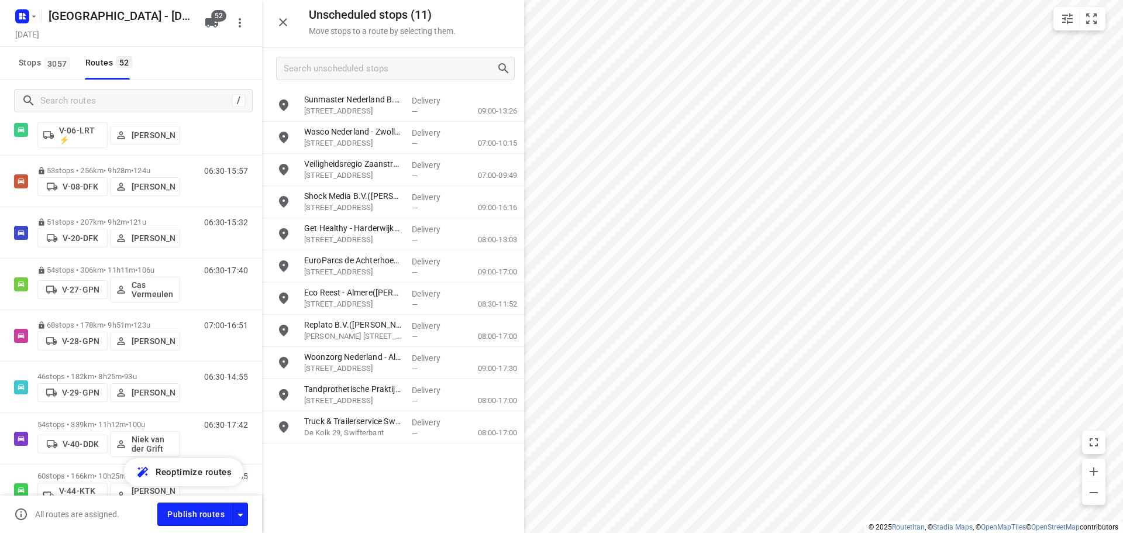
scroll to position [760, 0]
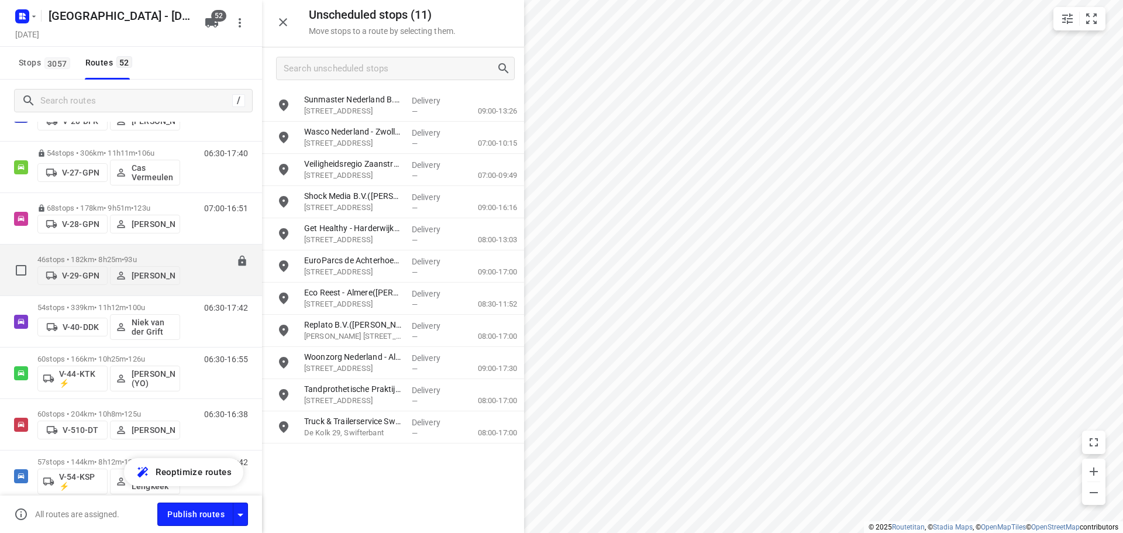
click at [120, 245] on div "46 stops • 182km • 8h25m • 93u V-29-GPN Noah Brouwer 06:30-14:55" at bounding box center [131, 269] width 262 height 51
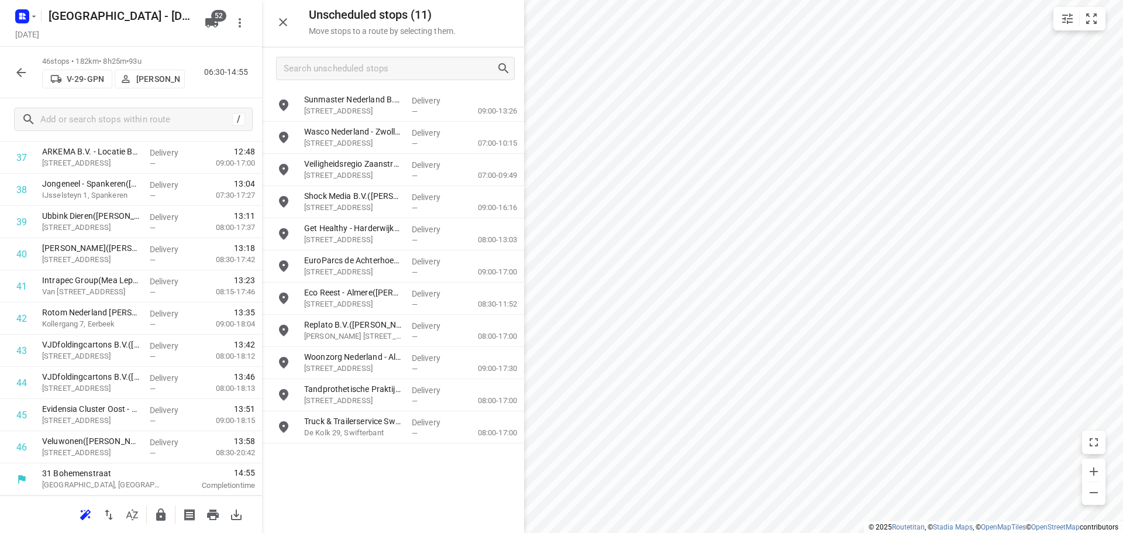
scroll to position [0, 0]
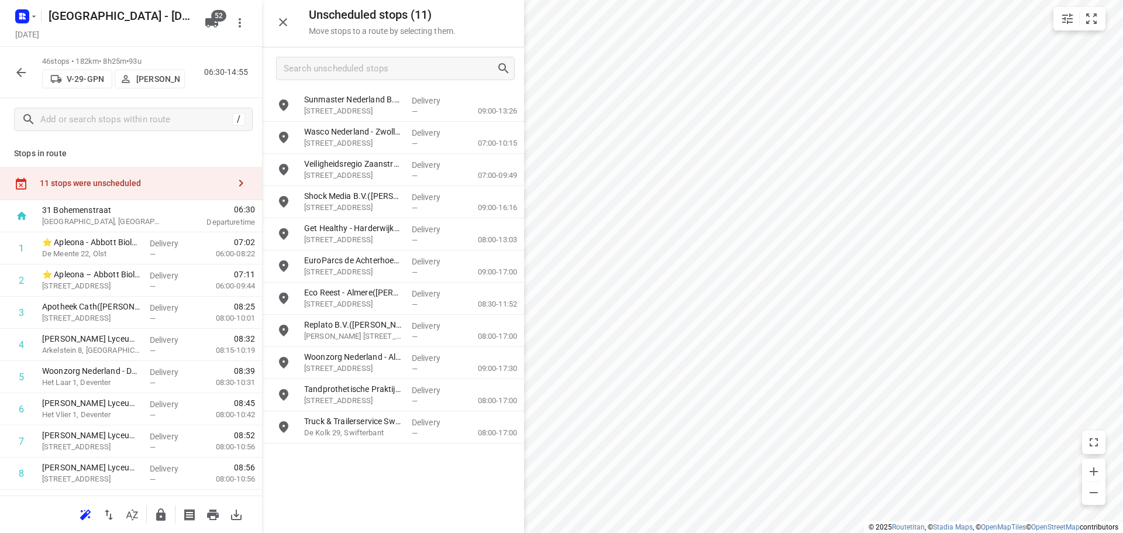
click at [296, 20] on div "Unscheduled stops ( 11 ) Move stops to a route by selecting them." at bounding box center [393, 23] width 262 height 47
click at [291, 27] on button "button" at bounding box center [282, 22] width 23 height 23
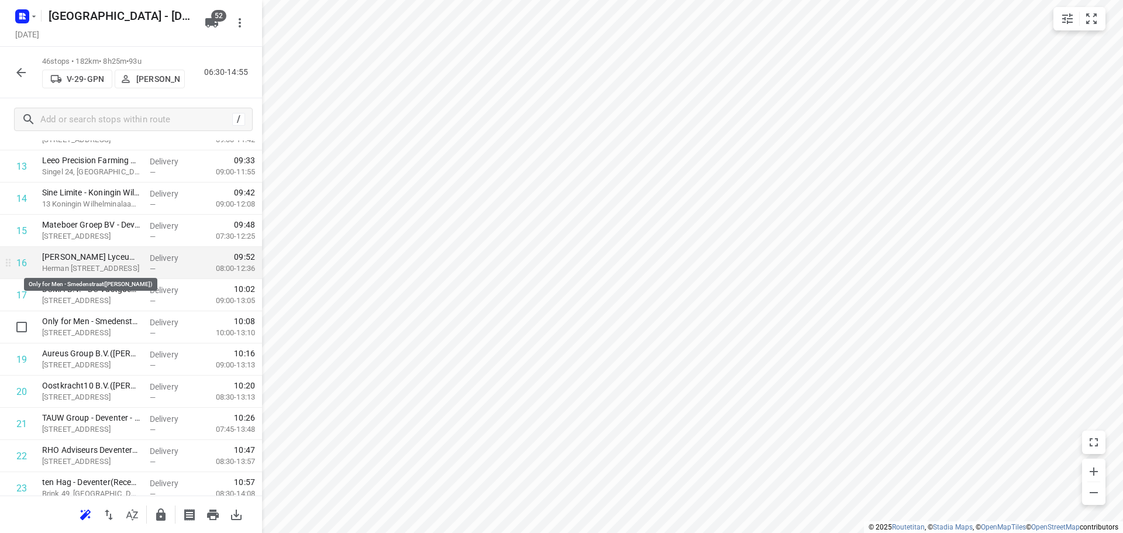
scroll to position [526, 0]
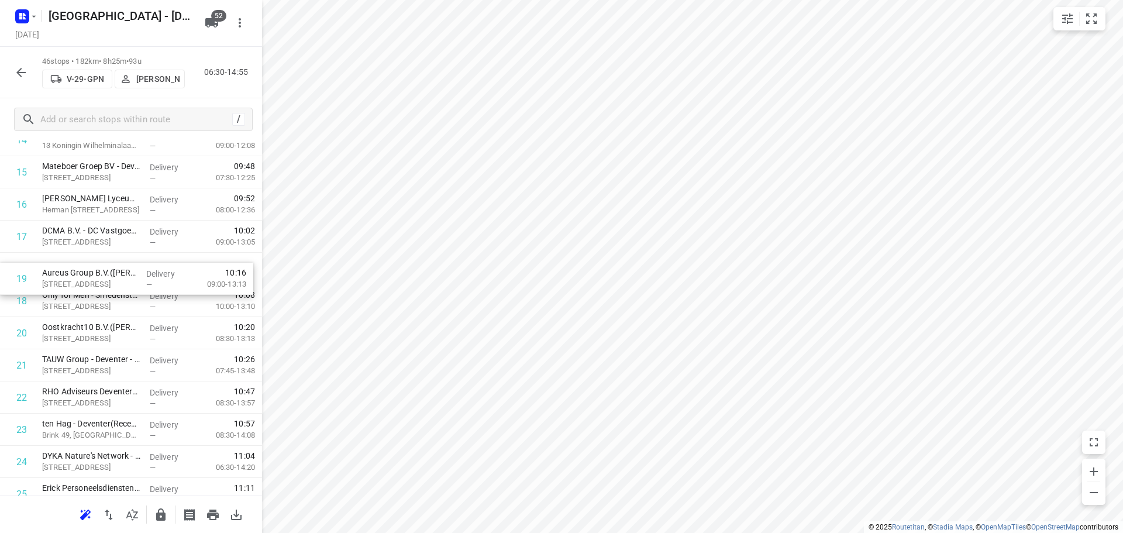
drag, startPoint x: 159, startPoint y: 291, endPoint x: 161, endPoint y: 255, distance: 36.3
click at [161, 255] on div "1 ⭐ Apleona - Abbott Biologicals - De Meente(Burak Kocak) De Meente 22, Olst De…" at bounding box center [131, 446] width 262 height 1480
drag, startPoint x: 116, startPoint y: 326, endPoint x: 132, endPoint y: 261, distance: 66.7
click at [132, 261] on div "1 ⭐ Apleona - Abbott Biologicals - De Meente(Burak Kocak) De Meente 22, Olst De…" at bounding box center [131, 446] width 262 height 1480
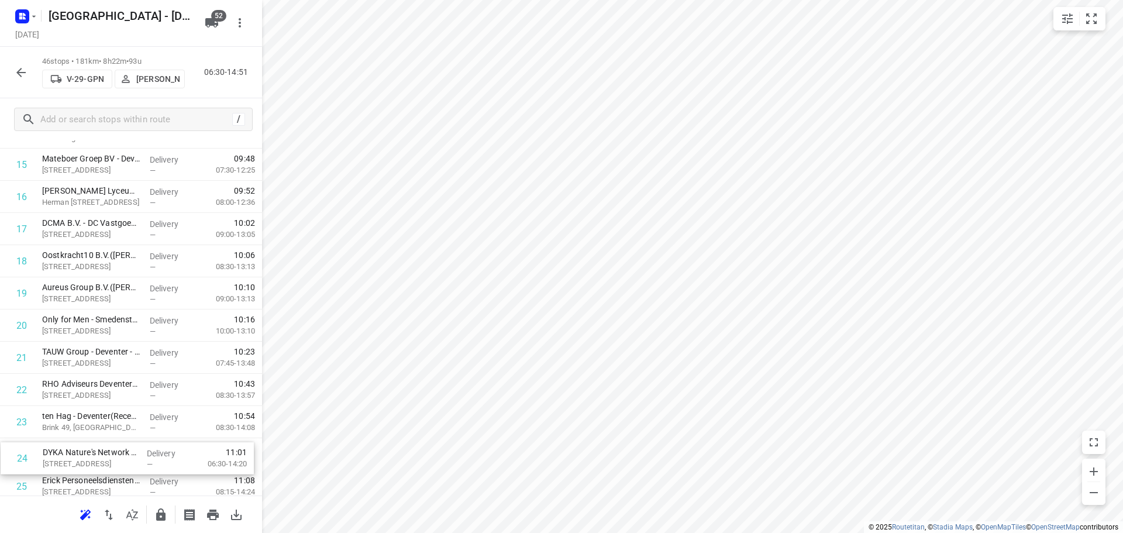
drag, startPoint x: 93, startPoint y: 477, endPoint x: 98, endPoint y: 467, distance: 10.5
click at [97, 468] on div "1 ⭐ Apleona - Abbott Biologicals - De Meente(Burak Kocak) De Meente 22, Olst De…" at bounding box center [131, 438] width 262 height 1480
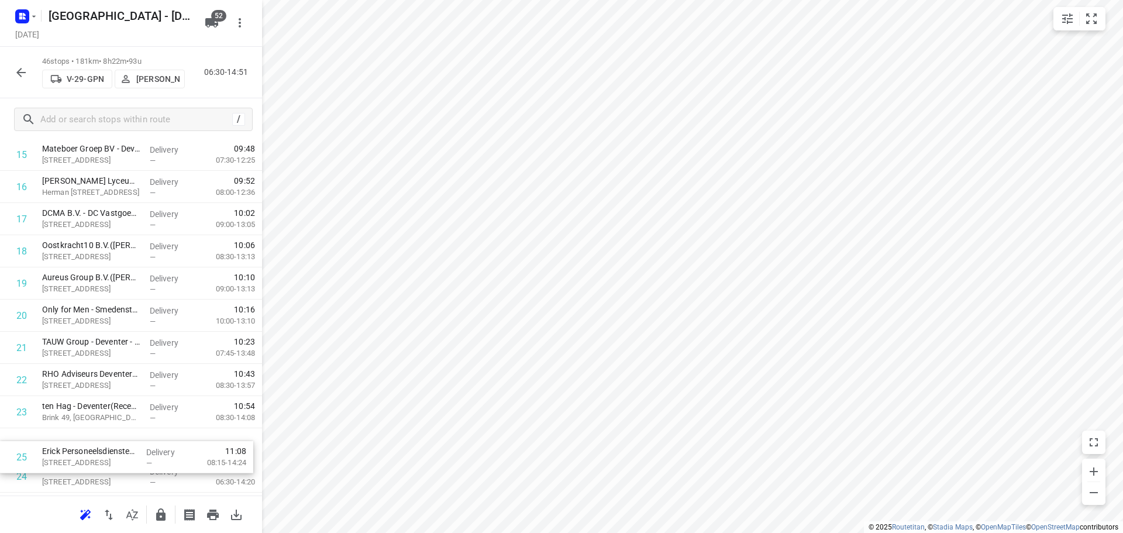
drag, startPoint x: 95, startPoint y: 480, endPoint x: 98, endPoint y: 432, distance: 47.5
click at [98, 433] on div "1 ⭐ Apleona - Abbott Biologicals - De Meente(Burak Kocak) De Meente 22, Olst De…" at bounding box center [131, 428] width 262 height 1480
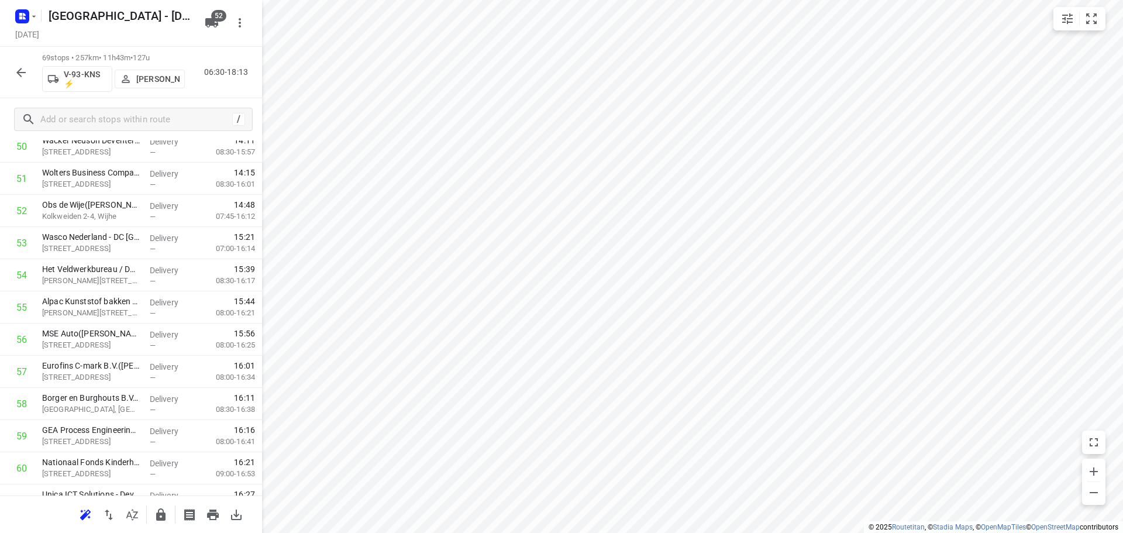
scroll to position [1637, 0]
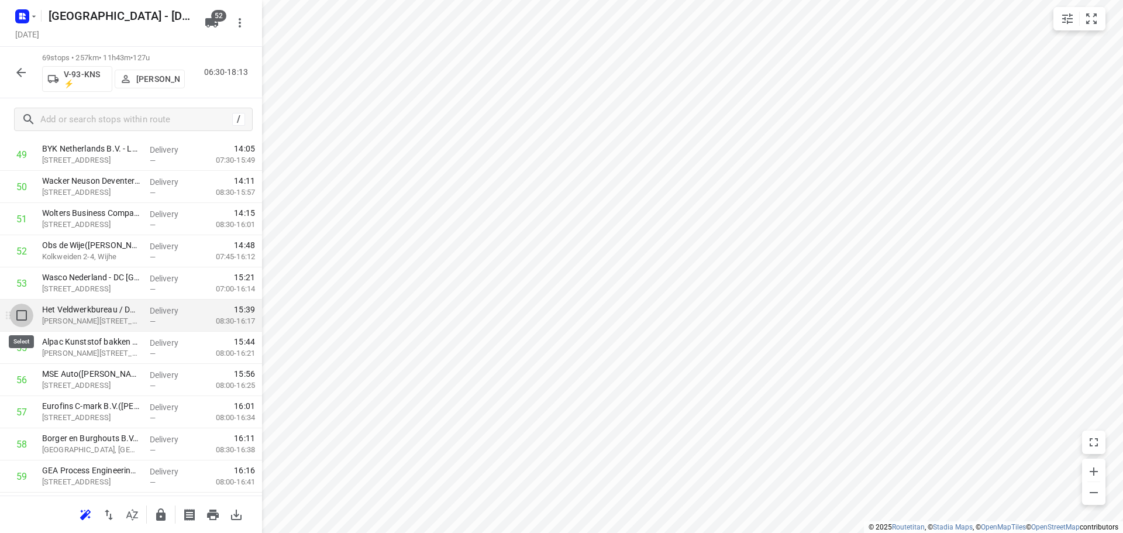
click at [18, 319] on input "checkbox" at bounding box center [21, 315] width 23 height 23
checkbox input "true"
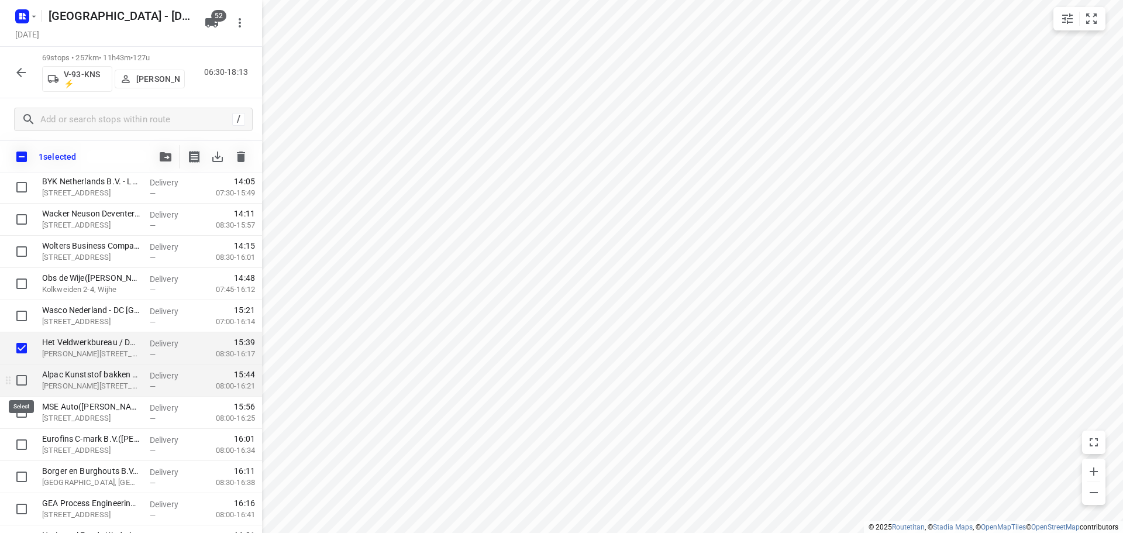
click at [20, 380] on input "checkbox" at bounding box center [21, 379] width 23 height 23
checkbox input "true"
click at [173, 157] on button "button" at bounding box center [165, 156] width 23 height 23
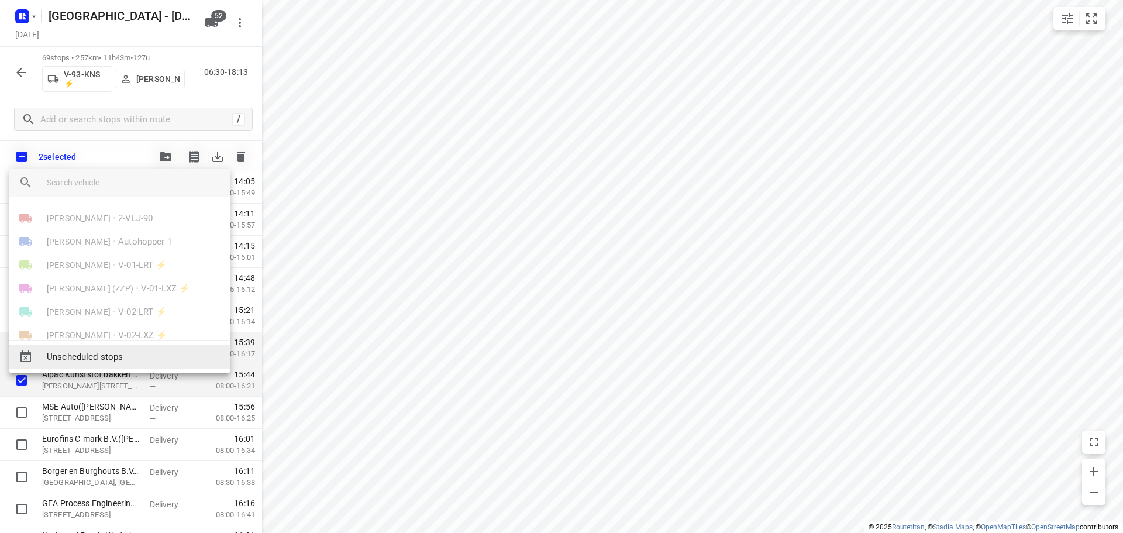
click at [136, 358] on span "Unscheduled stops" at bounding box center [134, 356] width 174 height 13
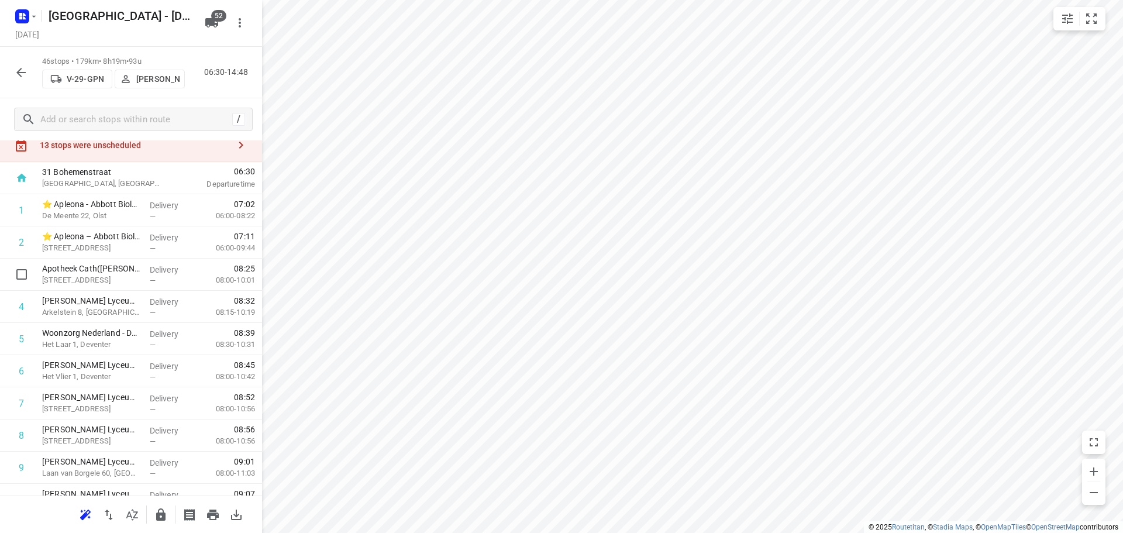
scroll to position [0, 0]
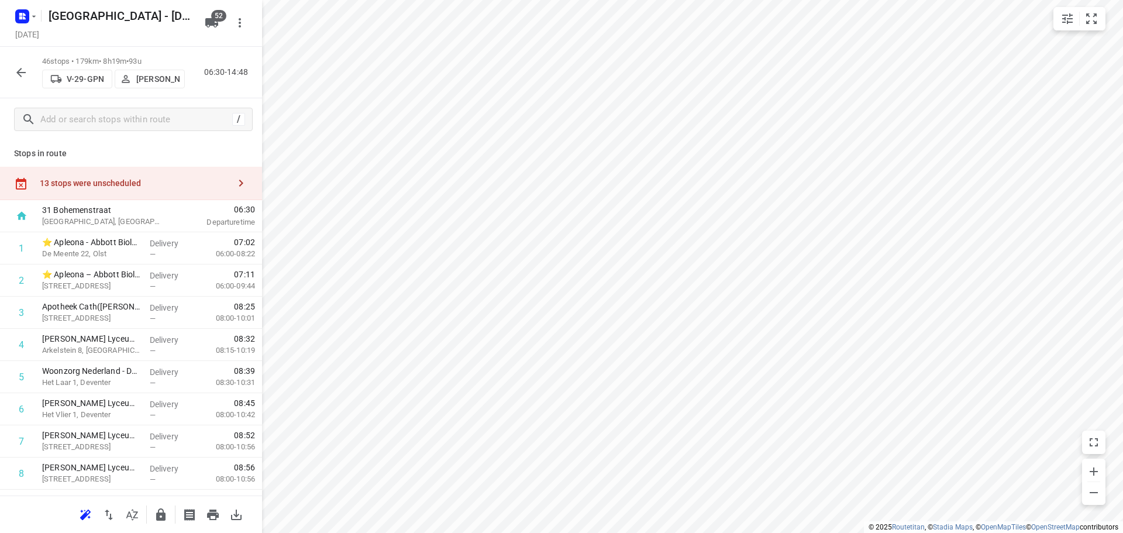
click at [178, 189] on div "13 stops were unscheduled" at bounding box center [131, 183] width 262 height 33
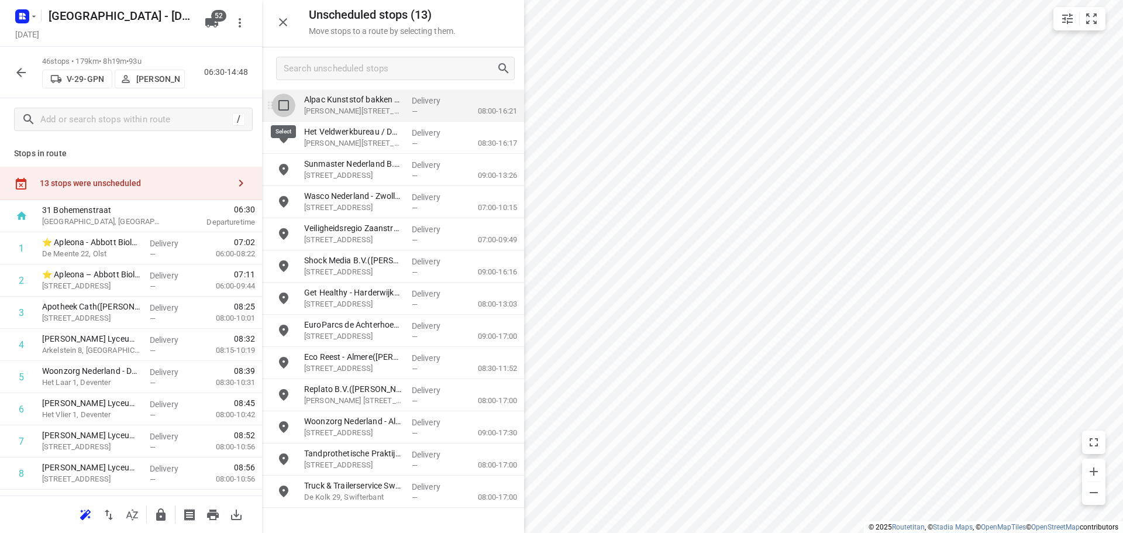
click at [281, 113] on input "grid" at bounding box center [283, 105] width 23 height 23
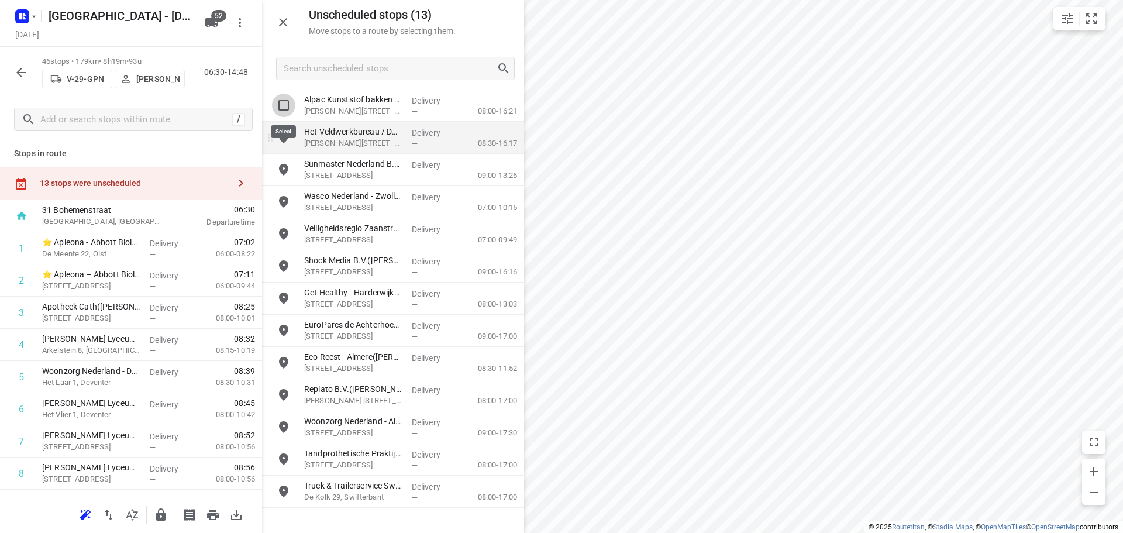
checkbox input "true"
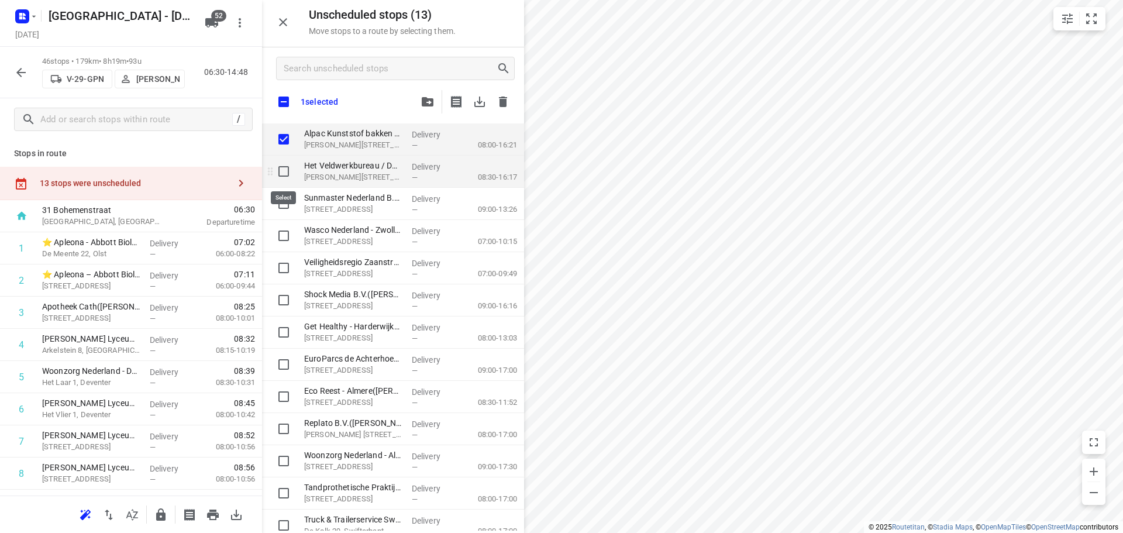
drag, startPoint x: 285, startPoint y: 175, endPoint x: 292, endPoint y: 170, distance: 8.4
click at [285, 172] on input "grid" at bounding box center [283, 171] width 23 height 23
checkbox input "true"
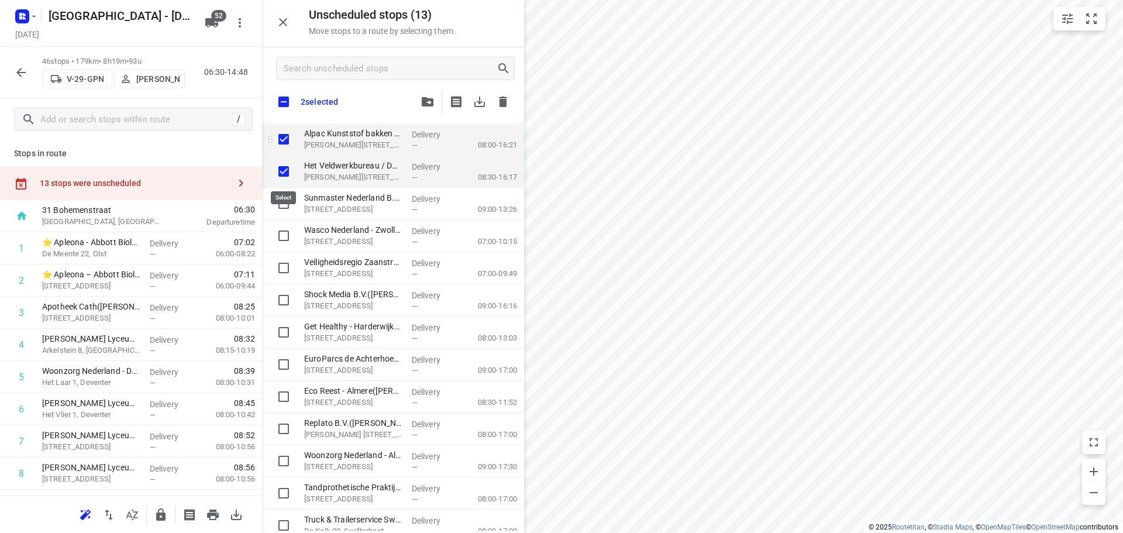
checkbox input "true"
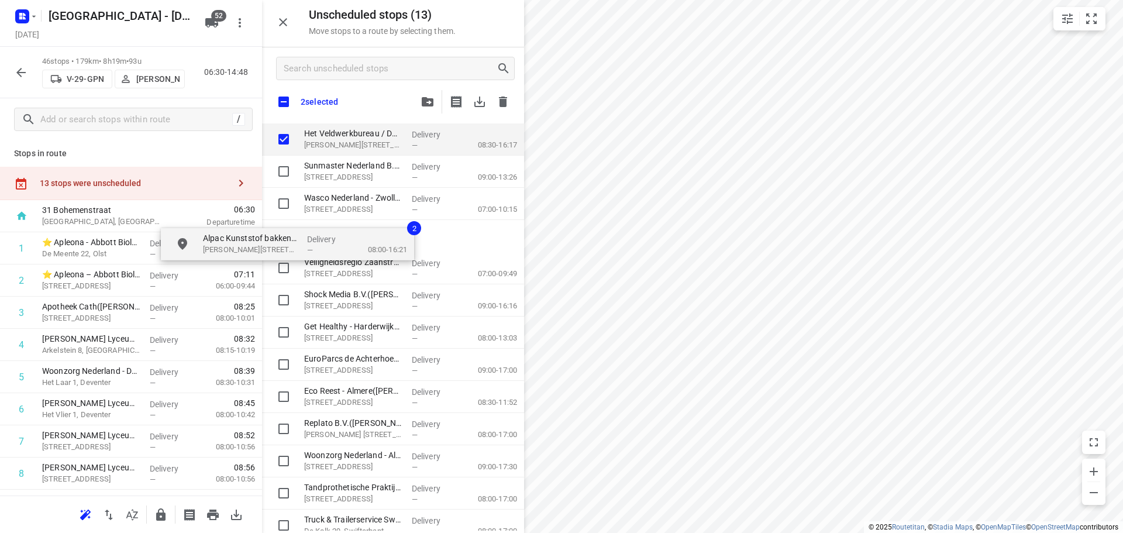
checkbox input "true"
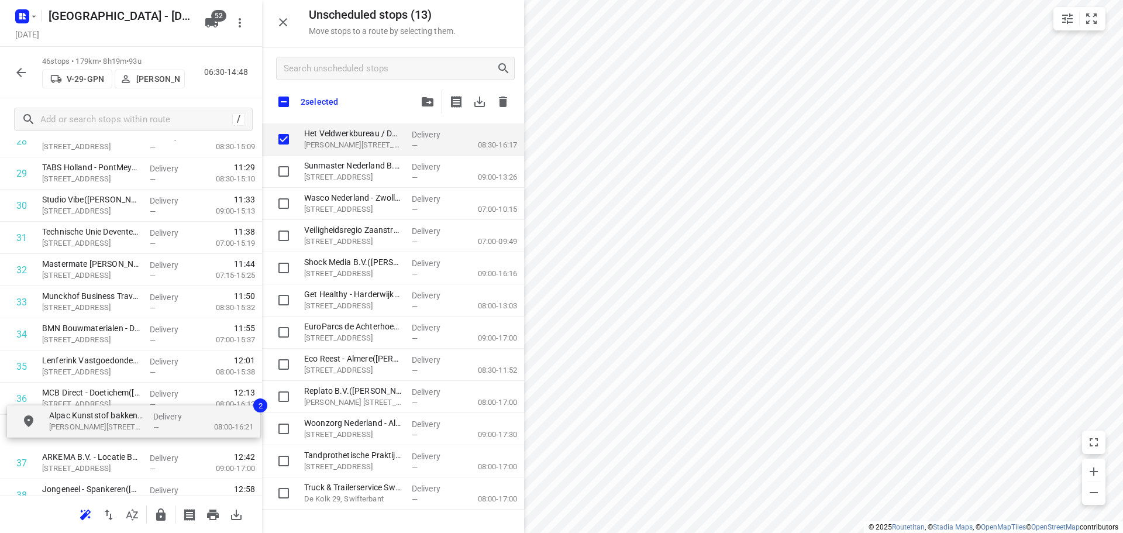
drag, startPoint x: 346, startPoint y: 143, endPoint x: 83, endPoint y: 432, distance: 390.4
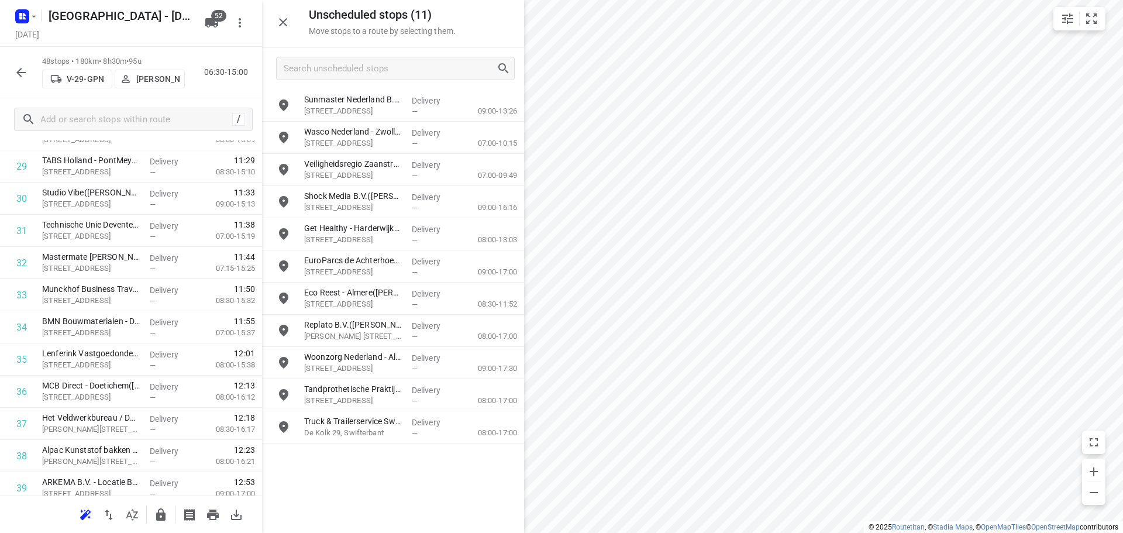
click at [278, 18] on icon "button" at bounding box center [283, 22] width 14 height 14
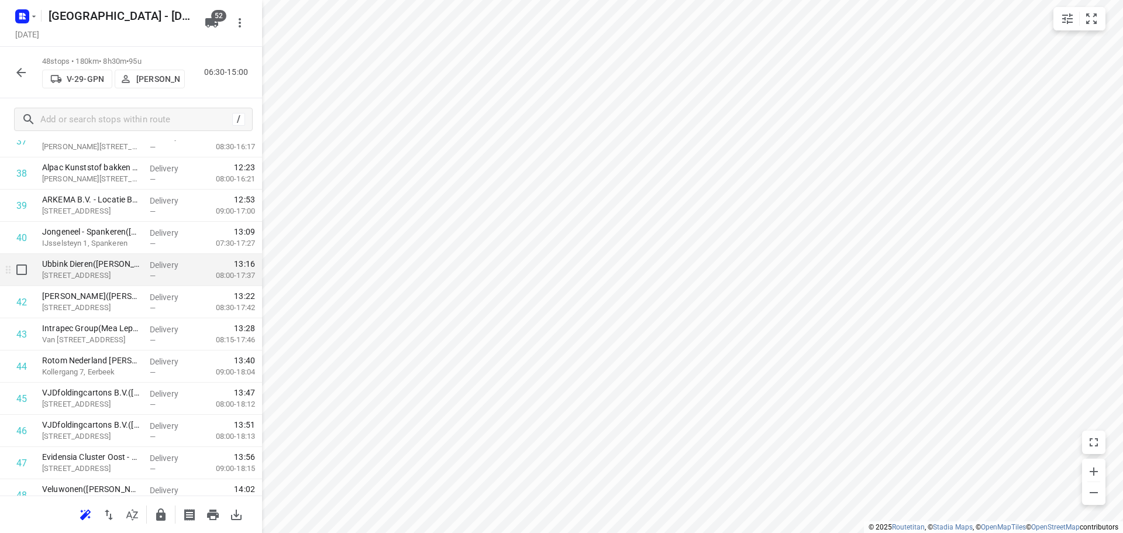
scroll to position [1313, 0]
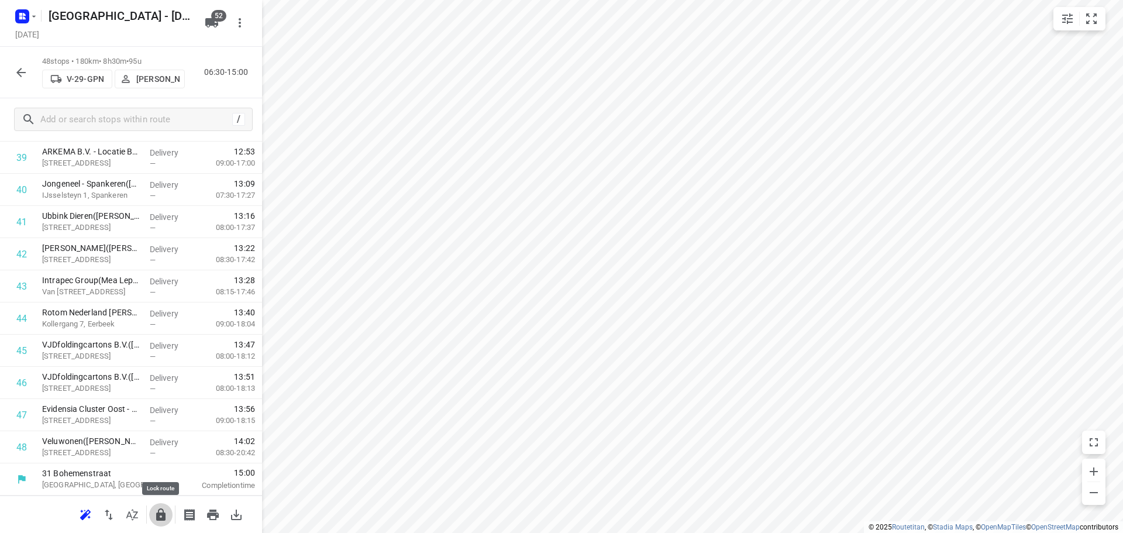
click at [163, 505] on button "button" at bounding box center [160, 514] width 23 height 23
click at [23, 70] on icon "button" at bounding box center [21, 72] width 14 height 14
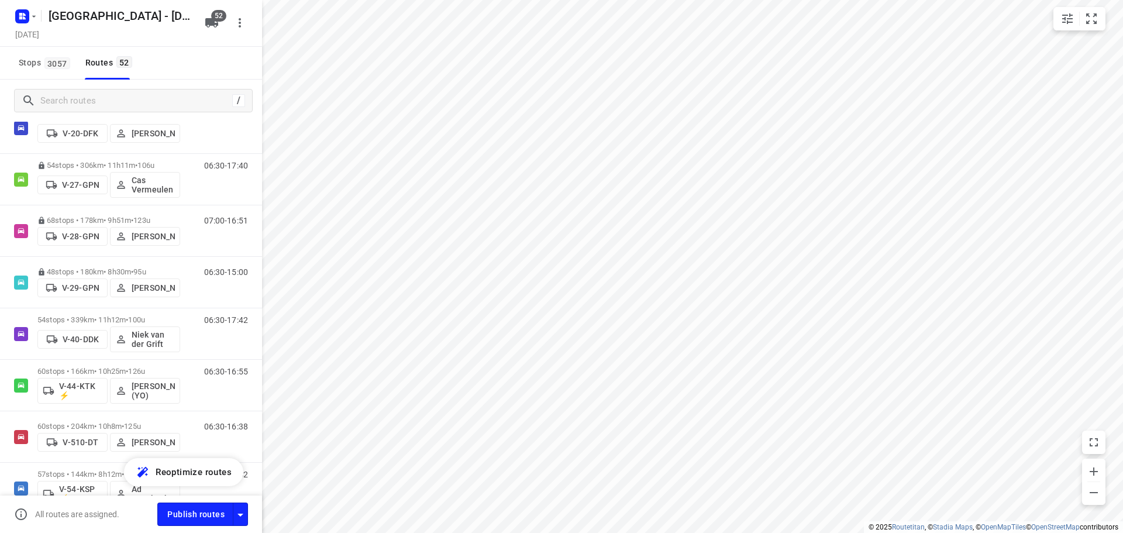
scroll to position [760, 0]
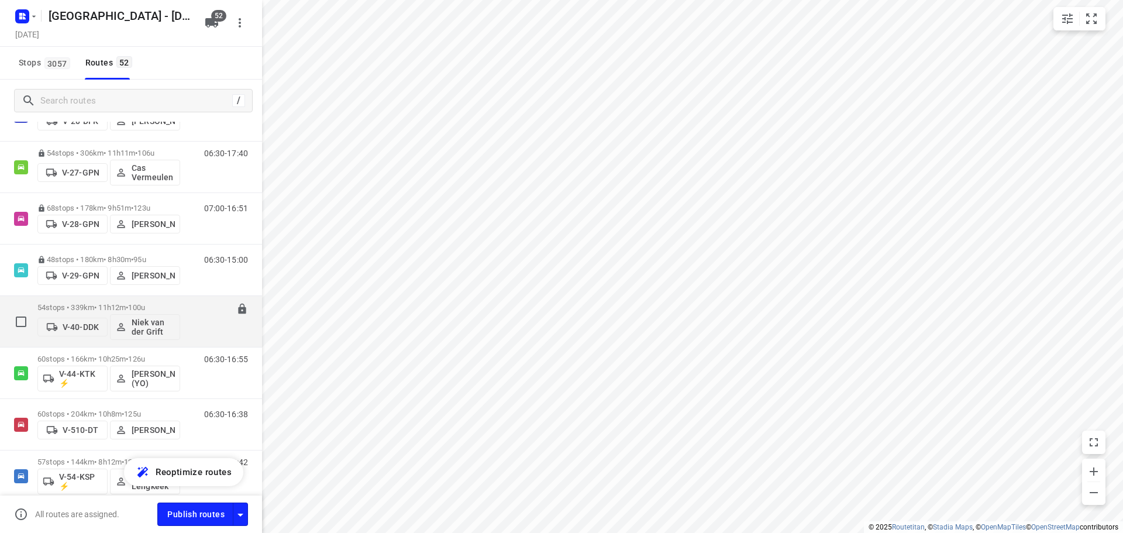
click at [99, 296] on div "54 stops • 339km • 11h12m • 100u V-40-DDK Niek van der Grift 06:30-17:42" at bounding box center [131, 321] width 262 height 51
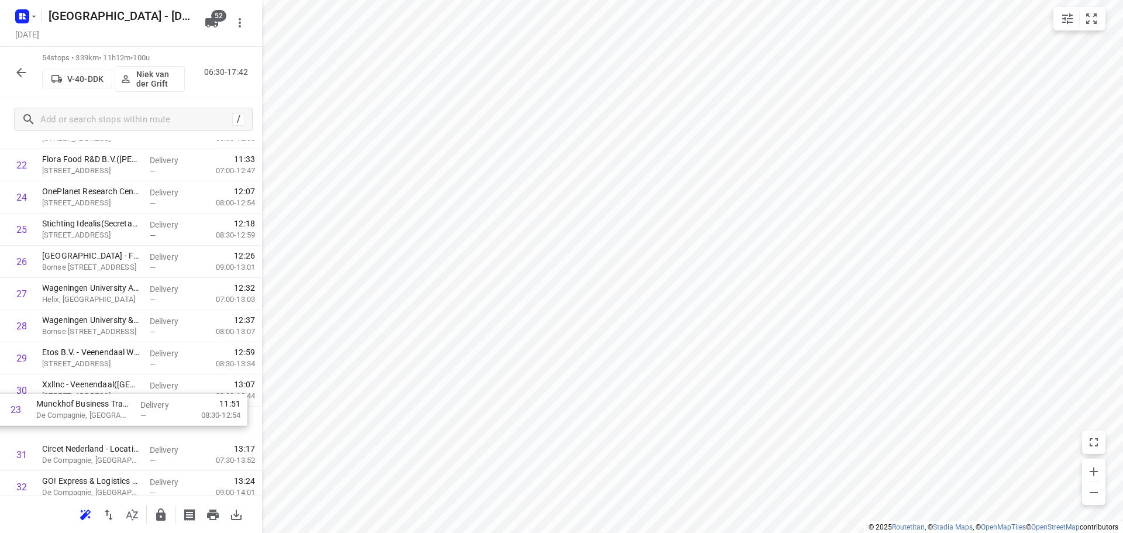
scroll to position [766, 0]
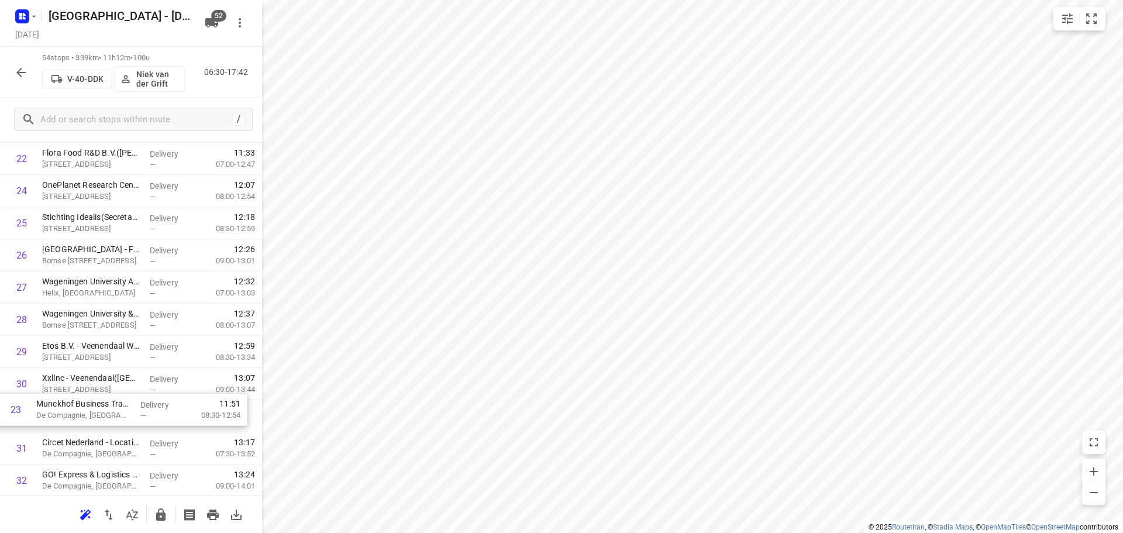
drag, startPoint x: 139, startPoint y: 197, endPoint x: 130, endPoint y: 419, distance: 221.8
click at [130, 419] on div "1 Breman Woningbeheer Midden B.V.(Michelle Peters) Maarnse Grindweg 12, Maarn D…" at bounding box center [131, 335] width 262 height 1737
drag, startPoint x: 95, startPoint y: 329, endPoint x: 98, endPoint y: 292, distance: 36.3
click at [98, 293] on div "1 Breman Woningbeheer Midden B.V.(Michelle Peters) Maarnse Grindweg 12, Maarn D…" at bounding box center [131, 334] width 262 height 1737
click at [19, 259] on input "checkbox" at bounding box center [21, 253] width 23 height 23
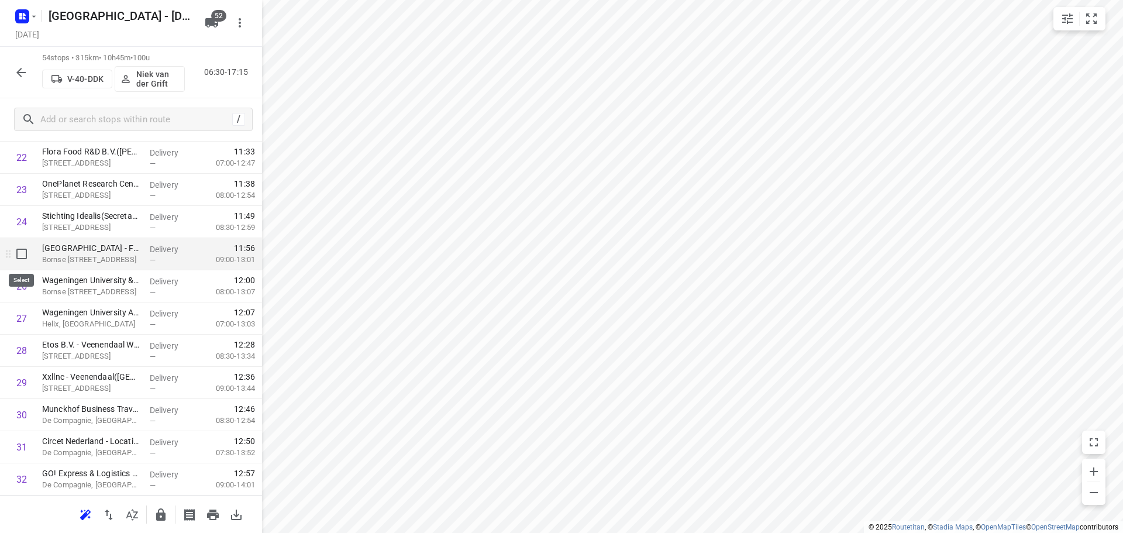
checkbox input "true"
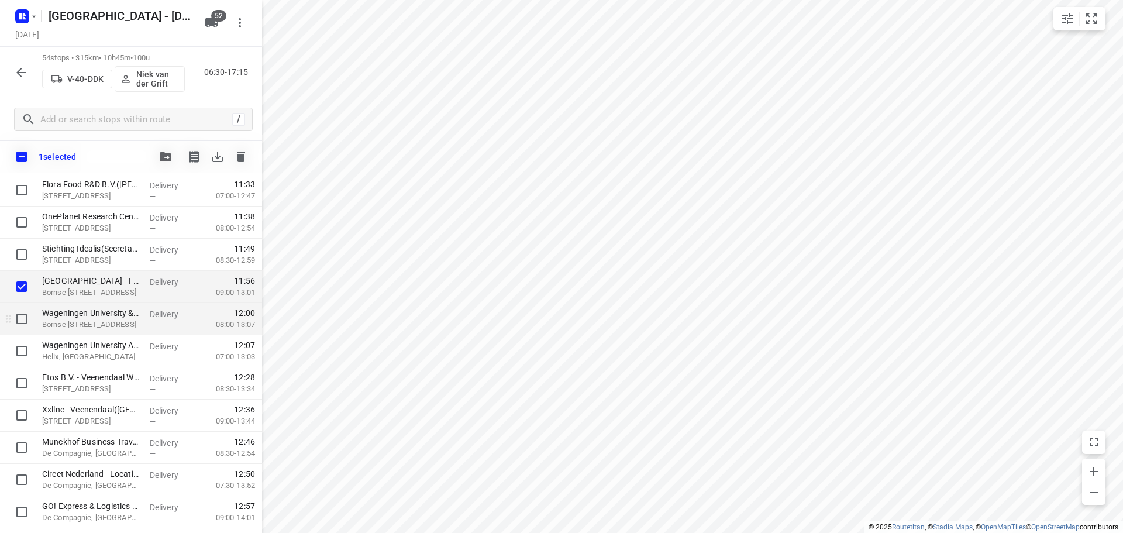
click at [19, 306] on div at bounding box center [18, 319] width 37 height 32
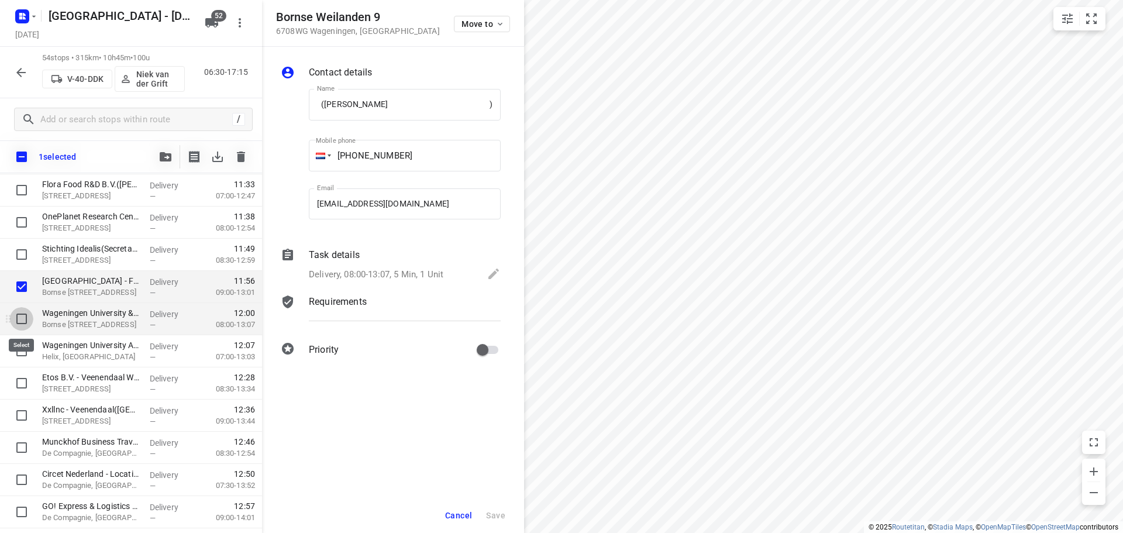
scroll to position [0, 0]
click at [20, 322] on input "checkbox" at bounding box center [21, 318] width 23 height 23
checkbox input "true"
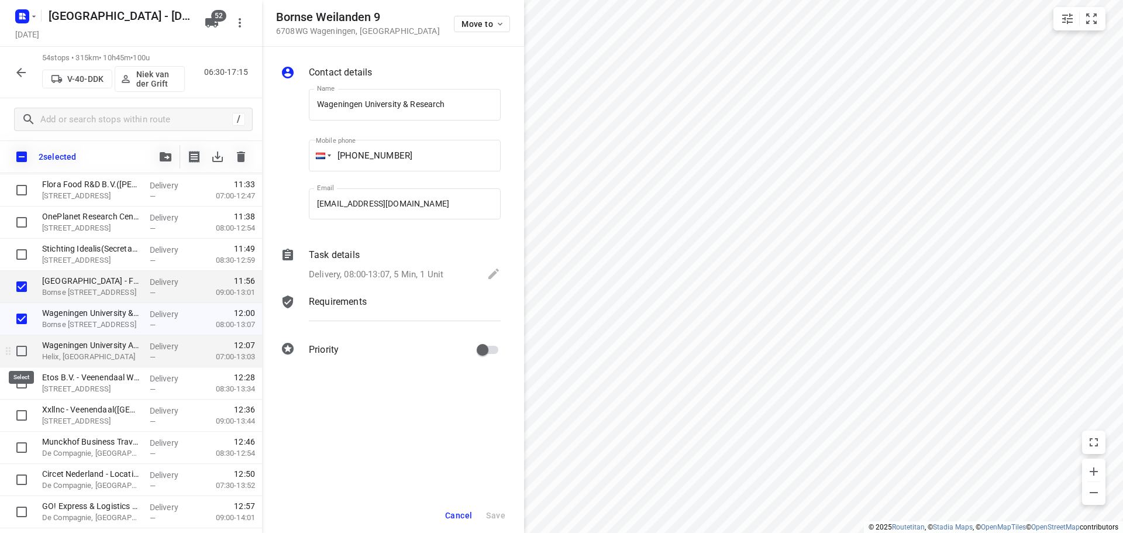
click at [20, 347] on input "checkbox" at bounding box center [21, 350] width 23 height 23
checkbox input "true"
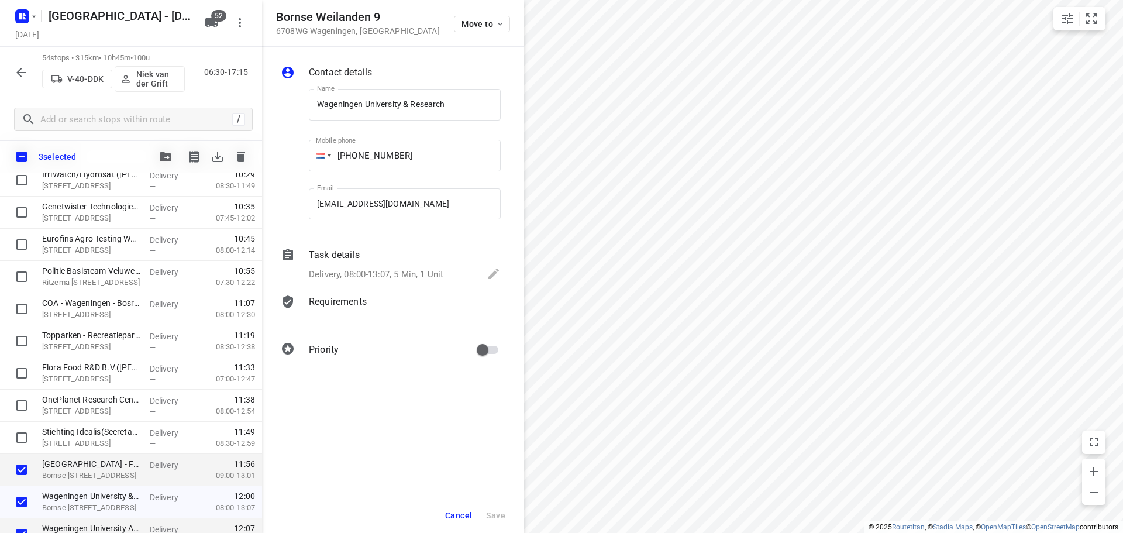
scroll to position [474, 0]
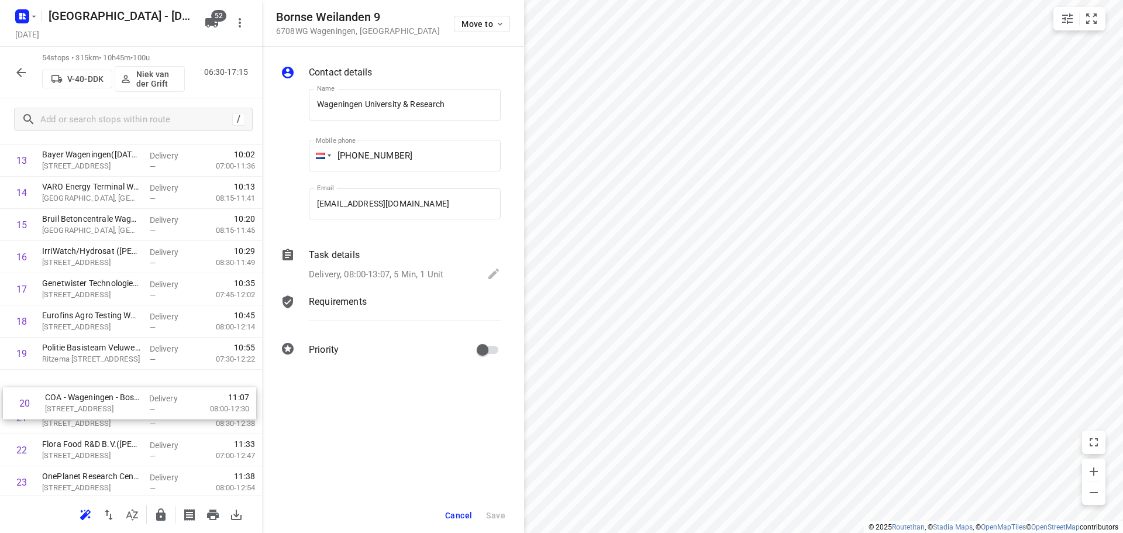
drag, startPoint x: 94, startPoint y: 419, endPoint x: 93, endPoint y: 399, distance: 19.9
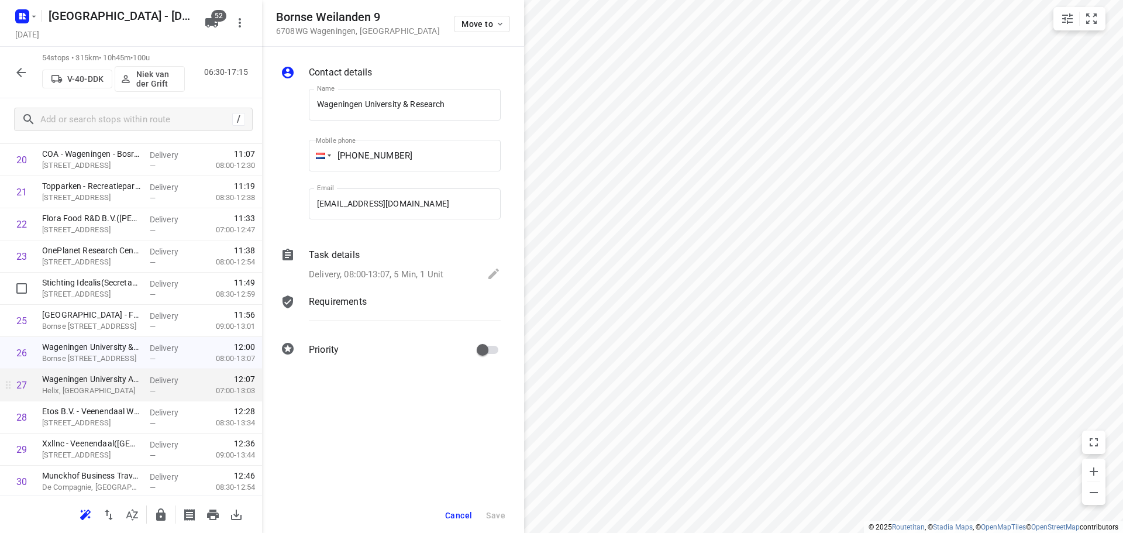
scroll to position [708, 0]
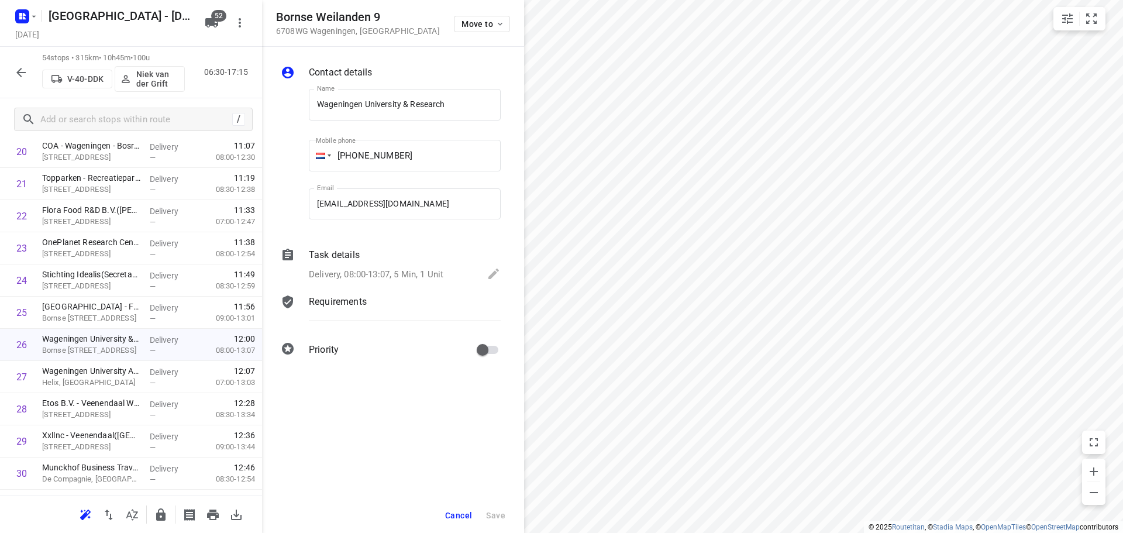
click at [441, 515] on button "Cancel" at bounding box center [458, 515] width 36 height 21
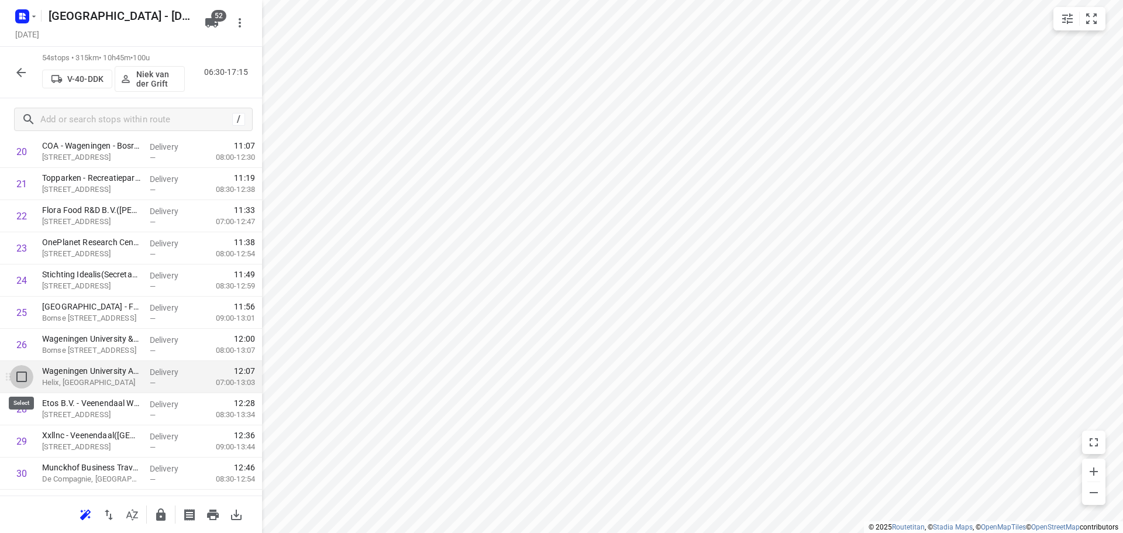
click at [16, 381] on input "checkbox" at bounding box center [21, 376] width 23 height 23
checkbox input "true"
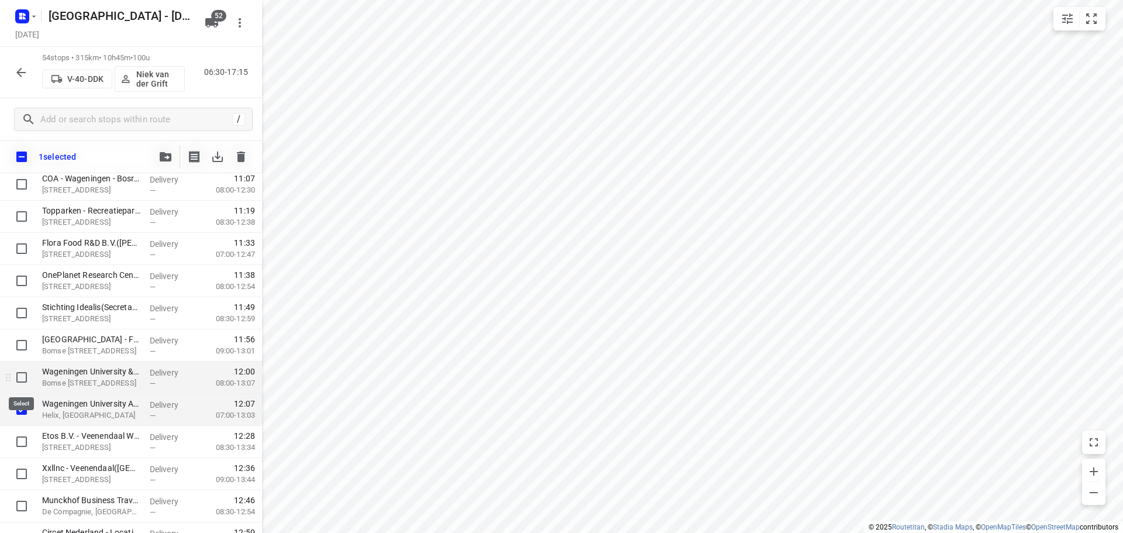
click at [15, 388] on input "checkbox" at bounding box center [21, 377] width 23 height 23
checkbox input "true"
click at [20, 344] on input "checkbox" at bounding box center [21, 344] width 23 height 23
checkbox input "true"
click at [172, 150] on button "button" at bounding box center [165, 156] width 23 height 23
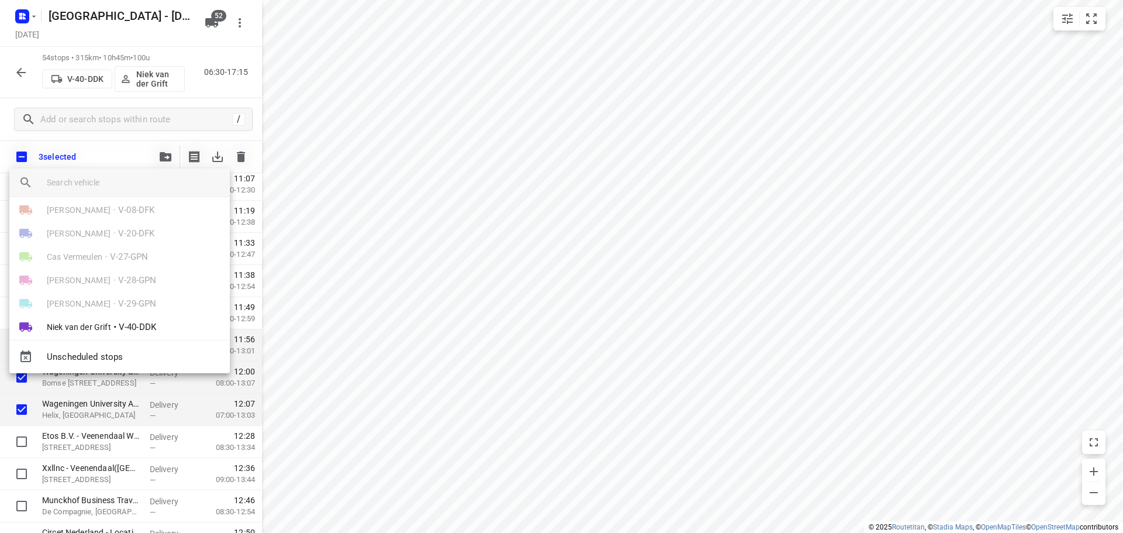
scroll to position [292, 0]
click at [113, 318] on span "•" at bounding box center [114, 323] width 3 height 14
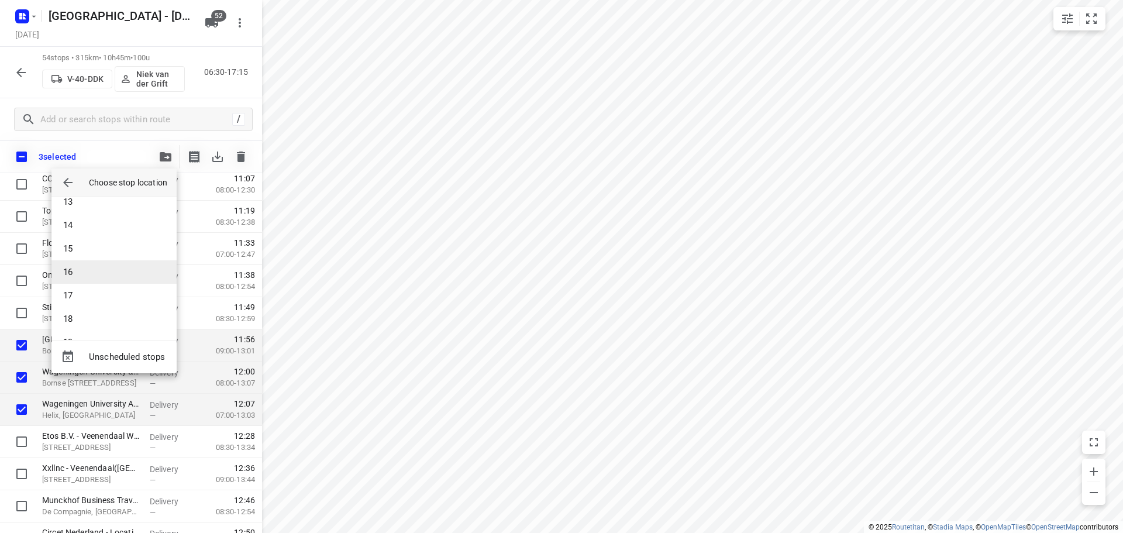
click at [99, 267] on li "16" at bounding box center [113, 271] width 125 height 23
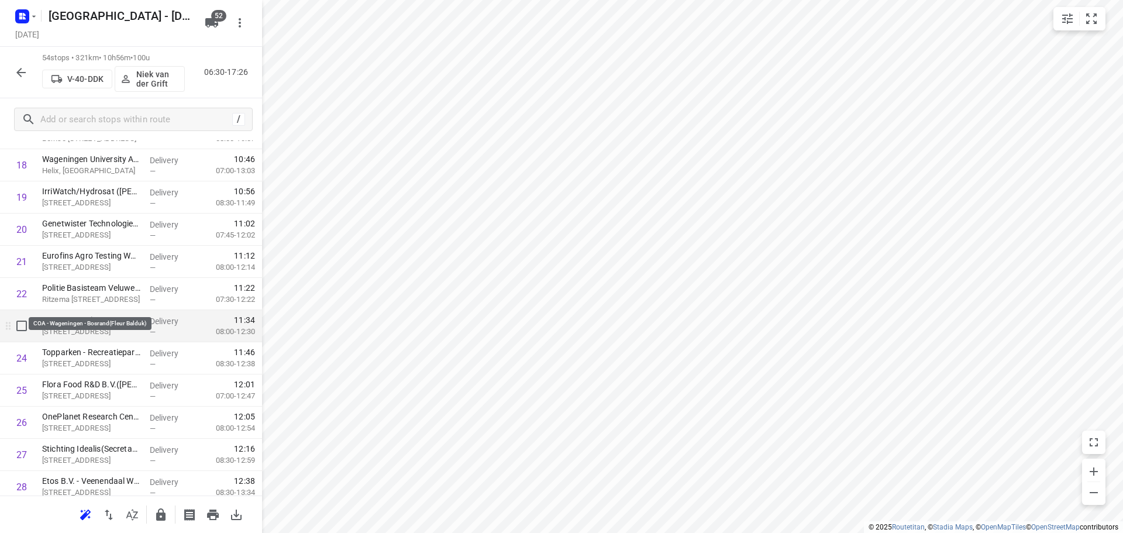
scroll to position [649, 0]
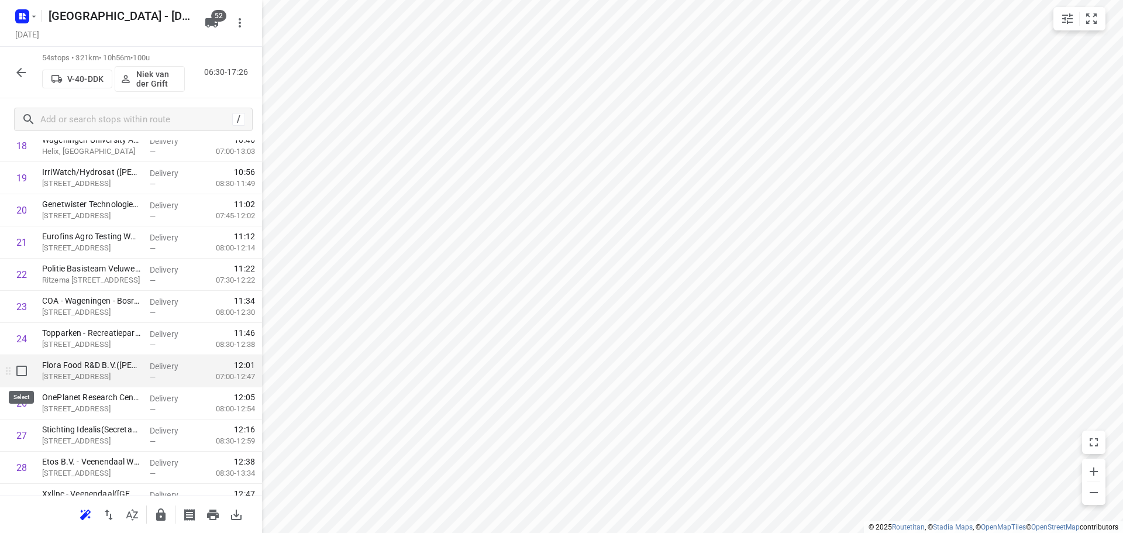
click at [25, 377] on input "checkbox" at bounding box center [21, 370] width 23 height 23
checkbox input "true"
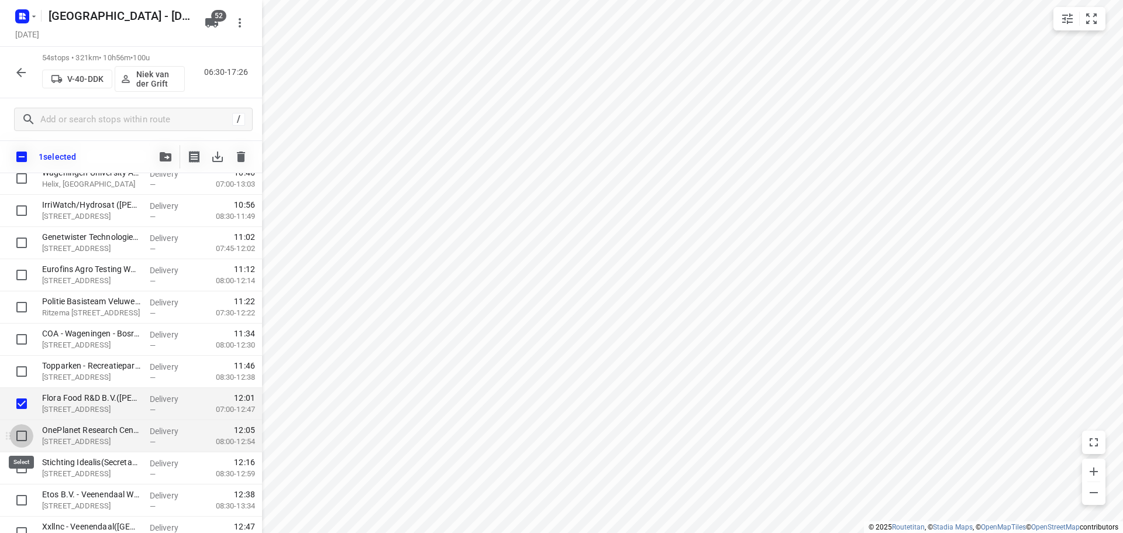
click at [24, 429] on input "checkbox" at bounding box center [21, 435] width 23 height 23
checkbox input "true"
click at [18, 462] on input "checkbox" at bounding box center [21, 467] width 23 height 23
checkbox input "true"
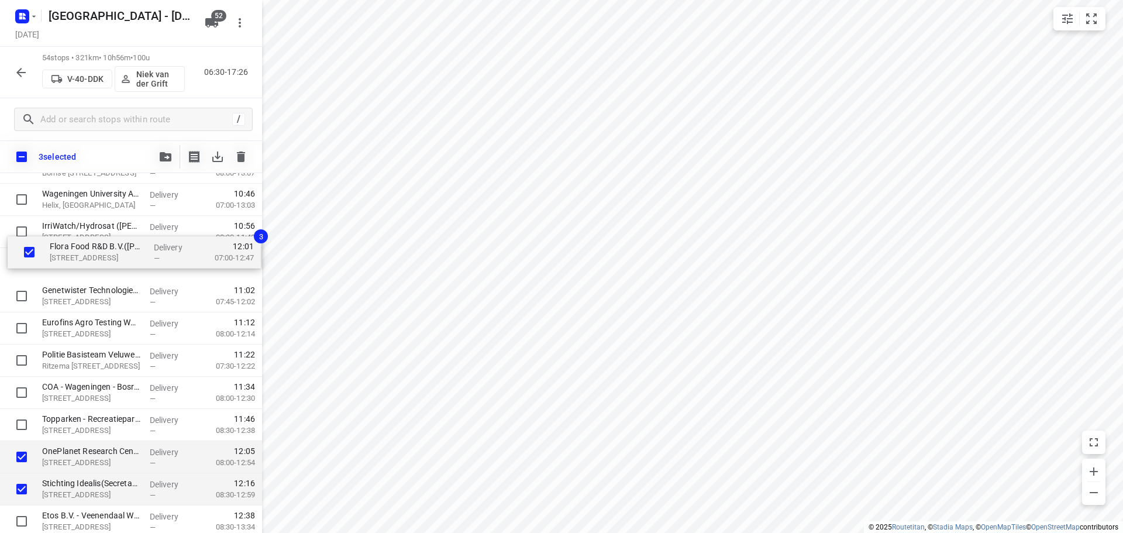
drag, startPoint x: 98, startPoint y: 388, endPoint x: 107, endPoint y: 232, distance: 156.4
click at [107, 232] on div "Breman Woningbeheer Midden B.V.(Michelle Peters) Maarnse Grindweg 12, Maarn Del…" at bounding box center [131, 505] width 262 height 1737
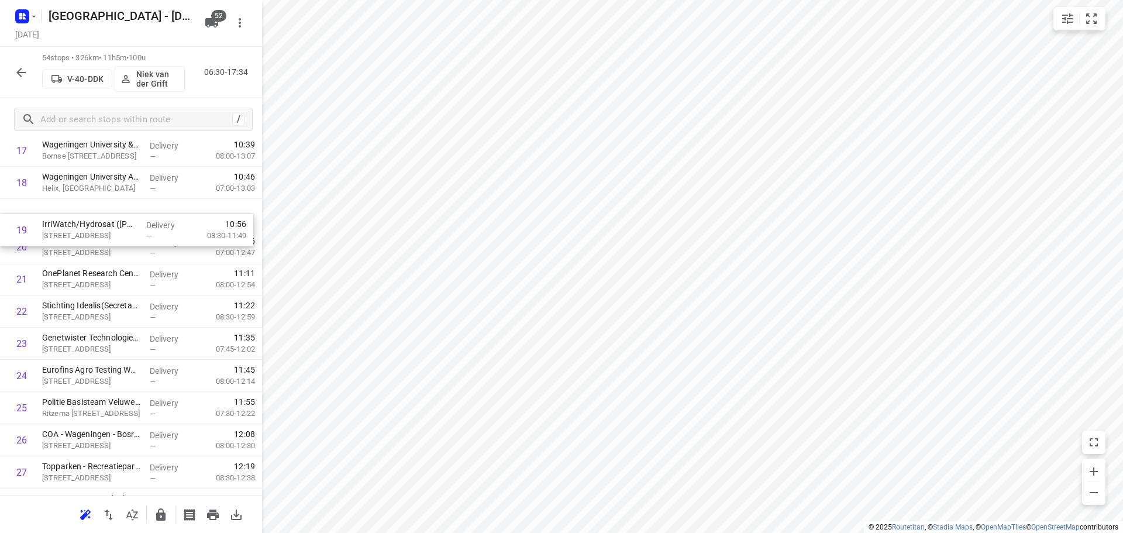
scroll to position [611, 0]
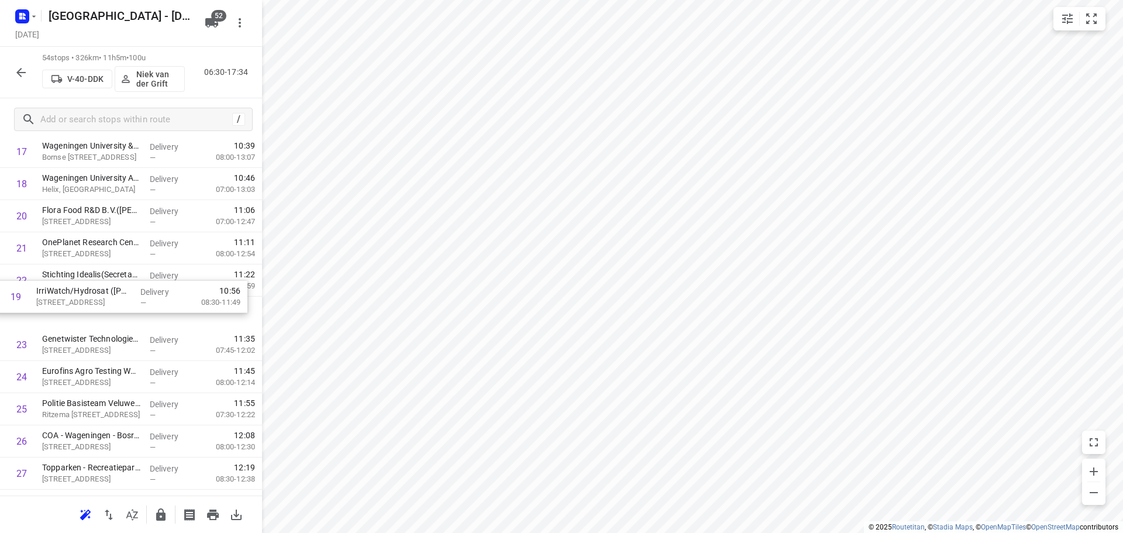
drag, startPoint x: 102, startPoint y: 208, endPoint x: 96, endPoint y: 313, distance: 105.4
click at [96, 313] on div "1 Breman Woningbeheer Midden B.V.(Michelle Peters) Maarnse Grindweg 12, Maarn D…" at bounding box center [131, 489] width 262 height 1737
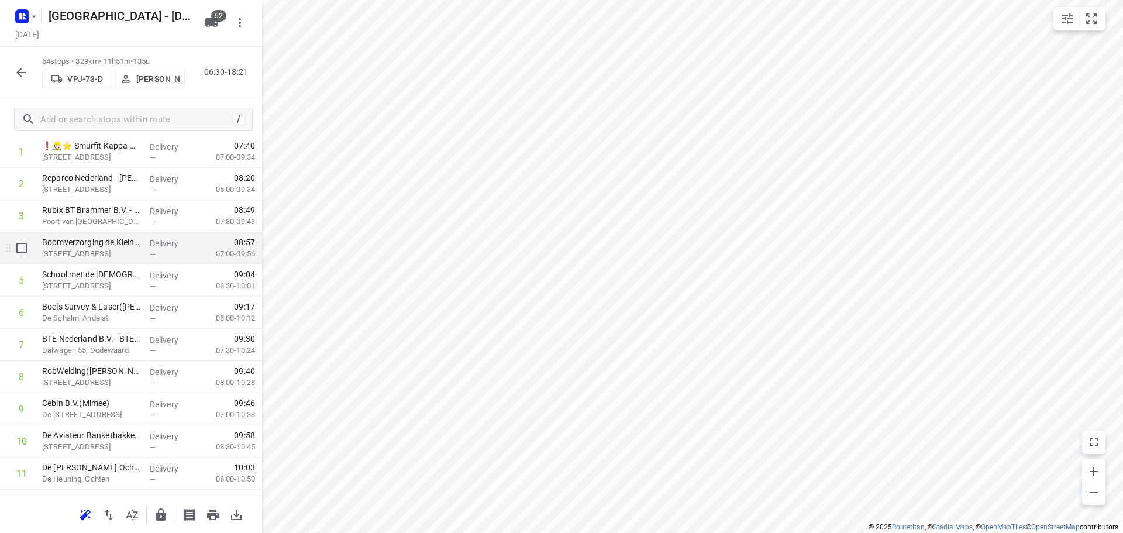
scroll to position [0, 0]
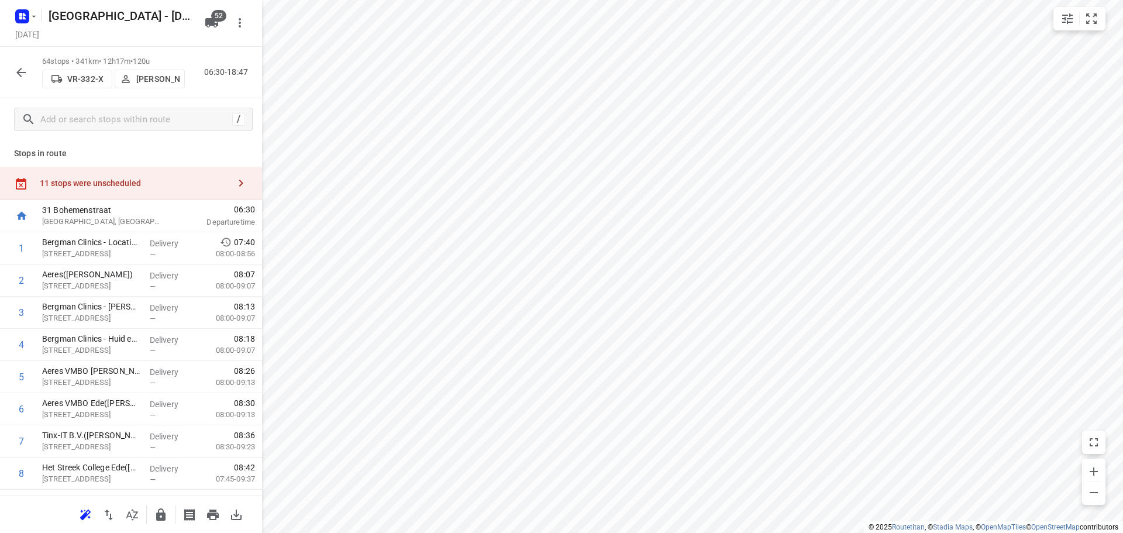
click at [18, 70] on icon "button" at bounding box center [21, 72] width 14 height 14
click at [150, 120] on input "text" at bounding box center [134, 120] width 187 height 18
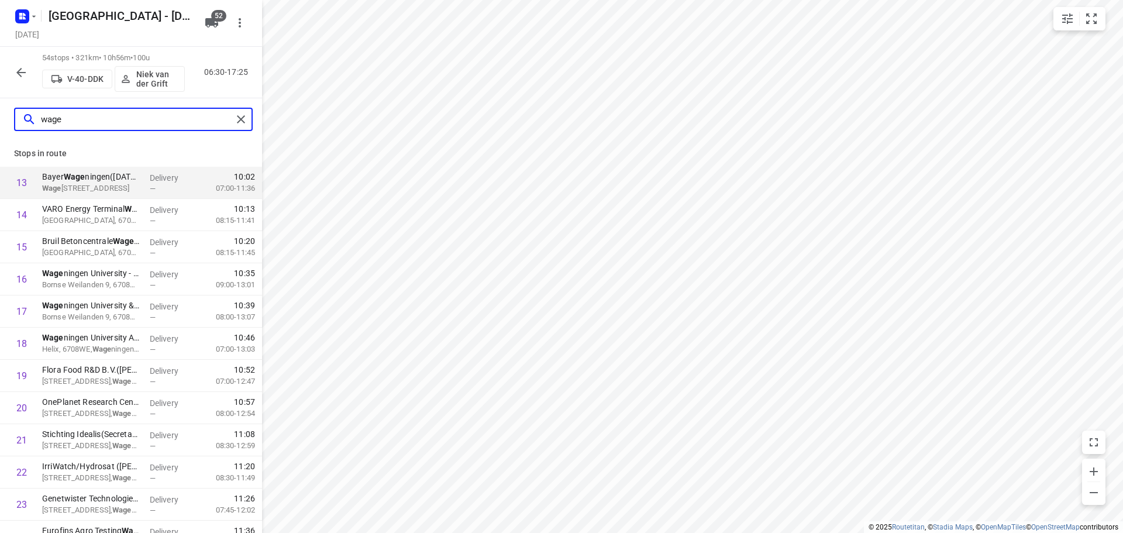
type input "wage"
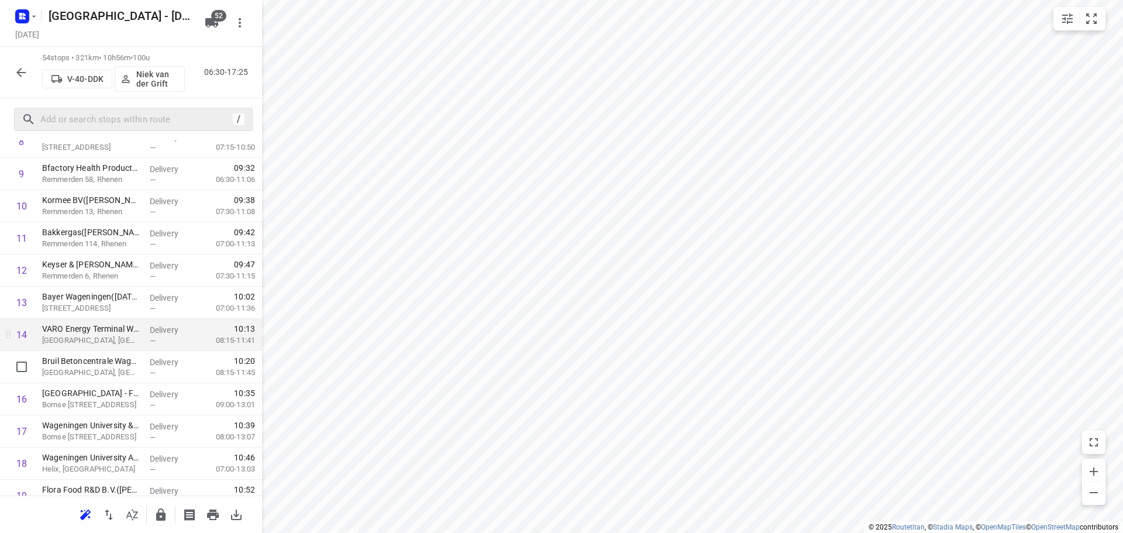
scroll to position [351, 0]
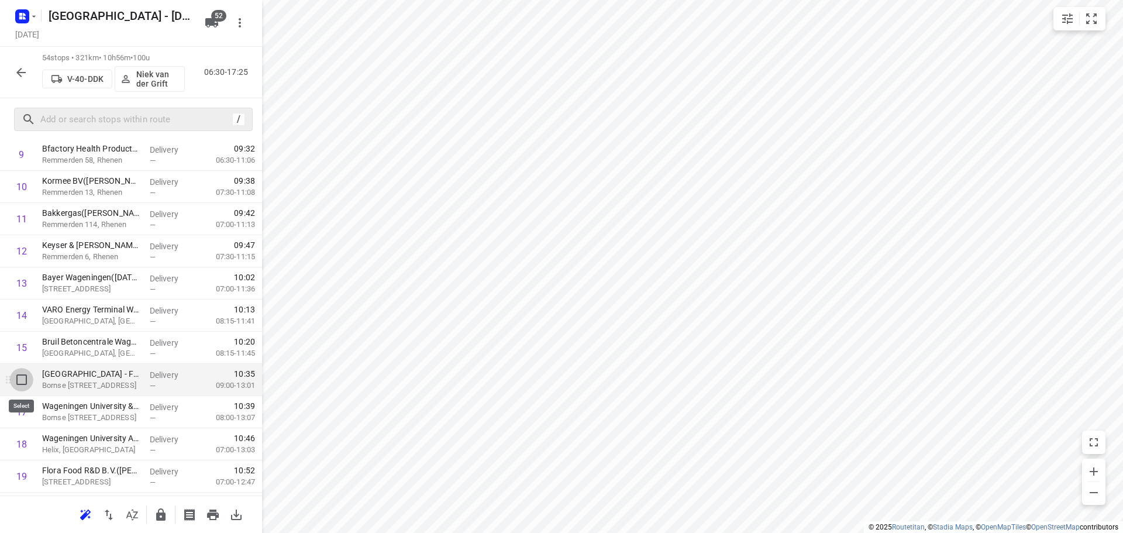
click at [24, 381] on input "checkbox" at bounding box center [21, 379] width 23 height 23
checkbox input "true"
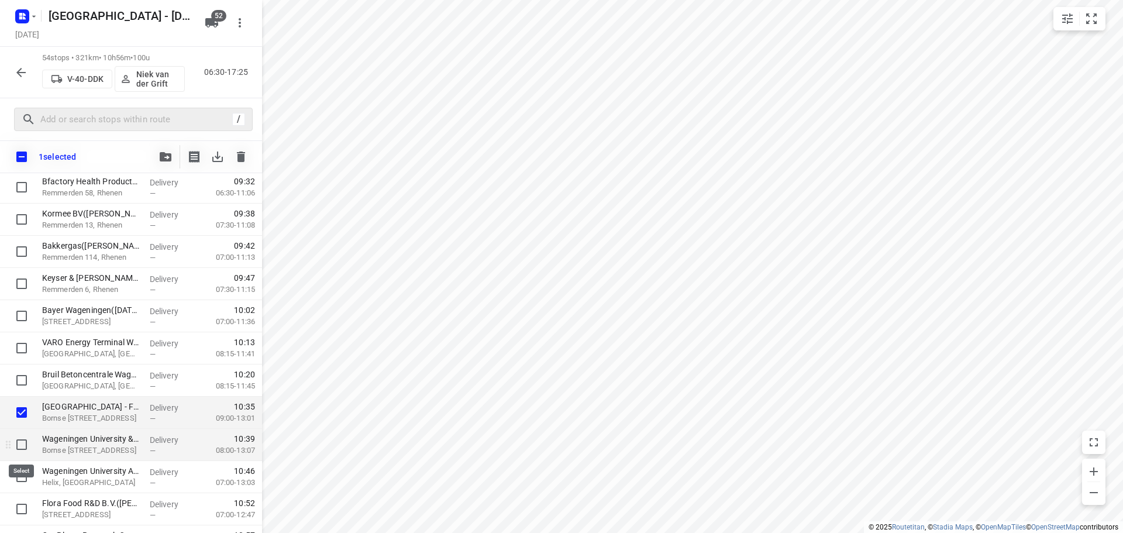
click at [15, 444] on input "checkbox" at bounding box center [21, 444] width 23 height 23
checkbox input "true"
click at [16, 467] on input "checkbox" at bounding box center [21, 476] width 23 height 23
checkbox input "true"
click at [168, 161] on icon "button" at bounding box center [166, 156] width 12 height 9
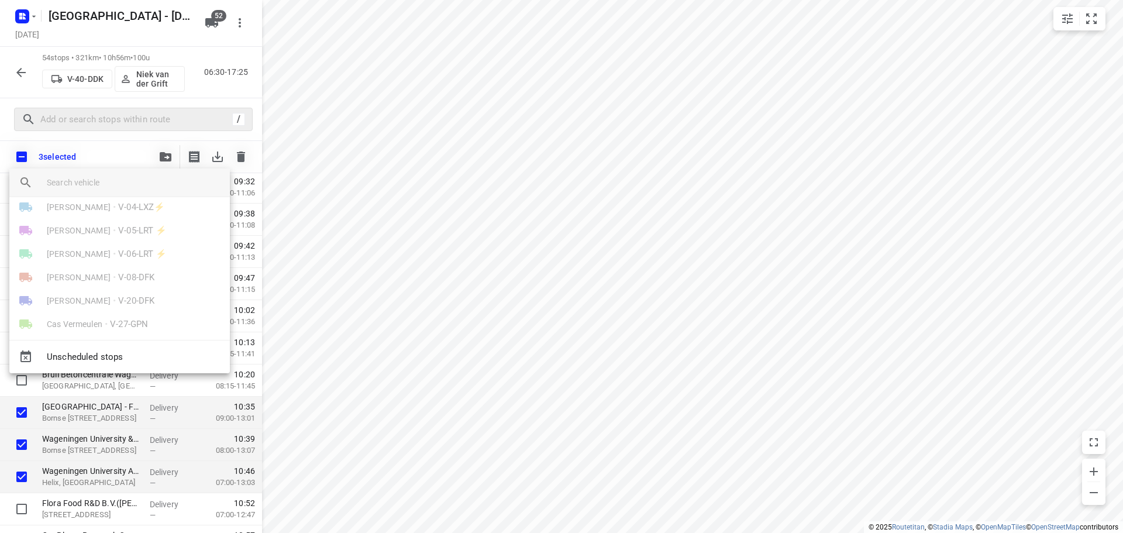
scroll to position [292, 0]
click at [82, 314] on li "Niek van der Grift • V-40-DDK" at bounding box center [119, 323] width 220 height 23
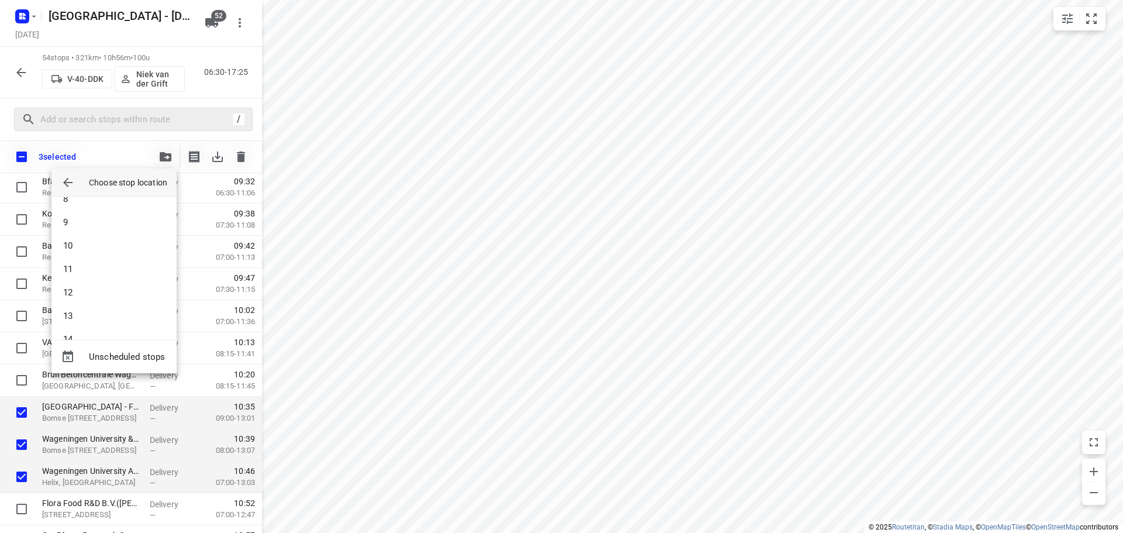
scroll to position [175, 0]
click at [78, 291] on li "12" at bounding box center [113, 295] width 125 height 23
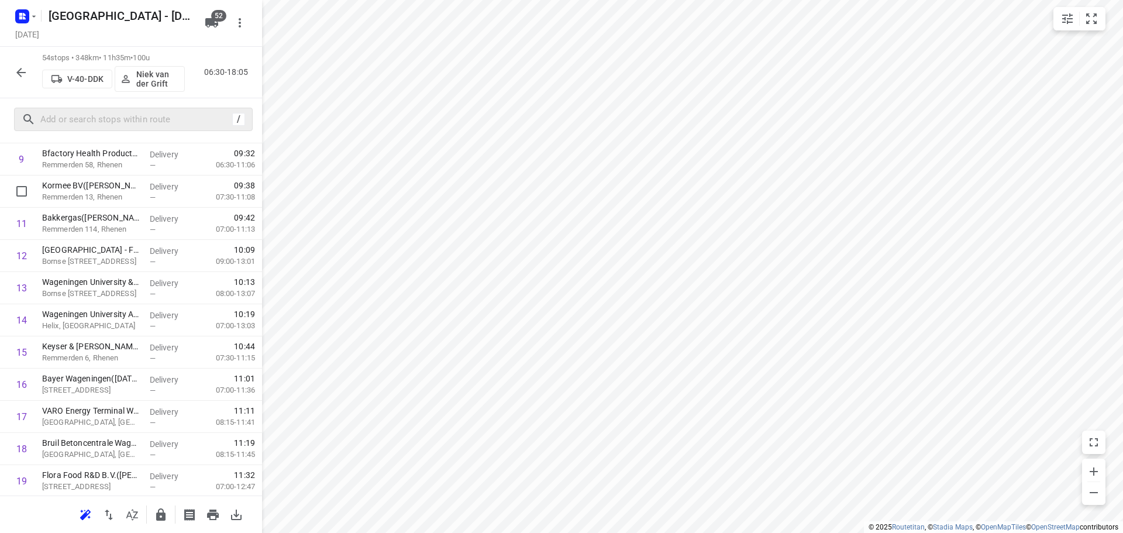
scroll to position [351, 0]
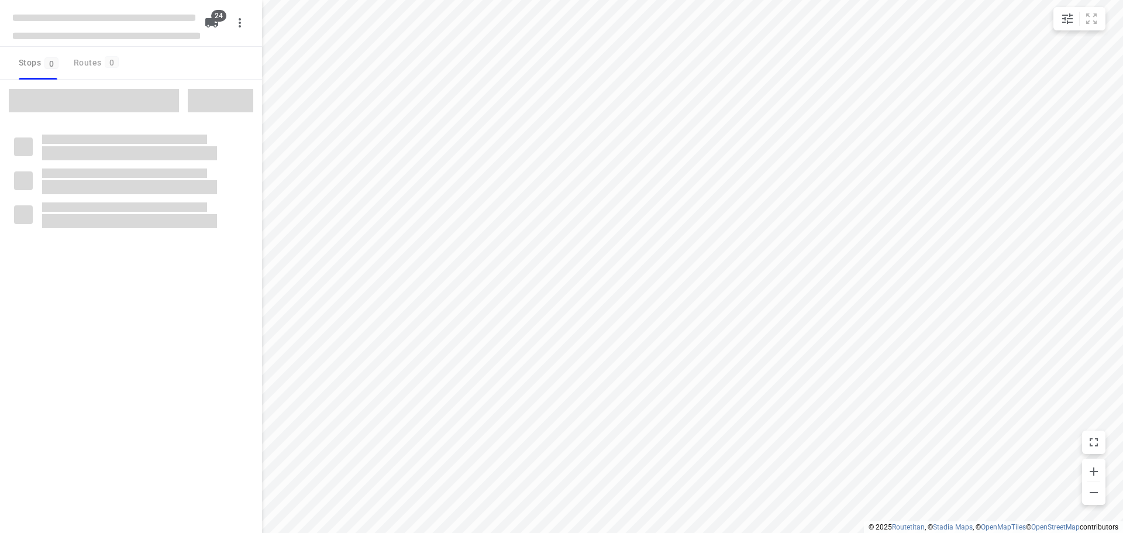
checkbox input "true"
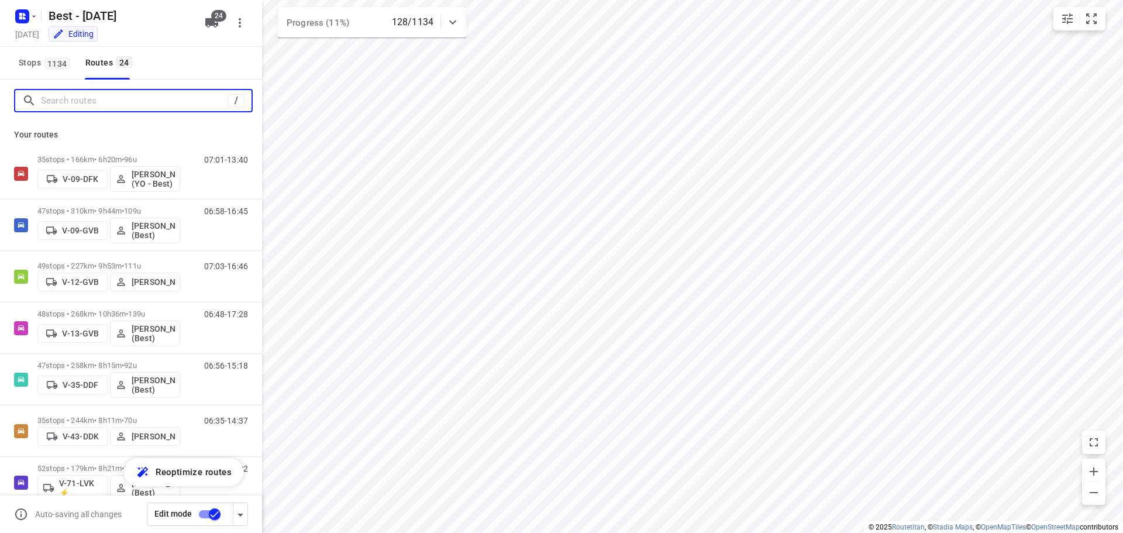
click at [170, 109] on input "Search routes" at bounding box center [134, 101] width 187 height 18
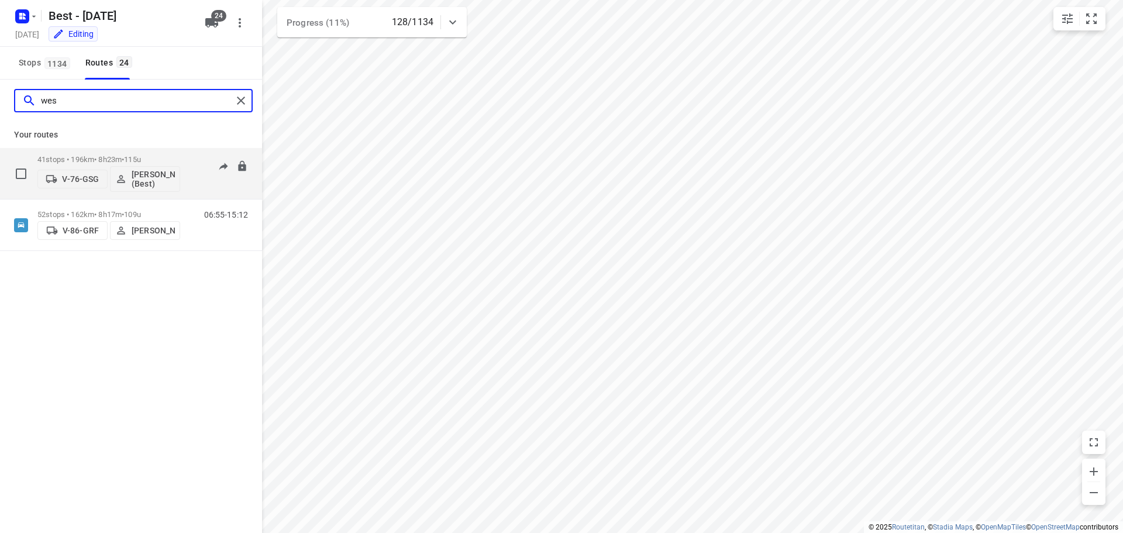
type input "wes"
click at [136, 159] on span "115u" at bounding box center [132, 159] width 17 height 9
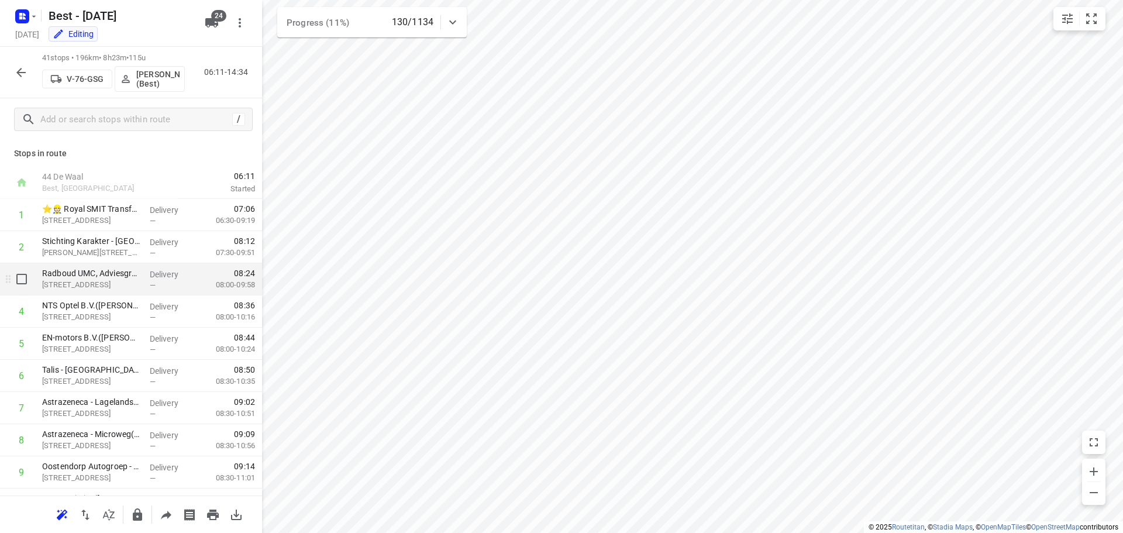
click at [140, 295] on div "Radboud UMC, Adviesgroep PVI([PERSON_NAME]) [PERSON_NAME][STREET_ADDRESS]" at bounding box center [91, 279] width 108 height 32
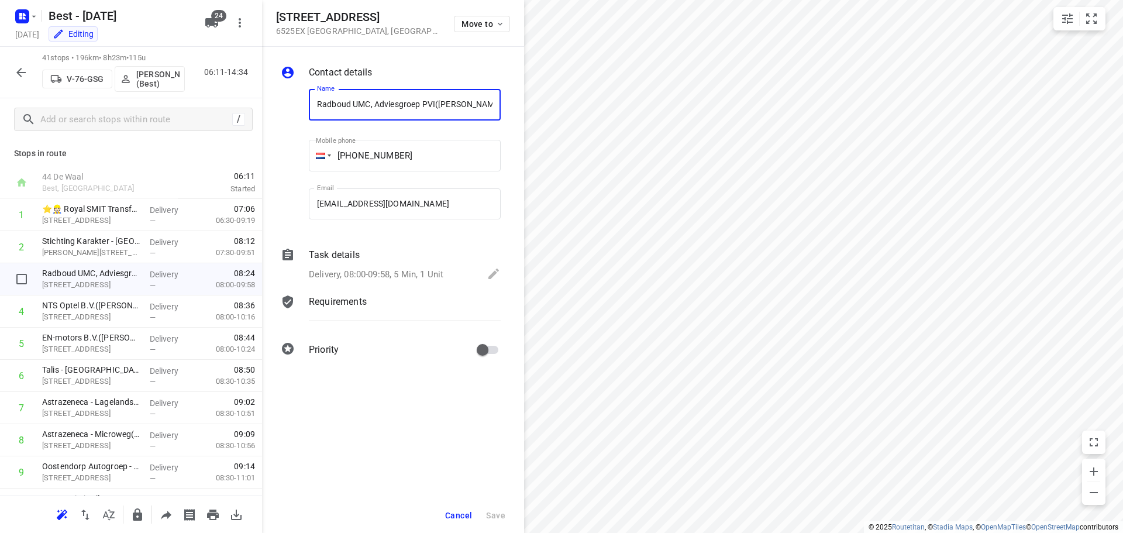
scroll to position [0, 18]
click at [374, 266] on div "Task details Delivery, 08:00-09:58, 5 Min, 1 Unit" at bounding box center [404, 266] width 196 height 40
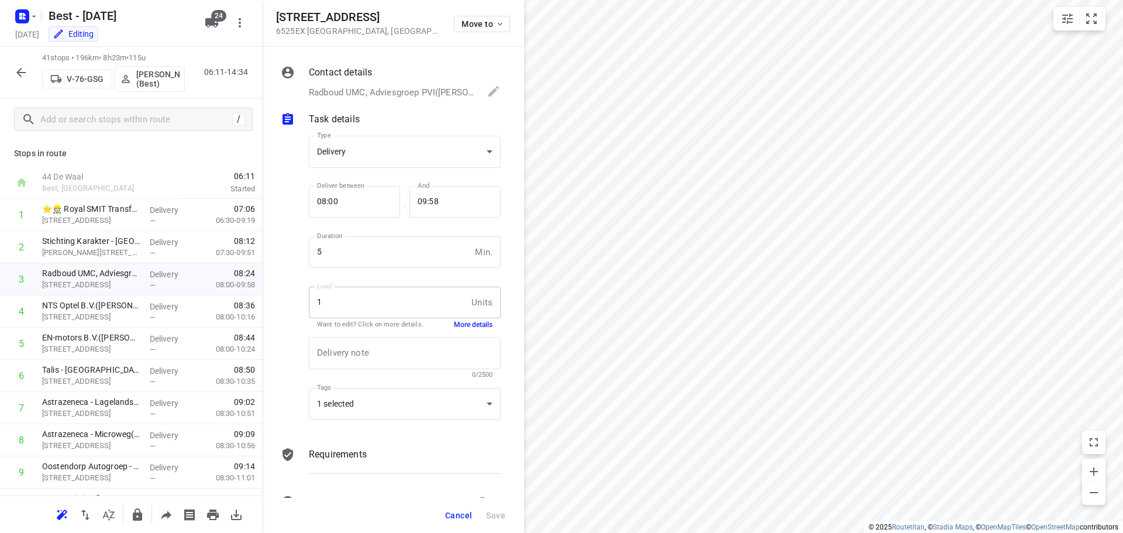
click at [467, 325] on button "More details" at bounding box center [473, 325] width 39 height 10
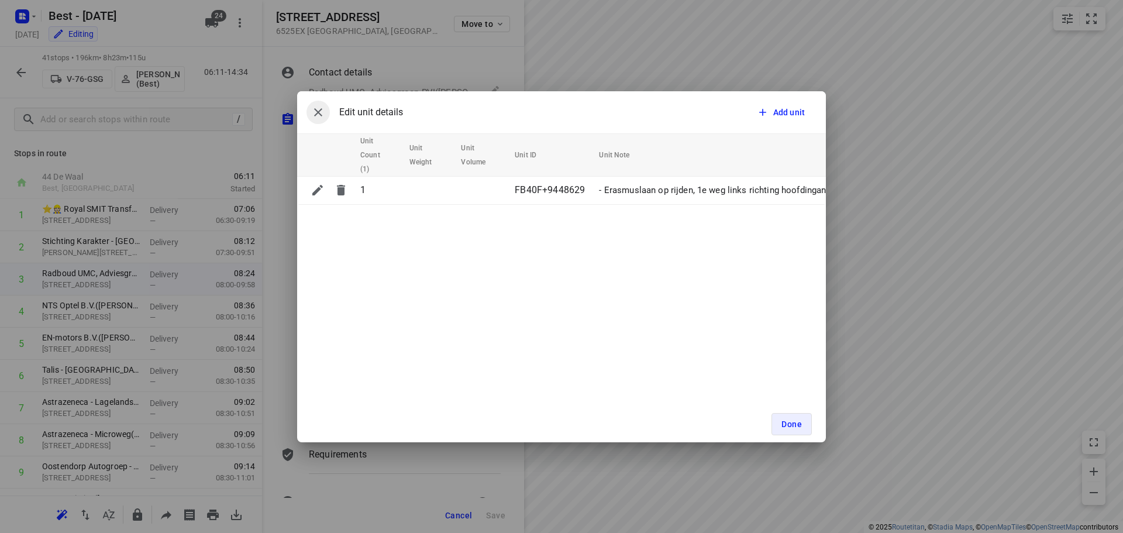
click at [314, 116] on icon "button" at bounding box center [318, 112] width 14 height 14
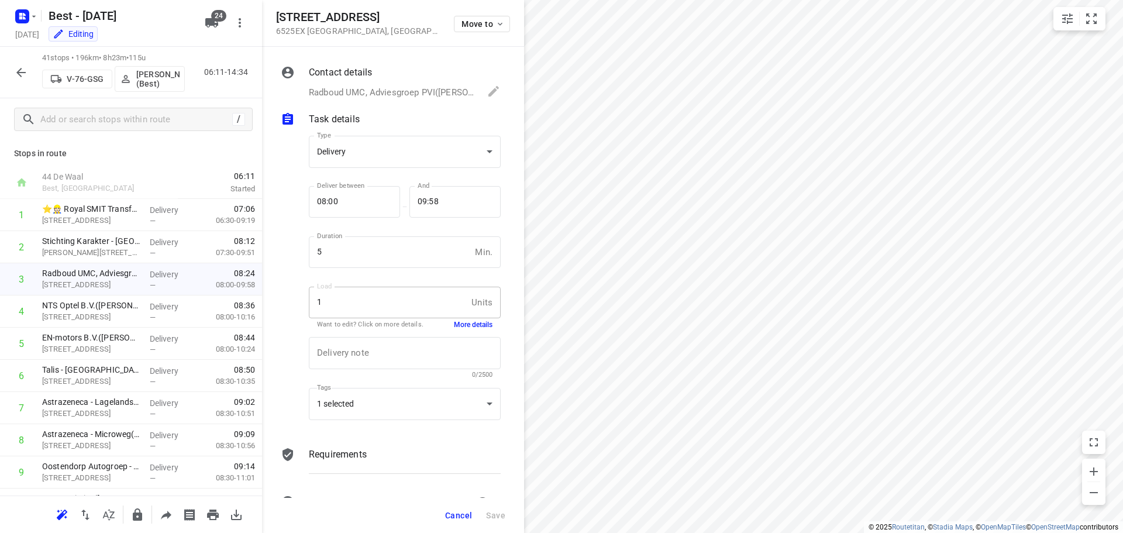
click at [454, 513] on span "Cancel" at bounding box center [458, 515] width 27 height 9
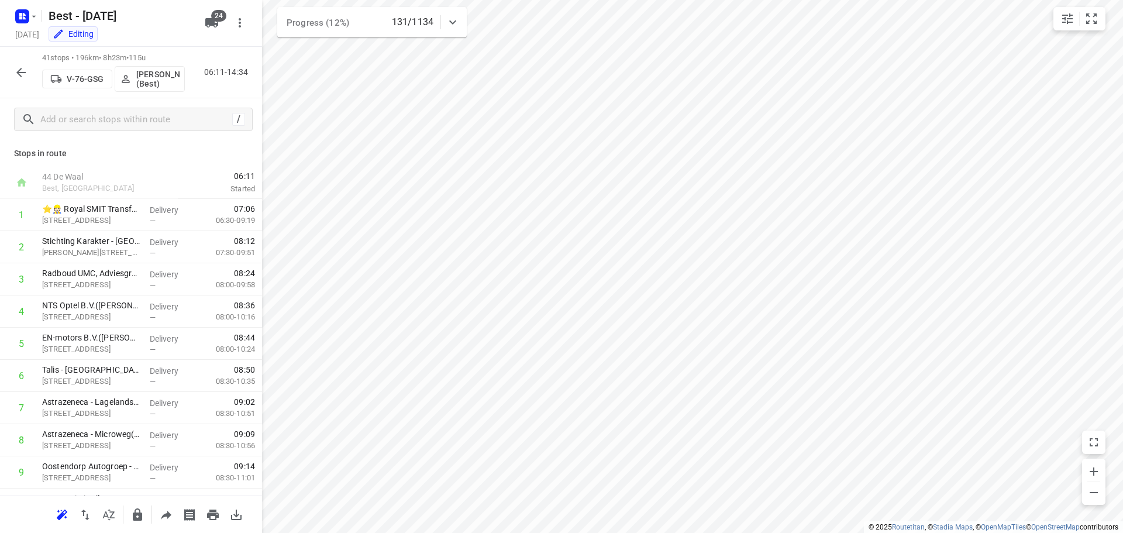
click at [23, 74] on icon "button" at bounding box center [21, 72] width 14 height 14
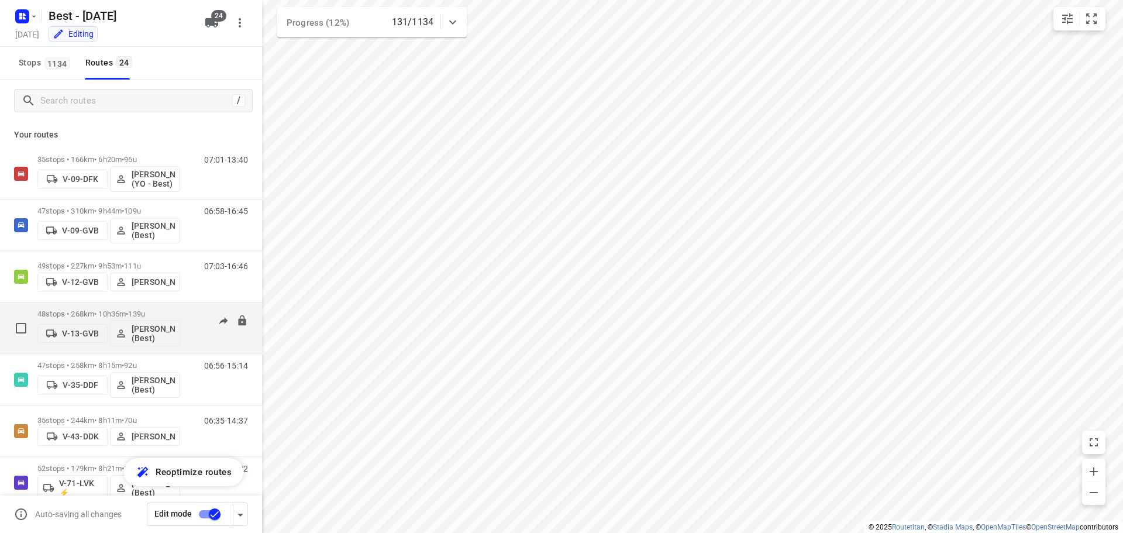
click at [95, 315] on p "48 stops • 268km • 10h36m • 139u" at bounding box center [108, 313] width 143 height 9
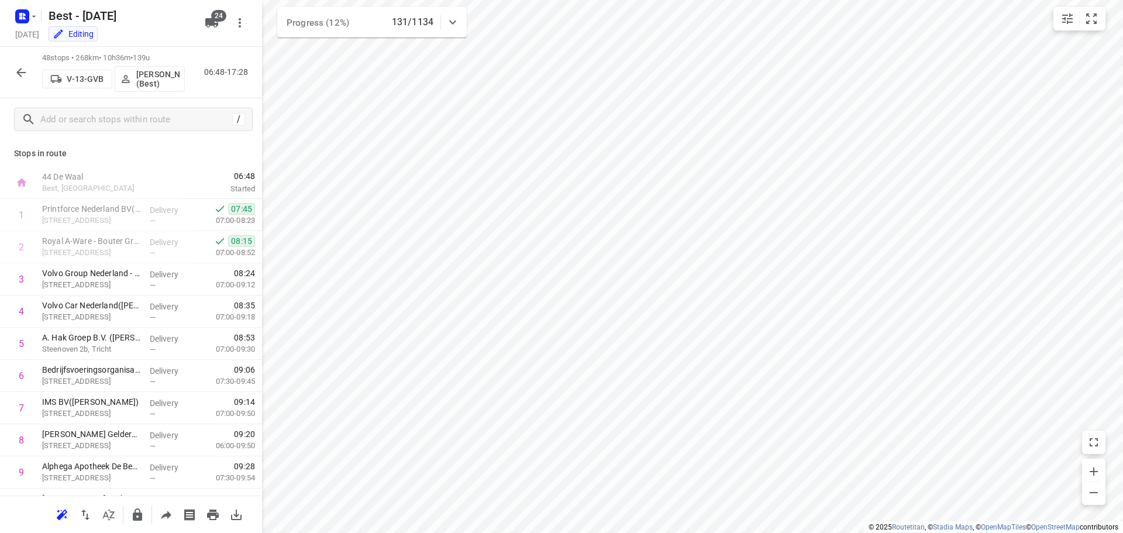
click at [12, 76] on button "button" at bounding box center [20, 72] width 23 height 23
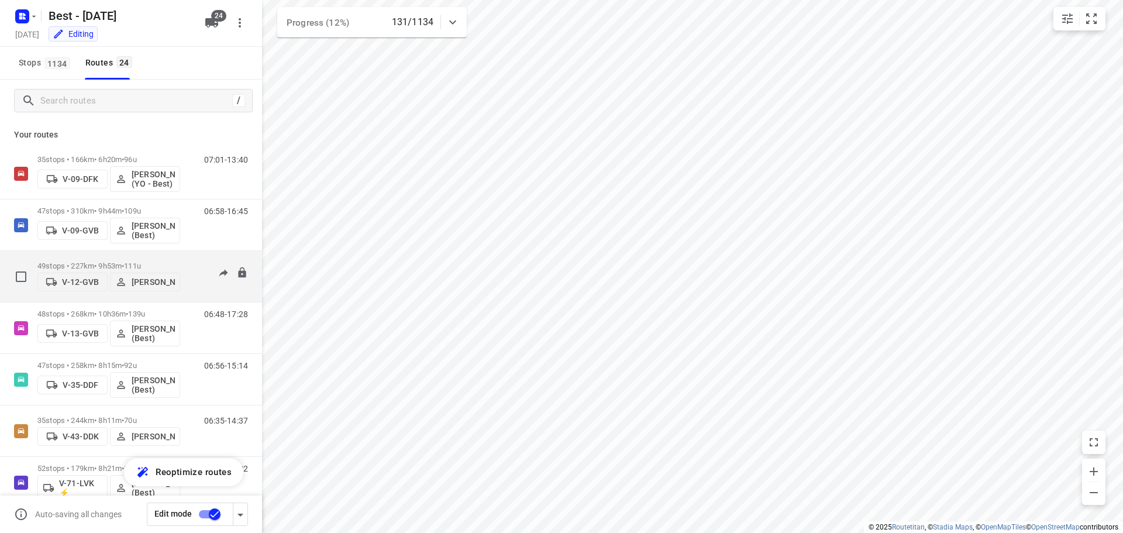
click at [105, 263] on p "49 stops • 227km • 9h53m • 111u" at bounding box center [108, 265] width 143 height 9
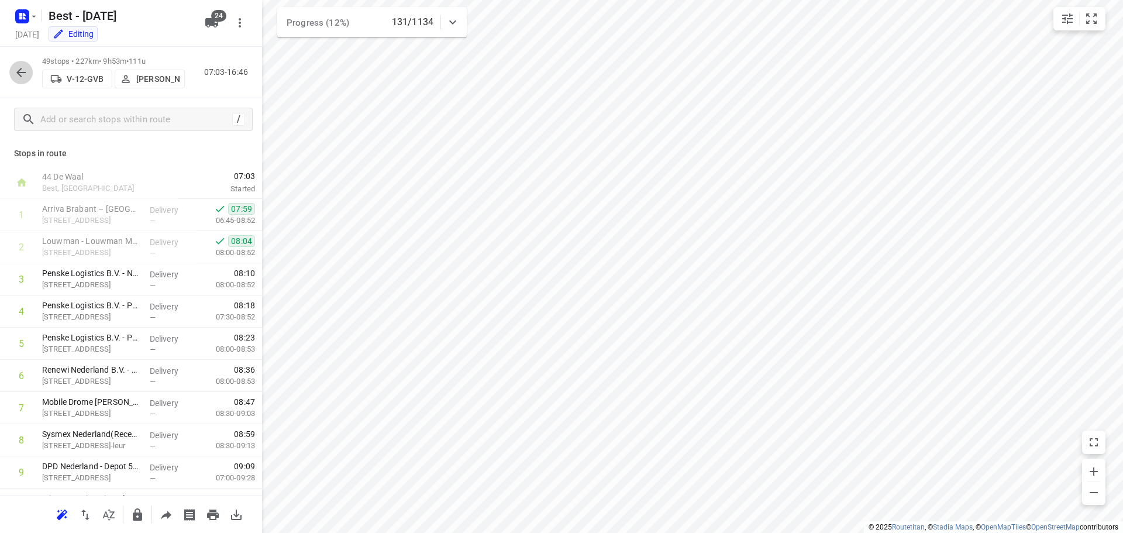
click at [20, 67] on icon "button" at bounding box center [21, 72] width 14 height 14
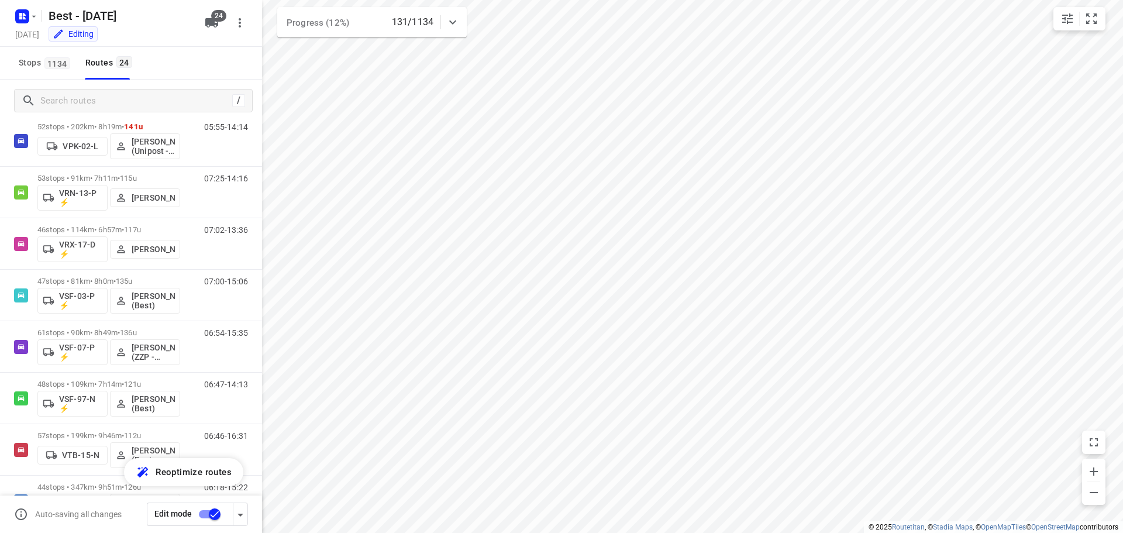
scroll to position [899, 0]
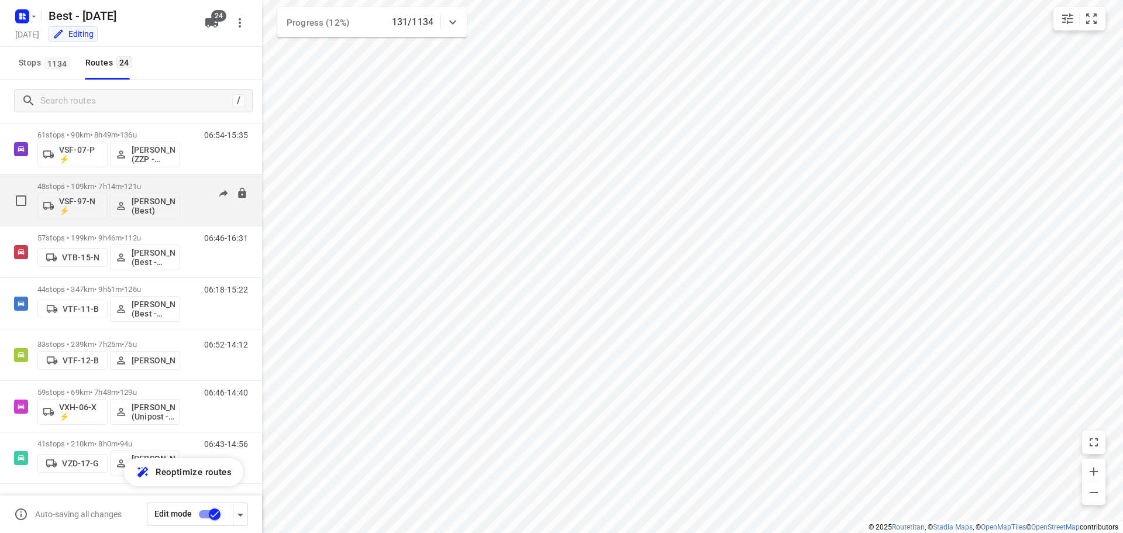
click at [106, 191] on div "VSF-97-N ⚡ [PERSON_NAME] (Best)" at bounding box center [108, 205] width 143 height 28
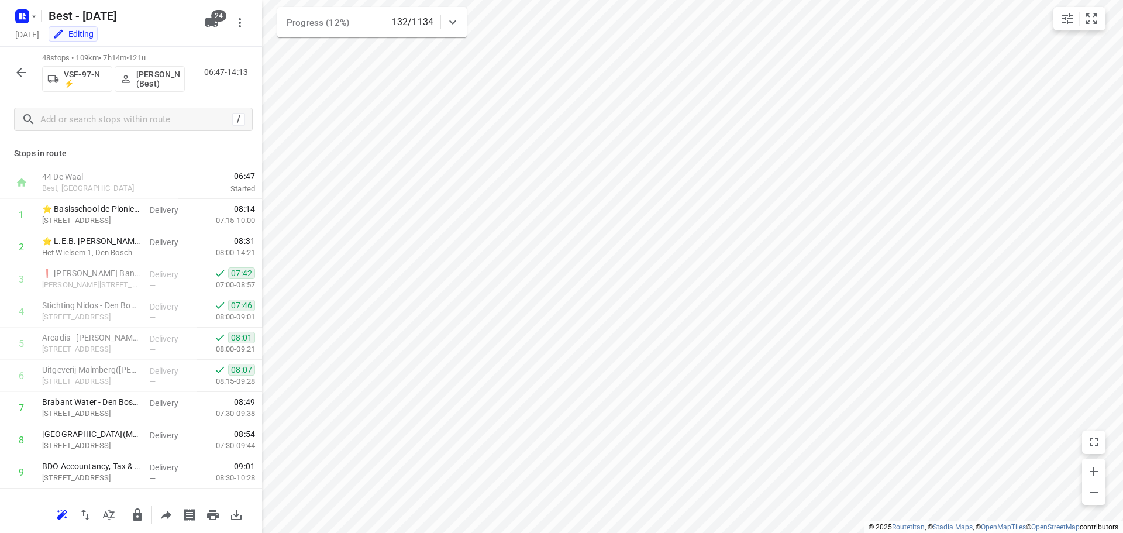
click at [21, 67] on icon "button" at bounding box center [21, 72] width 14 height 14
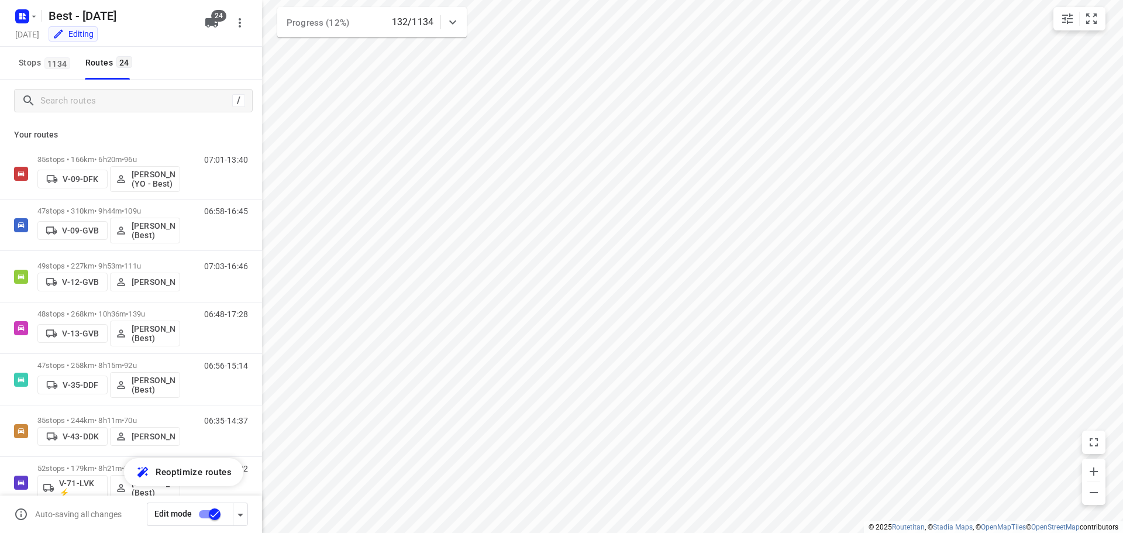
click at [107, 146] on div "Your routes 35 stops • 166km • 6h20m • 96u V-09-DFK [PERSON_NAME] (YO - Best) 0…" at bounding box center [131, 344] width 262 height 444
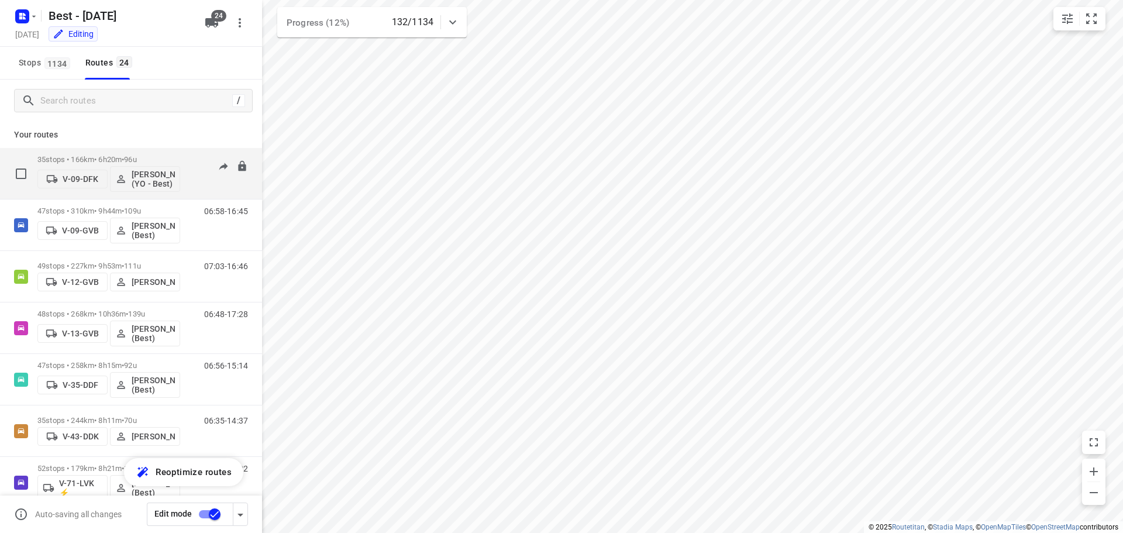
click at [102, 163] on p "35 stops • 166km • 6h20m • 96u" at bounding box center [108, 159] width 143 height 9
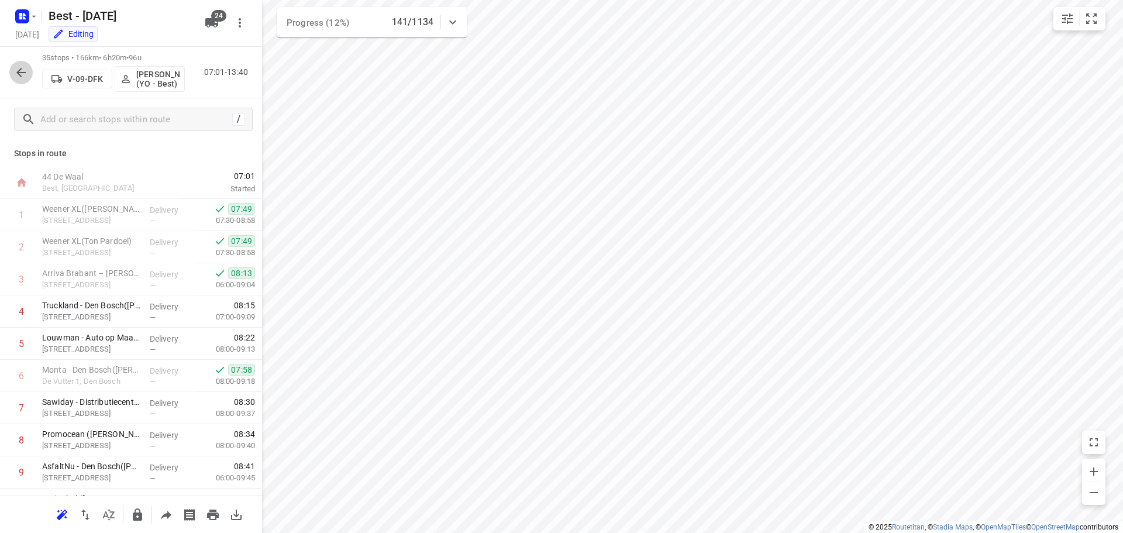
click at [14, 69] on icon "button" at bounding box center [21, 72] width 14 height 14
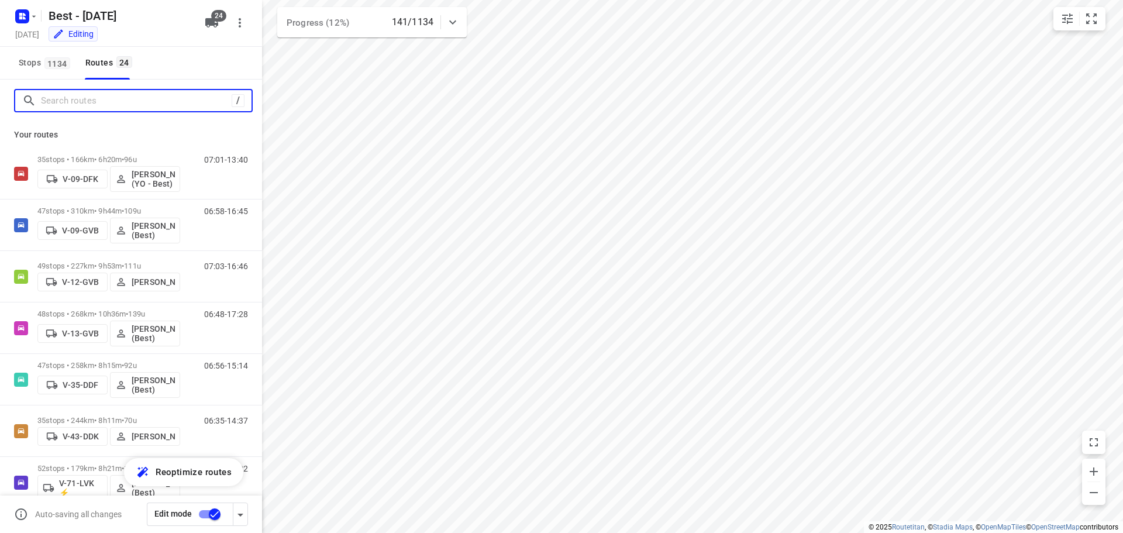
click at [67, 103] on input "Search routes" at bounding box center [136, 101] width 191 height 18
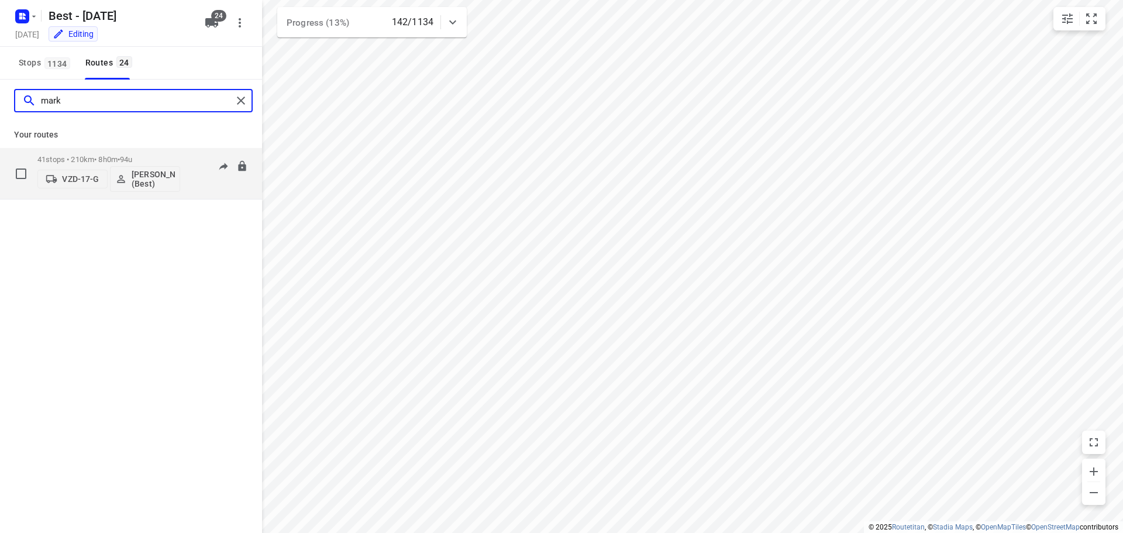
type input "mark"
click at [58, 165] on div "VZD-17-[PERSON_NAME] (Best)" at bounding box center [108, 178] width 143 height 28
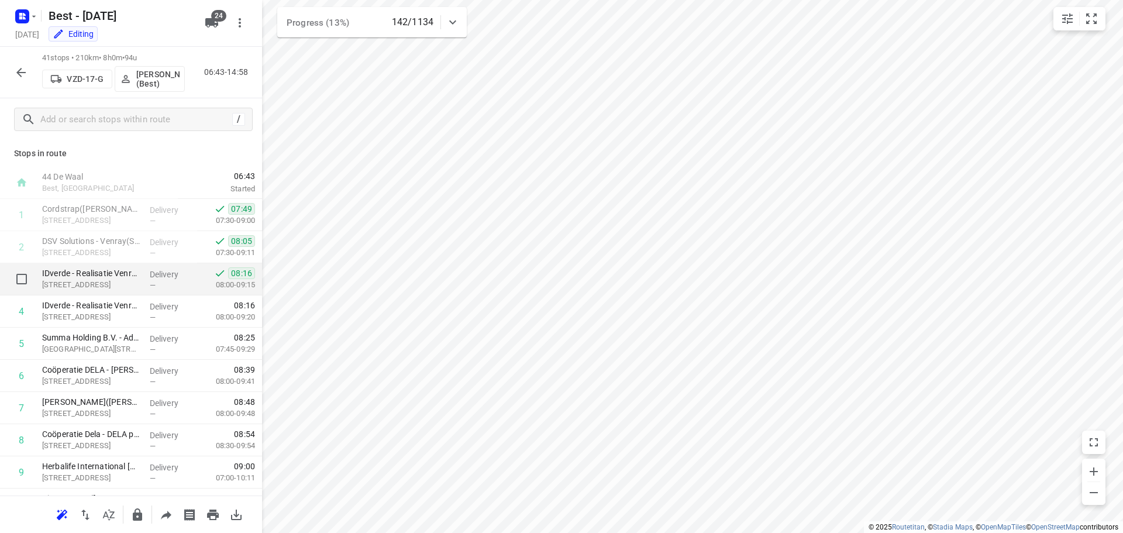
click at [109, 288] on p "[STREET_ADDRESS]" at bounding box center [91, 285] width 98 height 12
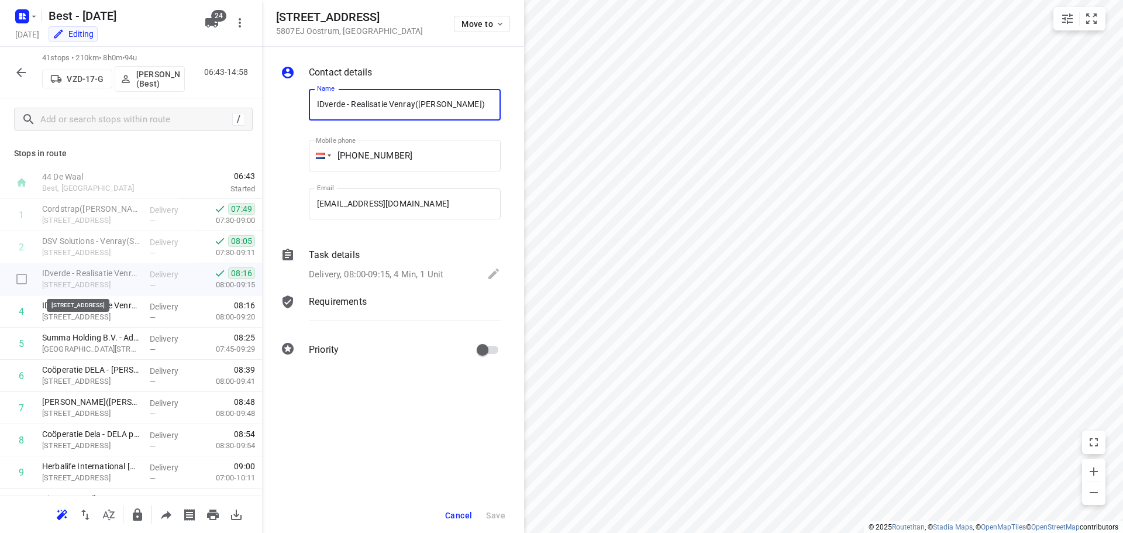
scroll to position [0, 6]
click at [391, 289] on div "Contact details Name IDverde - Realisatie Venray([PERSON_NAME]) Name Mobile pho…" at bounding box center [393, 213] width 262 height 333
click at [418, 280] on p "Delivery, 08:00-09:15, 4 Min, 1 Unit" at bounding box center [376, 274] width 135 height 13
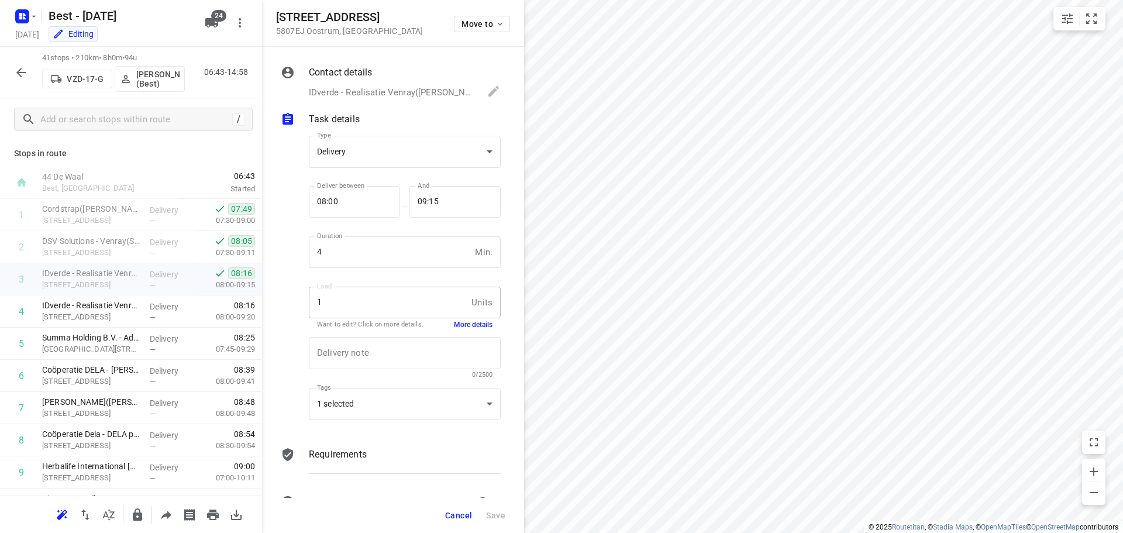
click at [463, 329] on div "Type Delivery delivery Type Deliver between 08:00 Deliver between — And 09:15 A…" at bounding box center [404, 279] width 196 height 307
click at [465, 325] on button "More details" at bounding box center [473, 325] width 39 height 10
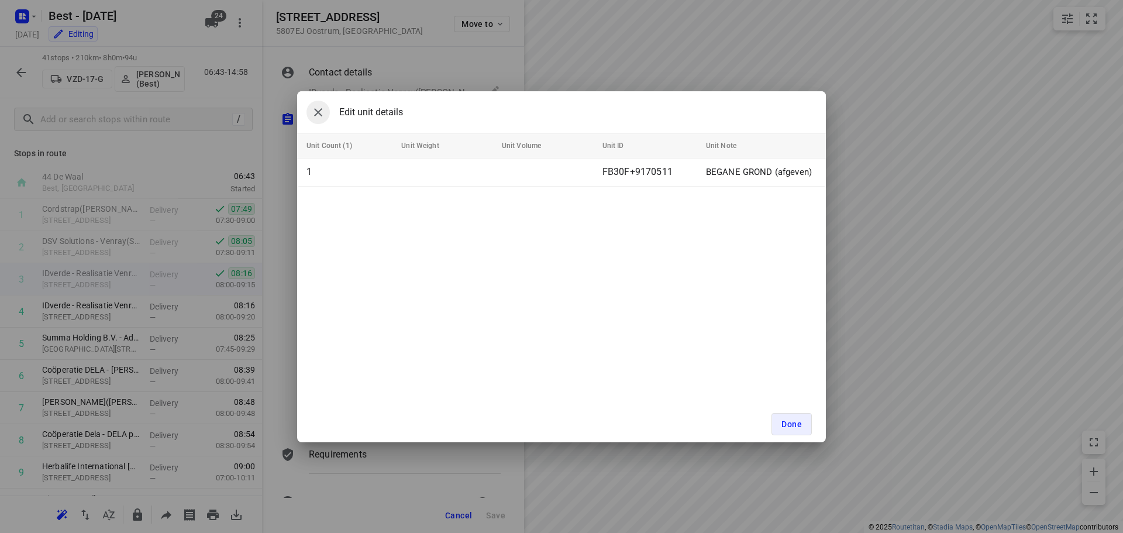
click at [312, 121] on button "button" at bounding box center [317, 112] width 23 height 23
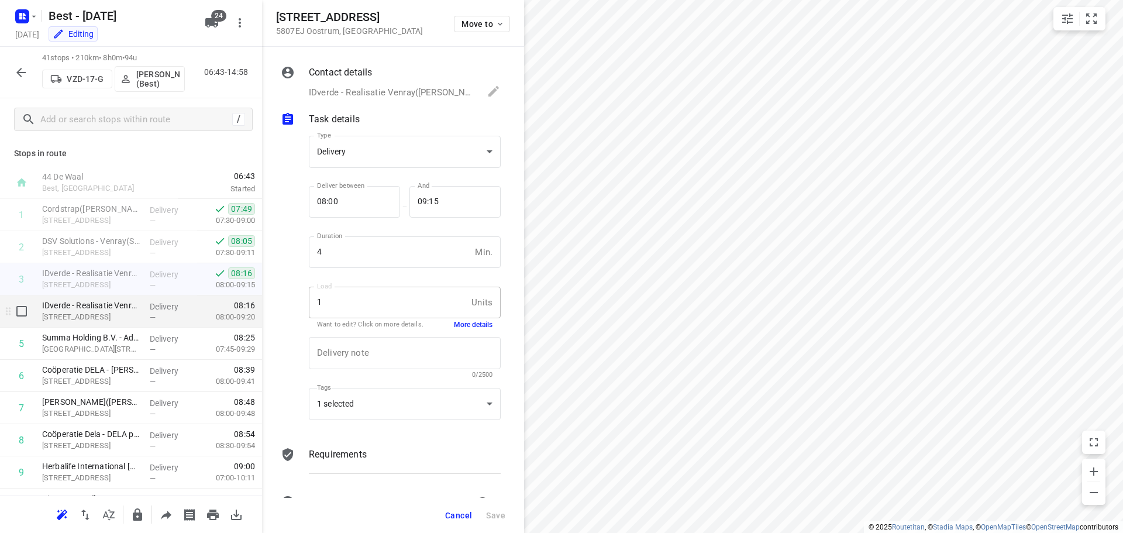
click at [139, 314] on div "IDverde - Realisatie Venray([PERSON_NAME]) Witte [STREET_ADDRESS]" at bounding box center [91, 311] width 108 height 32
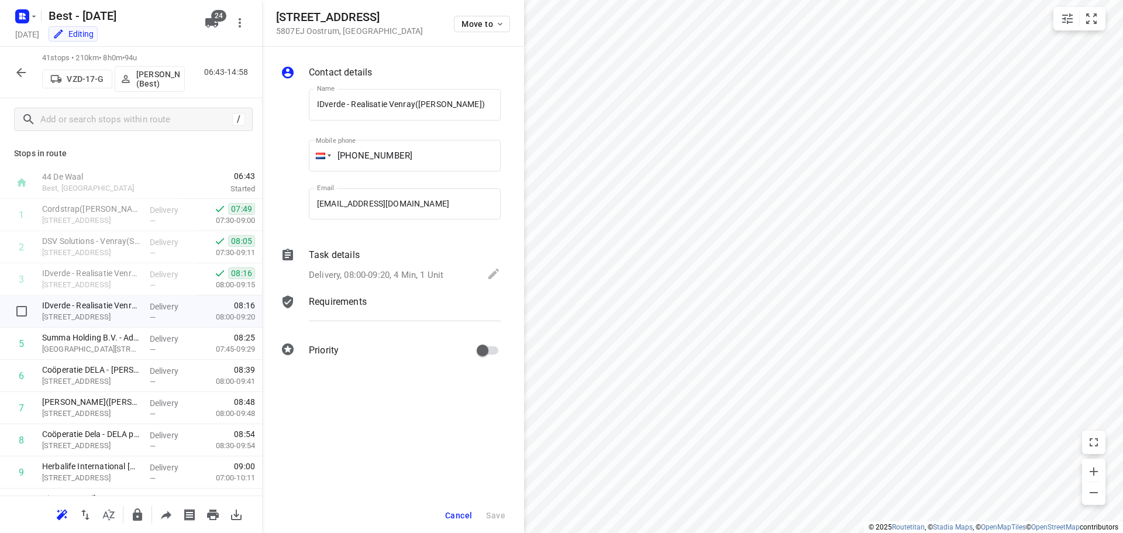
scroll to position [0, 6]
click at [425, 269] on p "Delivery, 08:00-09:20, 4 Min, 1 Unit" at bounding box center [376, 274] width 135 height 13
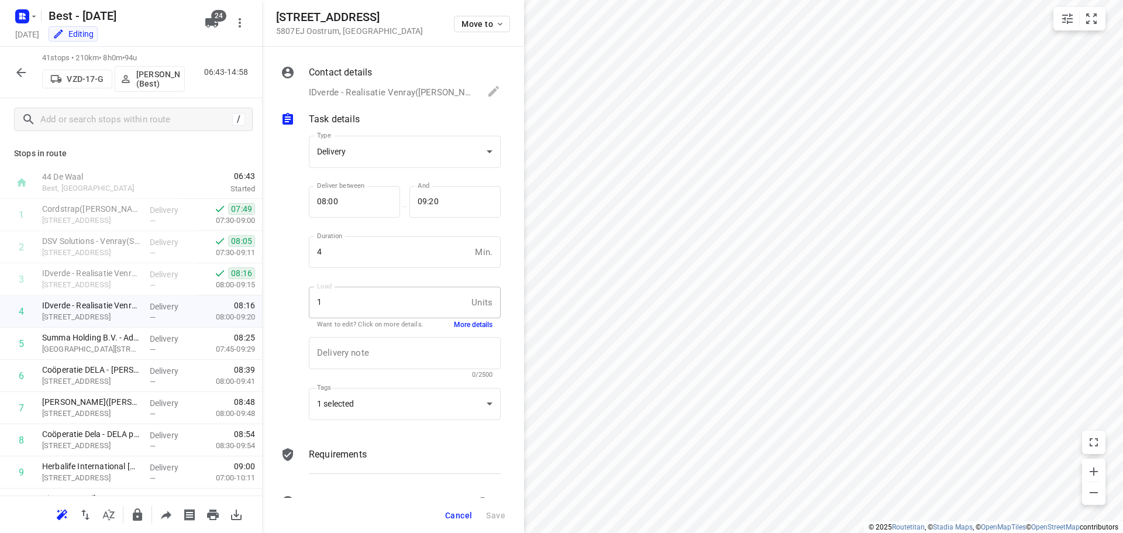
click at [462, 323] on button "More details" at bounding box center [473, 325] width 39 height 10
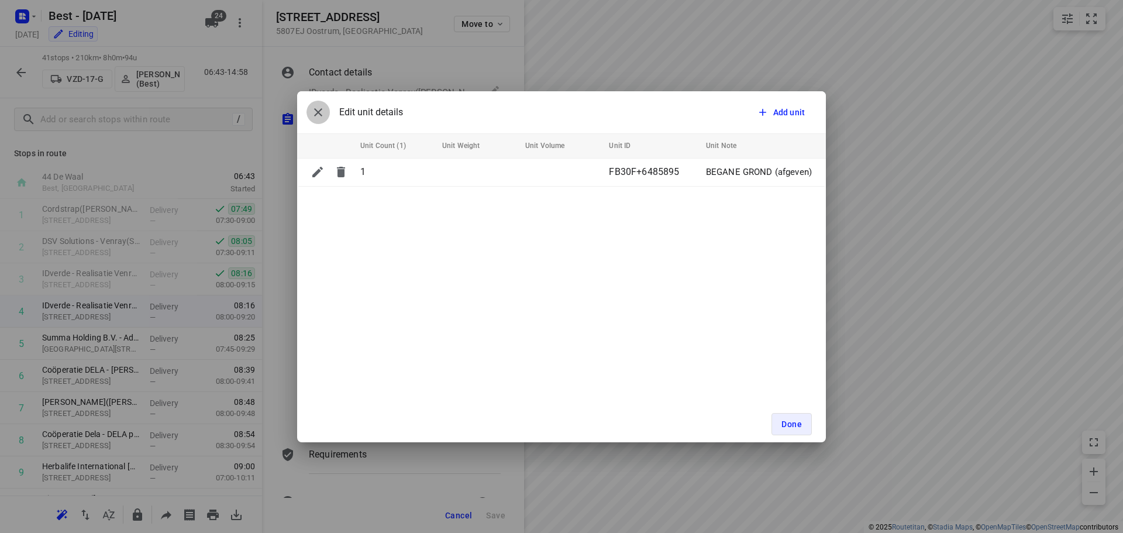
click at [321, 108] on icon "button" at bounding box center [318, 112] width 14 height 14
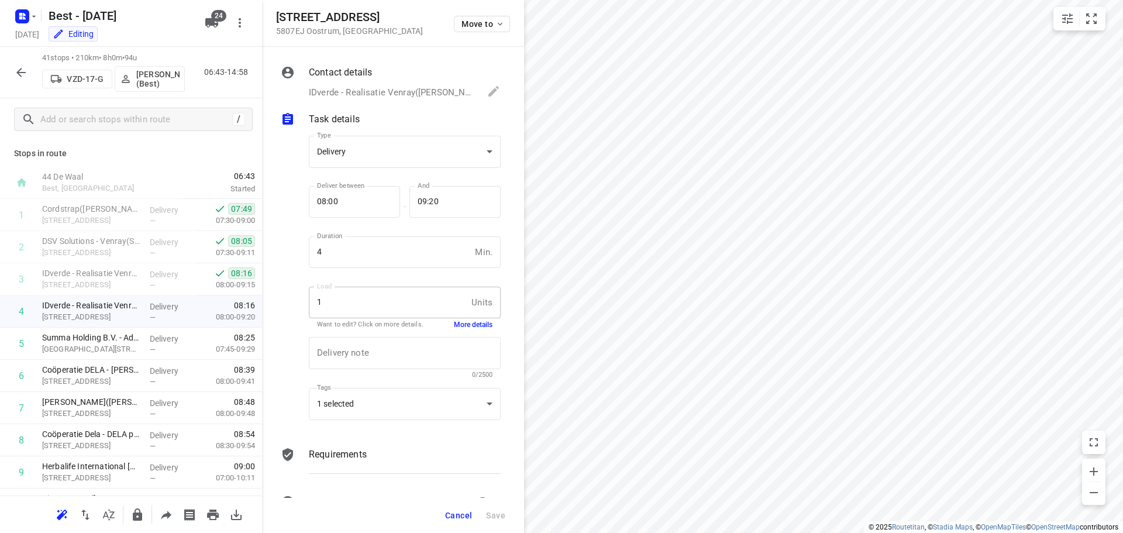
click at [476, 322] on button "More details" at bounding box center [473, 325] width 39 height 10
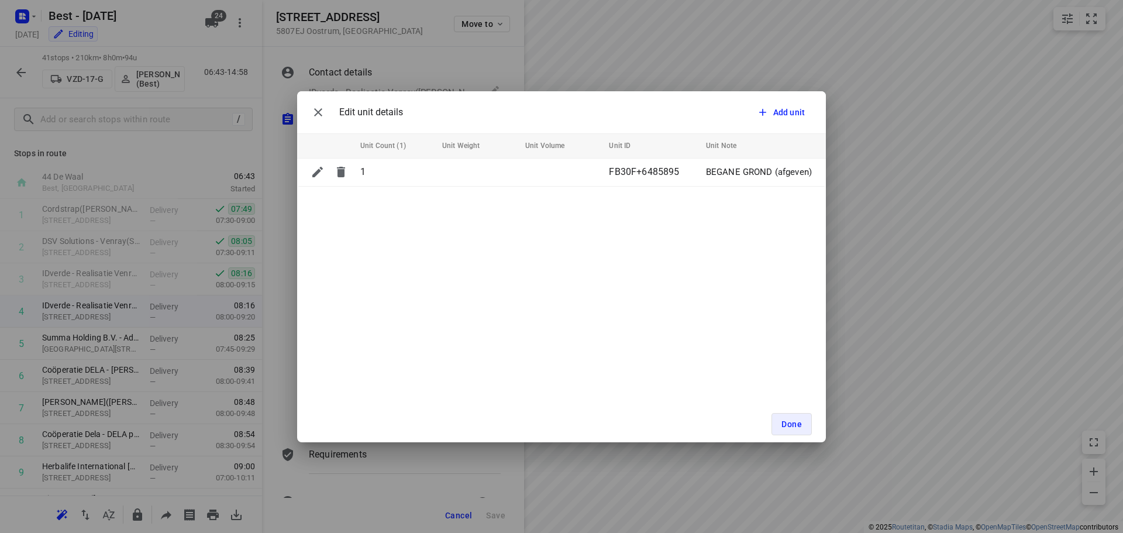
click at [304, 112] on div "Edit unit details Add unit" at bounding box center [561, 112] width 529 height 42
click at [309, 112] on button "button" at bounding box center [317, 112] width 23 height 23
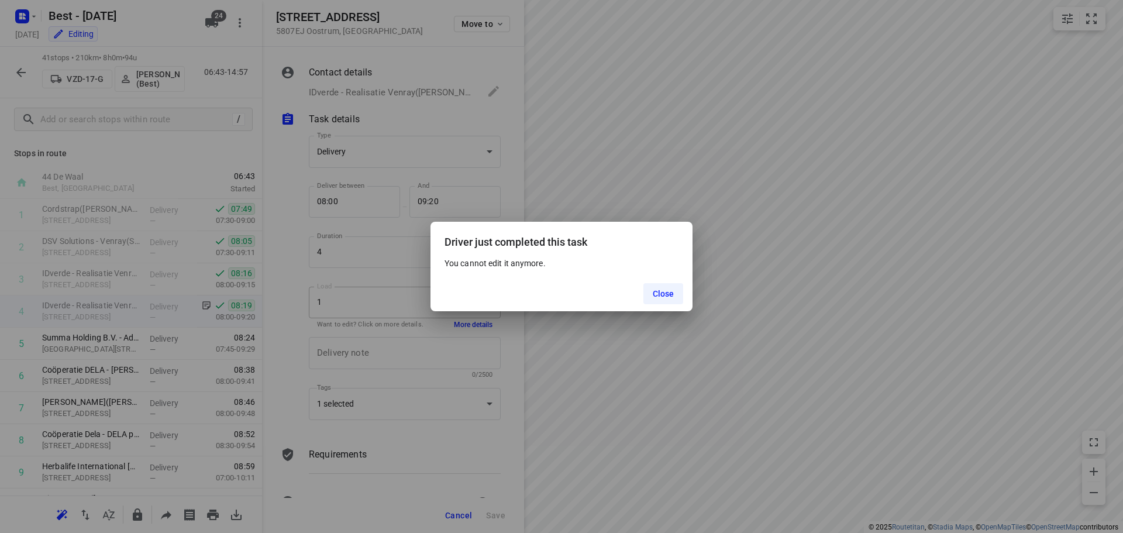
click at [646, 279] on div "Close" at bounding box center [561, 293] width 262 height 35
click at [620, 292] on div "Close" at bounding box center [561, 293] width 262 height 35
click at [661, 291] on span "Close" at bounding box center [664, 293] width 22 height 9
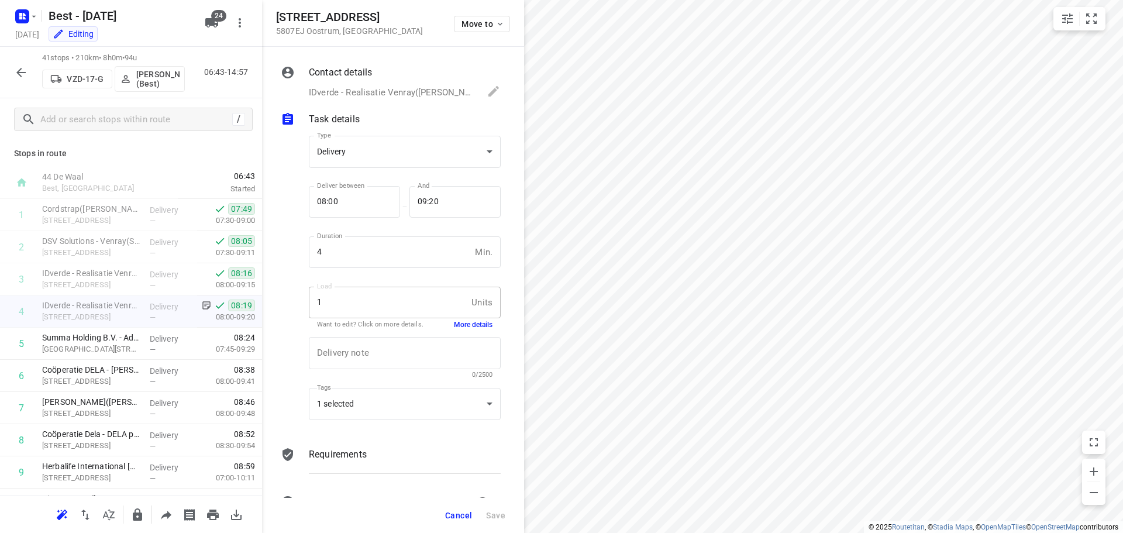
click at [447, 511] on span "Cancel" at bounding box center [458, 515] width 27 height 9
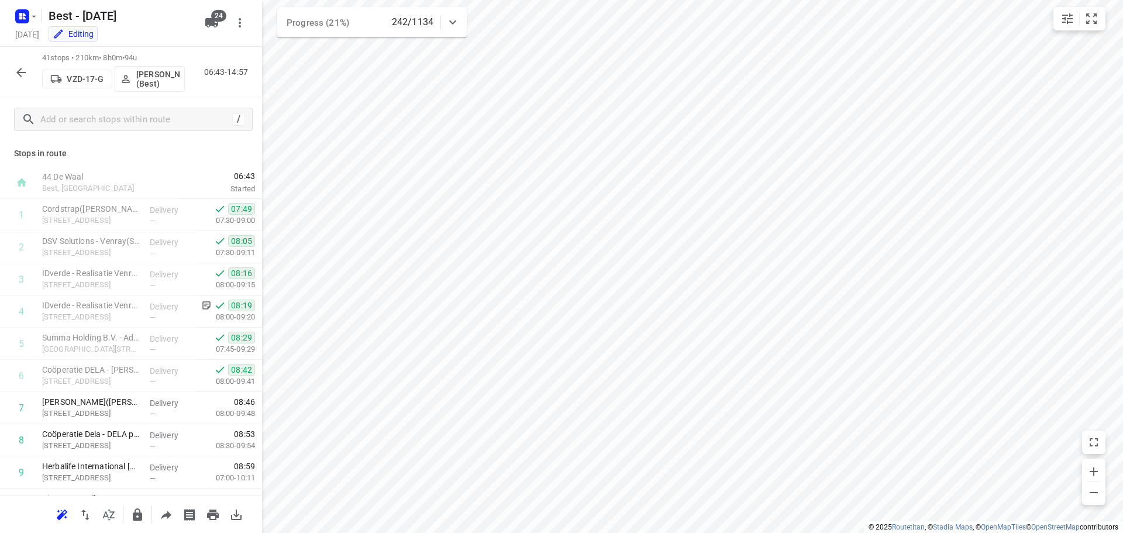
click at [11, 66] on div at bounding box center [20, 72] width 23 height 23
click at [14, 66] on icon "button" at bounding box center [21, 72] width 14 height 14
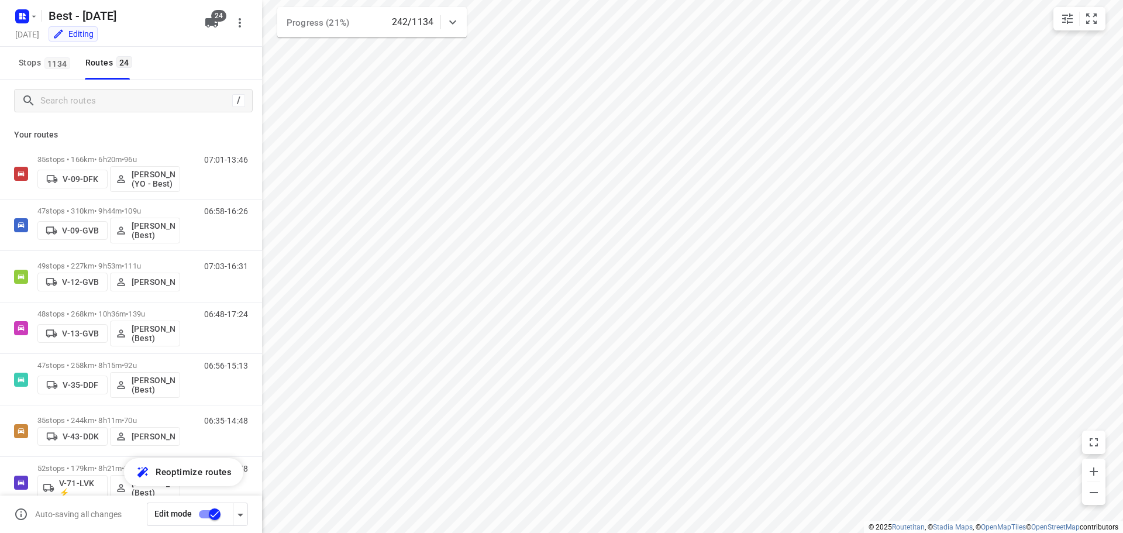
click at [85, 85] on div "/" at bounding box center [131, 101] width 262 height 42
click at [86, 93] on input "Search routes" at bounding box center [146, 101] width 211 height 18
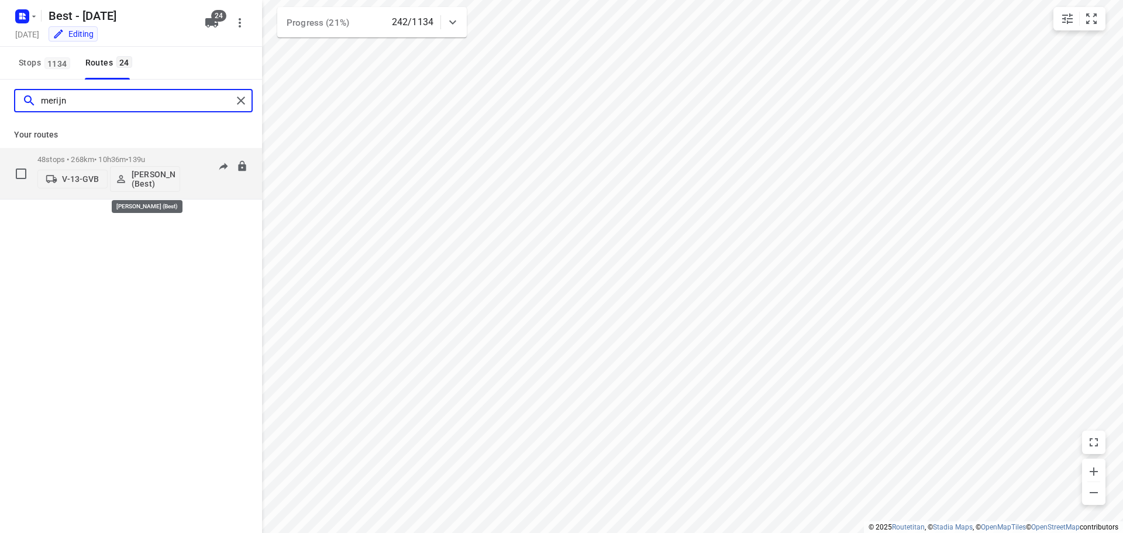
type input "merijn"
click at [117, 154] on div "48 stops • 268km • 10h36m • 139u V-13-GVB [PERSON_NAME] (Best)" at bounding box center [108, 173] width 143 height 49
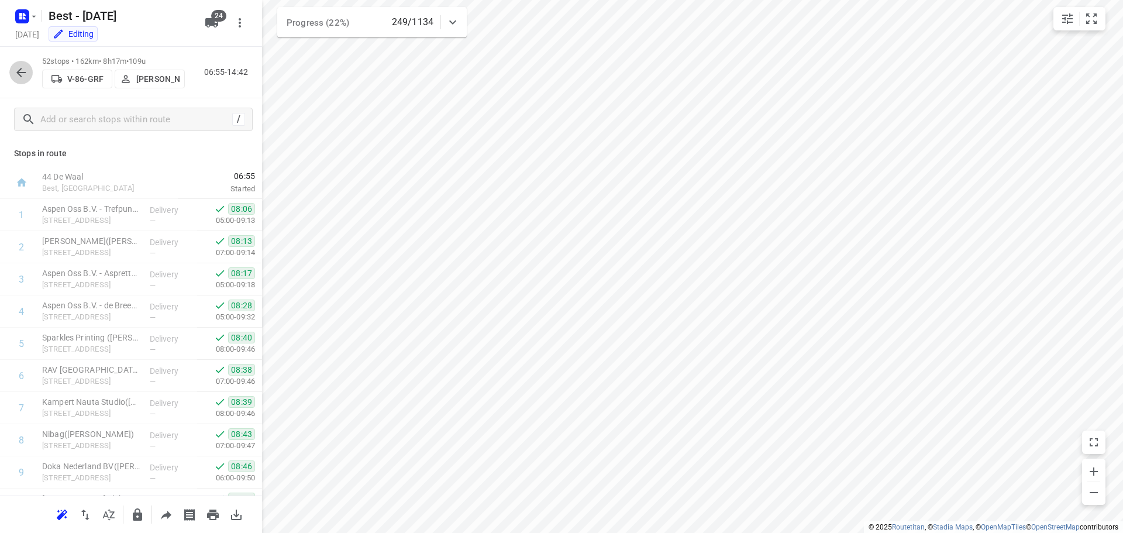
click at [20, 78] on icon "button" at bounding box center [21, 72] width 14 height 14
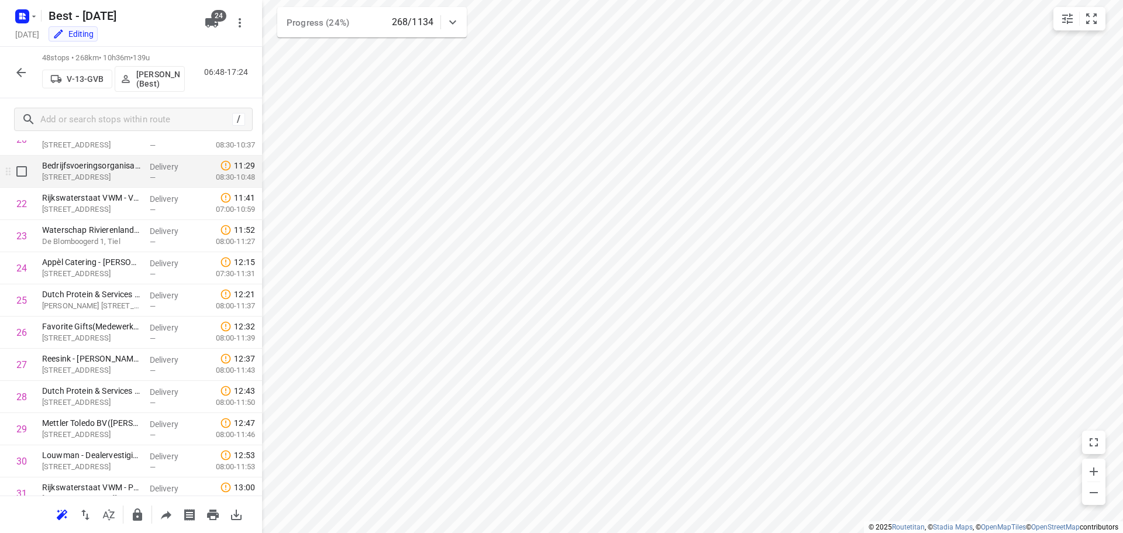
scroll to position [744, 0]
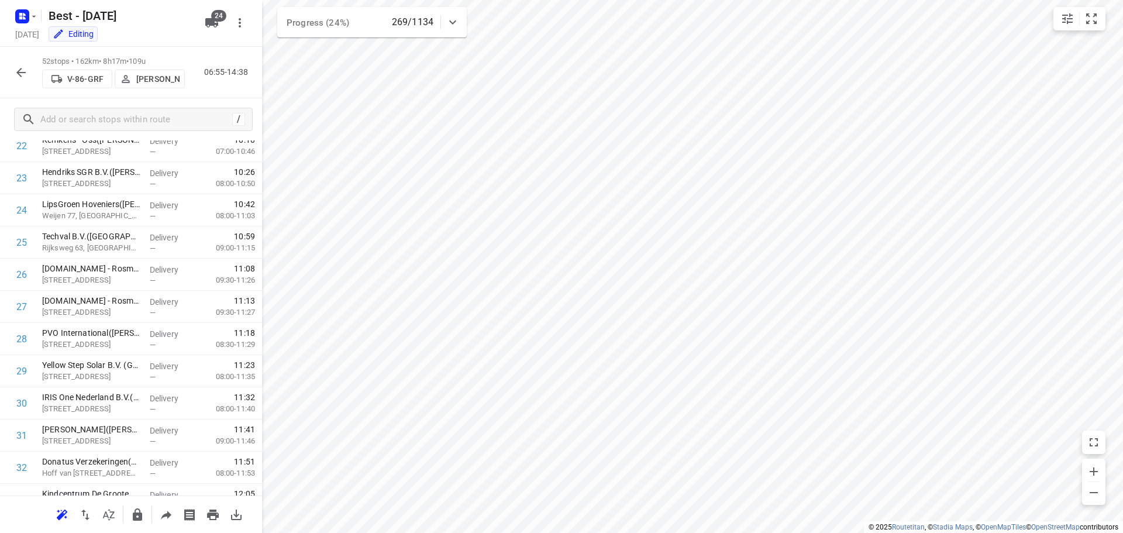
click at [6, 73] on div "52 stops • 162km • 8h17m • 109u V-86-GRF [PERSON_NAME] 06:55-14:38" at bounding box center [131, 72] width 262 height 51
click at [14, 70] on icon "button" at bounding box center [21, 72] width 14 height 14
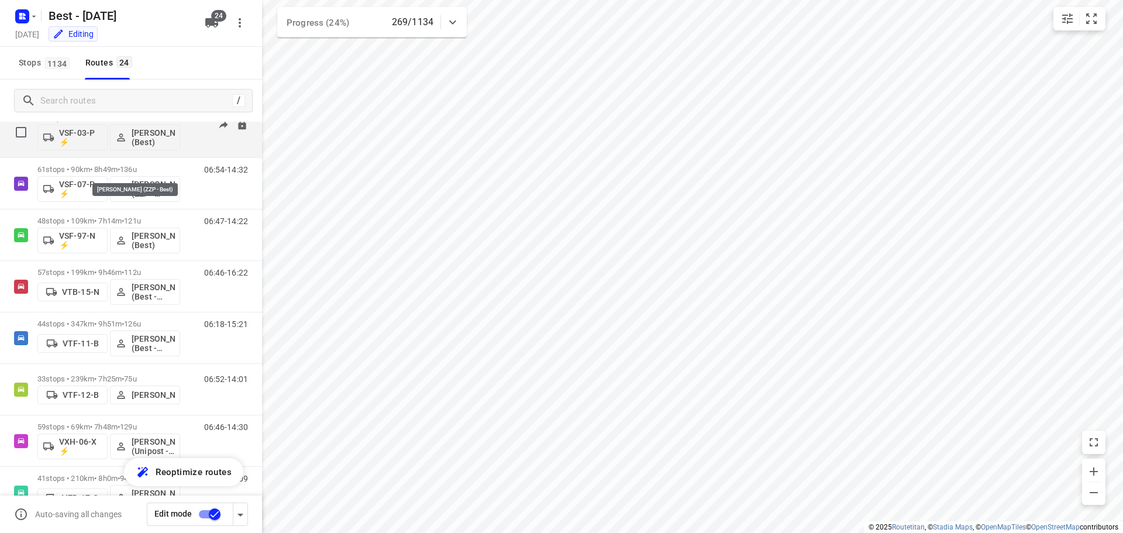
scroll to position [899, 0]
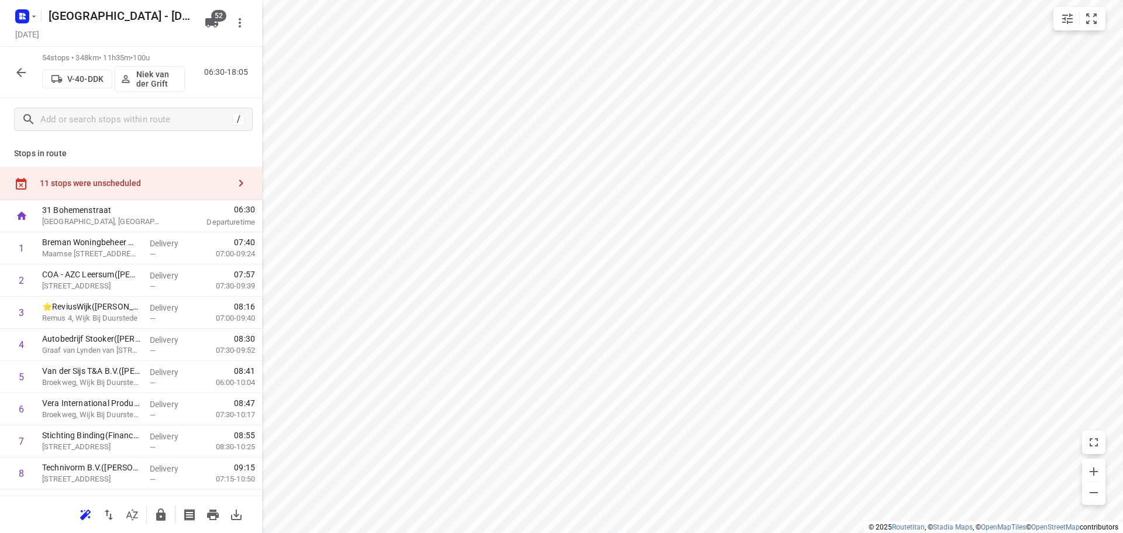
scroll to position [351, 0]
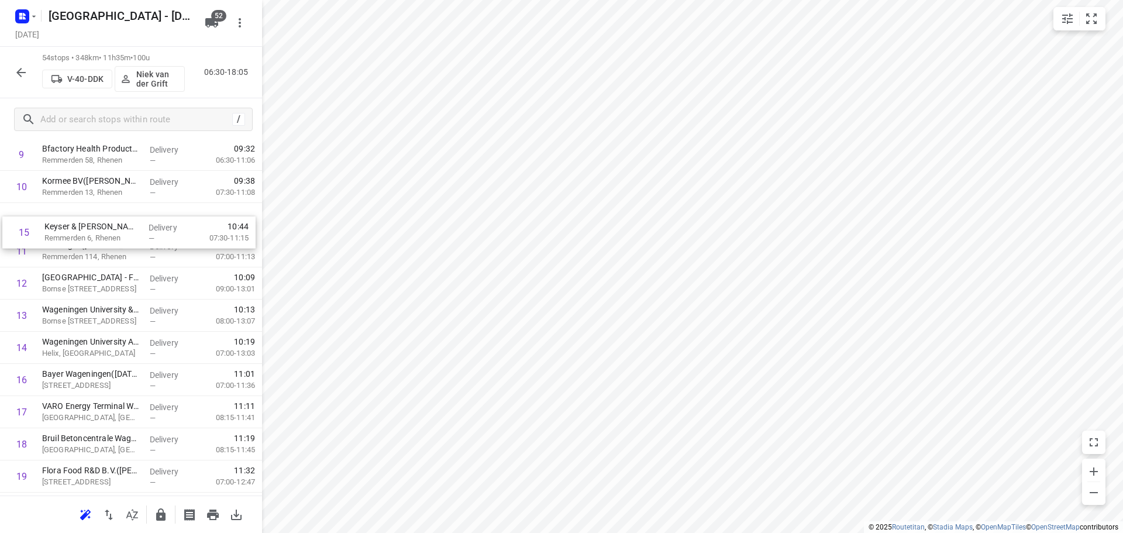
drag, startPoint x: 168, startPoint y: 352, endPoint x: 170, endPoint y: 234, distance: 118.1
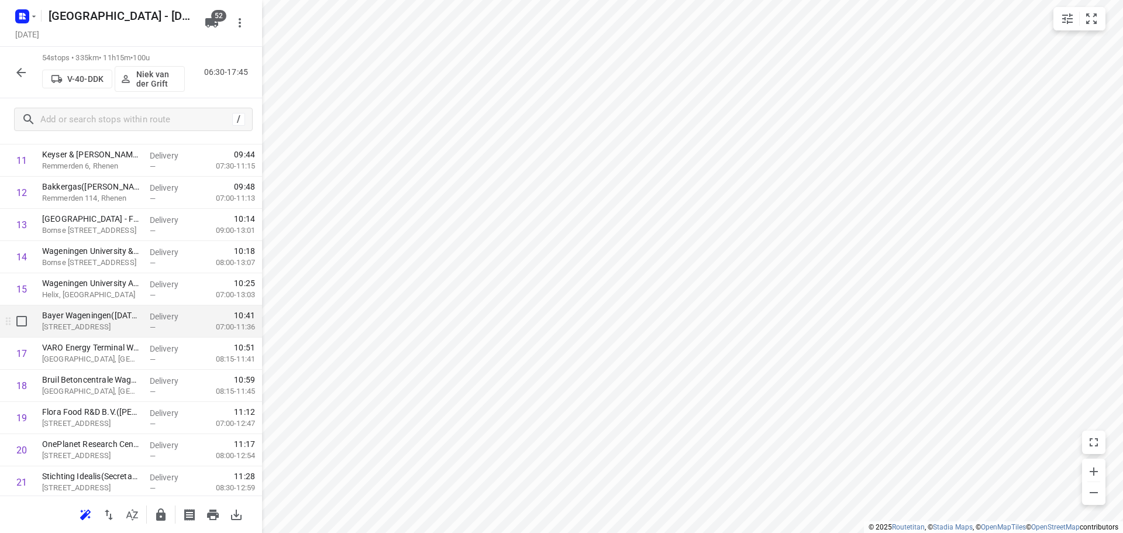
scroll to position [526, 0]
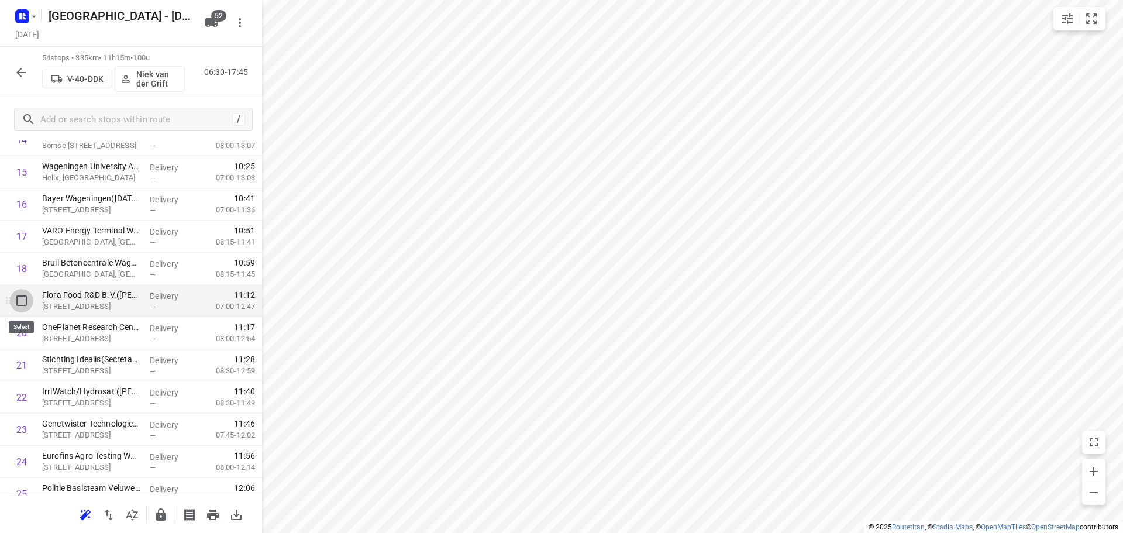
click at [16, 305] on input "checkbox" at bounding box center [21, 300] width 23 height 23
checkbox input "true"
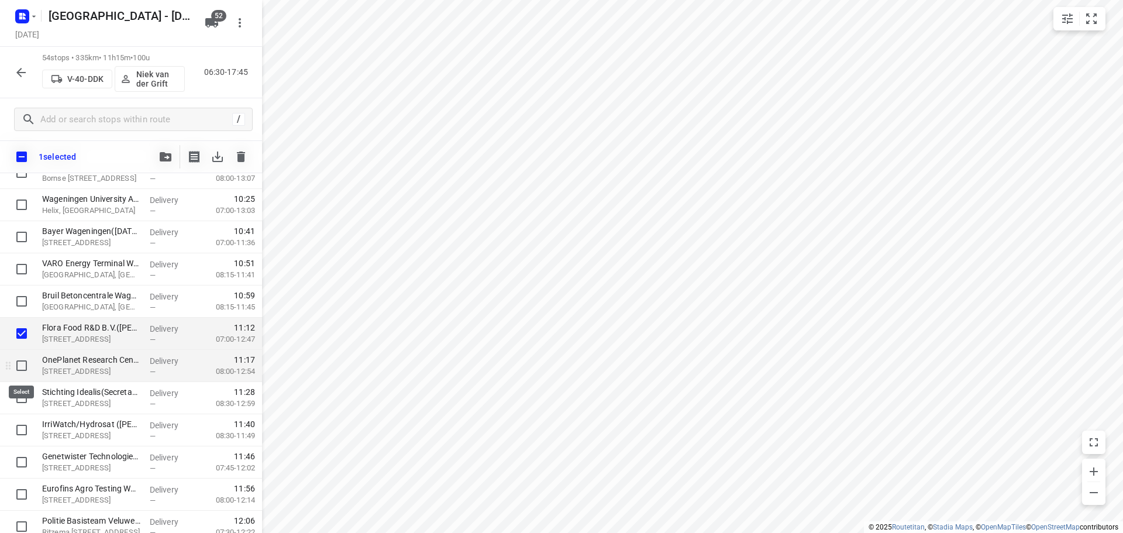
click at [25, 370] on input "checkbox" at bounding box center [21, 365] width 23 height 23
checkbox input "true"
click at [23, 398] on input "checkbox" at bounding box center [21, 397] width 23 height 23
checkbox input "true"
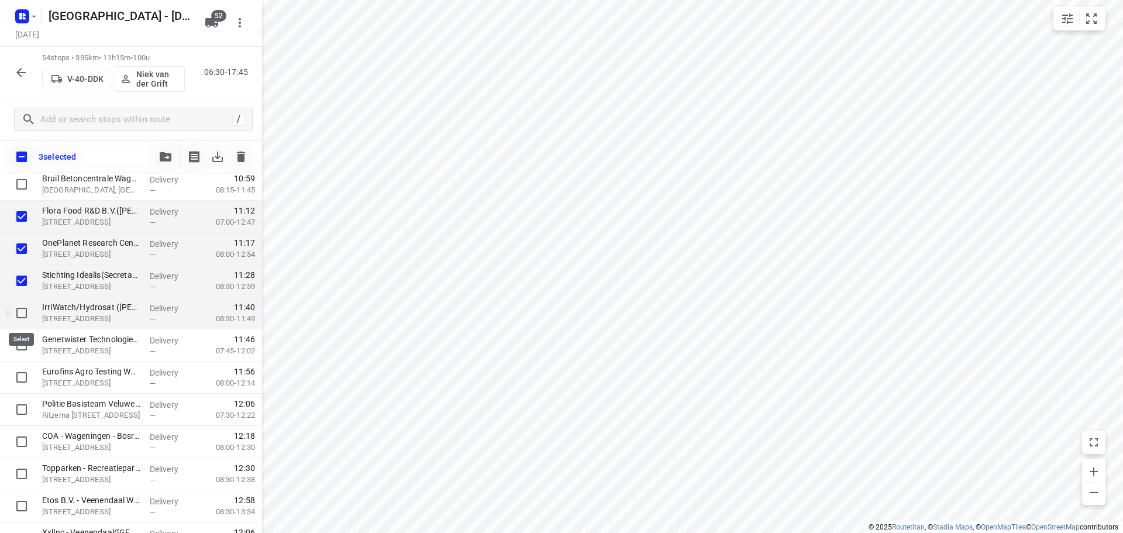
click at [25, 315] on input "checkbox" at bounding box center [21, 312] width 23 height 23
checkbox input "true"
click at [23, 346] on input "checkbox" at bounding box center [21, 344] width 23 height 23
checkbox input "true"
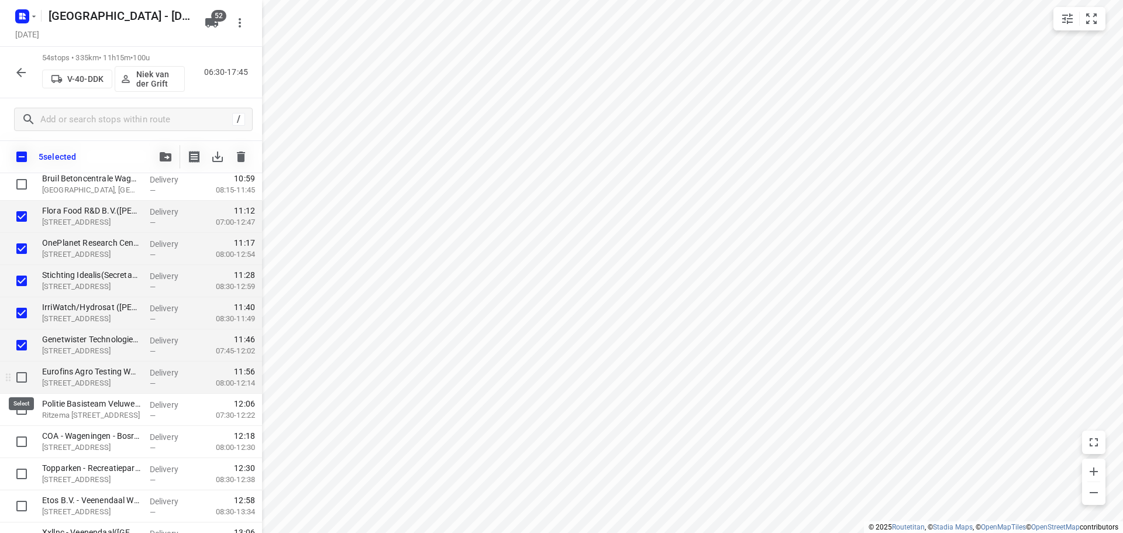
click at [23, 368] on input "checkbox" at bounding box center [21, 377] width 23 height 23
checkbox input "true"
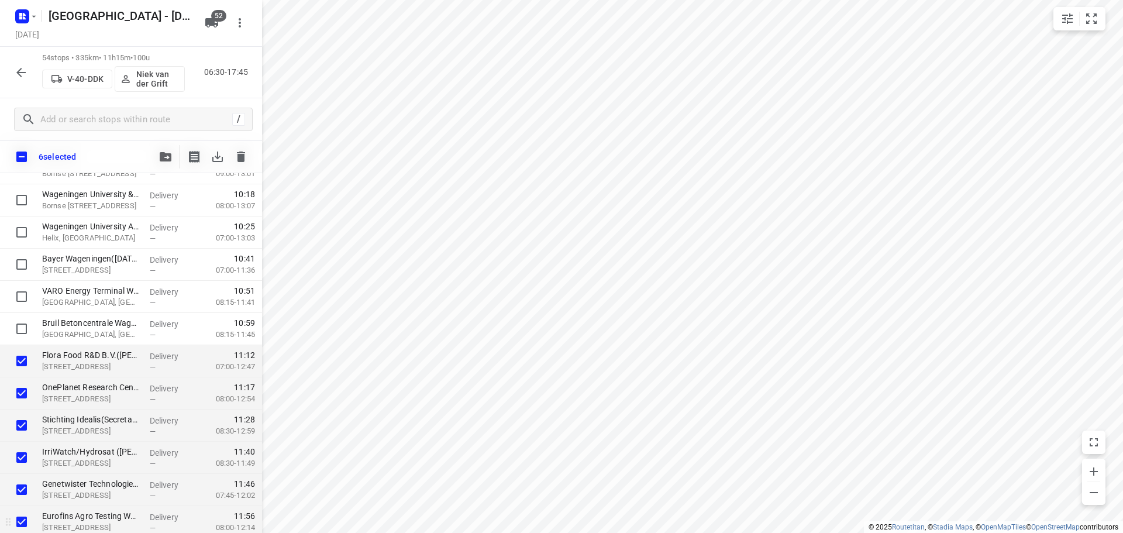
scroll to position [468, 0]
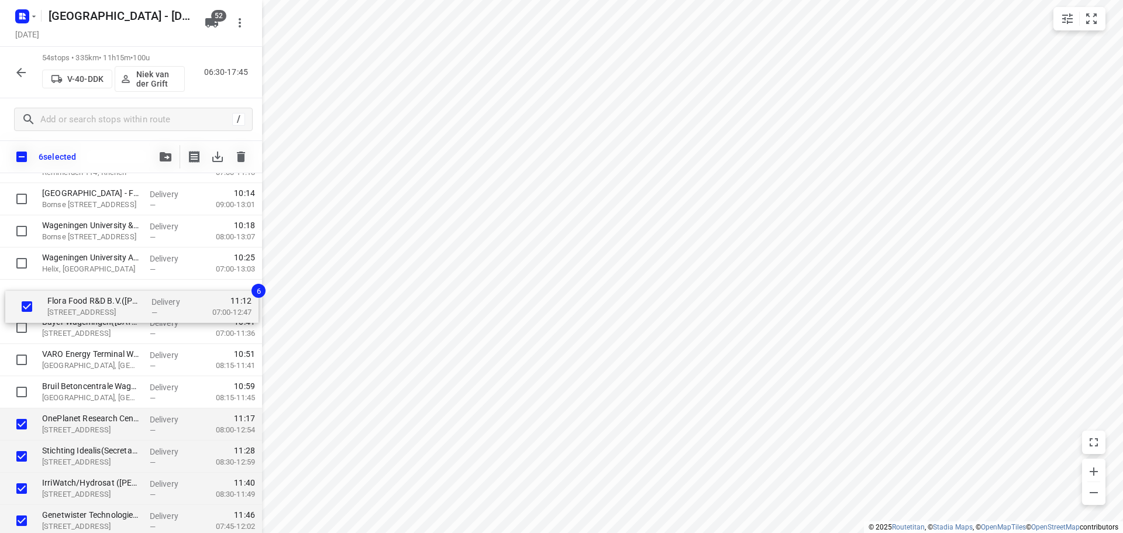
drag, startPoint x: 55, startPoint y: 393, endPoint x: 60, endPoint y: 304, distance: 89.0
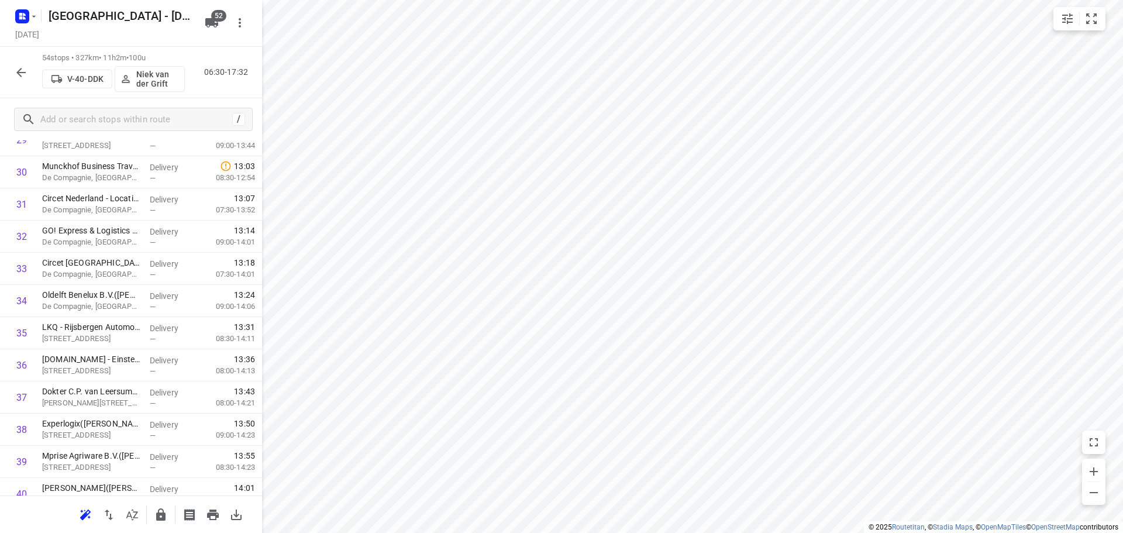
scroll to position [1506, 0]
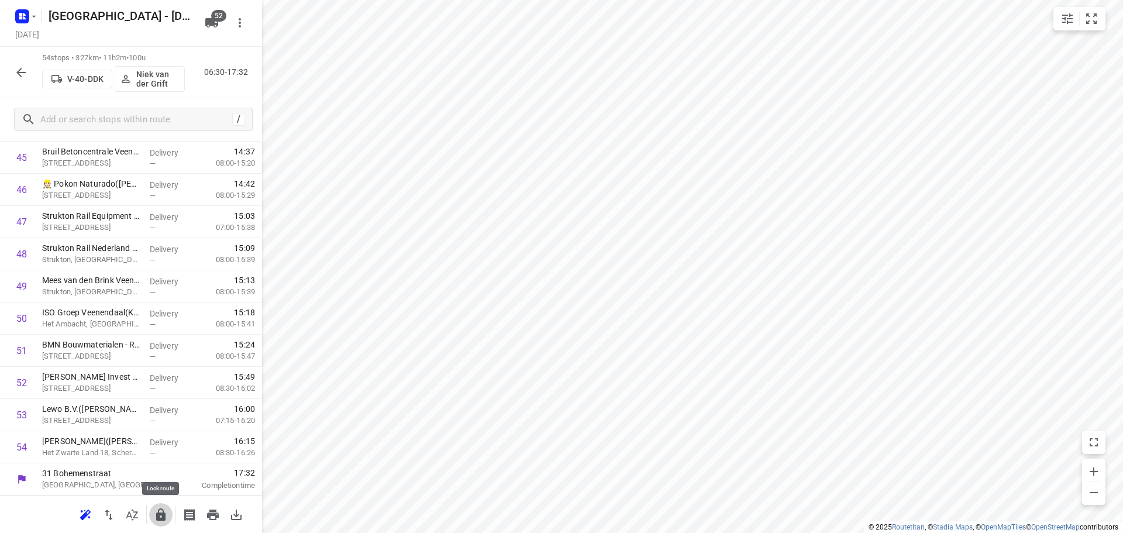
click at [156, 508] on icon "button" at bounding box center [161, 515] width 14 height 14
click at [13, 67] on button "button" at bounding box center [20, 72] width 23 height 23
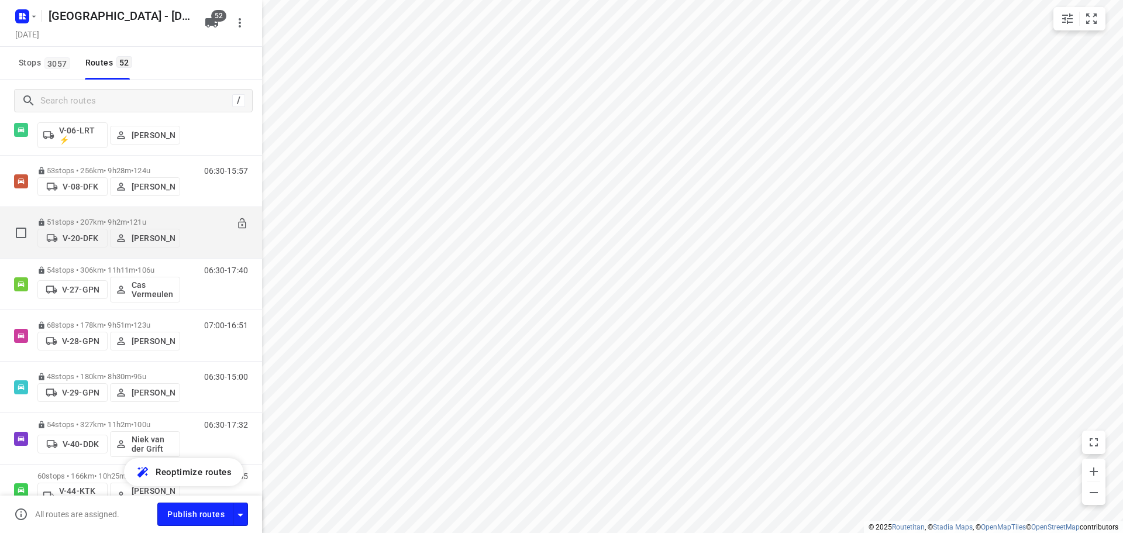
scroll to position [877, 0]
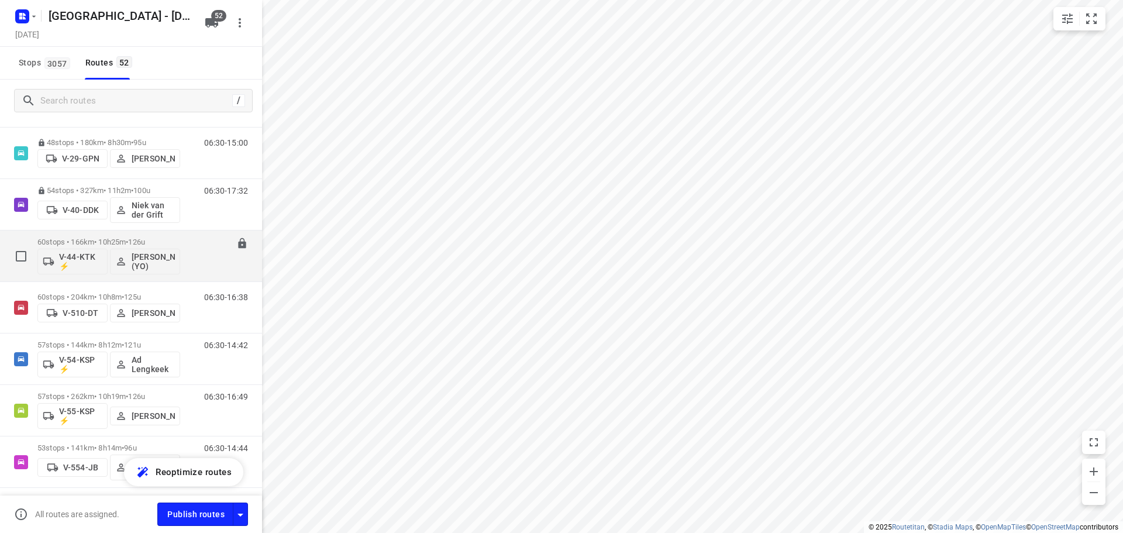
click at [110, 239] on p "60 stops • 166km • 10h25m • 126u" at bounding box center [108, 241] width 143 height 9
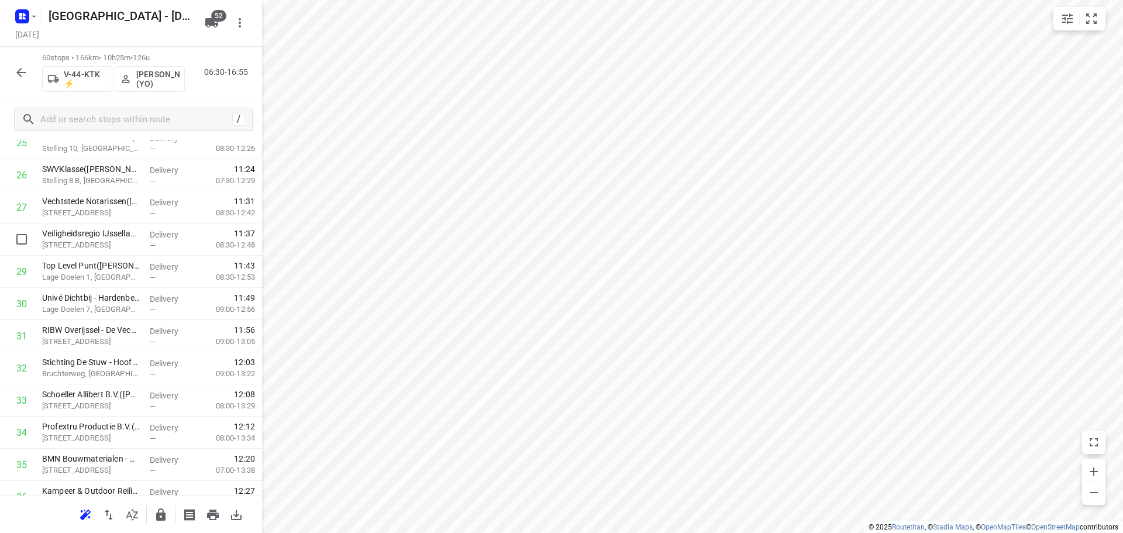
scroll to position [1170, 0]
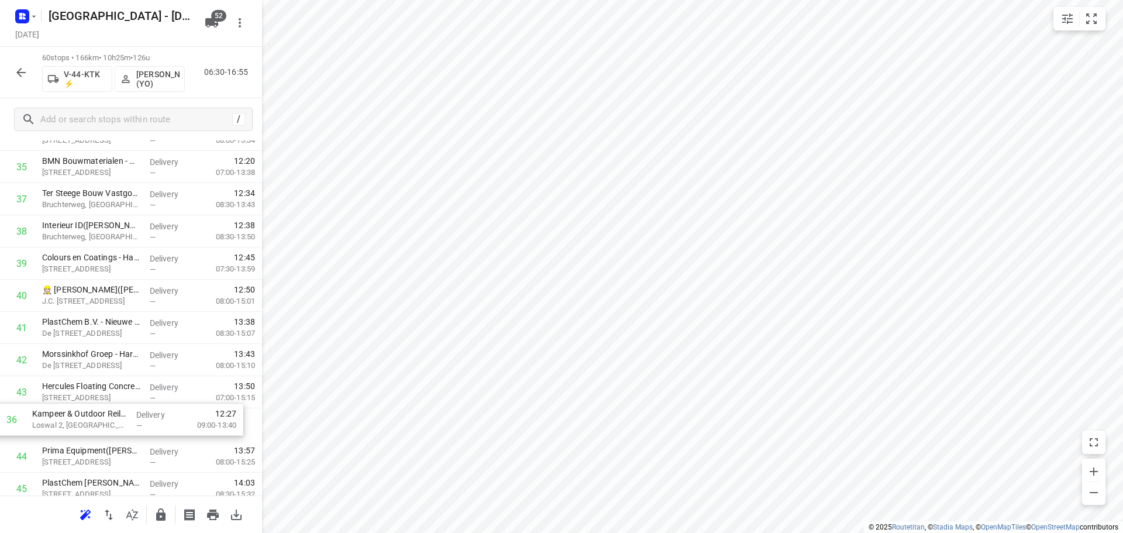
drag, startPoint x: 129, startPoint y: 213, endPoint x: 123, endPoint y: 430, distance: 217.6
click at [122, 432] on div "1 Eshuis B.V. - Kampmansweg - Productie(Annelies van der Gaag) [STREET_ADDRESS]…" at bounding box center [131, 22] width 262 height 1930
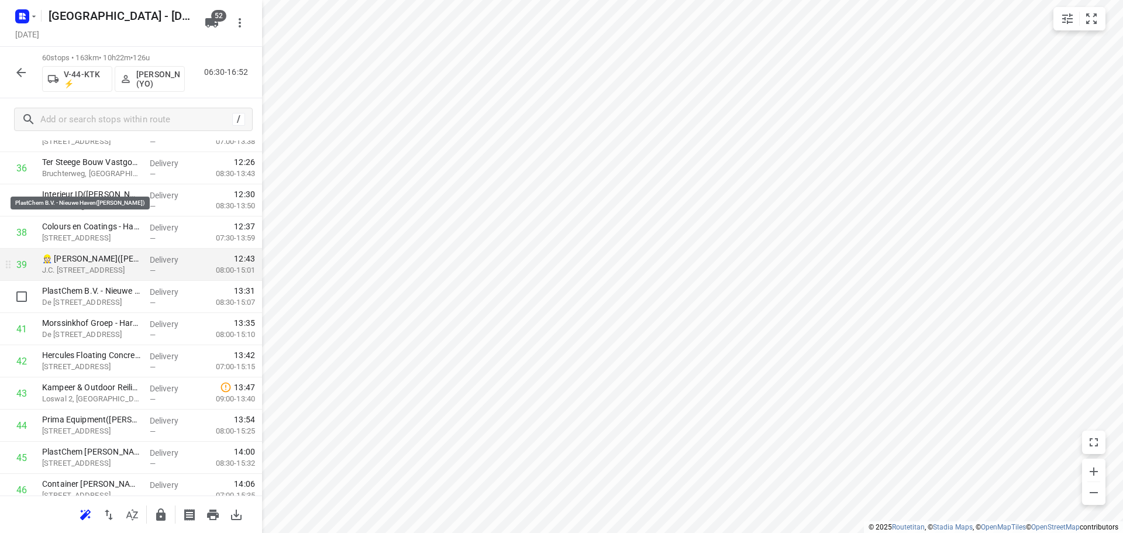
scroll to position [1528, 0]
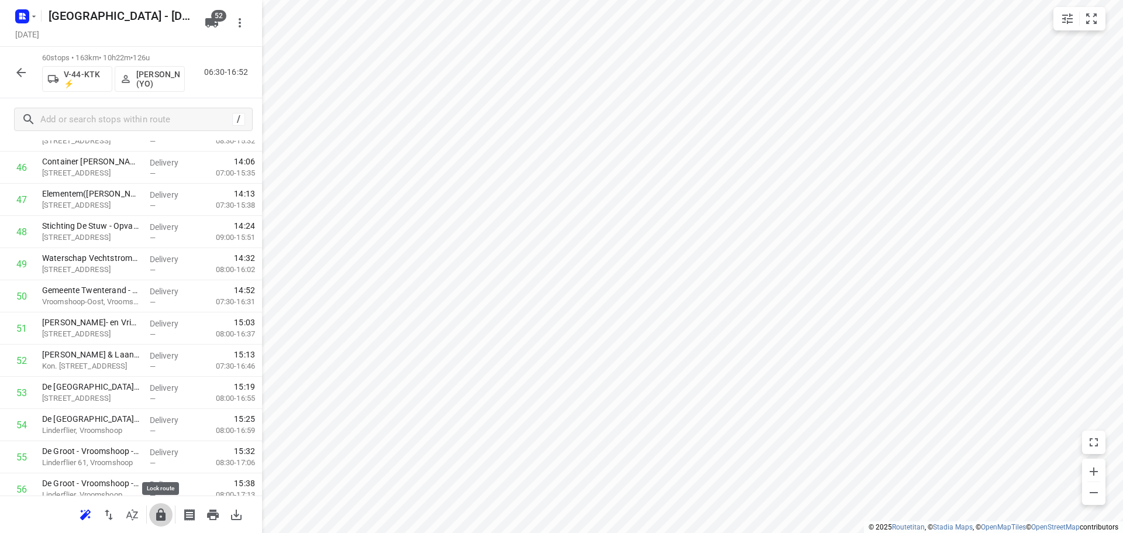
click at [164, 518] on icon "button" at bounding box center [160, 514] width 9 height 12
click at [23, 89] on div "60 stops • 163km • 10h22m • 126u V-44-KTK ⚡ [PERSON_NAME] (YO) 06:30-16:52" at bounding box center [131, 72] width 262 height 51
click at [20, 80] on button "button" at bounding box center [20, 72] width 23 height 23
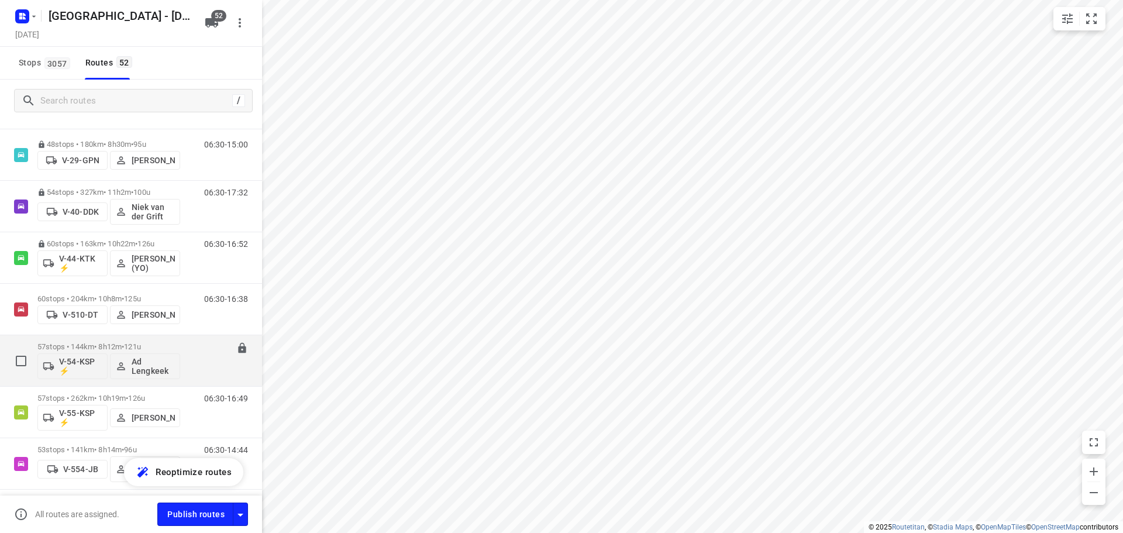
scroll to position [877, 0]
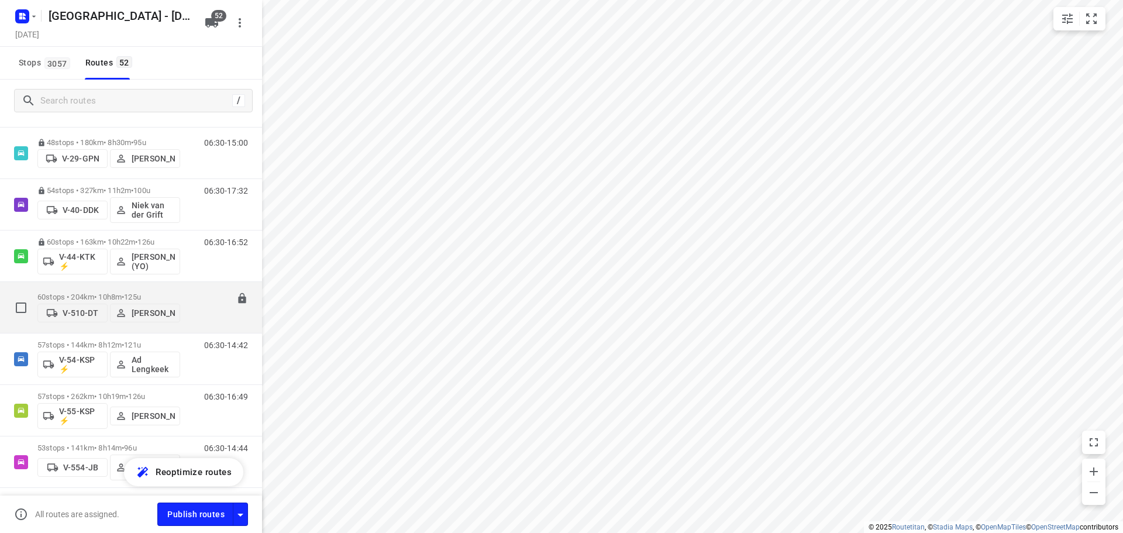
click at [109, 292] on p "60 stops • 204km • 10h8m • 125u" at bounding box center [108, 296] width 143 height 9
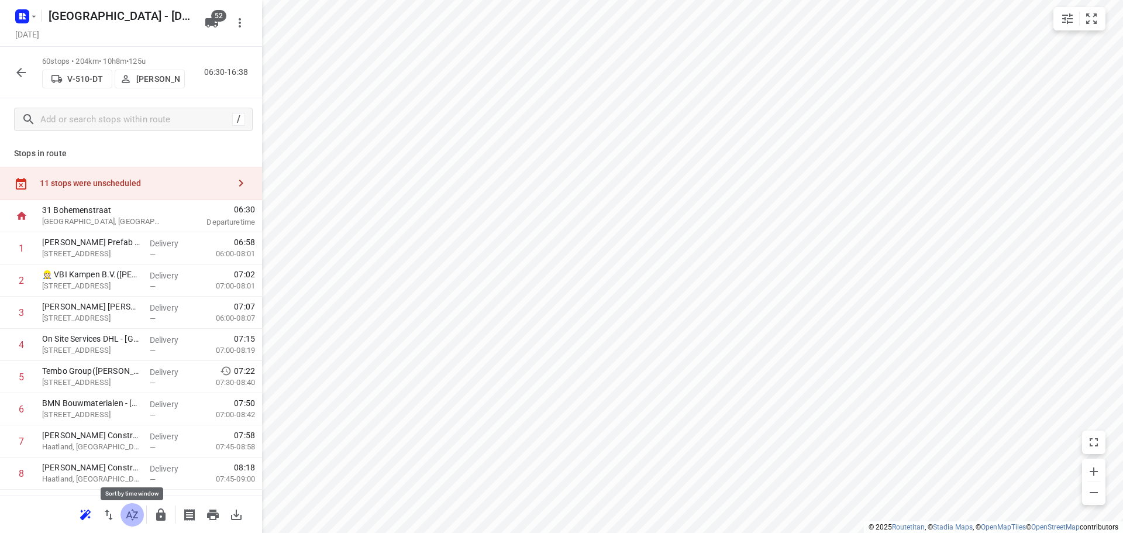
click at [128, 513] on icon "button" at bounding box center [132, 514] width 12 height 11
drag, startPoint x: 153, startPoint y: 313, endPoint x: 149, endPoint y: 275, distance: 38.2
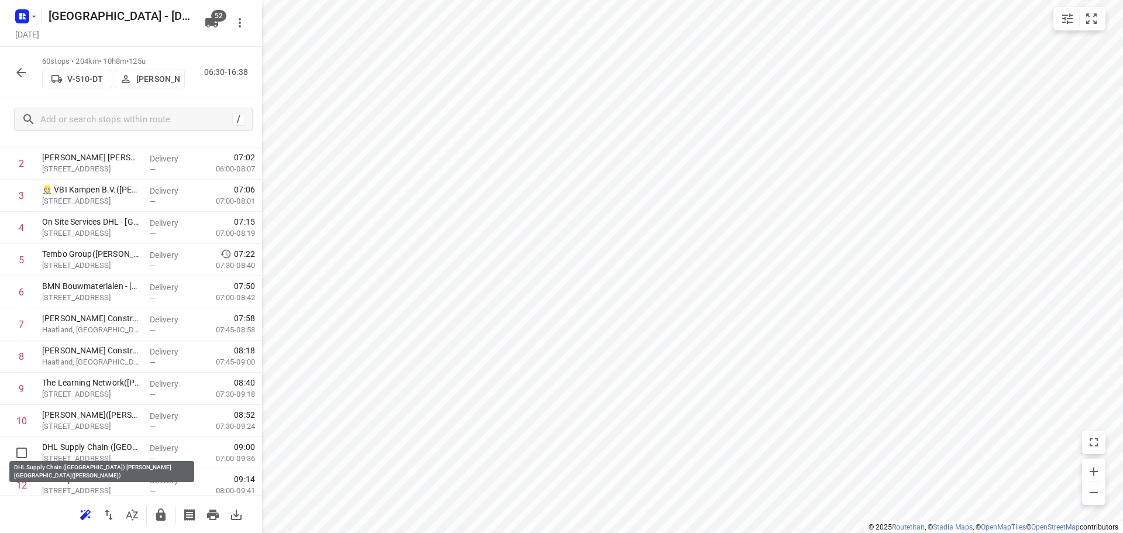
scroll to position [118, 0]
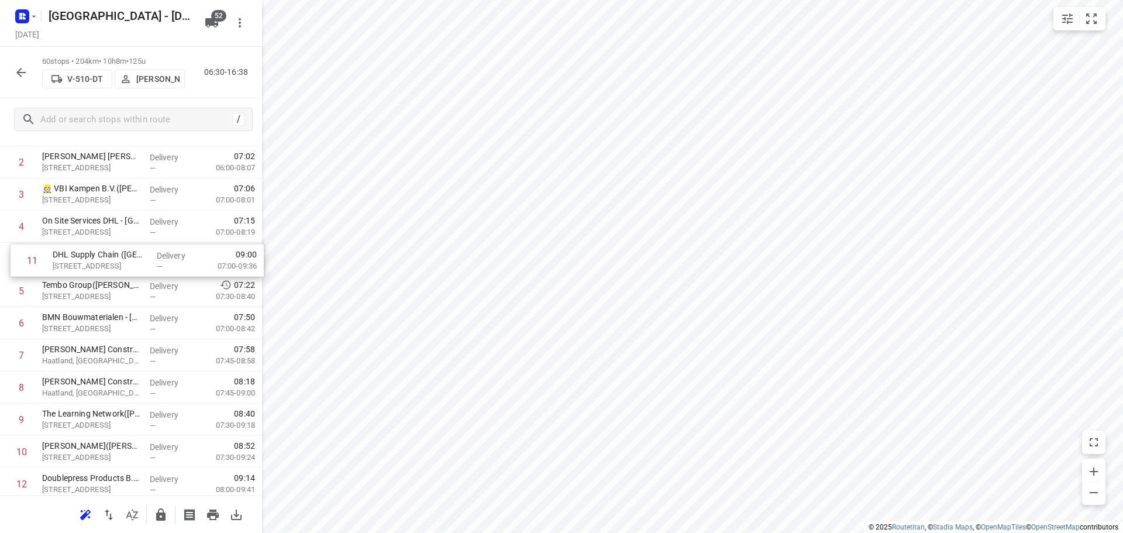
drag, startPoint x: 77, startPoint y: 443, endPoint x: 88, endPoint y: 239, distance: 203.8
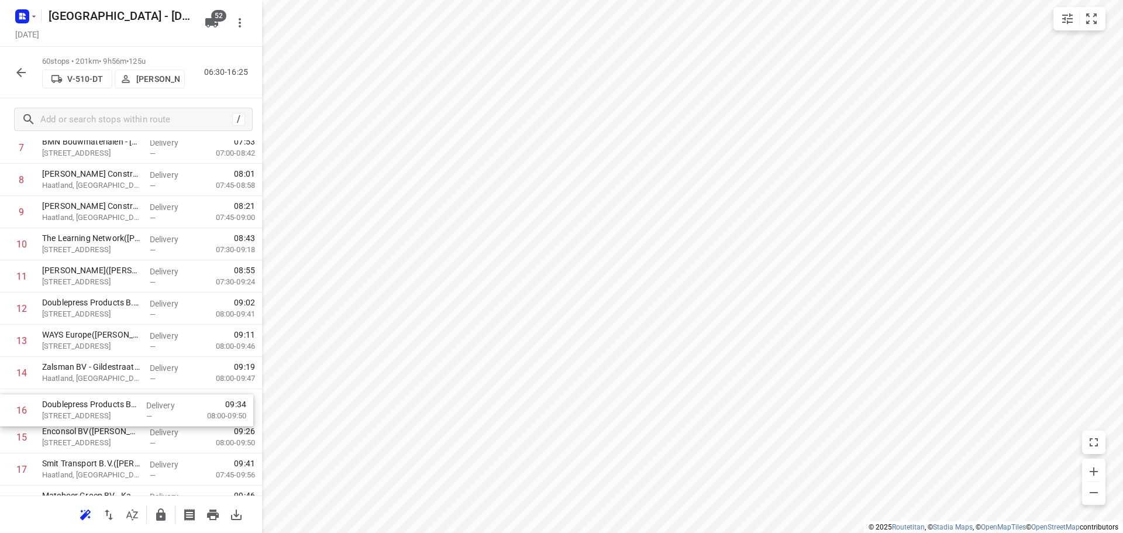
scroll to position [297, 0]
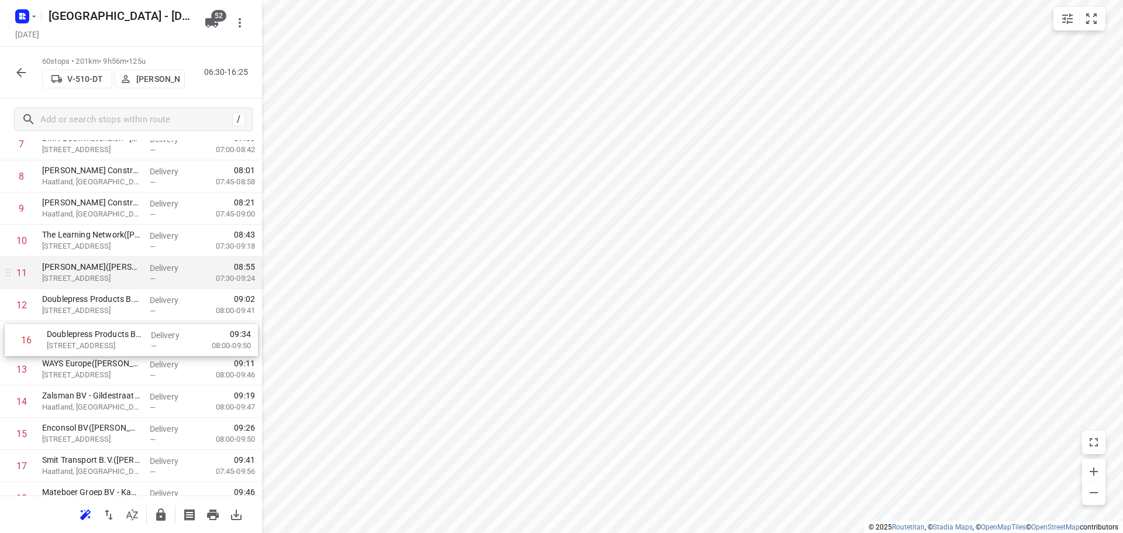
drag, startPoint x: 86, startPoint y: 425, endPoint x: 91, endPoint y: 286, distance: 139.3
click at [154, 516] on icon "button" at bounding box center [161, 515] width 14 height 14
click at [35, 73] on div "60 stops • 199km • 9h53m • 125u V-510-DT [PERSON_NAME] 06:30-16:22" at bounding box center [131, 72] width 262 height 51
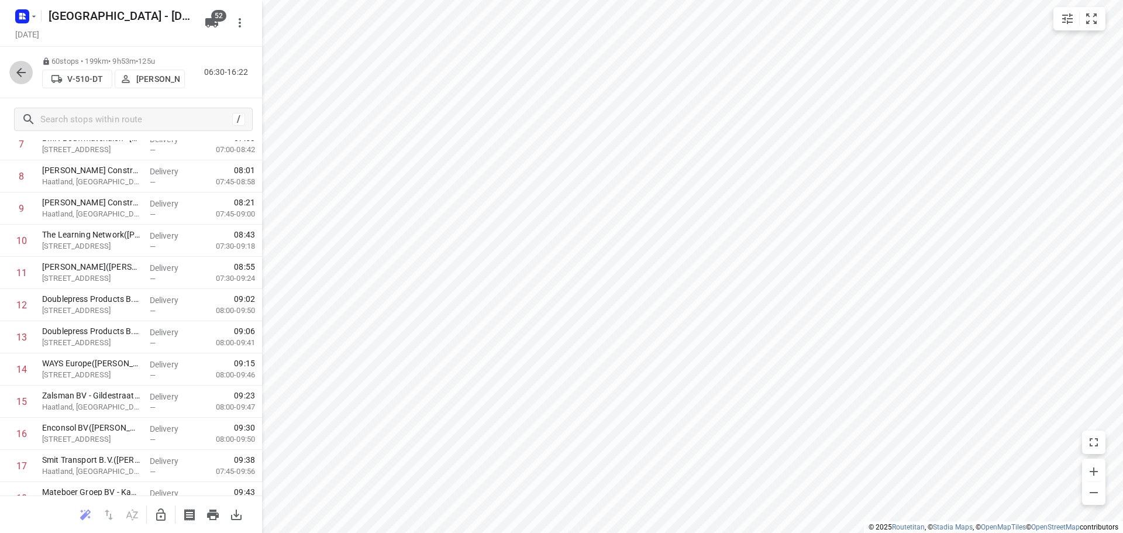
click at [25, 71] on icon "button" at bounding box center [21, 72] width 14 height 14
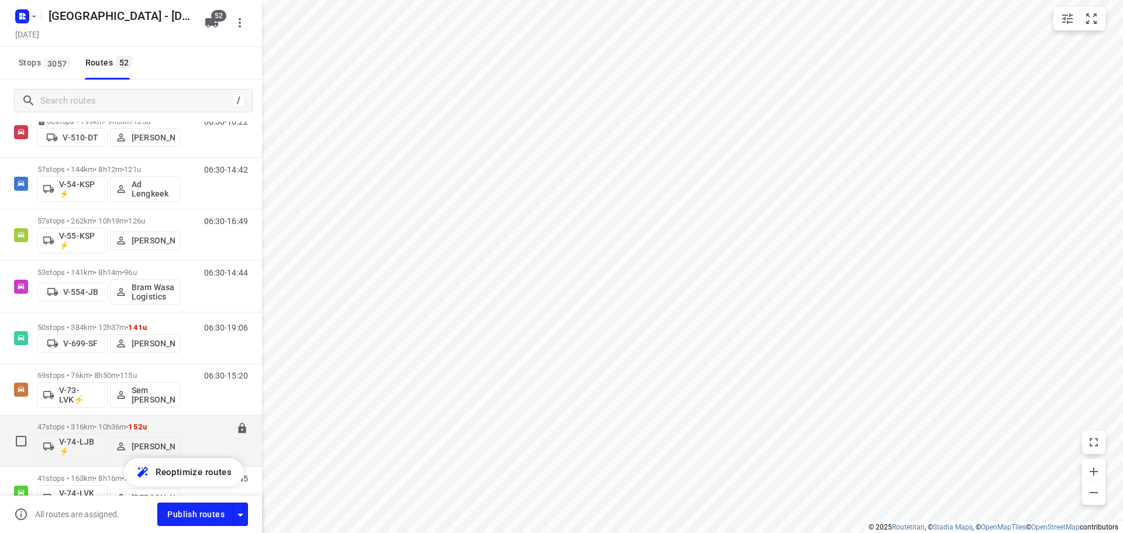
scroll to position [994, 0]
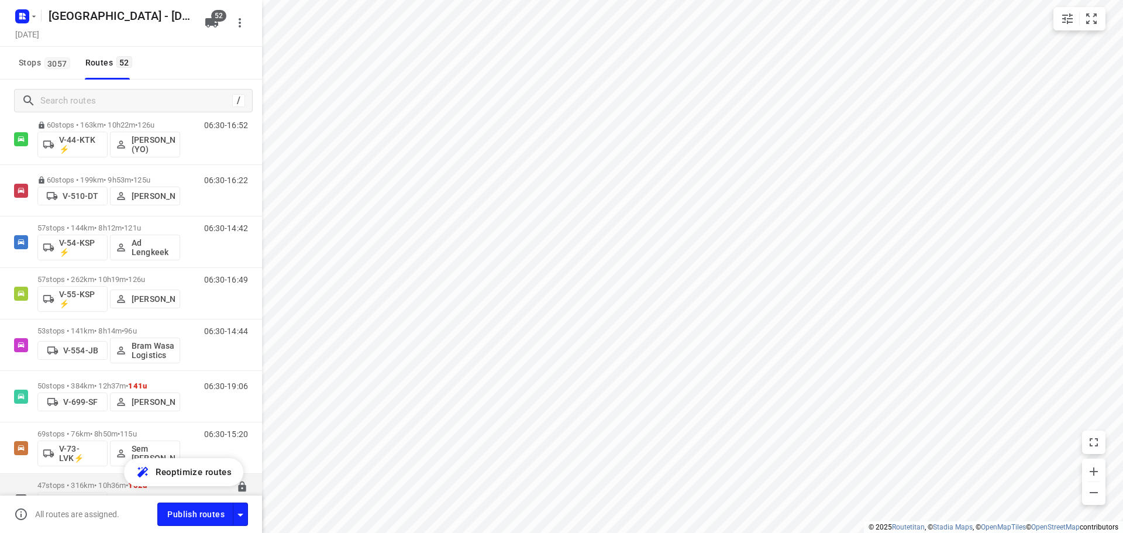
click at [60, 227] on p "57 stops • 144km • 8h12m • 121u" at bounding box center [108, 227] width 143 height 9
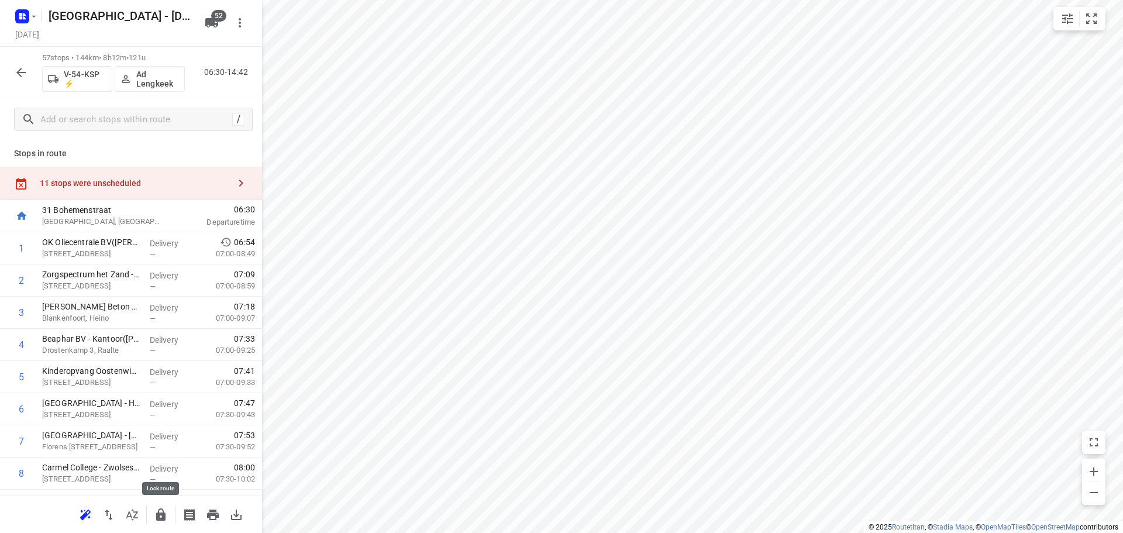
click at [160, 506] on button "button" at bounding box center [160, 514] width 23 height 23
click at [25, 74] on icon "button" at bounding box center [21, 72] width 14 height 14
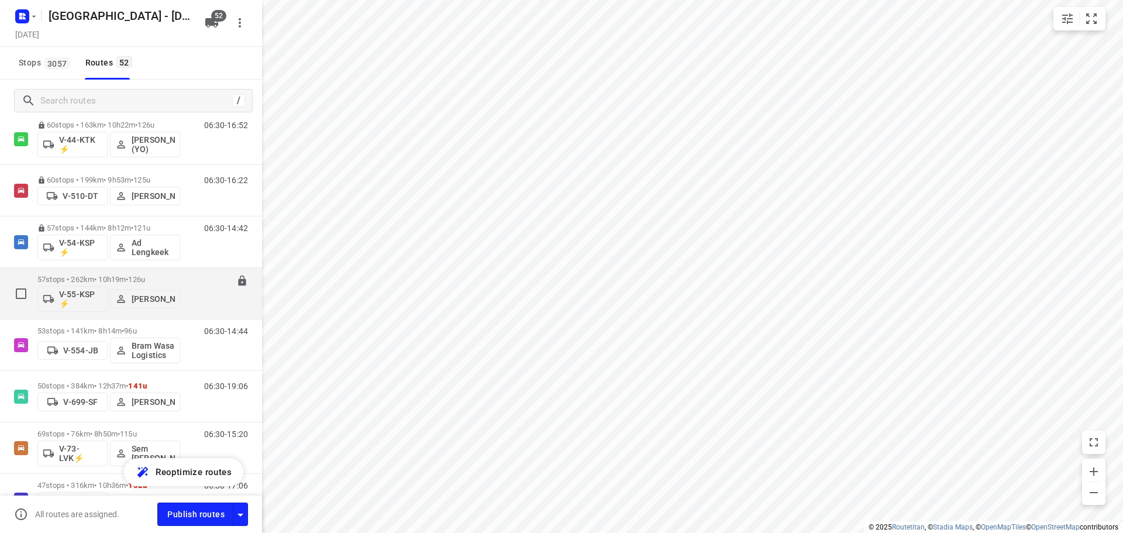
click at [71, 272] on div "57 stops • 262km • 10h19m • 126u V-55-KSP ⚡ [PERSON_NAME]" at bounding box center [108, 293] width 143 height 49
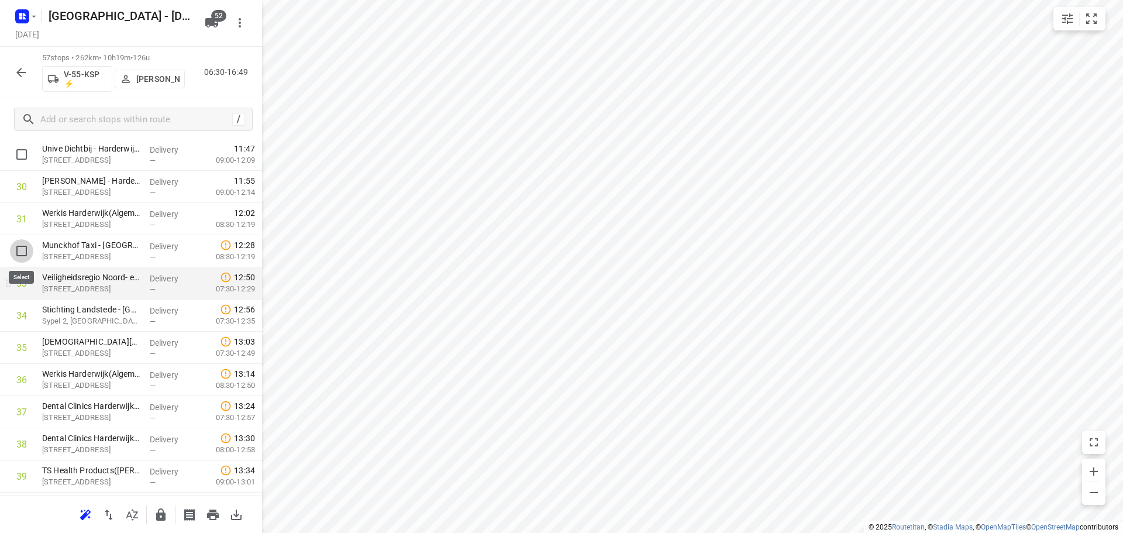
click at [16, 252] on input "checkbox" at bounding box center [21, 250] width 23 height 23
checkbox input "true"
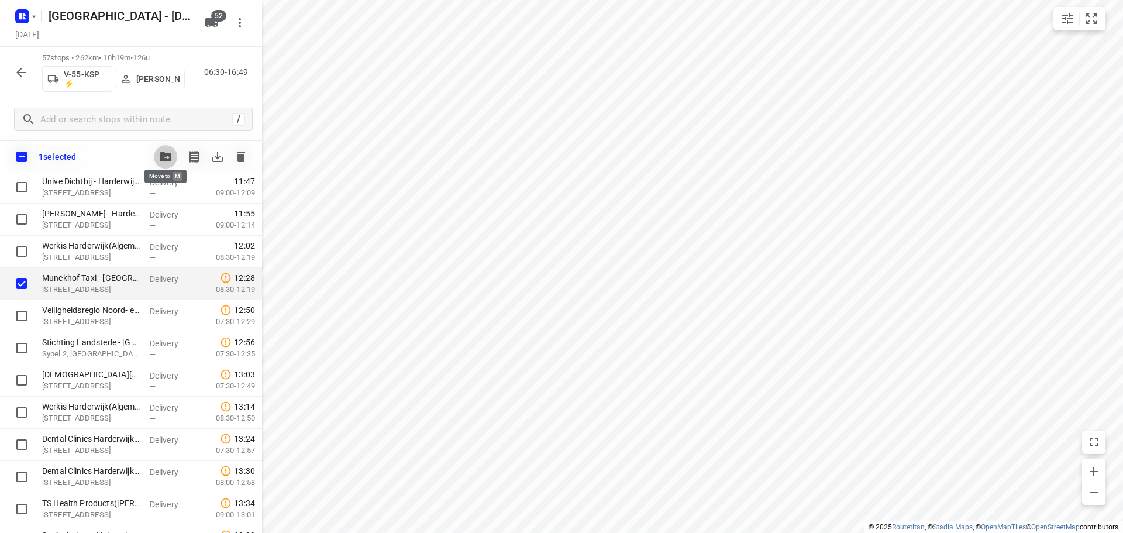
click at [160, 166] on button "button" at bounding box center [165, 156] width 23 height 23
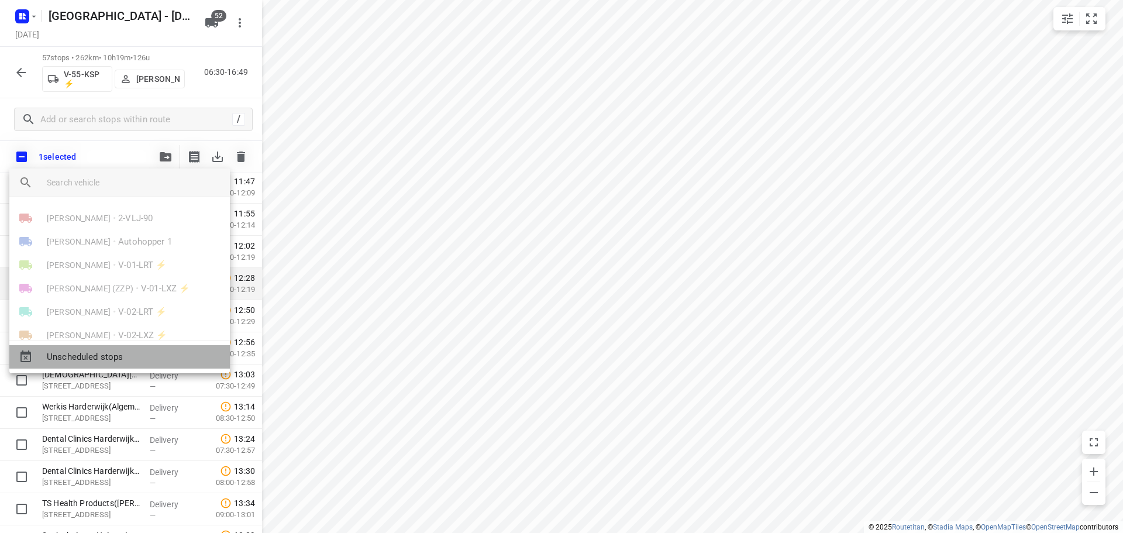
click at [103, 355] on span "Unscheduled stops" at bounding box center [134, 356] width 174 height 13
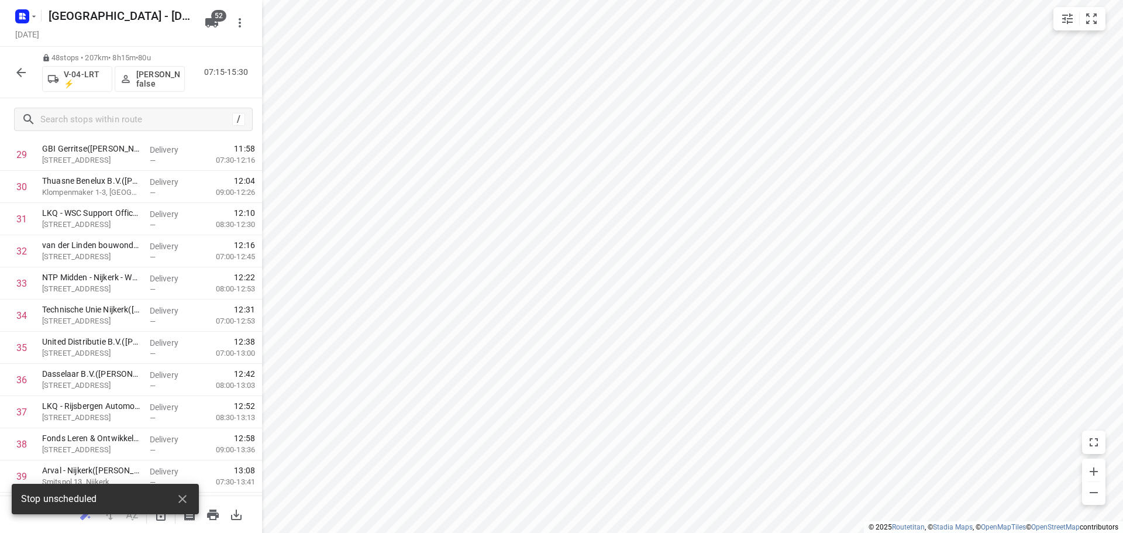
click at [181, 485] on div "Stop unscheduled" at bounding box center [105, 499] width 187 height 30
click at [182, 495] on icon "button" at bounding box center [182, 499] width 14 height 14
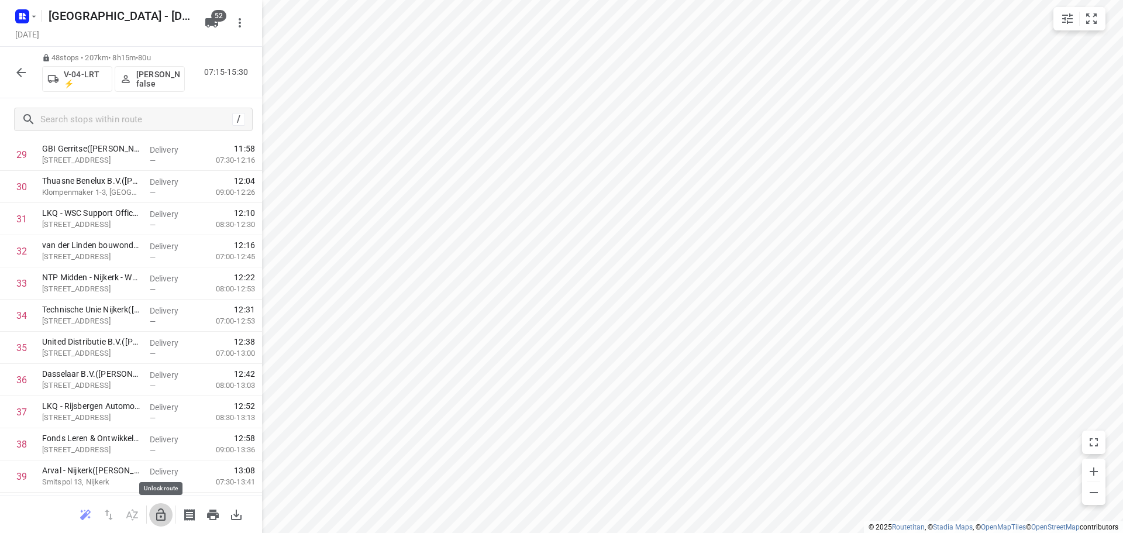
click at [160, 513] on icon "button" at bounding box center [160, 514] width 9 height 12
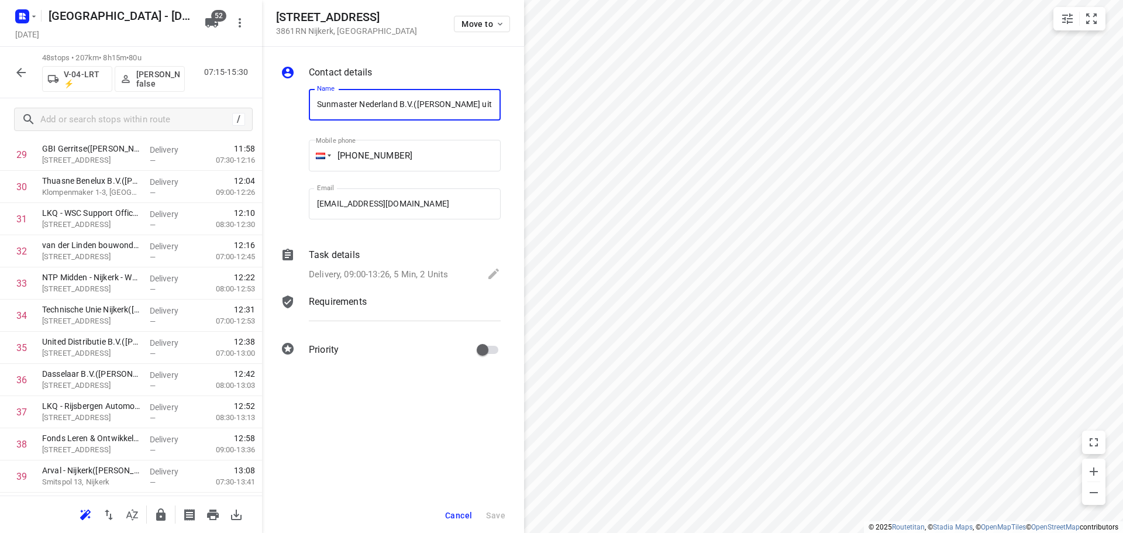
scroll to position [0, 5]
click at [457, 30] on button "Move to" at bounding box center [482, 24] width 56 height 16
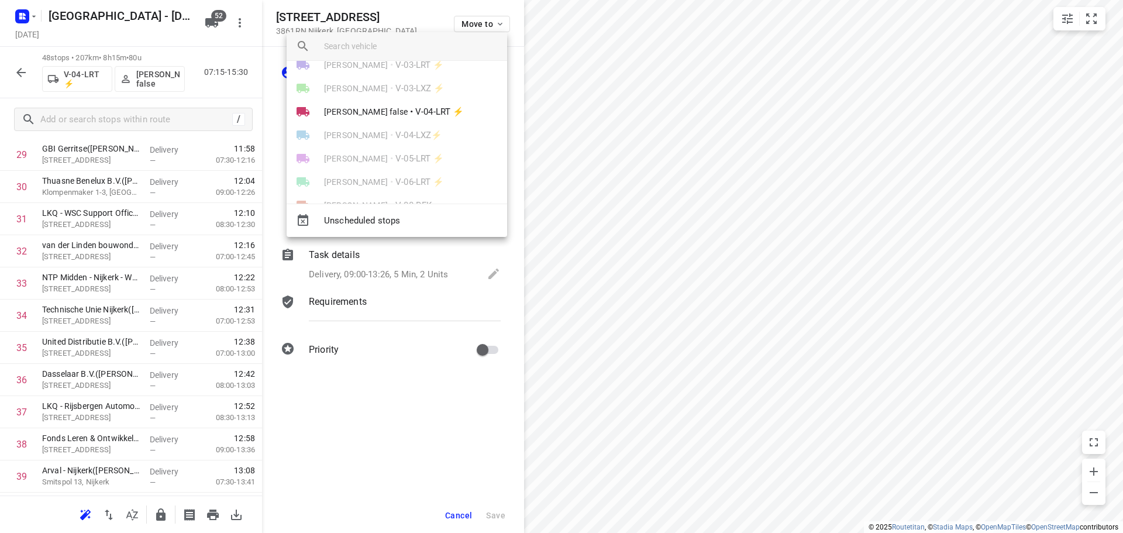
scroll to position [175, 0]
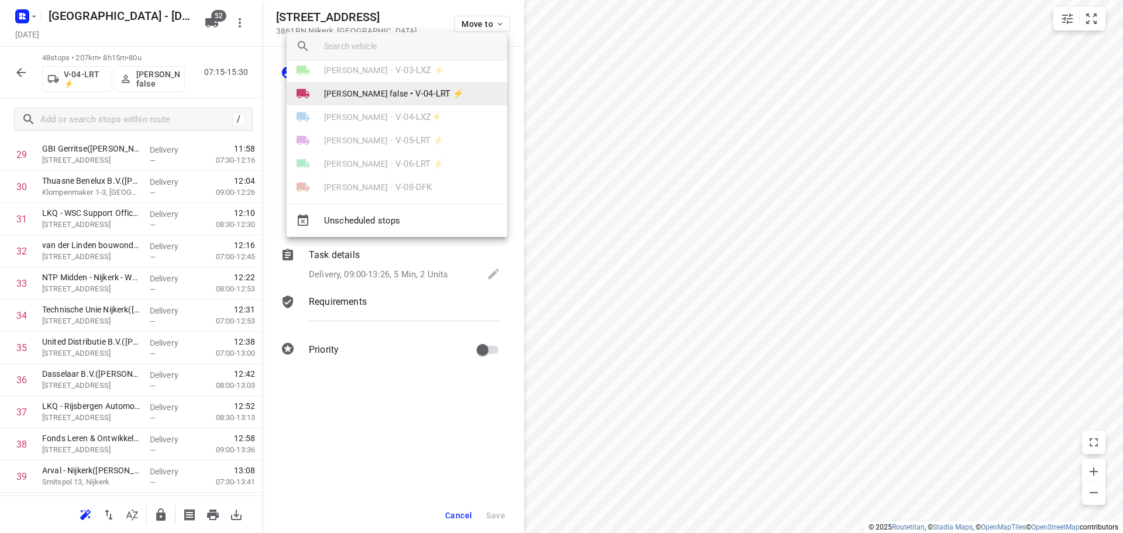
click at [410, 102] on li "[PERSON_NAME] false • V-04-LRT ⚡" at bounding box center [397, 93] width 220 height 23
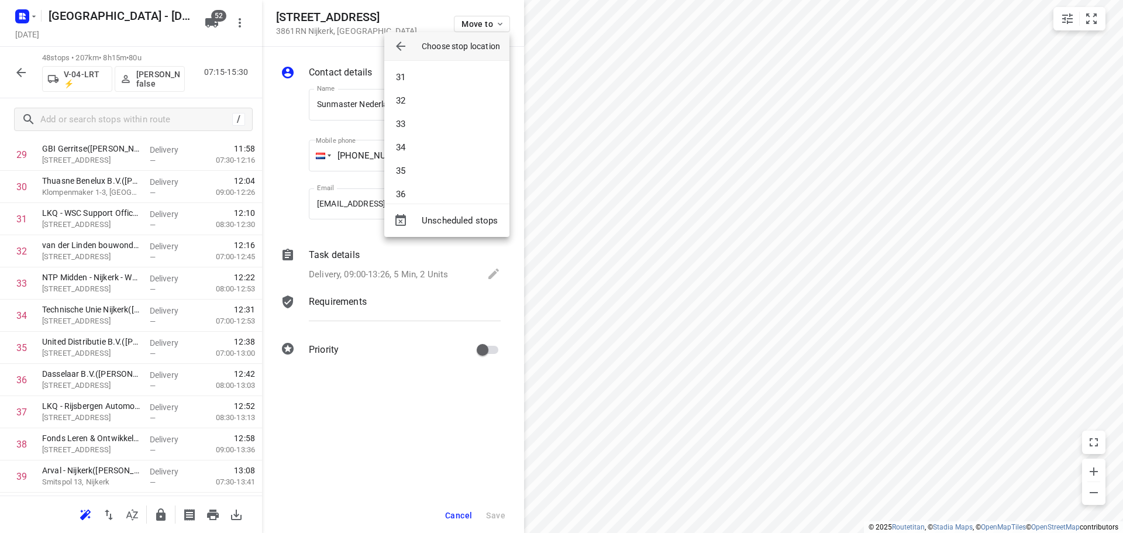
scroll to position [819, 0]
click at [411, 120] on li "38" at bounding box center [446, 123] width 125 height 23
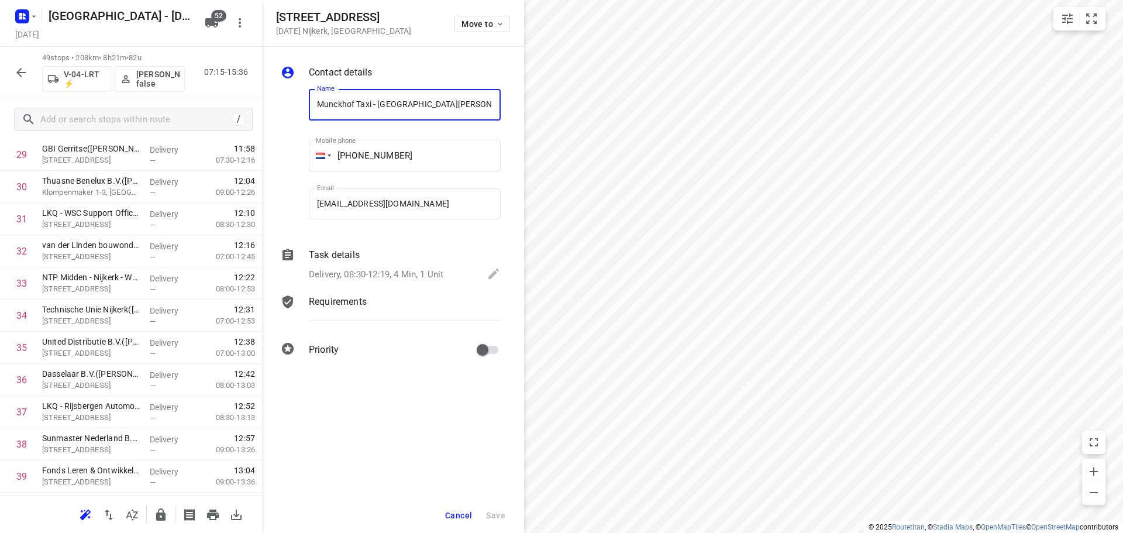
scroll to position [0, 14]
click at [490, 25] on span "Move to" at bounding box center [482, 23] width 43 height 9
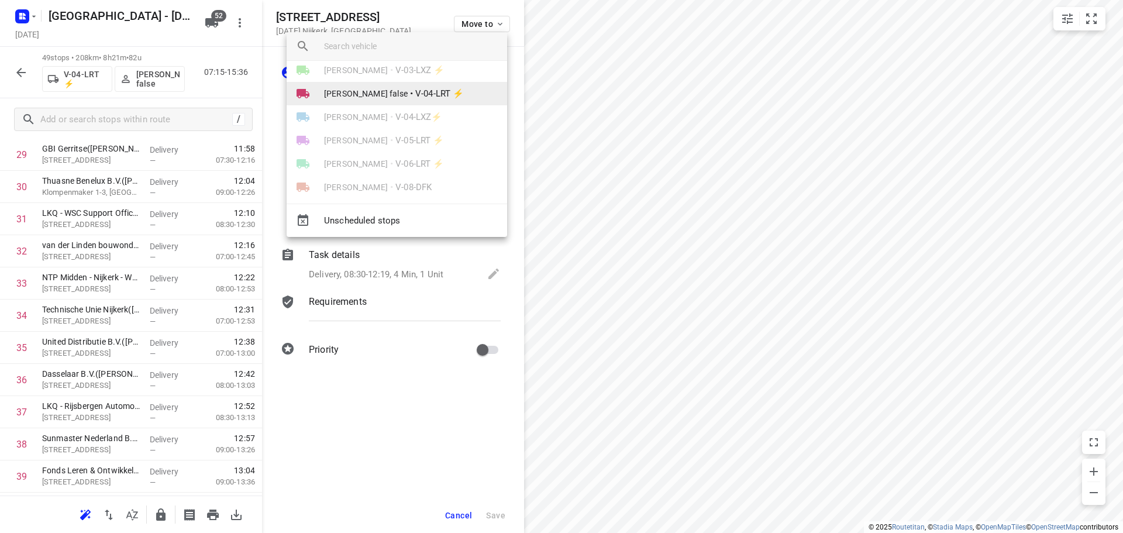
click at [390, 91] on span "[PERSON_NAME] false" at bounding box center [366, 94] width 84 height 12
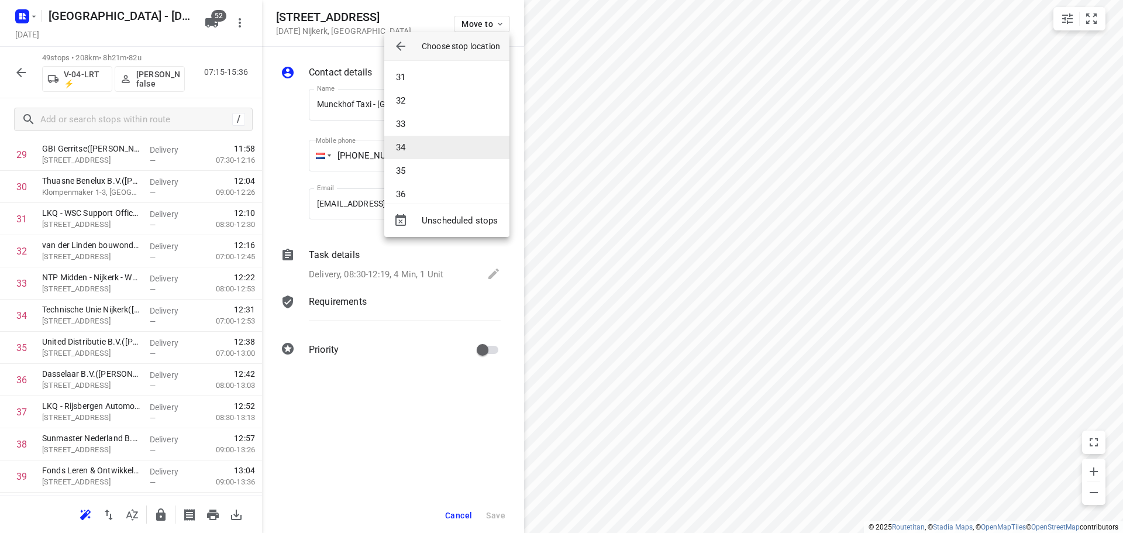
scroll to position [643, 0]
click at [412, 115] on li "30" at bounding box center [446, 112] width 125 height 23
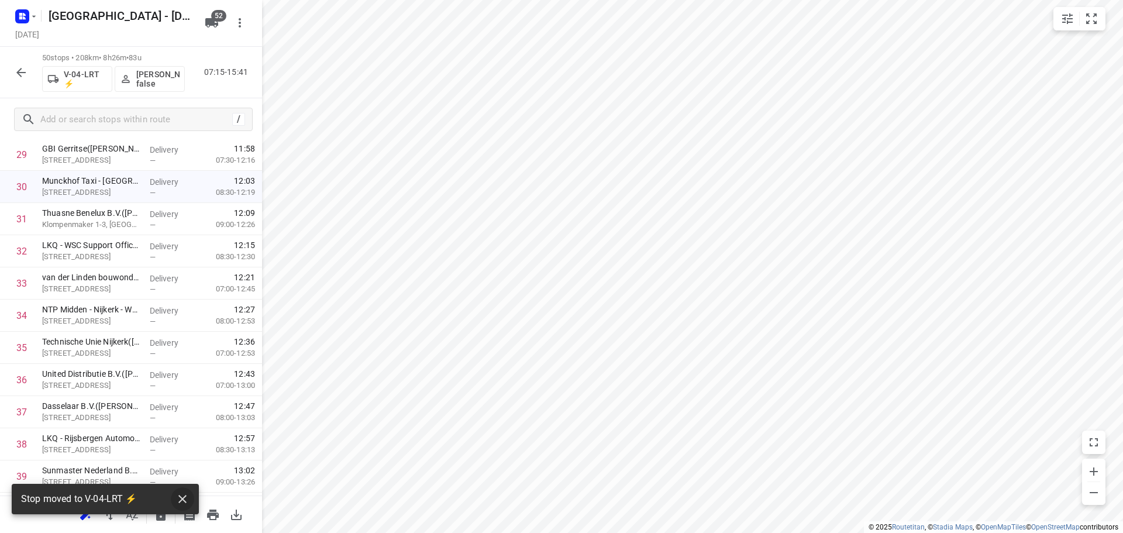
click at [182, 496] on icon "button" at bounding box center [182, 499] width 14 height 14
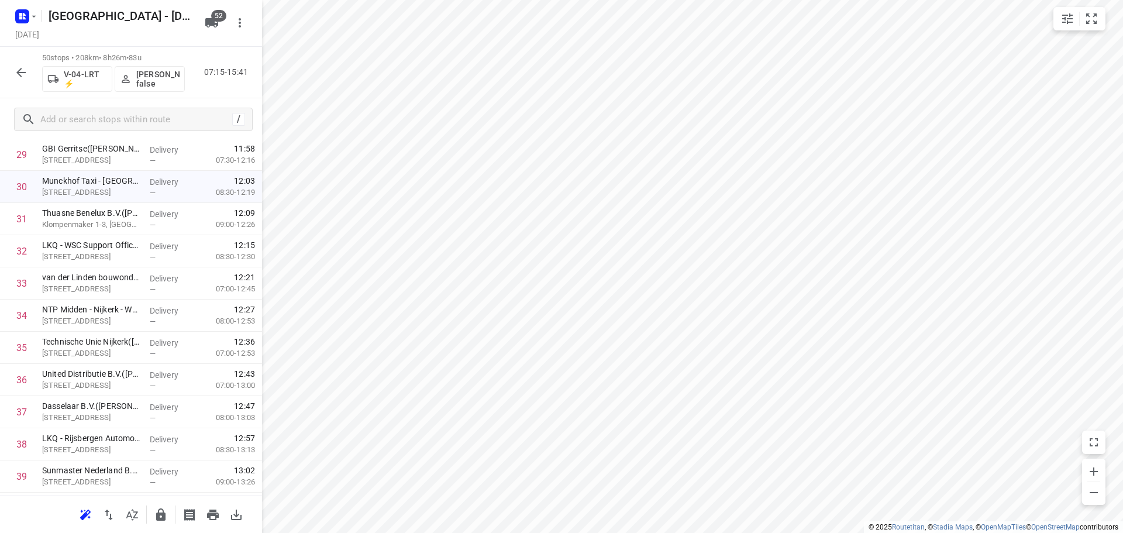
click at [163, 515] on icon "button" at bounding box center [160, 514] width 9 height 12
click at [25, 78] on icon "button" at bounding box center [21, 72] width 14 height 14
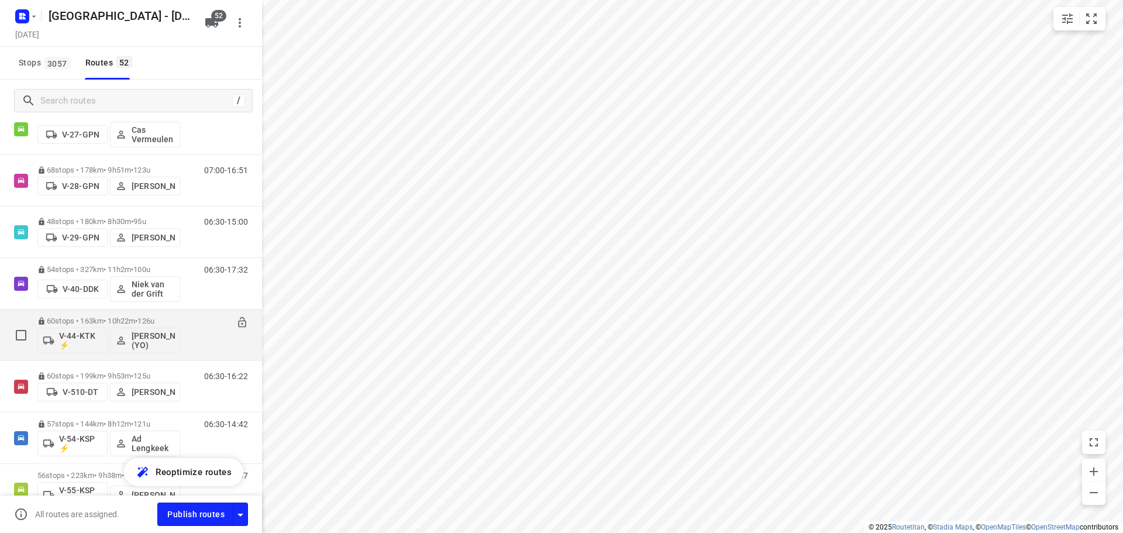
scroll to position [819, 0]
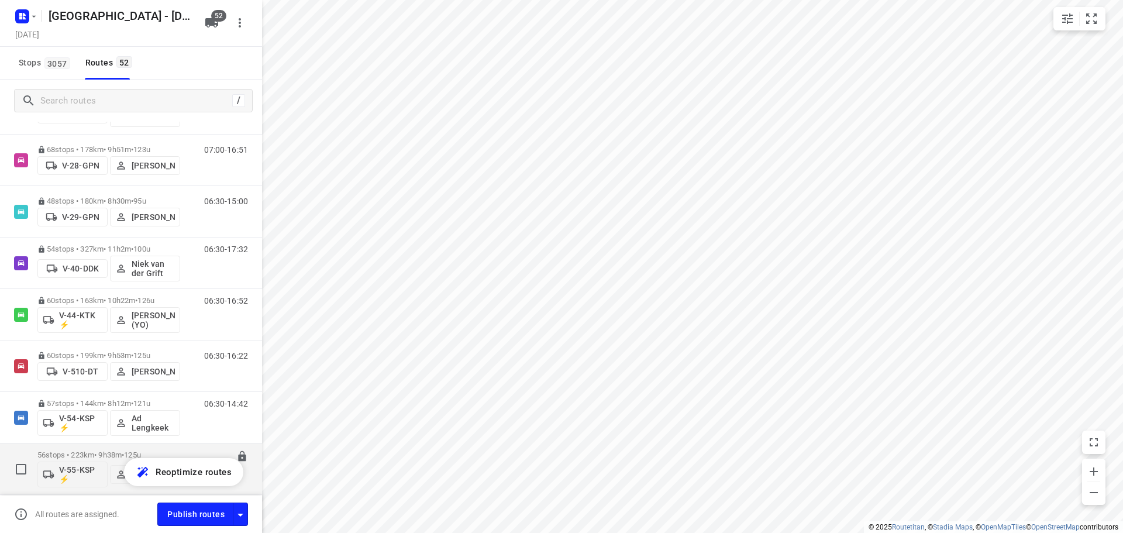
click at [80, 458] on p "56 stops • 223km • 9h38m • 125u" at bounding box center [108, 454] width 143 height 9
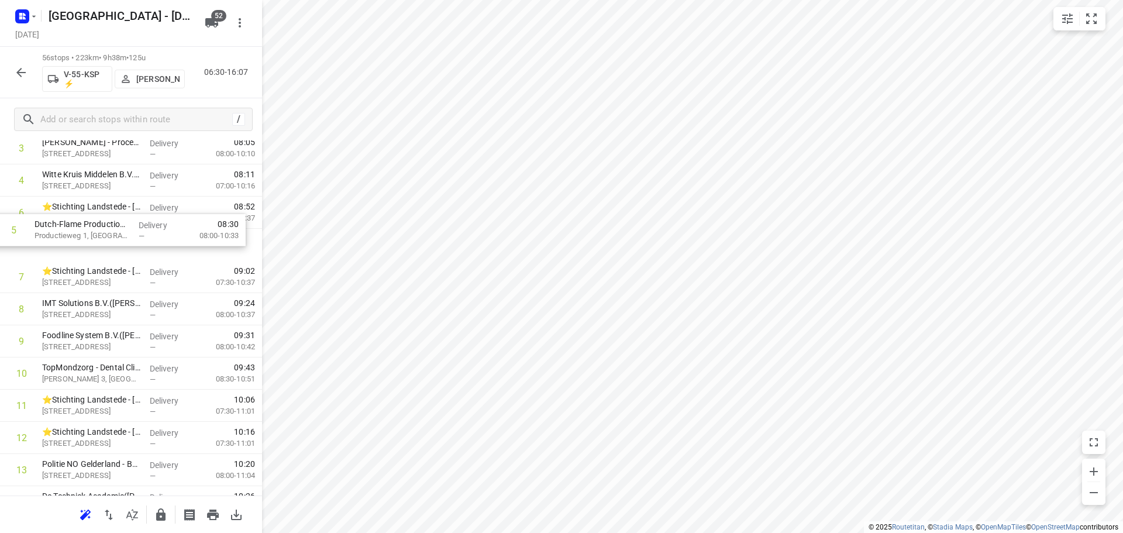
scroll to position [164, 0]
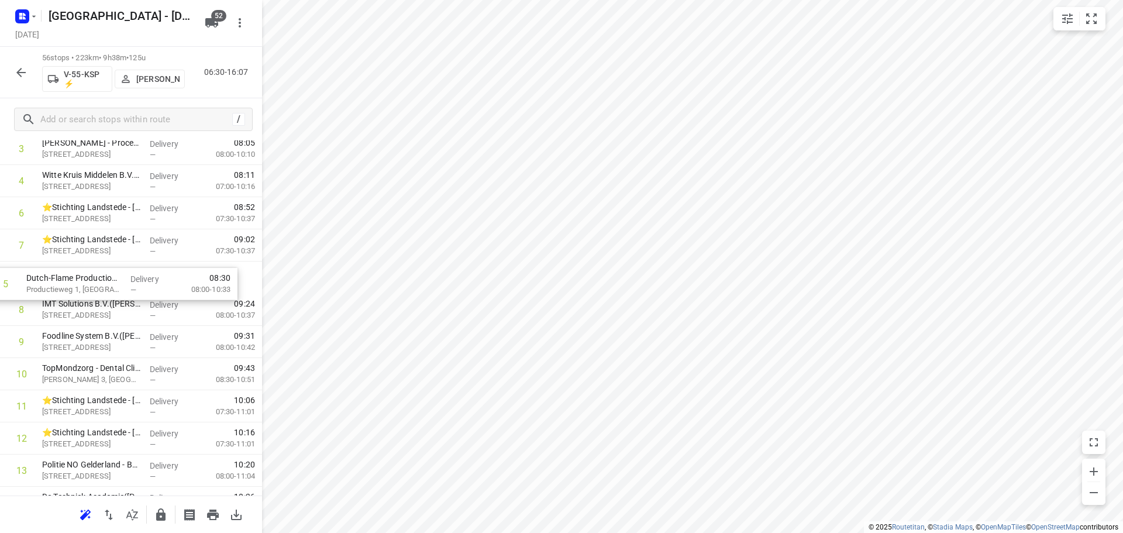
drag, startPoint x: 109, startPoint y: 199, endPoint x: 92, endPoint y: 285, distance: 87.5
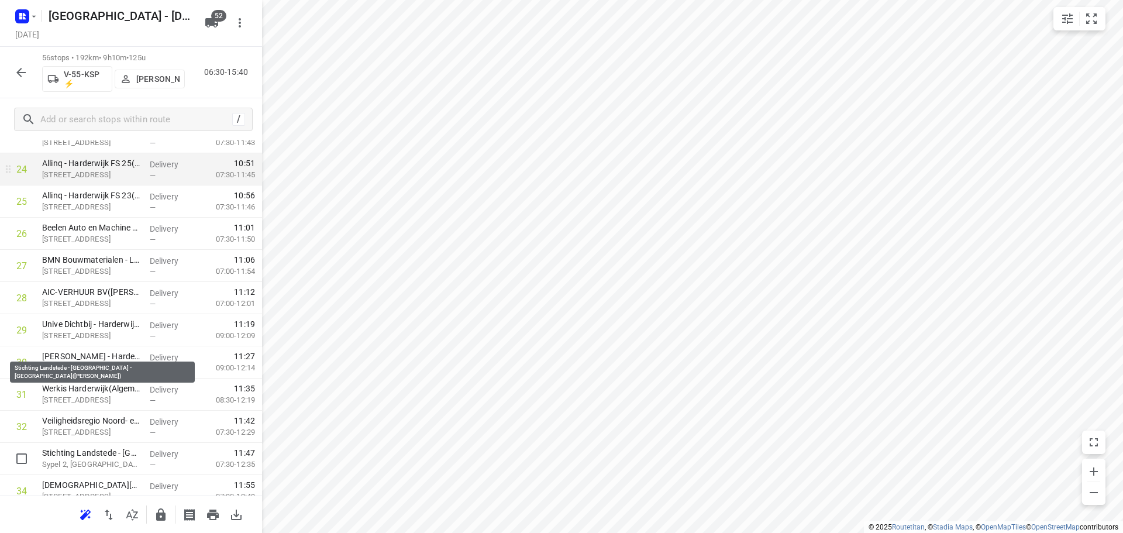
scroll to position [924, 0]
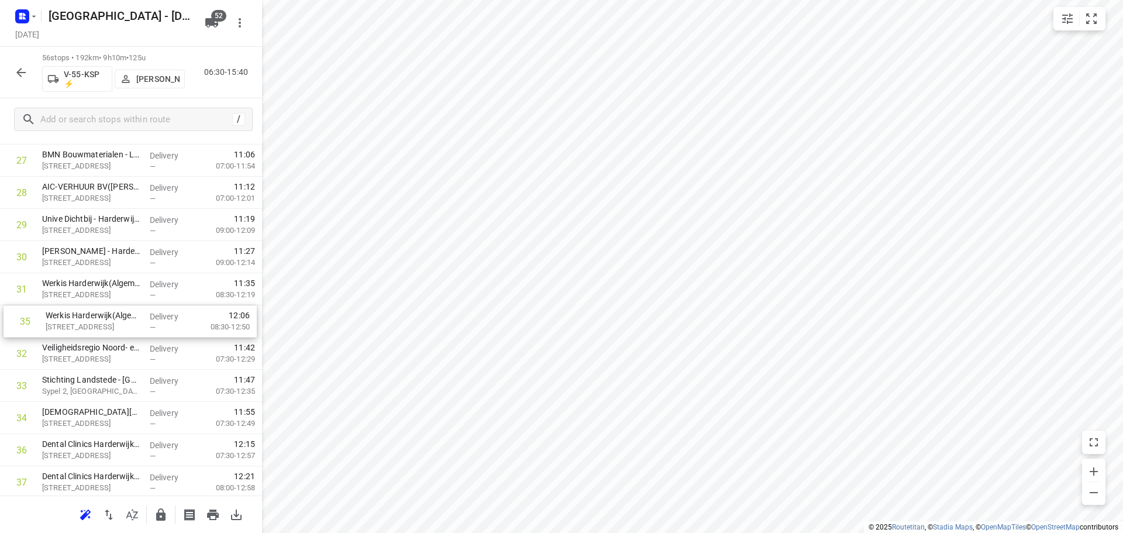
drag, startPoint x: 118, startPoint y: 411, endPoint x: 121, endPoint y: 306, distance: 104.7
click at [121, 306] on div "1 Allinq - Harderwijk Gebouw 10(Receptie Allinq) [STREET_ADDRESS] Delivery — 07…" at bounding box center [131, 208] width 262 height 1801
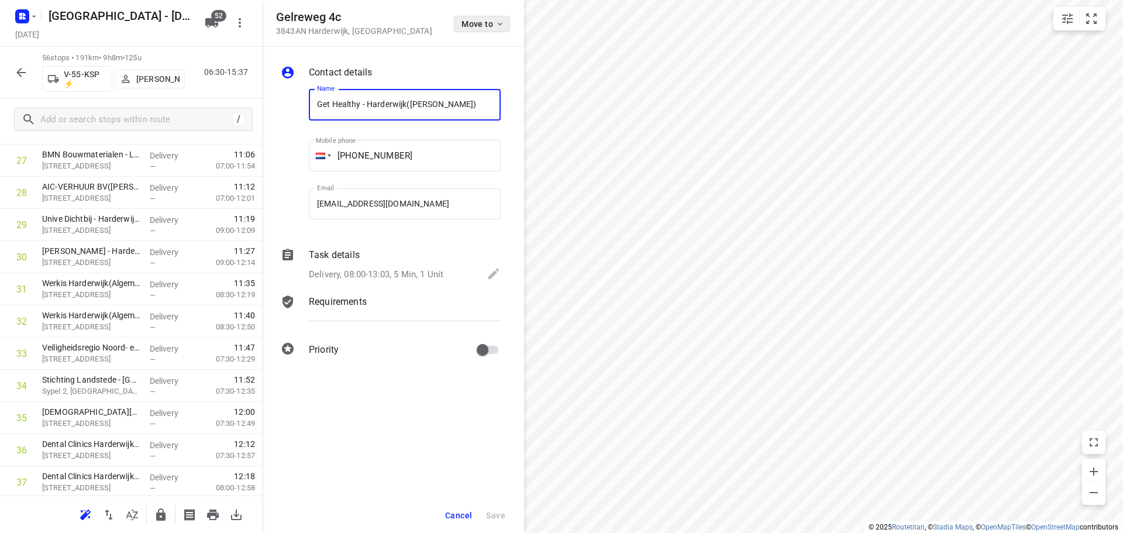
click at [467, 25] on span "Move to" at bounding box center [482, 23] width 43 height 9
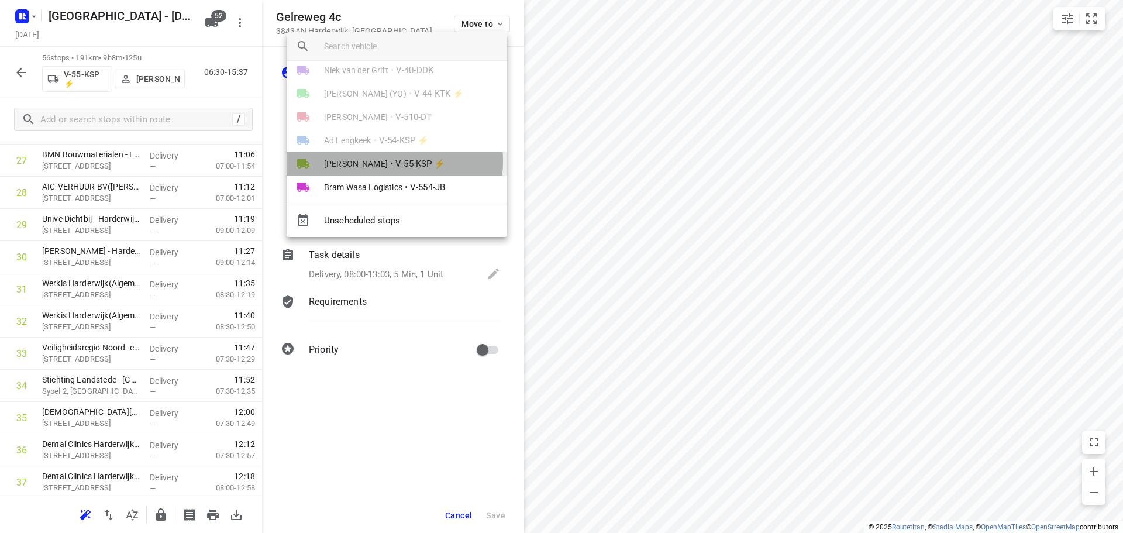
click at [378, 161] on li "[PERSON_NAME] • V-55-KSP ⚡" at bounding box center [397, 163] width 220 height 23
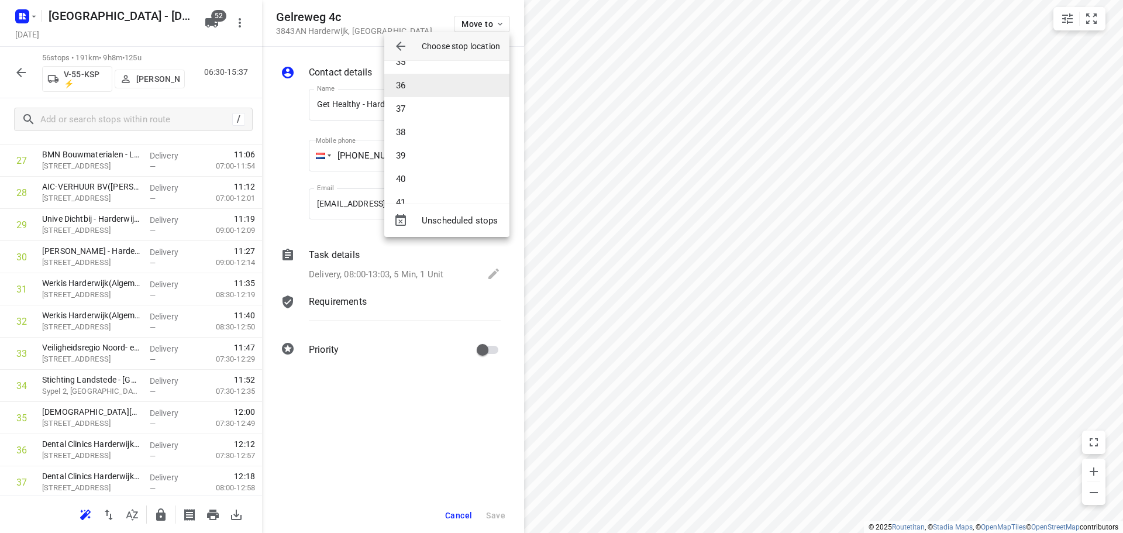
scroll to position [877, 0]
click at [405, 117] on li "40" at bounding box center [446, 112] width 125 height 23
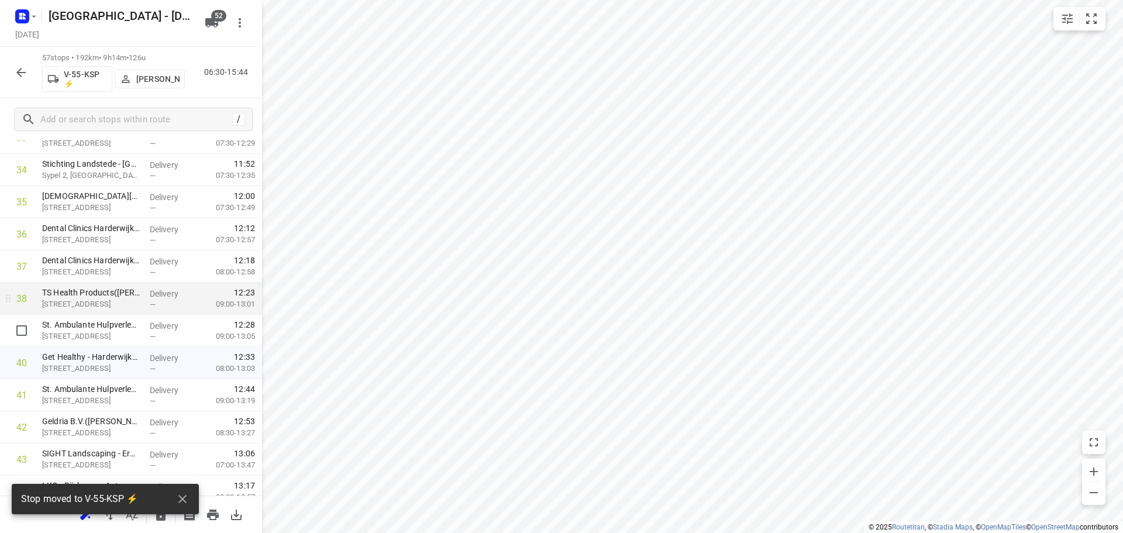
scroll to position [1158, 0]
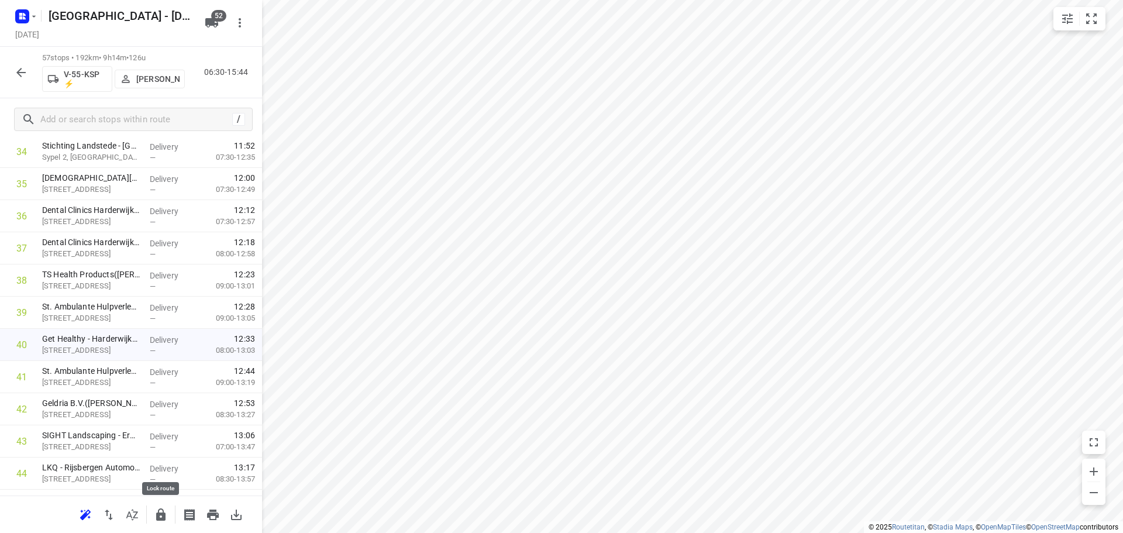
click at [161, 510] on icon "button" at bounding box center [161, 515] width 14 height 14
click at [17, 77] on icon "button" at bounding box center [21, 72] width 14 height 14
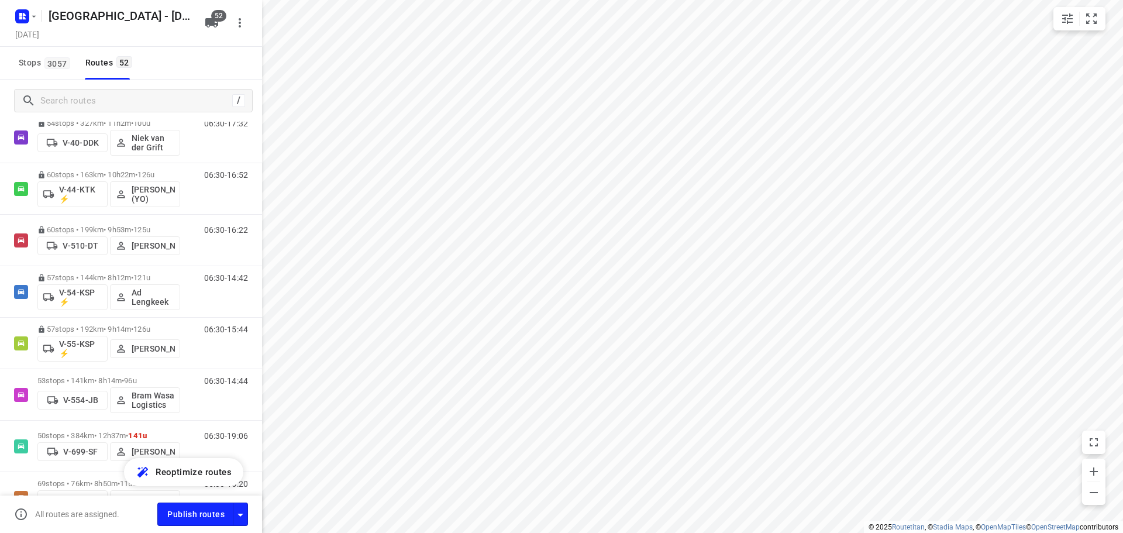
scroll to position [1111, 0]
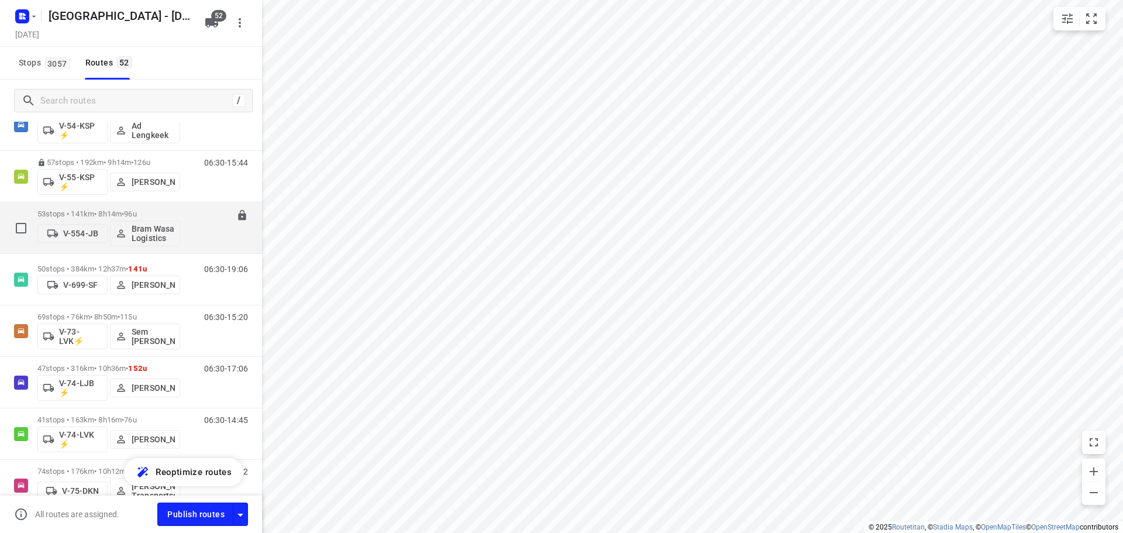
click at [82, 208] on div "53 stops • 141km • 8h14m • 96u V-554-JB Bram Wasa Logistics" at bounding box center [108, 228] width 143 height 49
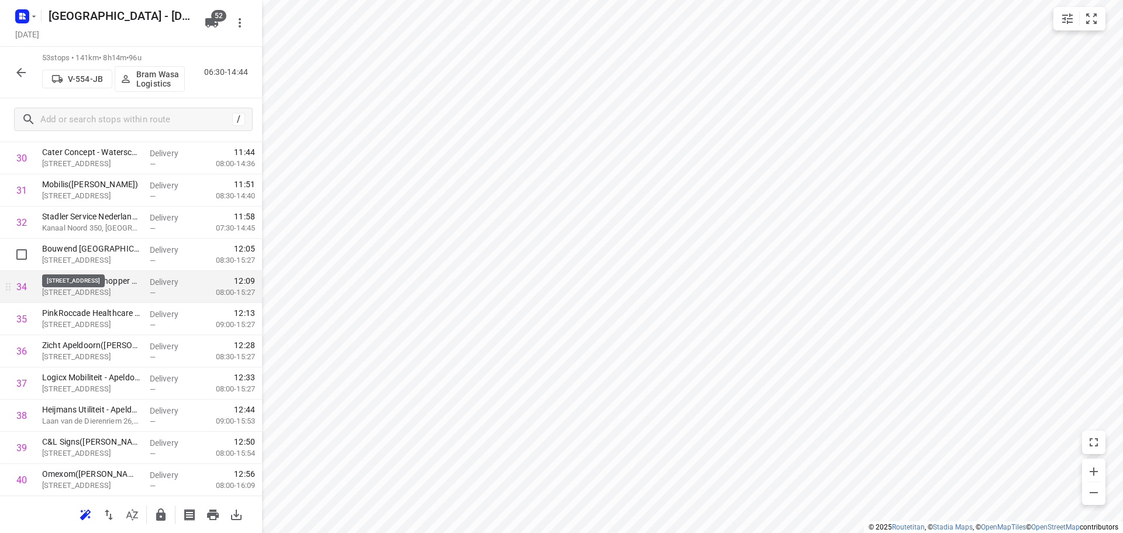
scroll to position [1053, 0]
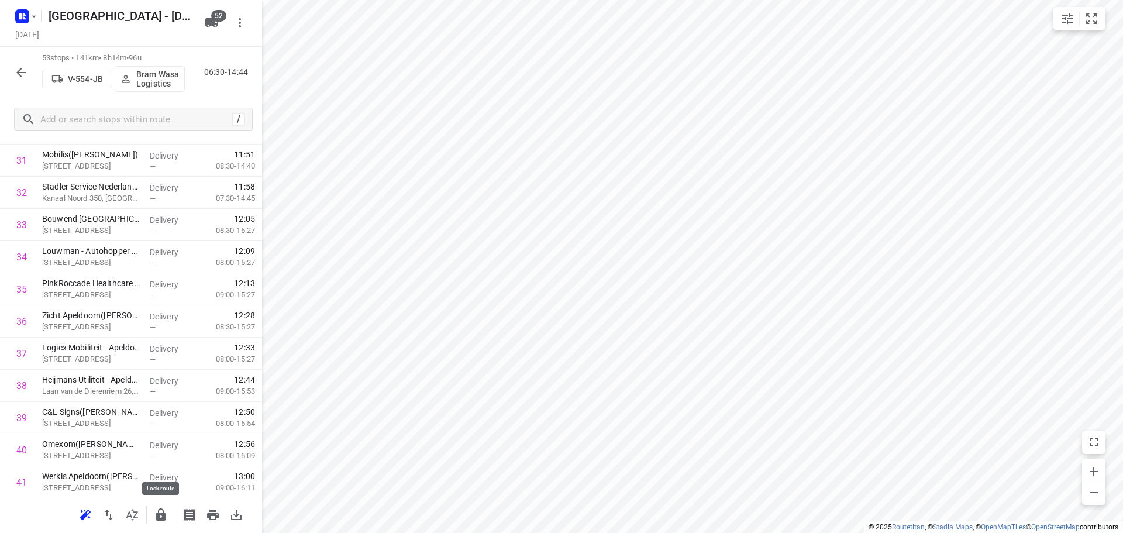
click at [161, 513] on icon "button" at bounding box center [160, 514] width 9 height 12
click at [21, 77] on icon "button" at bounding box center [20, 72] width 9 height 9
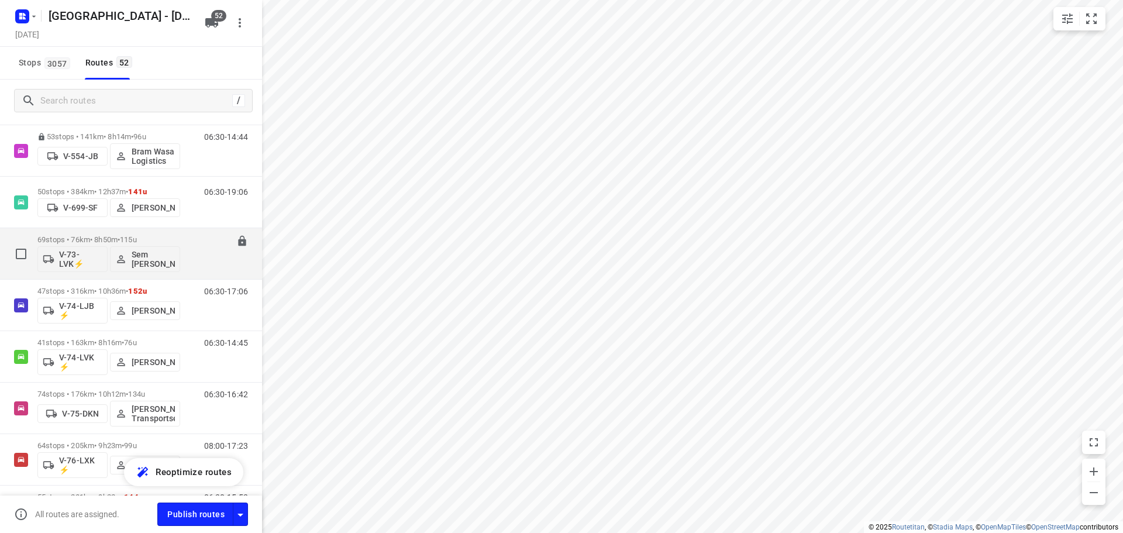
scroll to position [1170, 0]
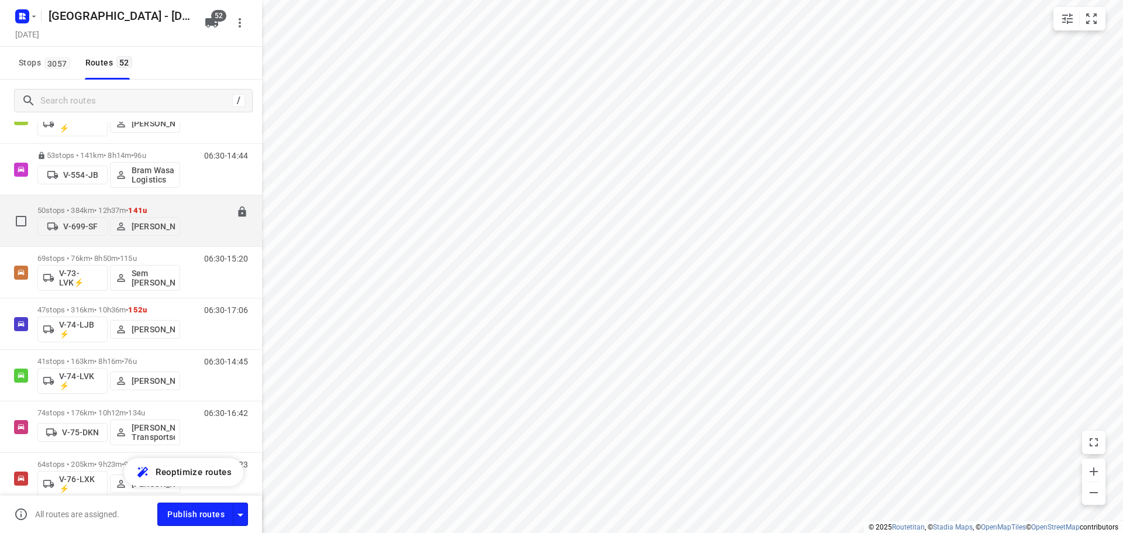
click at [85, 195] on div "50 stops • 384km • 12h37m • 141u V-699-SF [PERSON_NAME] 06:30-19:06" at bounding box center [131, 220] width 262 height 51
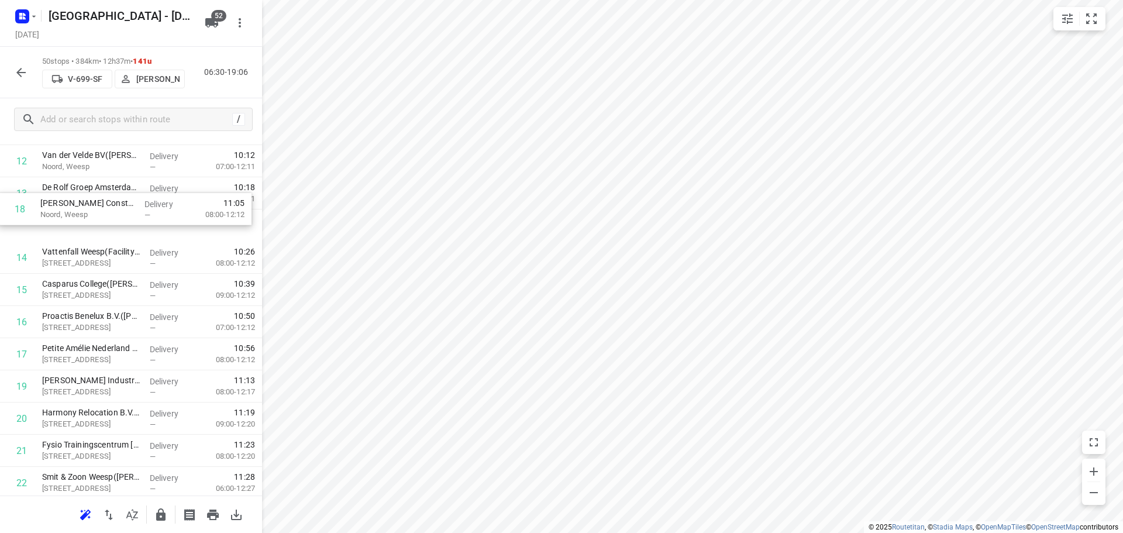
scroll to position [422, 0]
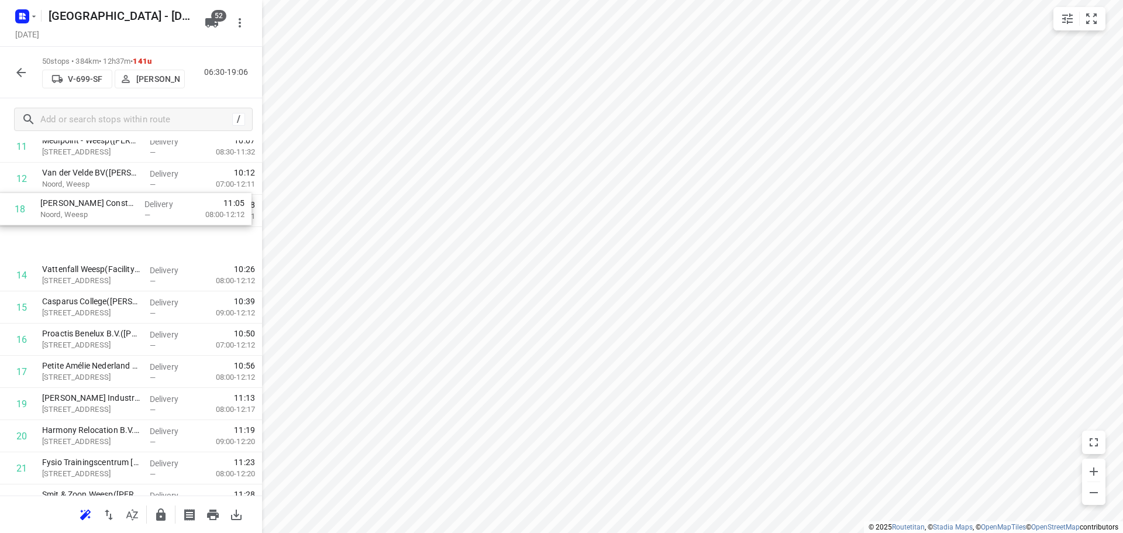
drag, startPoint x: 113, startPoint y: 265, endPoint x: 112, endPoint y: 203, distance: 62.6
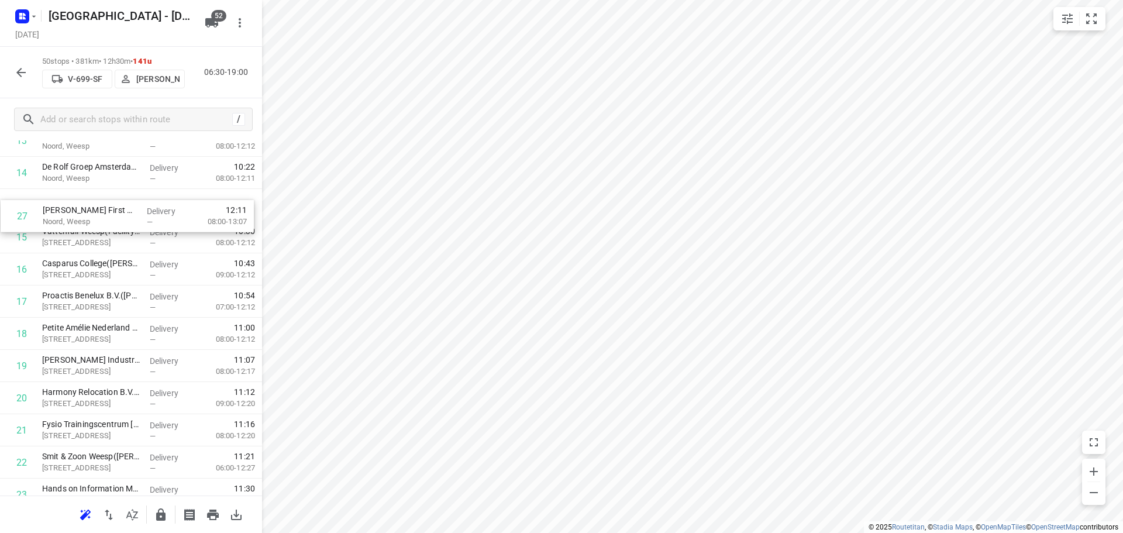
drag, startPoint x: 111, startPoint y: 402, endPoint x: 112, endPoint y: 205, distance: 197.7
click at [112, 205] on div "1 ⭐Machinefabriek J.H. Buitendijk B.V.(Petra Bakker) Pampuslaan 180, Weesp Deli…" at bounding box center [131, 543] width 262 height 1608
drag, startPoint x: 140, startPoint y: 271, endPoint x: 144, endPoint y: 208, distance: 63.3
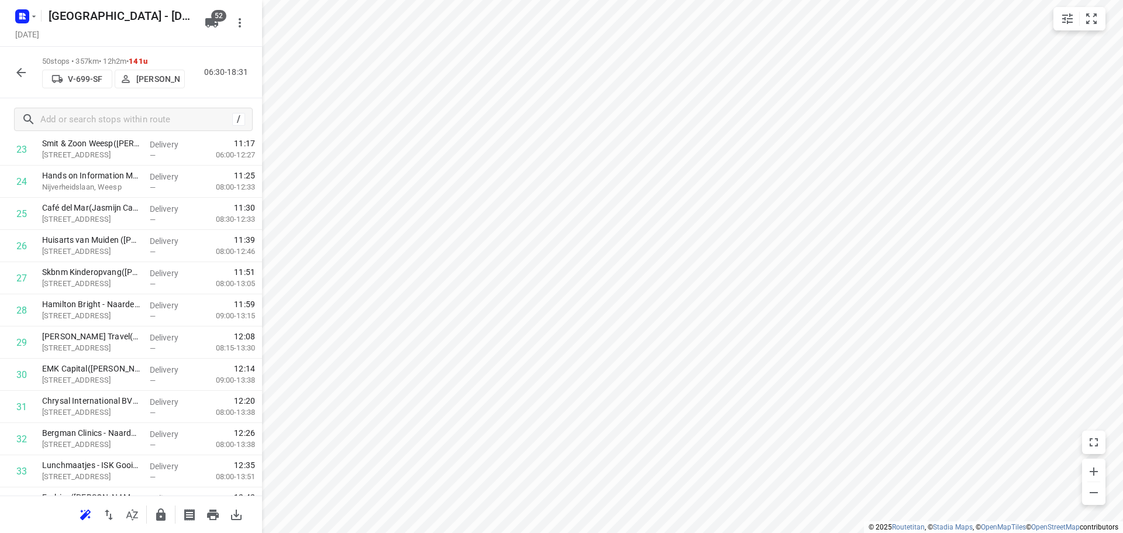
scroll to position [1377, 0]
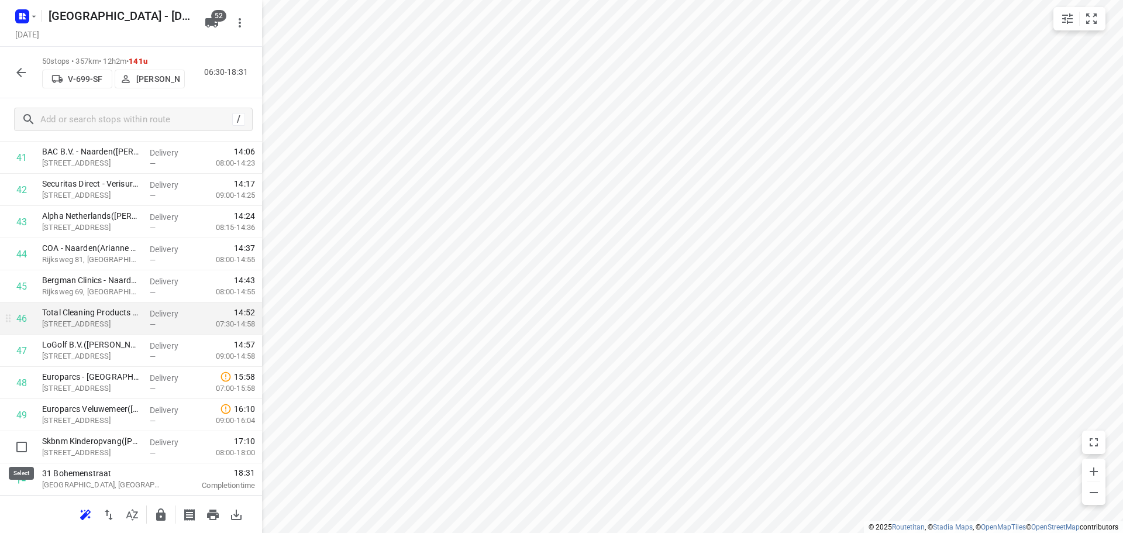
click at [18, 444] on input "checkbox" at bounding box center [21, 446] width 23 height 23
checkbox input "true"
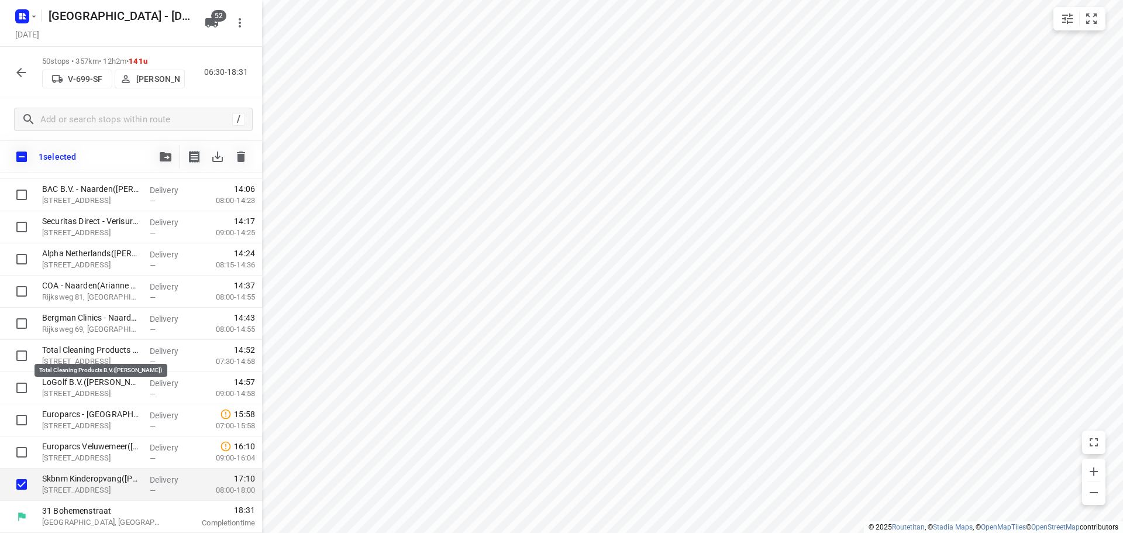
scroll to position [1373, 0]
click at [158, 153] on button "button" at bounding box center [165, 156] width 23 height 23
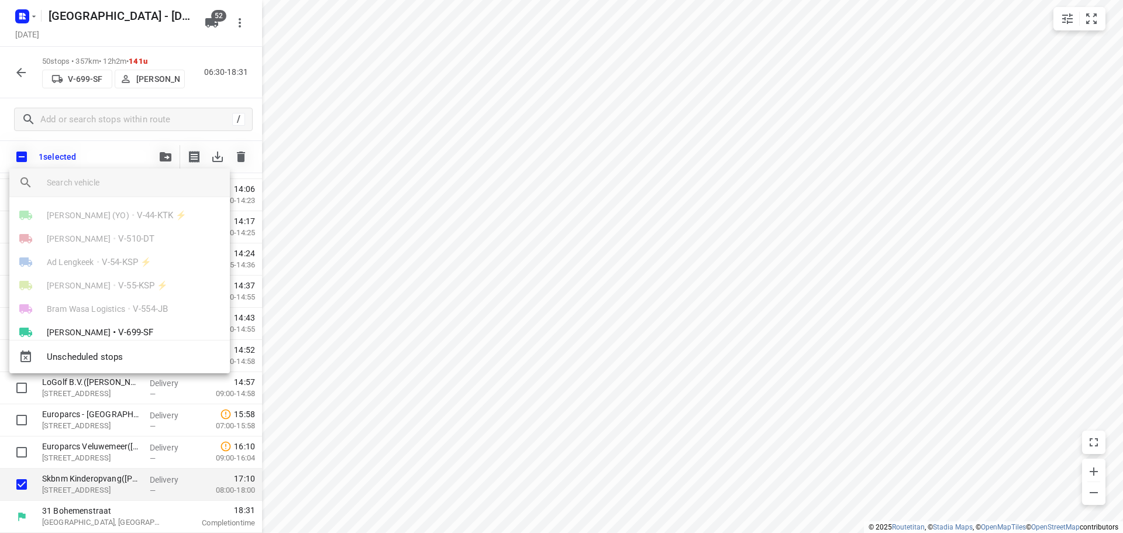
scroll to position [481, 0]
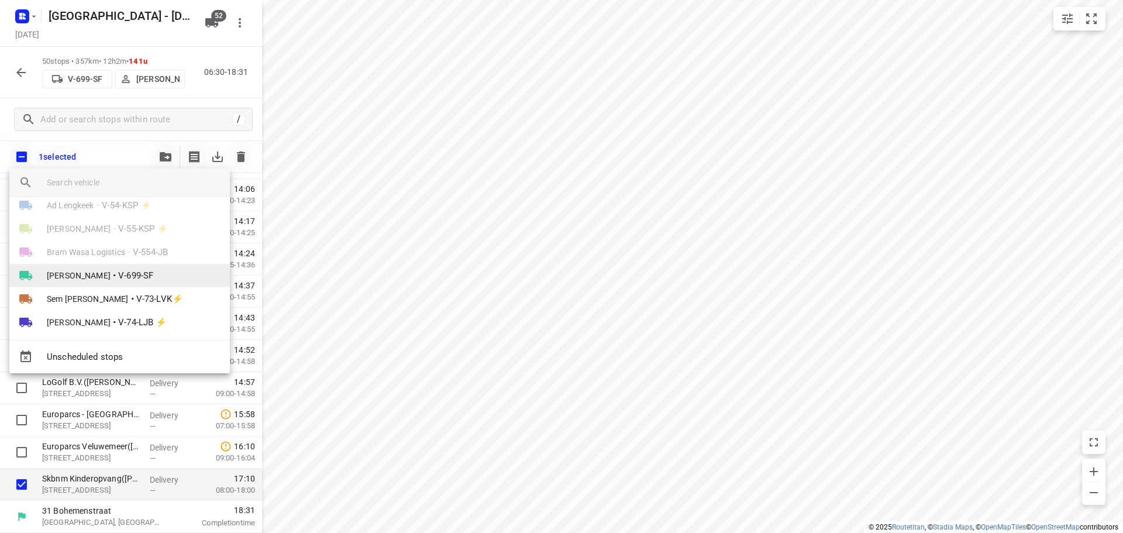
click at [123, 271] on li "Ormando Van Boven • V-699-SF" at bounding box center [119, 275] width 220 height 23
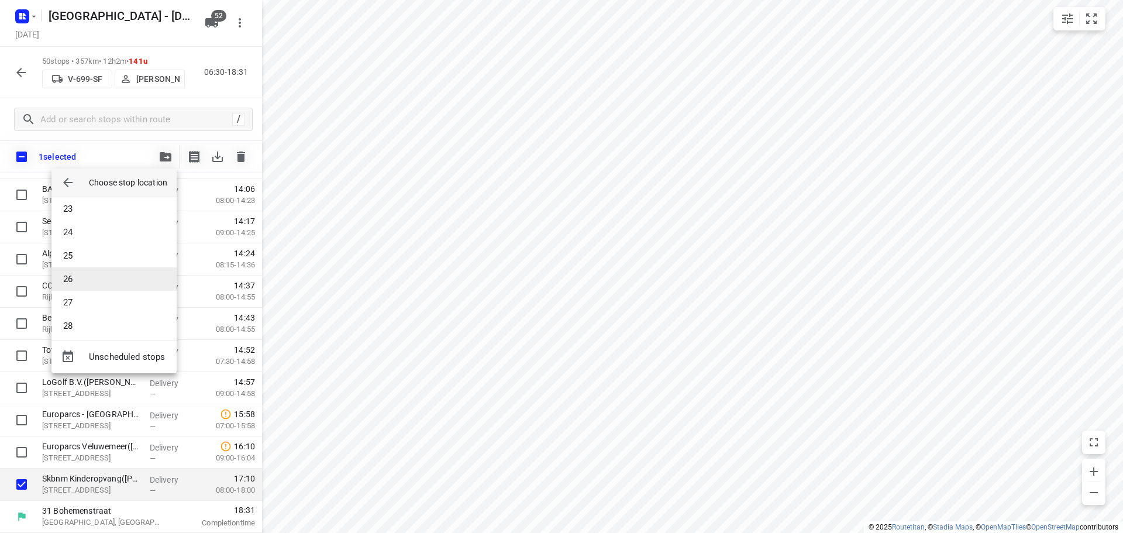
scroll to position [539, 0]
click at [87, 300] on li "28" at bounding box center [113, 305] width 125 height 23
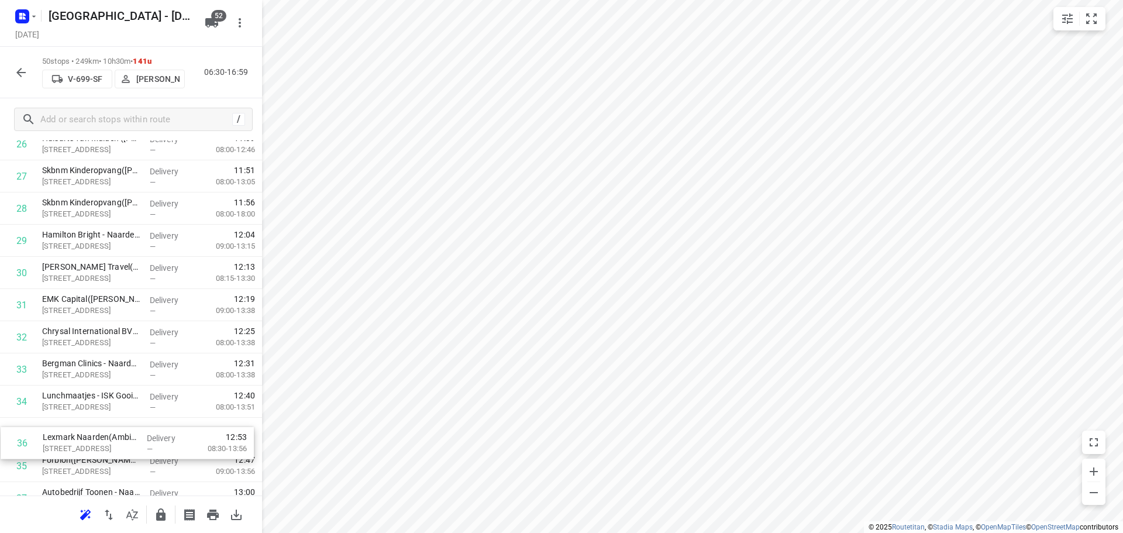
drag, startPoint x: 89, startPoint y: 467, endPoint x: 91, endPoint y: 427, distance: 39.3
click at [91, 430] on div "1 ⭐Machinefabriek J.H. Buitendijk B.V.(Petra Bakker) Pampuslaan 180, Weesp Deli…" at bounding box center [131, 128] width 262 height 1608
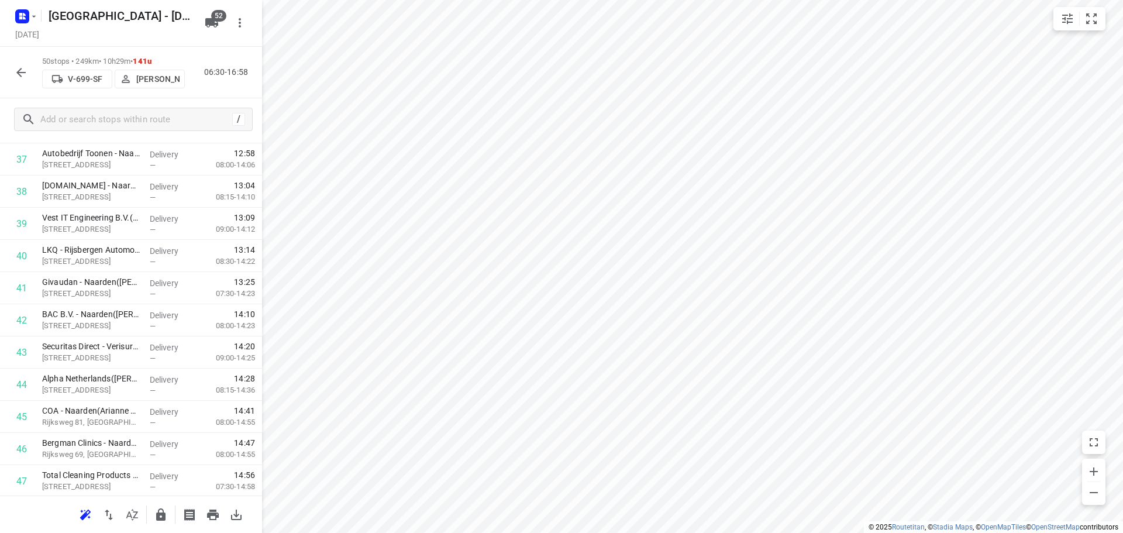
scroll to position [1261, 0]
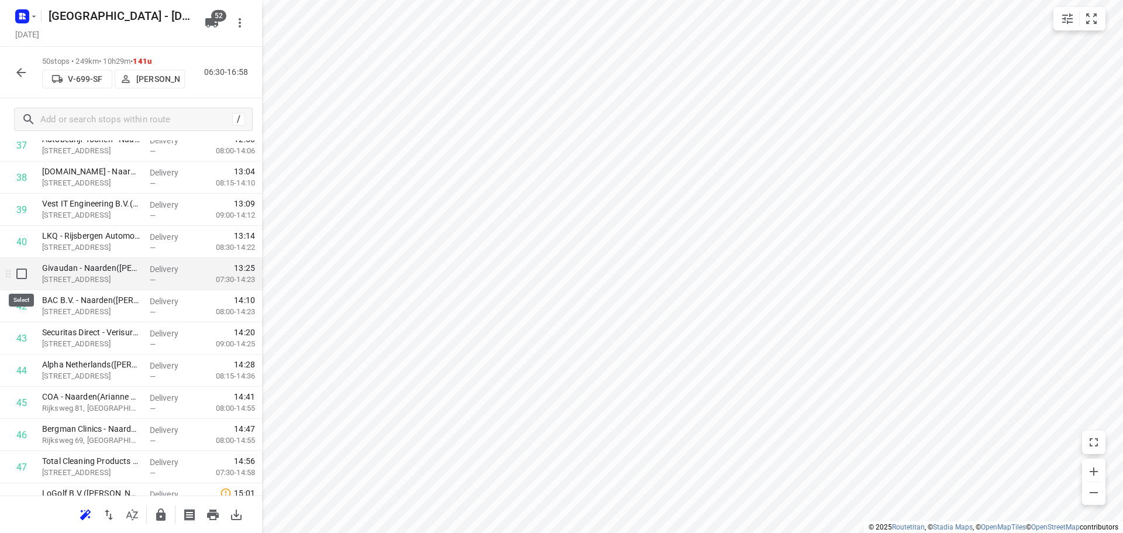
click at [23, 269] on input "checkbox" at bounding box center [21, 273] width 23 height 23
checkbox input "true"
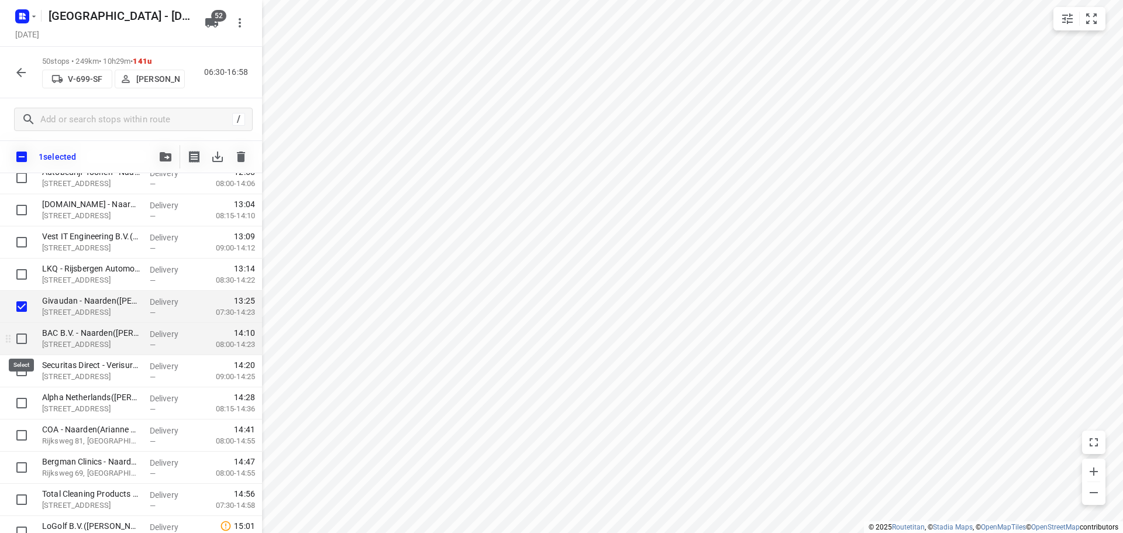
click at [11, 336] on input "checkbox" at bounding box center [21, 338] width 23 height 23
checkbox input "true"
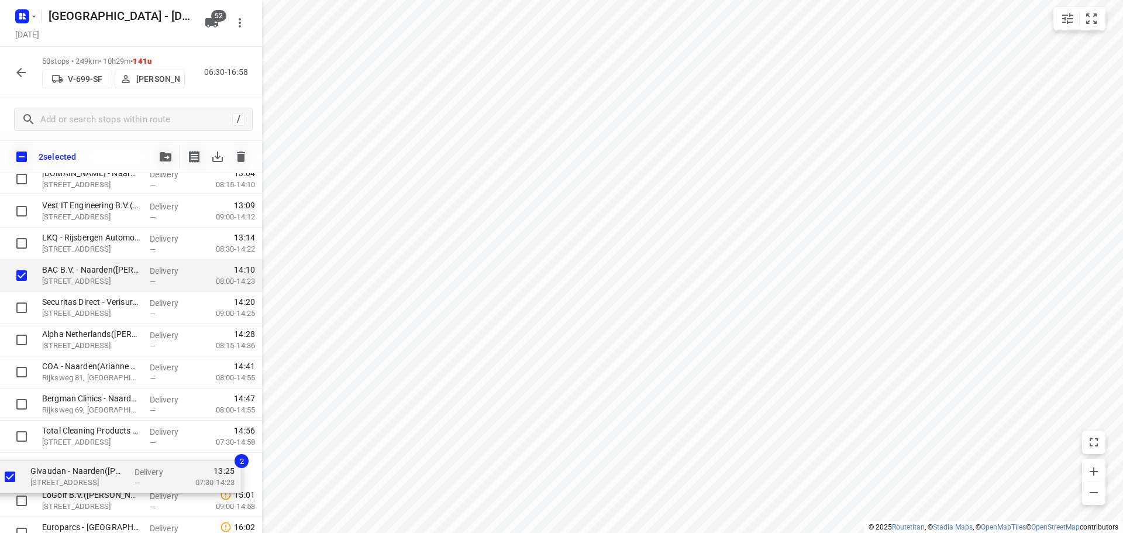
scroll to position [1353, 0]
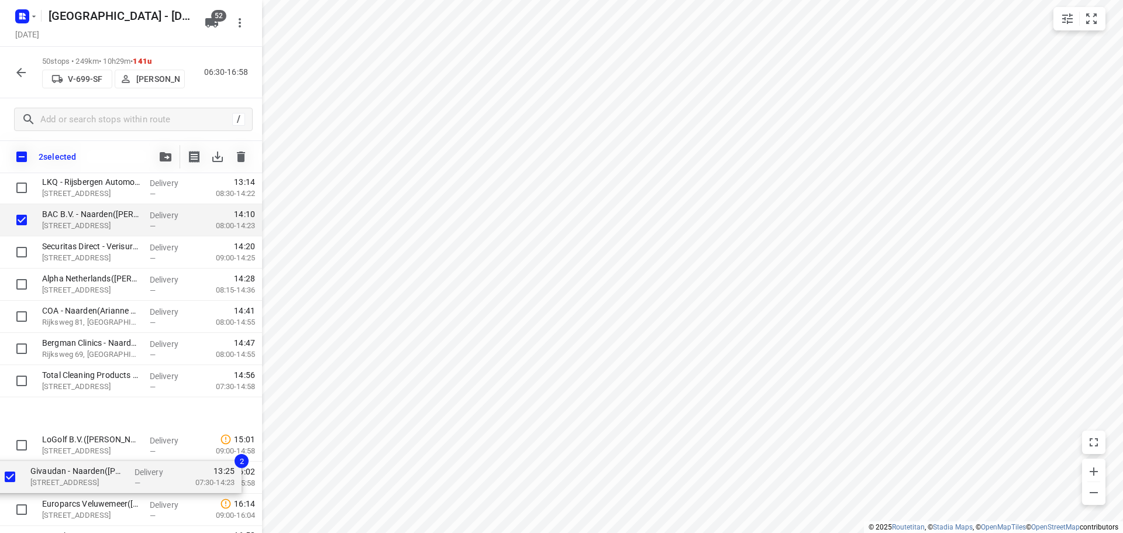
drag, startPoint x: 95, startPoint y: 295, endPoint x: 87, endPoint y: 467, distance: 172.1
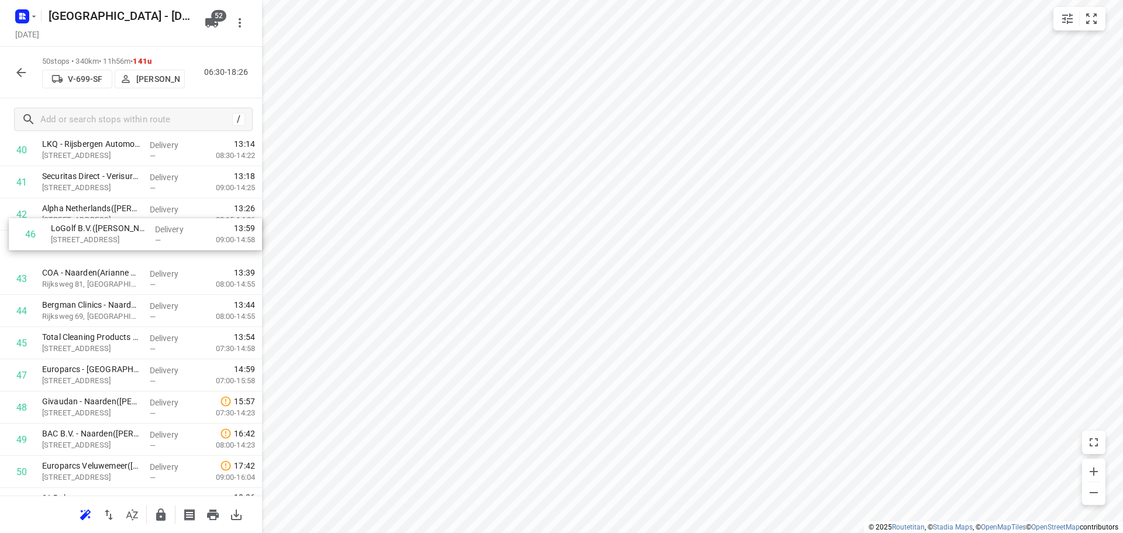
drag, startPoint x: 118, startPoint y: 346, endPoint x: 127, endPoint y: 213, distance: 132.5
drag, startPoint x: 95, startPoint y: 333, endPoint x: 96, endPoint y: 316, distance: 17.0
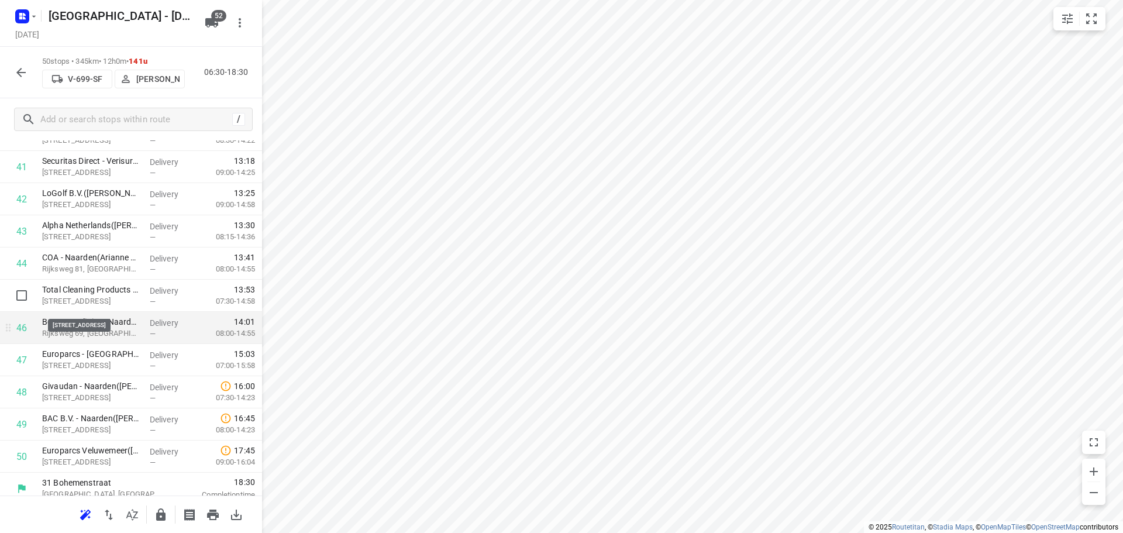
scroll to position [1377, 0]
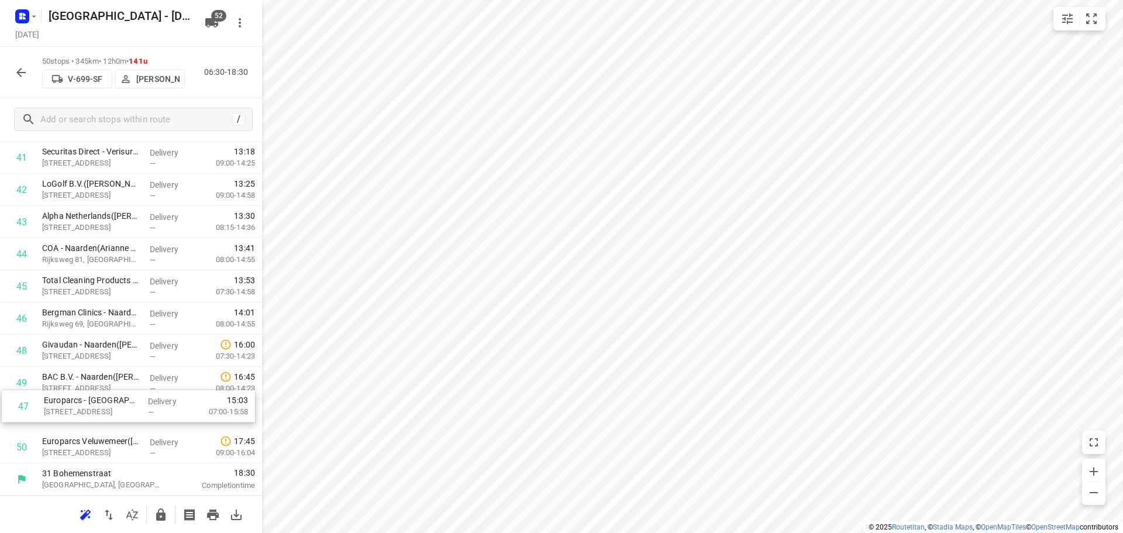
drag, startPoint x: 120, startPoint y: 354, endPoint x: 122, endPoint y: 414, distance: 60.3
click at [157, 512] on icon "button" at bounding box center [161, 515] width 14 height 14
click at [21, 81] on button "button" at bounding box center [20, 72] width 23 height 23
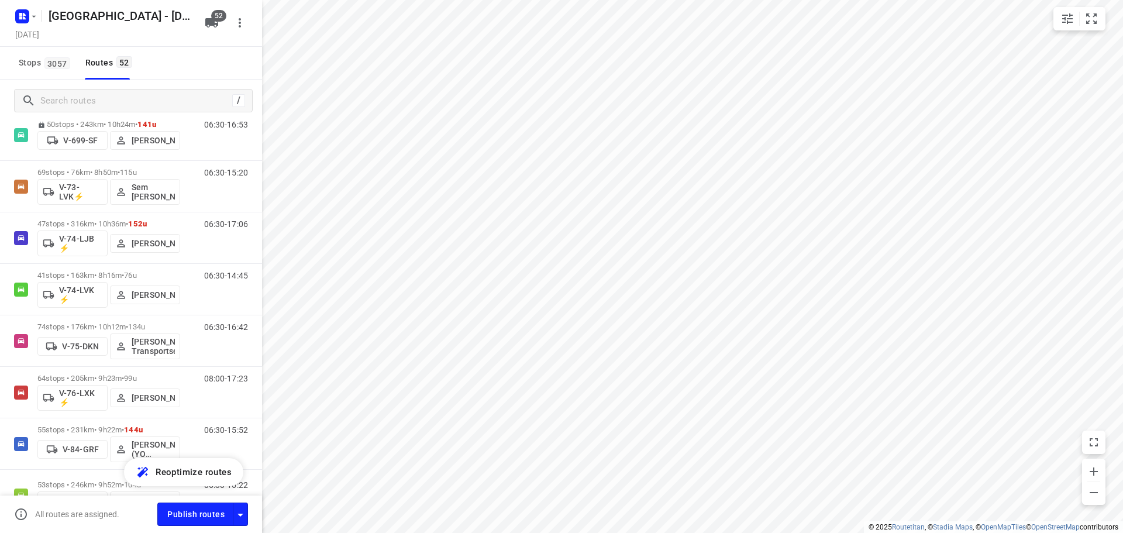
scroll to position [1228, 0]
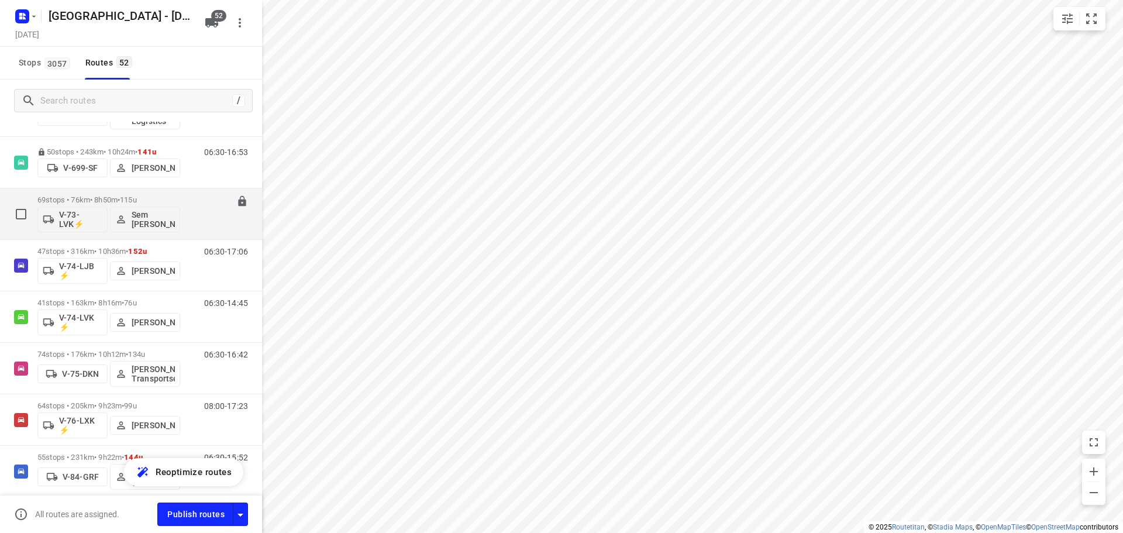
click at [91, 191] on div "69 stops • 76km • 8h50m • 115u V-73-LVK⚡ Sem Bollweg" at bounding box center [108, 213] width 143 height 49
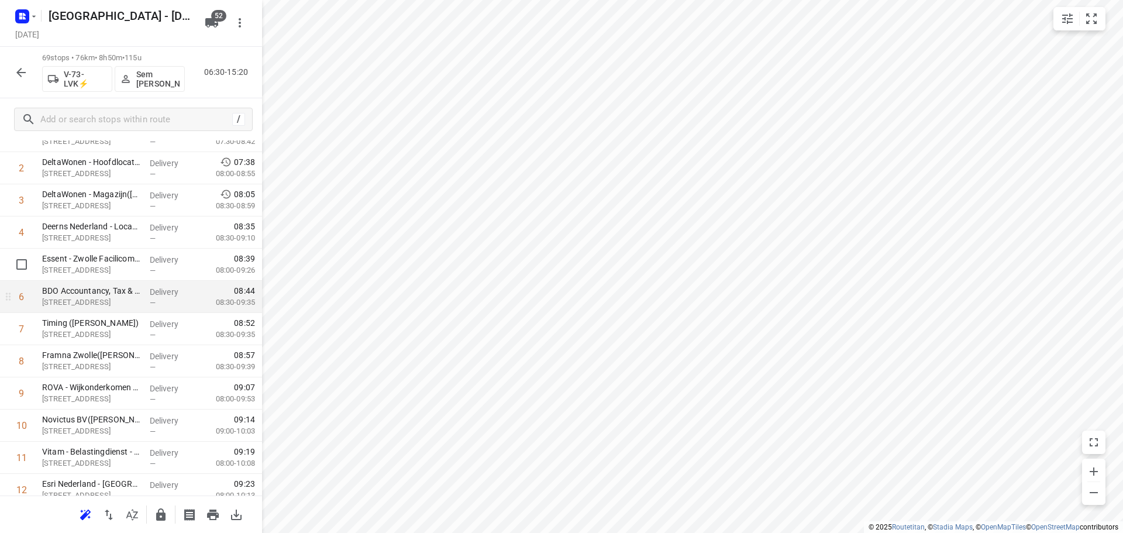
scroll to position [117, 0]
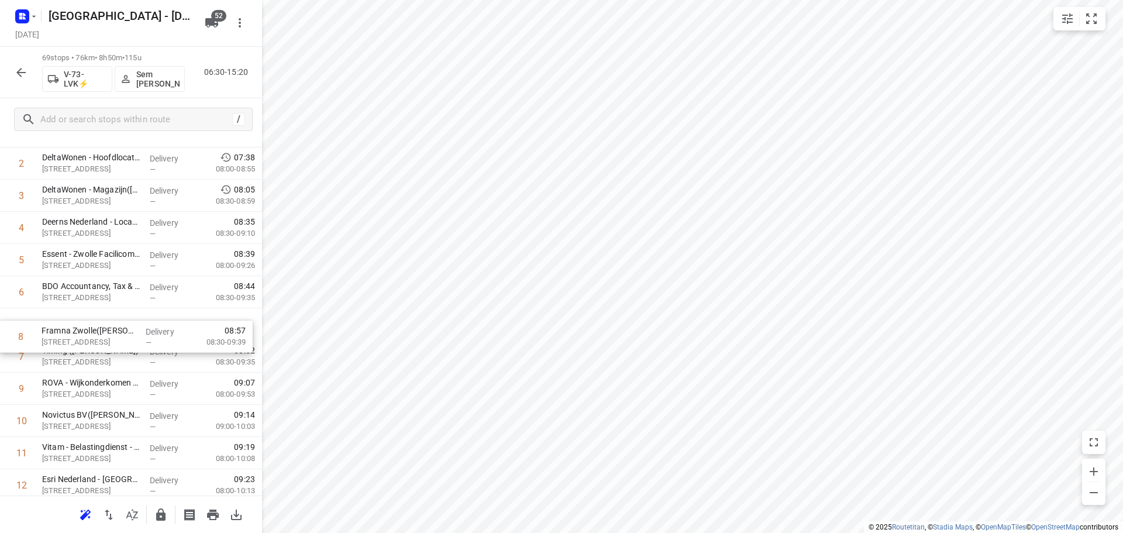
drag, startPoint x: 97, startPoint y: 351, endPoint x: 94, endPoint y: 309, distance: 41.7
click at [257, 214] on div "i © 2025 Routetitan , © Stadia Maps , © OpenMapTiles © OpenStreetMap contributo…" at bounding box center [561, 266] width 1123 height 533
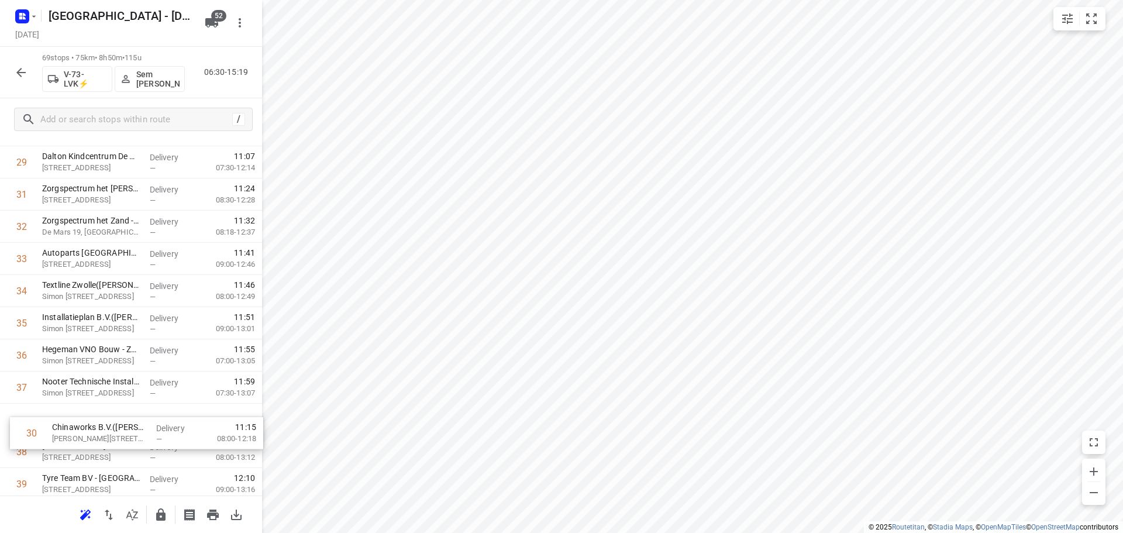
scroll to position [1015, 0]
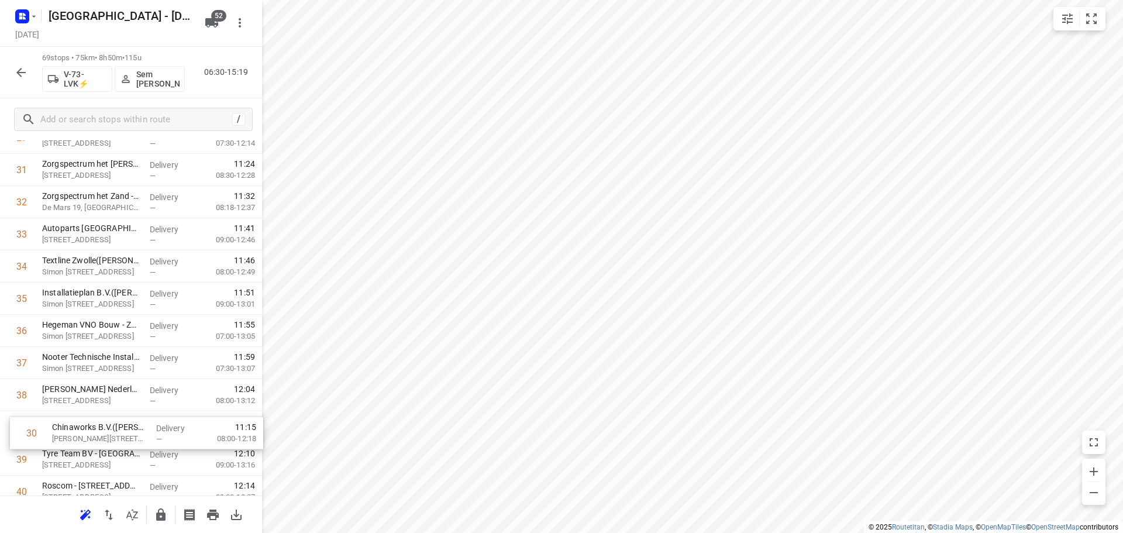
drag, startPoint x: 104, startPoint y: 369, endPoint x: 116, endPoint y: 444, distance: 76.4
click at [116, 444] on div "1 KRC Van Elderen accountants | belastingadviseurs BV(Patricia Bouman of Corina…" at bounding box center [131, 330] width 262 height 2219
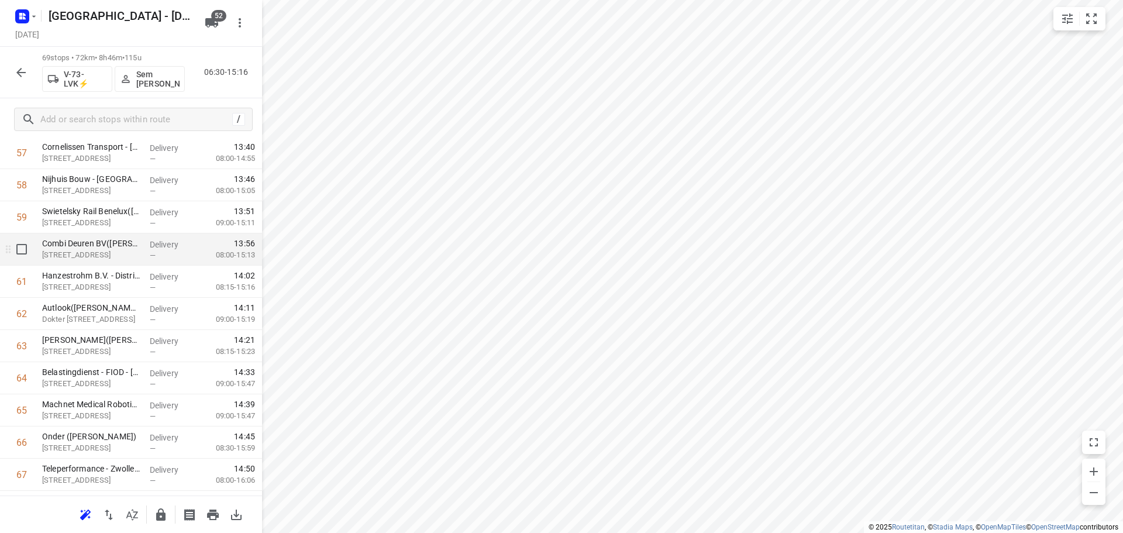
scroll to position [1988, 0]
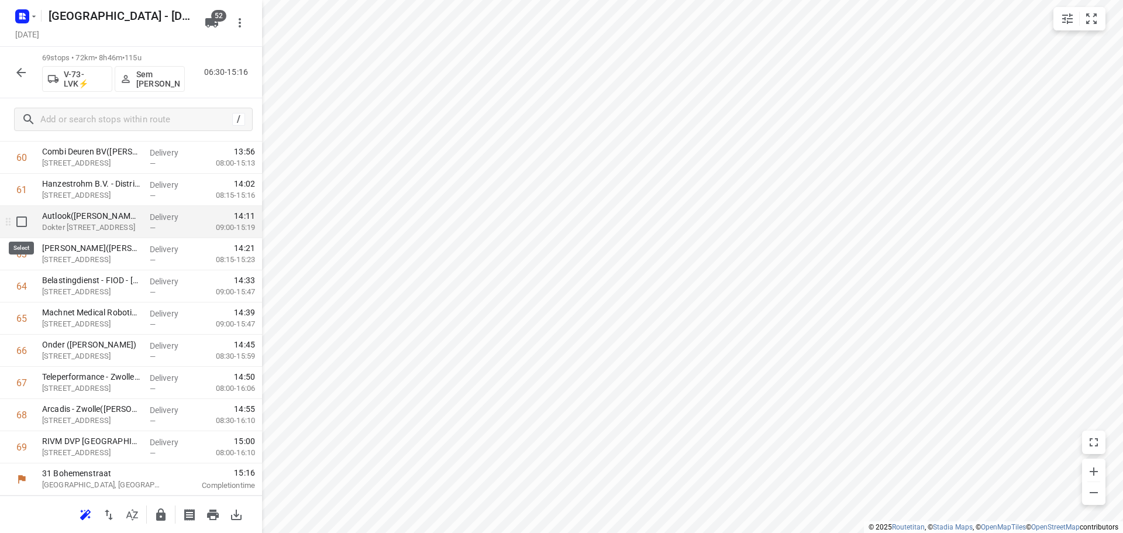
click at [23, 224] on input "checkbox" at bounding box center [21, 221] width 23 height 23
checkbox input "true"
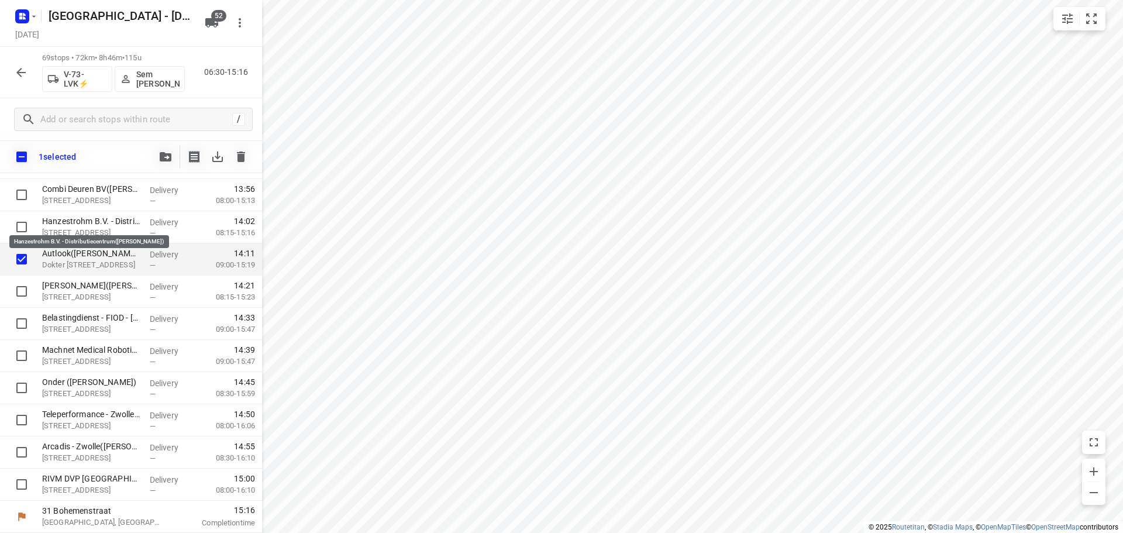
scroll to position [1984, 0]
click at [165, 165] on button "button" at bounding box center [165, 156] width 23 height 23
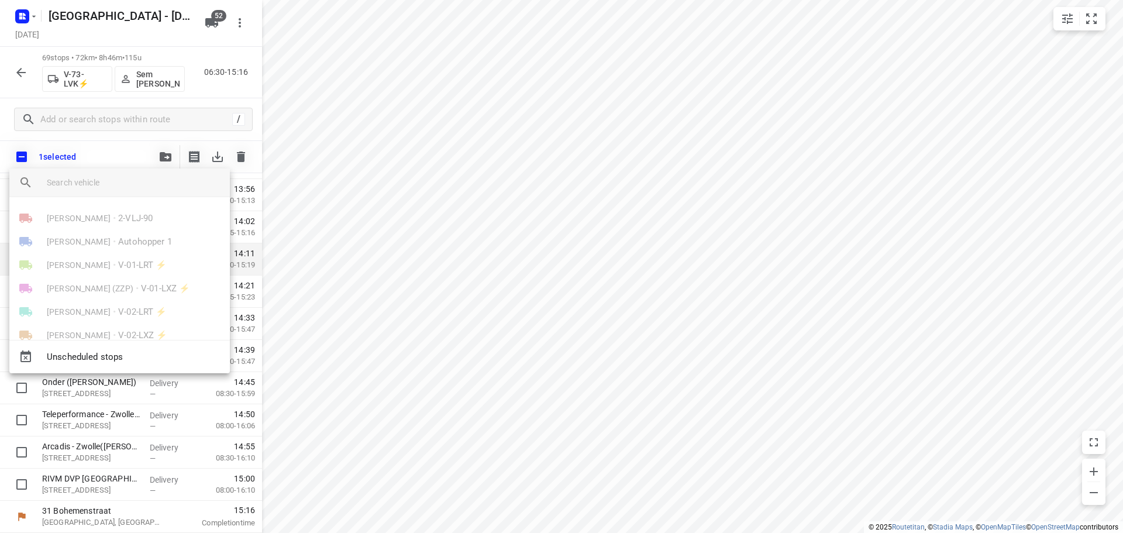
click at [135, 344] on div "Unscheduled stops" at bounding box center [119, 356] width 220 height 33
click at [96, 357] on span "Unscheduled stops" at bounding box center [134, 356] width 174 height 13
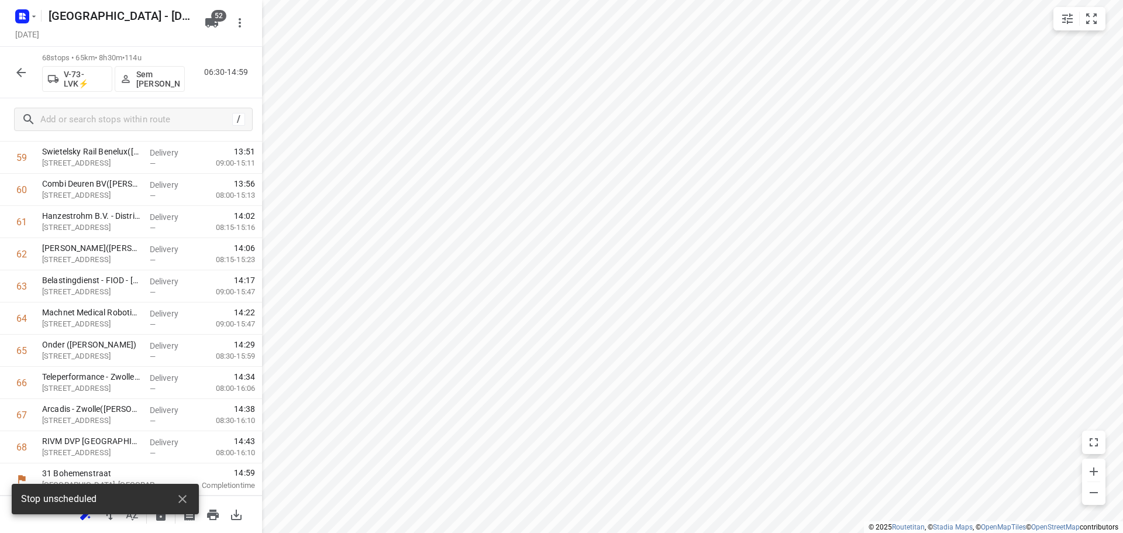
scroll to position [1956, 0]
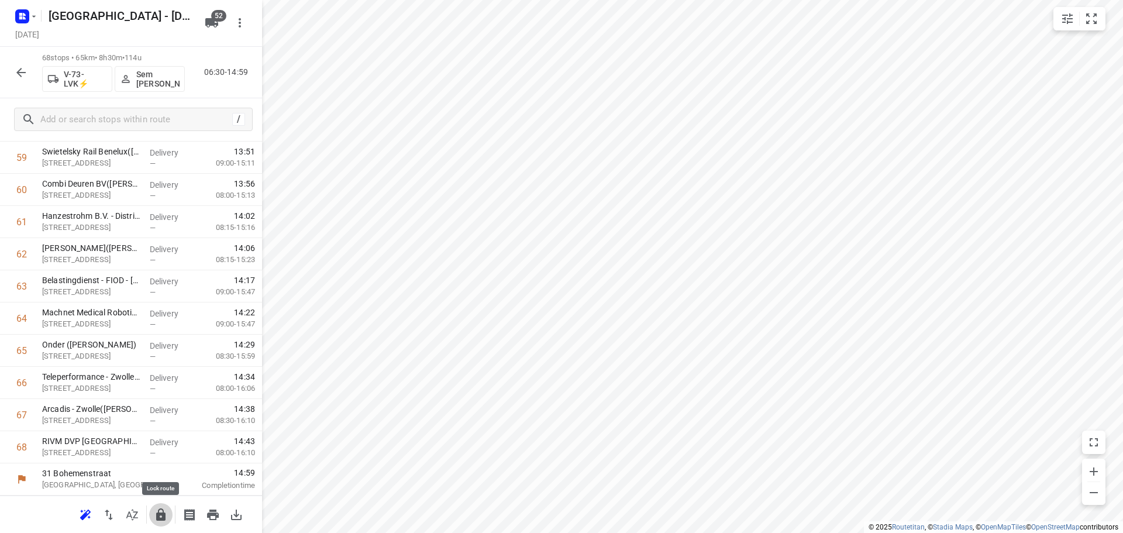
click at [160, 516] on icon "button" at bounding box center [161, 515] width 14 height 14
click at [13, 73] on button "button" at bounding box center [20, 72] width 23 height 23
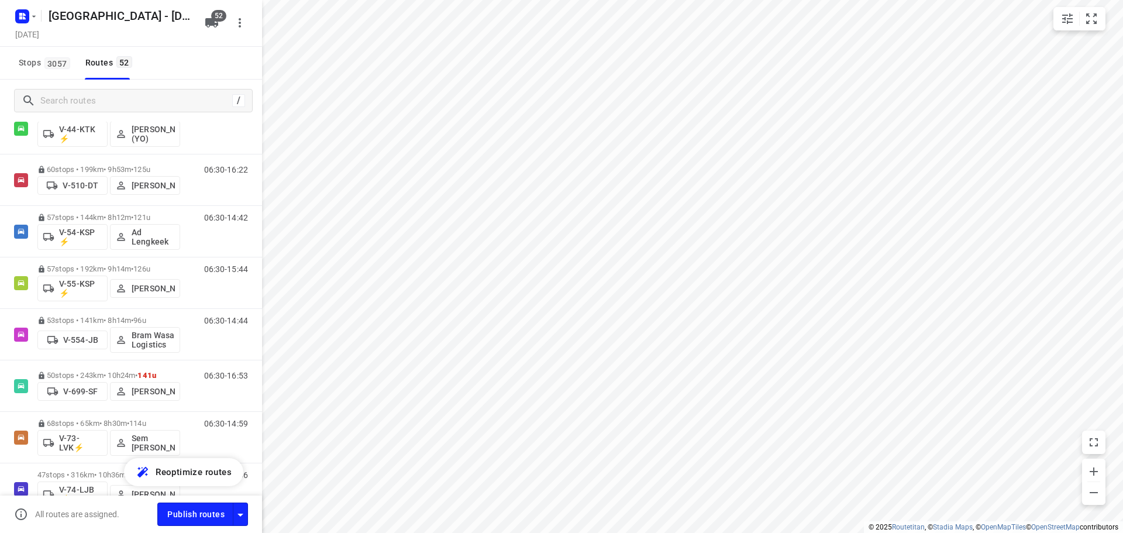
scroll to position [1111, 0]
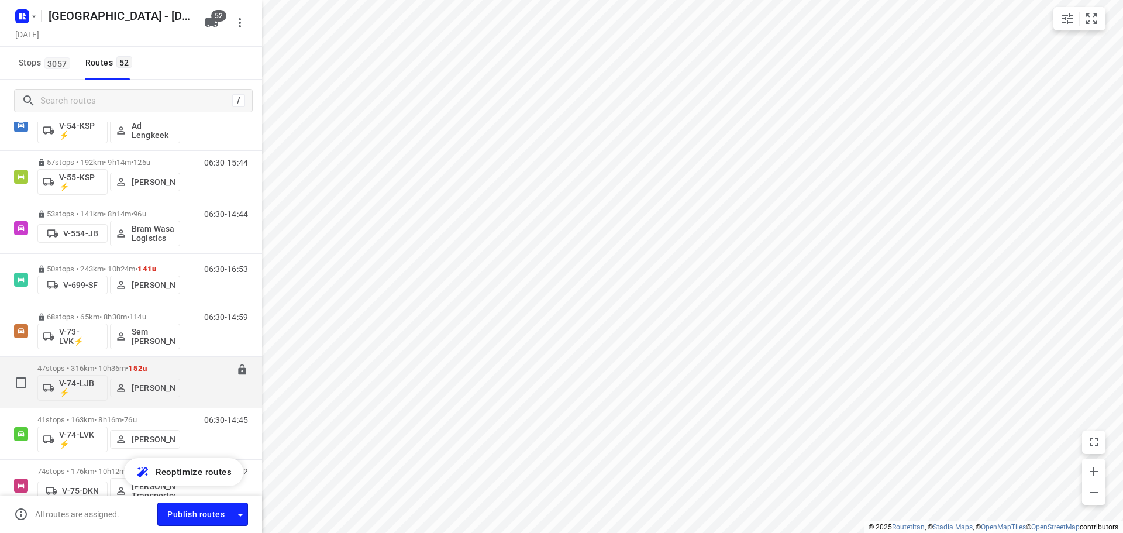
click at [65, 363] on div "47 stops • 316km • 10h36m • 152u V-74-LJB ⚡ Bas Geertsema" at bounding box center [108, 382] width 143 height 49
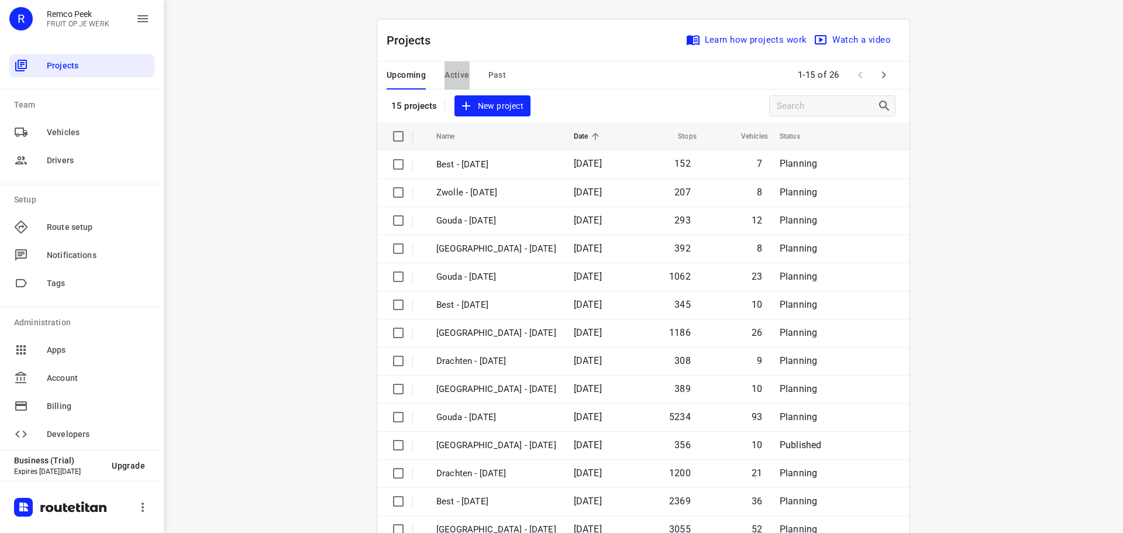
click at [456, 70] on span "Active" at bounding box center [456, 75] width 25 height 15
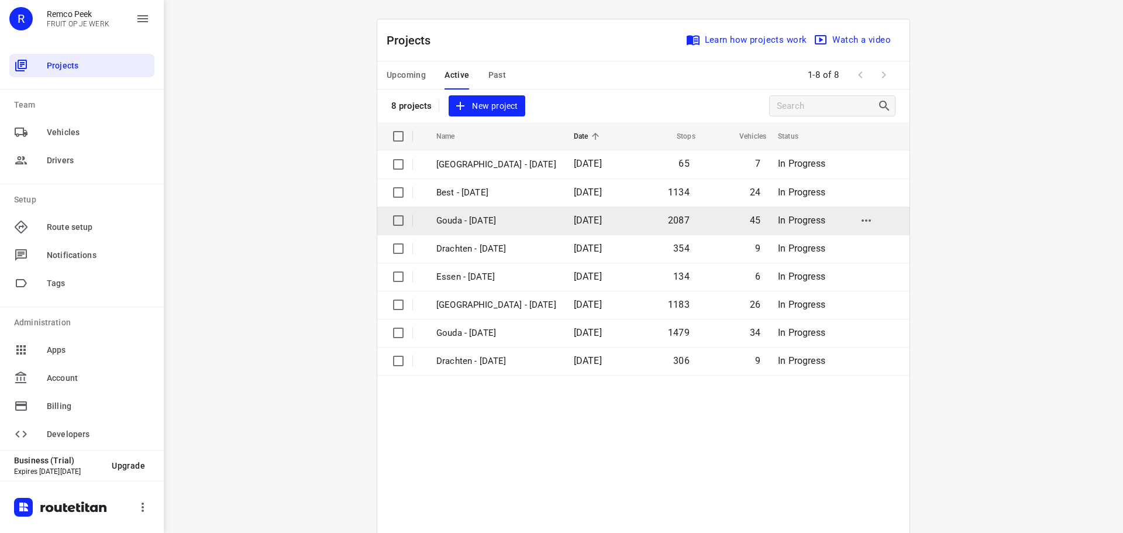
click at [502, 226] on p "Gouda - [DATE]" at bounding box center [496, 220] width 120 height 13
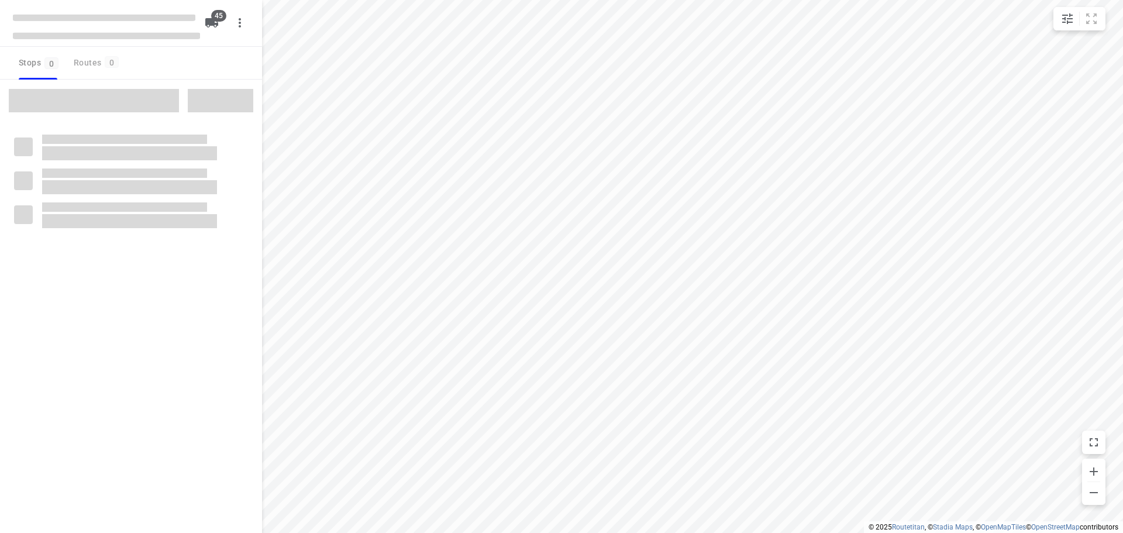
checkbox input "true"
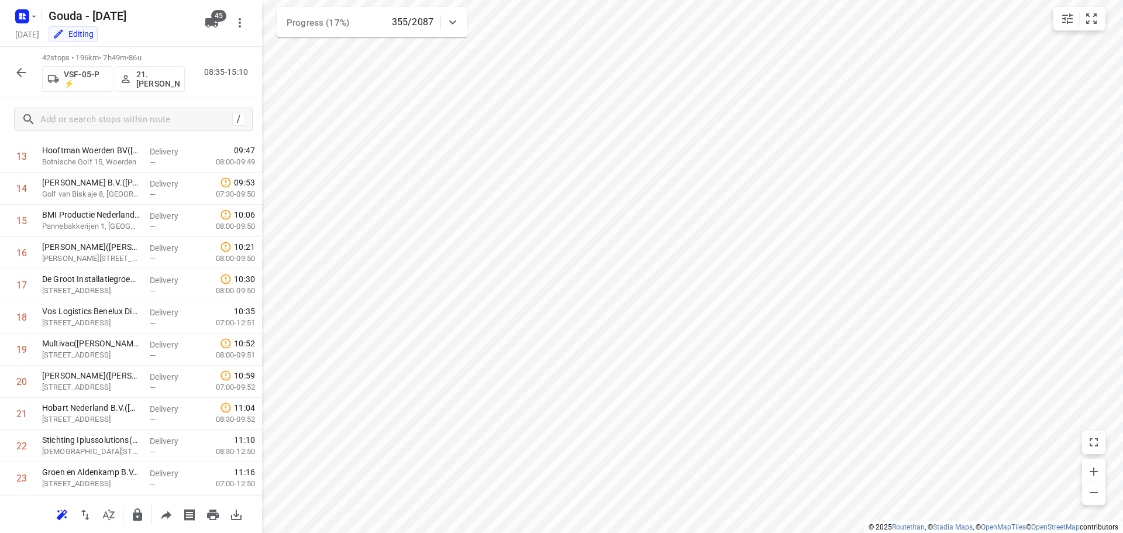
scroll to position [1087, 0]
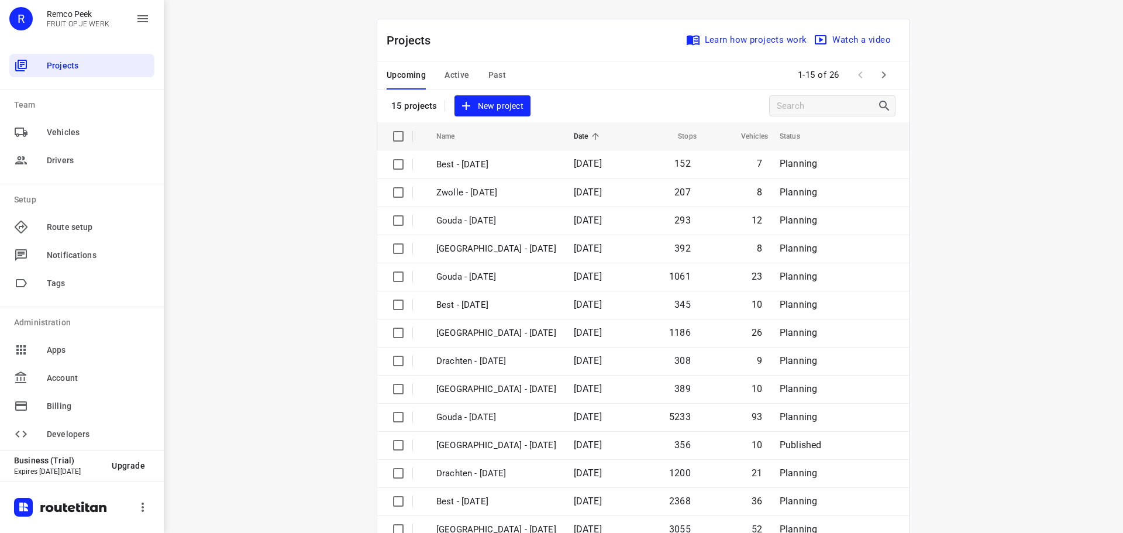
click at [457, 70] on span "Active" at bounding box center [456, 75] width 25 height 15
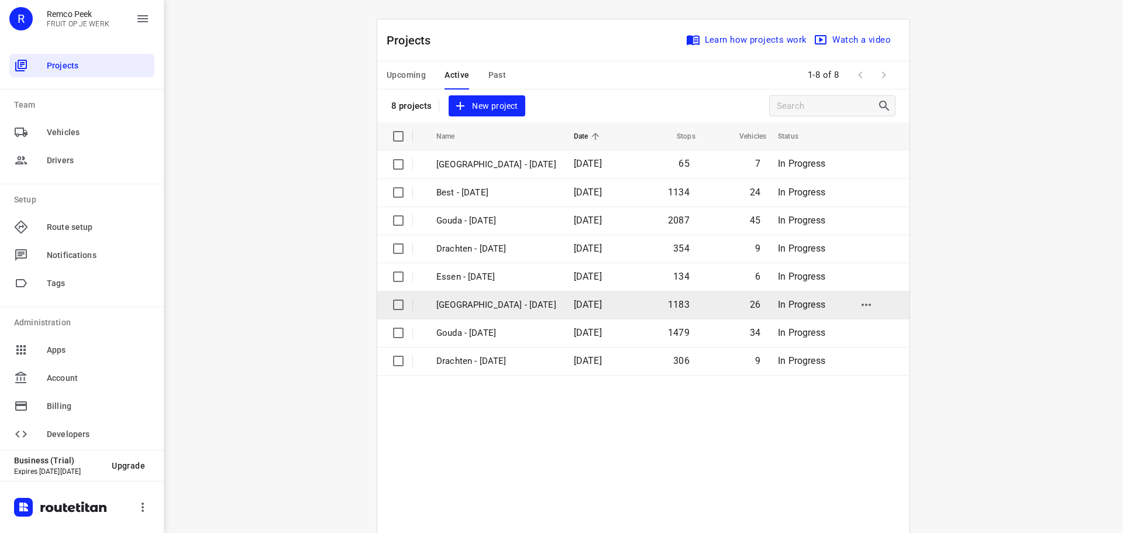
click at [477, 306] on p "[GEOGRAPHIC_DATA] - [DATE]" at bounding box center [496, 304] width 120 height 13
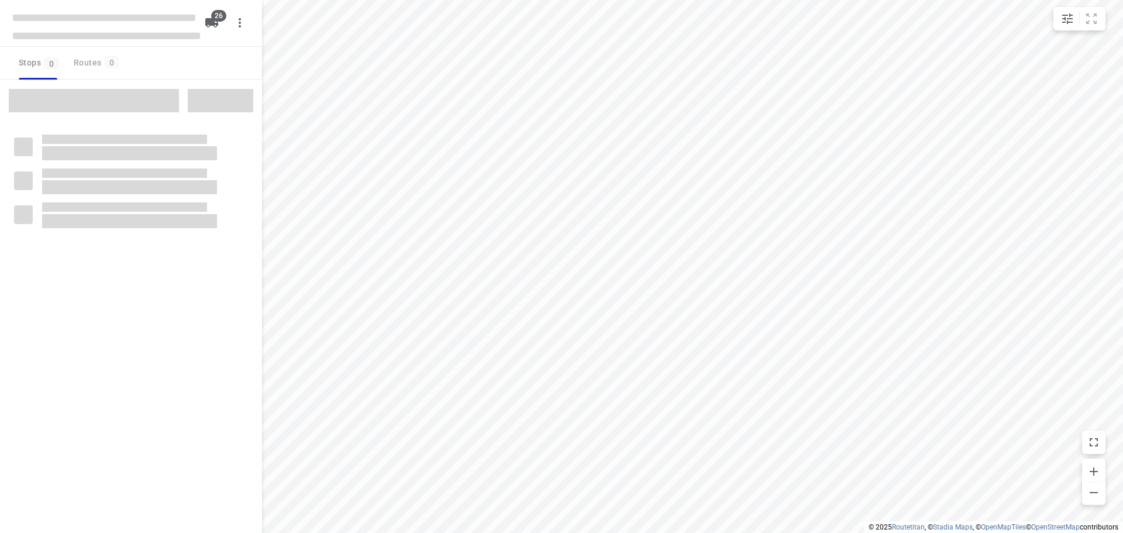
checkbox input "true"
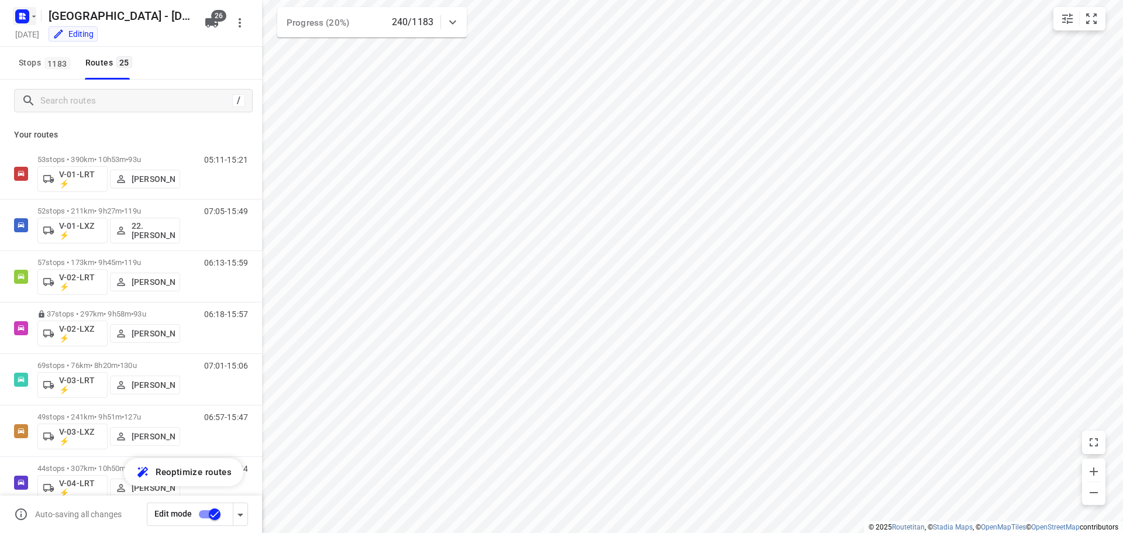
click at [27, 11] on rect "button" at bounding box center [22, 16] width 14 height 14
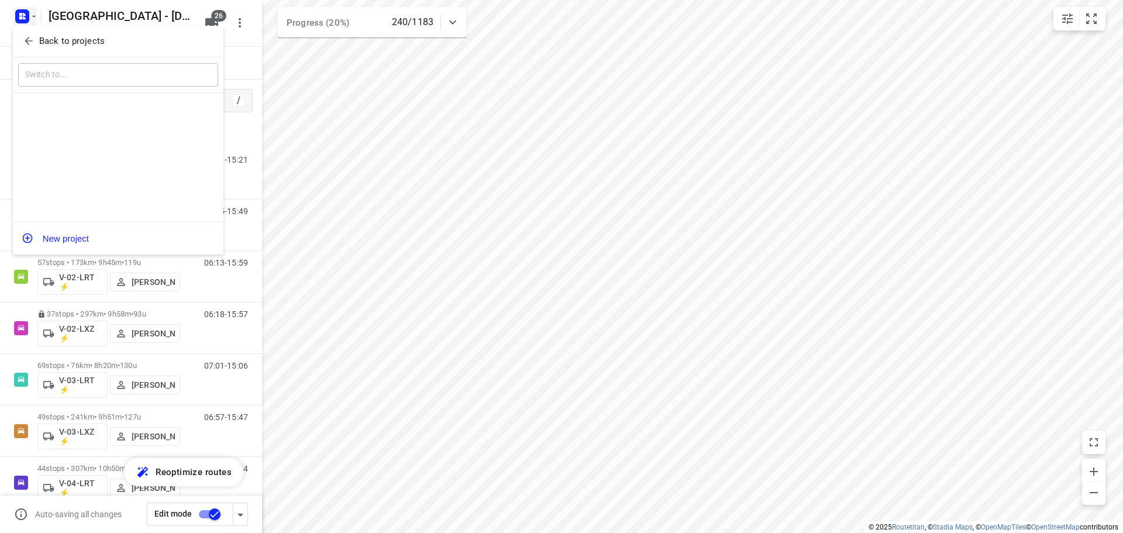
click at [31, 35] on span "Back to projects" at bounding box center [118, 41] width 191 height 13
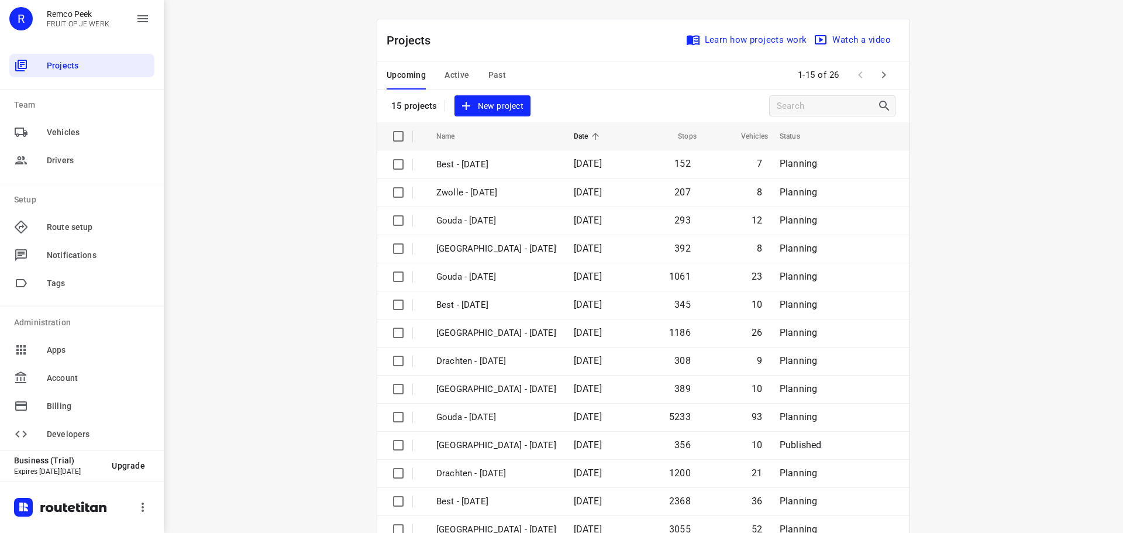
click at [444, 70] on span "Active" at bounding box center [456, 75] width 25 height 15
